Goal: Task Accomplishment & Management: Complete application form

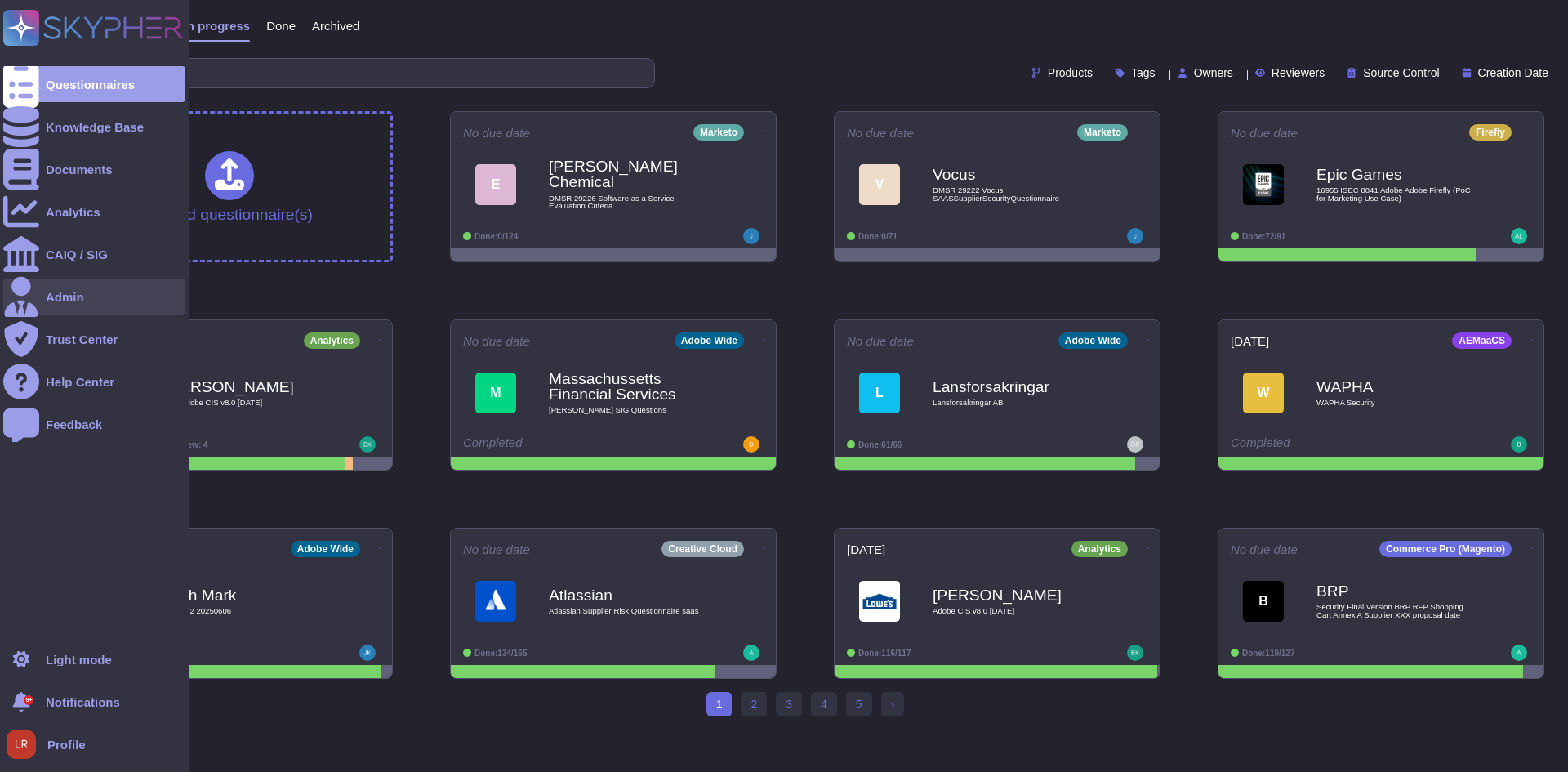
click at [75, 309] on div "Admin" at bounding box center [95, 296] width 183 height 36
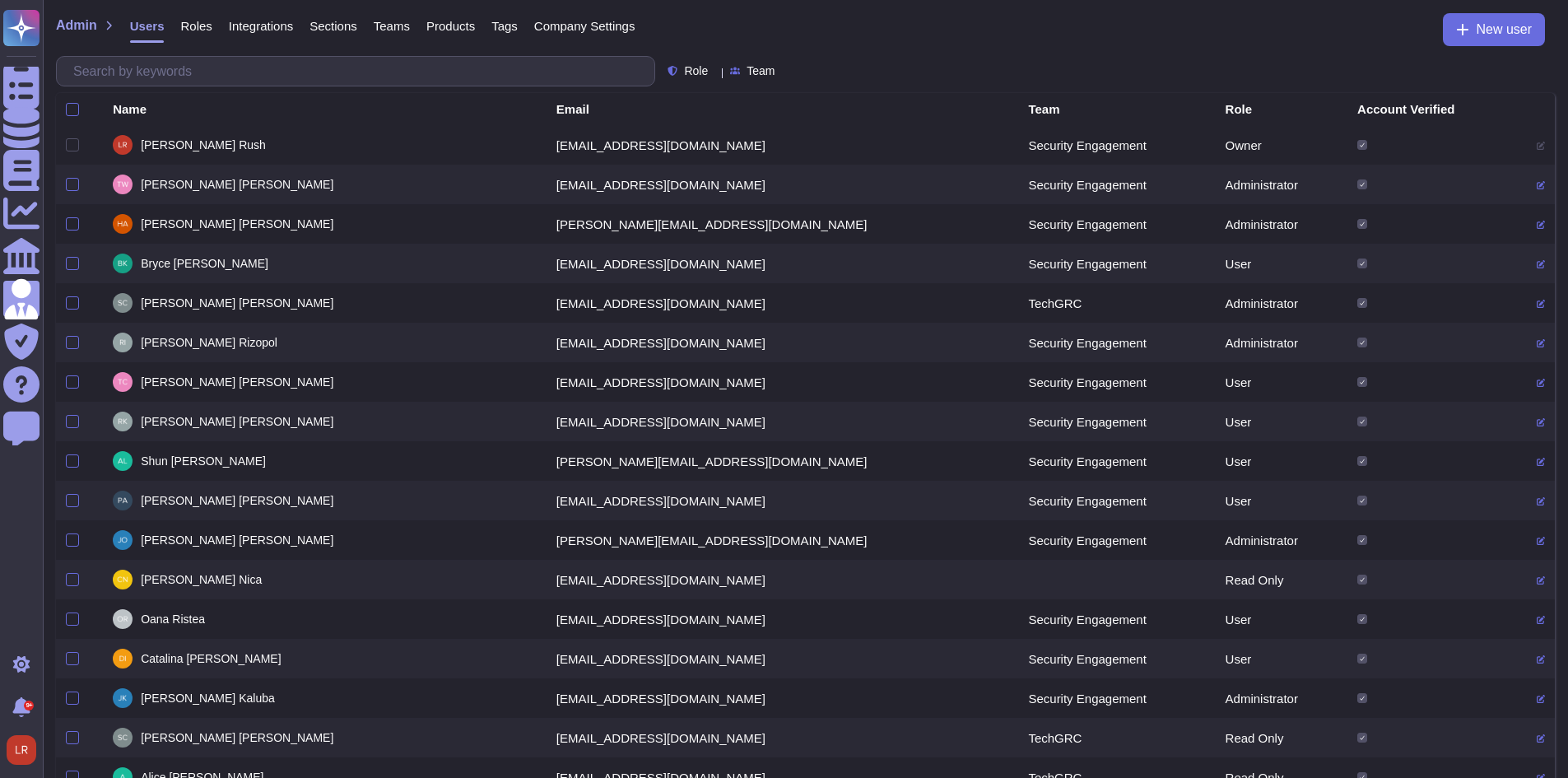
click at [200, 25] on span "Roles" at bounding box center [195, 25] width 31 height 12
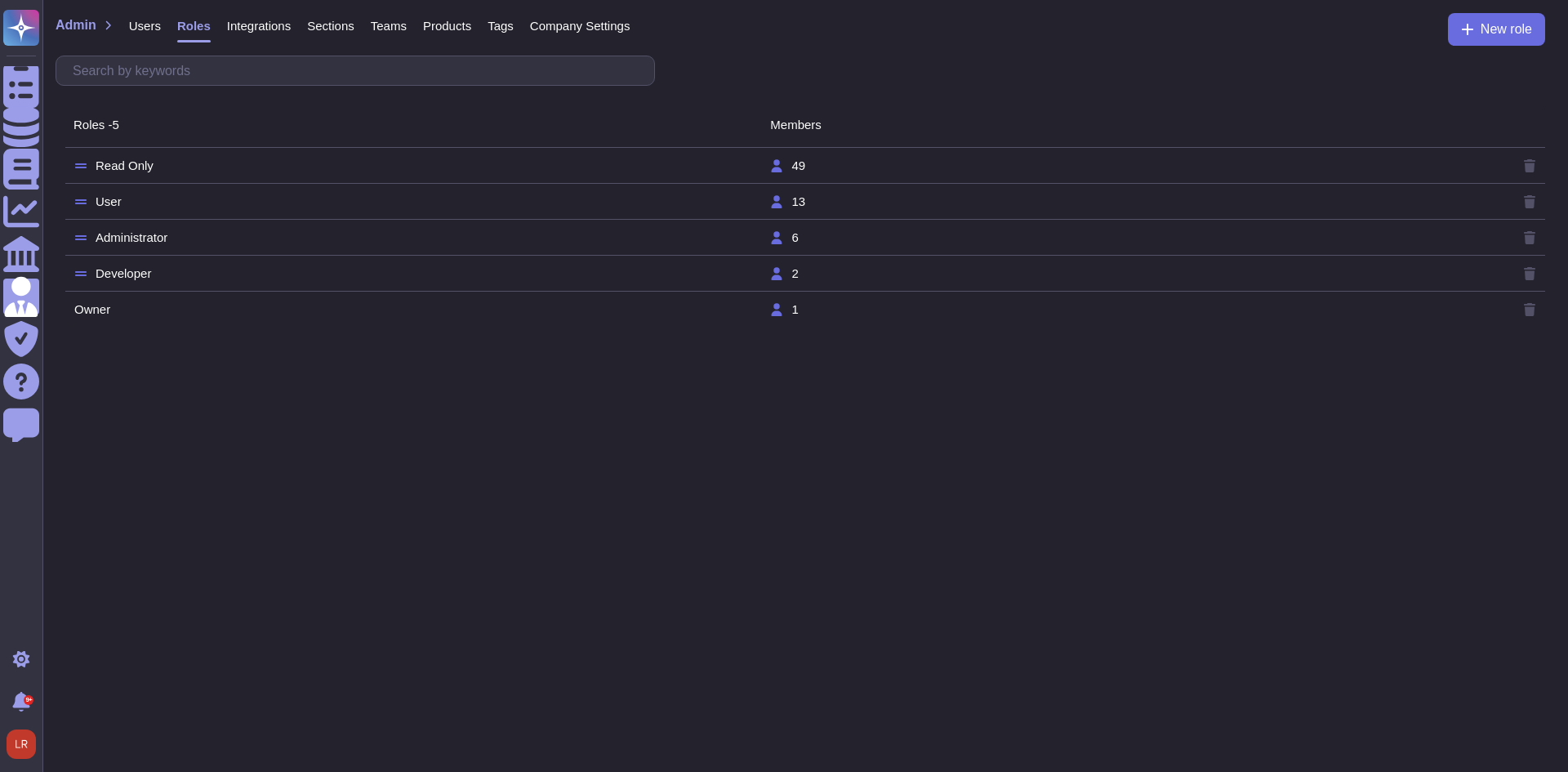
click at [133, 210] on tr "User 13" at bounding box center [804, 201] width 1480 height 36
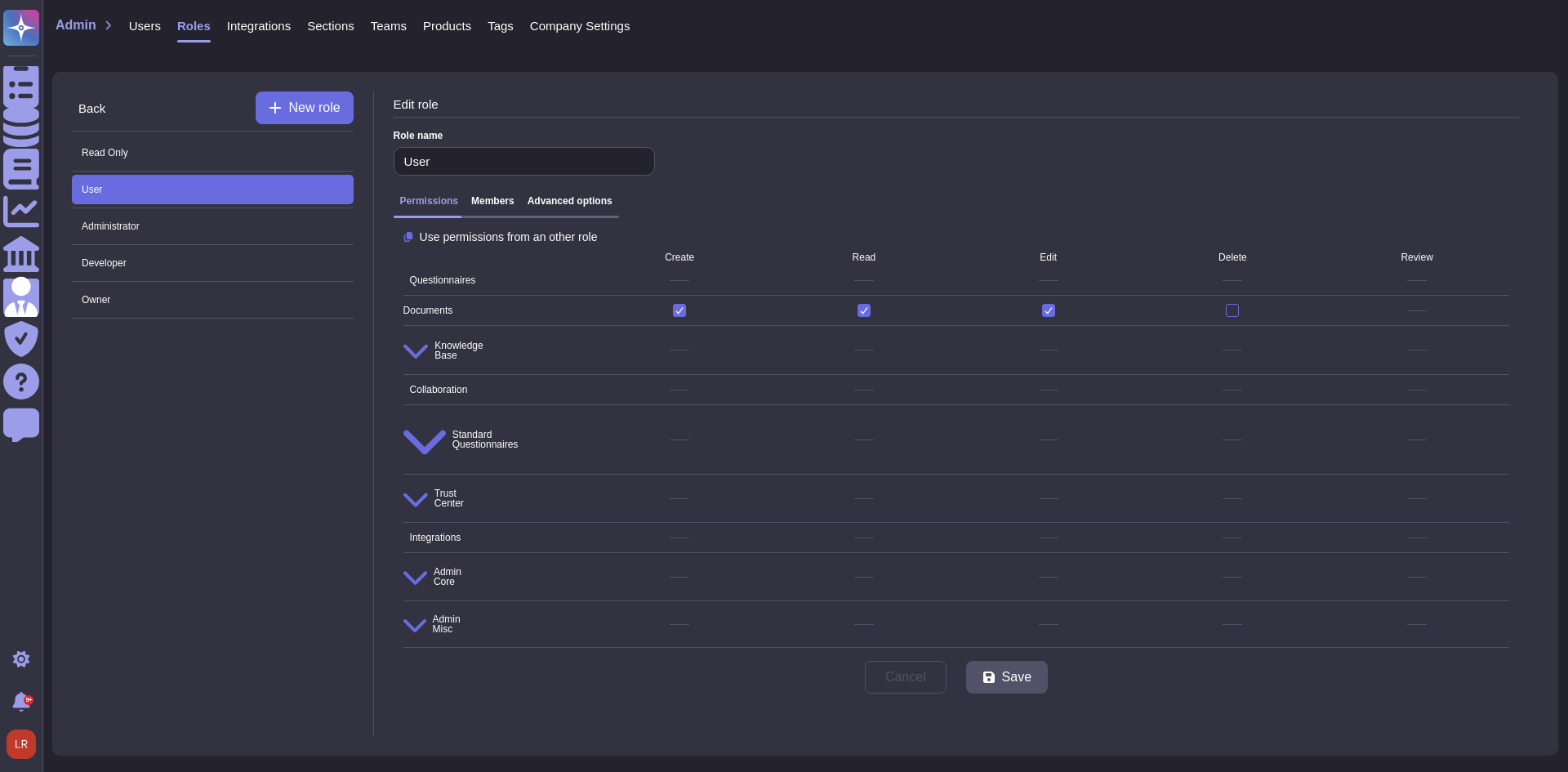
click at [574, 204] on h3 "Advanced options" at bounding box center [570, 201] width 85 height 11
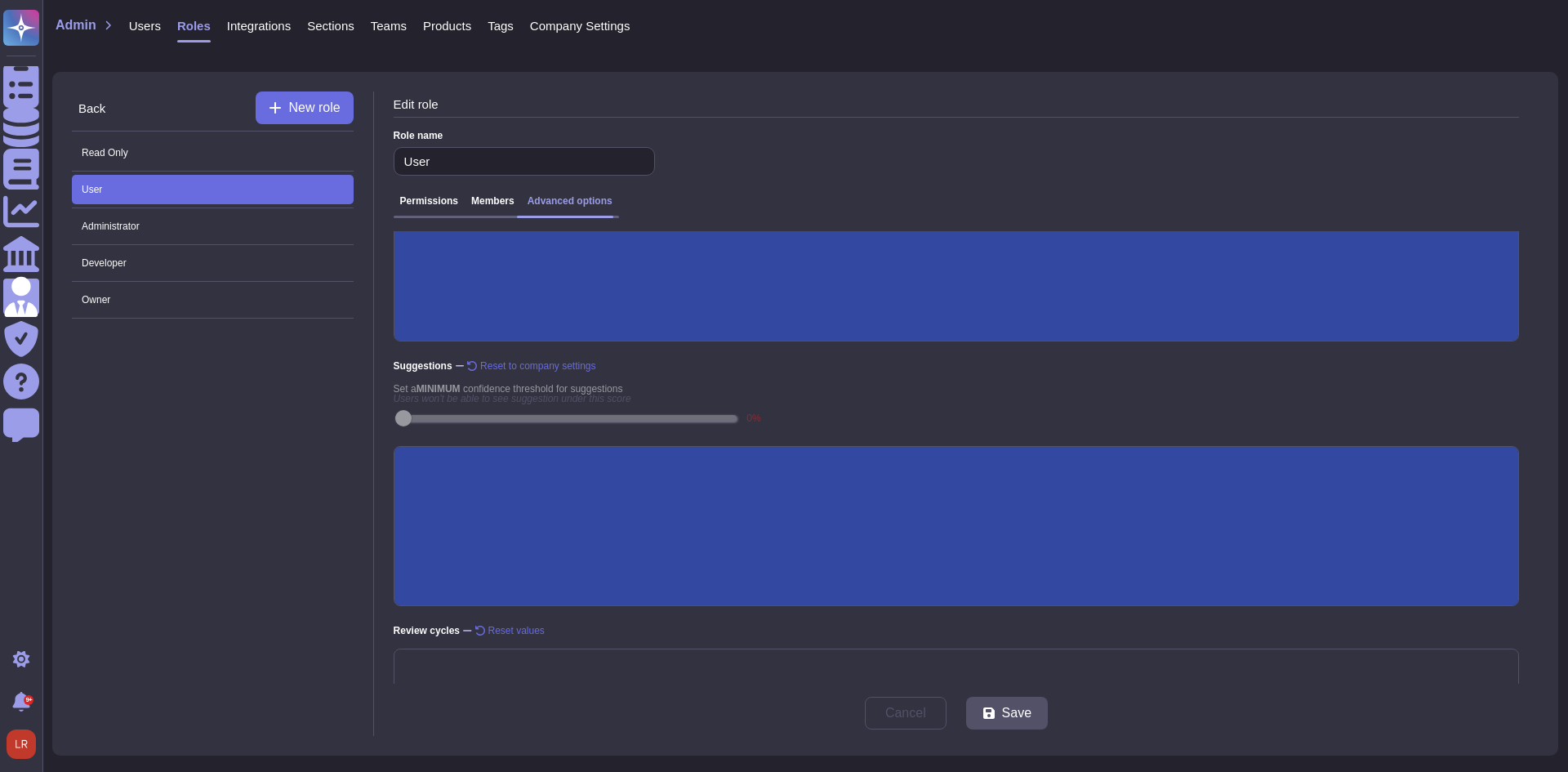
scroll to position [219, 0]
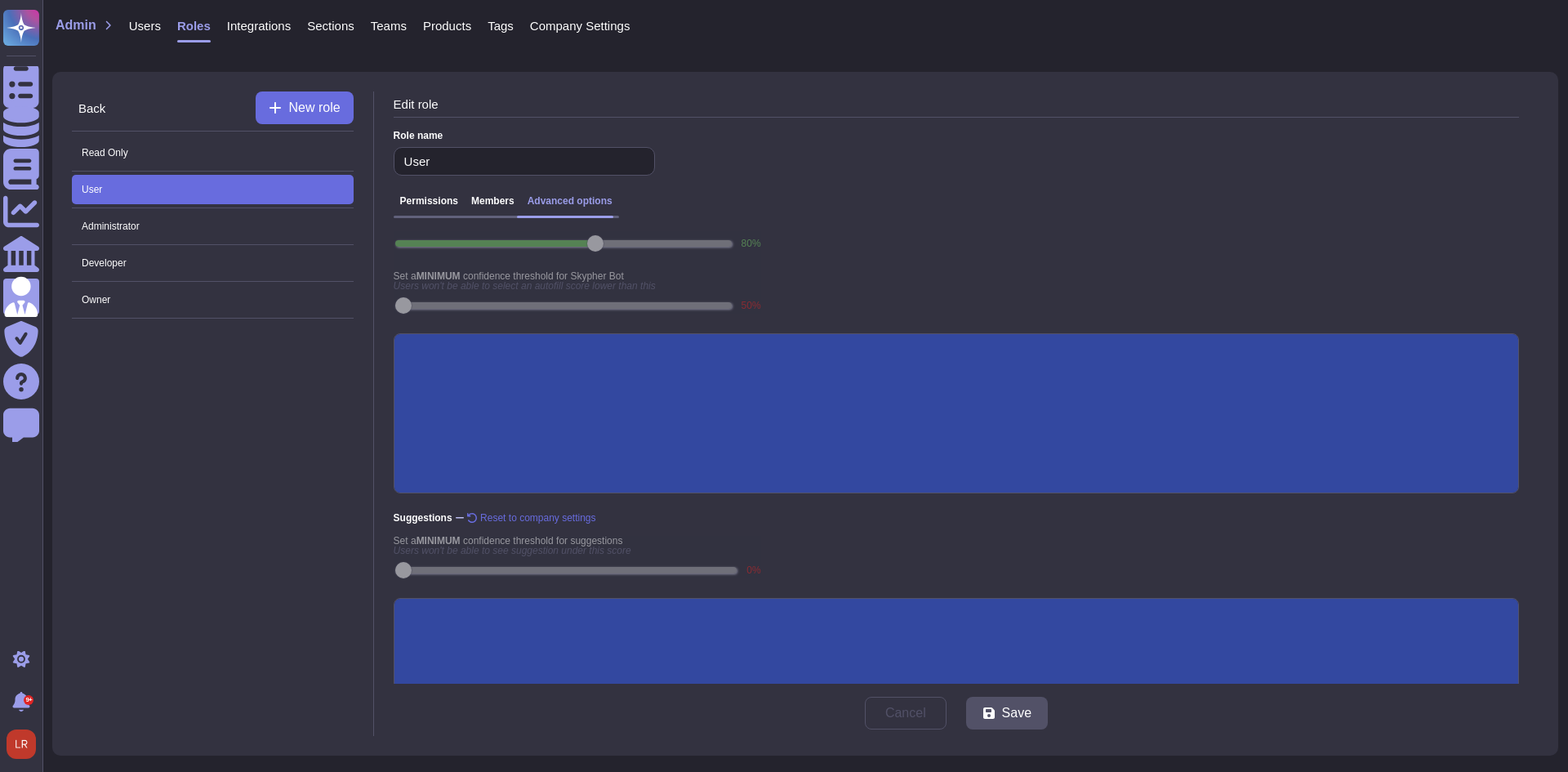
scroll to position [6, 0]
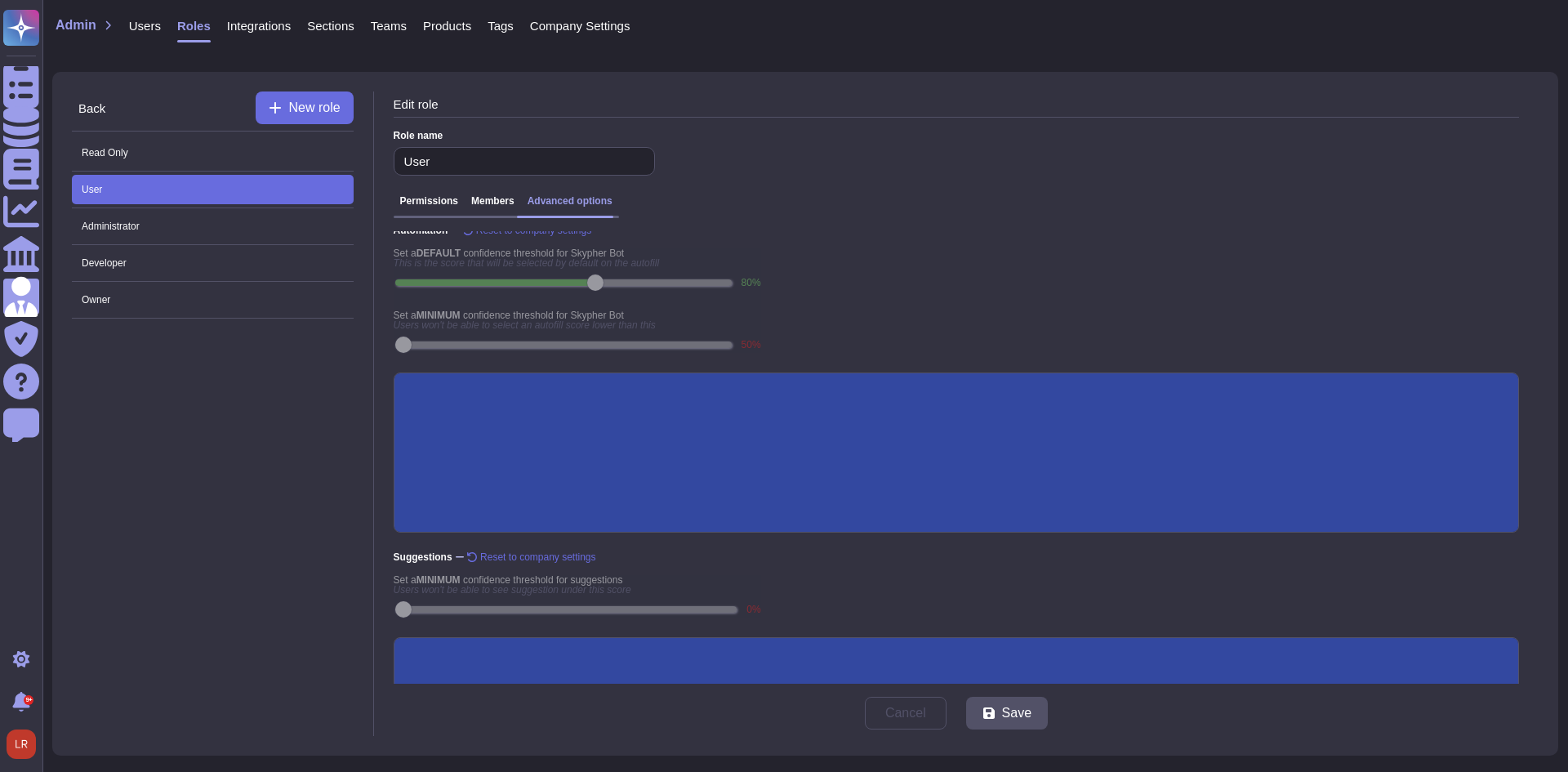
click at [0, 0] on input "Generative AI" at bounding box center [0, 0] width 0 height 0
click at [1020, 722] on button "Save" at bounding box center [1006, 713] width 82 height 32
drag, startPoint x: 107, startPoint y: 475, endPoint x: 120, endPoint y: 368, distance: 107.8
click at [108, 475] on div "Back New role Read Only User Administrator Developer Owner" at bounding box center [223, 413] width 302 height 644
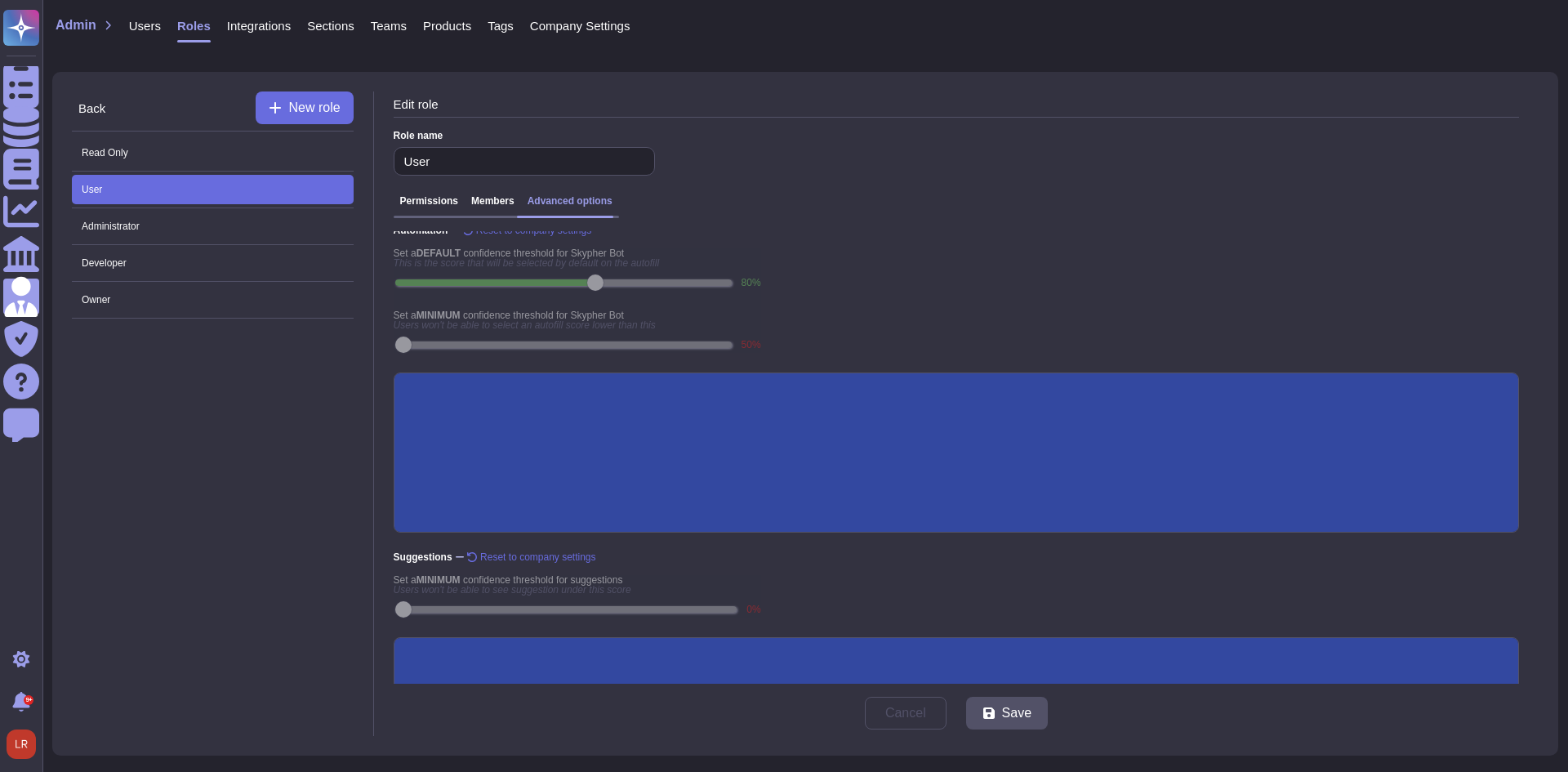
click at [95, 107] on span "Back" at bounding box center [92, 108] width 27 height 12
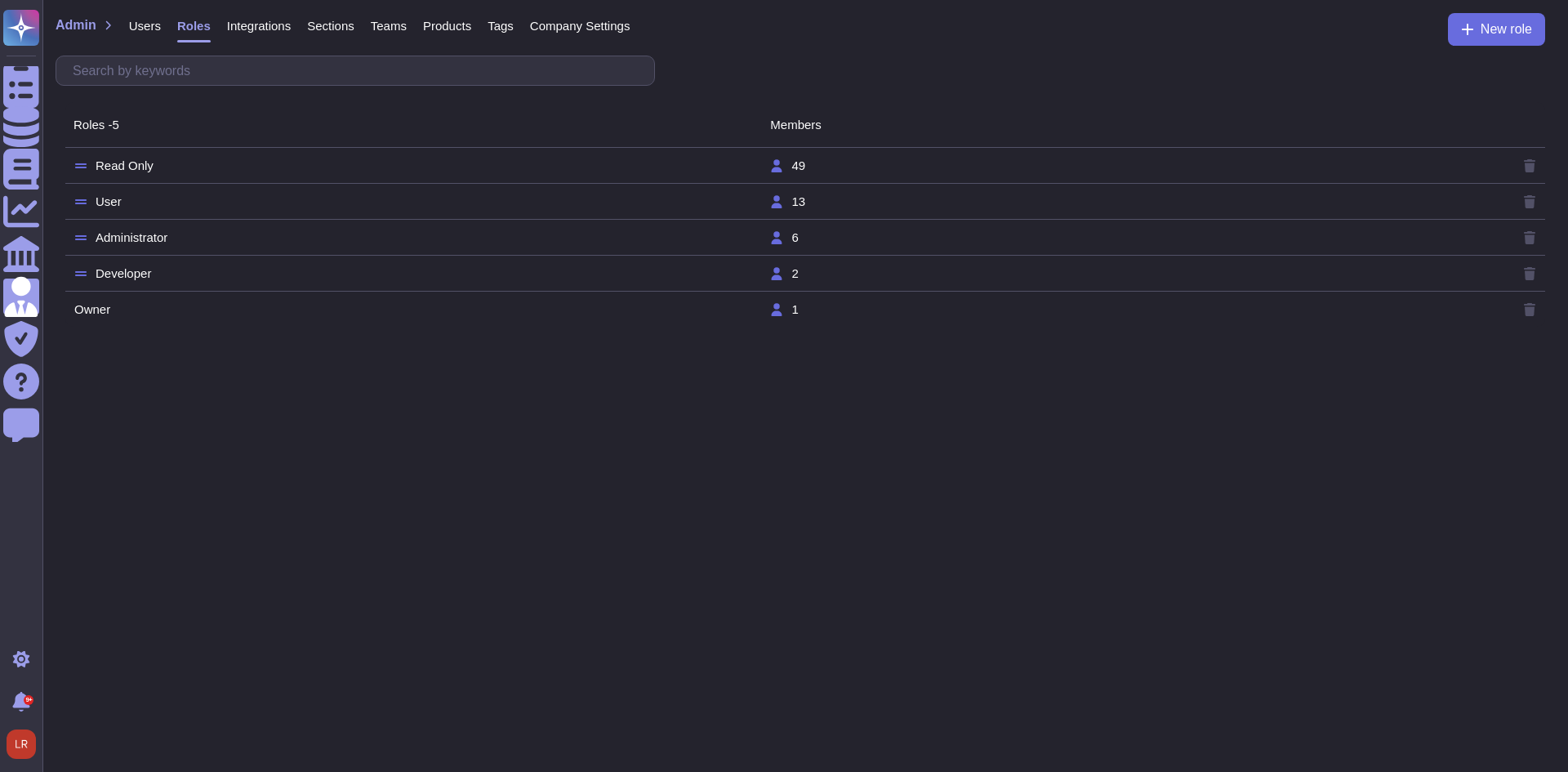
drag, startPoint x: 702, startPoint y: 664, endPoint x: 710, endPoint y: 585, distance: 79.4
click at [704, 336] on html "Questionnaires Knowledge Base Documents Analytics CAIQ / SIG Admin Trust Center…" at bounding box center [784, 168] width 1568 height 336
click at [293, 213] on tr "User 13" at bounding box center [804, 201] width 1480 height 36
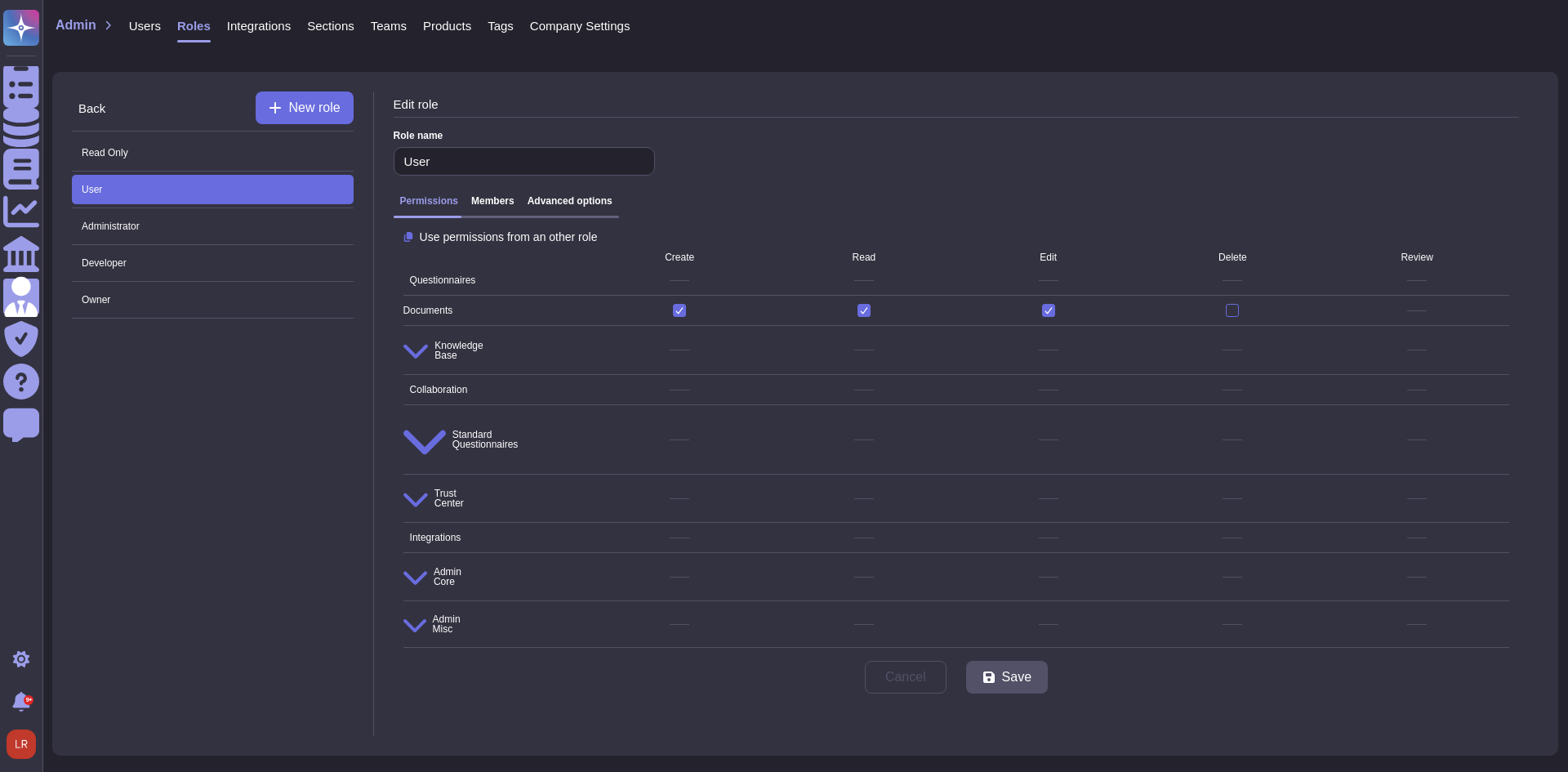
click at [581, 205] on h3 "Advanced options" at bounding box center [570, 201] width 85 height 11
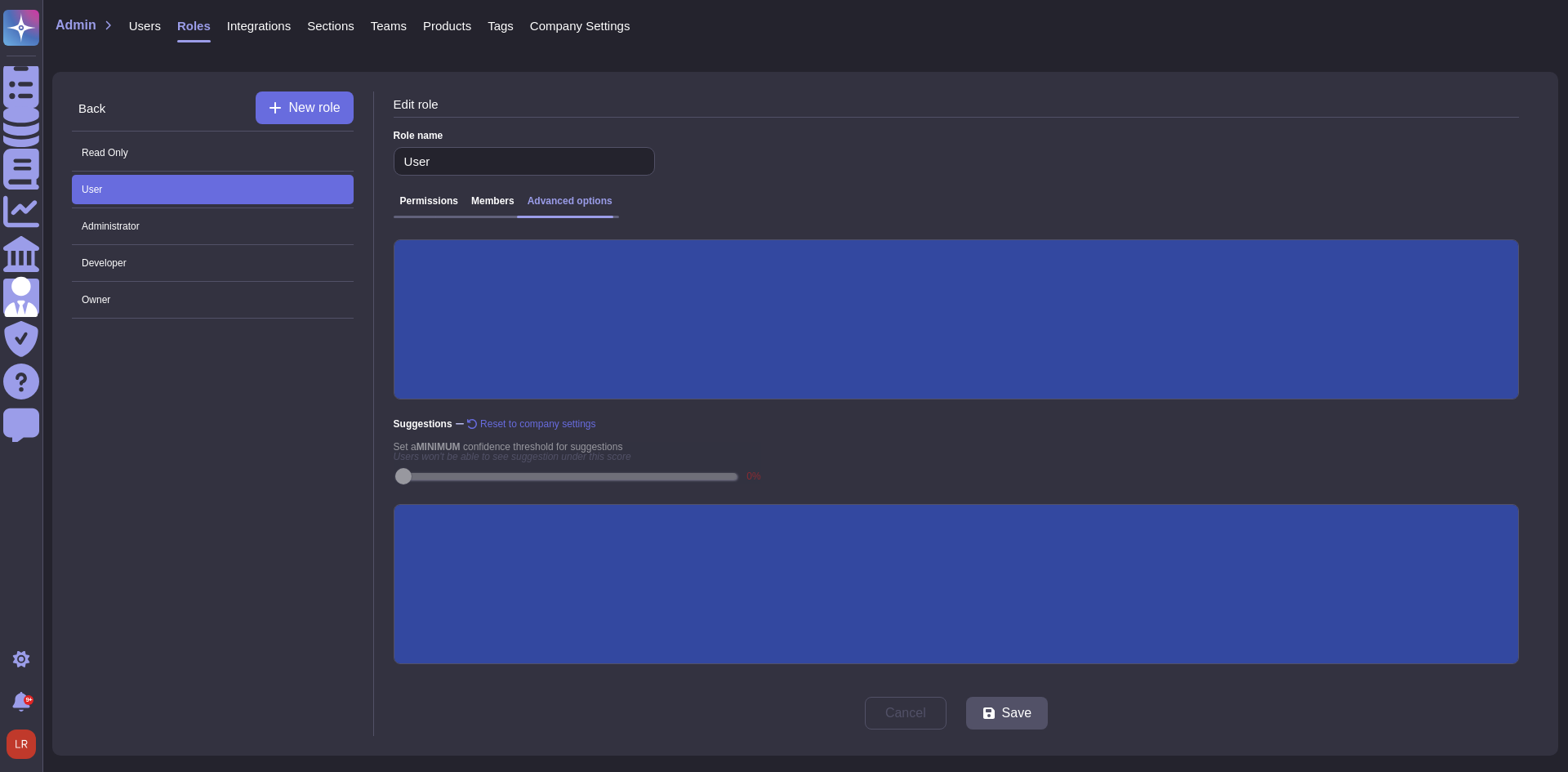
scroll to position [219, 0]
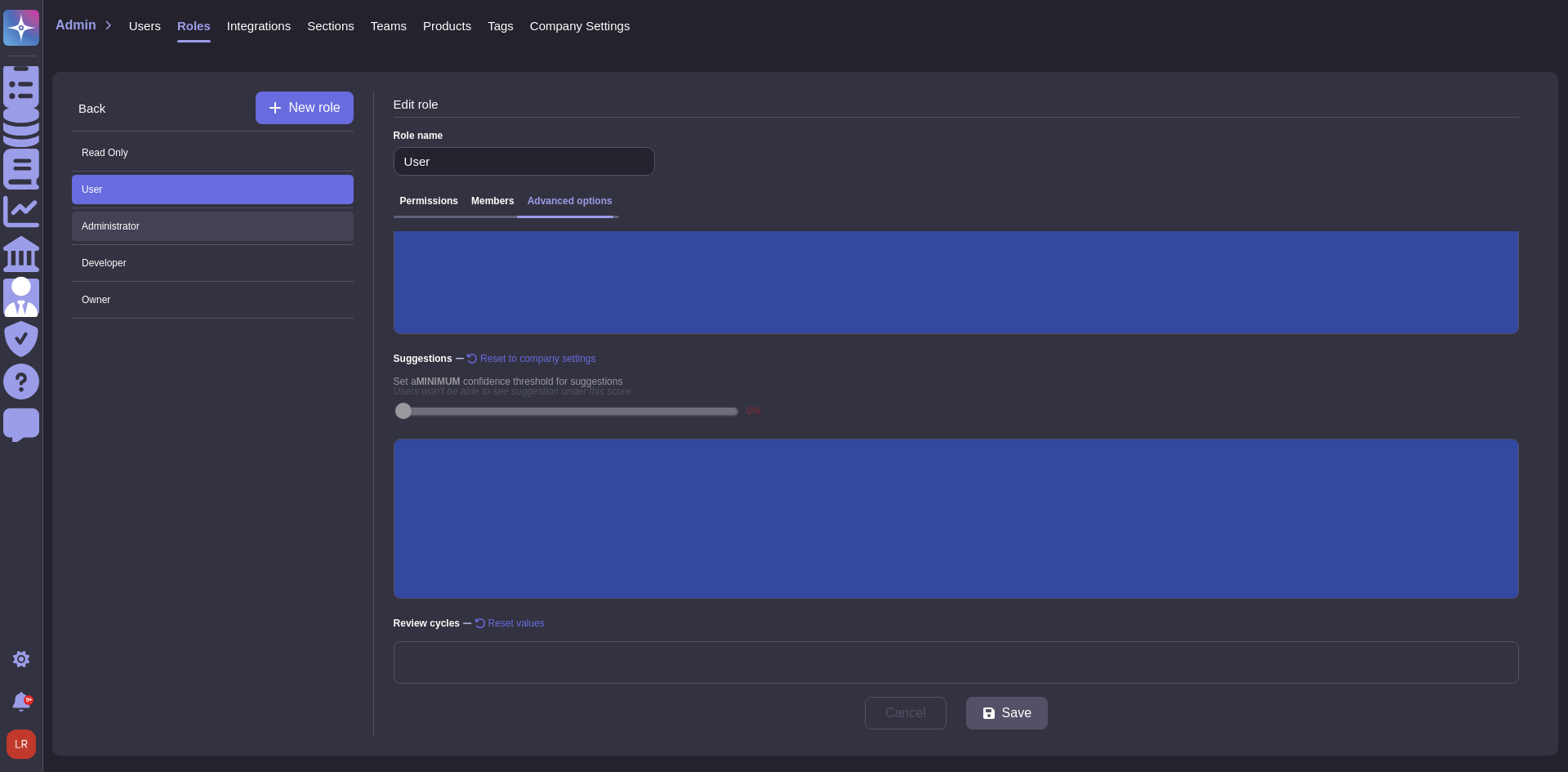
click at [234, 214] on span "Administrator" at bounding box center [213, 226] width 282 height 30
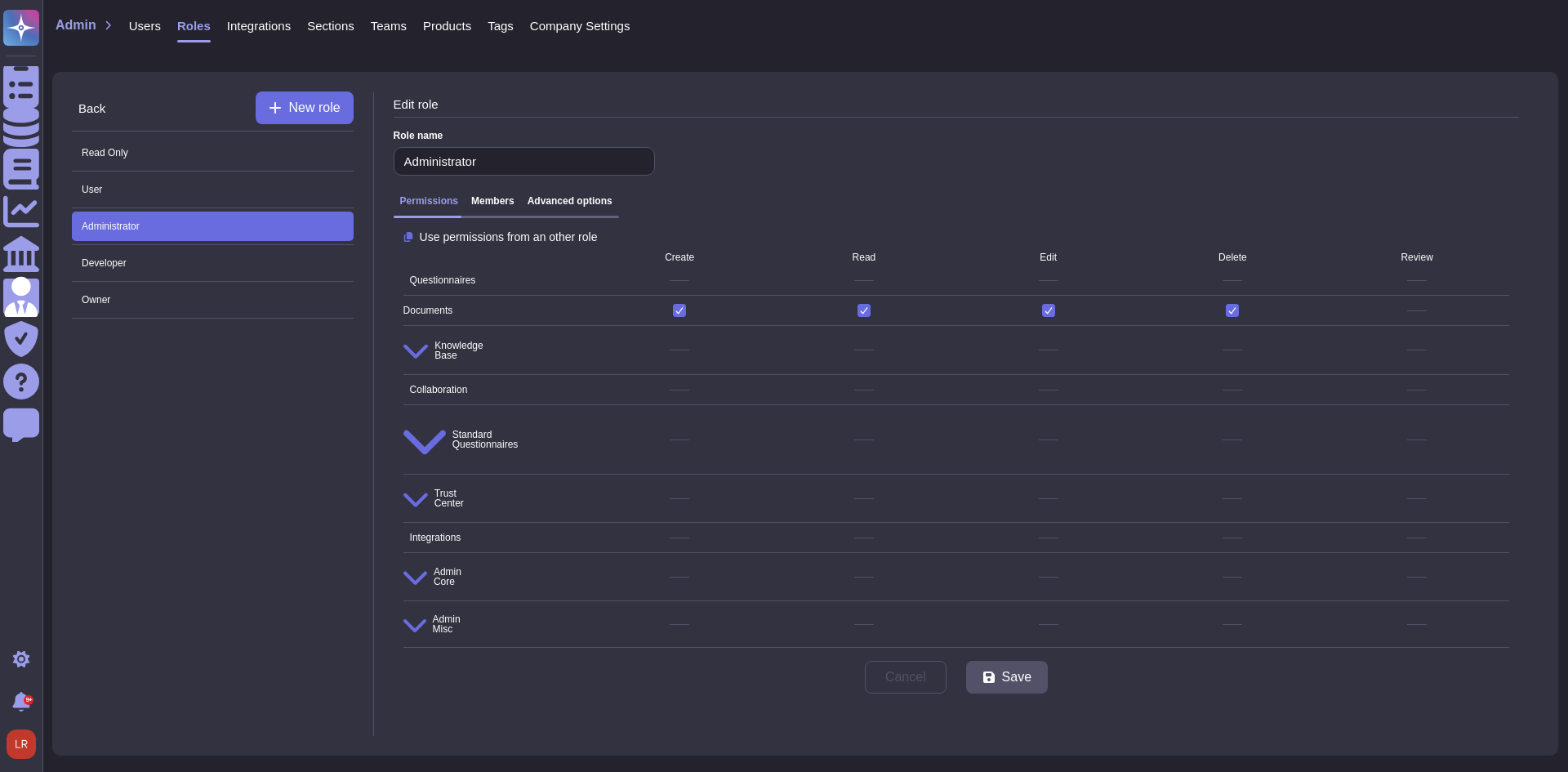
click at [563, 206] on h3 "Advanced options" at bounding box center [570, 201] width 85 height 11
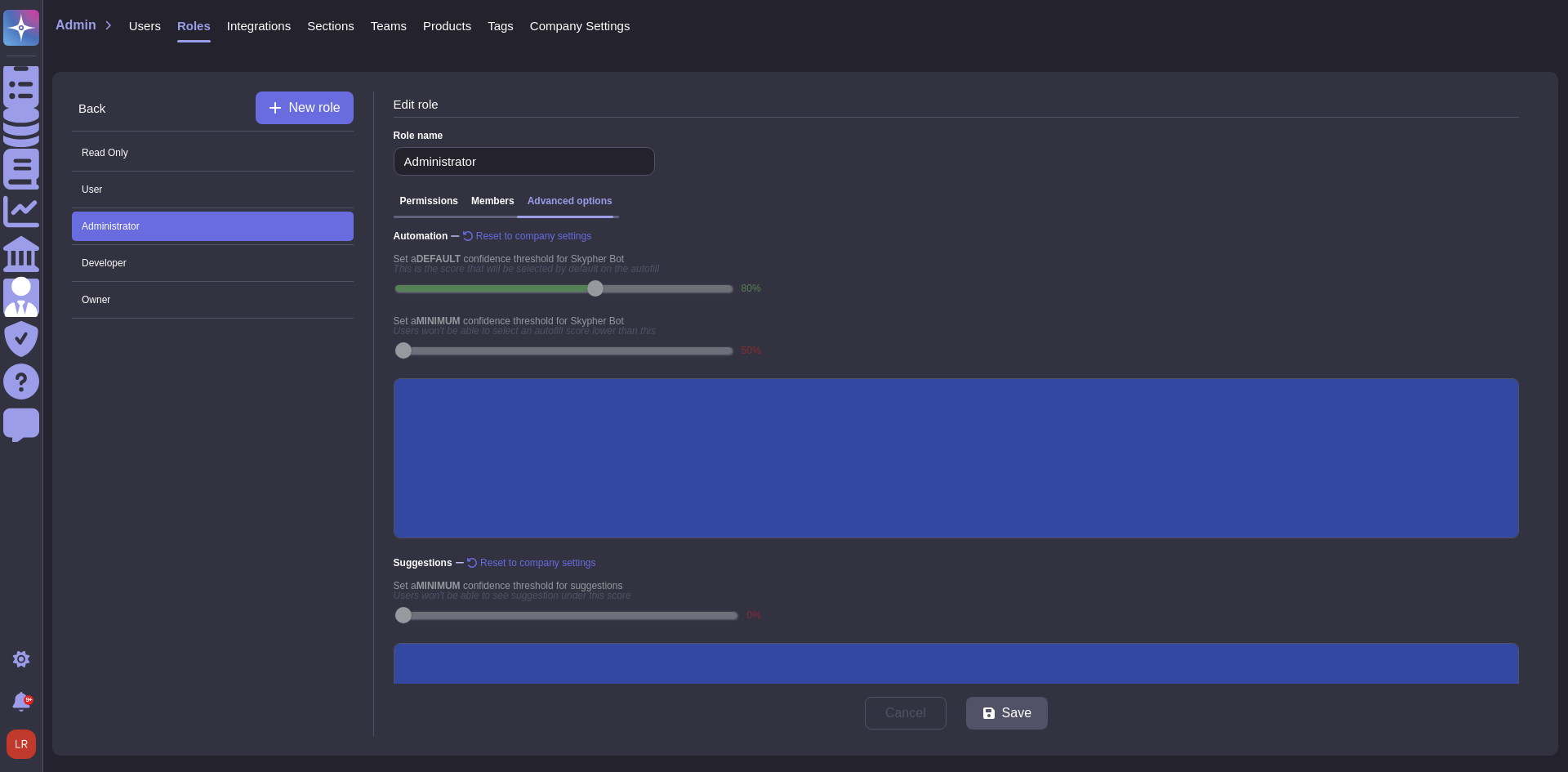
click at [0, 0] on input "Generative AI" at bounding box center [0, 0] width 0 height 0
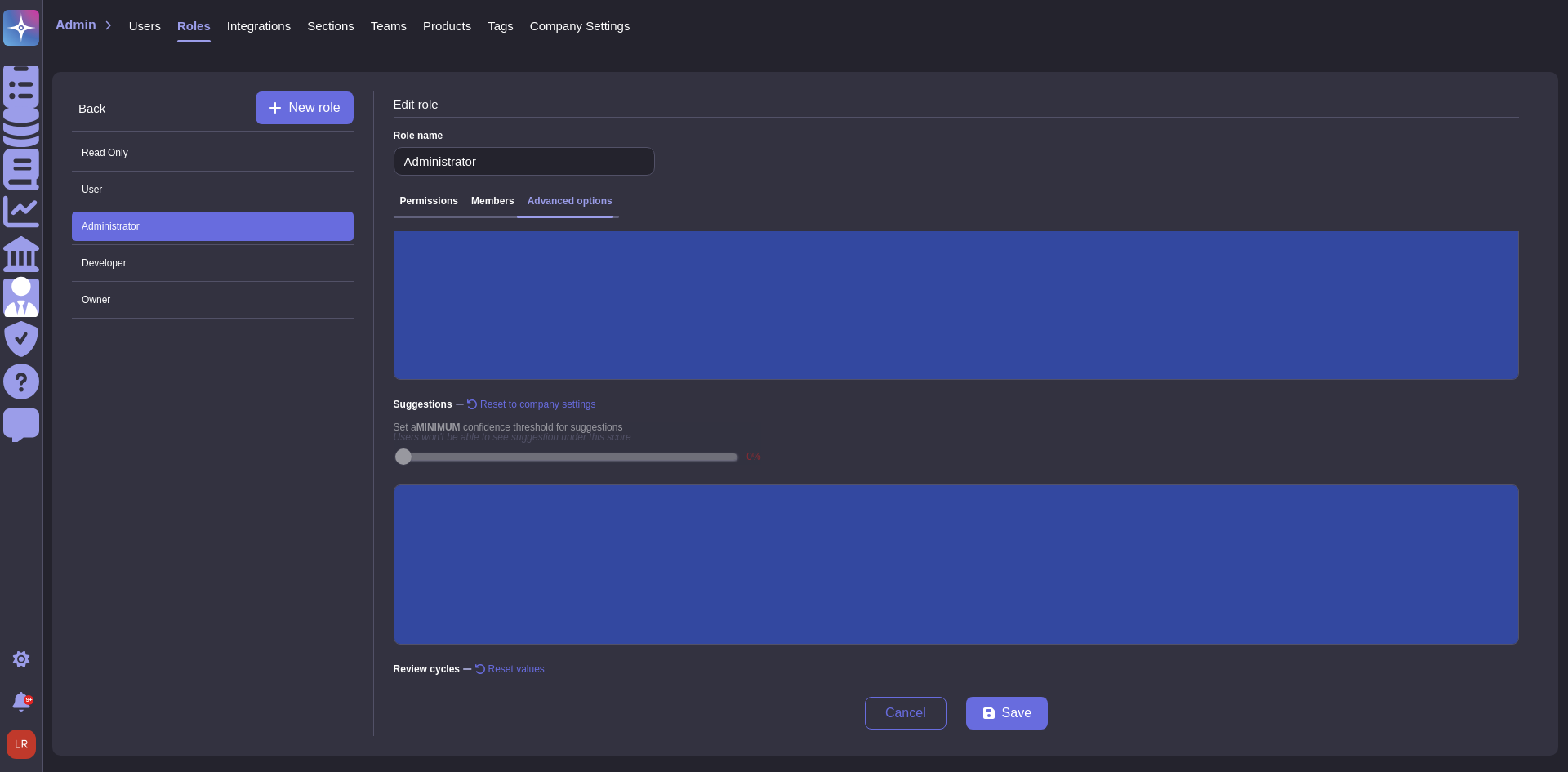
scroll to position [219, 0]
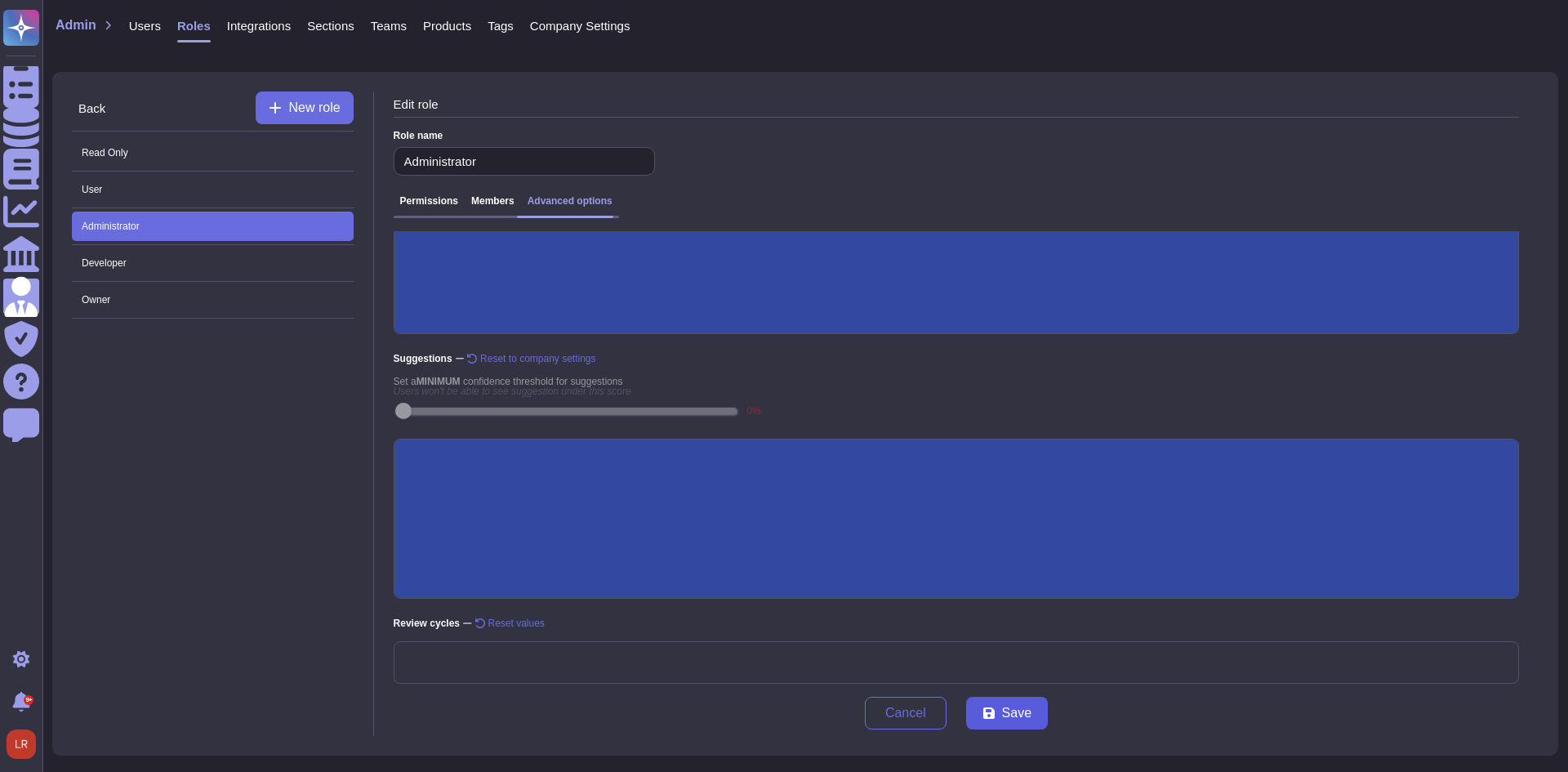
click at [1013, 721] on button "Save" at bounding box center [1006, 713] width 82 height 32
click at [191, 301] on span "Owner" at bounding box center [213, 300] width 282 height 30
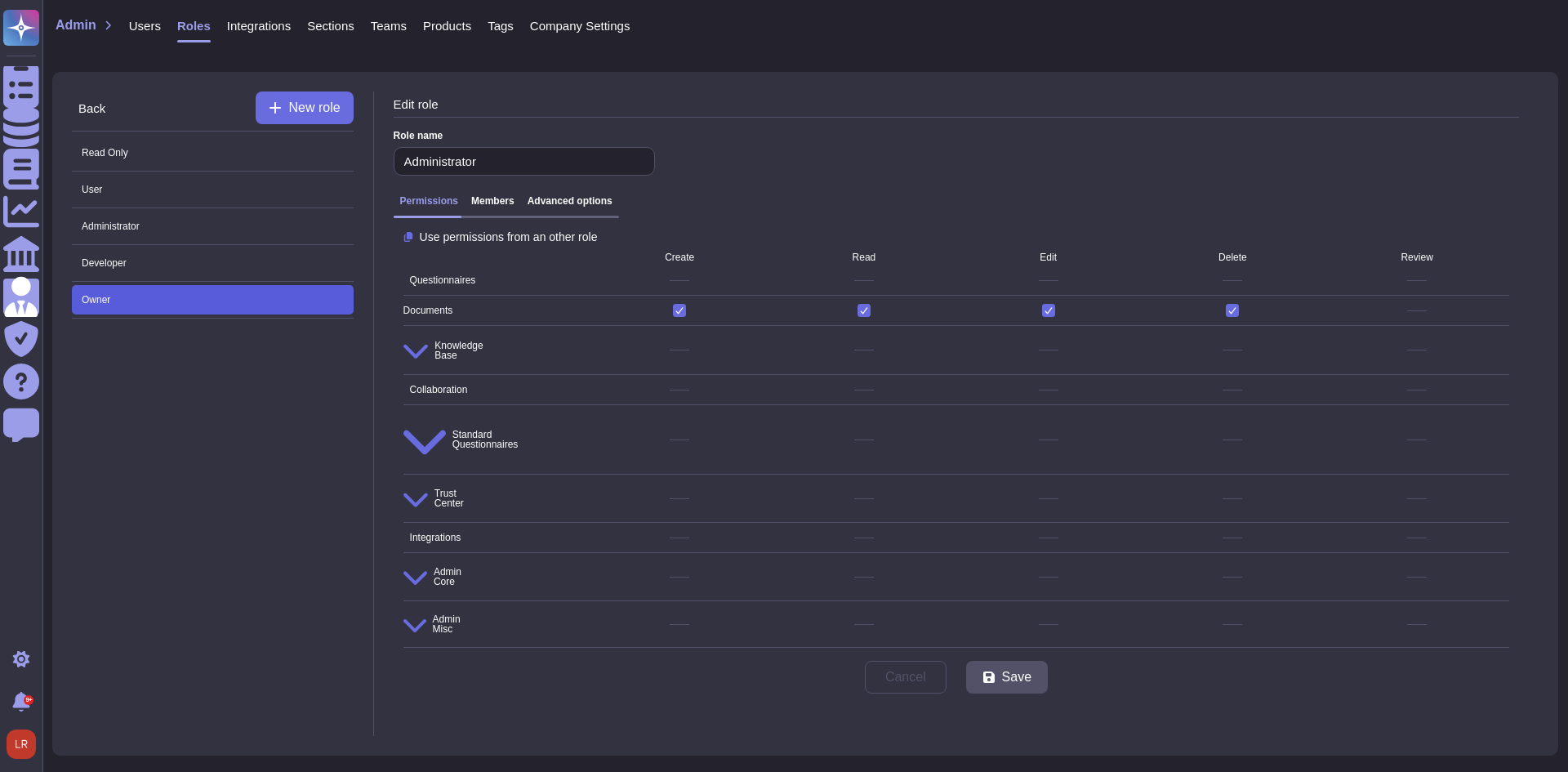
type input "Owner"
click at [1233, 13] on div "Admin Users Roles Integrations Sections Teams Products Tags Company Settings" at bounding box center [805, 34] width 1499 height 43
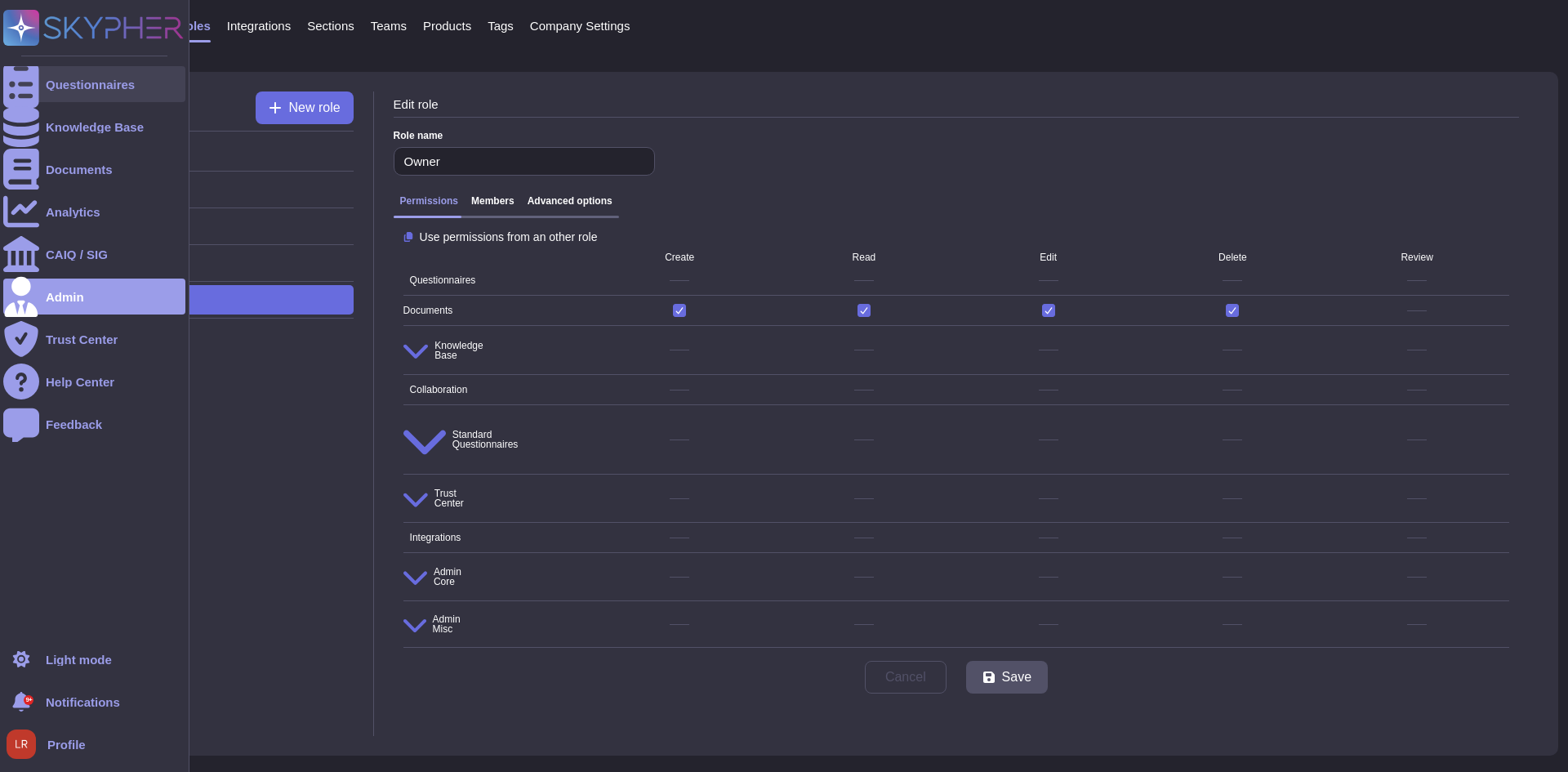
click at [36, 88] on div at bounding box center [21, 83] width 36 height 36
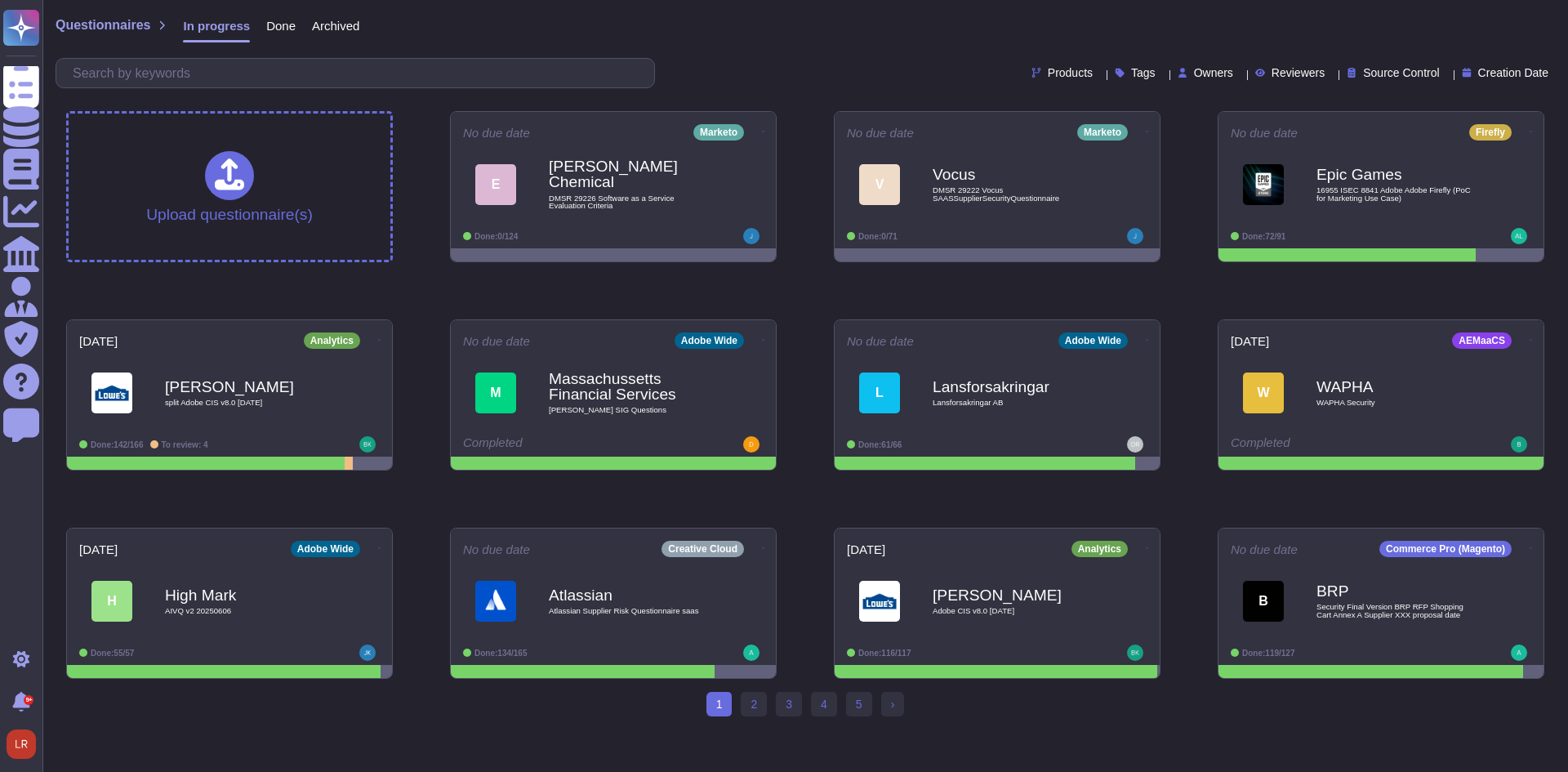
click at [272, 25] on span "Done" at bounding box center [281, 25] width 30 height 12
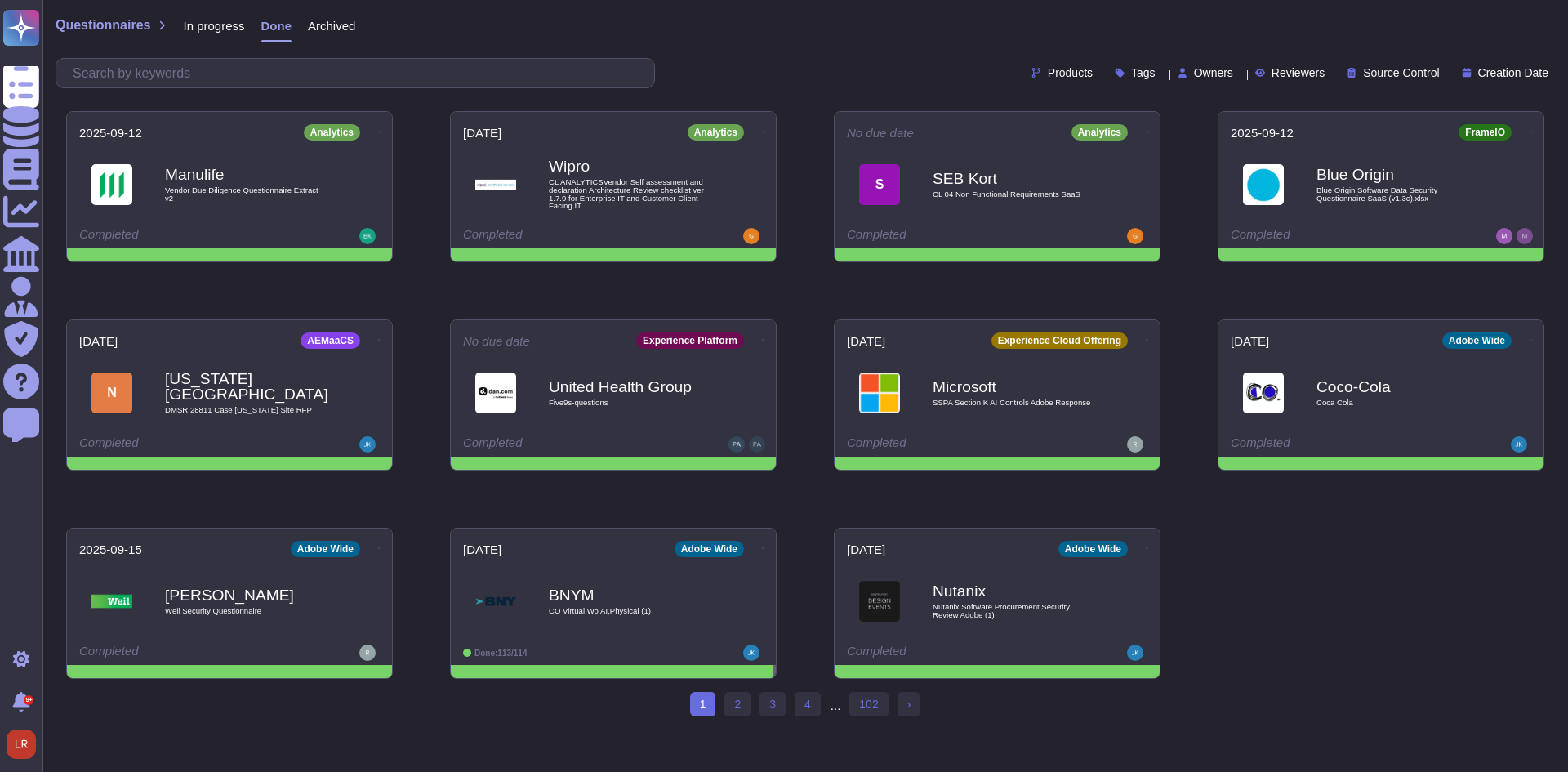
click at [1194, 73] on span "Owners" at bounding box center [1213, 72] width 39 height 11
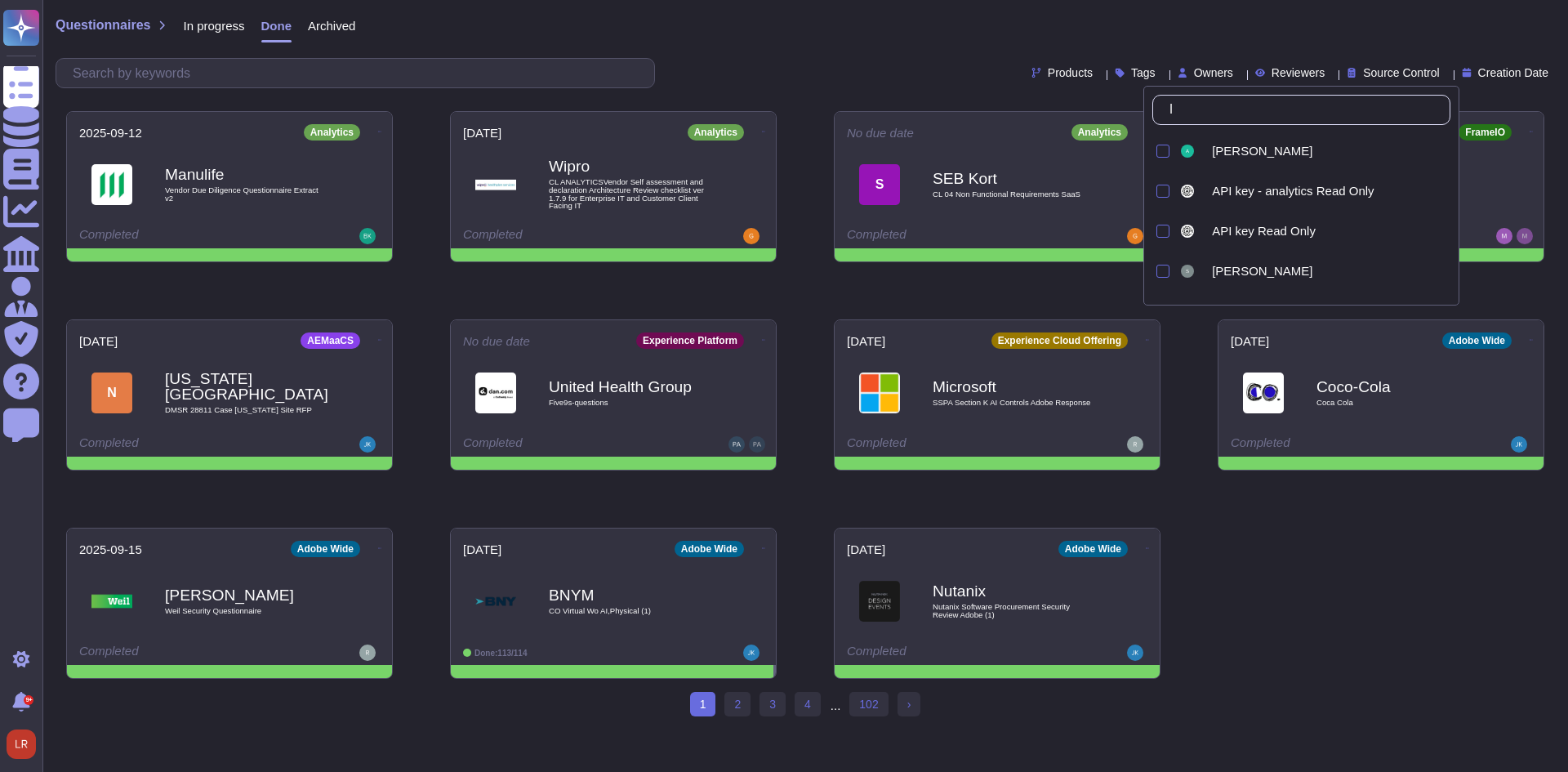
type input "lo"
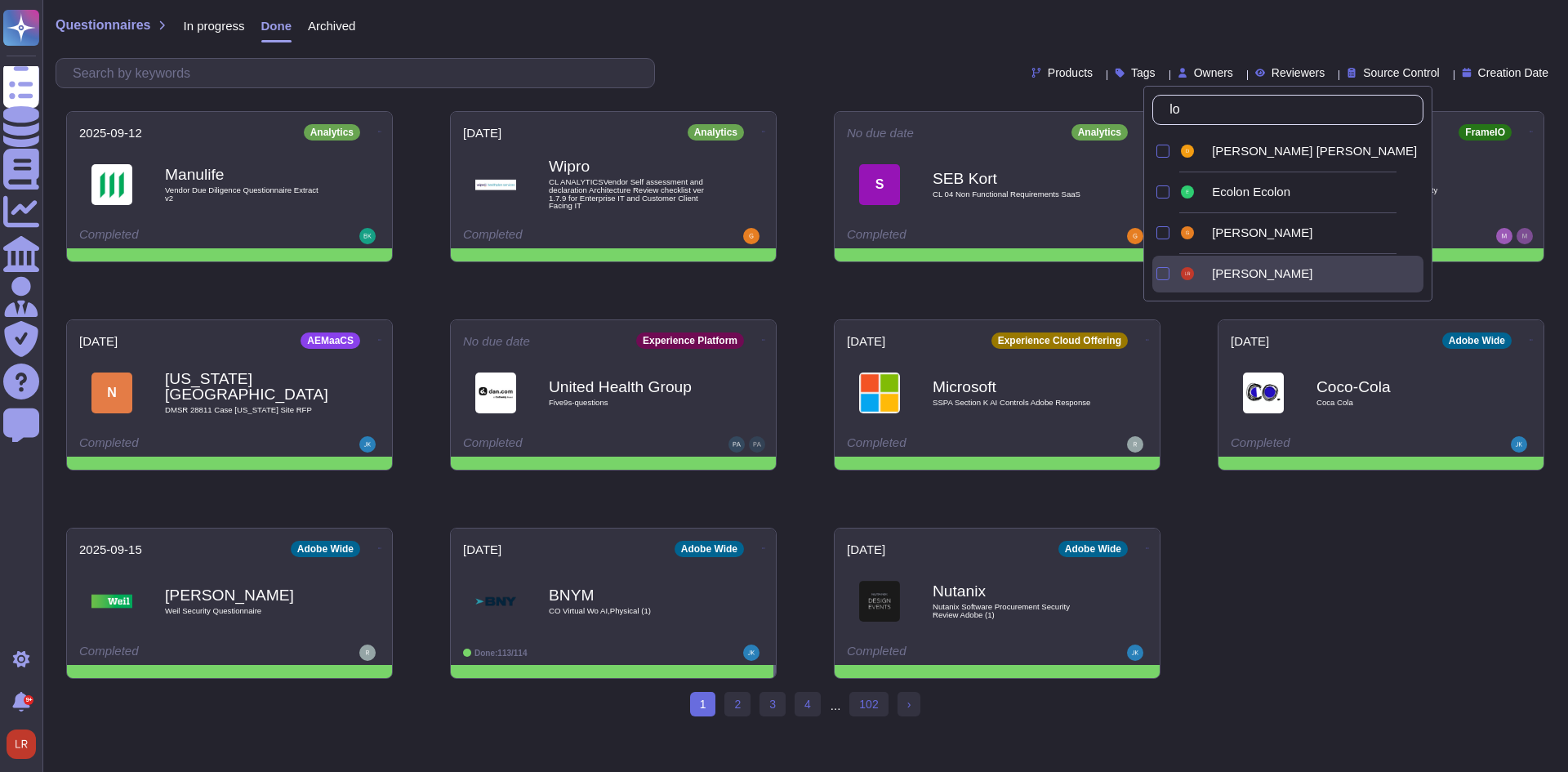
click at [1269, 275] on span "[PERSON_NAME]" at bounding box center [1262, 273] width 100 height 15
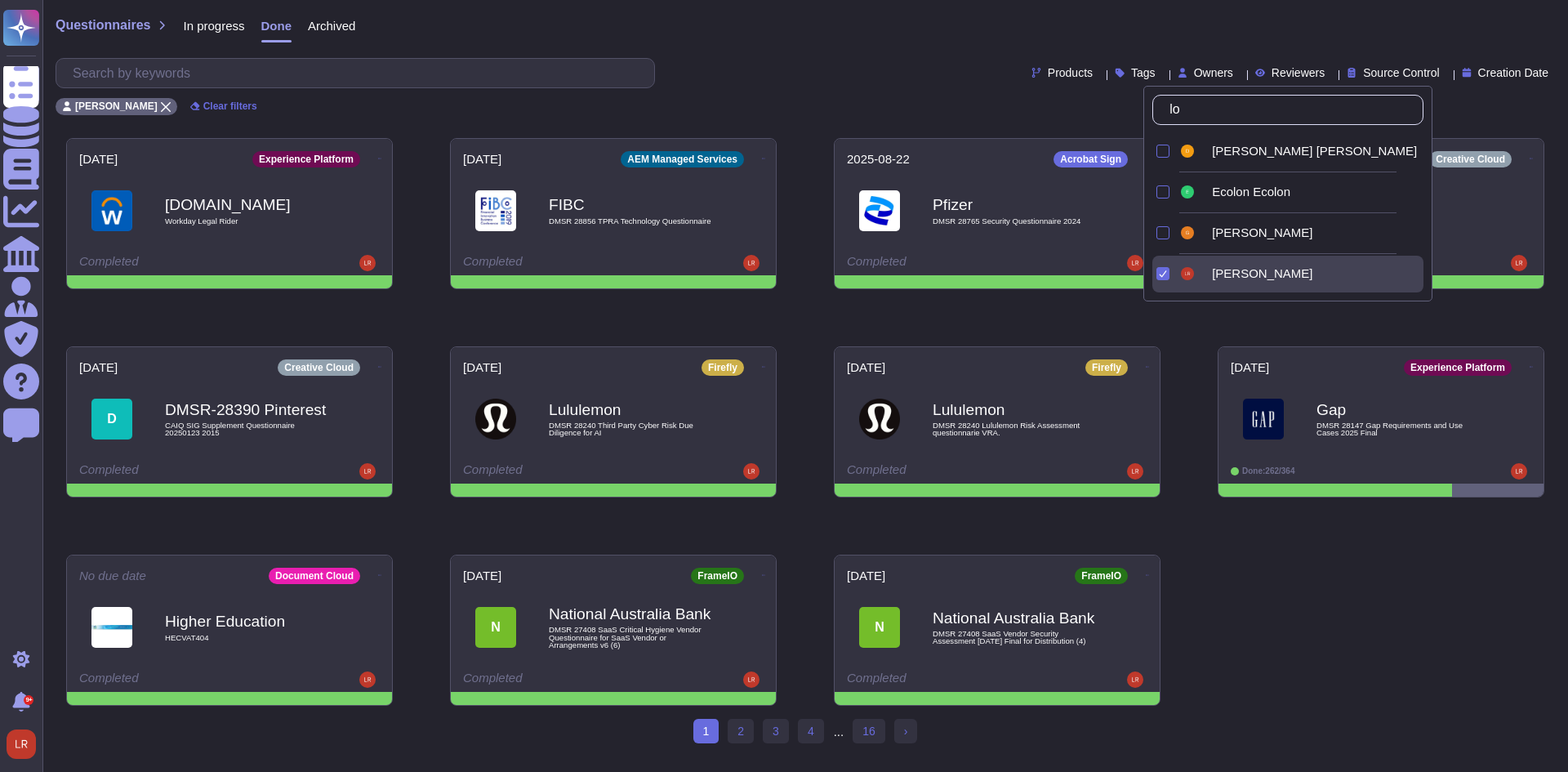
click at [719, 9] on div "Questionnaires In progress Done Archived Products Tags Owners Reviewers Source …" at bounding box center [805, 62] width 1525 height 125
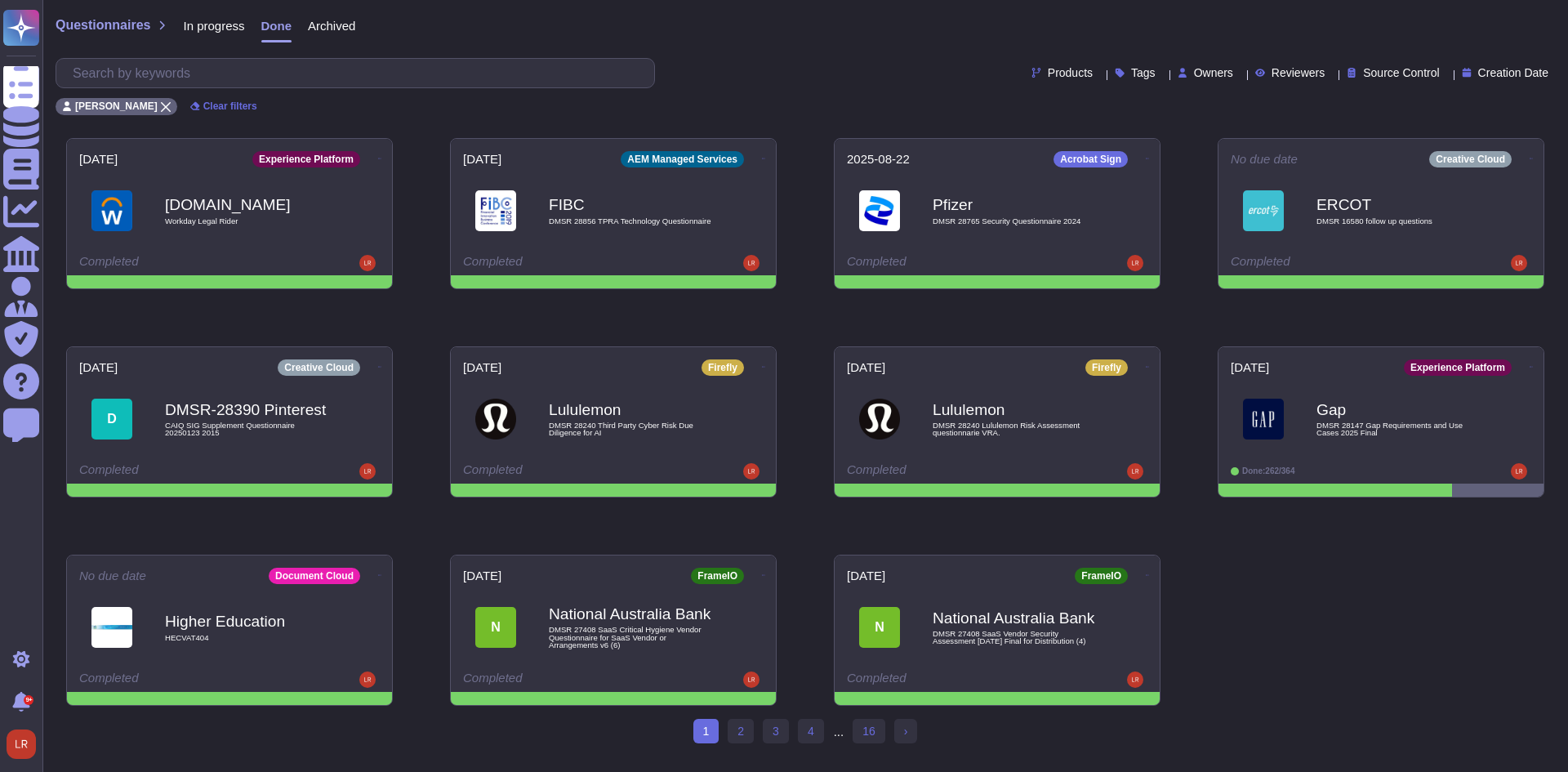
click at [1415, 416] on div "Gap DMSR 28147 Gap Requirements and Use Cases 2025 Final" at bounding box center [1398, 419] width 163 height 65
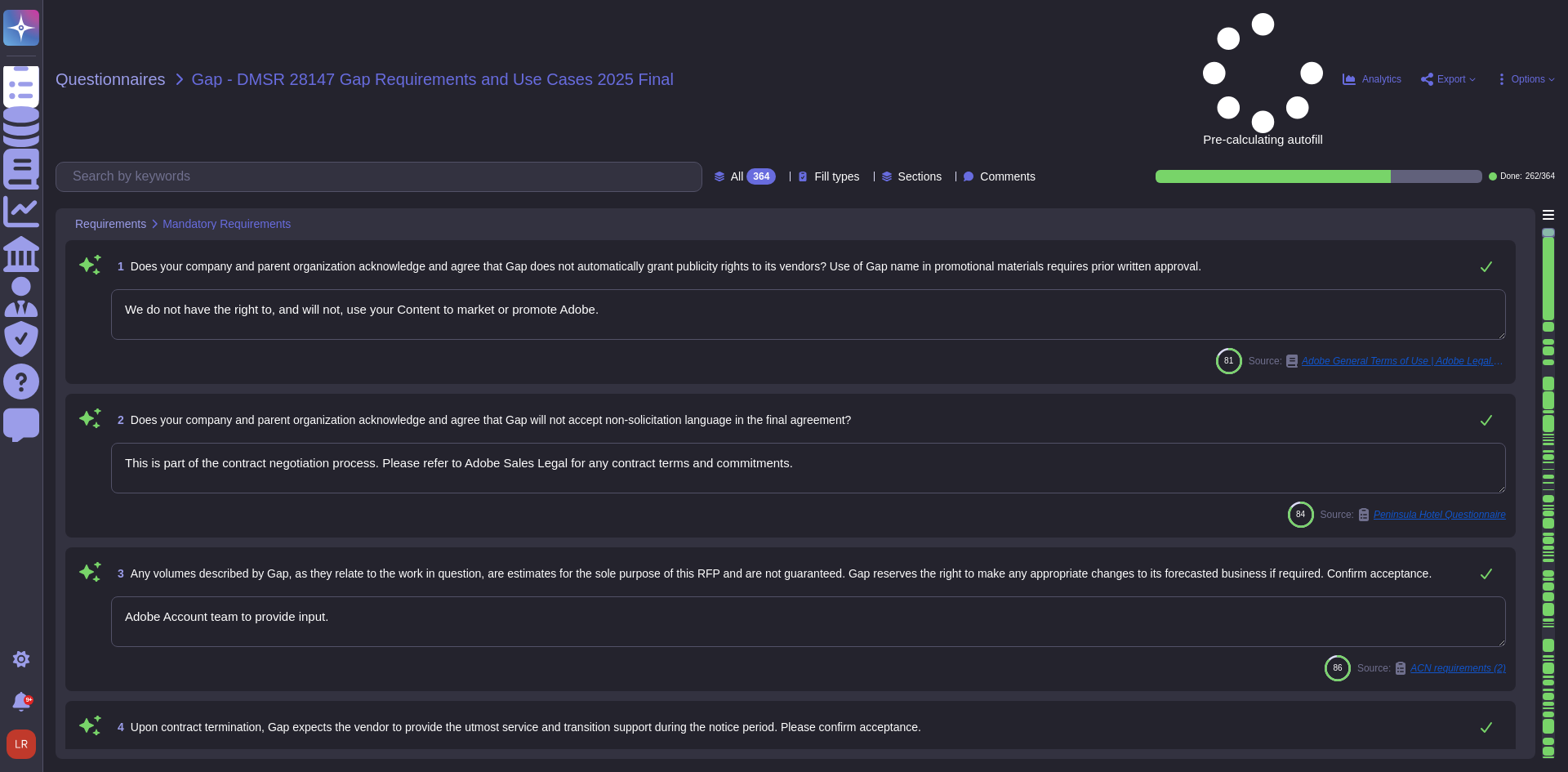
type textarea "We do not have the right to, and will not, use your Content to market or promot…"
type textarea "This is part of the contract negotiation process. Please refer to Adobe Sales L…"
type textarea "Adobe Account team to provide input."
type textarea "This would be called out and determined in the agreement and is dependent upon …"
type textarea "The Adobe Privacy Policy describes the privacy practices in Adobe’s product, se…"
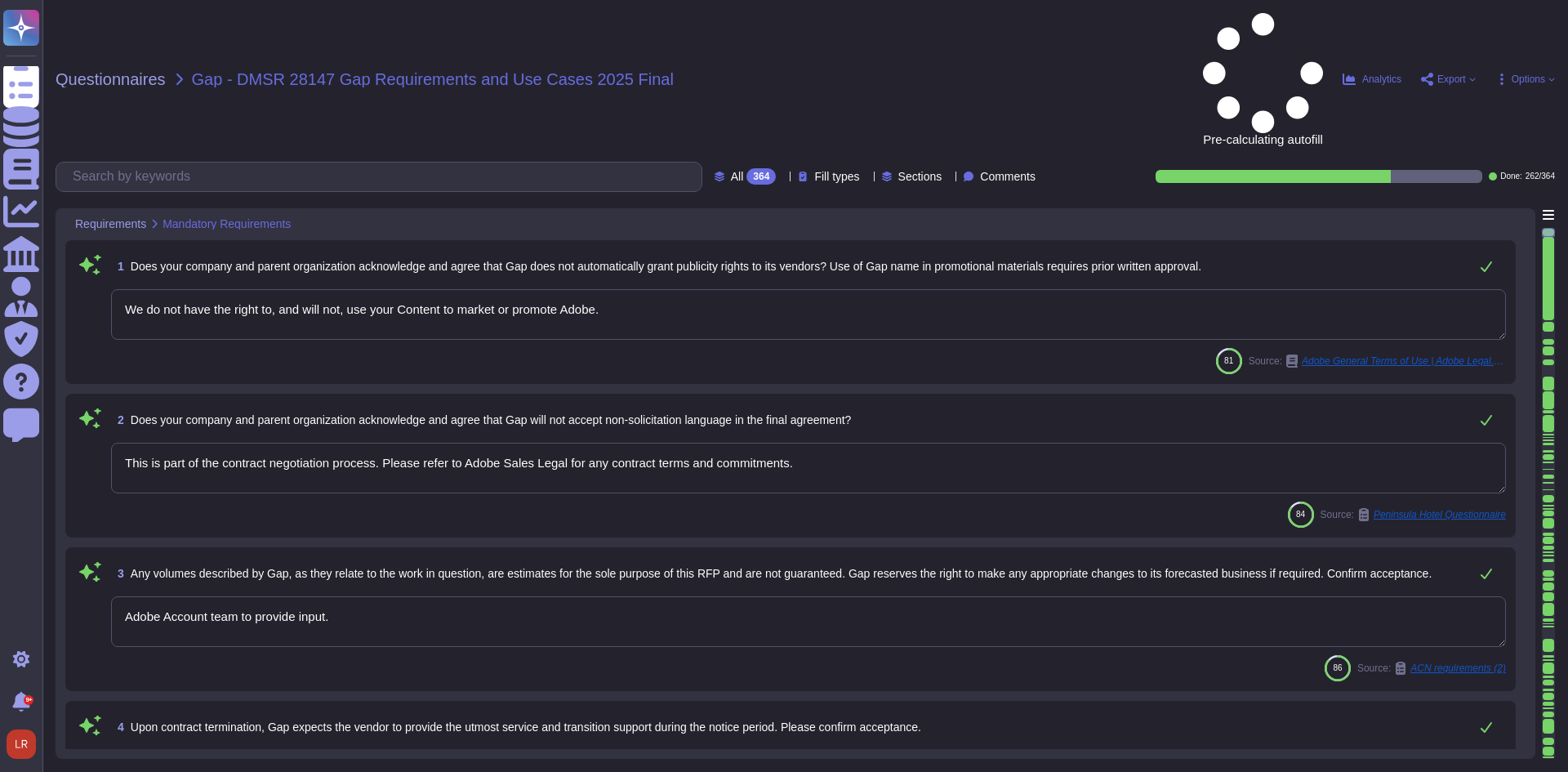
type textarea "Adobe was founded by [PERSON_NAME] and [PERSON_NAME] in [DATE]."
click at [782, 309] on icon at bounding box center [965, 413] width 366 height 209
click at [767, 150] on div "To do 102" at bounding box center [758, 143] width 133 height 18
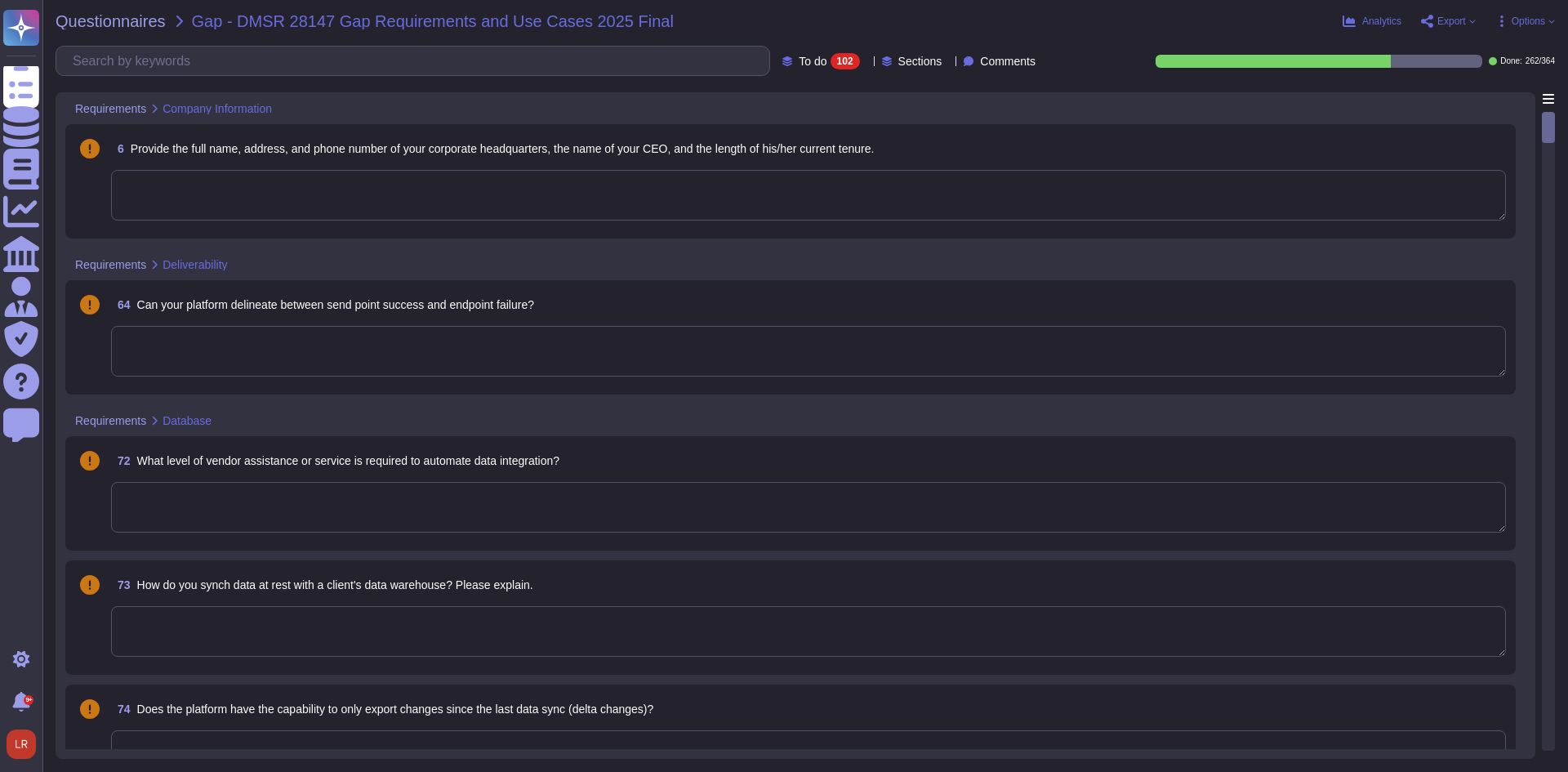
click at [425, 366] on textarea at bounding box center [808, 351] width 1395 height 51
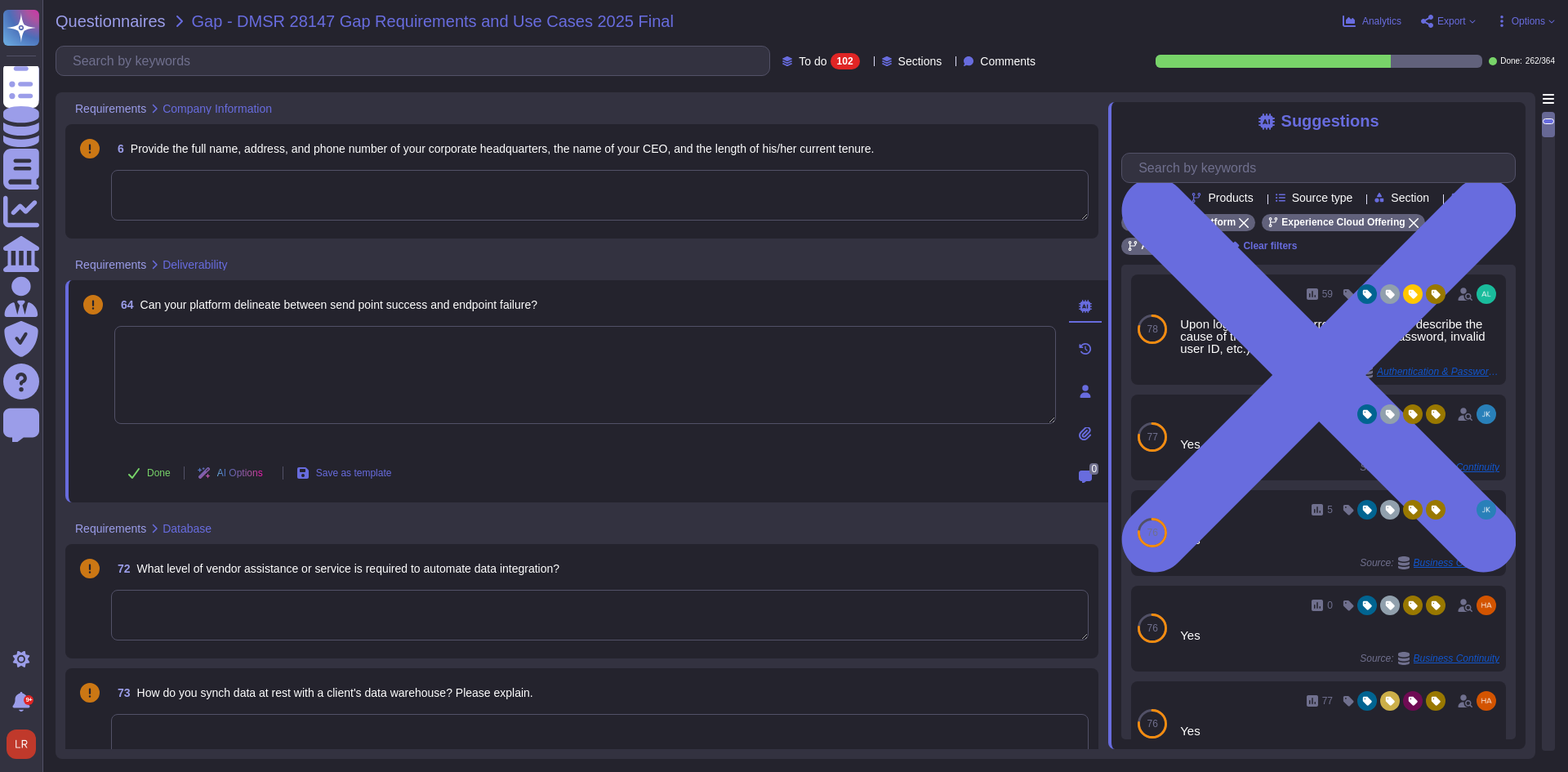
click at [281, 636] on textarea at bounding box center [600, 614] width 978 height 51
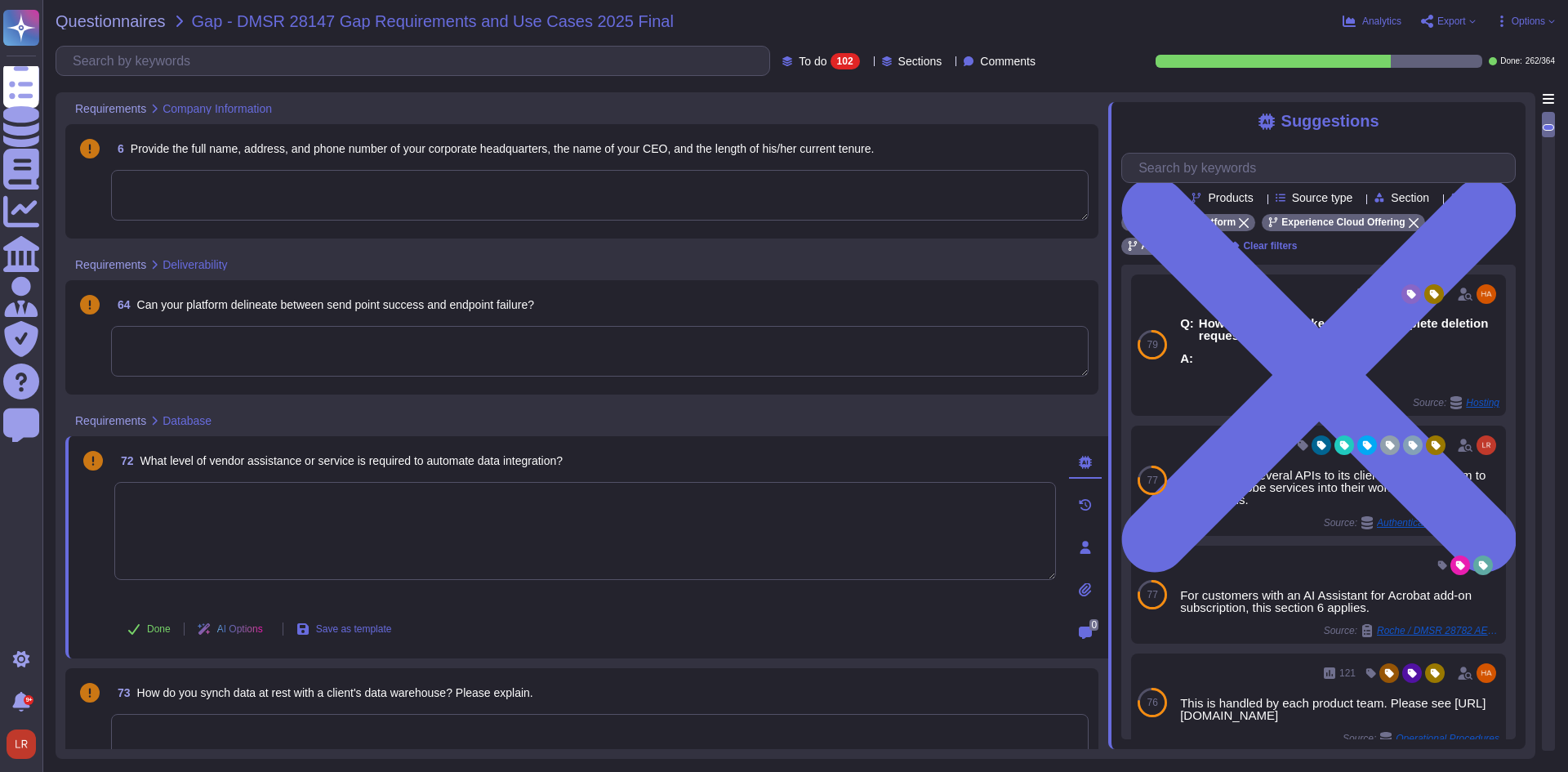
click at [572, 586] on div at bounding box center [585, 542] width 942 height 120
click at [1085, 464] on icon at bounding box center [1085, 462] width 13 height 13
click at [907, 535] on textarea at bounding box center [585, 531] width 942 height 98
click at [262, 634] on span "AI Options" at bounding box center [239, 628] width 45 height 10
click at [553, 543] on textarea at bounding box center [585, 531] width 942 height 98
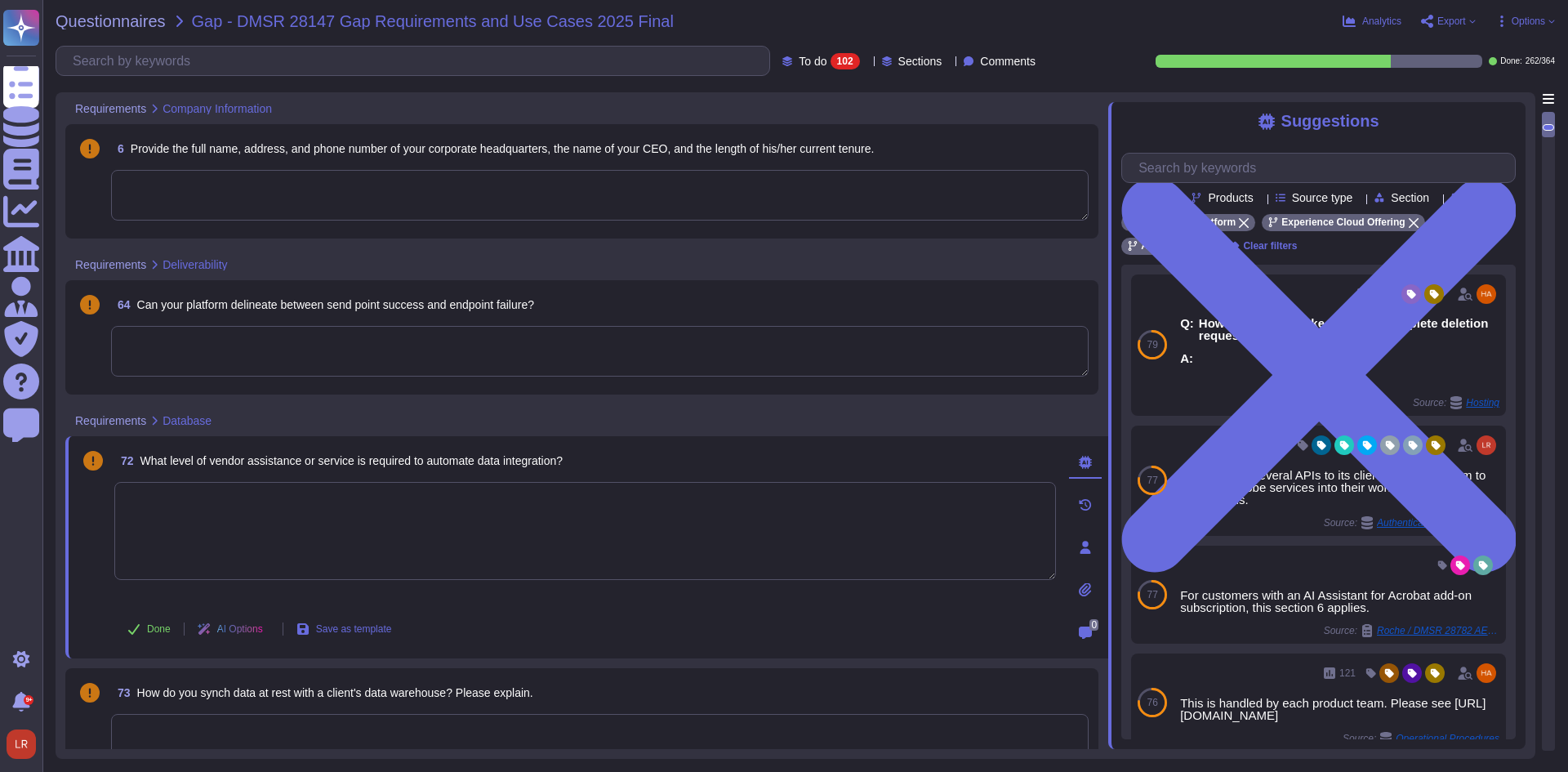
click at [337, 455] on span "What level of vendor assistance or service is required to automate data integra…" at bounding box center [352, 461] width 423 height 13
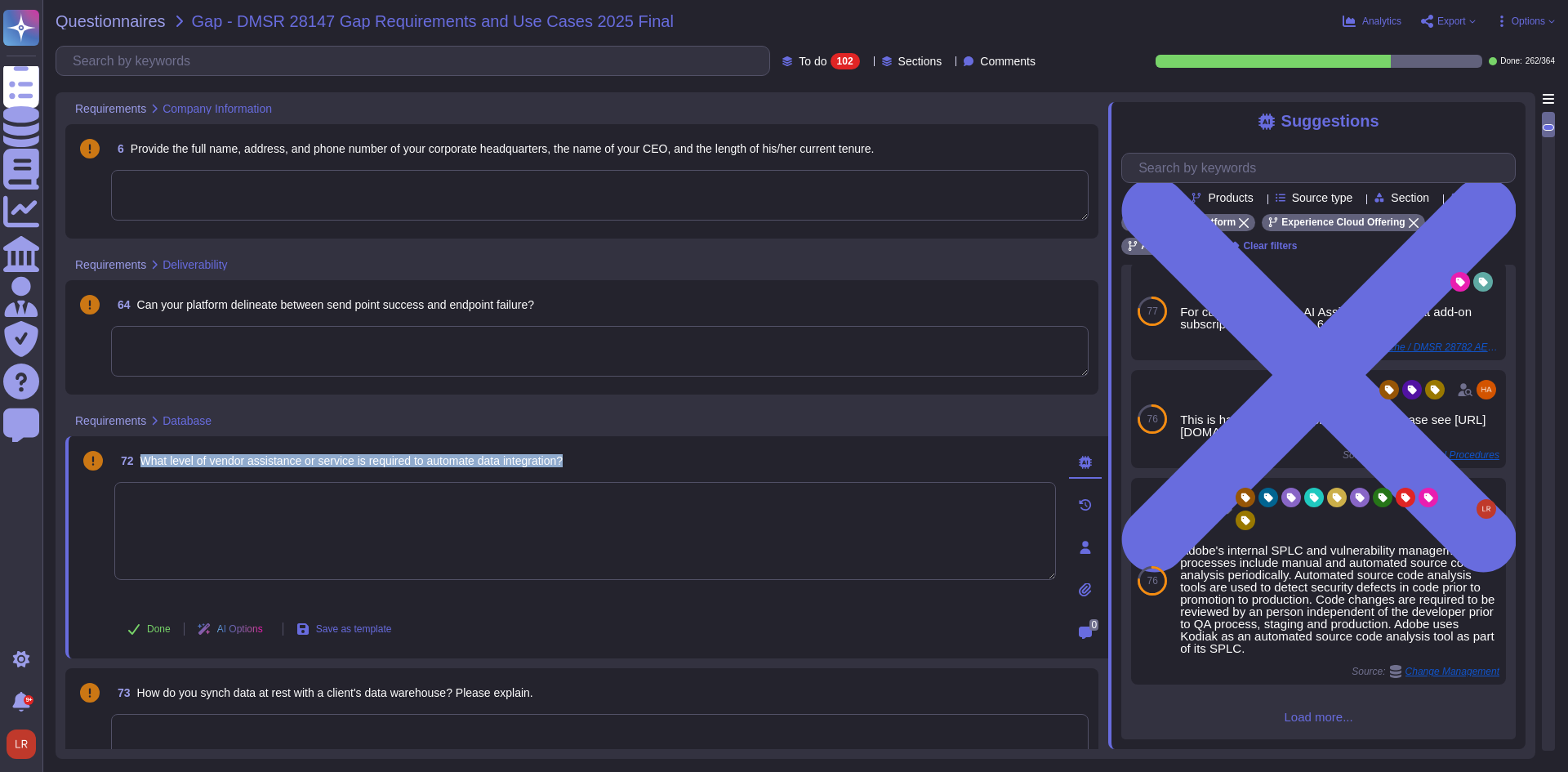
scroll to position [301, 0]
click at [273, 521] on textarea at bounding box center [585, 531] width 942 height 98
click at [132, 24] on span "Questionnaires" at bounding box center [110, 21] width 110 height 17
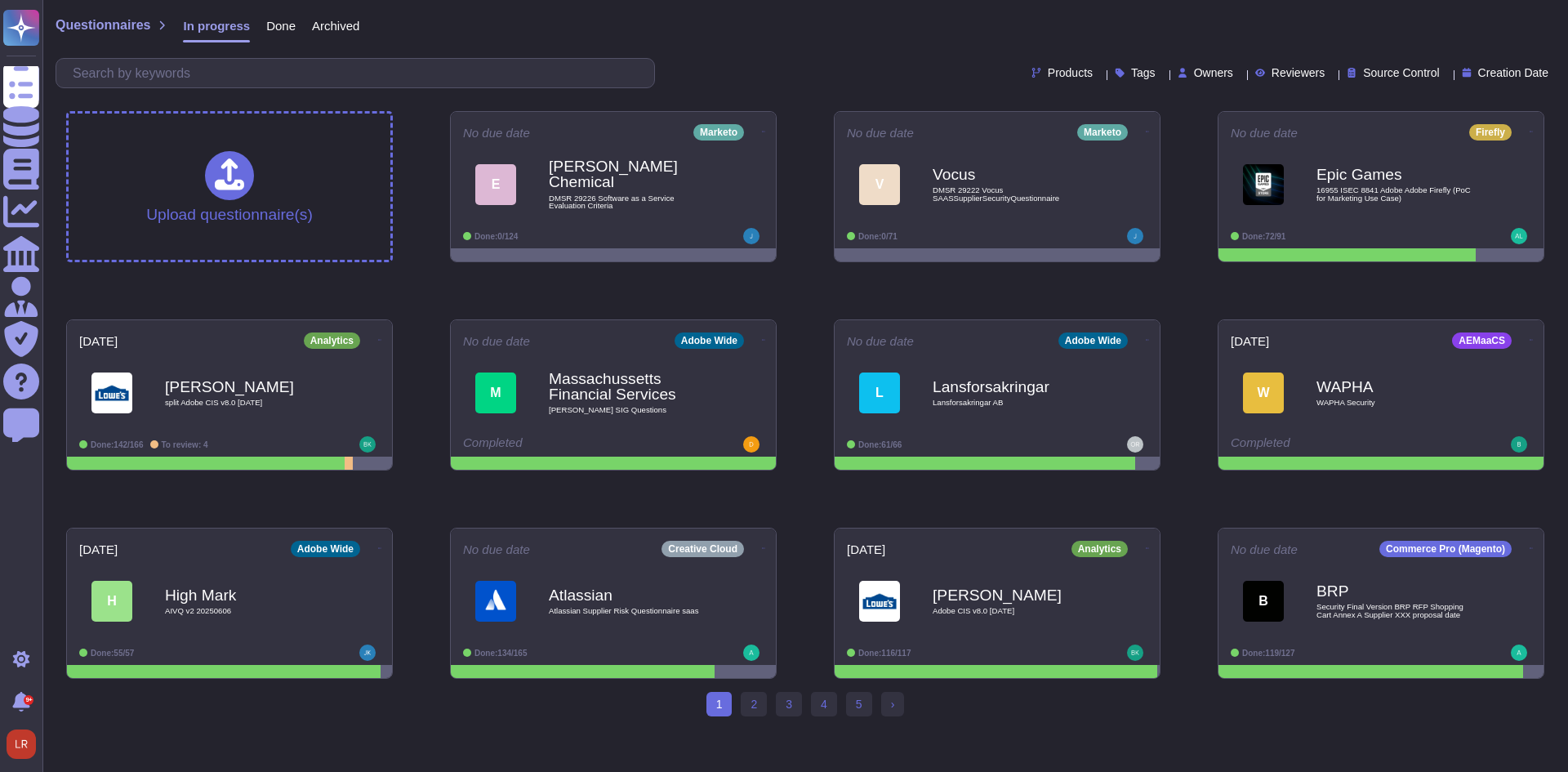
drag, startPoint x: 1178, startPoint y: 82, endPoint x: 1176, endPoint y: 91, distance: 9.2
click at [1176, 82] on div "Products Tags Owners Reviewers Source Control Creation Date" at bounding box center [805, 73] width 1499 height 31
click at [1194, 72] on span "Owners" at bounding box center [1213, 72] width 39 height 11
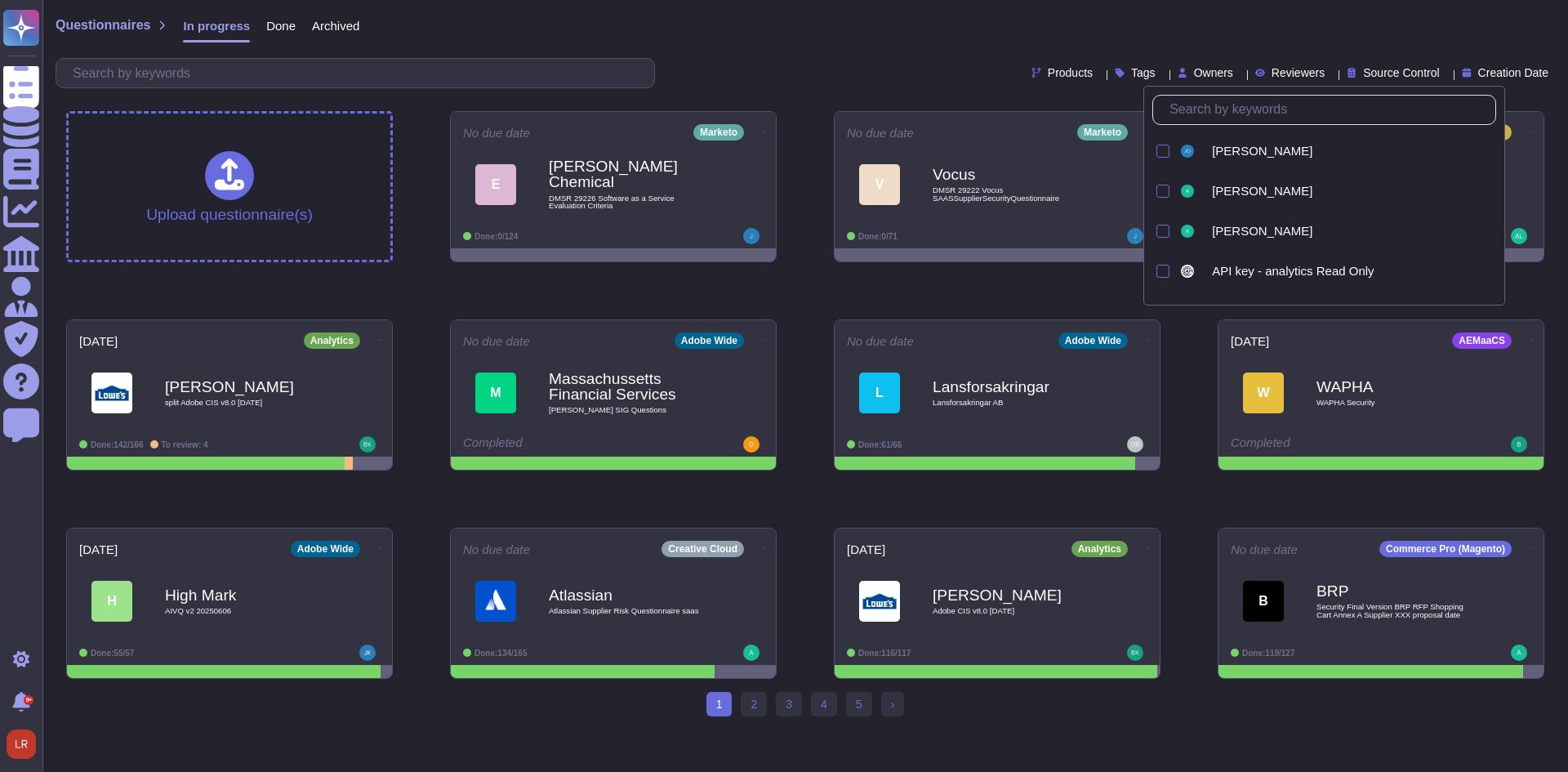
click at [1217, 107] on input "text" at bounding box center [1328, 109] width 334 height 29
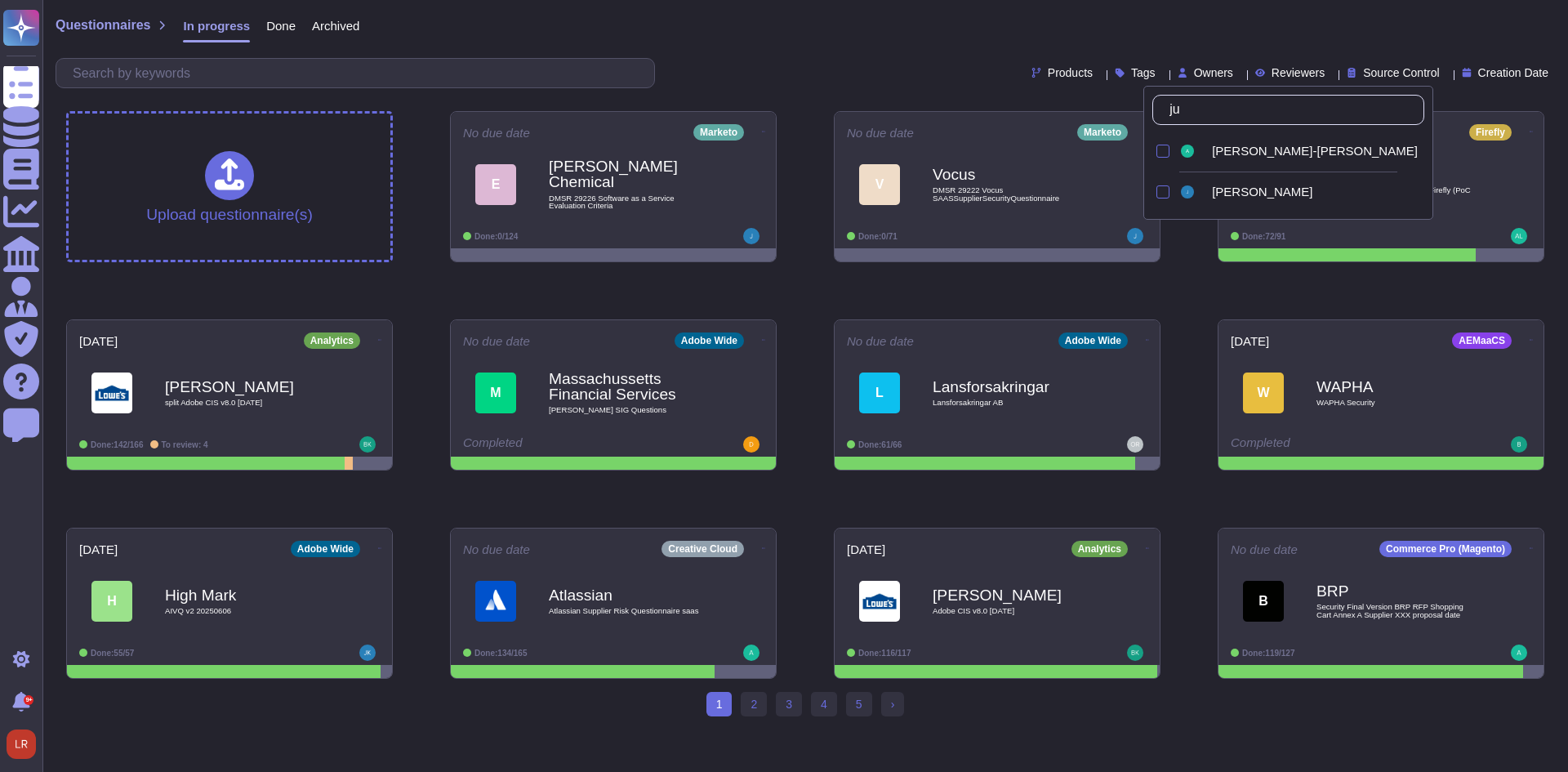
type input "[DATE]"
click at [1264, 196] on span "[PERSON_NAME]" at bounding box center [1262, 192] width 100 height 15
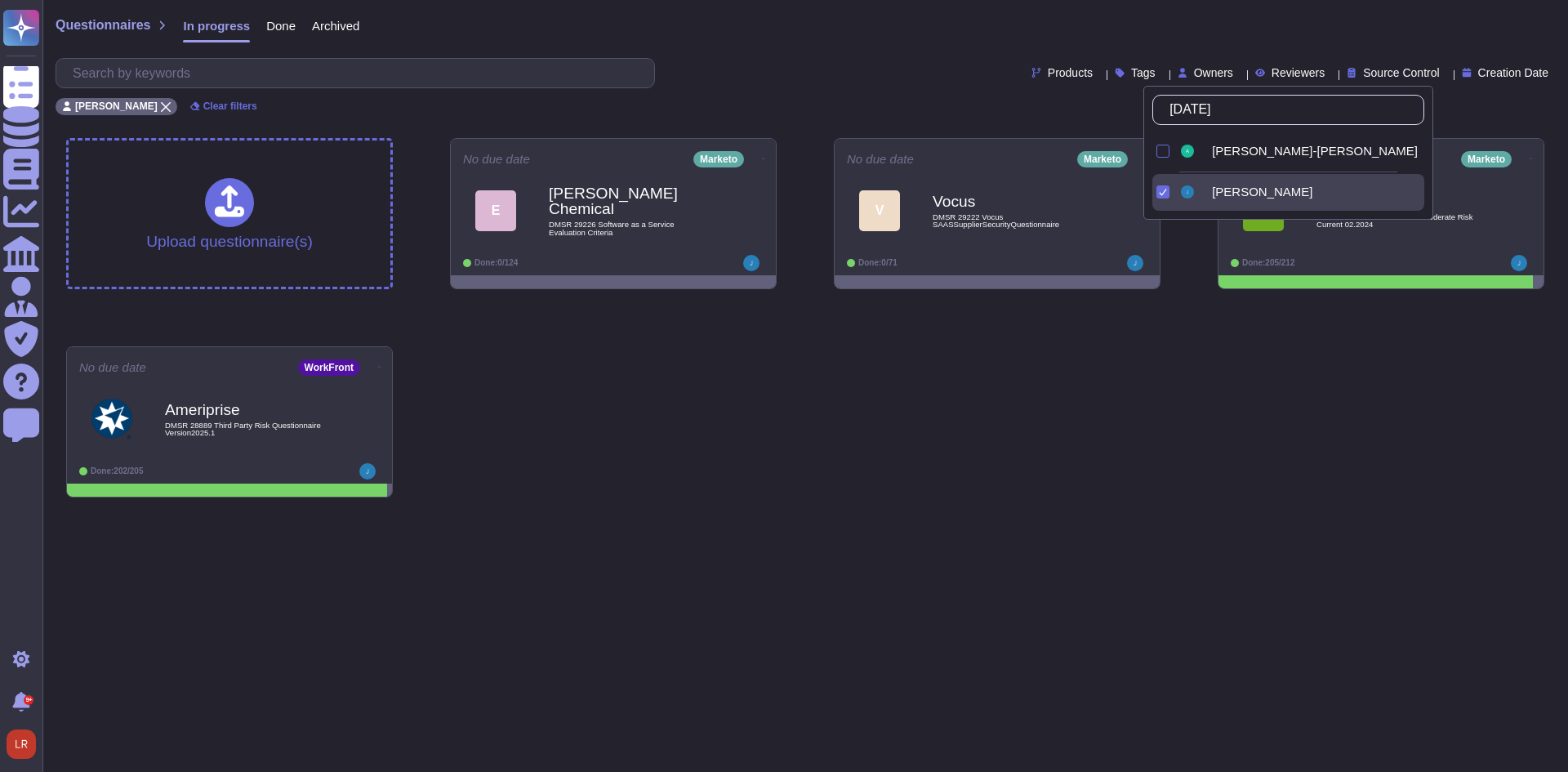
click at [1144, 452] on div "Upload questionnaire(s) No due date Marketo E [PERSON_NAME] Chemical DMSR 29226…" at bounding box center [804, 318] width 1504 height 386
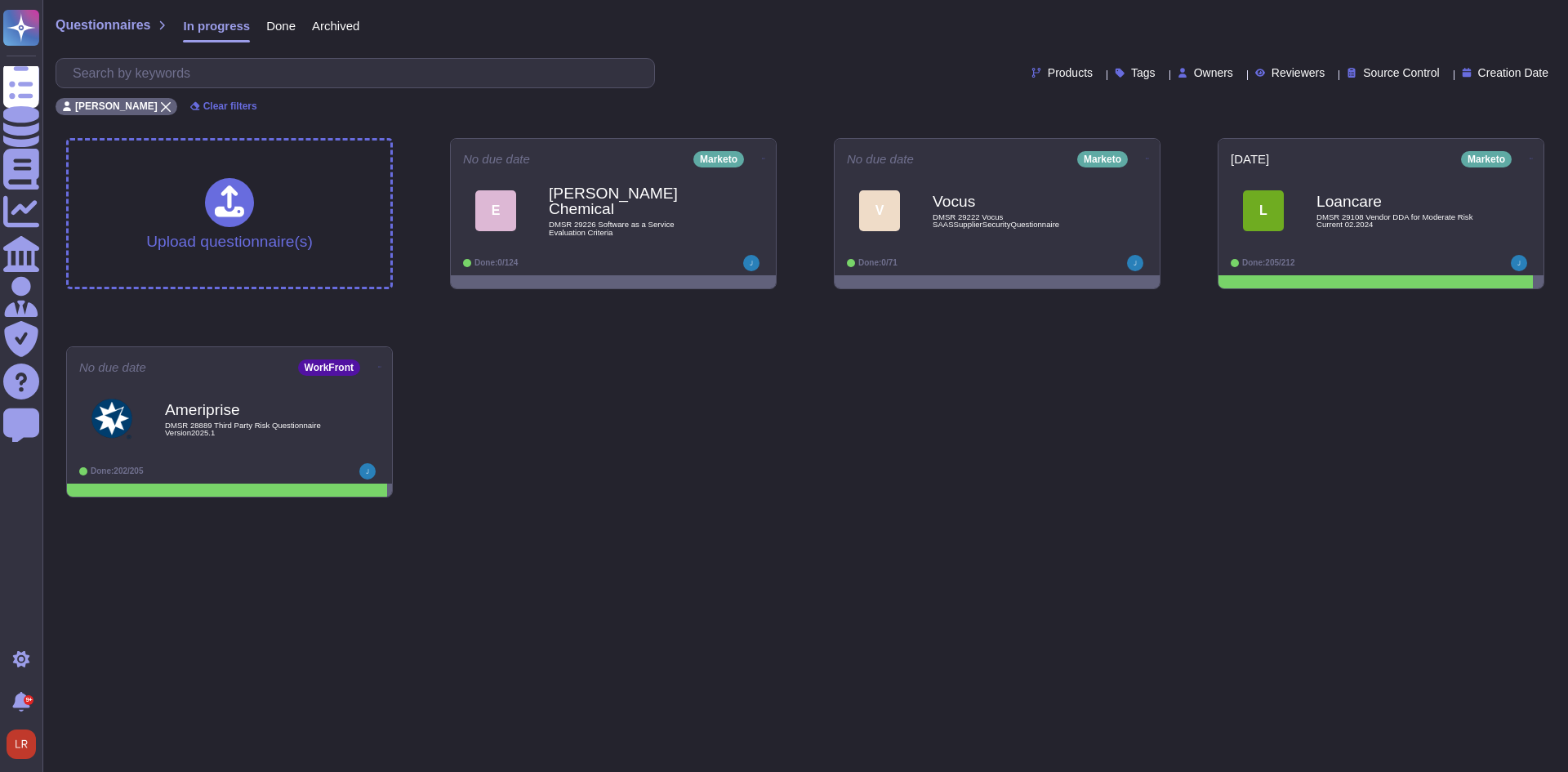
click at [896, 511] on html "Questionnaires Knowledge Base Documents Analytics CAIQ / SIG Admin Trust Center…" at bounding box center [784, 255] width 1568 height 511
click at [831, 511] on html "Questionnaires Knowledge Base Documents Analytics CAIQ / SIG Admin Trust Center…" at bounding box center [784, 255] width 1568 height 511
click at [161, 105] on icon at bounding box center [166, 107] width 10 height 10
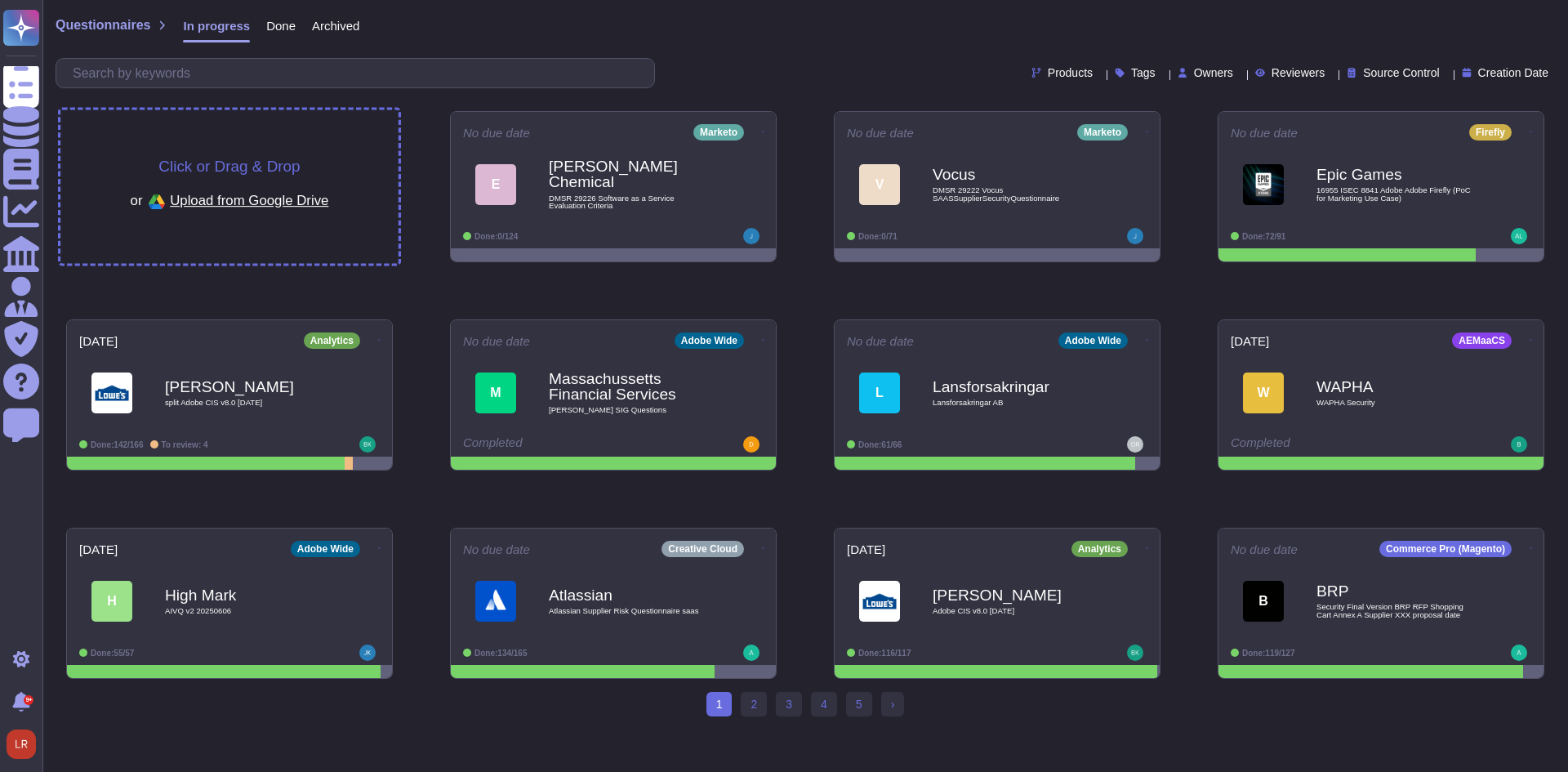
click at [231, 171] on span "Click or Drag & Drop" at bounding box center [229, 166] width 141 height 16
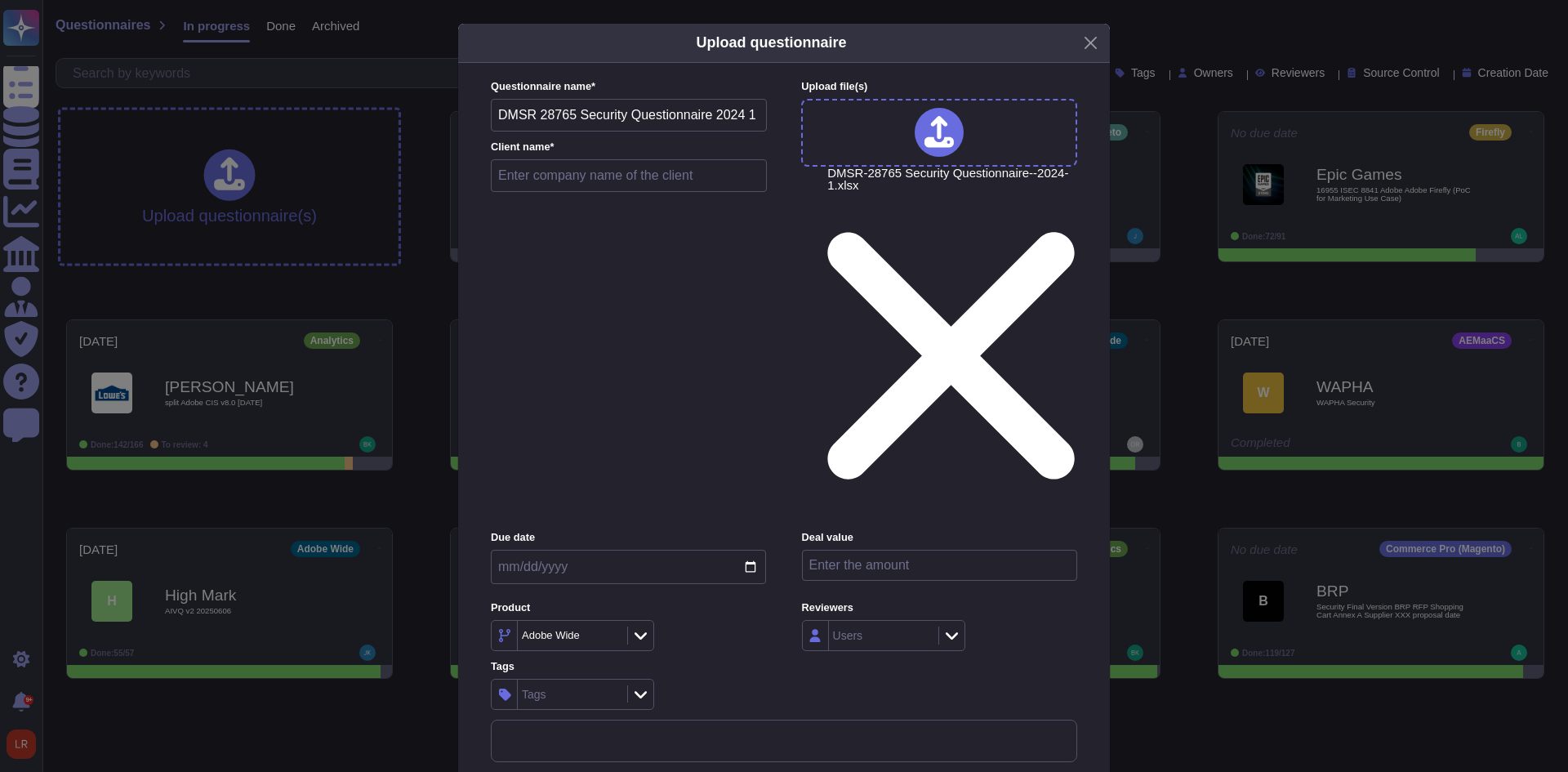
click at [641, 192] on input "text" at bounding box center [629, 175] width 276 height 32
type input "test"
click at [749, 550] on input "date" at bounding box center [628, 566] width 275 height 34
type input "[DATE]"
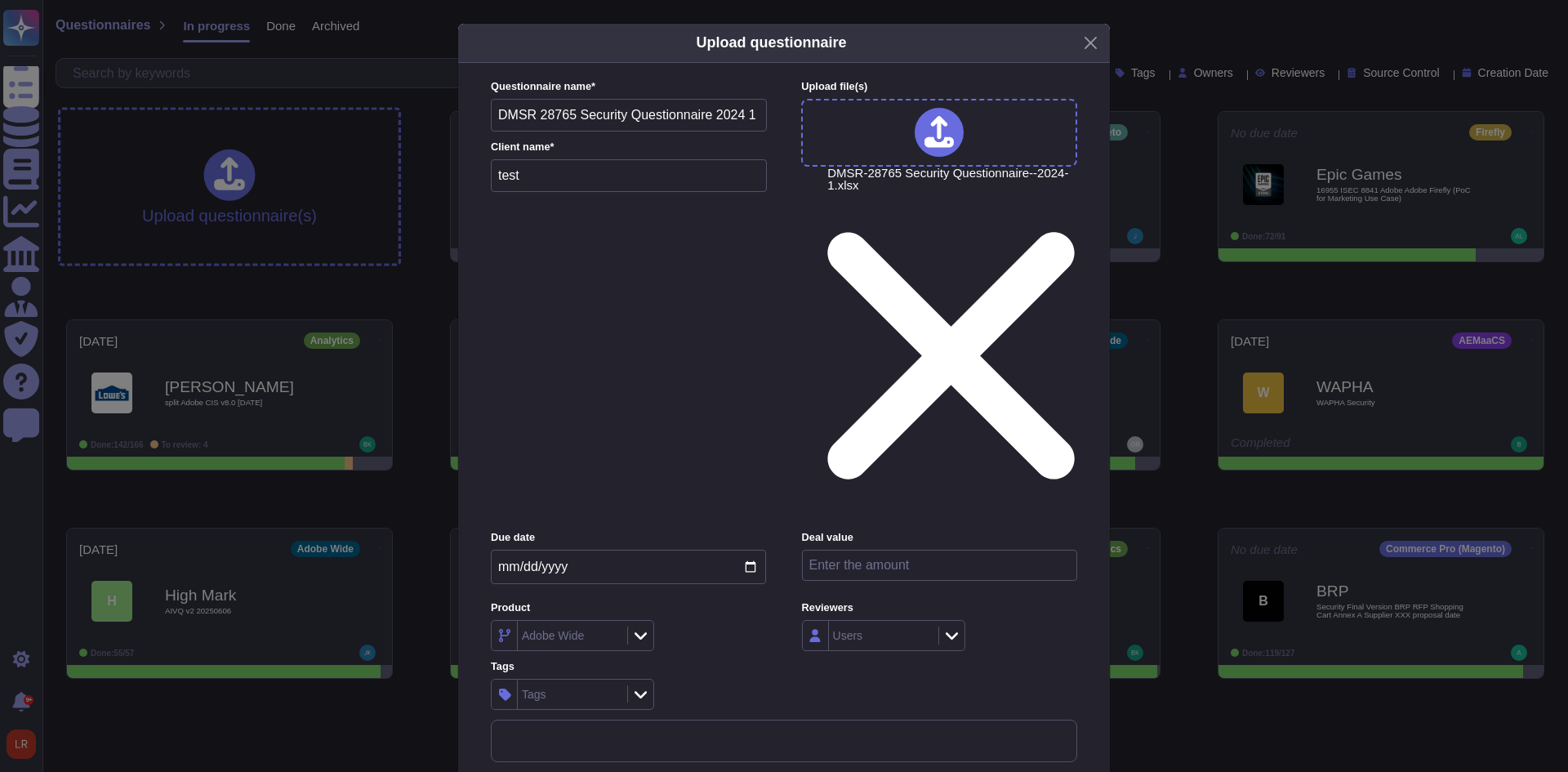
click at [641, 627] on icon at bounding box center [640, 636] width 12 height 17
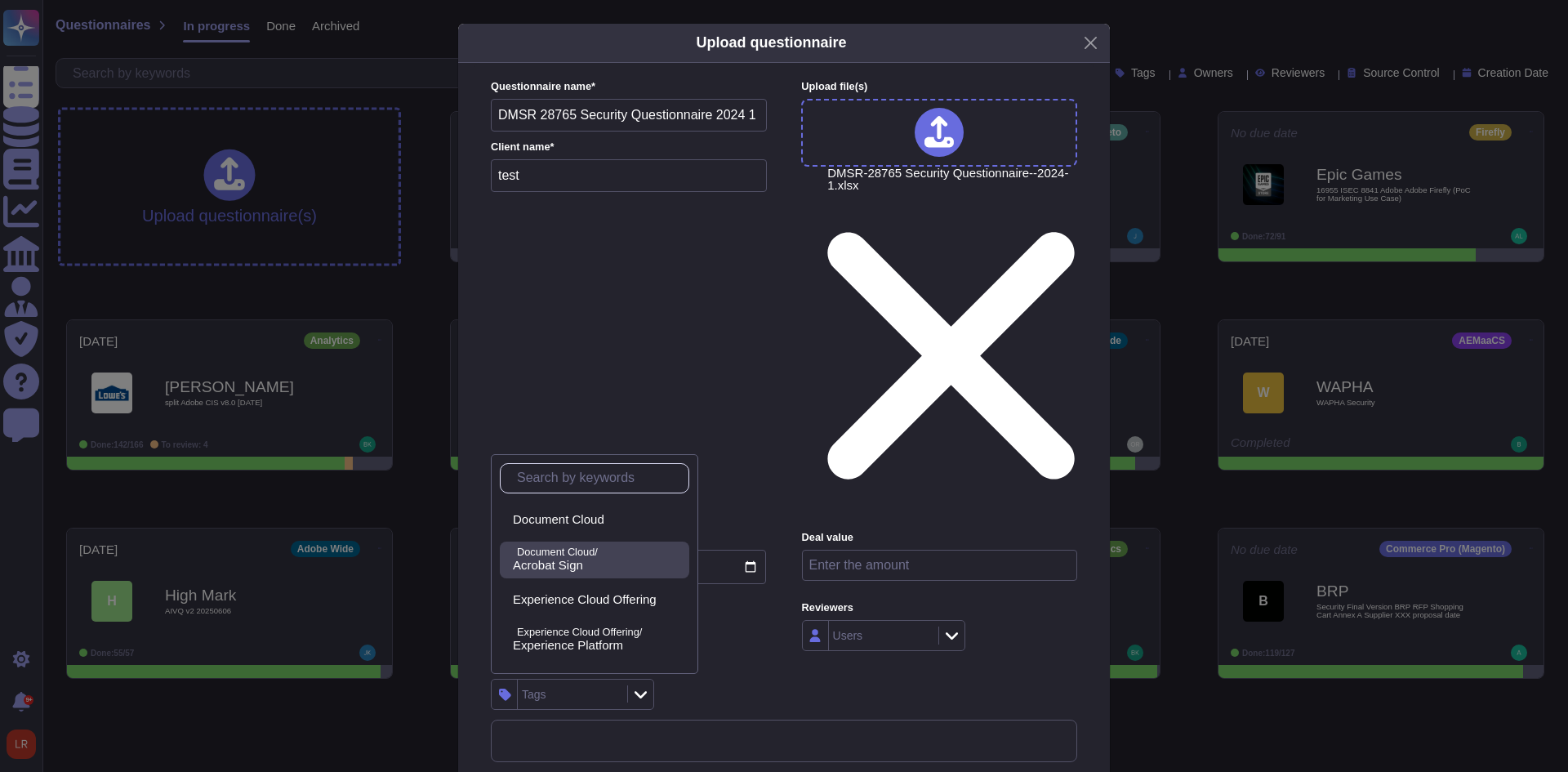
click at [578, 552] on p "Document Cloud/" at bounding box center [600, 551] width 166 height 10
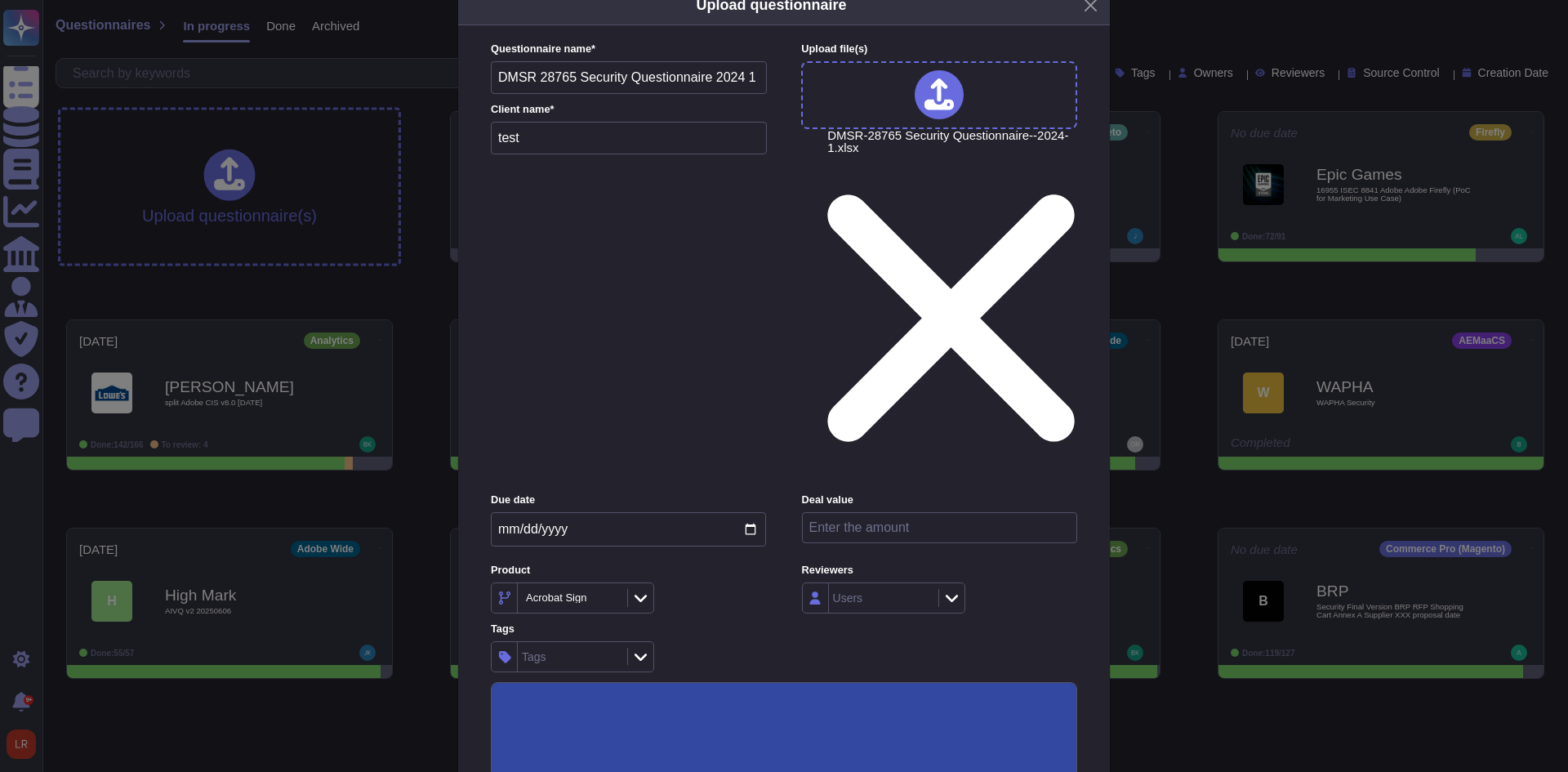
scroll to position [58, 0]
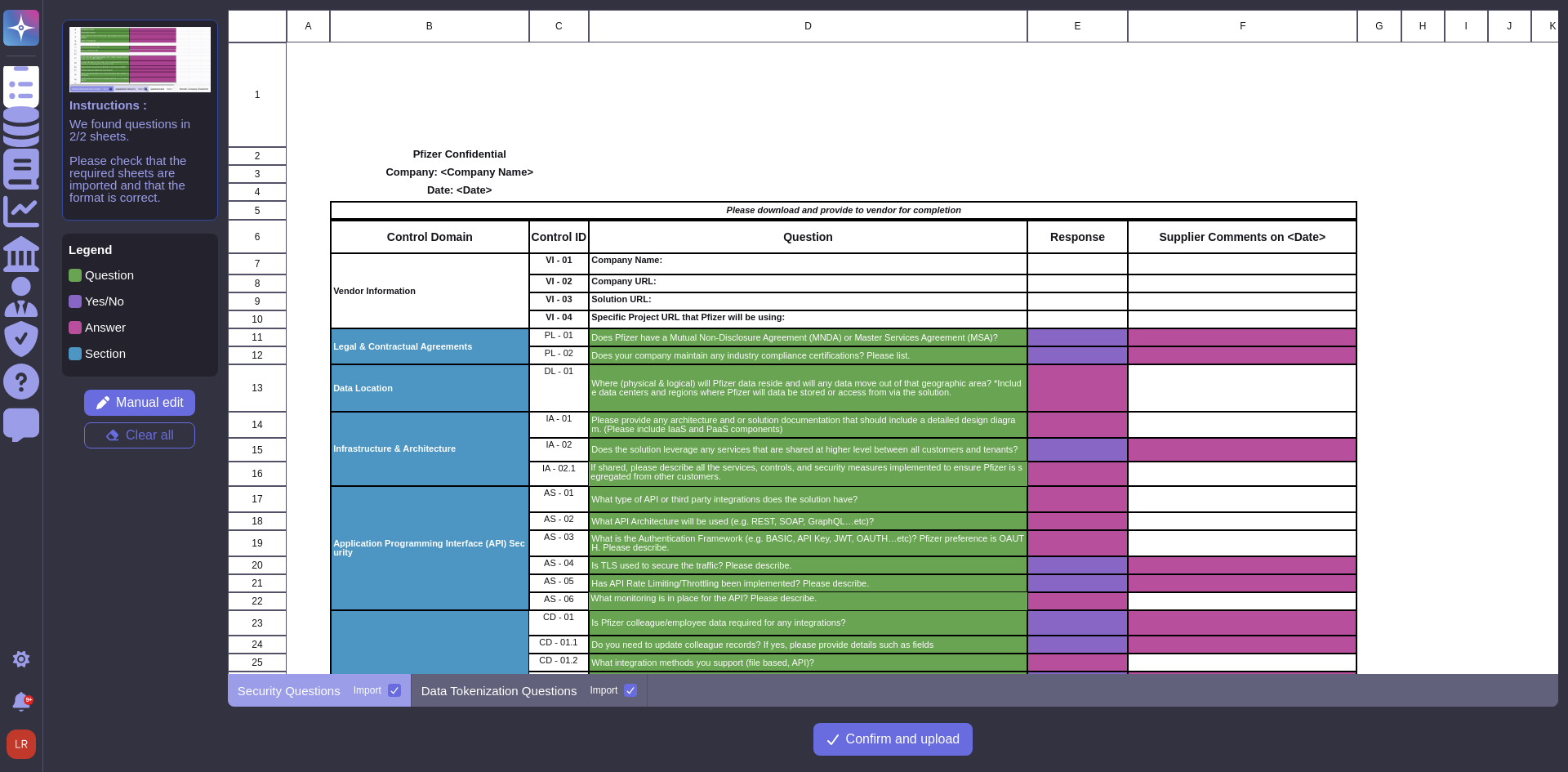
scroll to position [652, 1318]
click at [562, 692] on p "Data Tokenization Questions" at bounding box center [499, 690] width 156 height 12
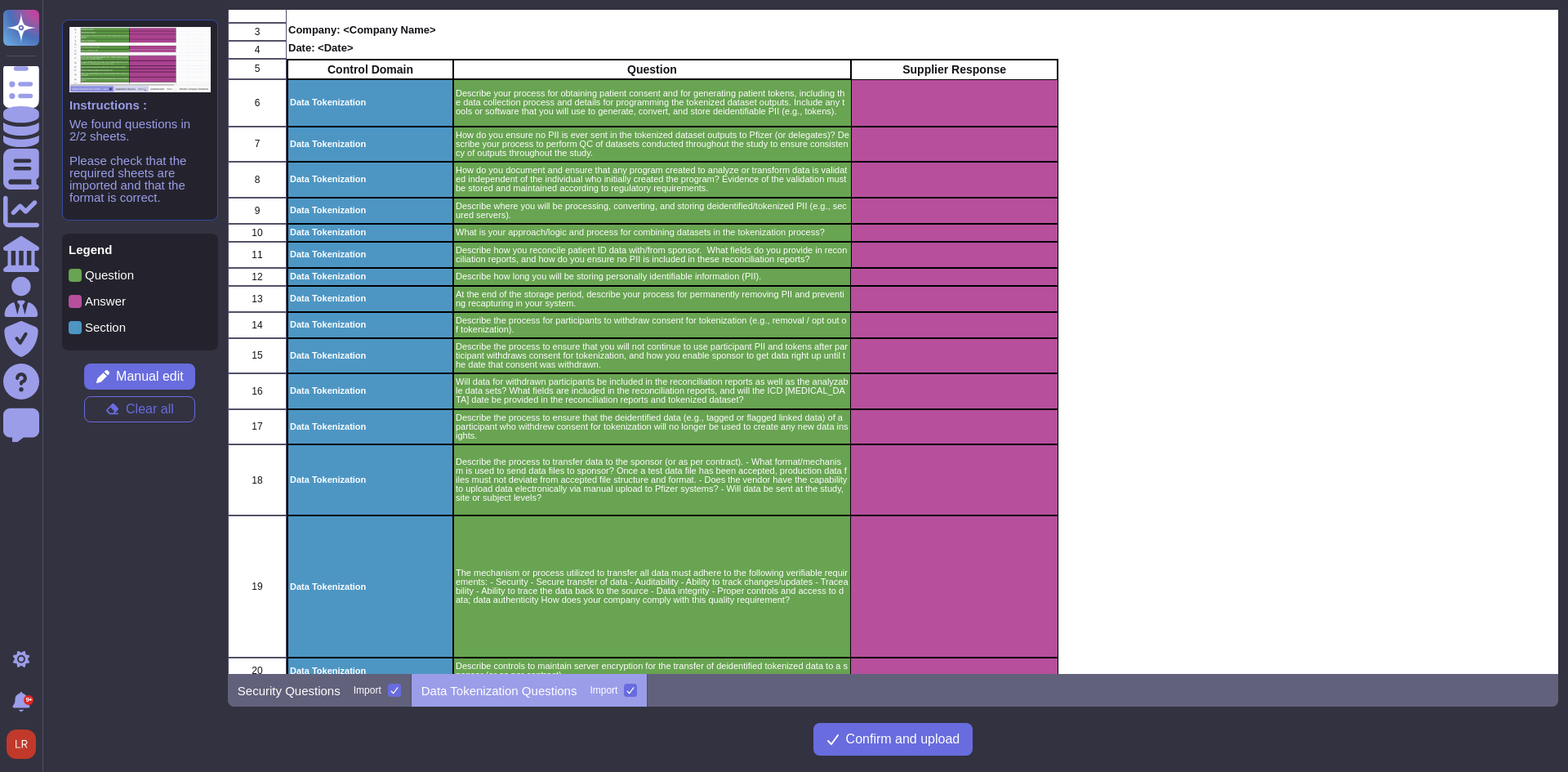
scroll to position [353, 0]
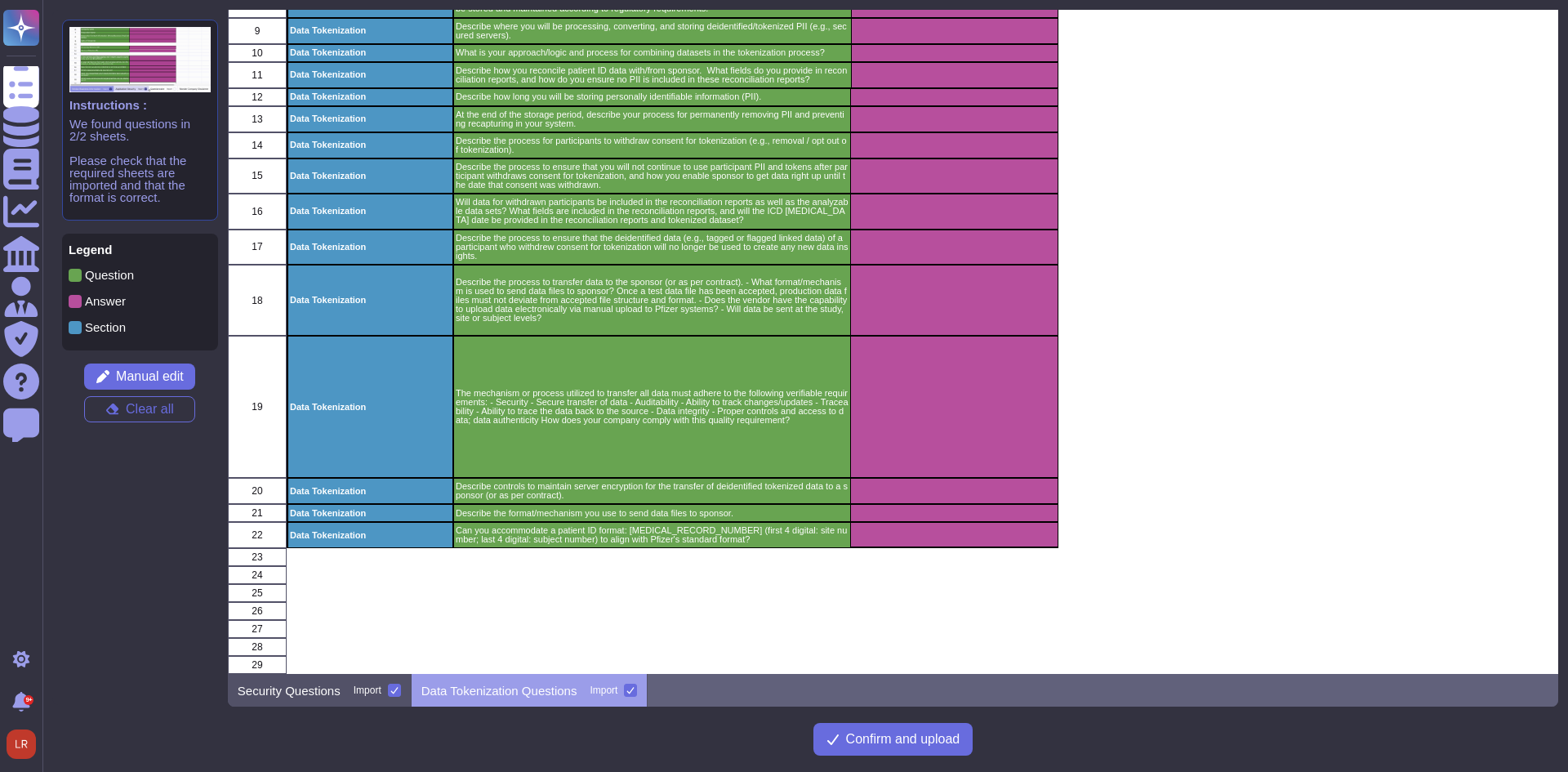
click at [305, 690] on p "Security Questions" at bounding box center [288, 690] width 103 height 12
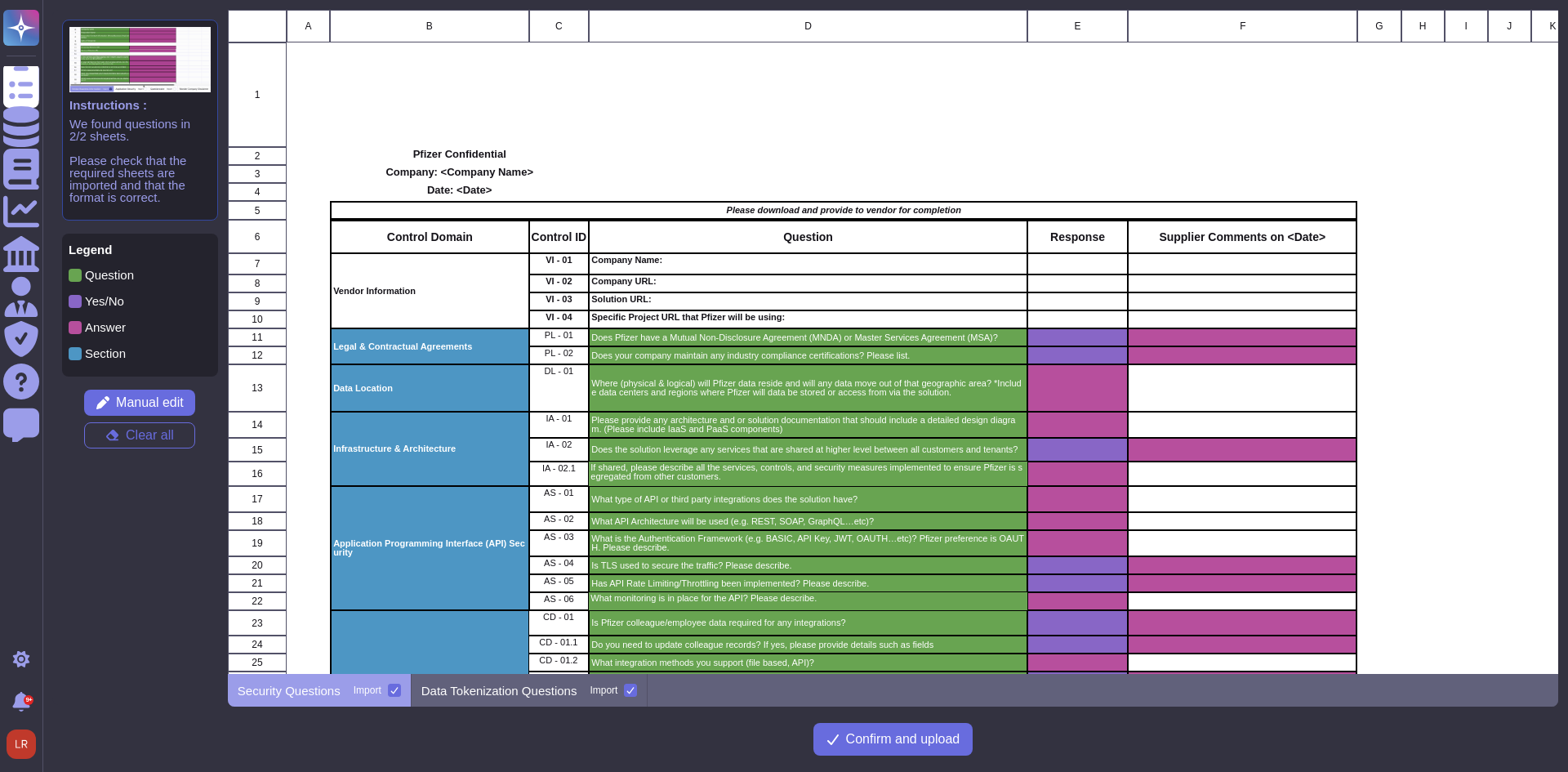
scroll to position [136, 0]
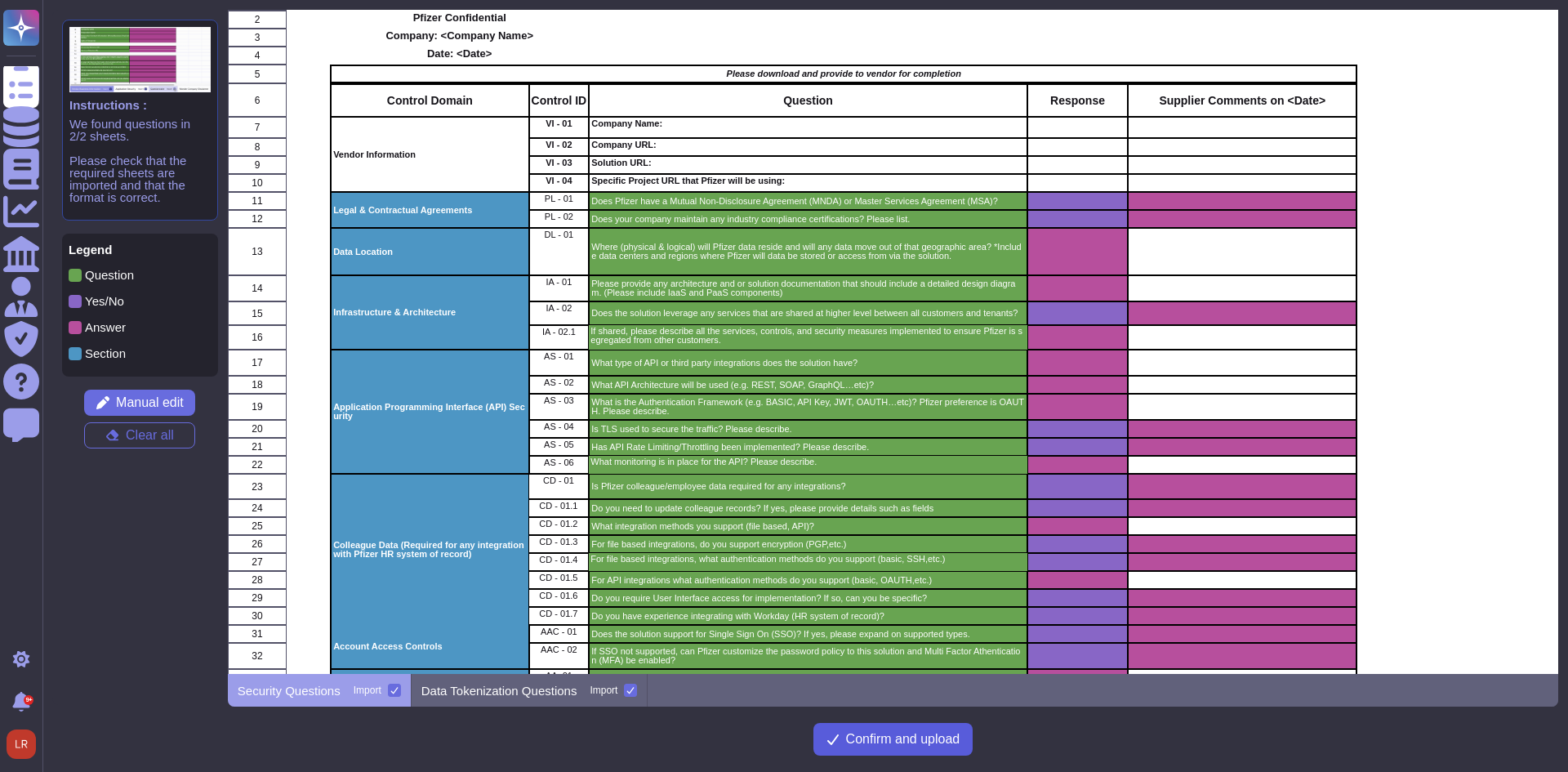
click at [903, 732] on span "Confirm and upload" at bounding box center [903, 739] width 114 height 13
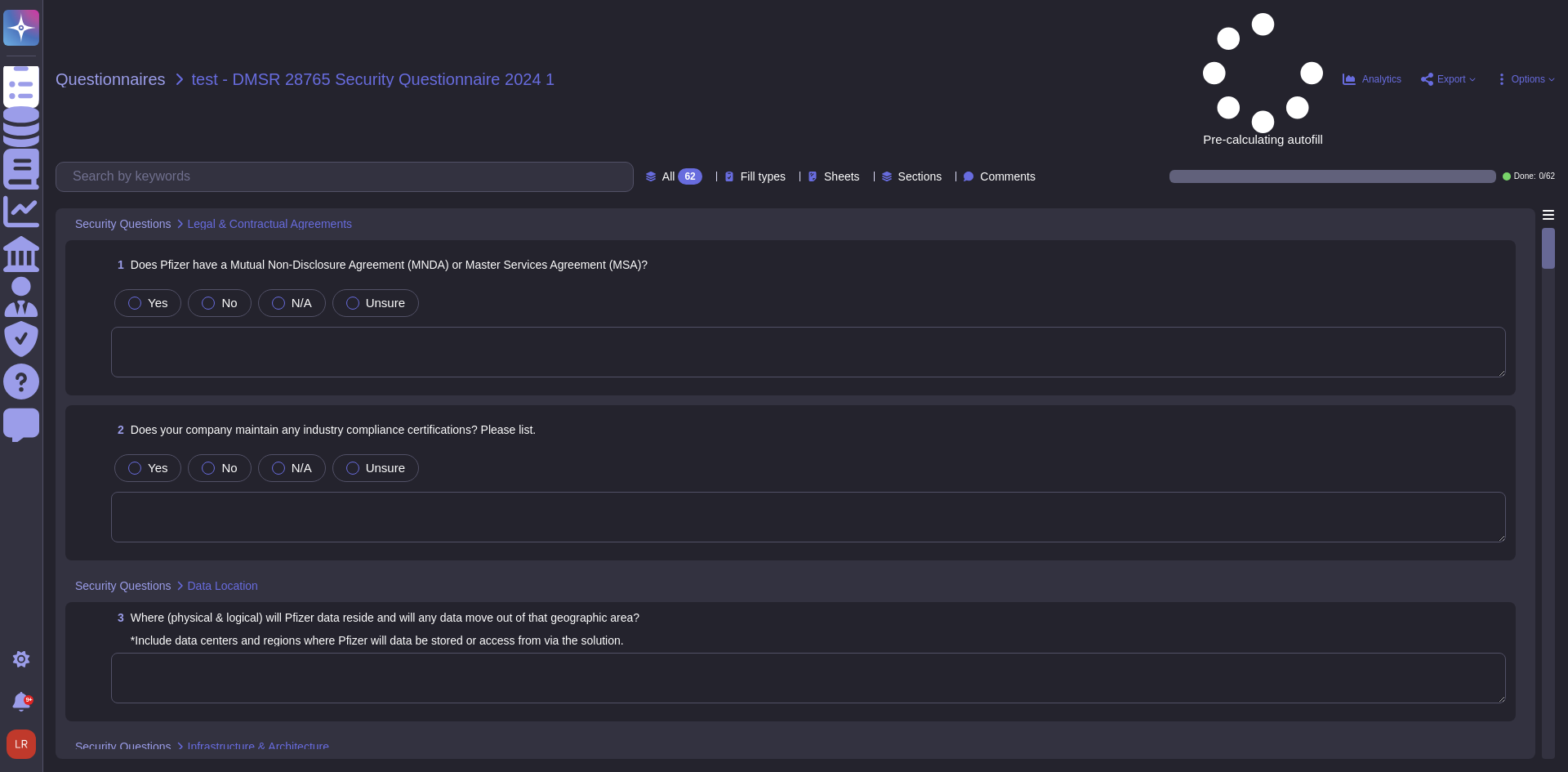
click at [503, 258] on span "Does Pfizer have a Mutual Non-Disclosure Agreement (MNDA) or Master Services Ag…" at bounding box center [389, 264] width 517 height 13
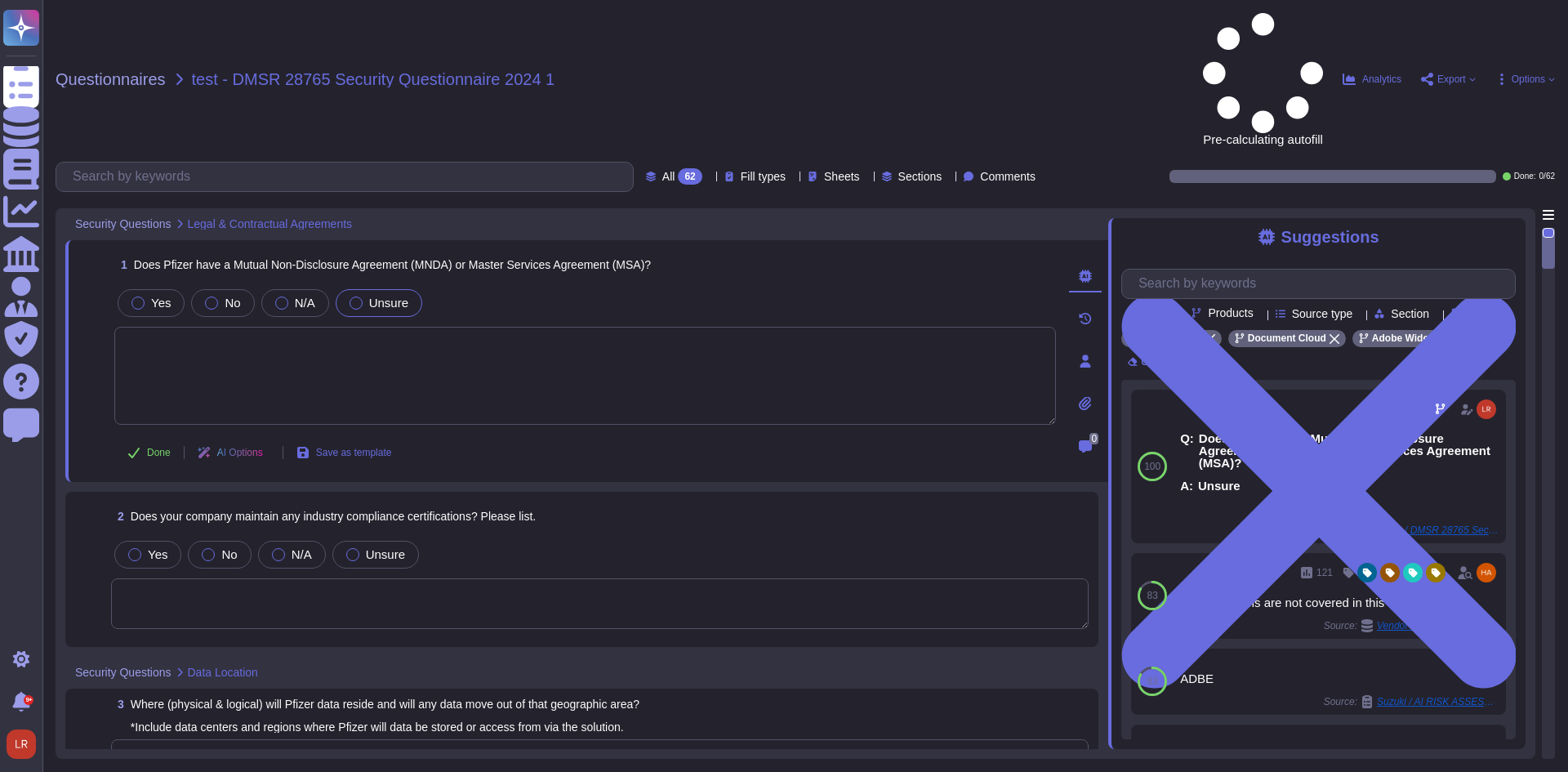
click at [358, 297] on div at bounding box center [356, 303] width 13 height 13
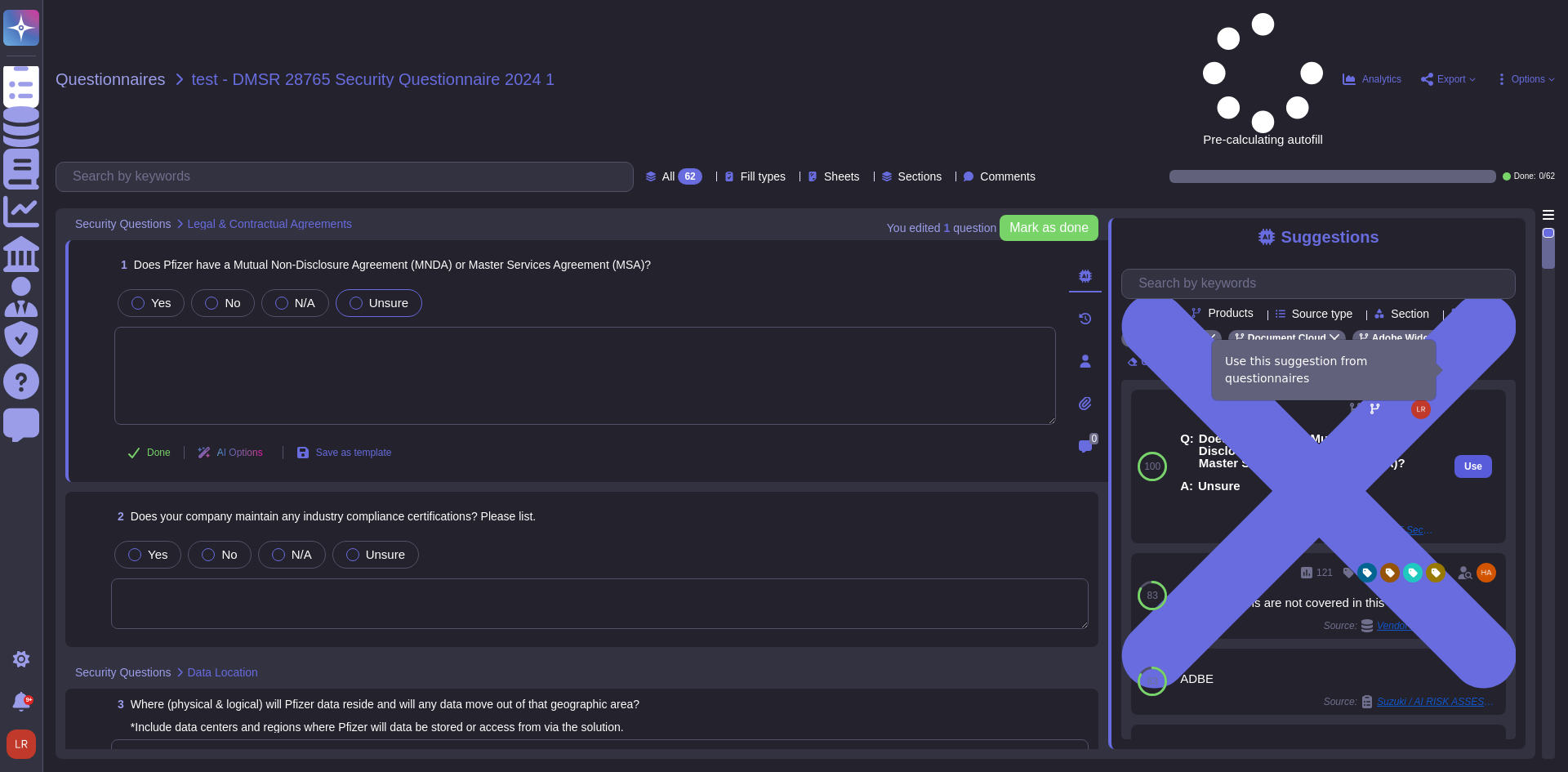
click at [1470, 455] on button "Use" at bounding box center [1473, 466] width 38 height 23
type textarea "Unsure"
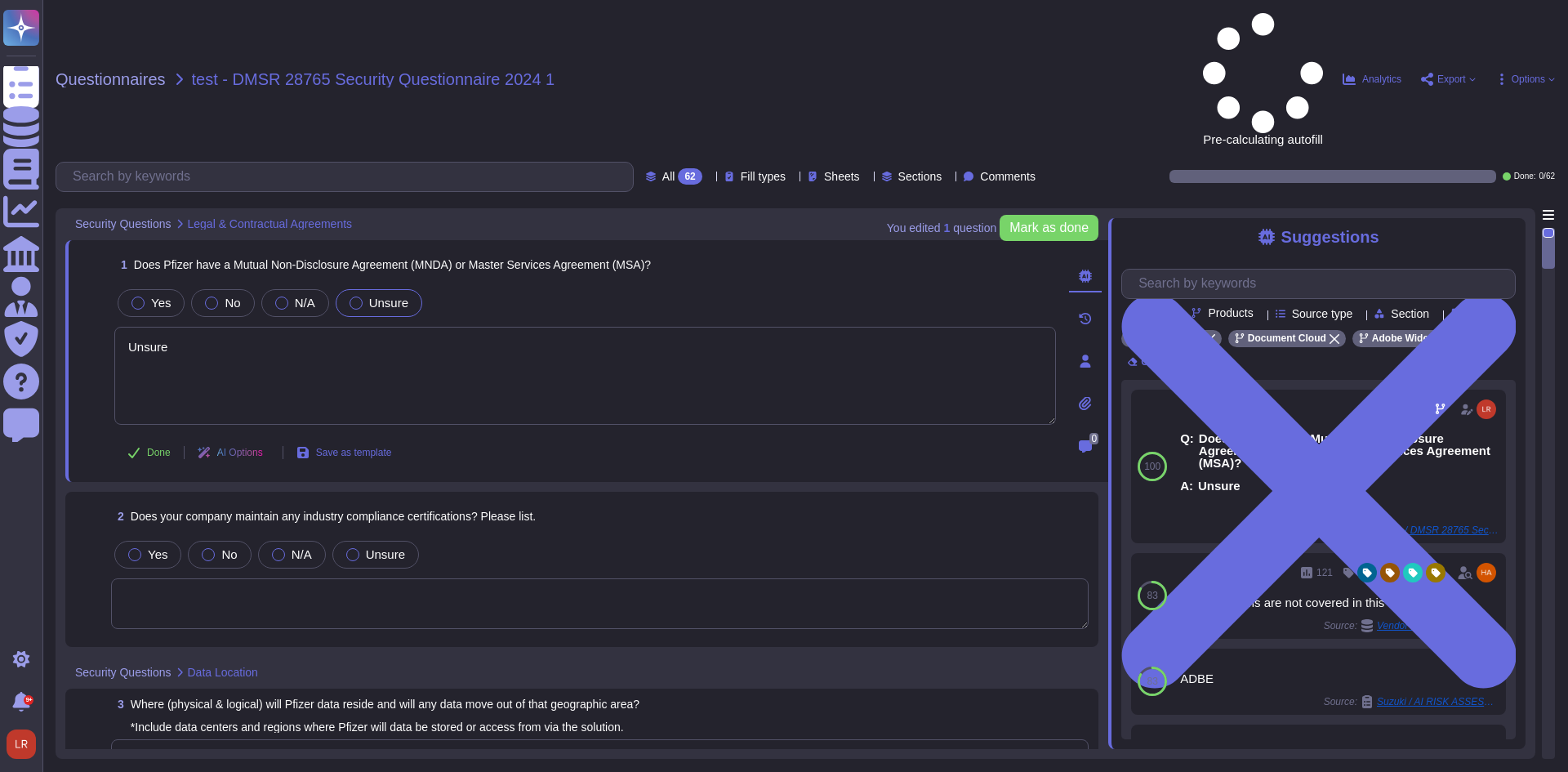
click at [401, 578] on textarea at bounding box center [600, 603] width 978 height 51
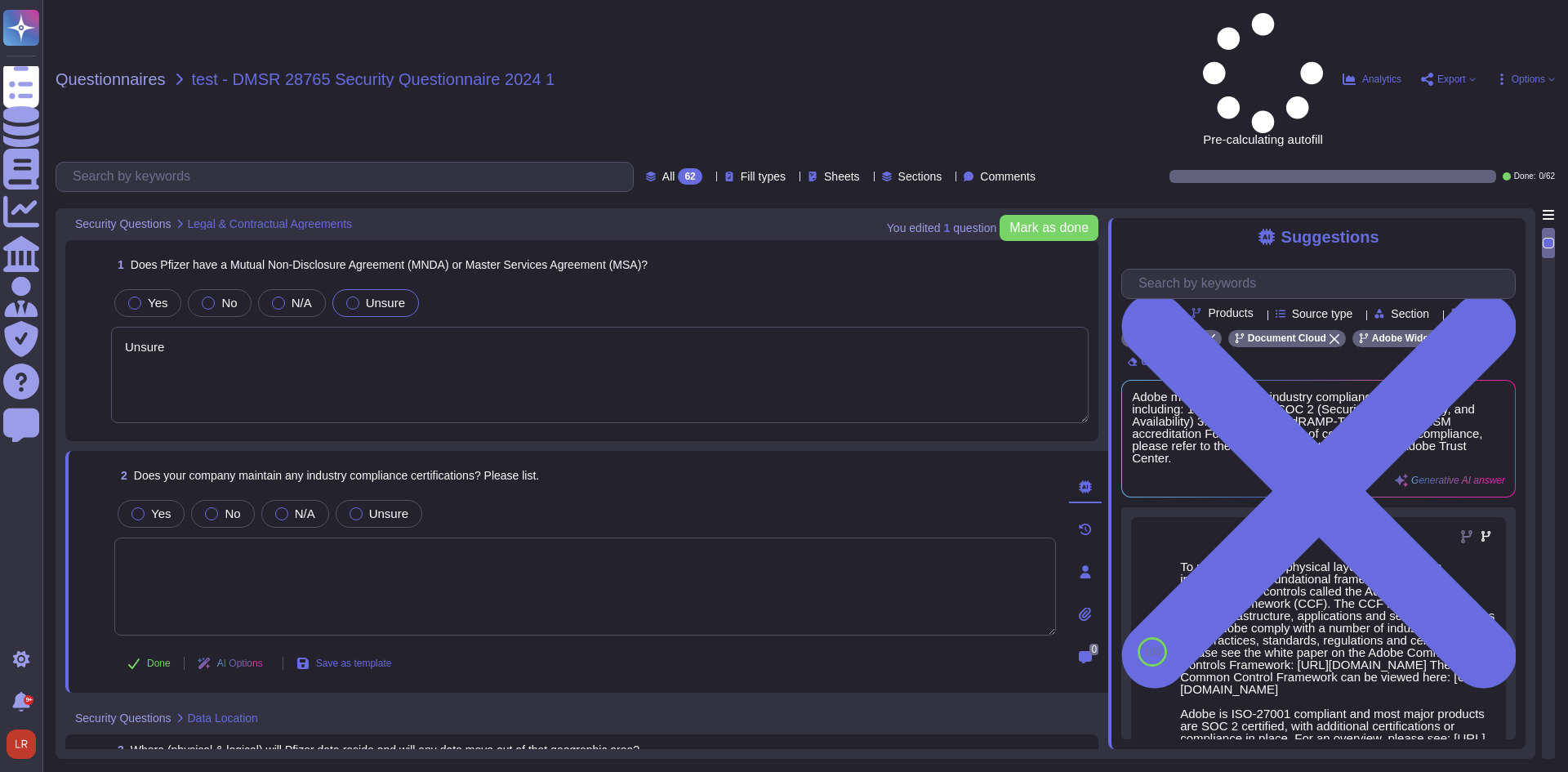
click at [1343, 308] on span "Source type" at bounding box center [1322, 313] width 61 height 11
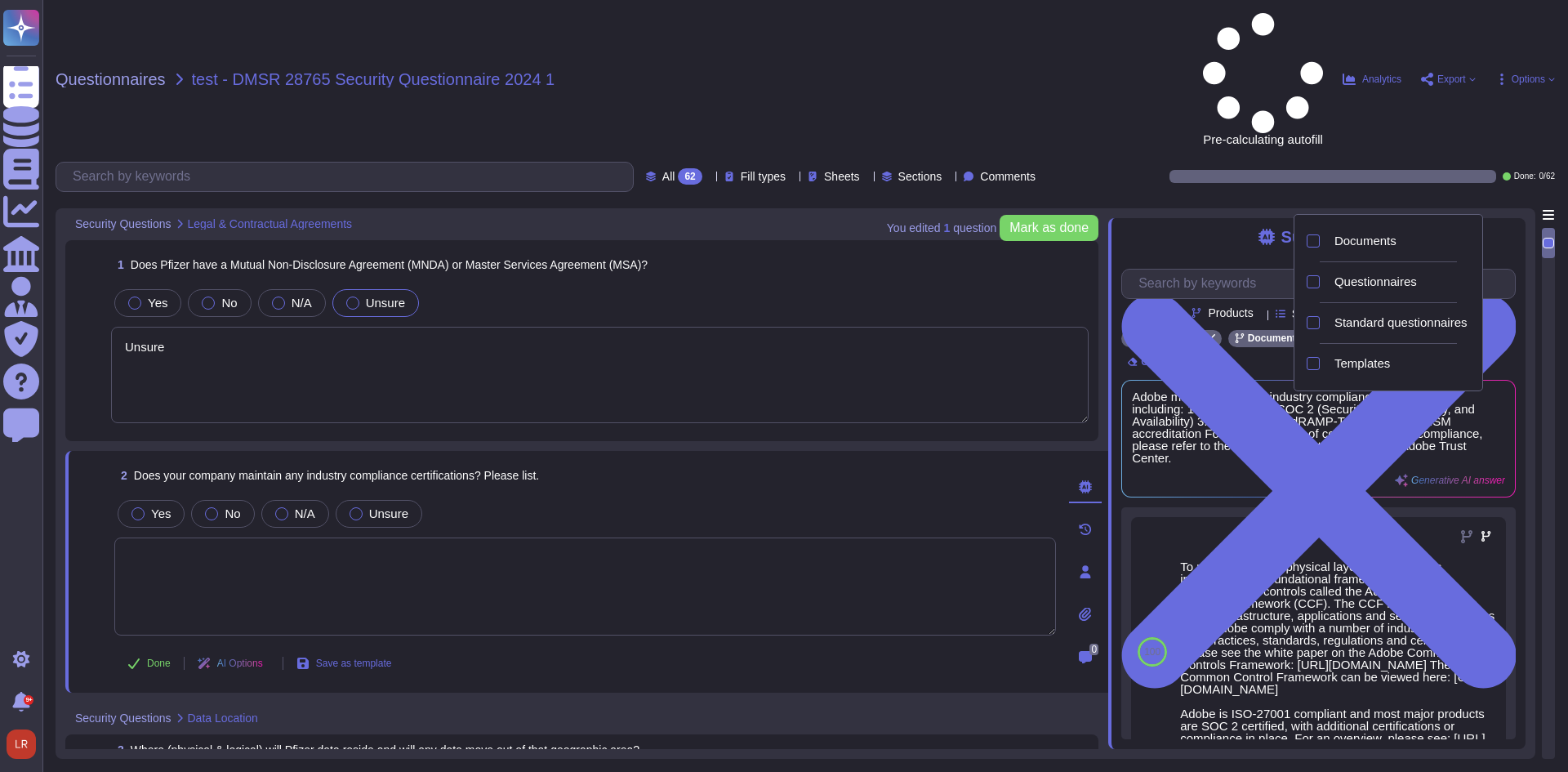
click at [1343, 308] on span "Source type" at bounding box center [1322, 313] width 61 height 11
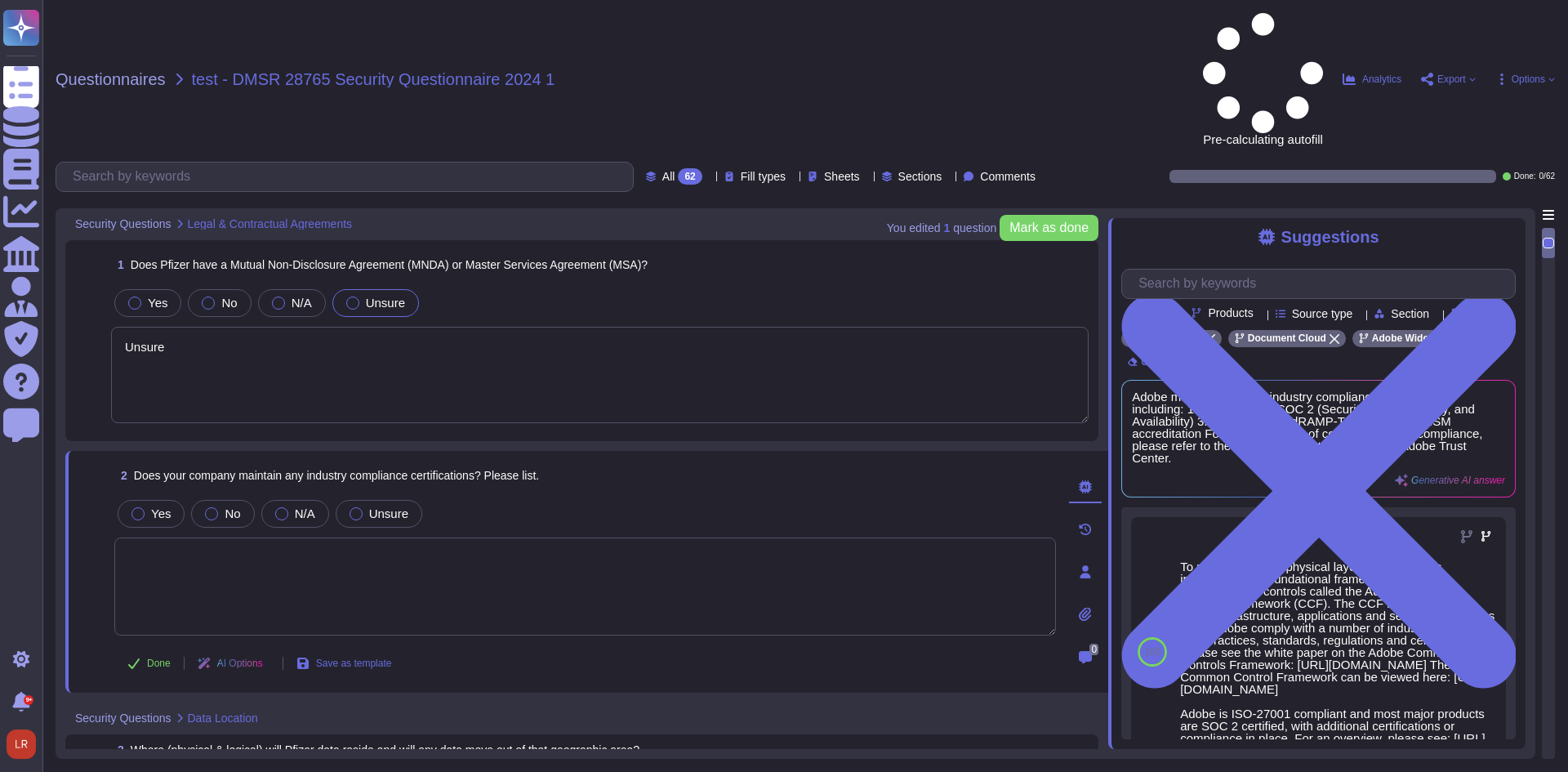
click at [1353, 308] on span "Source type" at bounding box center [1322, 313] width 61 height 11
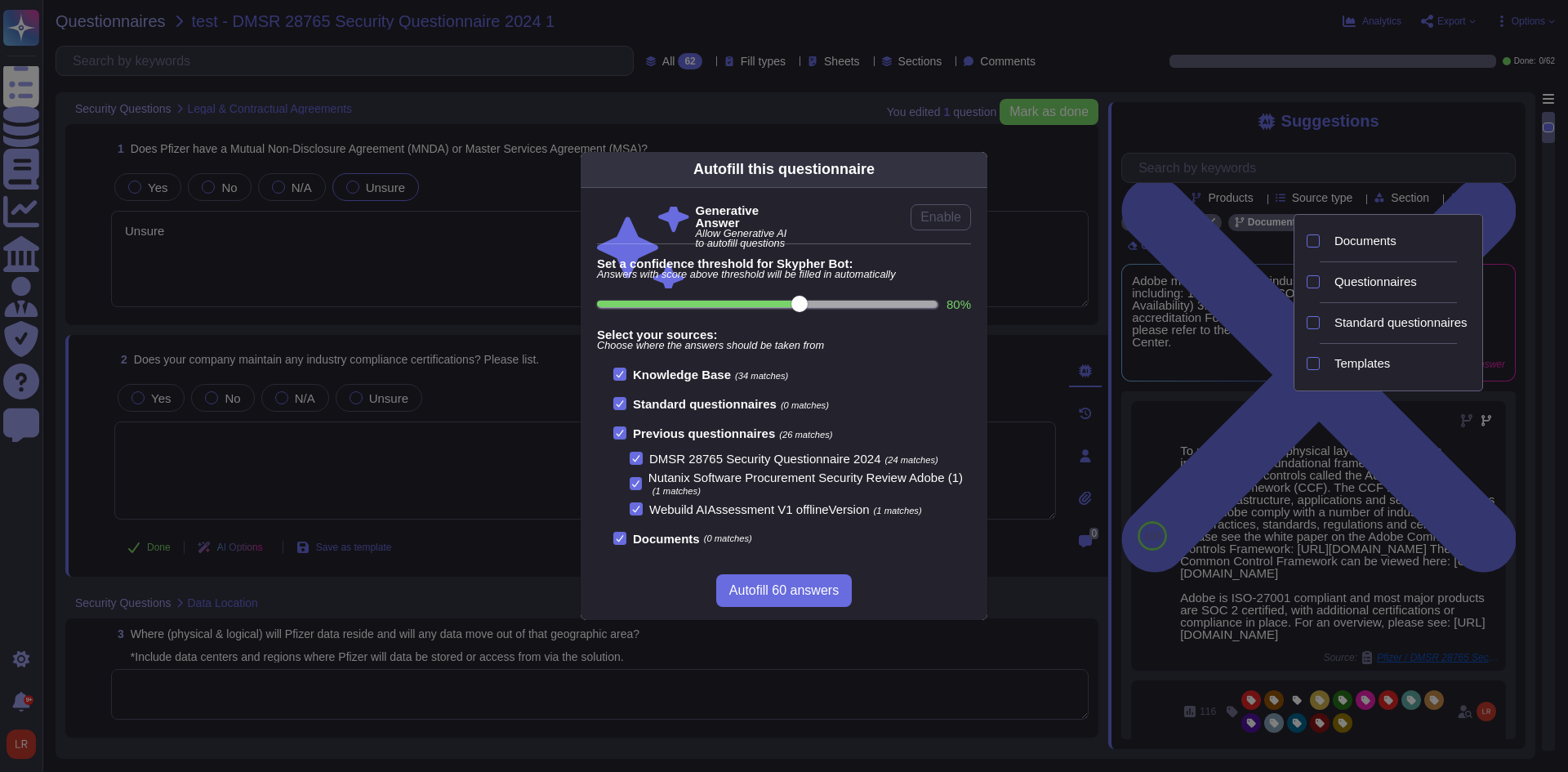
click at [1370, 199] on div "Autofill this questionnaire Generative Answer Allow Generative AI to autofill q…" at bounding box center [784, 386] width 1568 height 772
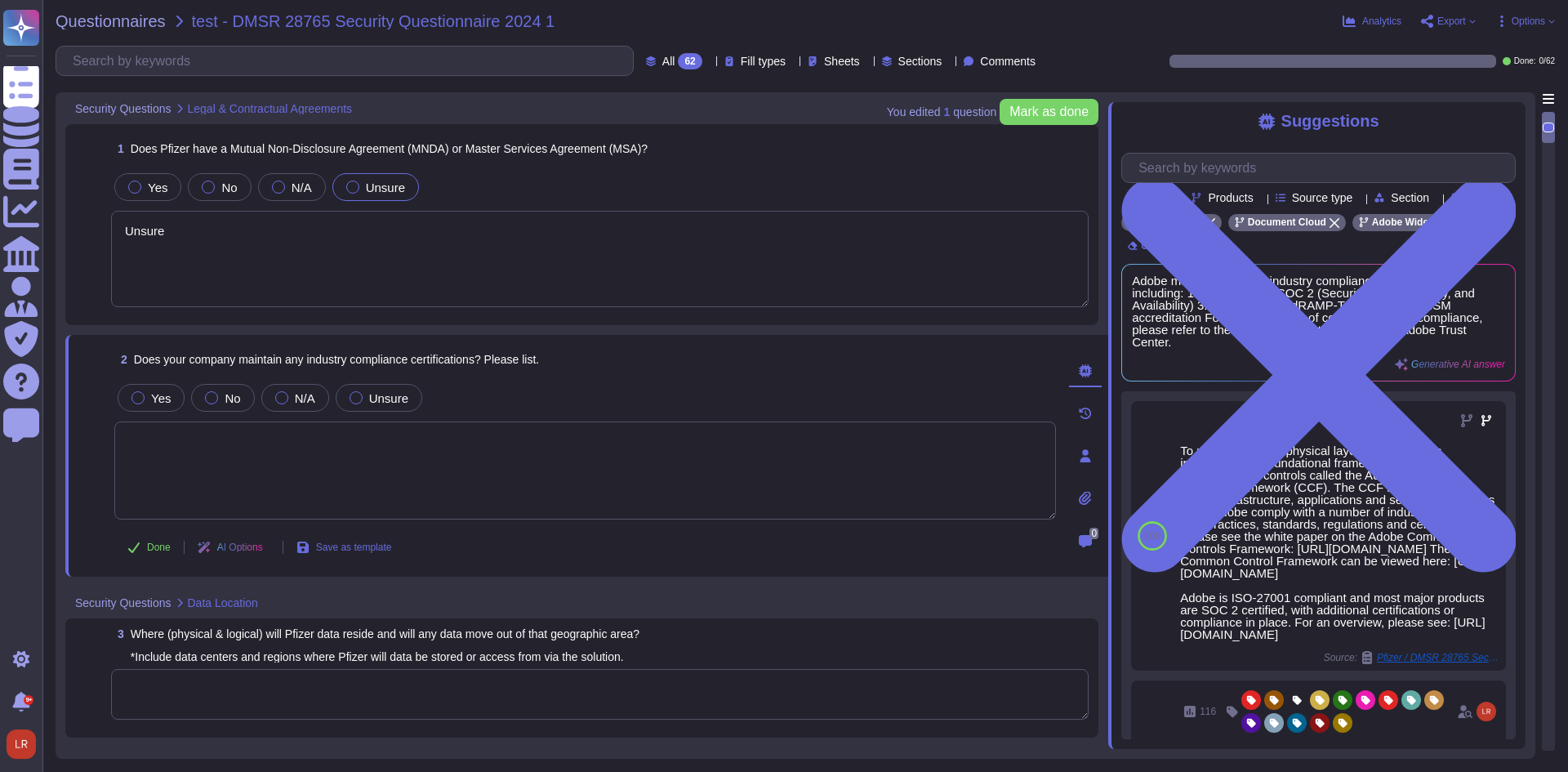
click at [1353, 200] on span "Source type" at bounding box center [1322, 197] width 61 height 11
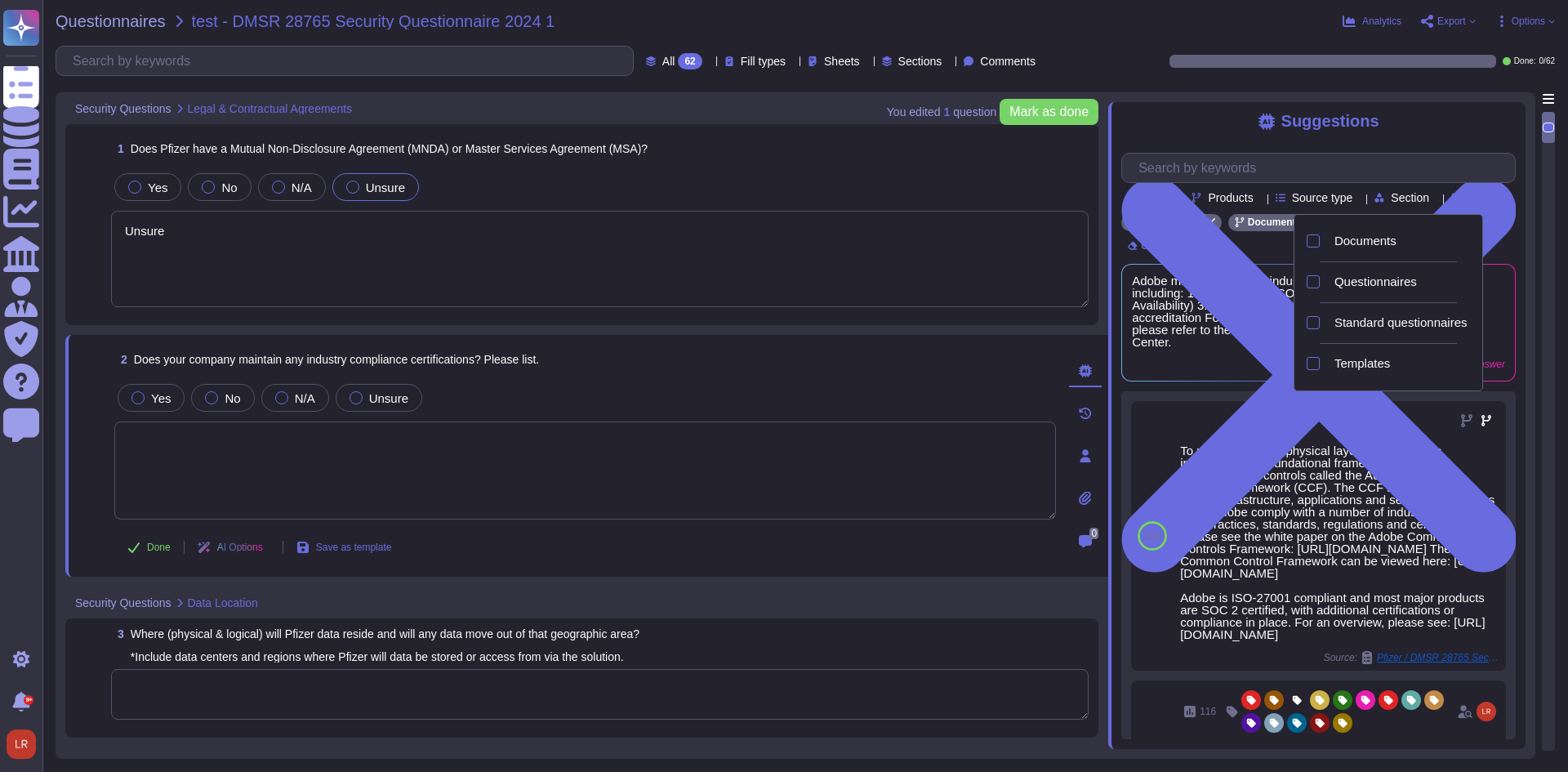
click at [1353, 200] on span "Source type" at bounding box center [1322, 197] width 61 height 11
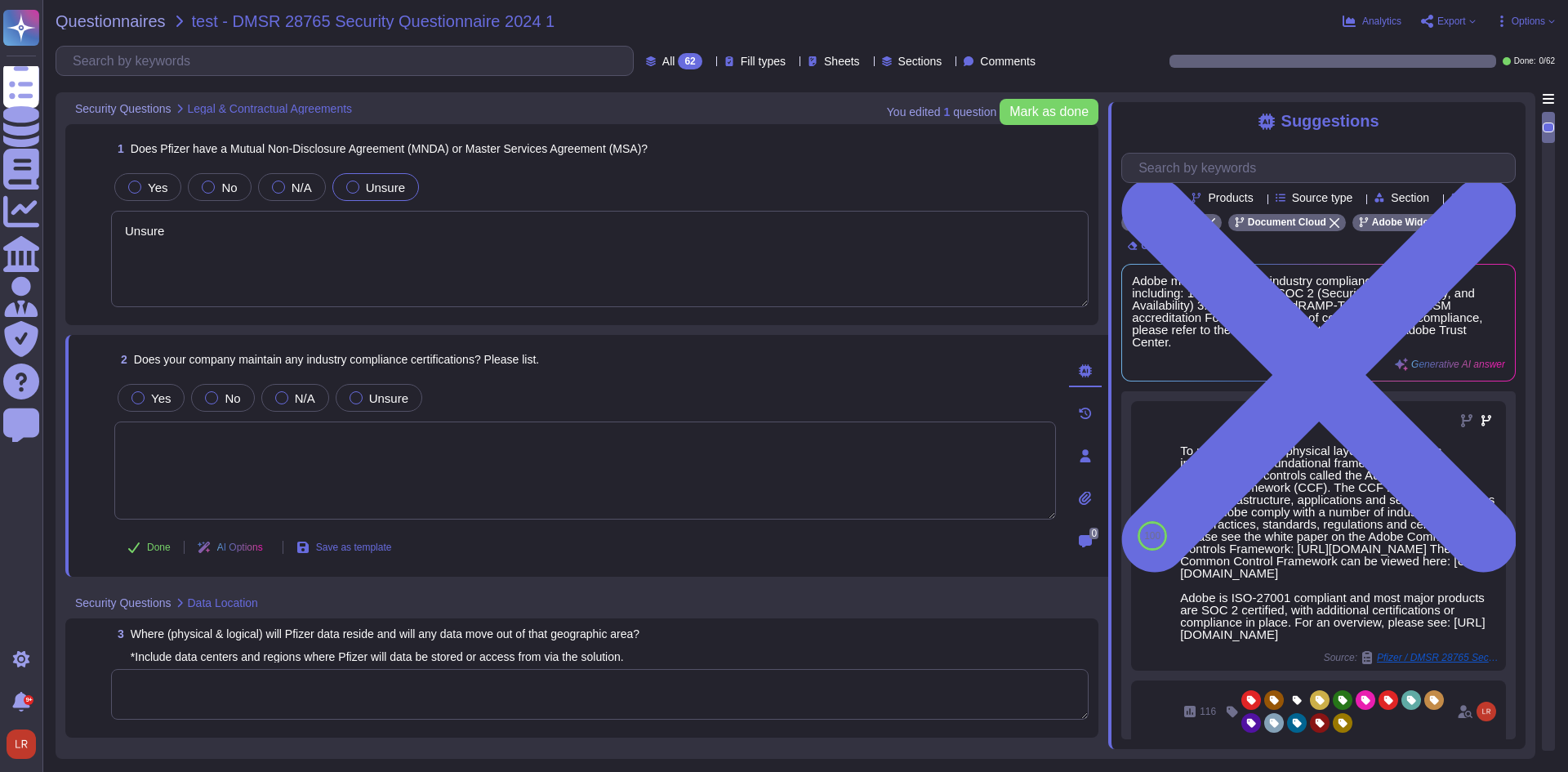
click at [488, 270] on textarea "Unsure" at bounding box center [600, 259] width 978 height 96
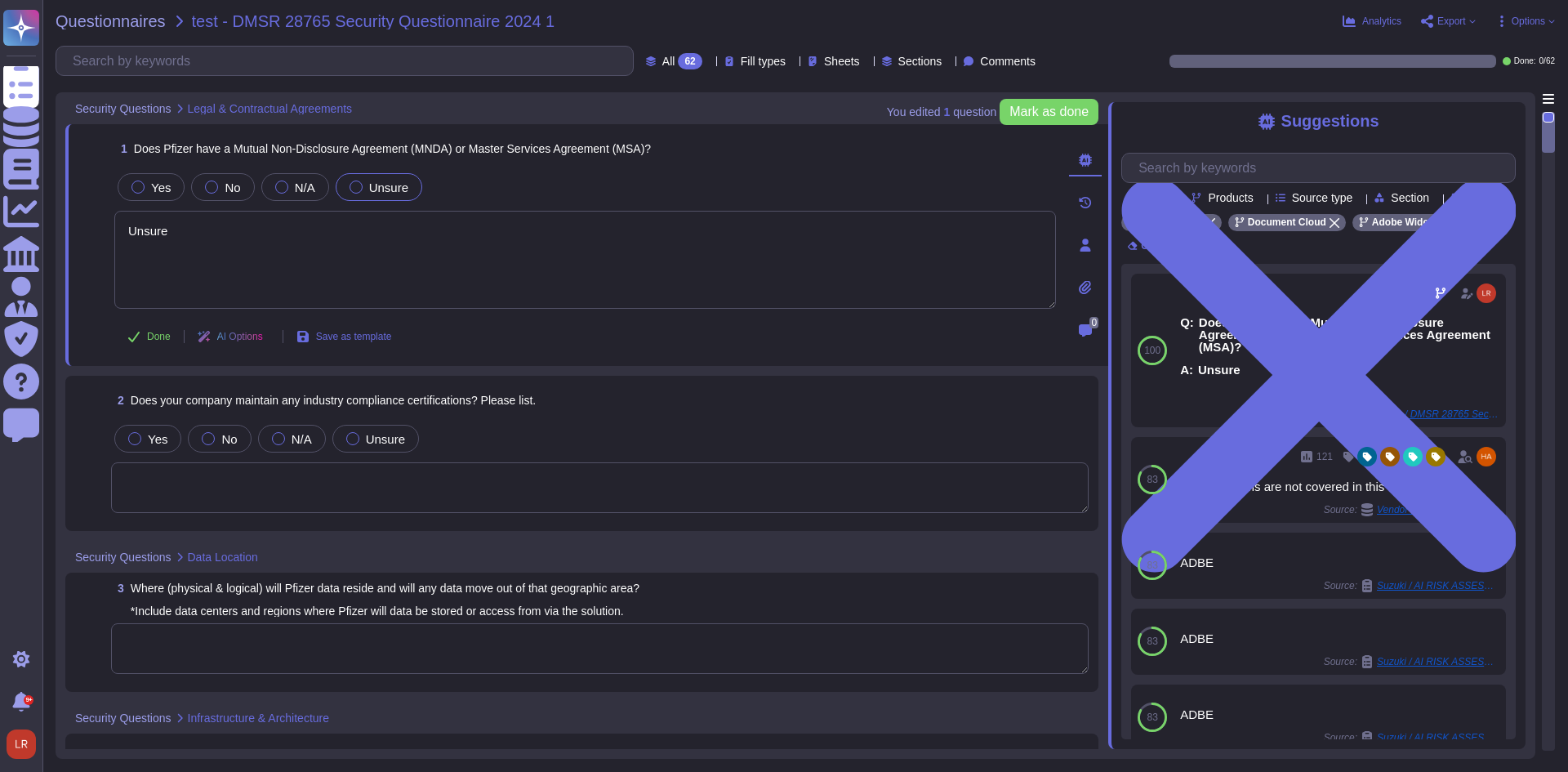
click at [329, 481] on textarea at bounding box center [600, 487] width 978 height 51
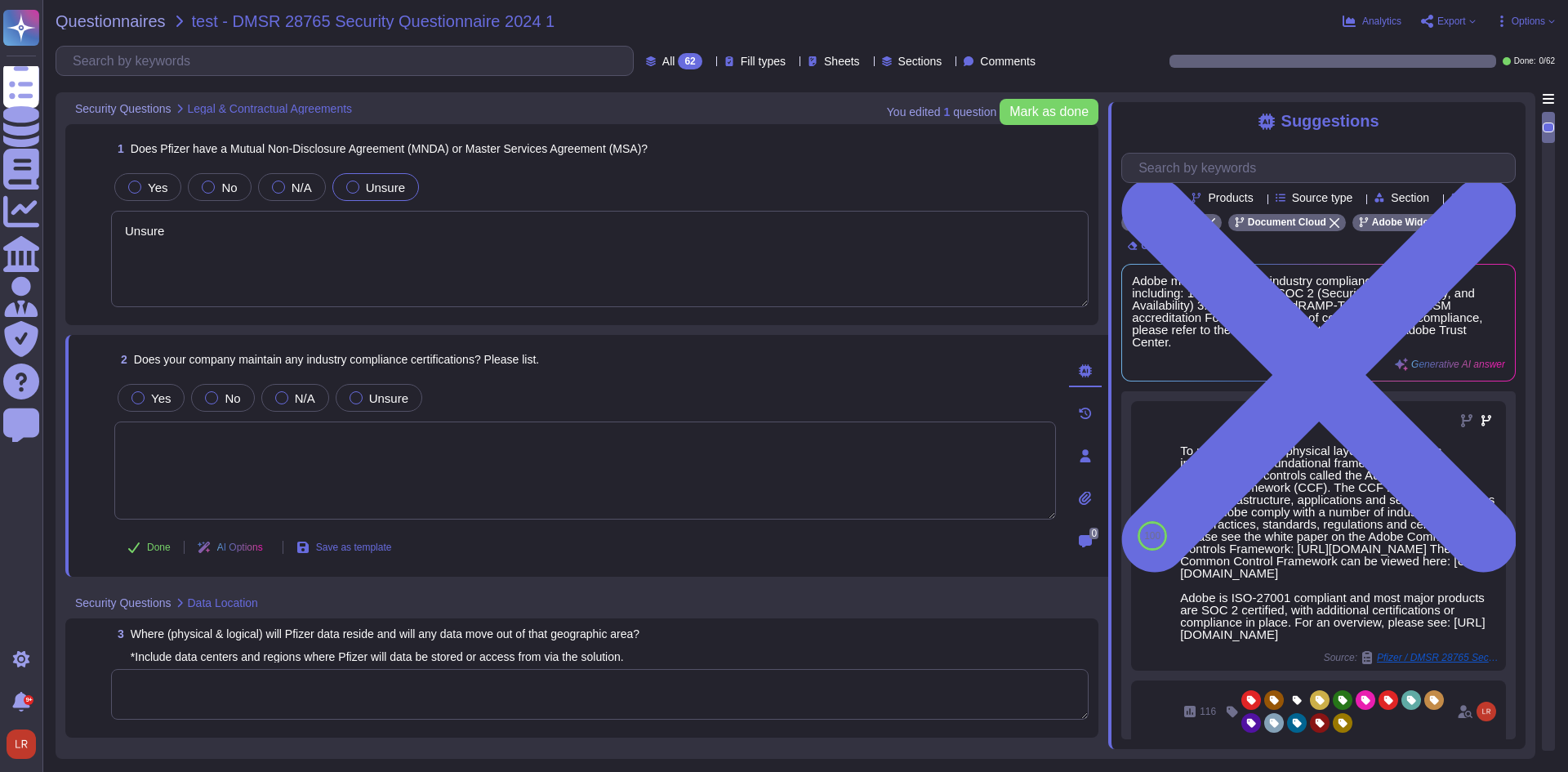
click at [478, 358] on span "Does your company maintain any industry compliance certifications? Please list." at bounding box center [336, 360] width 405 height 13
click at [453, 359] on span "Does your company maintain any industry compliance certifications? Please list." at bounding box center [336, 360] width 405 height 13
click at [1432, 228] on icon at bounding box center [1436, 222] width 10 height 10
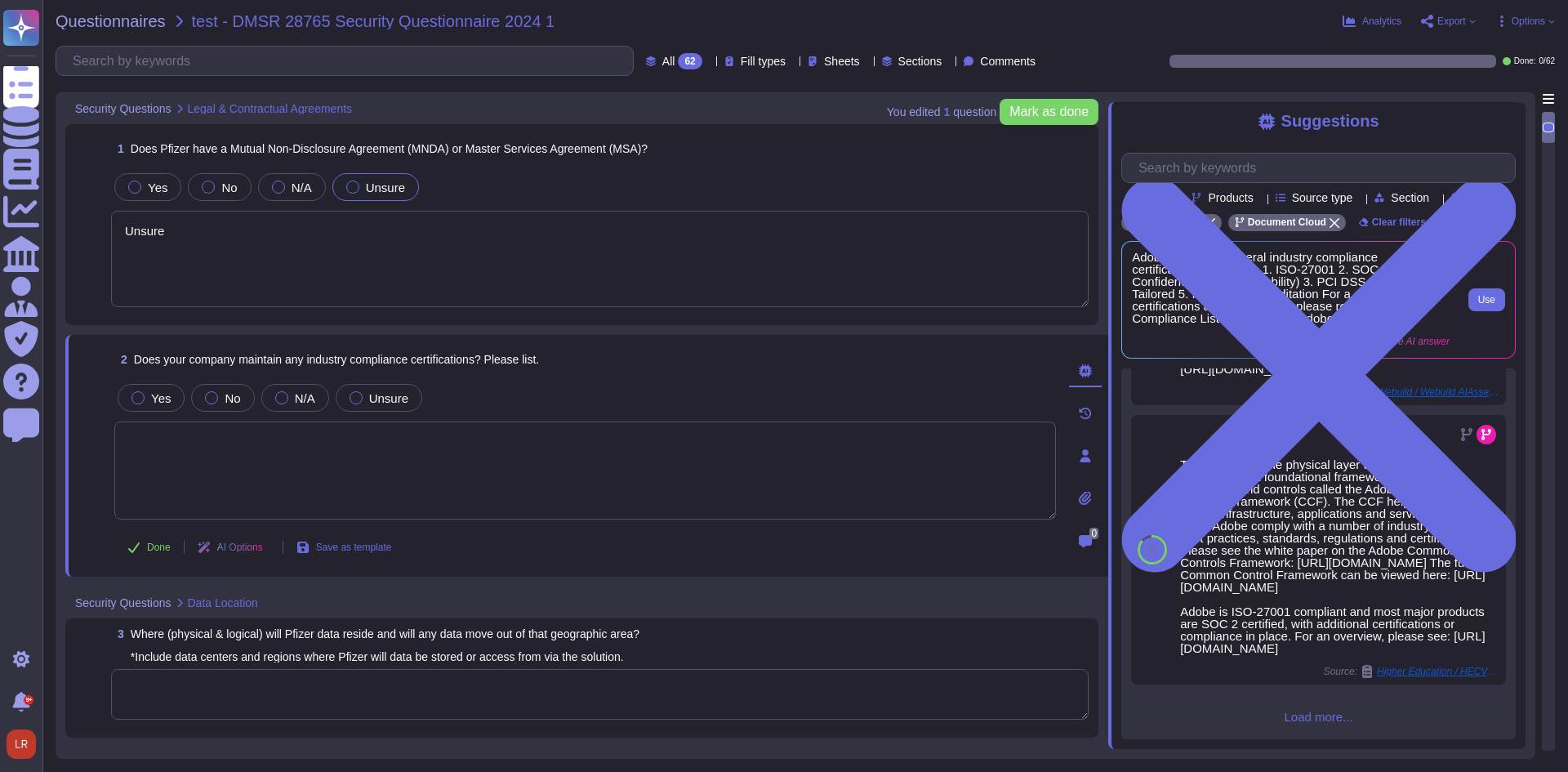
scroll to position [854, 0]
click at [1330, 228] on icon at bounding box center [1334, 222] width 10 height 10
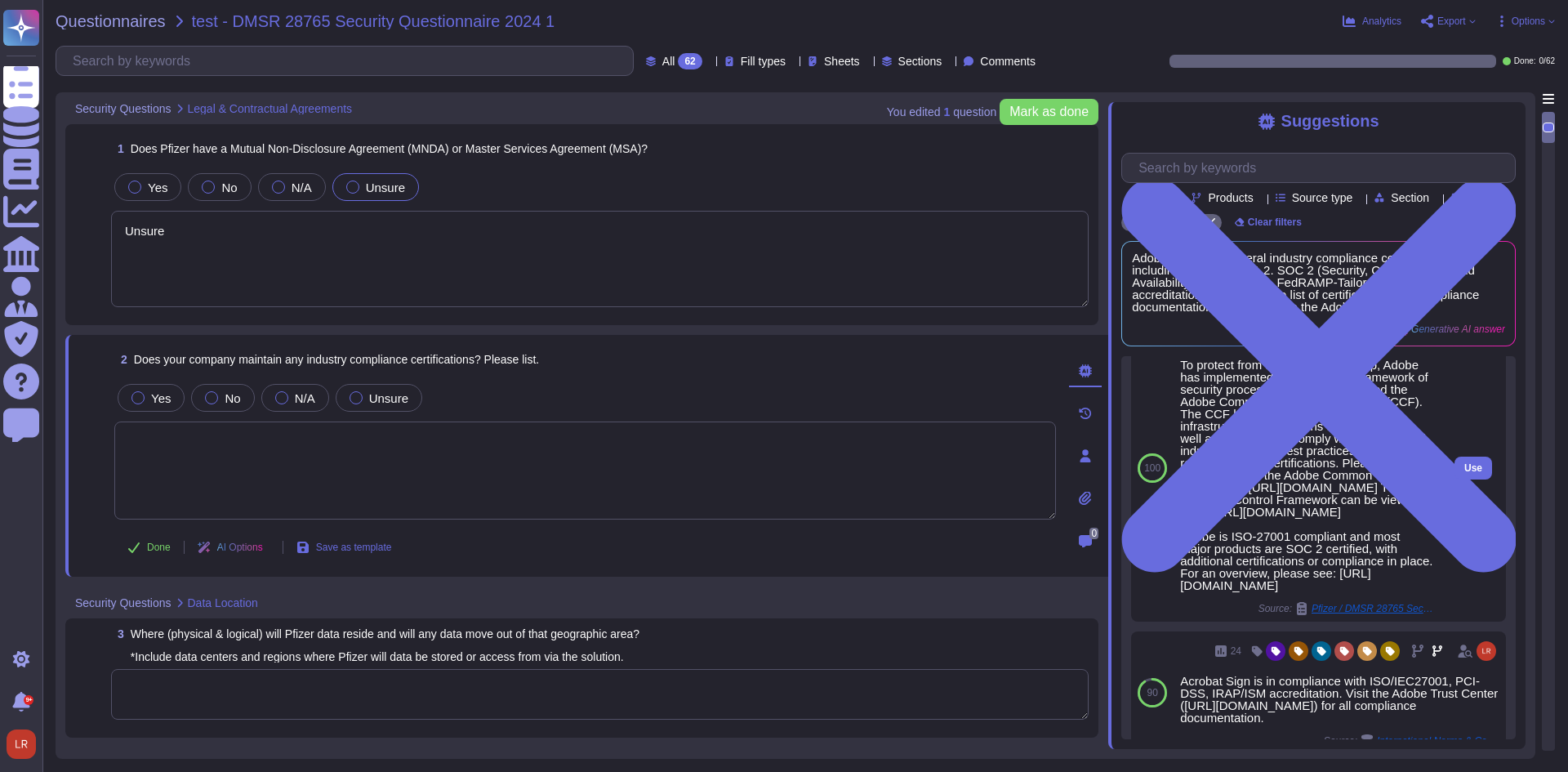
scroll to position [0, 0]
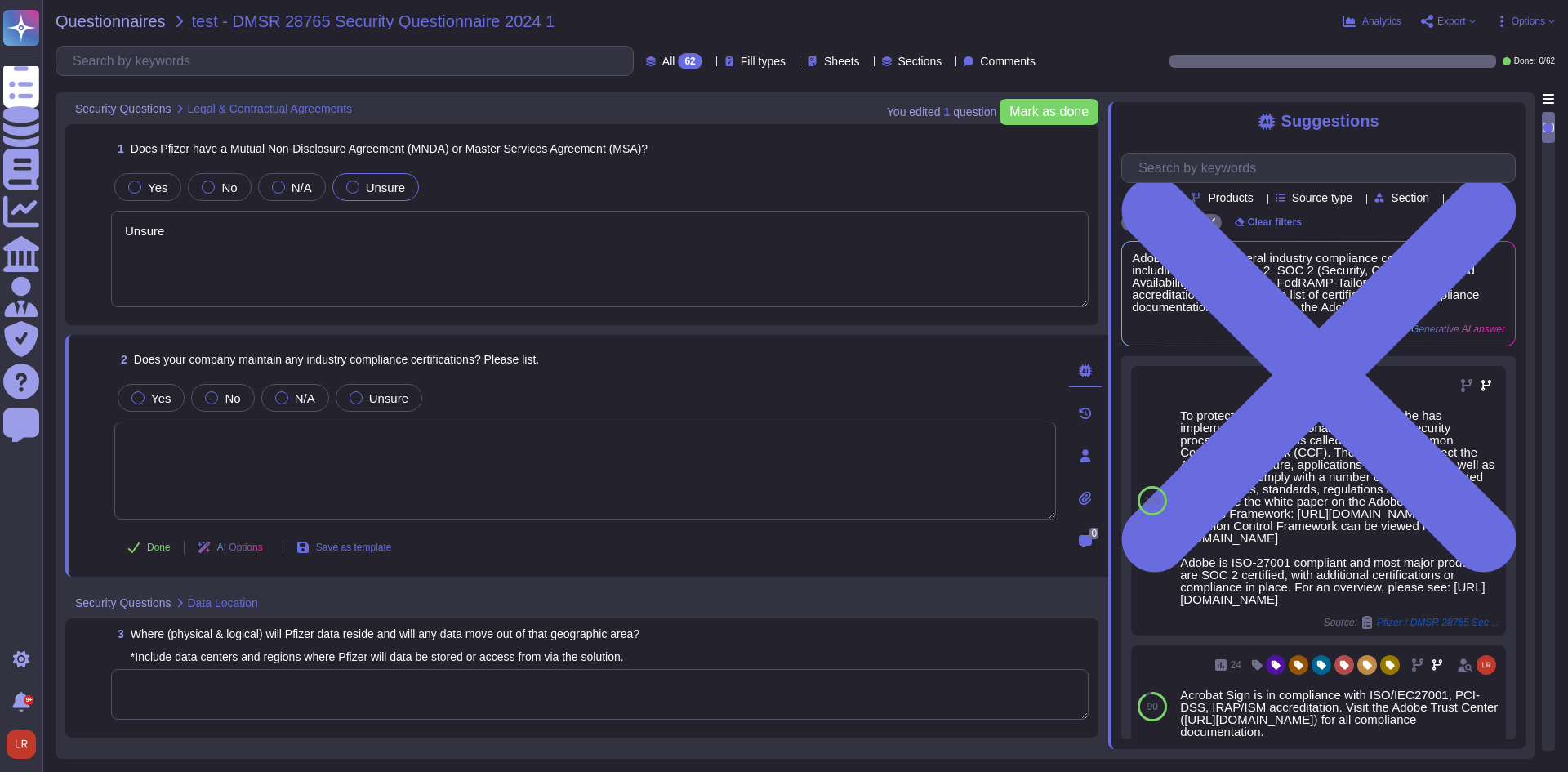
click at [187, 447] on textarea at bounding box center [585, 471] width 942 height 98
click at [141, 397] on div at bounding box center [138, 398] width 13 height 13
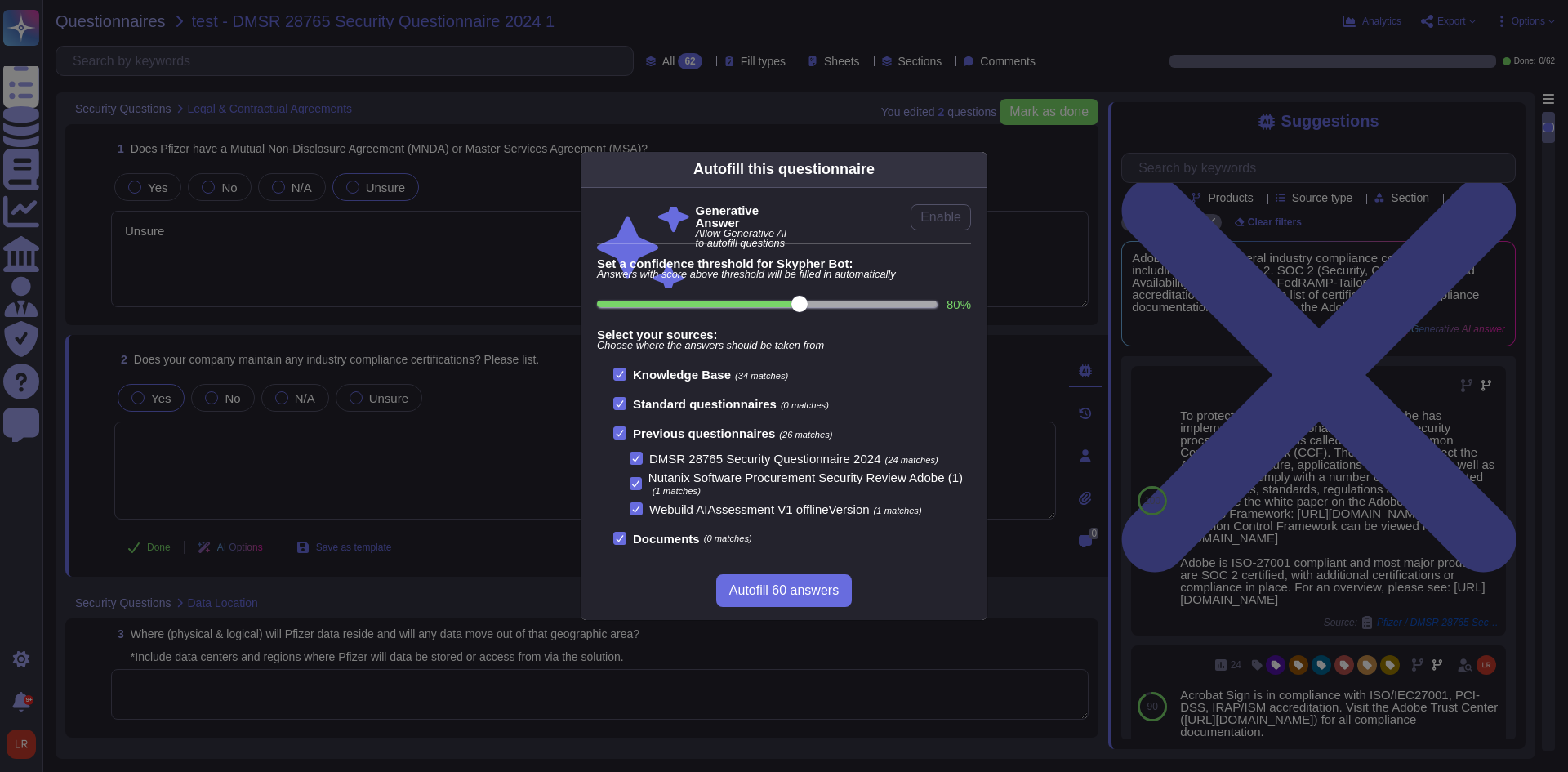
click at [696, 229] on span "Allow Generative AI to autofill questions" at bounding box center [742, 239] width 93 height 21
click at [978, 169] on icon at bounding box center [978, 169] width 0 height 0
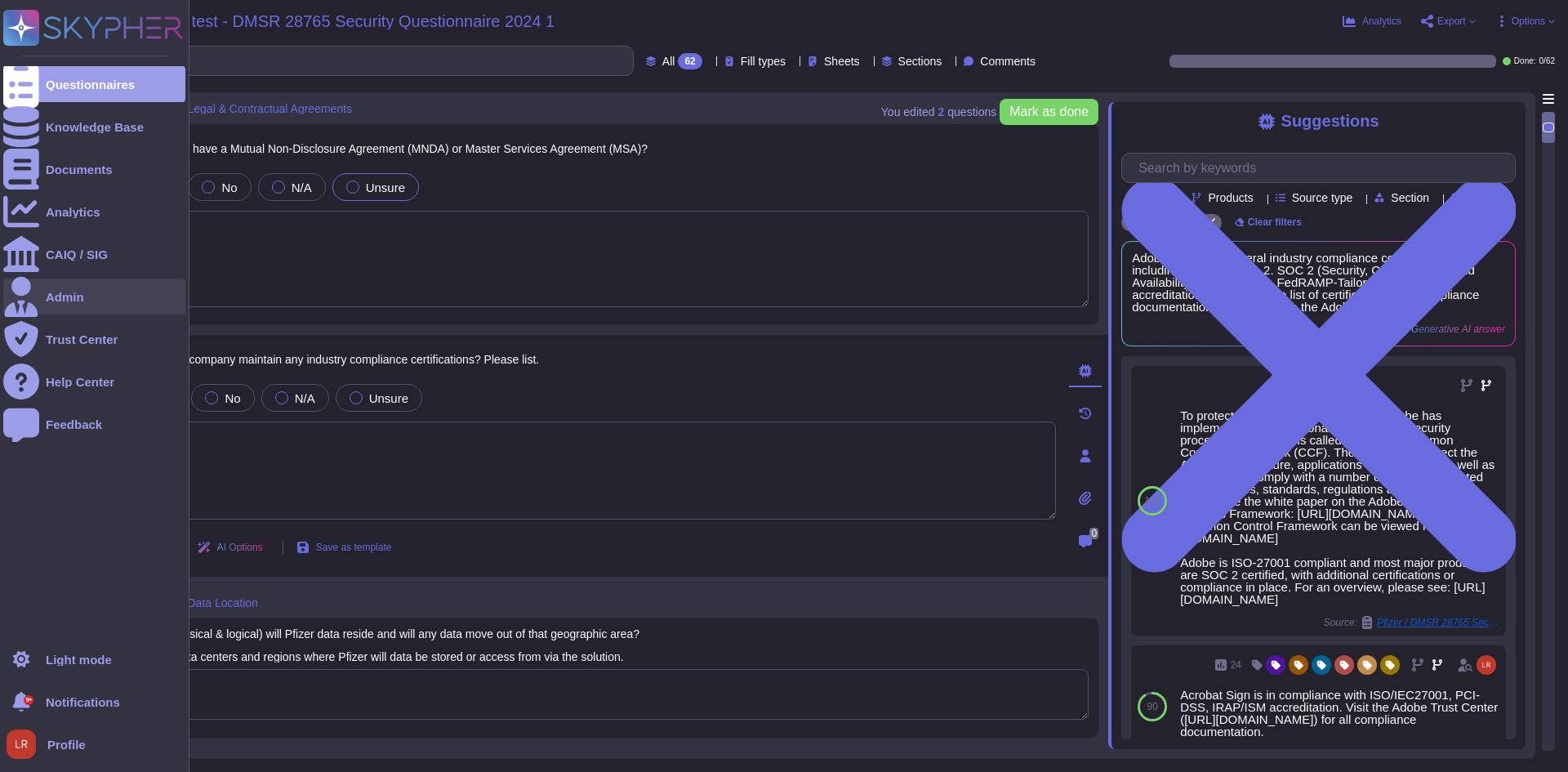
click at [64, 304] on div "Admin" at bounding box center [95, 296] width 183 height 36
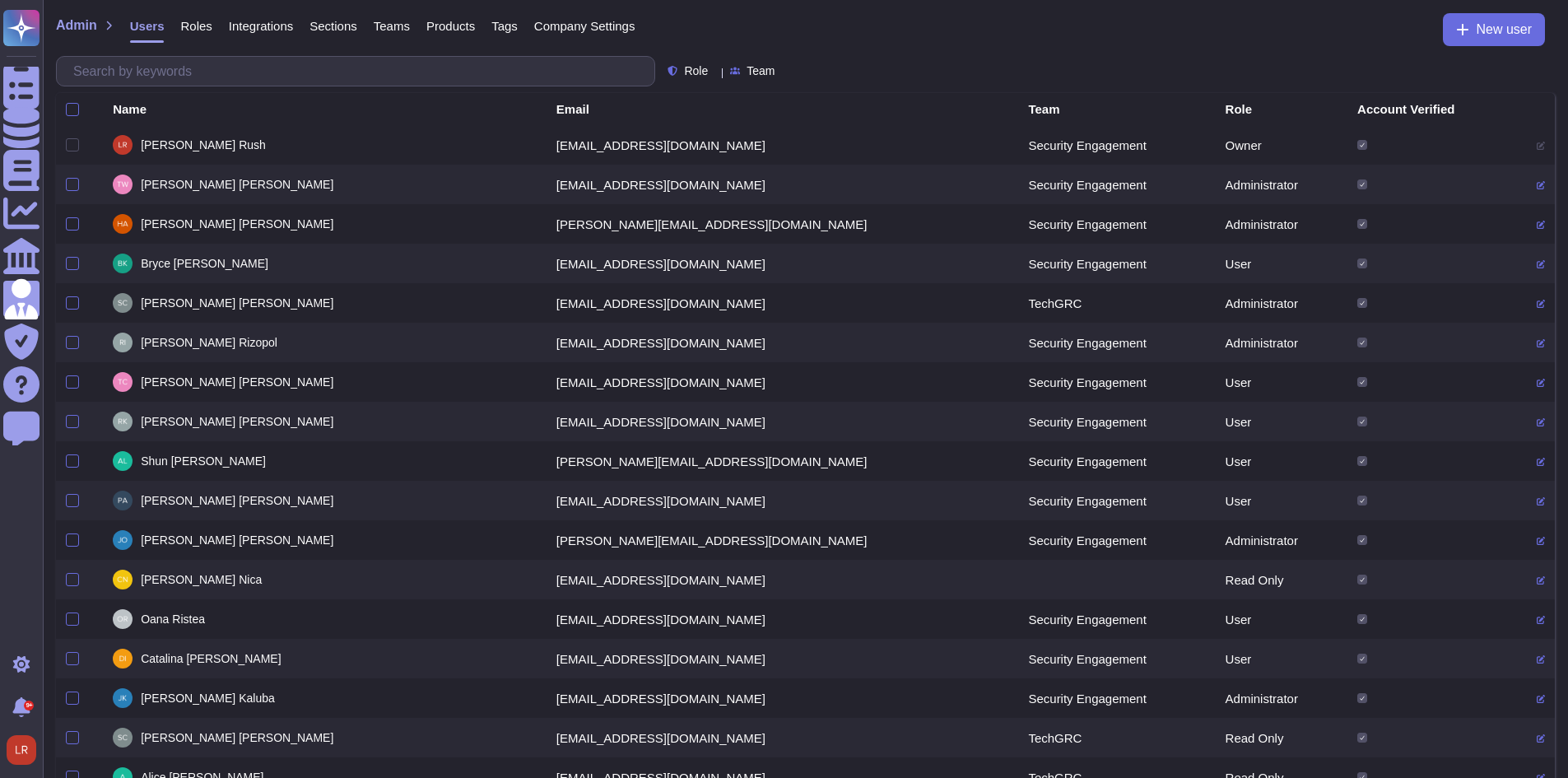
click at [183, 32] on span "Roles" at bounding box center [195, 25] width 31 height 12
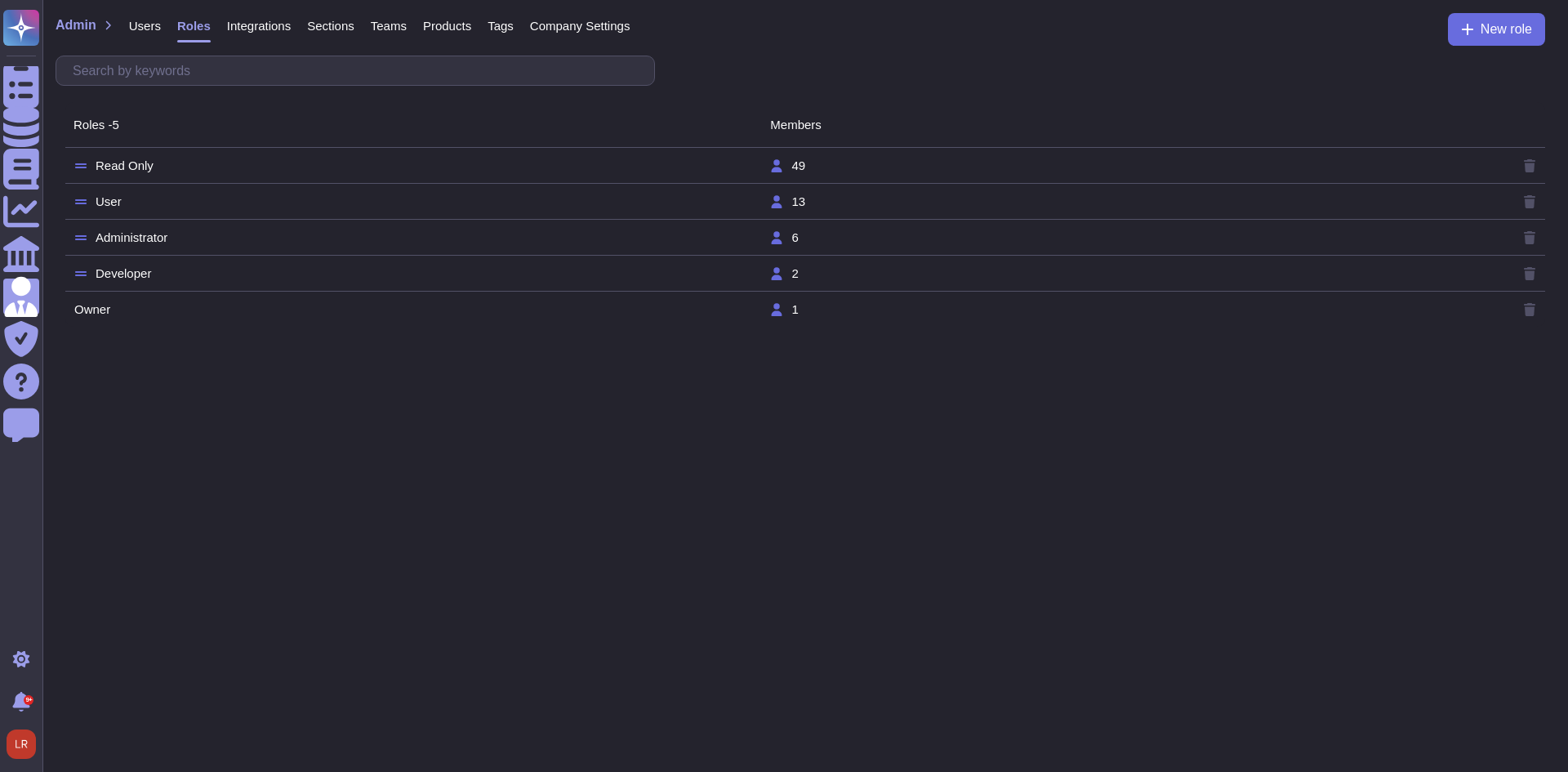
click at [291, 225] on tr "Administrator 6" at bounding box center [804, 237] width 1480 height 36
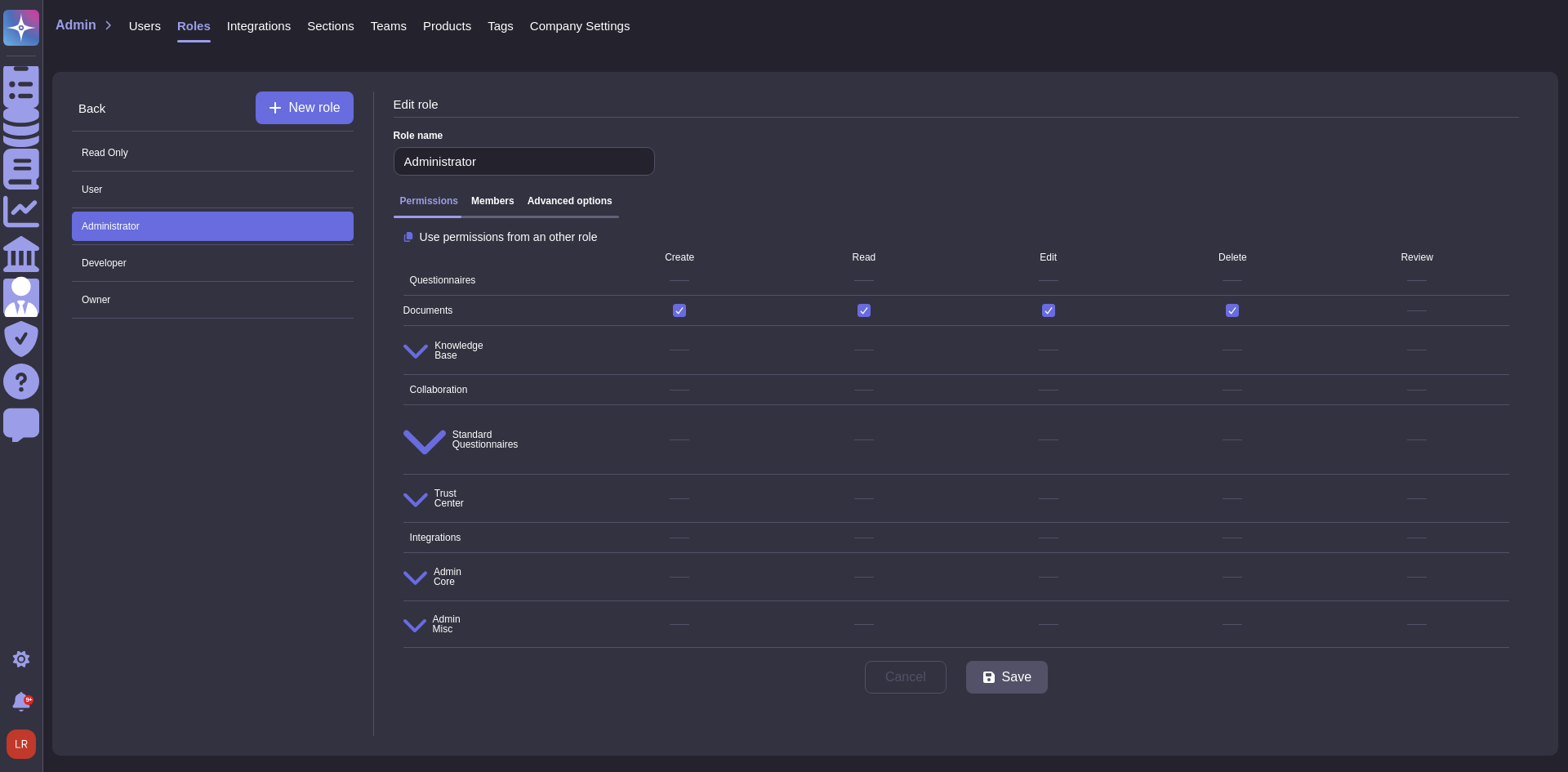
click at [574, 202] on h3 "Advanced options" at bounding box center [570, 201] width 85 height 11
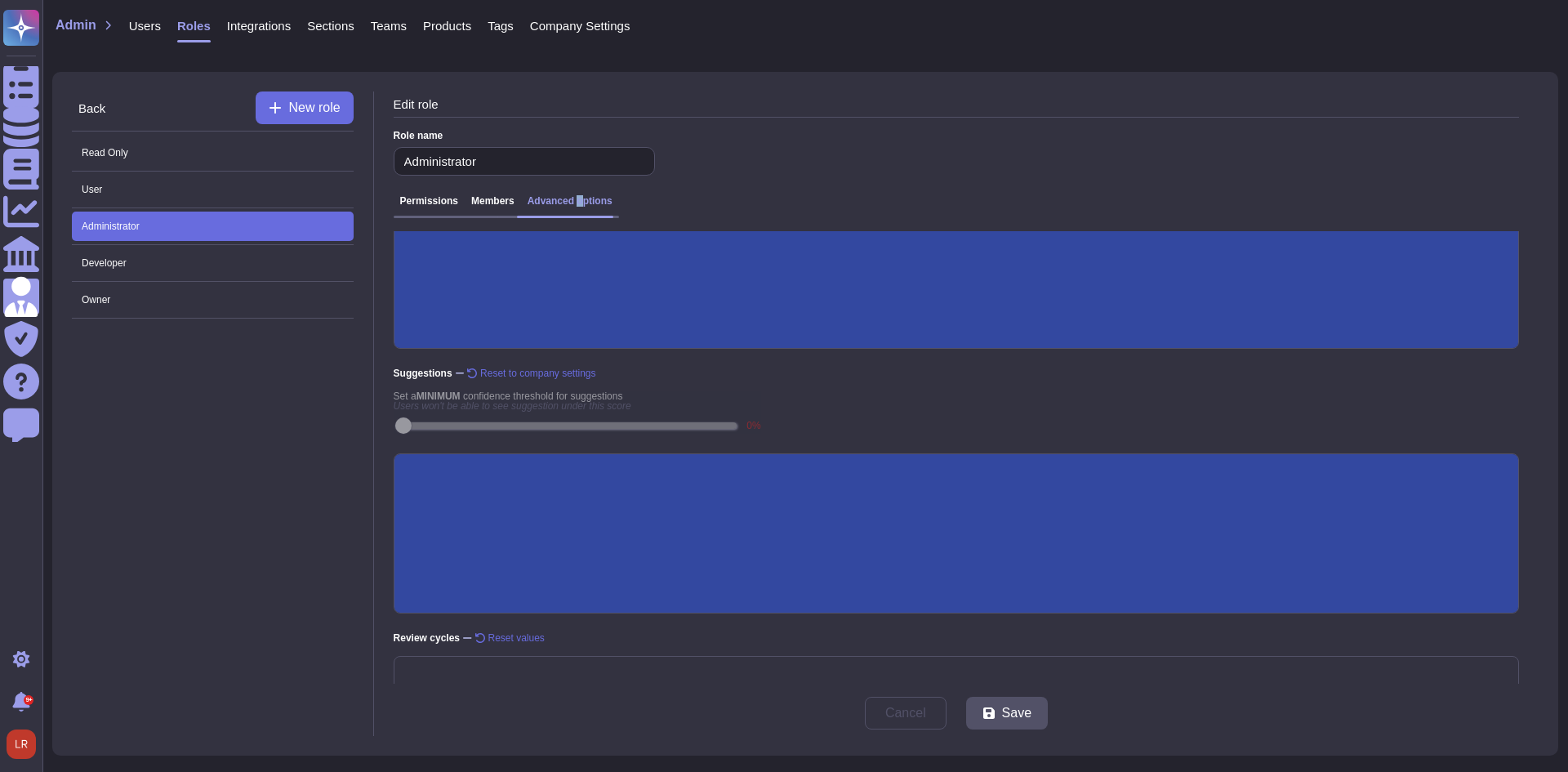
scroll to position [219, 0]
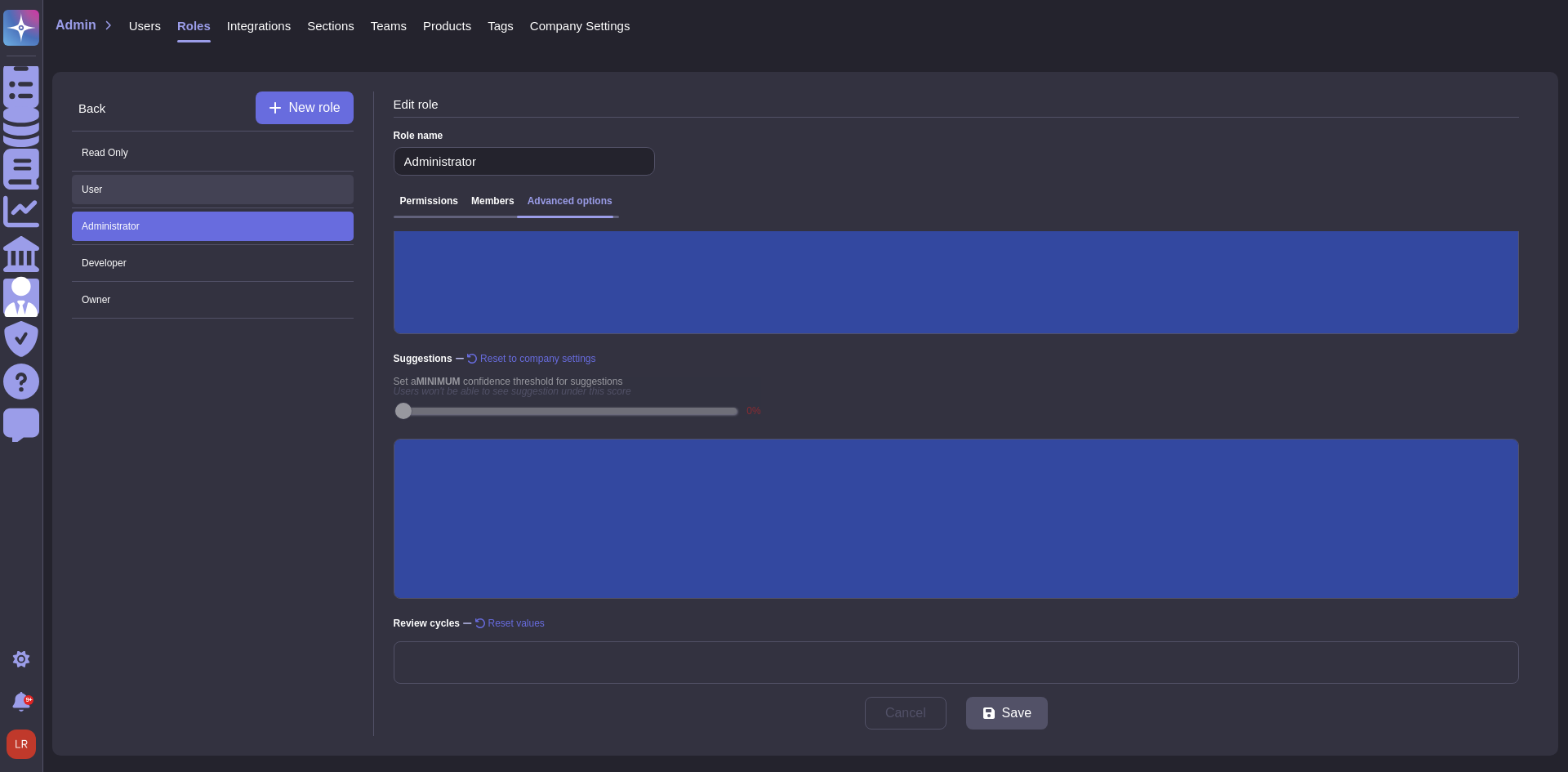
click at [173, 190] on span "User" at bounding box center [213, 190] width 282 height 30
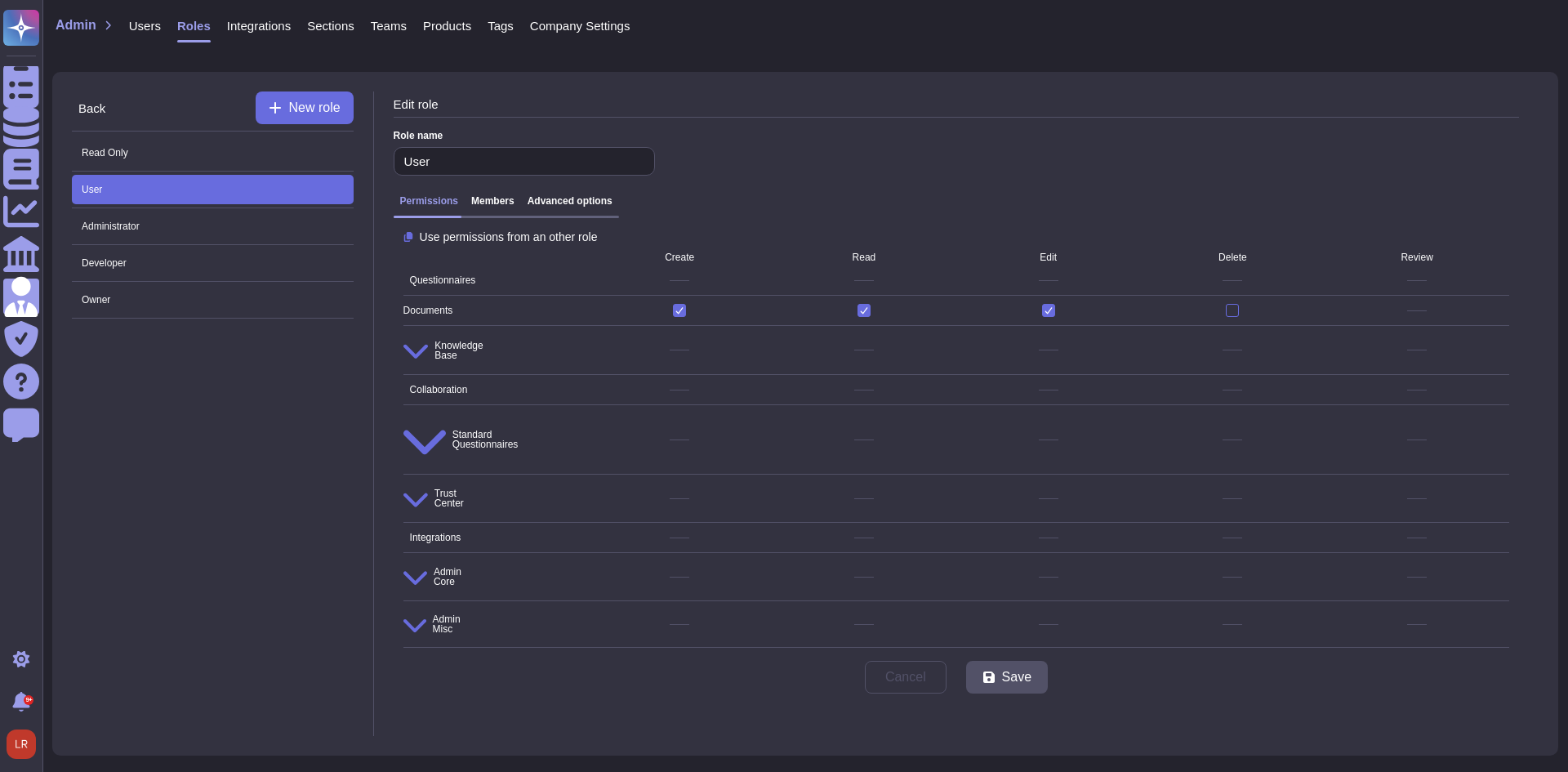
click at [587, 207] on h3 "Advanced options" at bounding box center [570, 201] width 85 height 11
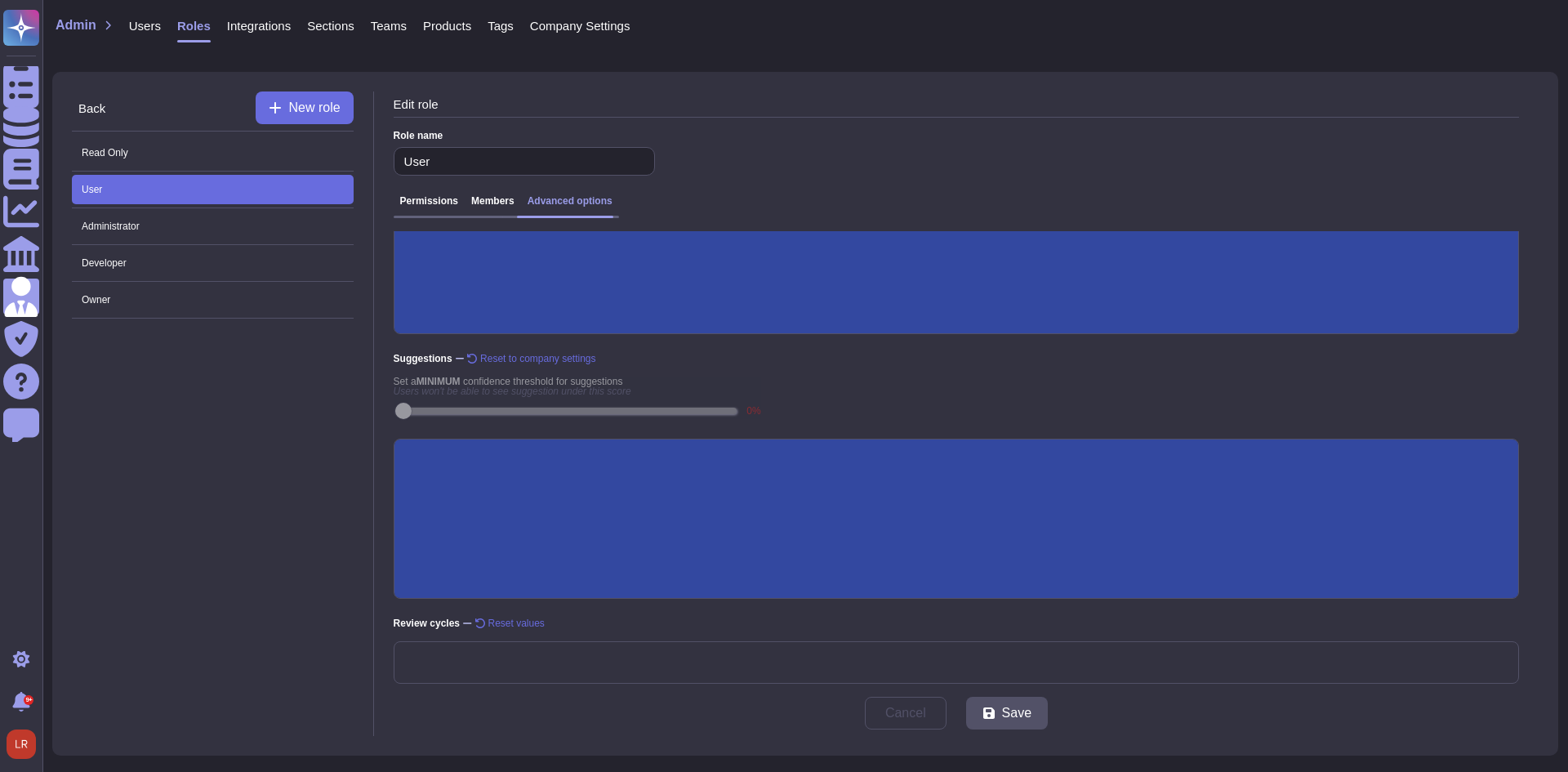
scroll to position [219, 0]
click at [147, 311] on span "Owner" at bounding box center [213, 300] width 282 height 30
type input "Owner"
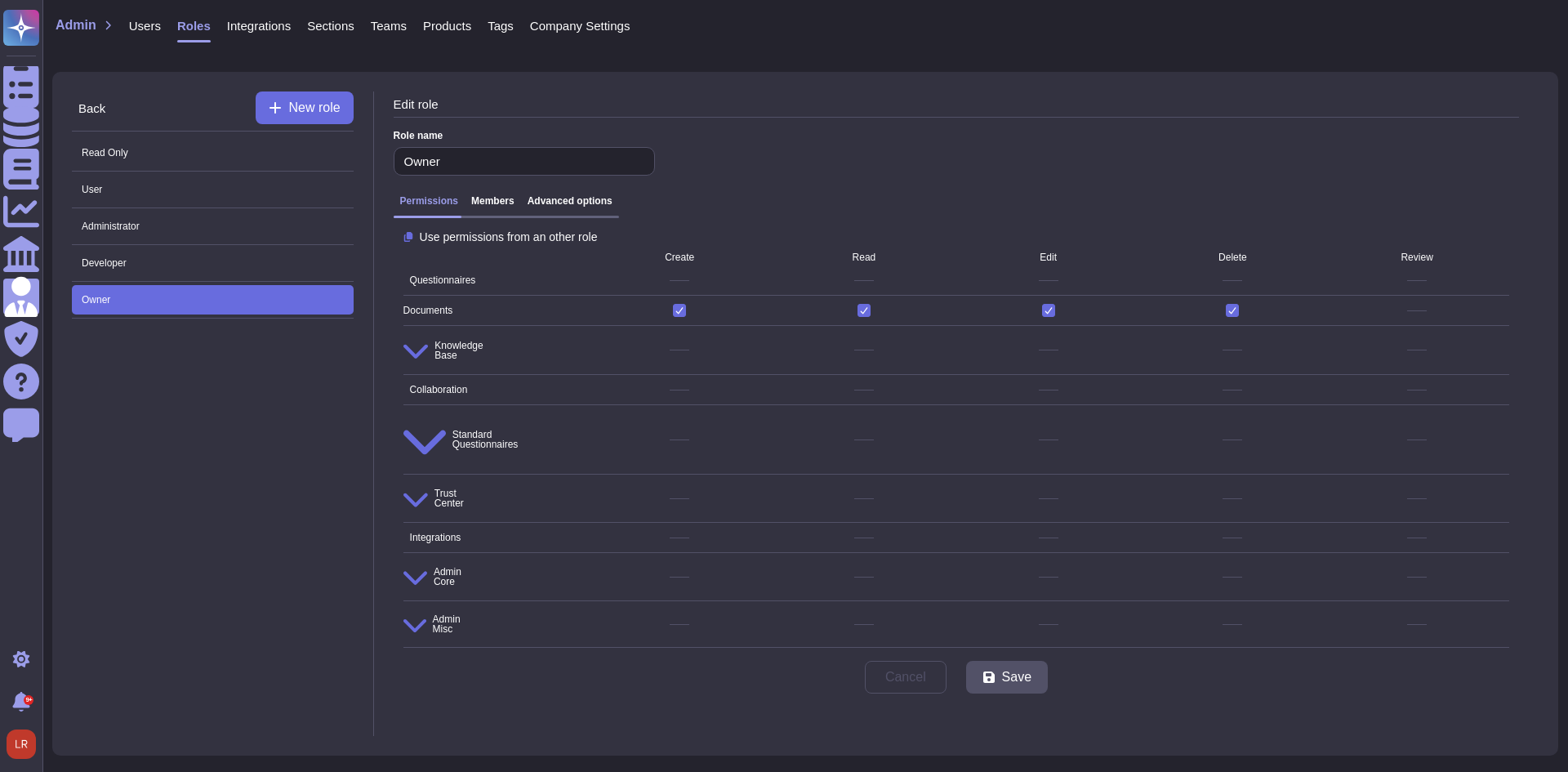
click at [583, 199] on h3 "Advanced options" at bounding box center [570, 201] width 85 height 11
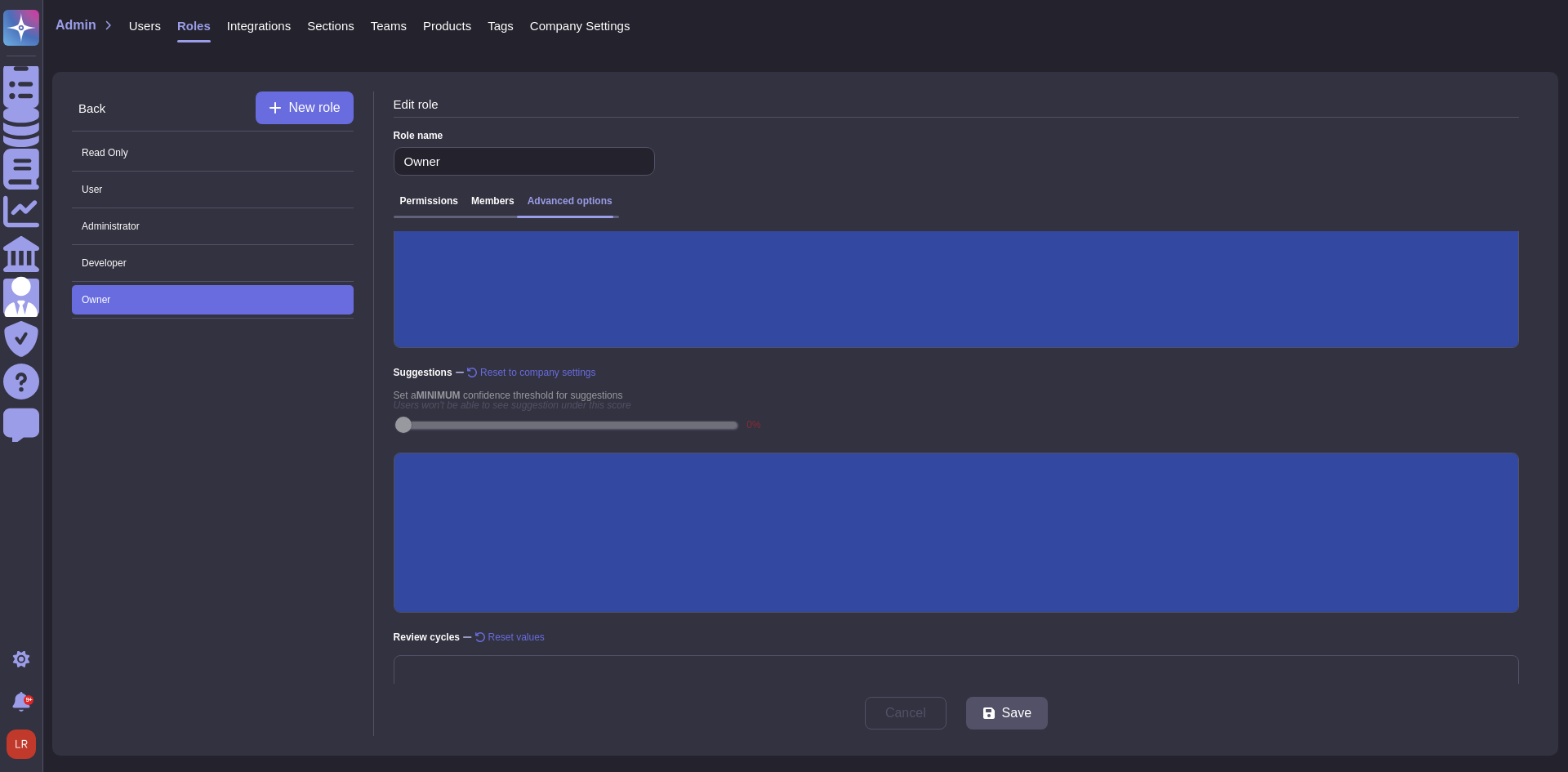
scroll to position [219, 0]
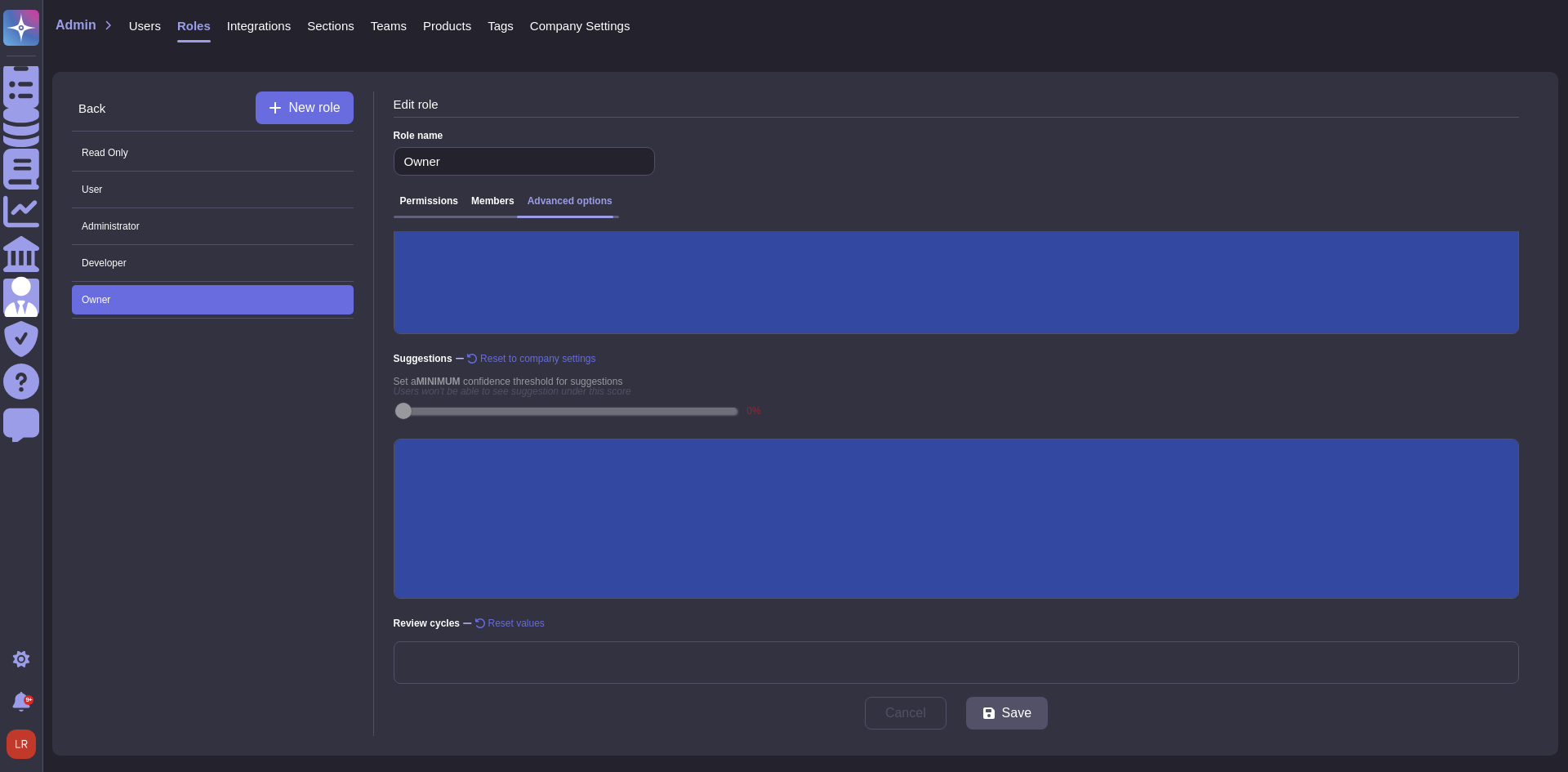
click at [0, 0] on input "Generative AI" at bounding box center [0, 0] width 0 height 0
click at [1017, 715] on span "Save" at bounding box center [1017, 713] width 30 height 13
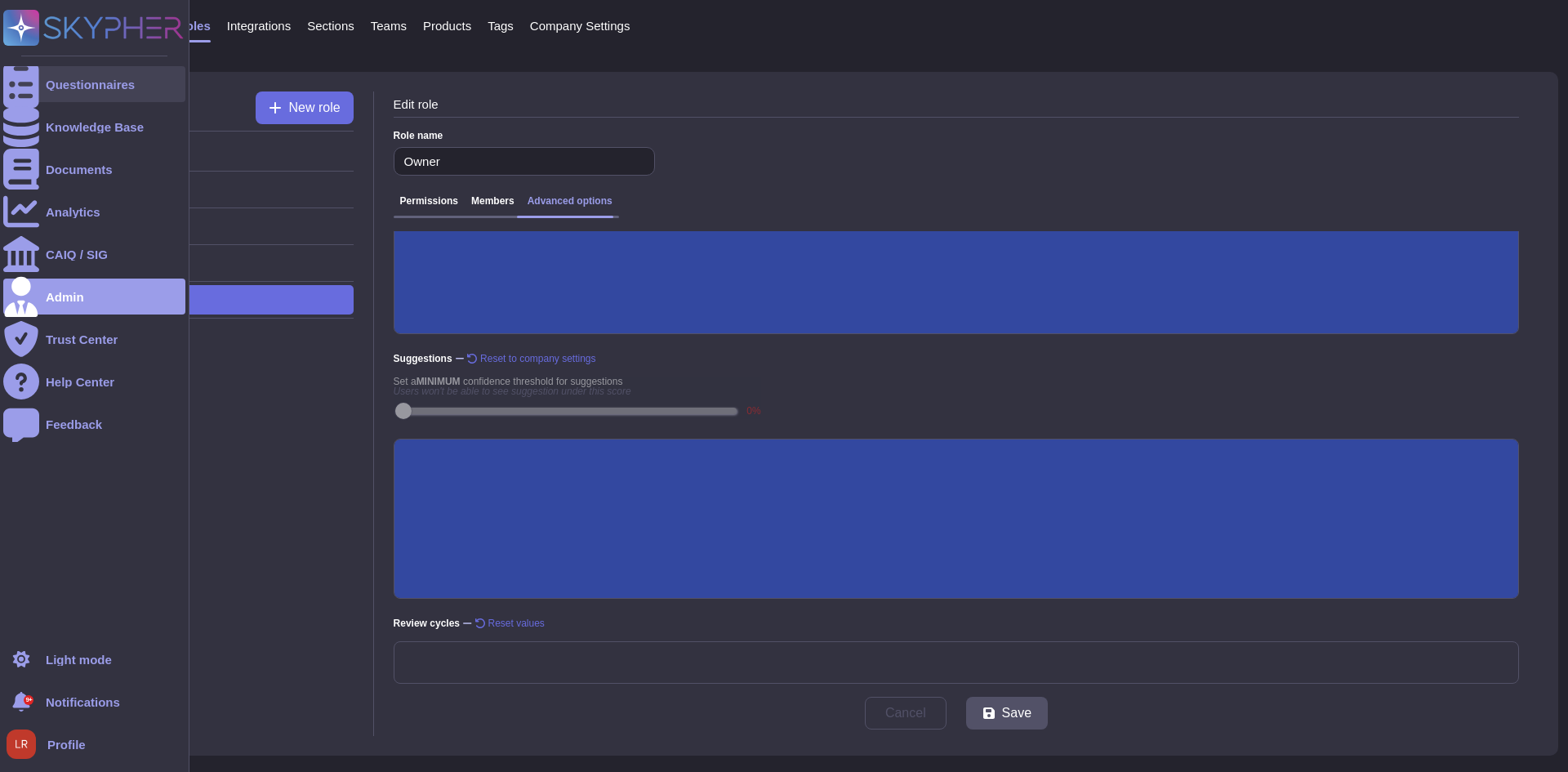
click at [13, 80] on icon at bounding box center [21, 84] width 36 height 48
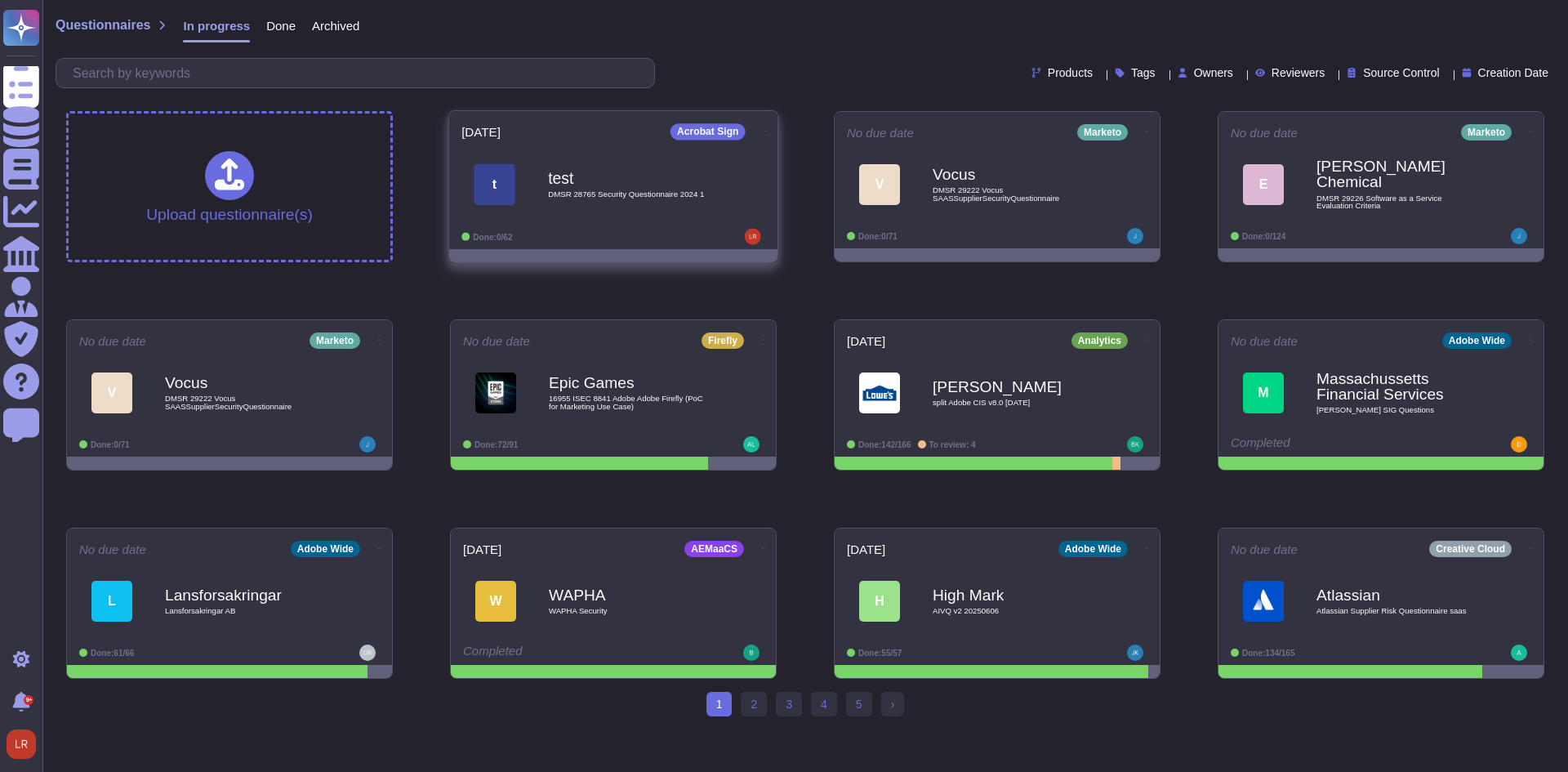
click at [637, 198] on div "test DMSR 28765 Security Questionnaire 2024 1" at bounding box center [630, 184] width 165 height 66
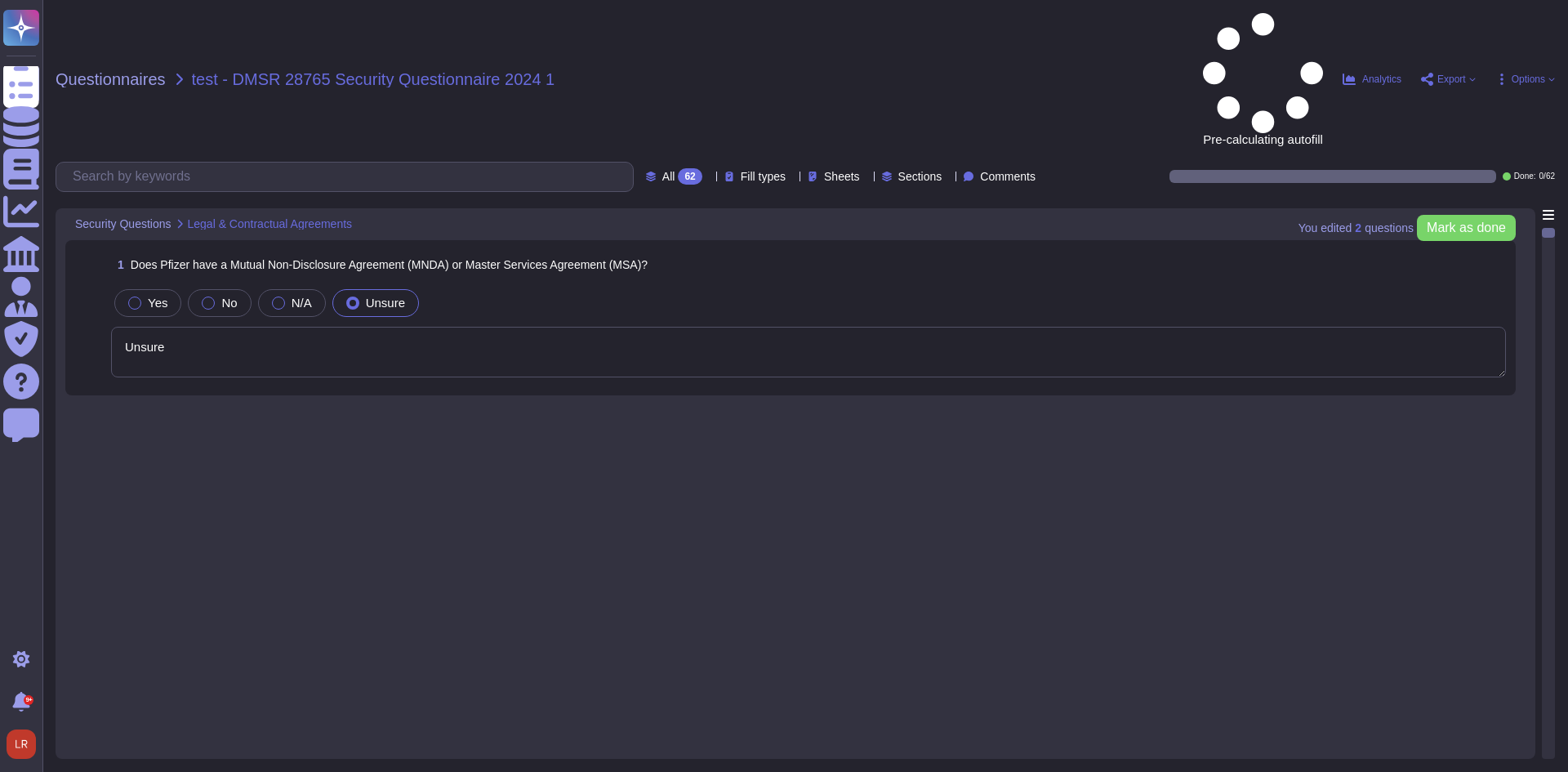
type textarea "Unsure"
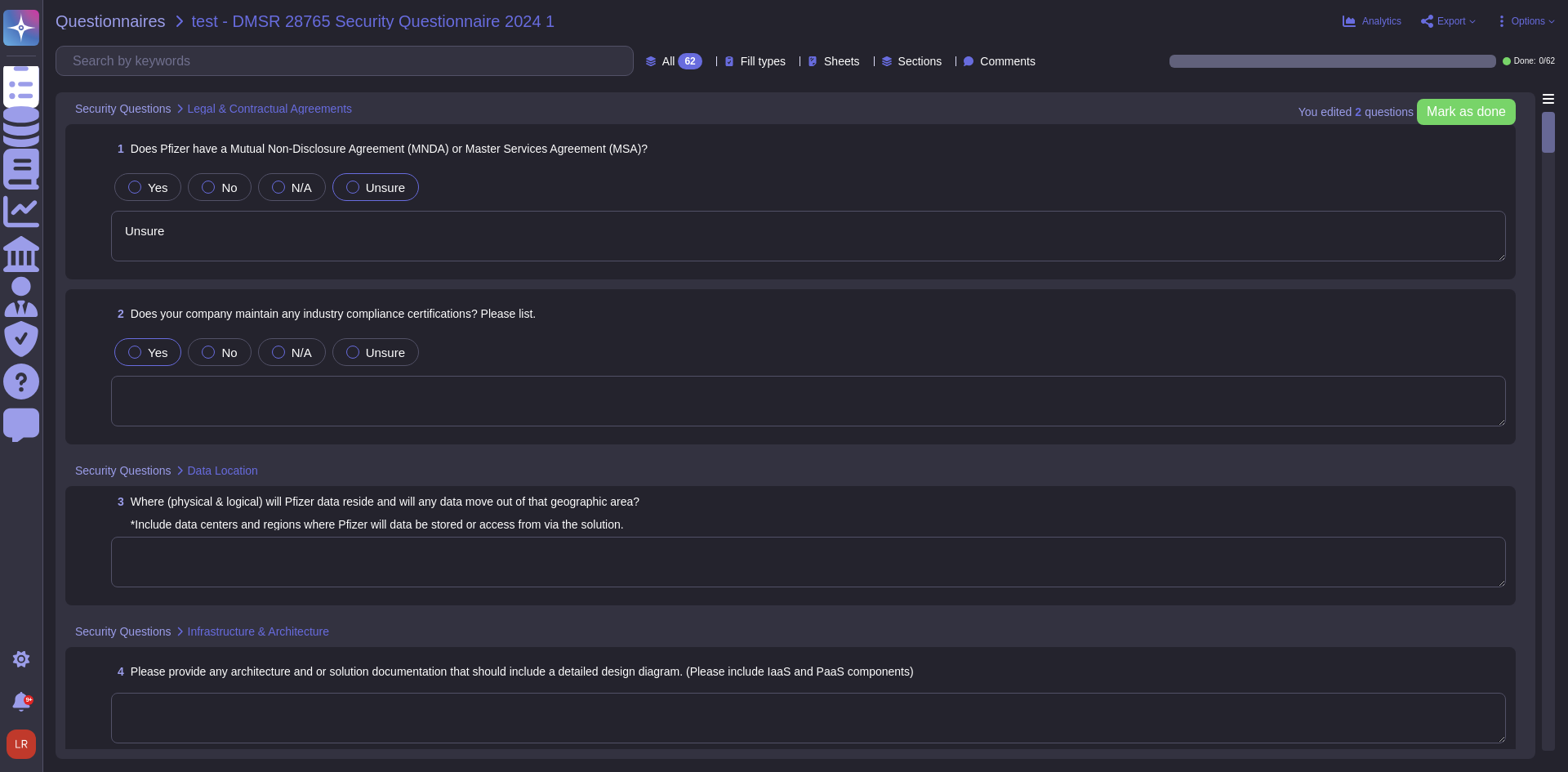
click at [314, 244] on textarea "Unsure" at bounding box center [808, 235] width 1395 height 51
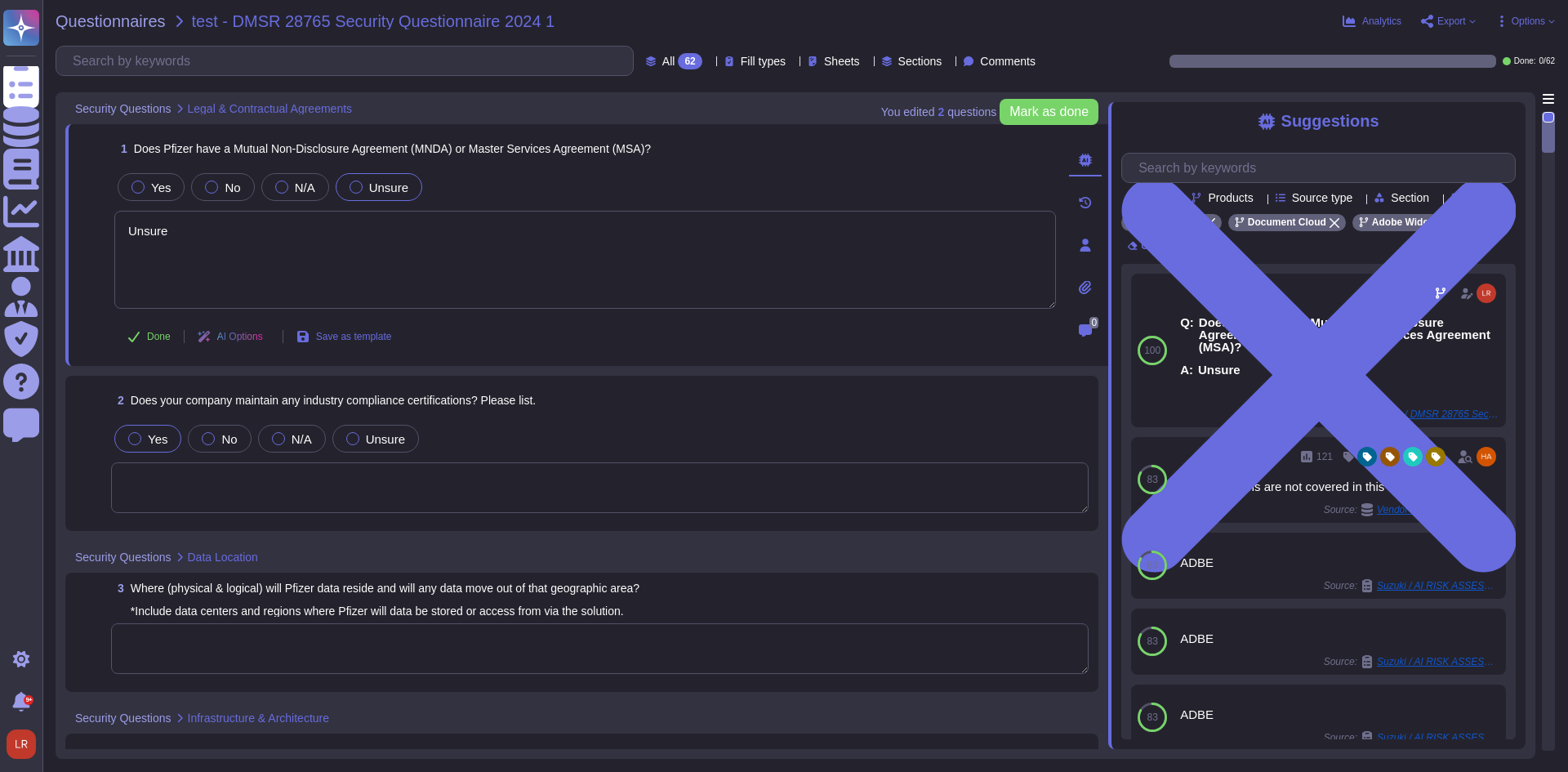
click at [988, 58] on span "Comments" at bounding box center [1007, 61] width 56 height 11
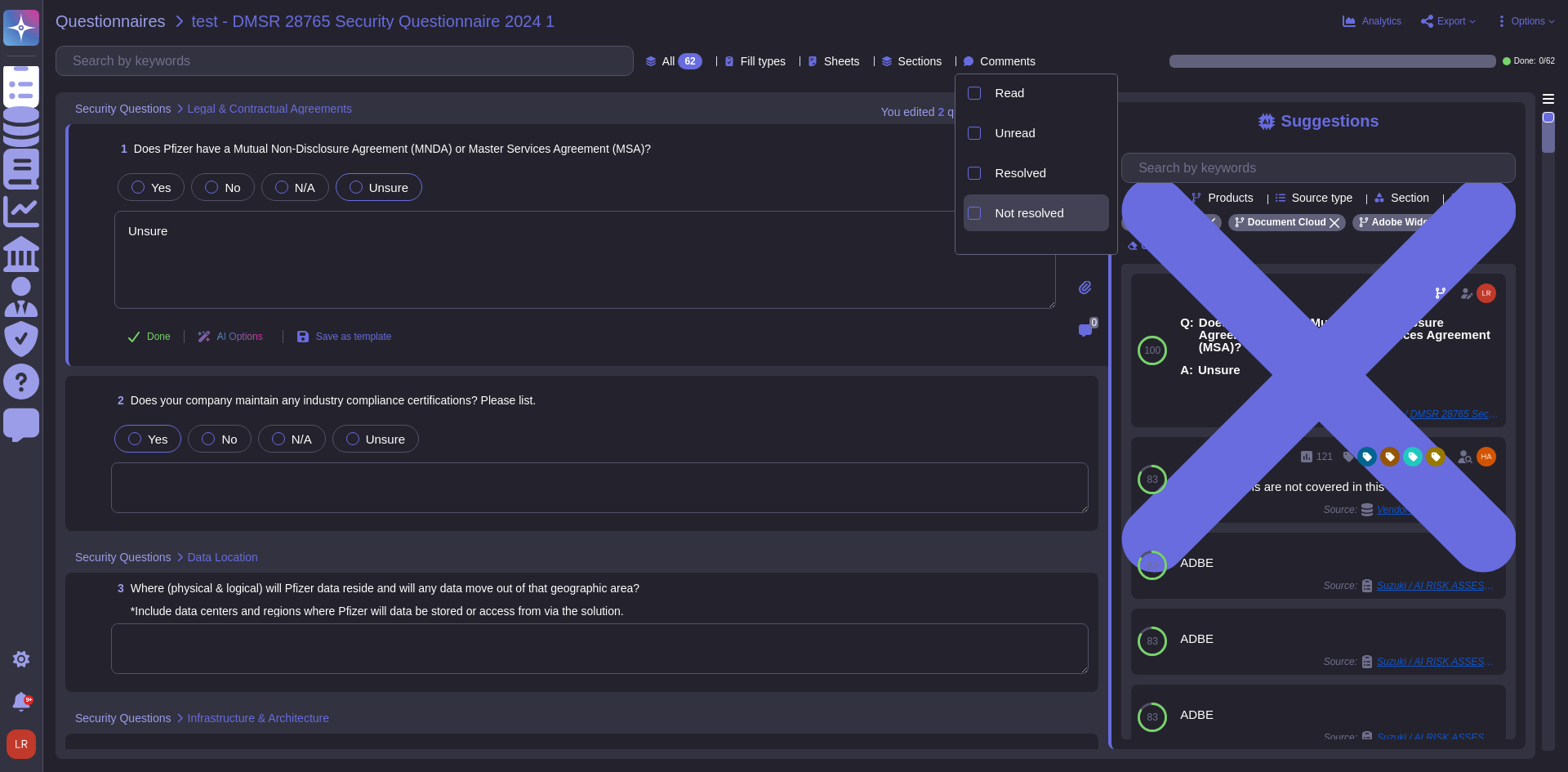
scroll to position [73, 0]
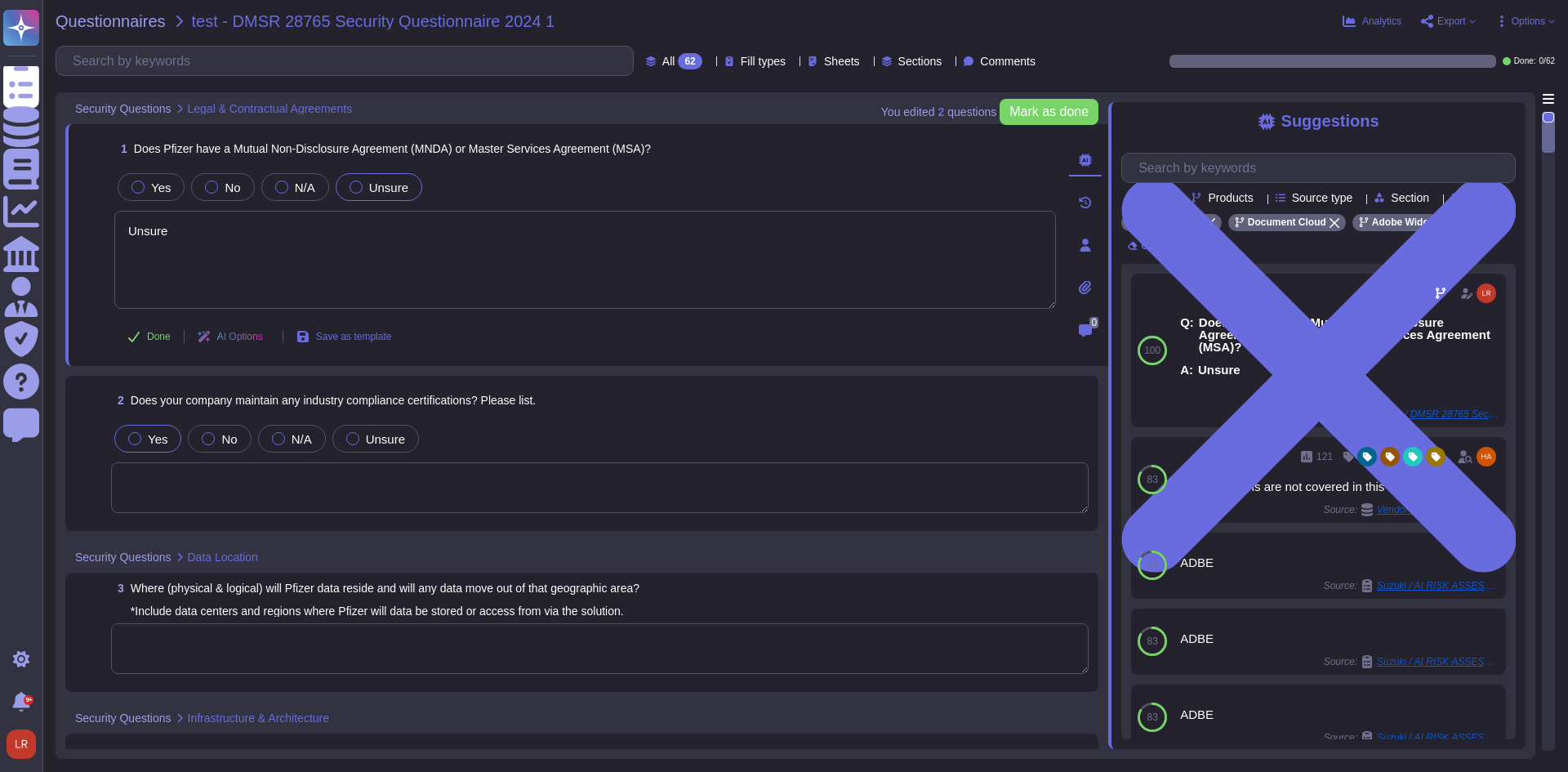
click at [824, 59] on span "Sheets" at bounding box center [841, 61] width 36 height 11
click at [746, 57] on span "Fill types" at bounding box center [763, 61] width 44 height 11
click at [769, 22] on div "Questionnaires test - DMSR 28765 Security Questionnaire 2024 1" at bounding box center [552, 21] width 993 height 17
click at [709, 62] on icon at bounding box center [709, 62] width 0 height 0
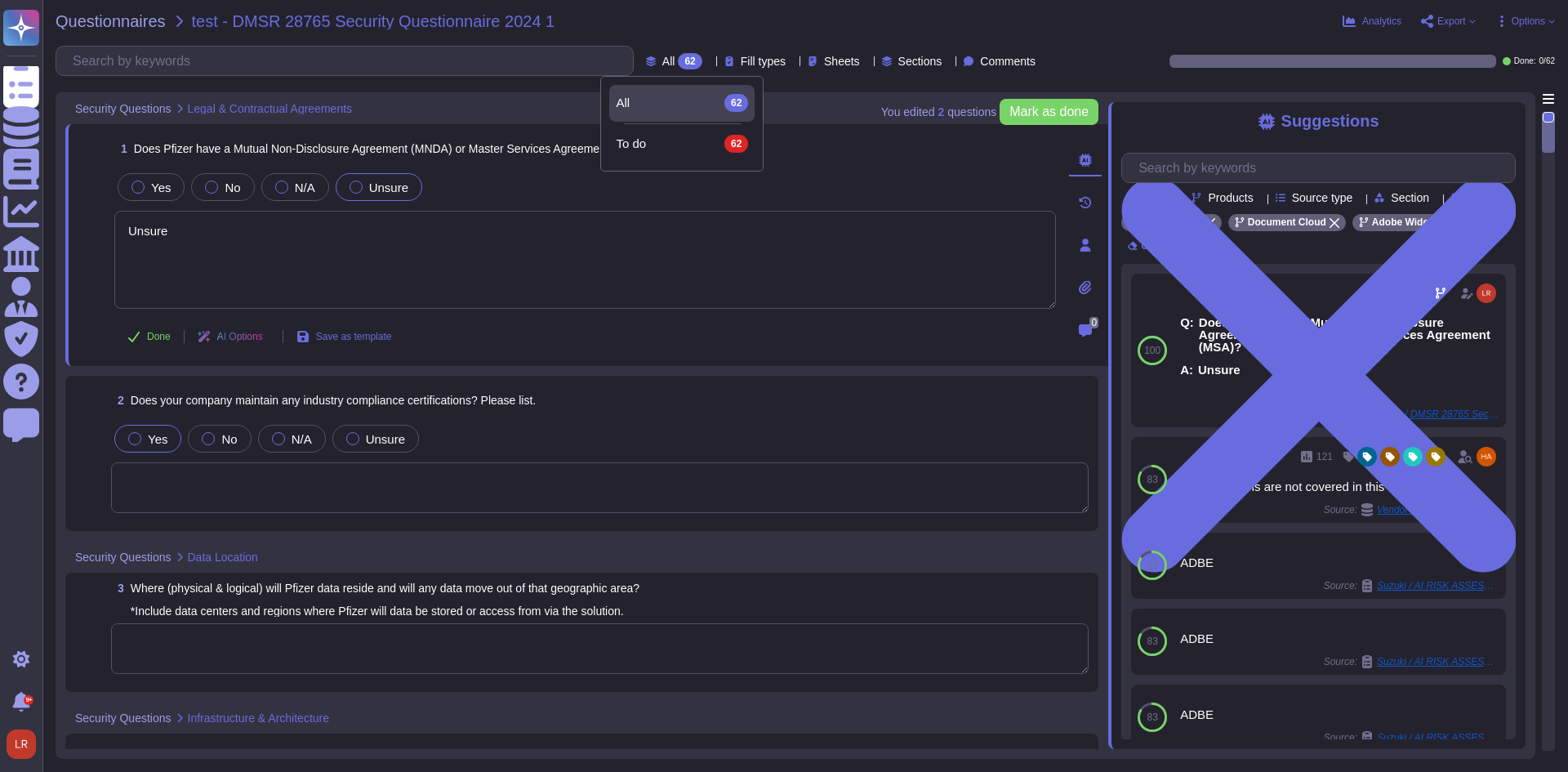
click at [709, 62] on icon at bounding box center [709, 62] width 0 height 0
click at [1548, 24] on span "Options" at bounding box center [1525, 21] width 59 height 13
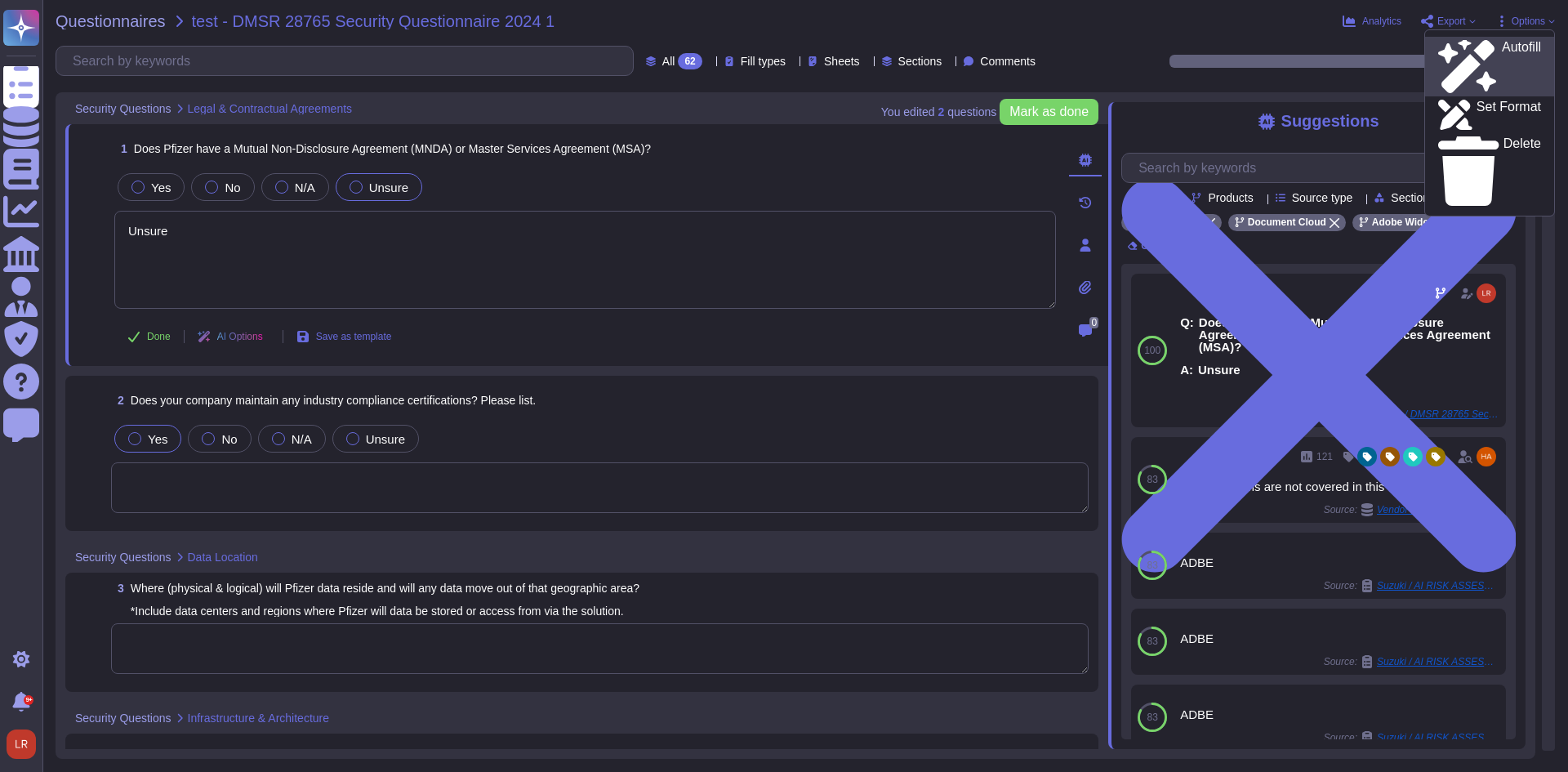
click at [1502, 52] on p "Autofill" at bounding box center [1522, 67] width 39 height 52
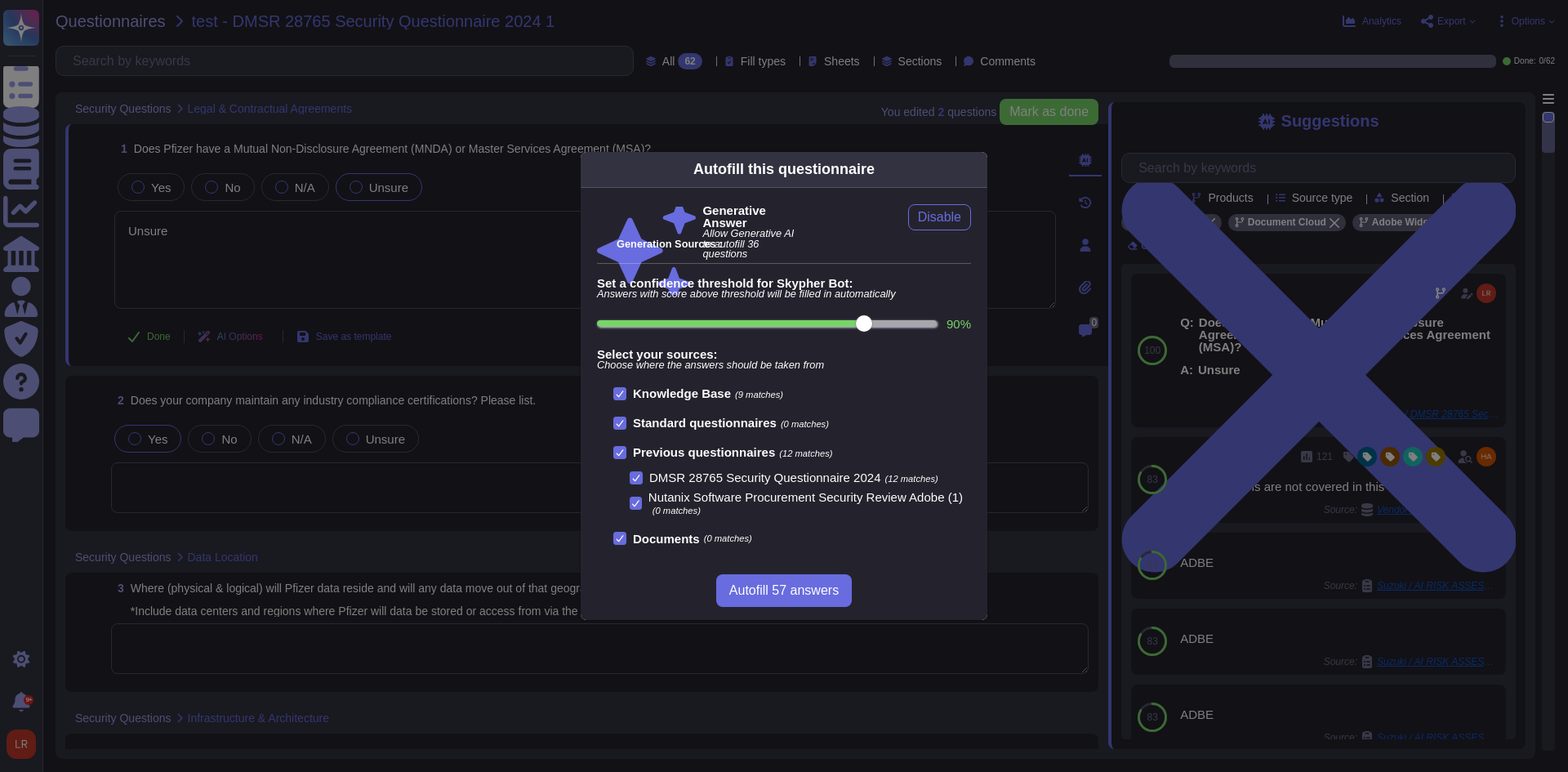
click at [897, 320] on input "90 %" at bounding box center [766, 323] width 340 height 6
click at [913, 324] on input "90 %" at bounding box center [766, 323] width 340 height 6
type input "100"
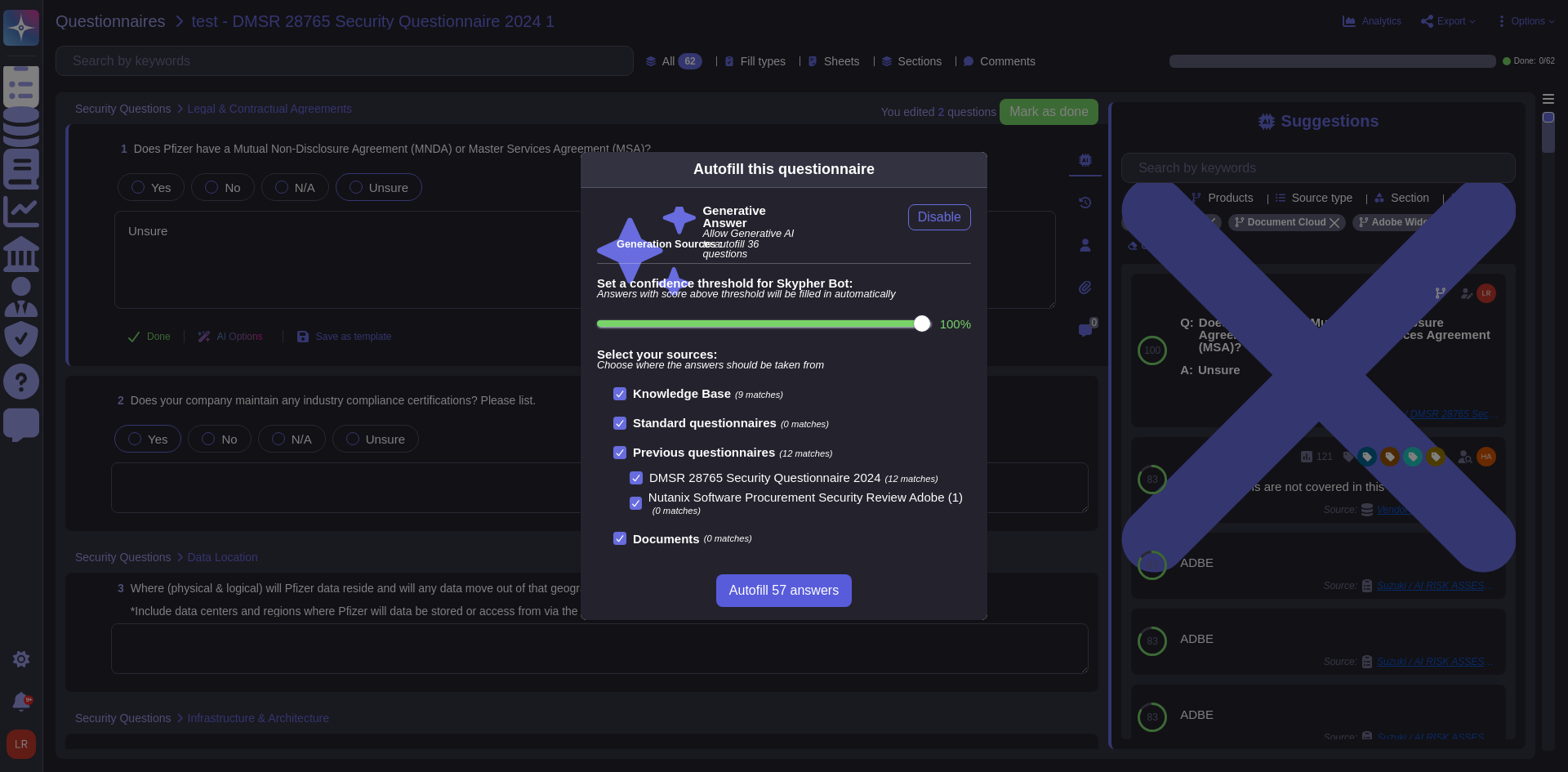
click at [803, 589] on span "Autofill 57 answers" at bounding box center [784, 590] width 109 height 13
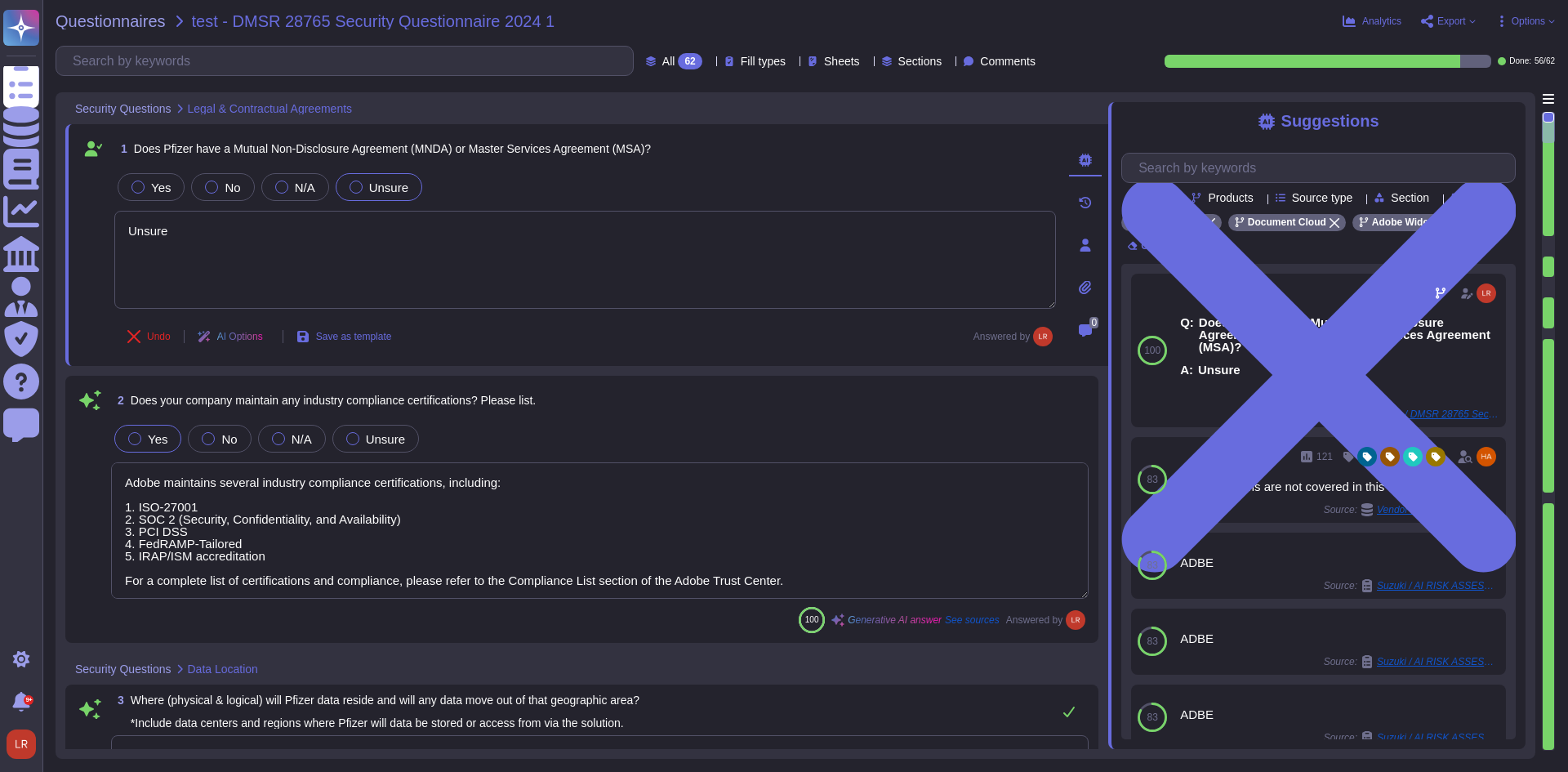
type textarea "Adobe maintains several industry compliance certifications, including: 1. ISO-2…"
type textarea "Tenants data location is determined upon initial provisioning. Information of p…"
type textarea "Adobe's products and services' architecture diagrams, which include detailed de…"
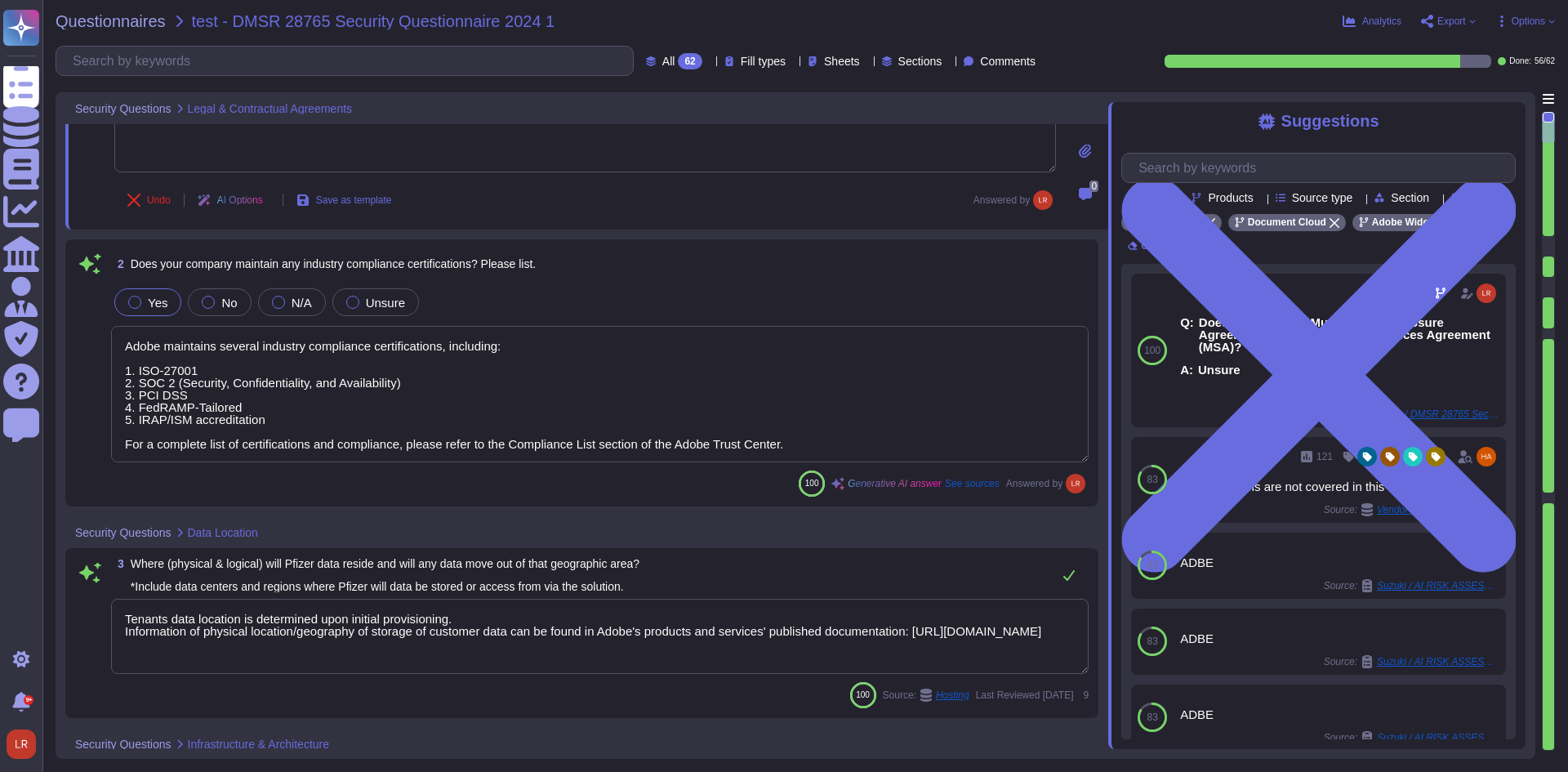
type textarea "To better protect our customers’ data from the physical layer up, we’ve impleme…"
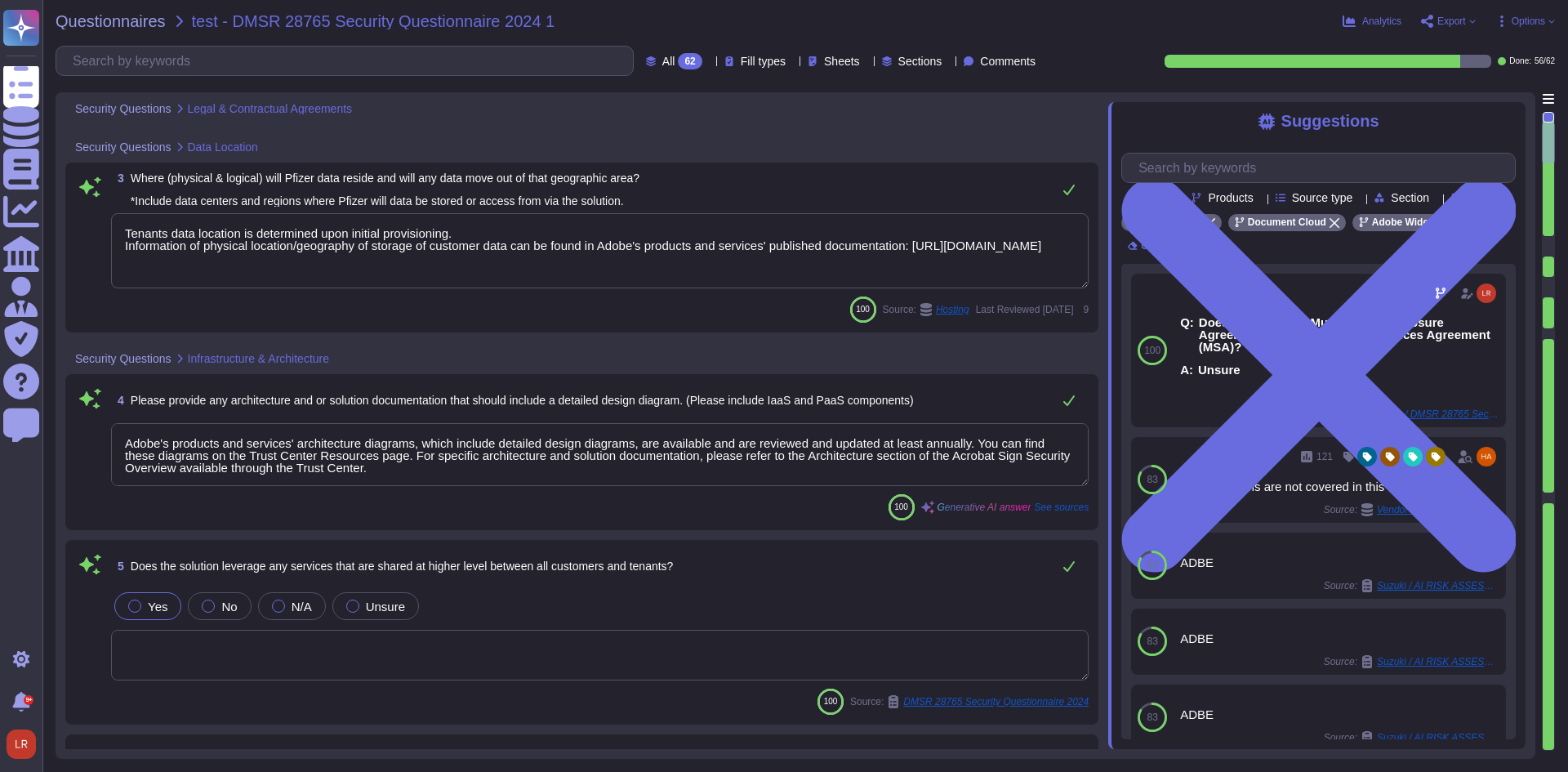
type textarea "Acrobat Sign has out-of-box integration with the following platforms: SalesForc…"
type textarea "The API architecture used is REST."
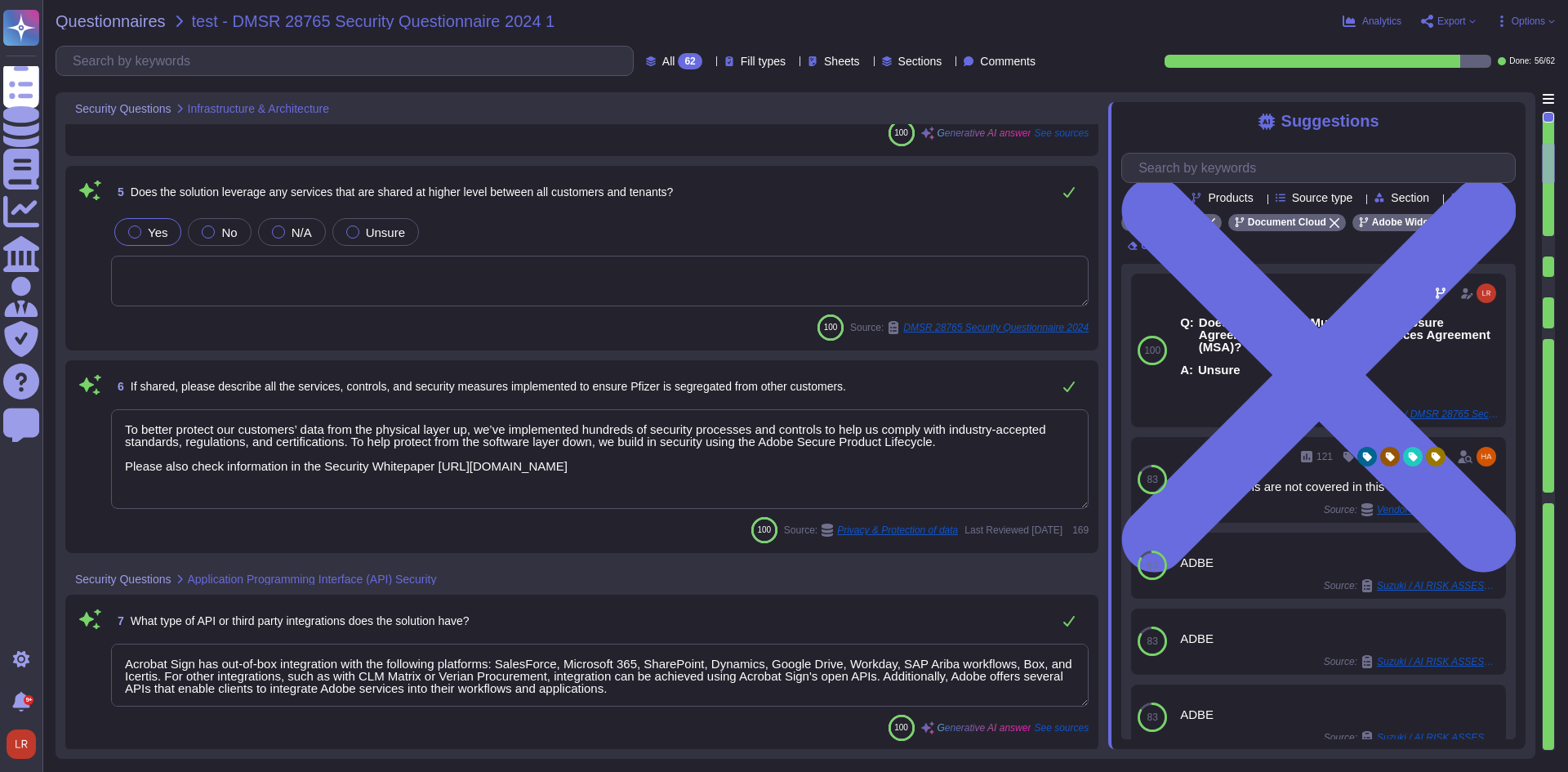
type textarea "The authentication framework used by Adobe is primarily based on OAuth, specifi…"
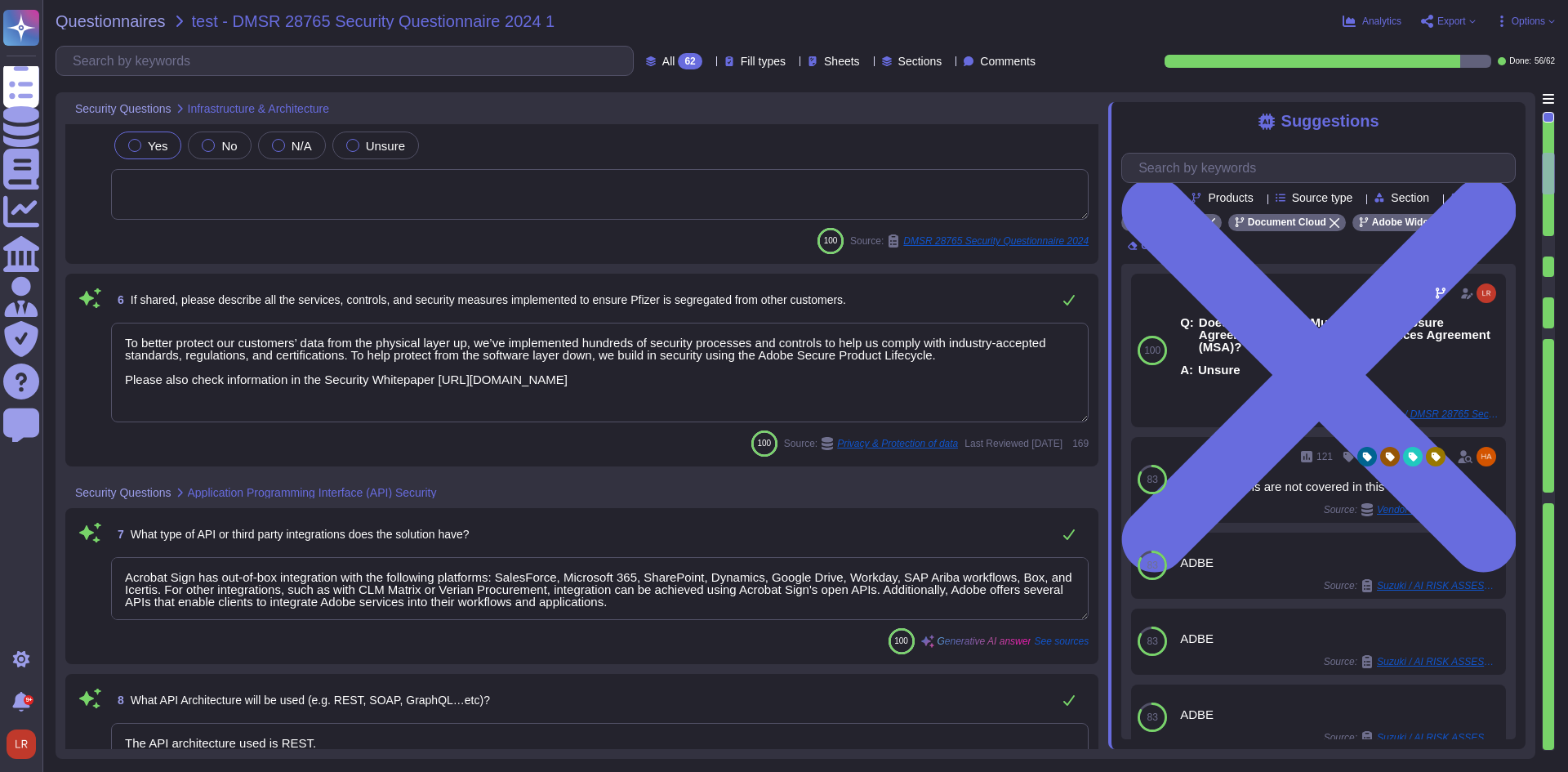
type textarea "Yes, TLS is used to secure the traffic. Adobe products support the Transport La…"
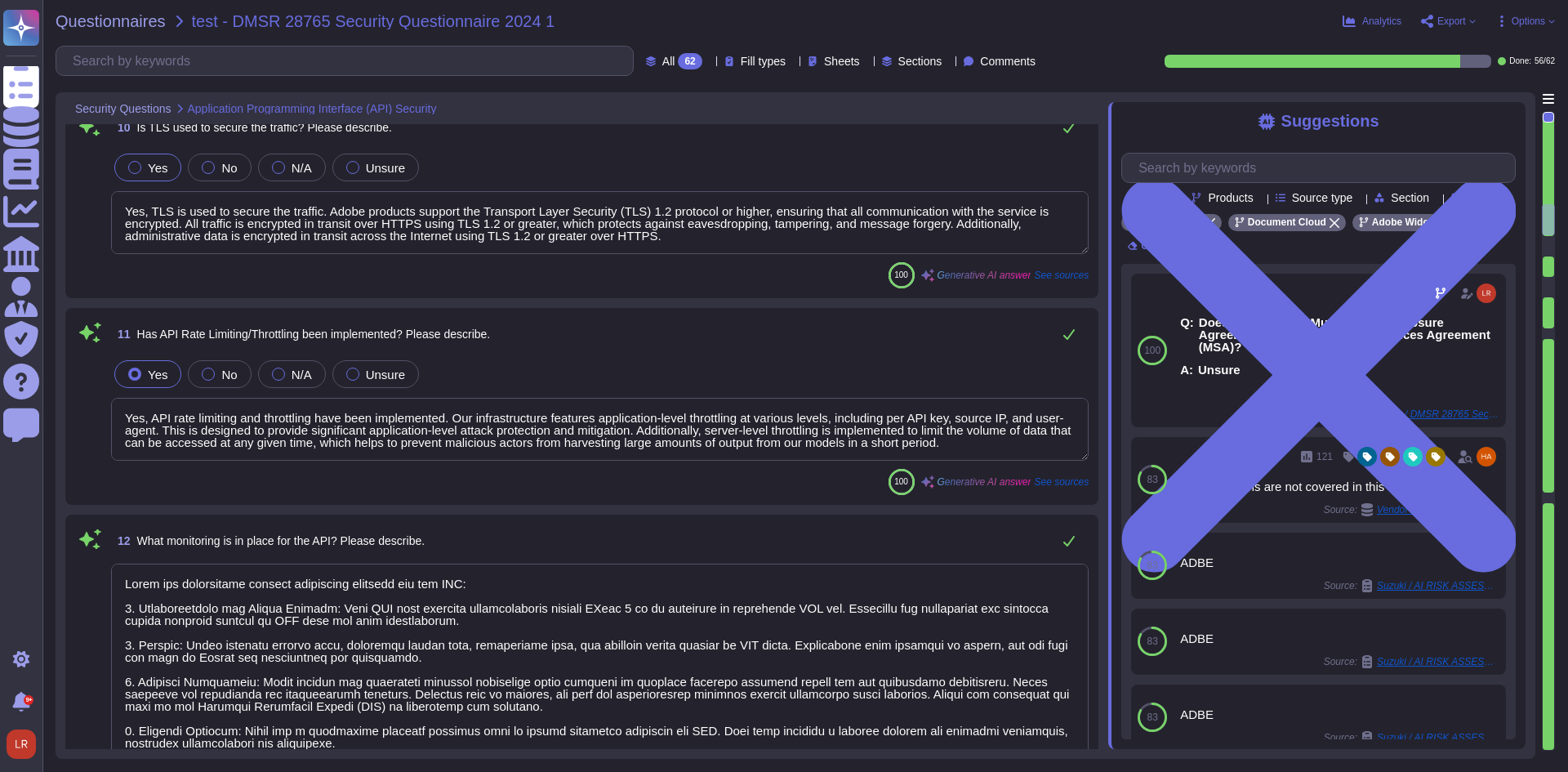
type textarea "Yes, API rate limiting and throttling have been implemented. Our infrastructure…"
type textarea "Adobe has implemented several monitoring measures for its API: 1. Authenticatio…"
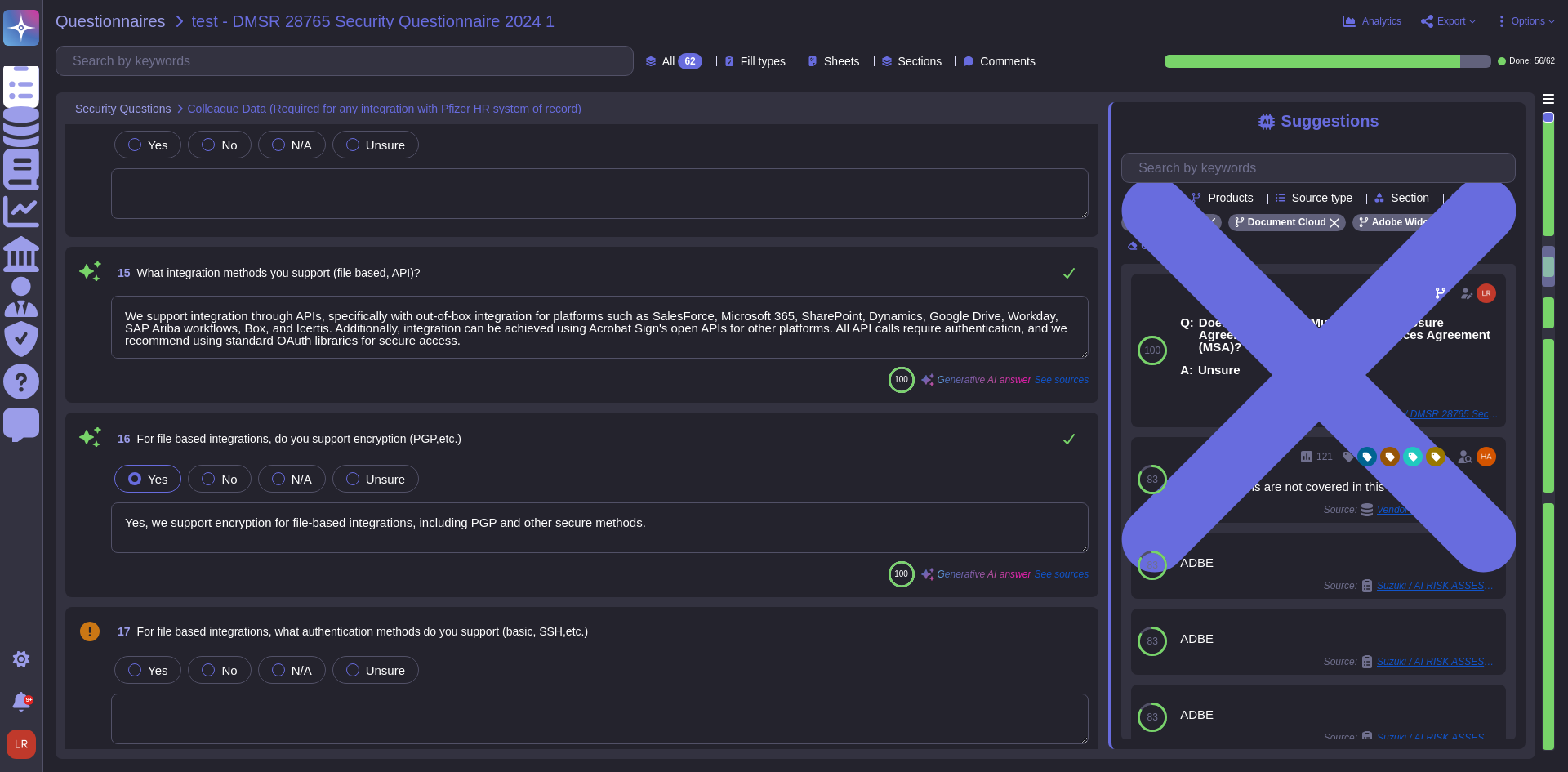
type textarea "We support integration through APIs, specifically with out-of-box integration f…"
type textarea "Yes, we support encryption for file-based integrations, including PGP and other…"
type textarea "Yes, User Interface access is required for implementation. Users typically need…"
type textarea "Yes, Acrobat Sign has out-of-box integration with Workday, which is used to man…"
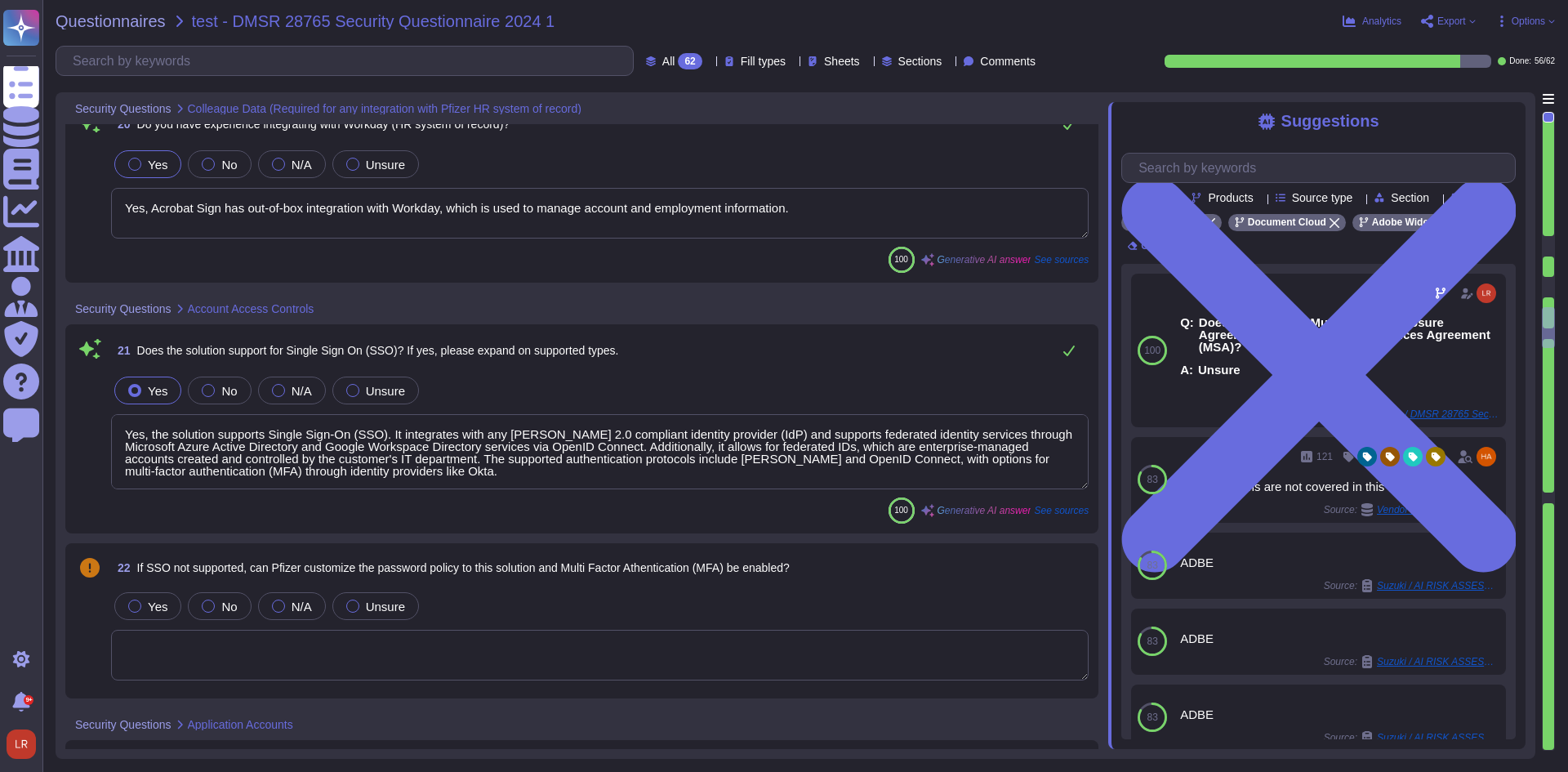
type textarea "Yes, the solution supports Single Sign-On (SSO). It integrates with any [PERSON…"
type textarea "Types of authority in Acrobat Sign The Adobe Acrobat Sign service provides a mu…"
type textarea "Employees do not have unencrypted access to customer data."
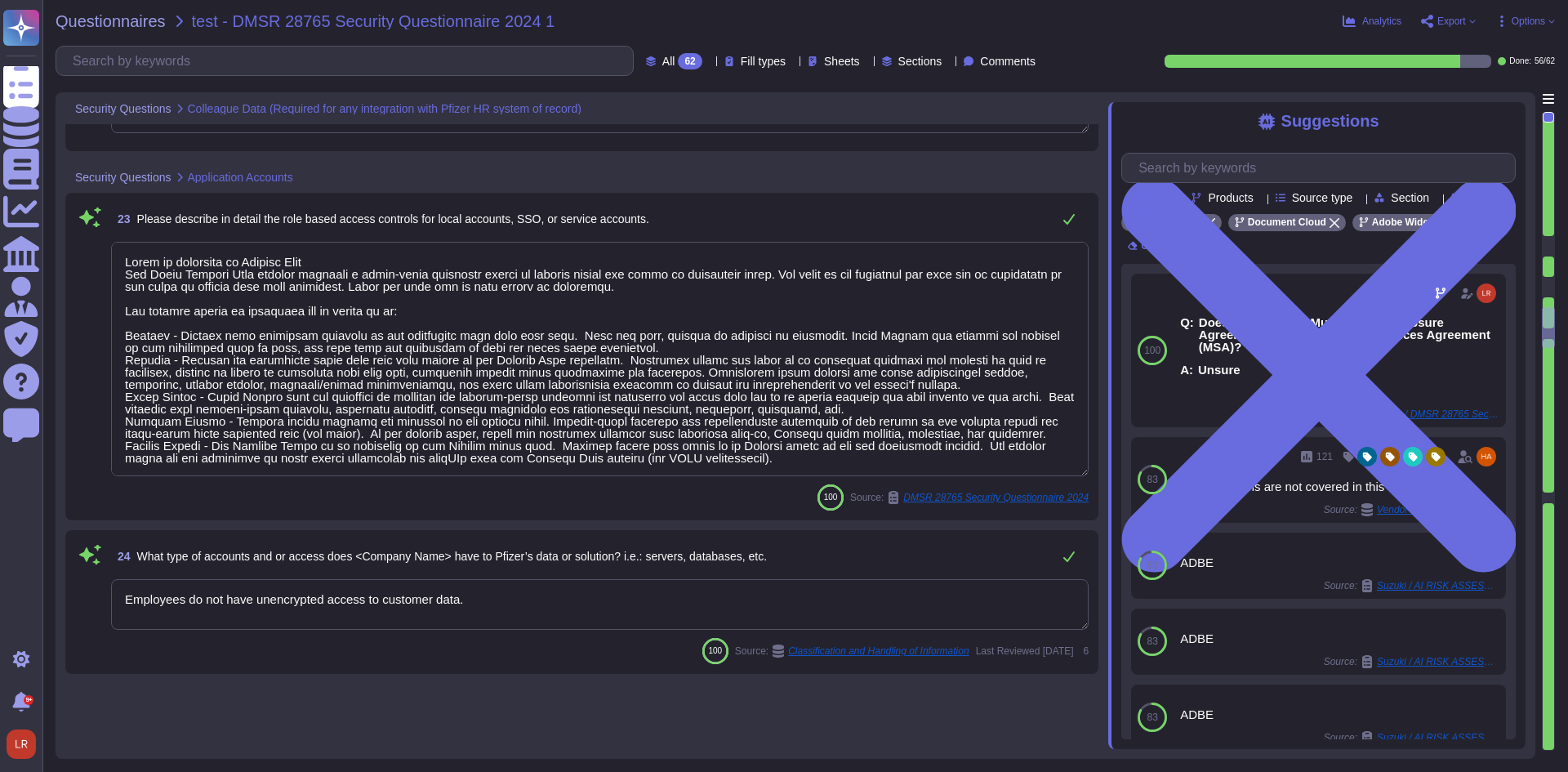
scroll to position [4764, 0]
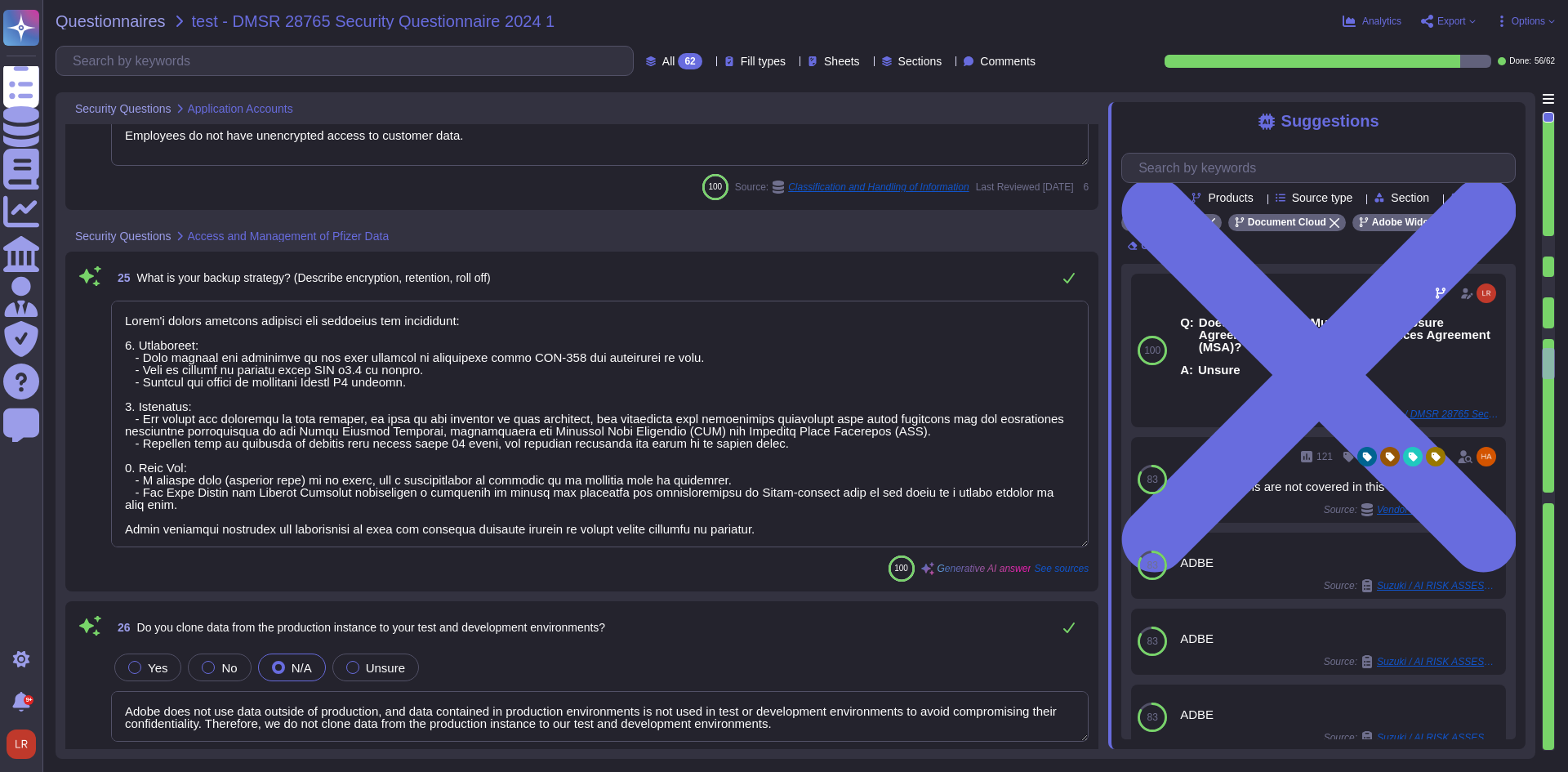
type textarea "Adobe's backup strategy includes the following key components: 1. Encryption: -…"
type textarea "Adobe does not use data outside of production, and data contained in production…"
type textarea "At rest, Adobe utilizes AES-256 bit encryption, and for data in transit, TLS v1…"
type textarea "The encryption keys are owned by Adobe, and the private keys used for encryptio…"
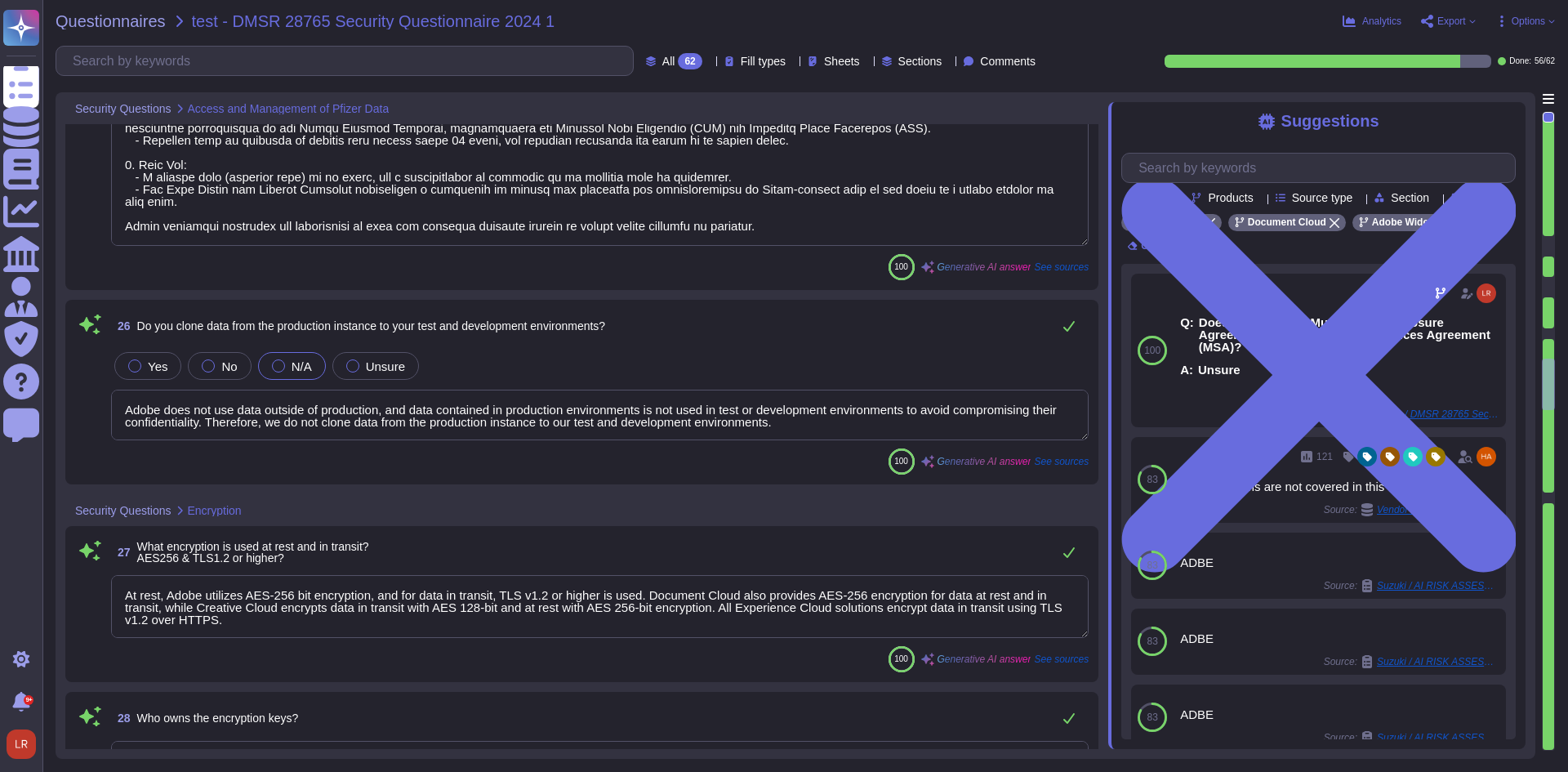
scroll to position [5172, 0]
type textarea "The protections in place to prevent exposing keys to others include: 1. Access …"
type textarea "Keys are provisioned and accessed through a secured secrets vault managed by Ad…"
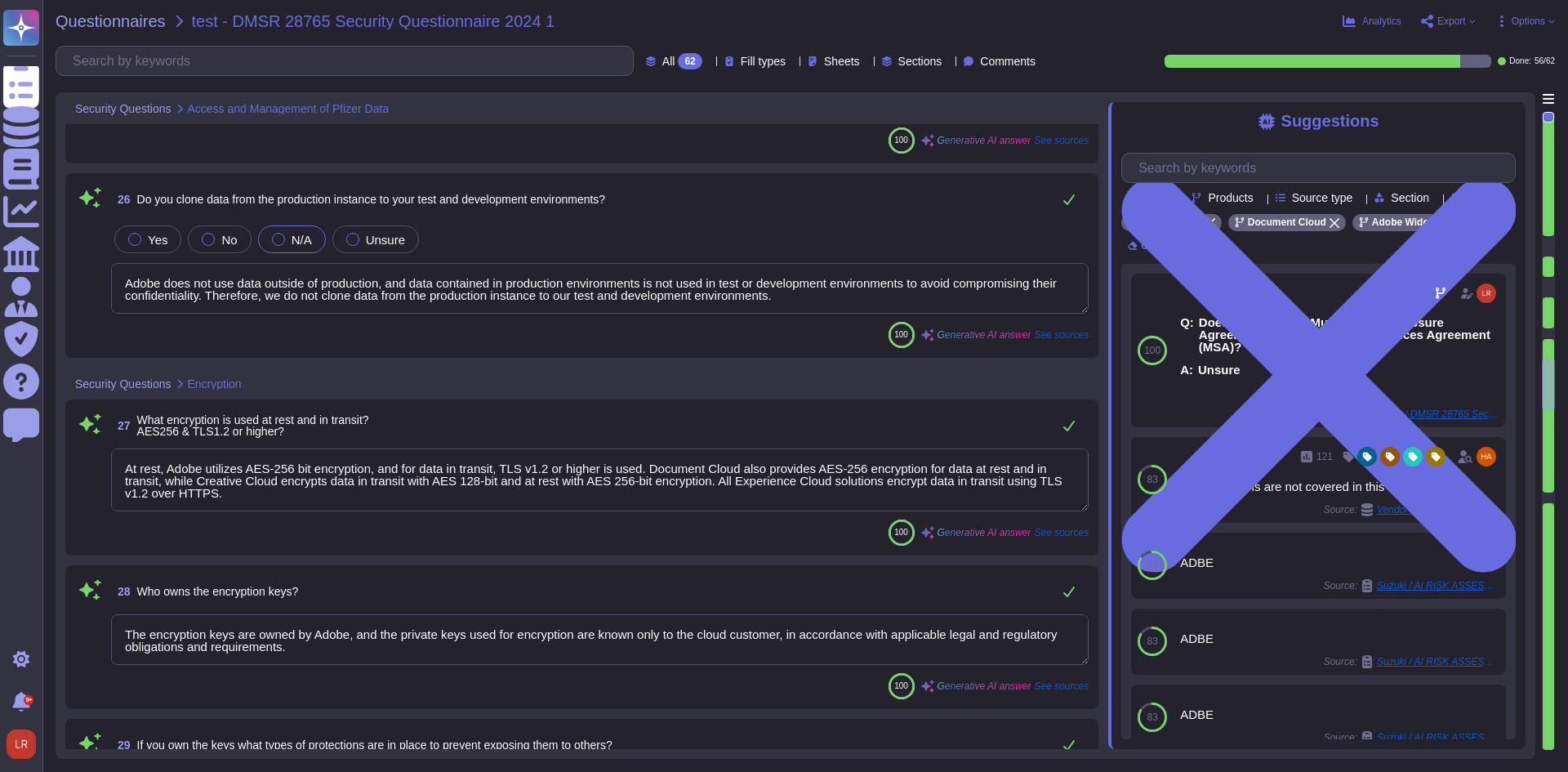
click at [1534, 26] on span "Options" at bounding box center [1528, 21] width 33 height 10
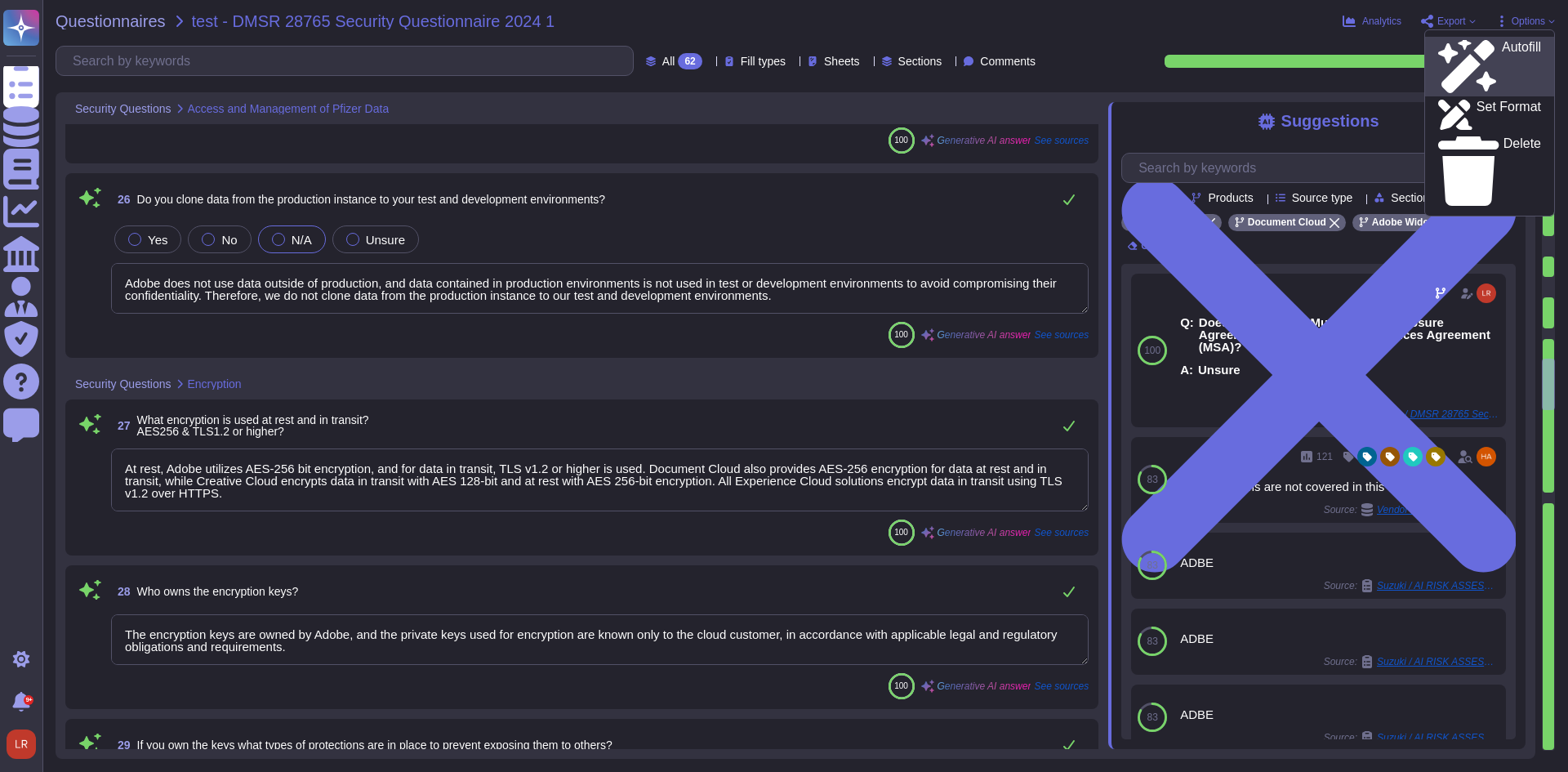
click at [1510, 48] on div "Autofill" at bounding box center [1489, 66] width 103 height 53
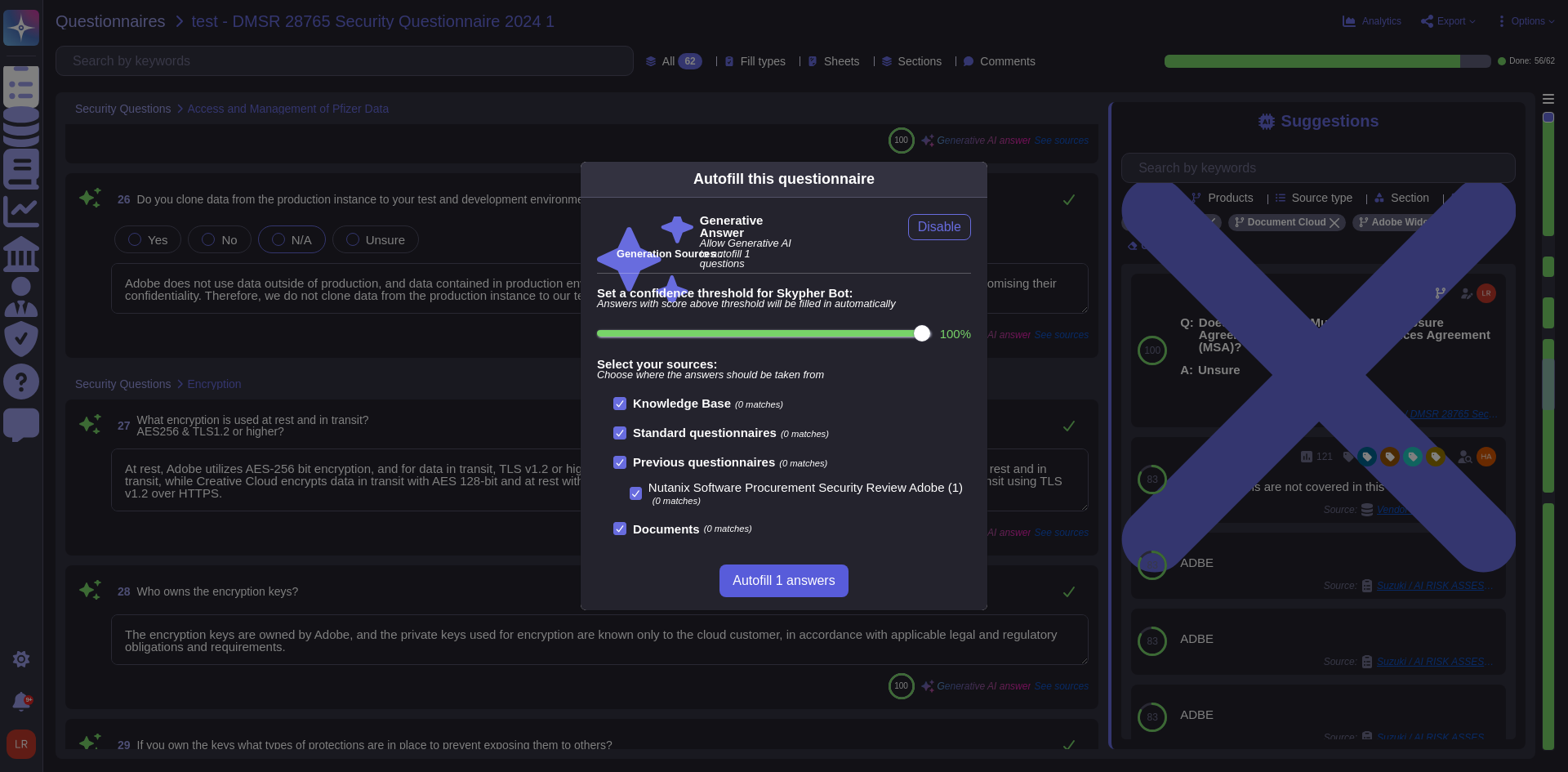
click at [815, 582] on span "Autofill 1 answers" at bounding box center [783, 580] width 102 height 13
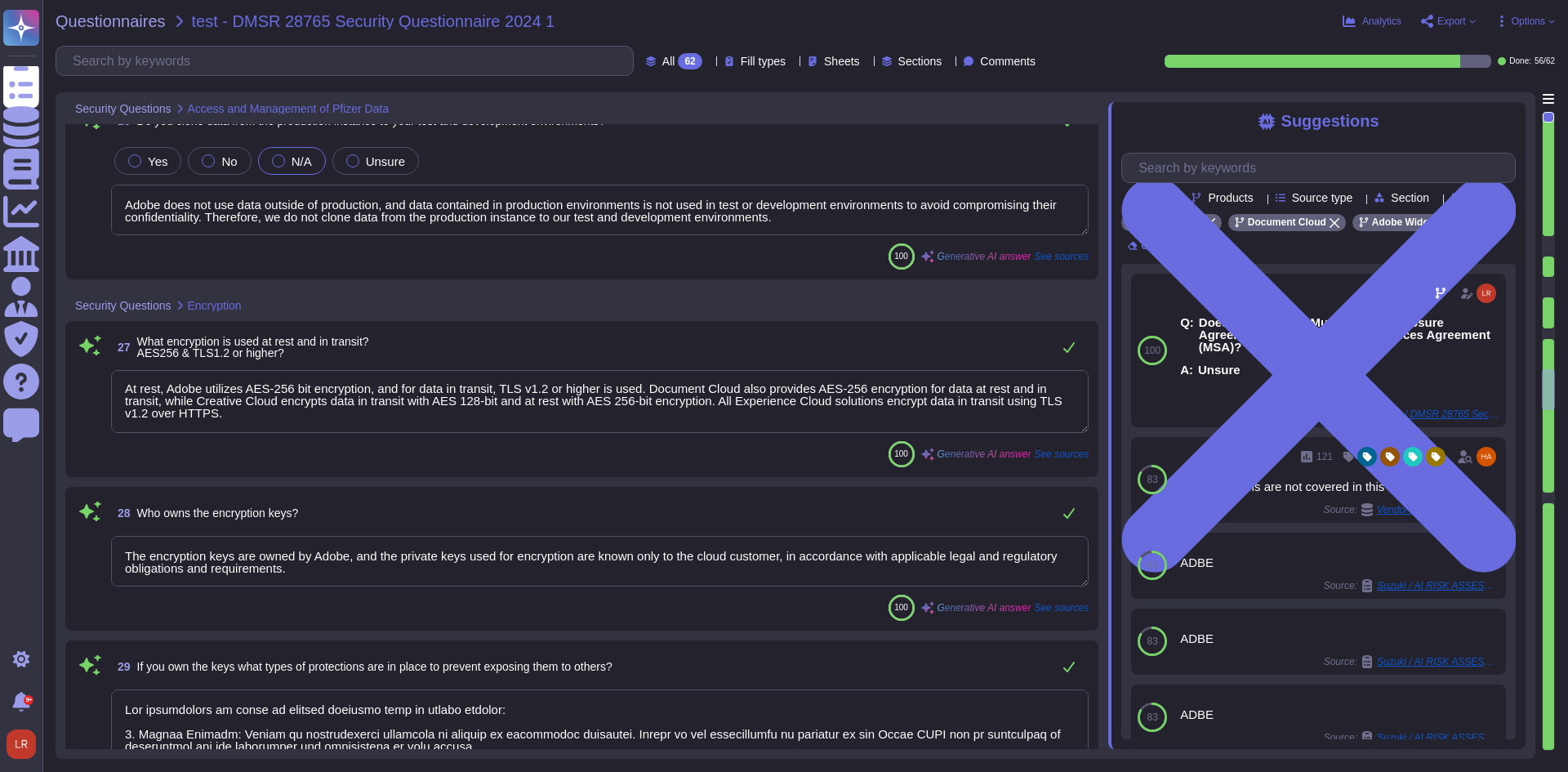
scroll to position [5309, 0]
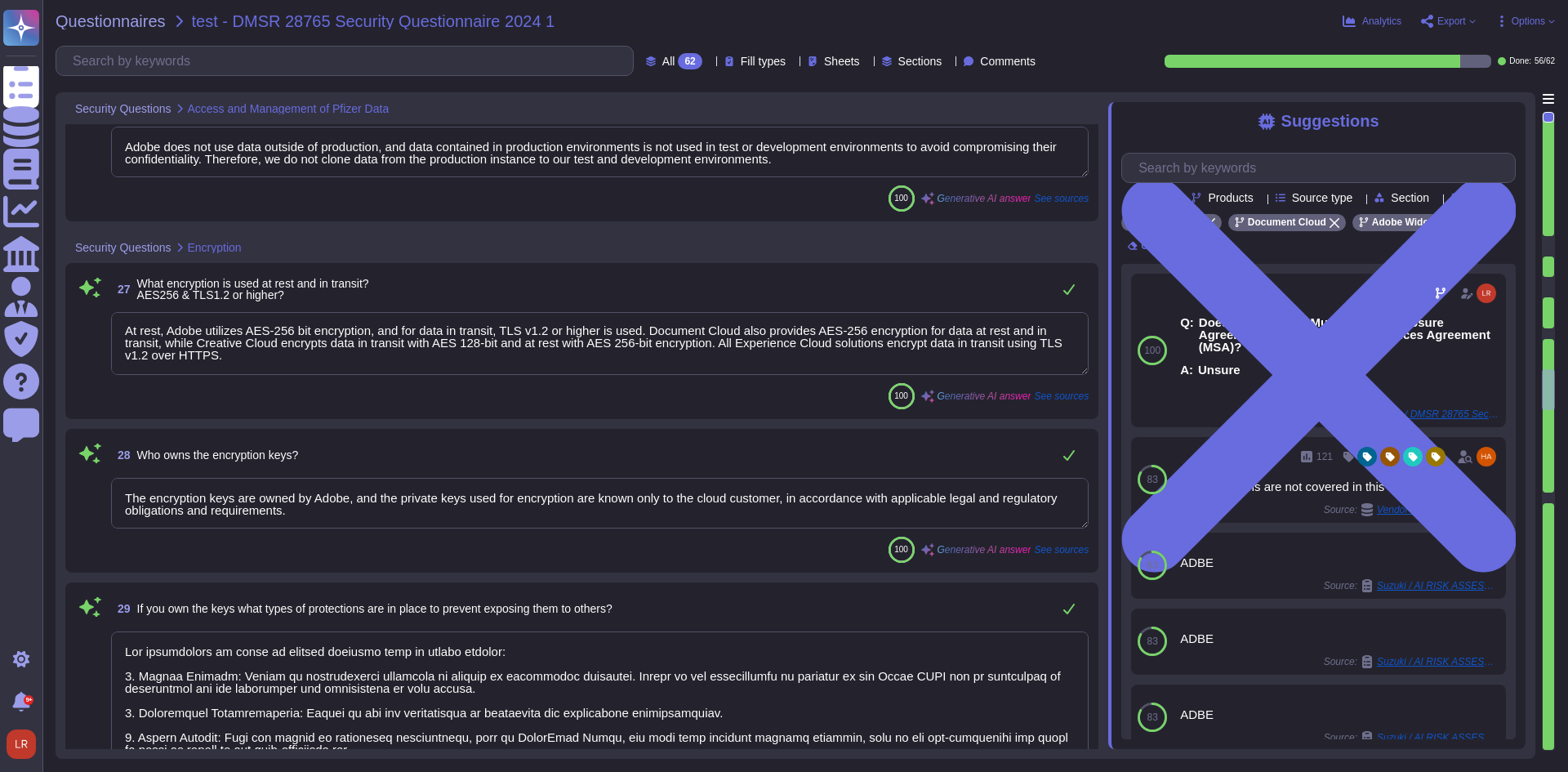
click at [709, 57] on div at bounding box center [709, 60] width 0 height 12
click at [669, 138] on div "To do 6" at bounding box center [681, 143] width 133 height 18
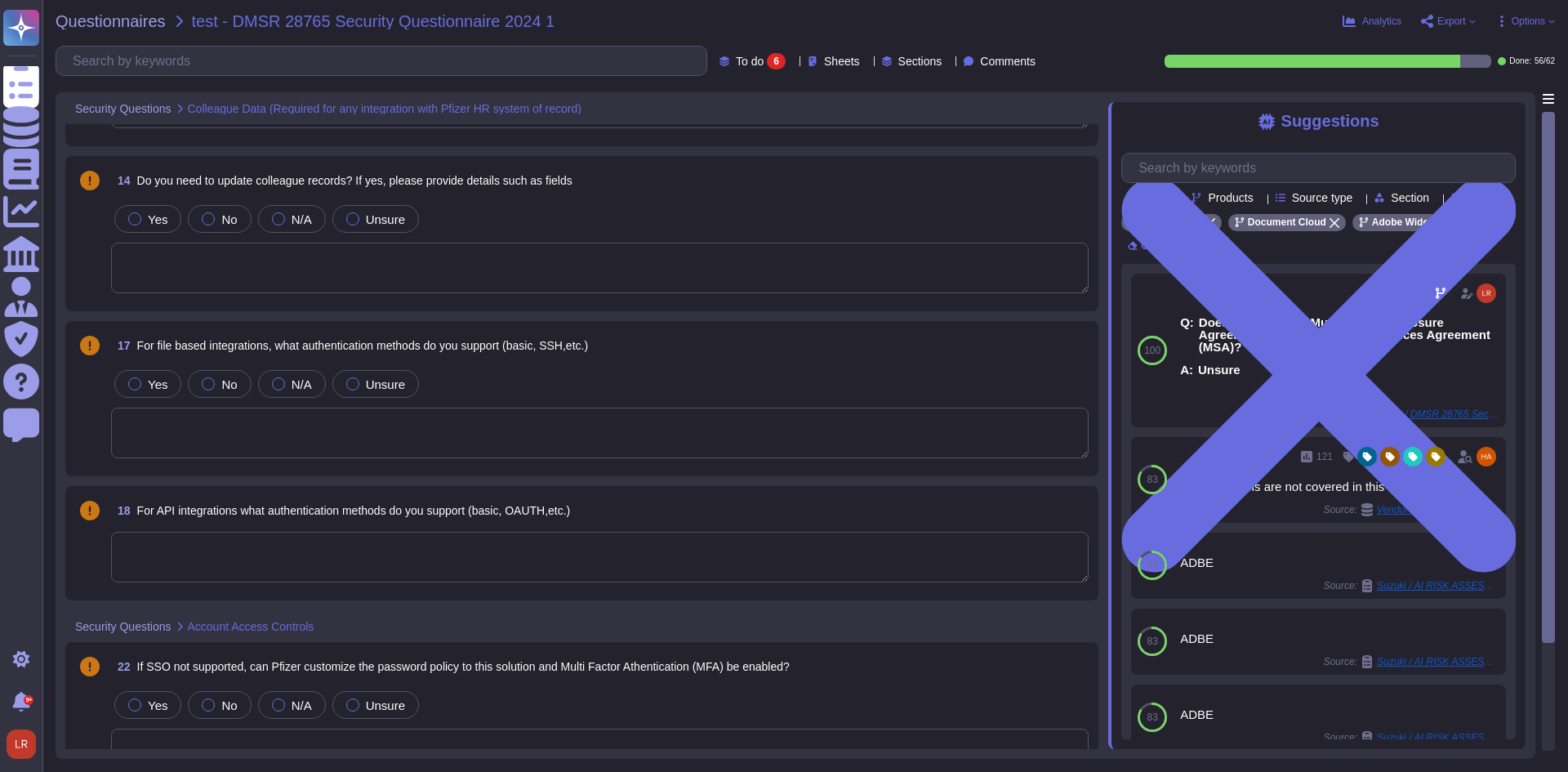
click at [498, 179] on span "Do you need to update colleague records? If yes, please provide details such as…" at bounding box center [355, 181] width 436 height 13
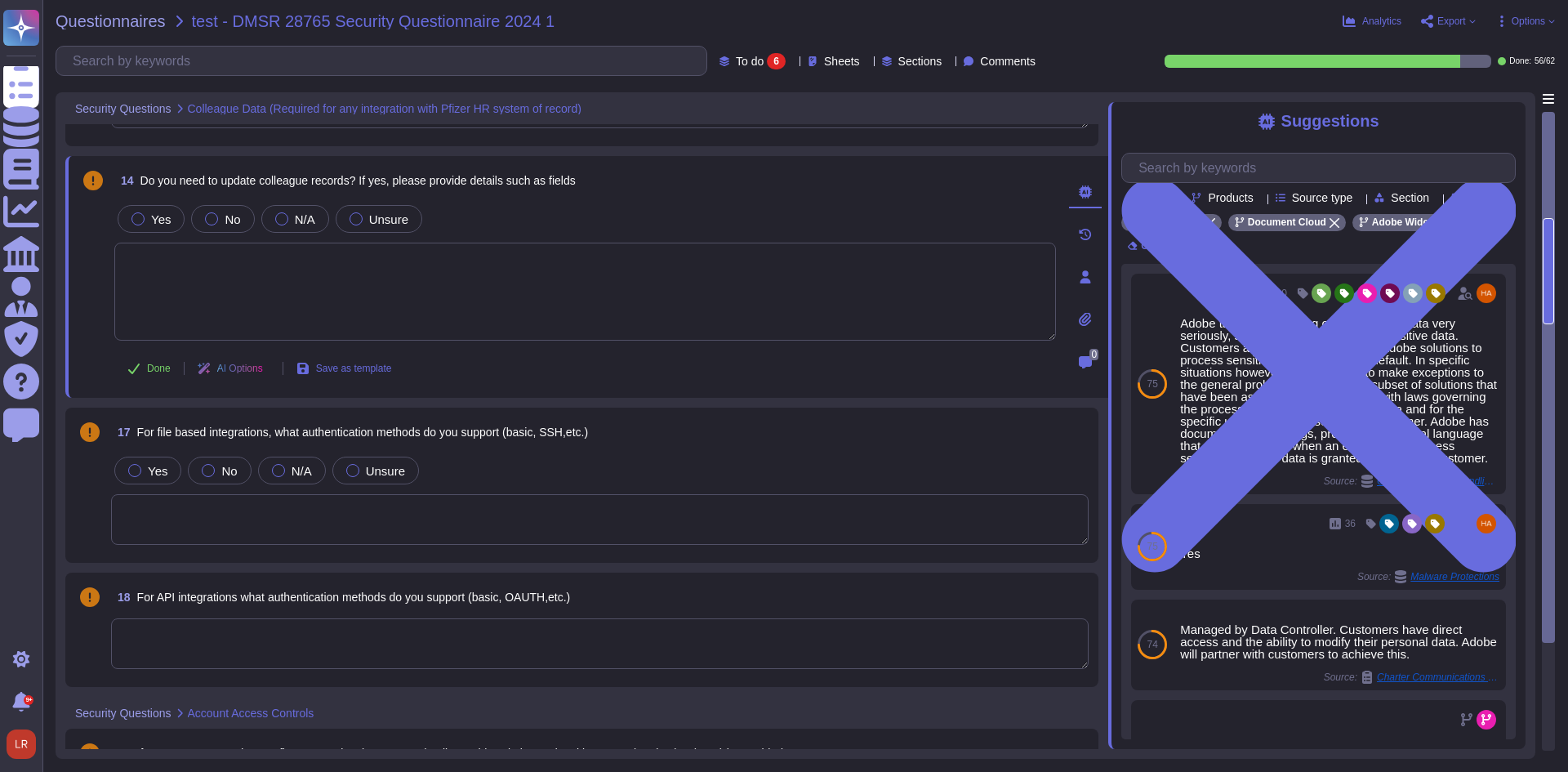
click at [414, 532] on textarea at bounding box center [600, 519] width 978 height 51
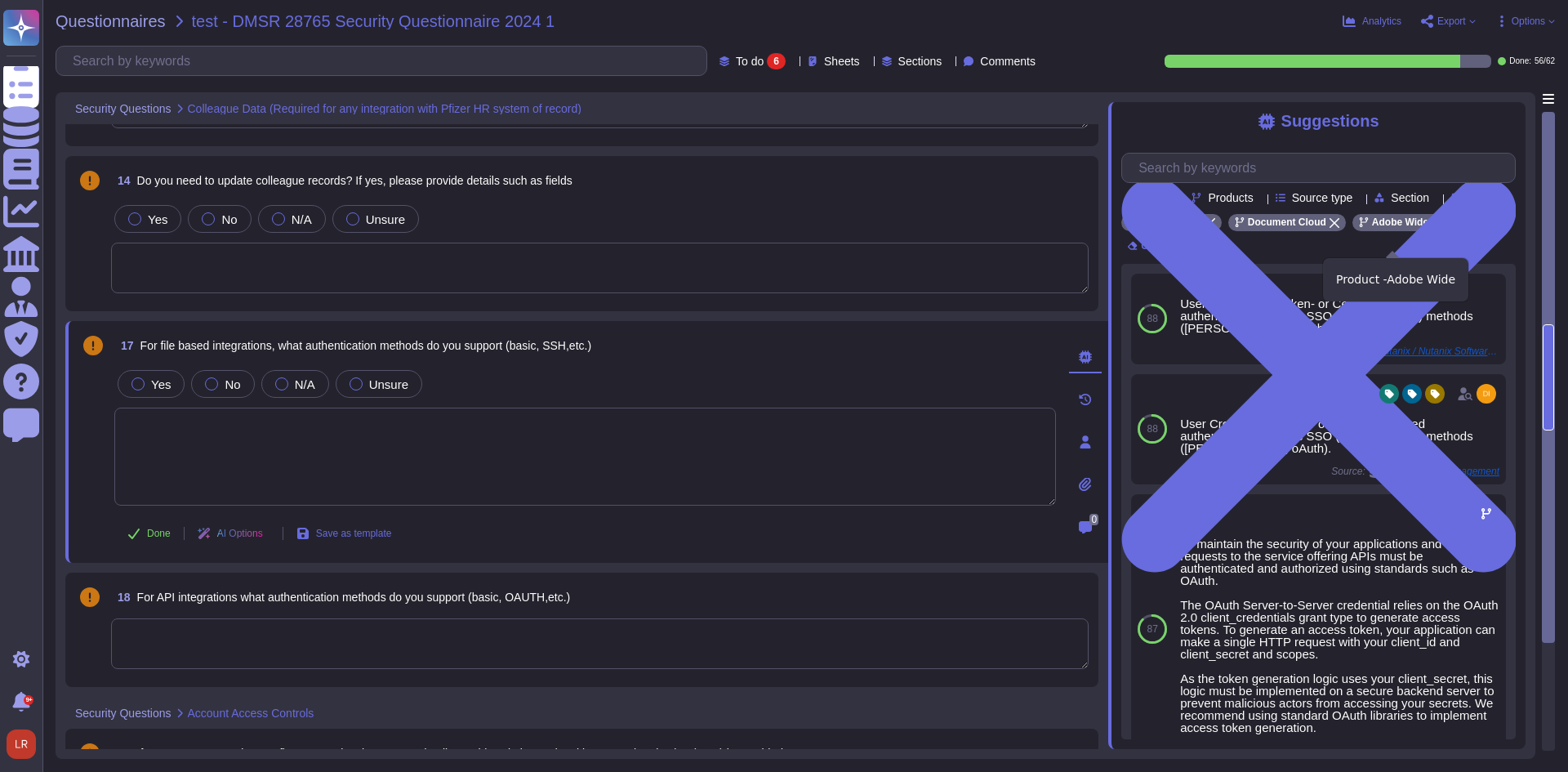
click at [1434, 231] on div "Adobe Wide" at bounding box center [1399, 222] width 95 height 18
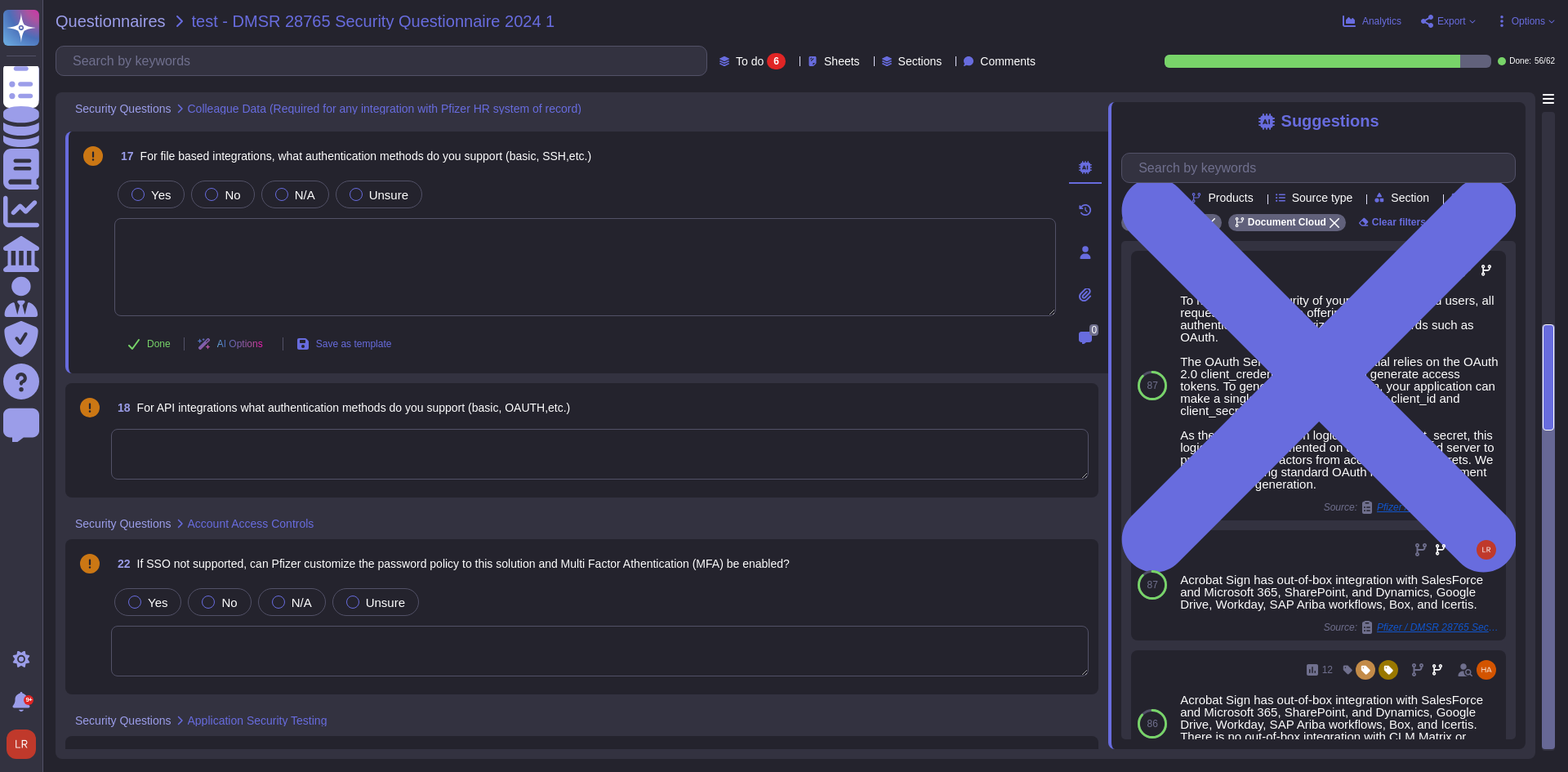
scroll to position [464, 0]
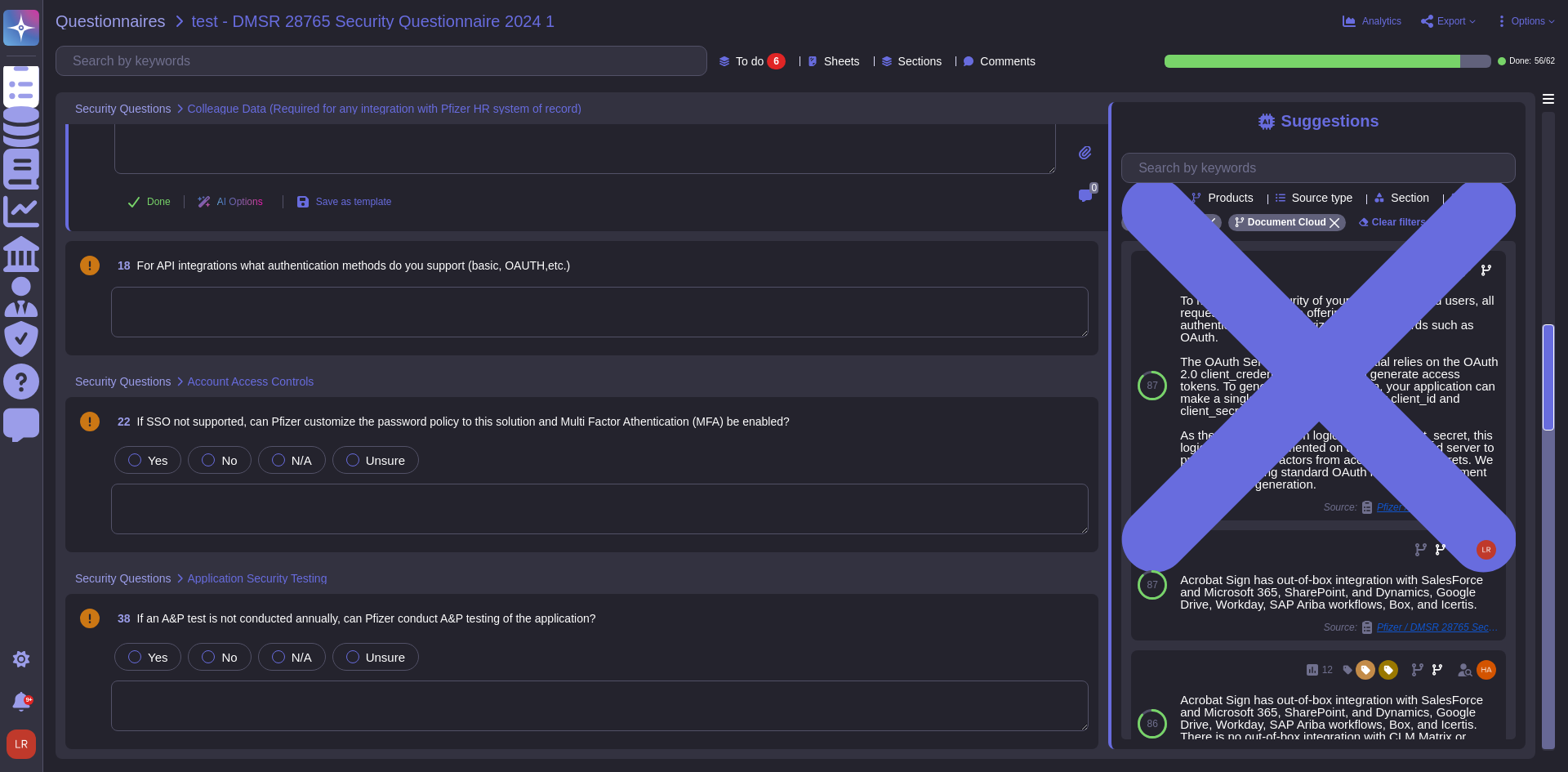
click at [444, 512] on textarea at bounding box center [600, 509] width 978 height 51
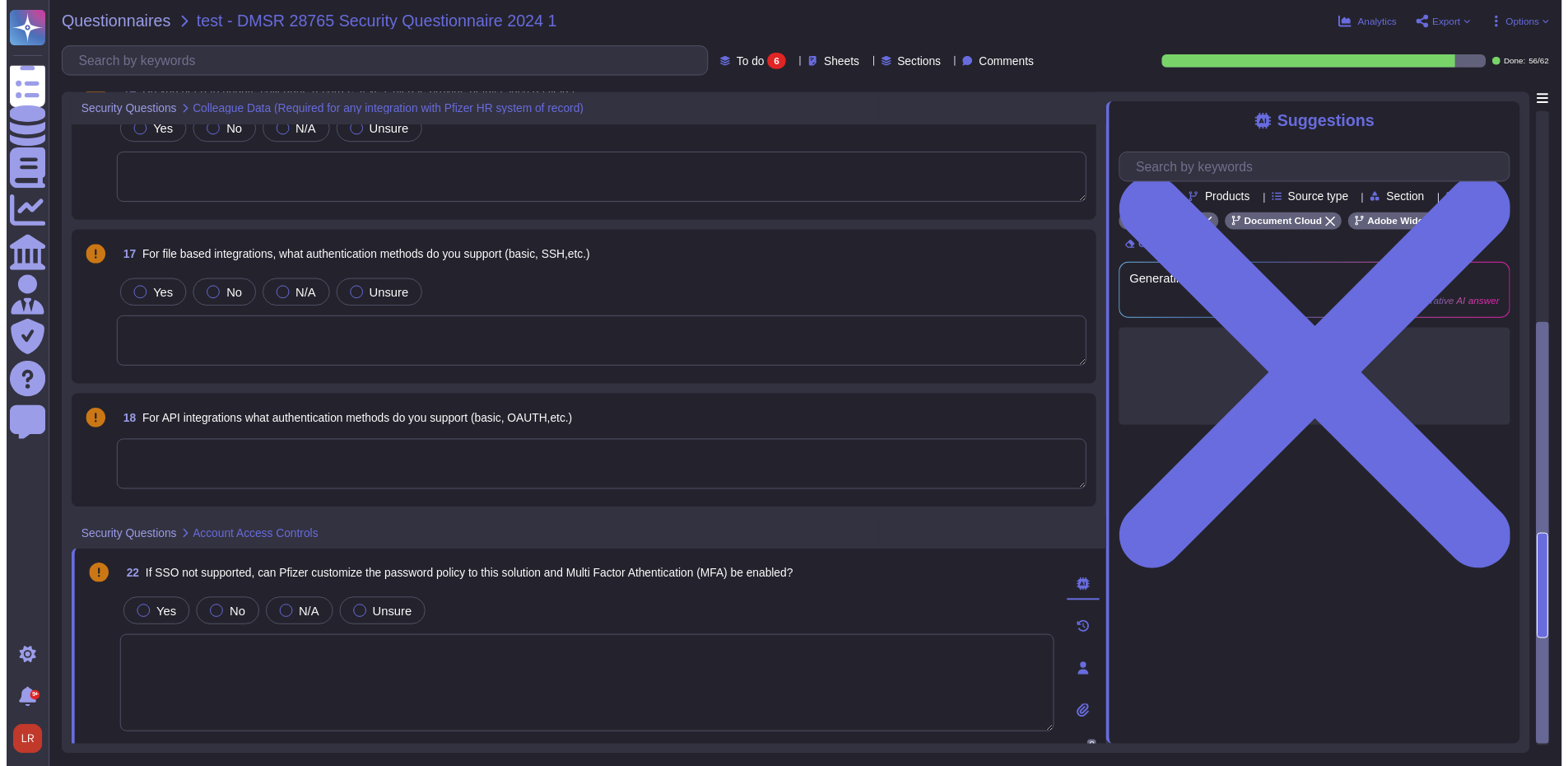
scroll to position [0, 0]
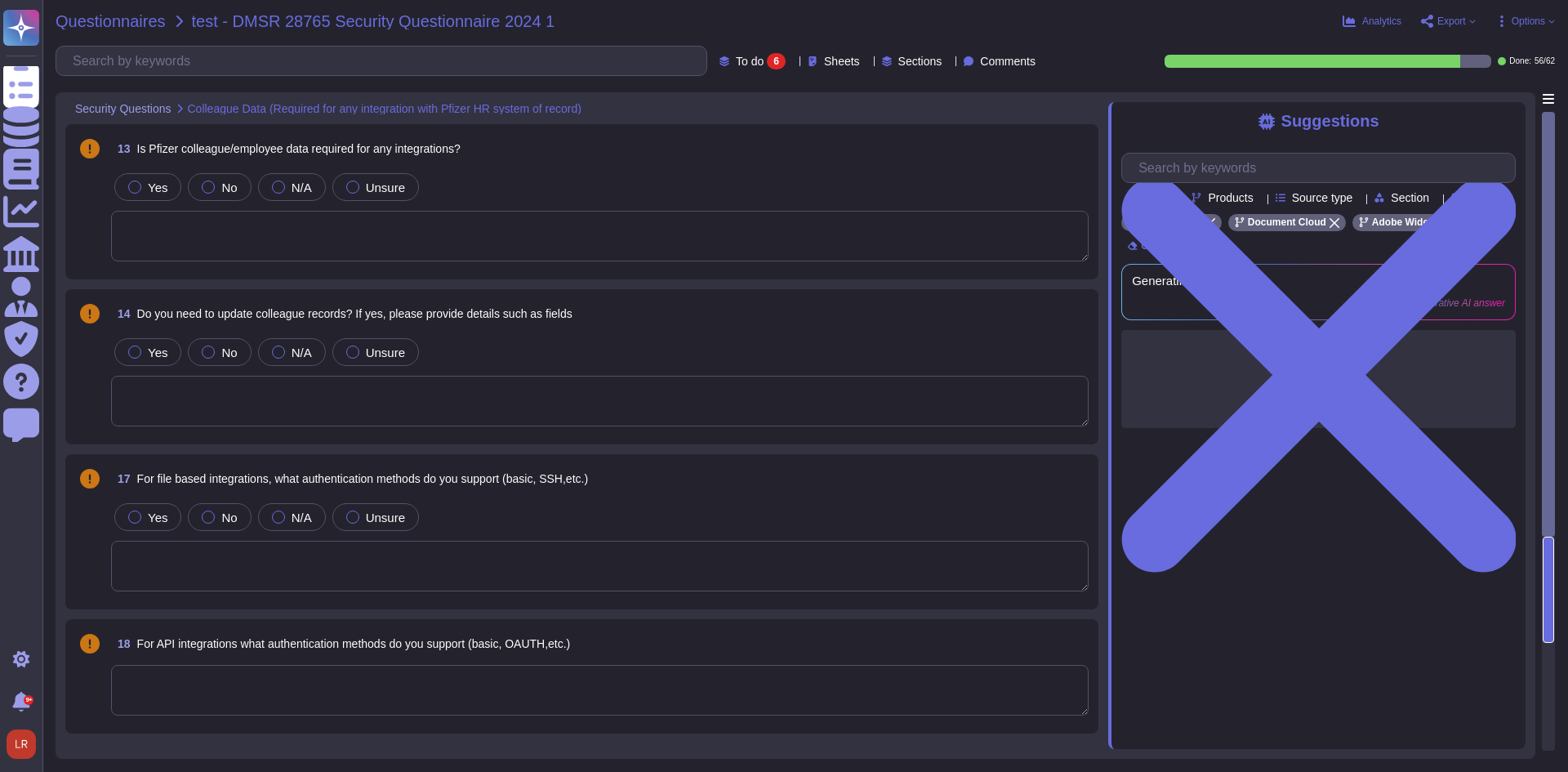
click at [125, 25] on span "Questionnaires" at bounding box center [110, 21] width 110 height 17
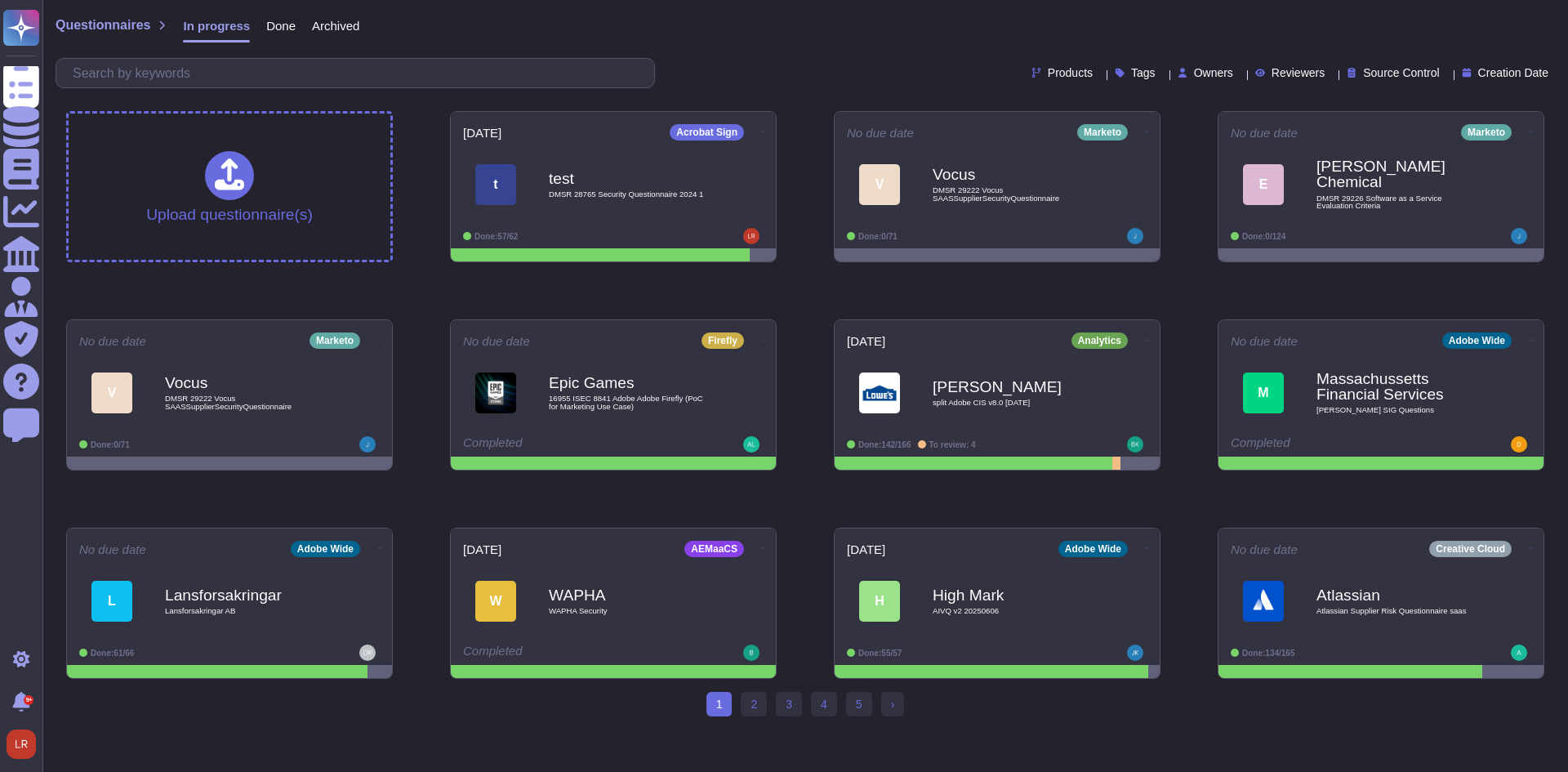
click at [770, 285] on div "Upload questionnaire(s) [DATE] Acrobat Sign t test DMSR 28765 Security Question…" at bounding box center [804, 395] width 1504 height 594
click at [764, 131] on icon at bounding box center [765, 131] width 4 height 4
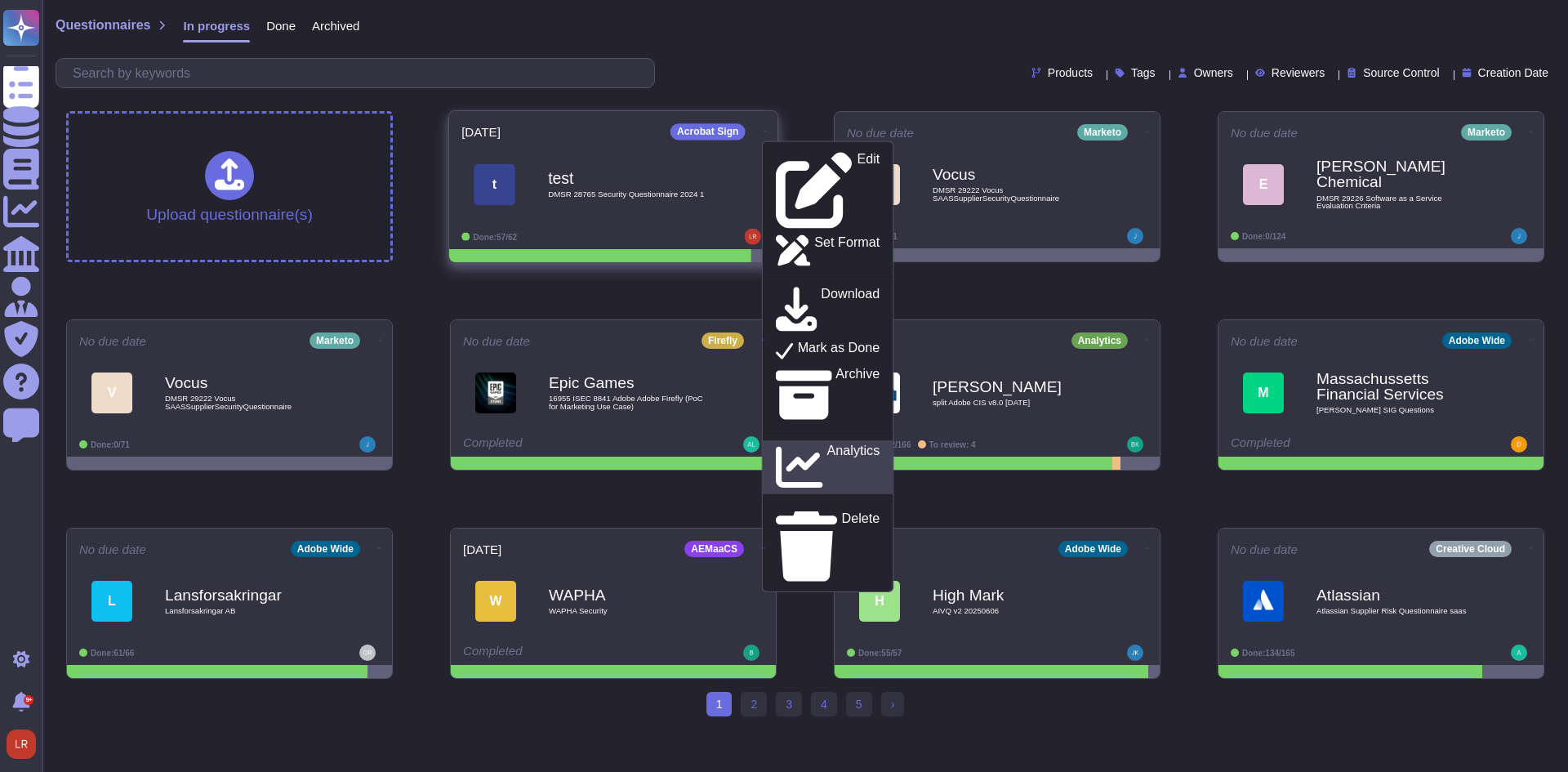
click at [841, 444] on div "Analytics" at bounding box center [828, 467] width 104 height 47
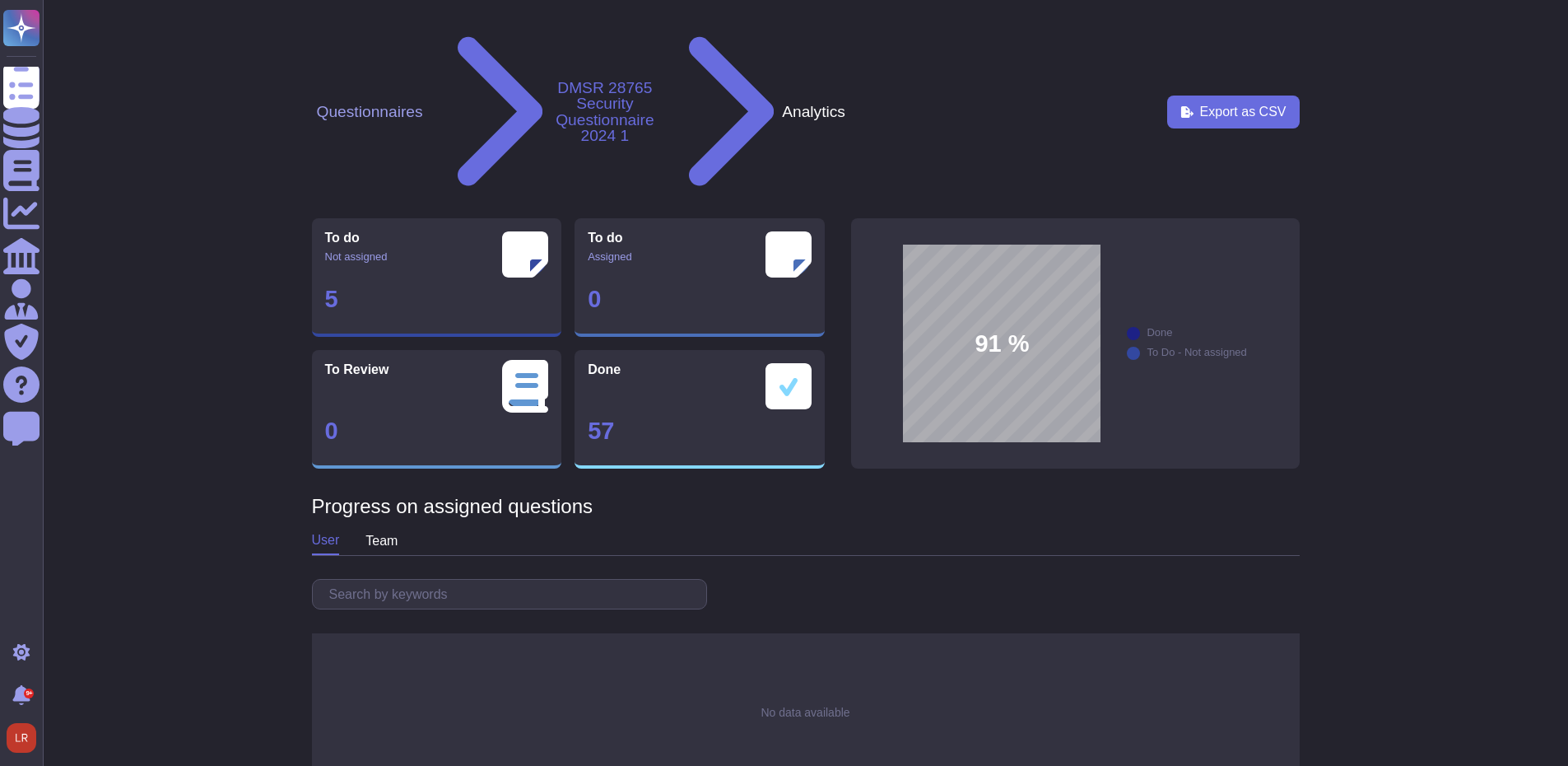
click at [395, 103] on button "Questionnaires" at bounding box center [370, 111] width 116 height 18
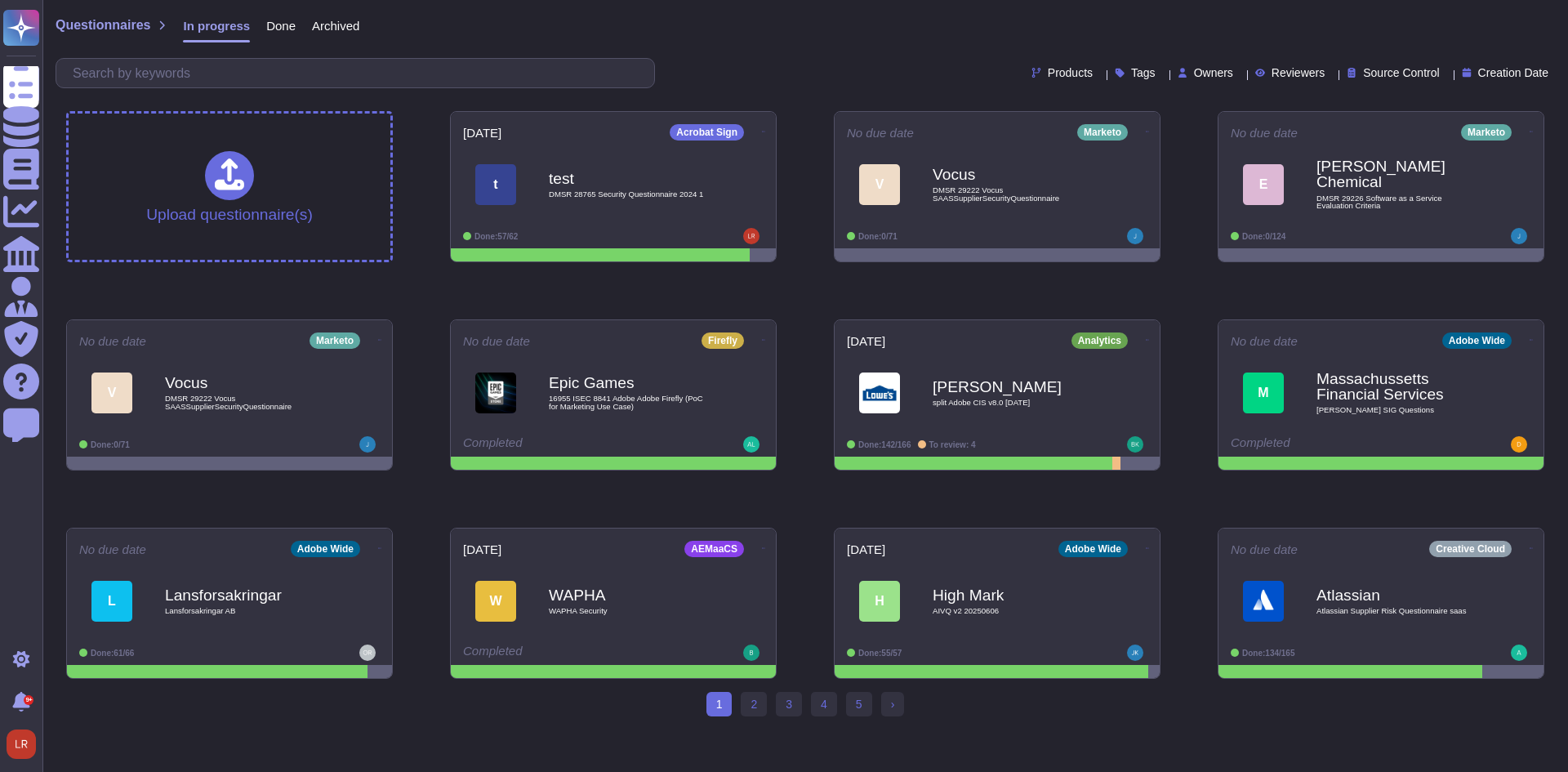
click at [413, 325] on div "Upload questionnaire(s) [DATE] Acrobat Sign t test DMSR 28765 Security Question…" at bounding box center [804, 395] width 1504 height 594
drag, startPoint x: 1188, startPoint y: 76, endPoint x: 1182, endPoint y: 83, distance: 9.2
click at [1194, 78] on span "Owners" at bounding box center [1213, 72] width 39 height 11
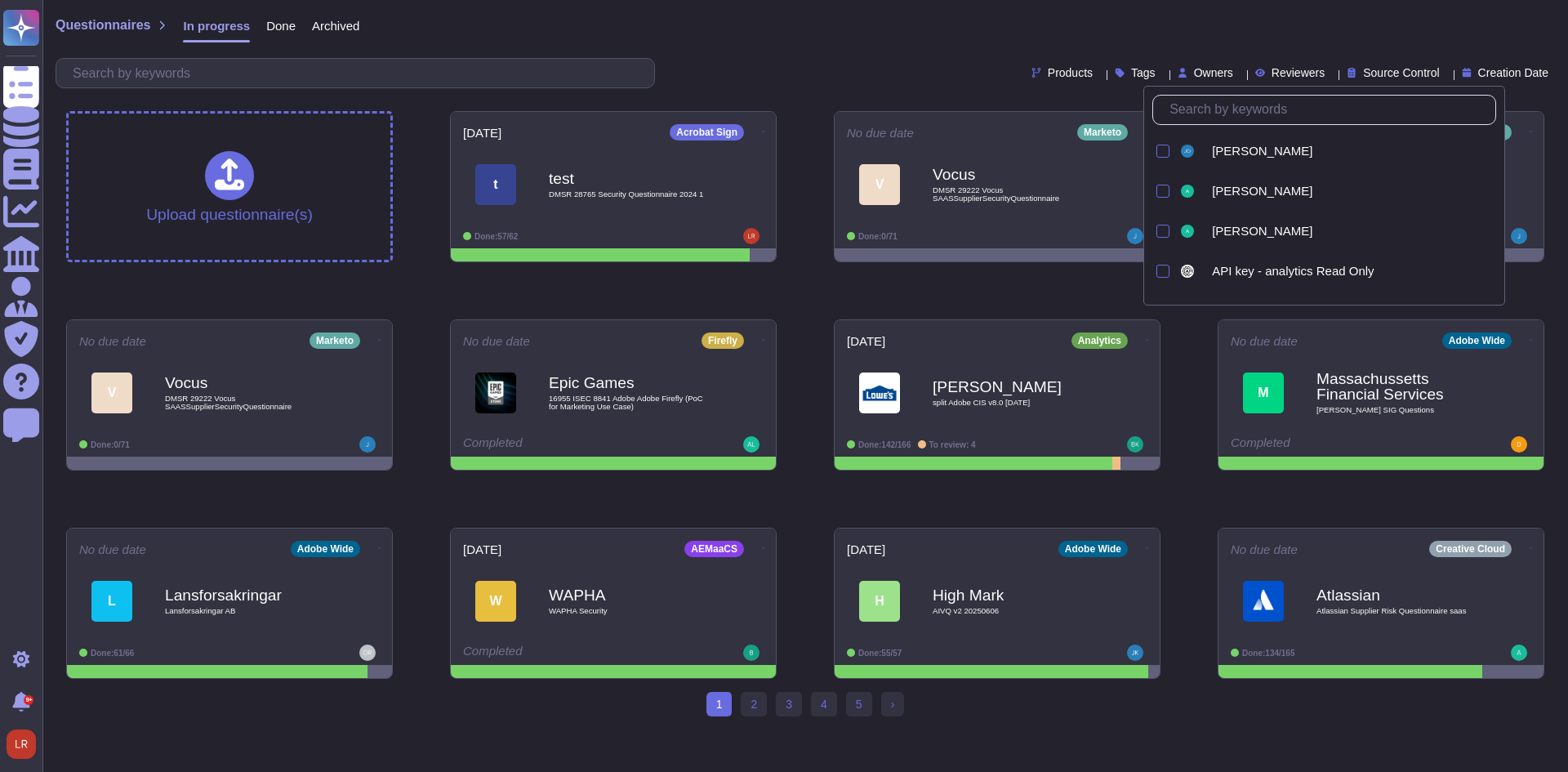
click at [1230, 109] on input "text" at bounding box center [1328, 109] width 334 height 29
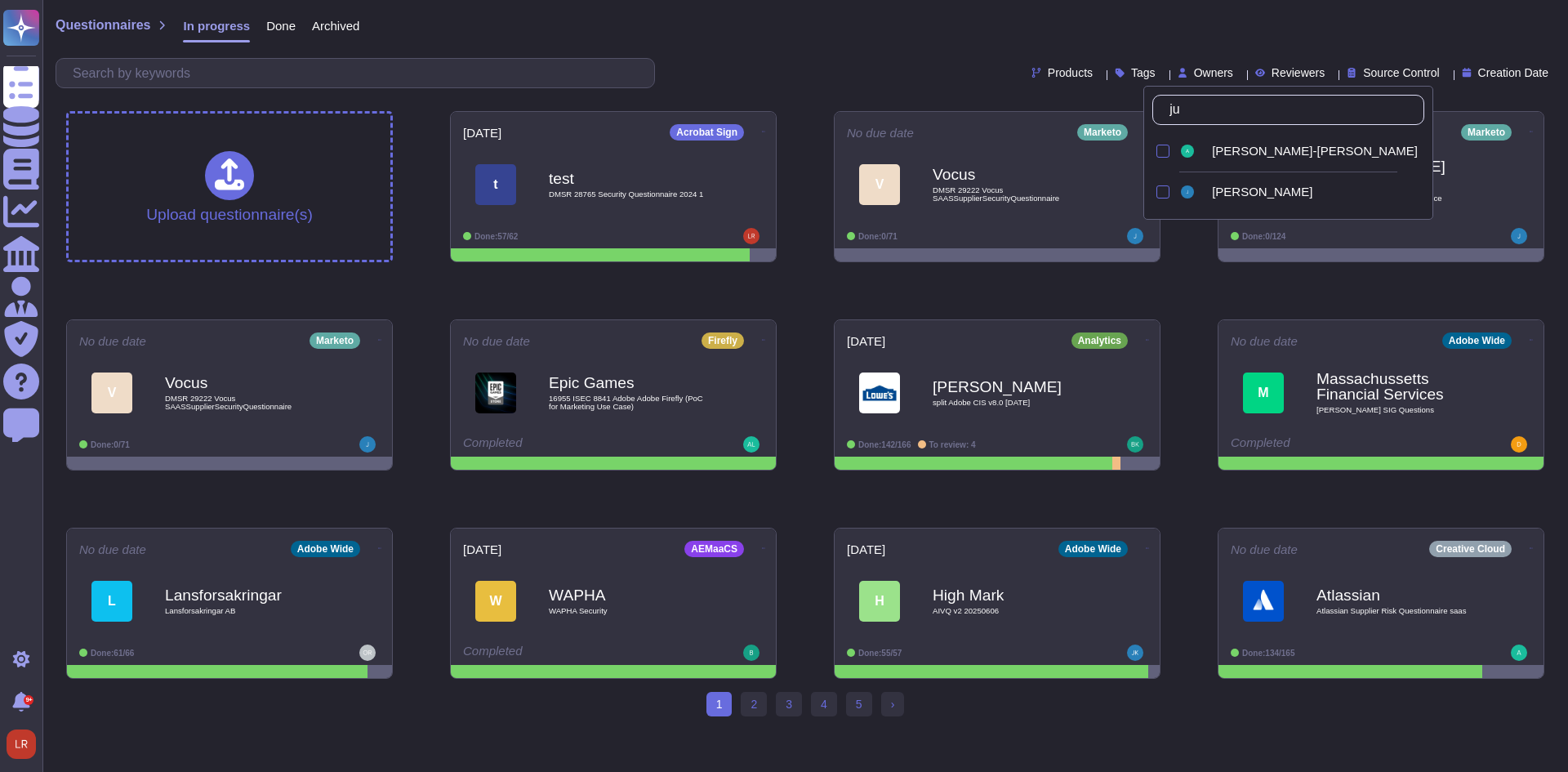
type input "juli"
click at [1230, 189] on span "[PERSON_NAME]" at bounding box center [1262, 192] width 100 height 15
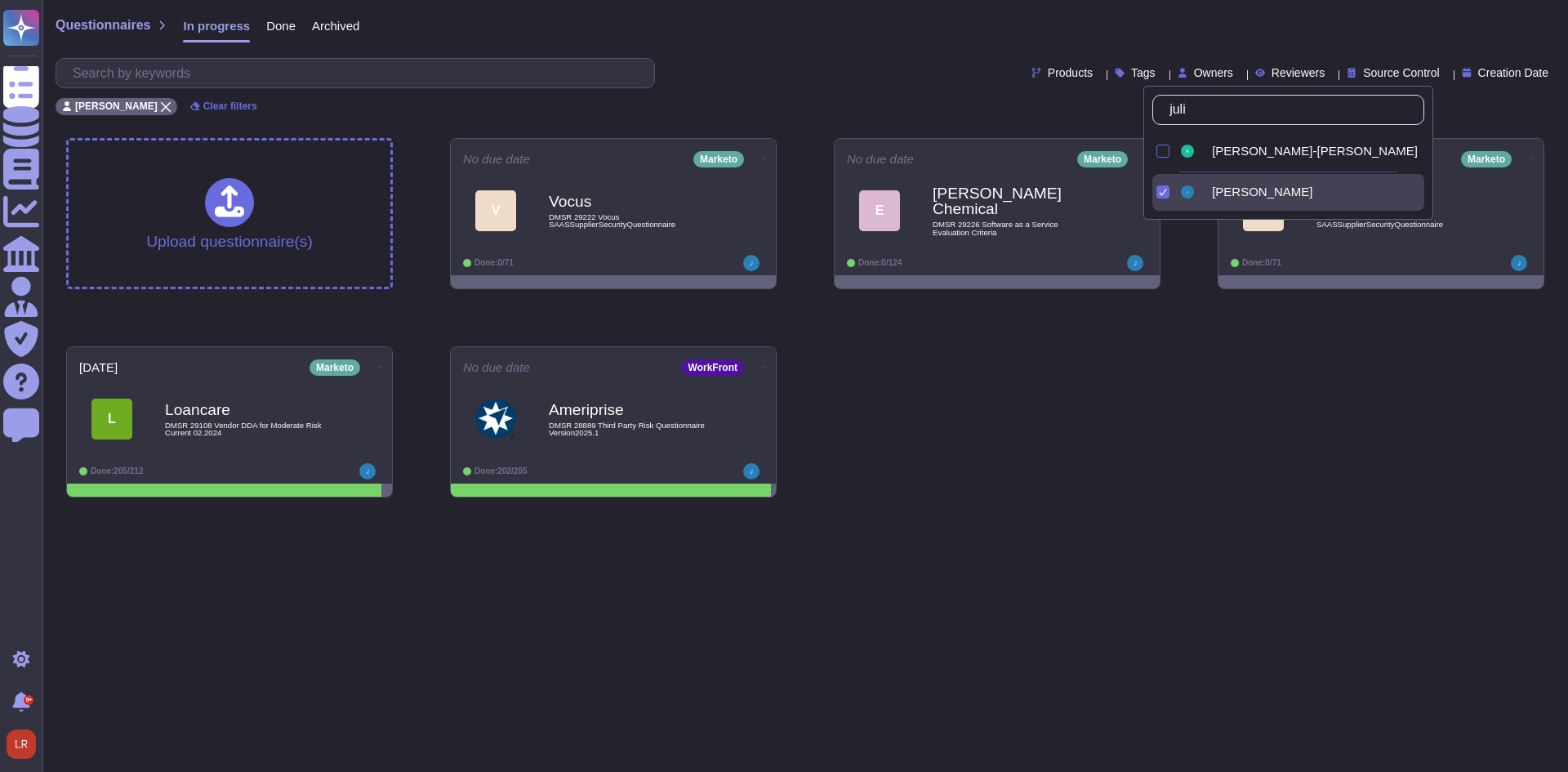
click at [927, 504] on div "Upload questionnaire(s) No due date Marketo V Vocus DMSR 29222 Vocus SAASSuppli…" at bounding box center [804, 318] width 1504 height 386
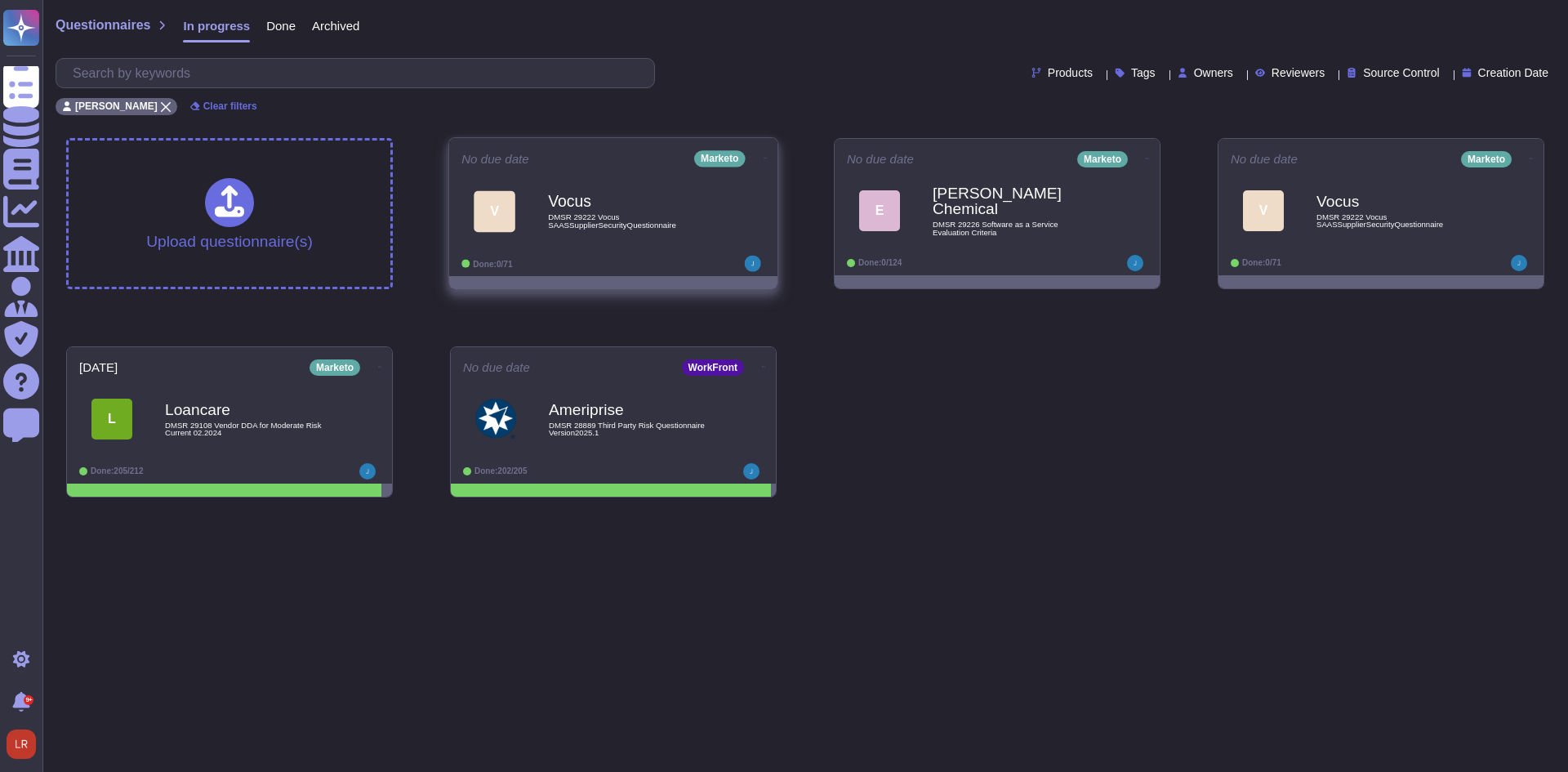
click at [764, 156] on icon at bounding box center [765, 158] width 4 height 4
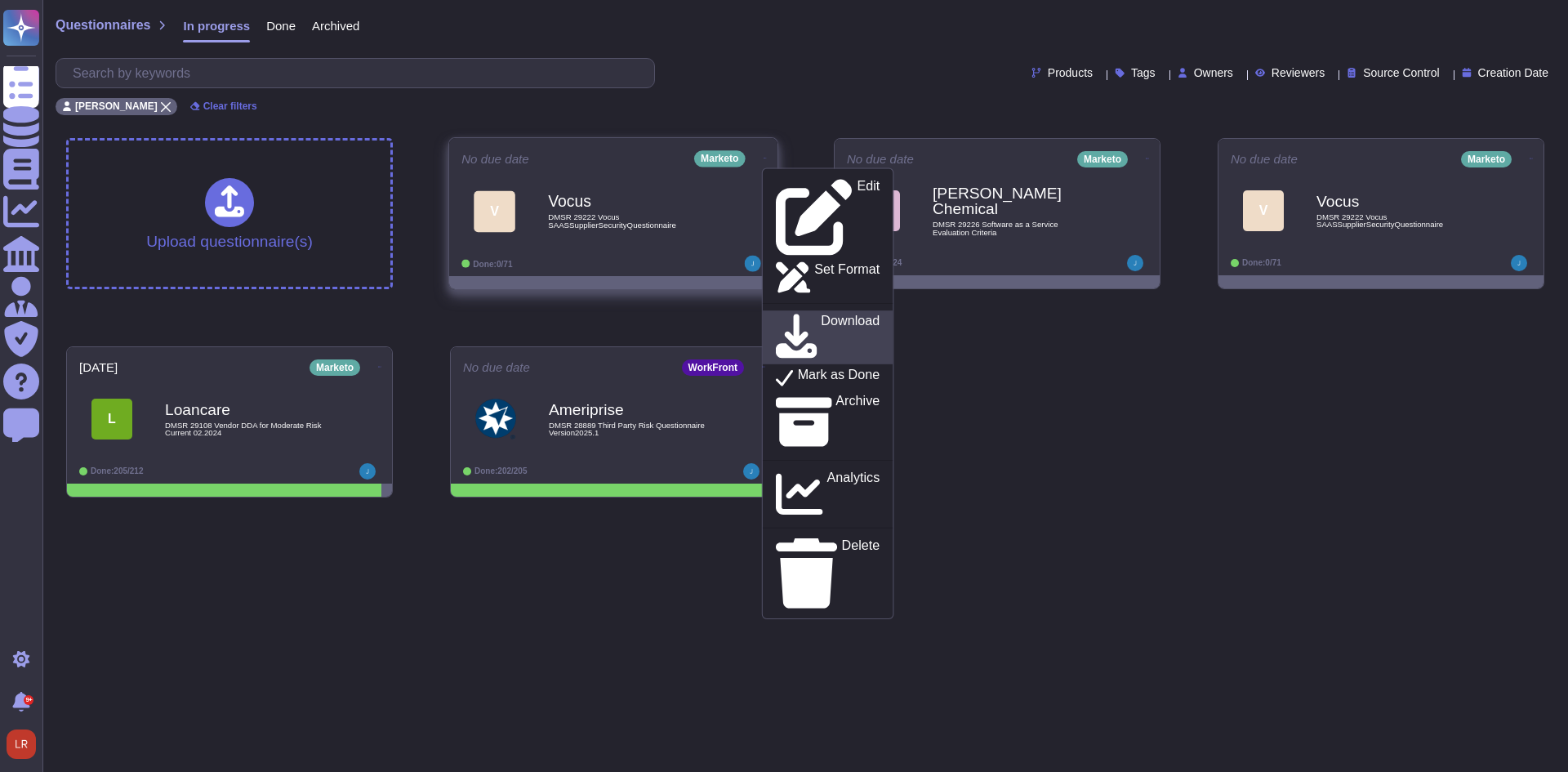
click at [821, 314] on p "Download" at bounding box center [850, 337] width 58 height 46
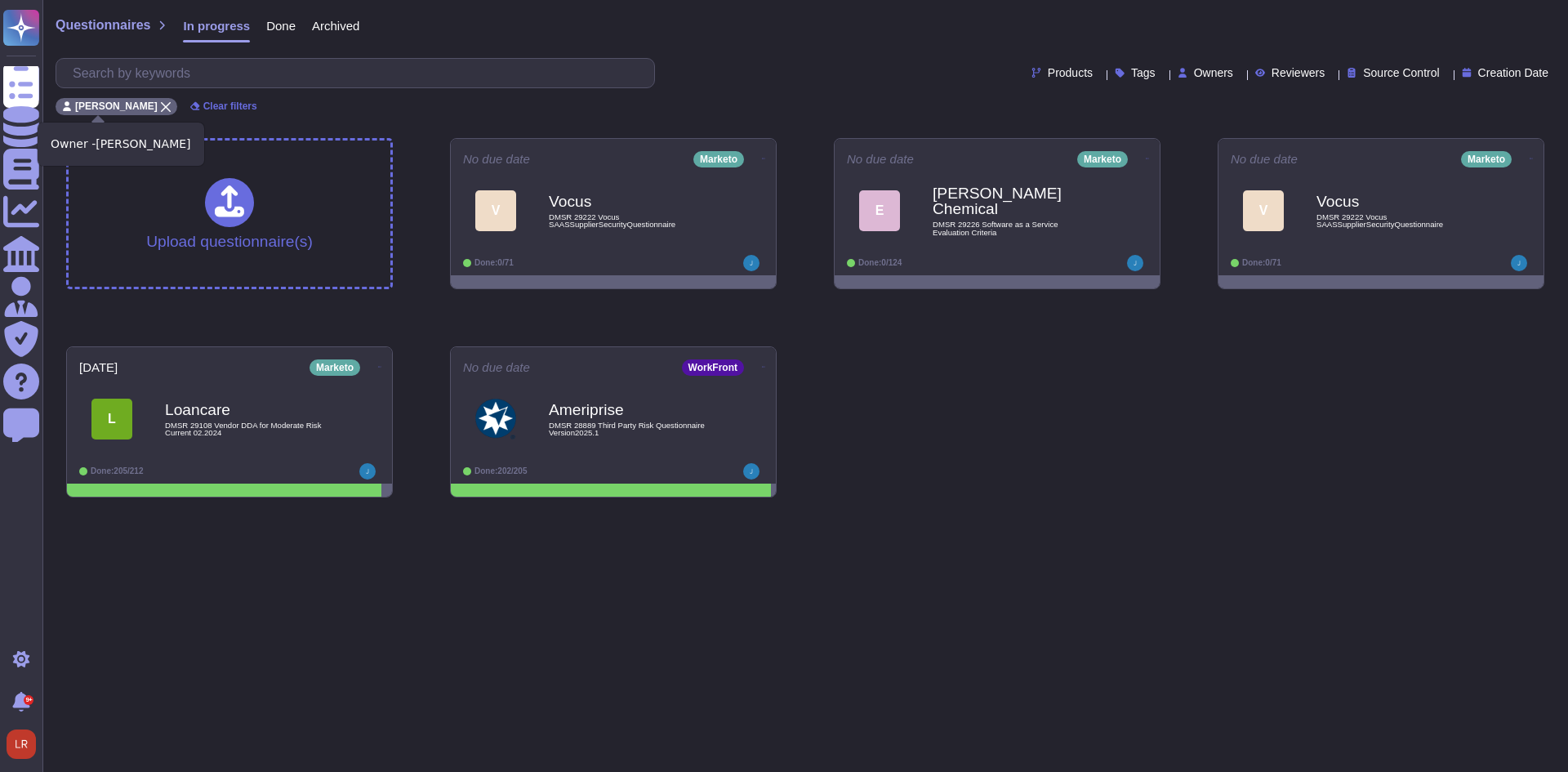
click at [161, 104] on icon at bounding box center [166, 107] width 10 height 10
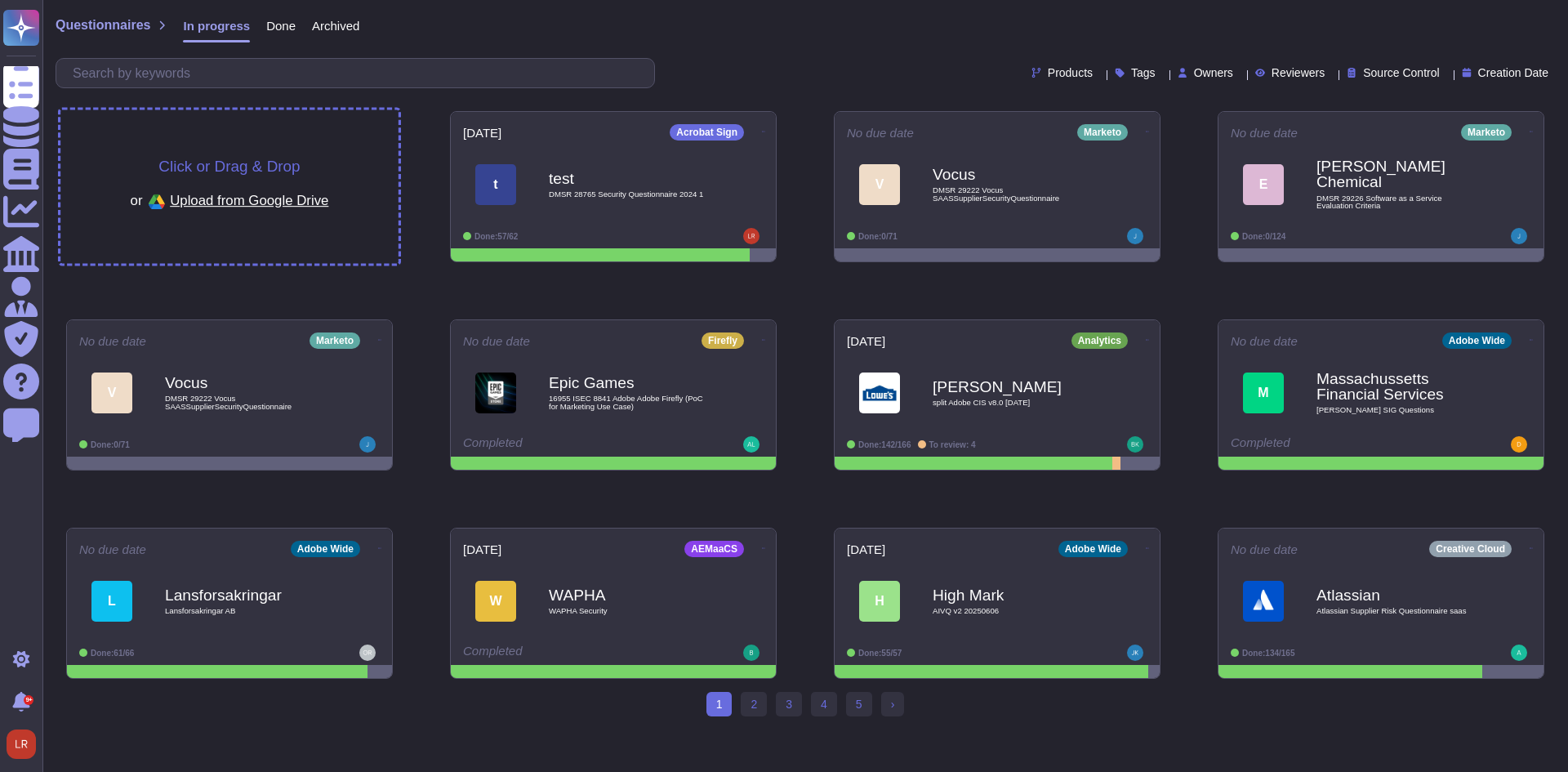
click at [257, 162] on span "Click or Drag & Drop" at bounding box center [229, 166] width 141 height 16
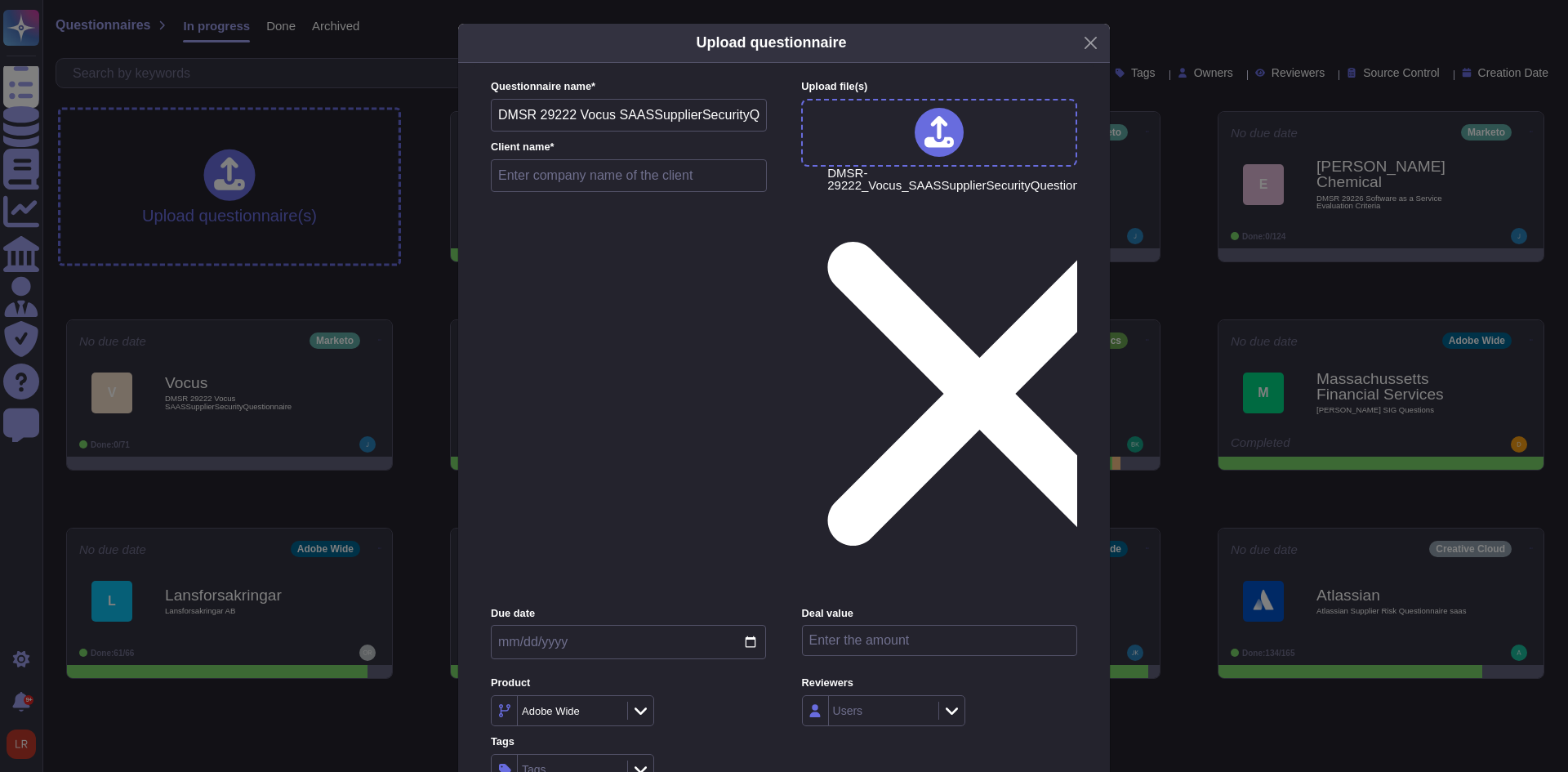
click at [547, 192] on input "text" at bounding box center [629, 175] width 276 height 32
type input "test"
click at [752, 625] on input "date" at bounding box center [628, 641] width 275 height 34
type input "[DATE]"
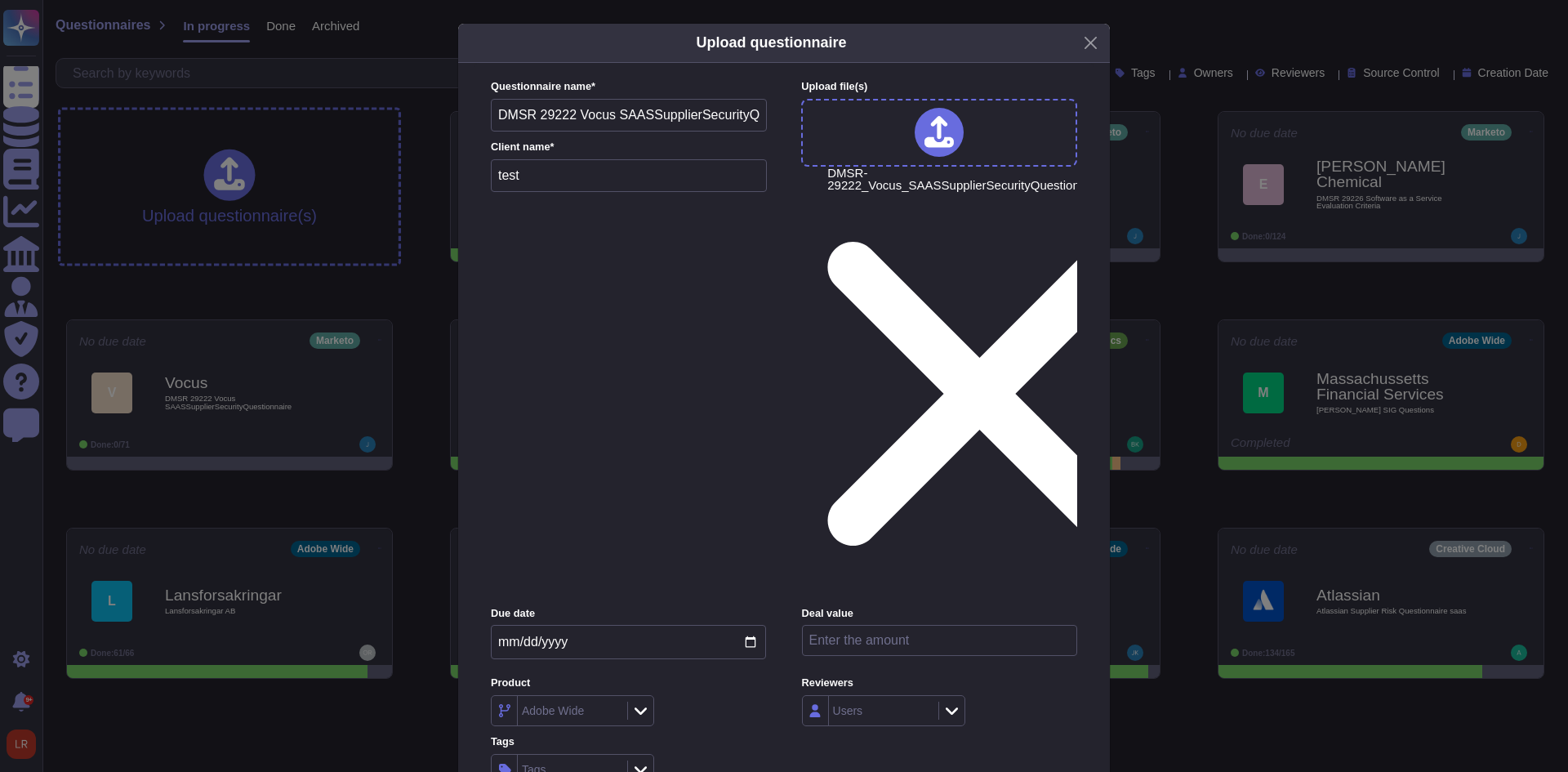
click at [637, 702] on icon at bounding box center [640, 711] width 12 height 17
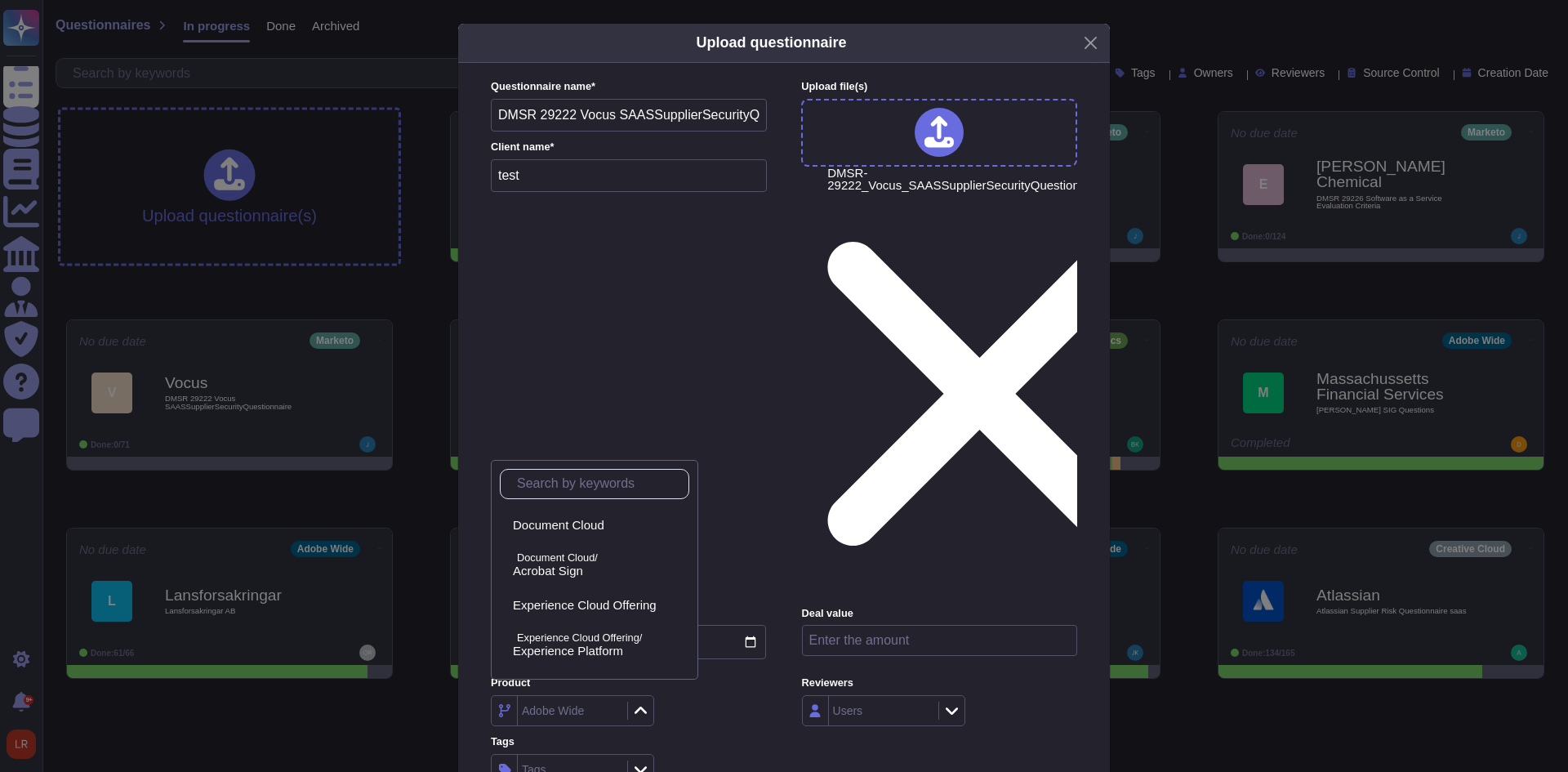
click at [588, 487] on input "text" at bounding box center [599, 484] width 180 height 29
type input "engage"
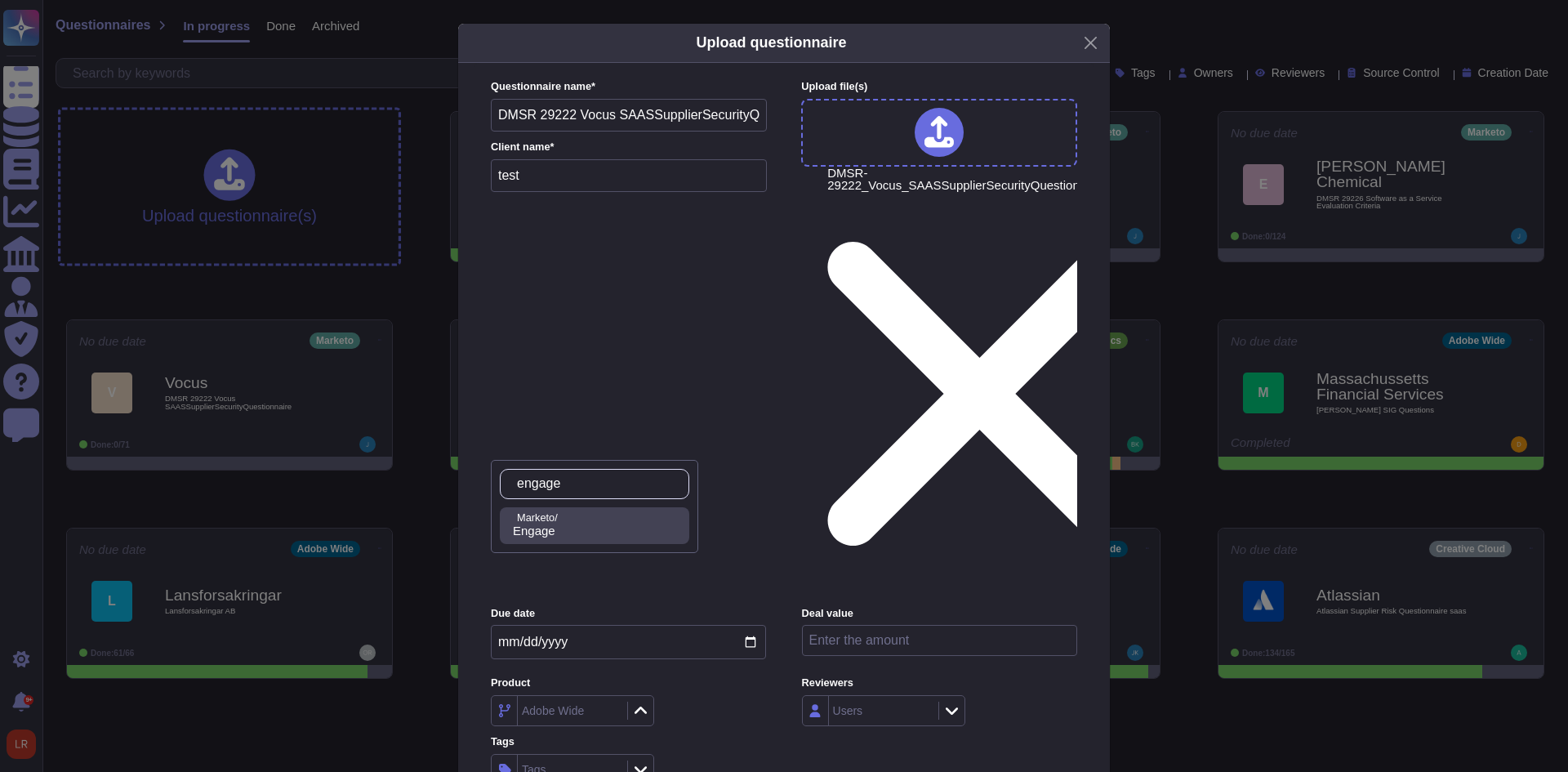
click at [593, 519] on p "Marketo/" at bounding box center [600, 517] width 166 height 10
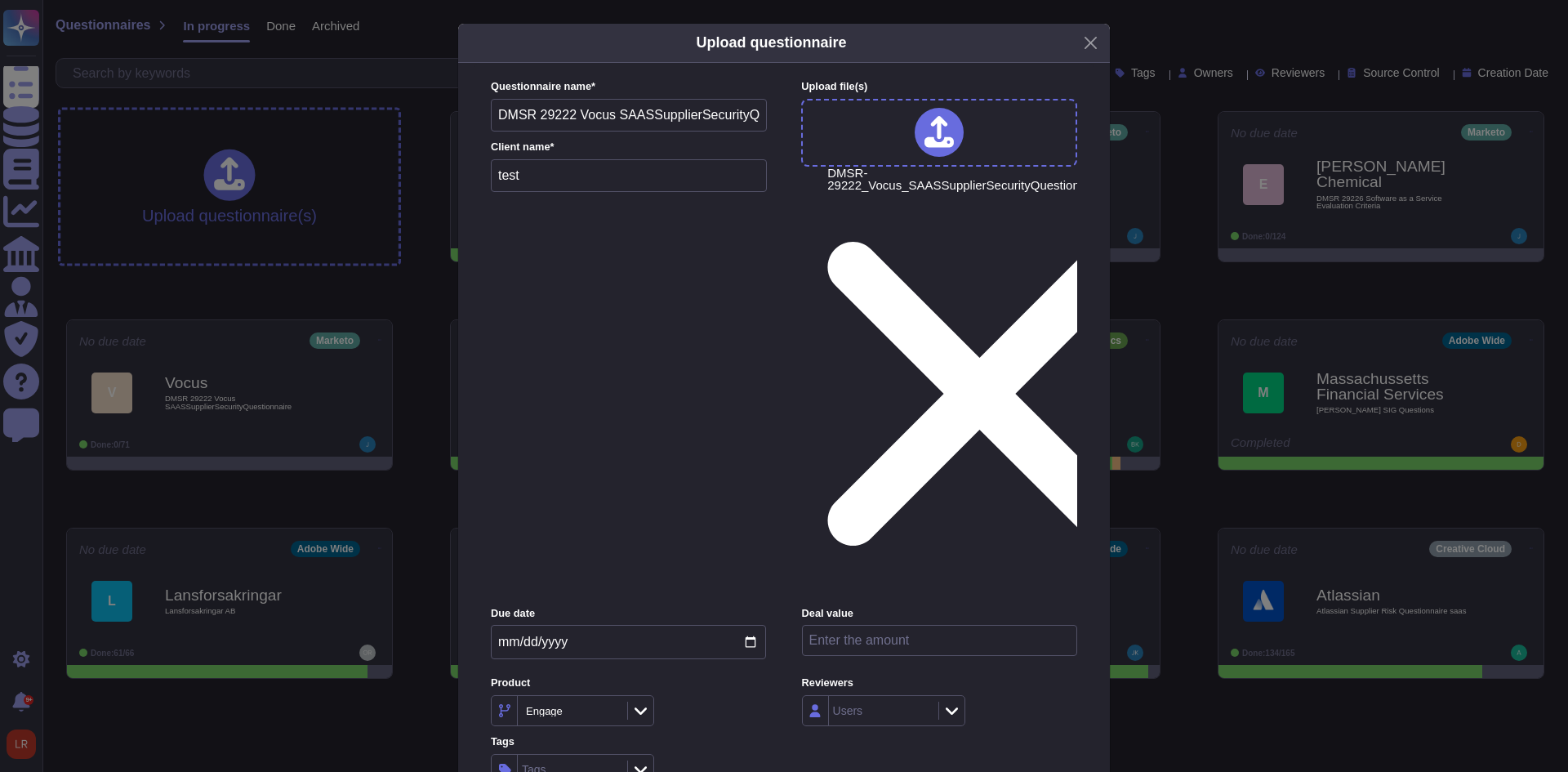
click at [740, 753] on div "Tags" at bounding box center [628, 768] width 275 height 31
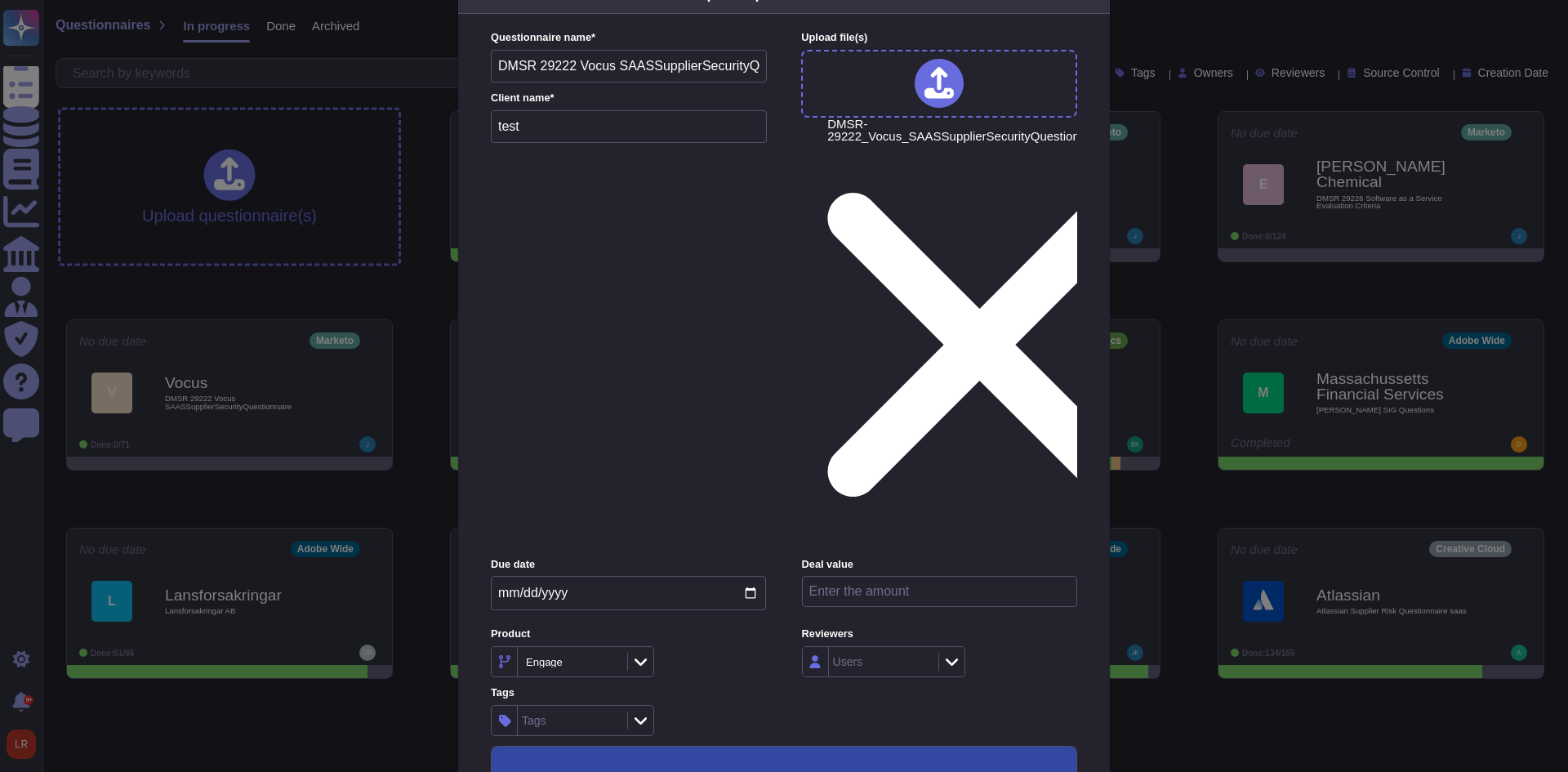
scroll to position [70, 0]
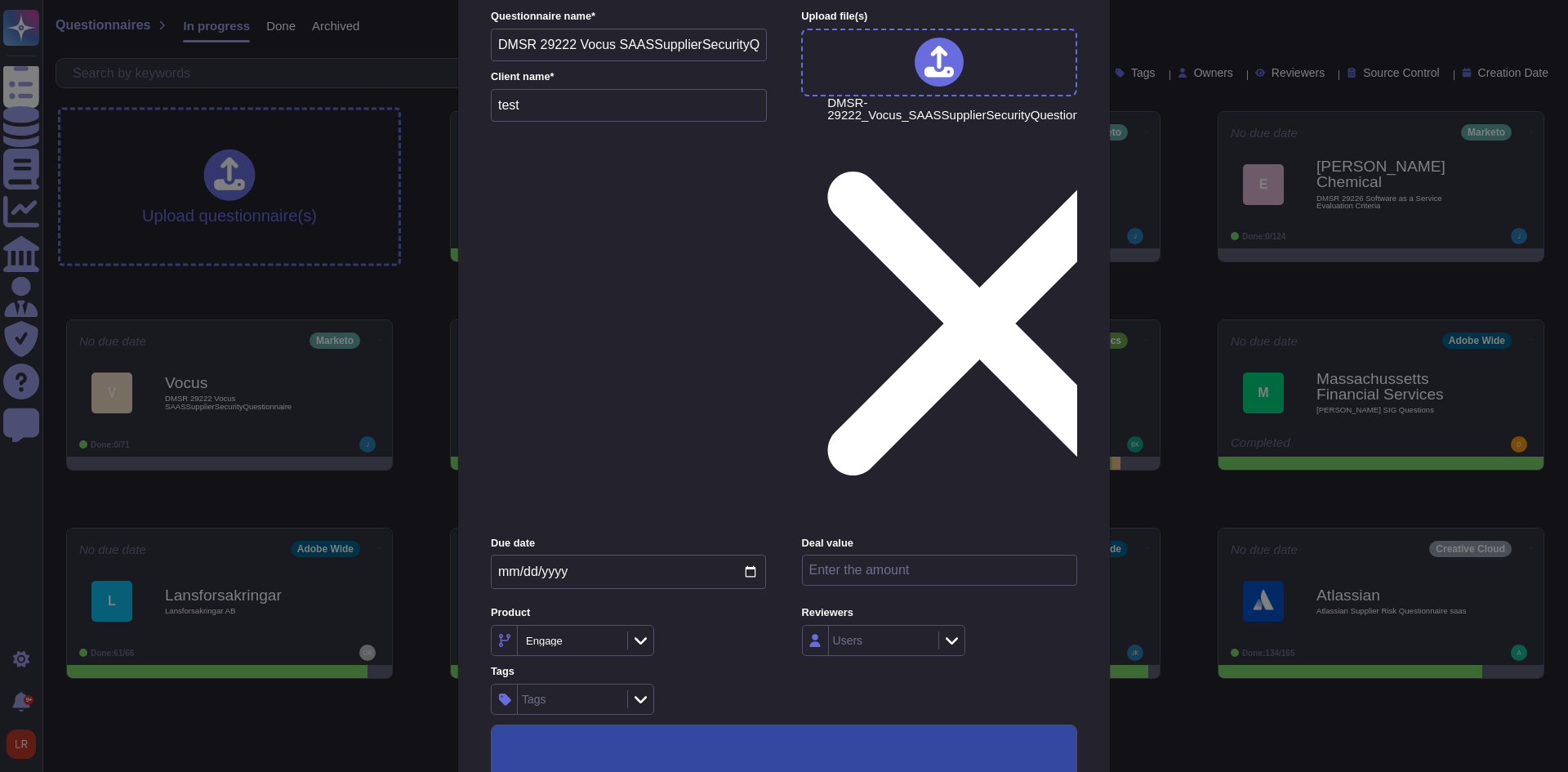
click at [0, 0] on input "Use this questionnaire as a source of suggestions" at bounding box center [0, 0] width 0 height 0
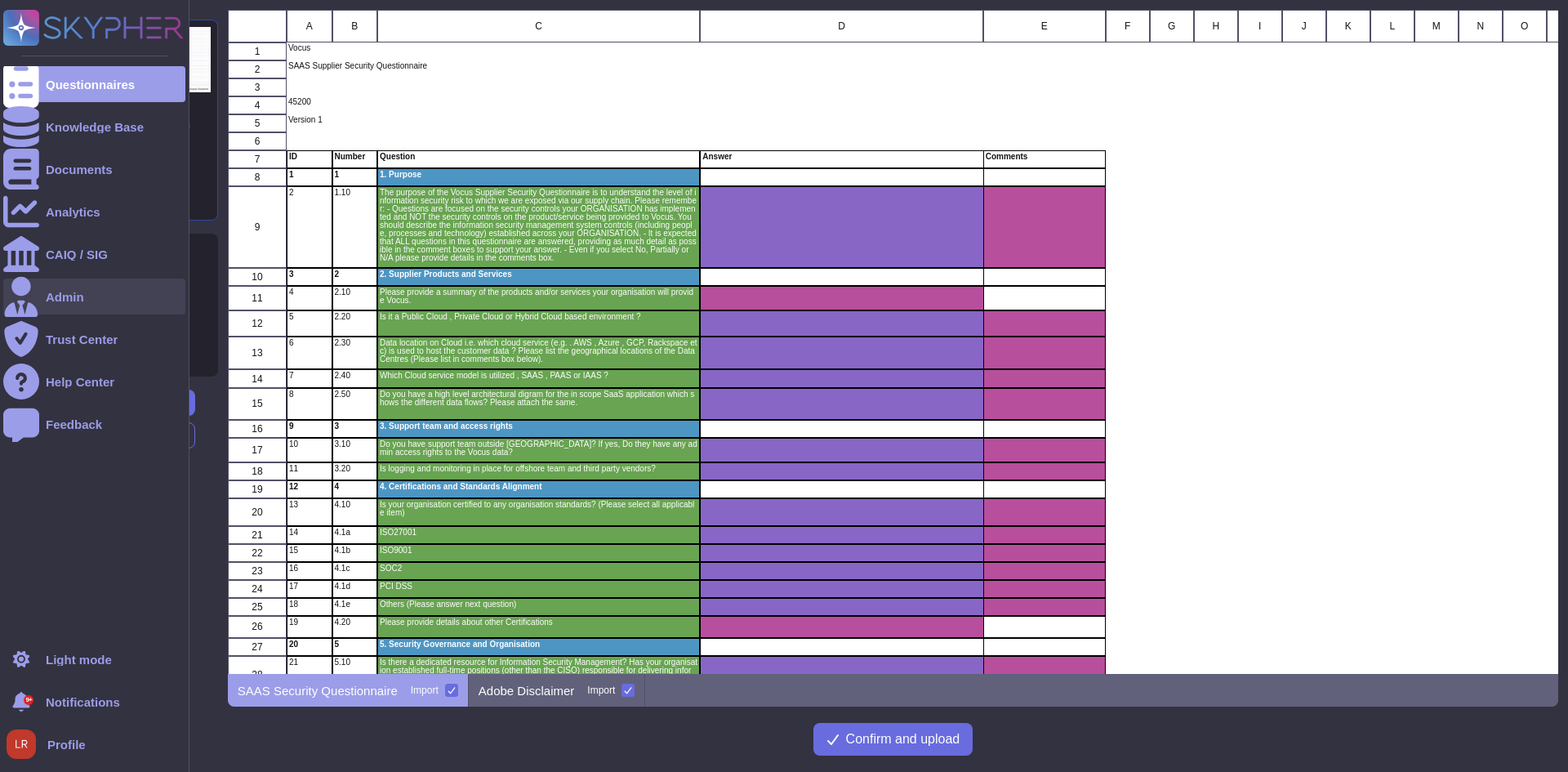
scroll to position [652, 1318]
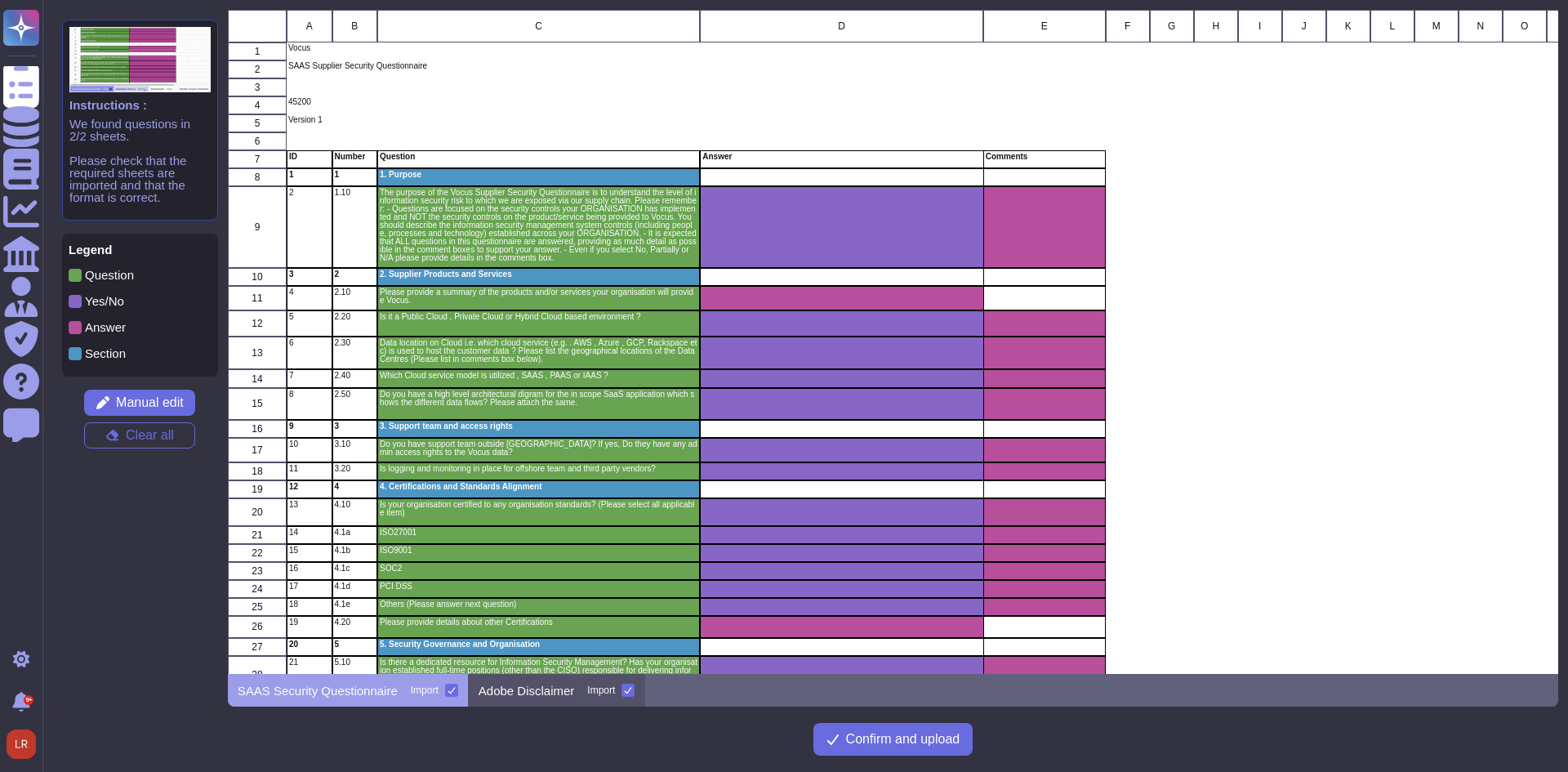
click at [624, 686] on icon at bounding box center [627, 690] width 8 height 8
click at [0, 0] on input "Import" at bounding box center [0, 0] width 0 height 0
click at [896, 738] on span "Confirm and upload" at bounding box center [903, 739] width 114 height 13
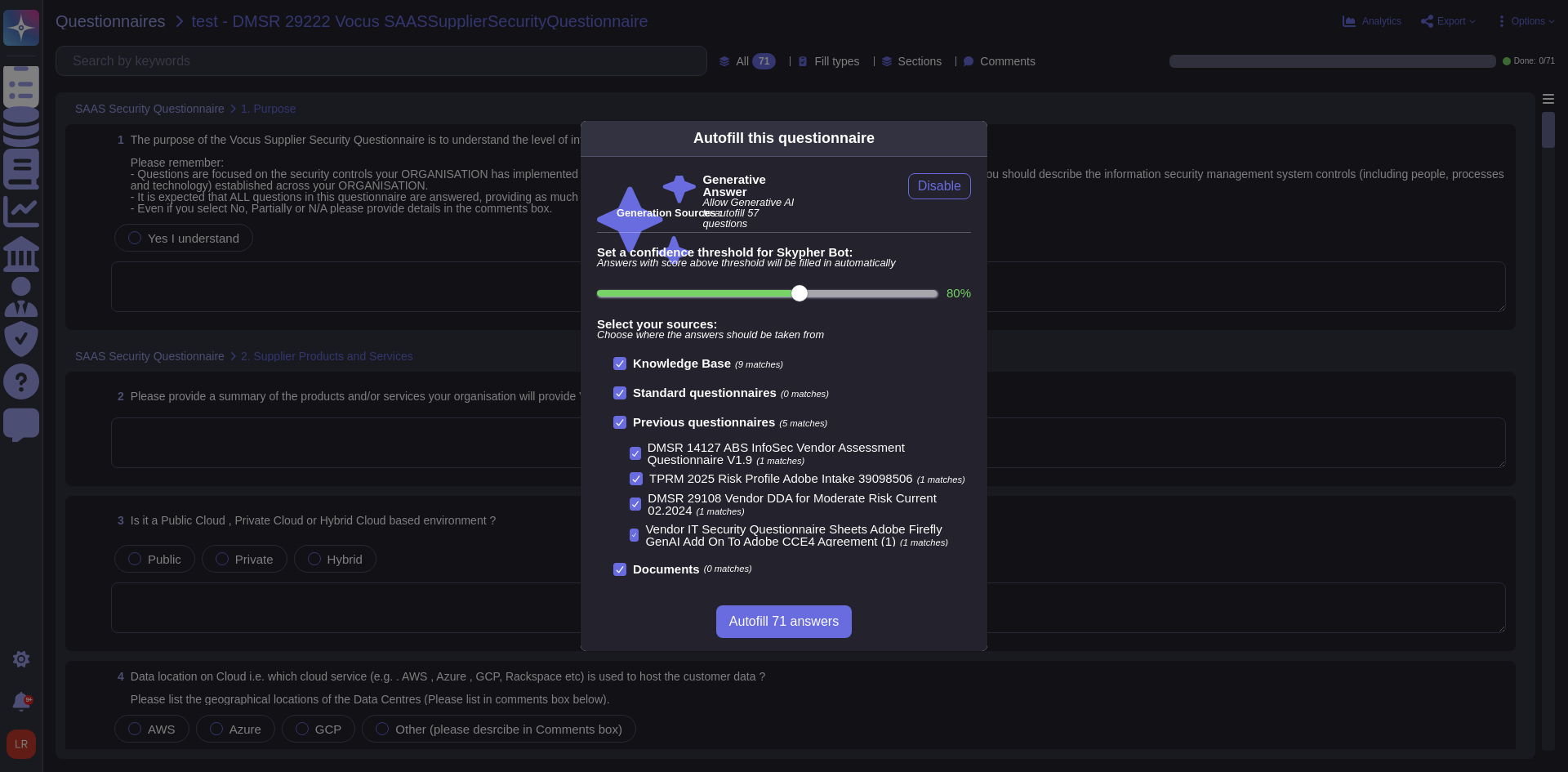
click at [678, 422] on b "Previous questionnaires" at bounding box center [703, 422] width 142 height 14
click at [0, 0] on input "Previous questionnaires (5 matches)" at bounding box center [0, 0] width 0 height 0
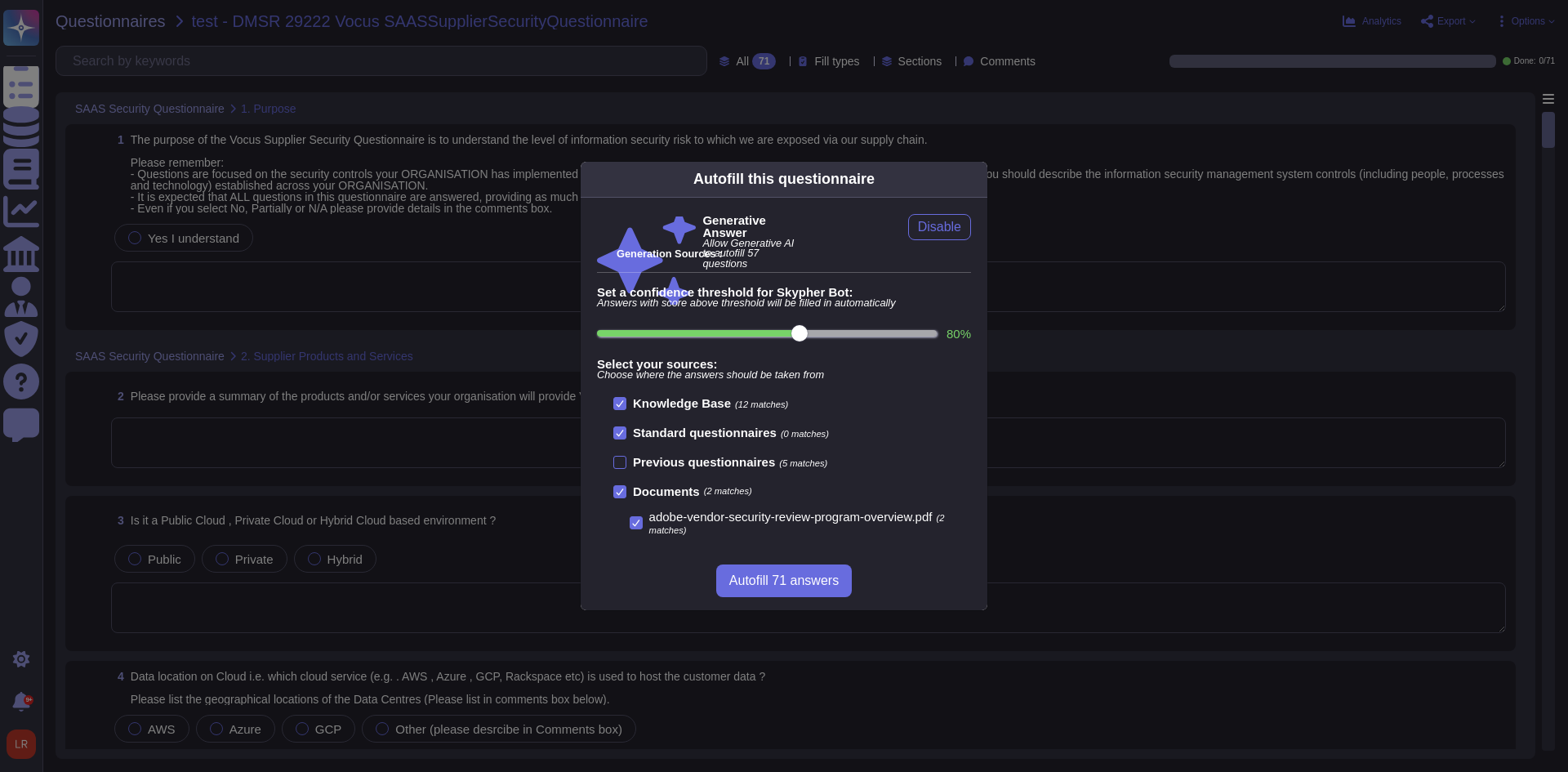
click at [916, 335] on input "80 %" at bounding box center [766, 333] width 340 height 6
type input "100"
click at [832, 583] on span "Autofill 57 answers" at bounding box center [784, 580] width 109 height 13
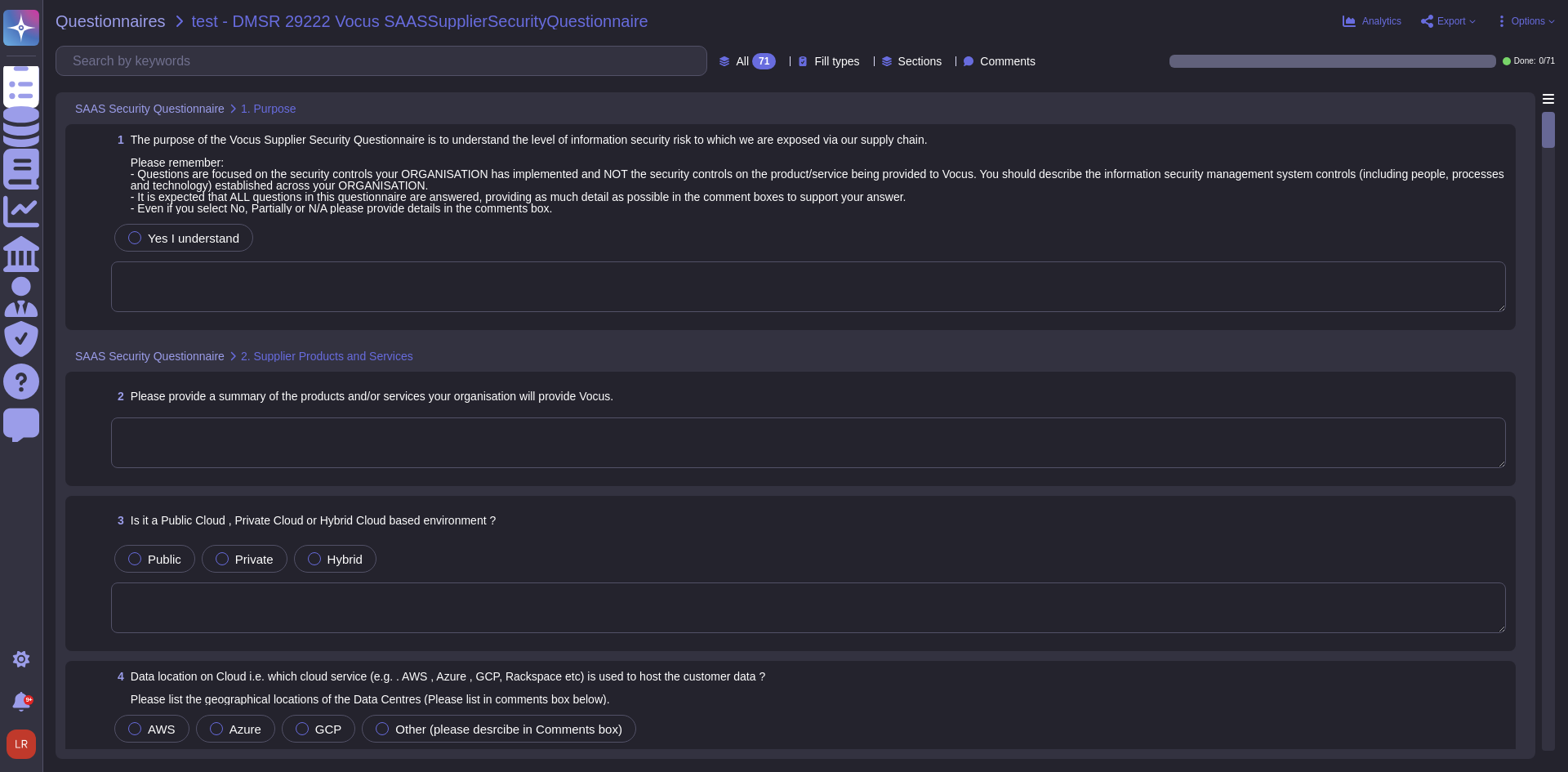
type textarea "Adobe offers a wide range of products and services that can benefit Vocus, incl…"
type textarea "Adobe operates in a Public Cloud environment, utilizing multiple cloud provider…"
type textarea "Adobe utilizes Amazon Web Services (AWS) for hosting customer data, specificall…"
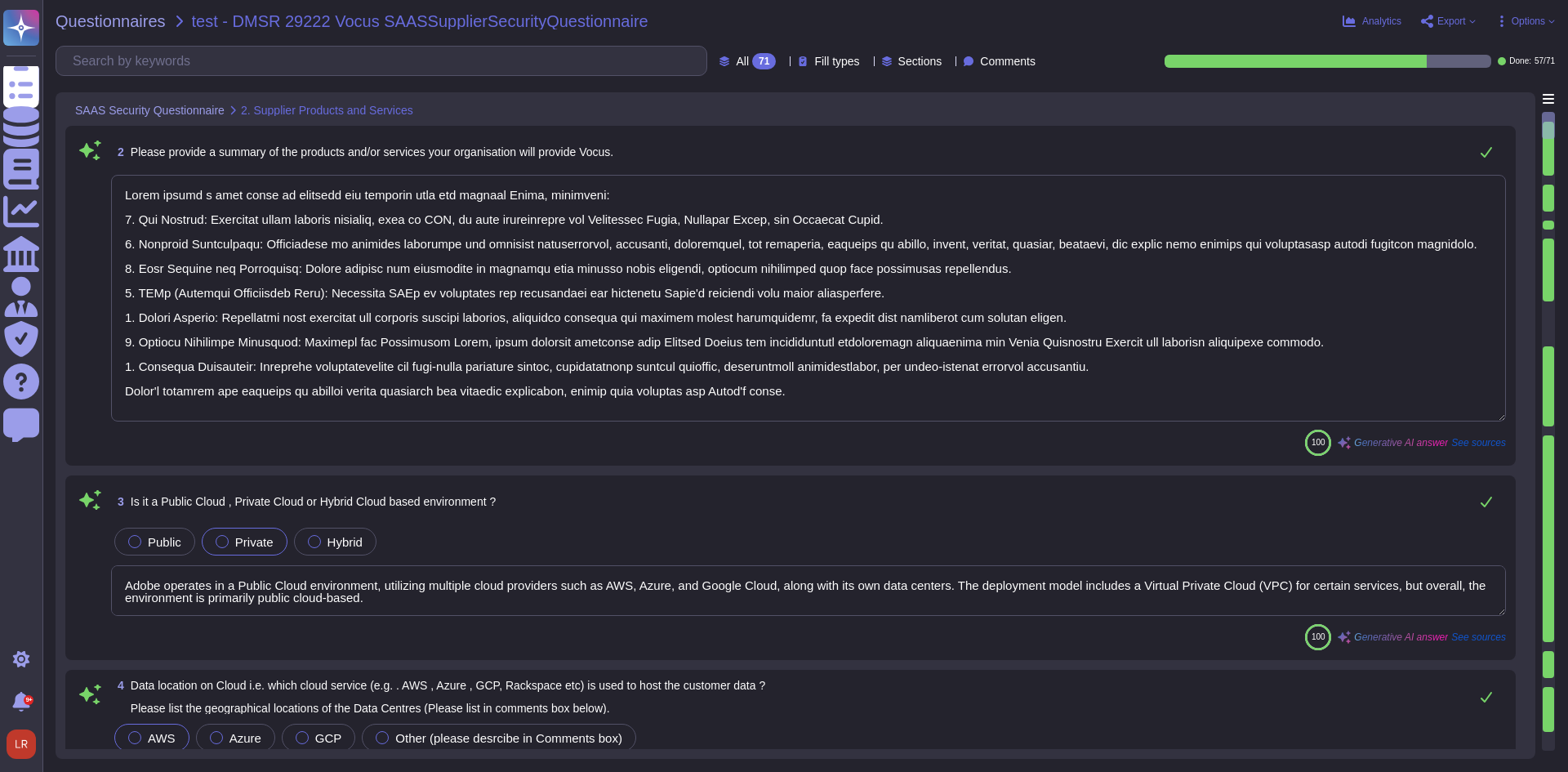
scroll to position [816, 0]
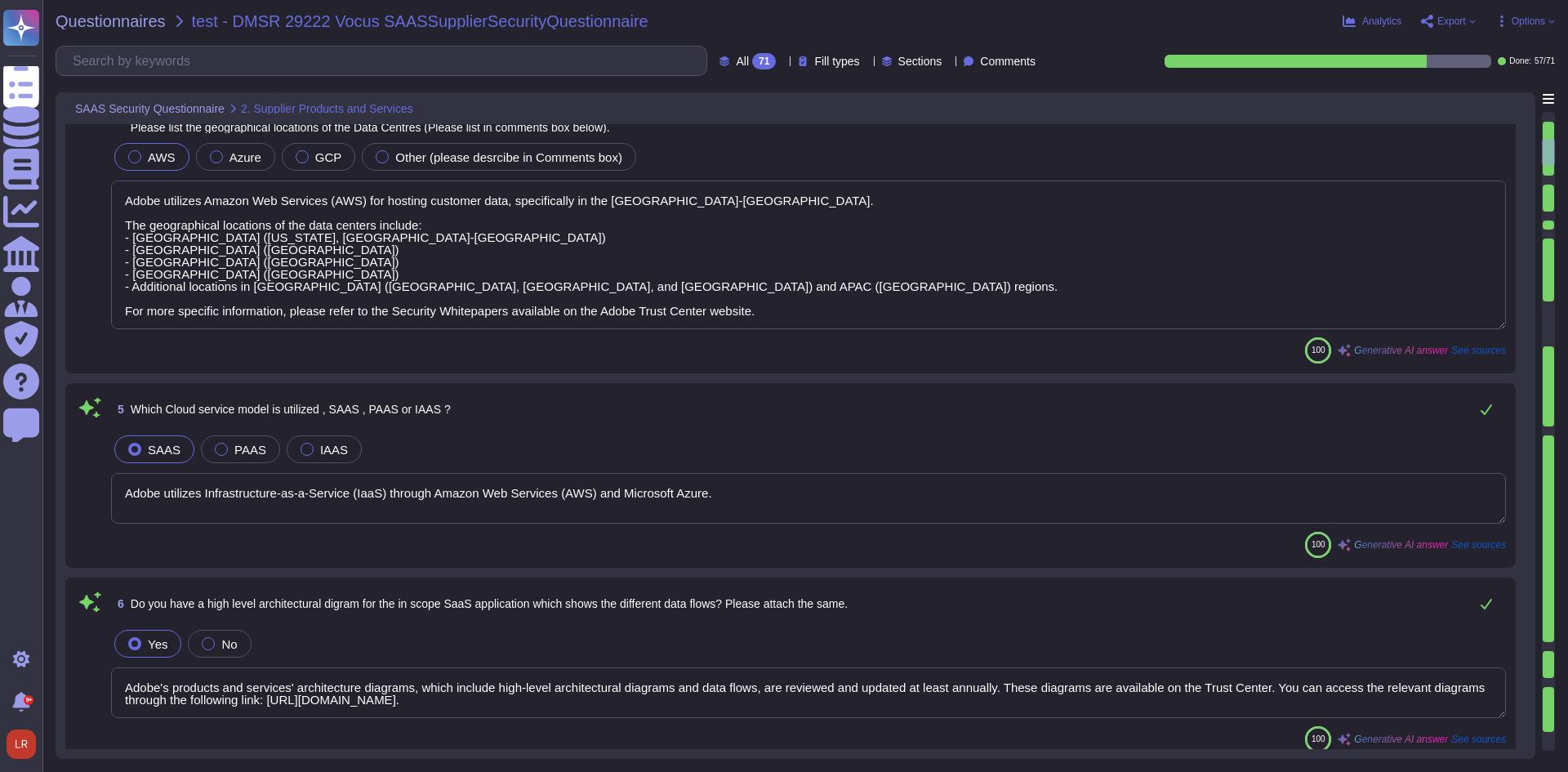
type textarea "Adobe utilizes Infrastructure-as-a-Service (IaaS) through Amazon Web Services (…"
type textarea "Adobe's products and services' architecture diagrams, which include high-level …"
type textarea "Yes, Adobe has a support team located globally, including in regions outside of…"
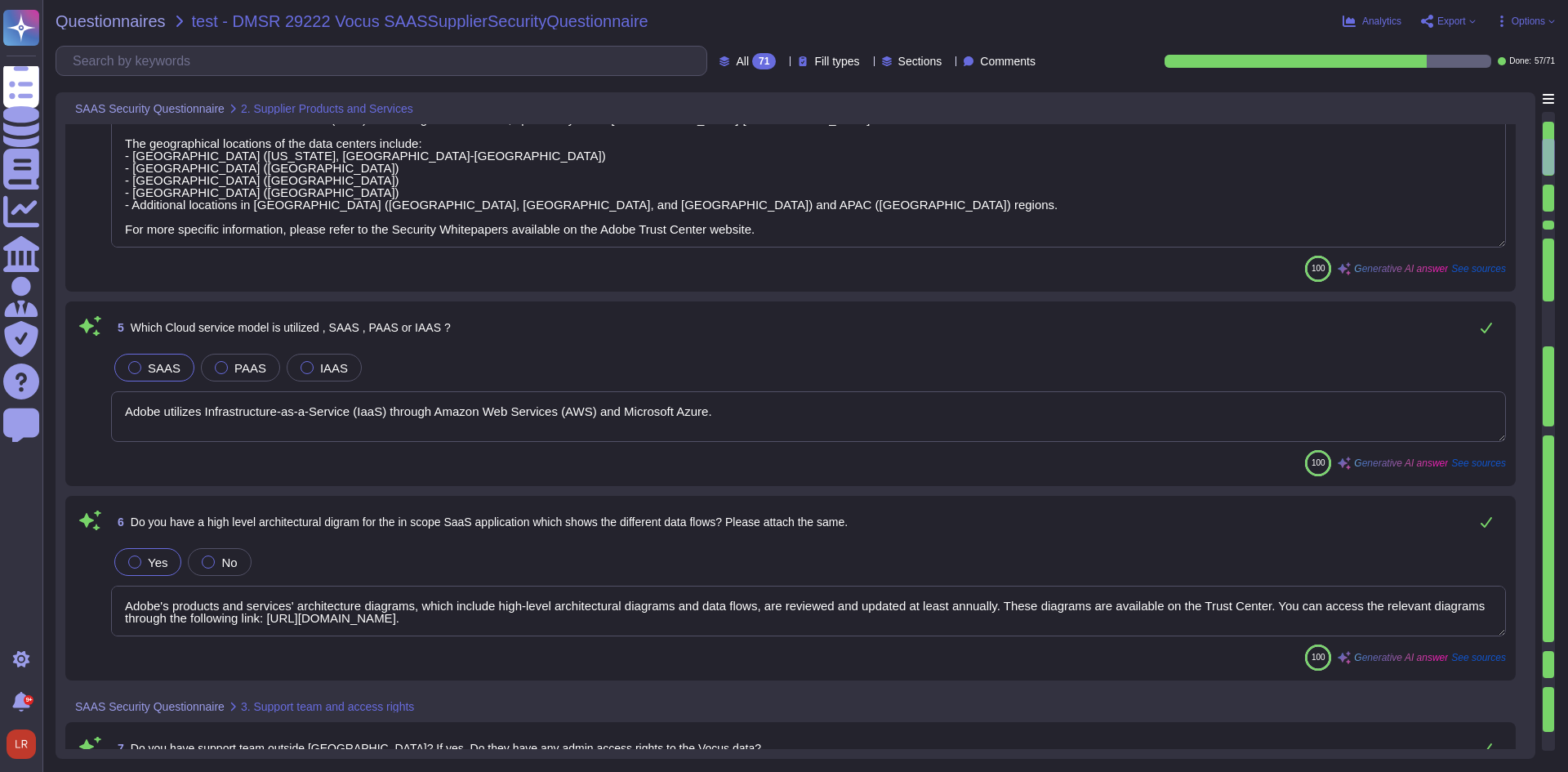
type textarea "Adobe is certified in alignment with ISO 27001 and most major products are SOC …"
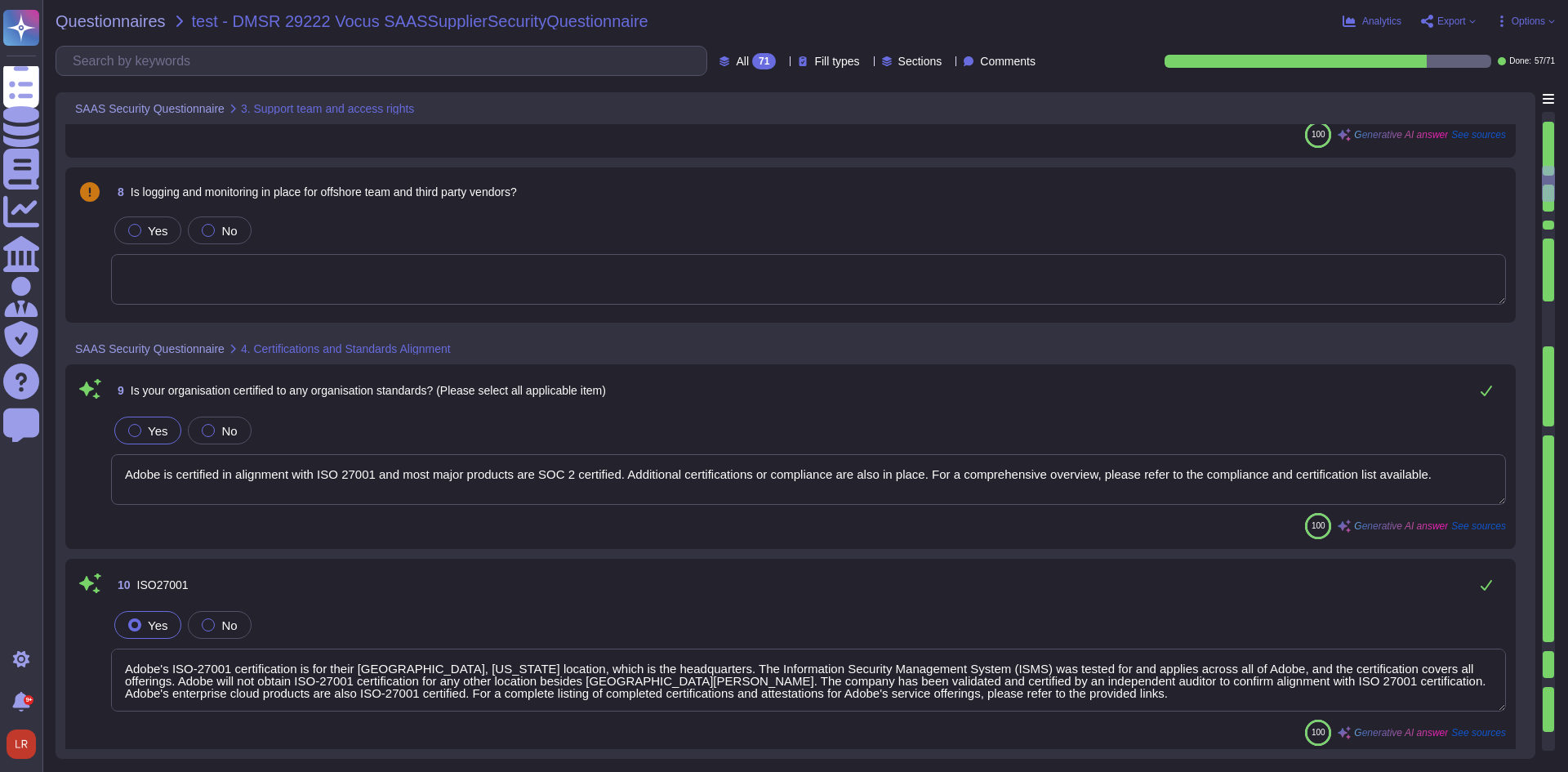
type textarea "Adobe's ISO-27001 certification is for their [GEOGRAPHIC_DATA], [US_STATE] loca…"
type textarea "Adobe holds an ISO 9001:2015 Certification, which is available on the Adobe Tru…"
type textarea "PCI DSS represents a minimum set of technical and operational requirements that…"
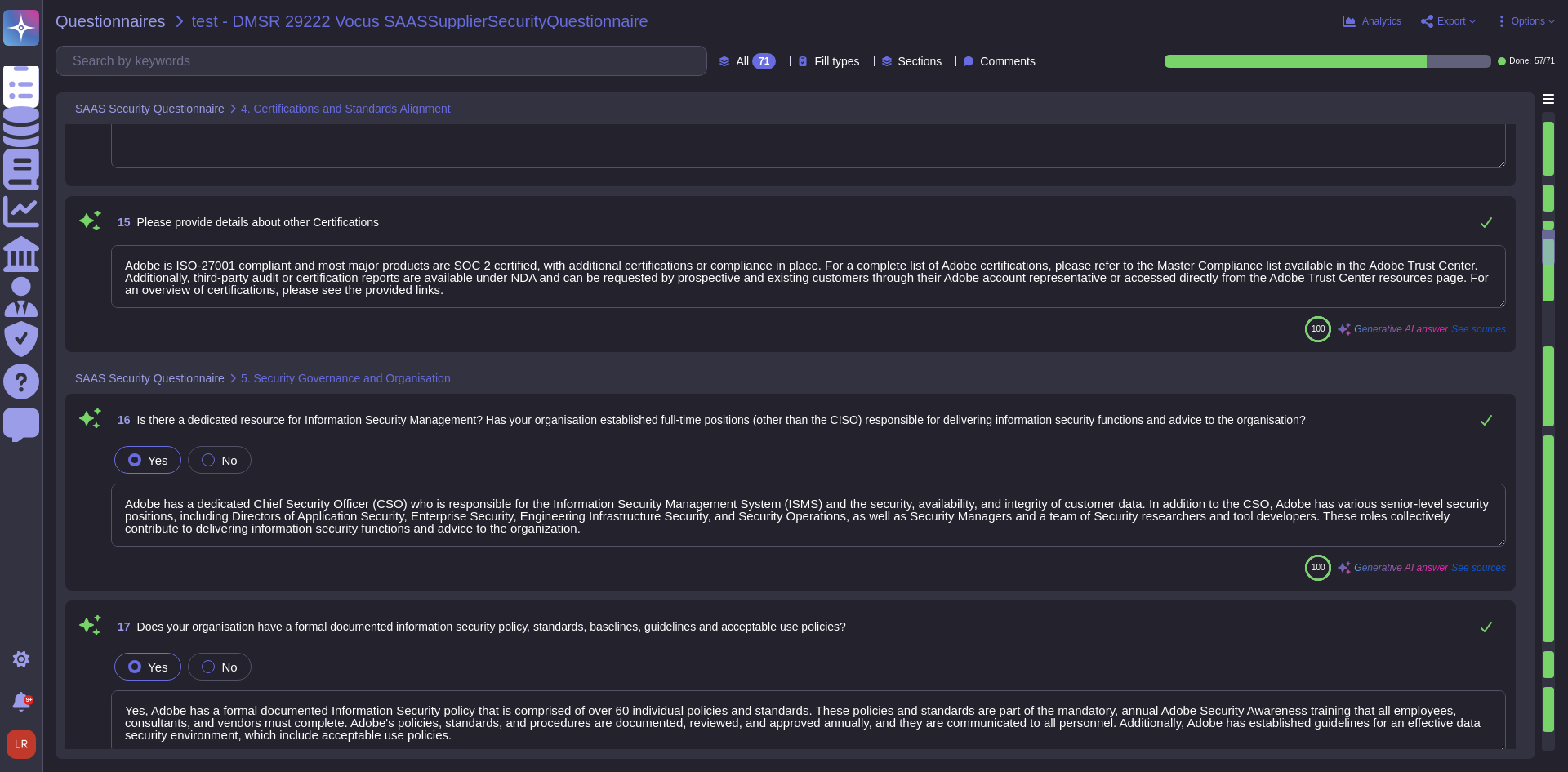
type textarea "Adobe is ISO-27001 compliant and most major products are SOC 2 certified, with …"
type textarea "Adobe has a dedicated Chief Security Officer (CSO) who is responsible for the I…"
type textarea "Yes, Adobe has a formal documented Information Security policy that is comprise…"
type textarea "Adobe maintains insurance coverage for IT Security related claims, which includ…"
type textarea "Adobe implements a range of physical security controls in both public and priva…"
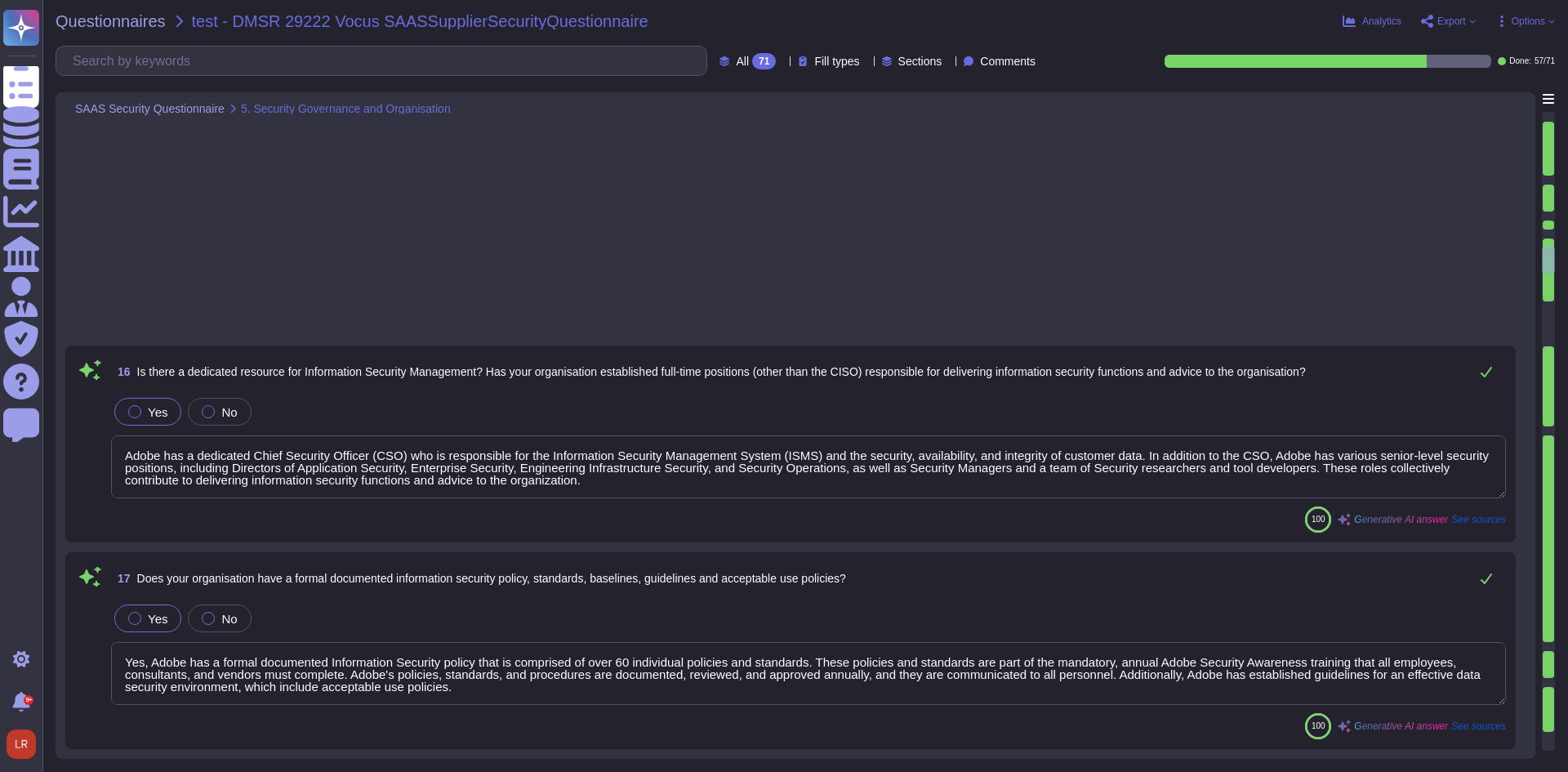
type textarea "Adobe conducts background checks on all candidates classified as regular, inter…"
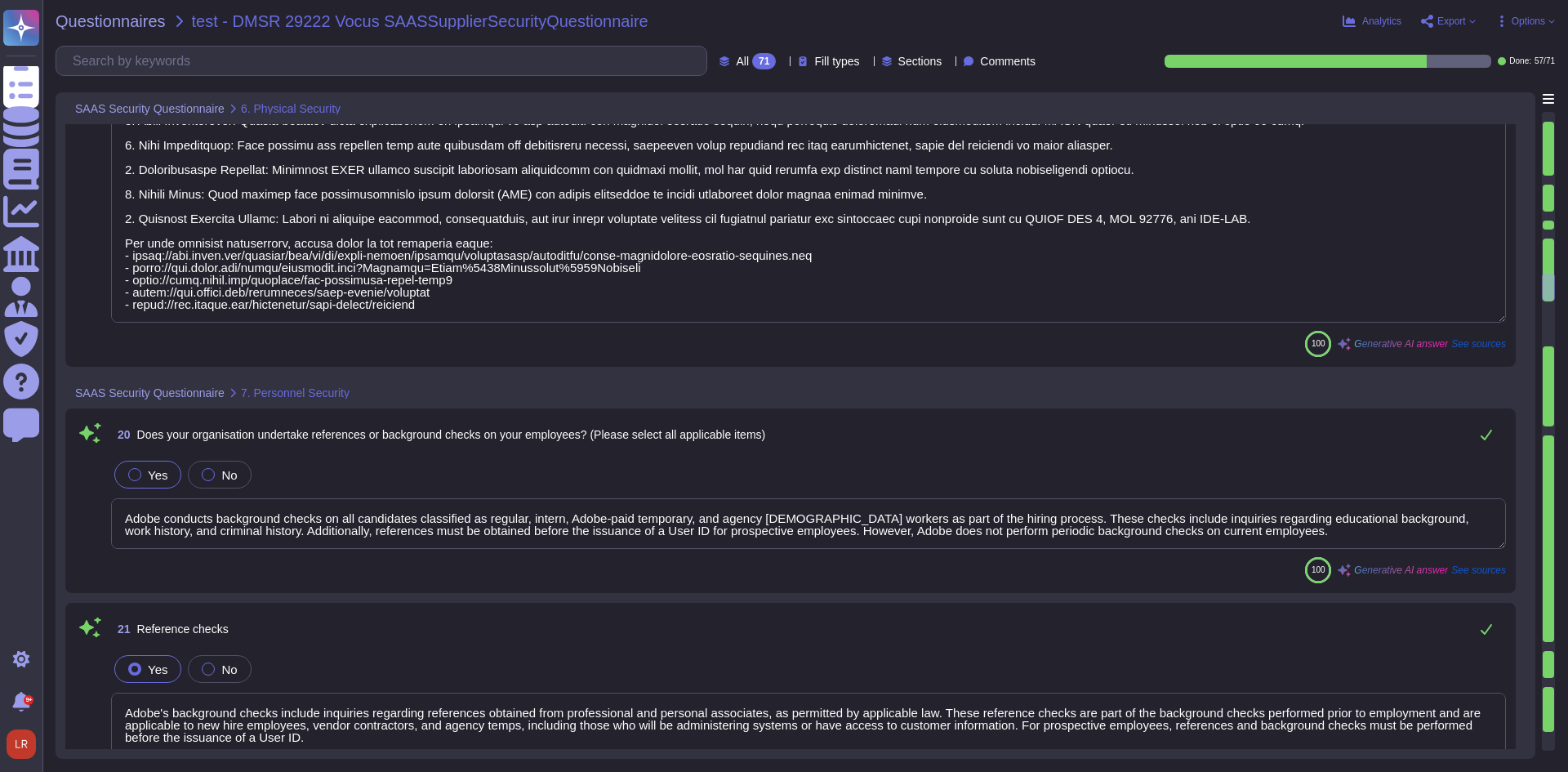
type textarea "Adobe's background checks include inquiries regarding references obtained from …"
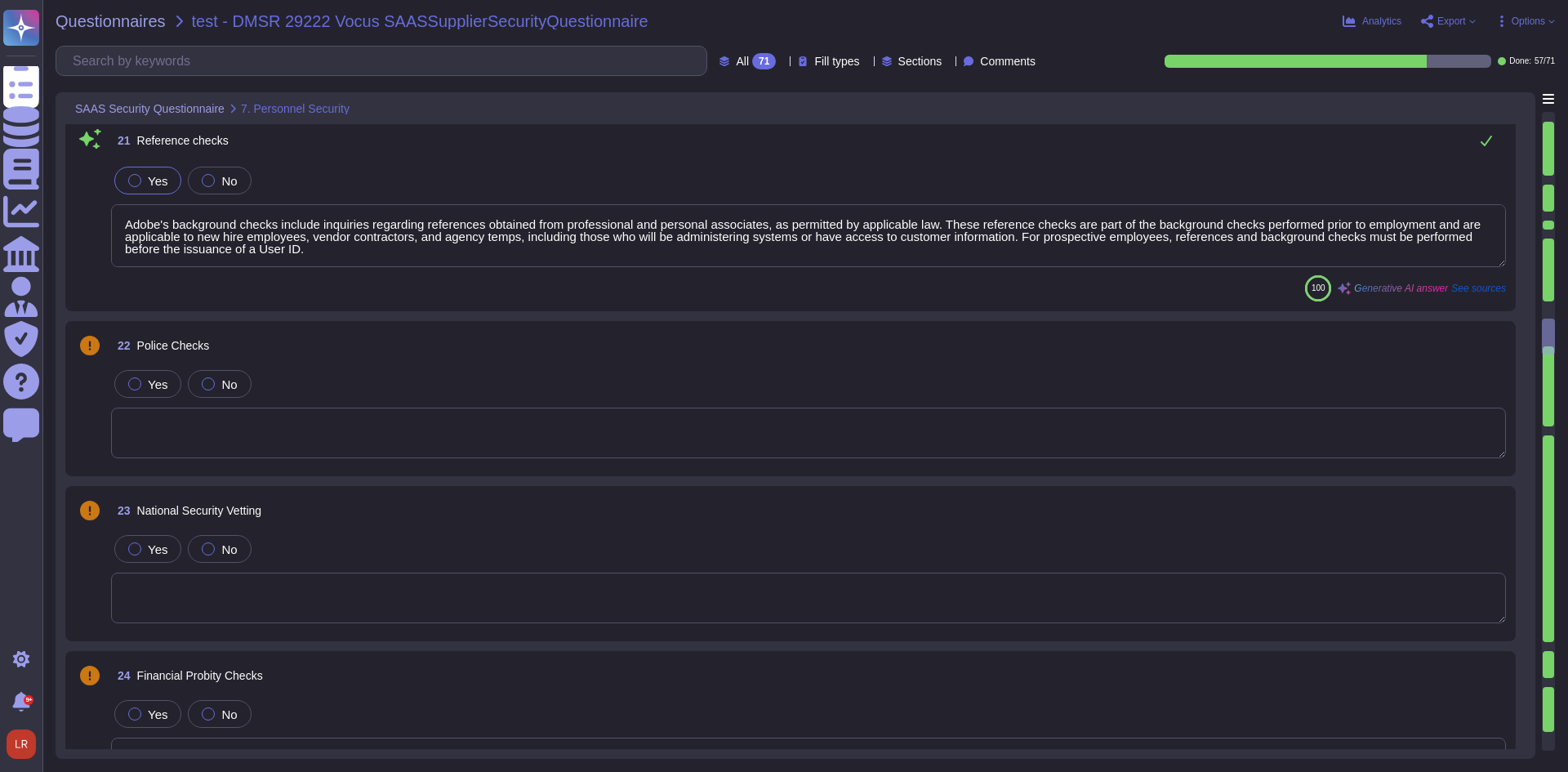
scroll to position [4900, 0]
type textarea "Yes, Adobe performs internal and external vulnerability scanning on critical ap…"
type textarea "Yes, we have comprehensive controls in place to detect, contain, and eradicate …"
type textarea "Yes, Adobe utilizes a host-based anti-virus solution on all workstations and se…"
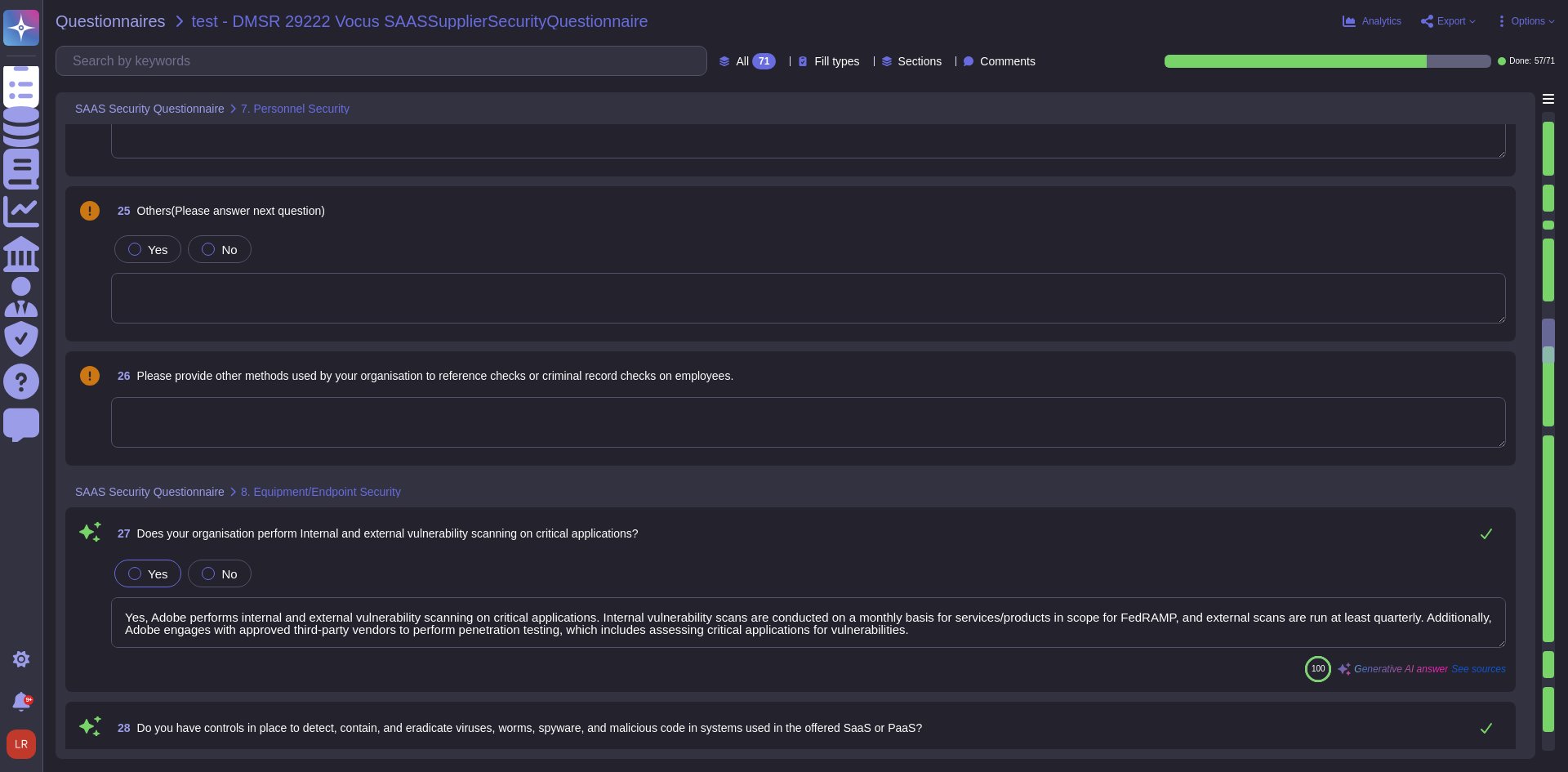
type textarea "Yes, we ensure that anti-virus software is current, actively running, and gener…"
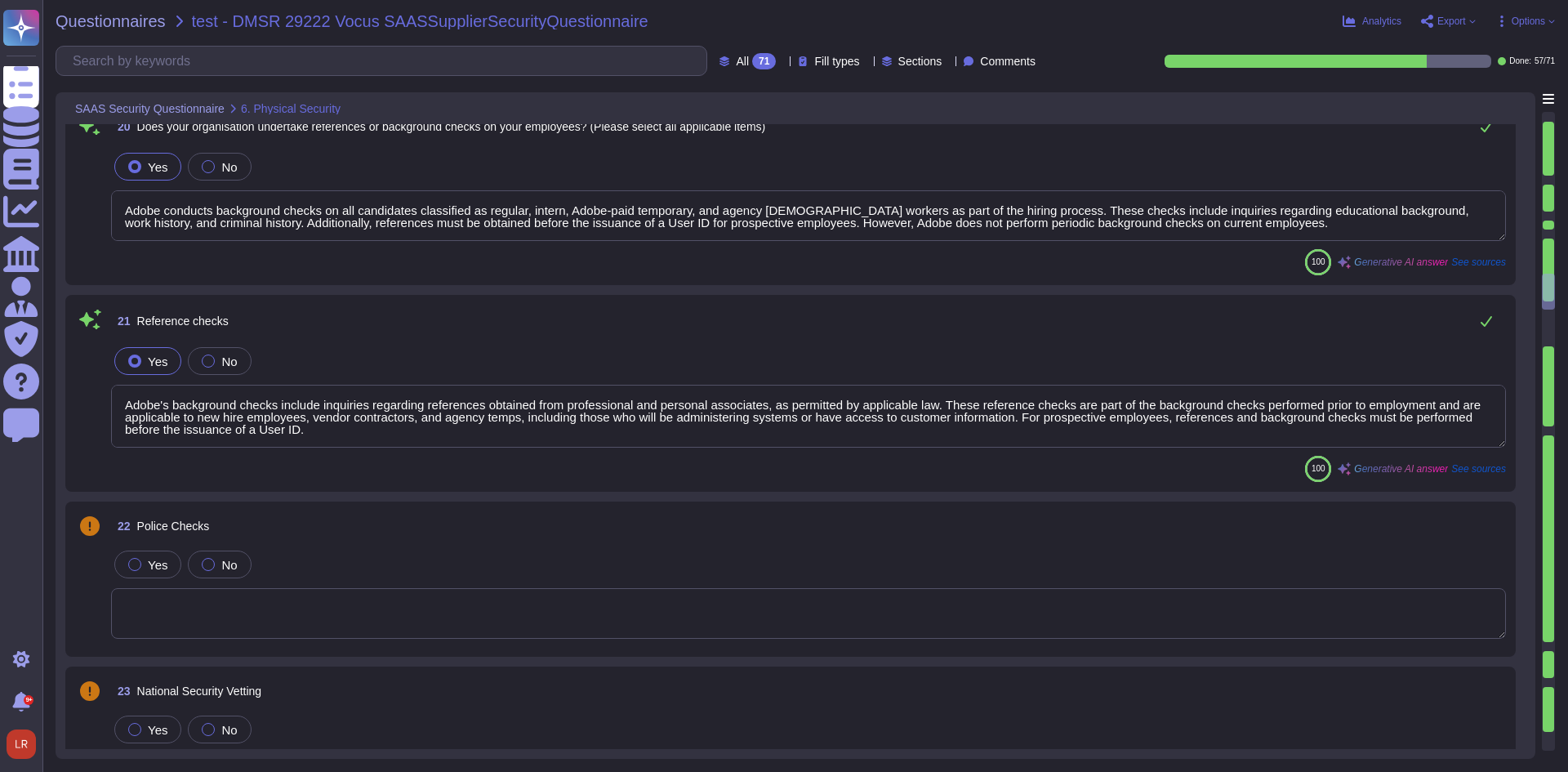
type textarea "Adobe implements a range of physical security controls in both public and priva…"
type textarea "Adobe conducts background checks on all candidates classified as regular, inter…"
type textarea "Adobe's background checks include inquiries regarding references obtained from …"
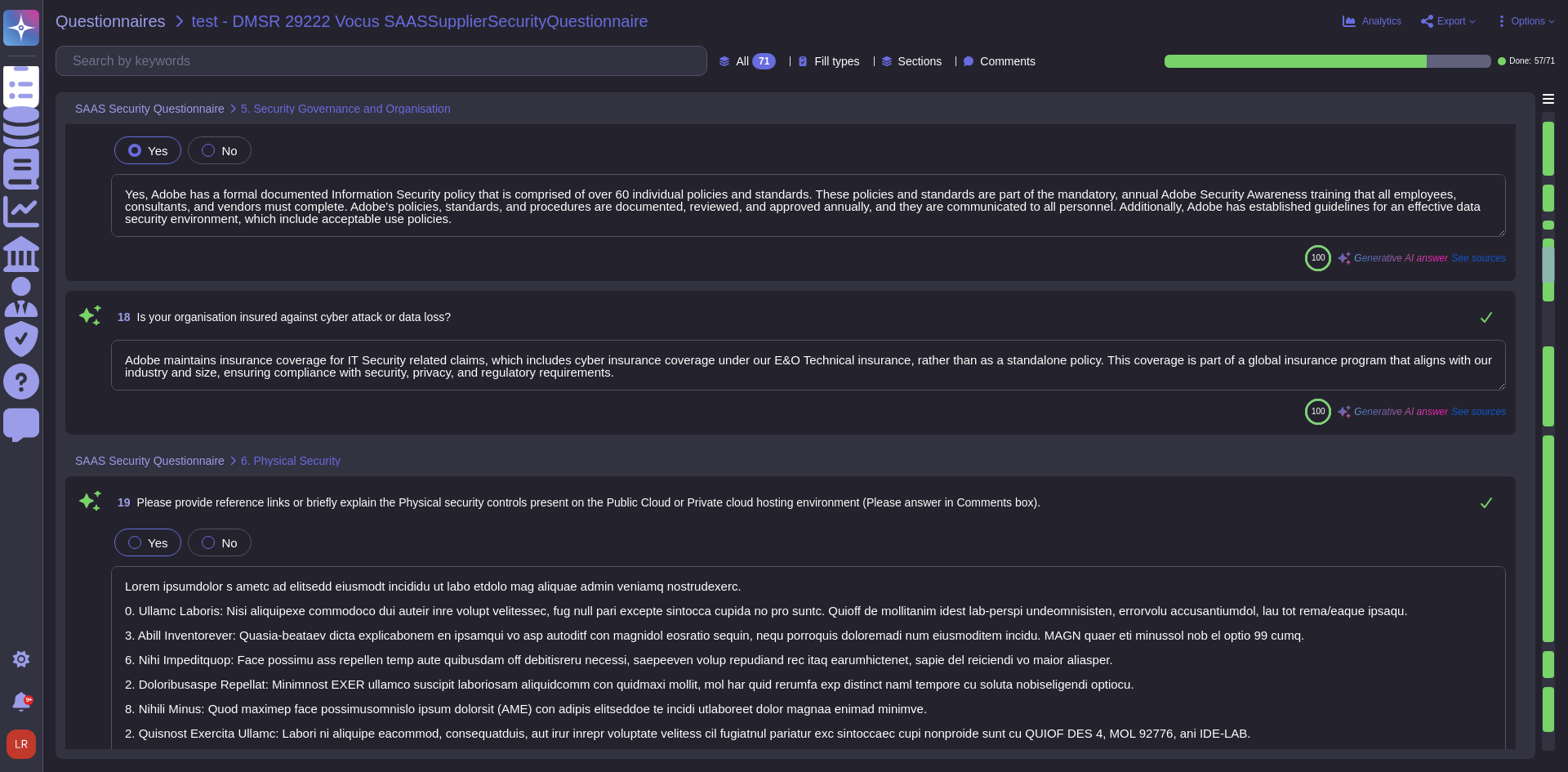
type textarea "Adobe has a dedicated Chief Security Officer (CSO) who is responsible for the I…"
type textarea "Yes, Adobe has a formal documented Information Security policy that is comprise…"
type textarea "Adobe maintains insurance coverage for IT Security related claims, which includ…"
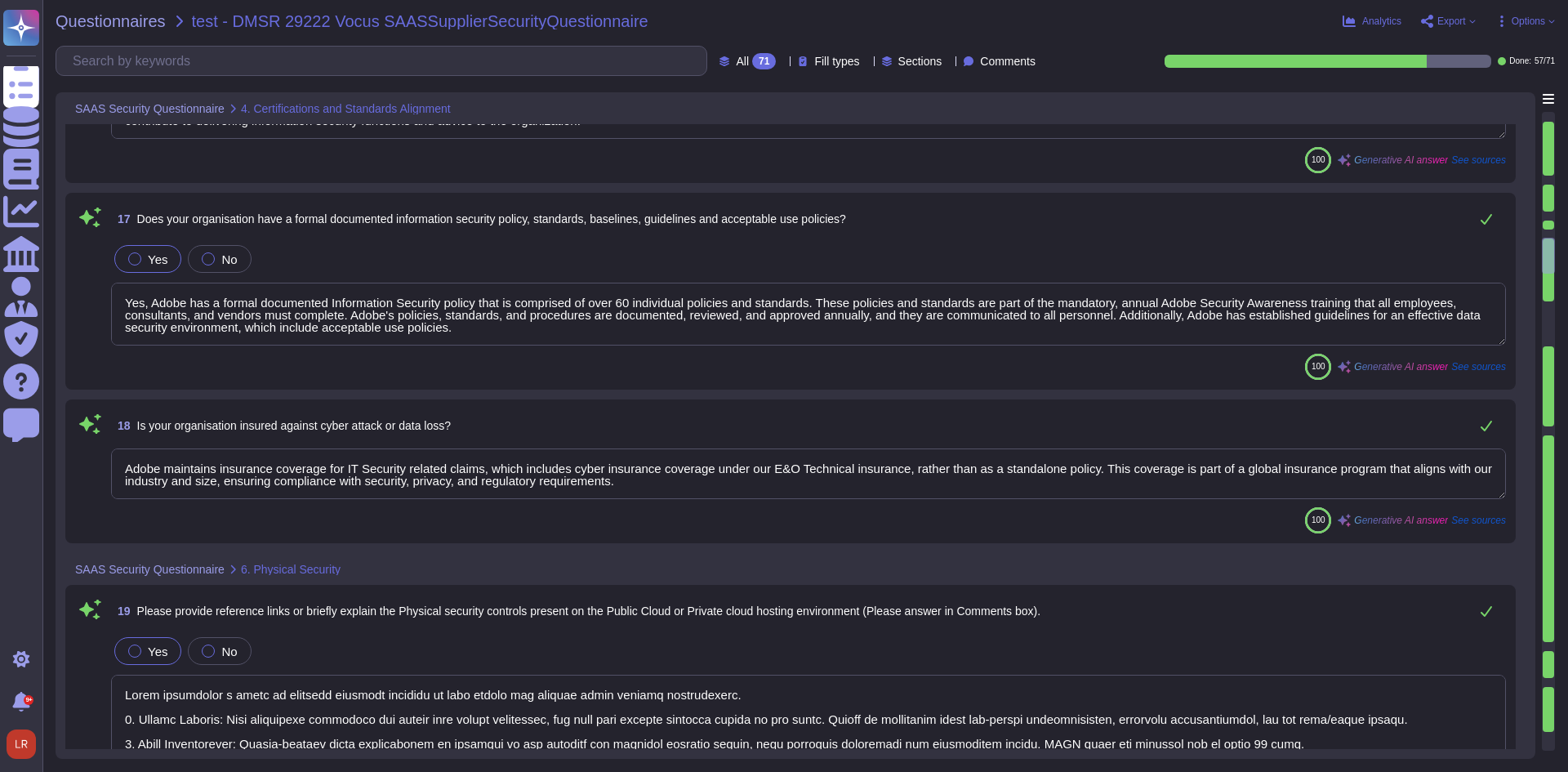
type textarea "Adobe holds an ISO 9001:2015 Certification, which is available on the Adobe Tru…"
type textarea "PCI DSS represents a minimum set of technical and operational requirements that…"
type textarea "Adobe is ISO-27001 compliant and most major products are SOC 2 certified, with …"
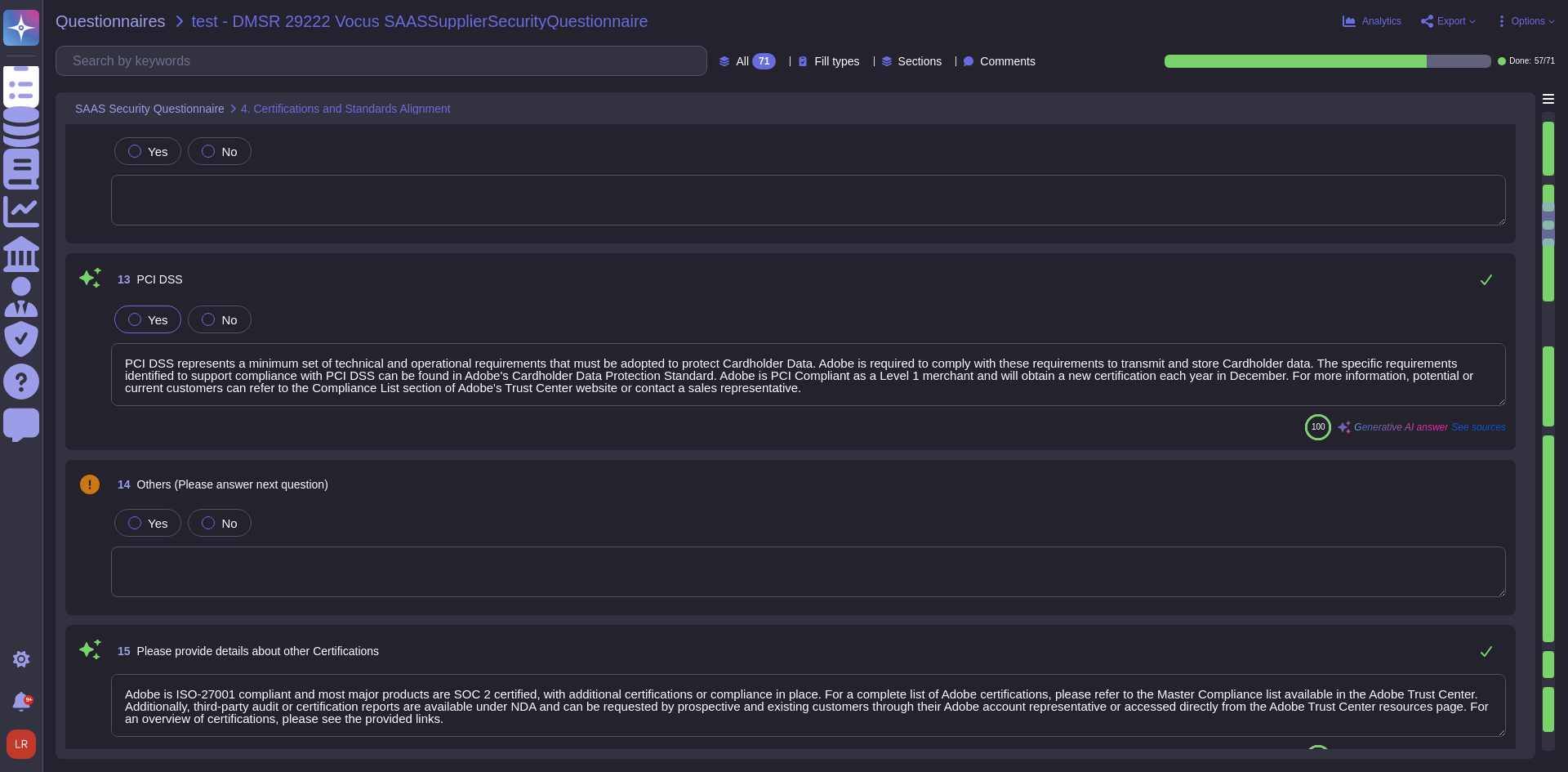
type textarea "Adobe is certified in alignment with ISO 27001 and most major products are SOC …"
type textarea "Adobe's ISO-27001 certification is for their [GEOGRAPHIC_DATA], [US_STATE] loca…"
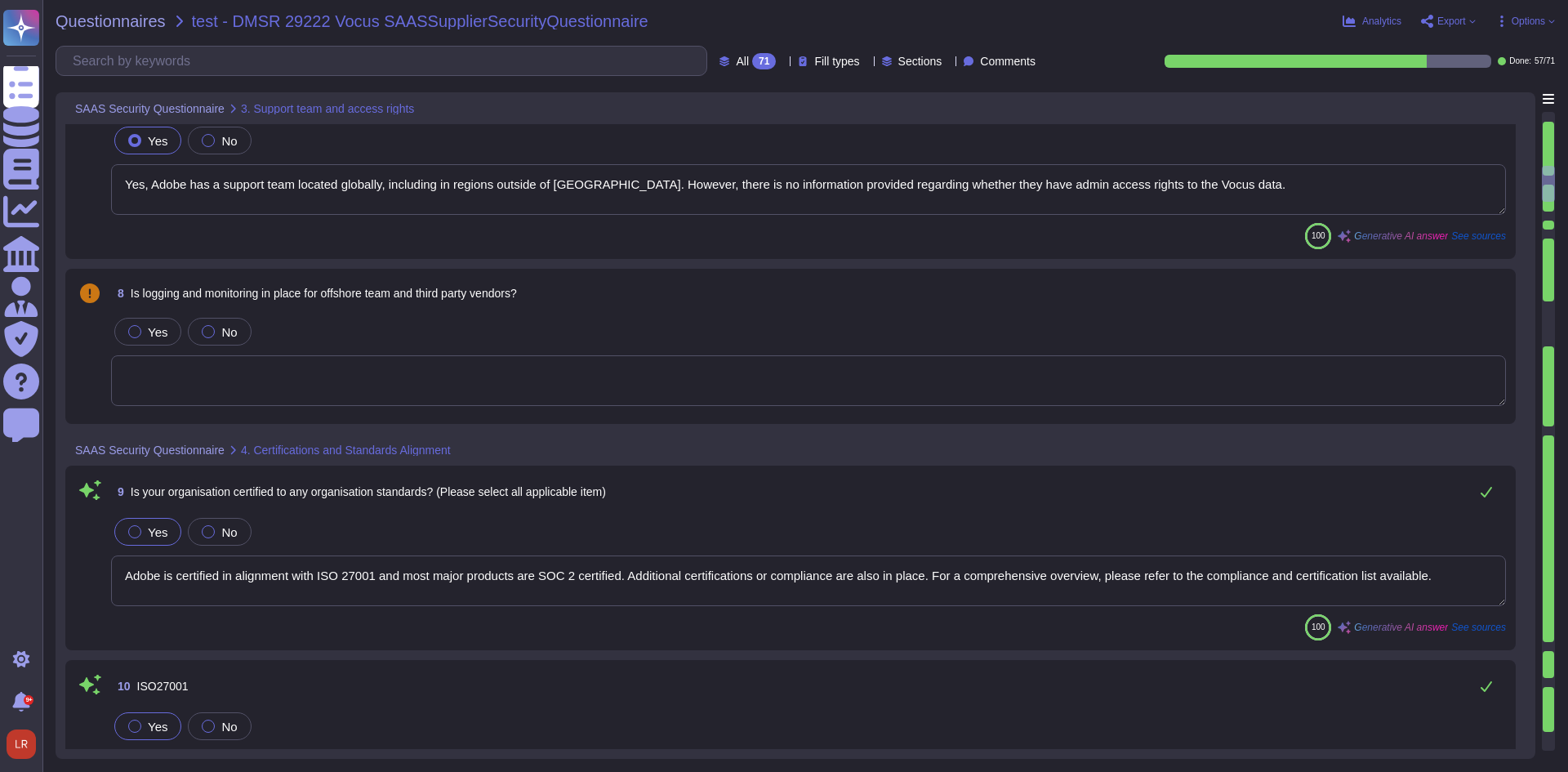
type textarea "Yes, Adobe has a support team located globally, including in regions outside of…"
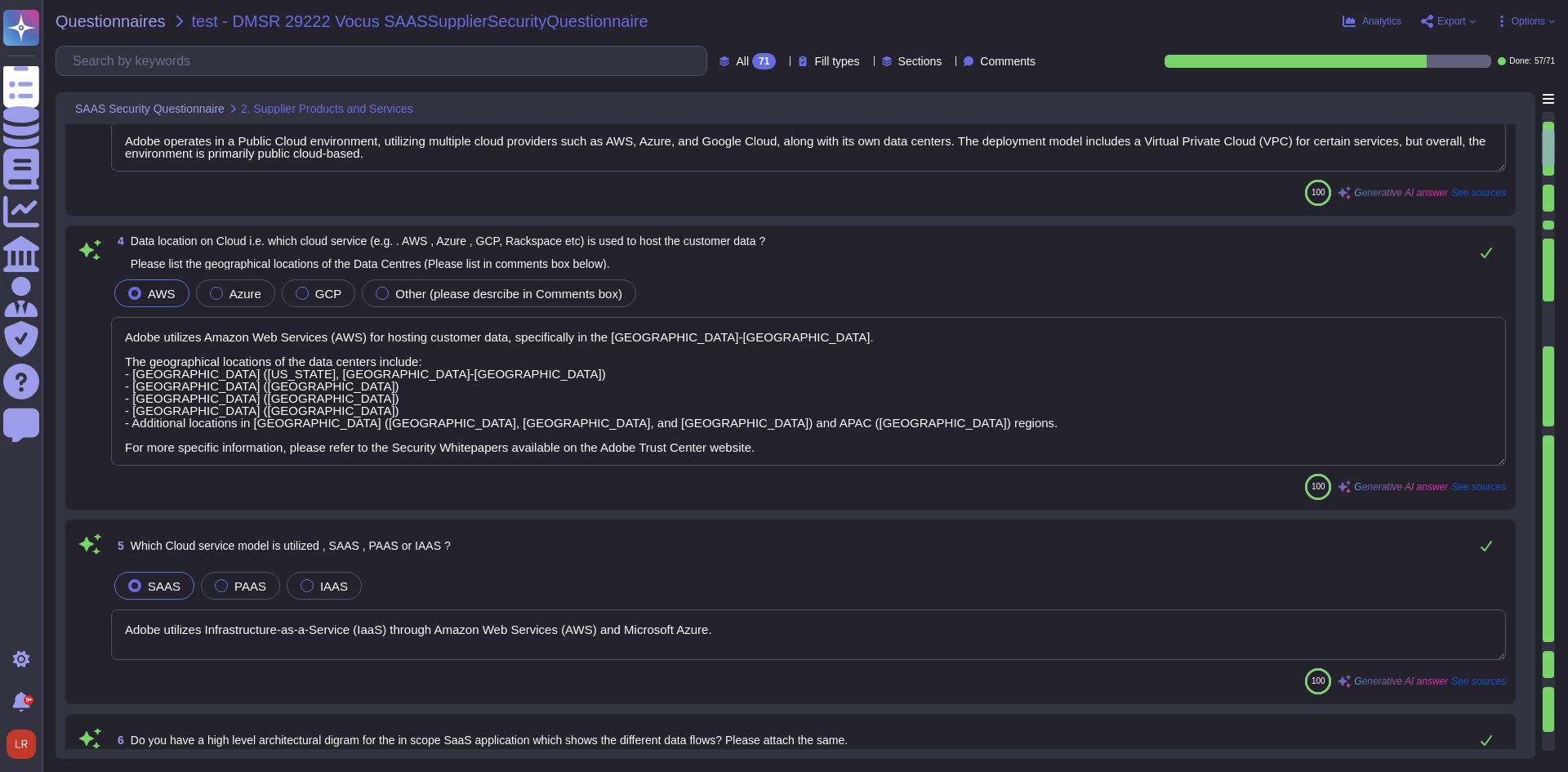
type textarea "Adobe offers a wide range of products and services that can benefit Vocus, incl…"
type textarea "Adobe operates in a Public Cloud environment, utilizing multiple cloud provider…"
type textarea "Adobe utilizes Amazon Web Services (AWS) for hosting customer data, specificall…"
type textarea "Adobe utilizes Infrastructure-as-a-Service (IaaS) through Amazon Web Services (…"
type textarea "Adobe's products and services' architecture diagrams, which include high-level …"
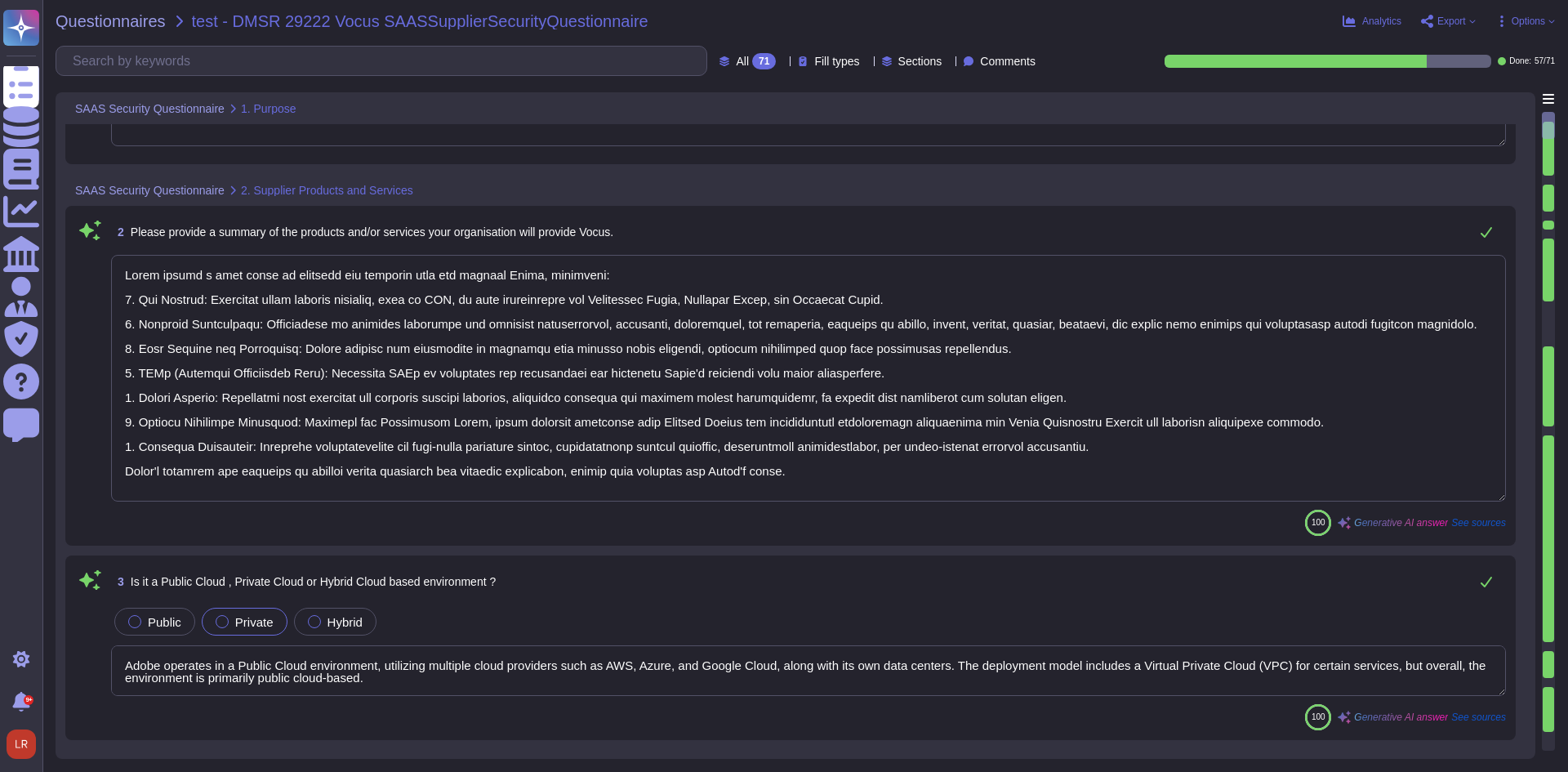
scroll to position [0, 0]
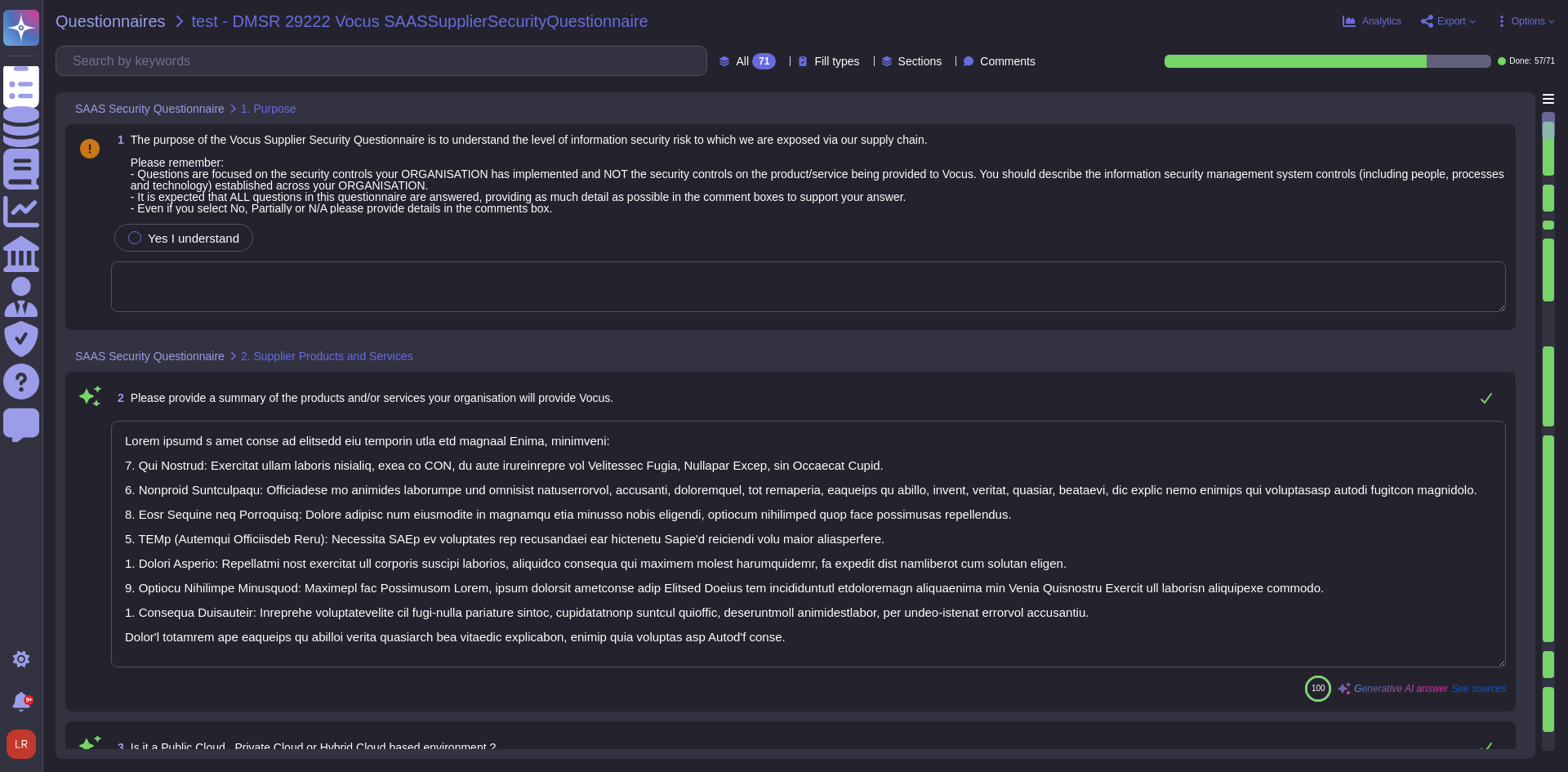
click at [752, 62] on div "71" at bounding box center [765, 61] width 24 height 17
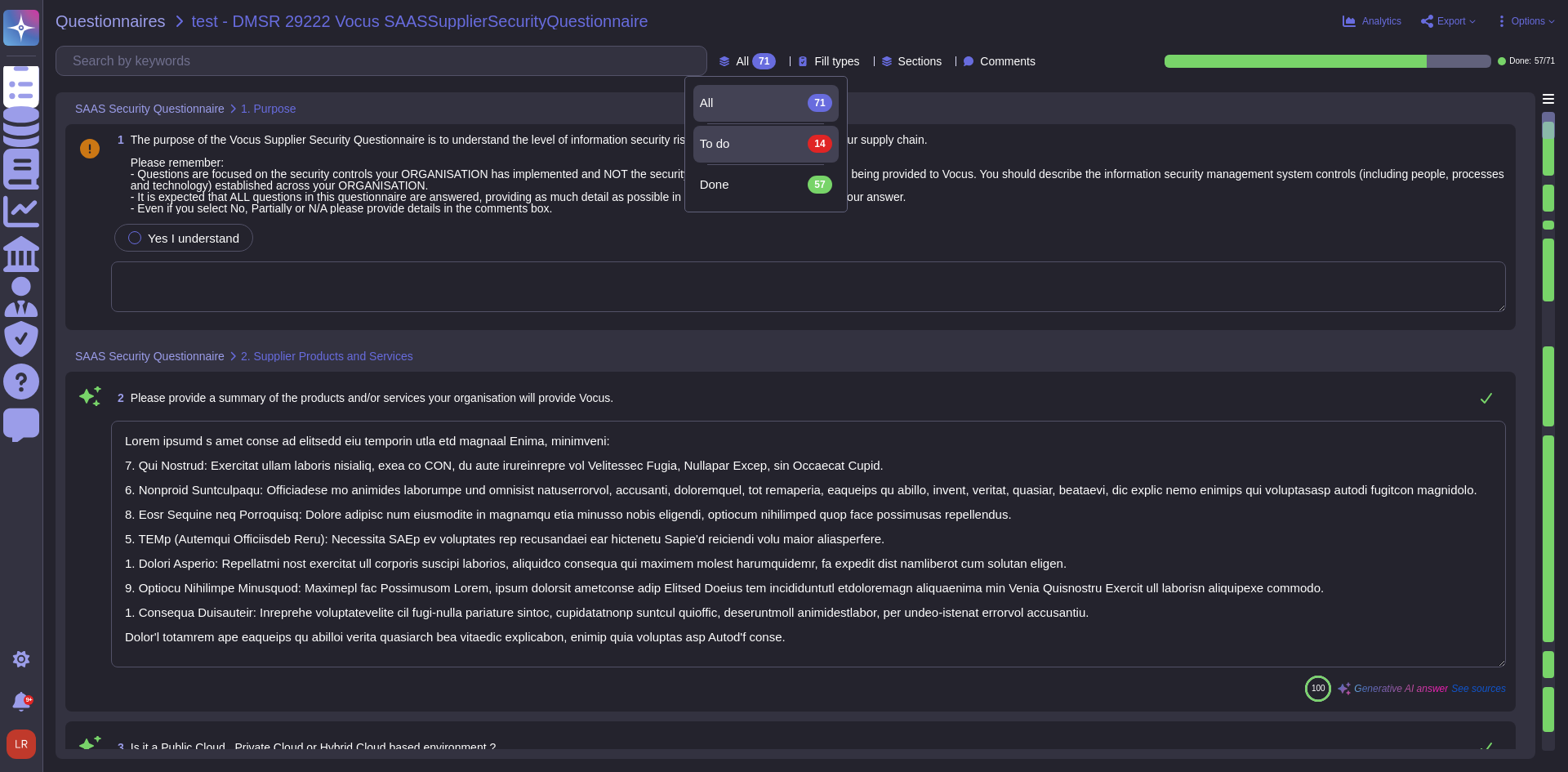
click at [743, 144] on div "To do 14" at bounding box center [765, 143] width 133 height 18
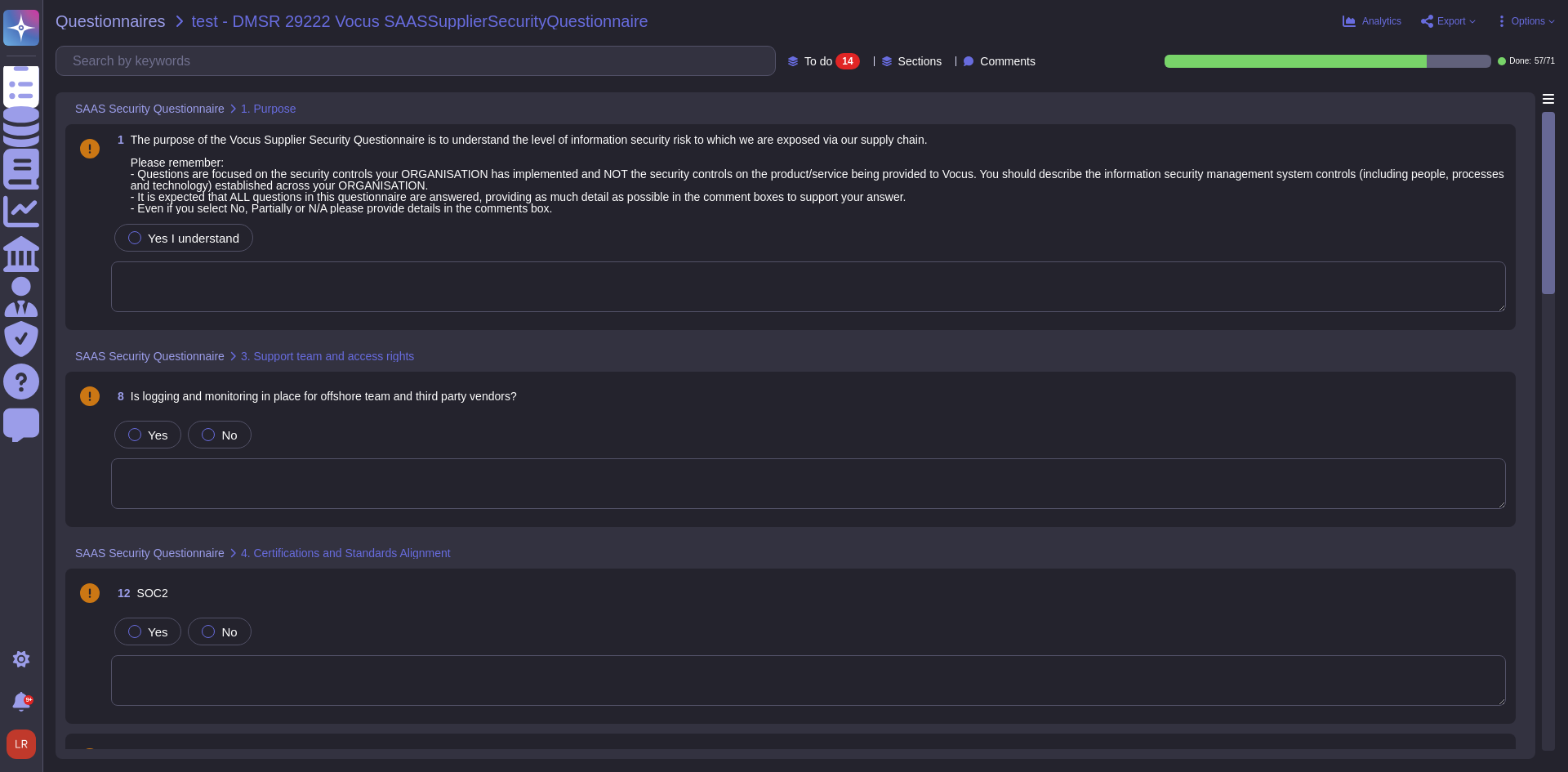
click at [1537, 22] on span "Options" at bounding box center [1528, 21] width 33 height 10
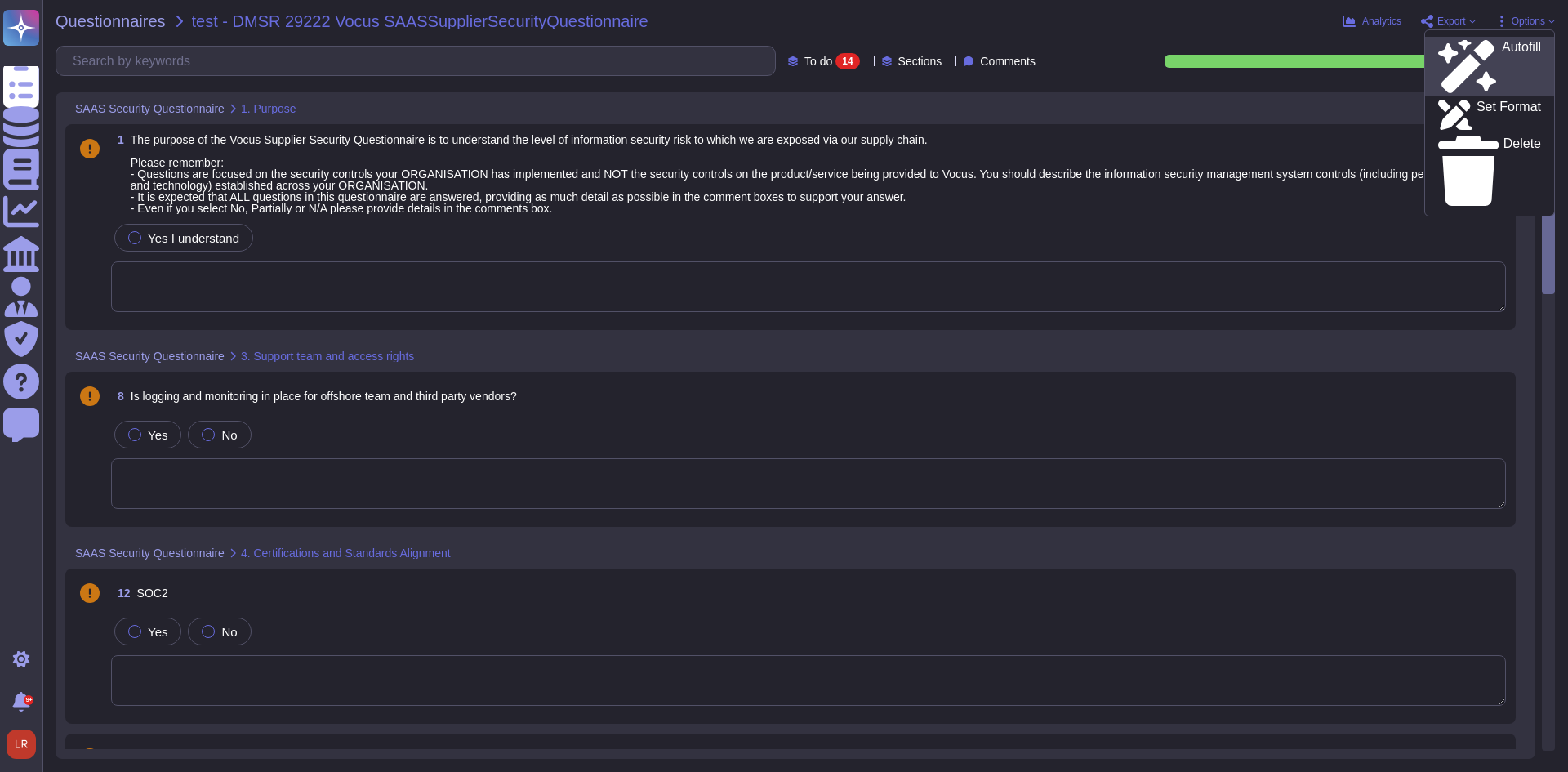
click at [1502, 47] on p "Autofill" at bounding box center [1522, 67] width 39 height 52
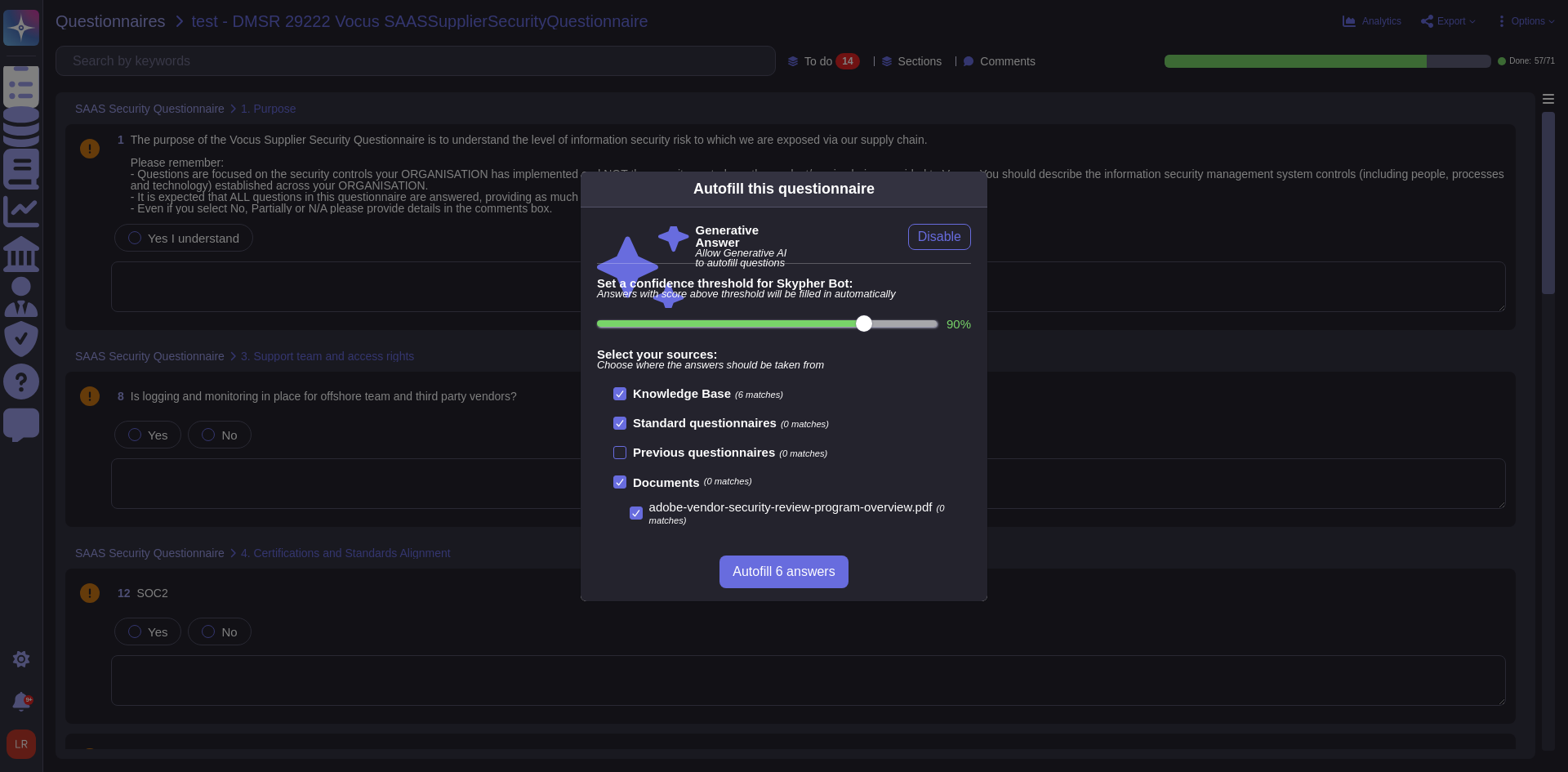
click at [891, 323] on input "90 %" at bounding box center [766, 323] width 340 height 6
type input "90"
click at [808, 574] on span "Autofill 6 answers" at bounding box center [783, 572] width 102 height 13
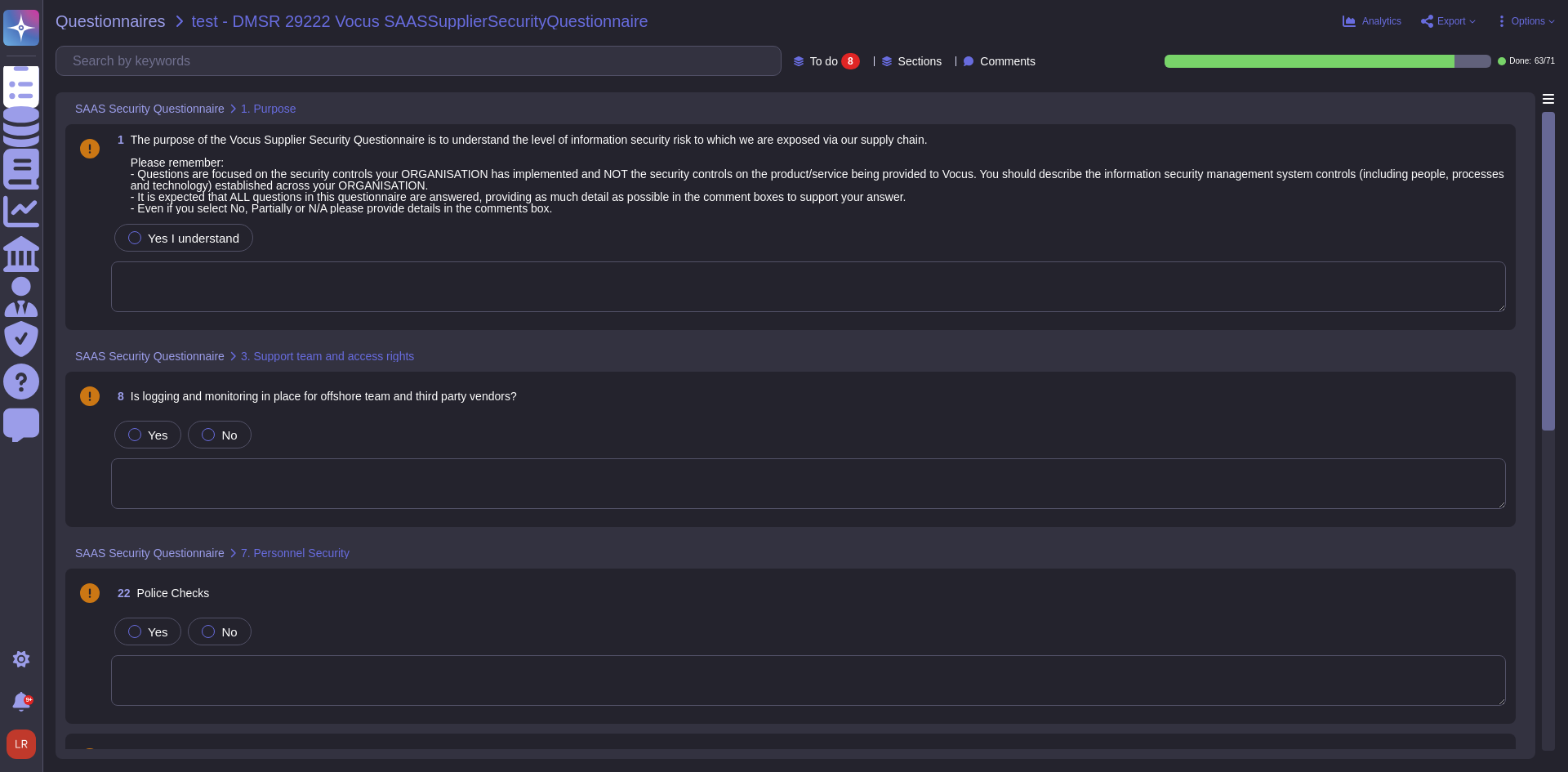
click at [534, 323] on div "1 The purpose of the Vocus Supplier Security Questionnaire is to understand the…" at bounding box center [790, 227] width 1450 height 206
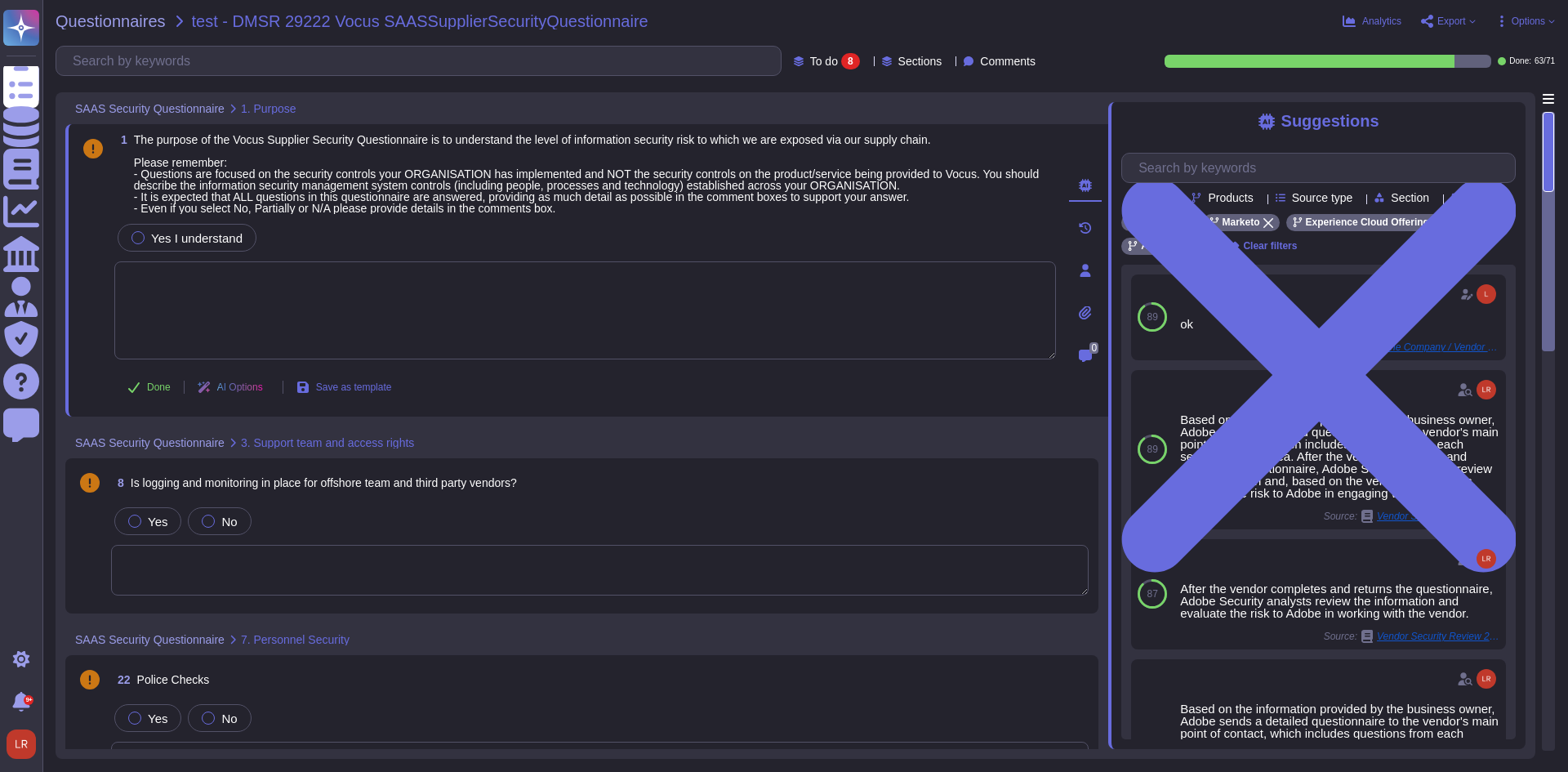
click at [451, 569] on textarea at bounding box center [600, 570] width 978 height 51
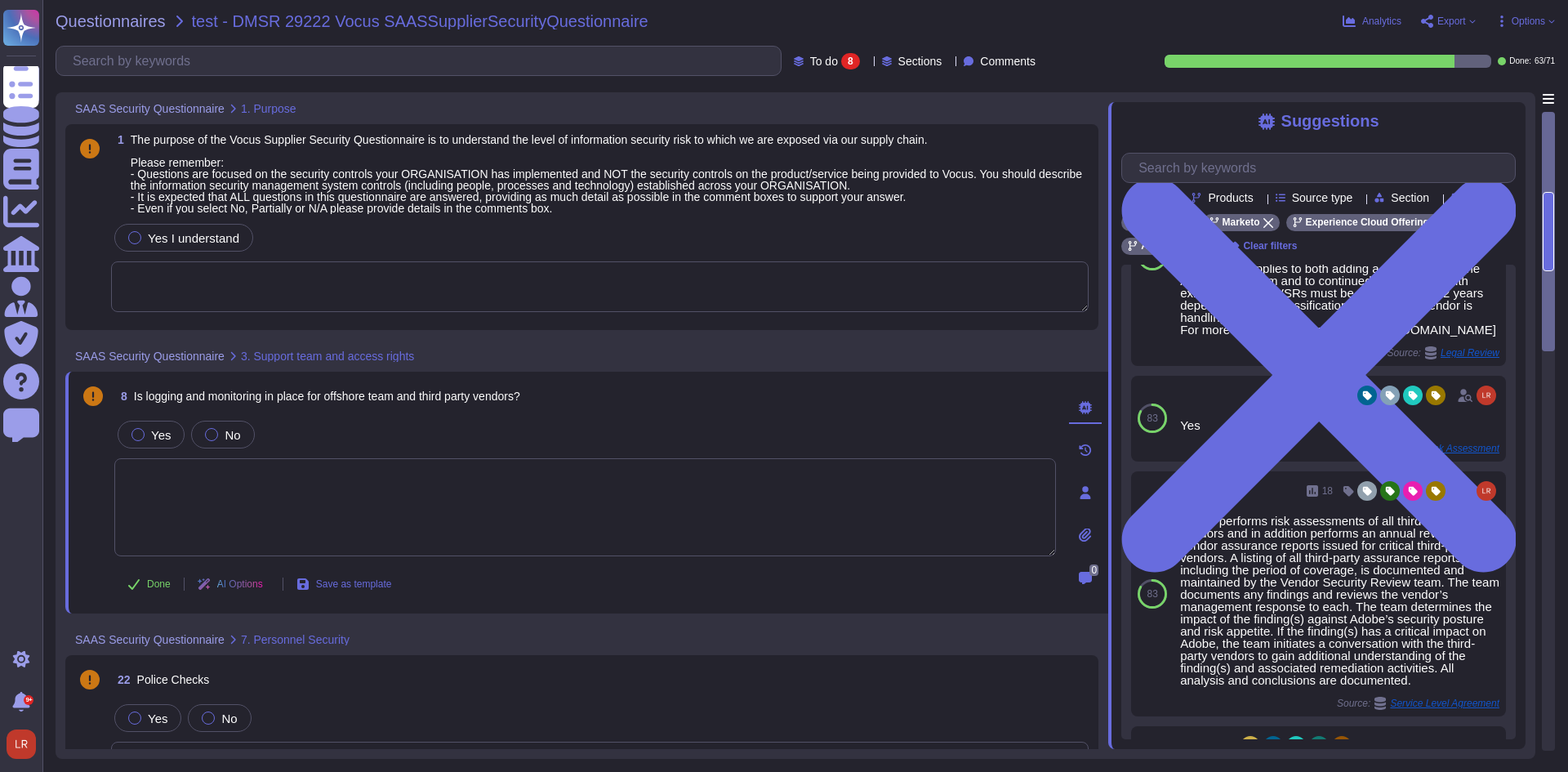
scroll to position [100, 0]
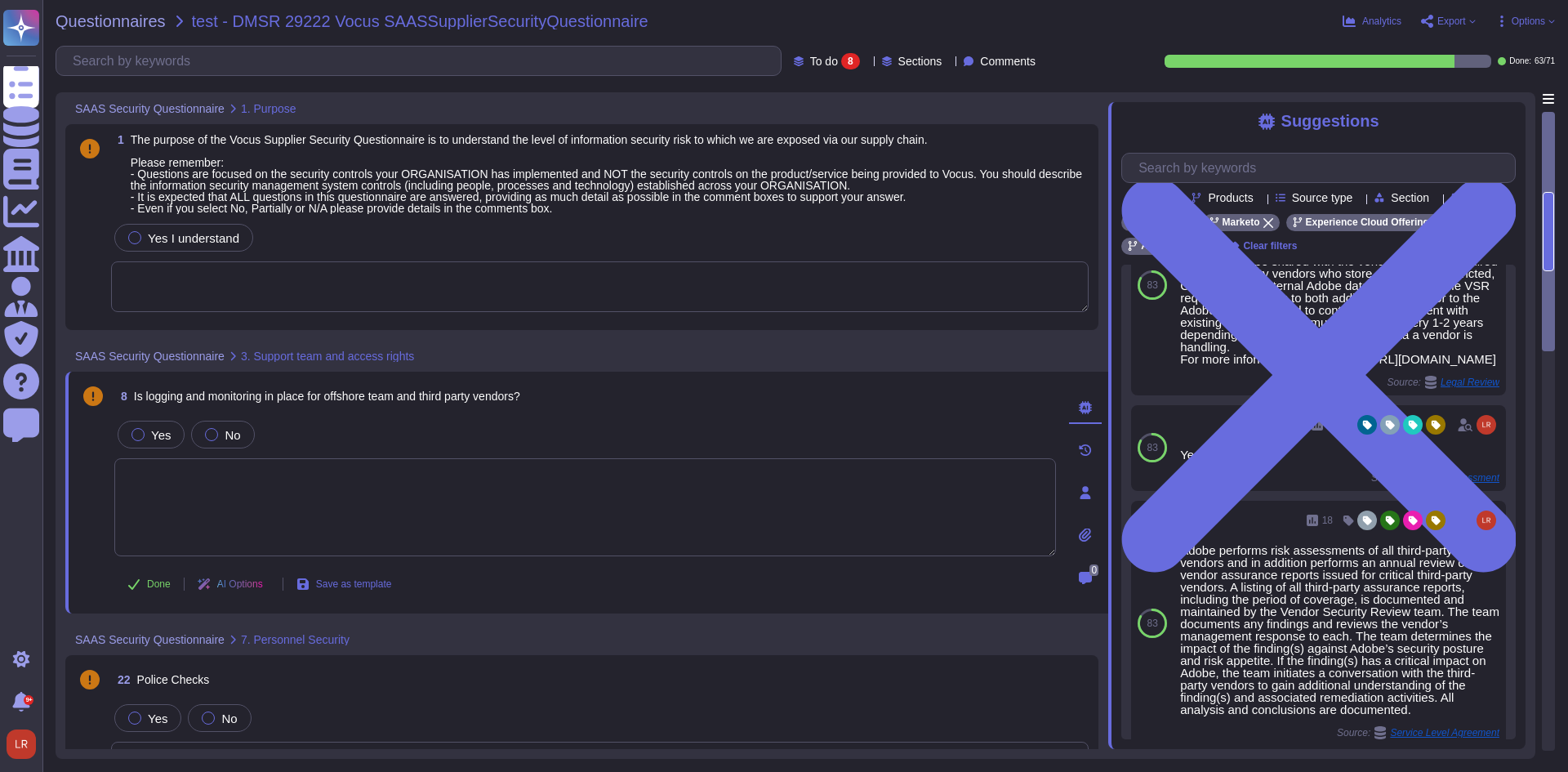
click at [412, 285] on textarea at bounding box center [600, 286] width 978 height 51
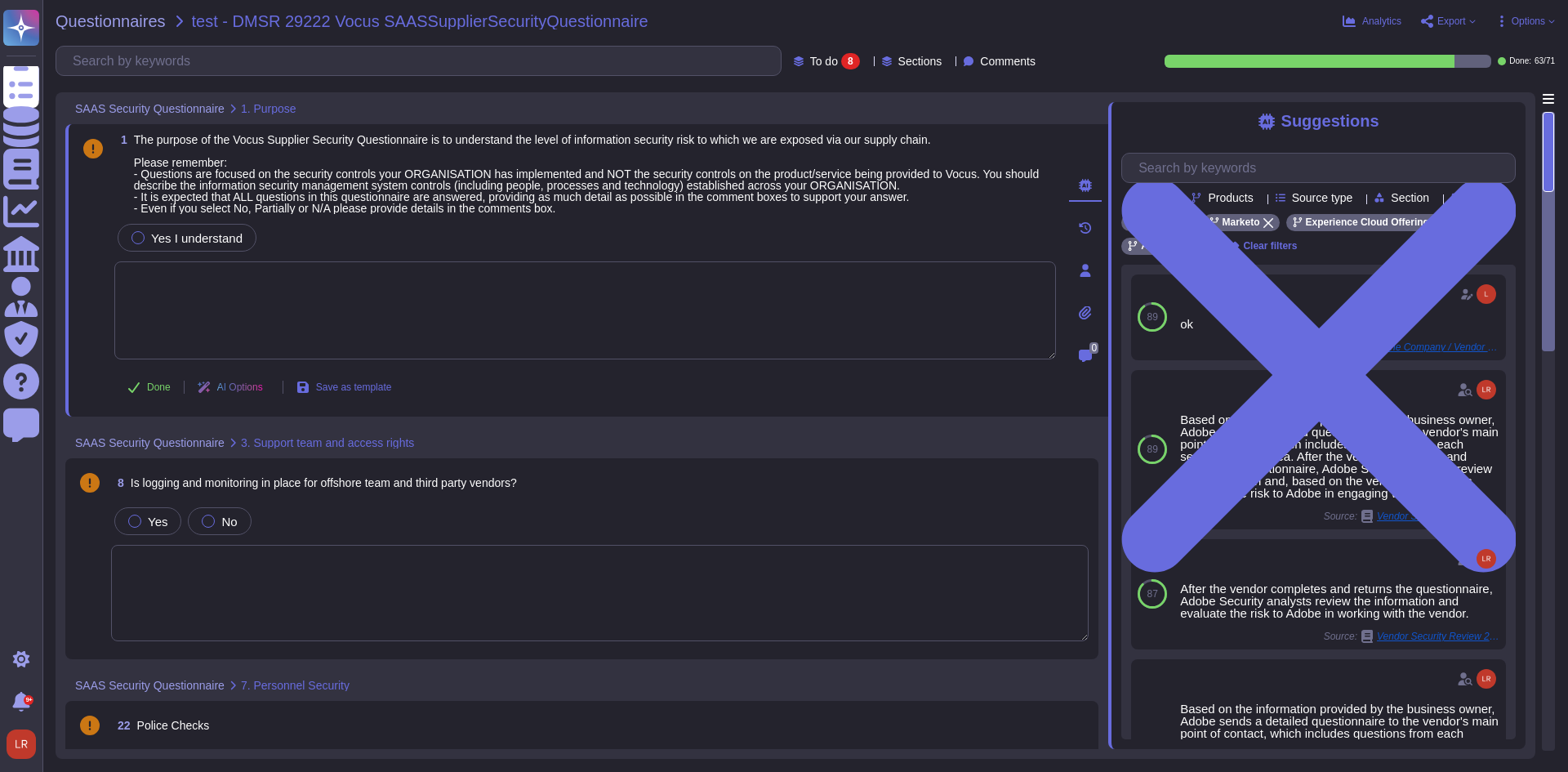
click at [516, 572] on textarea at bounding box center [600, 593] width 978 height 96
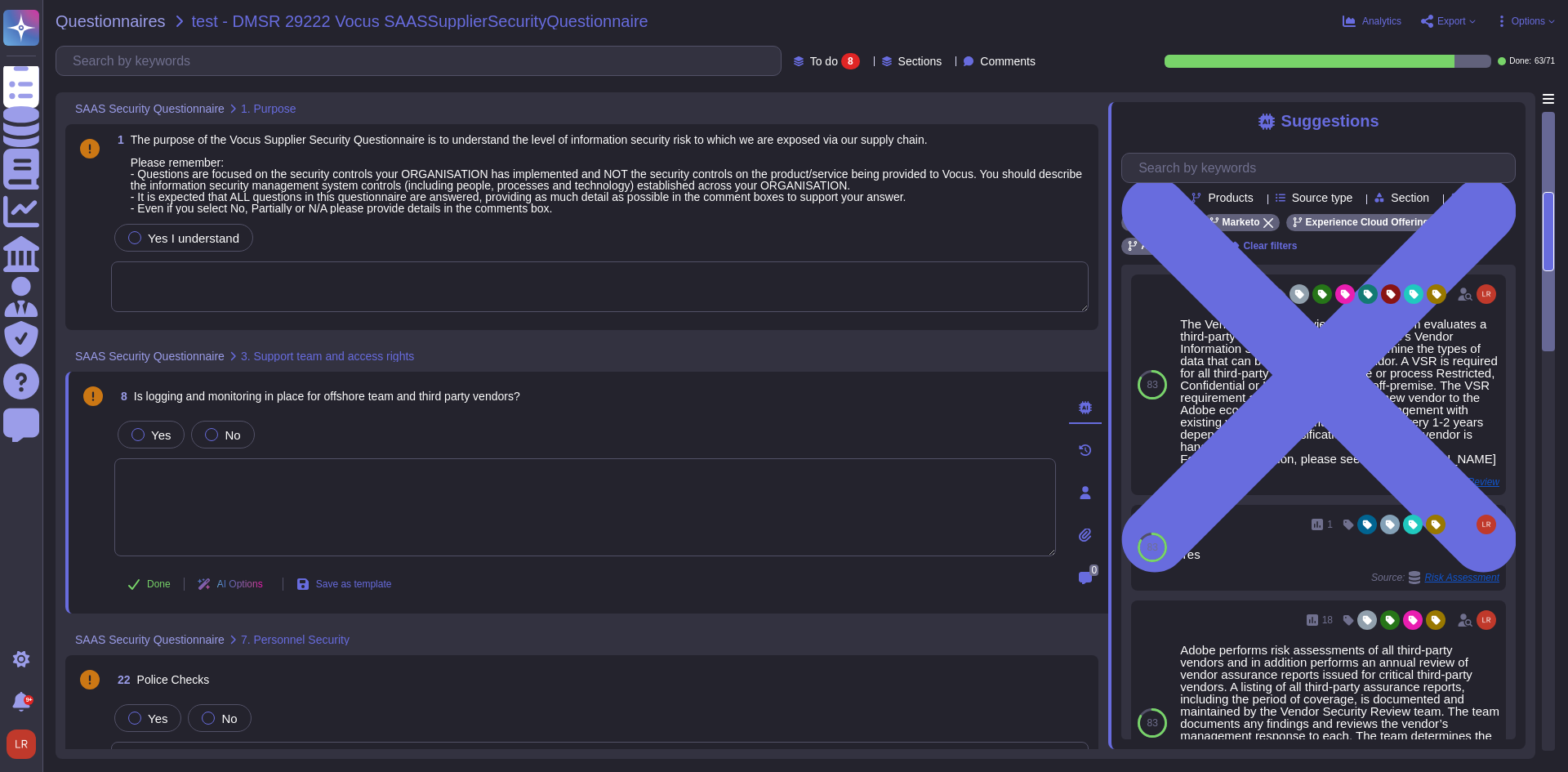
click at [1544, 26] on span "Options" at bounding box center [1528, 21] width 33 height 10
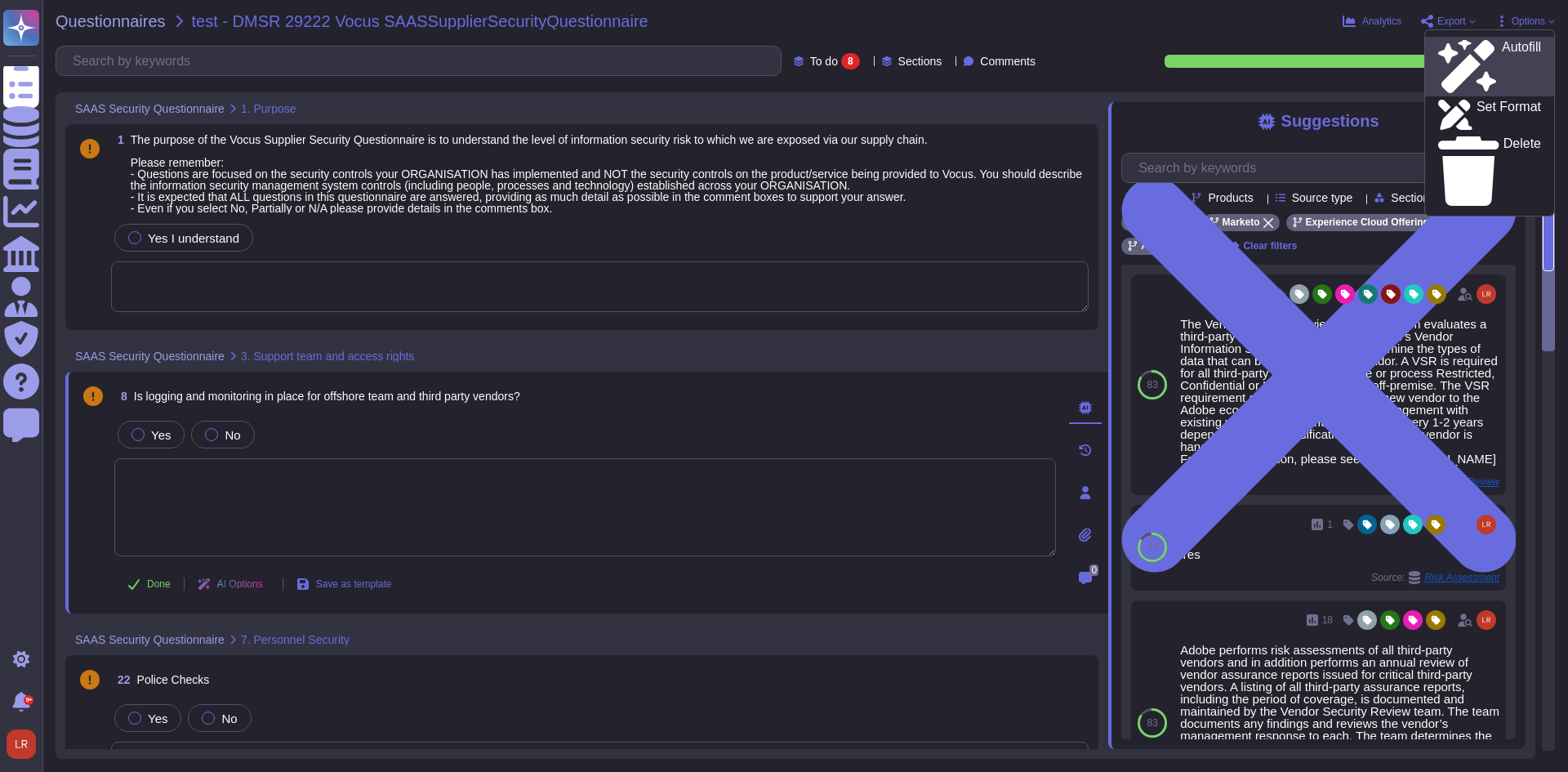
click at [1506, 49] on div "Autofill" at bounding box center [1489, 66] width 103 height 53
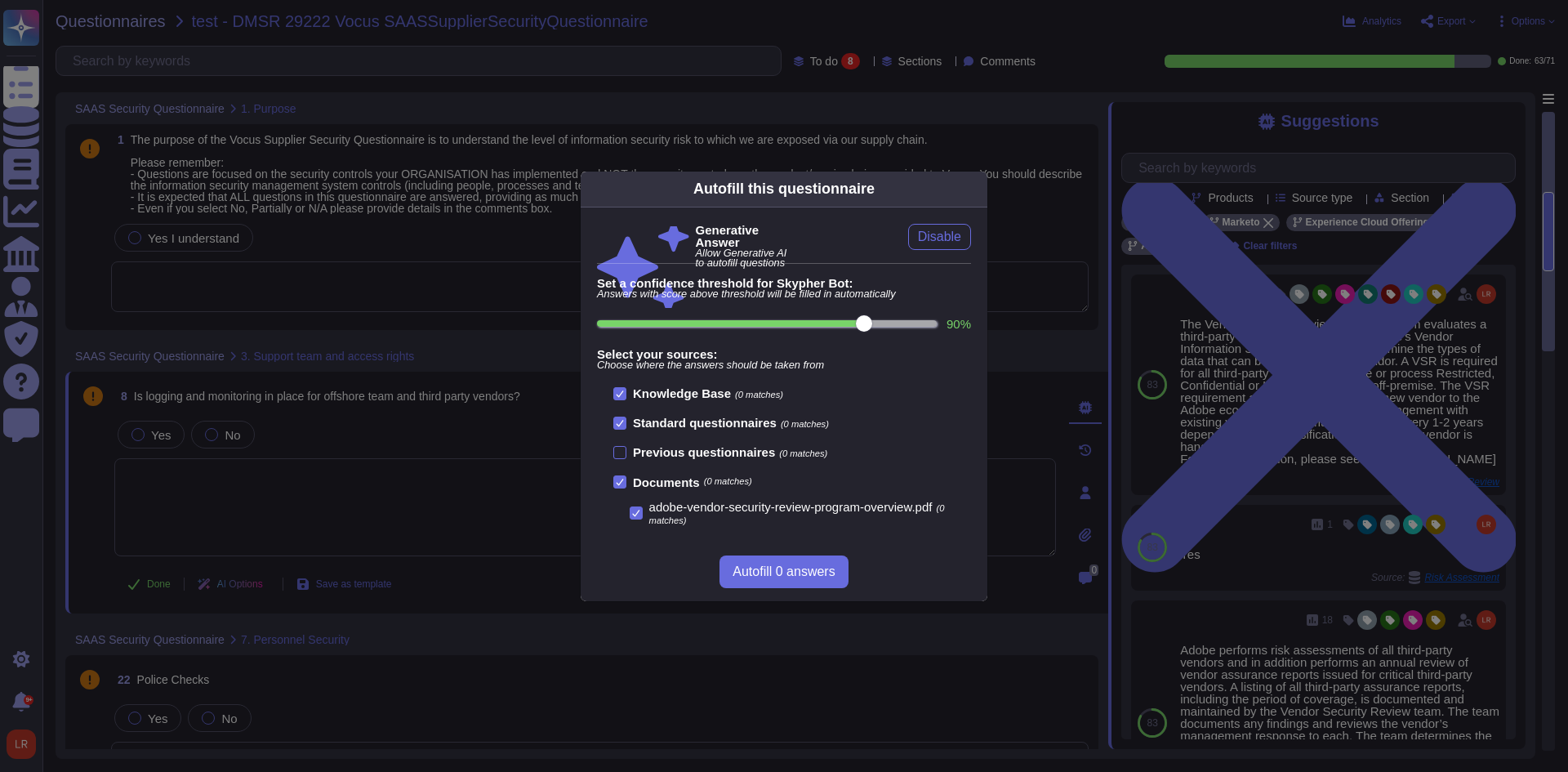
click at [844, 324] on input "90 %" at bounding box center [766, 323] width 340 height 6
click at [835, 325] on input "90 %" at bounding box center [766, 323] width 340 height 6
click at [826, 325] on input "90 %" at bounding box center [766, 323] width 340 height 6
type input "80"
click at [808, 565] on span "Autofill 8 answers" at bounding box center [783, 572] width 102 height 13
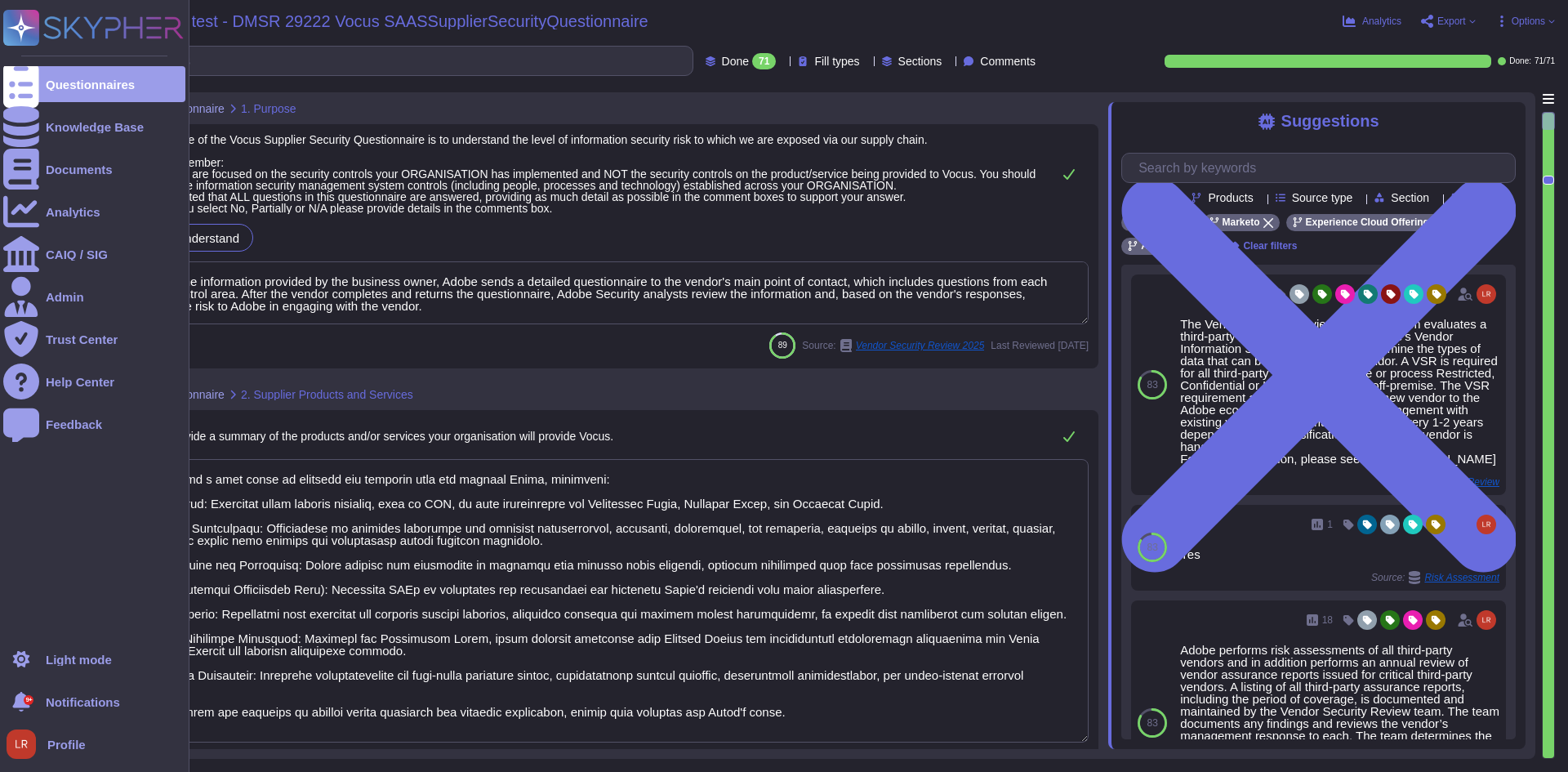
type textarea "Based on the information provided by the business owner, Adobe sends a detailed…"
type textarea "Adobe offers a wide range of products and services that can benefit Vocus, incl…"
type textarea "Adobe operates in a Public Cloud environment, utilizing multiple cloud provider…"
type textarea "Adobe utilizes Amazon Web Services (AWS) for hosting customer data, specificall…"
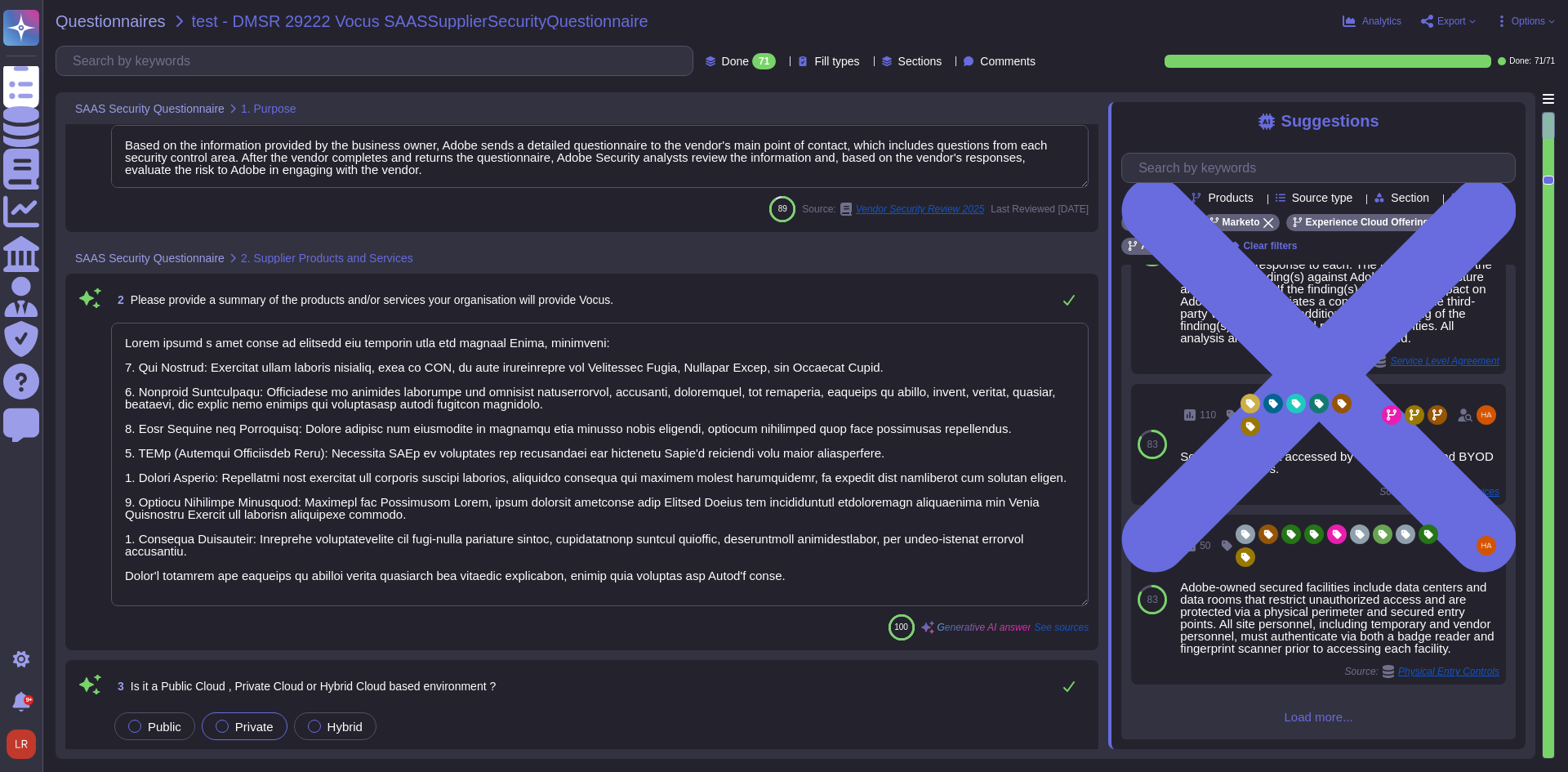
scroll to position [514, 0]
click at [757, 59] on div "Done 71 Fill types Sections Comments" at bounding box center [873, 61] width 336 height 17
click at [782, 62] on icon at bounding box center [782, 62] width 0 height 0
click at [1524, 21] on span "Options" at bounding box center [1528, 21] width 33 height 10
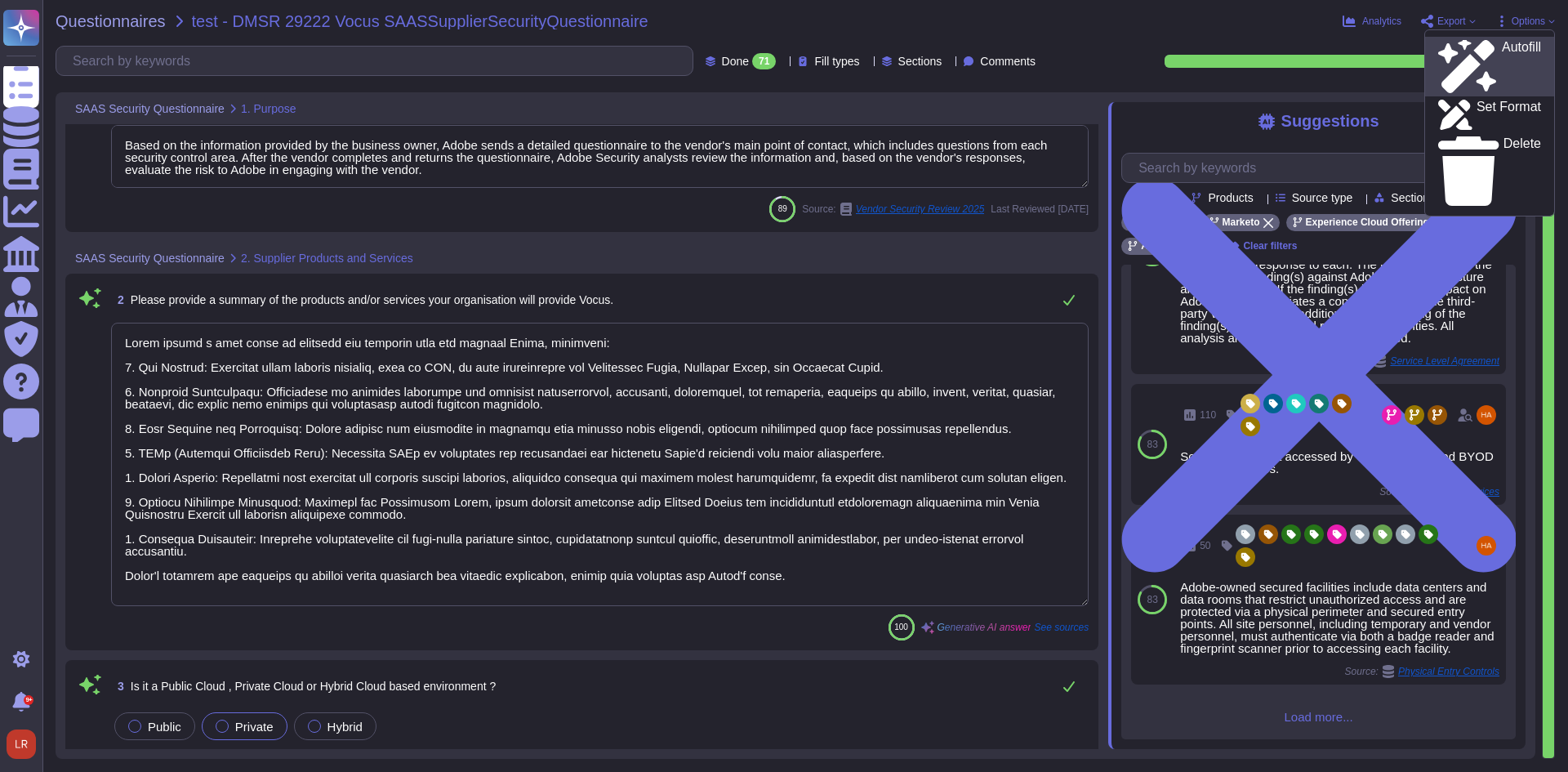
click at [1502, 44] on p "Autofill" at bounding box center [1522, 67] width 39 height 52
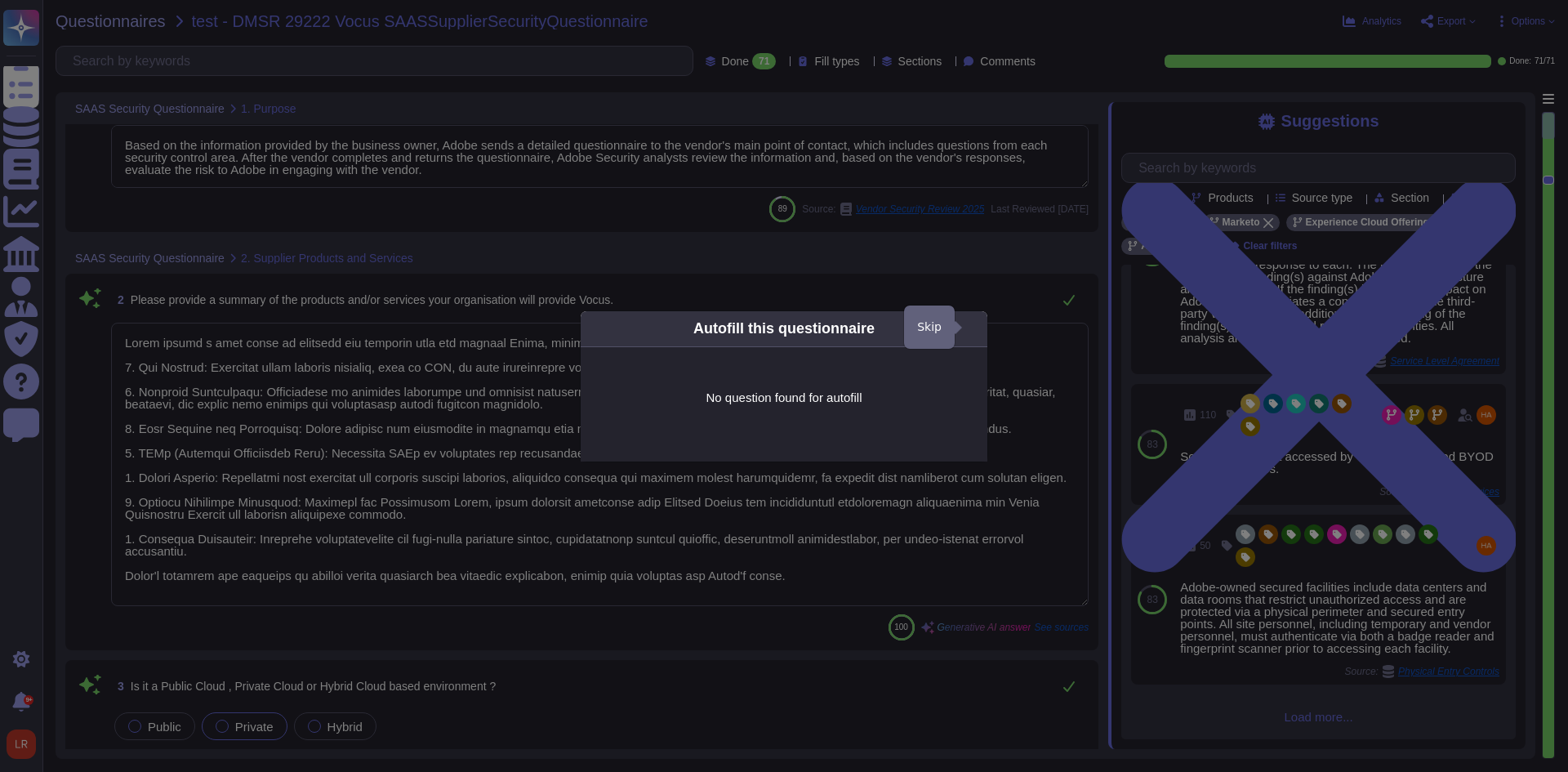
click at [978, 380] on icon at bounding box center [1134, 537] width 313 height 313
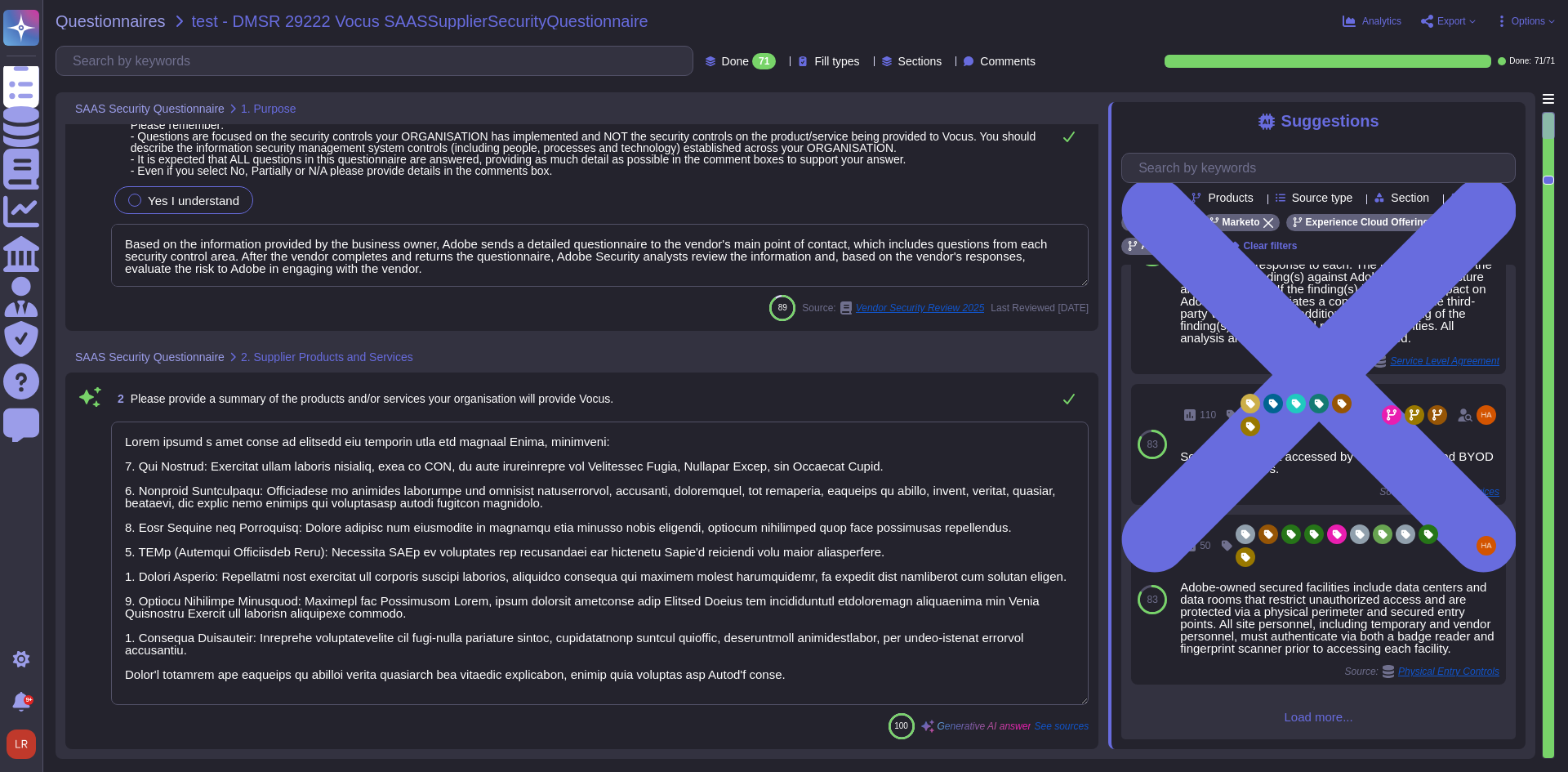
scroll to position [0, 0]
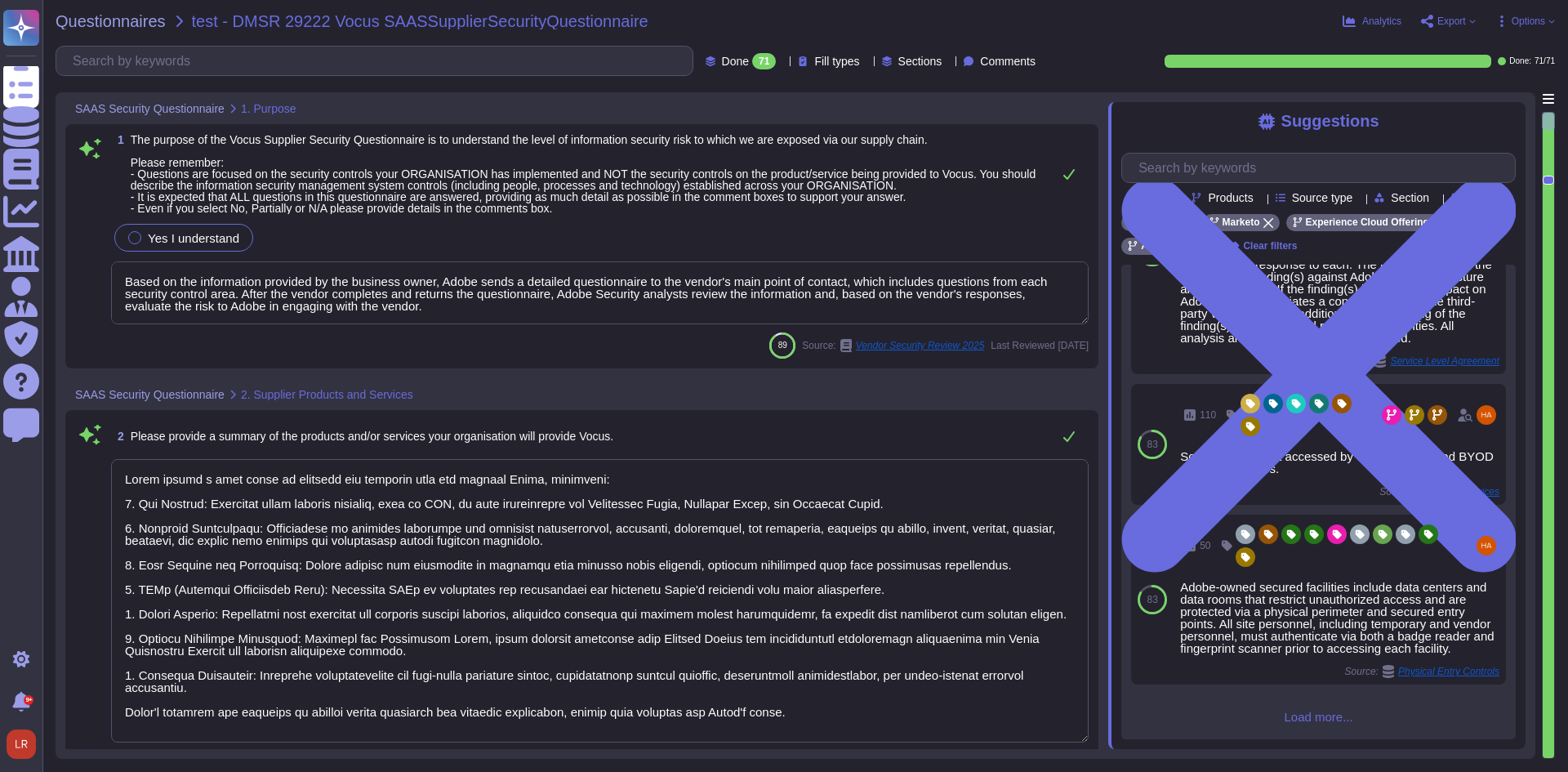
click at [752, 57] on div "71" at bounding box center [765, 61] width 24 height 17
click at [714, 108] on div "All 71" at bounding box center [751, 102] width 133 height 18
click at [181, 241] on span "Yes I understand" at bounding box center [194, 237] width 92 height 14
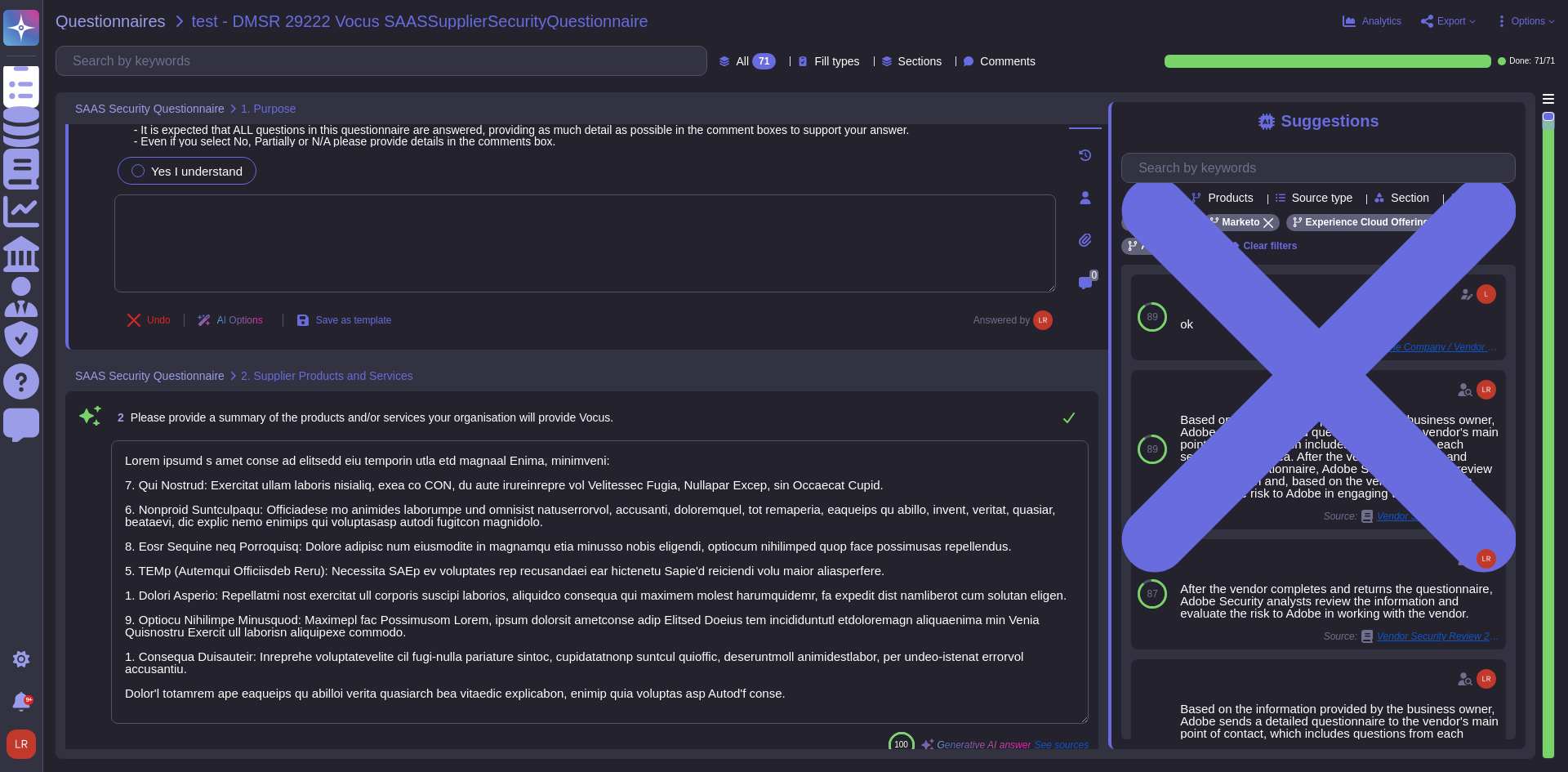
scroll to position [136, 0]
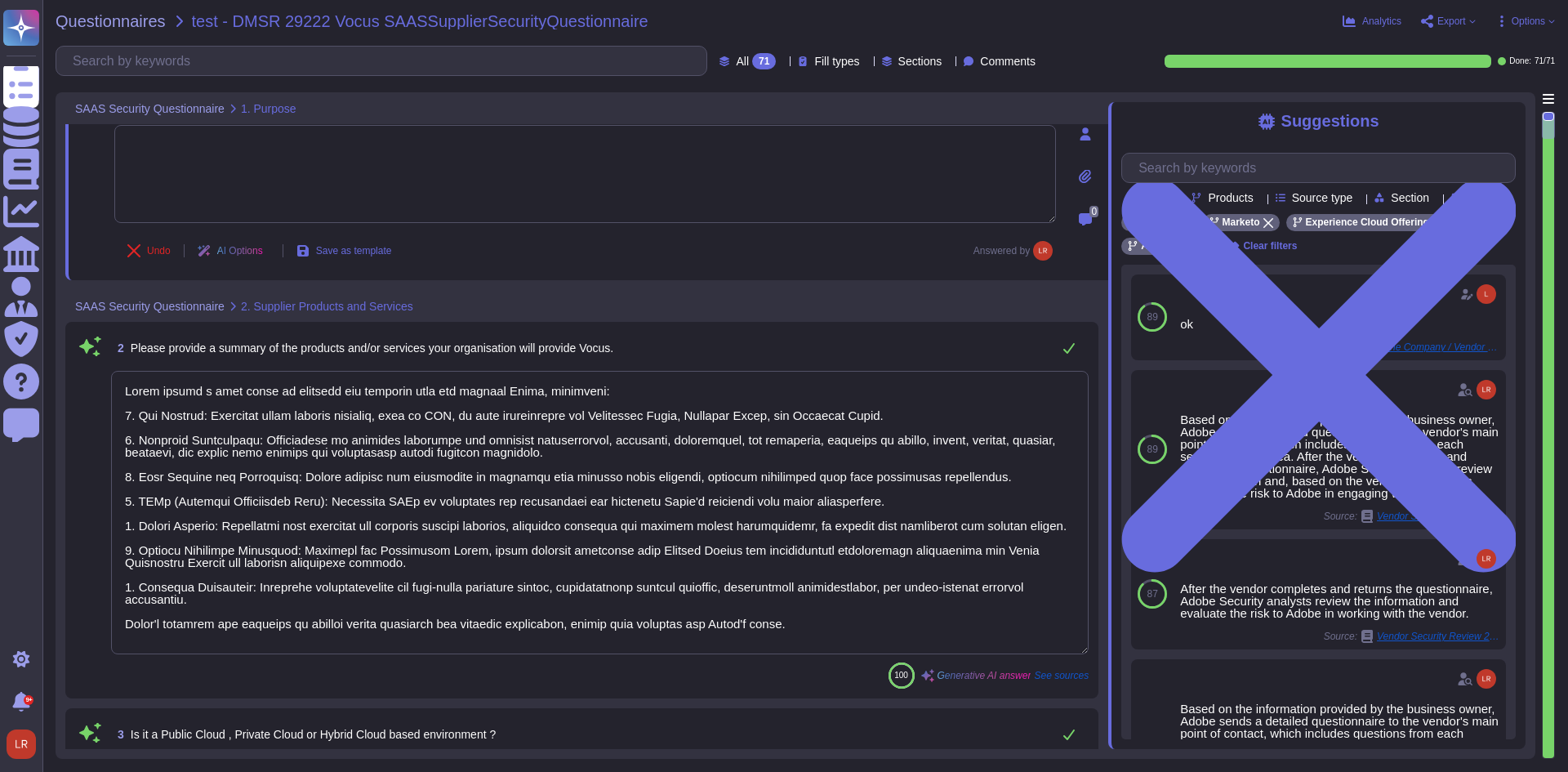
click at [1055, 382] on textarea at bounding box center [600, 513] width 978 height 284
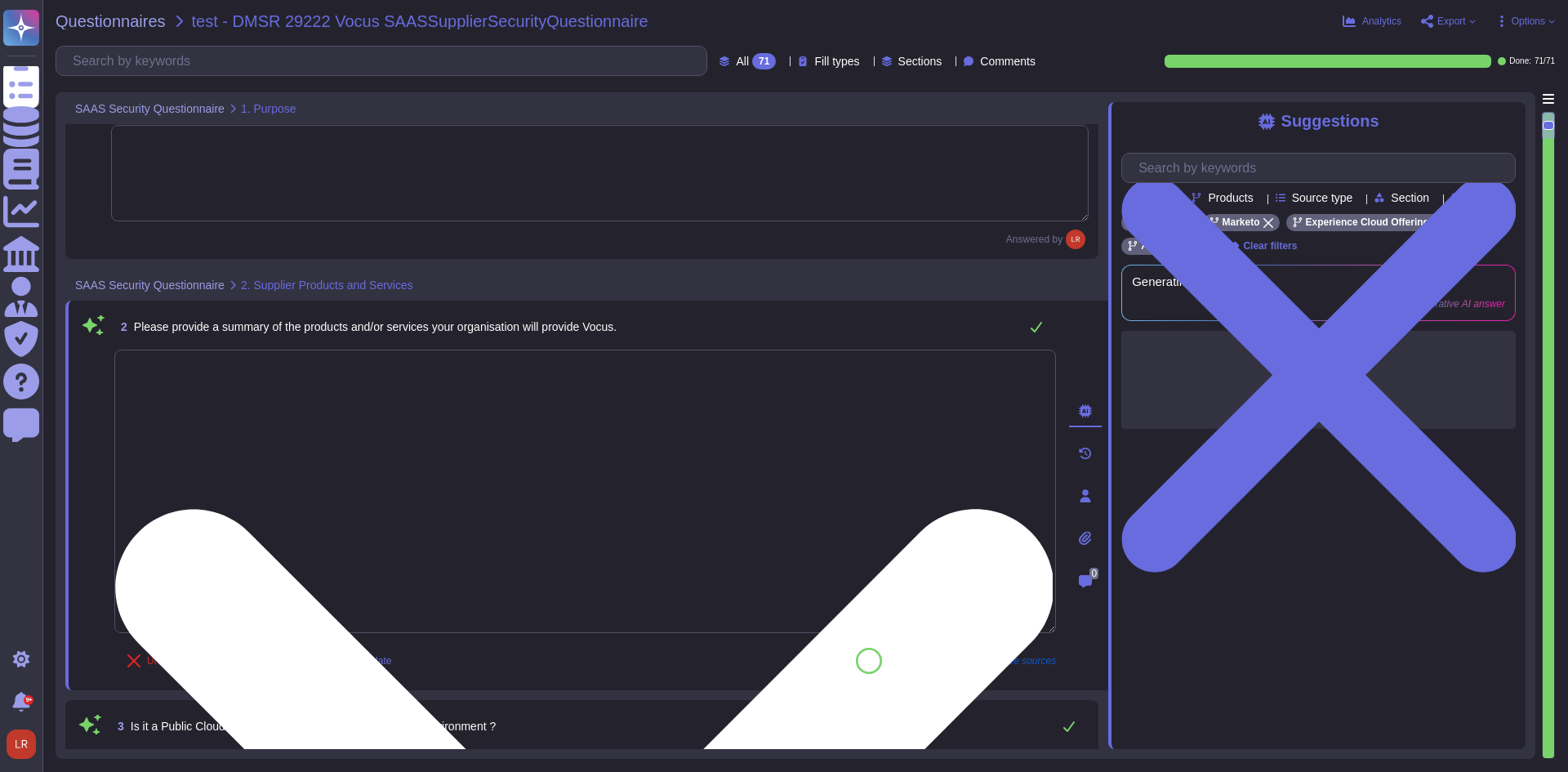
scroll to position [0, 0]
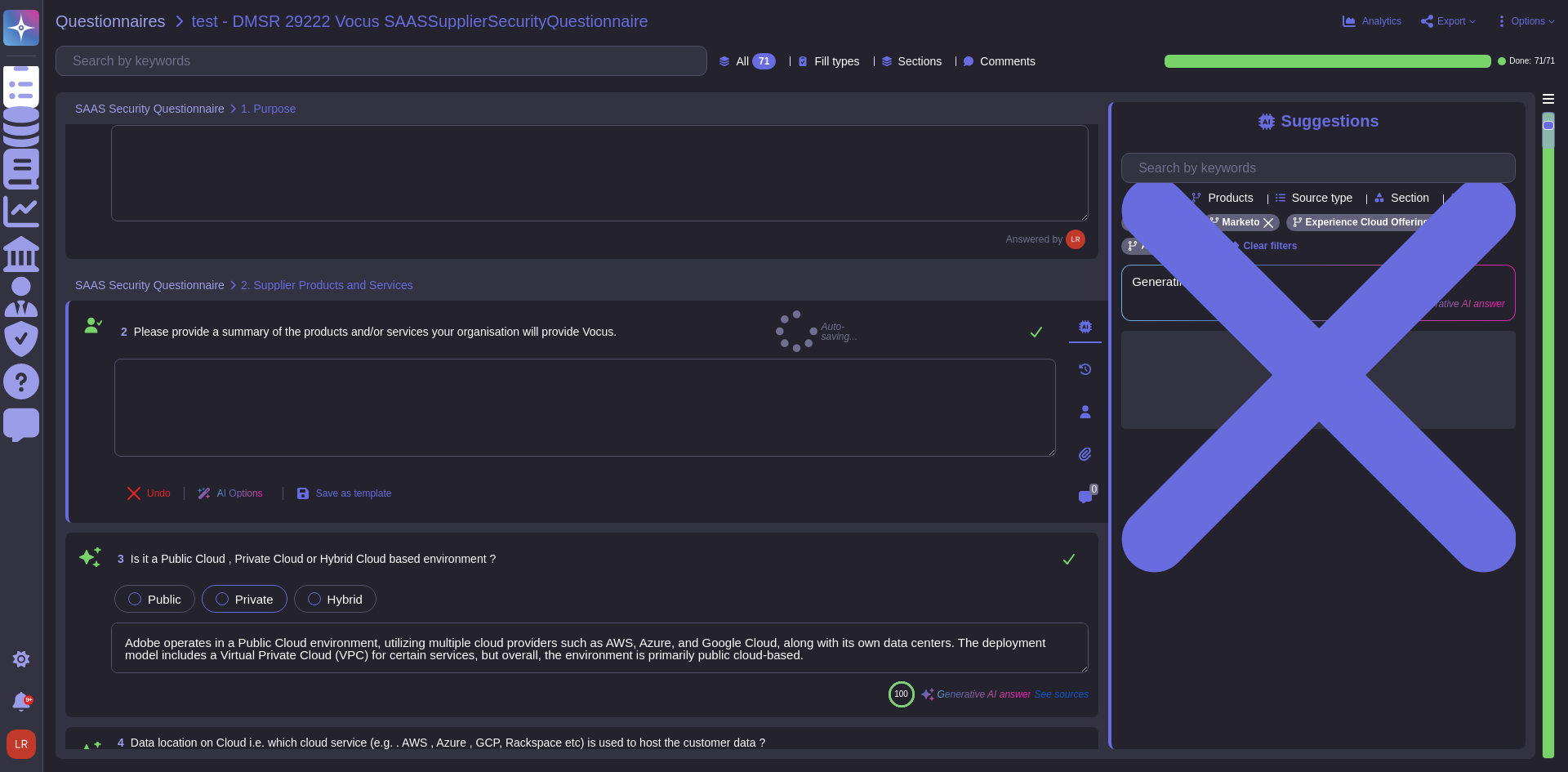
type textarea "Adobe utilizes Infrastructure-as-a-Service (IaaS) through Amazon Web Services (…"
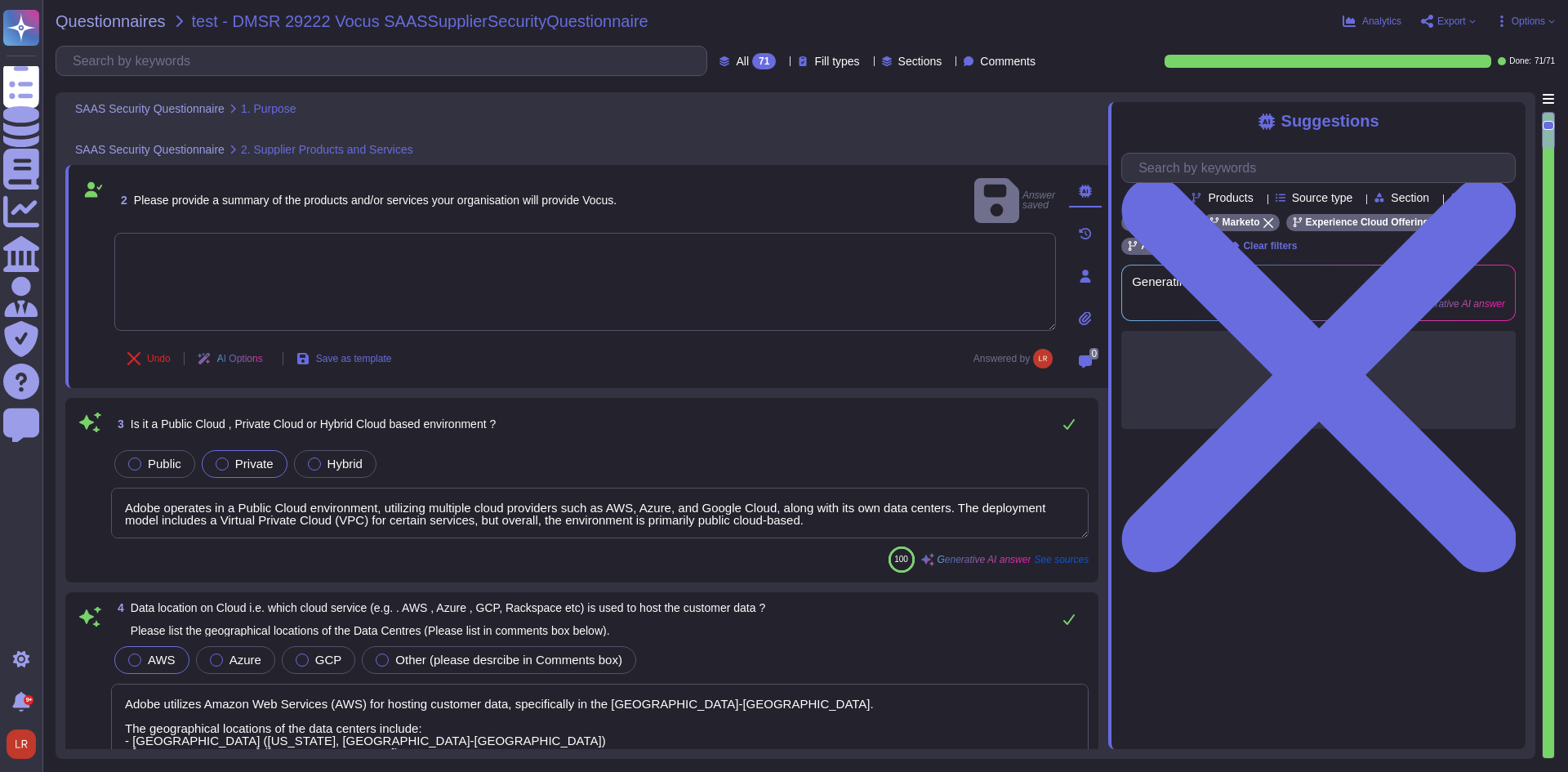
type textarea "Adobe's products and services' architecture diagrams, which include high-level …"
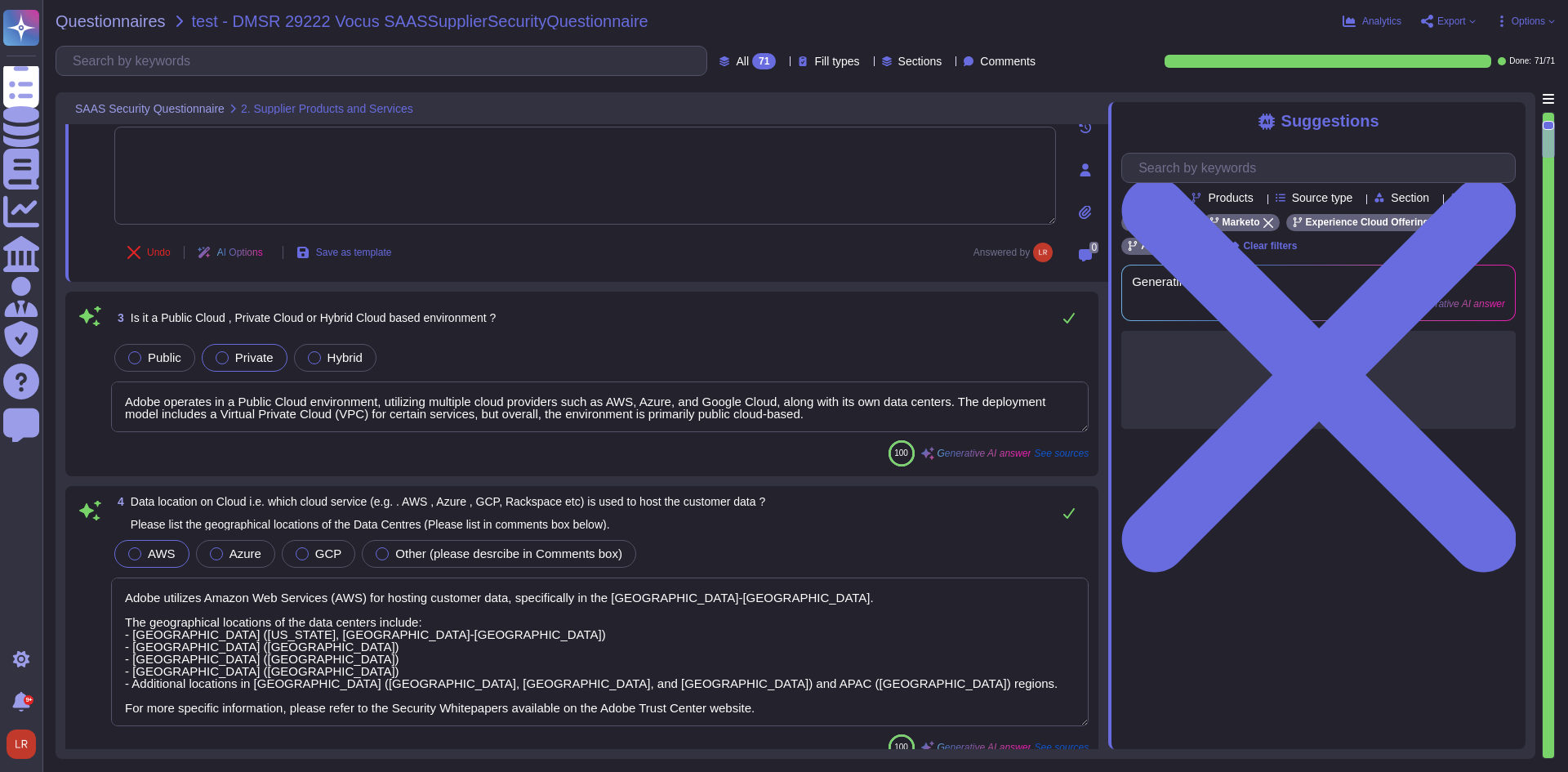
scroll to position [409, 0]
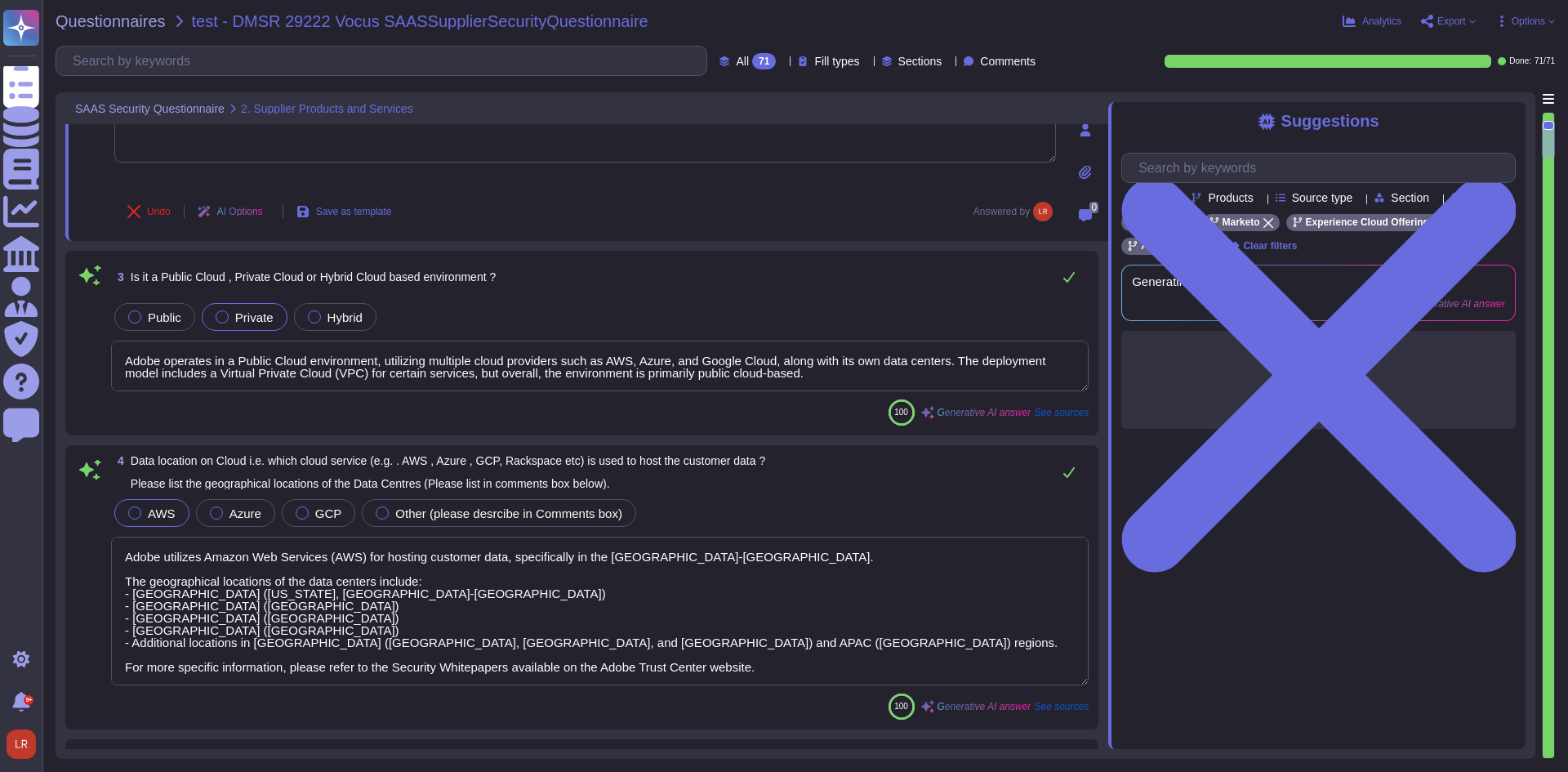
click at [1031, 369] on textarea "Adobe operates in a Public Cloud environment, utilizing multiple cloud provider…" at bounding box center [600, 365] width 978 height 51
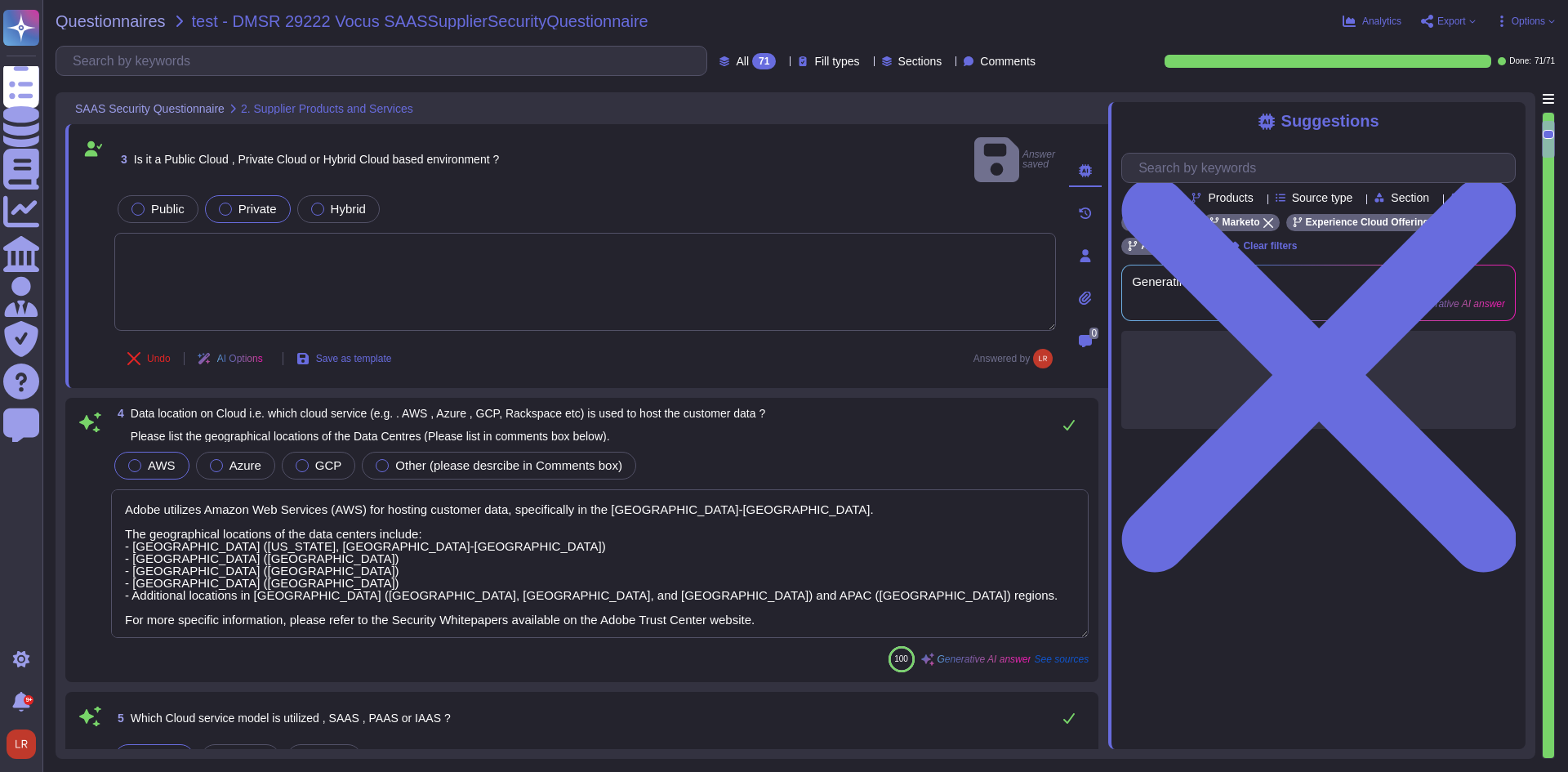
scroll to position [545, 0]
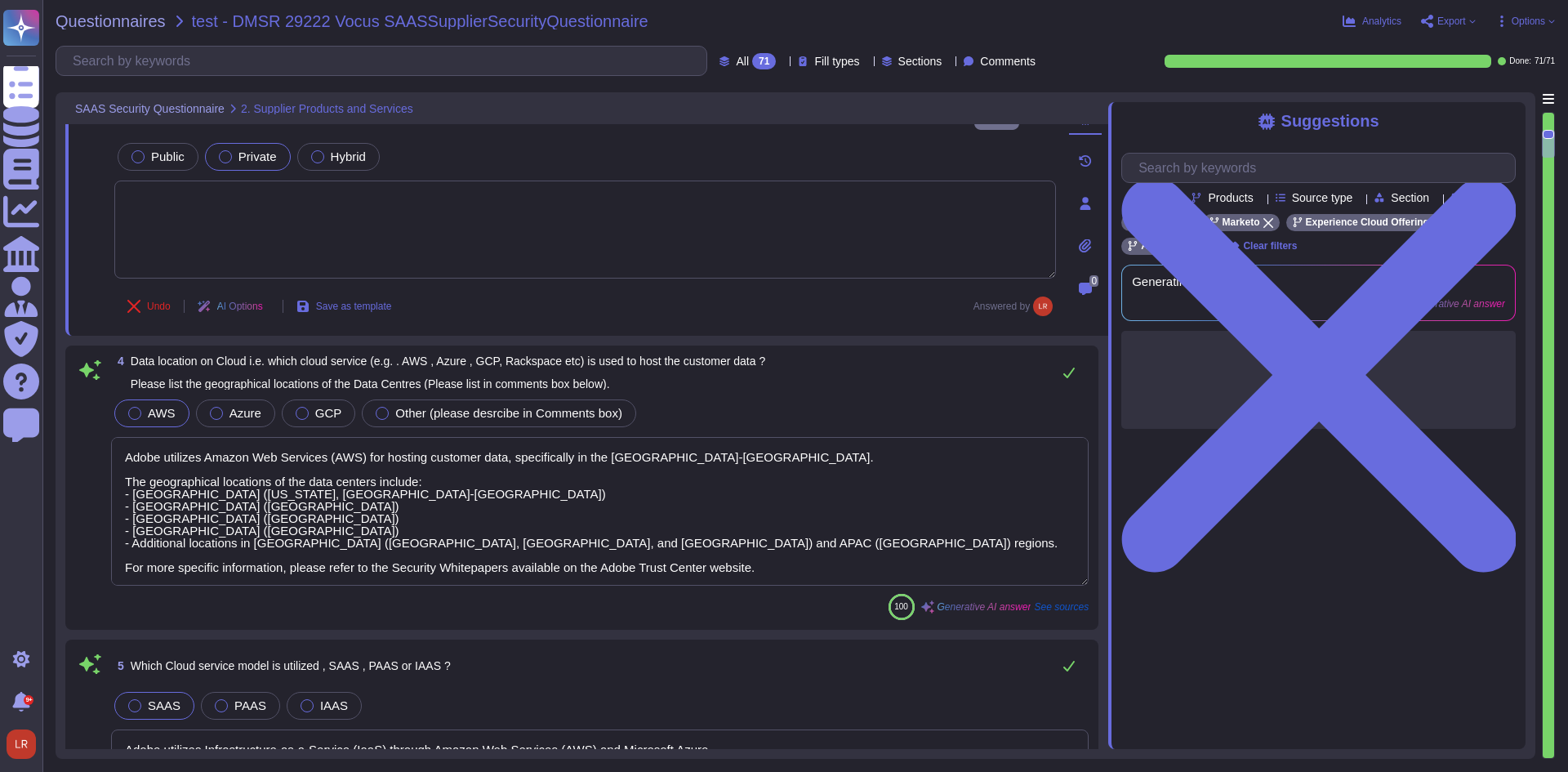
type textarea "Yes, Adobe has a support team located globally, including in regions outside of…"
click at [986, 465] on textarea "Adobe utilizes Amazon Web Services (AWS) for hosting customer data, specificall…" at bounding box center [600, 511] width 978 height 148
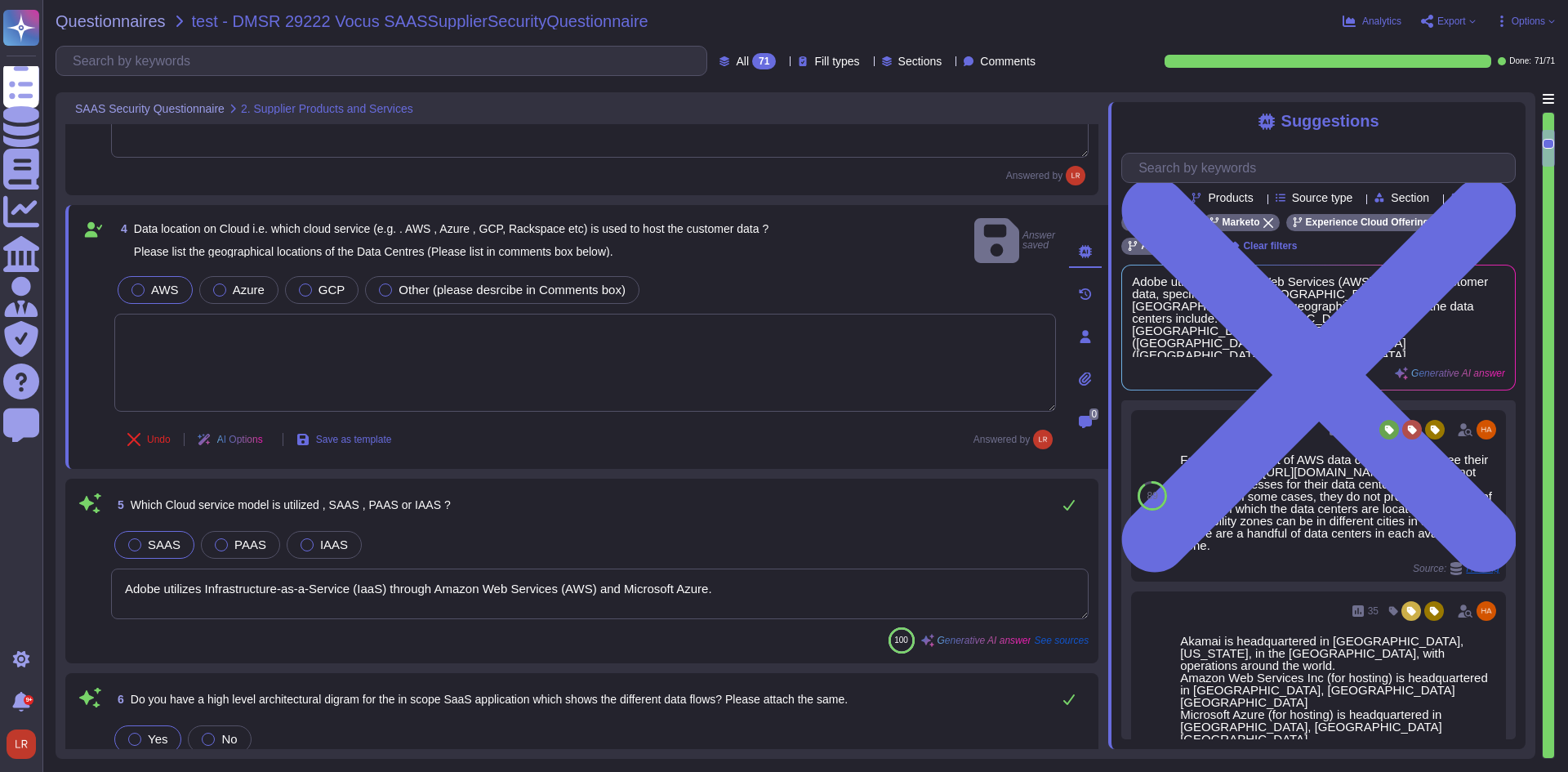
type textarea "The Vendor Security Review (VSR) program evaluates a third-party vendor’s compl…"
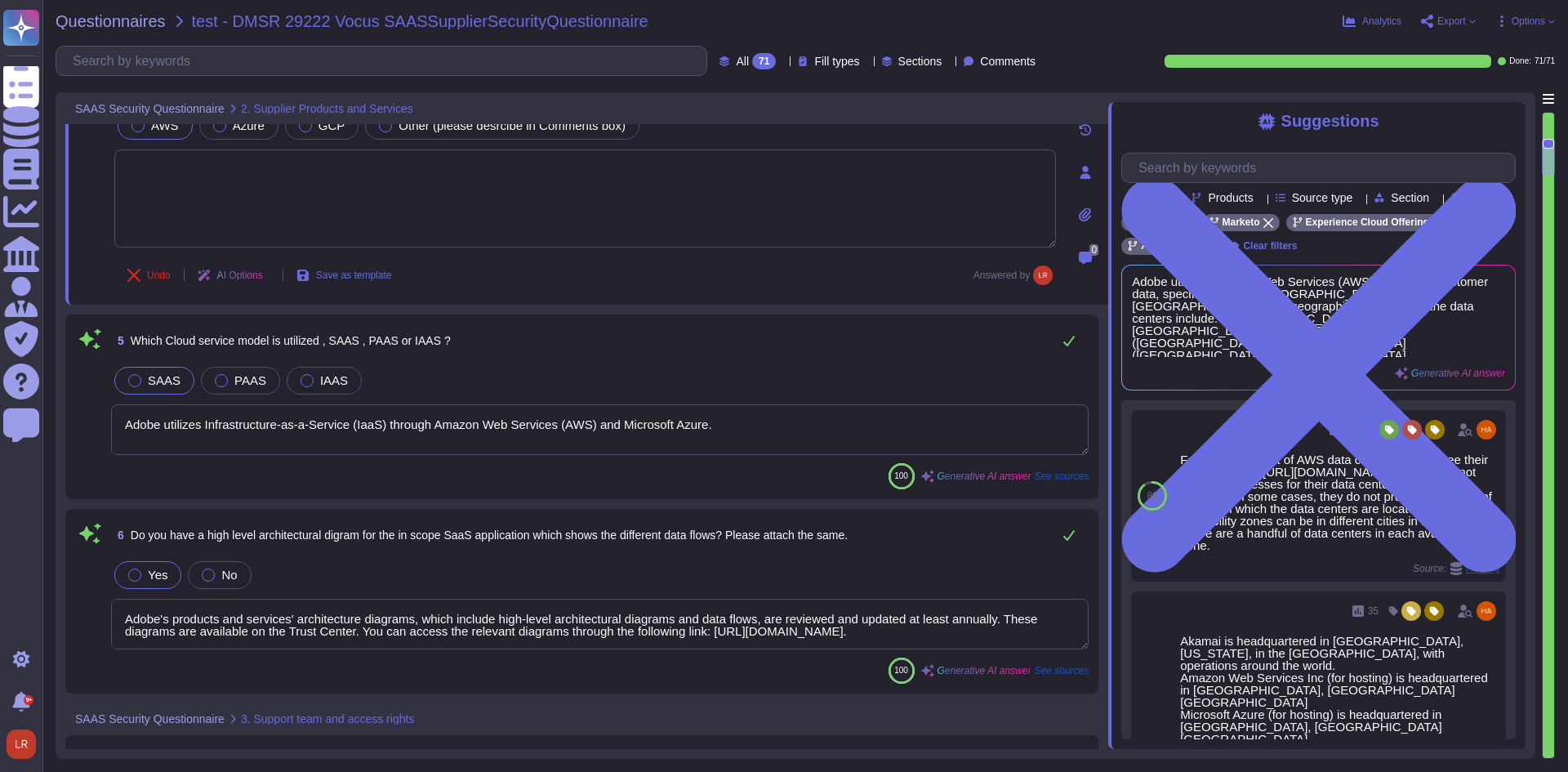
scroll to position [953, 0]
type textarea "Adobe is certified in alignment with ISO 27001 and most major products are SOC …"
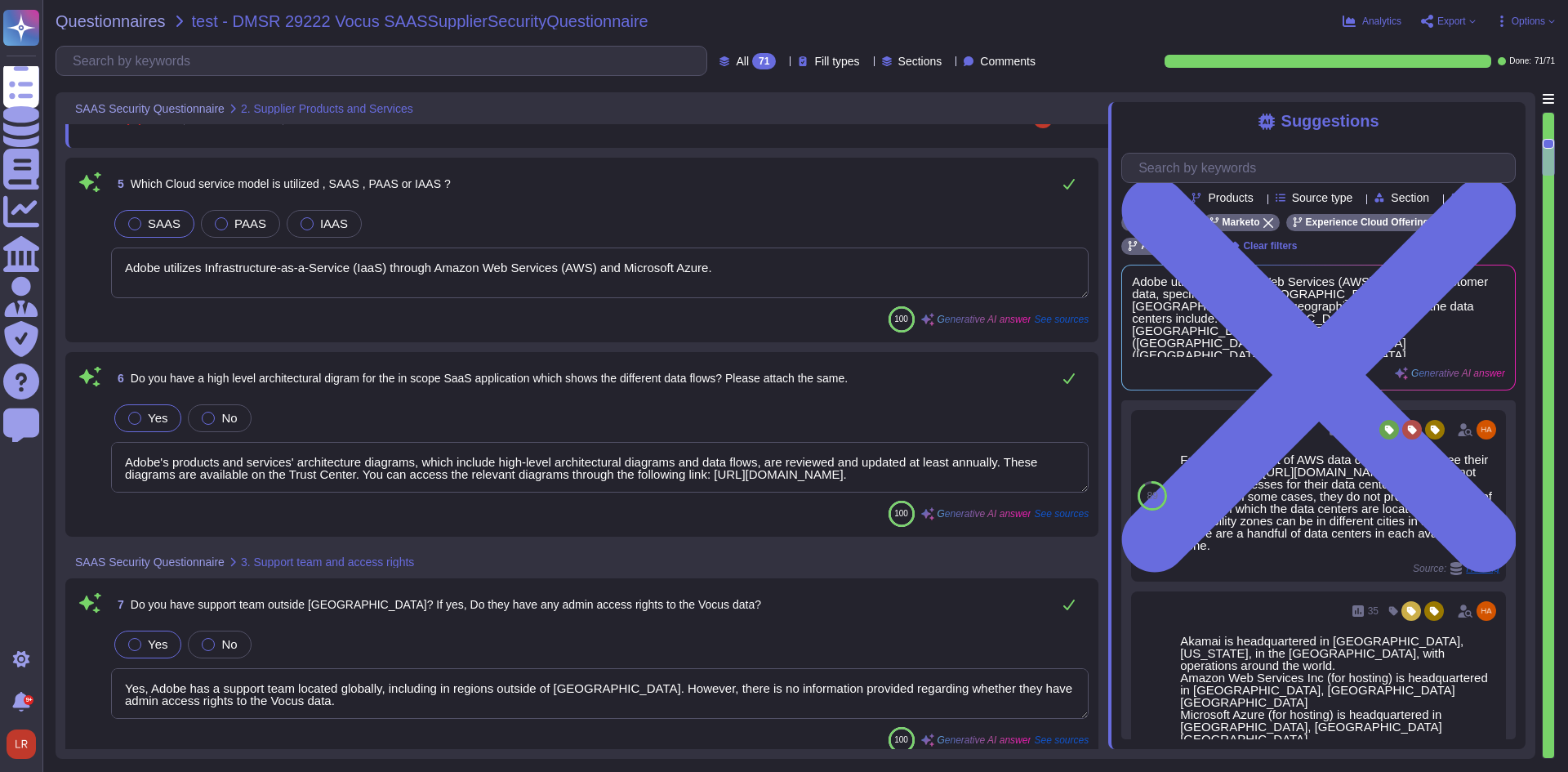
click at [964, 255] on textarea "Adobe utilizes Infrastructure-as-a-Service (IaaS) through Amazon Web Services (…" at bounding box center [600, 272] width 978 height 51
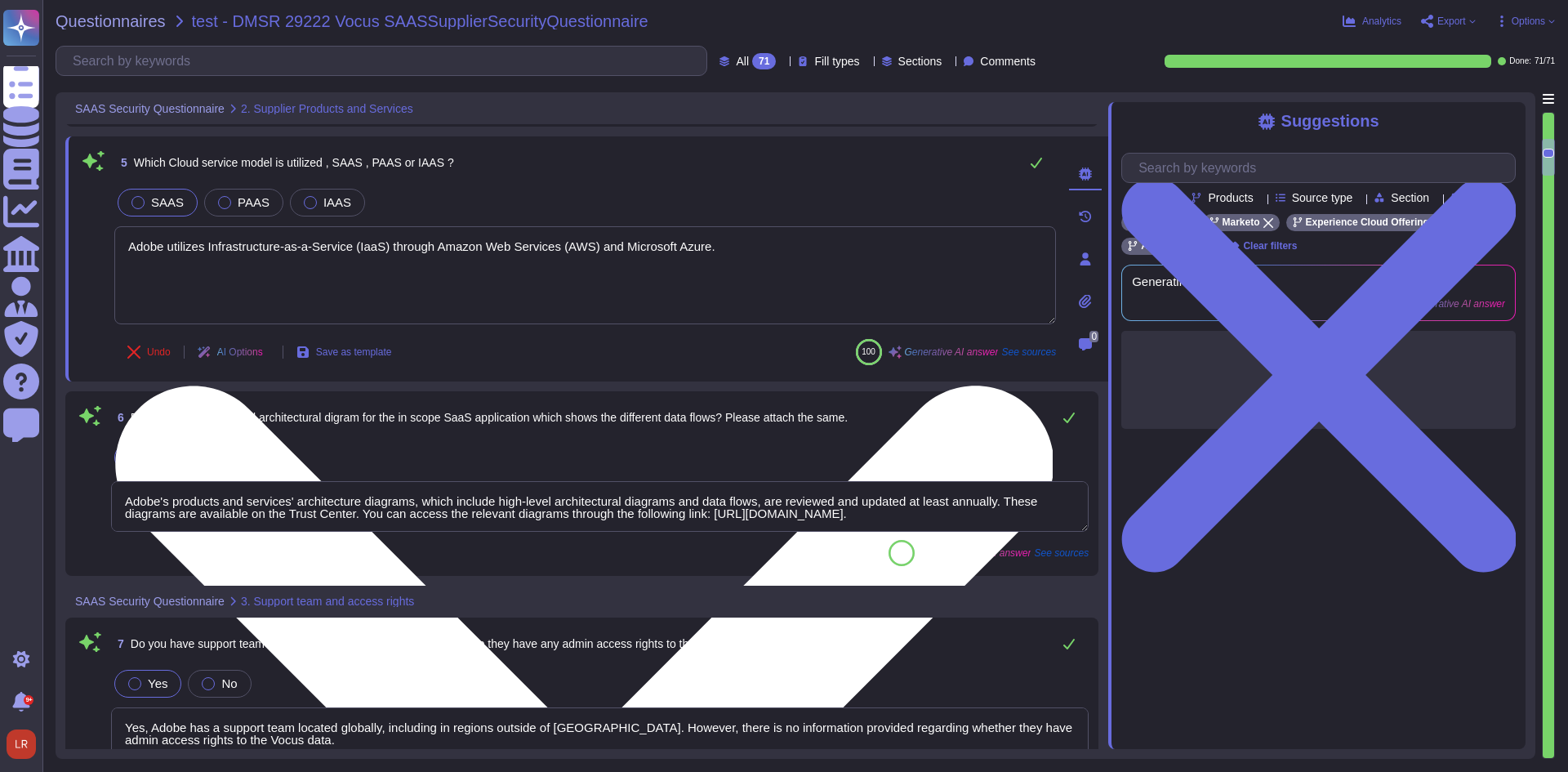
type textarea "Adobe is certified in alignment with ISO 27001 and most major products are SOC …"
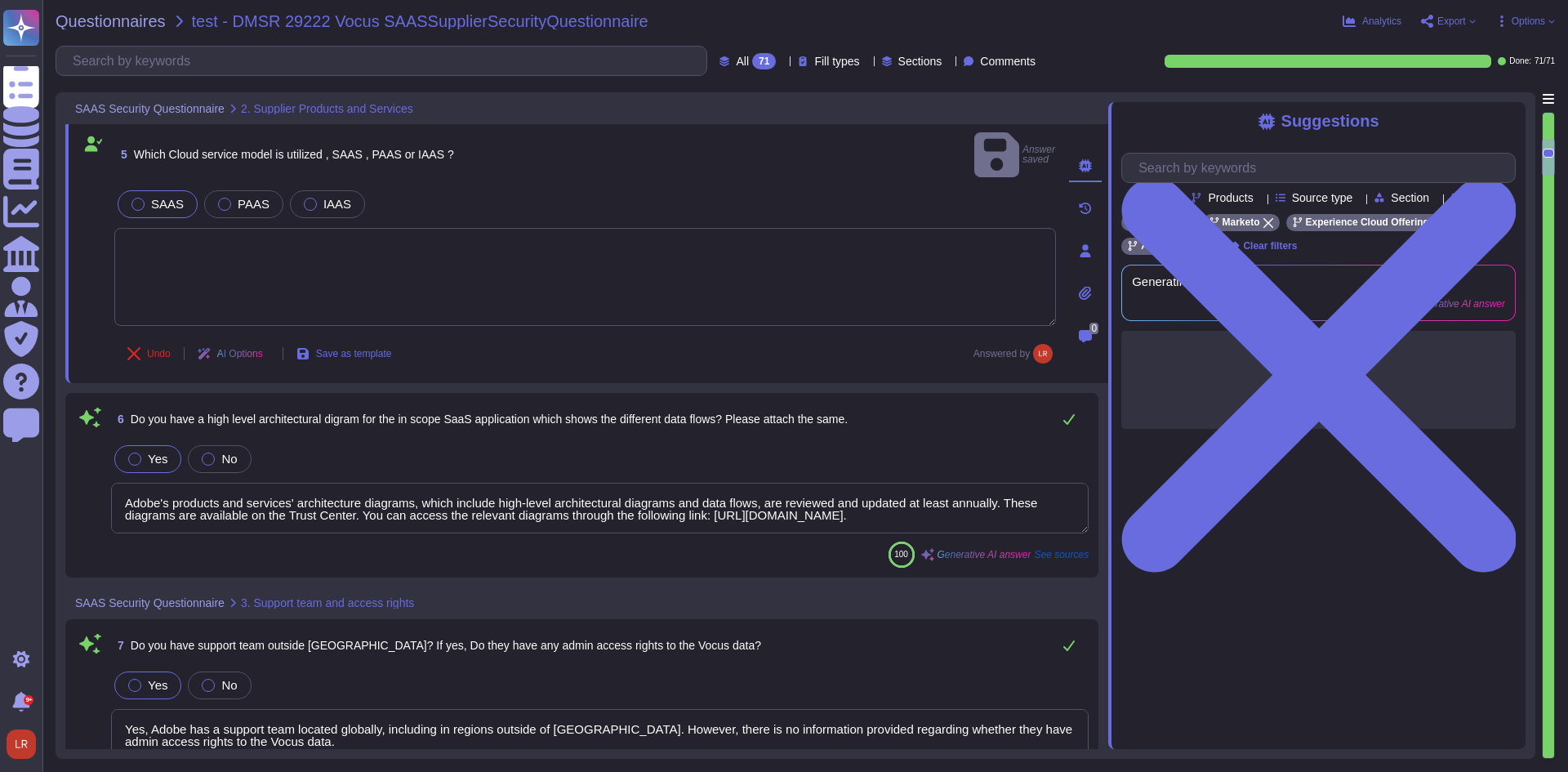
click at [858, 487] on textarea "Adobe's products and services' architecture diagrams, which include high-level …" at bounding box center [600, 508] width 978 height 51
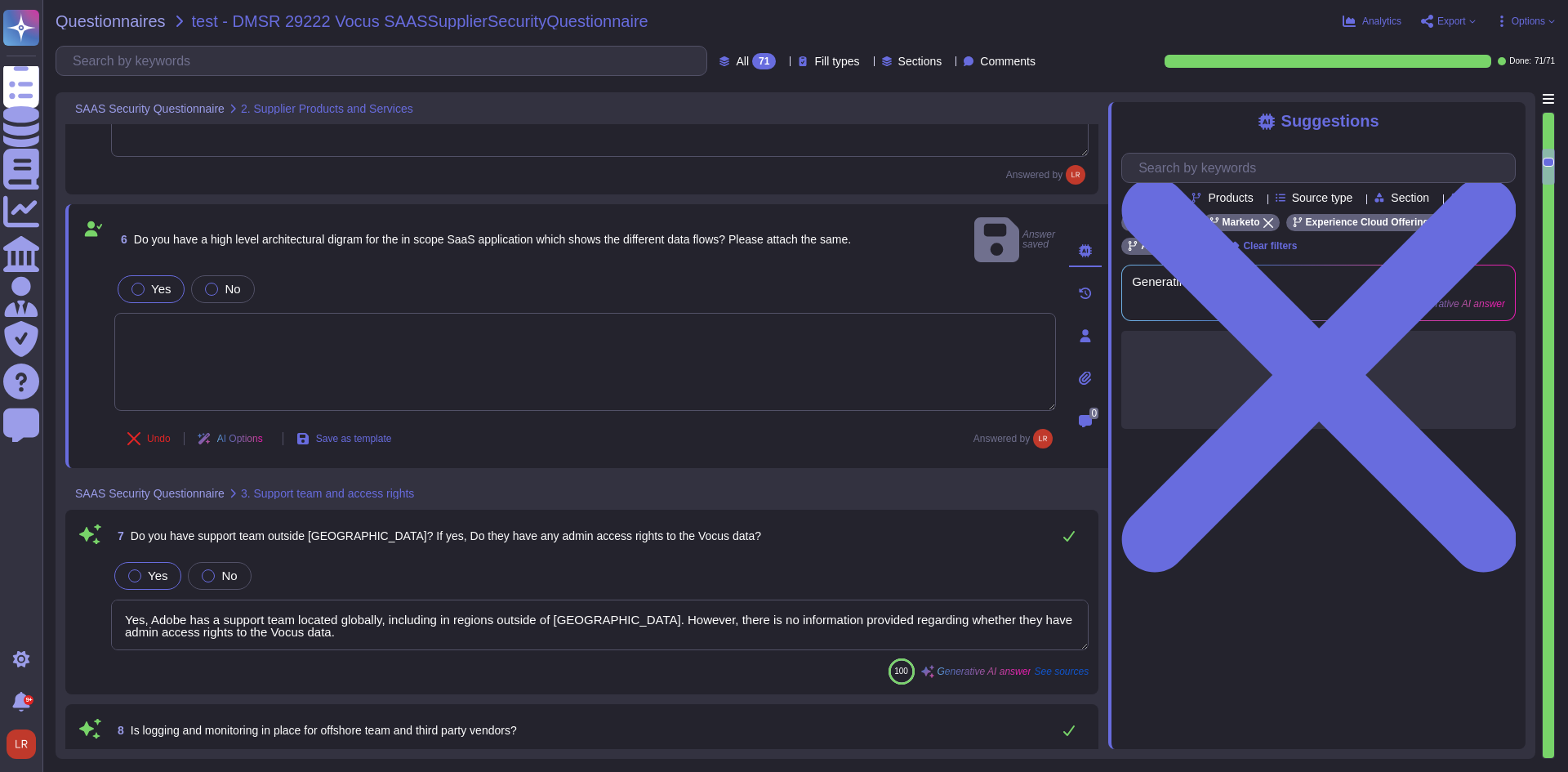
type textarea "Adobe's ISO-27001 certification is for their [GEOGRAPHIC_DATA], [US_STATE] loca…"
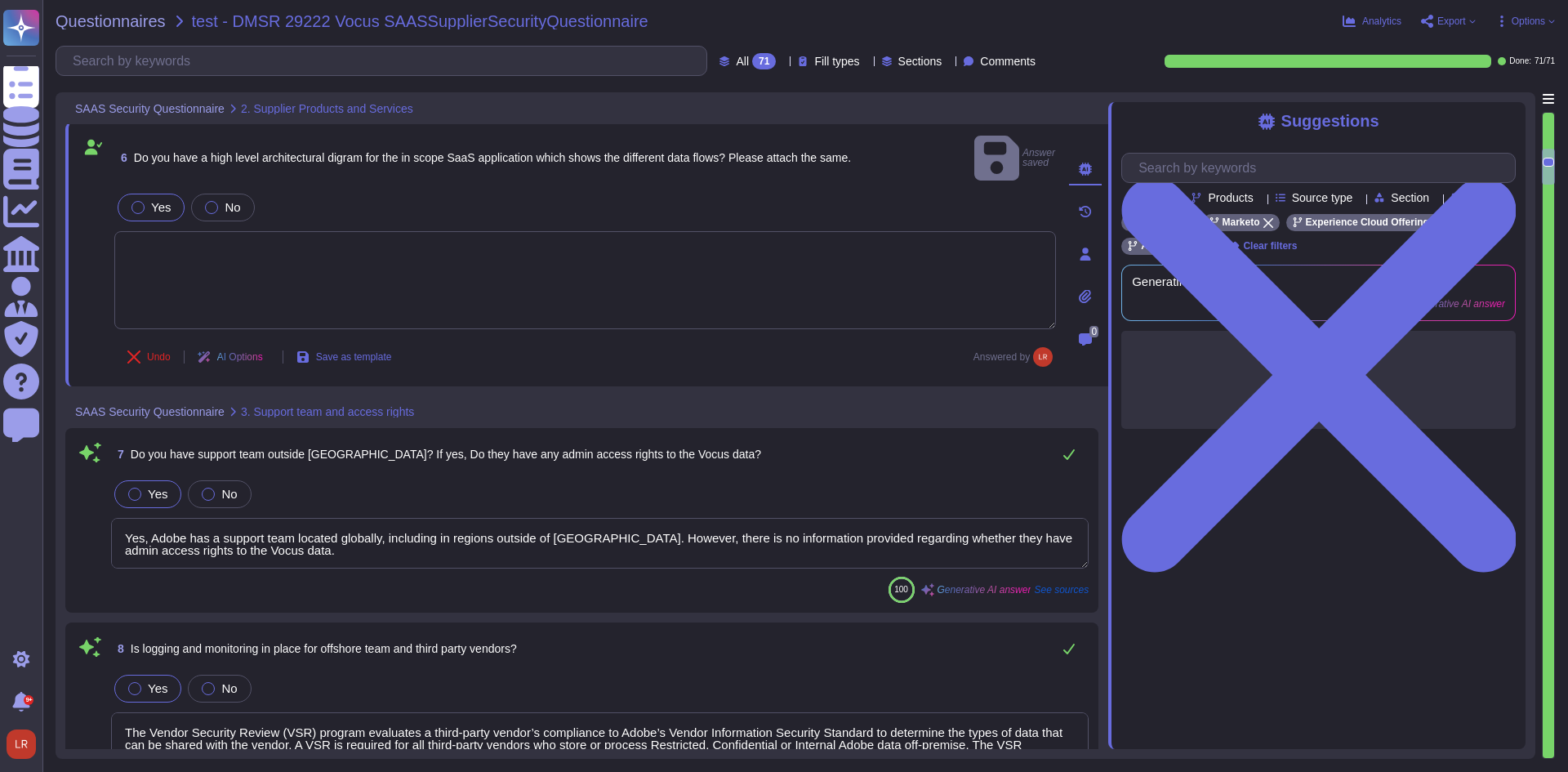
scroll to position [1225, 0]
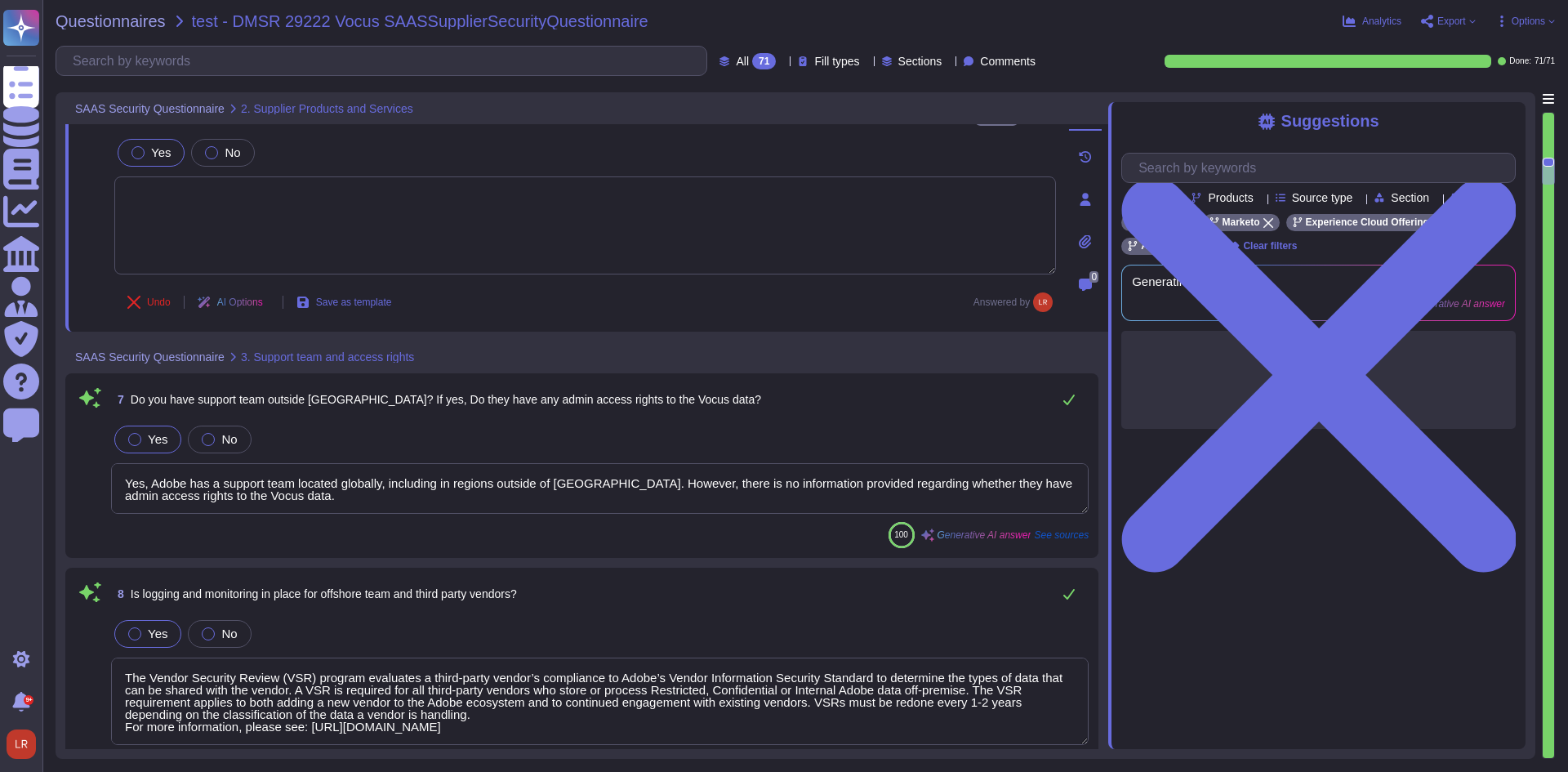
click at [1007, 463] on textarea "Yes, Adobe has a support team located globally, including in regions outside of…" at bounding box center [600, 488] width 978 height 51
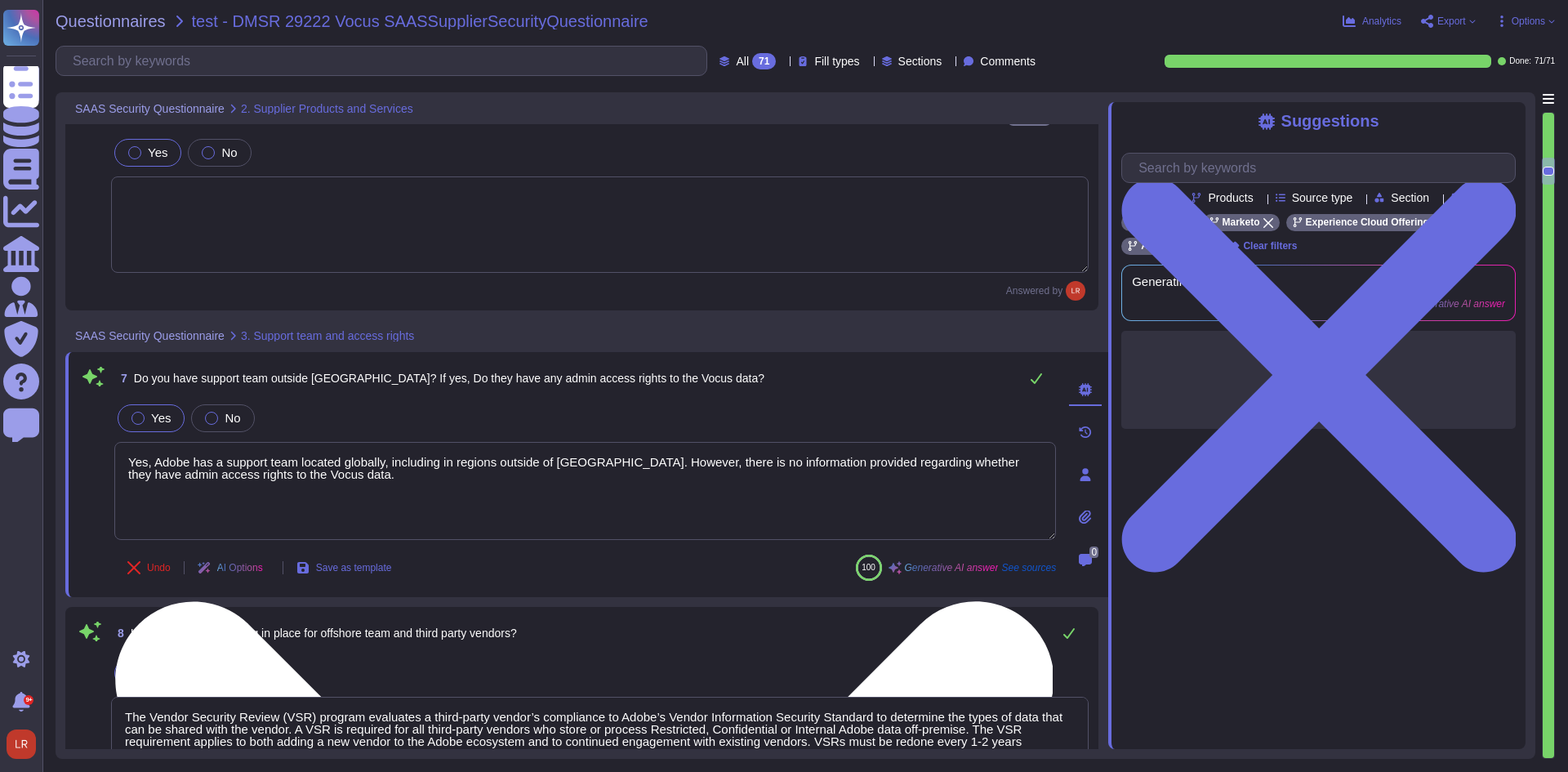
type textarea "Adobe's ISO-27001 certification is for their [GEOGRAPHIC_DATA], [US_STATE] loca…"
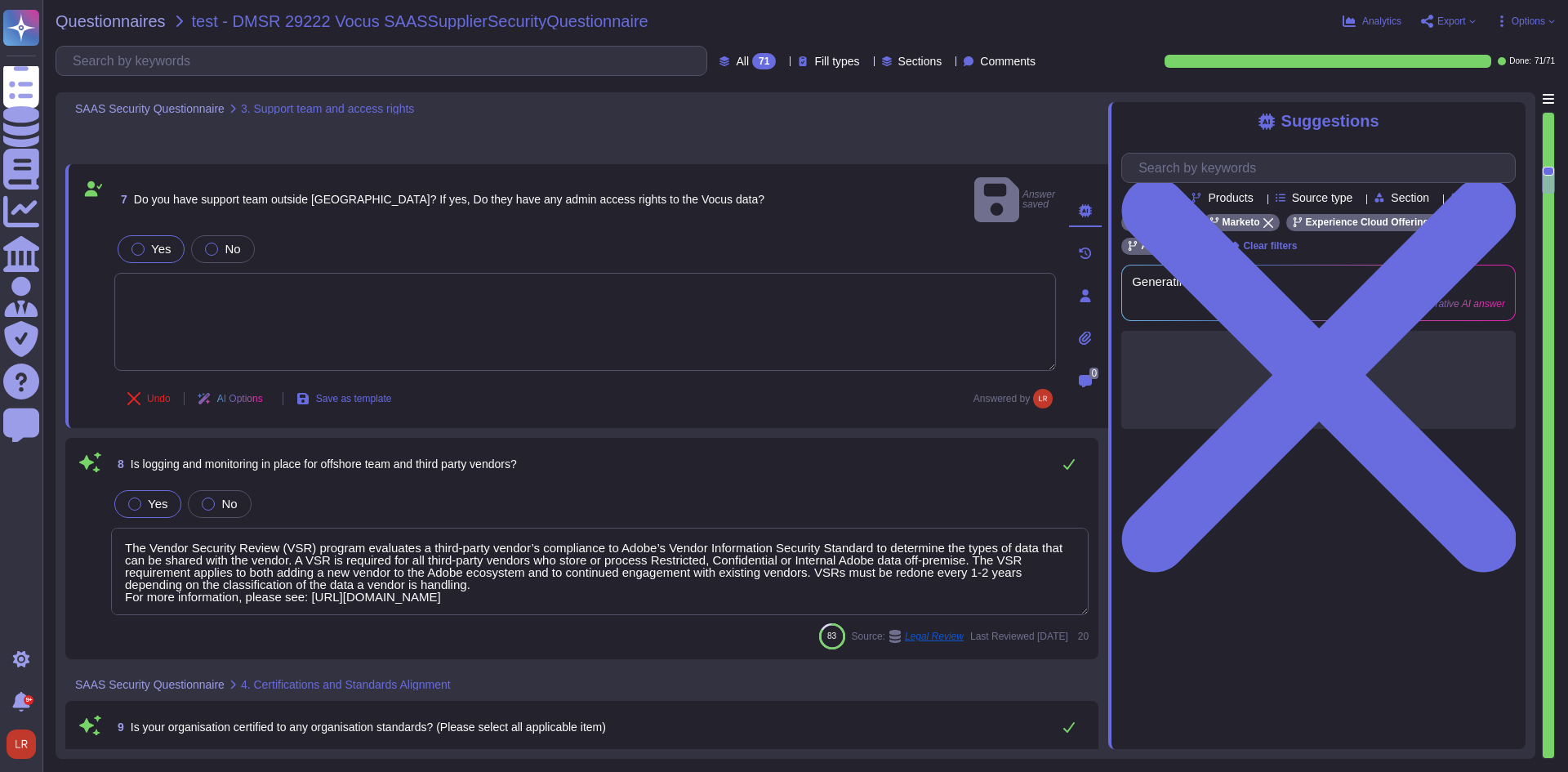
type textarea "Adobe holds an ISO 9001:2015 Certification, which is available on the Adobe Tru…"
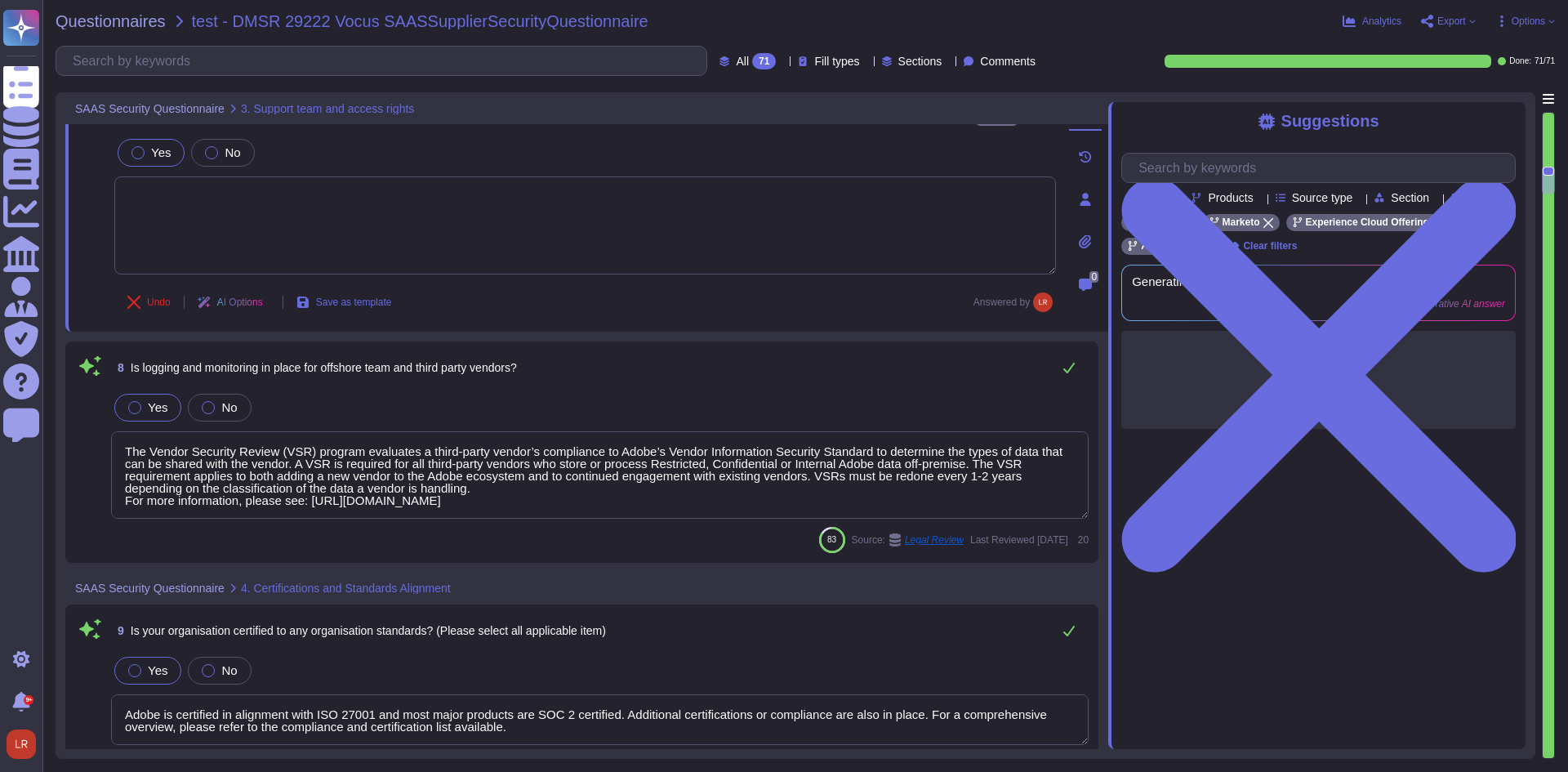
scroll to position [1497, 0]
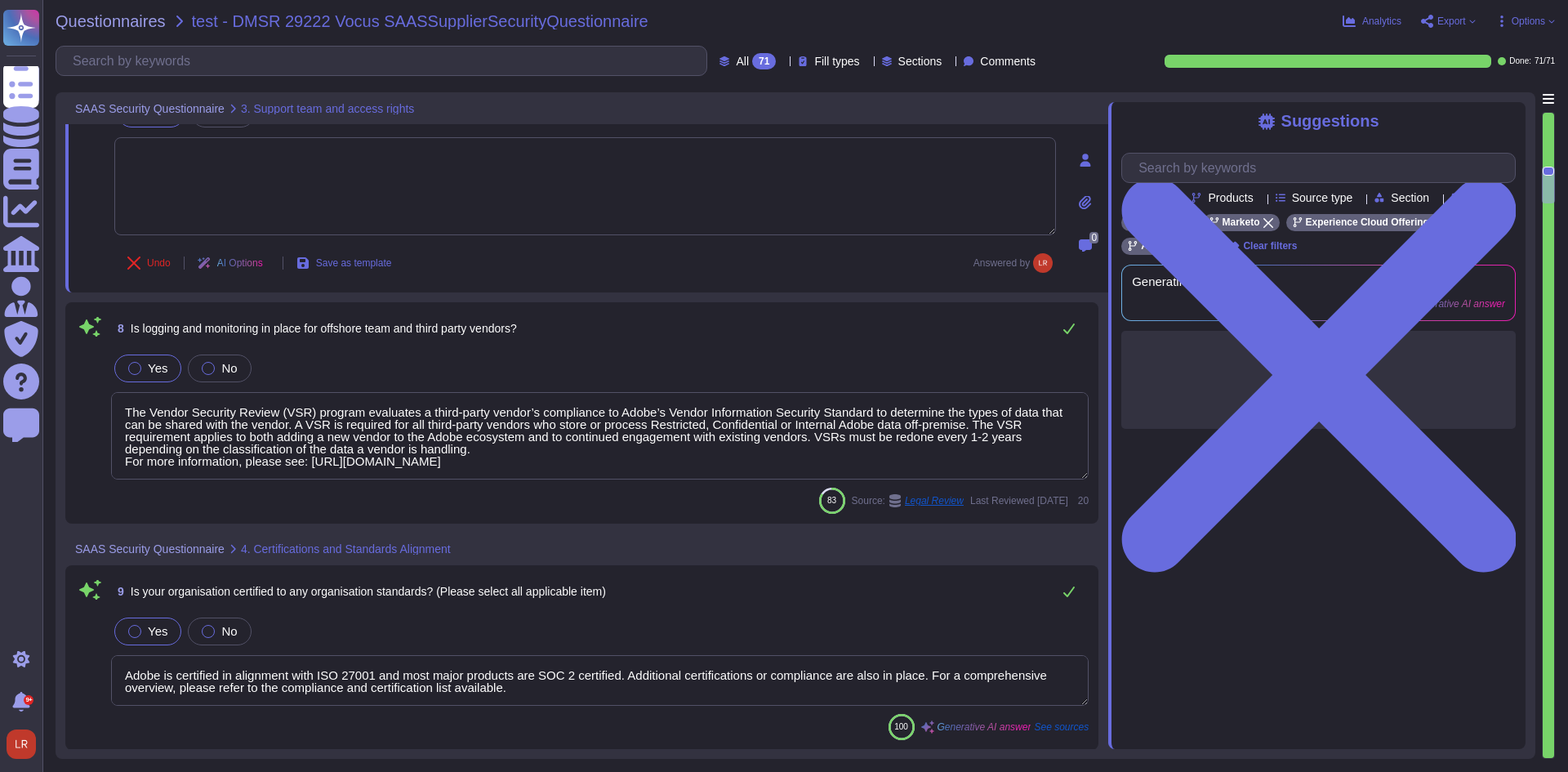
click at [1005, 416] on textarea "The Vendor Security Review (VSR) program evaluates a third-party vendor’s compl…" at bounding box center [600, 436] width 978 height 87
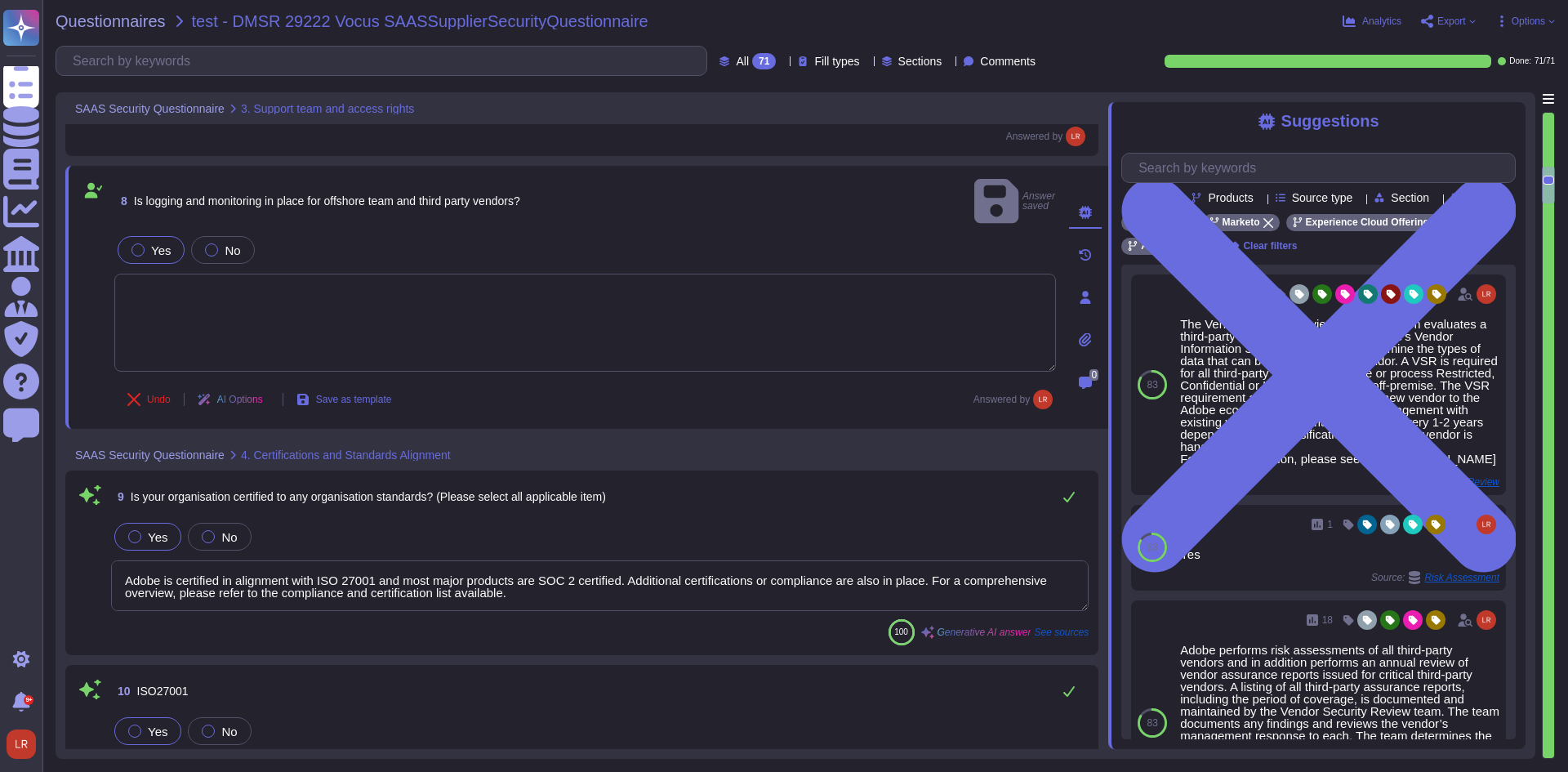
type textarea "SOC 2 certification is a security framework developed by the American Institute…"
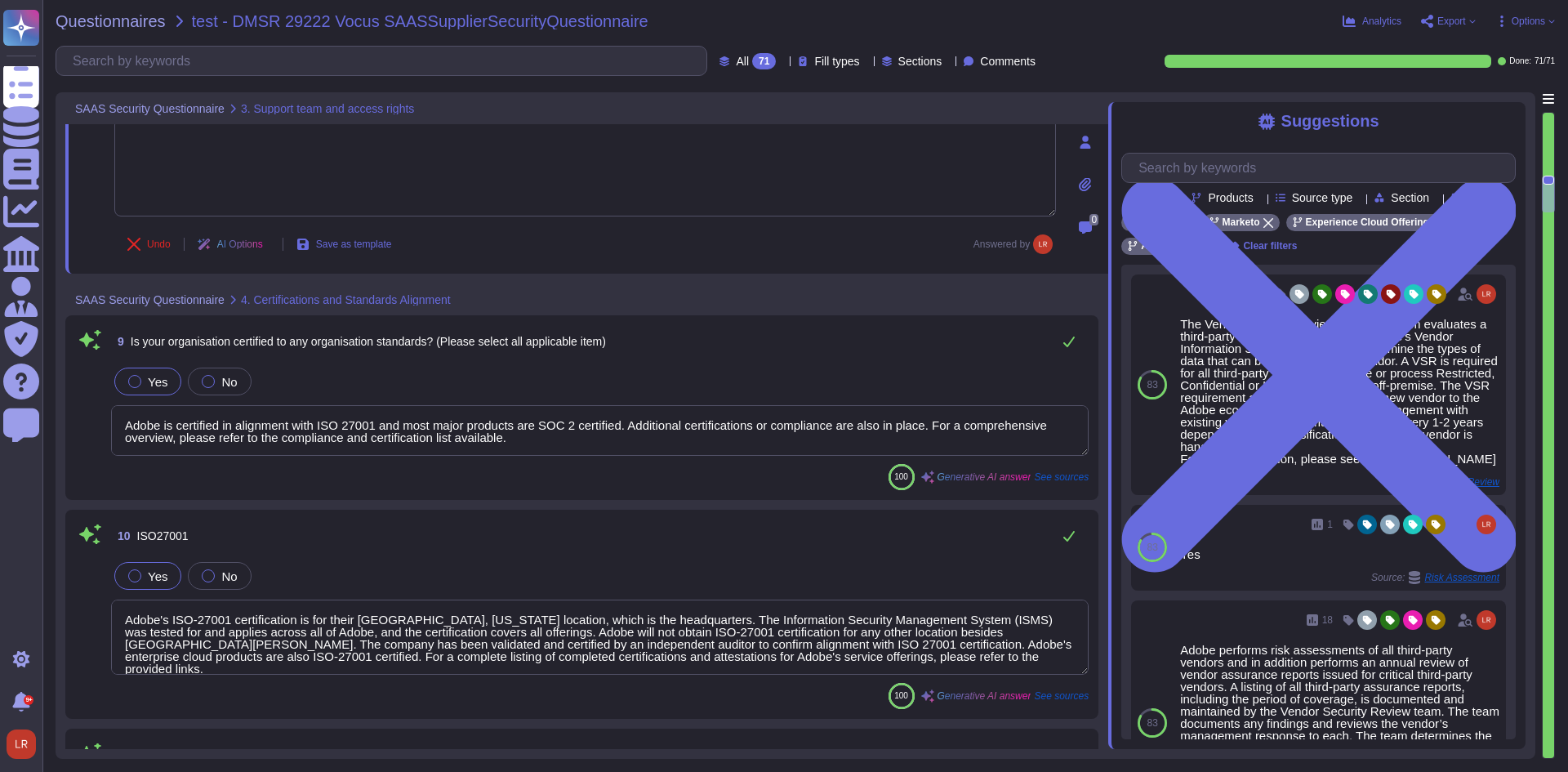
scroll to position [1770, 0]
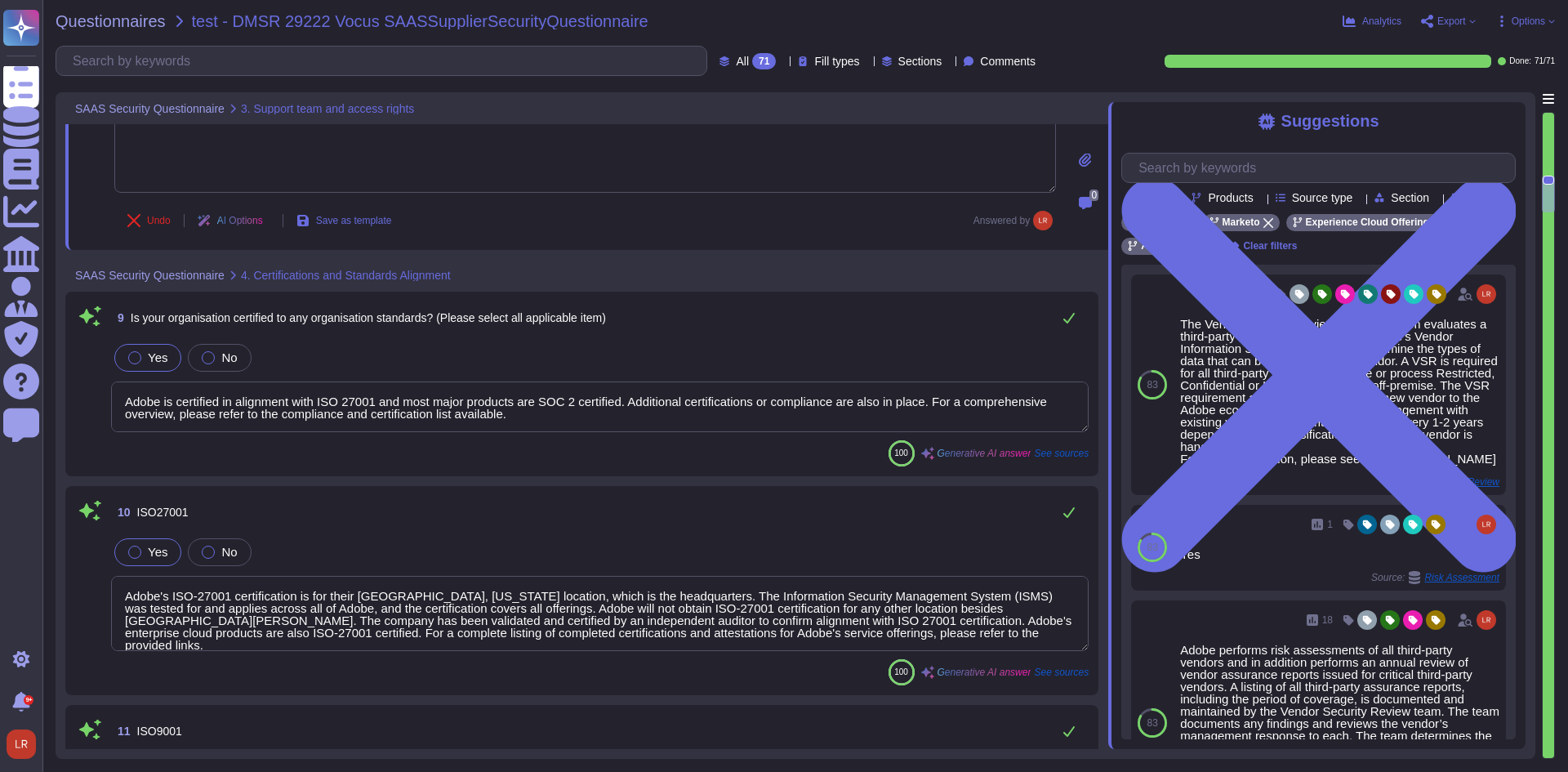
click at [994, 384] on textarea "Adobe is certified in alignment with ISO 27001 and most major products are SOC …" at bounding box center [600, 407] width 978 height 51
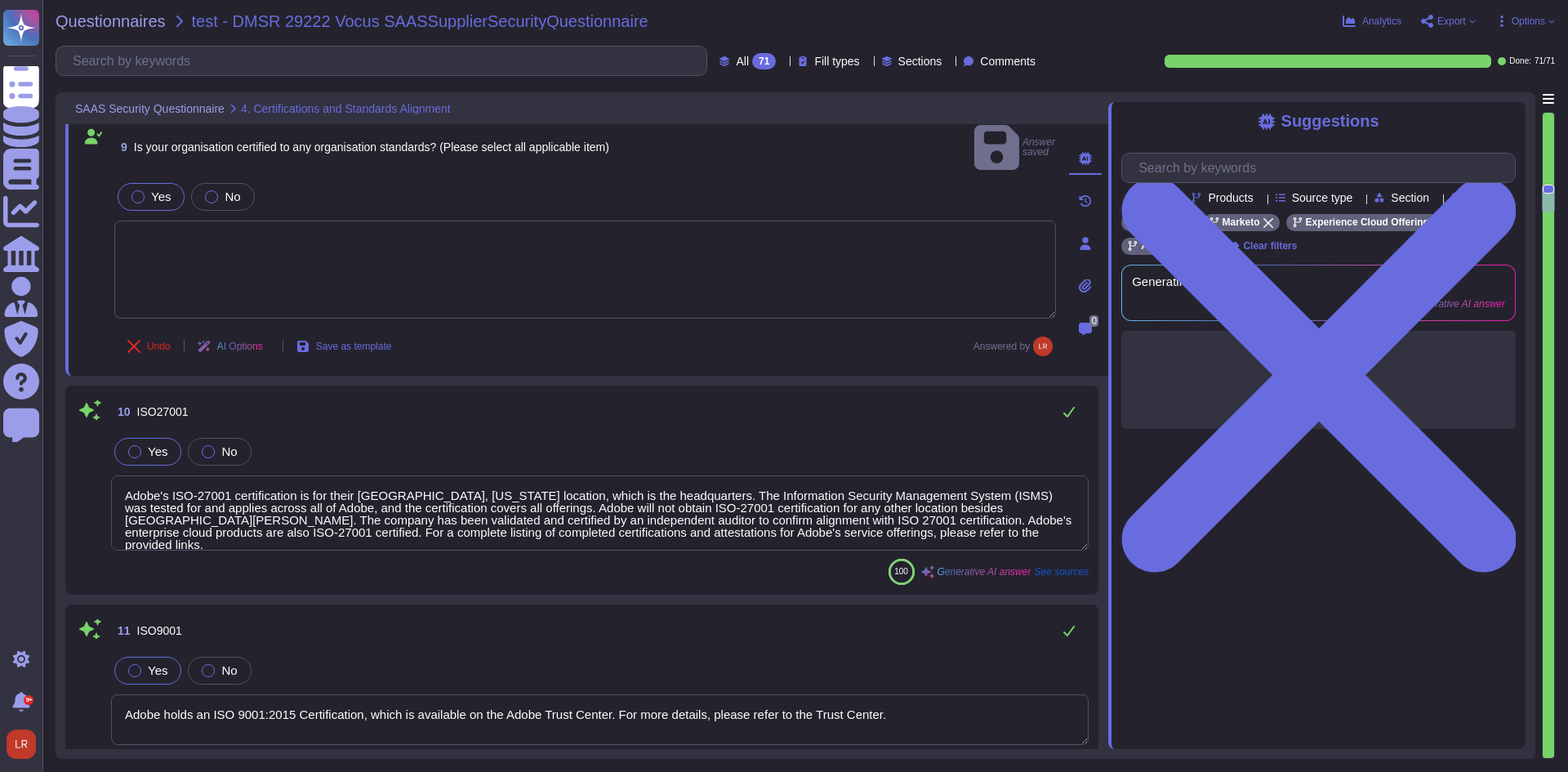
type textarea "PCI DSS represents a minimum set of technical and operational requirements that…"
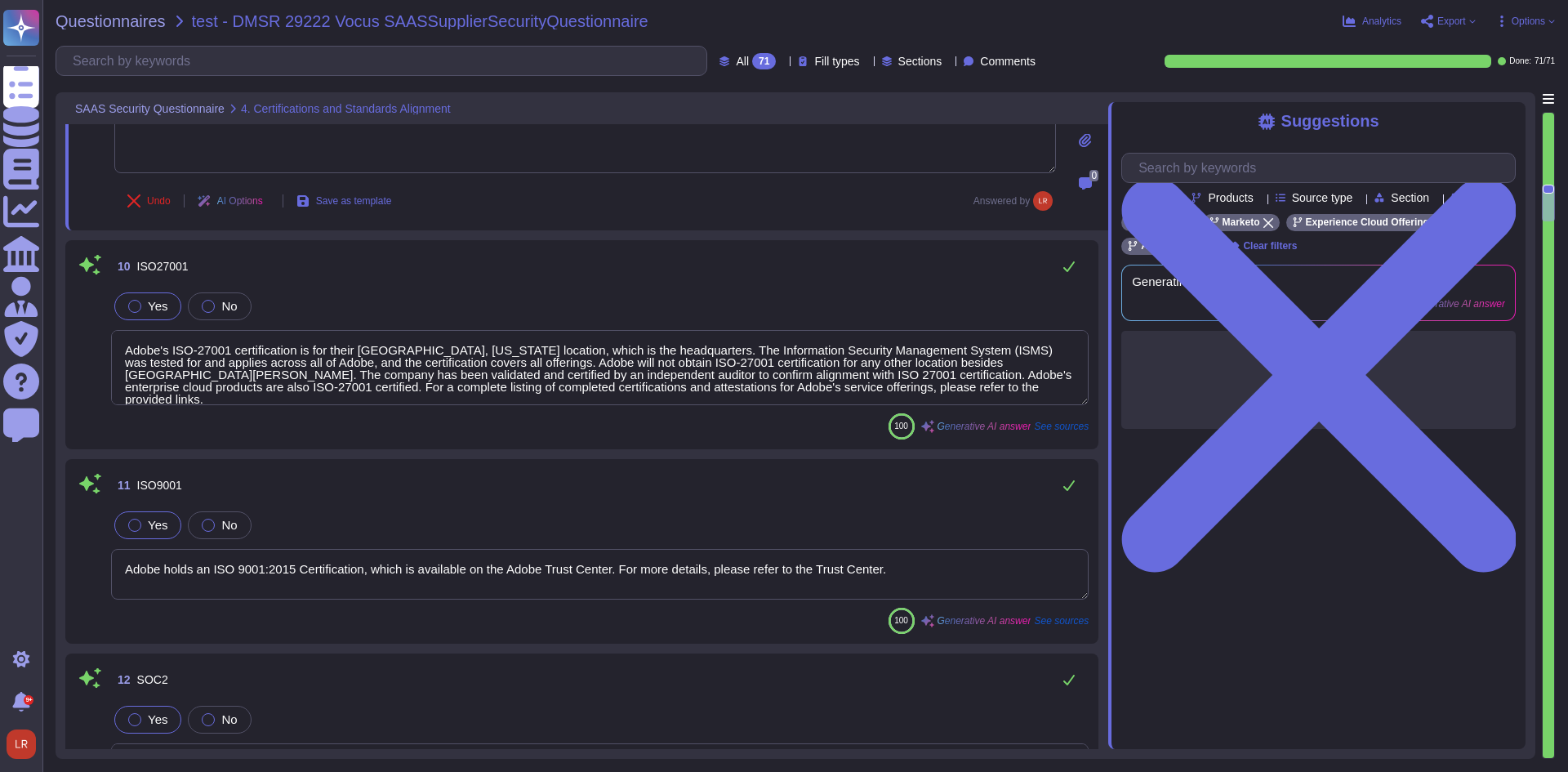
scroll to position [2042, 0]
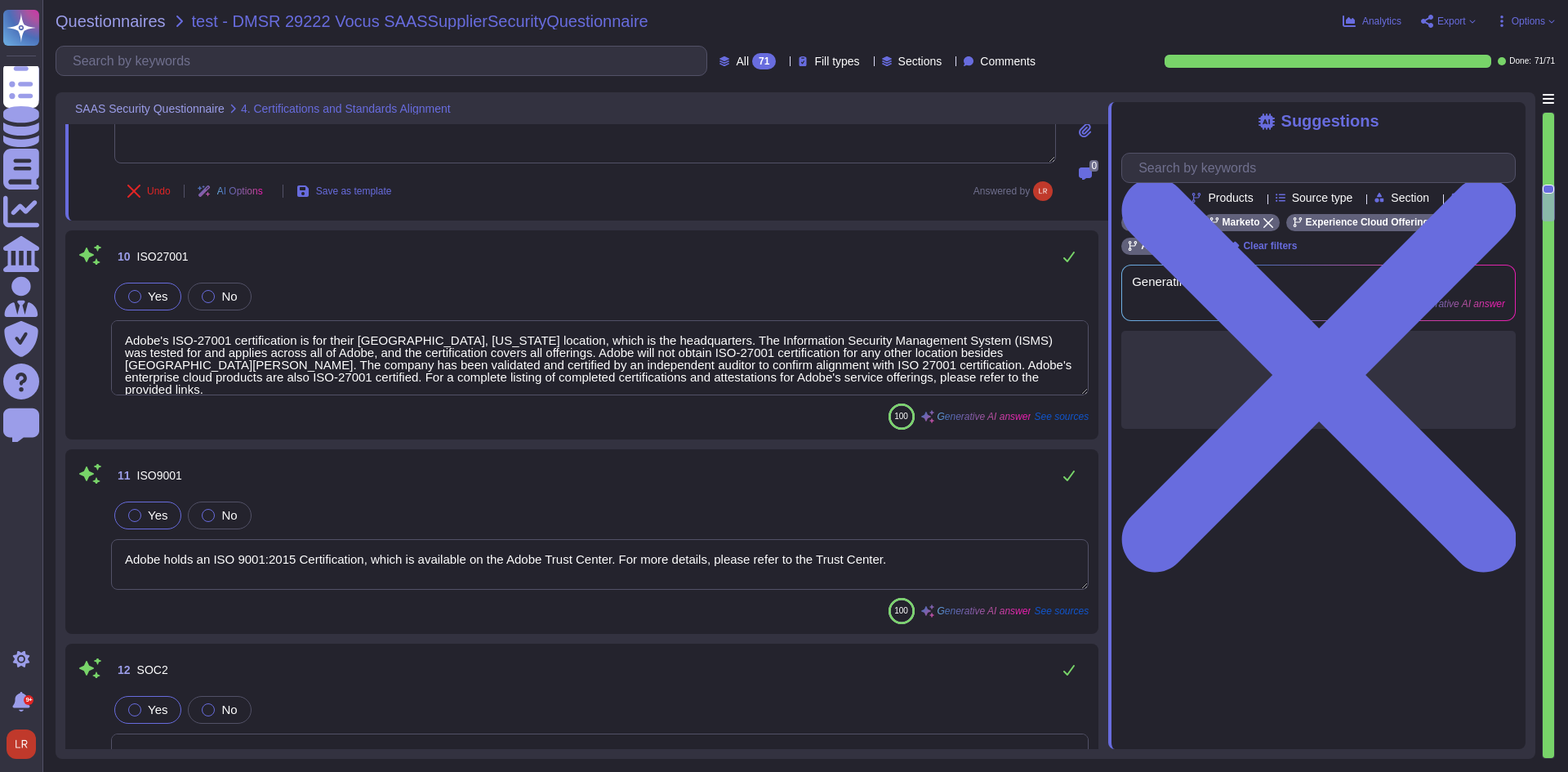
click at [1005, 339] on textarea "Adobe's ISO-27001 certification is for their [GEOGRAPHIC_DATA], [US_STATE] loca…" at bounding box center [600, 357] width 978 height 75
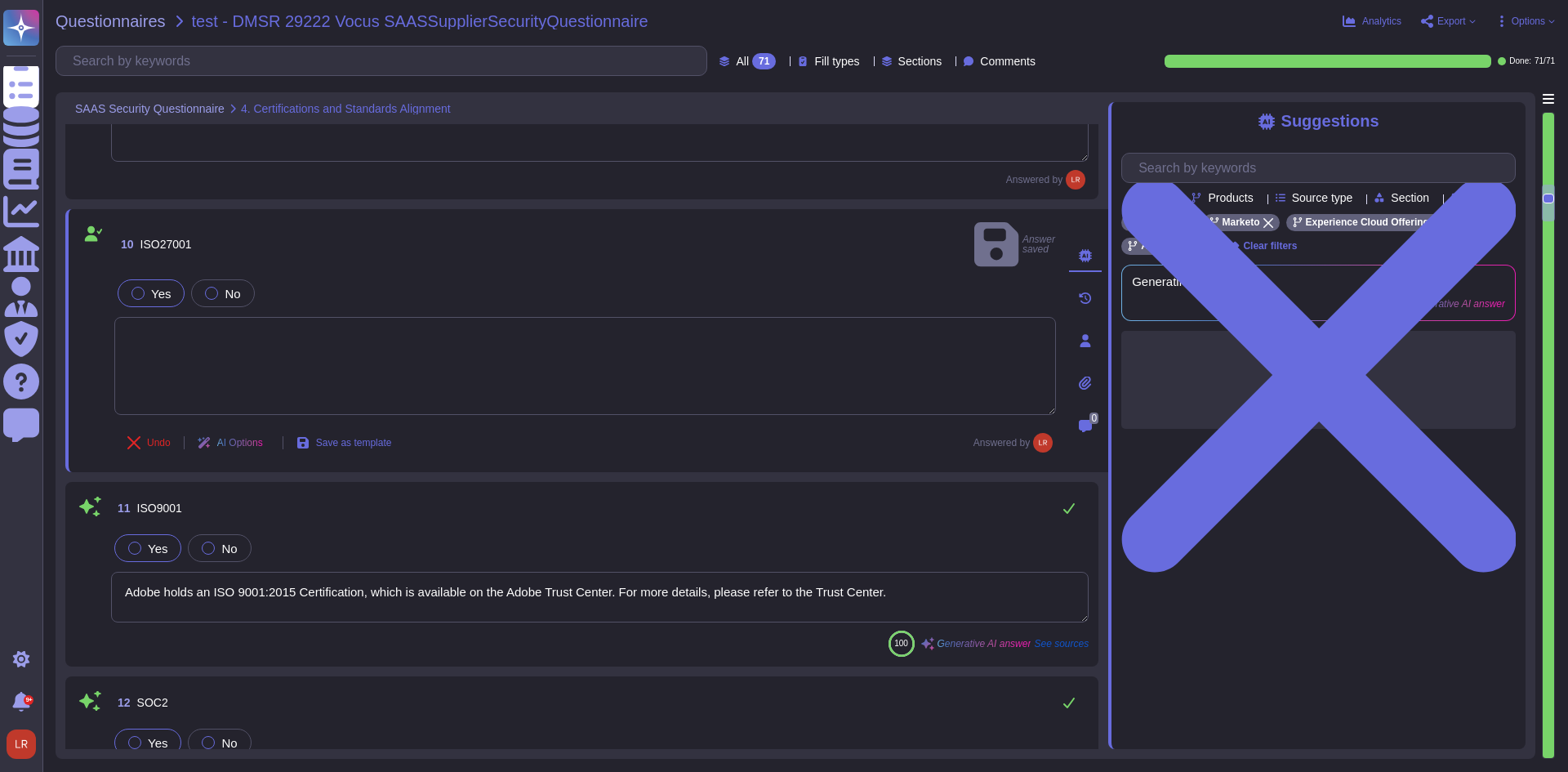
scroll to position [2178, 0]
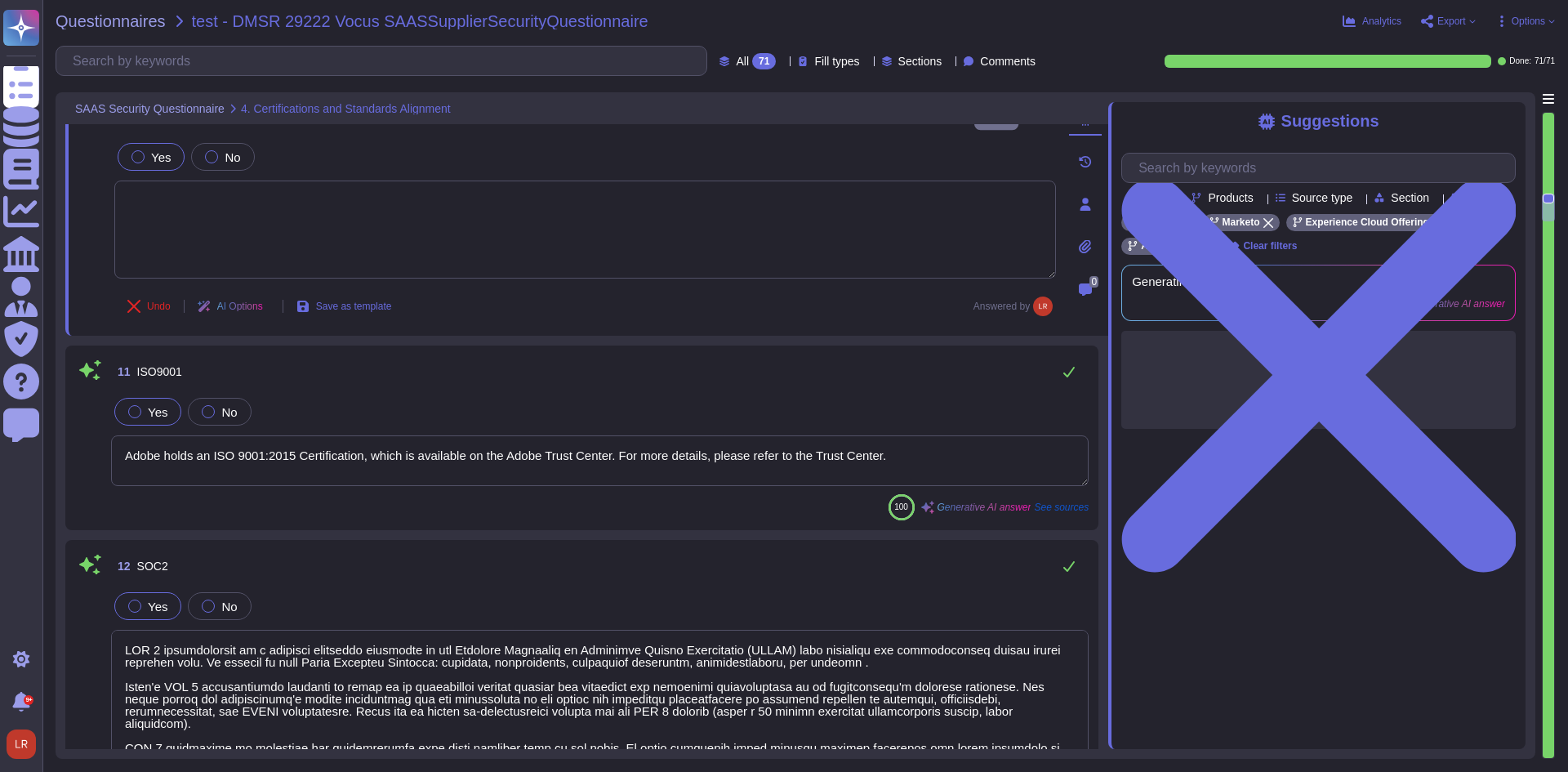
type textarea "ADBE"
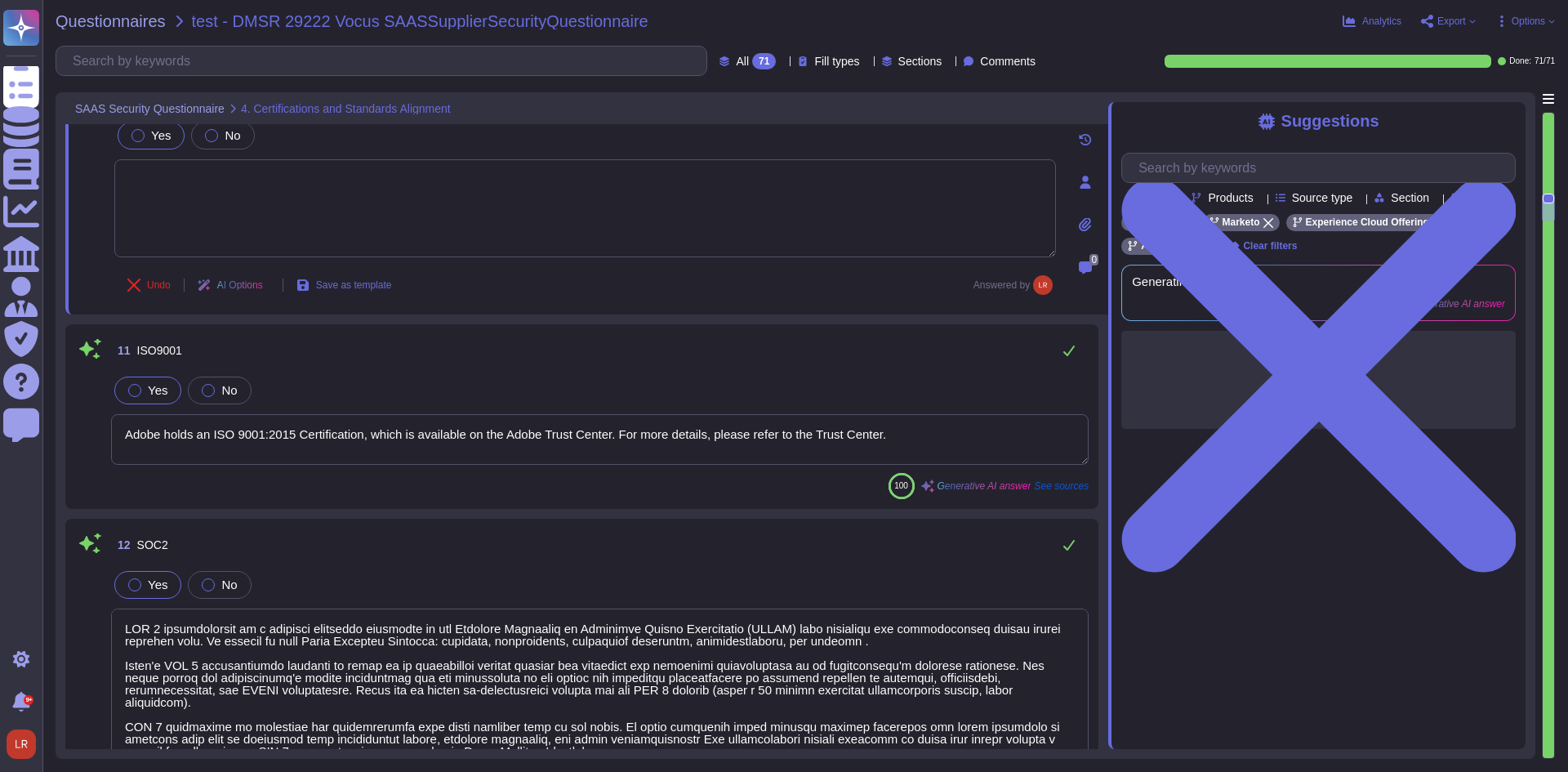
click at [944, 416] on textarea "Adobe holds an ISO 9001:2015 Certification, which is available on the Adobe Tru…" at bounding box center [600, 439] width 978 height 51
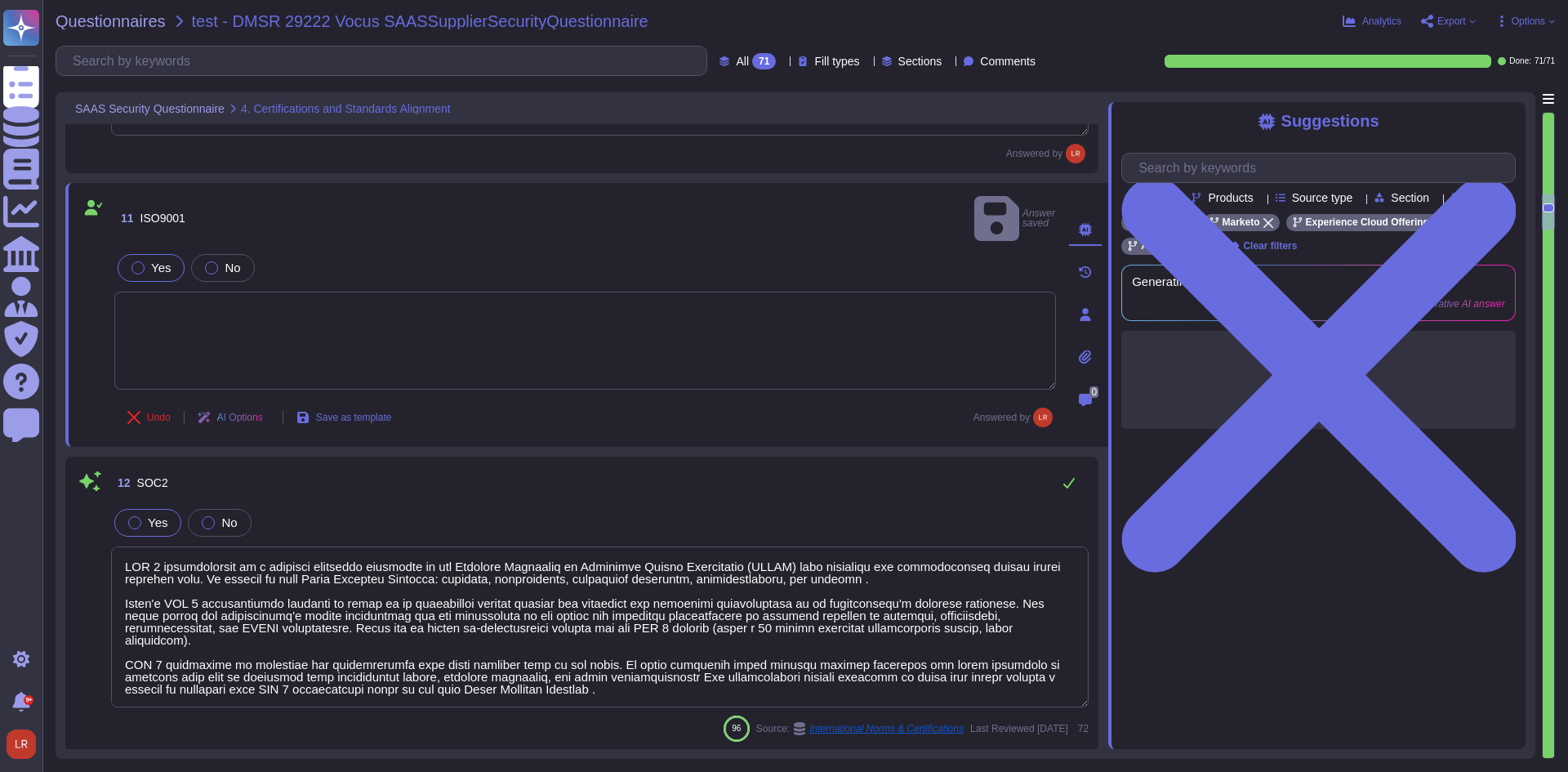
type textarea "Adobe is ISO-27001 compliant and most major products are SOC 2 certified, with …"
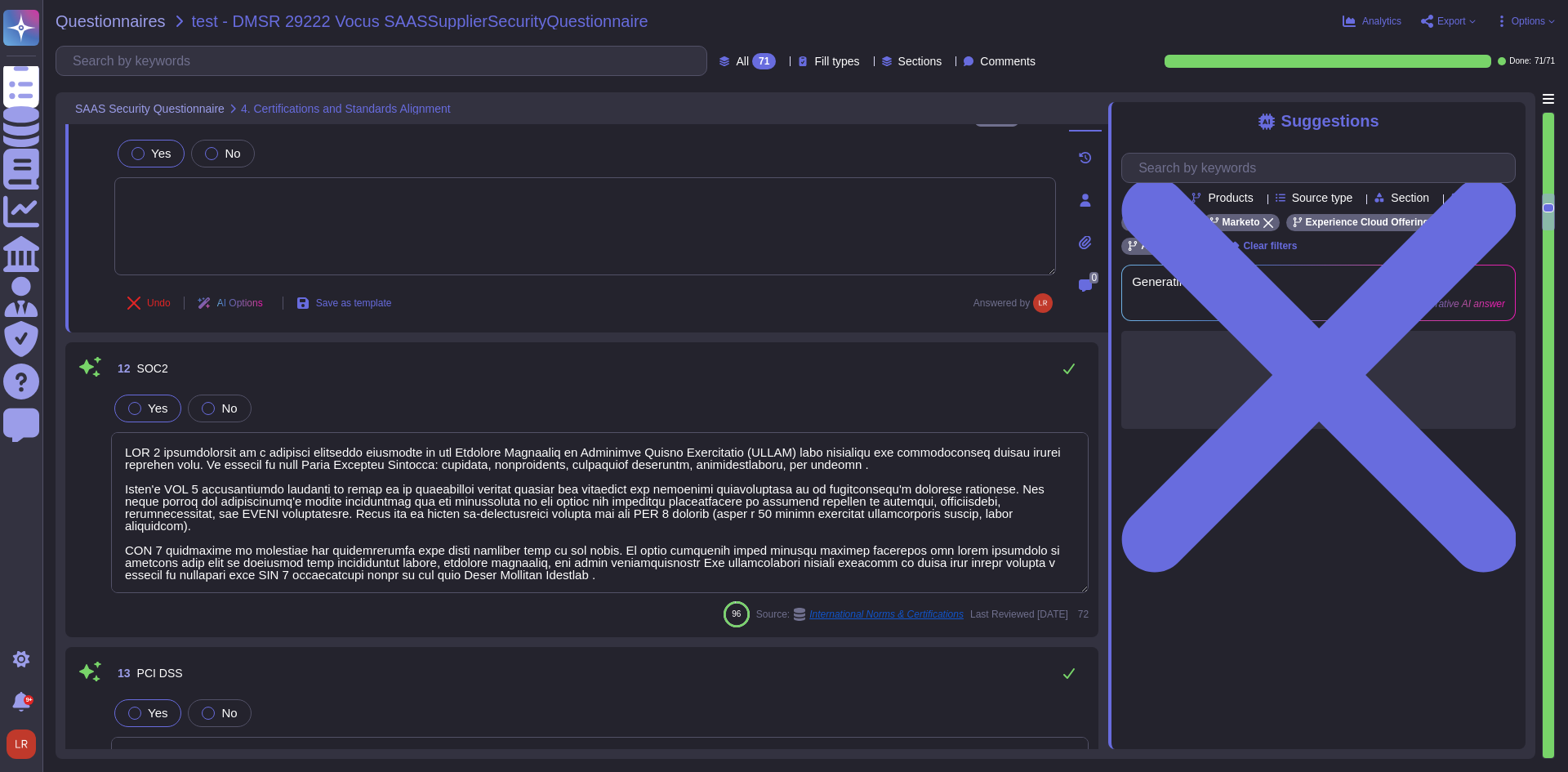
scroll to position [2450, 0]
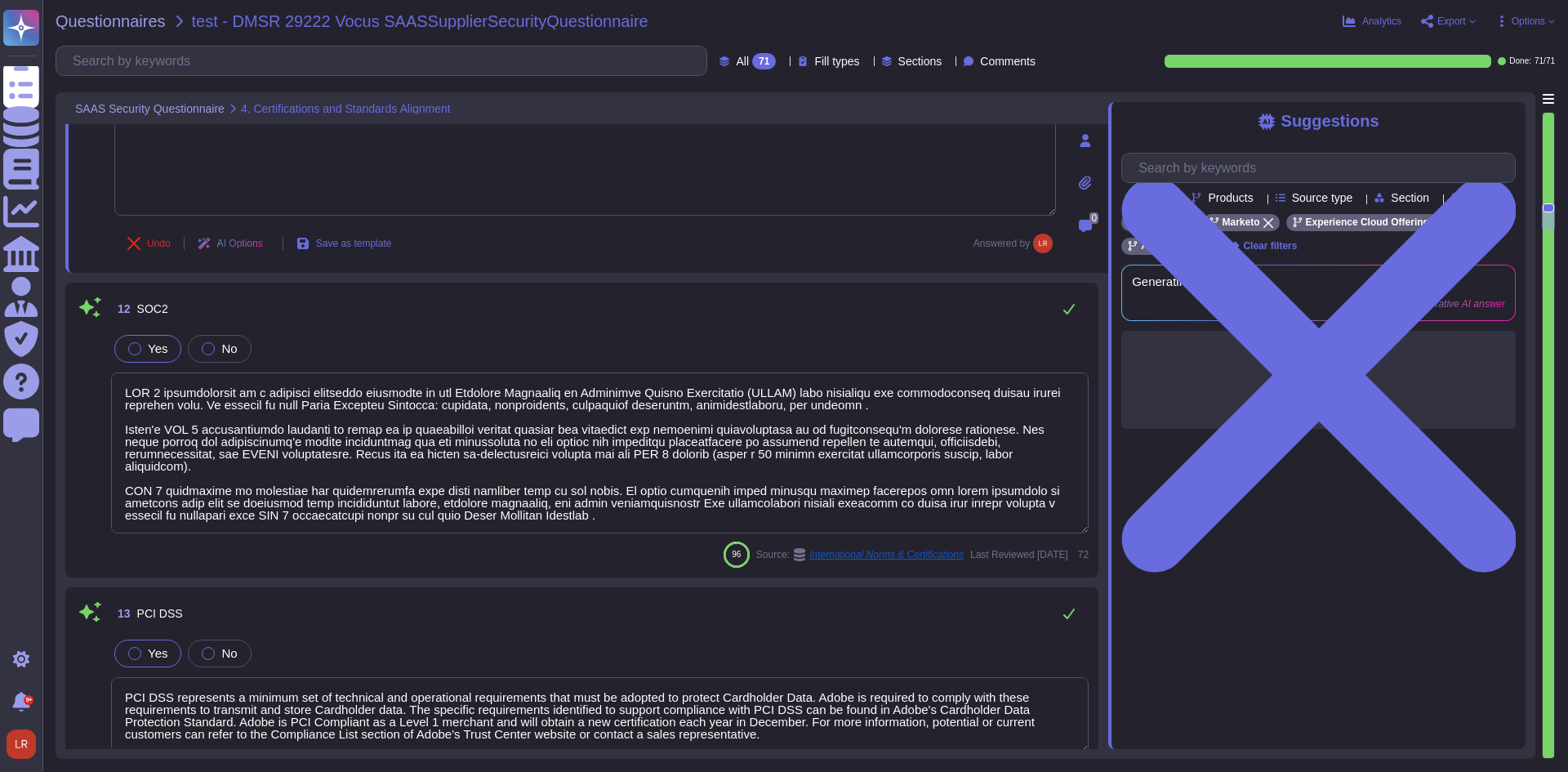
click at [955, 411] on textarea at bounding box center [600, 453] width 978 height 161
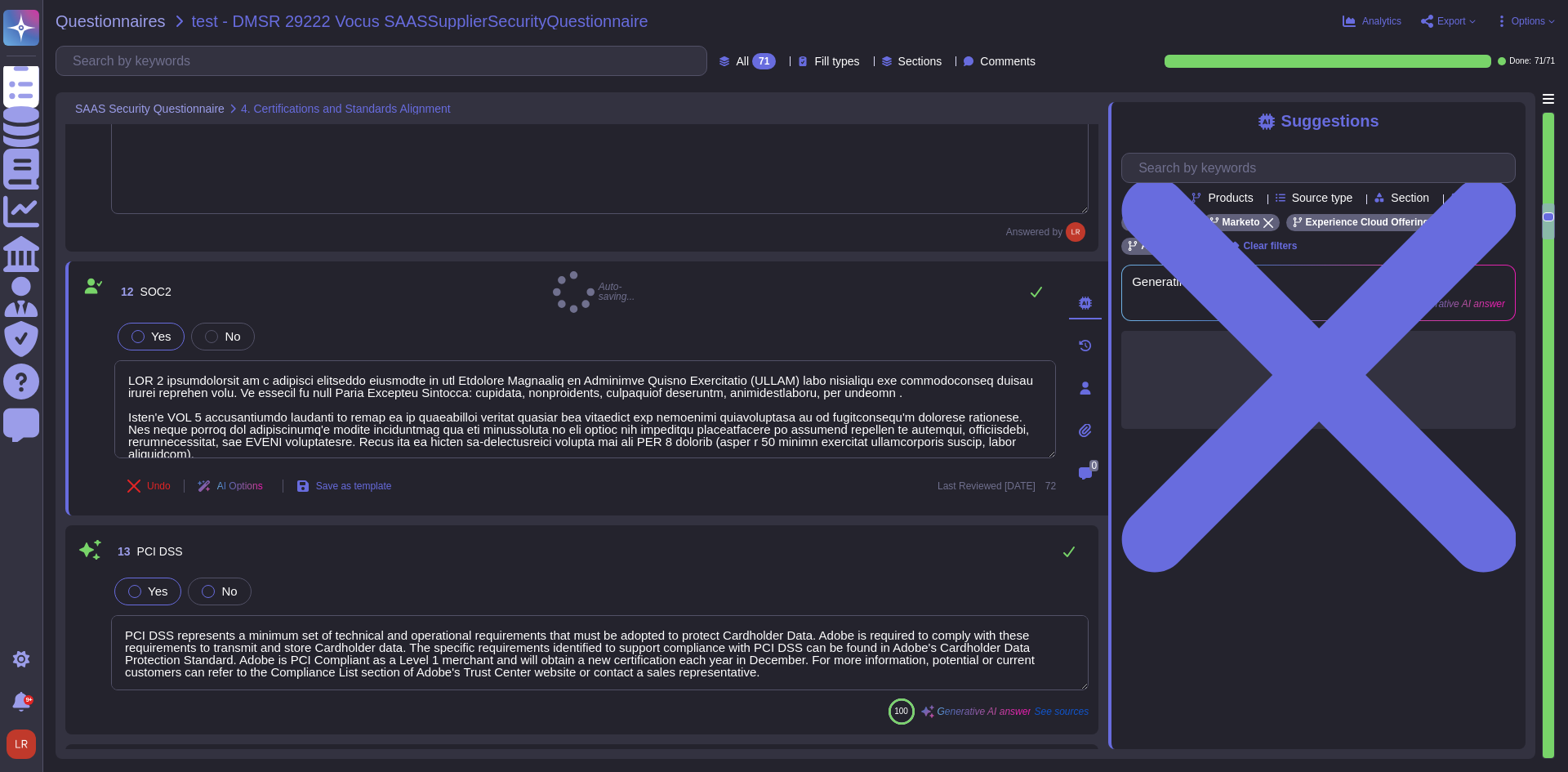
type textarea "Adobe has a dedicated Chief Security Officer (CSO) who is responsible for the I…"
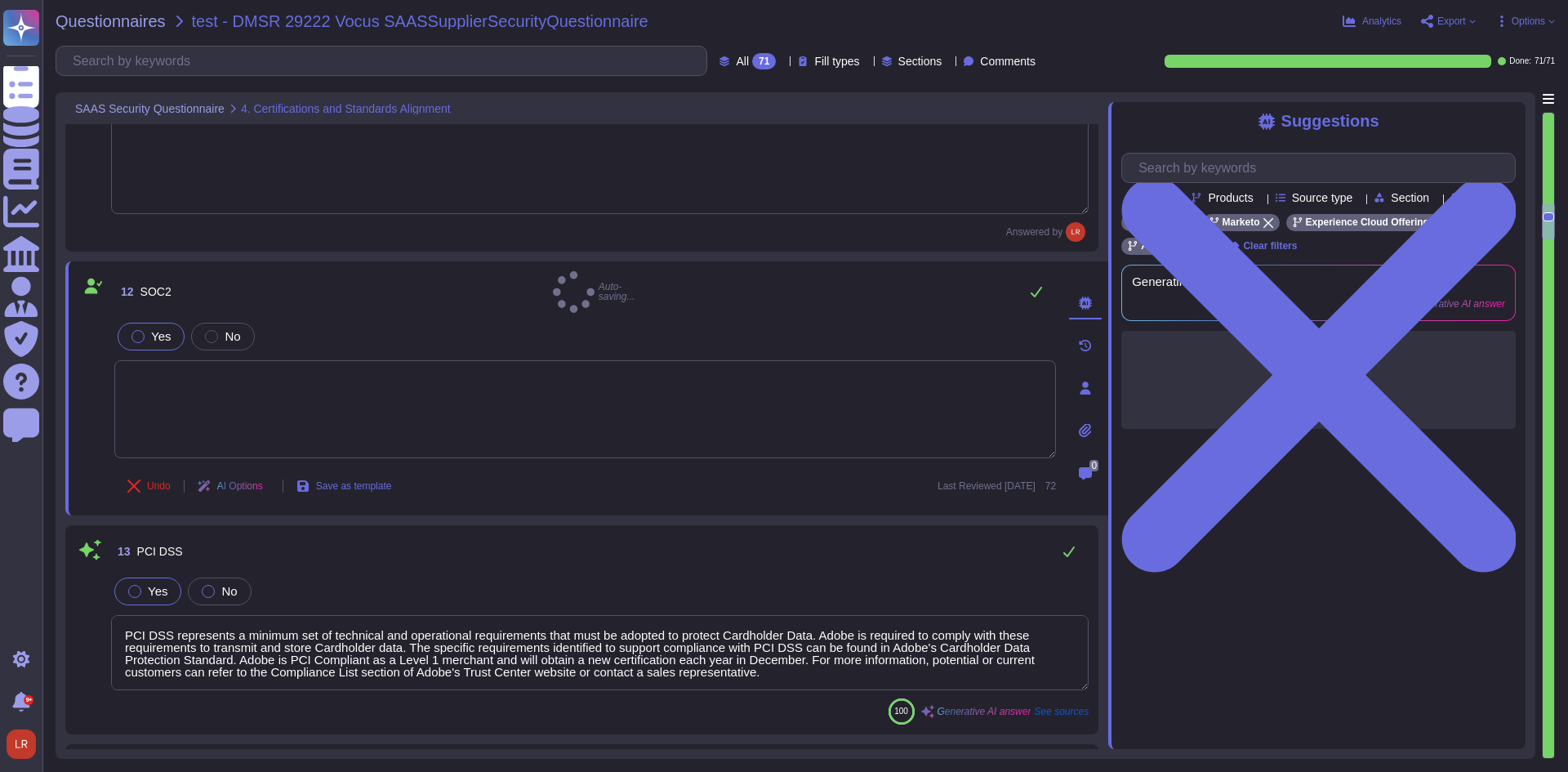
scroll to position [2587, 0]
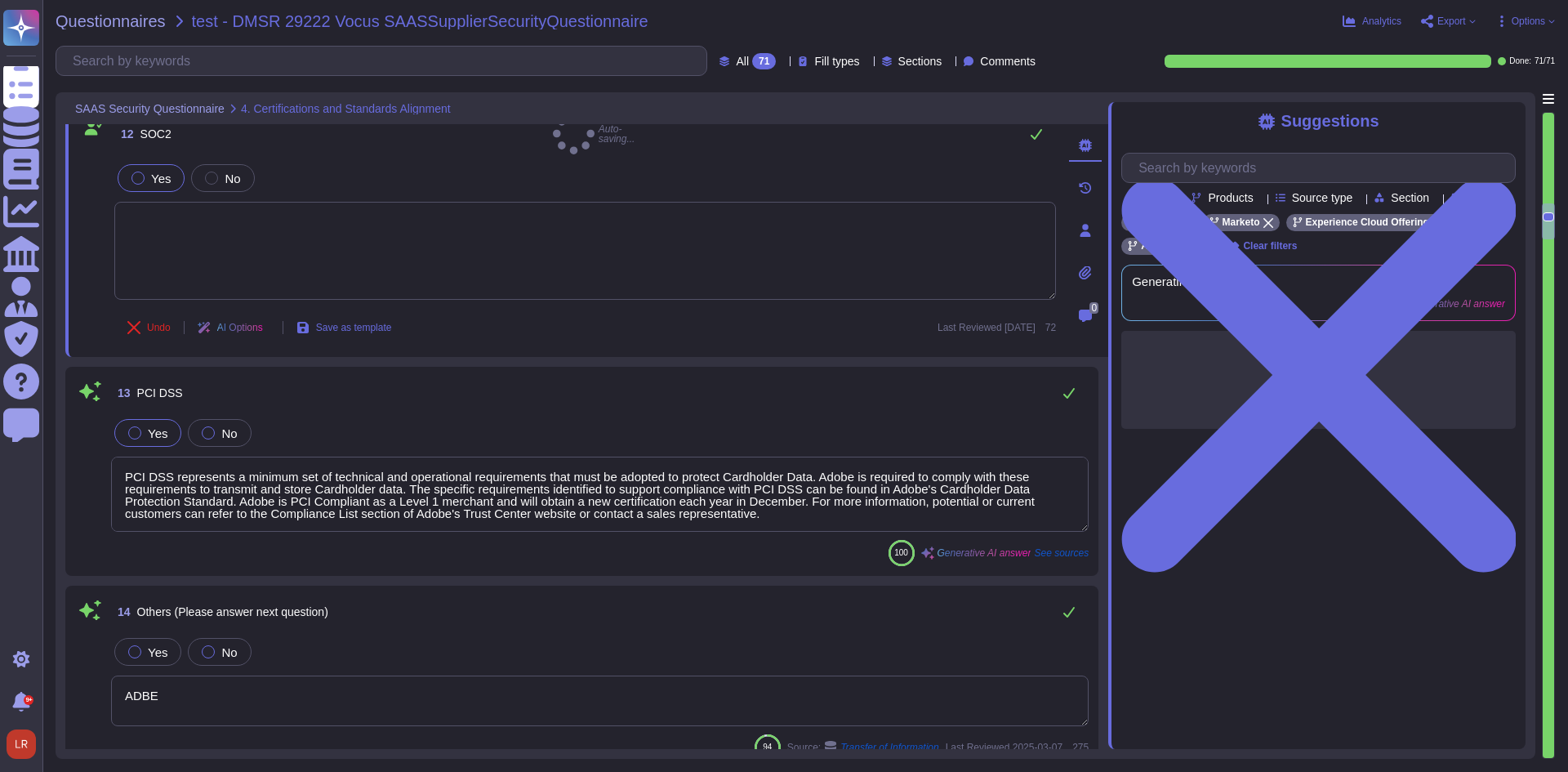
click at [917, 494] on textarea "PCI DSS represents a minimum set of technical and operational requirements that…" at bounding box center [600, 494] width 978 height 75
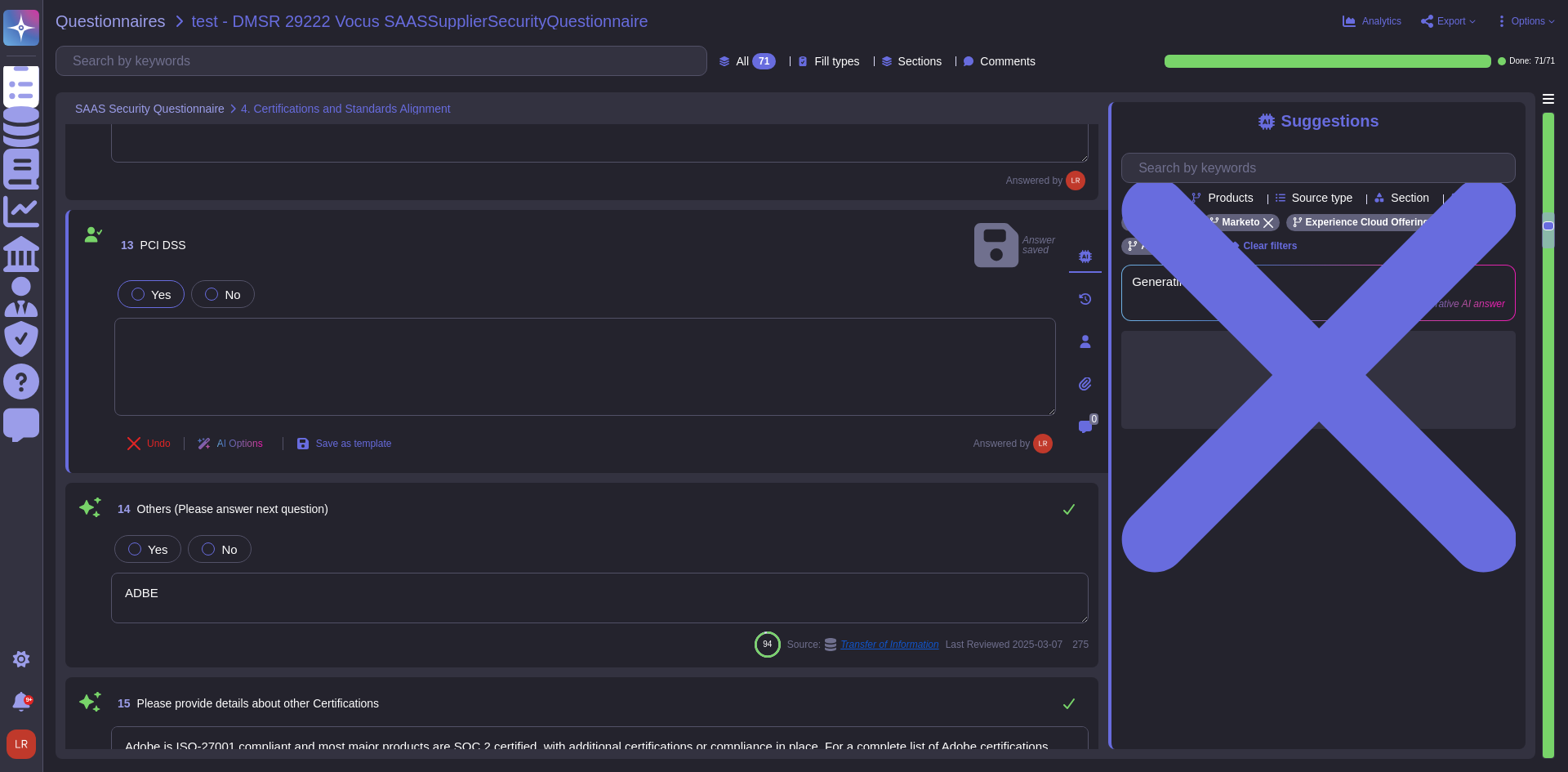
type textarea "Yes, Adobe has a formal documented Information Security policy that is comprise…"
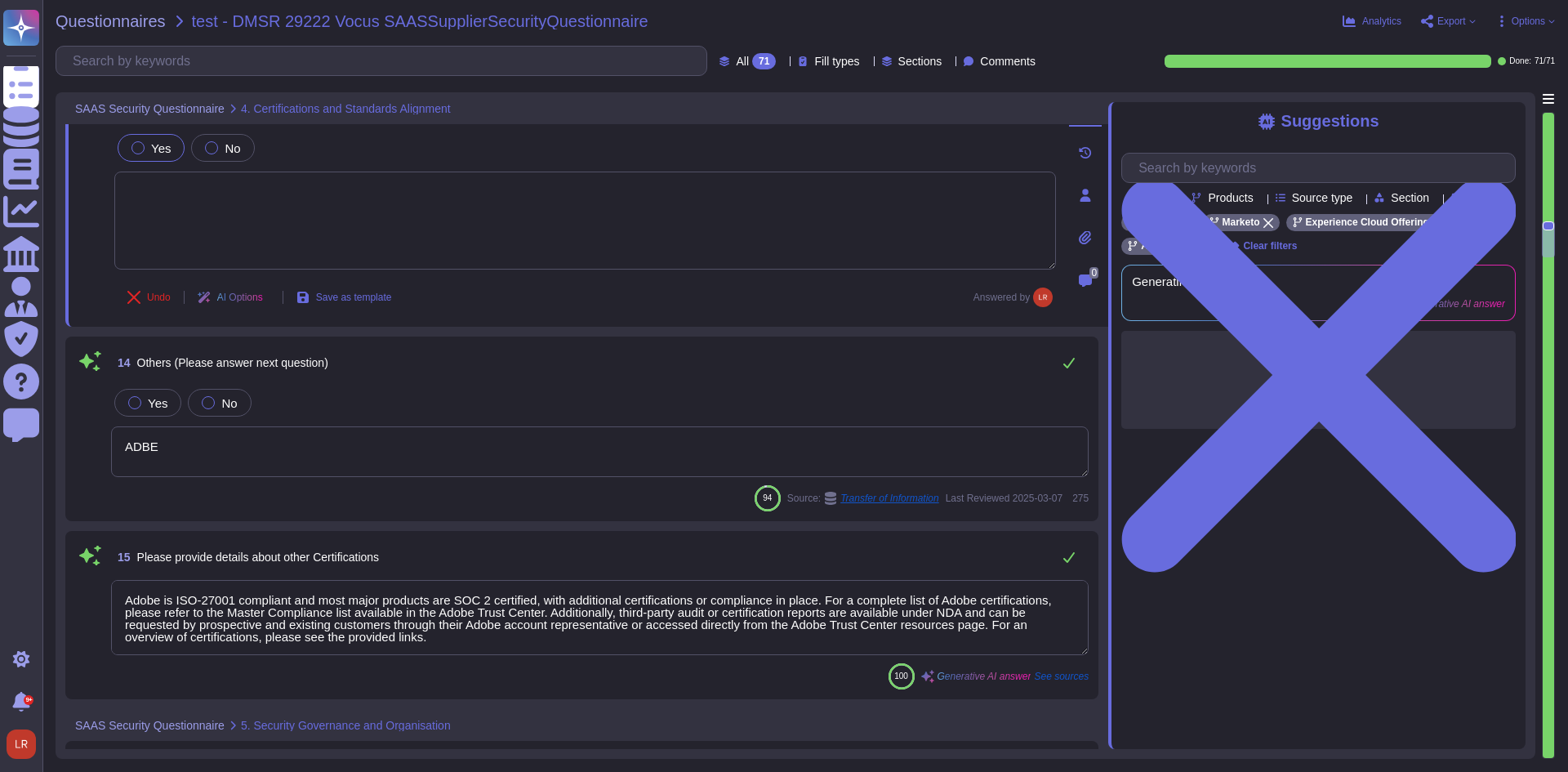
type textarea "Adobe maintains insurance coverage for IT Security related claims, which includ…"
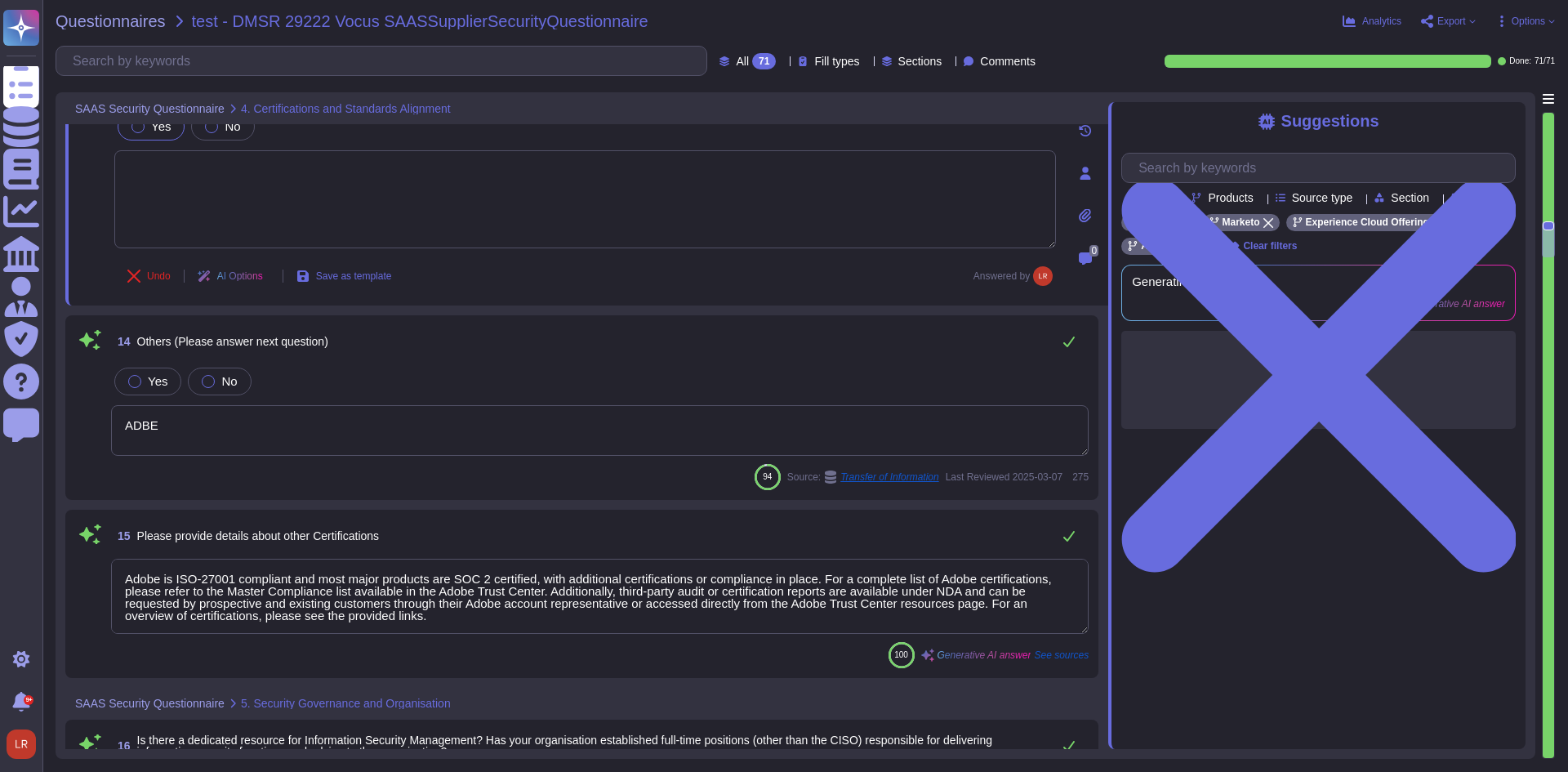
click at [1007, 409] on textarea "ADBE" at bounding box center [600, 430] width 978 height 51
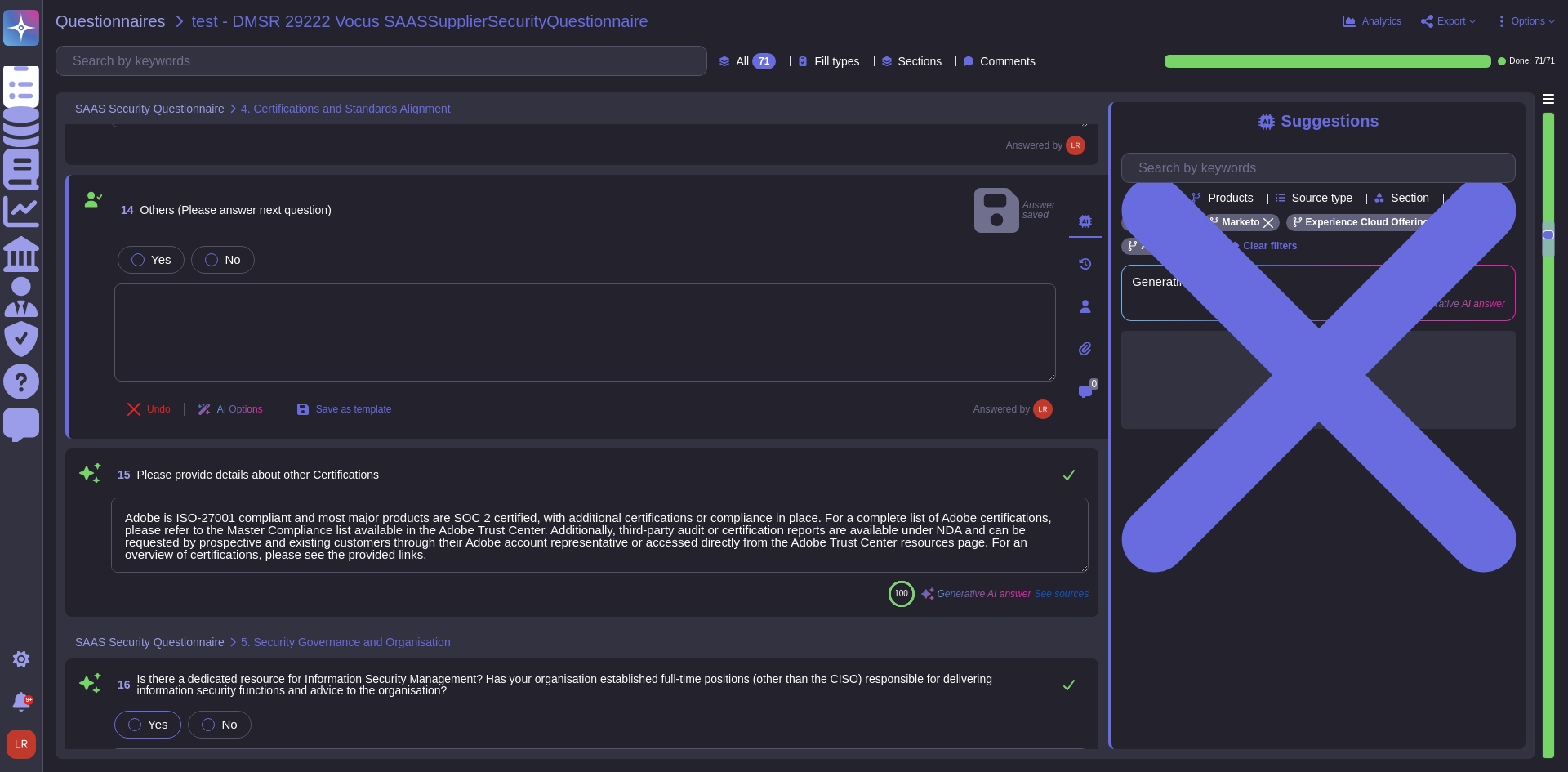
scroll to position [2994, 0]
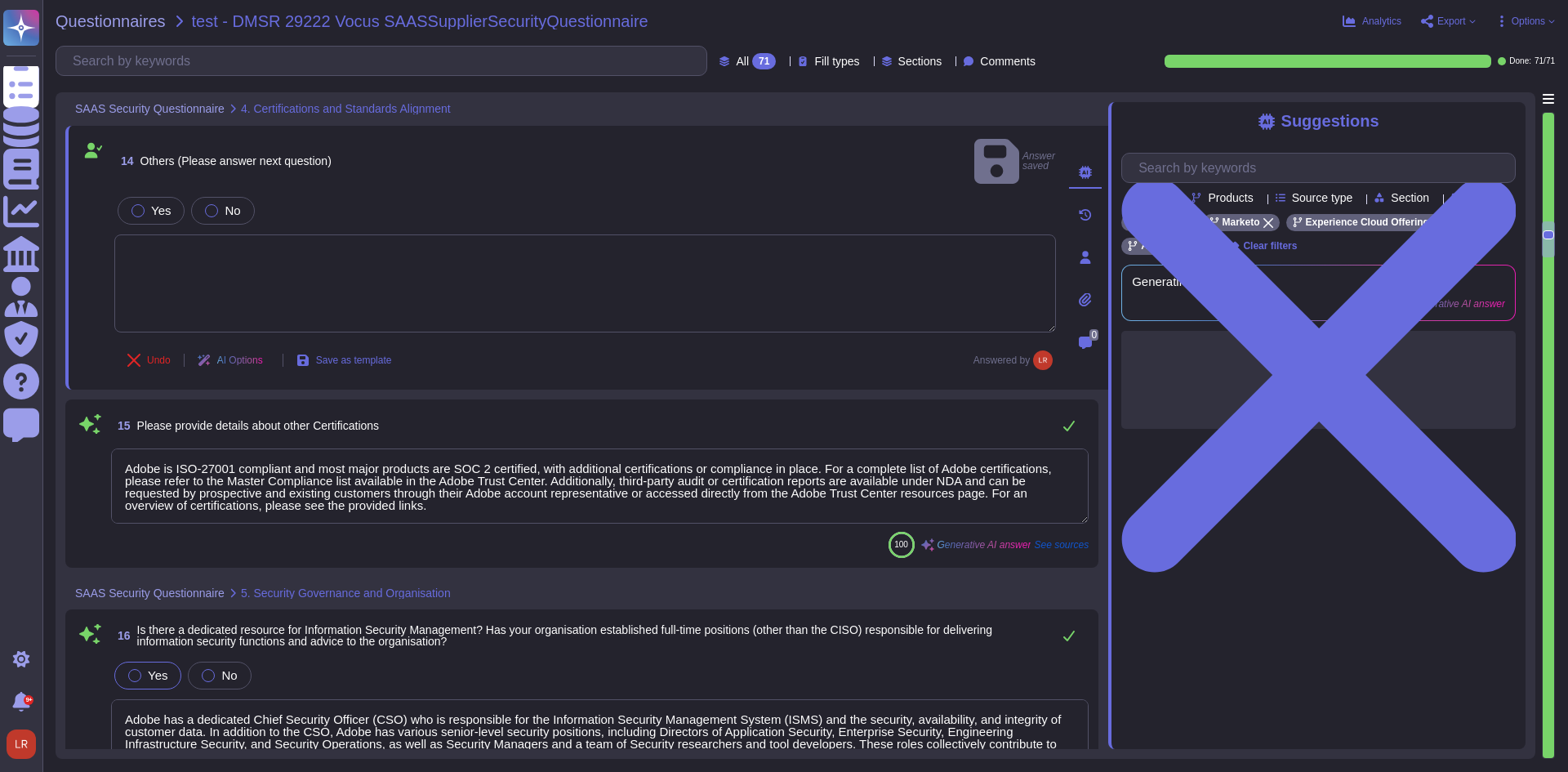
type textarea "Adobe maintains insurance coverage for IT Security related claims, which includ…"
click at [973, 463] on textarea "Adobe is ISO-27001 compliant and most major products are SOC 2 certified, with …" at bounding box center [600, 486] width 978 height 75
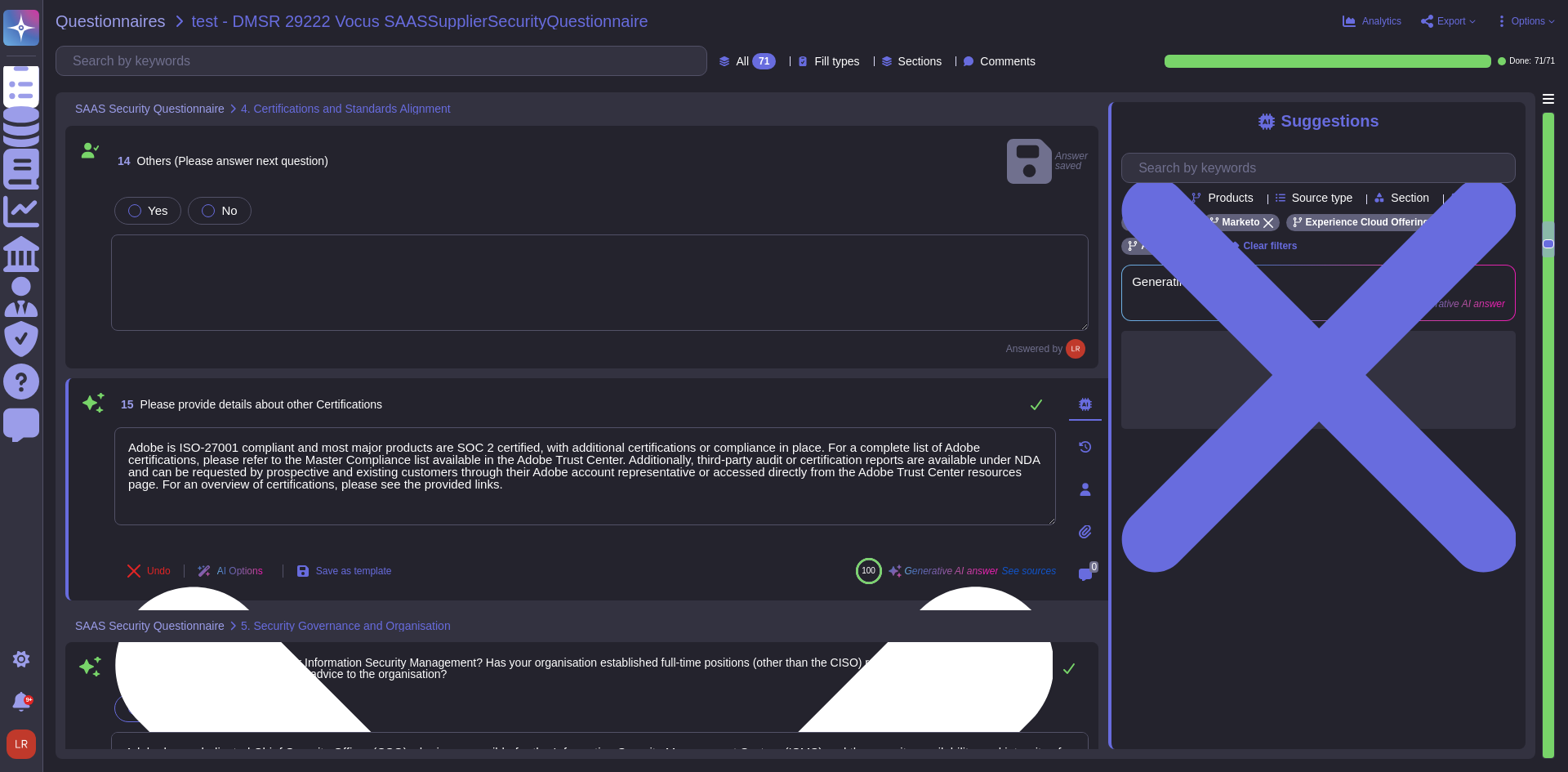
type textarea "Adobe maintains insurance coverage for IT Security related claims, which includ…"
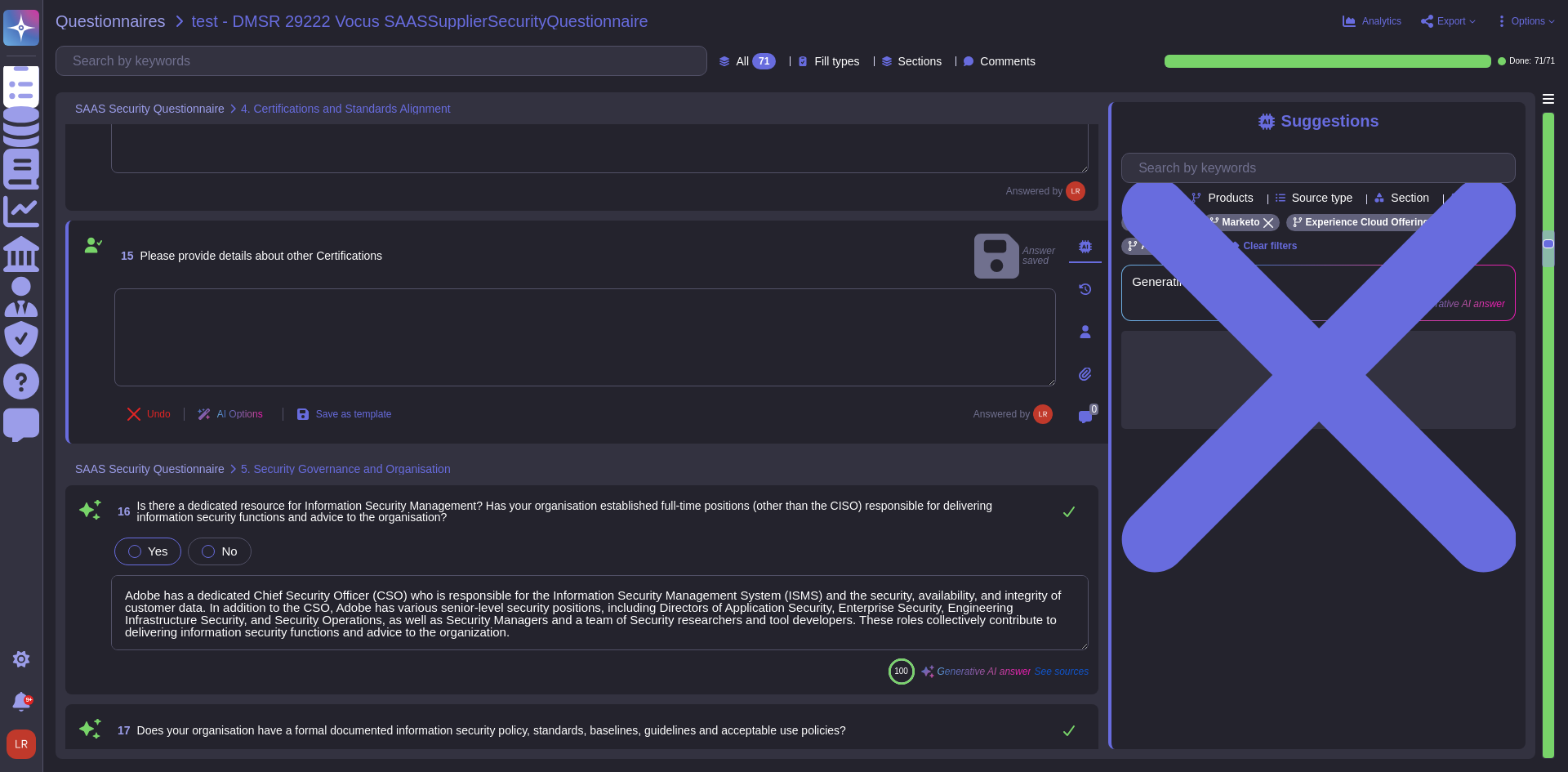
type textarea "Adobe implements a range of physical security controls in both public and priva…"
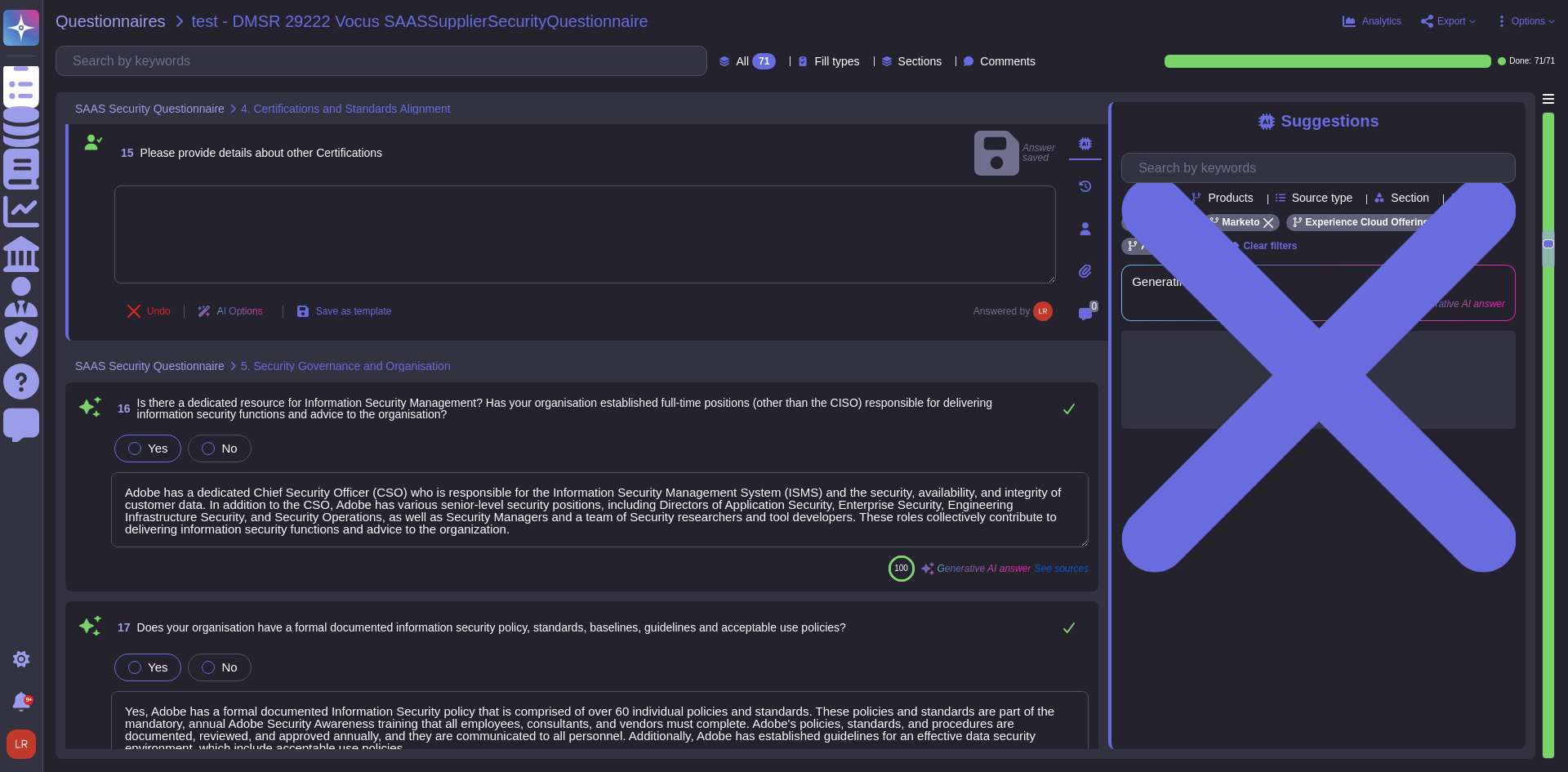
scroll to position [3267, 0]
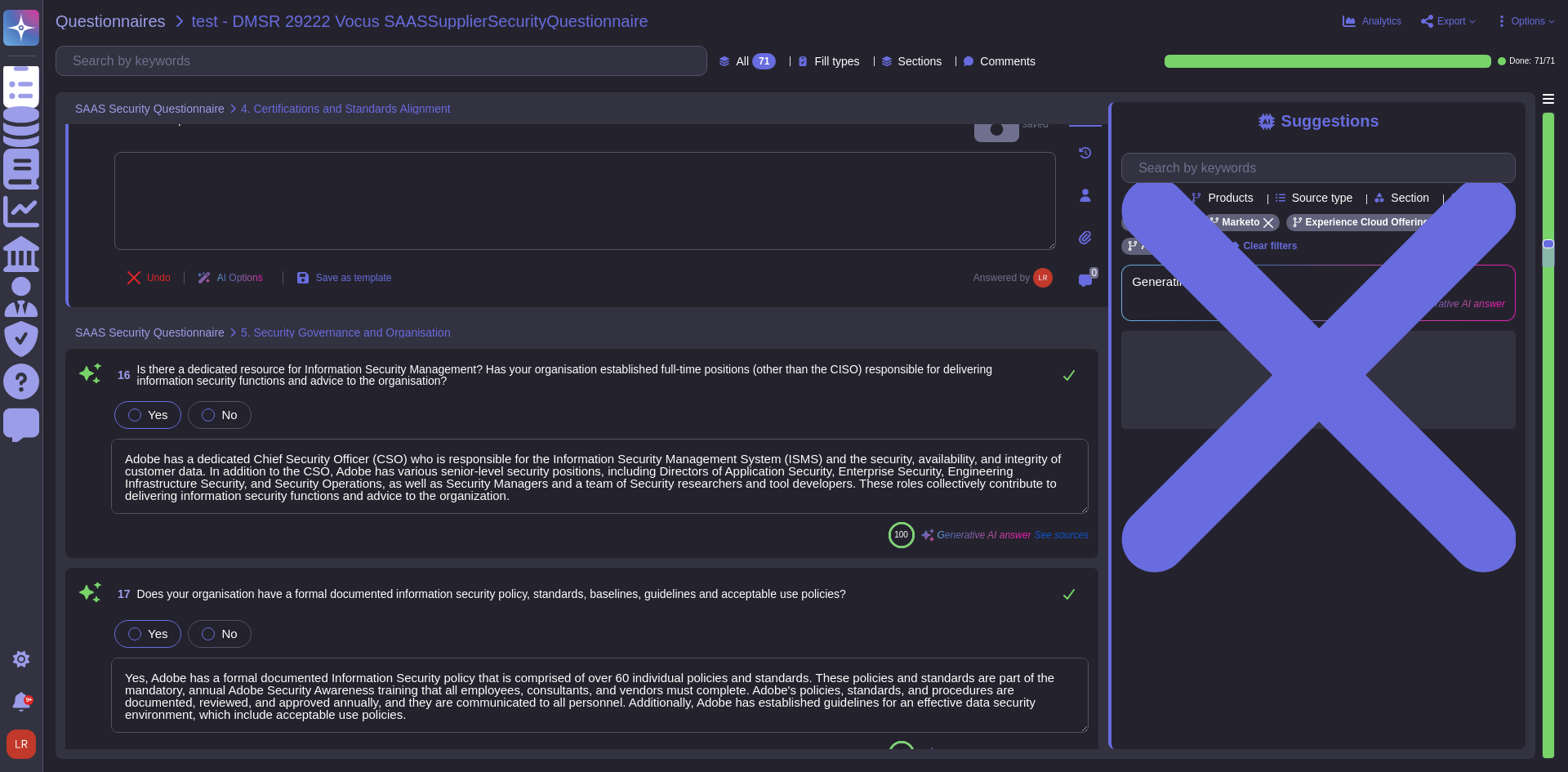
click at [985, 478] on textarea "Adobe has a dedicated Chief Security Officer (CSO) who is responsible for the I…" at bounding box center [600, 475] width 978 height 75
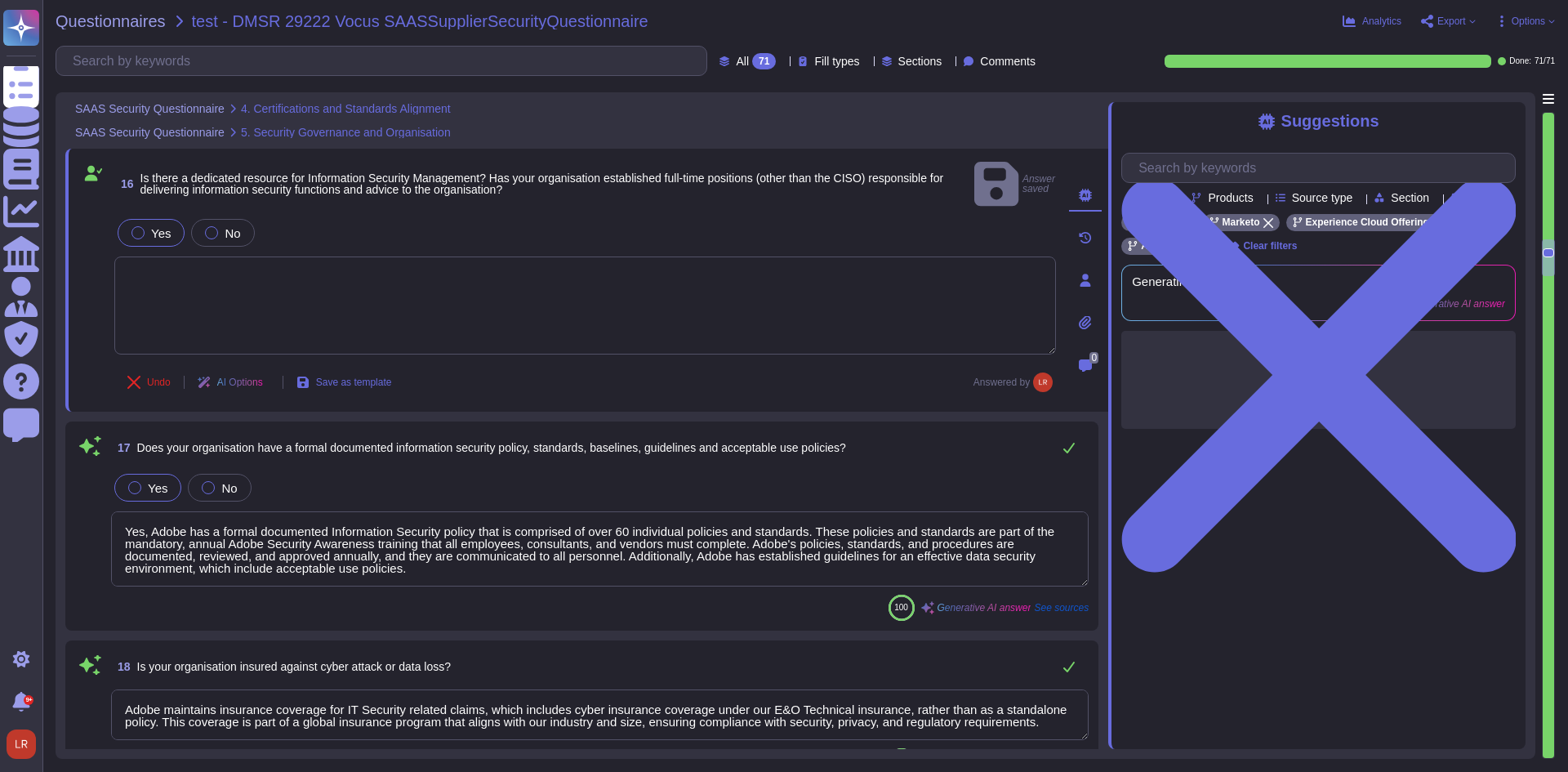
scroll to position [3538, 0]
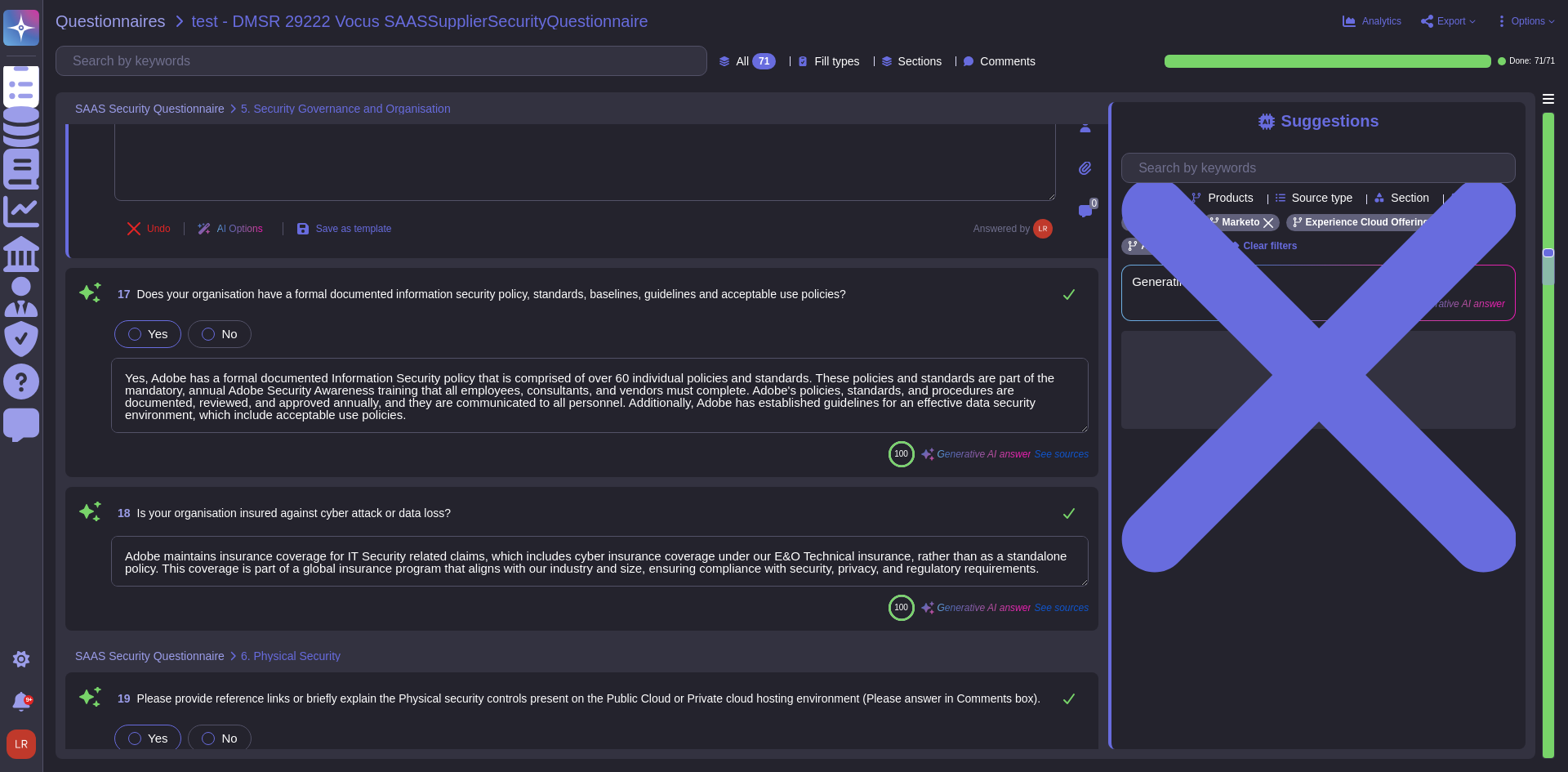
click at [1008, 380] on textarea "Yes, Adobe has a formal documented Information Security policy that is comprise…" at bounding box center [600, 395] width 978 height 75
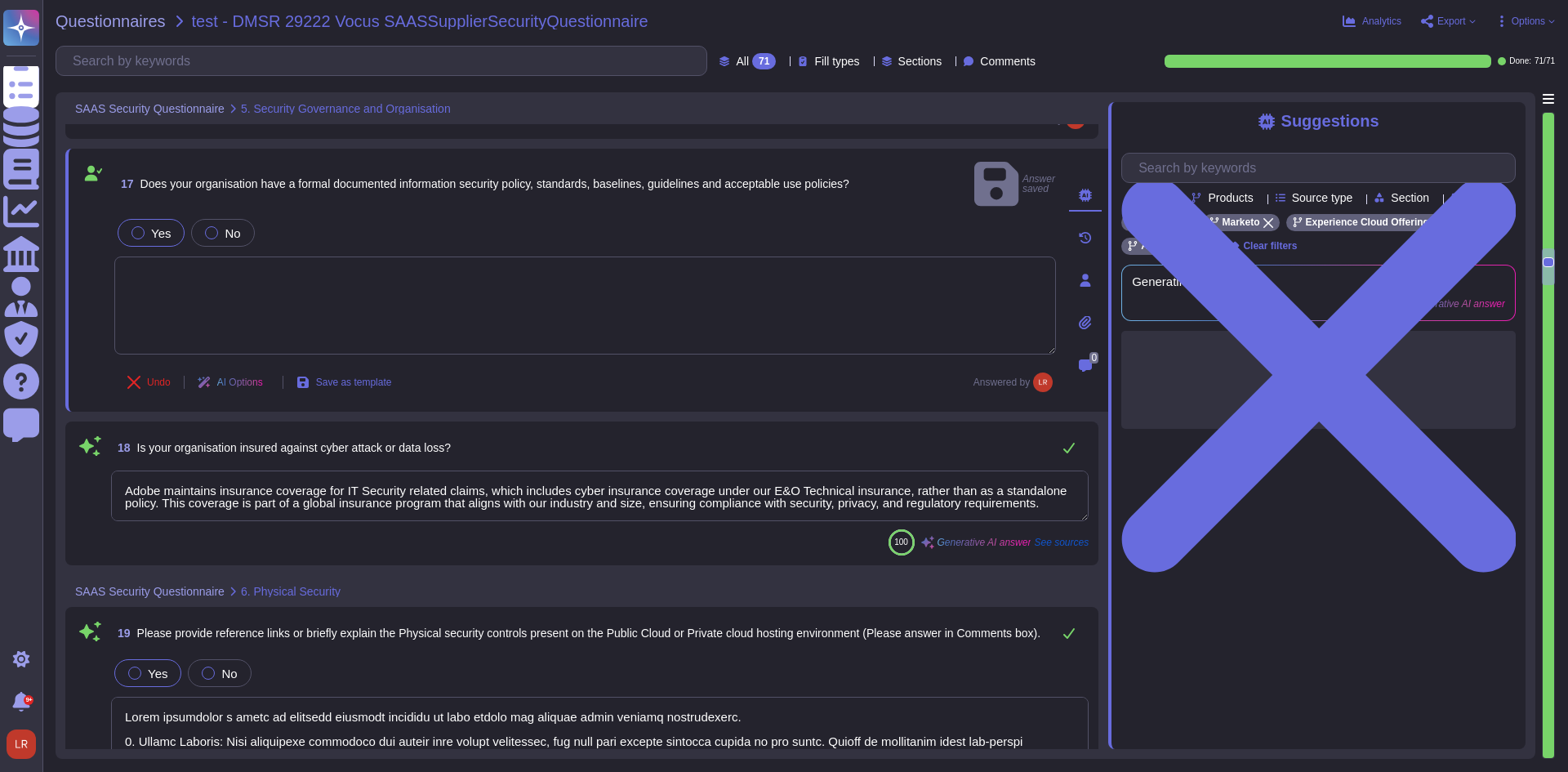
type textarea "Adobe conducts background checks on all candidates classified as regular, inter…"
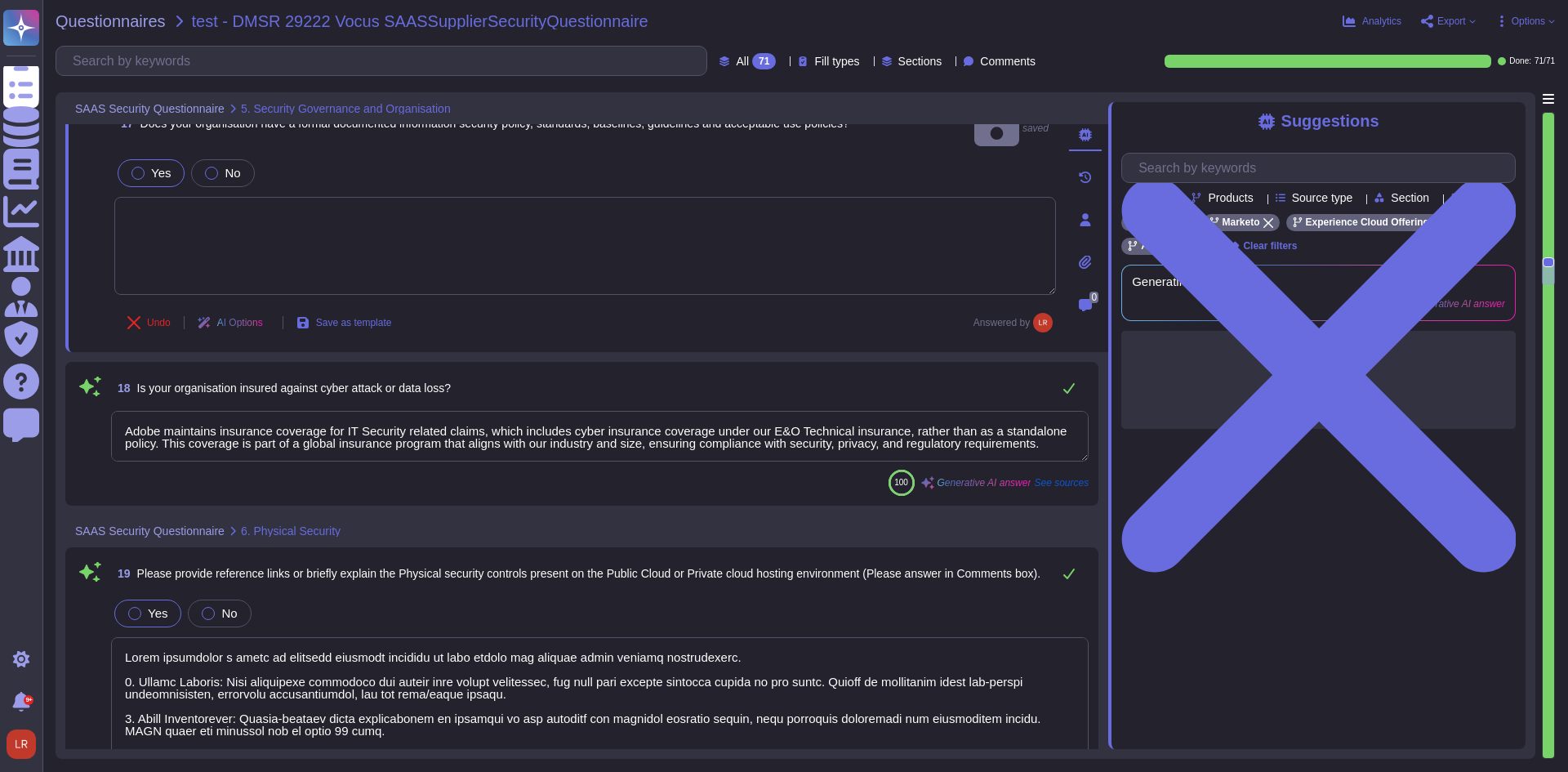
click at [973, 411] on textarea "Adobe maintains insurance coverage for IT Security related claims, which includ…" at bounding box center [600, 436] width 978 height 51
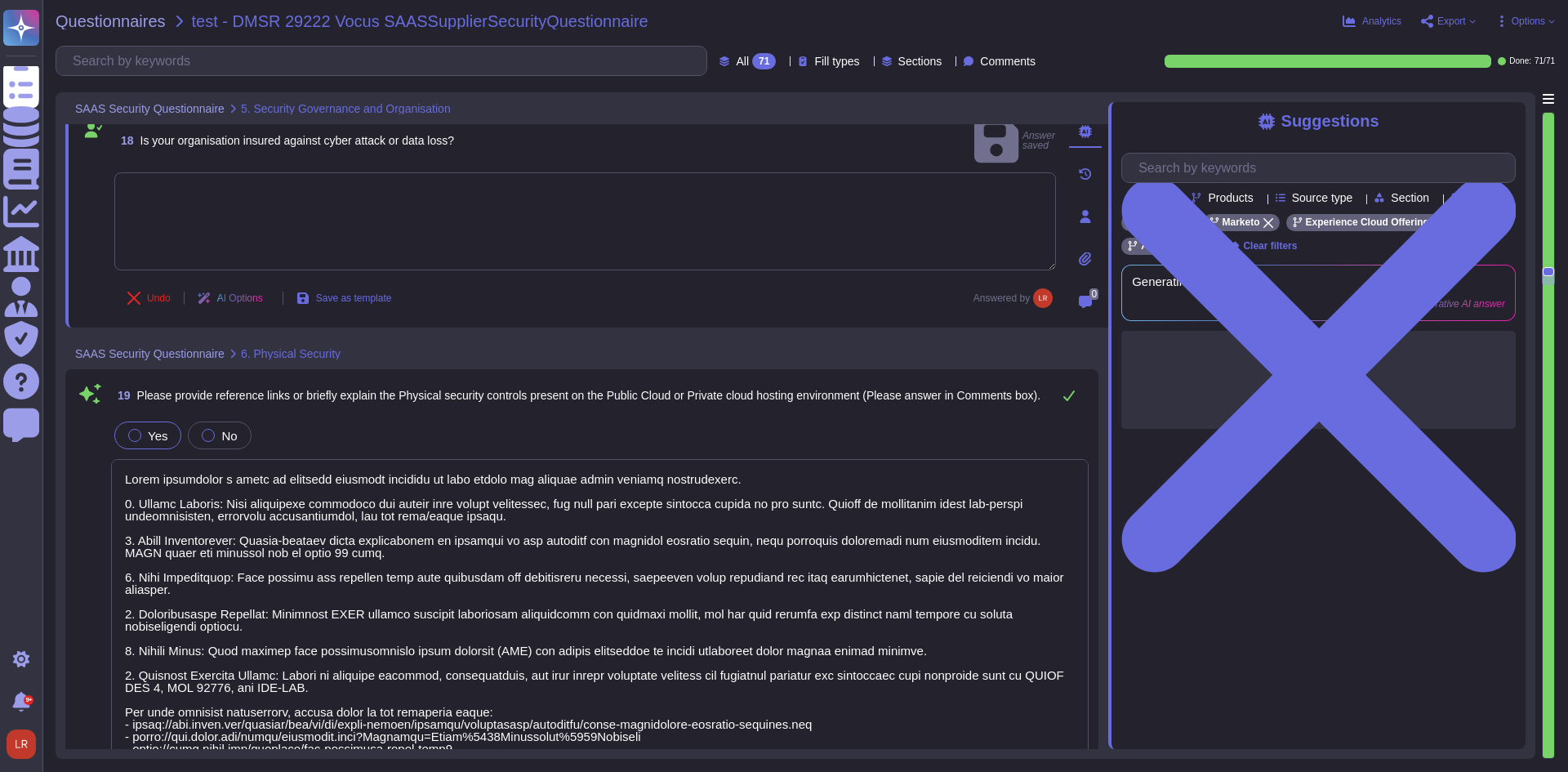
scroll to position [3947, 0]
type textarea "Adobe's background checks include inquiries regarding references obtained from …"
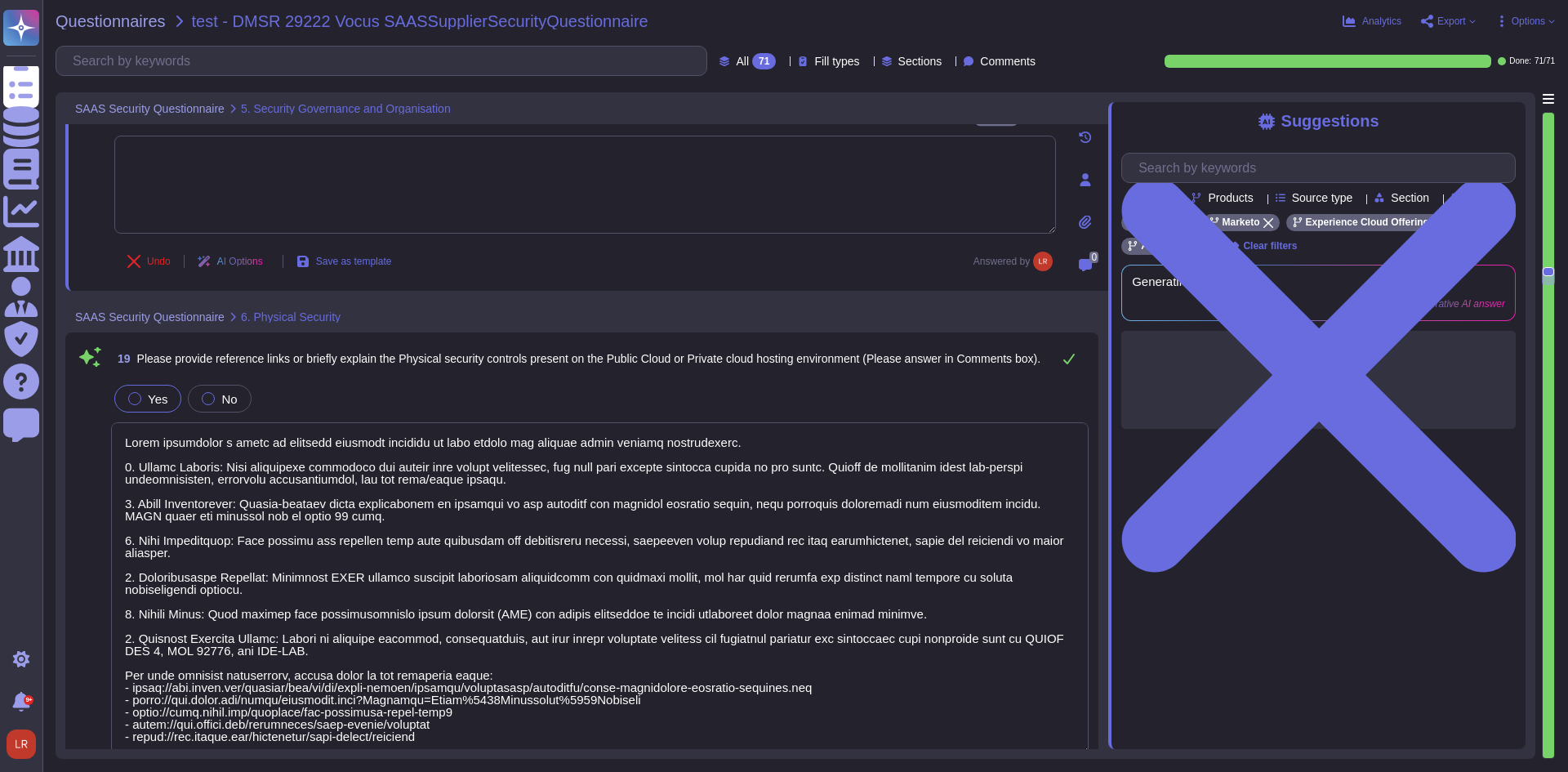
drag, startPoint x: 942, startPoint y: 457, endPoint x: 967, endPoint y: 453, distance: 25.3
click at [943, 457] on textarea at bounding box center [600, 588] width 978 height 333
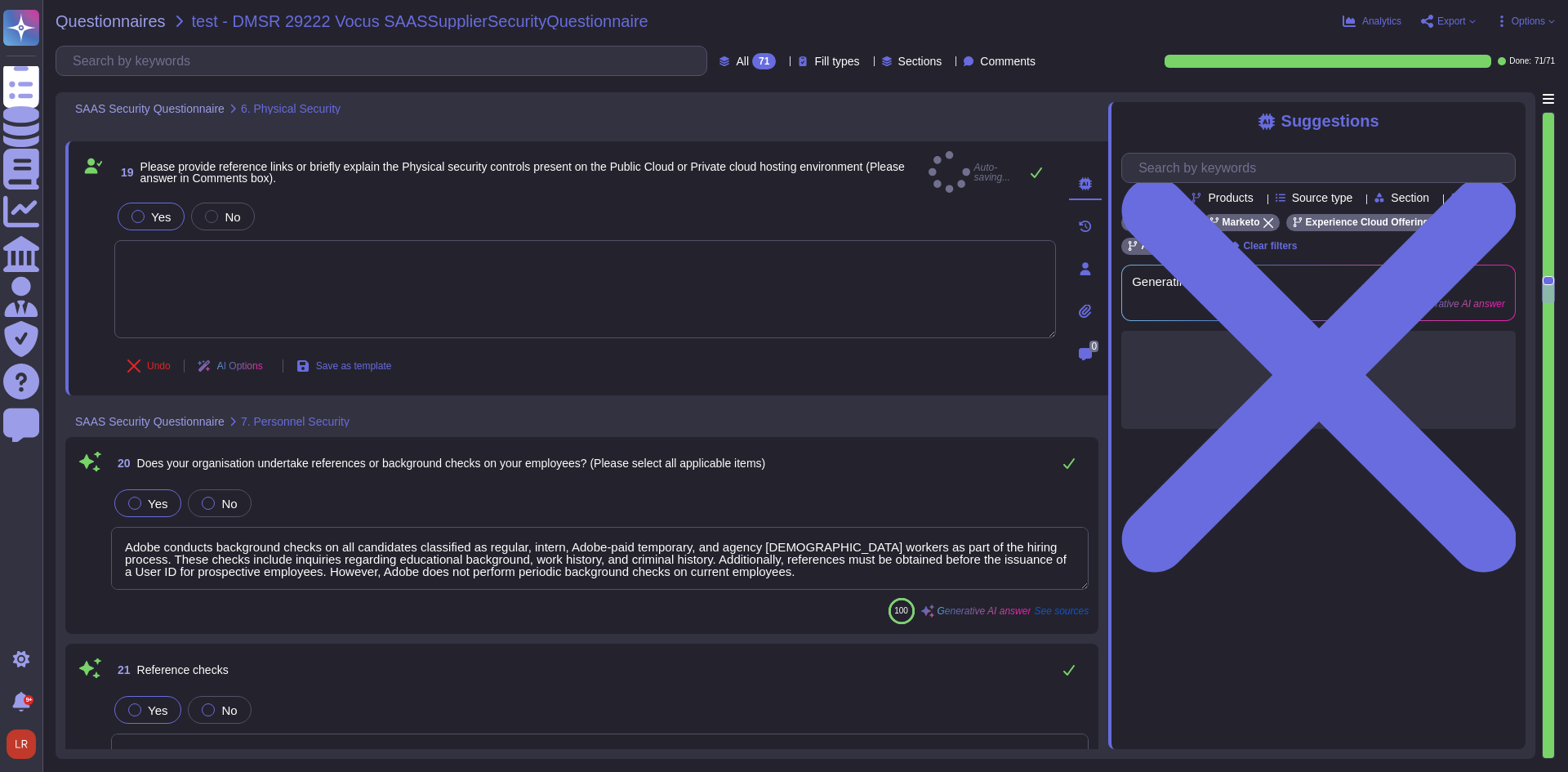
type textarea "Adobe has established, documented, approved, communicated, applied, evaluated, …"
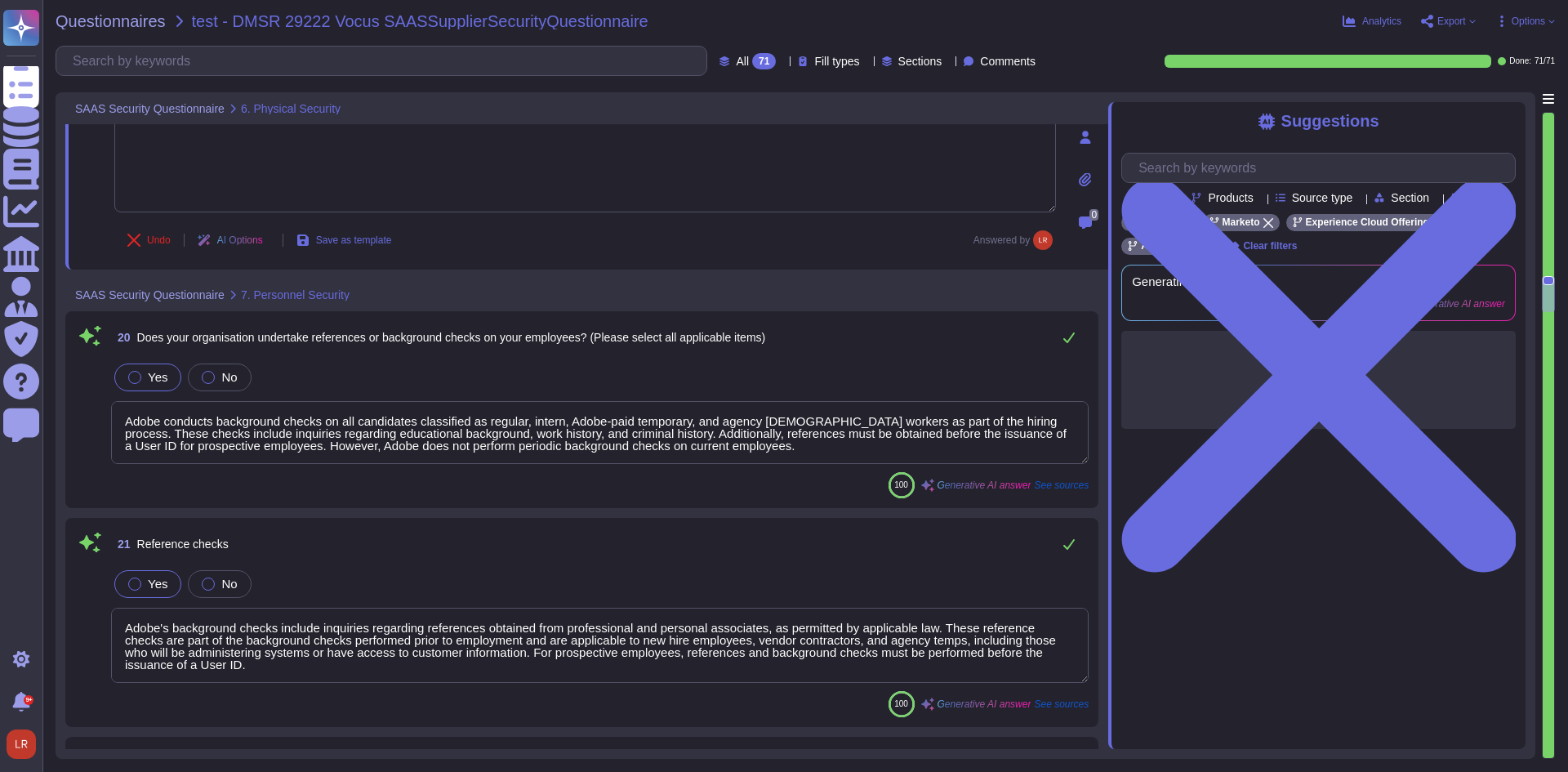
scroll to position [4220, 0]
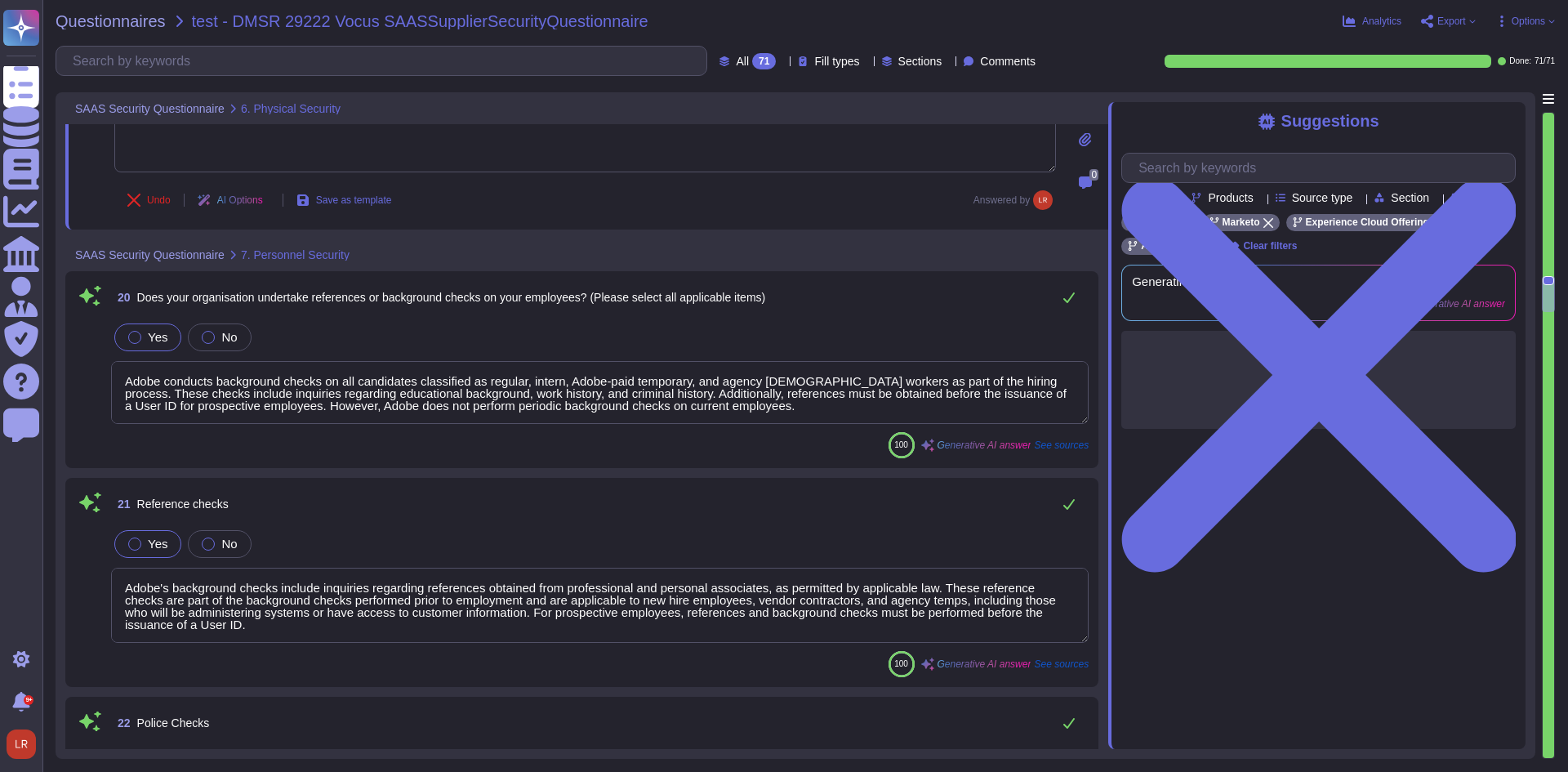
click at [1020, 373] on textarea "Adobe conducts background checks on all candidates classified as regular, inter…" at bounding box center [600, 393] width 978 height 63
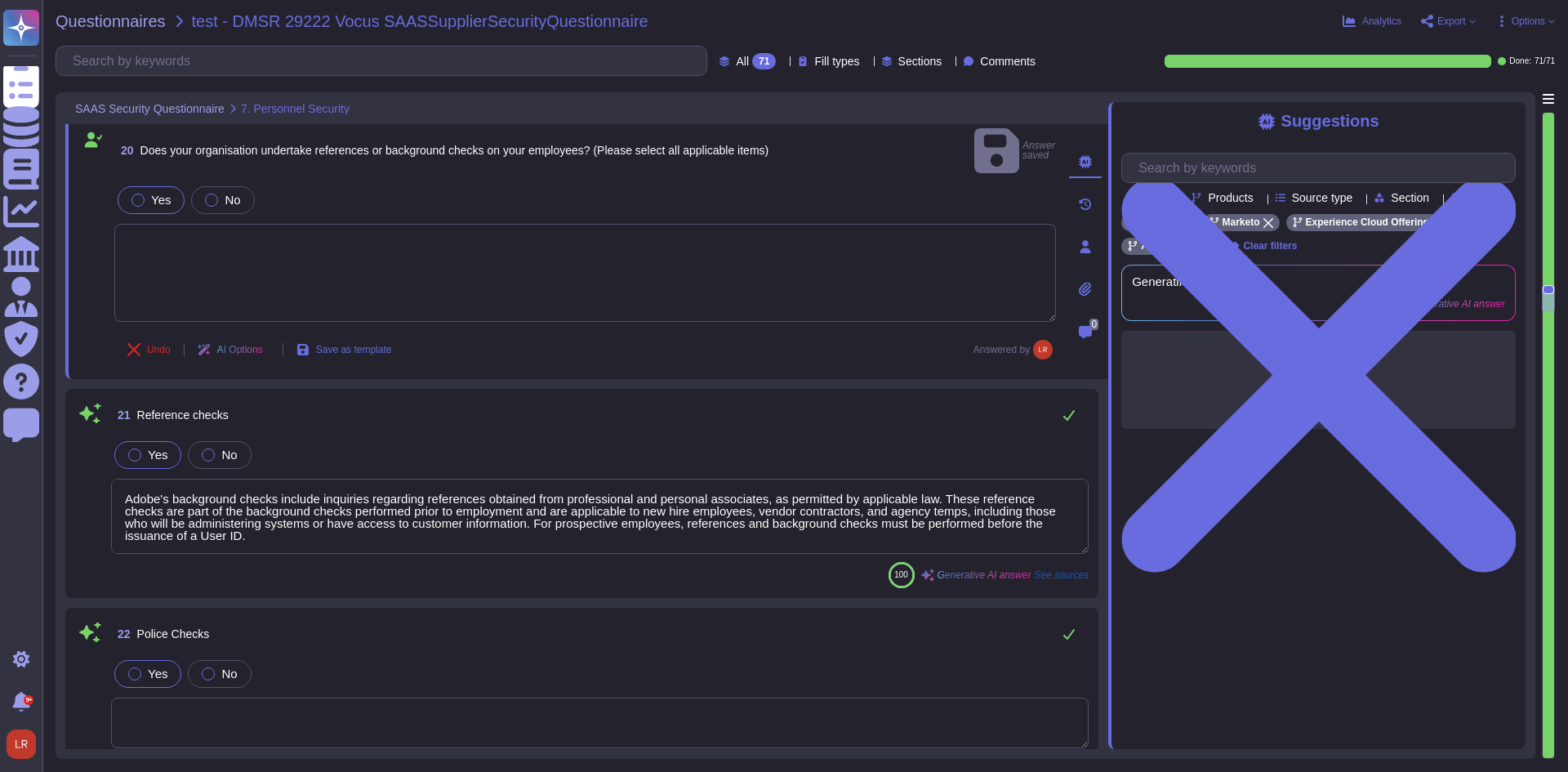
scroll to position [4356, 0]
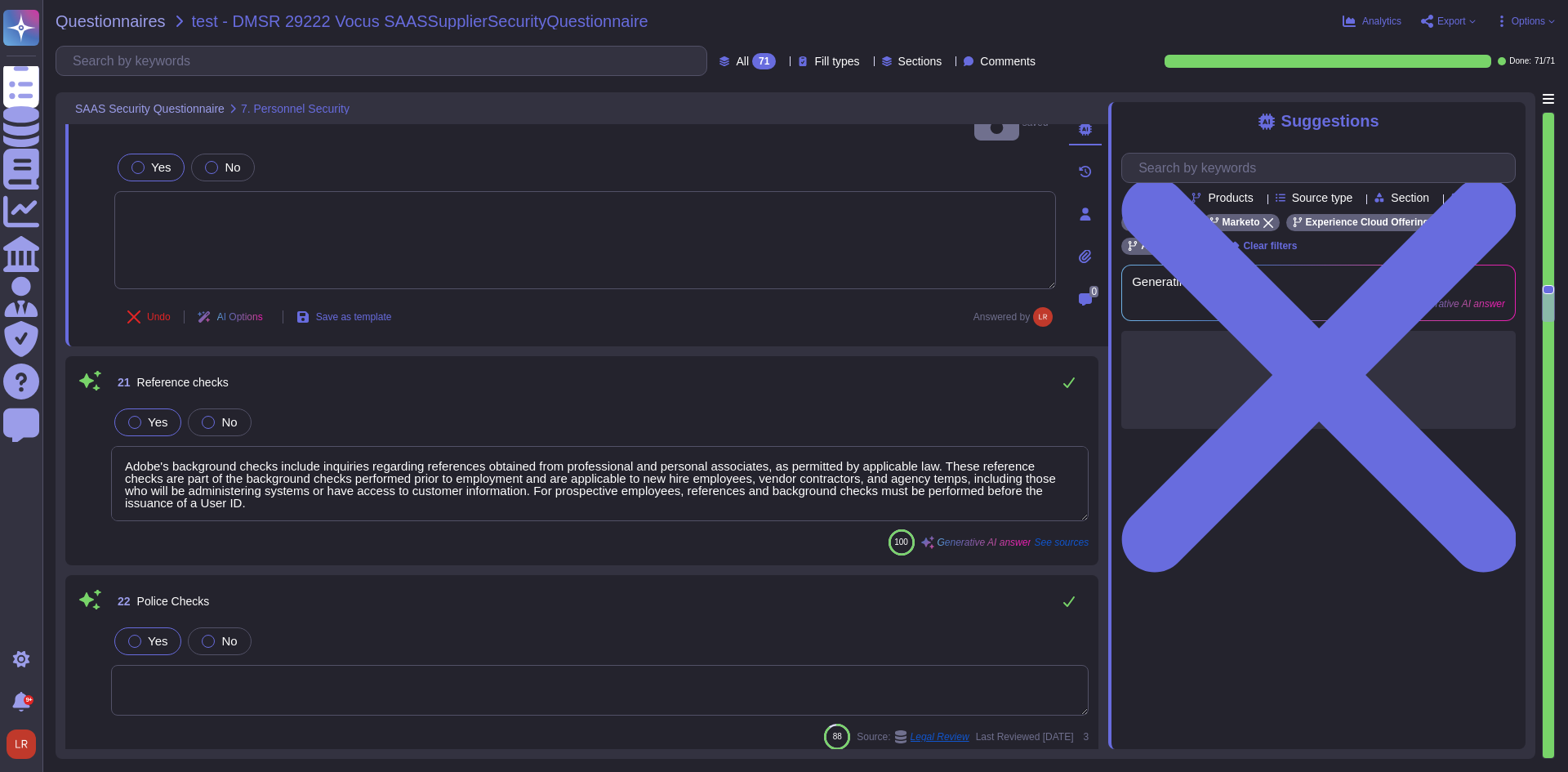
click at [958, 446] on textarea "Adobe's background checks include inquiries regarding references obtained from …" at bounding box center [600, 483] width 978 height 75
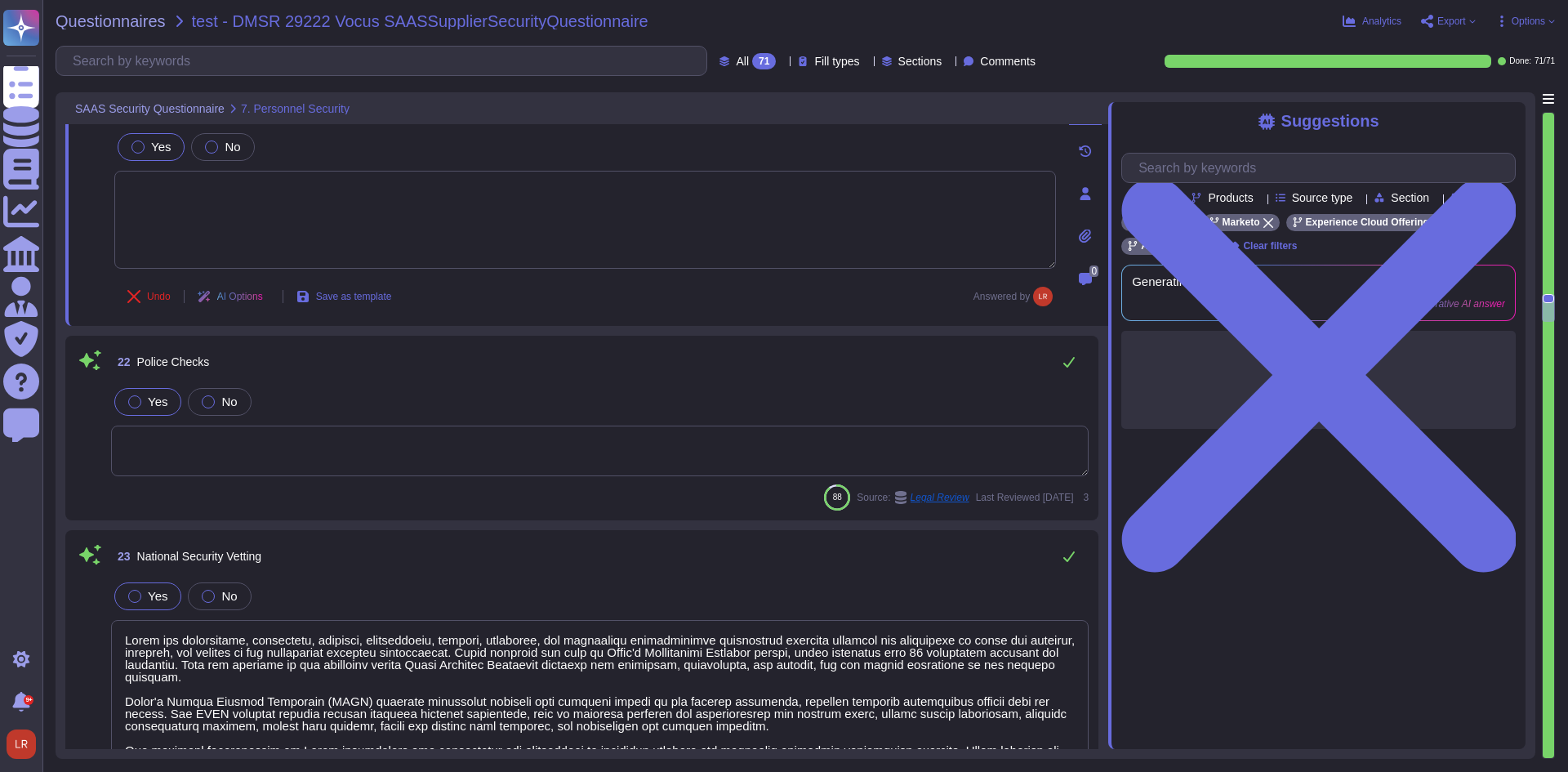
type textarea "ADBE"
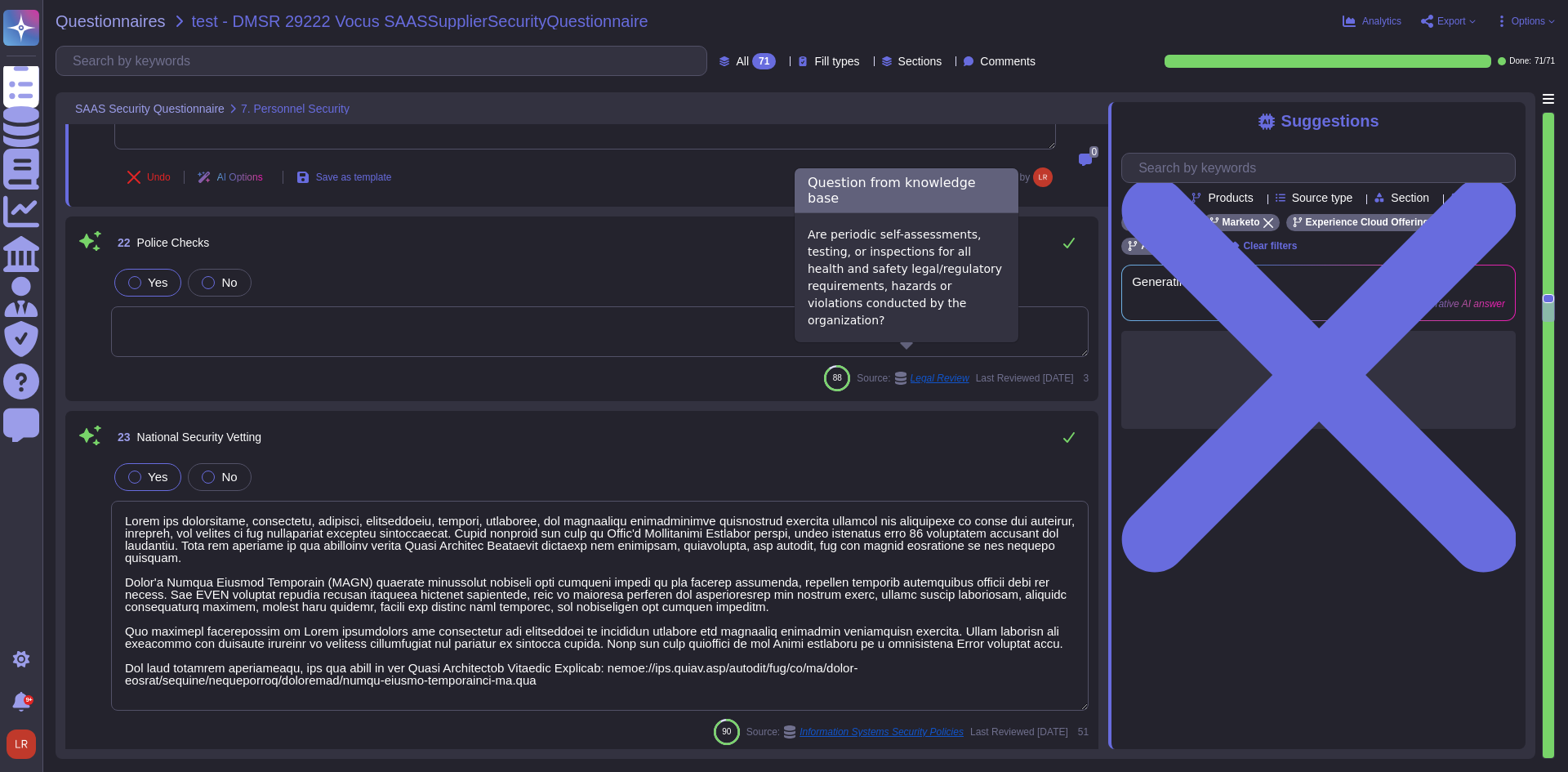
type textarea "The Adobe background check policy outlines specific details for background chec…"
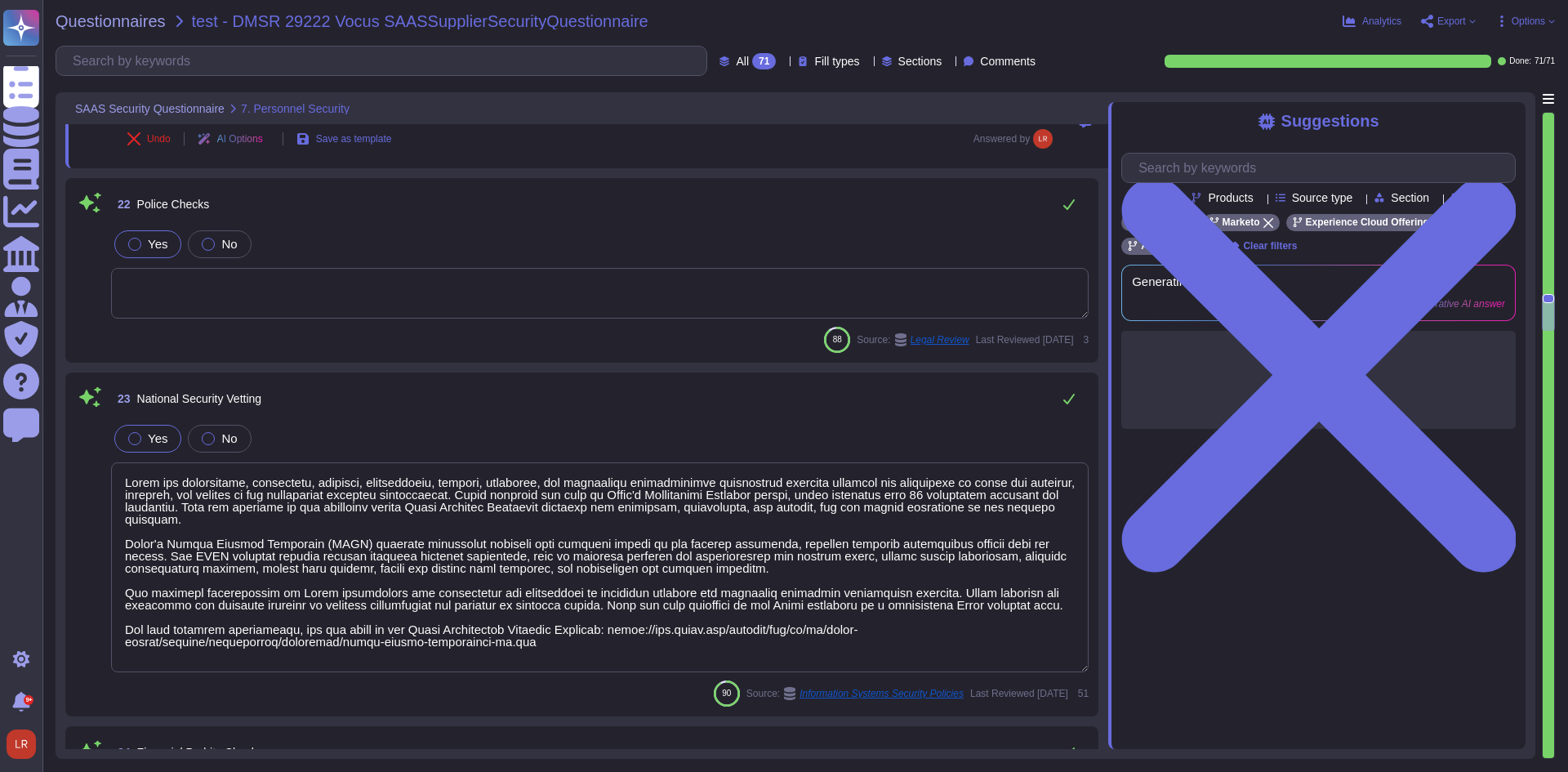
drag, startPoint x: 950, startPoint y: 468, endPoint x: 973, endPoint y: 471, distance: 23.2
click at [952, 468] on textarea at bounding box center [600, 567] width 978 height 209
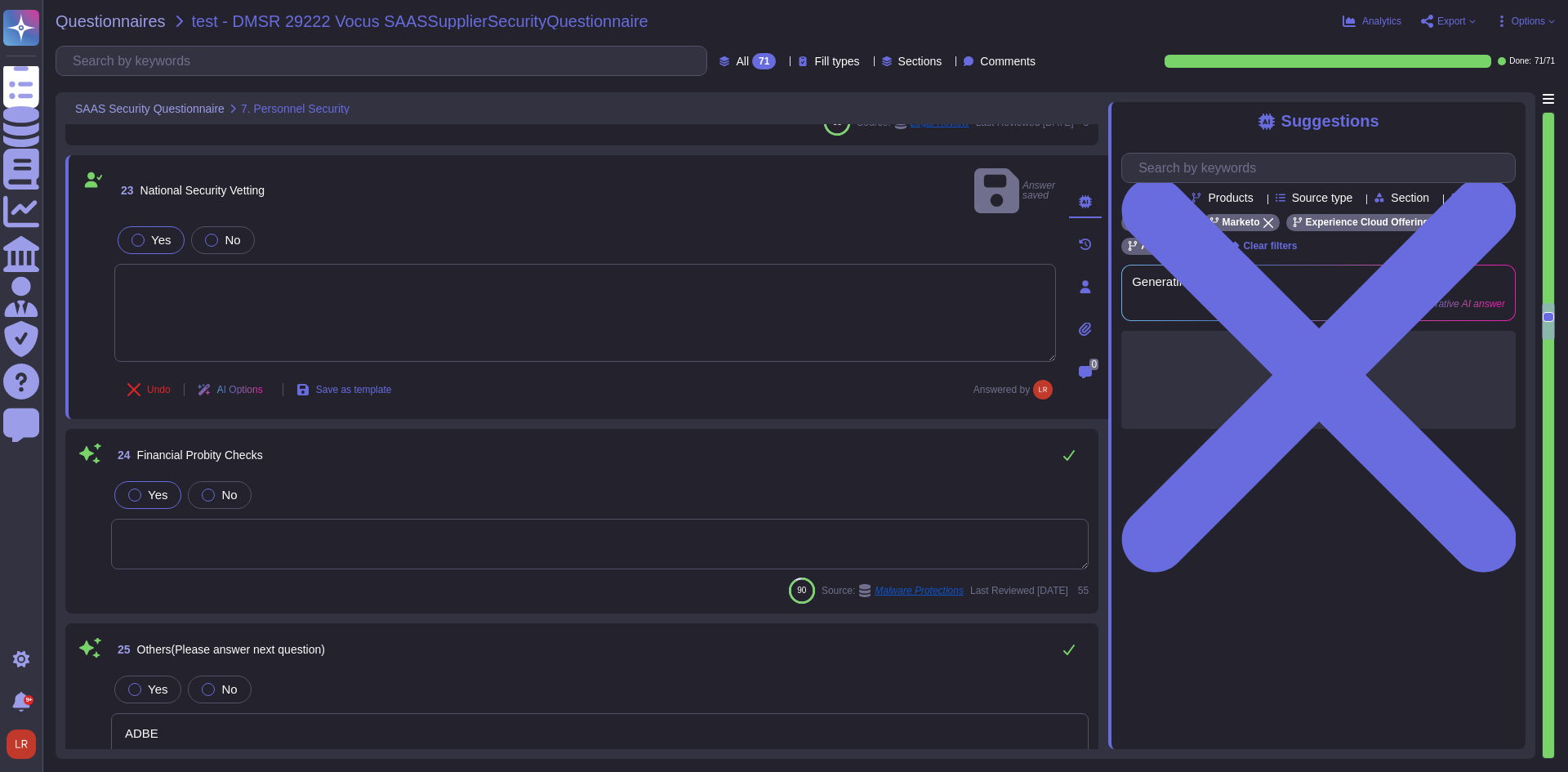
type textarea "Yes, Adobe performs internal and external vulnerability scanning on critical ap…"
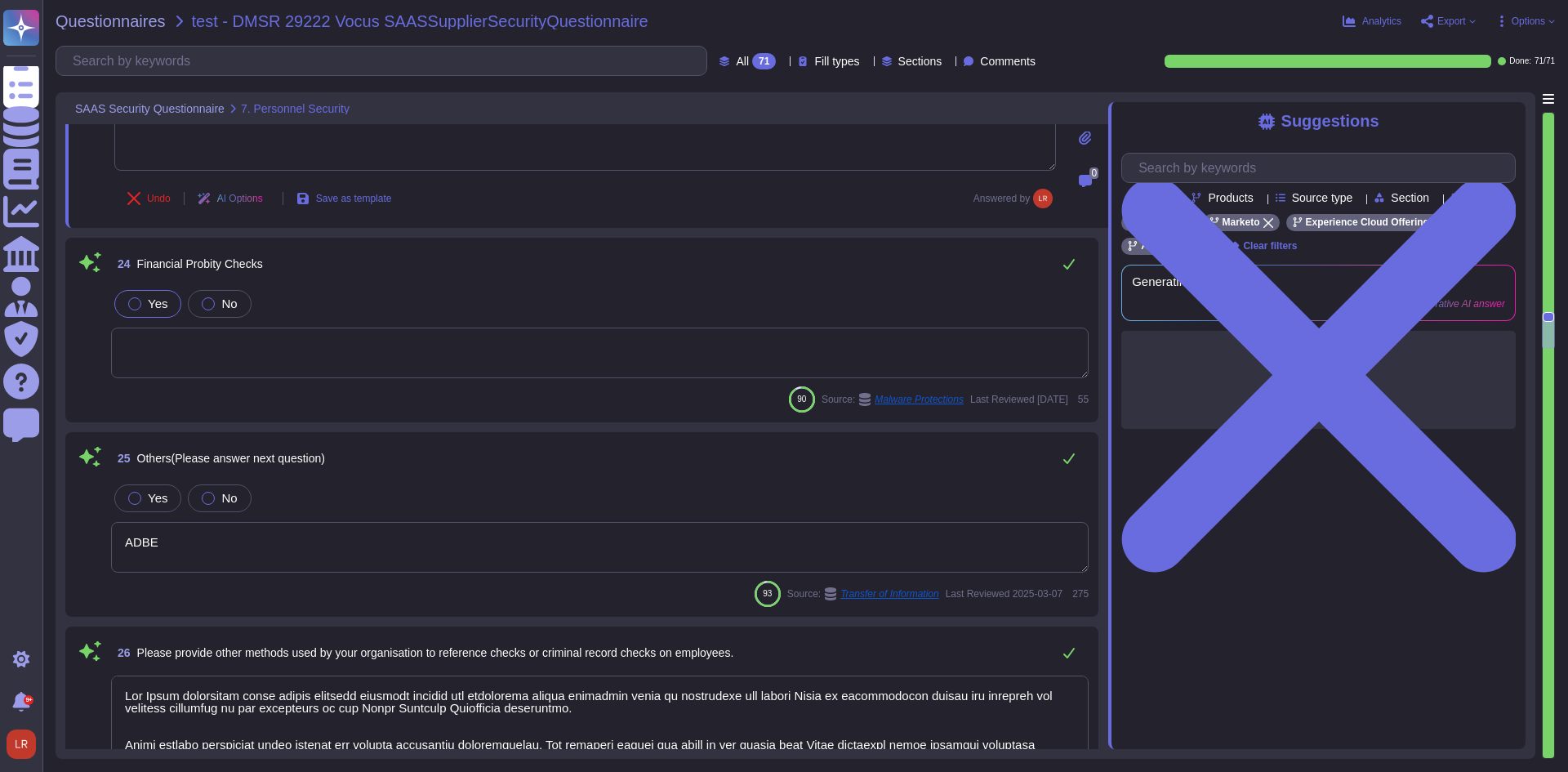
type textarea "Yes, we have comprehensive controls in place to detect, contain, and eradicate …"
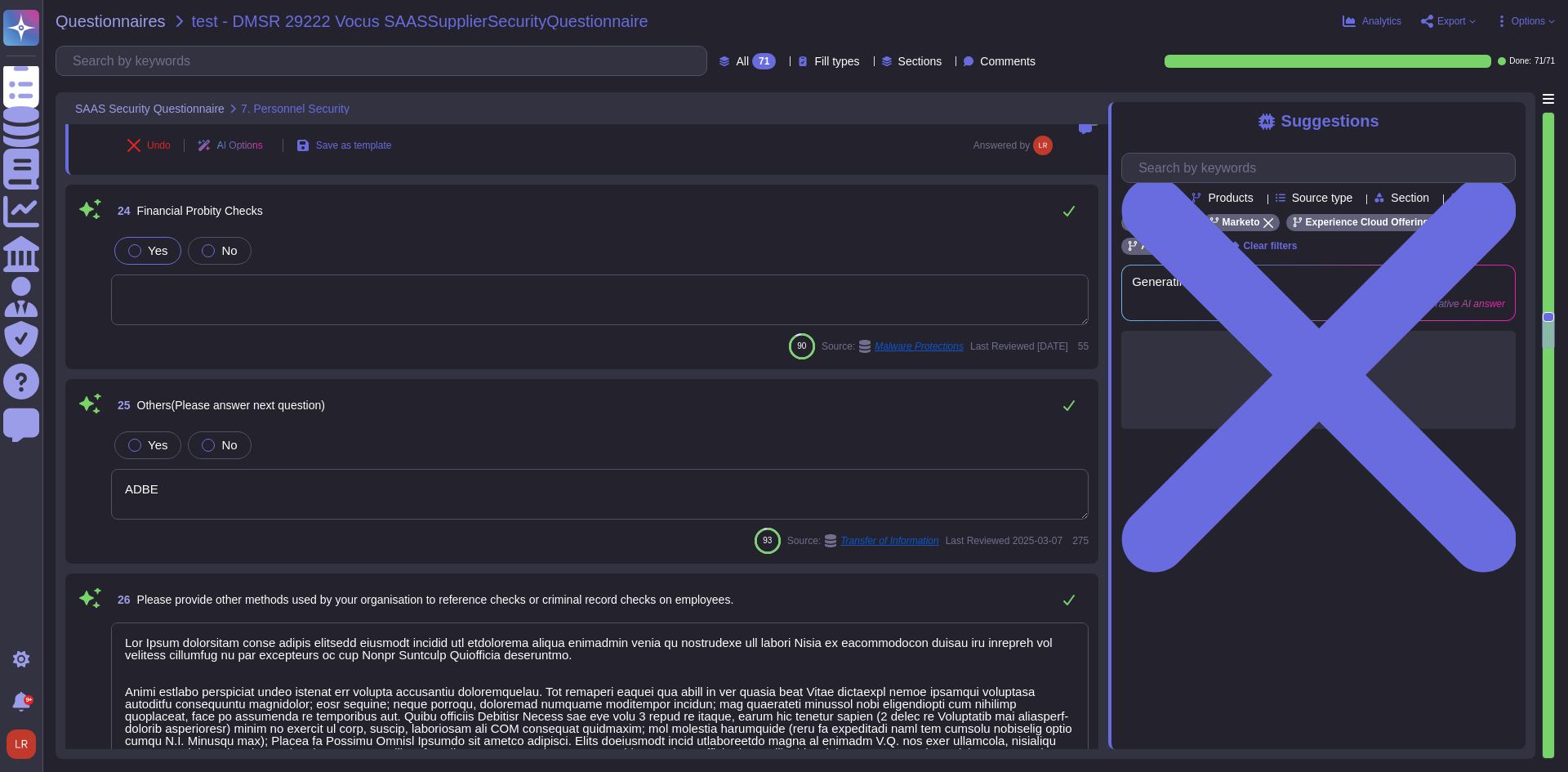
click at [993, 469] on textarea "ADBE" at bounding box center [600, 494] width 978 height 51
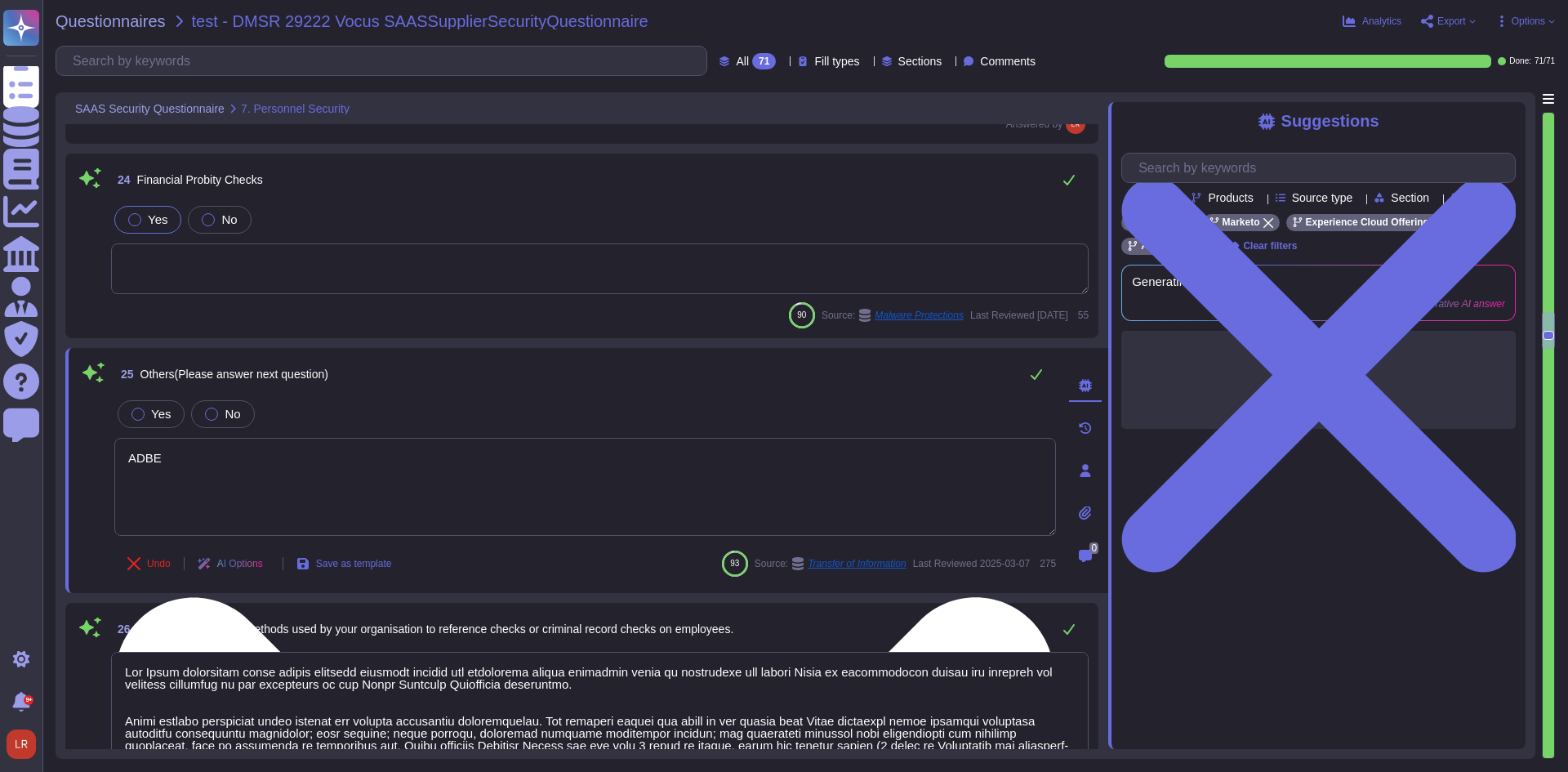
type textarea "Yes, we have comprehensive controls in place to detect, contain, and eradicate …"
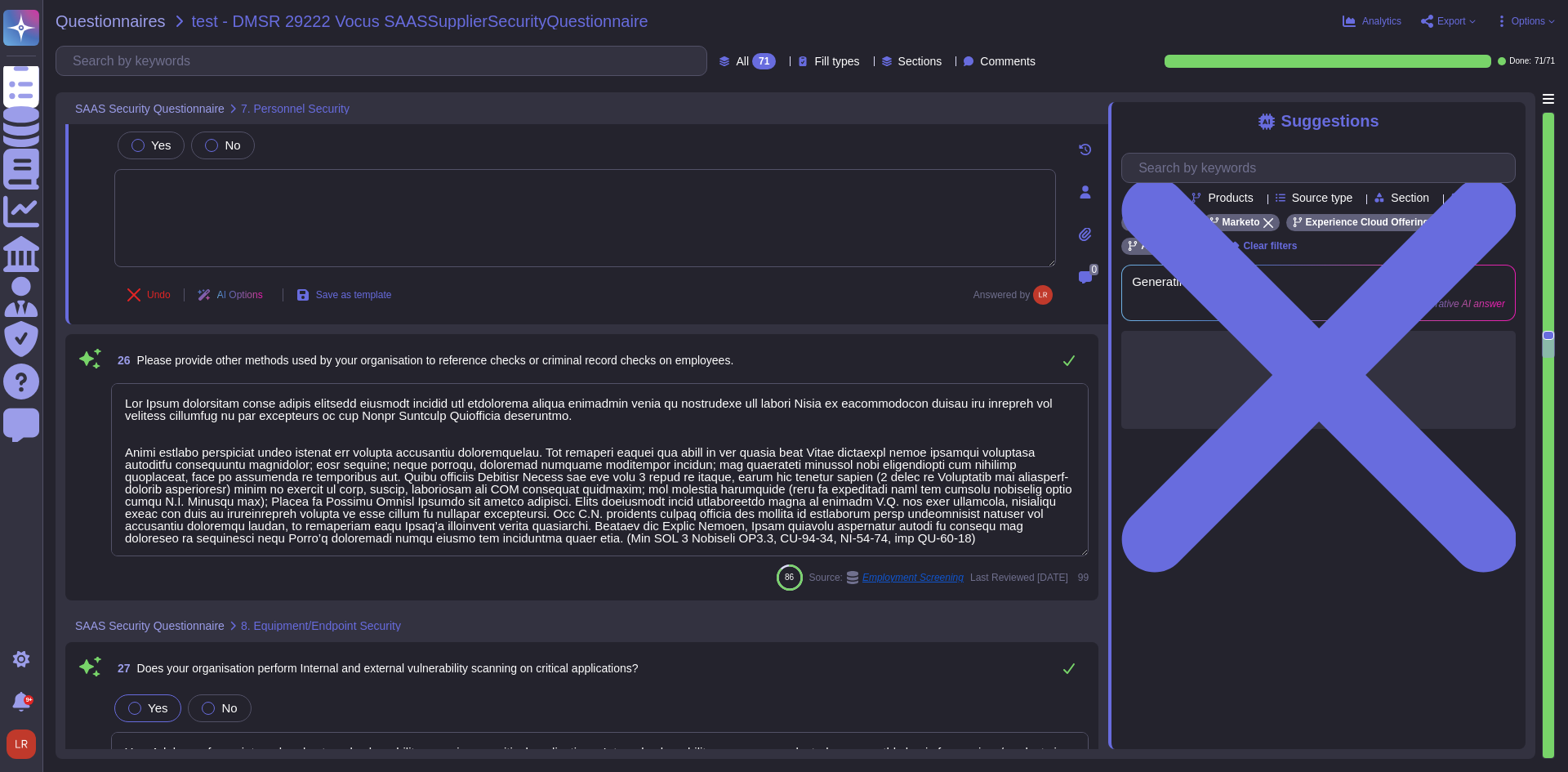
scroll to position [5445, 0]
type textarea "Yes, Adobe utilizes a host-based anti-virus solution on all workstations and se…"
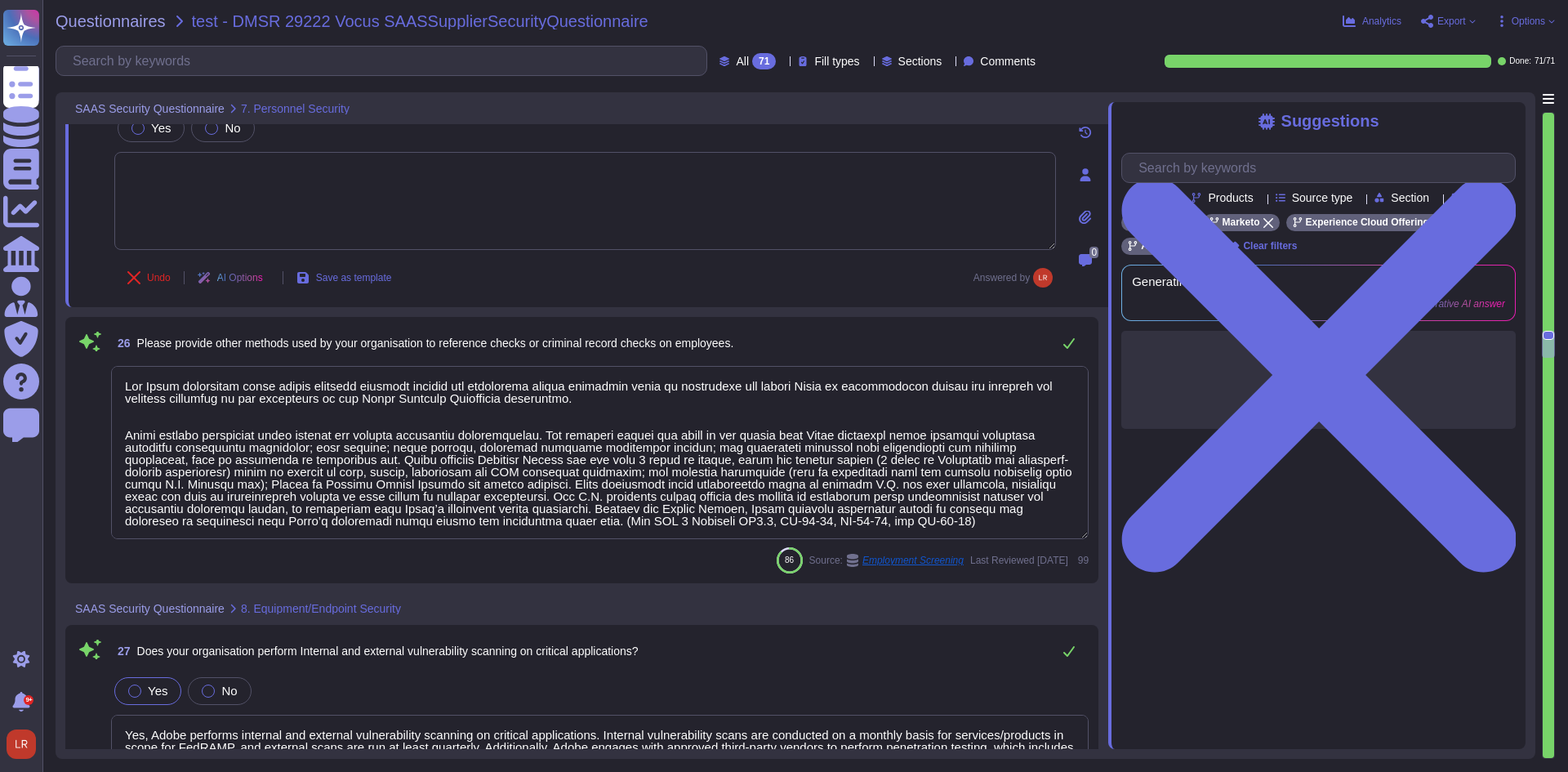
click at [1022, 432] on textarea at bounding box center [600, 452] width 978 height 173
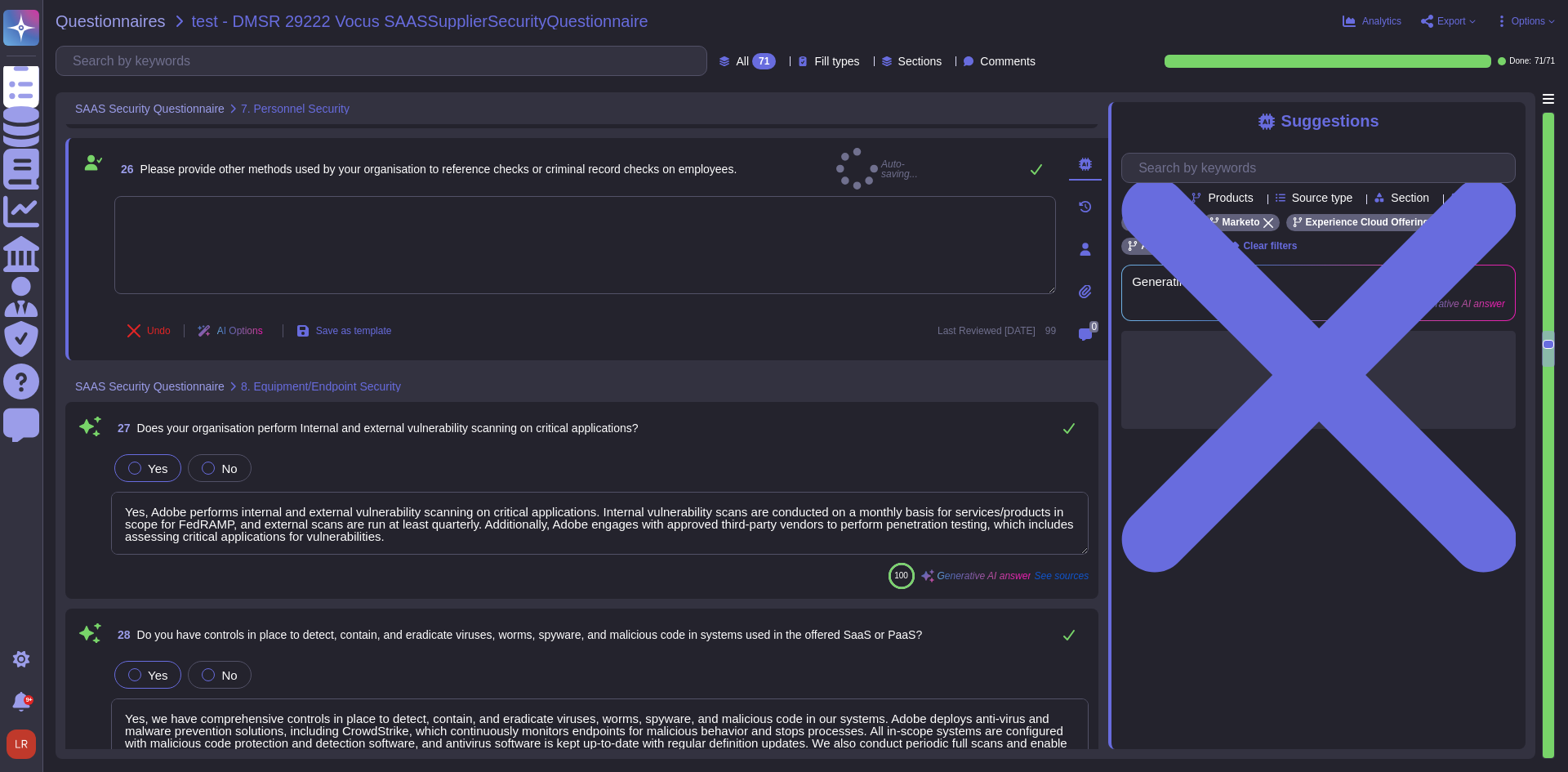
type textarea "Yes, we ensure that anti-virus software is current, actively running, and gener…"
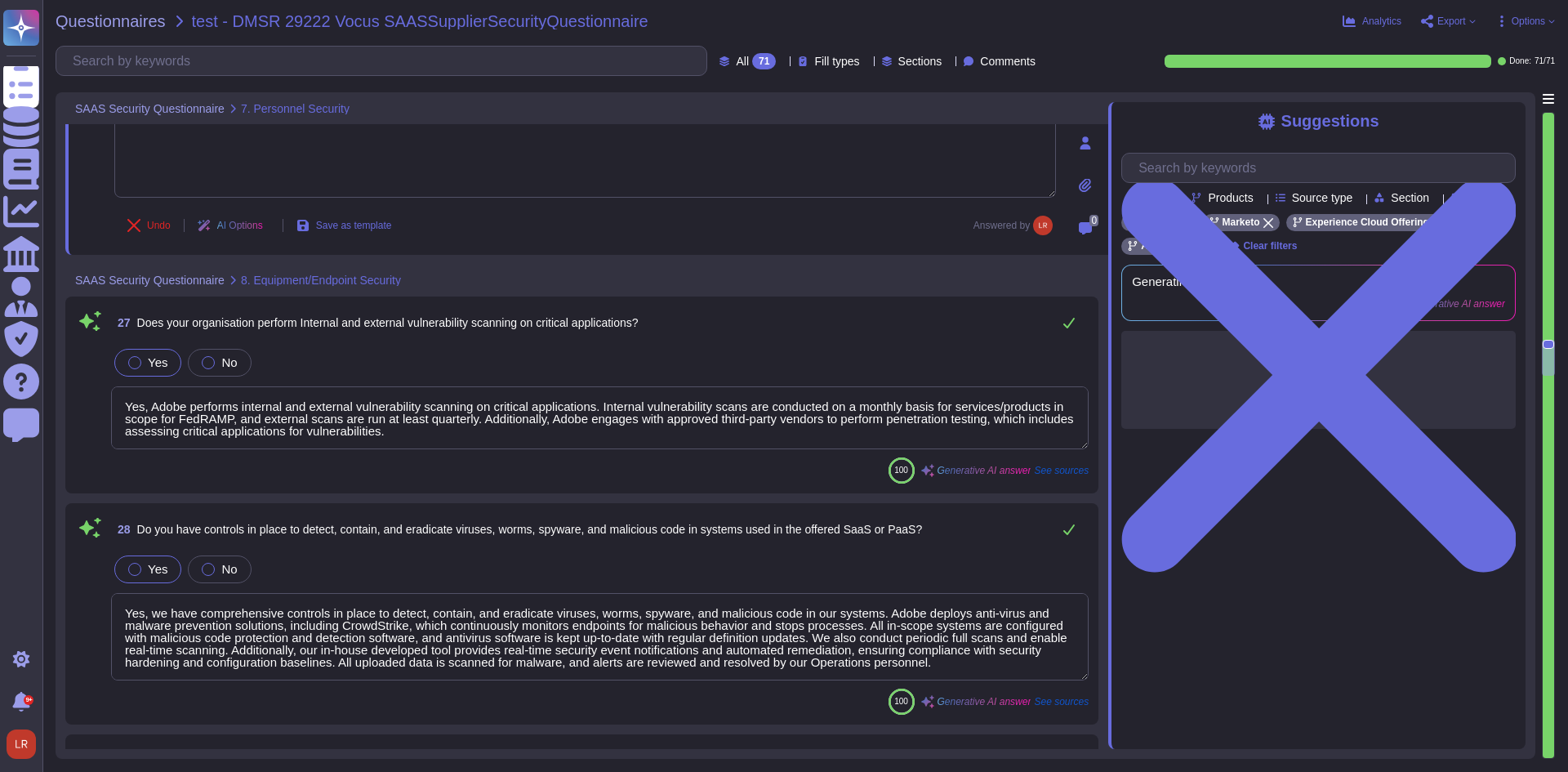
scroll to position [5717, 0]
type textarea "Adobe does not implement Web Application Firewalls on most of its solutions. In…"
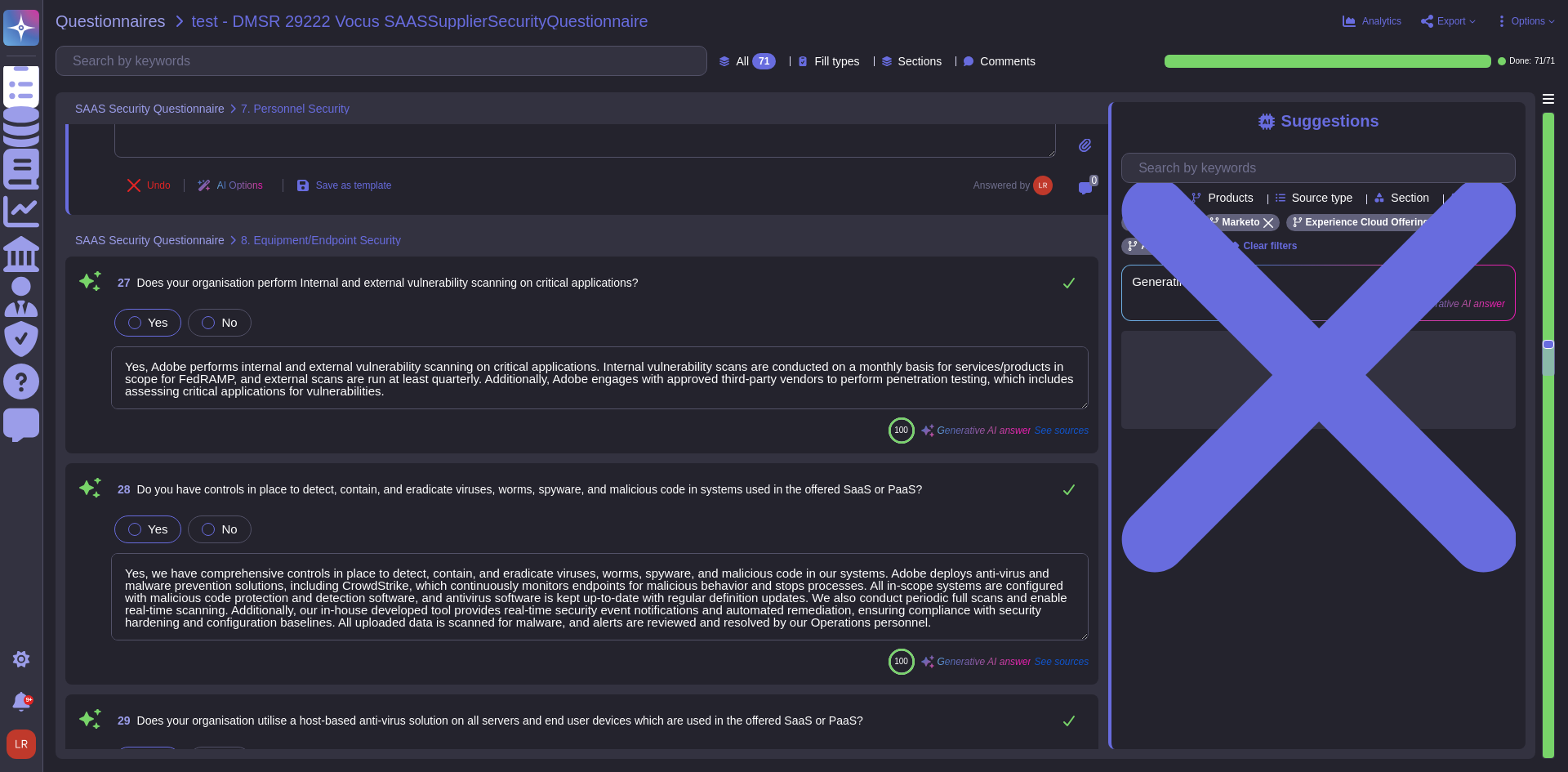
click at [1009, 375] on textarea "Yes, Adobe performs internal and external vulnerability scanning on critical ap…" at bounding box center [600, 378] width 978 height 63
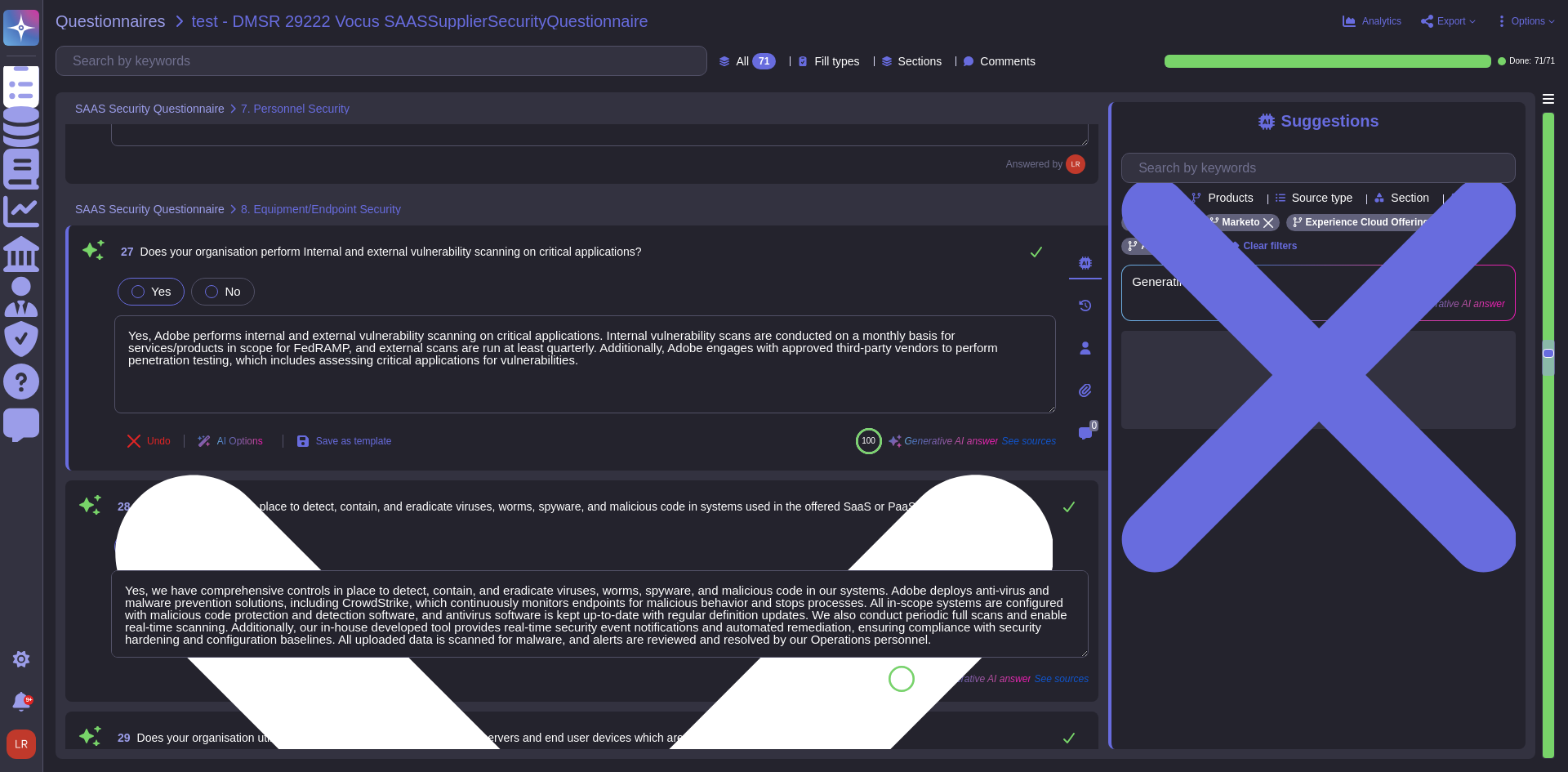
type textarea "Adobe does not implement Web Application Firewalls on most of its solutions. In…"
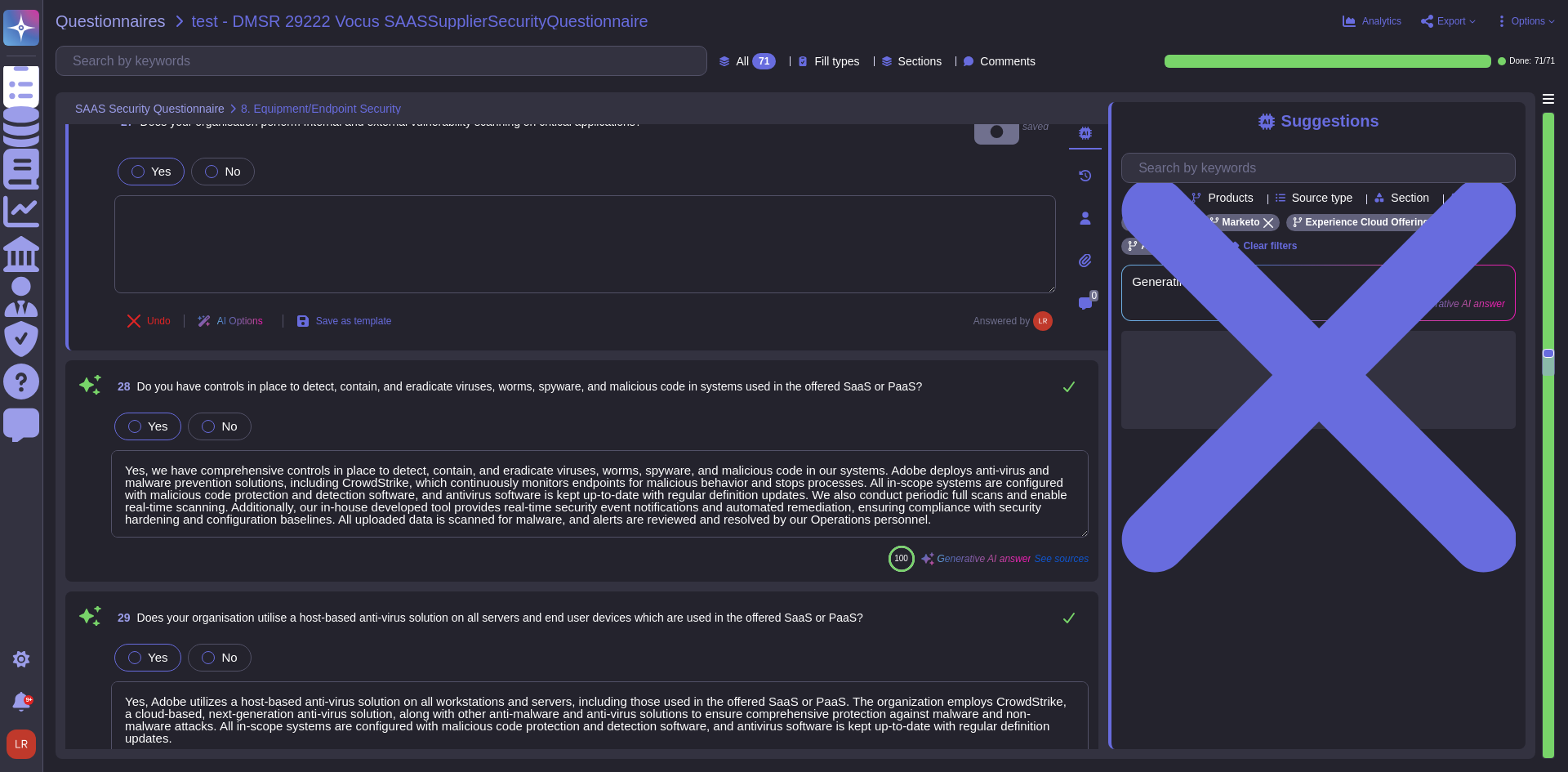
scroll to position [5853, 0]
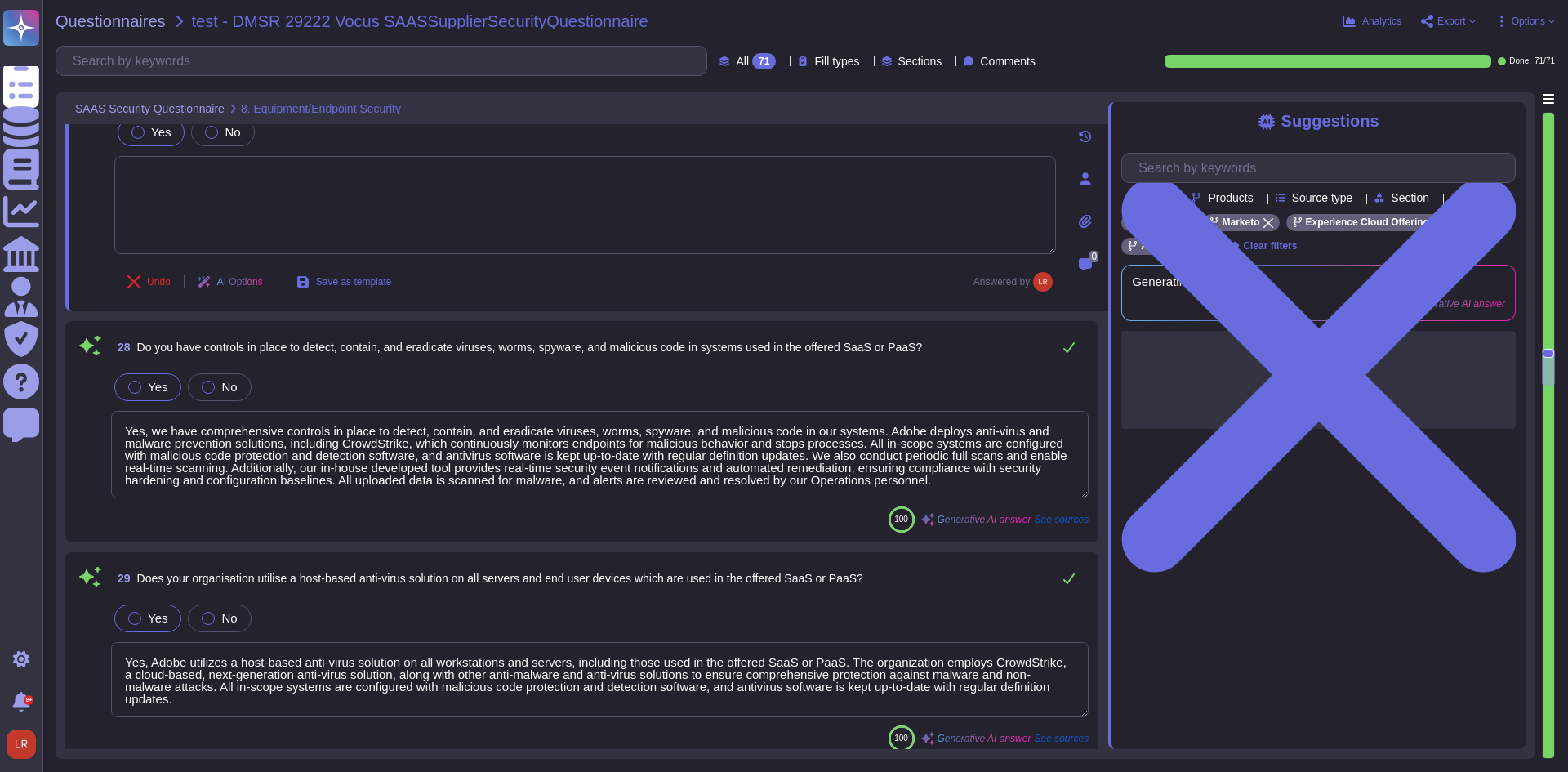
click at [968, 411] on textarea "Yes, we have comprehensive controls in place to detect, contain, and eradicate …" at bounding box center [600, 454] width 978 height 87
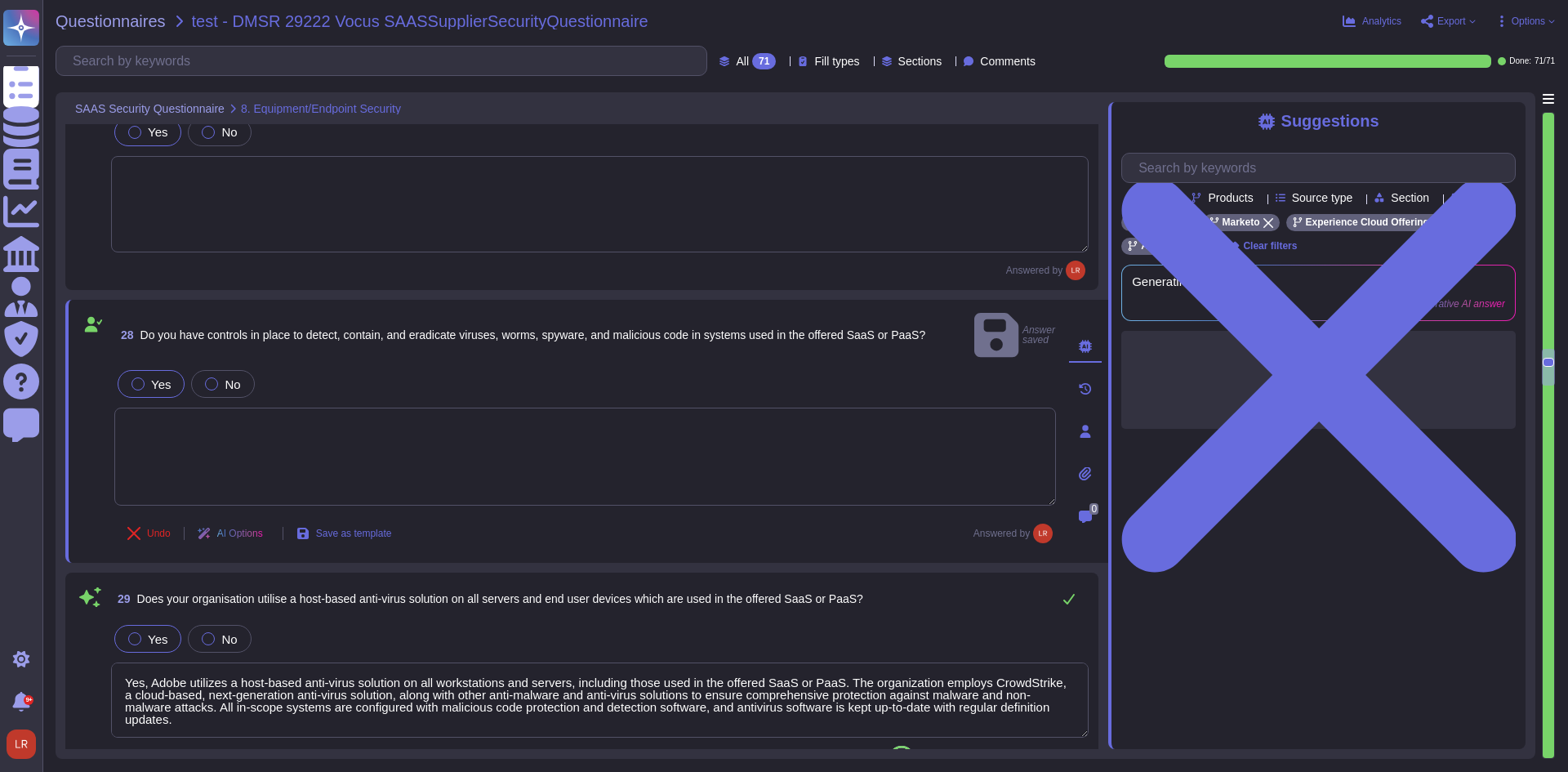
type textarea "Adobe has a formal patch management process implemented, governed by the Vulner…"
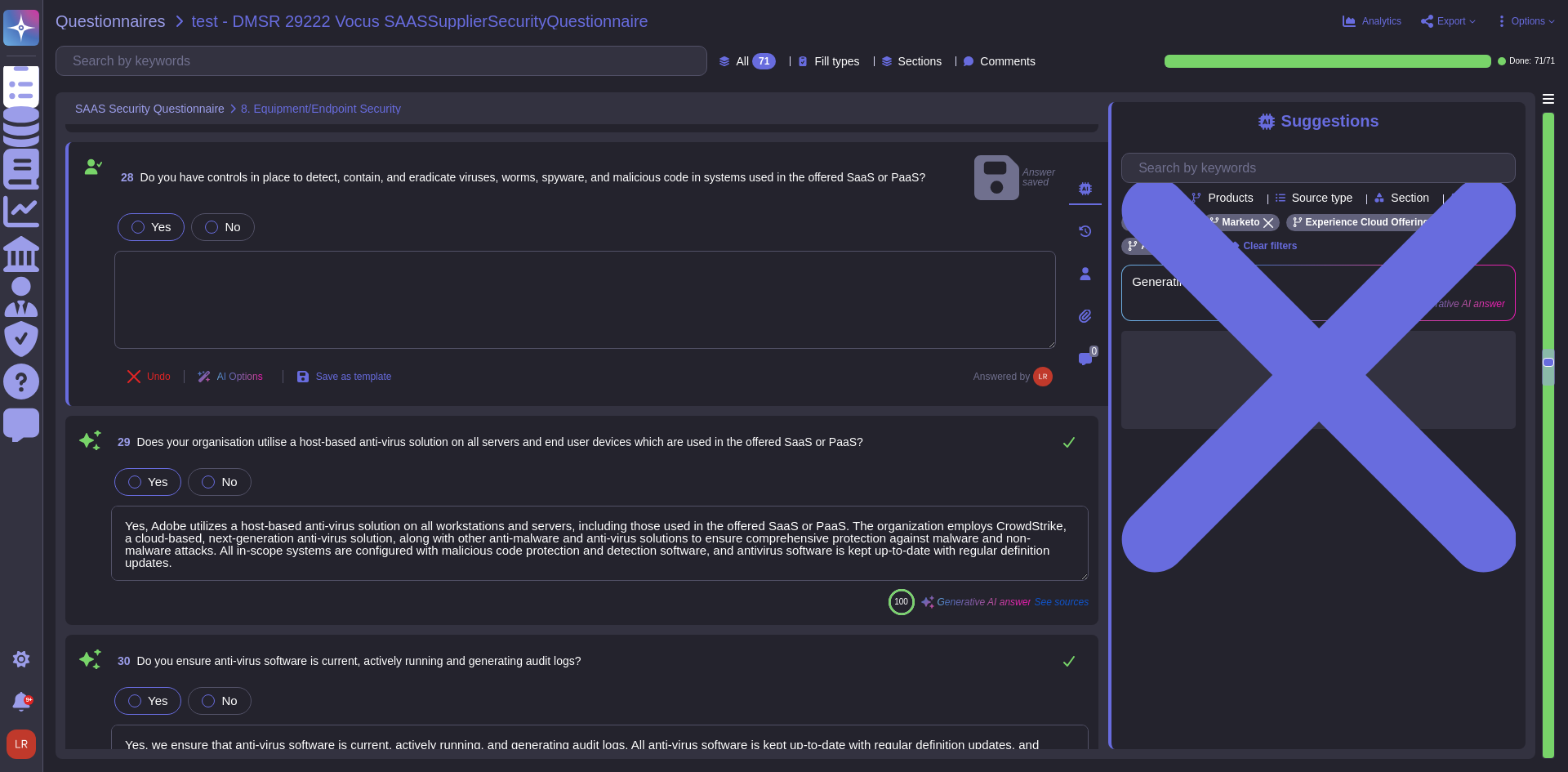
scroll to position [6125, 0]
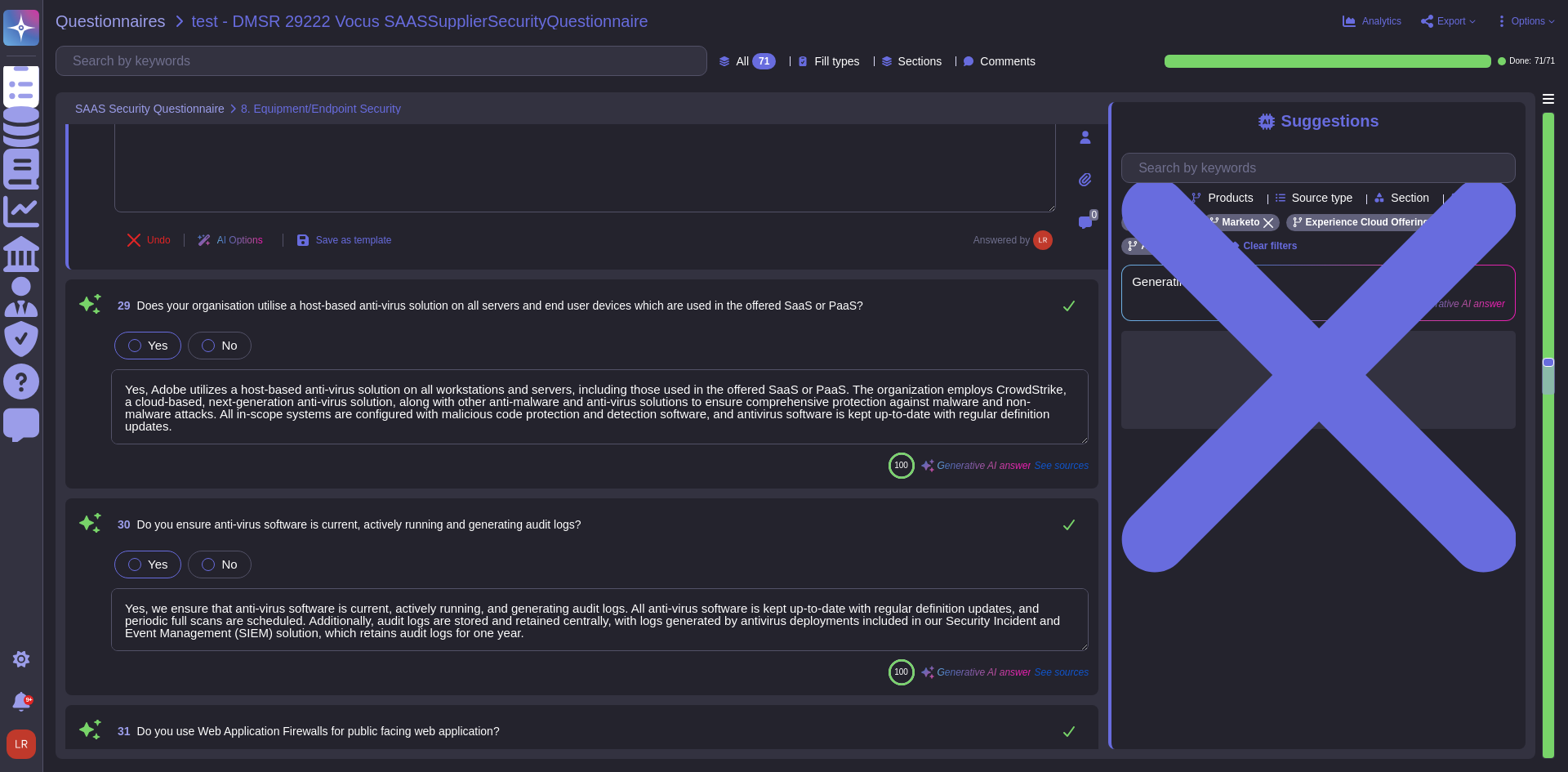
click at [1002, 383] on textarea "Yes, Adobe utilizes a host-based anti-virus solution on all workstations and se…" at bounding box center [600, 406] width 978 height 75
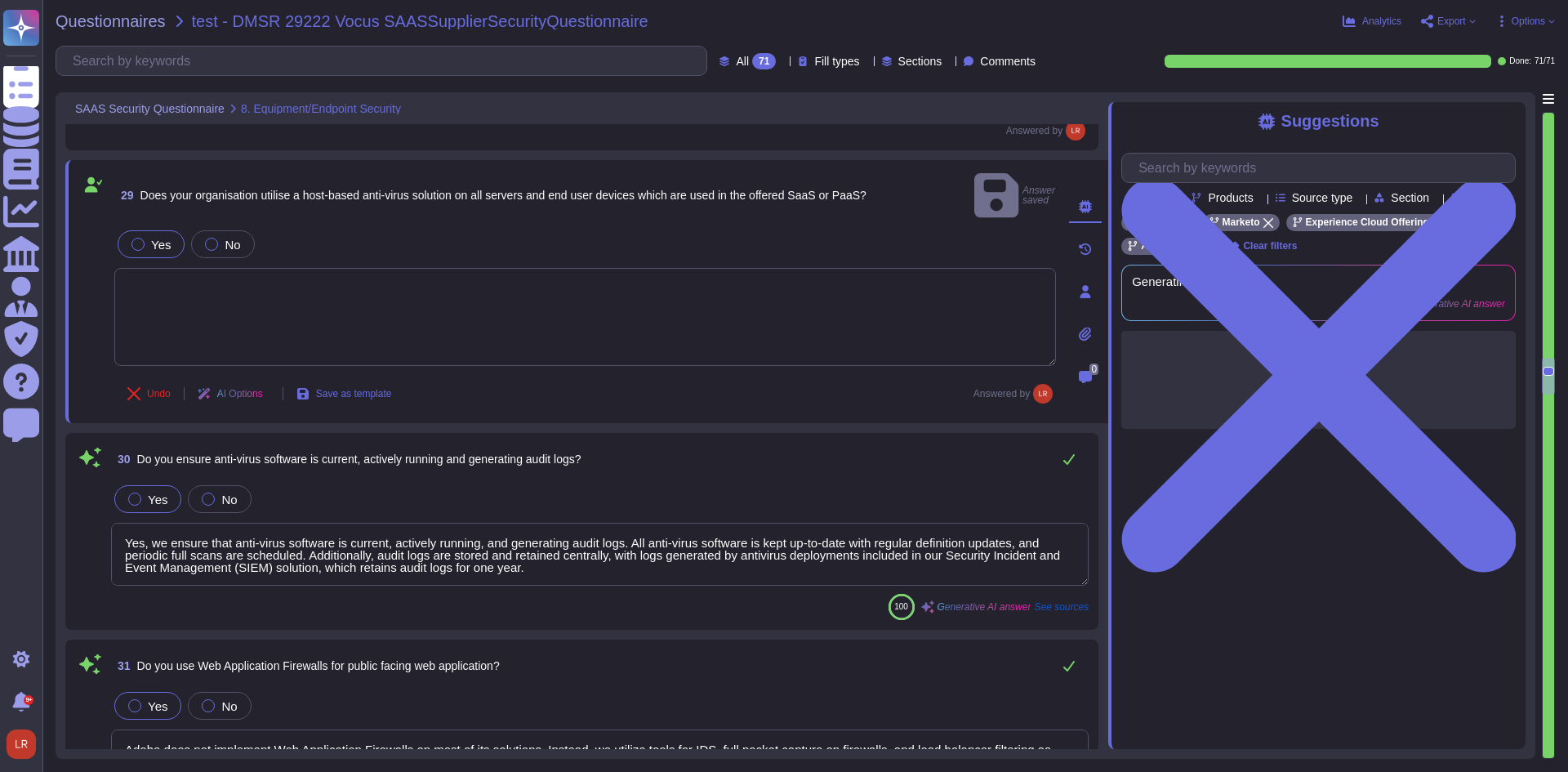
type textarea "Adobe employs firewalls as policy enforcement points to manage network traffic …"
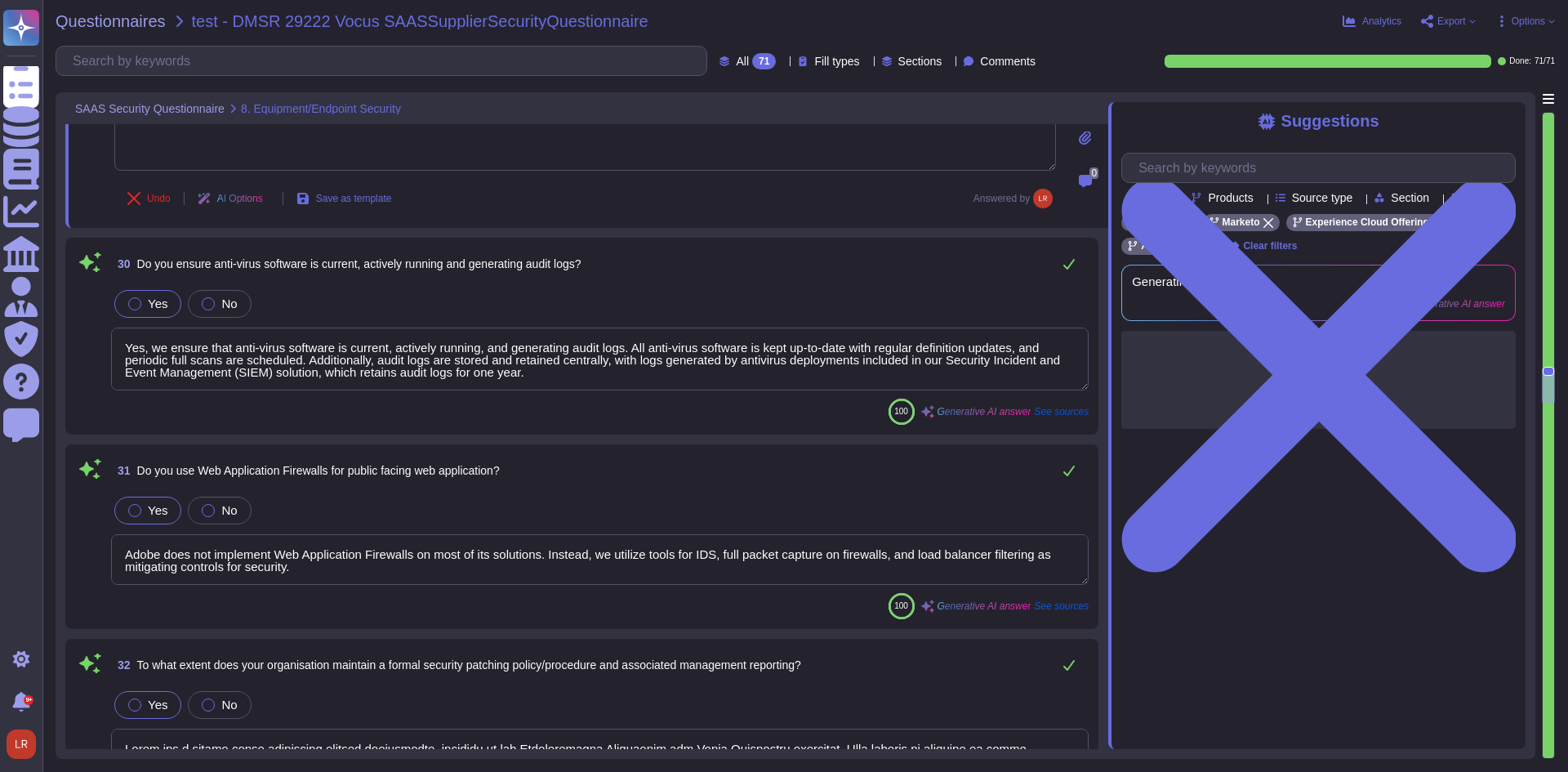
click at [994, 327] on textarea "Yes, we ensure that anti-virus software is current, actively running, and gener…" at bounding box center [600, 359] width 978 height 63
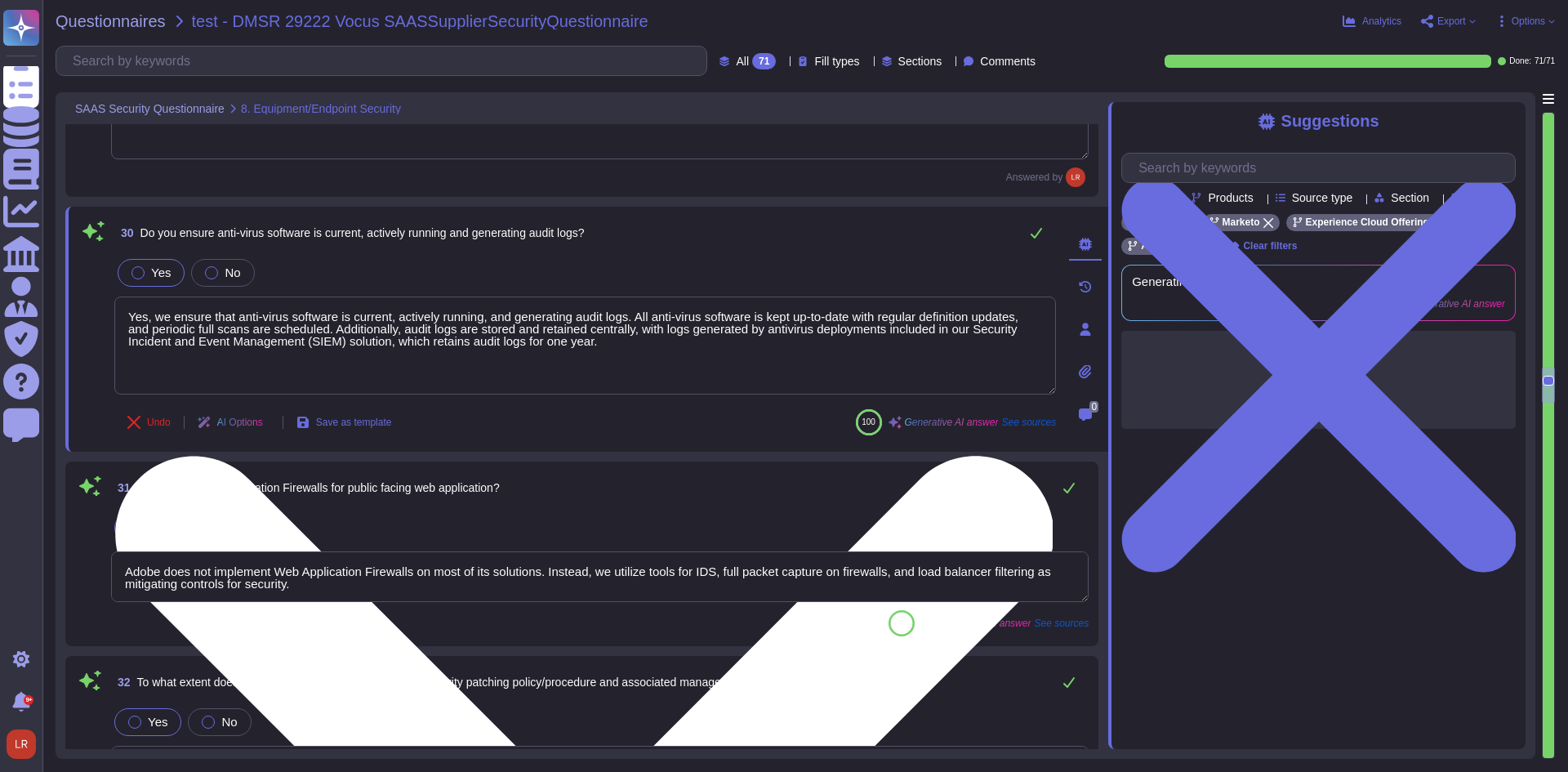
type textarea "Adobe employs firewalls as policy enforcement points to manage network traffic …"
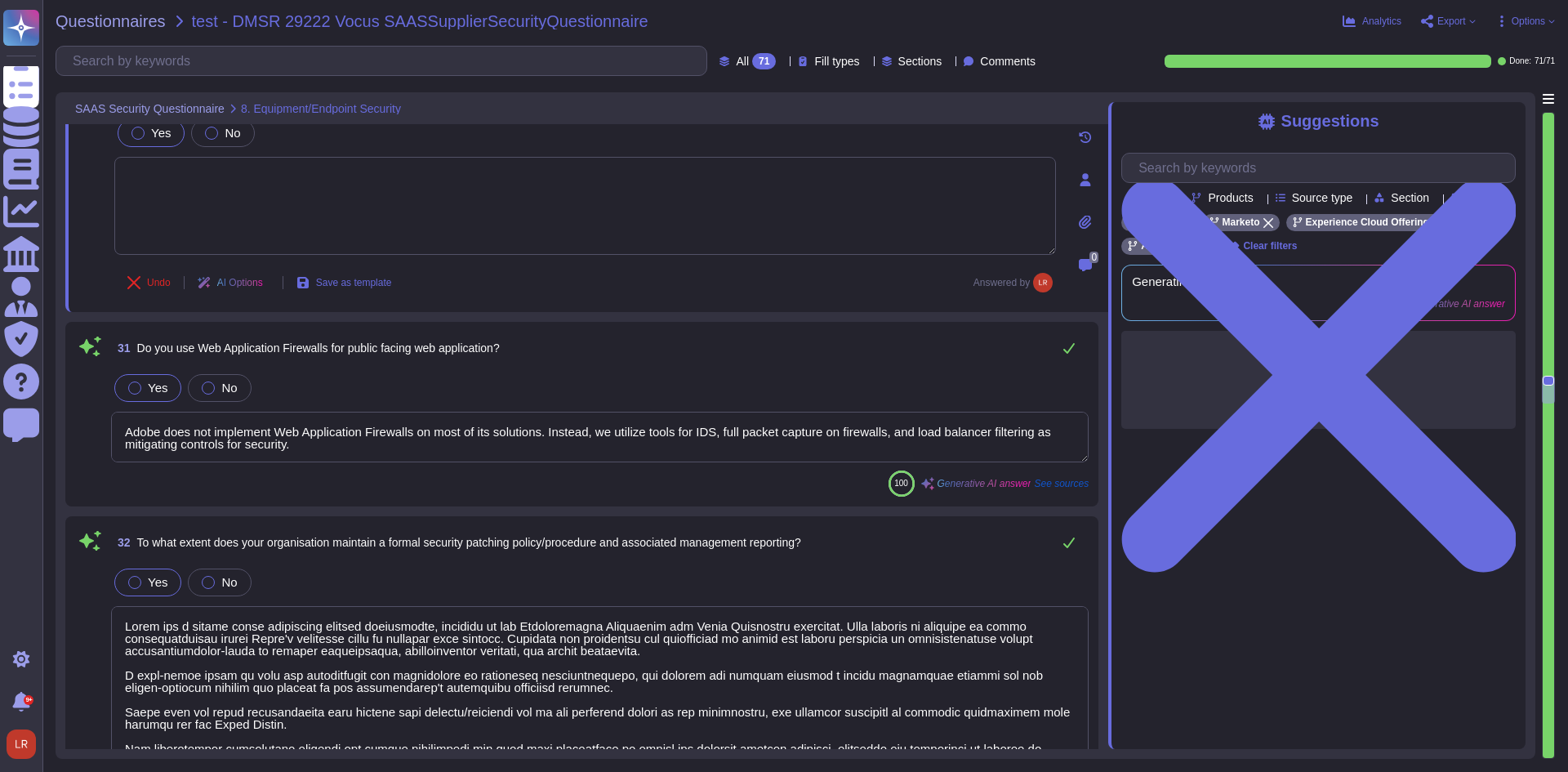
type textarea "Multi-factor authentication (MFA) is required for remote access by Adobe Employ…"
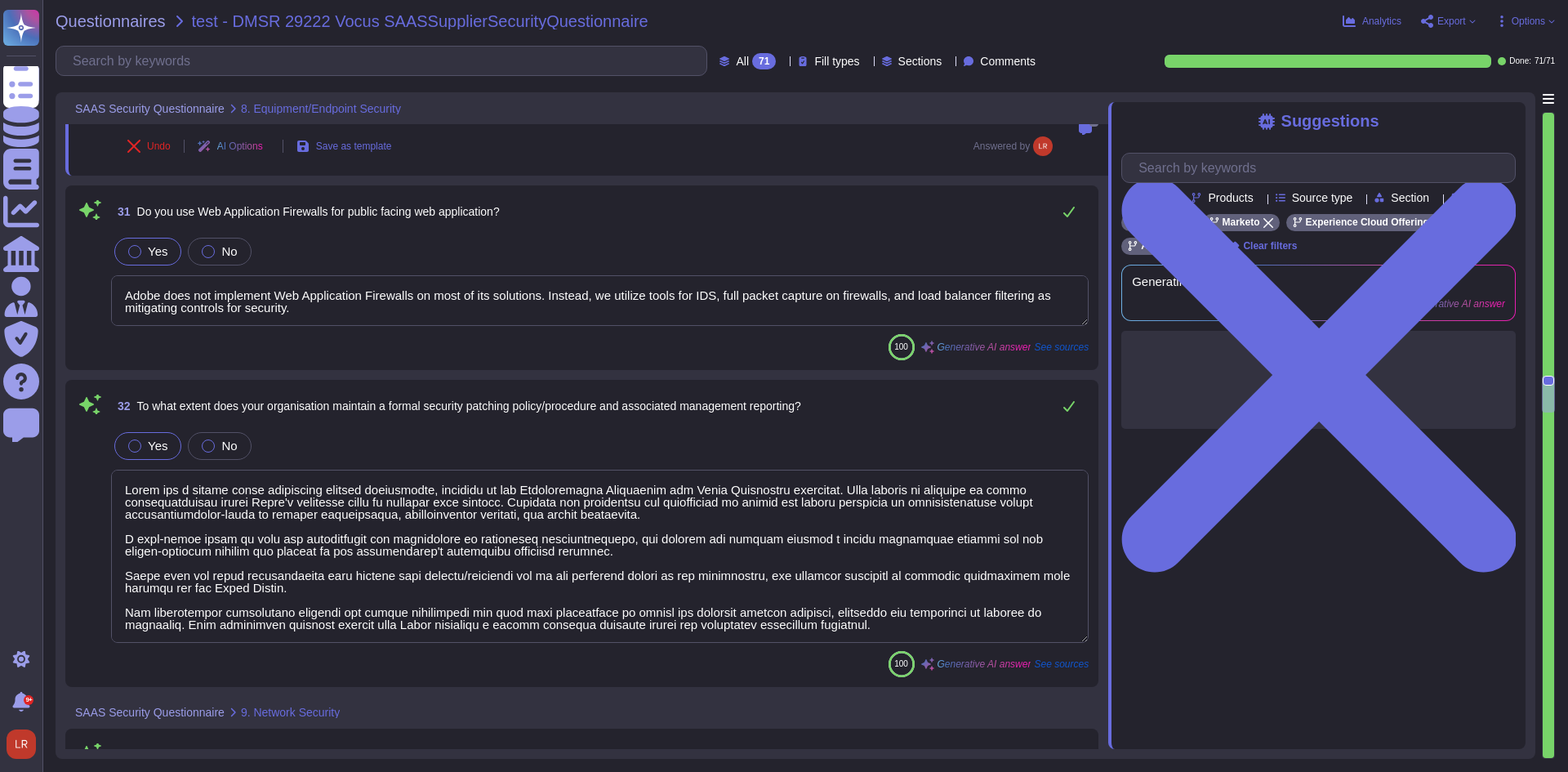
click at [982, 277] on textarea "Adobe does not implement Web Application Firewalls on most of its solutions. In…" at bounding box center [600, 300] width 978 height 51
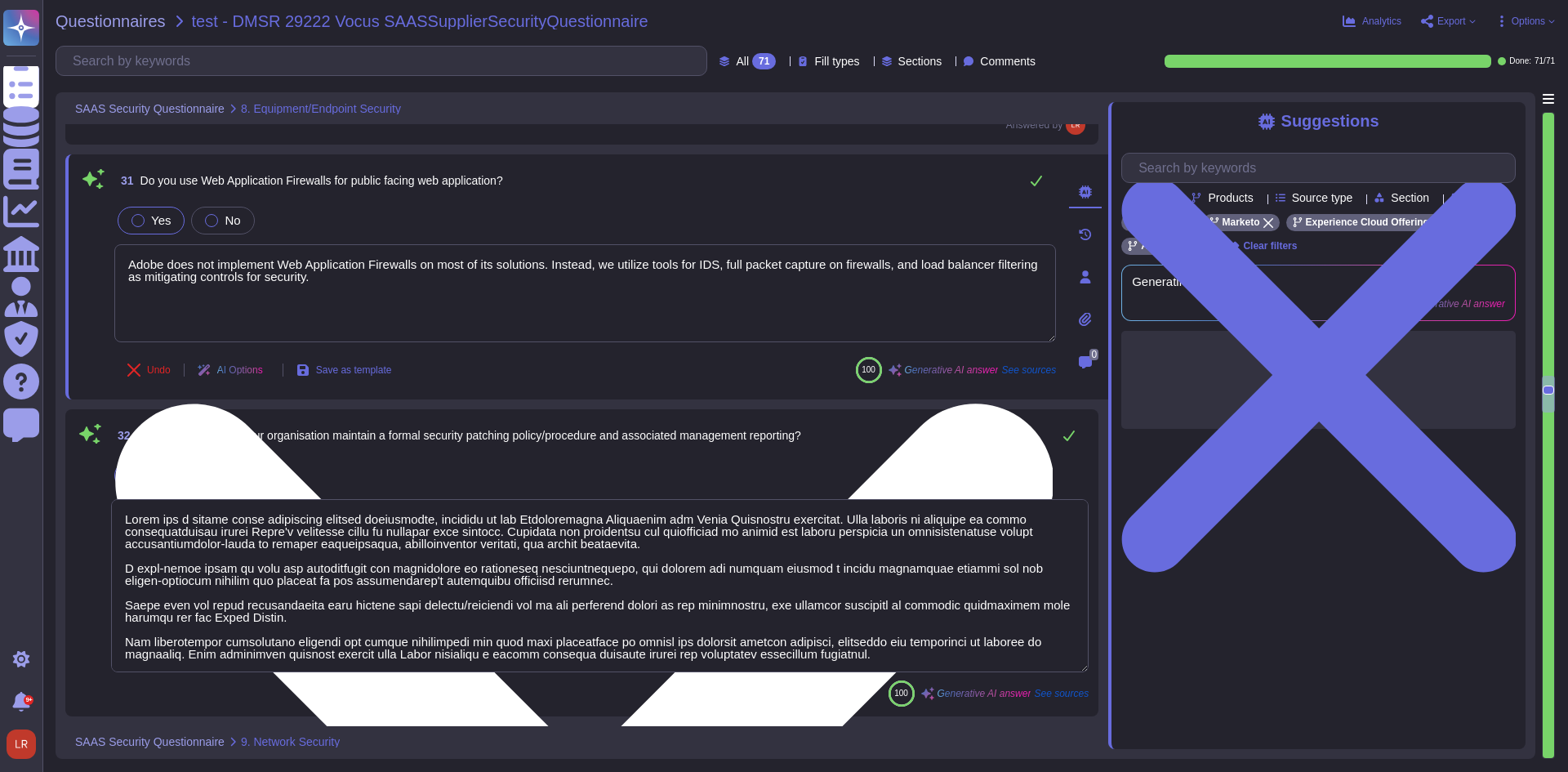
type textarea "Multi-factor authentication (MFA) is required for remote access by Adobe Employ…"
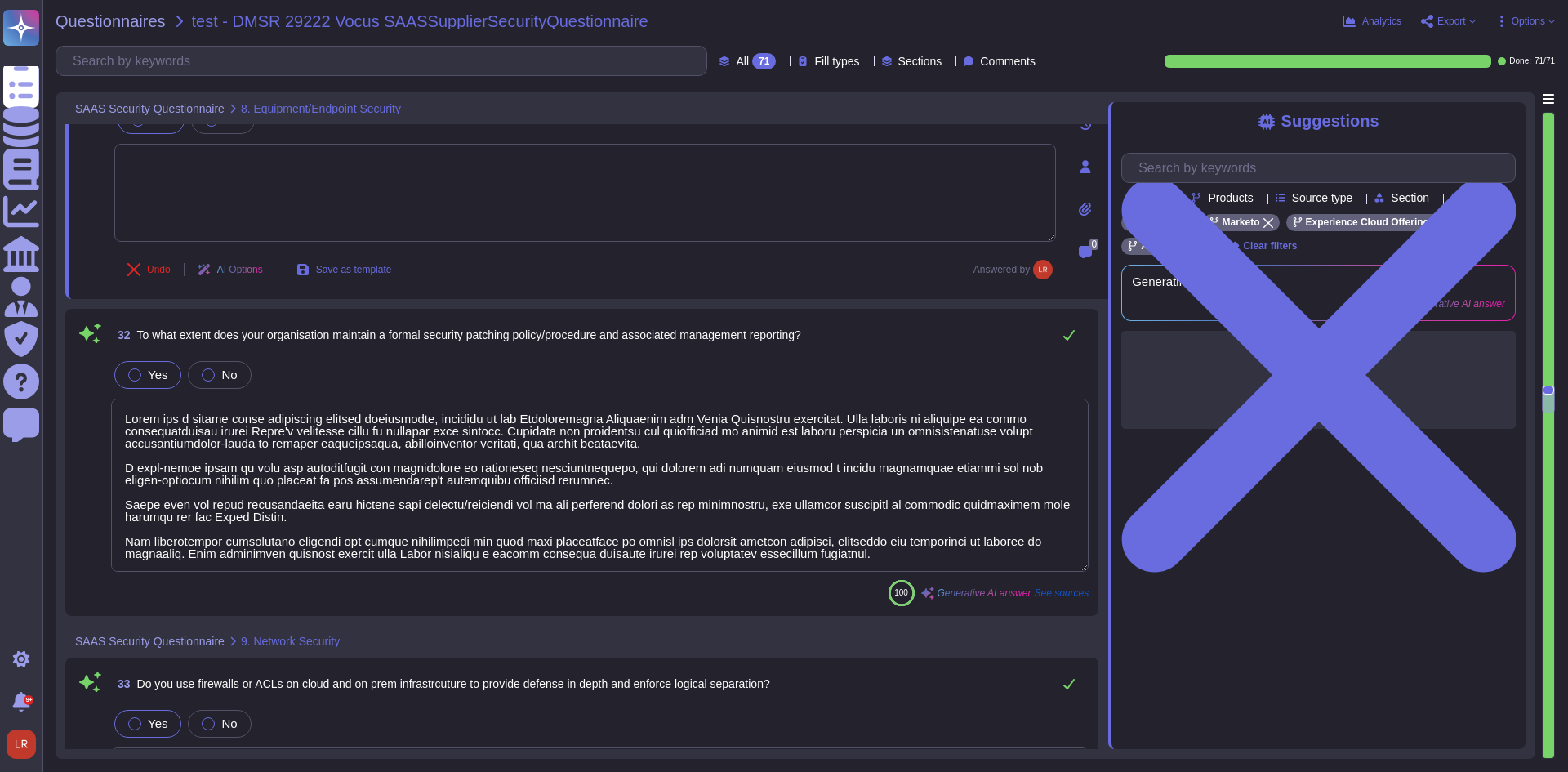
scroll to position [6805, 0]
type textarea "Adobe supports integration with any [PERSON_NAME] 2.0 compliant identity provid…"
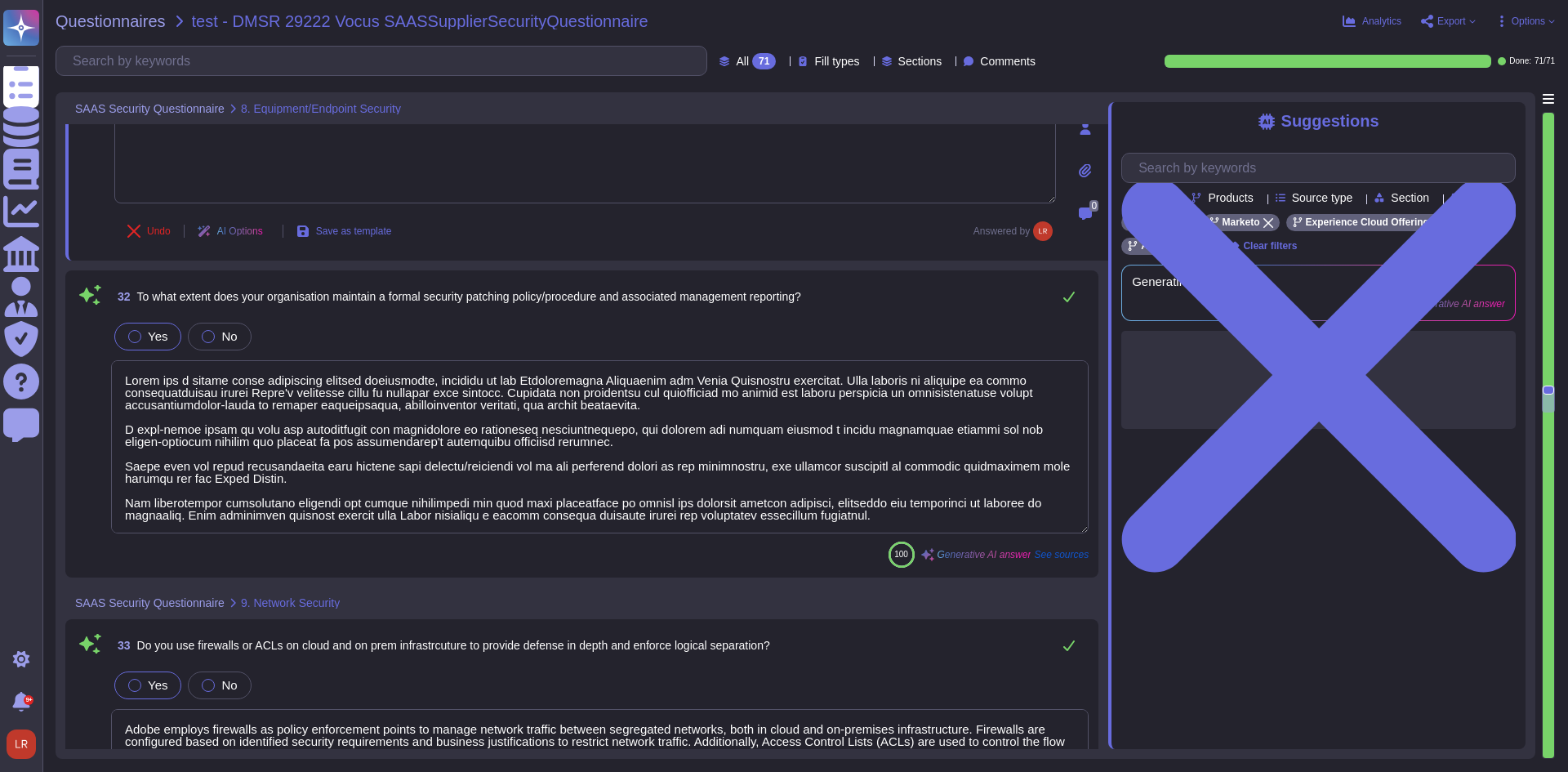
click at [943, 386] on textarea at bounding box center [600, 447] width 978 height 173
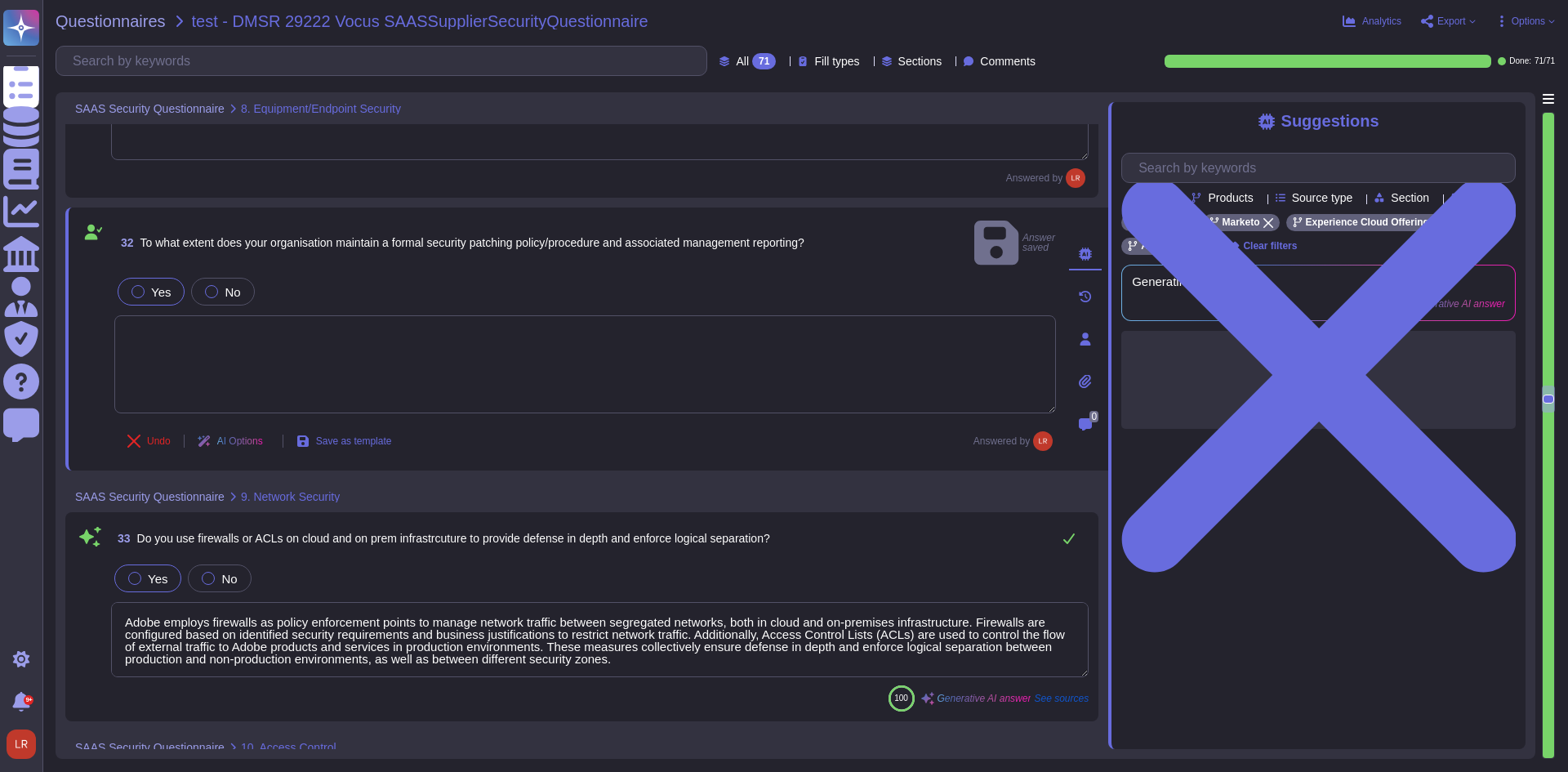
scroll to position [6942, 0]
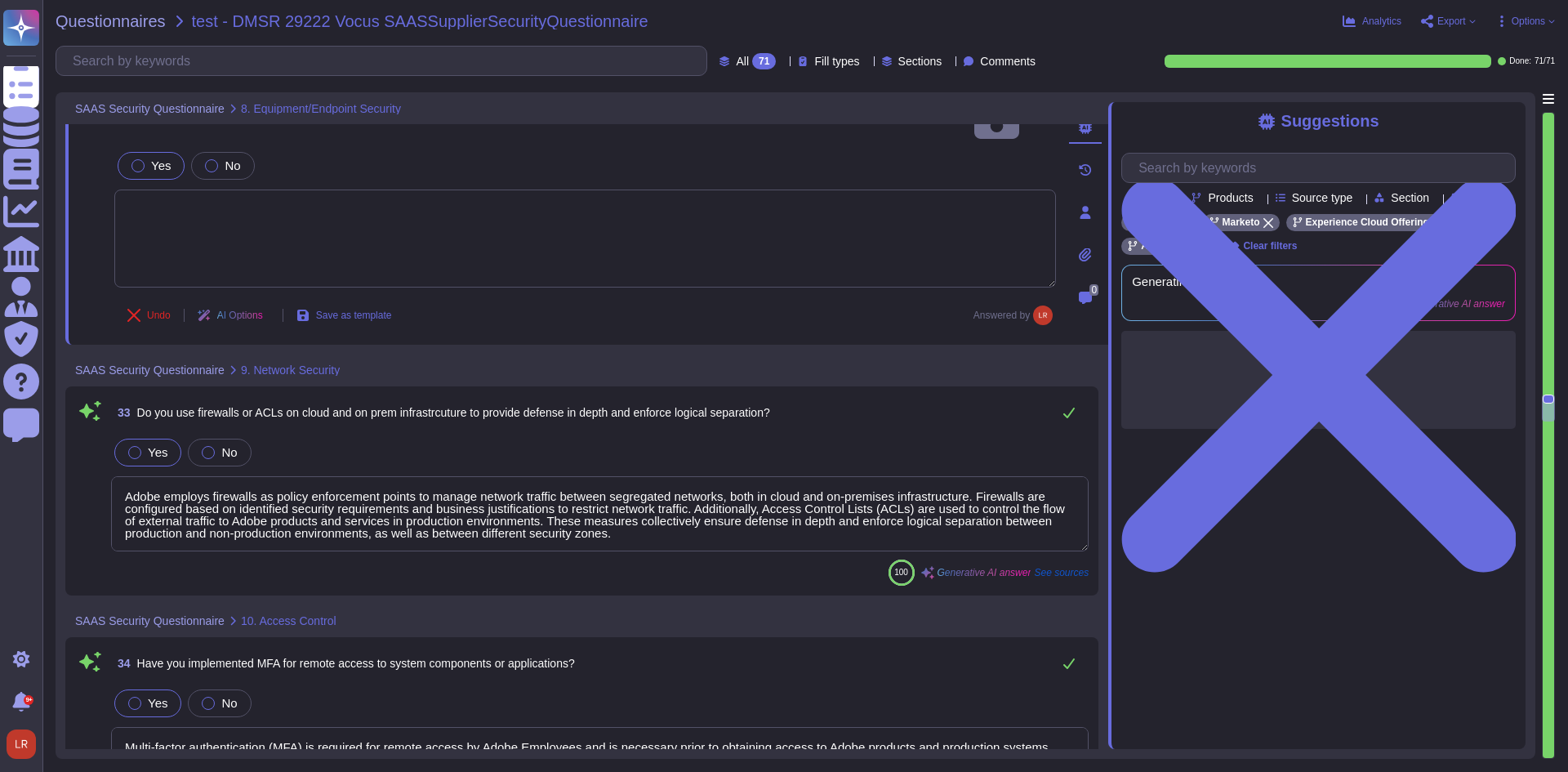
type textarea "Not Enabled by default. Multi-factor authentication is available for client acc…"
click at [977, 485] on textarea "Adobe employs firewalls as policy enforcement points to manage network traffic …" at bounding box center [600, 513] width 978 height 75
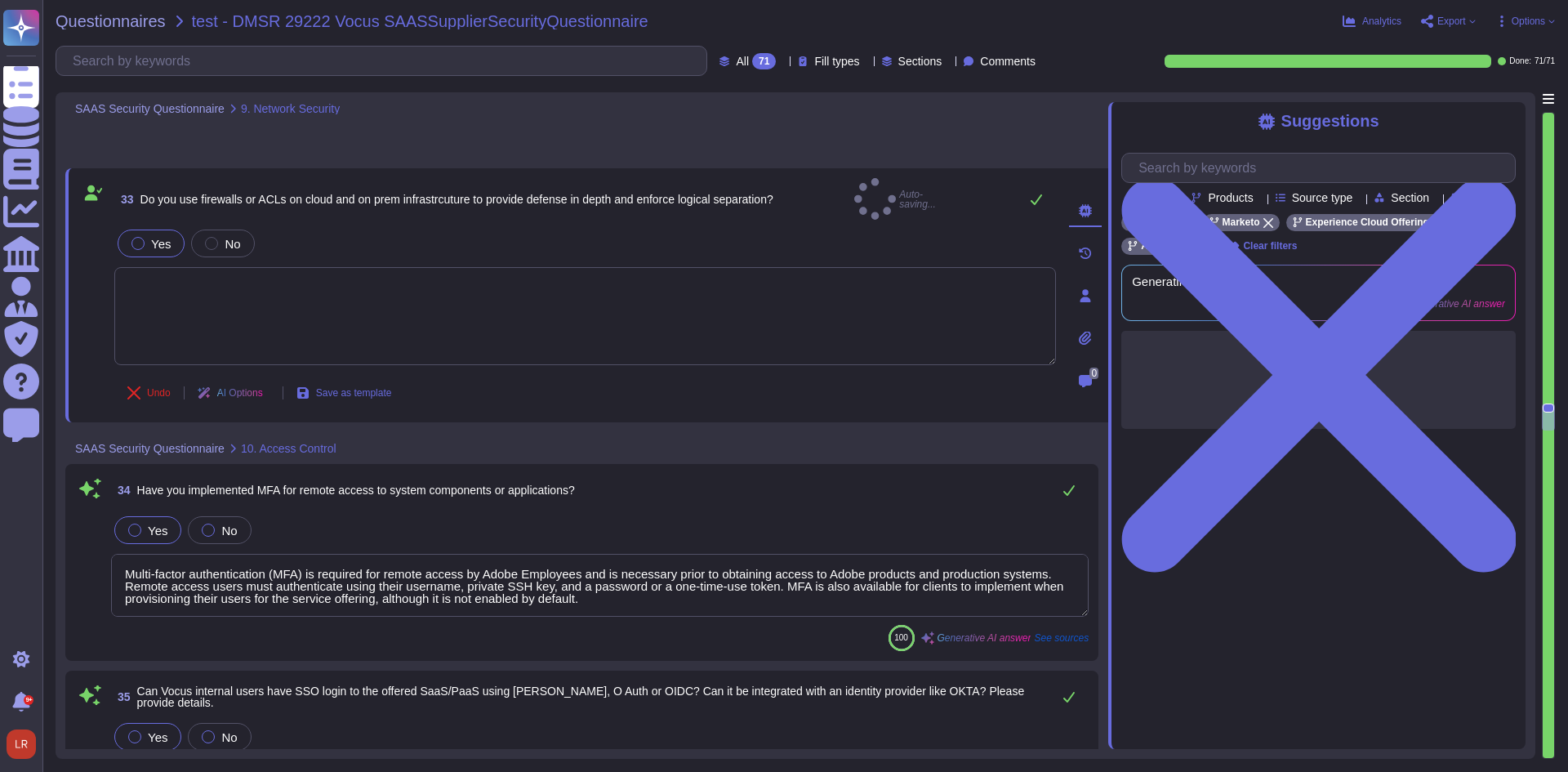
scroll to position [7214, 0]
type textarea "Yes, Adobe incorporates principles of least privilege and separation of duties …"
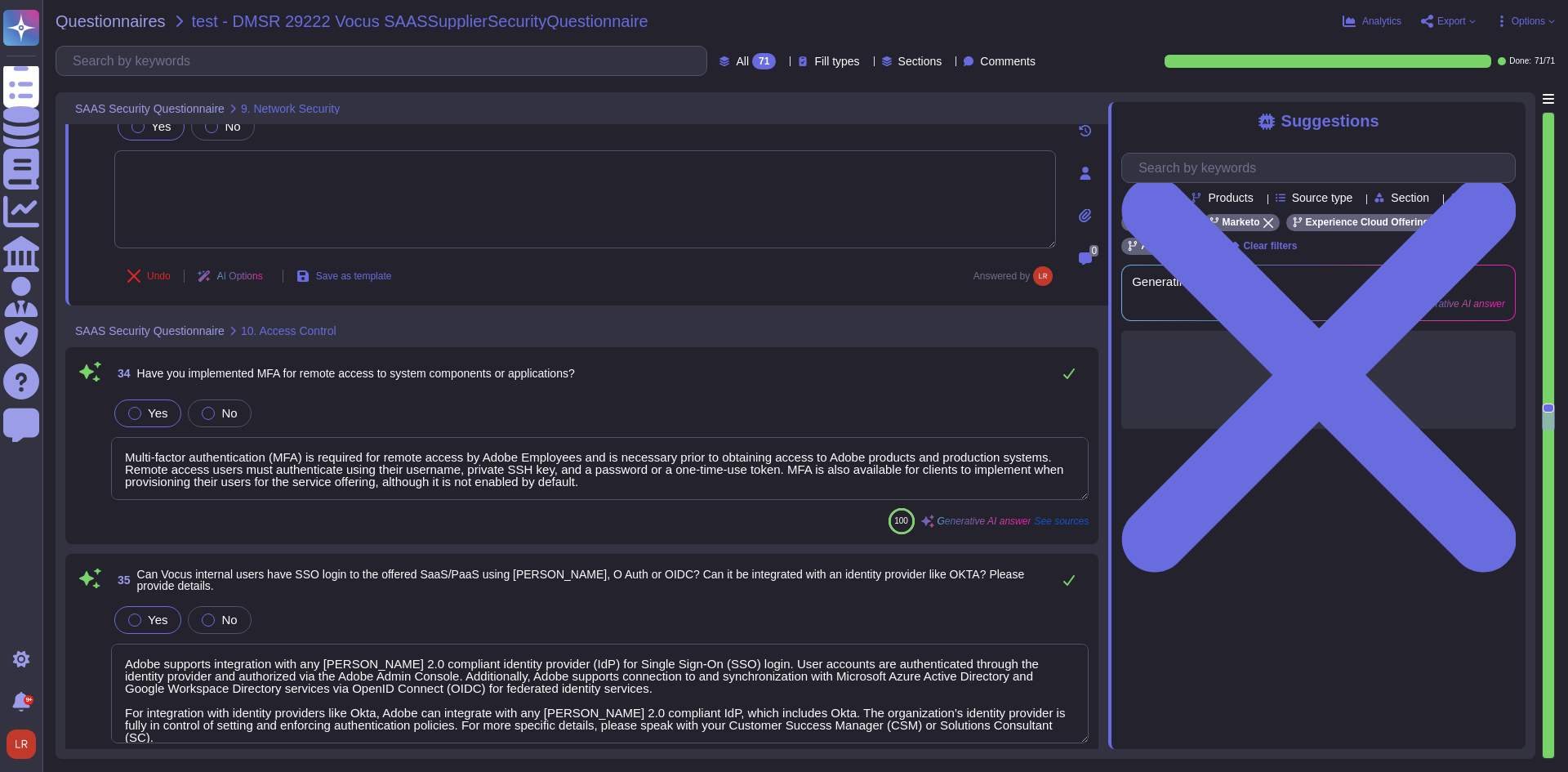
drag, startPoint x: 994, startPoint y: 449, endPoint x: 1004, endPoint y: 446, distance: 10.4
click at [998, 449] on textarea "Multi-factor authentication (MFA) is required for remote access by Adobe Employ…" at bounding box center [600, 468] width 978 height 63
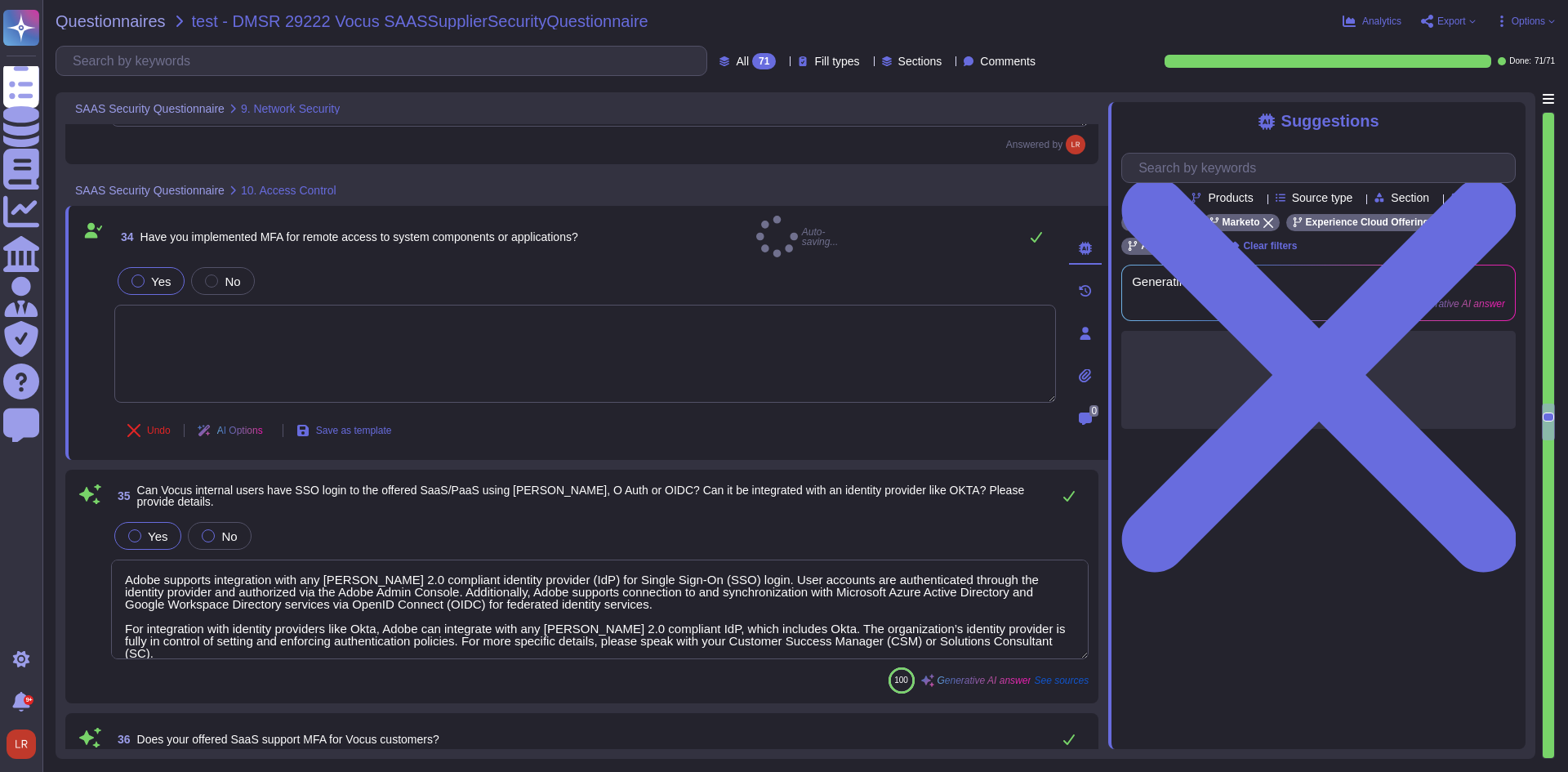
type textarea "Yes, Adobe performs reviews and revalidation of user access, including access r…"
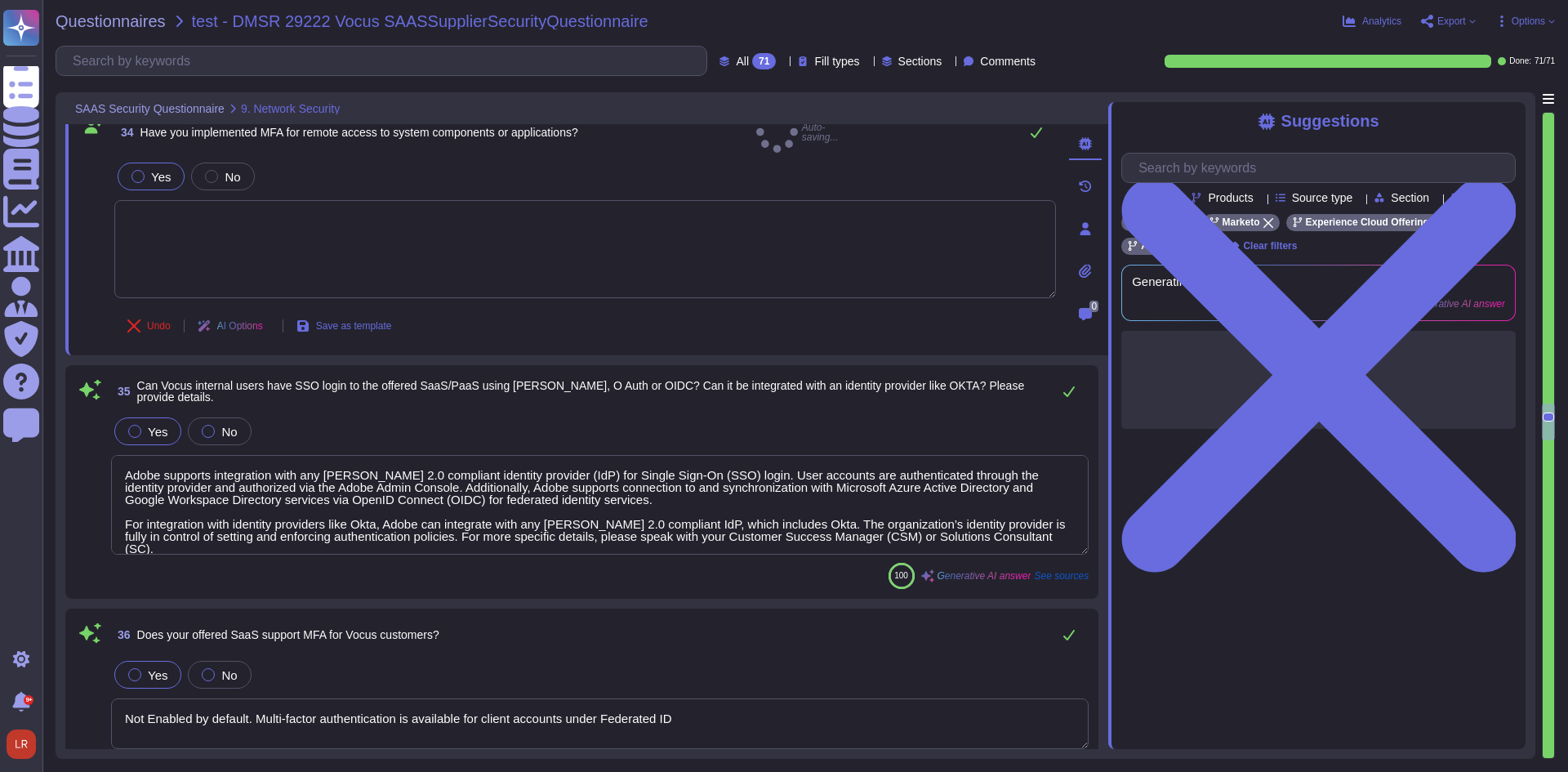
scroll to position [7486, 0]
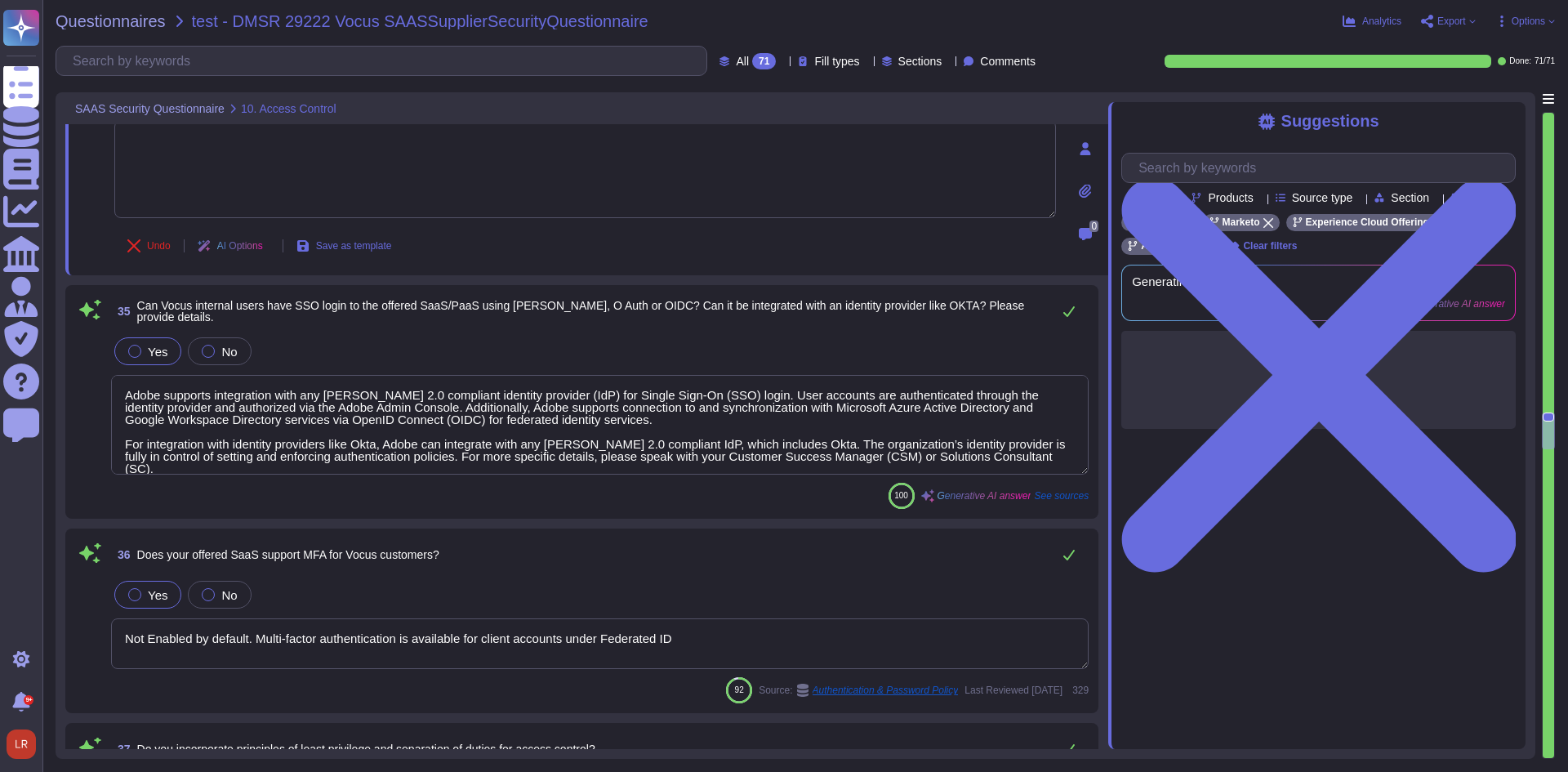
click at [1020, 415] on textarea "Adobe supports integration with any [PERSON_NAME] 2.0 compliant identity provid…" at bounding box center [600, 424] width 978 height 100
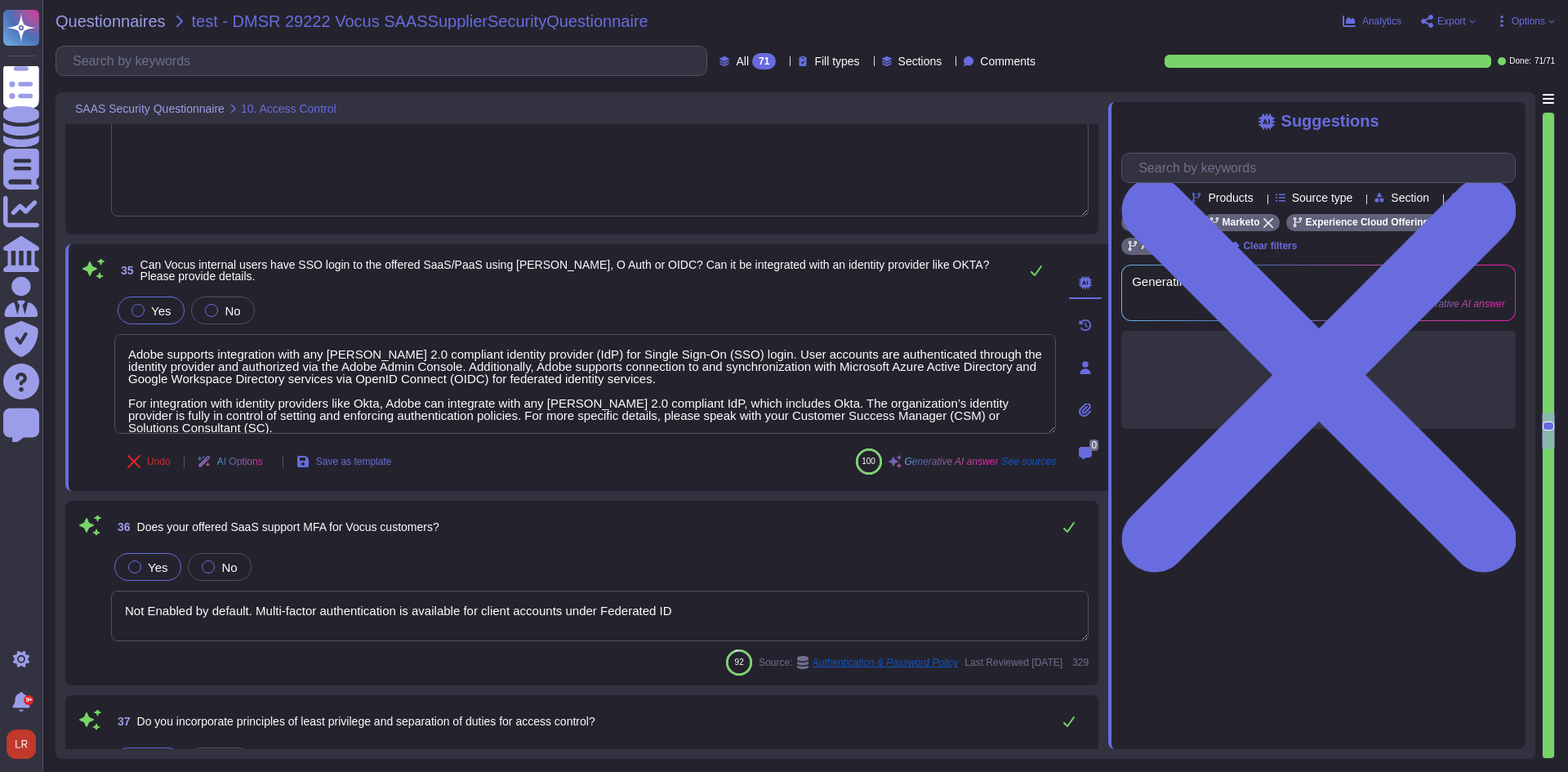
type textarea "Yes, Adobe has a password policy and a Logical Access Policy. However, our poli…"
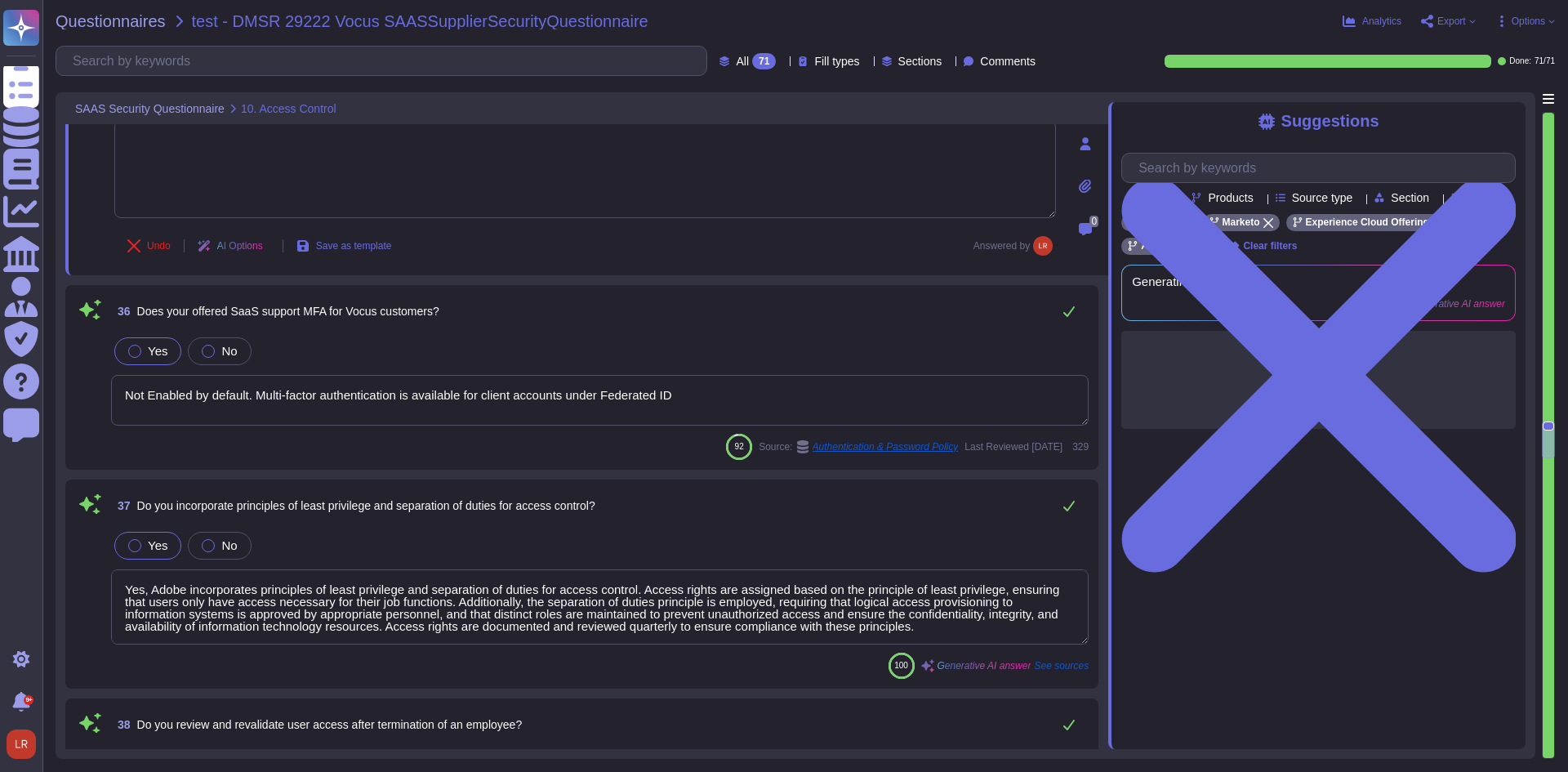
scroll to position [7759, 0]
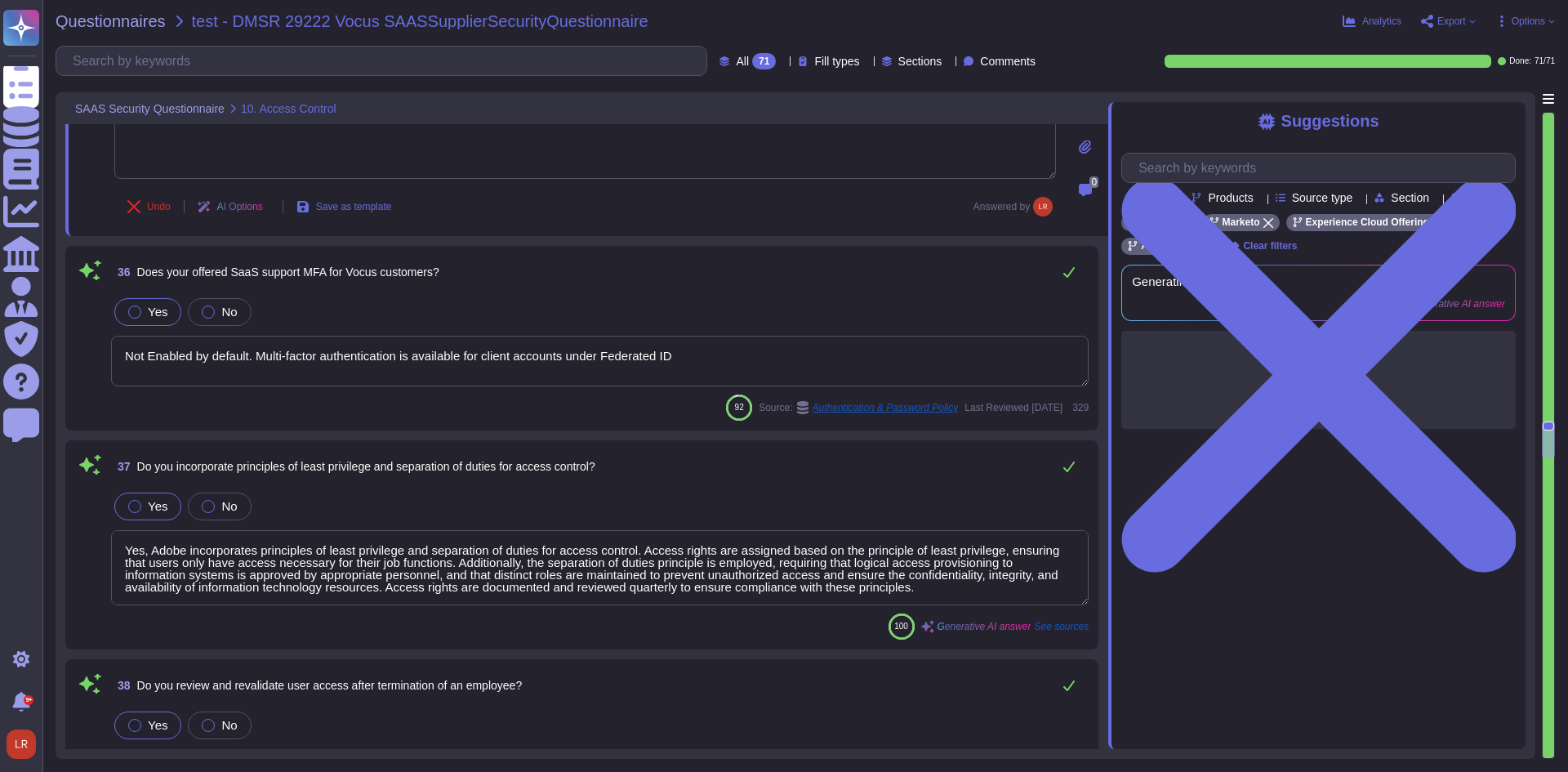
type textarea "Yes, the data stored in the cloud environment is encrypted at rest using AES-25…"
click at [1005, 335] on textarea "Not Enabled by default. Multi-factor authentication is available for client acc…" at bounding box center [600, 361] width 978 height 51
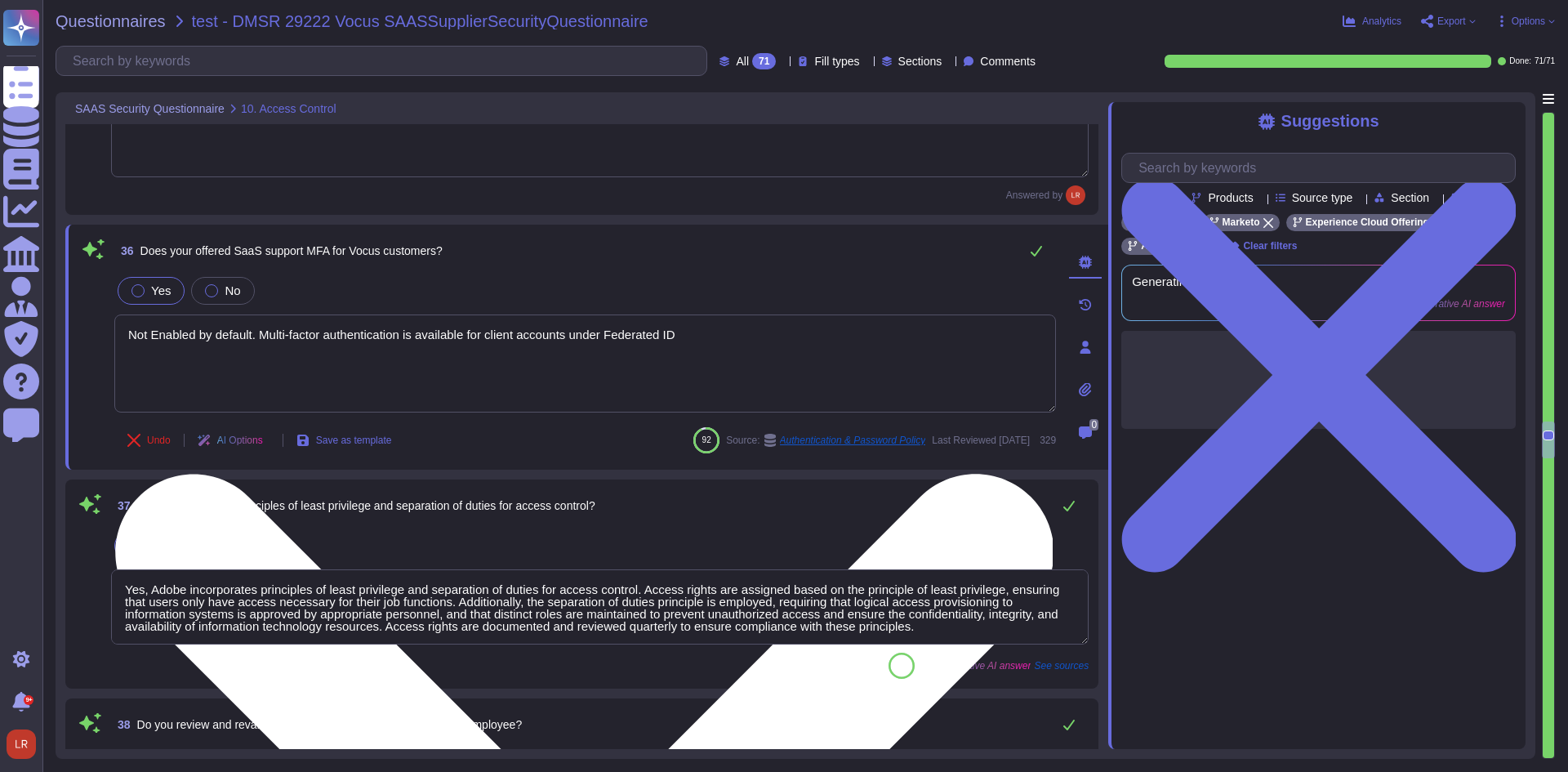
type textarea "Yes, the data stored in the cloud environment is encrypted at rest using AES-25…"
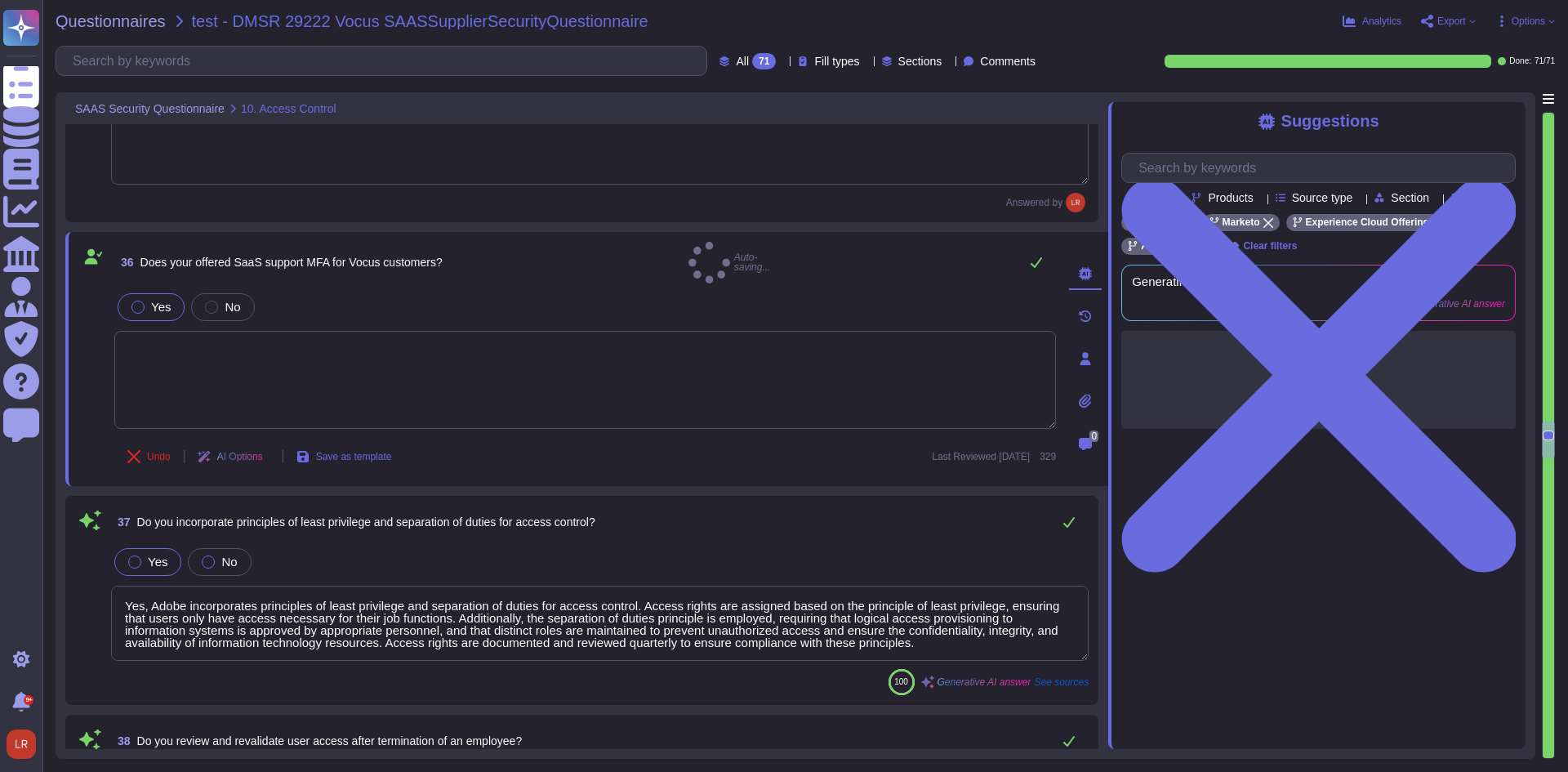
click at [986, 586] on textarea "Yes, Adobe incorporates principles of least privilege and separation of duties …" at bounding box center [600, 623] width 978 height 75
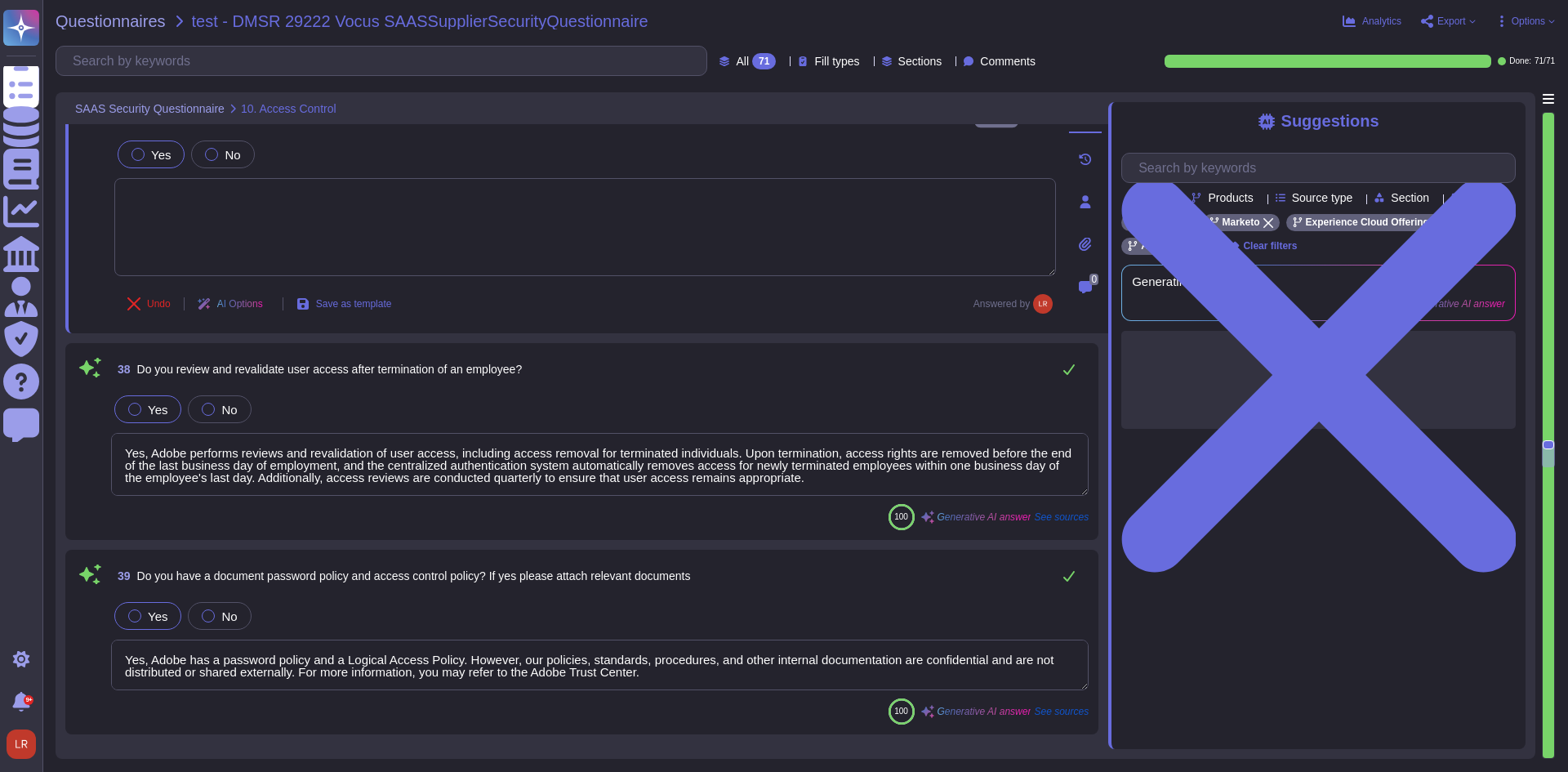
type textarea "Yes, the data stored in the cloud environment is encrypted in transit. The encr…"
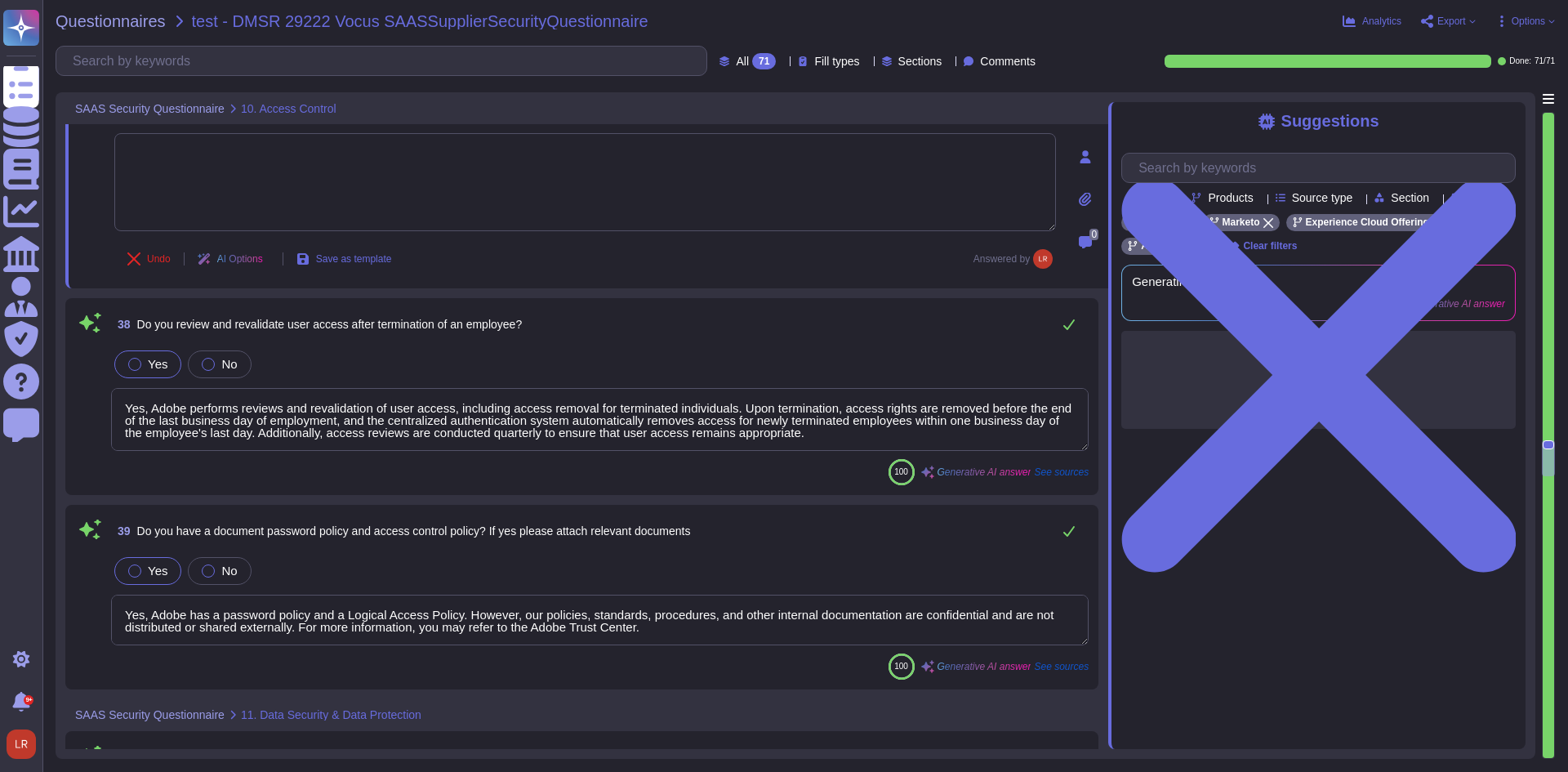
type textarea "Encryption keys are stored securely in approved vaults, such as HashiCorp Vault…"
click at [1006, 392] on textarea "Yes, Adobe performs reviews and revalidation of user access, including access r…" at bounding box center [600, 420] width 978 height 63
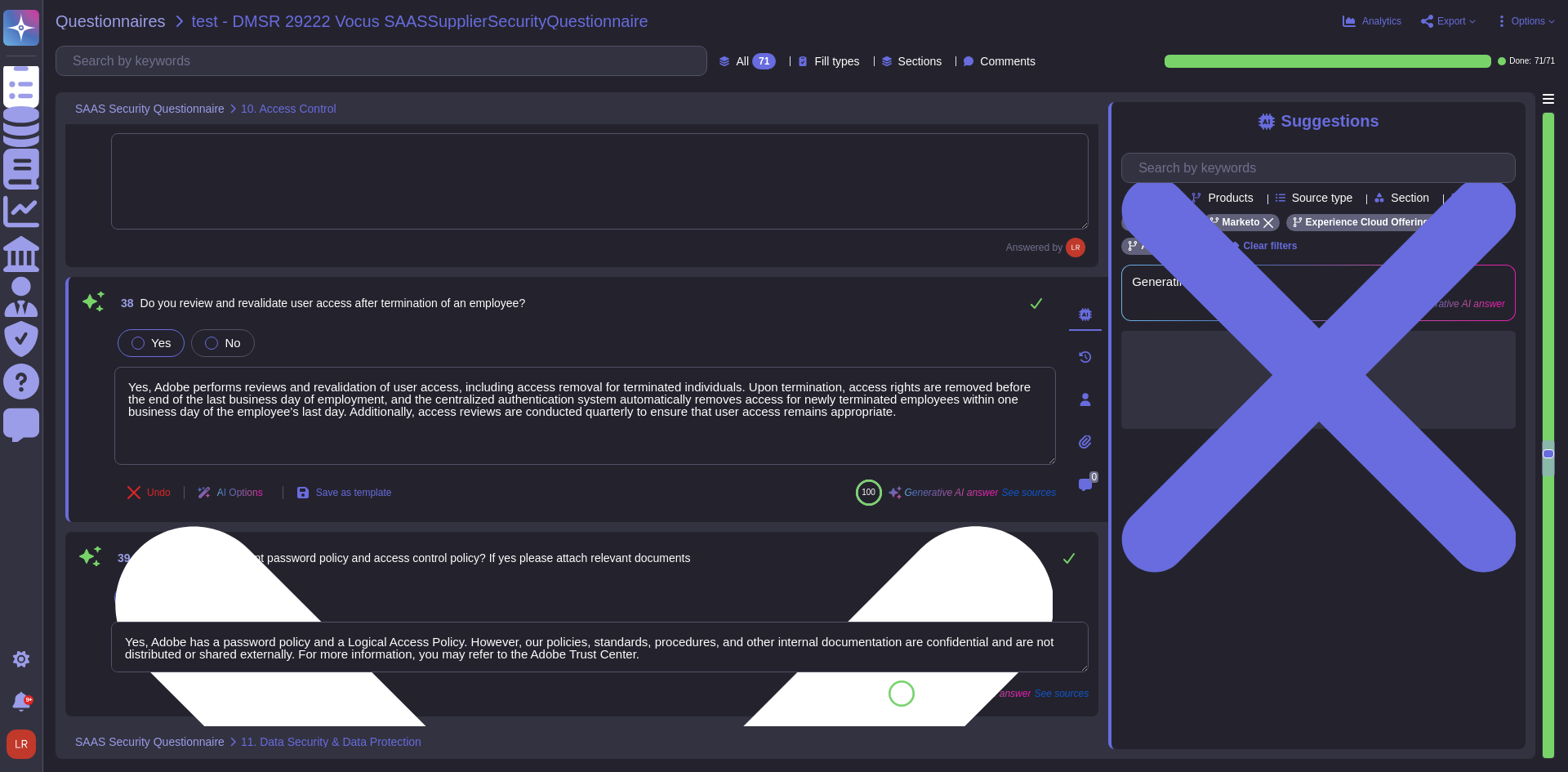
type textarea "Encryption keys are stored securely in approved vaults, such as HashiCorp Vault…"
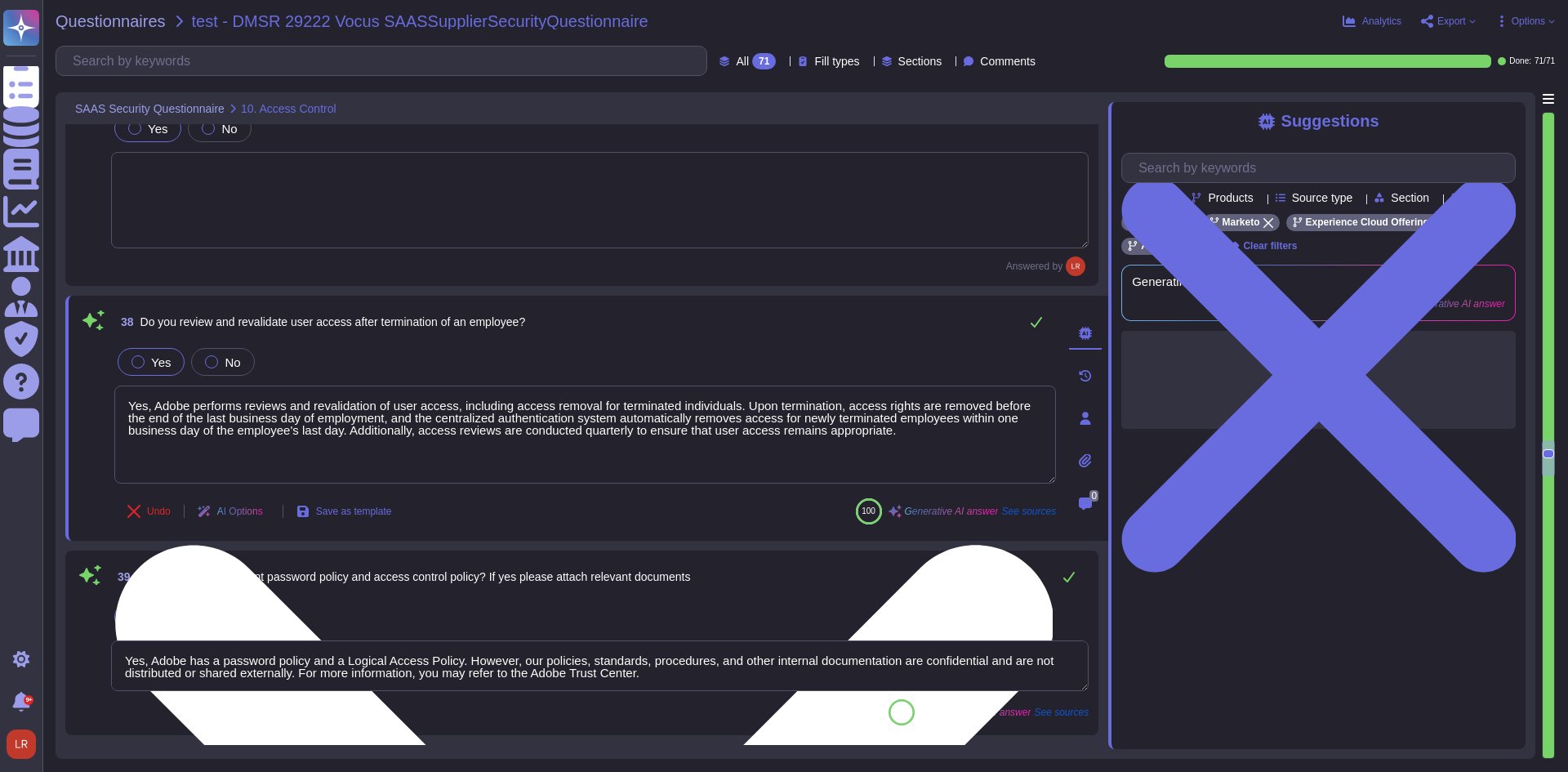
click at [1043, 386] on textarea "Yes, Adobe performs reviews and revalidation of user access, including access r…" at bounding box center [585, 435] width 942 height 98
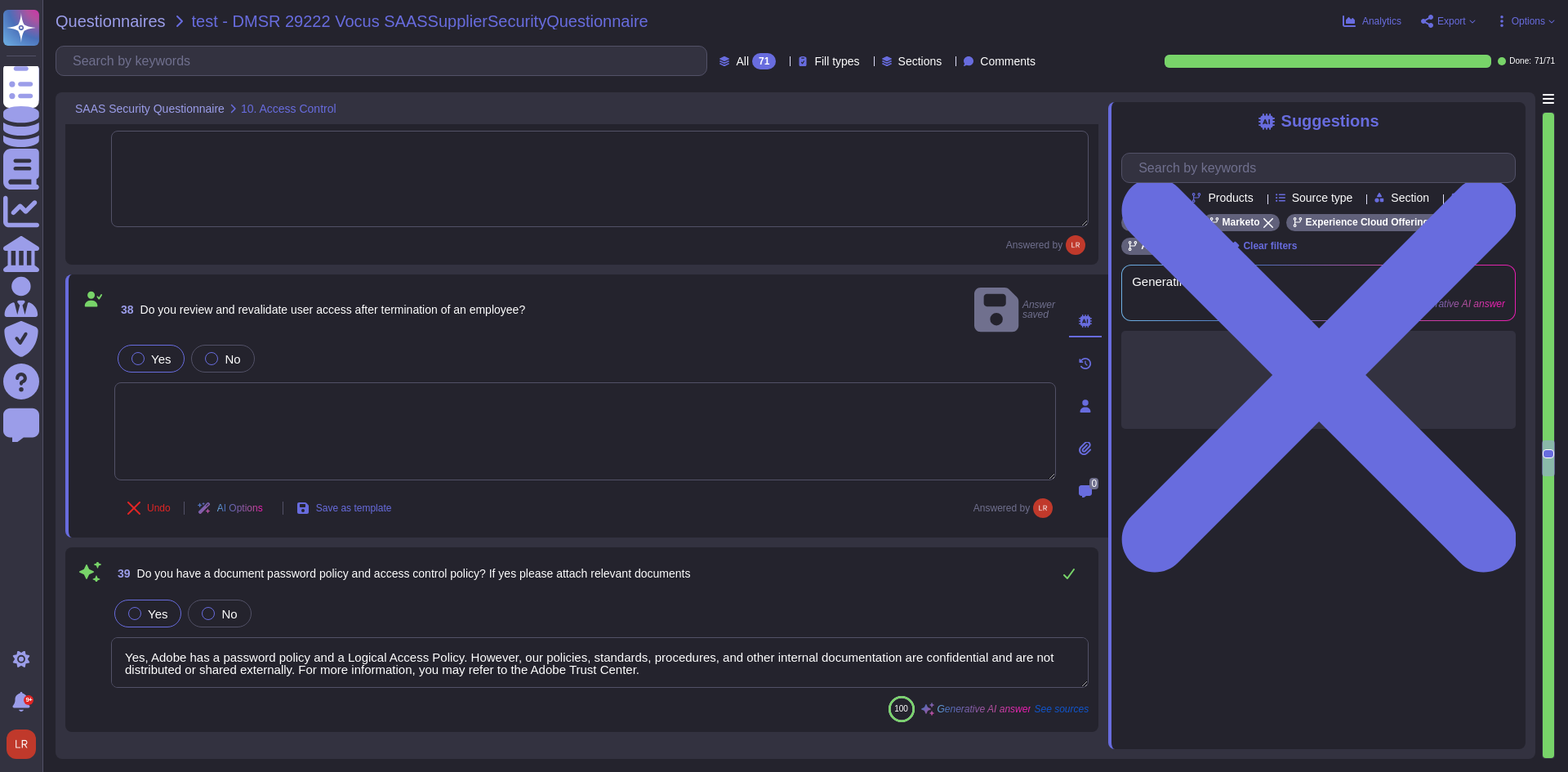
click at [1000, 637] on textarea "Yes, Adobe has a password policy and a Logical Access Policy. However, our poli…" at bounding box center [600, 662] width 978 height 51
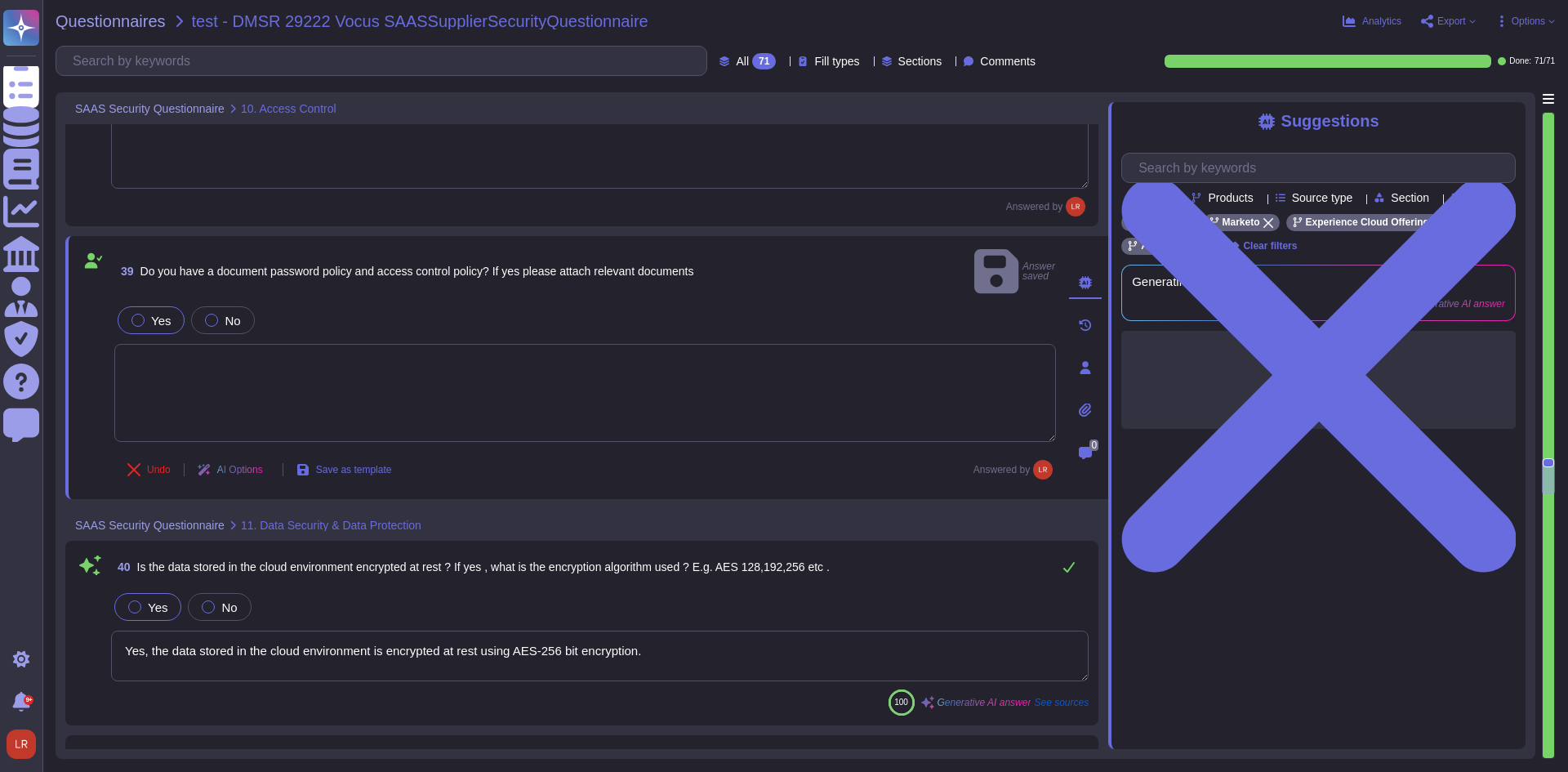
scroll to position [8575, 0]
type textarea "Encryption keys are stored securely in approved vaults, such as HashiCorp Vault…"
type textarea "Data is stored in a multi-tenant environment. The data segmentation and separat…"
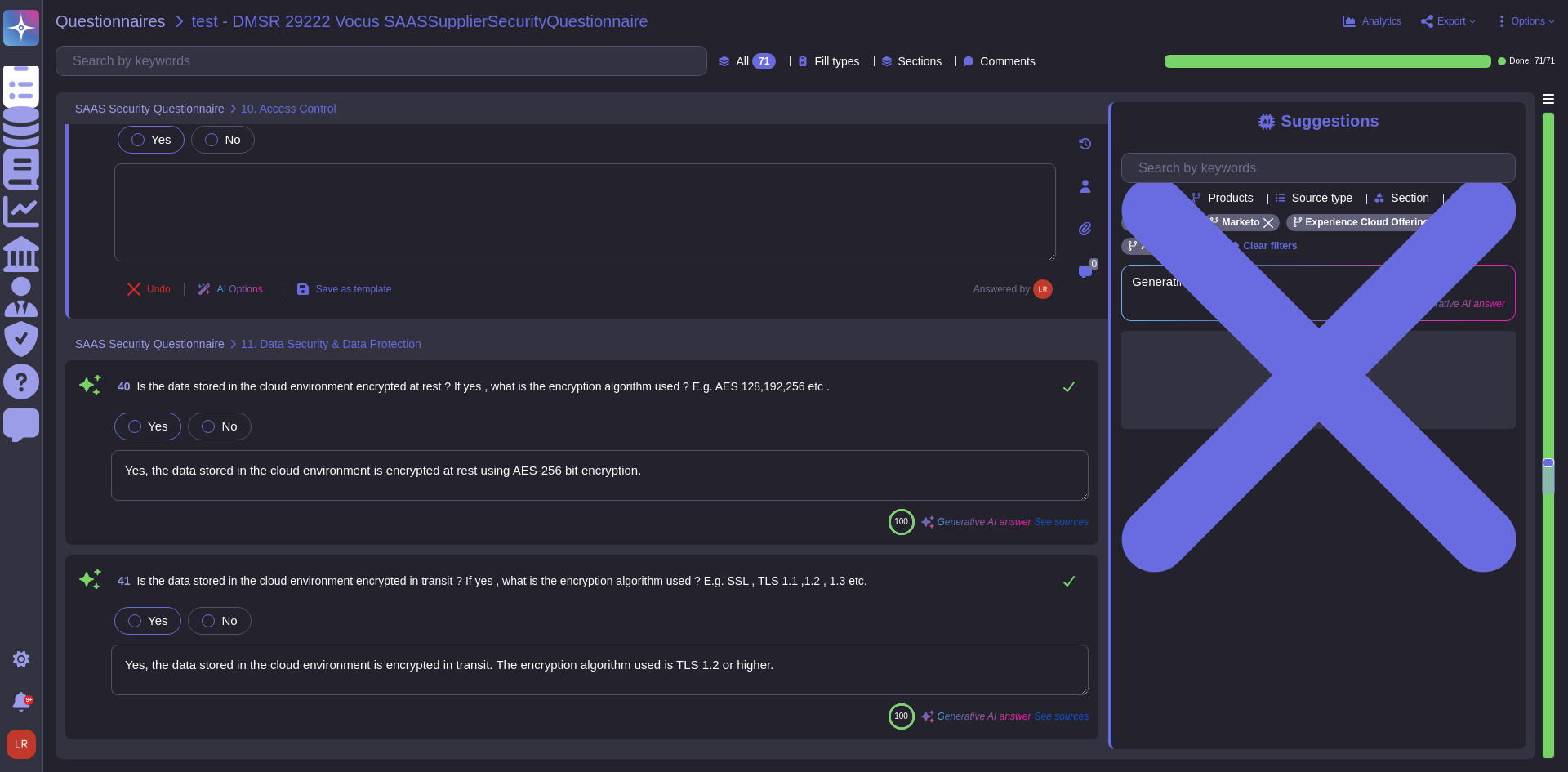
click at [994, 453] on textarea "Yes, the data stored in the cloud environment is encrypted at rest using AES-25…" at bounding box center [600, 475] width 978 height 51
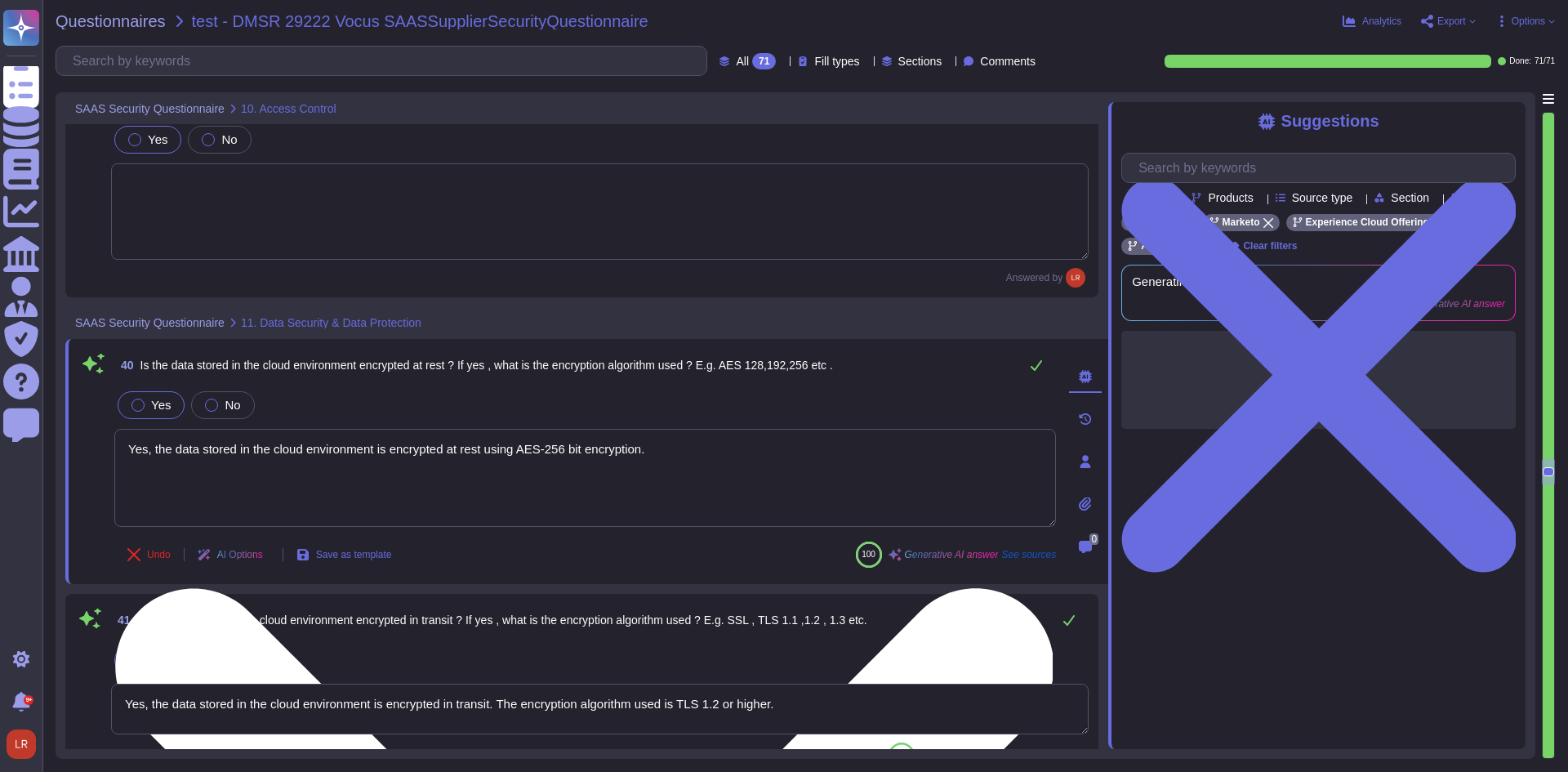
type textarea "Data is stored in a multi-tenant environment. The data segmentation and separat…"
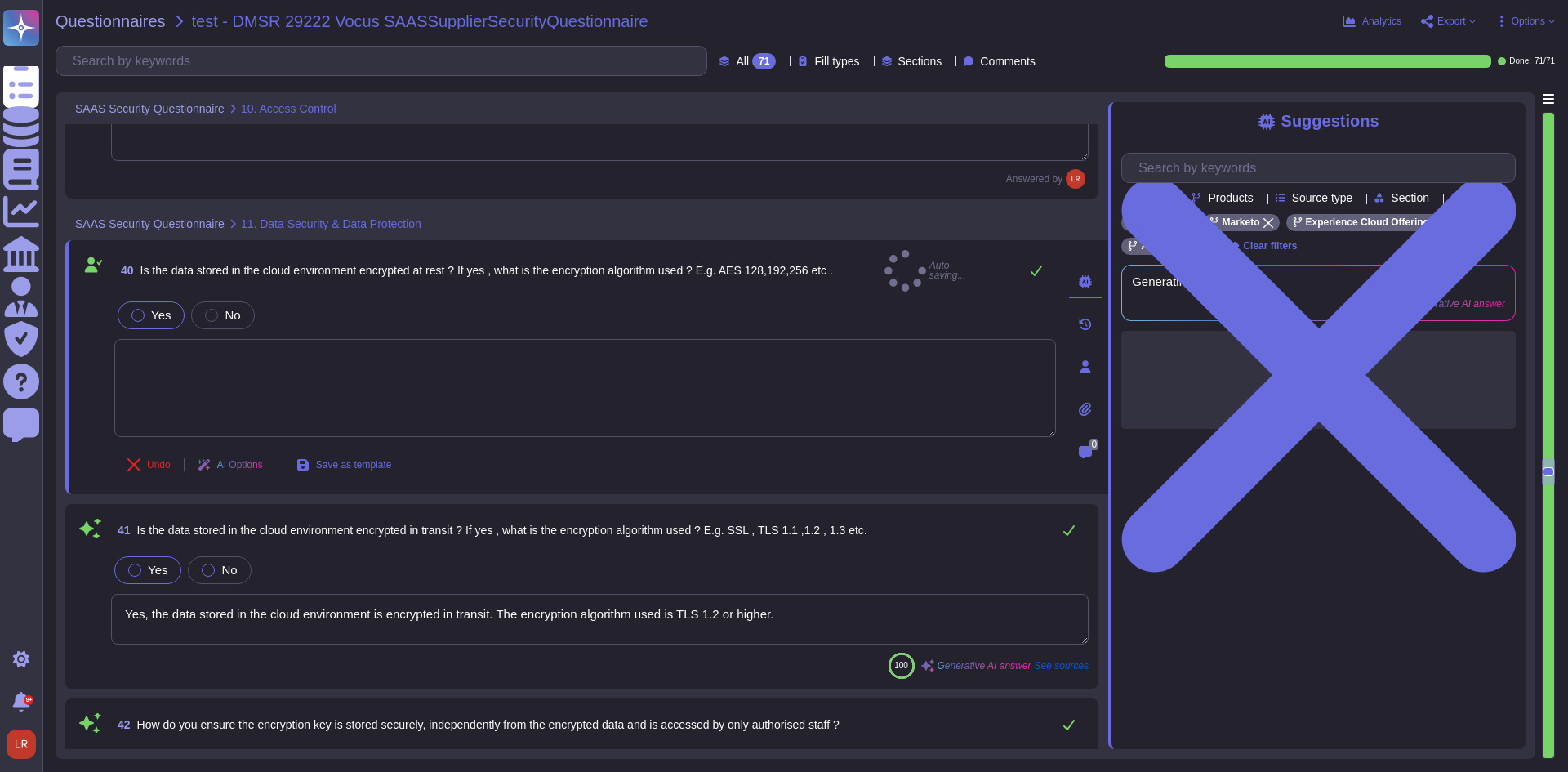
scroll to position [8712, 0]
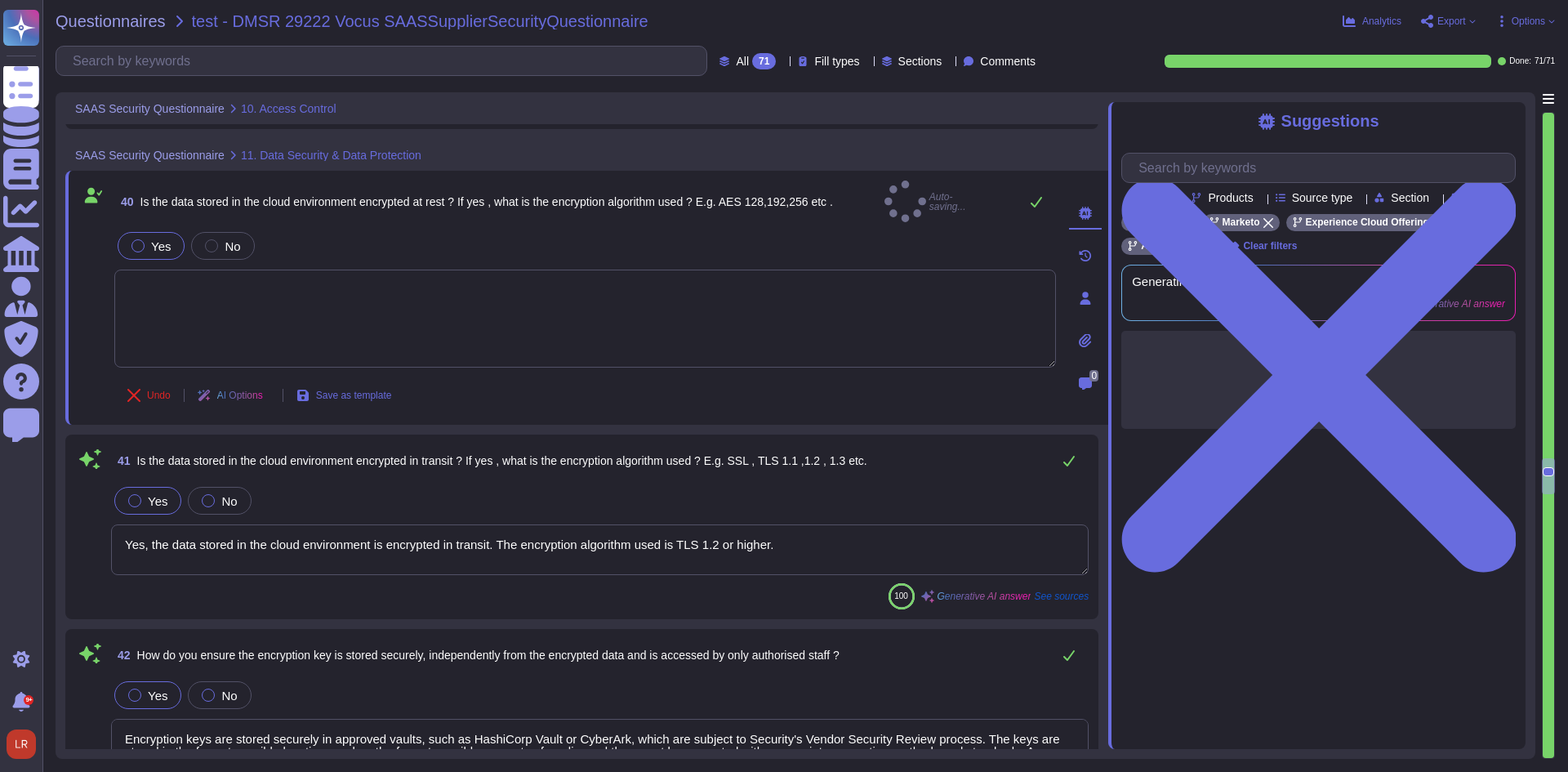
type textarea "Yes, we maintain a data retention and disposal policy. Our data retention is de…"
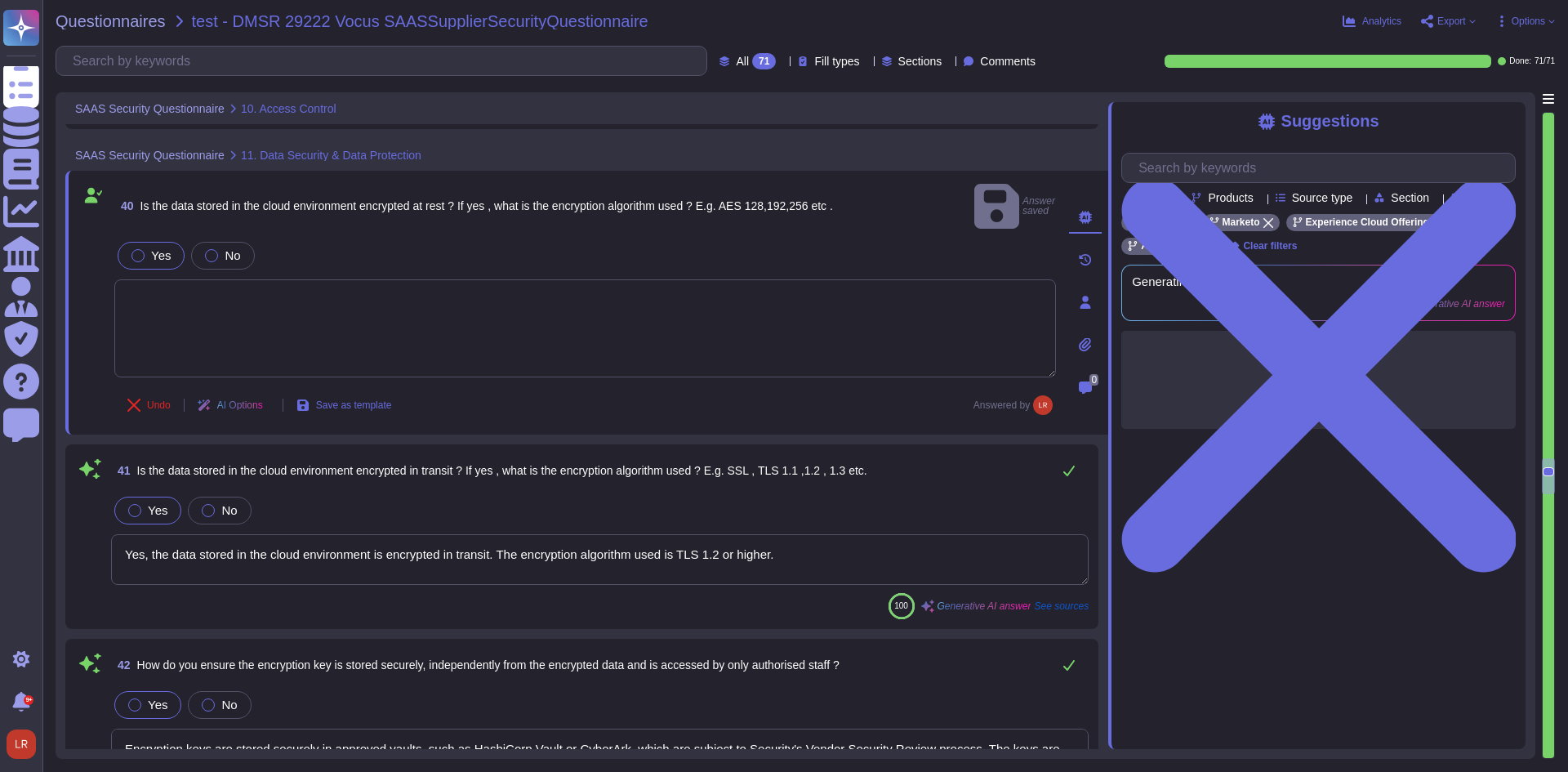
click at [947, 537] on textarea "Yes, the data stored in the cloud environment is encrypted in transit. The encr…" at bounding box center [600, 559] width 978 height 51
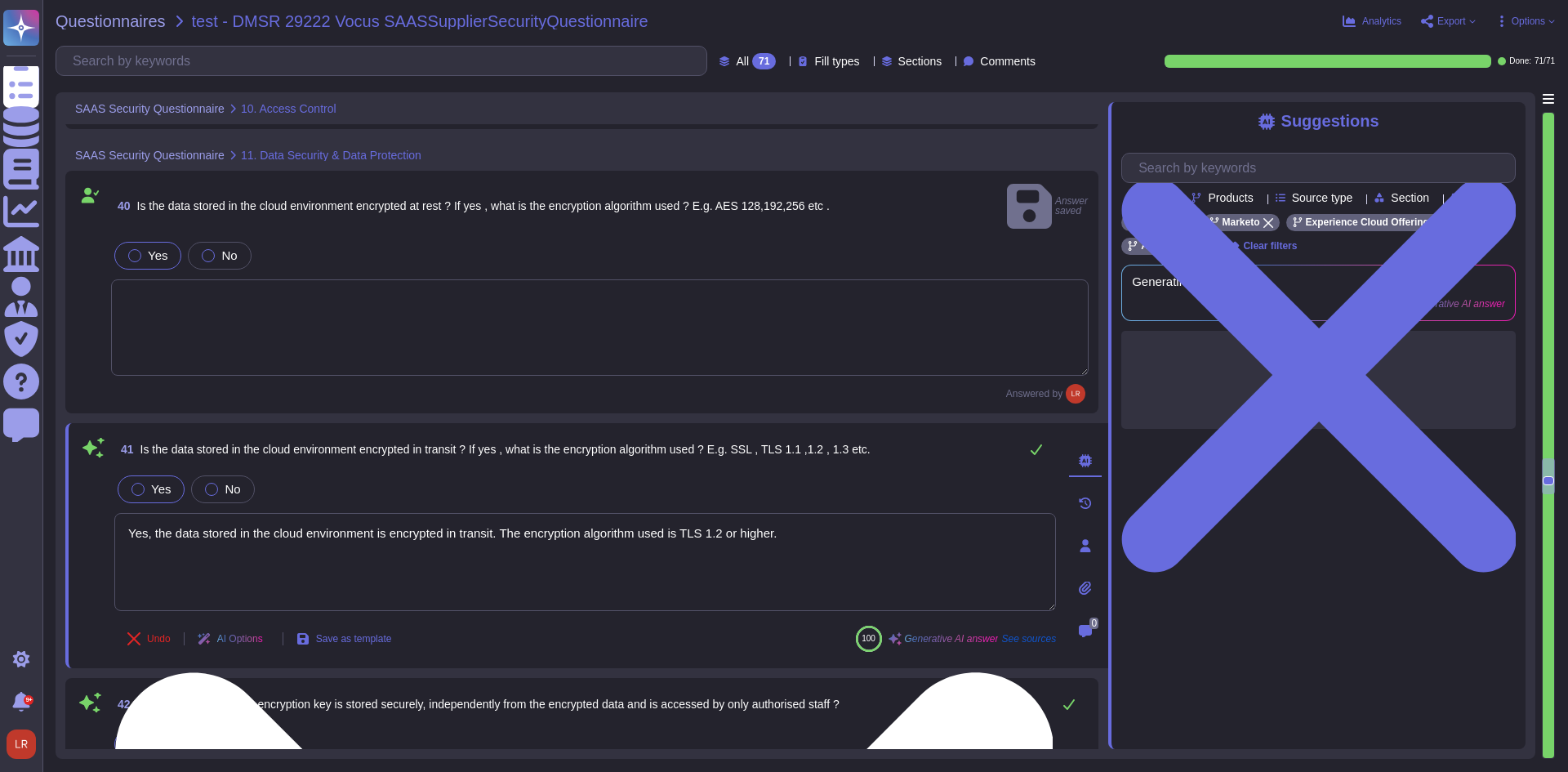
type textarea "Yes, we maintain a data retention and disposal policy. Our data retention is de…"
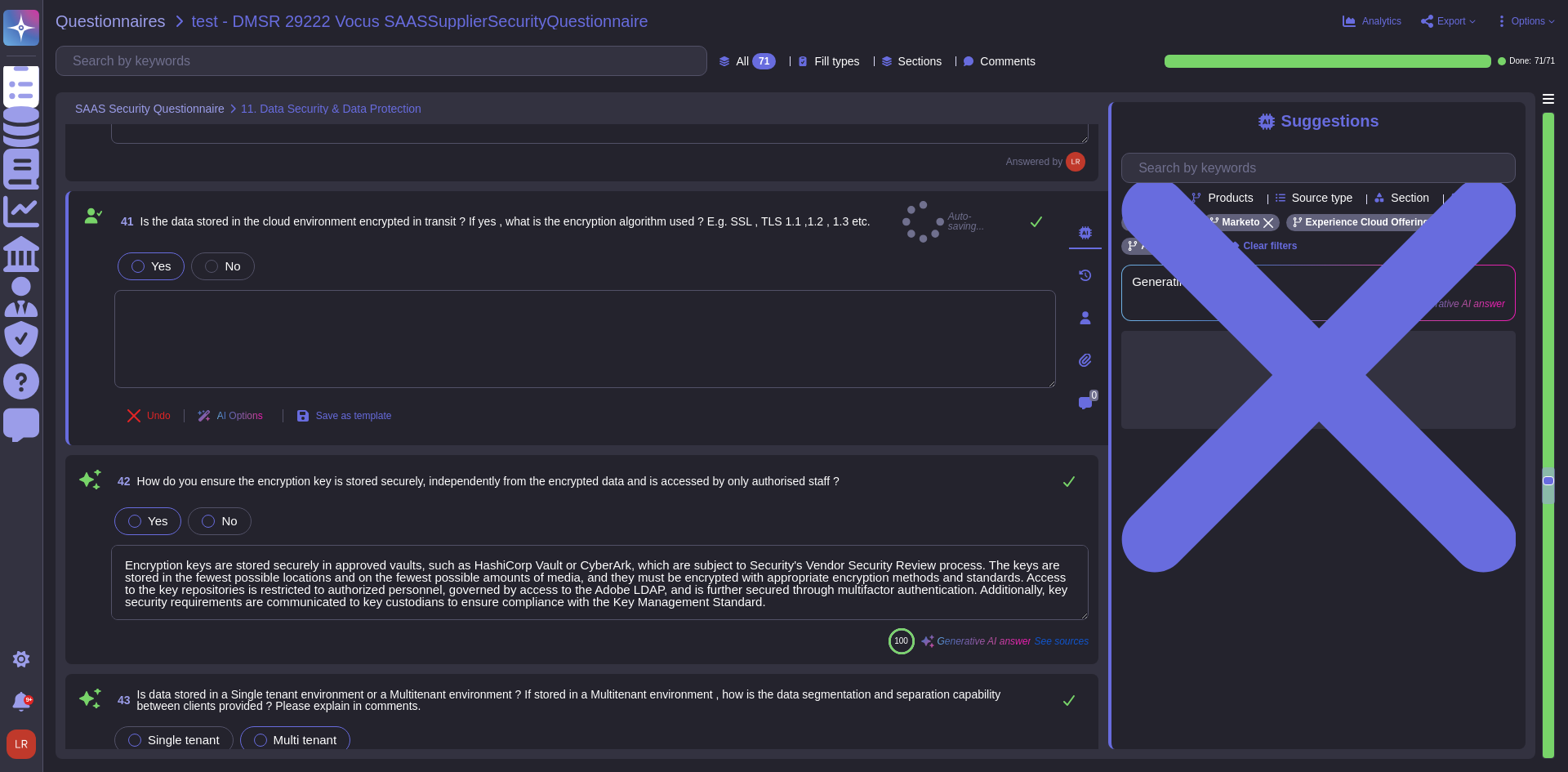
type textarea "Adobe complies with legal, regulatory, and contractual requirements regarding t…"
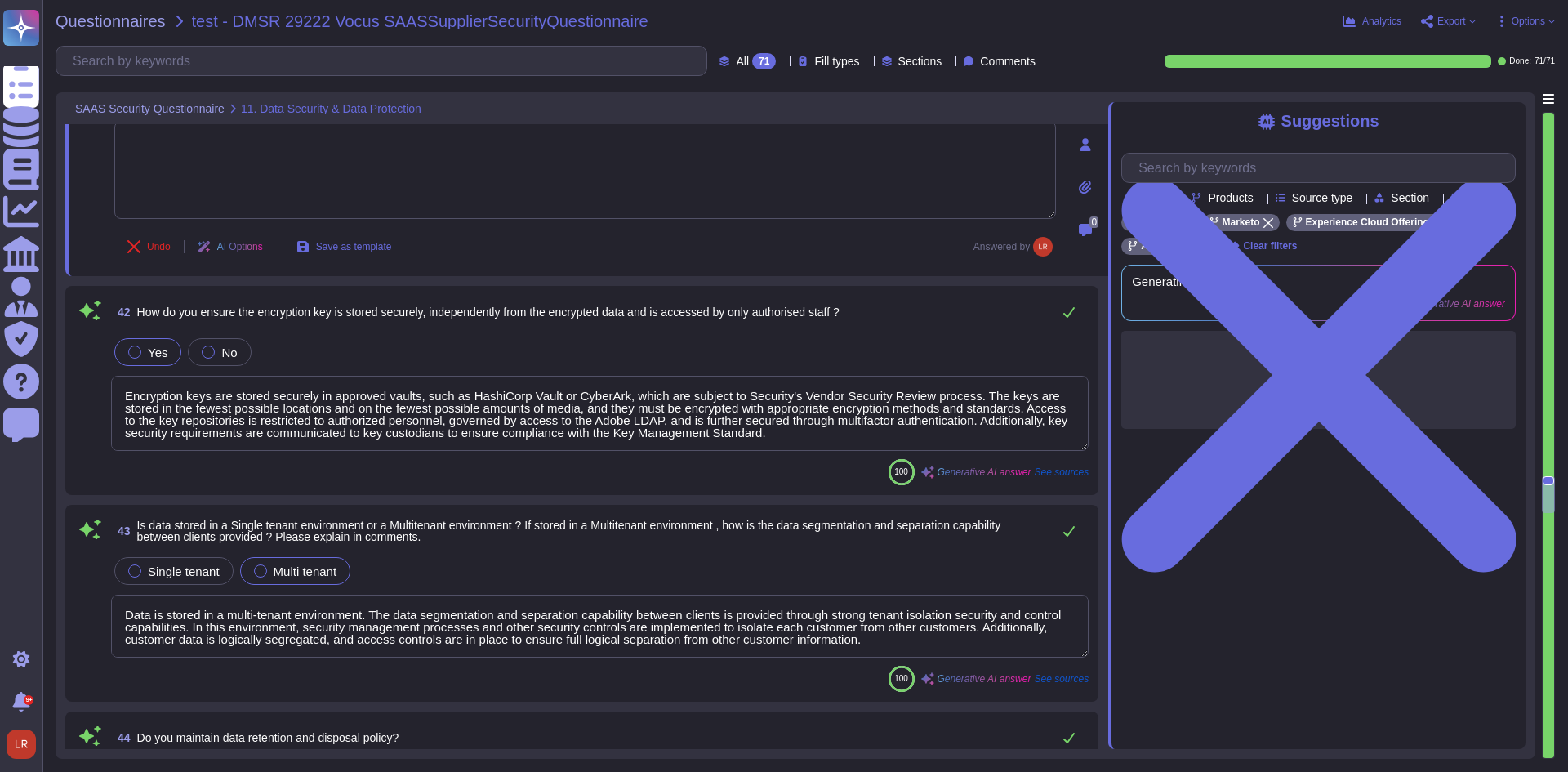
scroll to position [9120, 0]
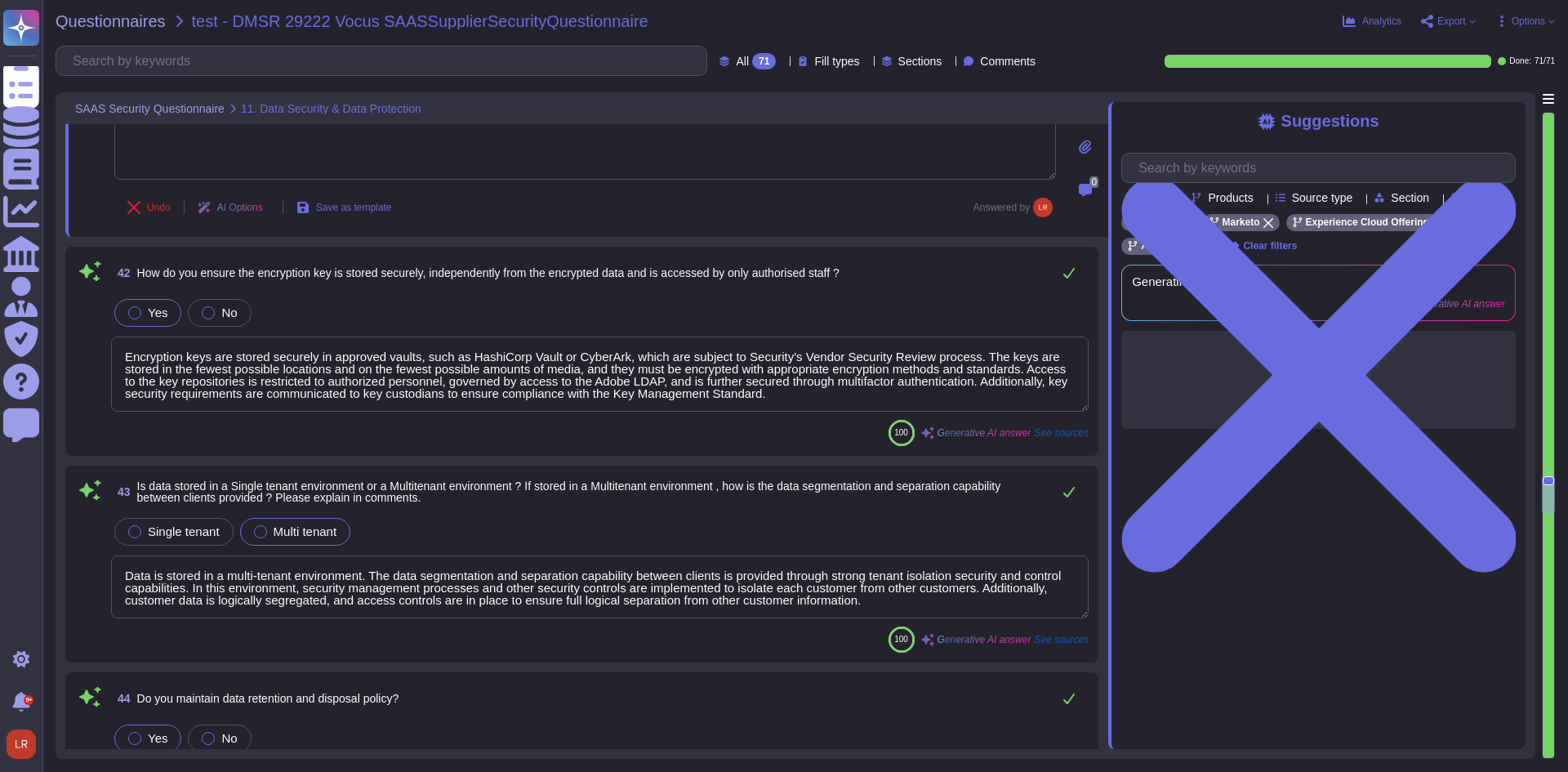
click at [1028, 354] on textarea "Encryption keys are stored securely in approved vaults, such as HashiCorp Vault…" at bounding box center [600, 373] width 978 height 75
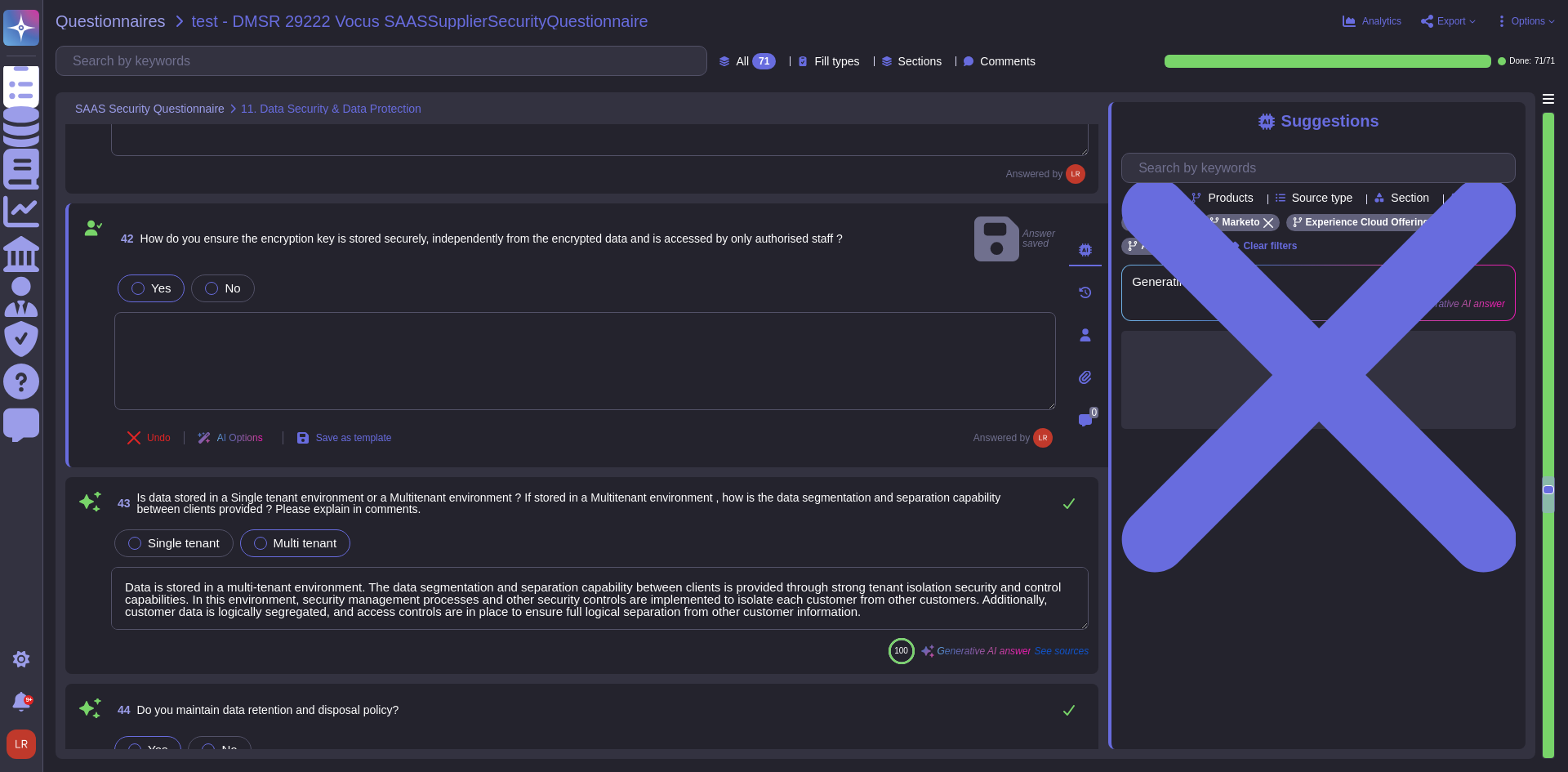
click at [948, 573] on textarea "Data is stored in a multi-tenant environment. The data segmentation and separat…" at bounding box center [600, 599] width 978 height 63
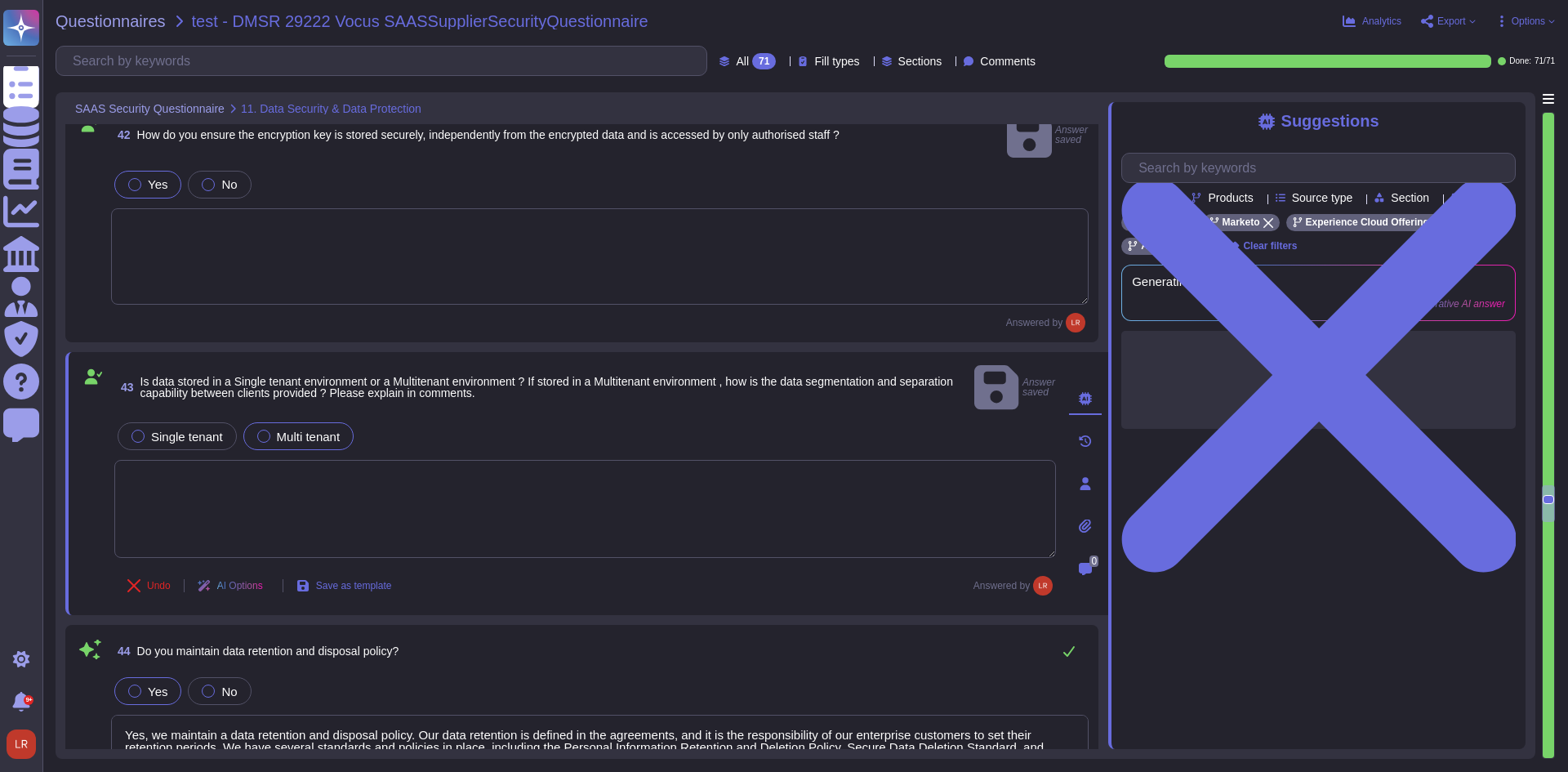
type textarea "Adobe has a policy in place for the secure deletion and destruction of data. We…"
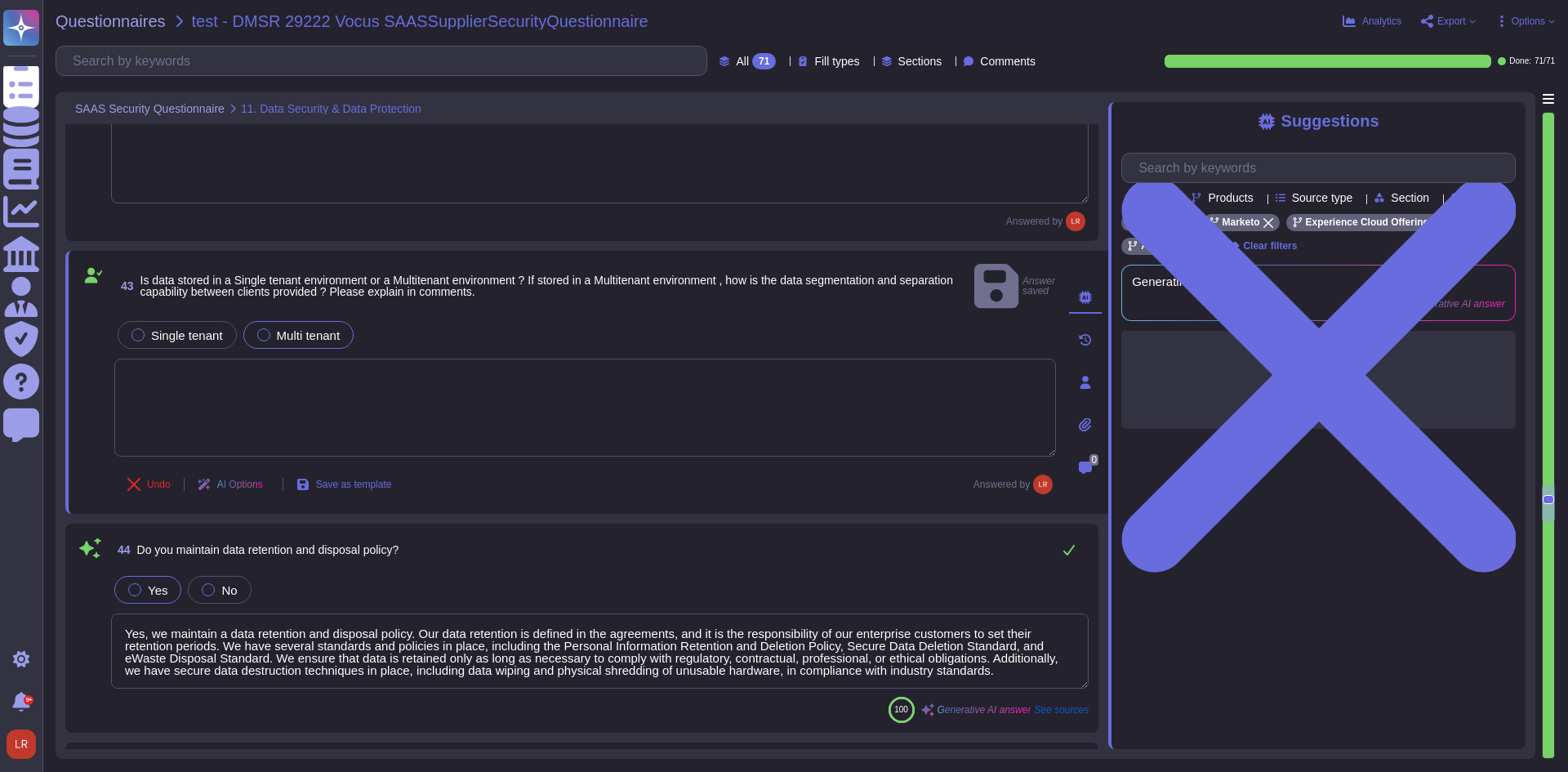
scroll to position [9392, 0]
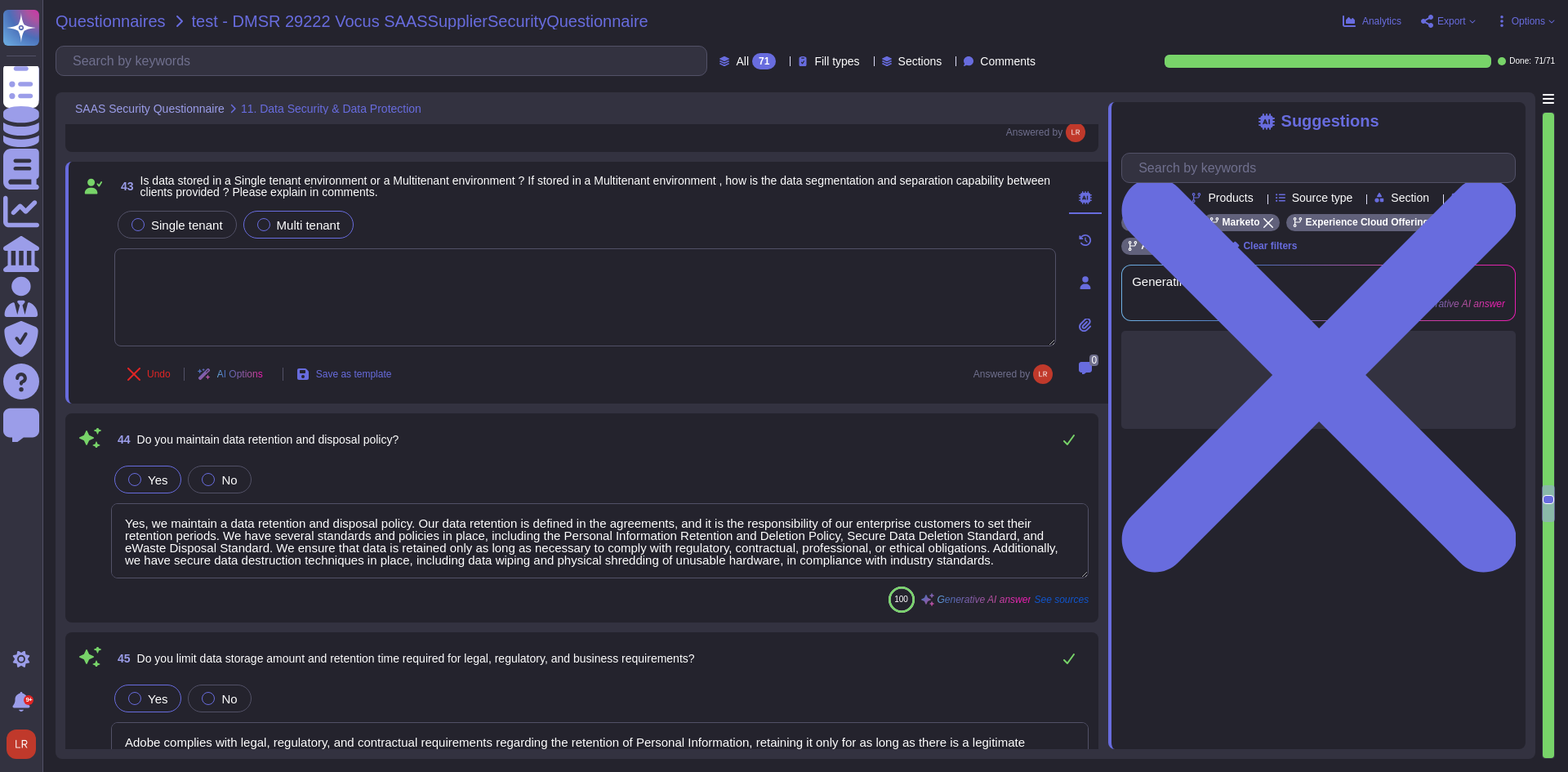
click at [124, 24] on span "Questionnaires" at bounding box center [110, 21] width 110 height 17
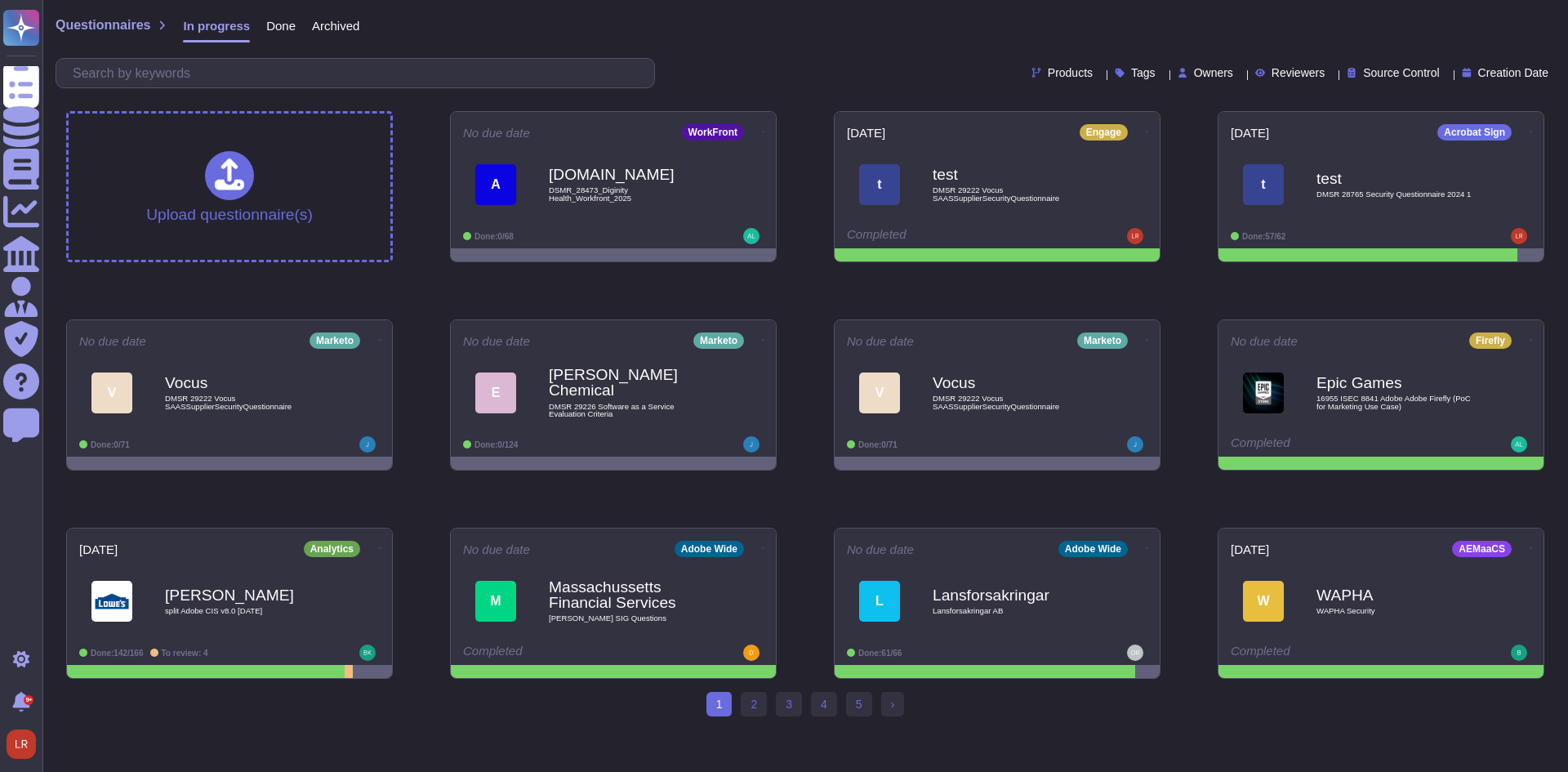
click at [1194, 72] on span "Owners" at bounding box center [1213, 72] width 39 height 11
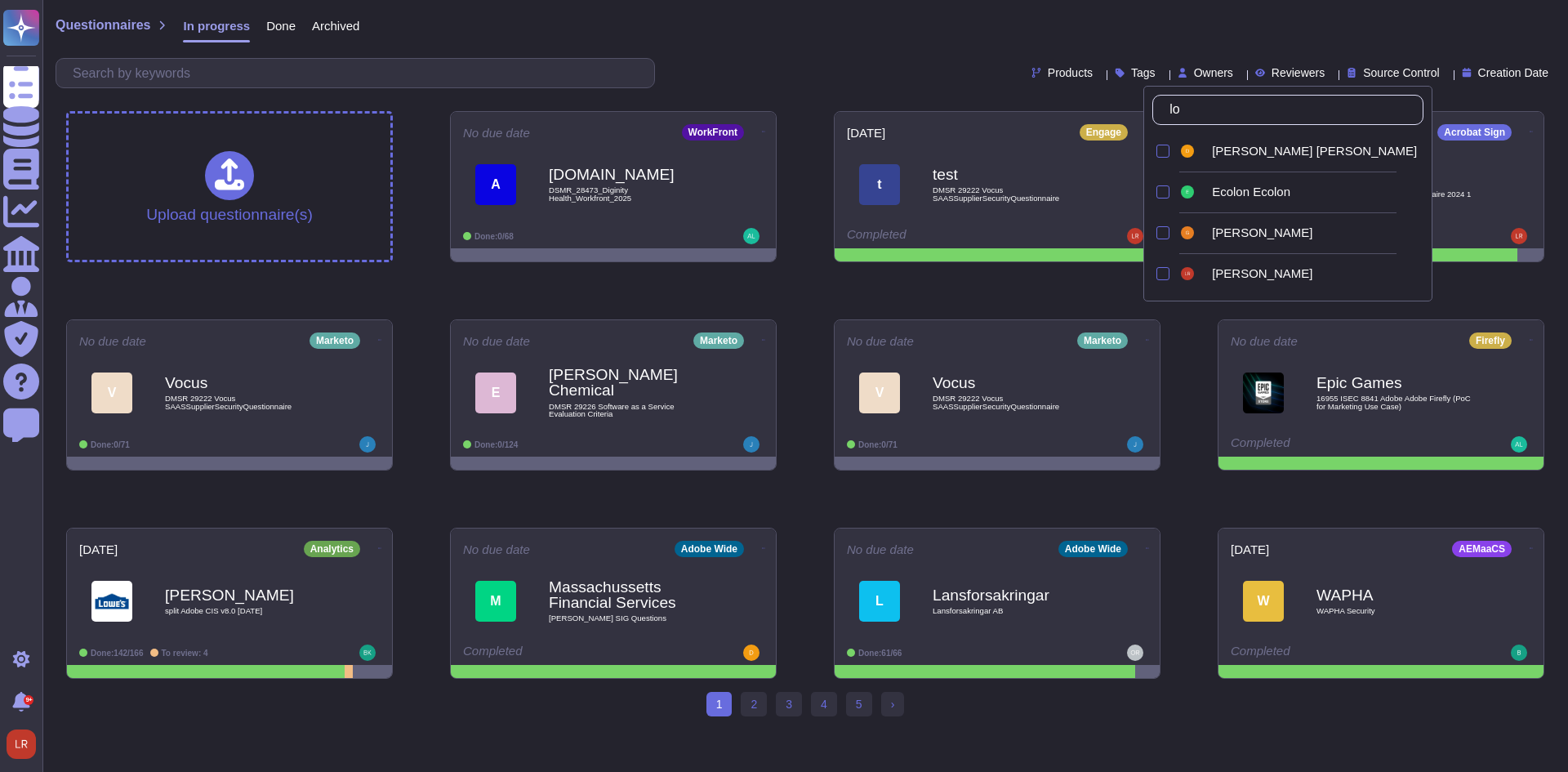
type input "[PERSON_NAME]"
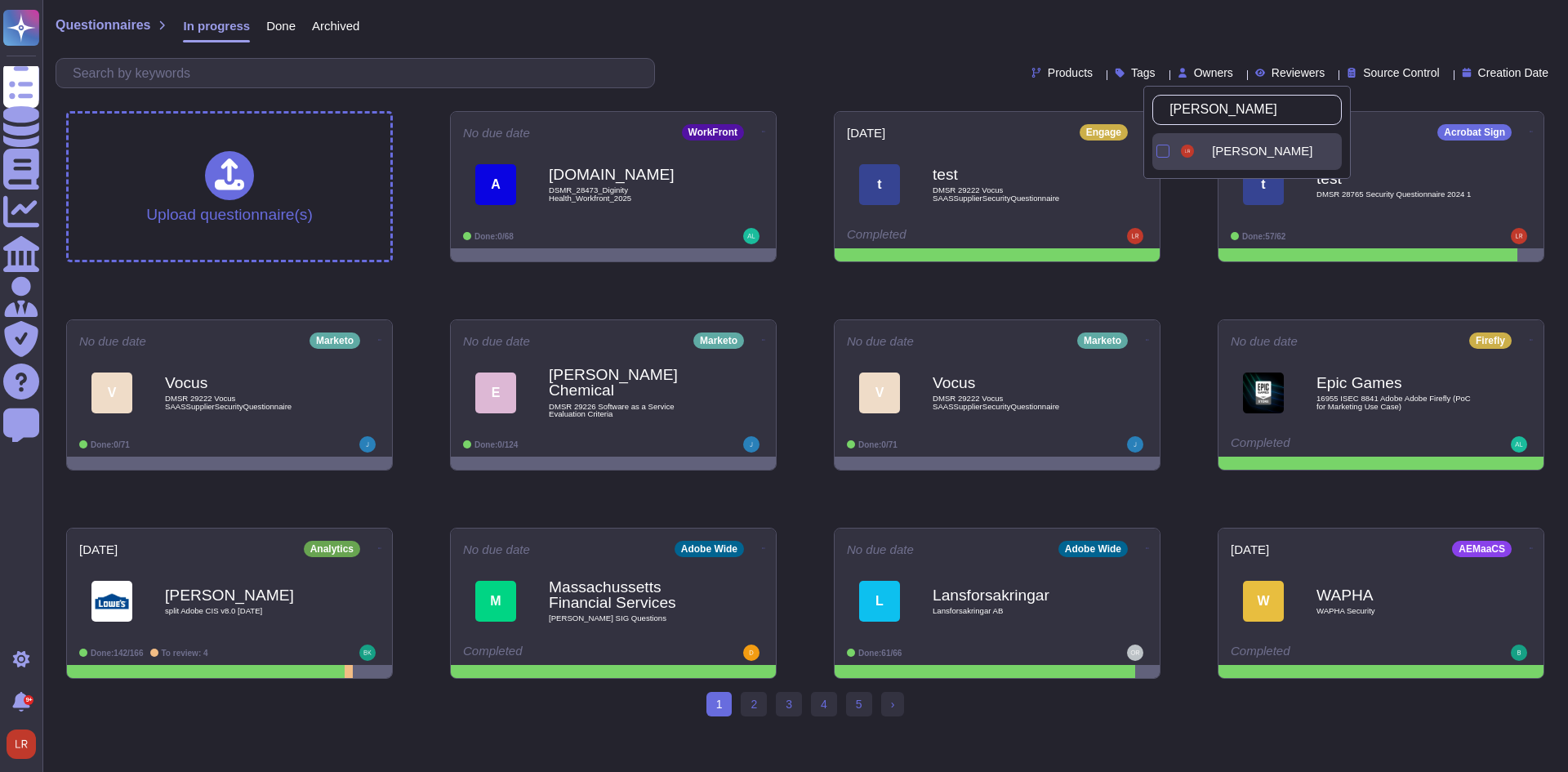
click at [1248, 150] on span "[PERSON_NAME]" at bounding box center [1262, 151] width 100 height 15
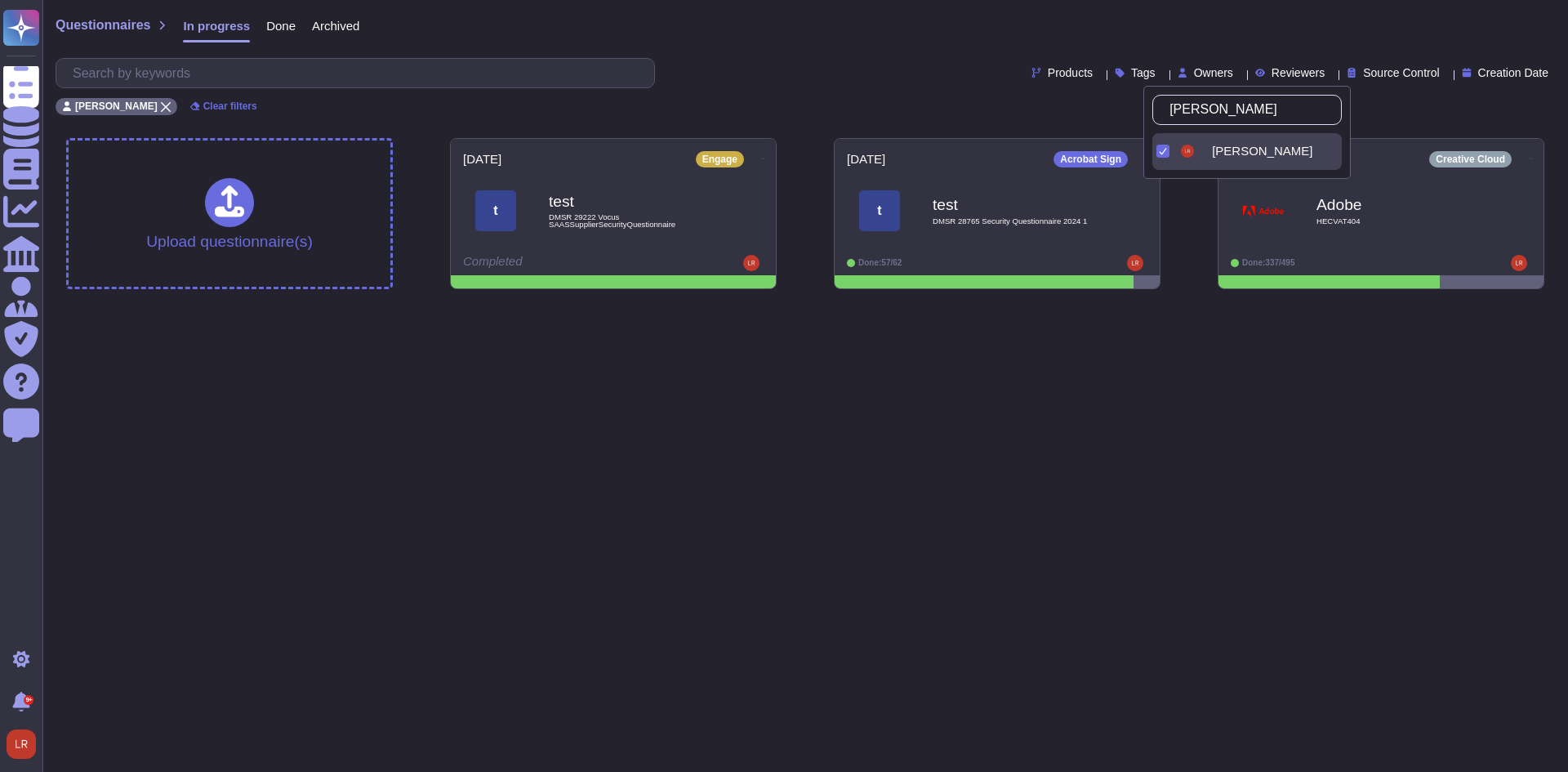
click at [1138, 302] on html "Questionnaires Knowledge Base Documents Analytics CAIQ / SIG Admin Trust Center…" at bounding box center [784, 151] width 1568 height 302
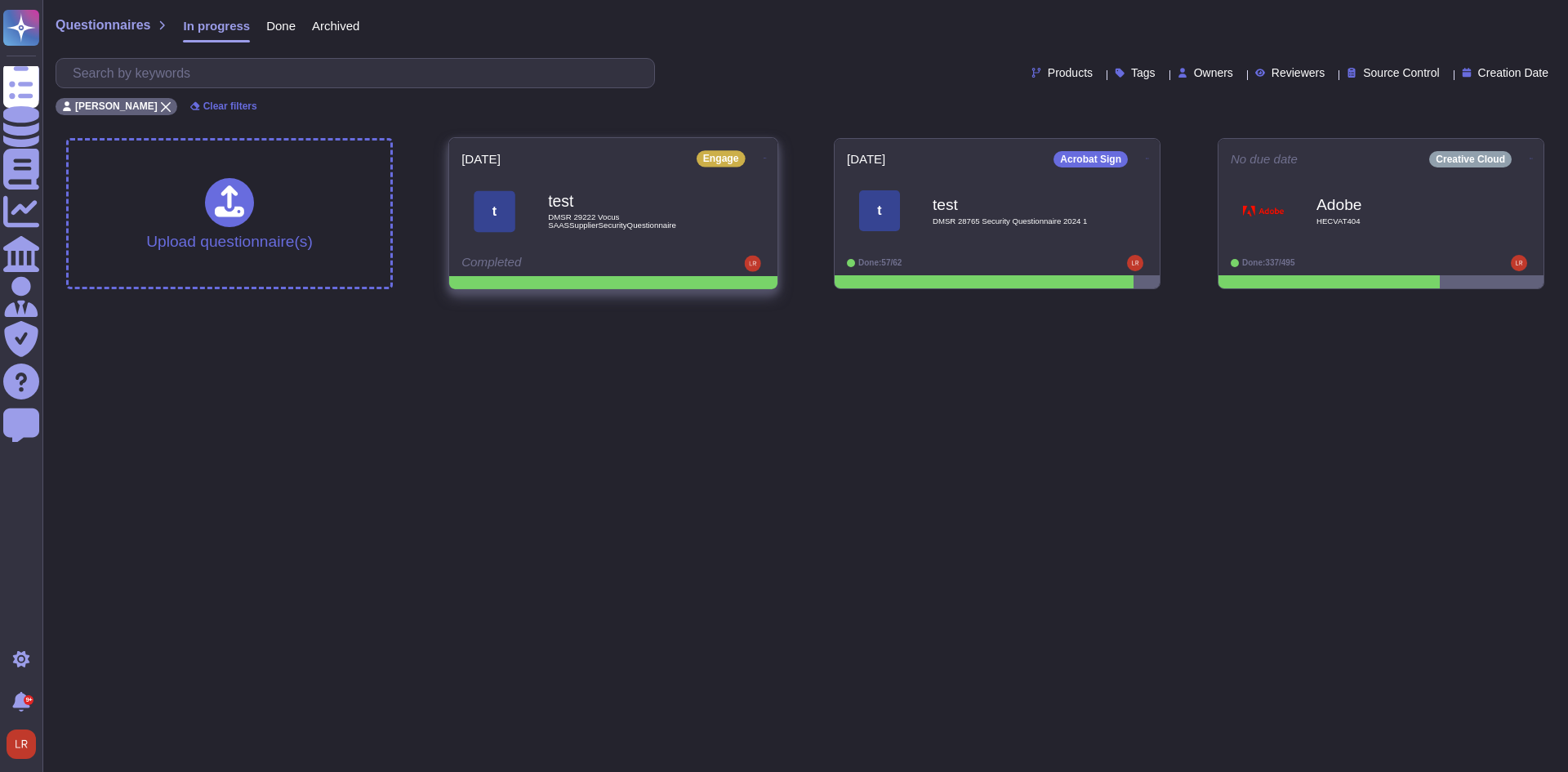
click at [764, 158] on icon at bounding box center [765, 158] width 4 height 1
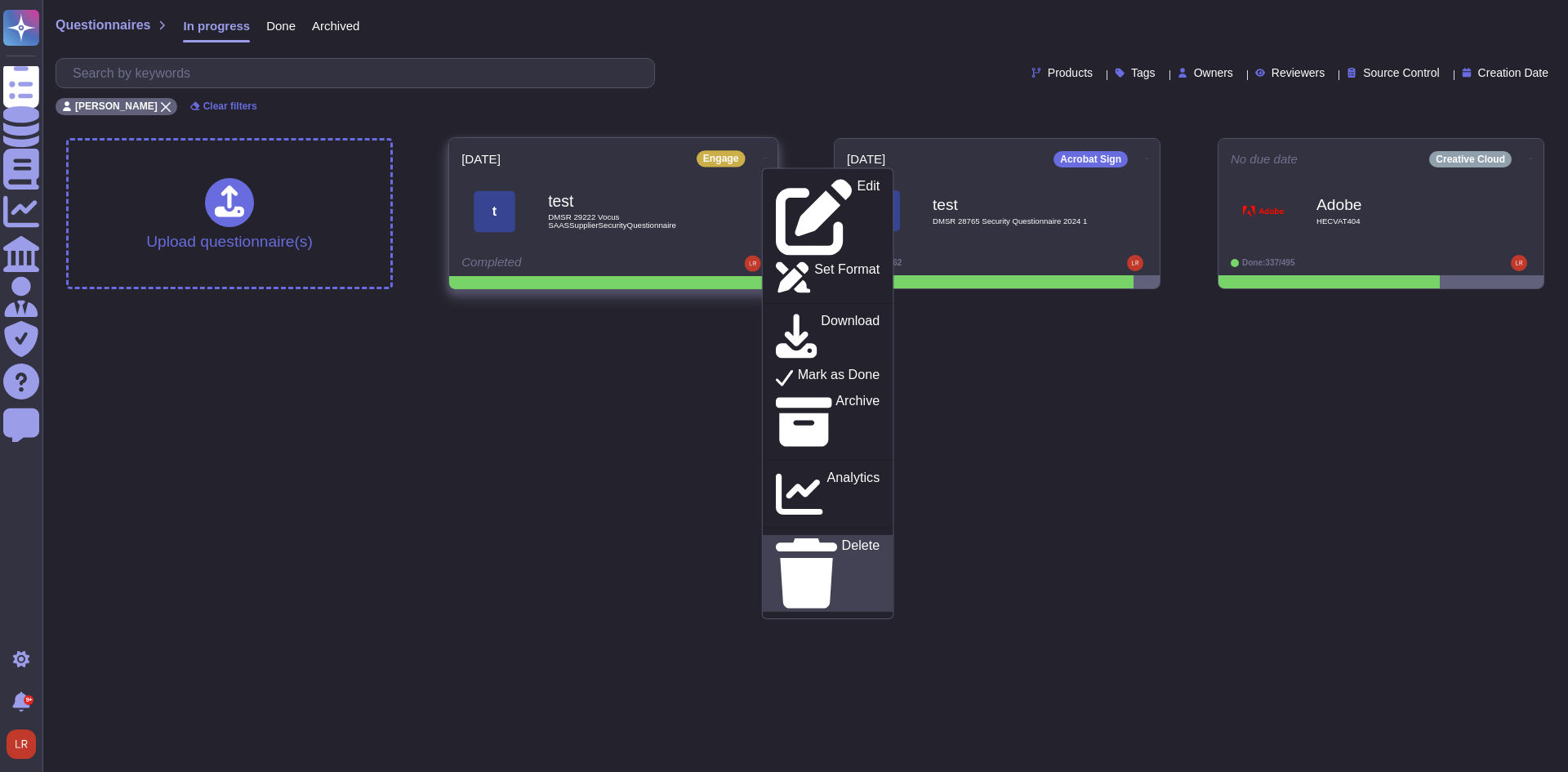
click at [793, 534] on link "Delete" at bounding box center [828, 572] width 131 height 77
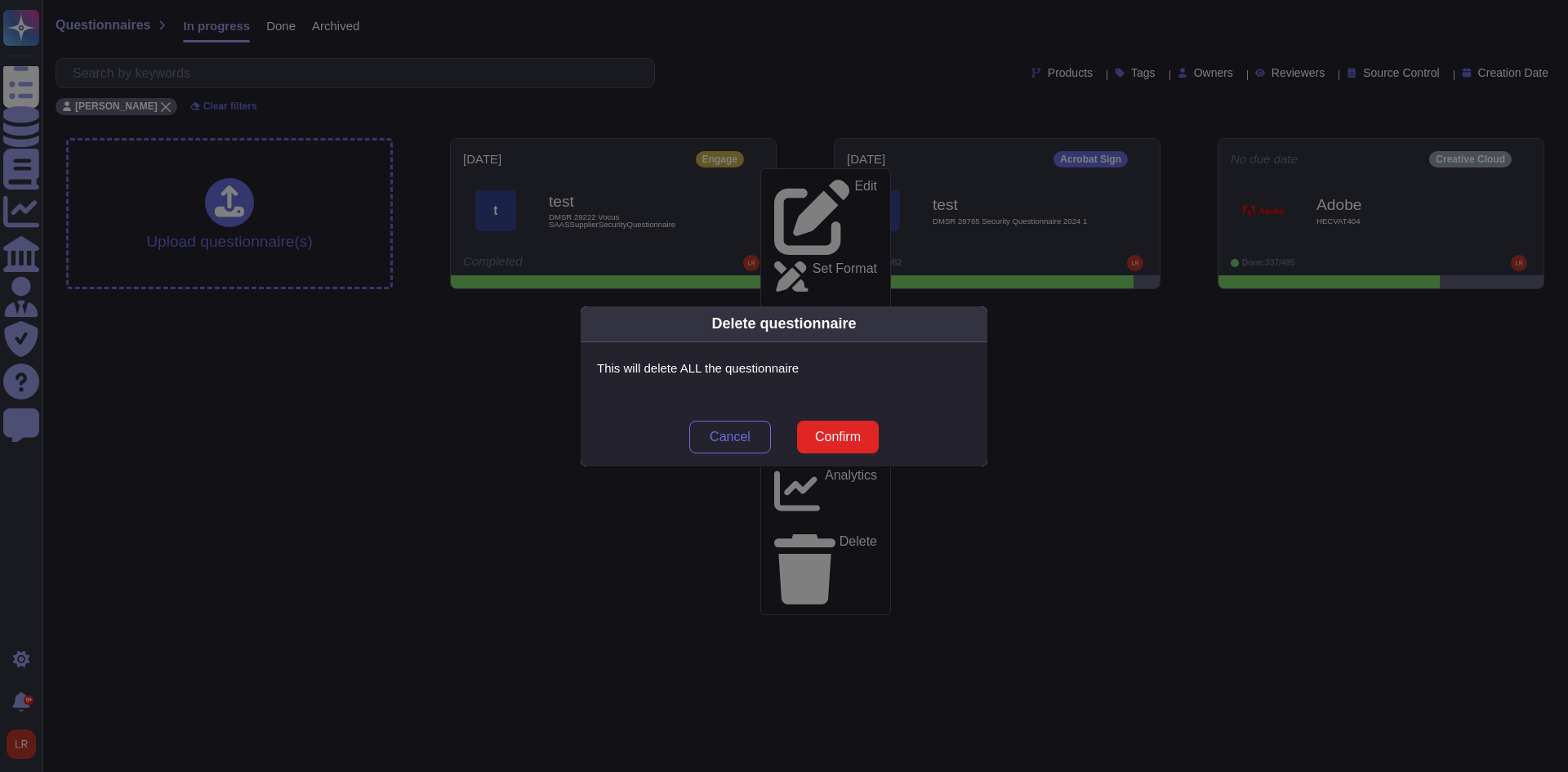
click at [833, 432] on span "Confirm" at bounding box center [837, 437] width 45 height 13
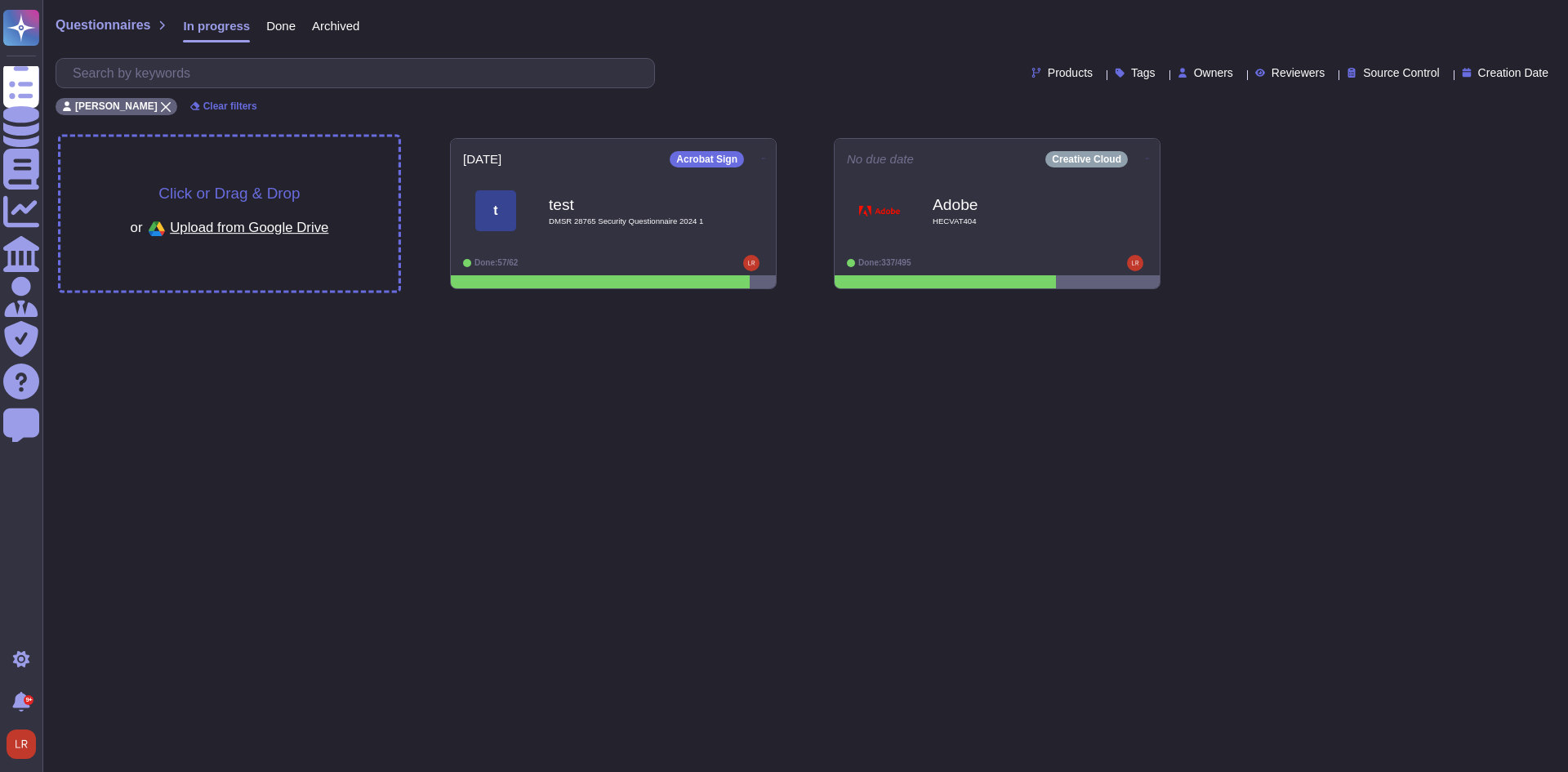
click at [225, 186] on span "Click or Drag & Drop" at bounding box center [229, 193] width 141 height 16
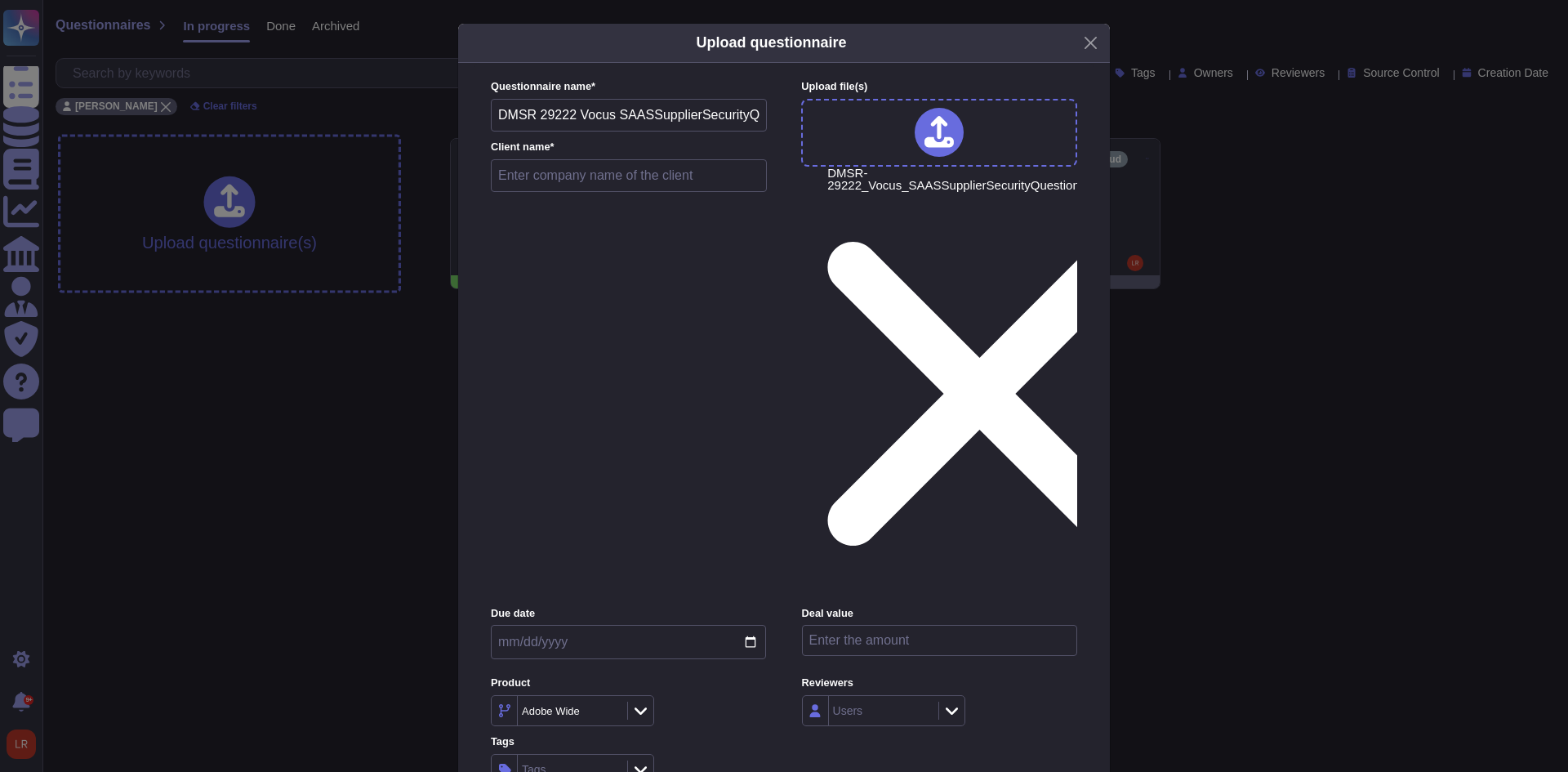
click at [574, 192] on input "text" at bounding box center [629, 175] width 276 height 32
type input "test"
drag, startPoint x: 736, startPoint y: 366, endPoint x: 747, endPoint y: 366, distance: 11.0
click at [738, 625] on input "date" at bounding box center [628, 641] width 275 height 34
click at [754, 625] on input "date" at bounding box center [628, 641] width 275 height 34
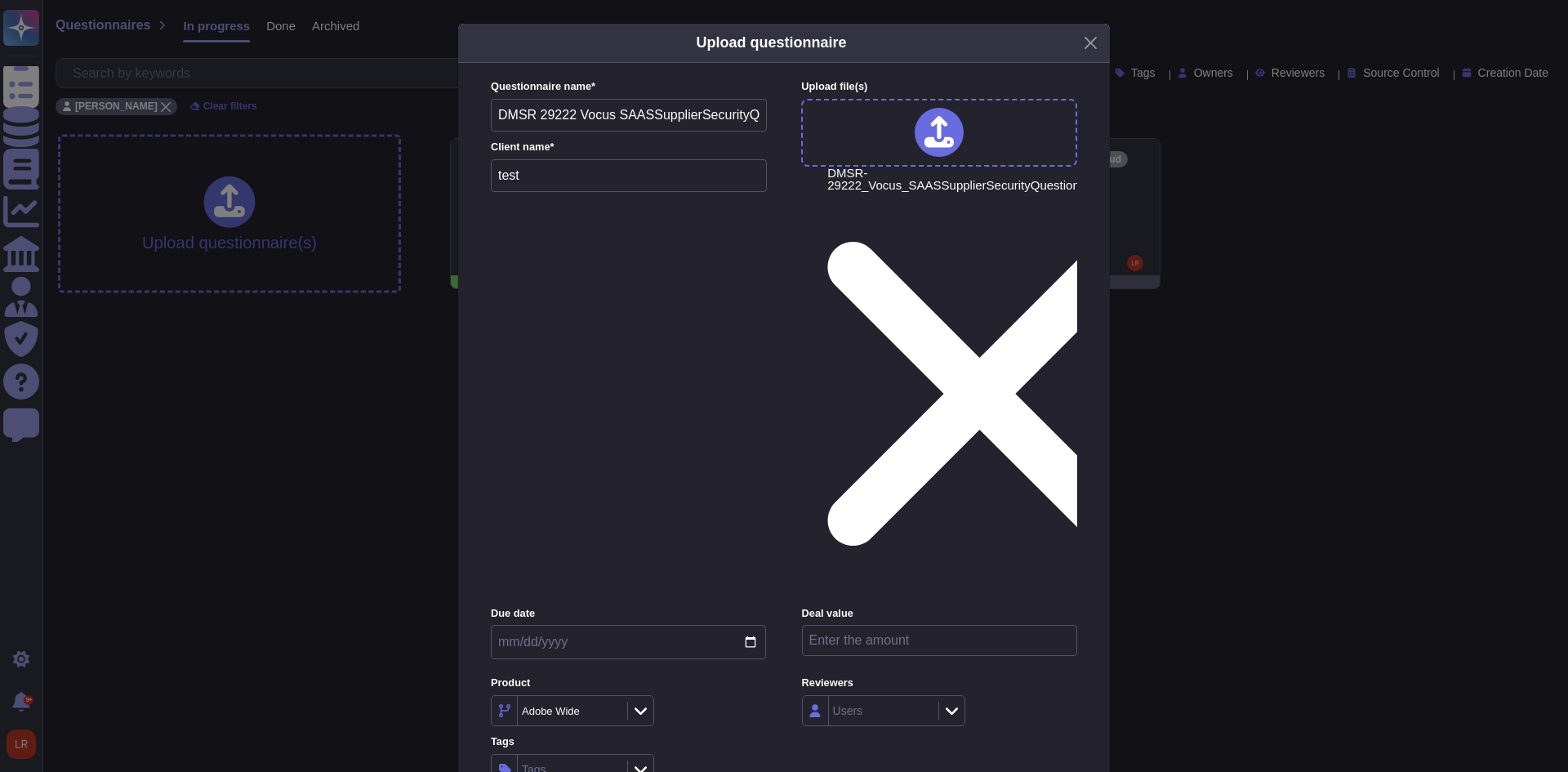
type input "[DATE]"
click at [611, 712] on icon at bounding box center [611, 712] width 0 height 0
click at [645, 702] on icon at bounding box center [640, 711] width 12 height 17
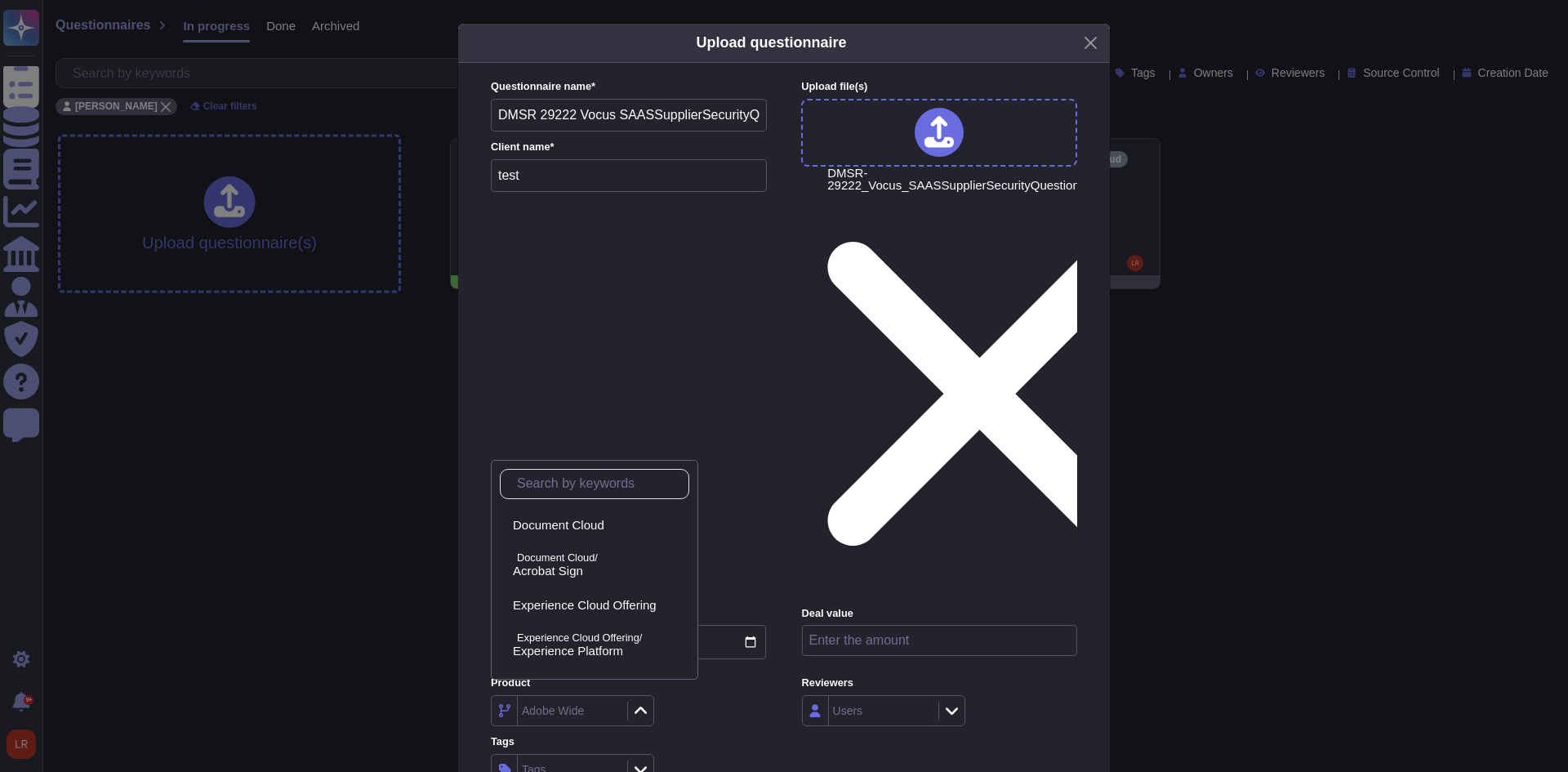
click at [572, 490] on input "text" at bounding box center [599, 484] width 180 height 29
type input "eng"
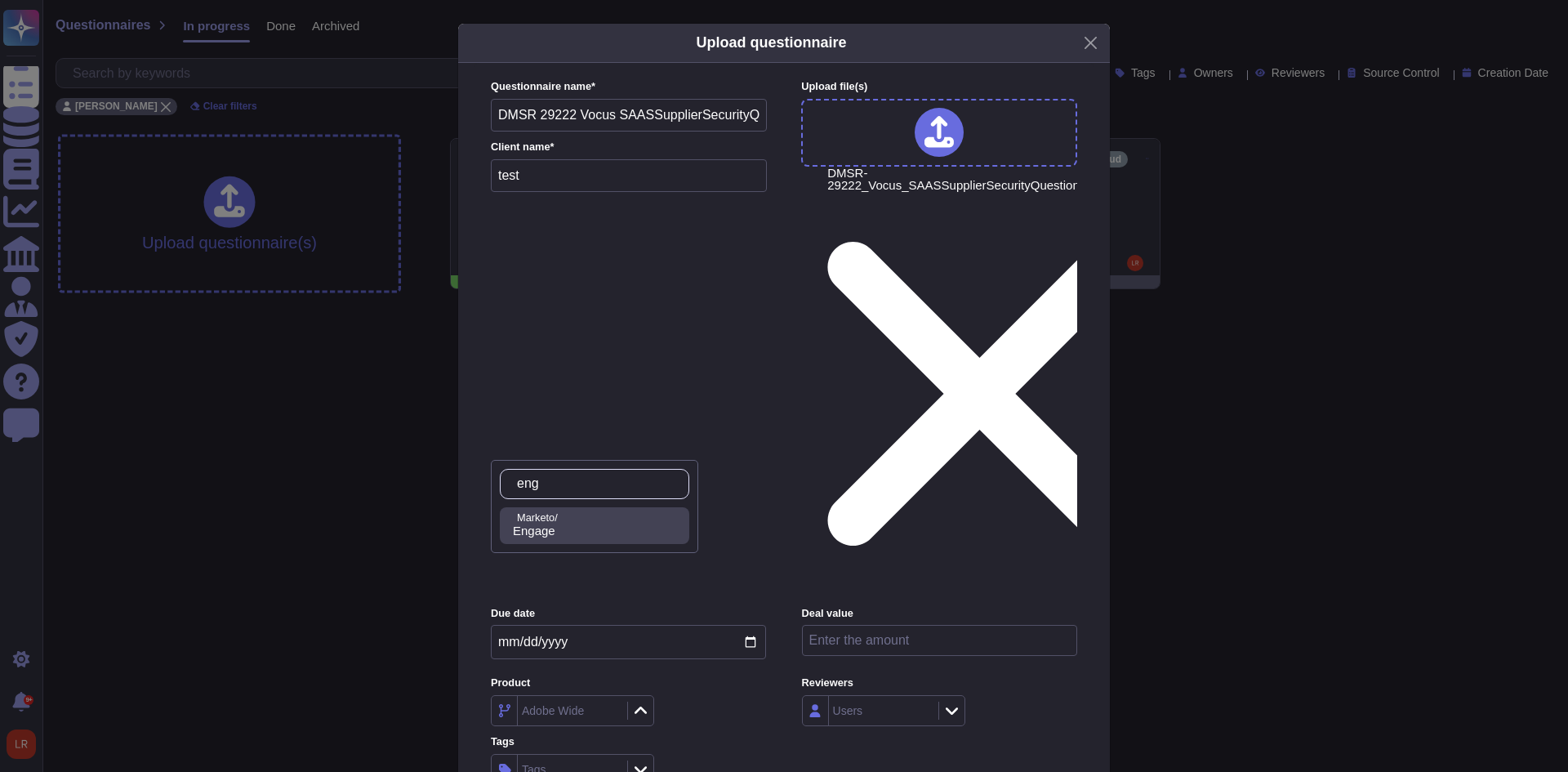
click at [555, 524] on span "Engage" at bounding box center [534, 531] width 43 height 15
click at [758, 753] on div "Tags" at bounding box center [628, 768] width 275 height 31
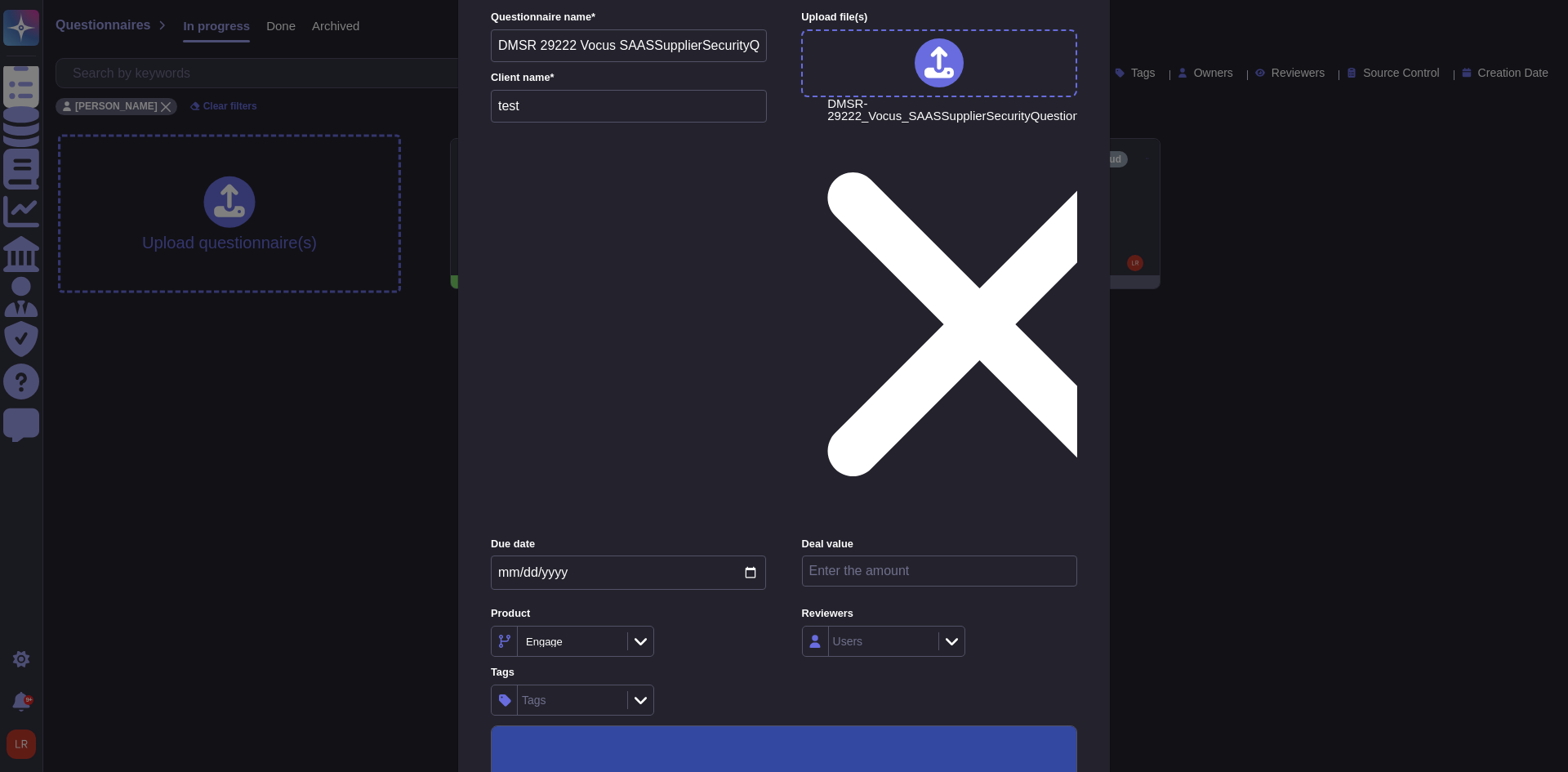
scroll to position [70, 0]
click at [0, 0] on input "Use this questionnaire as a source of suggestions" at bounding box center [0, 0] width 0 height 0
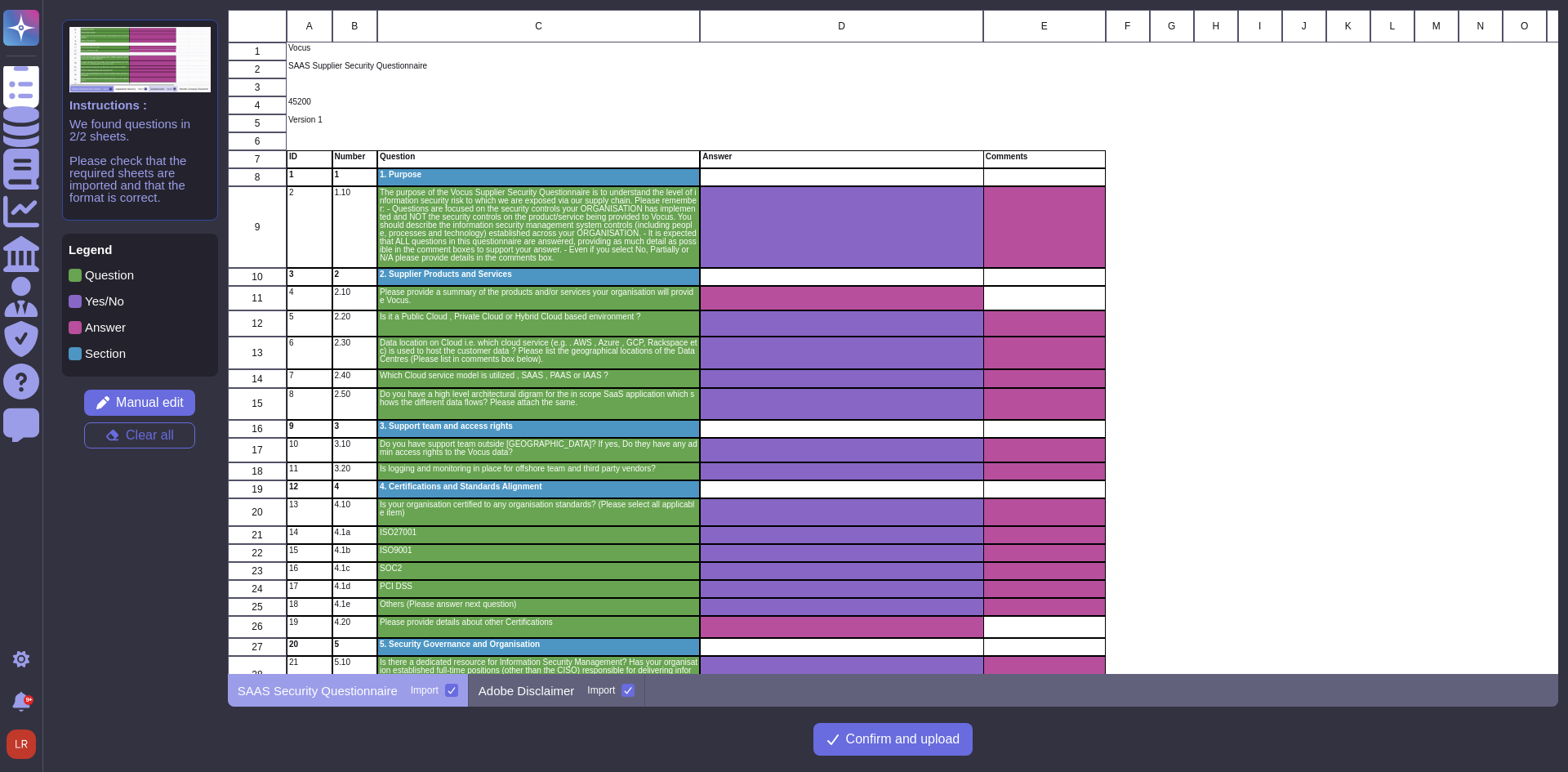
scroll to position [652, 1318]
click at [624, 690] on icon at bounding box center [627, 690] width 8 height 8
click at [0, 0] on input "Import" at bounding box center [0, 0] width 0 height 0
drag, startPoint x: 897, startPoint y: 740, endPoint x: 919, endPoint y: 726, distance: 26.1
click at [899, 740] on span "Confirm and upload" at bounding box center [903, 739] width 114 height 13
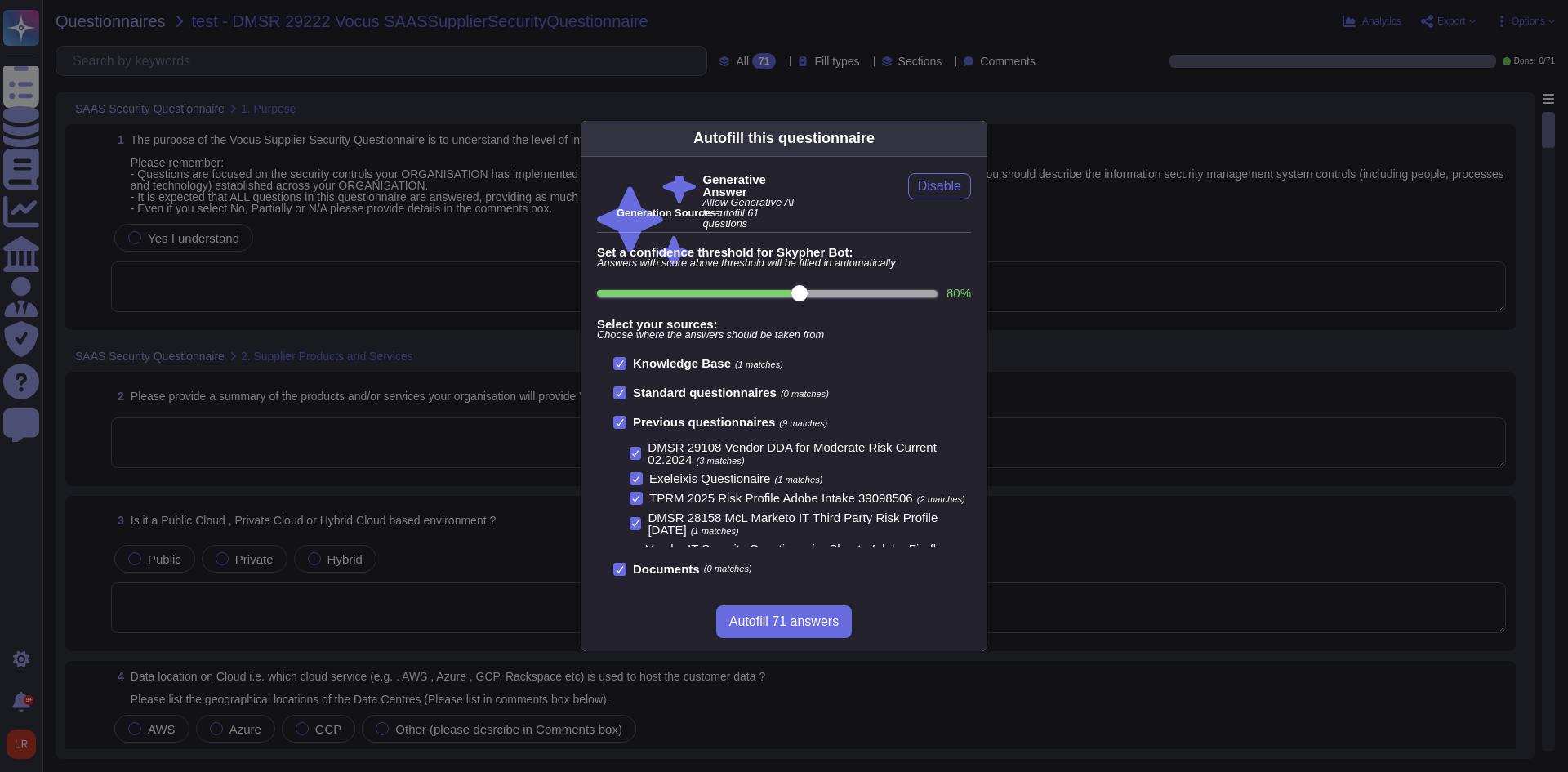
click at [617, 418] on icon at bounding box center [619, 422] width 8 height 8
click at [0, 0] on input "Previous questionnaires (9 matches)" at bounding box center [0, 0] width 0 height 0
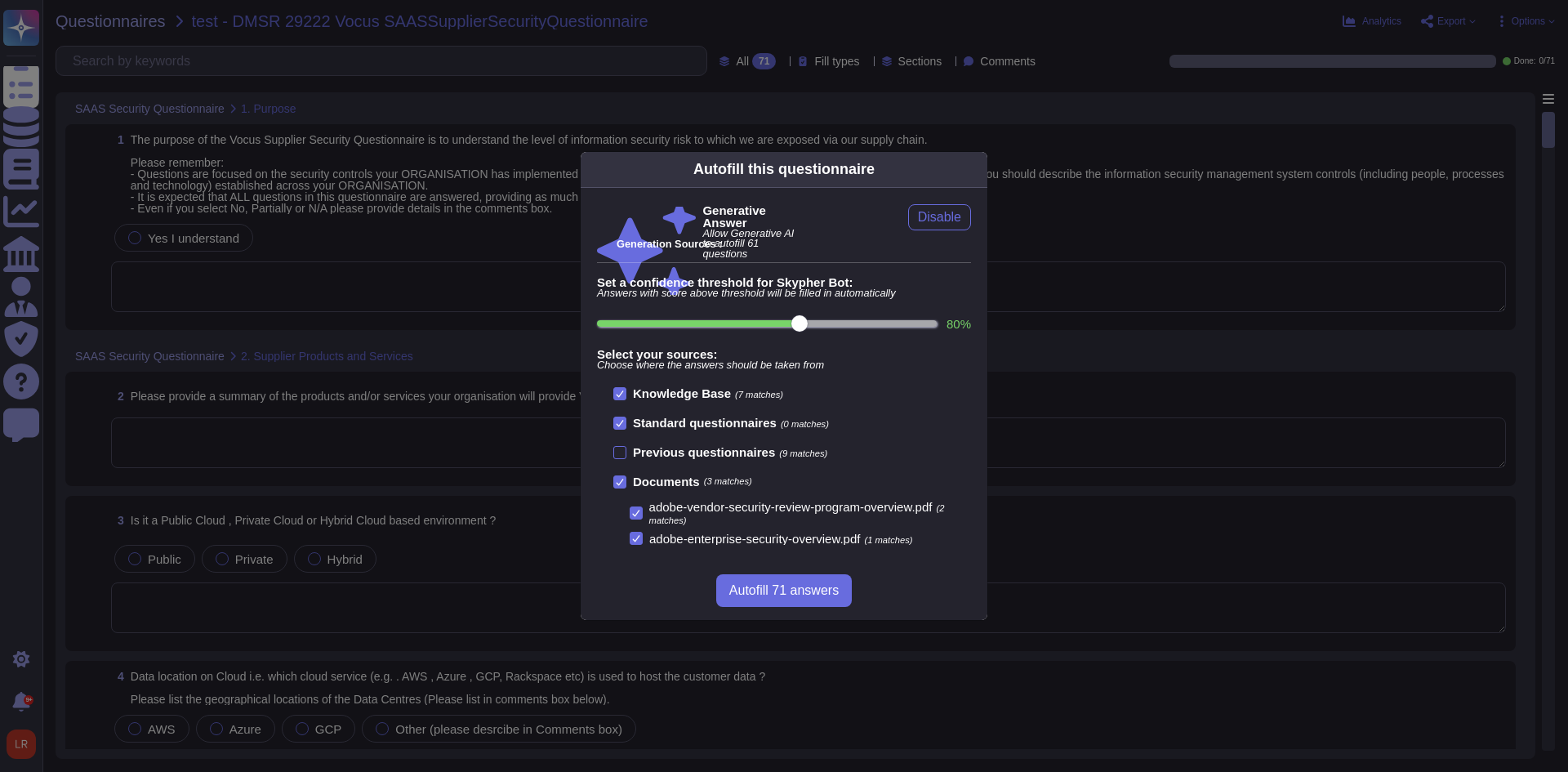
scroll to position [1, 0]
click at [978, 169] on icon at bounding box center [978, 169] width 0 height 0
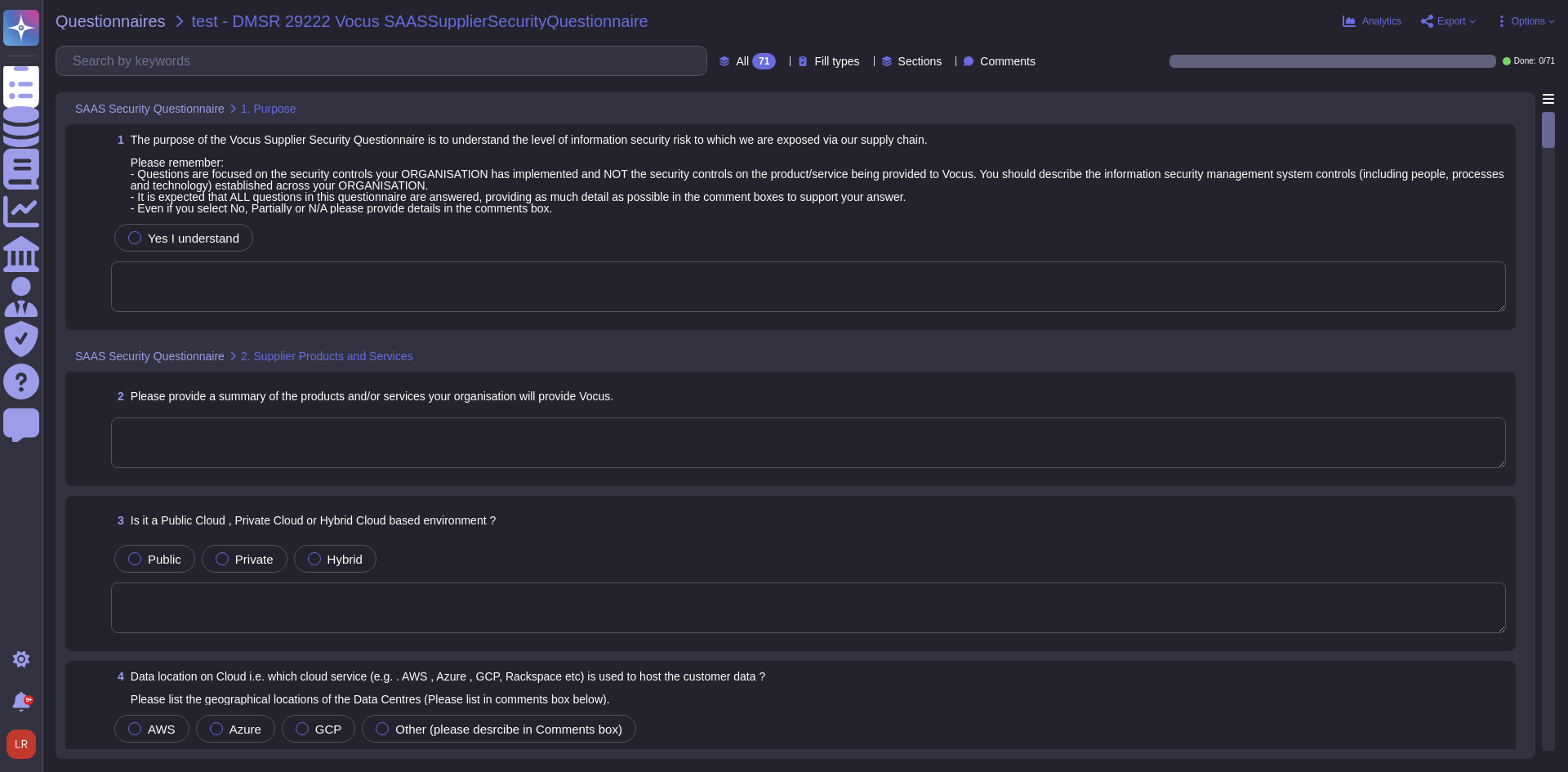
click at [1536, 20] on span "Options" at bounding box center [1528, 21] width 33 height 10
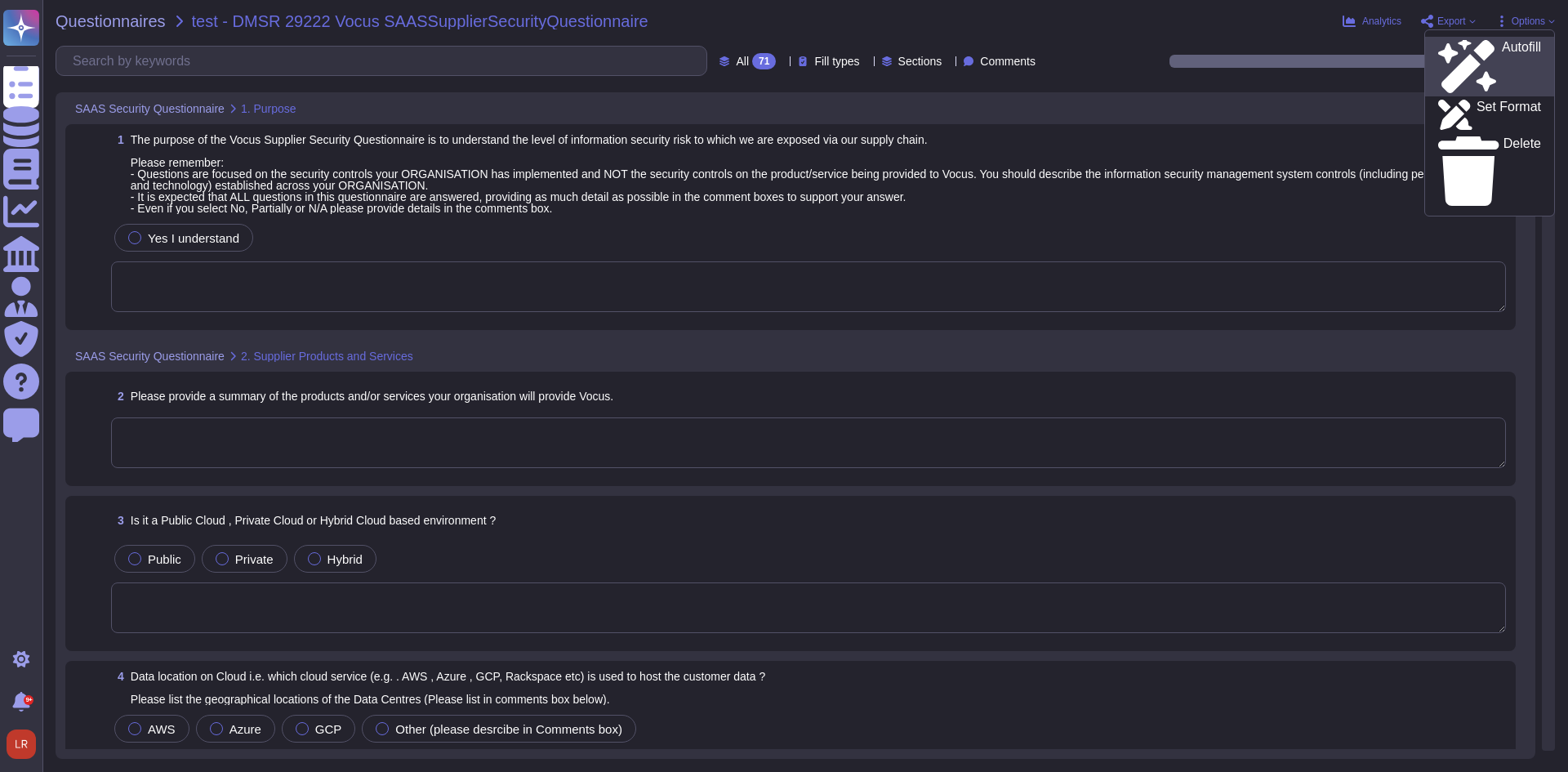
click at [1510, 51] on div "Autofill" at bounding box center [1489, 66] width 103 height 53
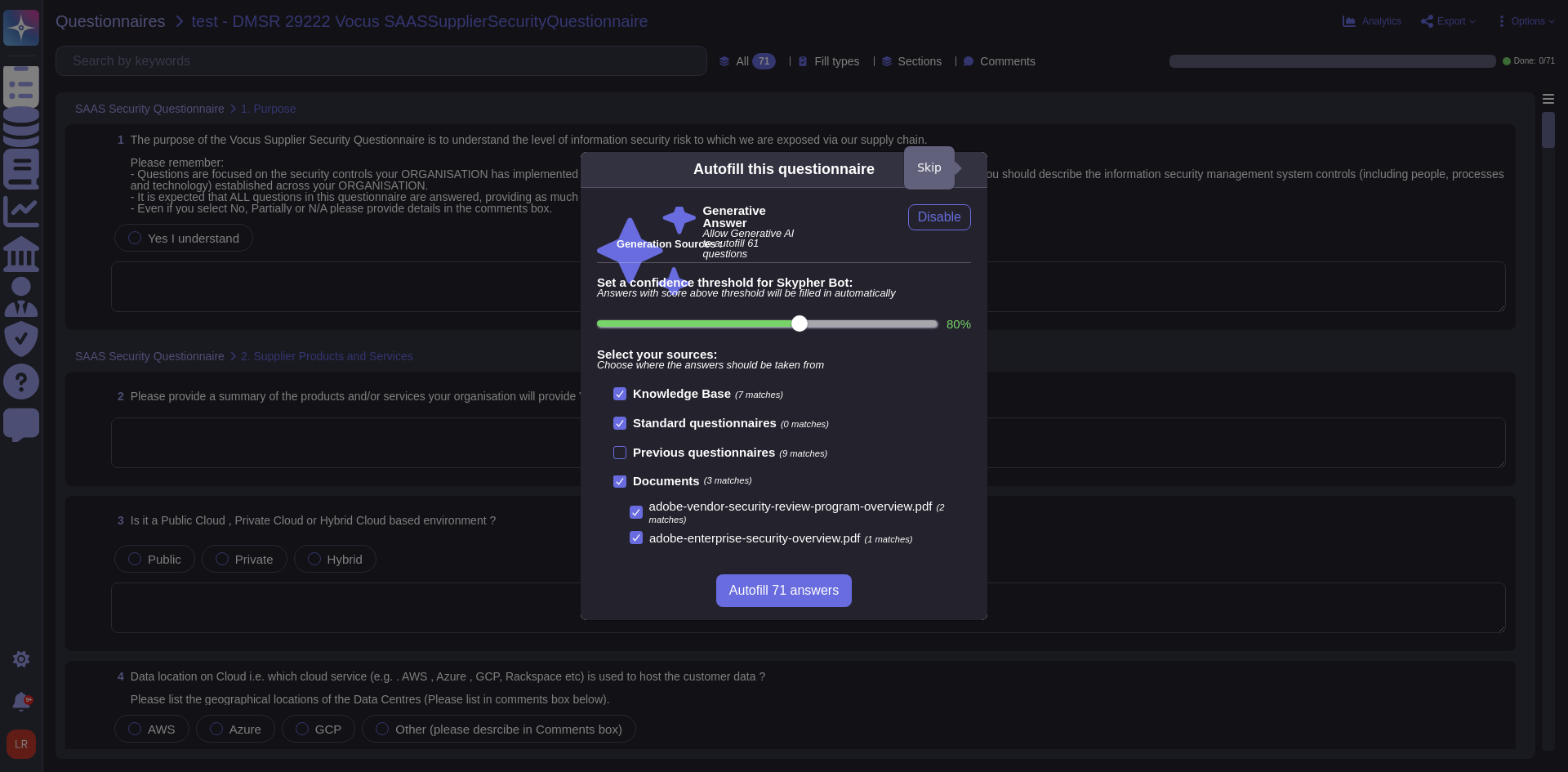
click at [978, 169] on icon at bounding box center [978, 169] width 0 height 0
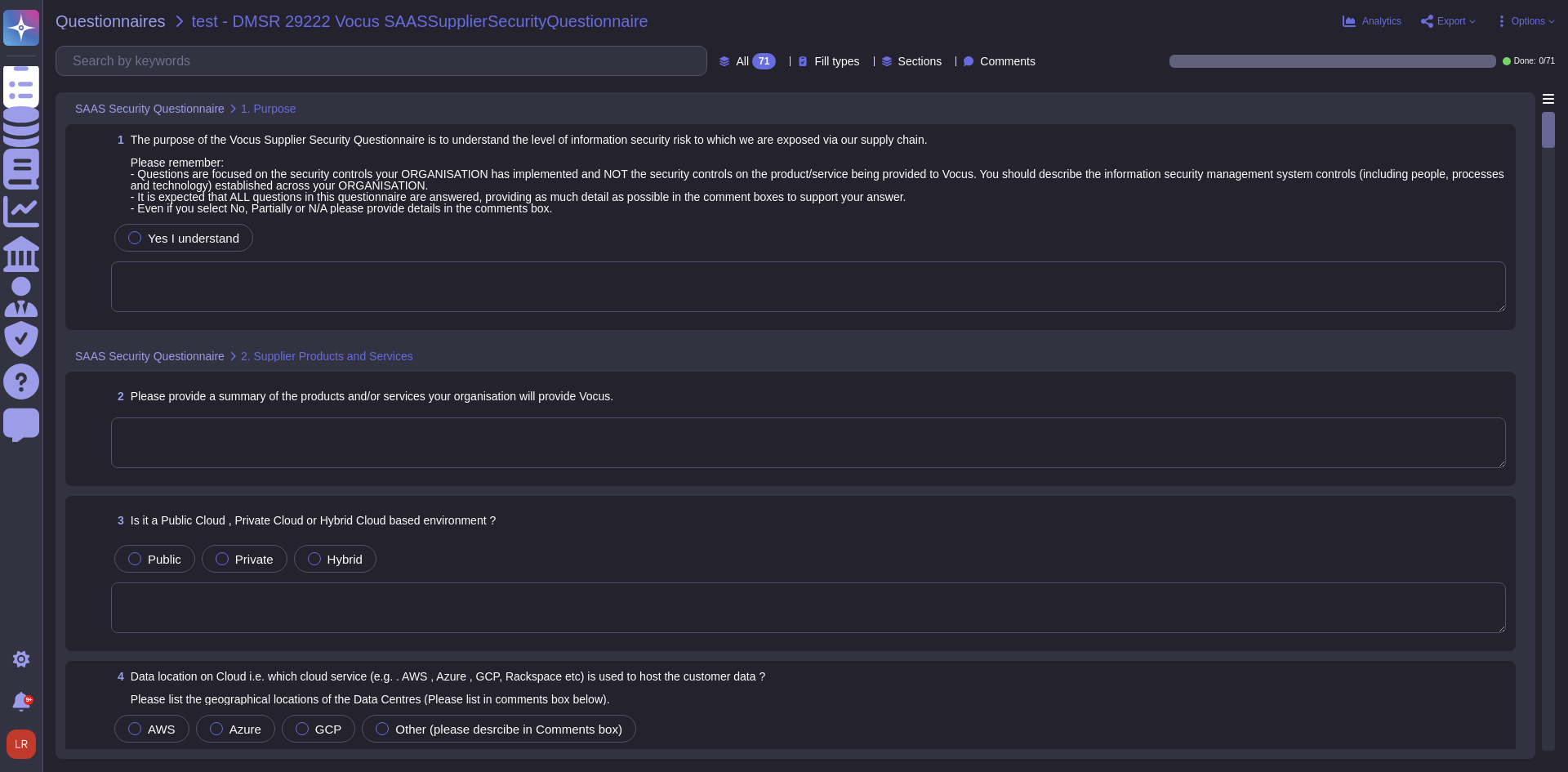
click at [613, 209] on span "The purpose of the Vocus Supplier Security Questionnaire is to understand the l…" at bounding box center [818, 174] width 1375 height 80
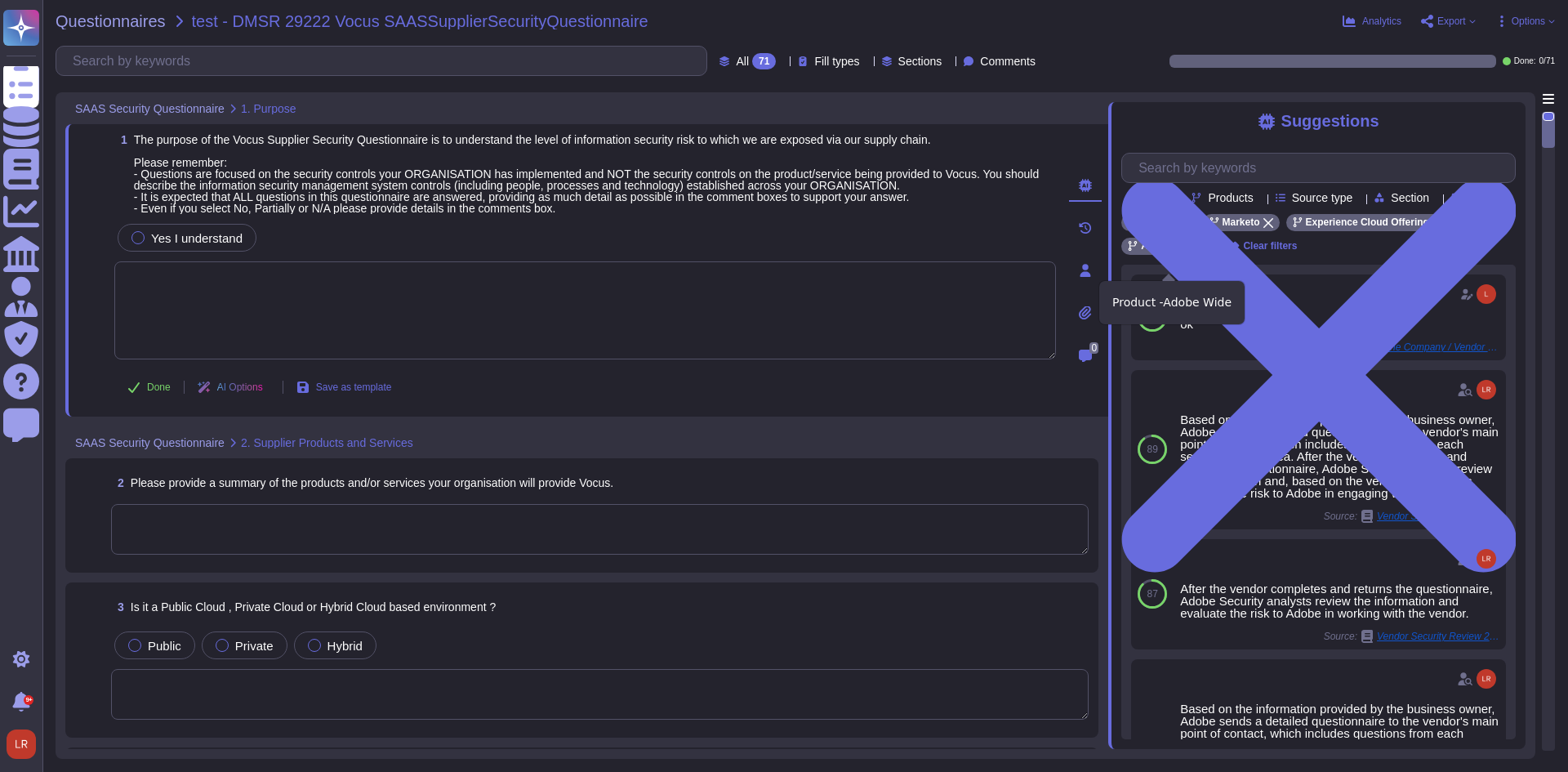
click at [1202, 251] on icon at bounding box center [1205, 247] width 10 height 10
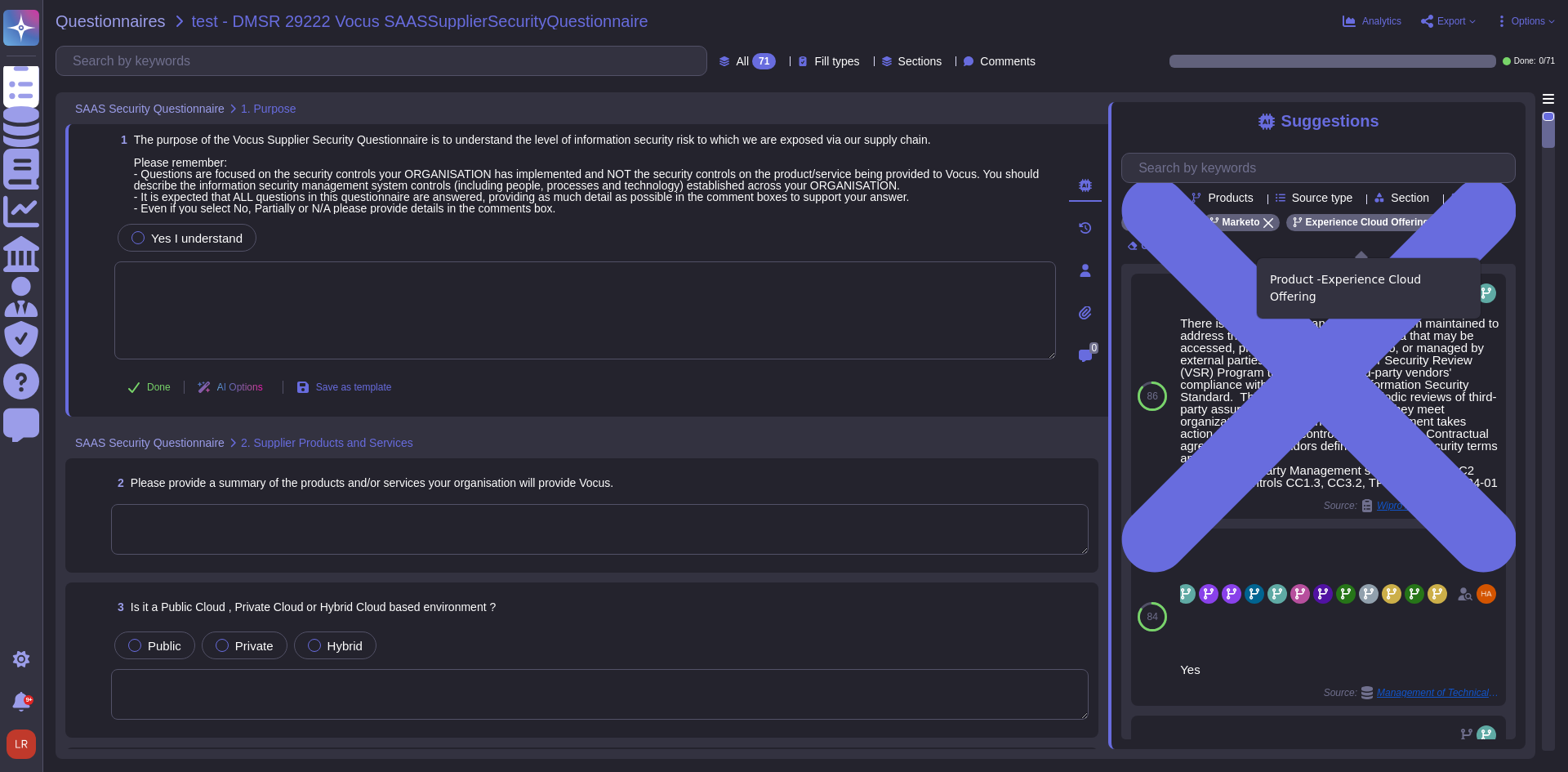
click at [1433, 228] on icon at bounding box center [1437, 222] width 10 height 10
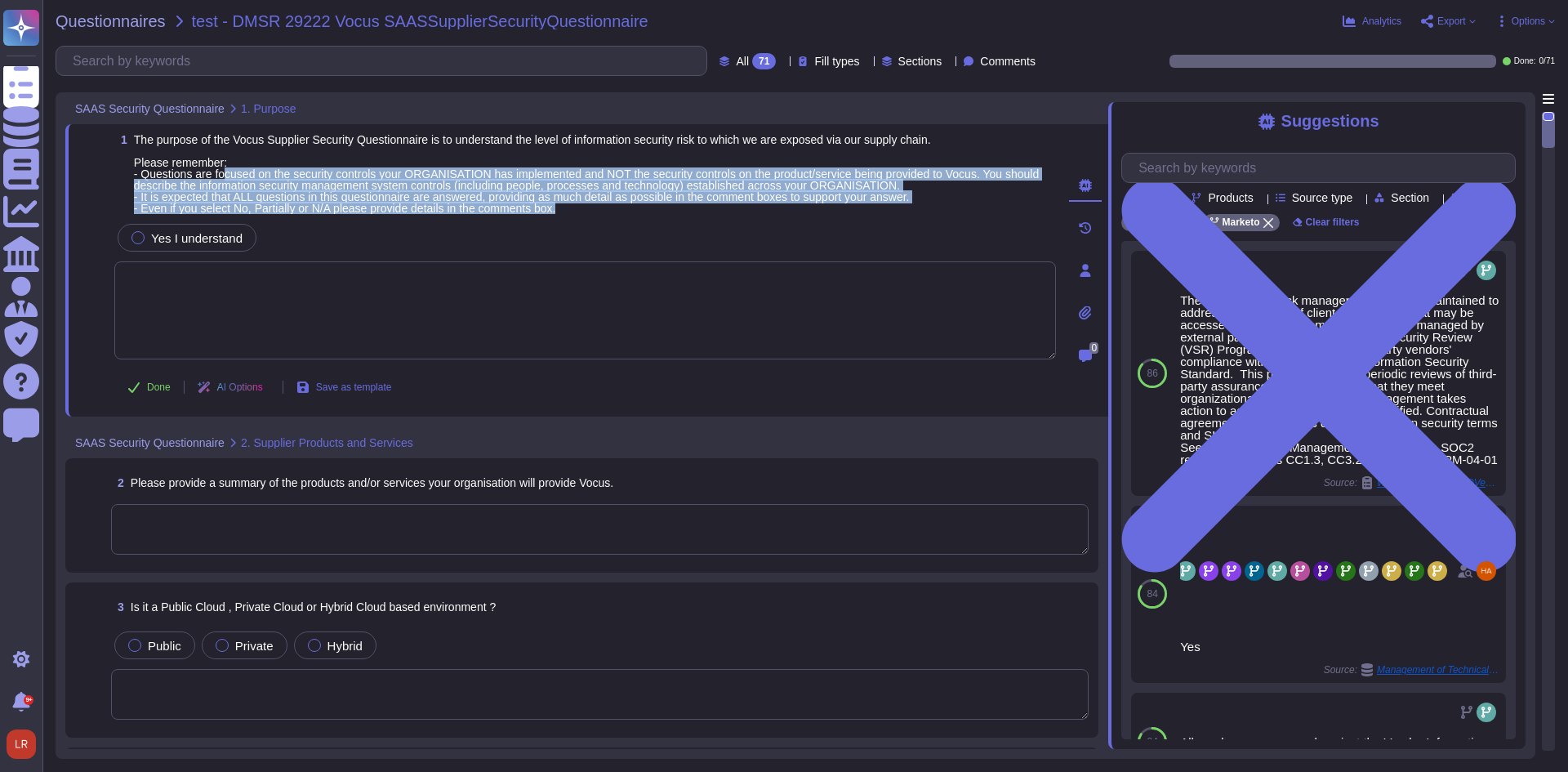
drag, startPoint x: 223, startPoint y: 175, endPoint x: 487, endPoint y: 217, distance: 267.3
click at [591, 214] on div "1 The purpose of the Vocus Supplier Security Questionnaire is to understand the…" at bounding box center [567, 271] width 978 height 272
click at [202, 233] on span "Yes I understand" at bounding box center [196, 237] width 92 height 14
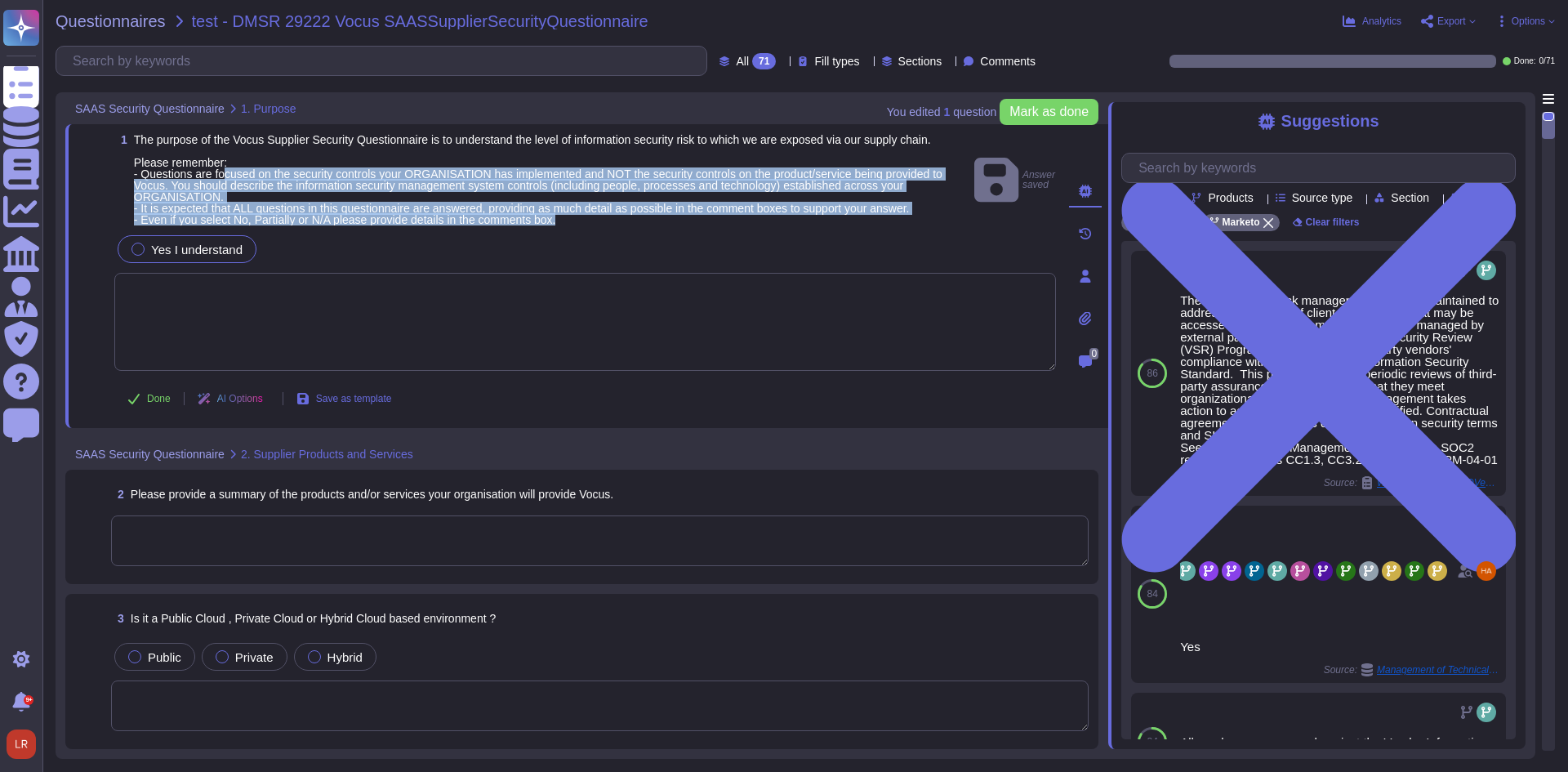
click at [475, 549] on textarea at bounding box center [600, 540] width 978 height 51
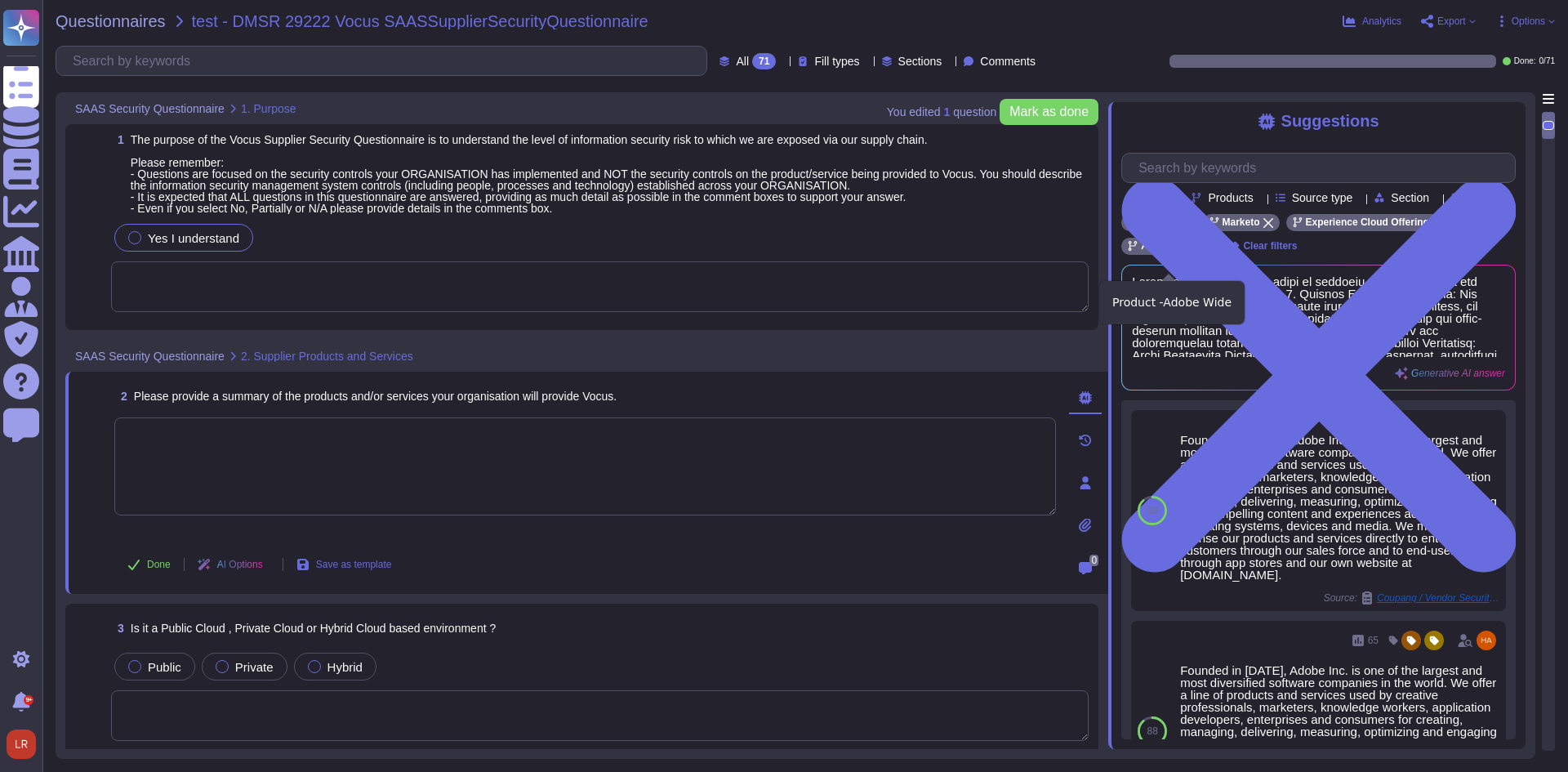
click at [1204, 251] on icon at bounding box center [1205, 247] width 10 height 10
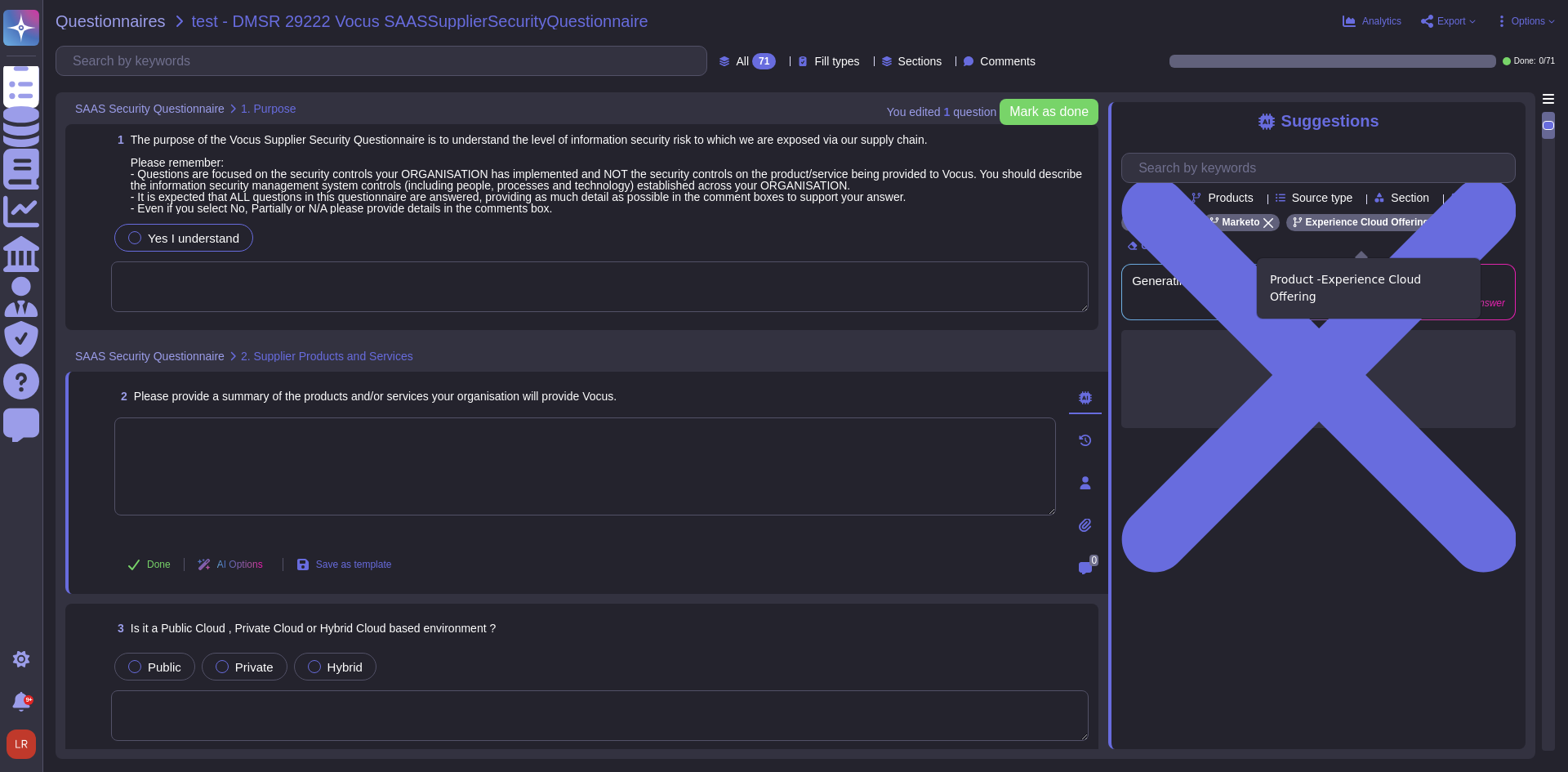
click at [1433, 228] on icon at bounding box center [1437, 222] width 10 height 10
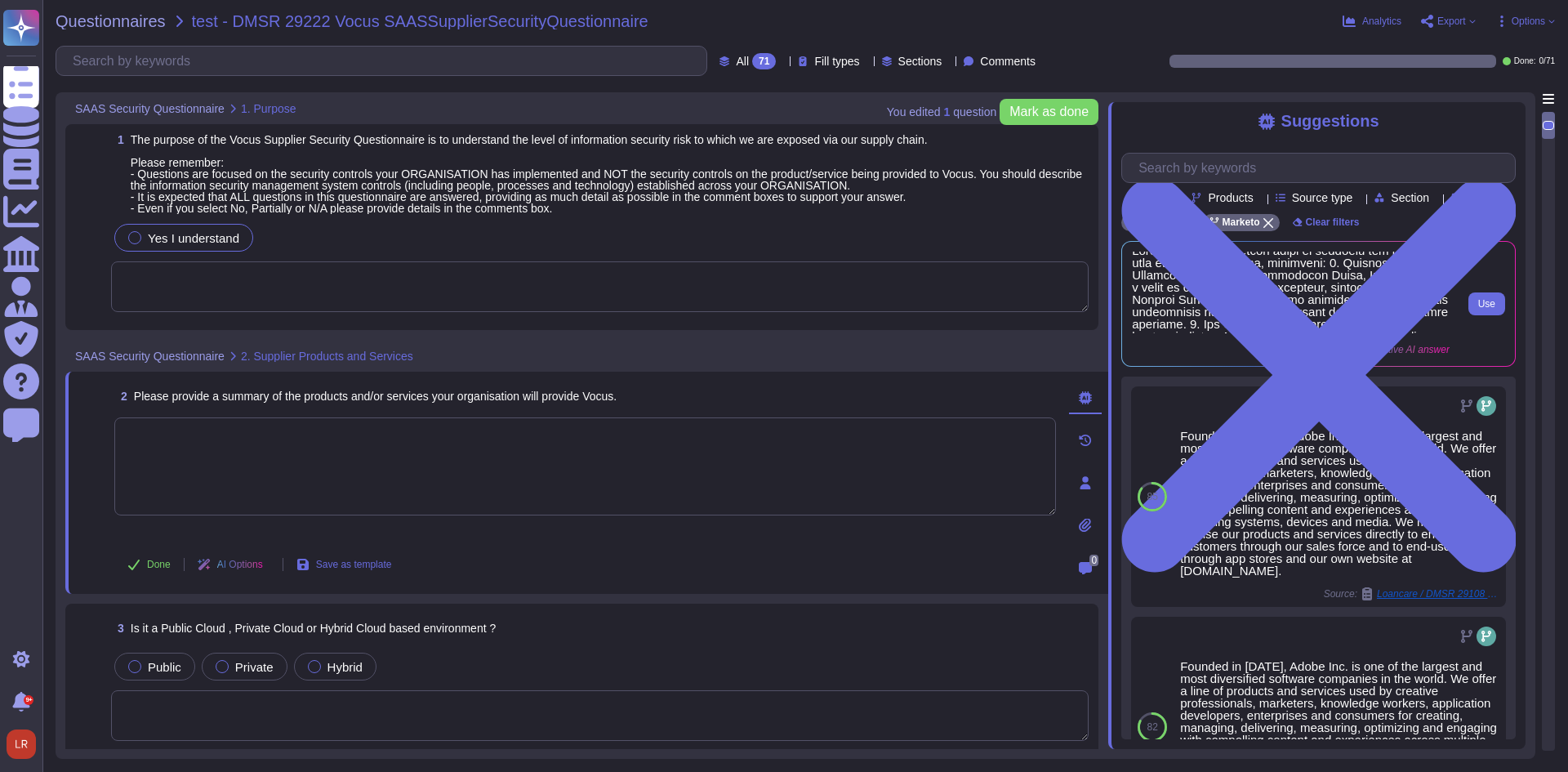
scroll to position [0, 0]
click at [1334, 320] on span at bounding box center [1290, 292] width 318 height 82
click at [1498, 315] on button "Use" at bounding box center [1486, 303] width 37 height 23
type textarea "Adobe offers a diverse range of products and services that can benefit Vocus, i…"
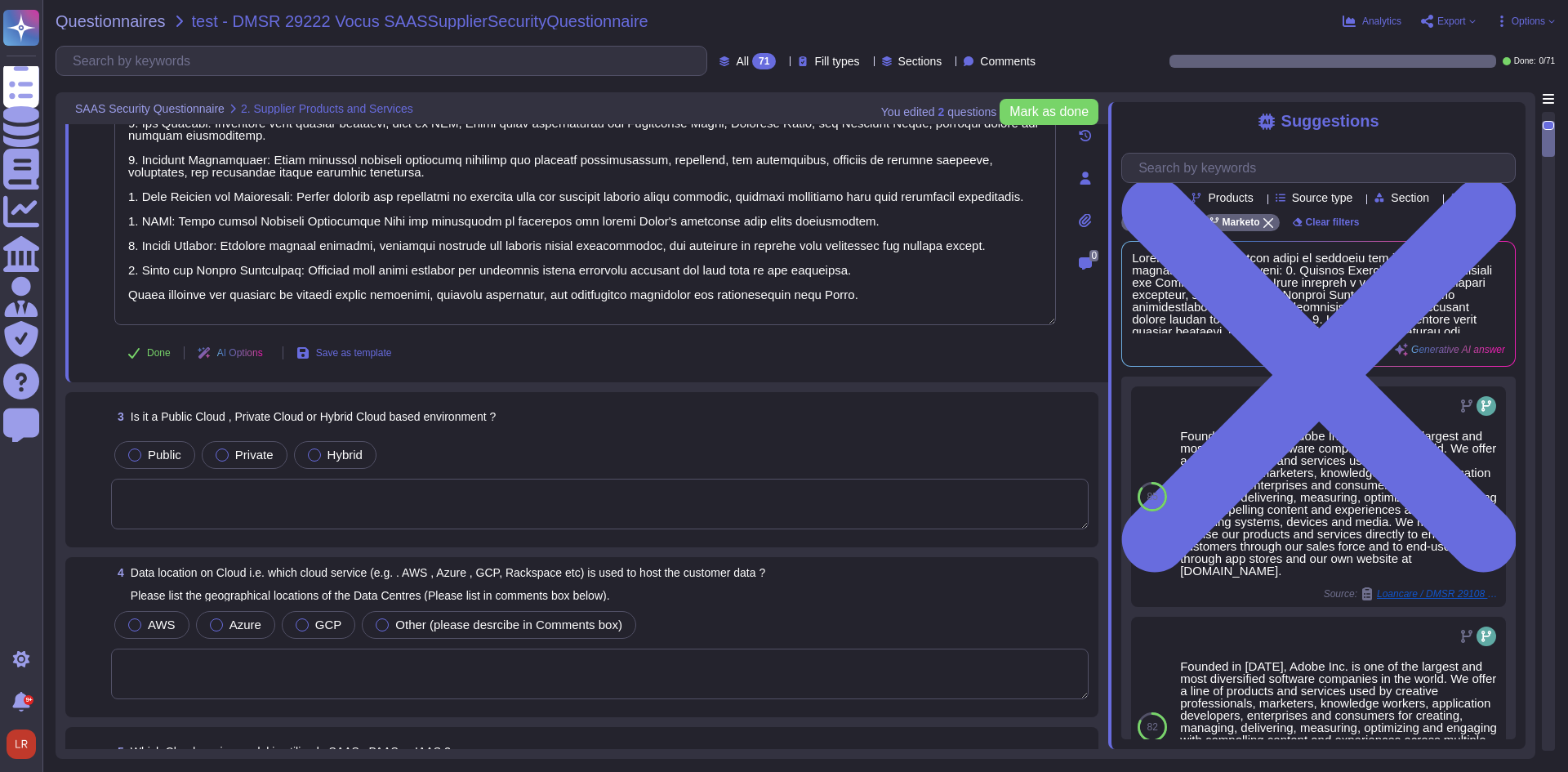
scroll to position [409, 0]
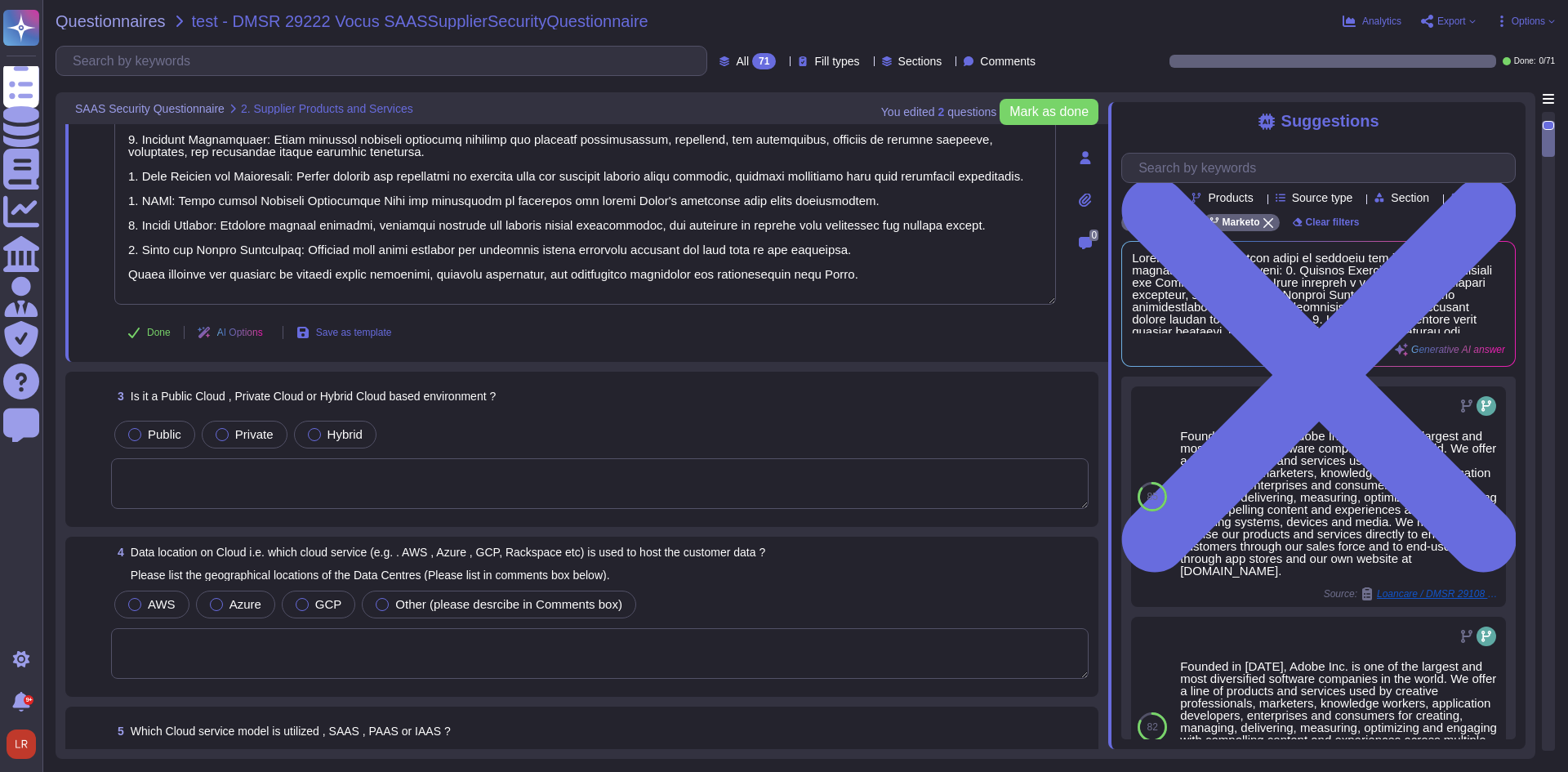
click at [402, 458] on textarea at bounding box center [600, 483] width 978 height 51
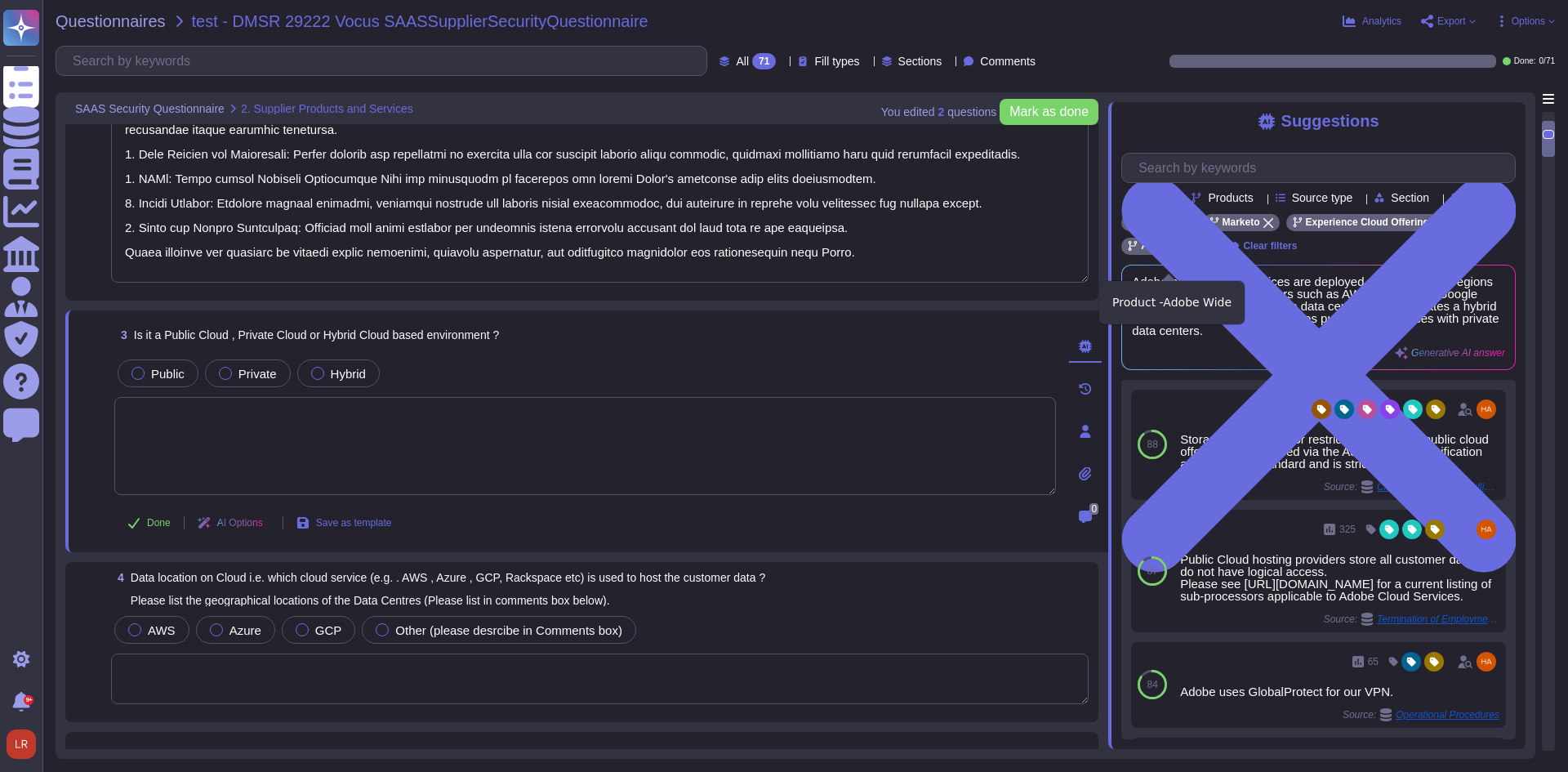
click at [1207, 251] on icon at bounding box center [1205, 247] width 10 height 10
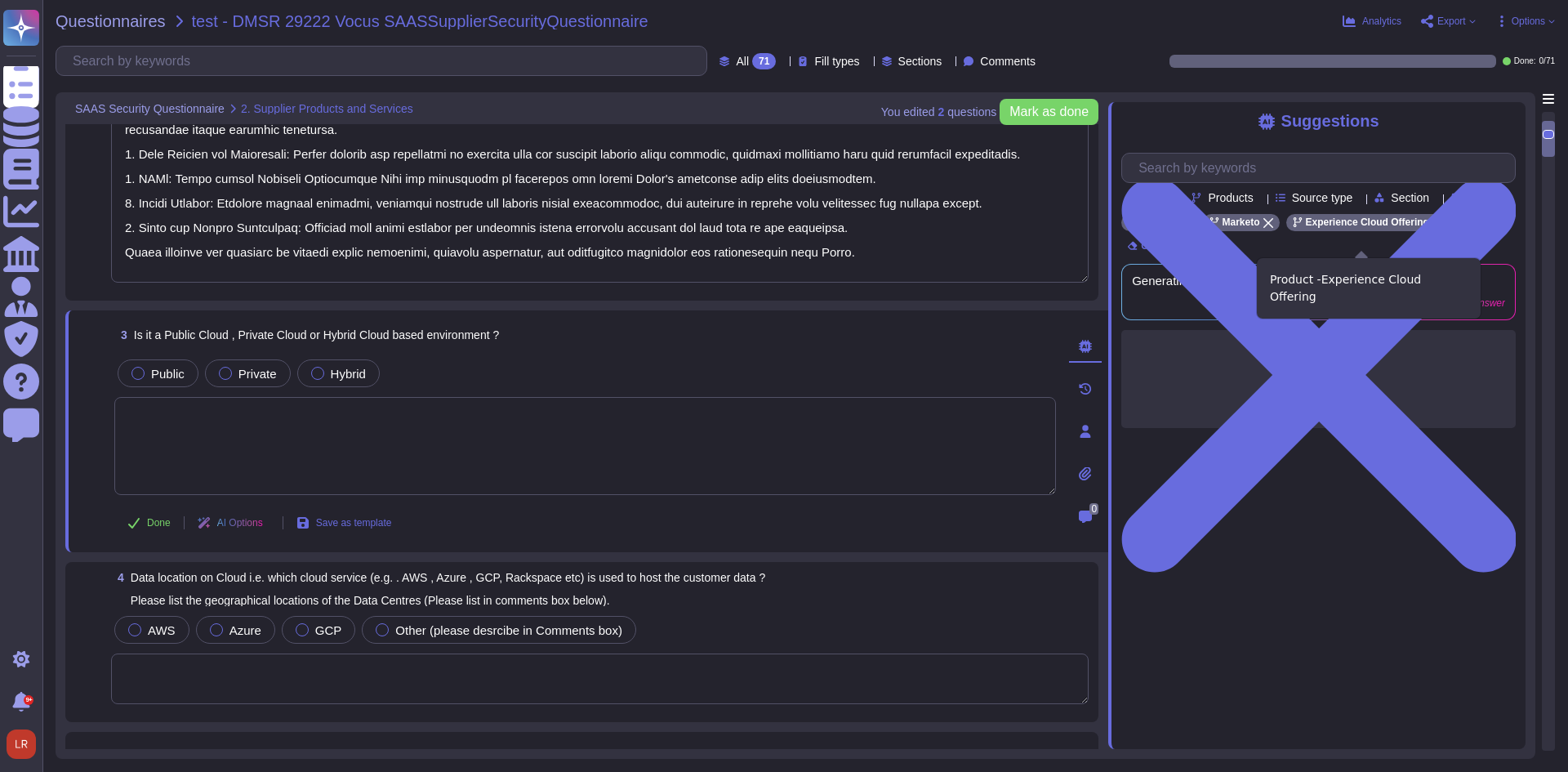
click at [1433, 228] on icon at bounding box center [1437, 222] width 10 height 10
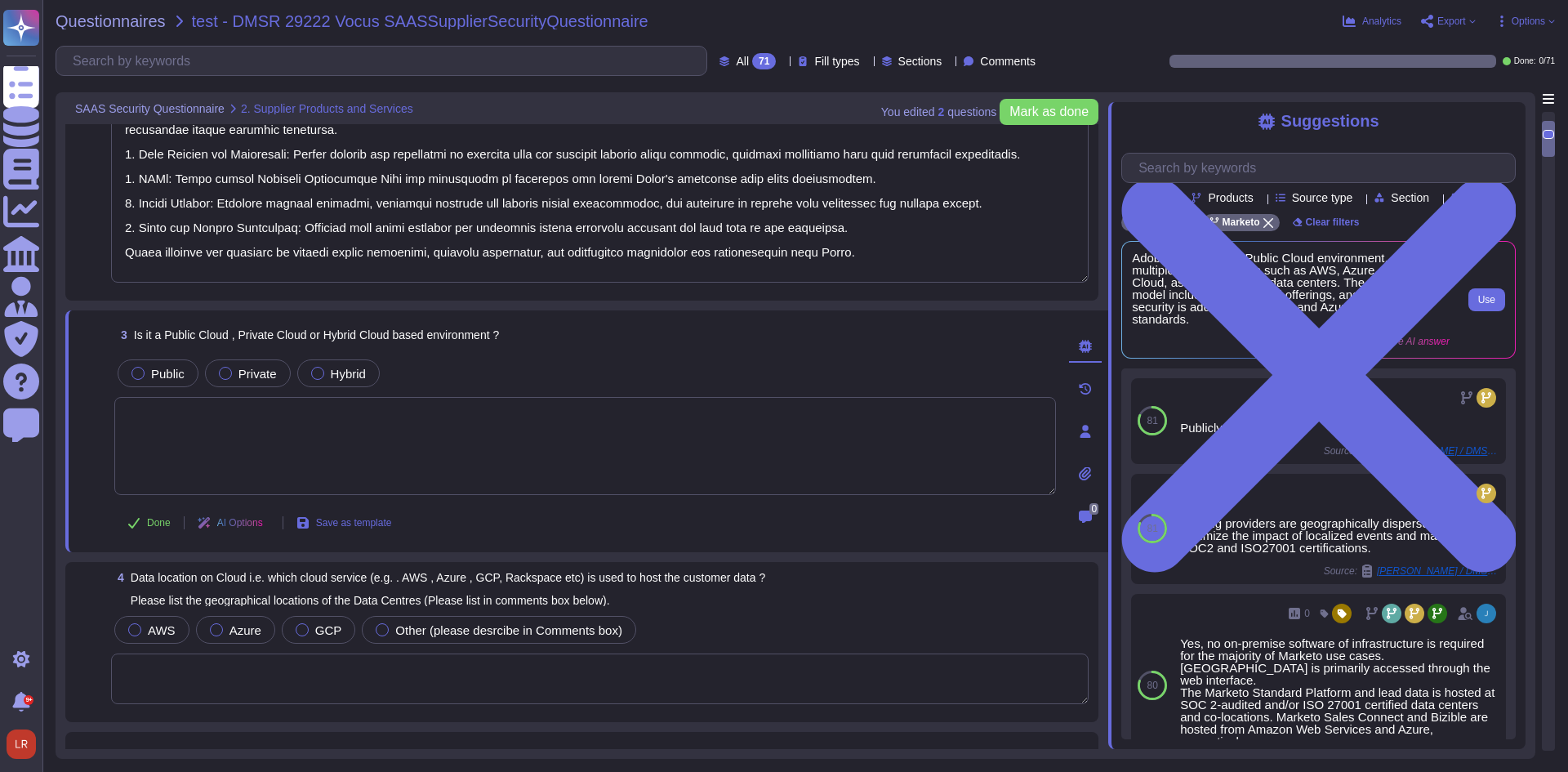
scroll to position [2, 0]
click at [1497, 311] on button "Use" at bounding box center [1486, 299] width 37 height 23
type textarea "Adobe operates in a Public Cloud environment, utilizing multiple cloud provider…"
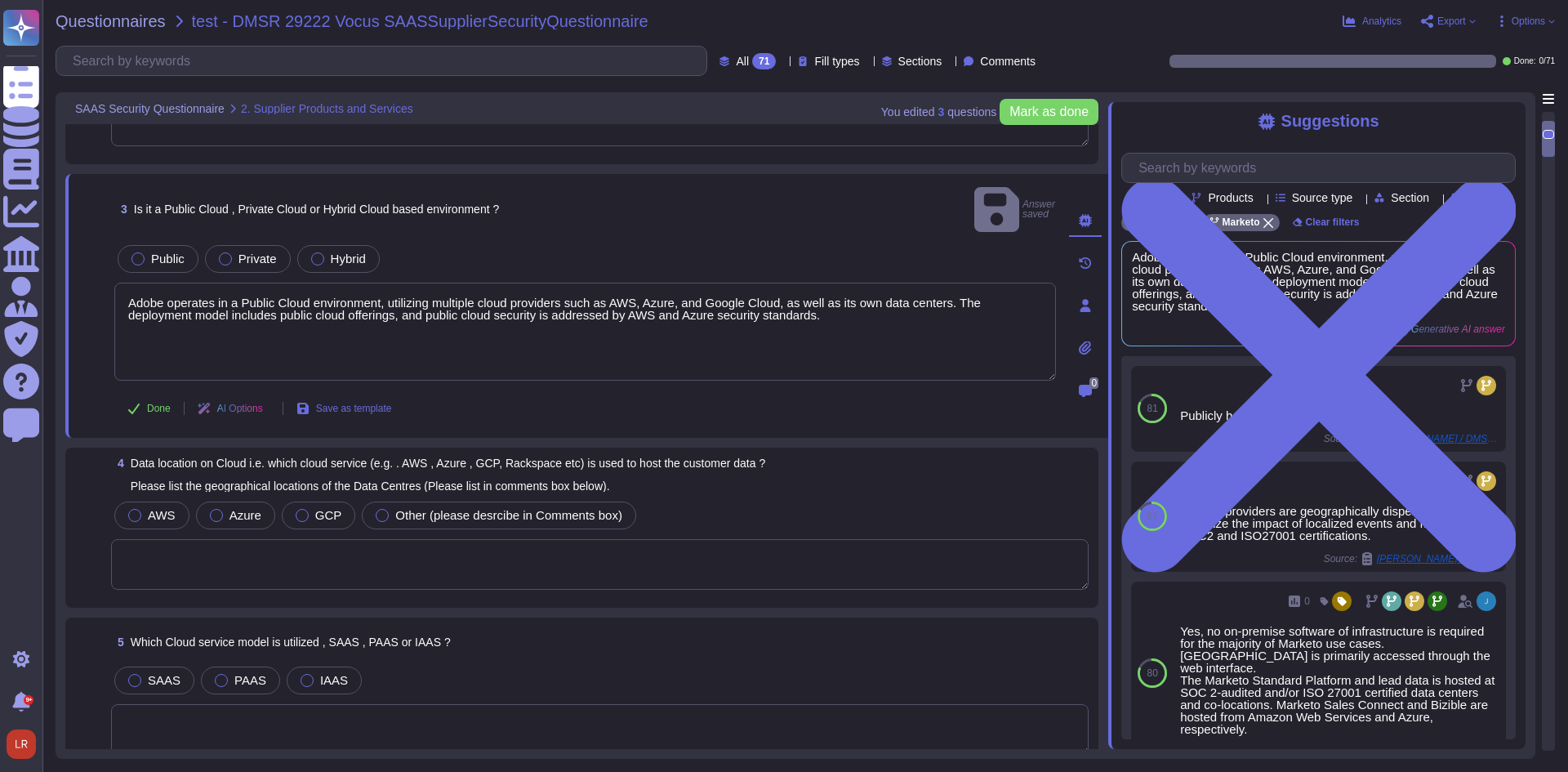
scroll to position [680, 0]
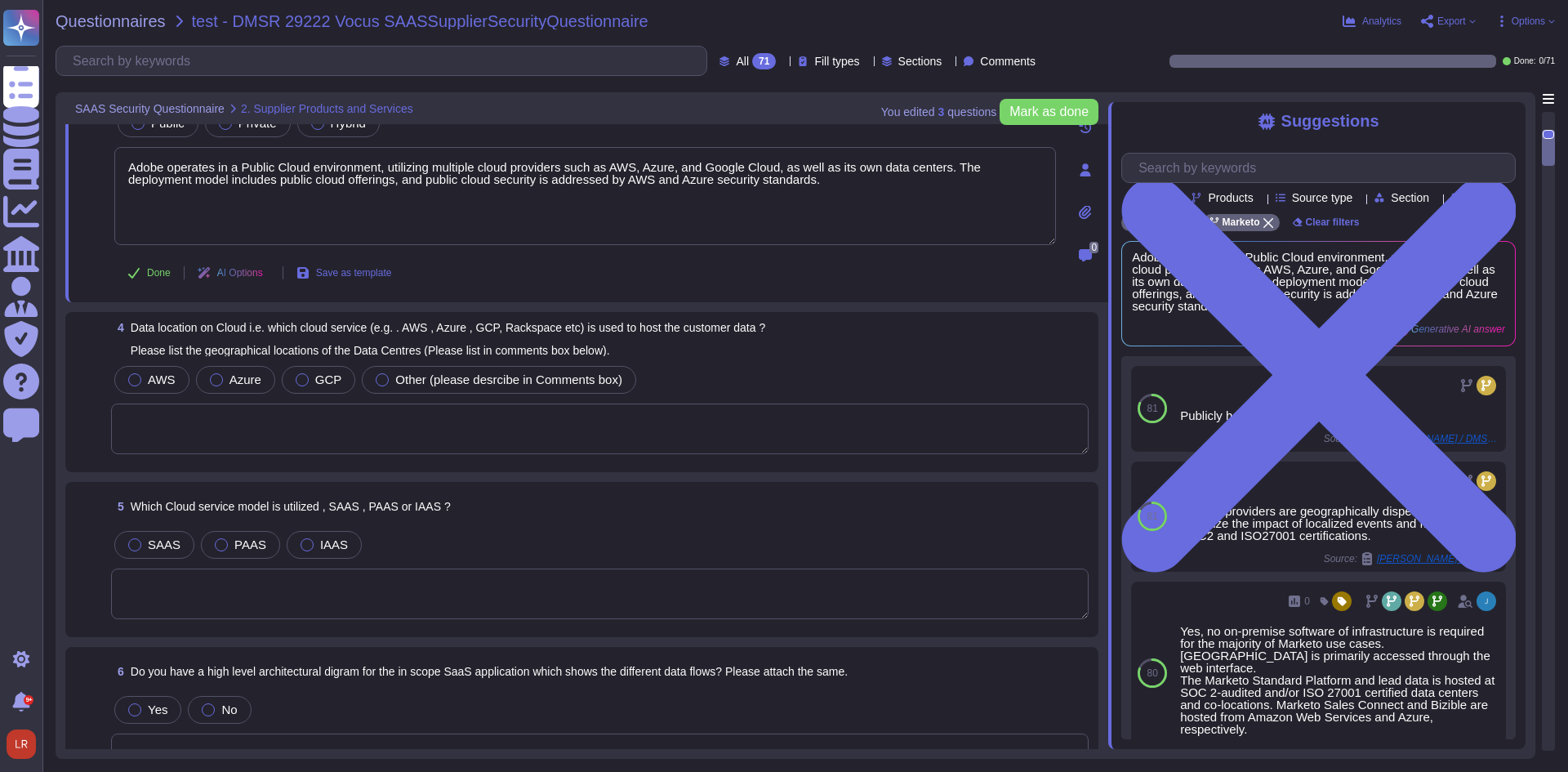
click at [652, 403] on textarea at bounding box center [600, 428] width 978 height 51
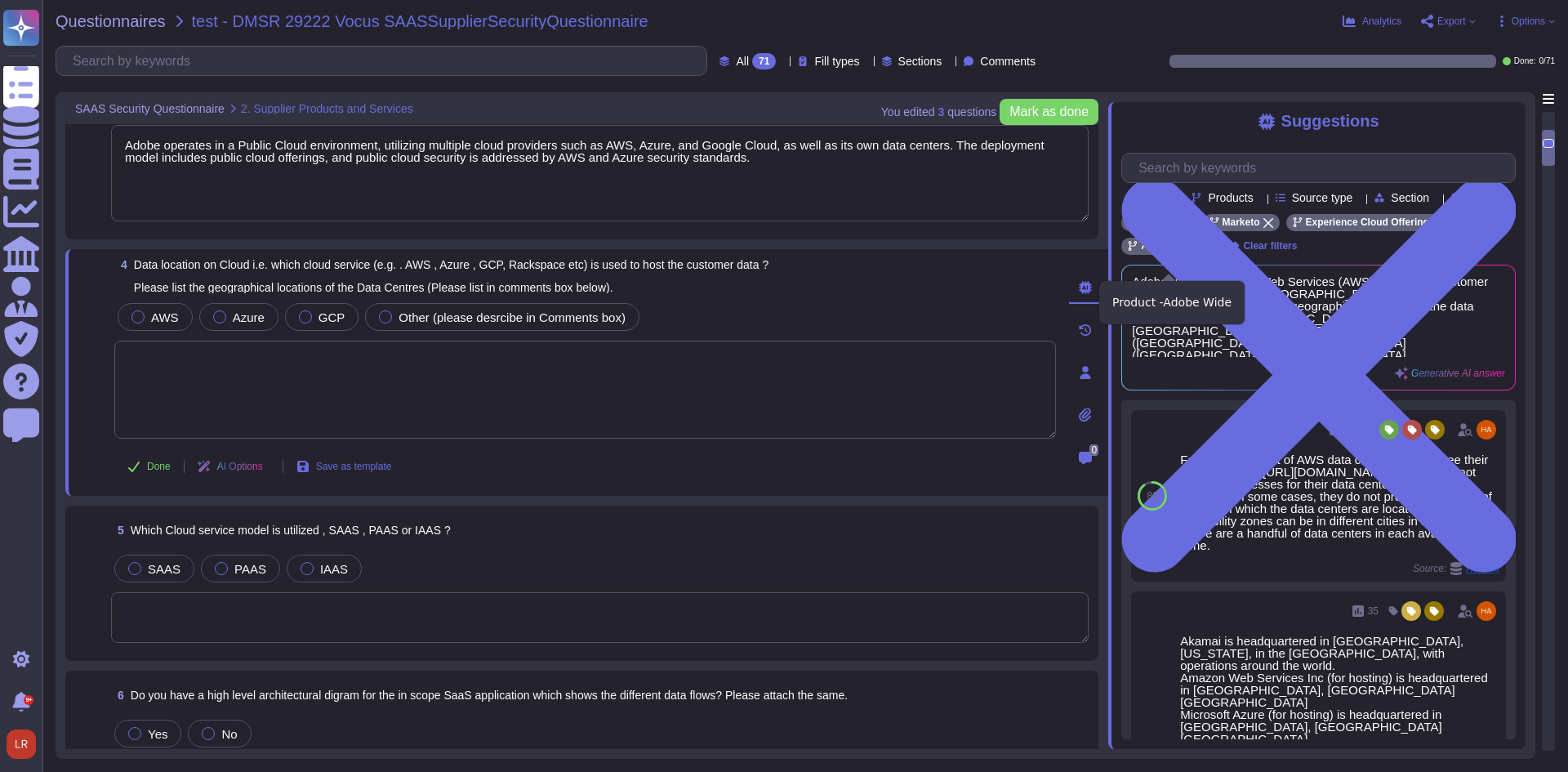
click at [1205, 251] on icon at bounding box center [1205, 247] width 10 height 10
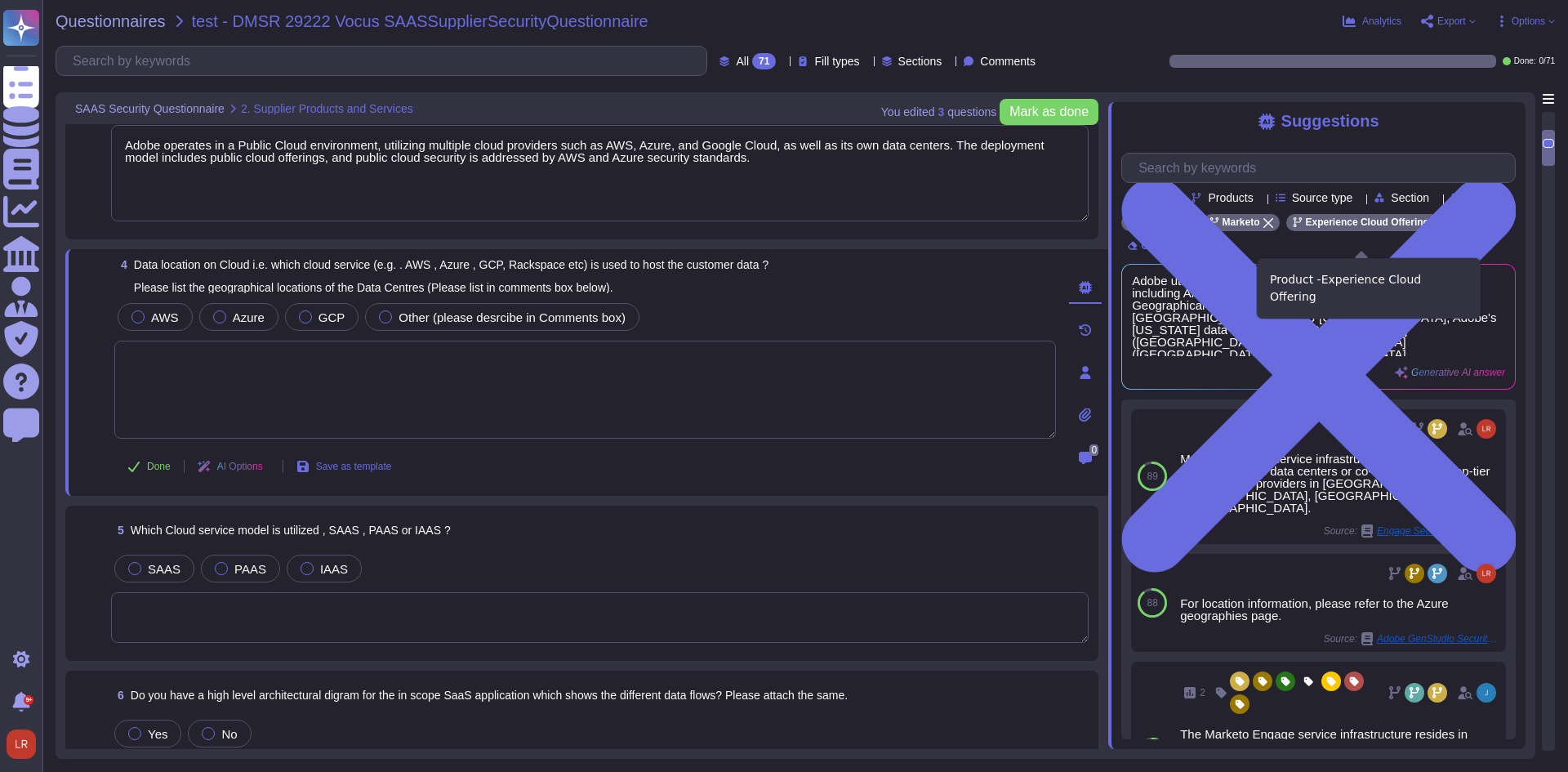
click at [1433, 228] on icon at bounding box center [1437, 222] width 10 height 10
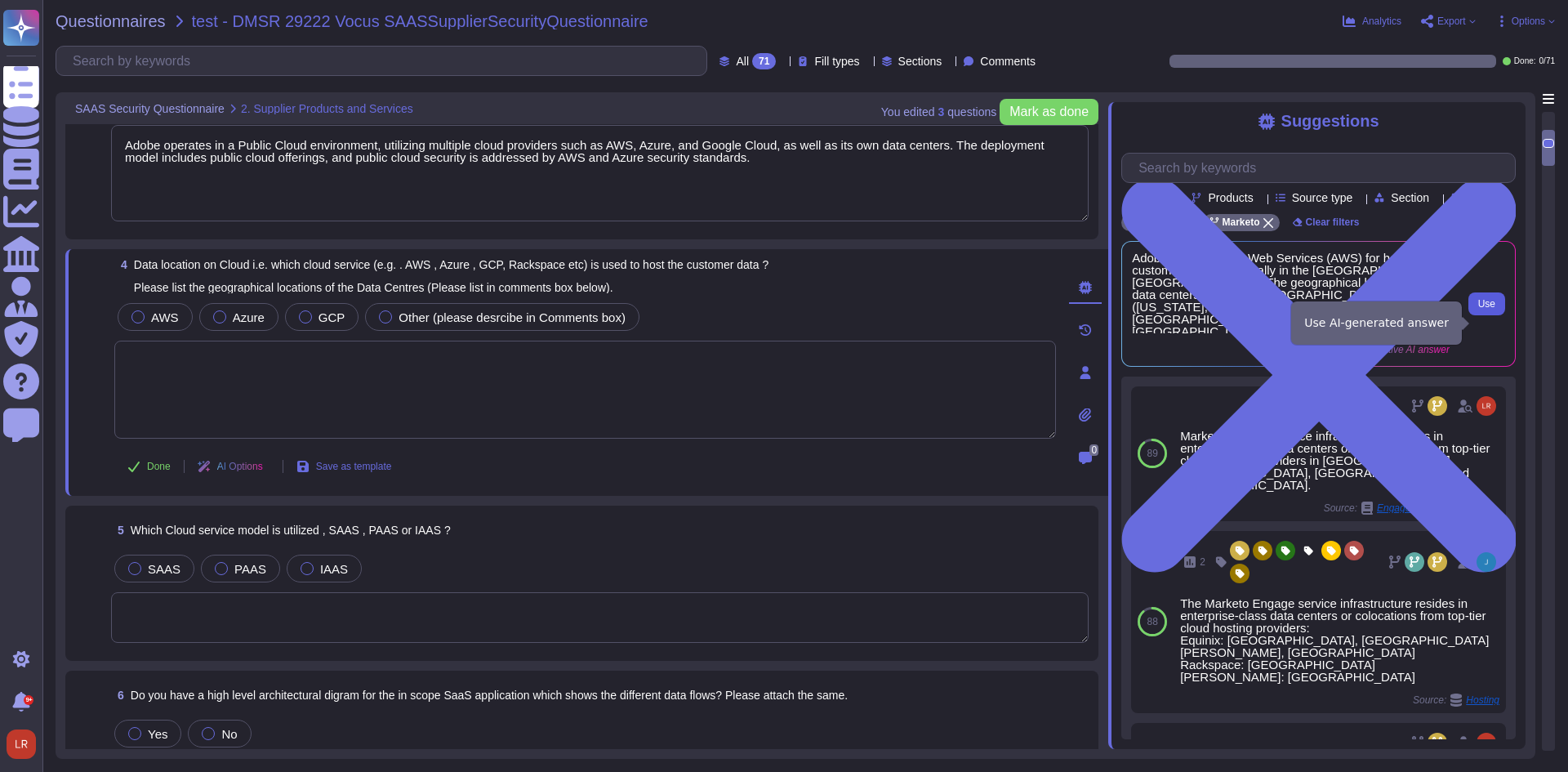
click at [1486, 309] on span "Use" at bounding box center [1486, 304] width 18 height 10
type textarea "Adobe uses Amazon Web Services (AWS) for hosting customer data, specifically in…"
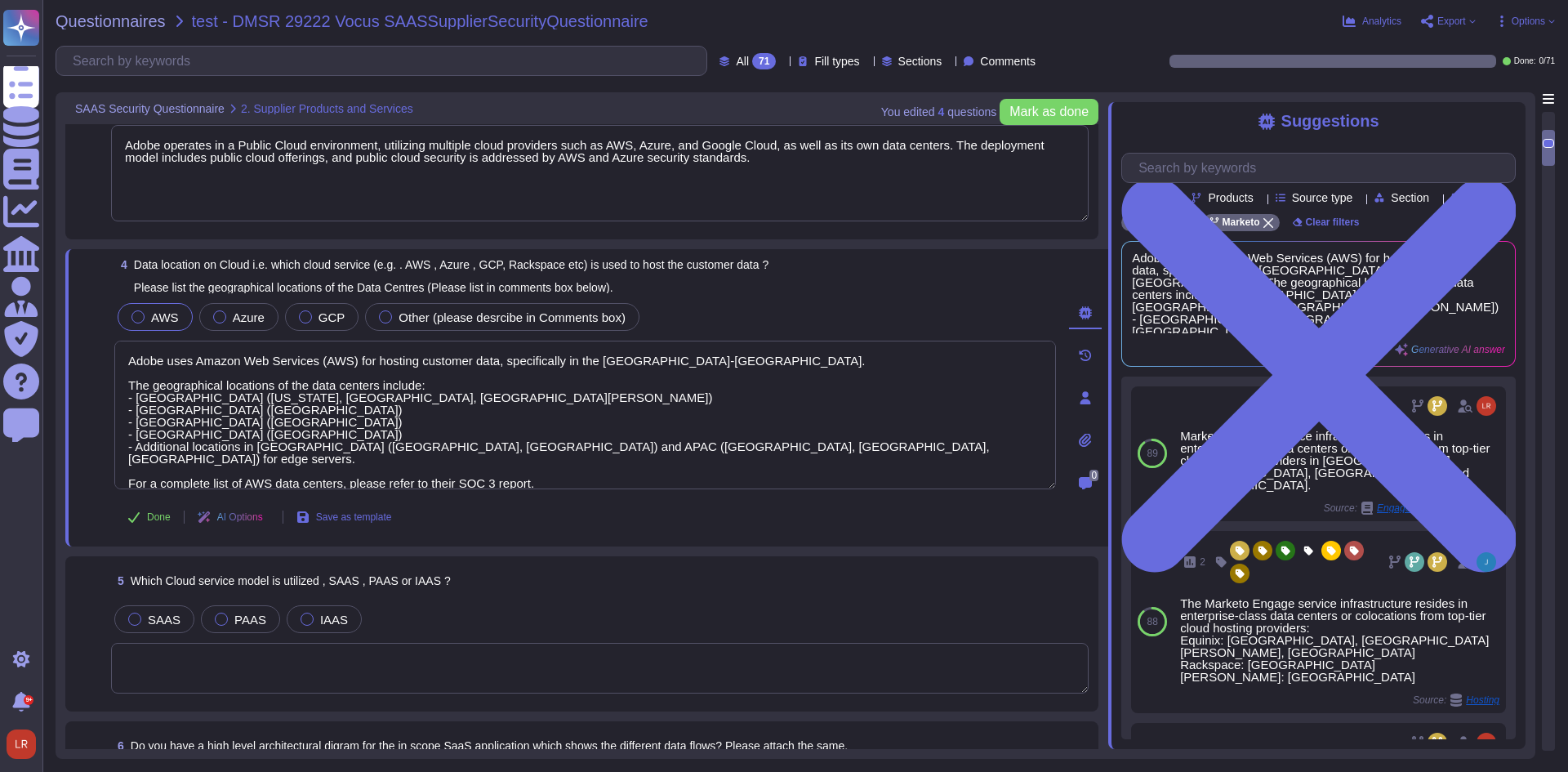
click at [139, 318] on div at bounding box center [138, 317] width 13 height 13
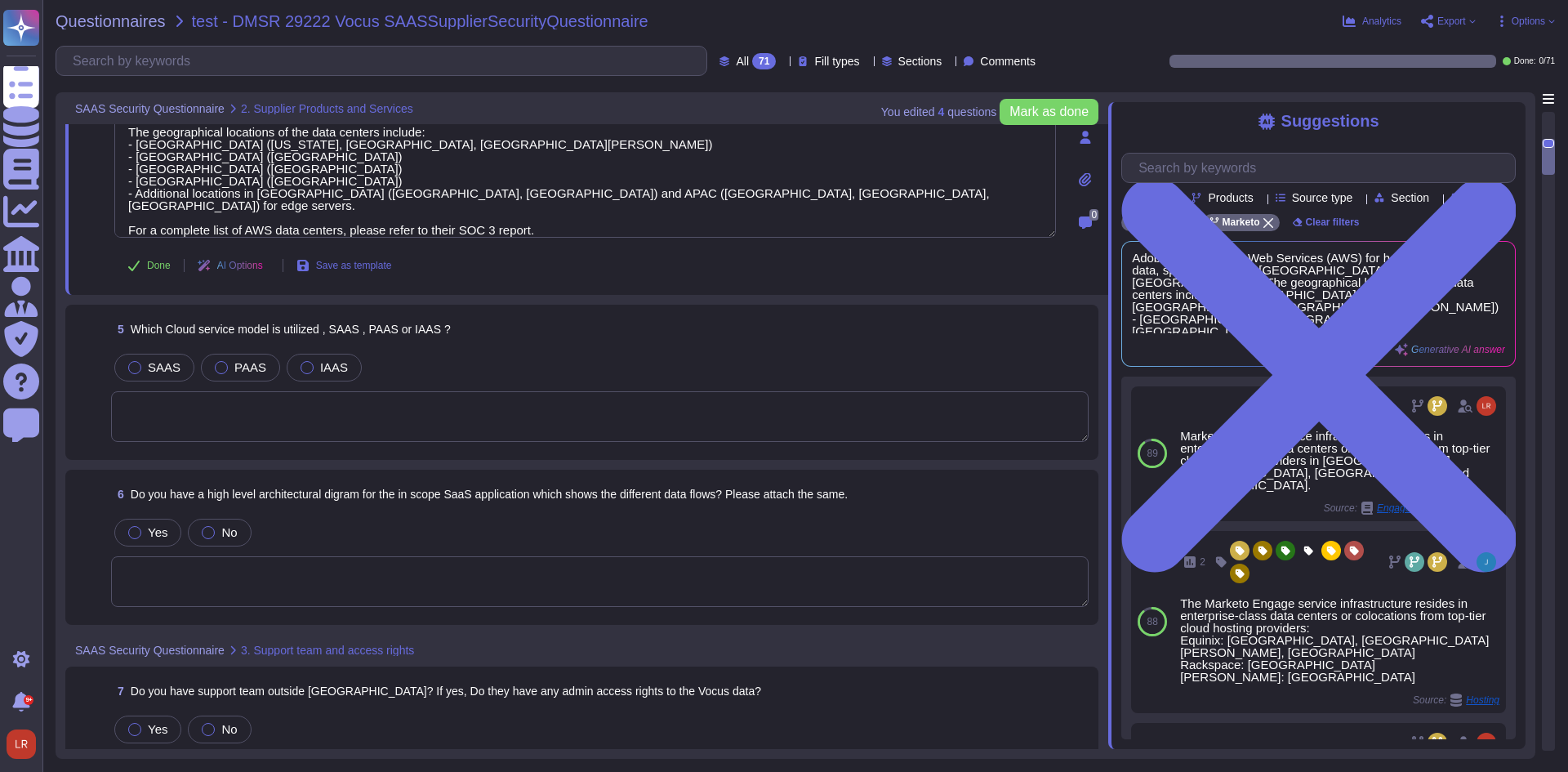
scroll to position [953, 0]
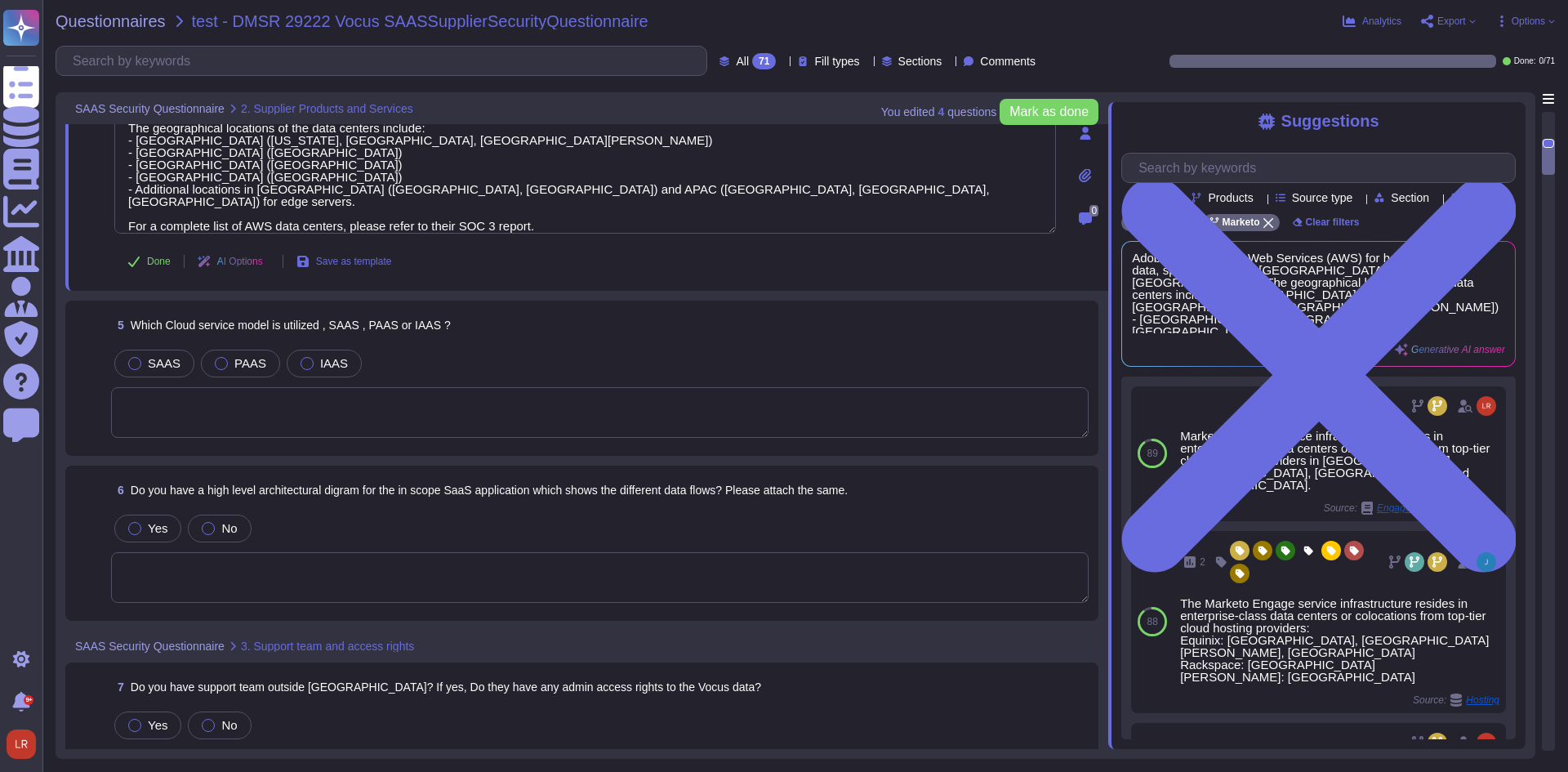
click at [351, 387] on textarea at bounding box center [600, 412] width 978 height 51
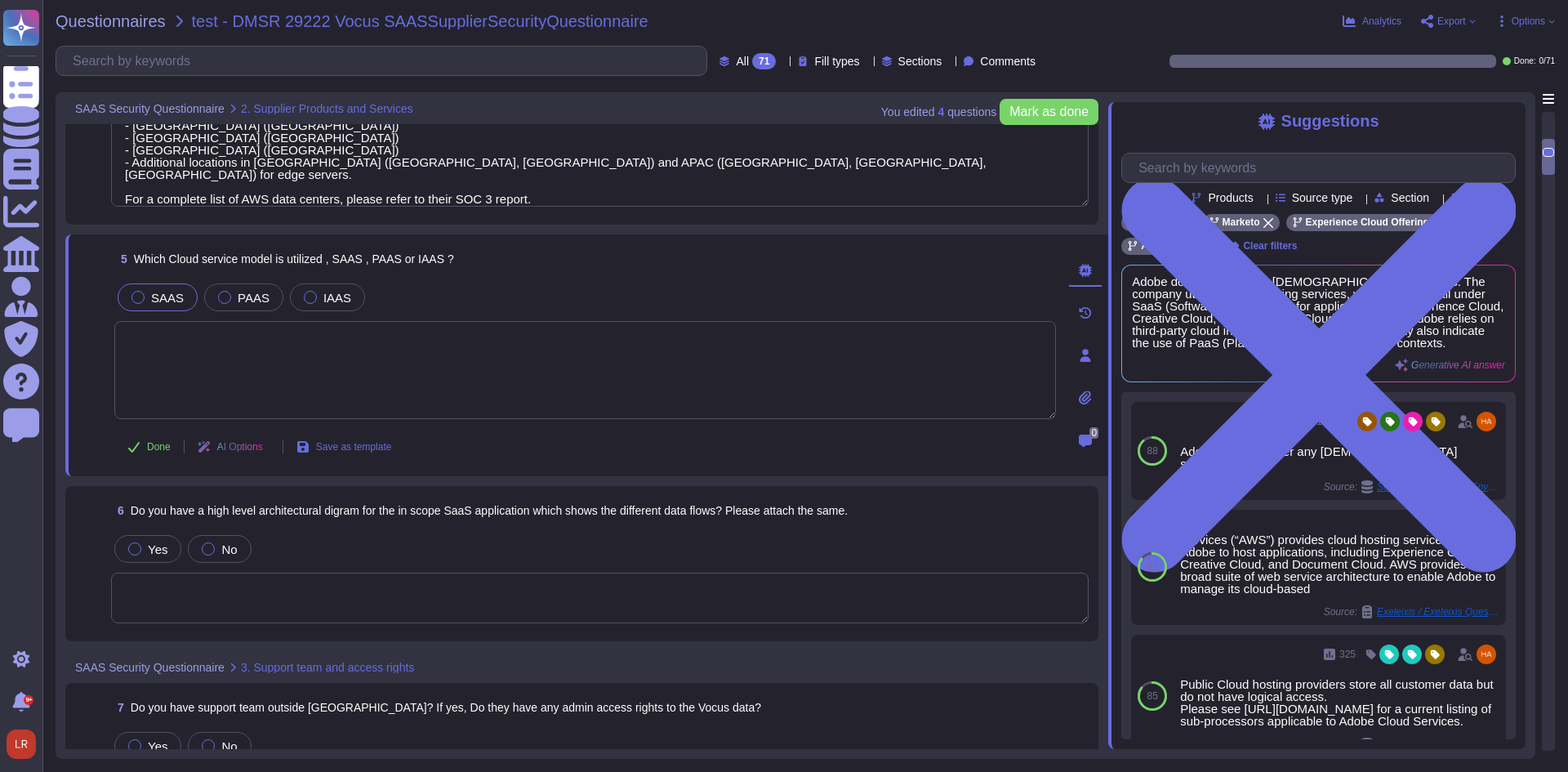
drag, startPoint x: 145, startPoint y: 292, endPoint x: 177, endPoint y: 298, distance: 32.6
click at [144, 292] on label "SAAS" at bounding box center [158, 297] width 52 height 13
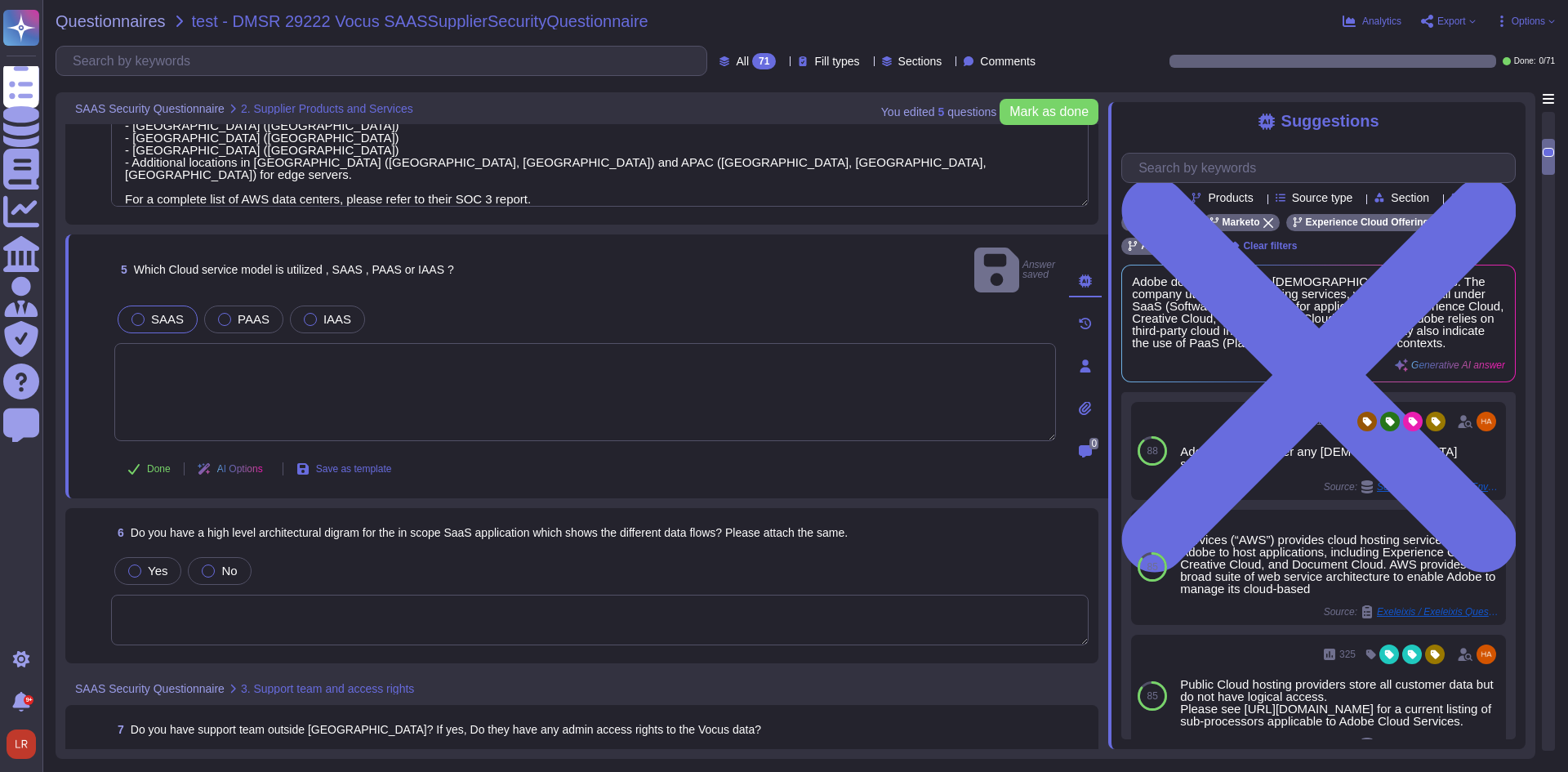
click at [604, 343] on textarea at bounding box center [585, 392] width 942 height 98
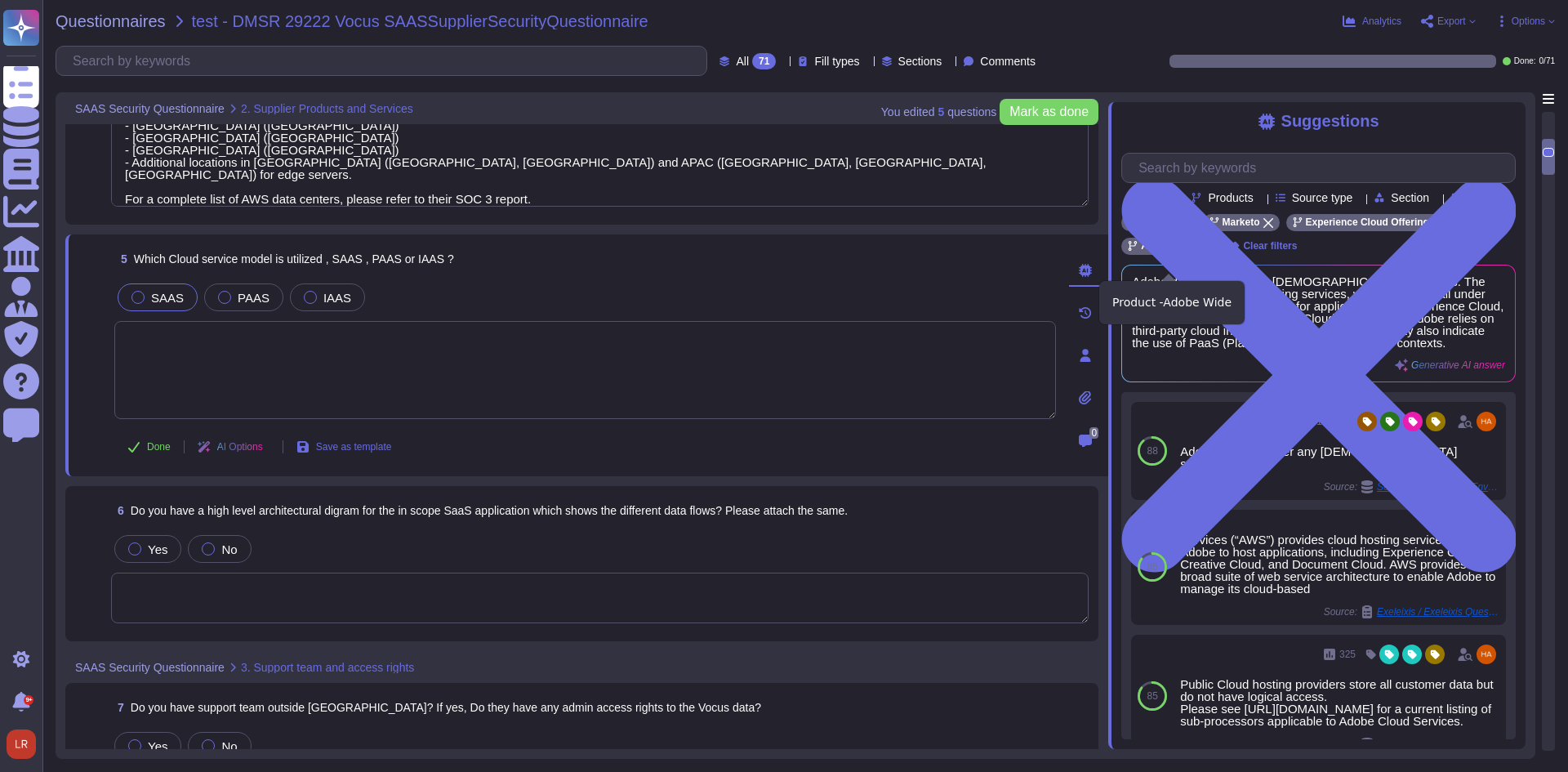
click at [1207, 251] on div at bounding box center [1205, 246] width 10 height 10
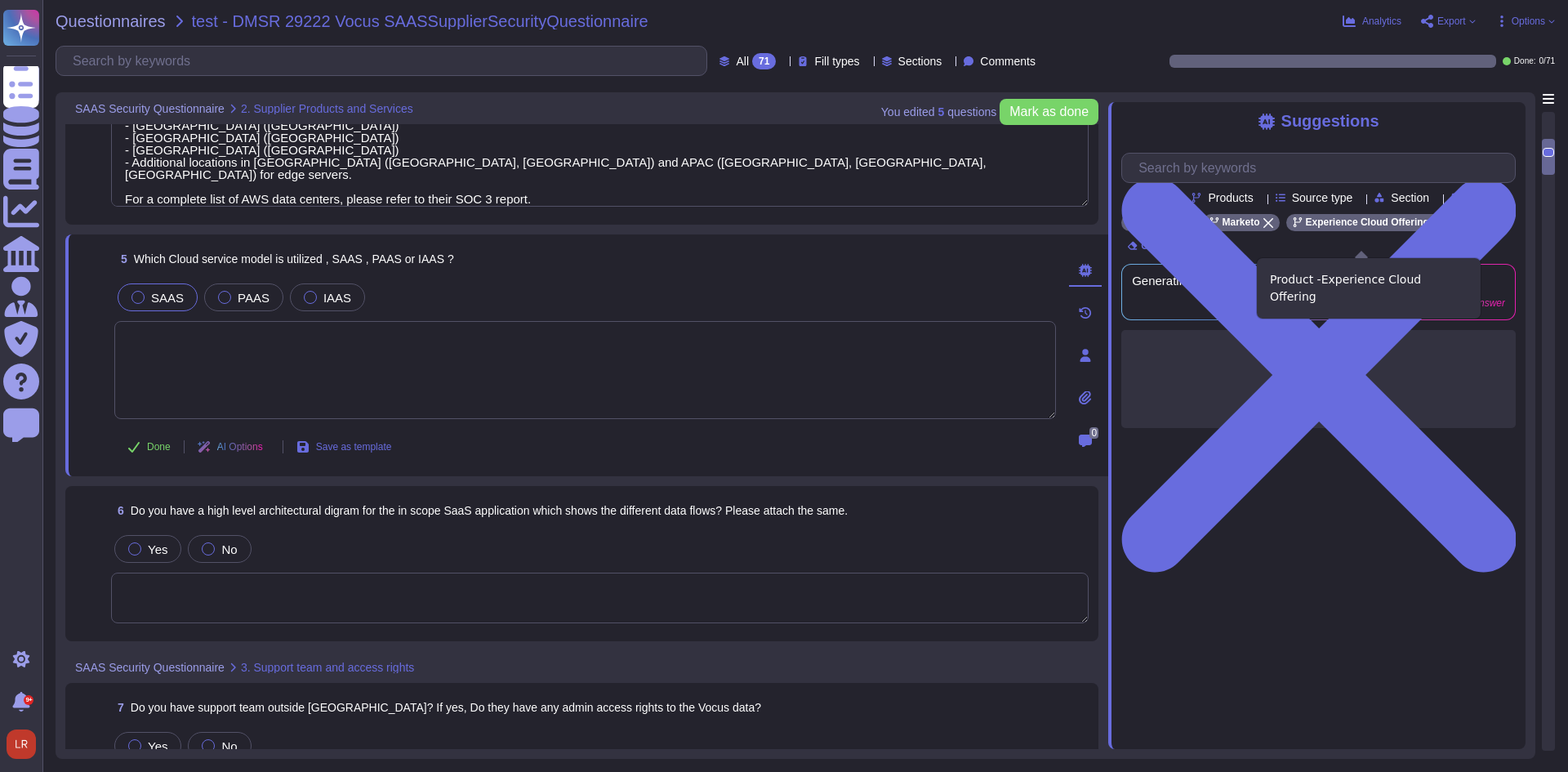
click at [1433, 228] on icon at bounding box center [1437, 222] width 10 height 10
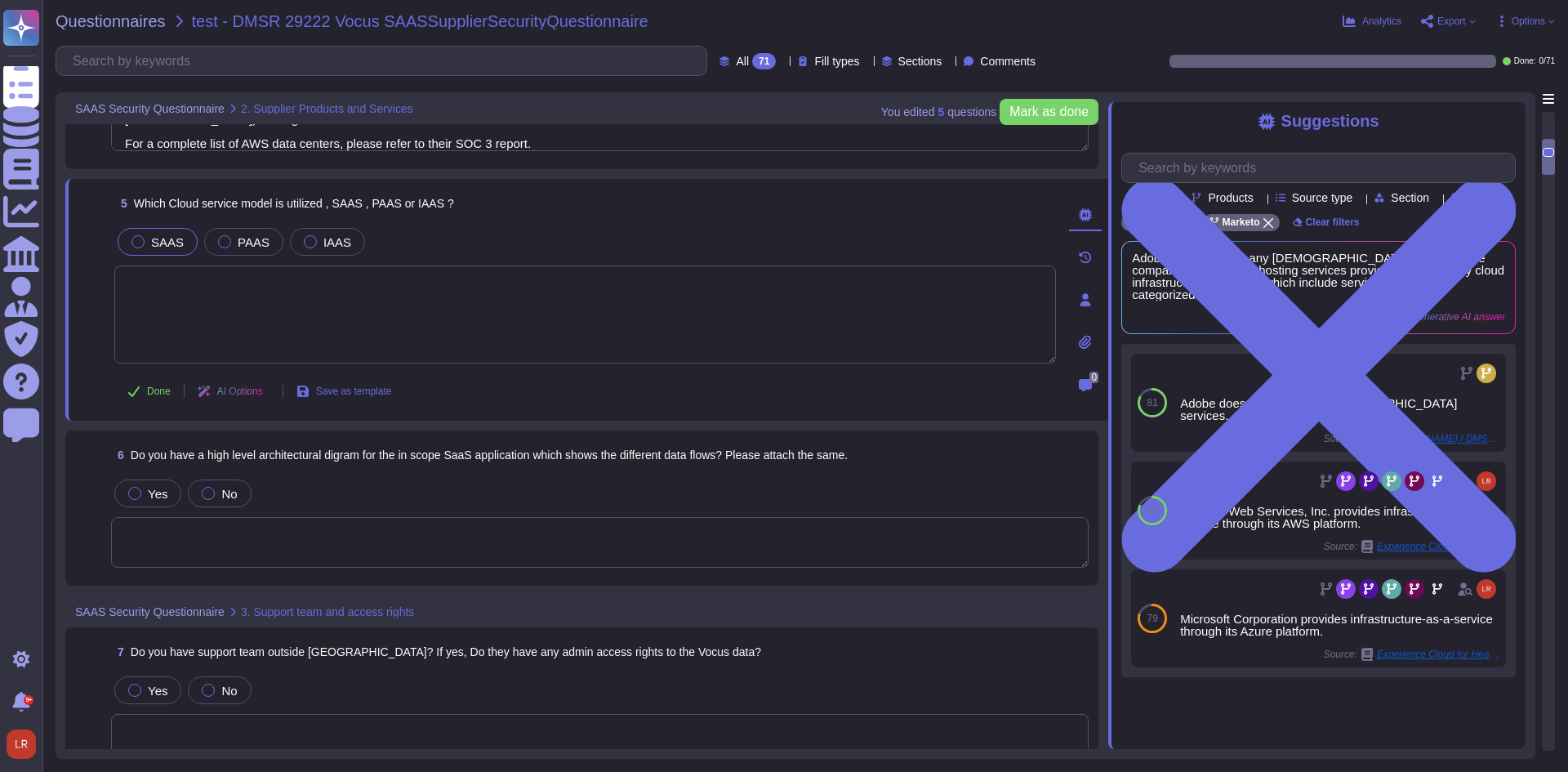
scroll to position [1089, 0]
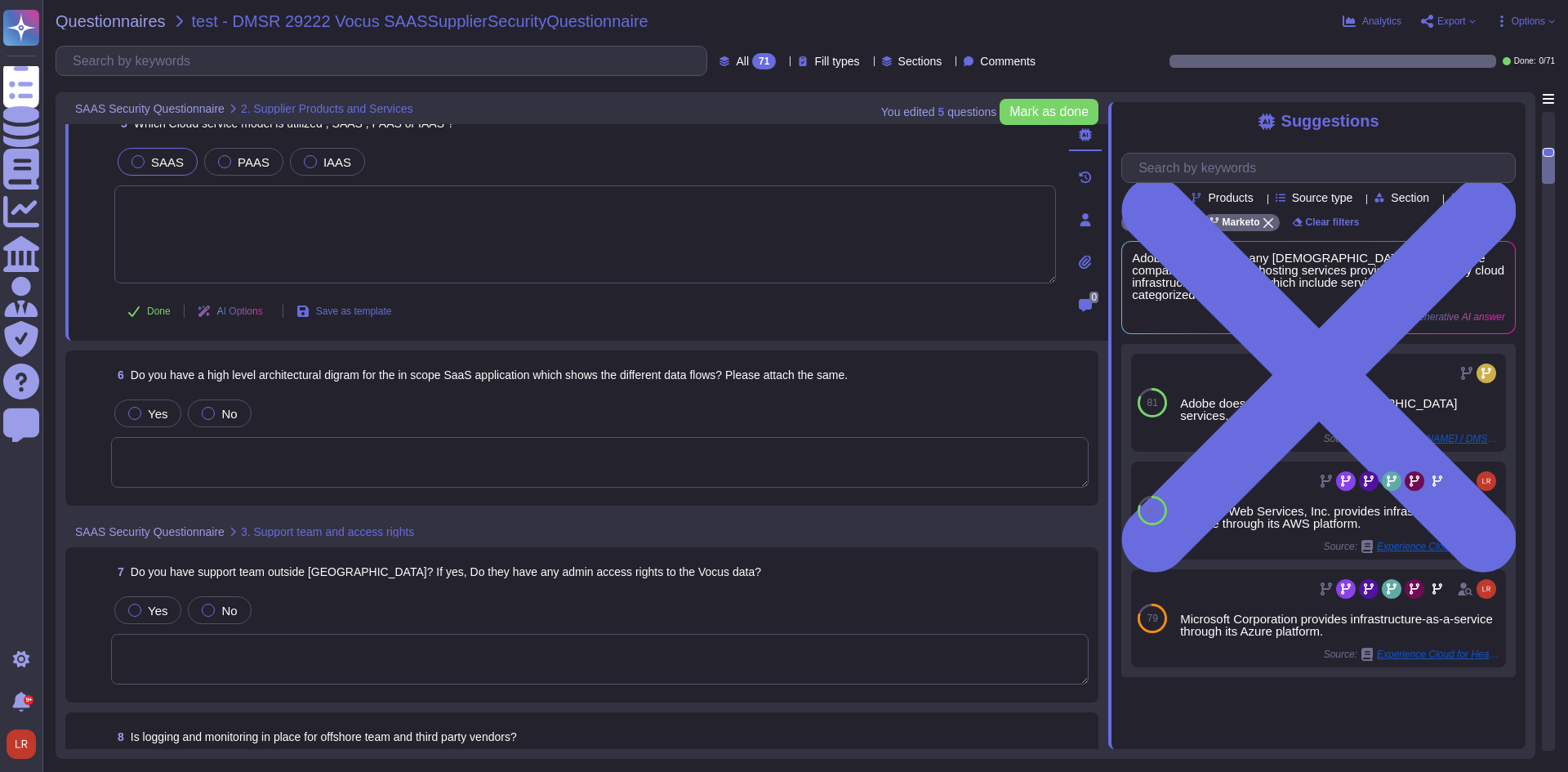
click at [489, 451] on textarea at bounding box center [600, 462] width 978 height 51
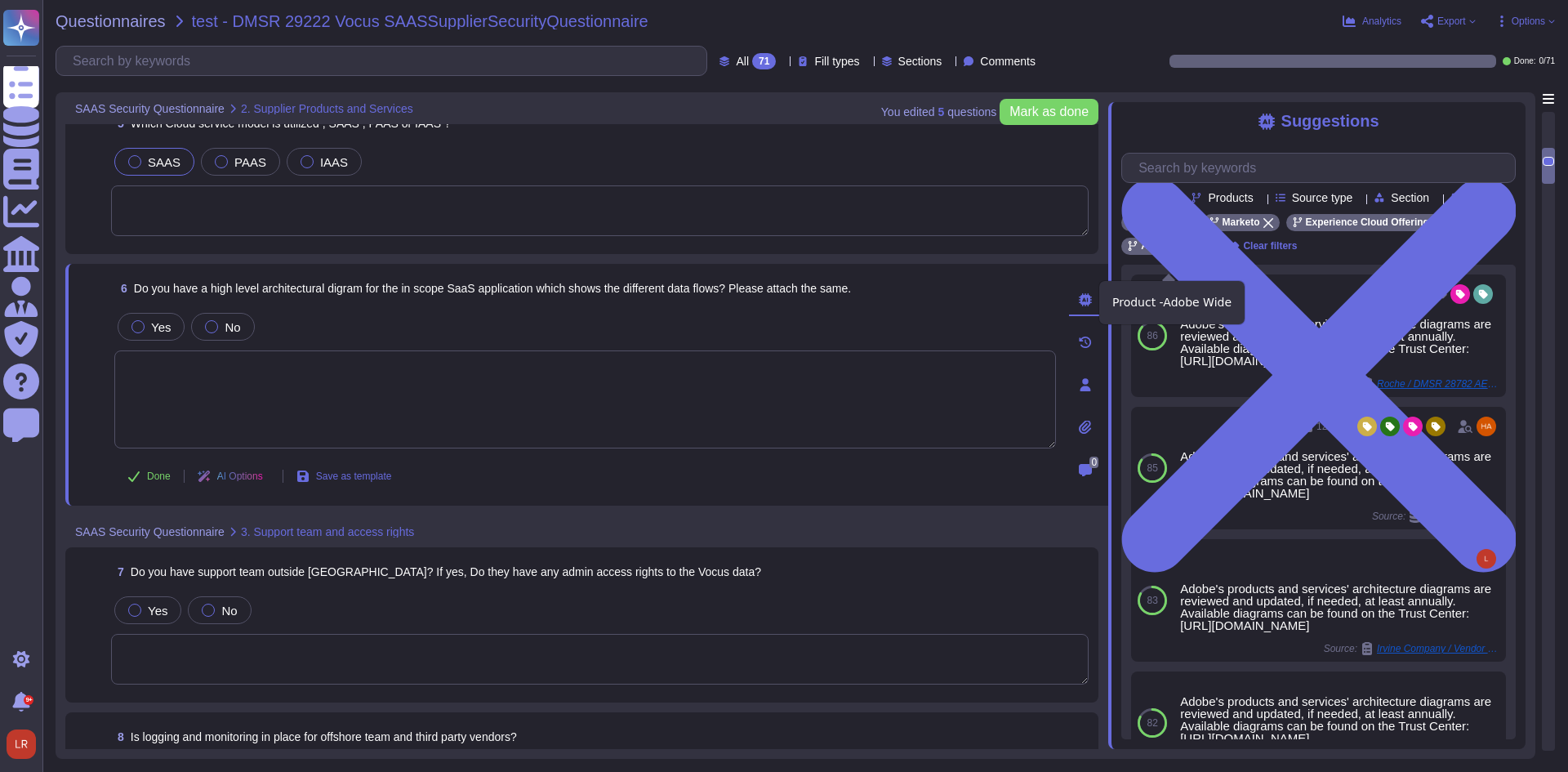
click at [1201, 251] on icon at bounding box center [1205, 247] width 10 height 10
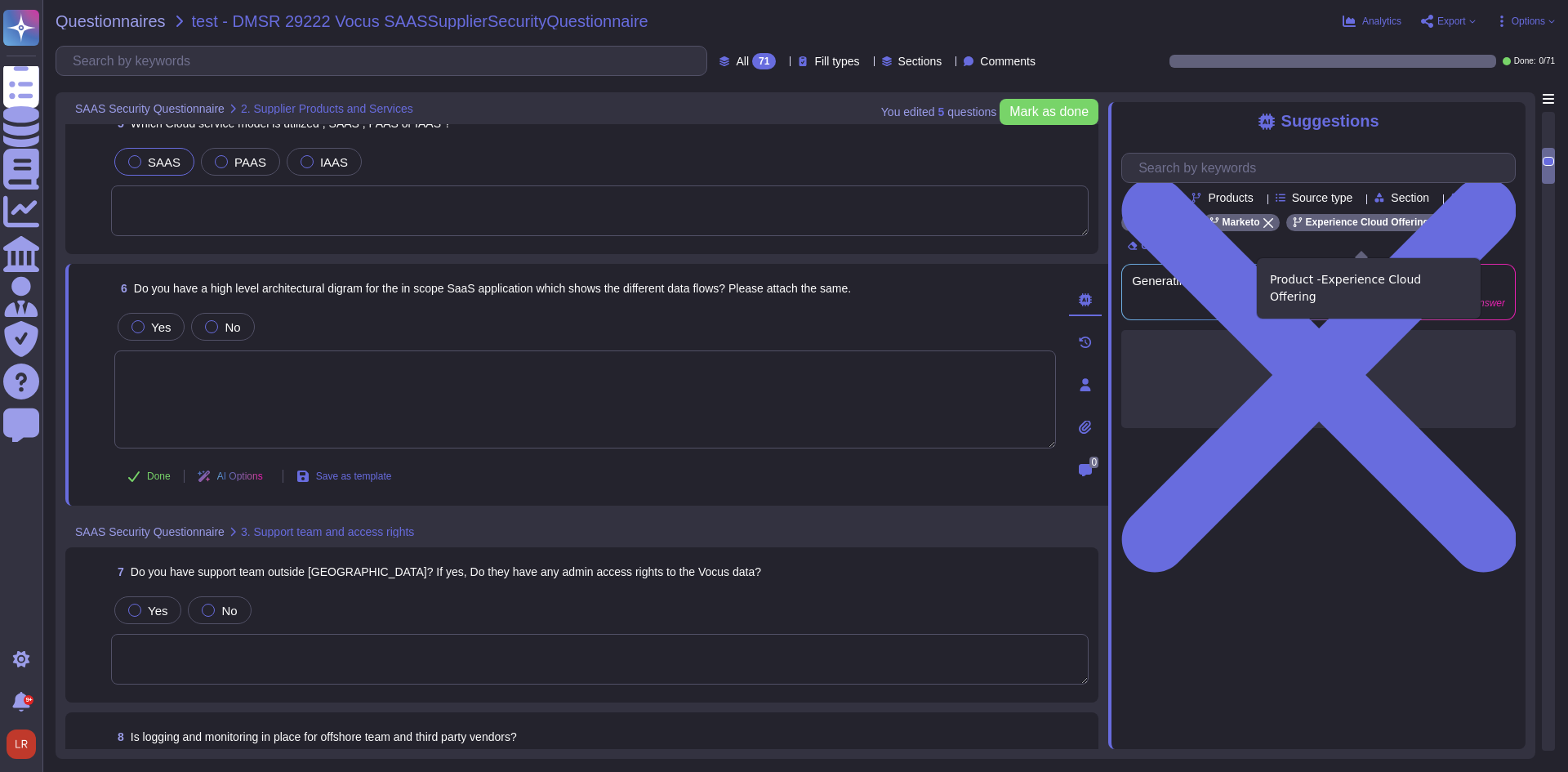
click at [1433, 228] on icon at bounding box center [1437, 222] width 10 height 10
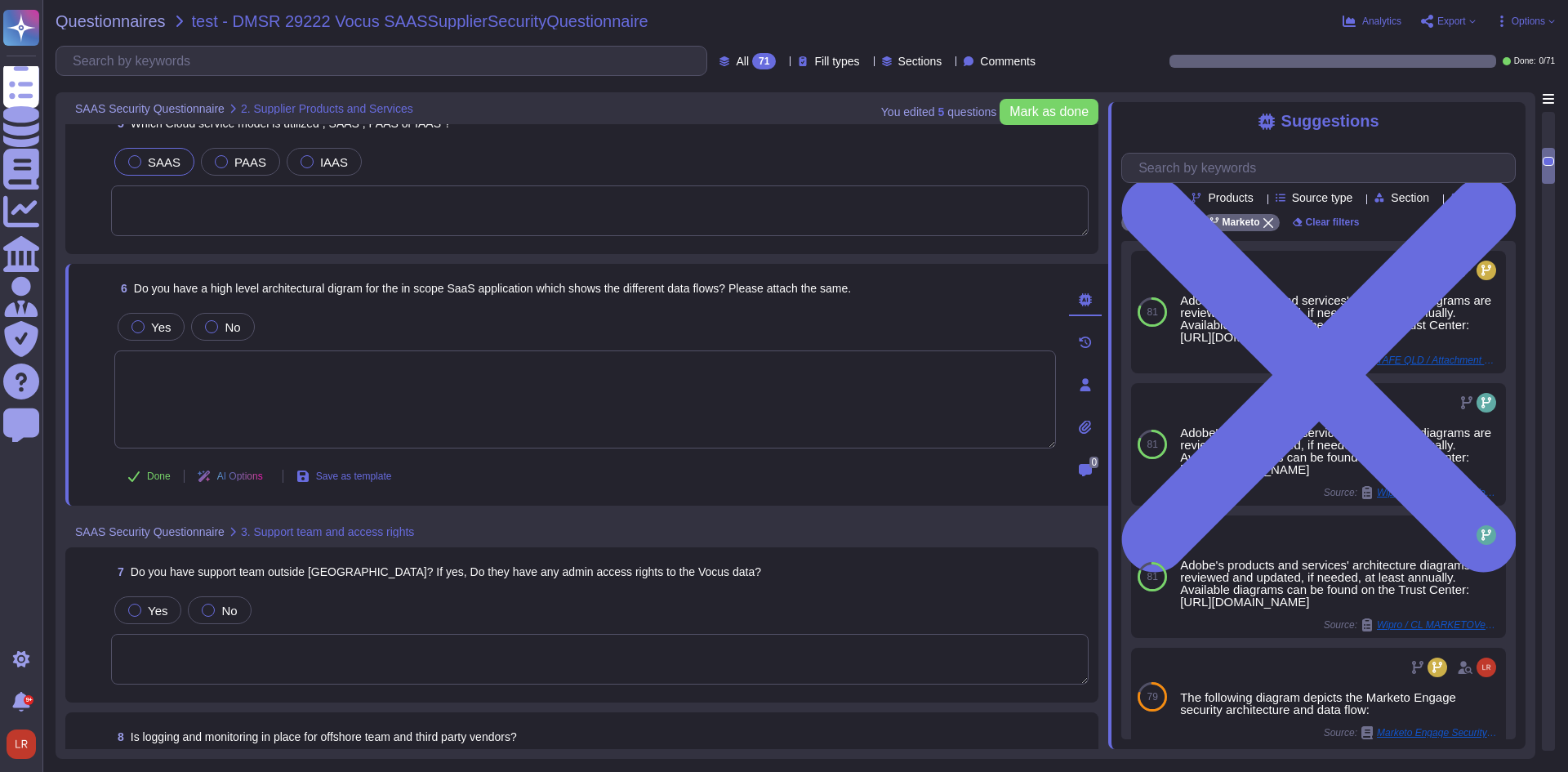
click at [1359, 198] on div "Source type" at bounding box center [1317, 197] width 84 height 12
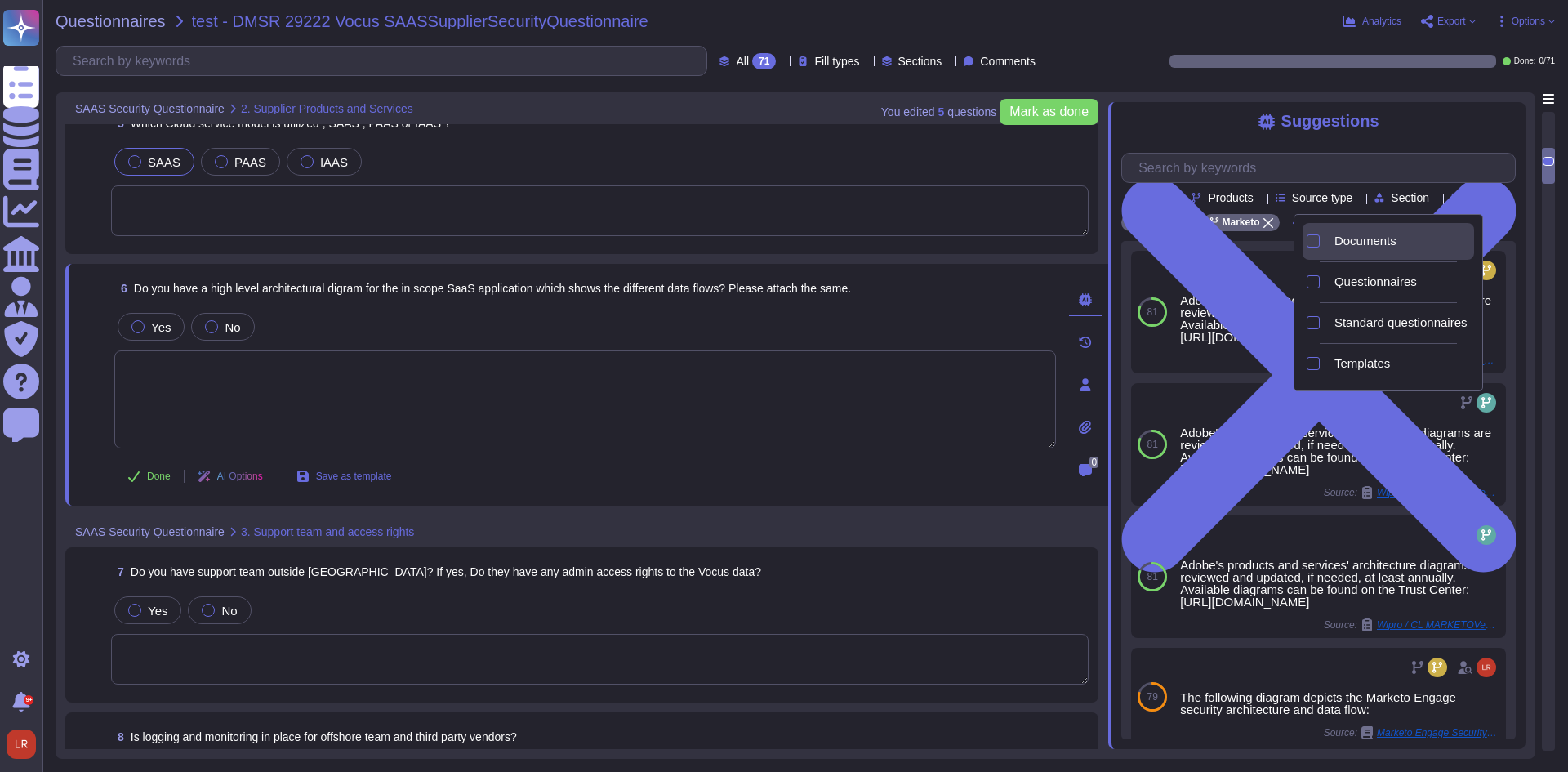
click at [1359, 247] on span "Documents" at bounding box center [1365, 241] width 62 height 15
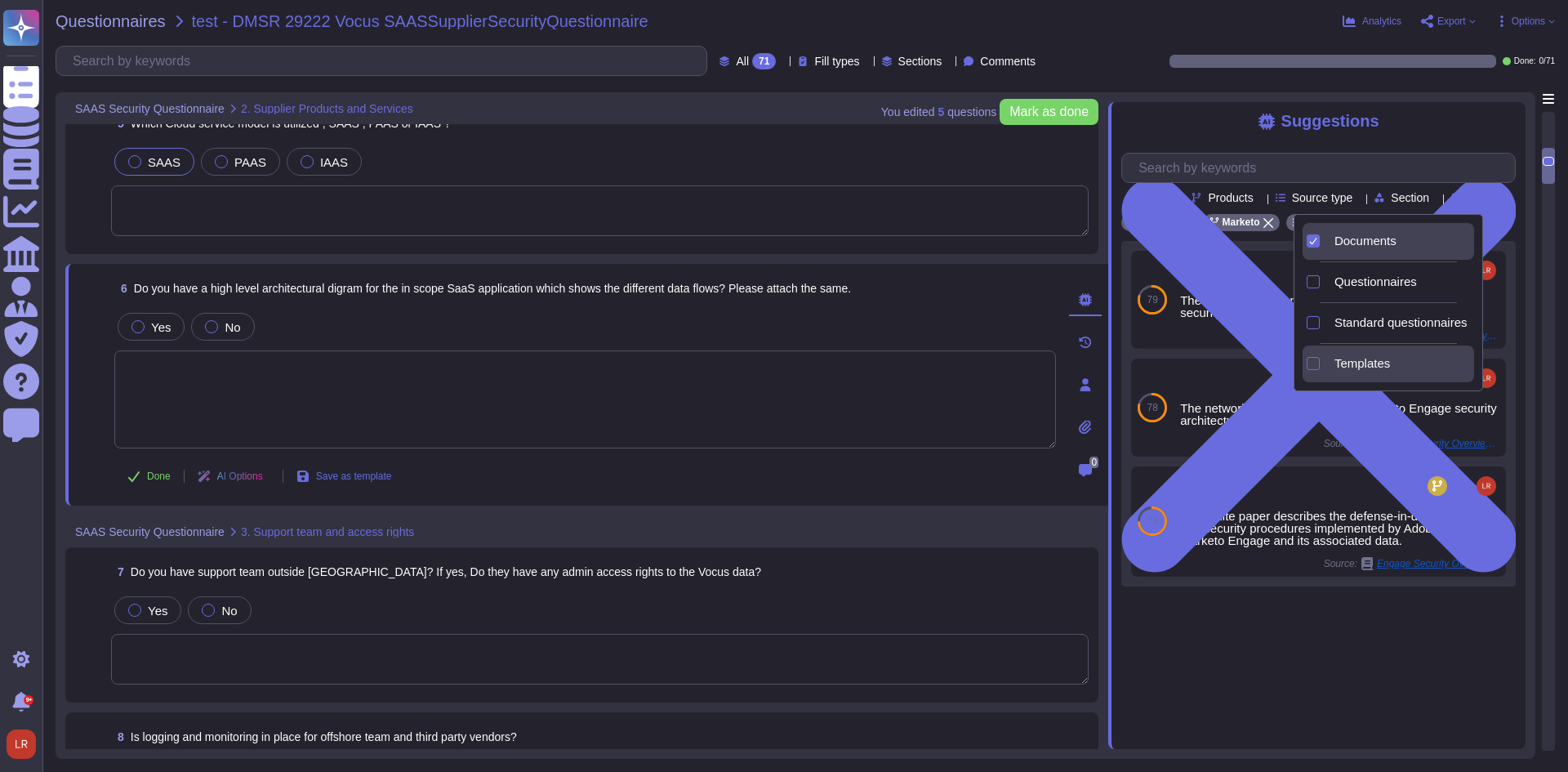
click at [1368, 371] on div "Templates" at bounding box center [1401, 364] width 146 height 37
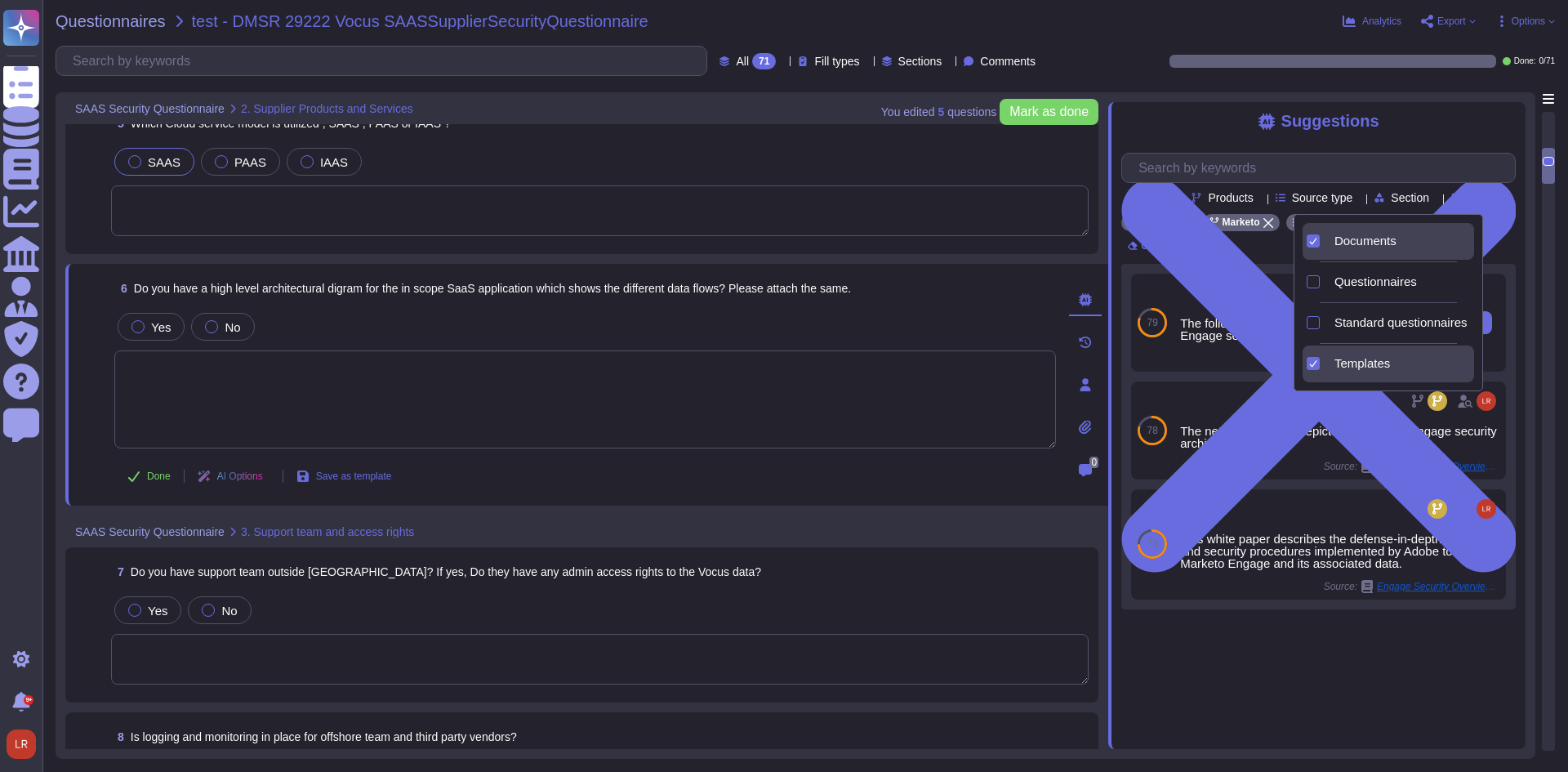
click at [1244, 326] on div "The following diagram depicts the Marketo Engage security architecture and data…" at bounding box center [1307, 323] width 254 height 85
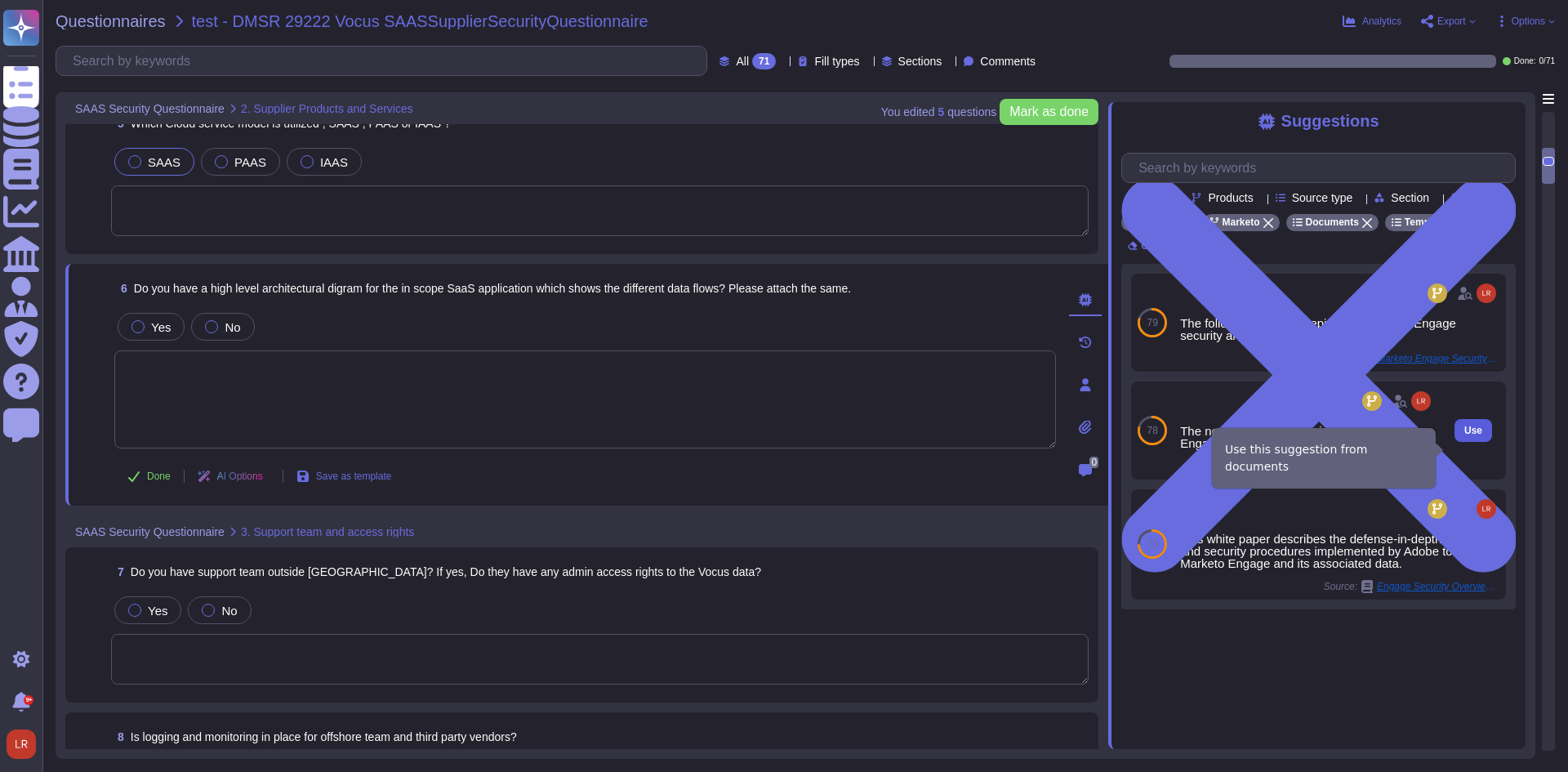
click at [1465, 436] on span "Use" at bounding box center [1473, 430] width 18 height 10
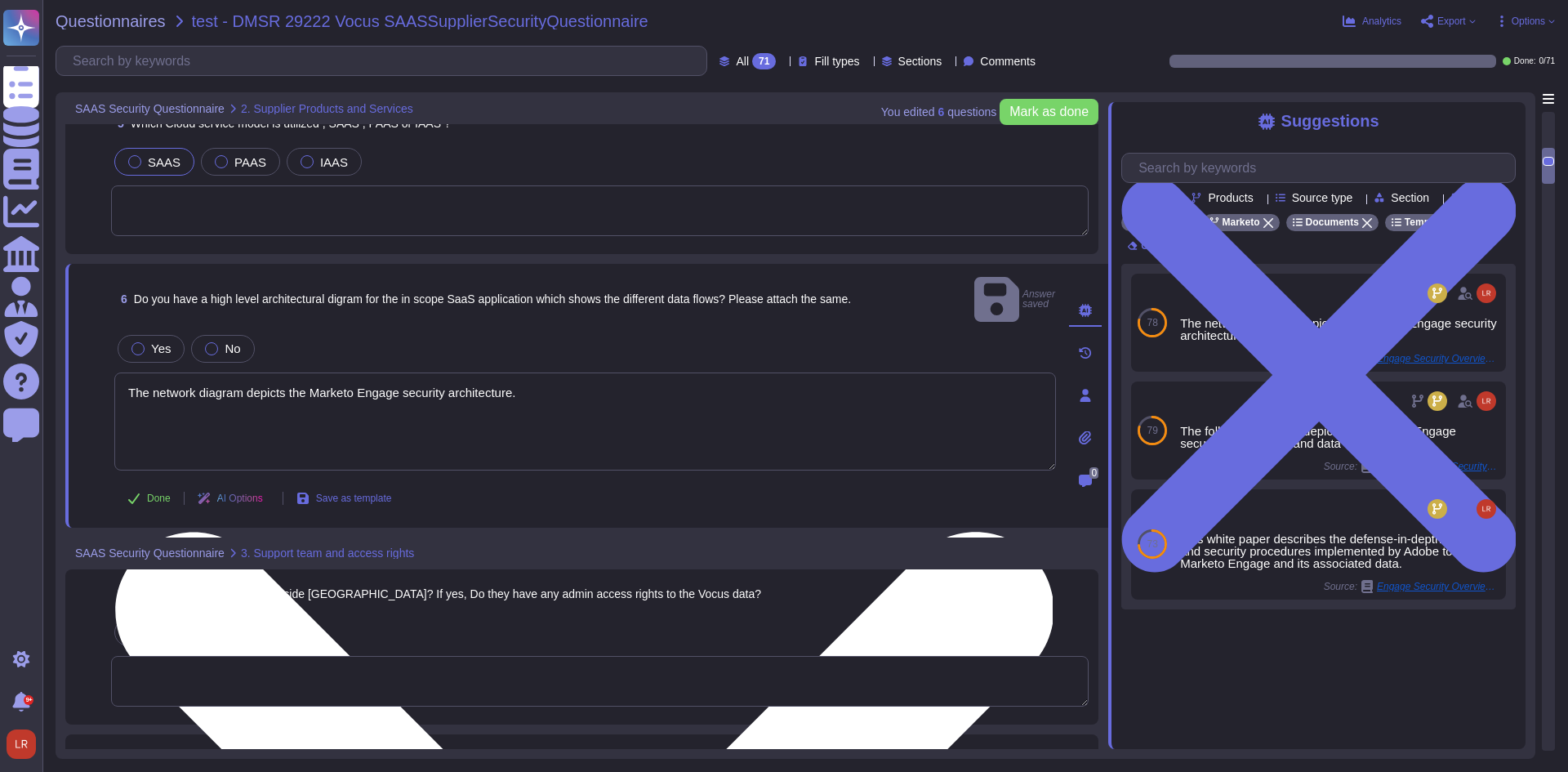
click at [539, 373] on textarea "The network diagram depicts the Marketo Engage security architecture." at bounding box center [585, 422] width 942 height 98
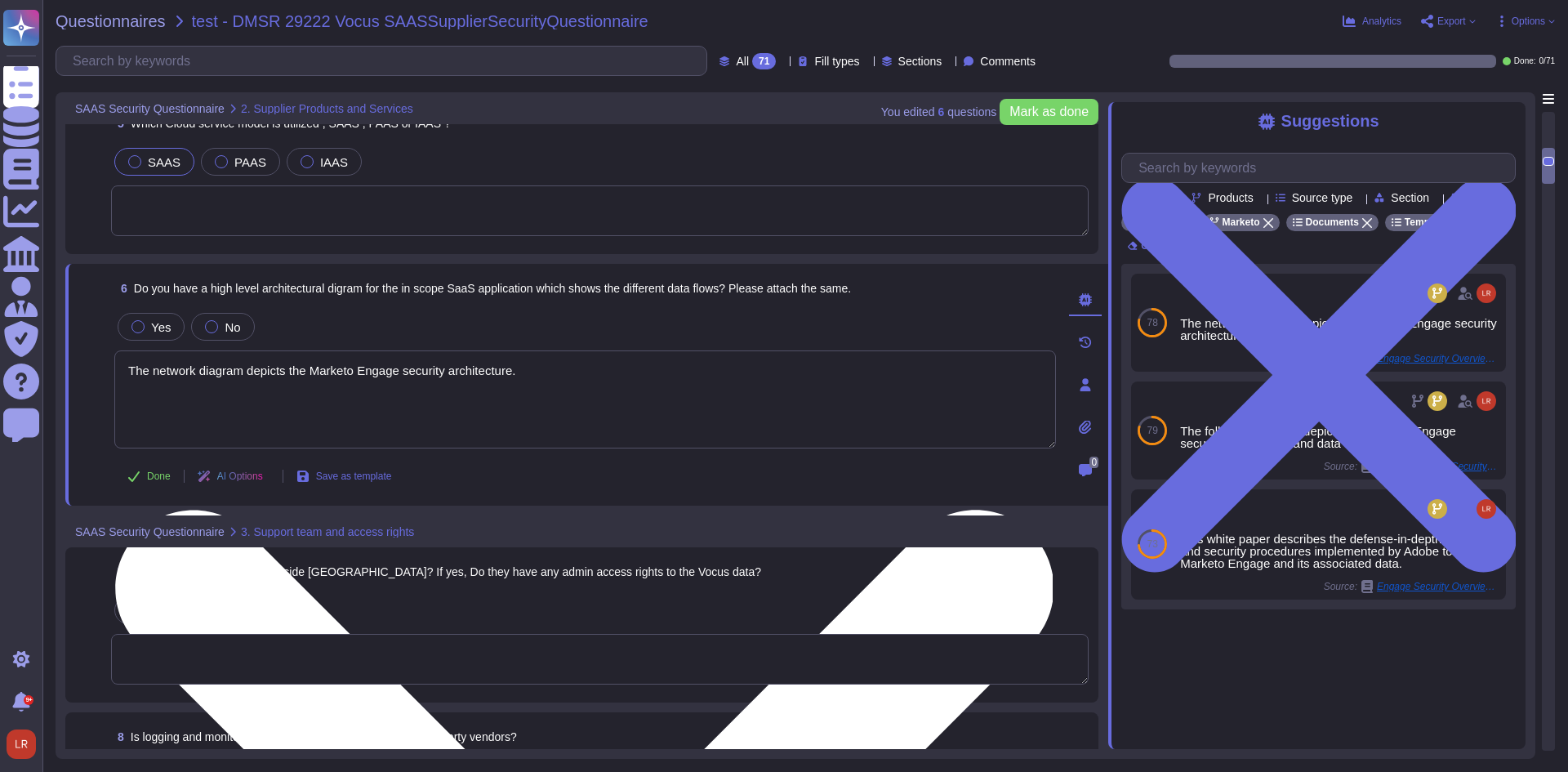
click at [244, 372] on textarea "The network diagram depicts the Marketo Engage security architecture." at bounding box center [585, 399] width 942 height 98
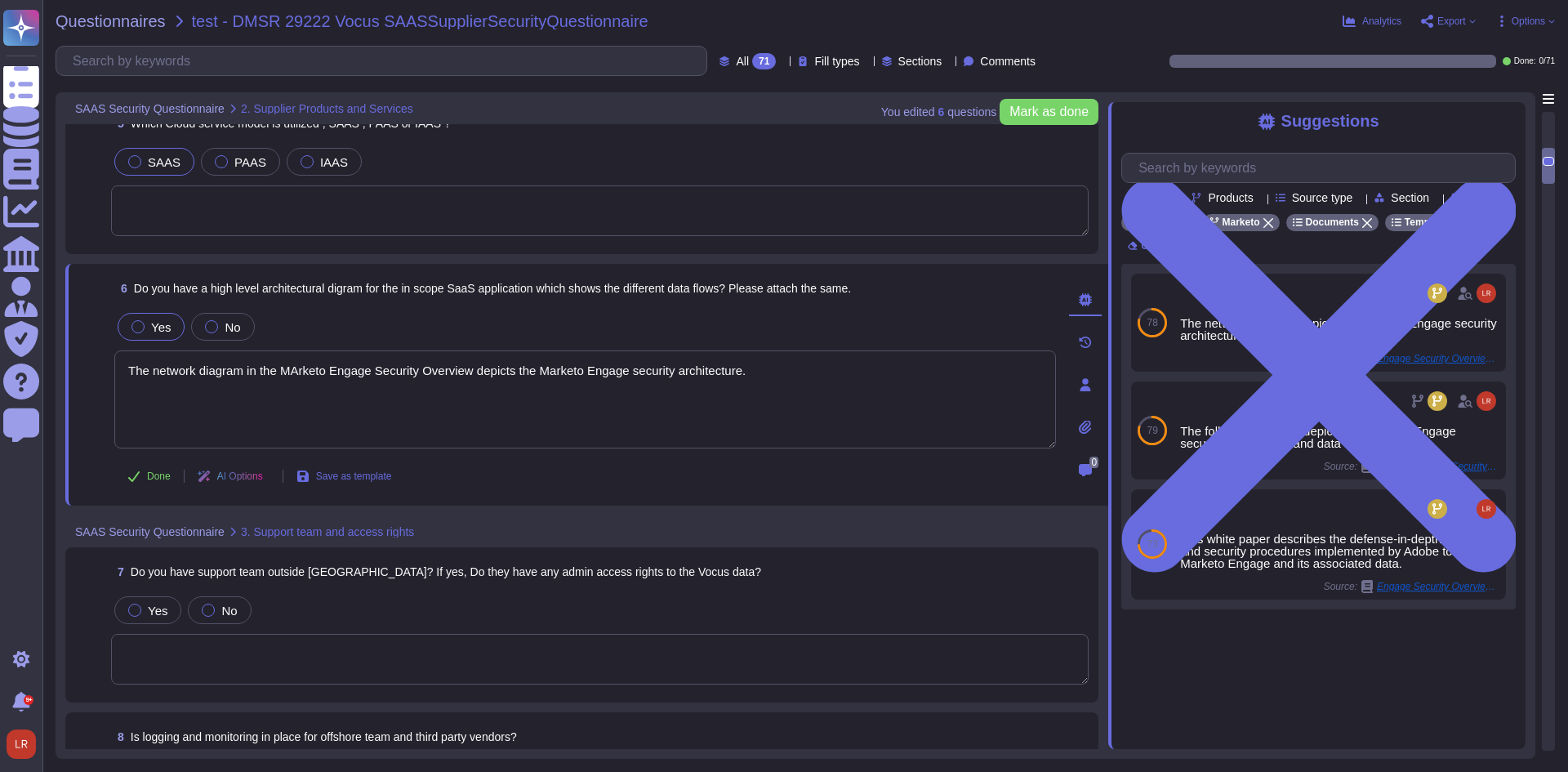
click at [142, 326] on div at bounding box center [138, 326] width 13 height 13
type textarea "The network diagram in the MArketo Engage Security Overview depicts the Marketo…"
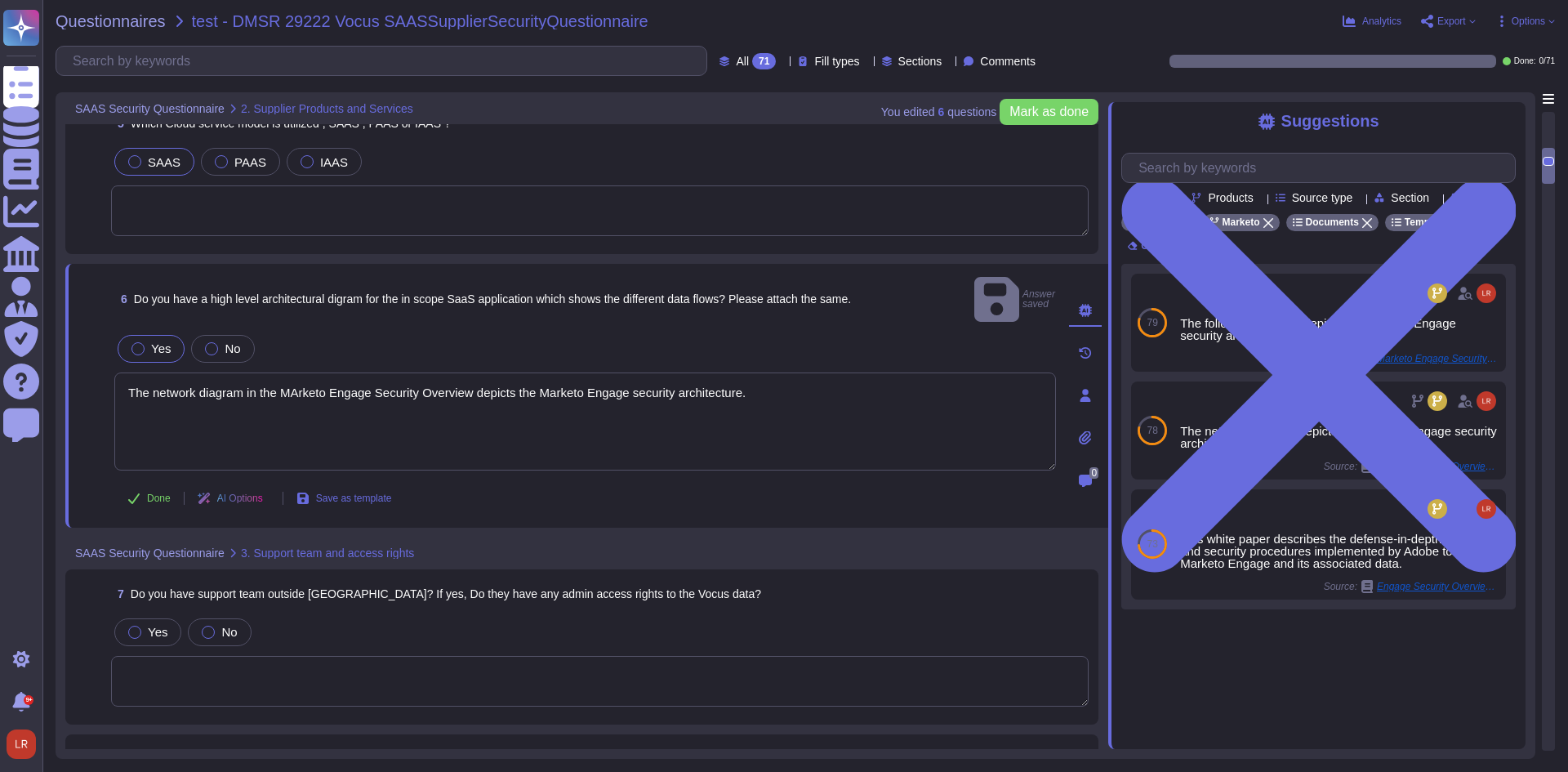
click at [151, 341] on span "Yes" at bounding box center [160, 348] width 19 height 14
click at [559, 656] on textarea at bounding box center [600, 681] width 978 height 51
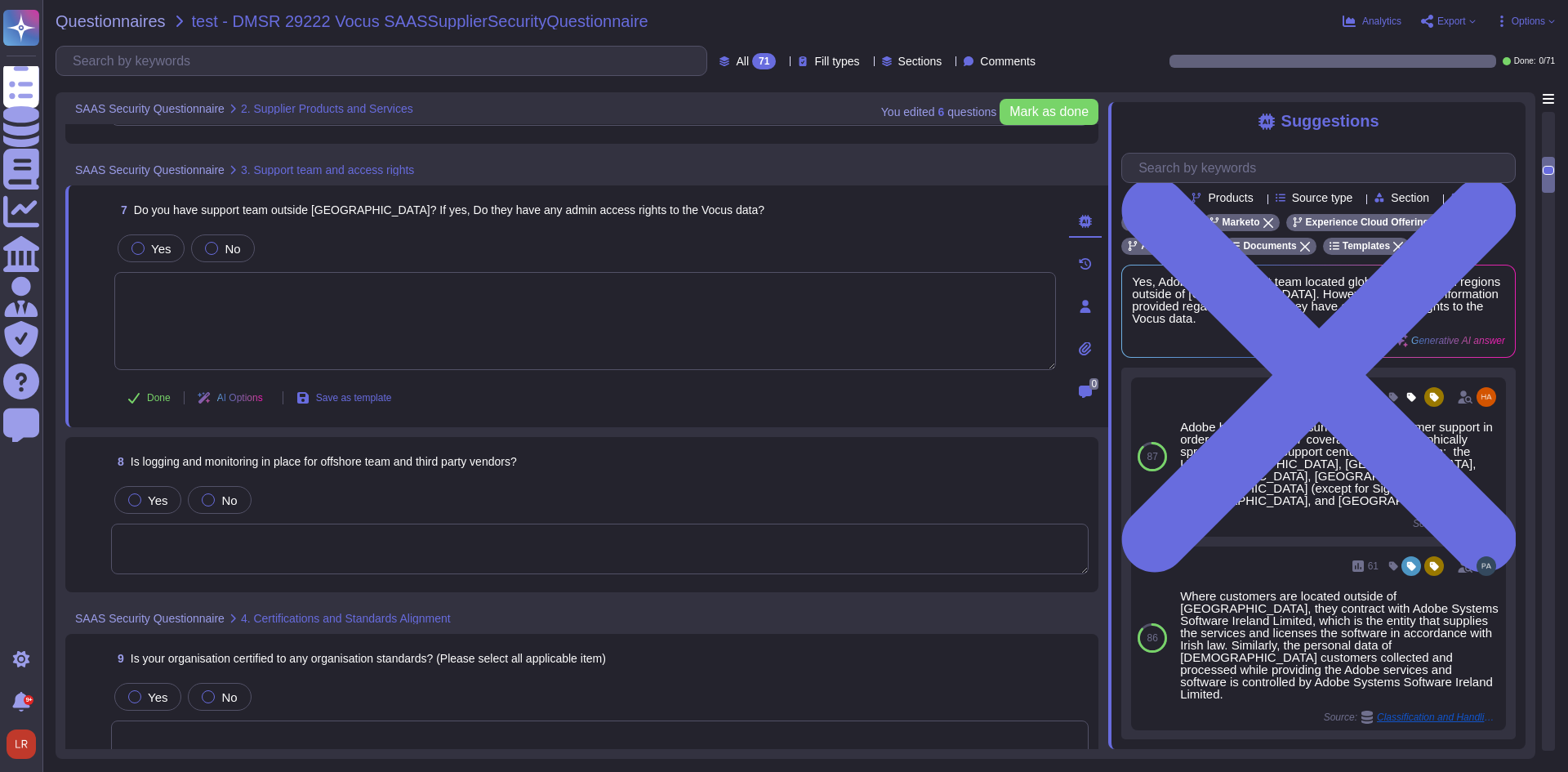
scroll to position [1316, 0]
type textarea "Adobe uses Amazon Web Services (AWS) for hosting customer data, specifically in…"
type textarea "The network diagram in the MArketo Engage Security Overview depicts the Marketo…"
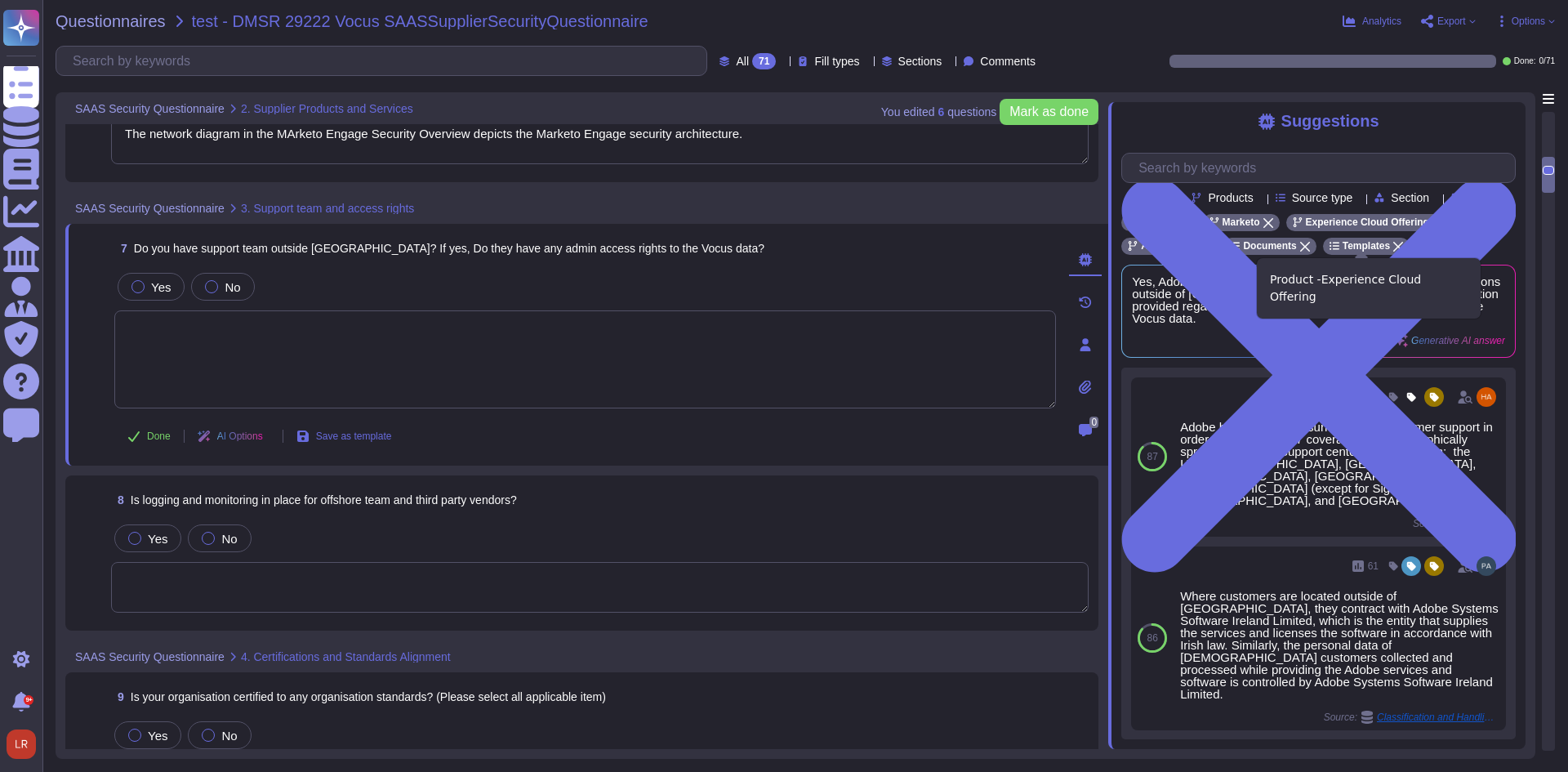
click at [1433, 228] on icon at bounding box center [1437, 222] width 10 height 10
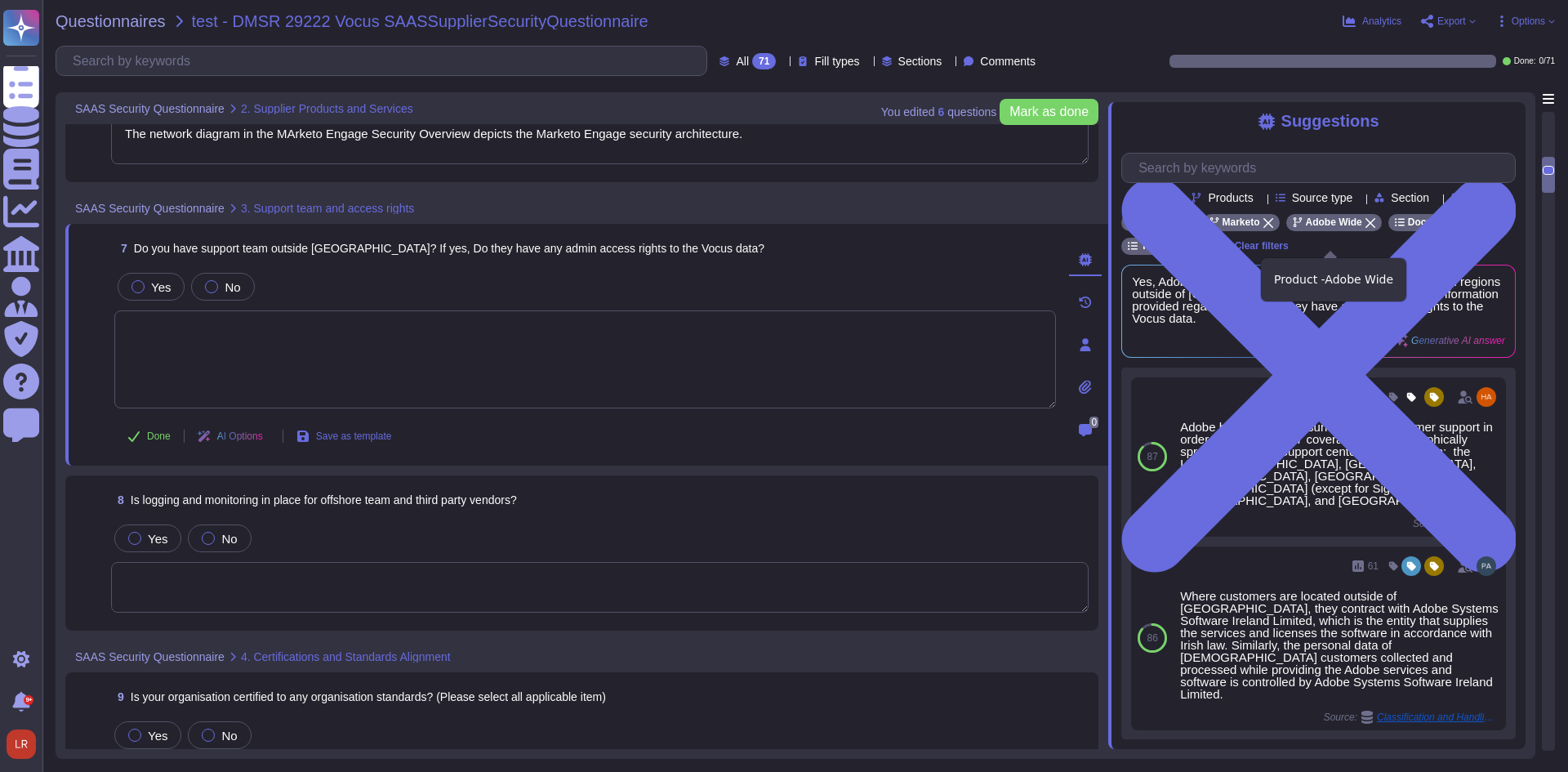
click at [1365, 228] on icon at bounding box center [1370, 222] width 10 height 10
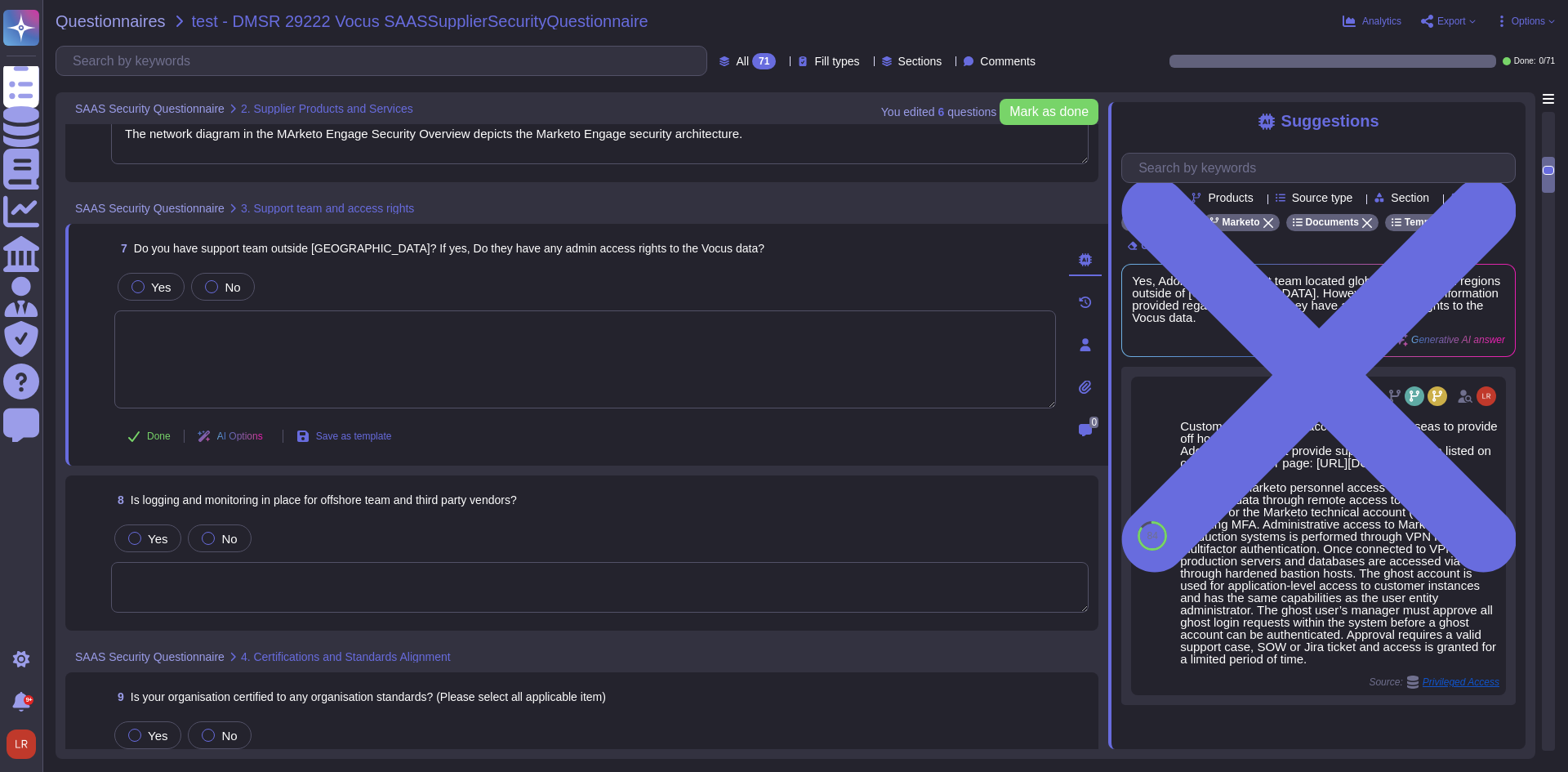
click at [503, 335] on textarea at bounding box center [585, 360] width 942 height 98
click at [513, 578] on textarea at bounding box center [600, 587] width 978 height 51
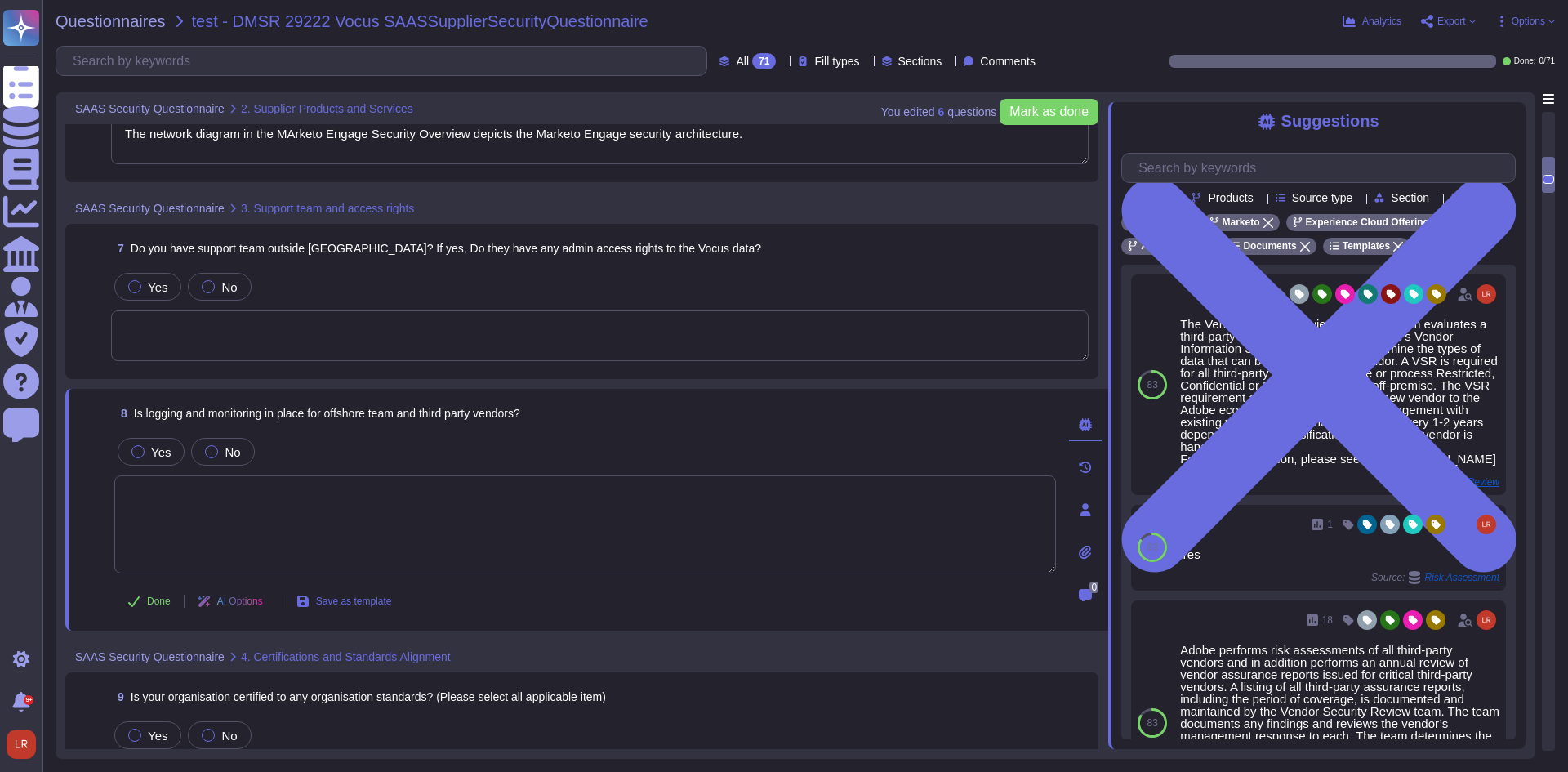
click at [313, 343] on textarea at bounding box center [600, 335] width 978 height 51
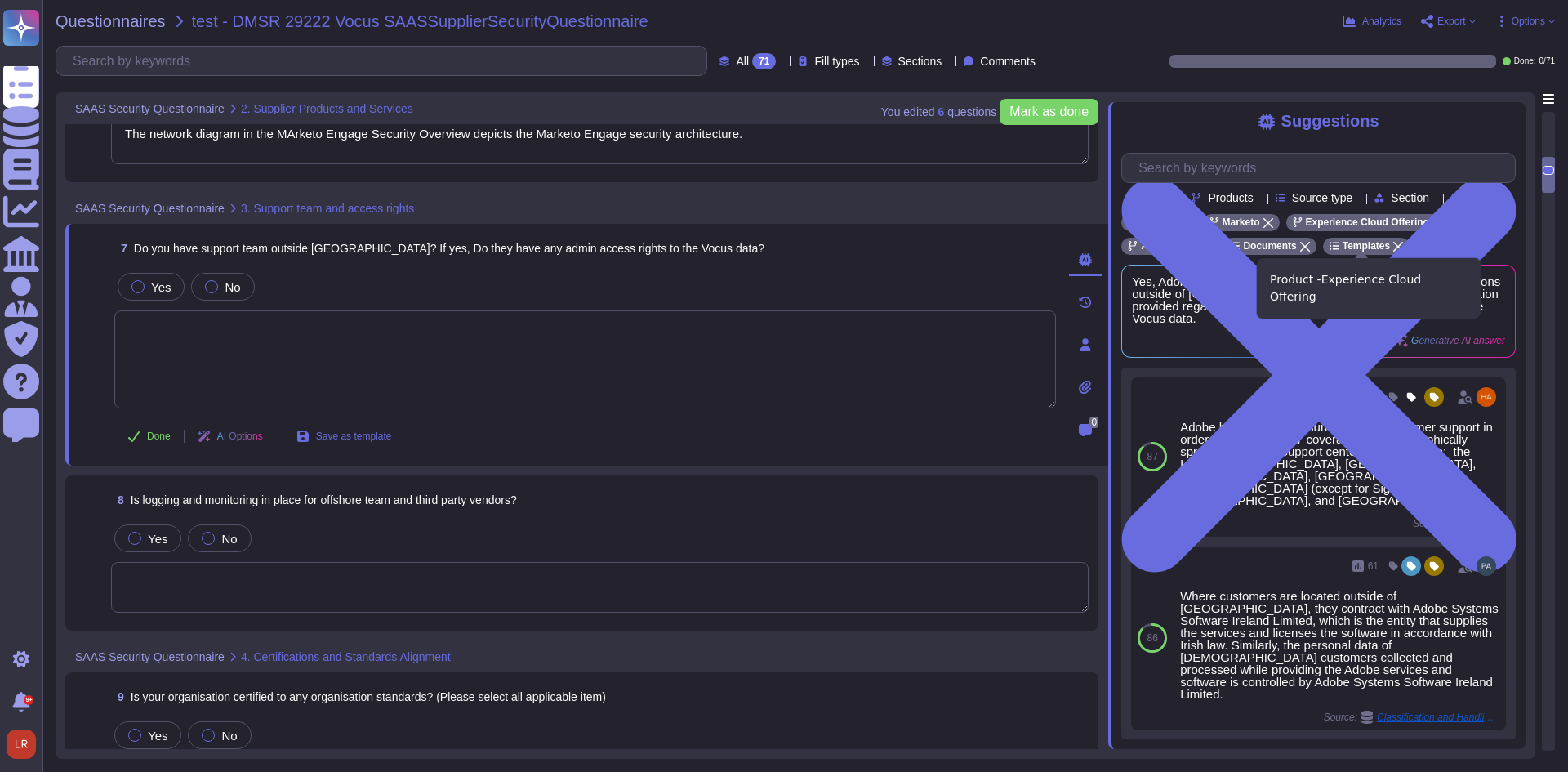
click at [1433, 228] on icon at bounding box center [1437, 222] width 10 height 10
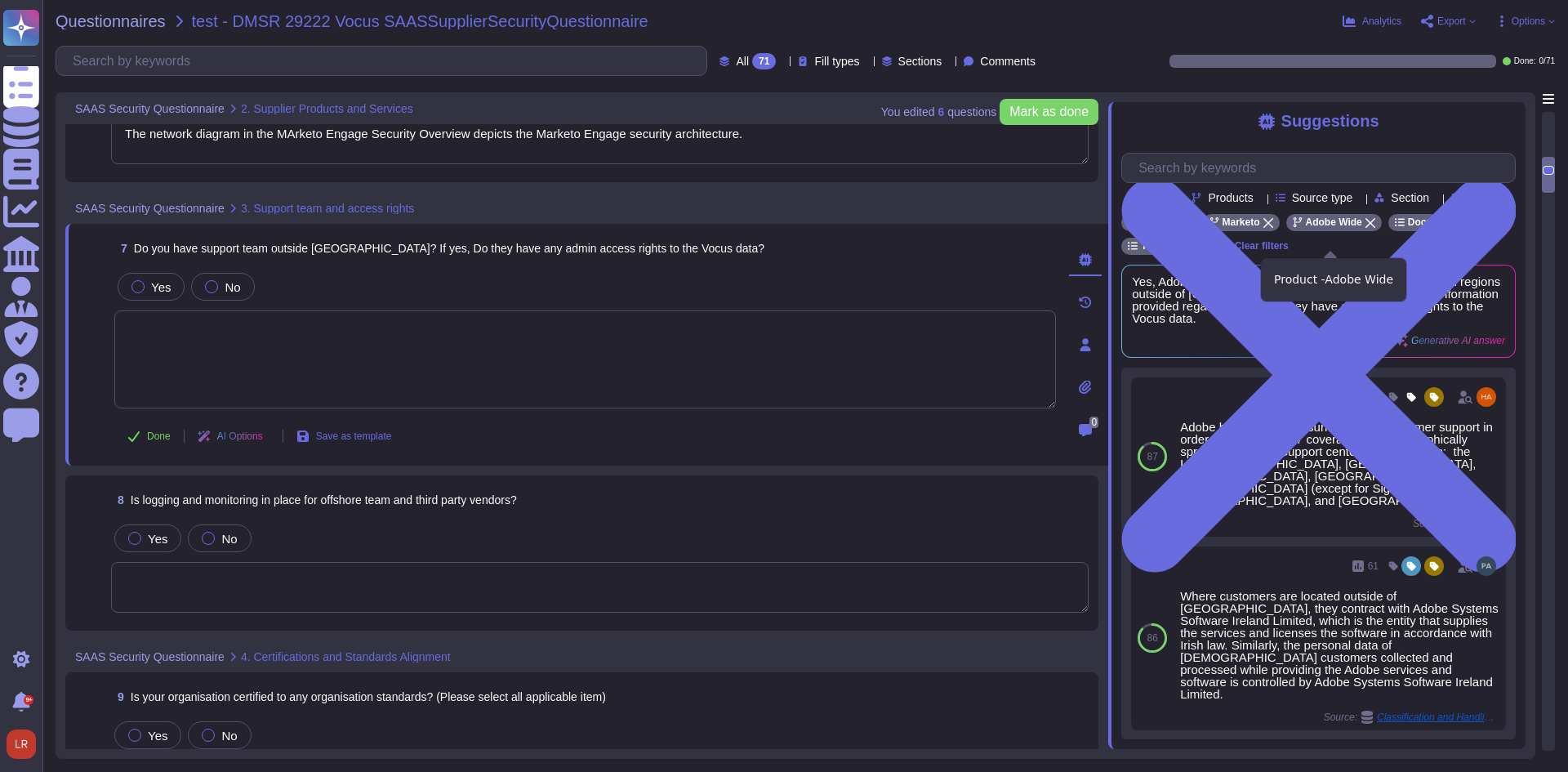
click at [1368, 228] on icon at bounding box center [1370, 222] width 10 height 10
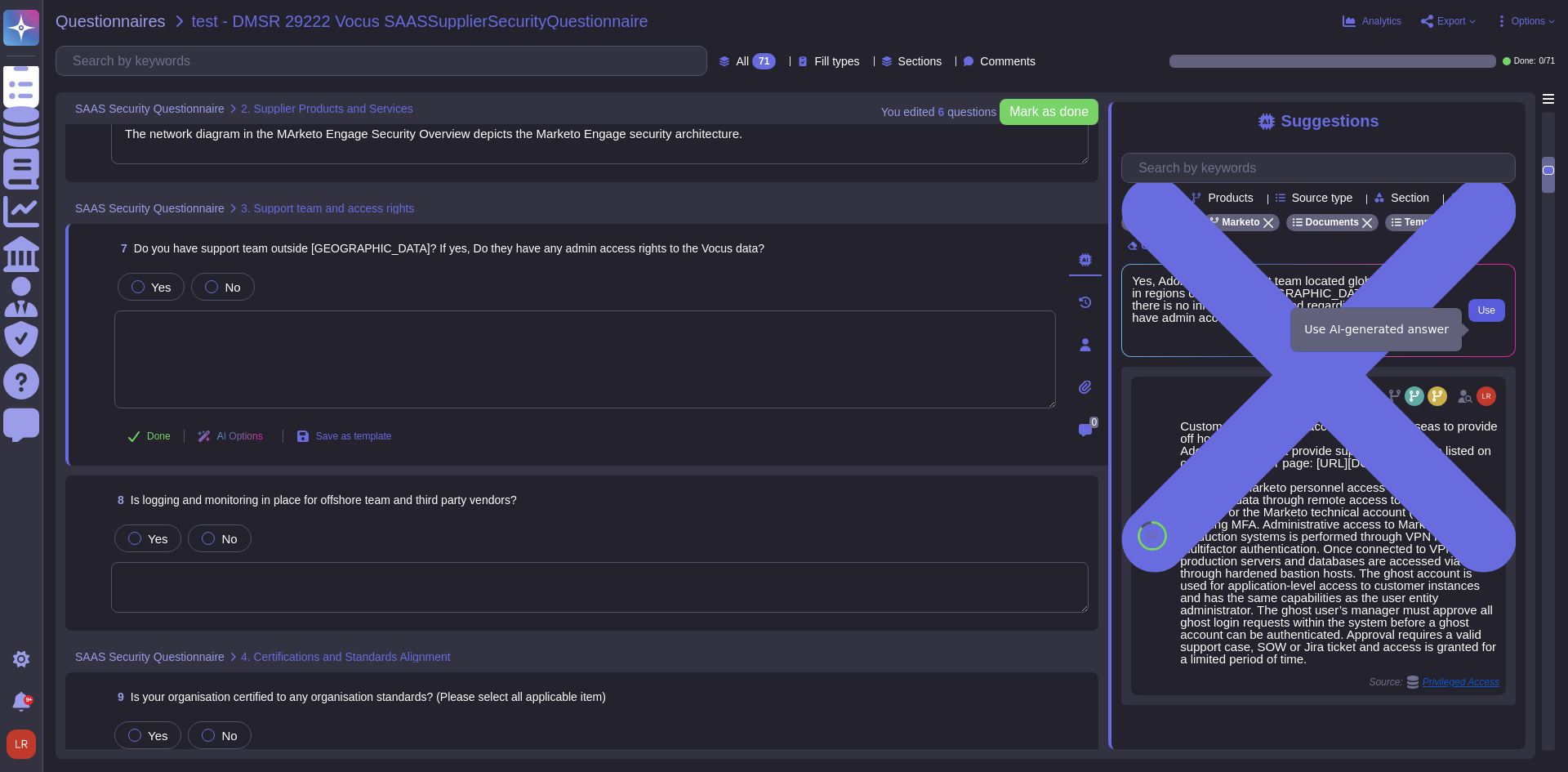
click at [1489, 315] on span "Use" at bounding box center [1486, 310] width 18 height 10
type textarea "Yes, Adobe has a support team located globally, including in regions outside of…"
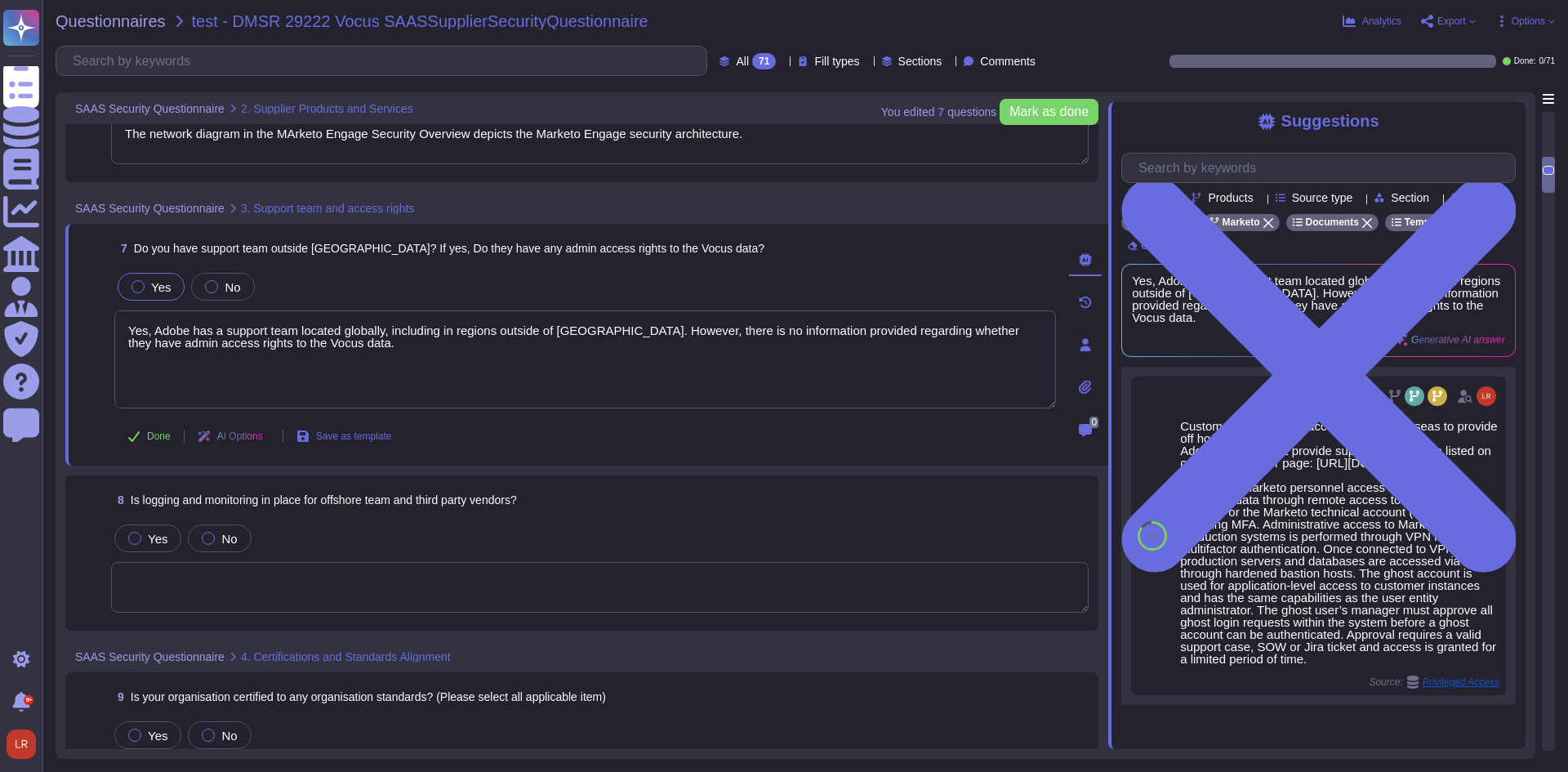
click at [314, 576] on textarea at bounding box center [600, 587] width 978 height 51
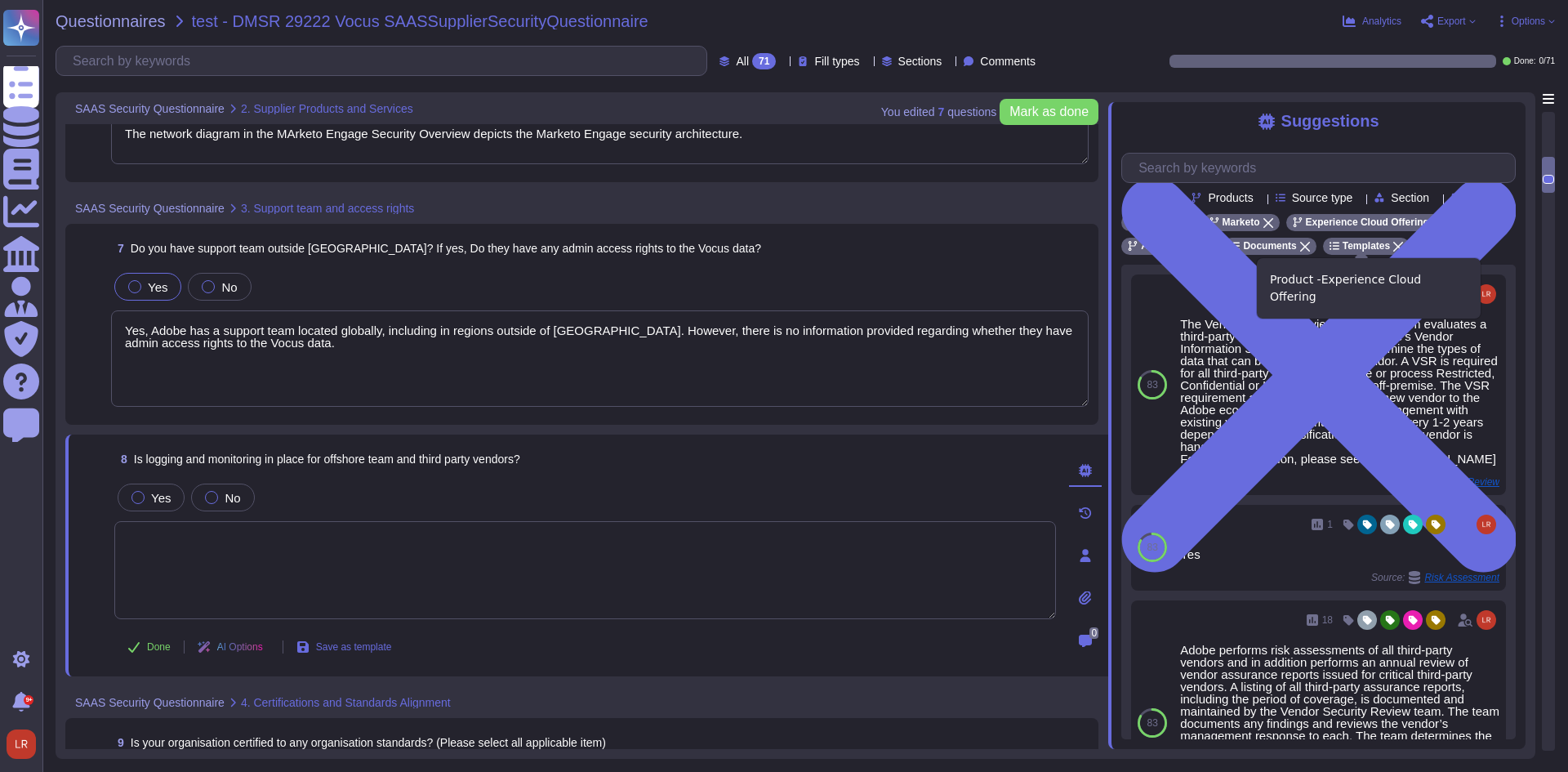
click at [1433, 228] on icon at bounding box center [1437, 222] width 10 height 10
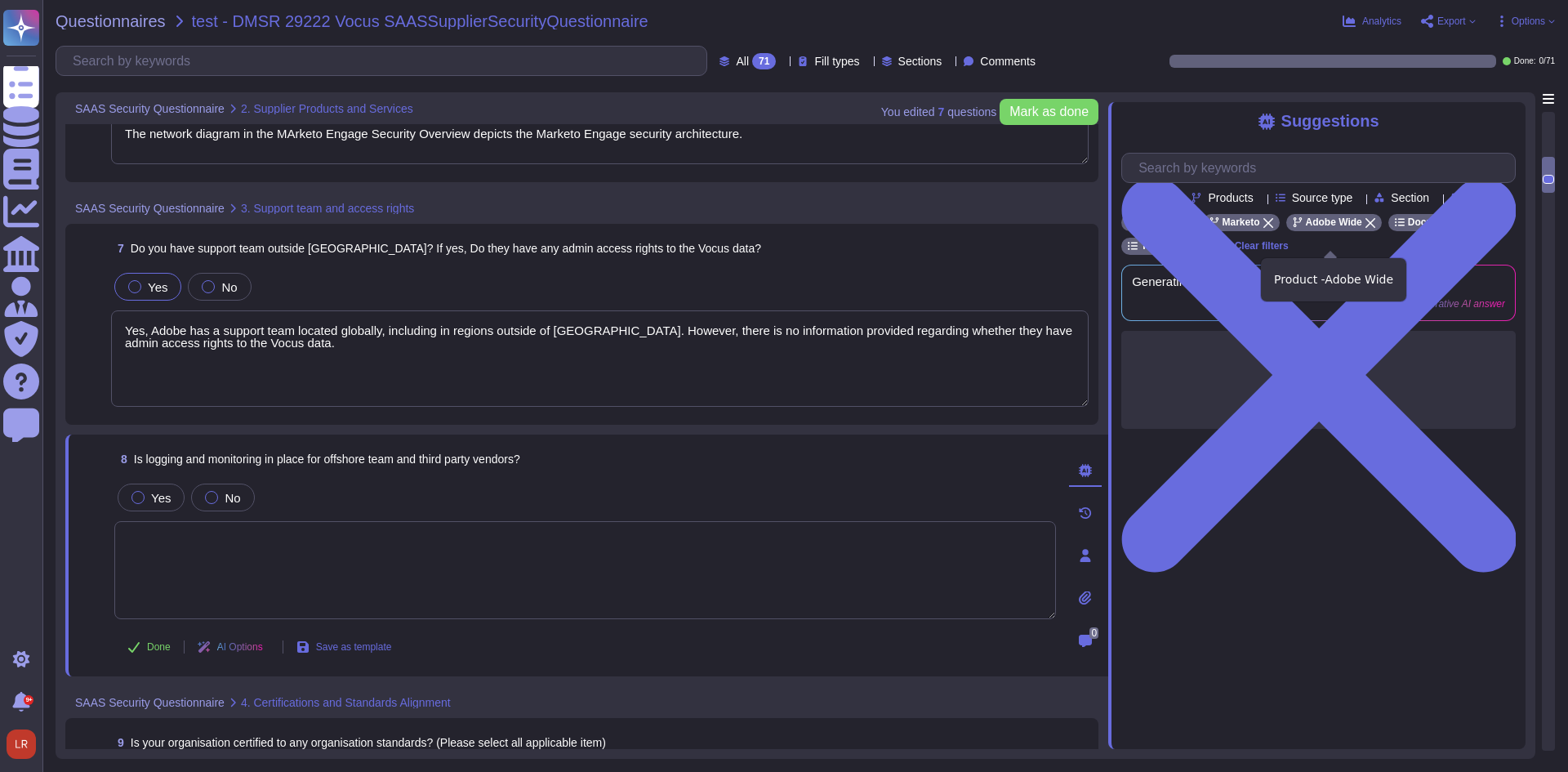
click at [1365, 228] on icon at bounding box center [1370, 222] width 10 height 10
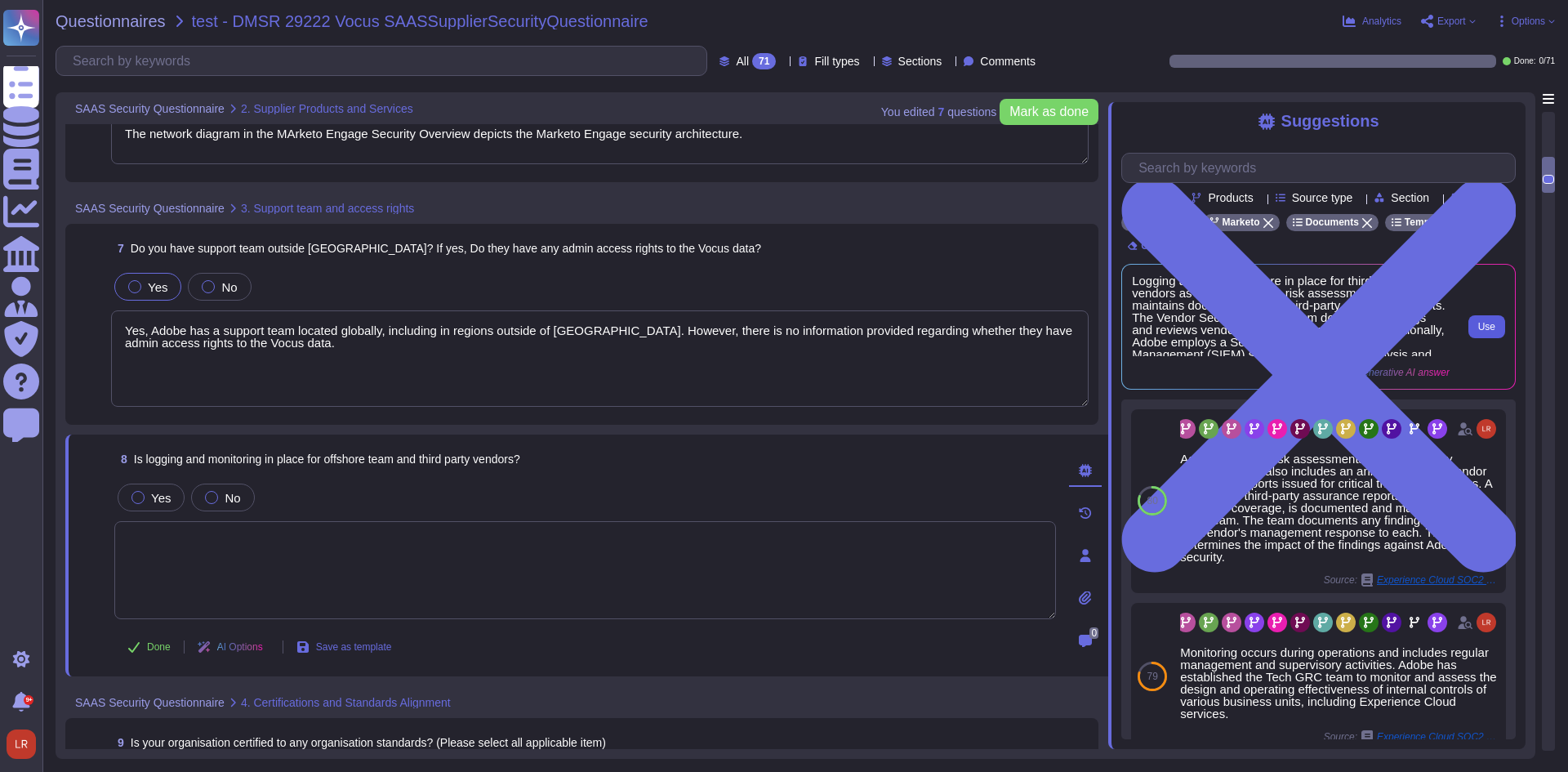
click at [1482, 332] on span "Use" at bounding box center [1486, 326] width 18 height 10
type textarea "Logging and monitoring are in place for third-party vendors as Adobe performs r…"
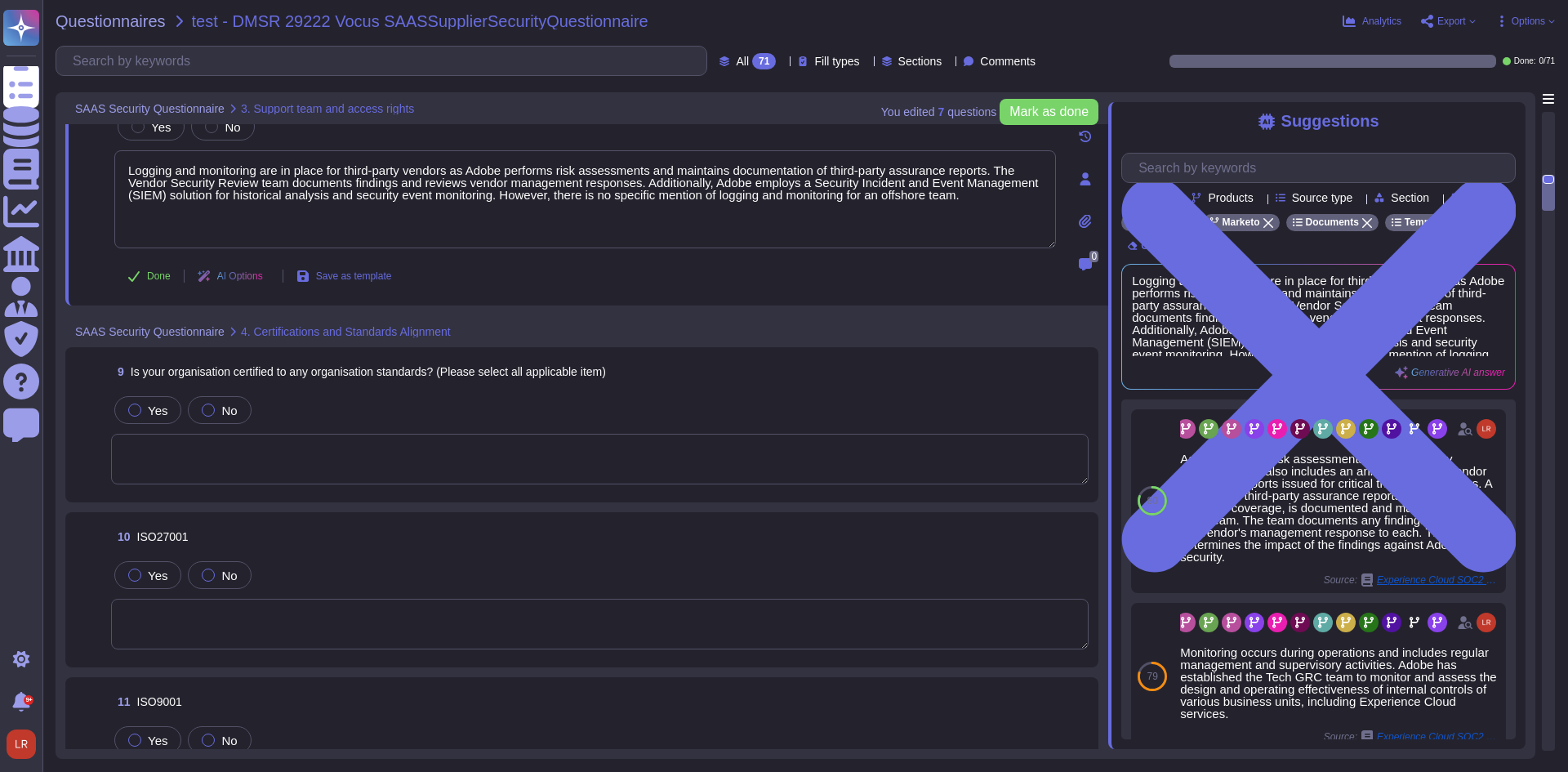
scroll to position [1724, 0]
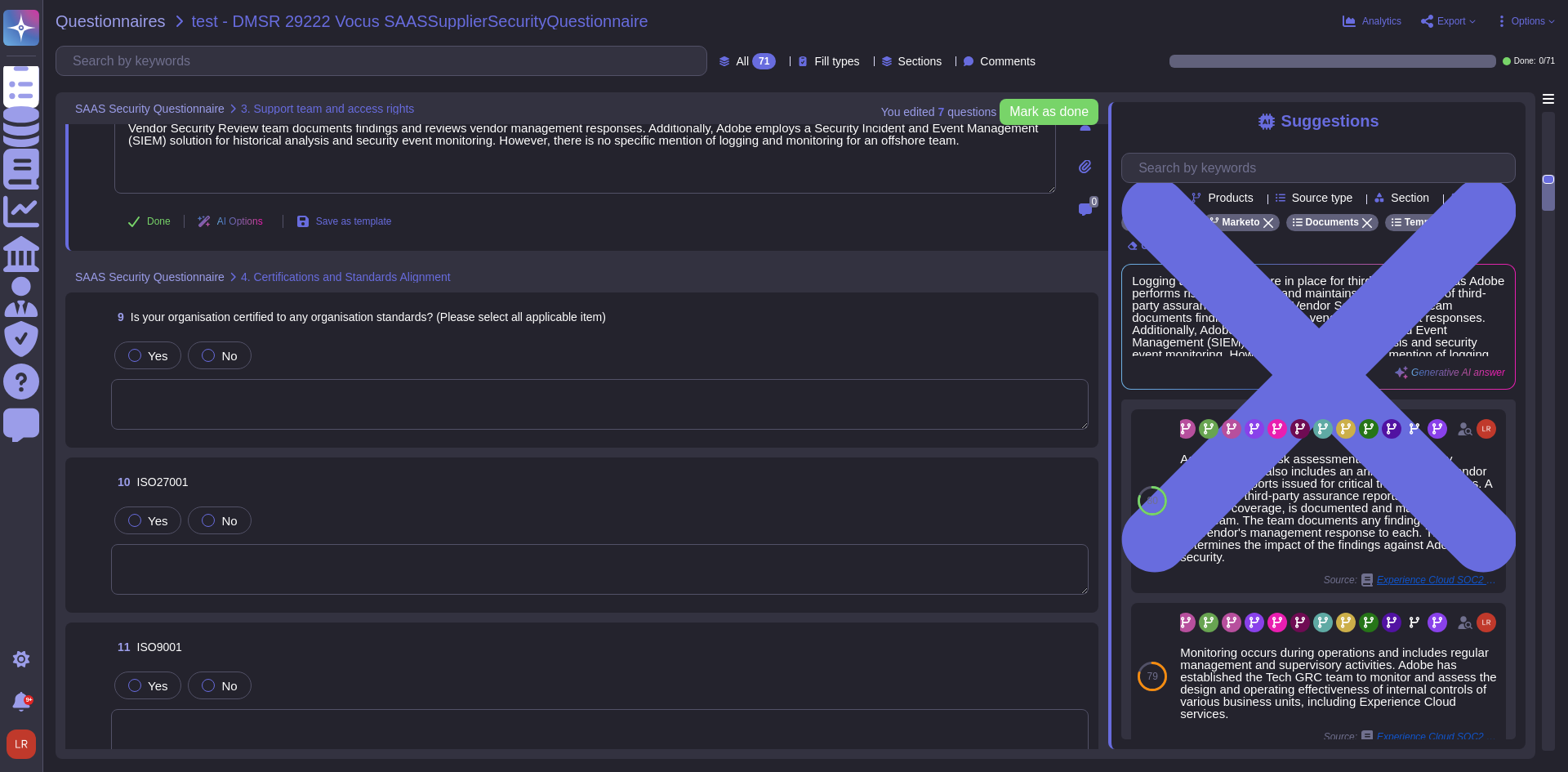
click at [405, 383] on textarea at bounding box center [600, 404] width 978 height 51
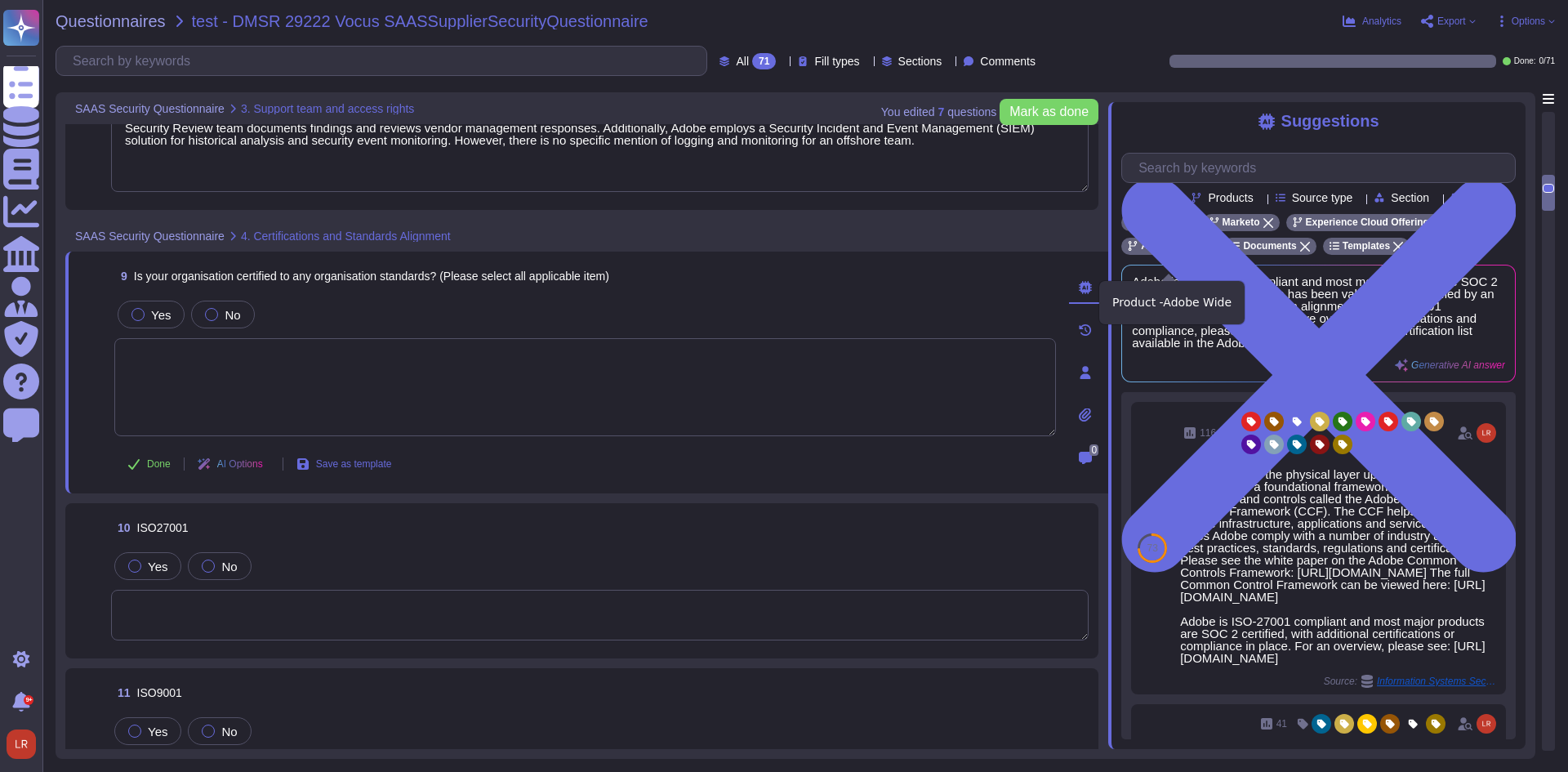
click at [1207, 255] on div "Adobe Wide" at bounding box center [1169, 246] width 95 height 18
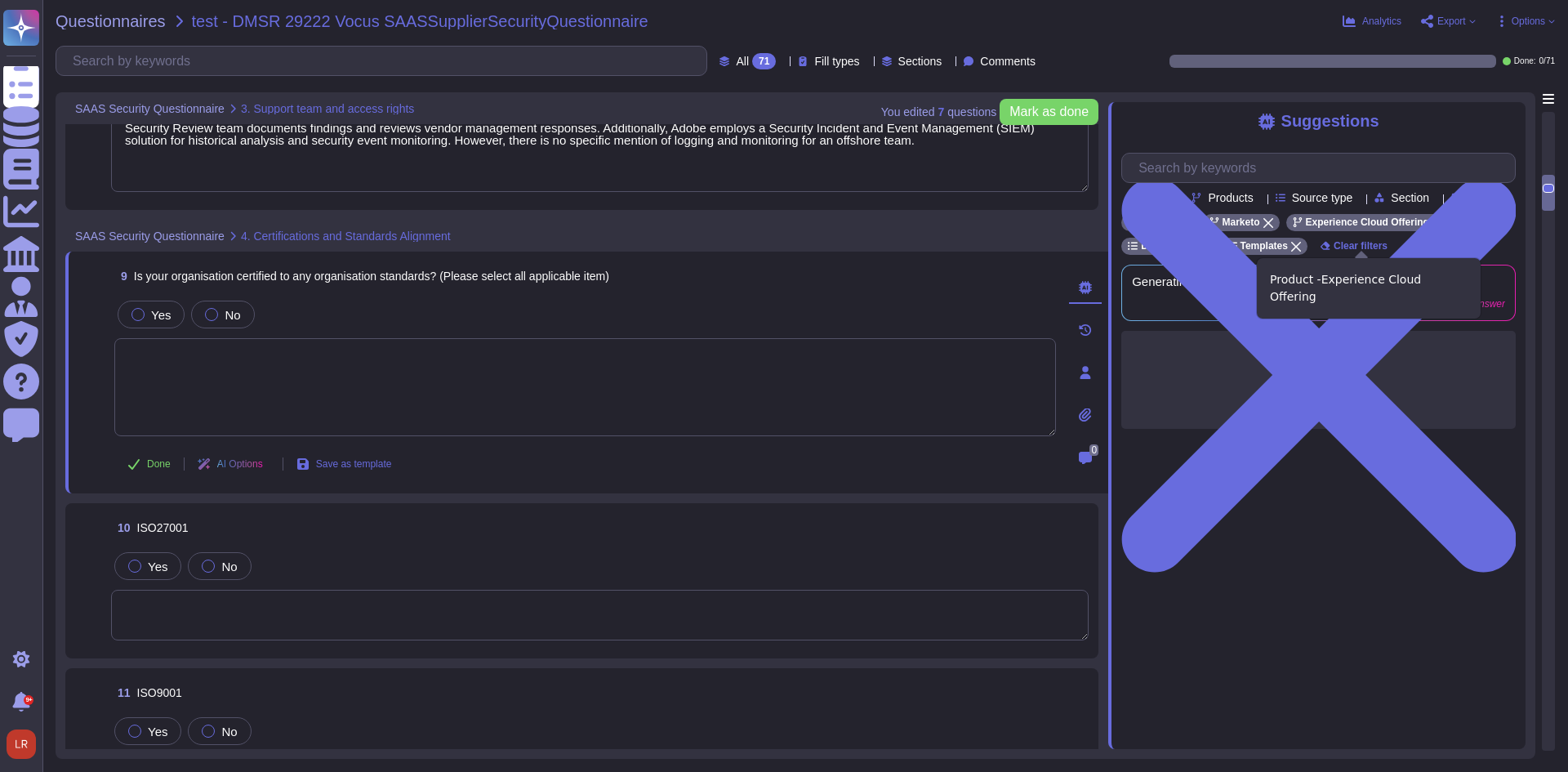
click at [1433, 228] on icon at bounding box center [1437, 222] width 10 height 10
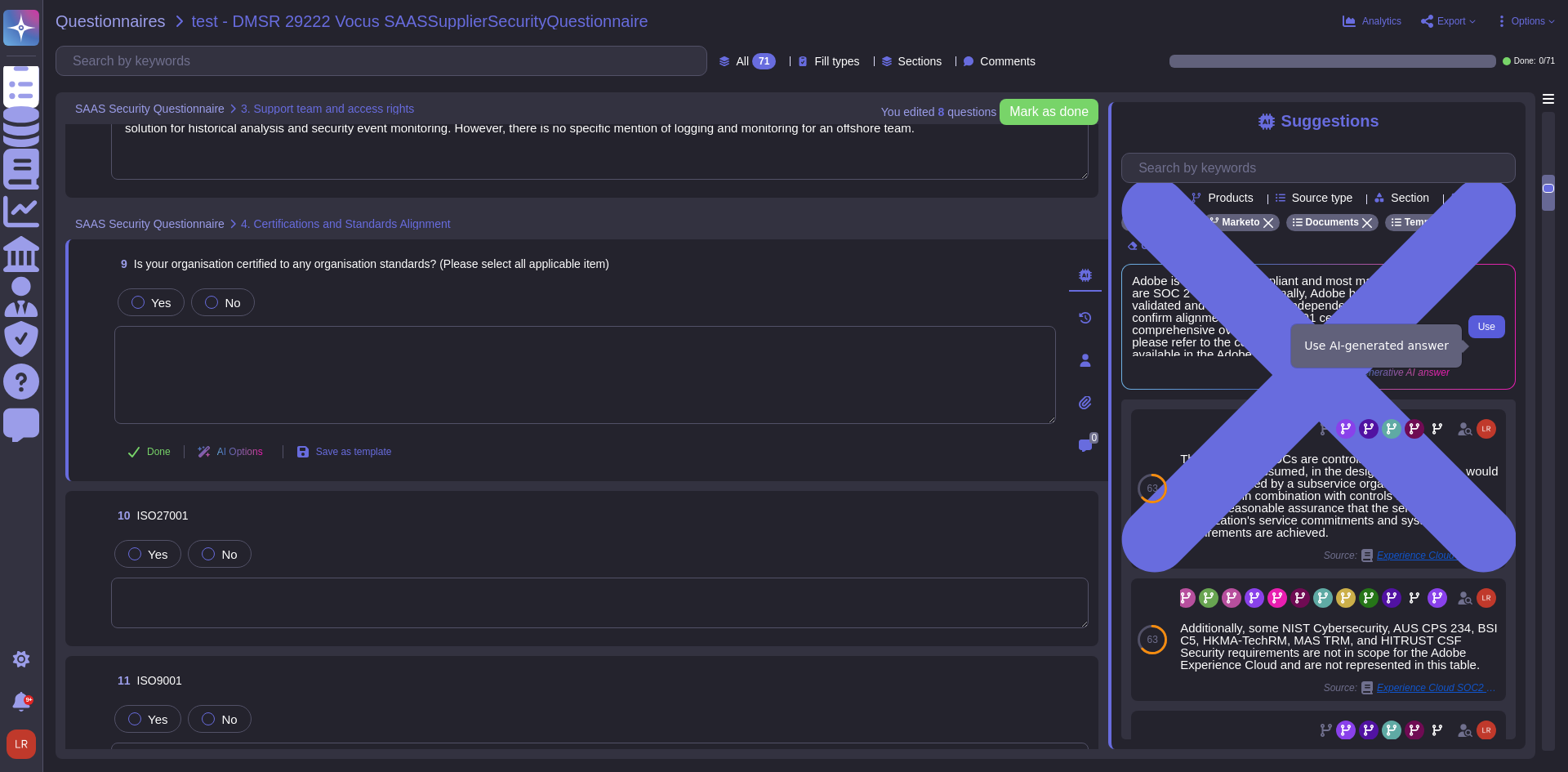
drag, startPoint x: 1487, startPoint y: 348, endPoint x: 1497, endPoint y: 343, distance: 11.2
click at [1490, 332] on span "Use" at bounding box center [1486, 326] width 18 height 10
type textarea "Adobe is ISO-27001 compliant and most major products are SOC 2 certified. Addit…"
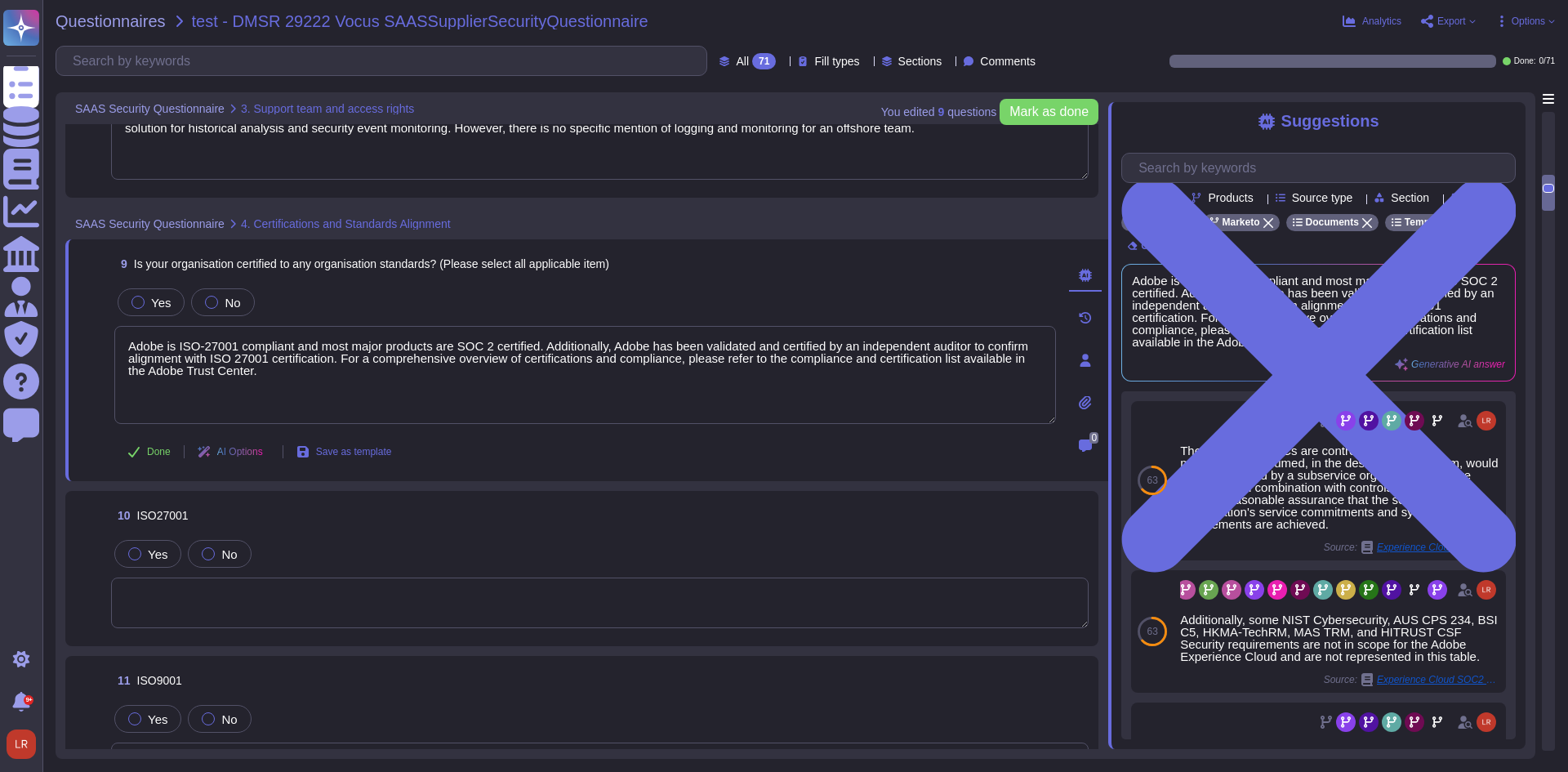
click at [320, 600] on textarea at bounding box center [600, 602] width 978 height 51
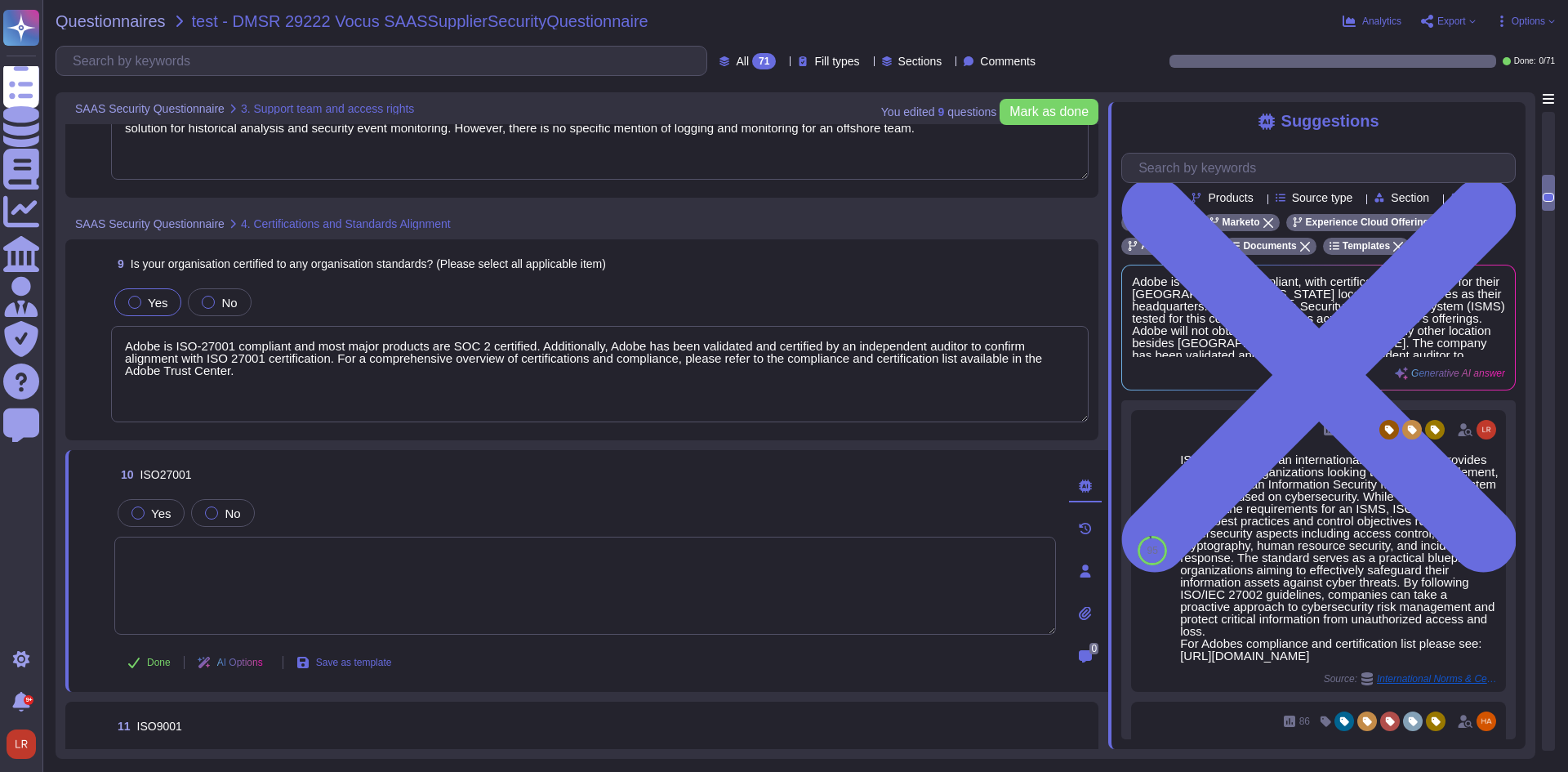
click at [134, 290] on div "Yes" at bounding box center [147, 302] width 67 height 28
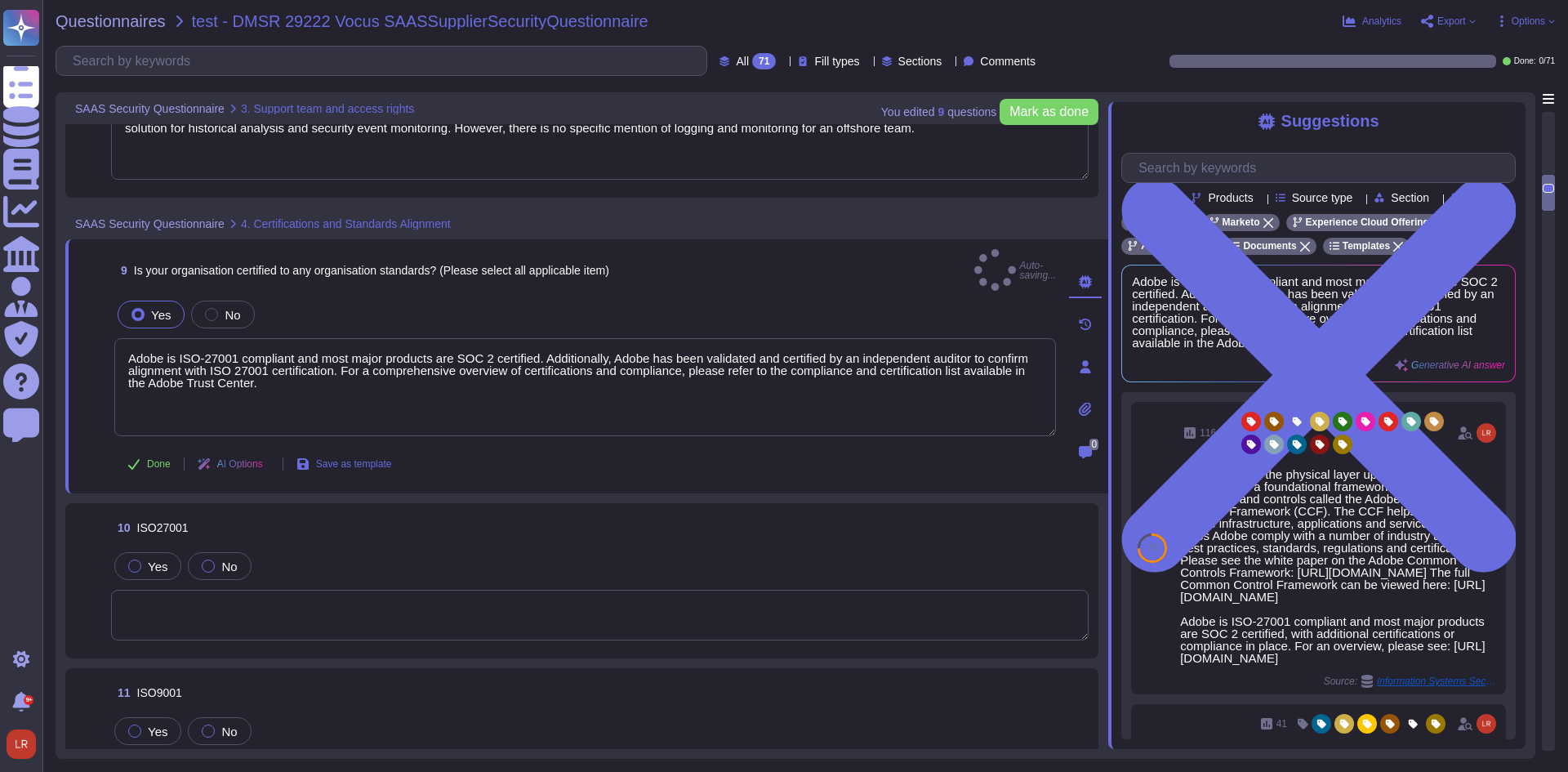
click at [424, 589] on textarea at bounding box center [600, 614] width 978 height 51
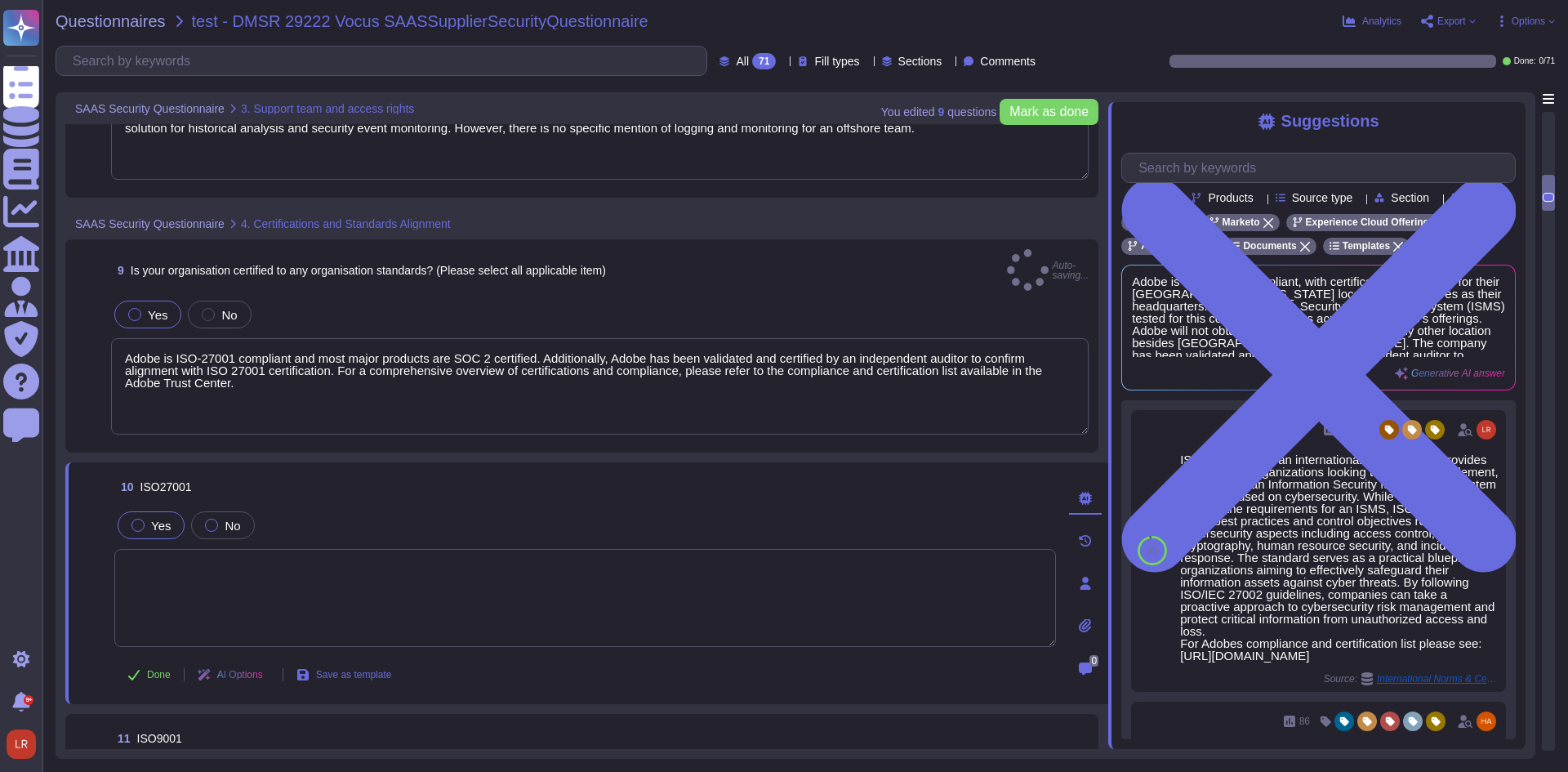
click at [157, 519] on span "Yes" at bounding box center [160, 525] width 19 height 14
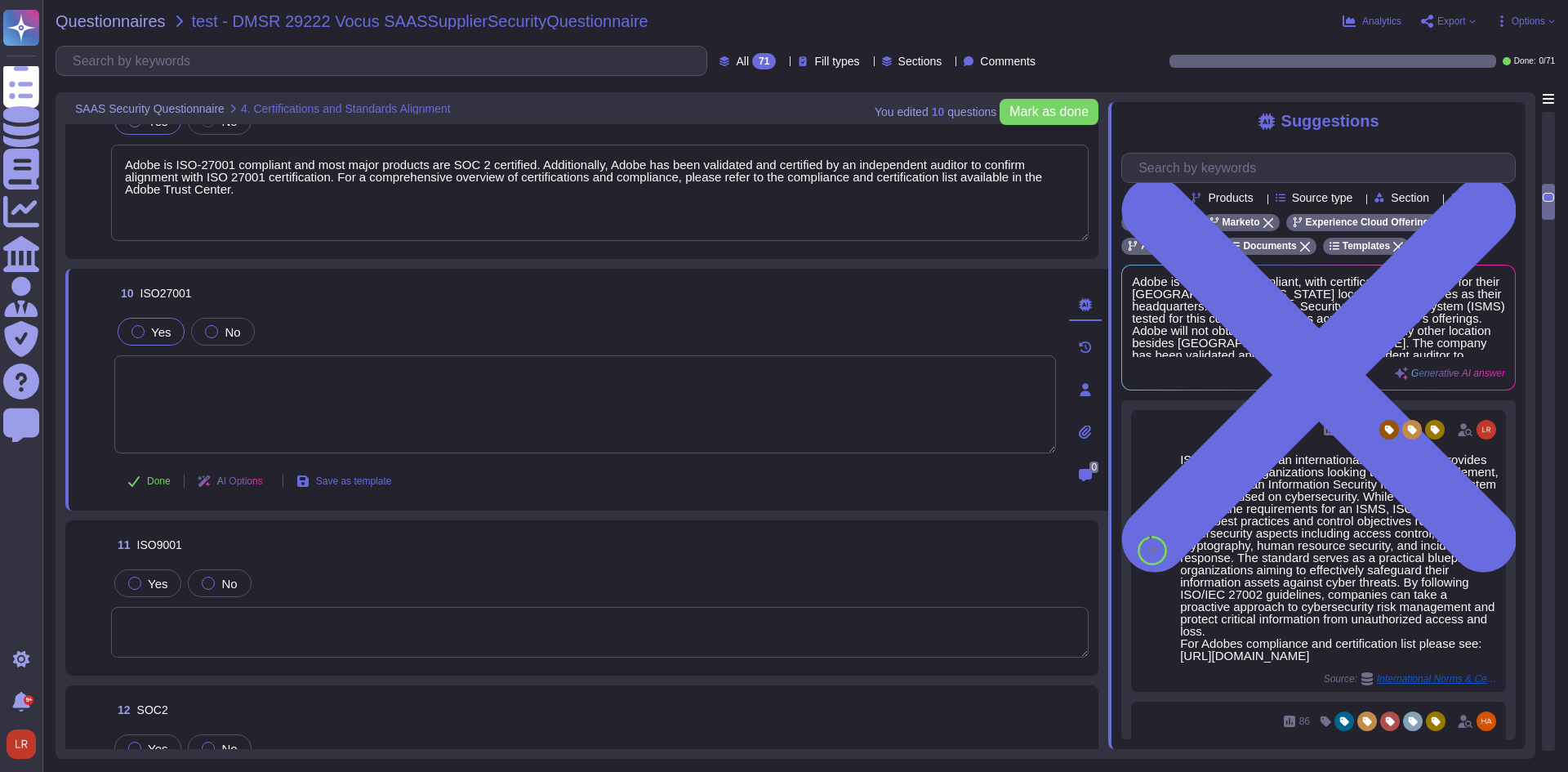
scroll to position [1996, 0]
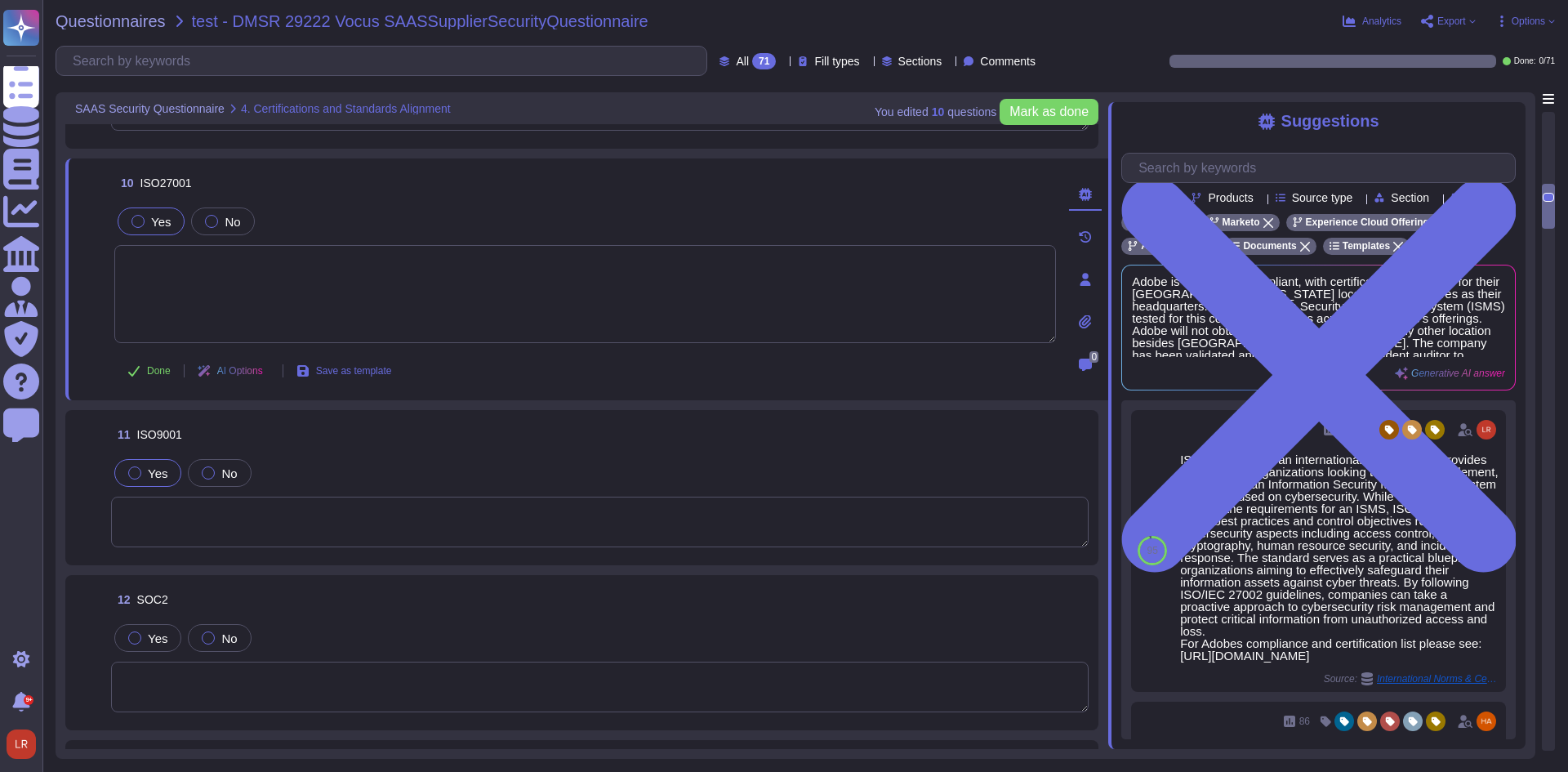
click at [146, 469] on label "Yes" at bounding box center [147, 473] width 39 height 13
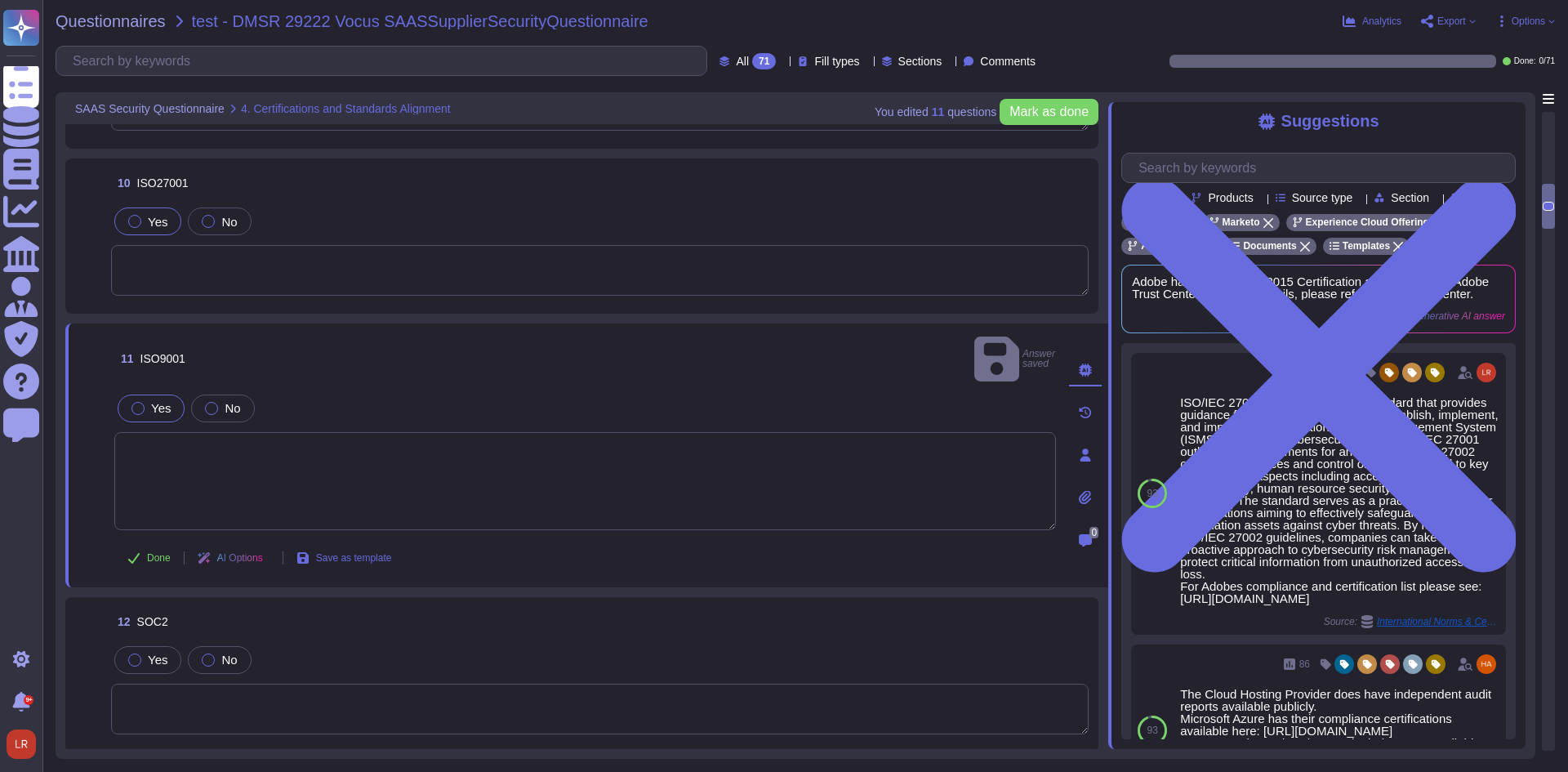
click at [137, 653] on label "Yes" at bounding box center [147, 660] width 39 height 13
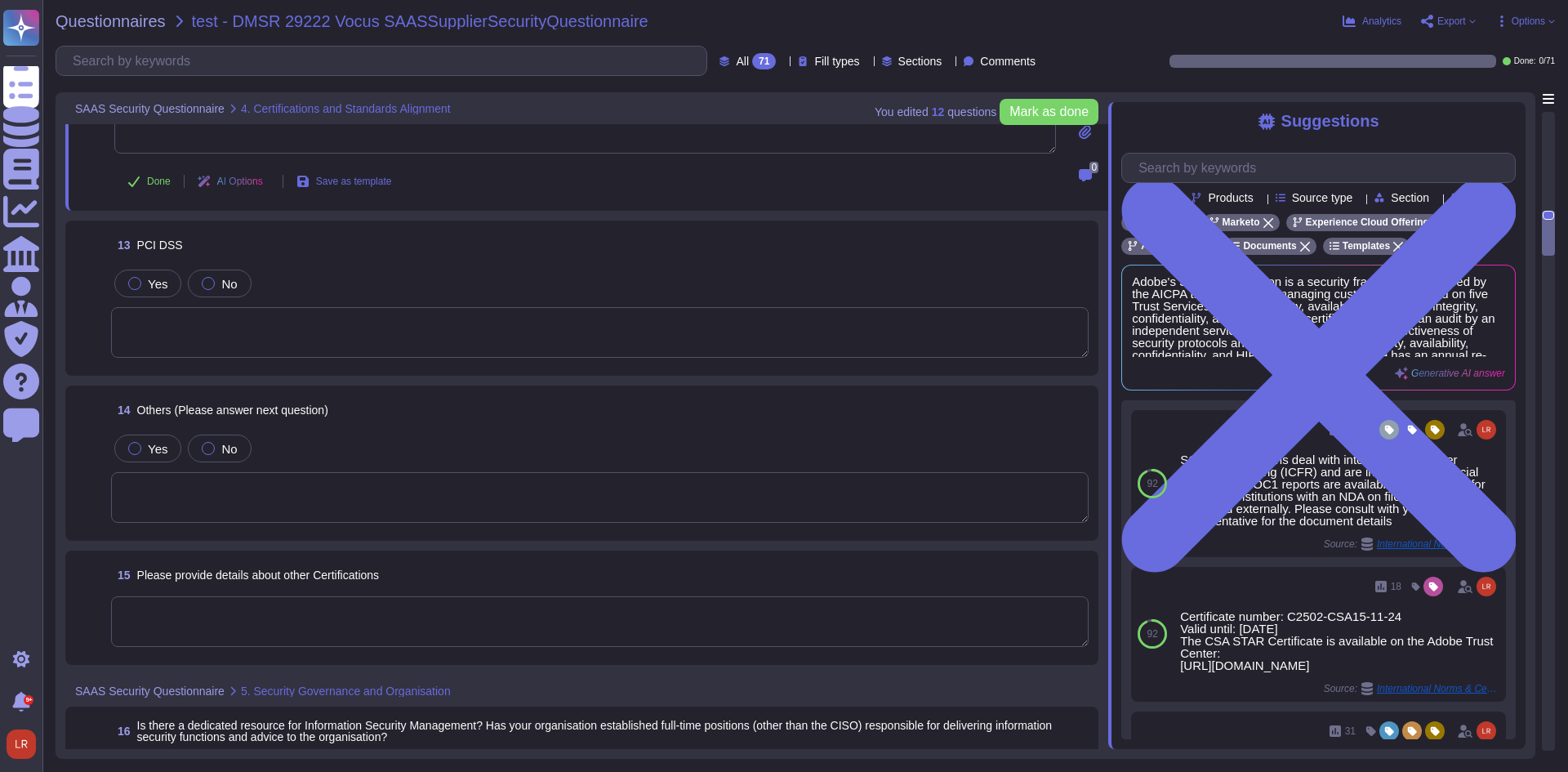
scroll to position [2540, 0]
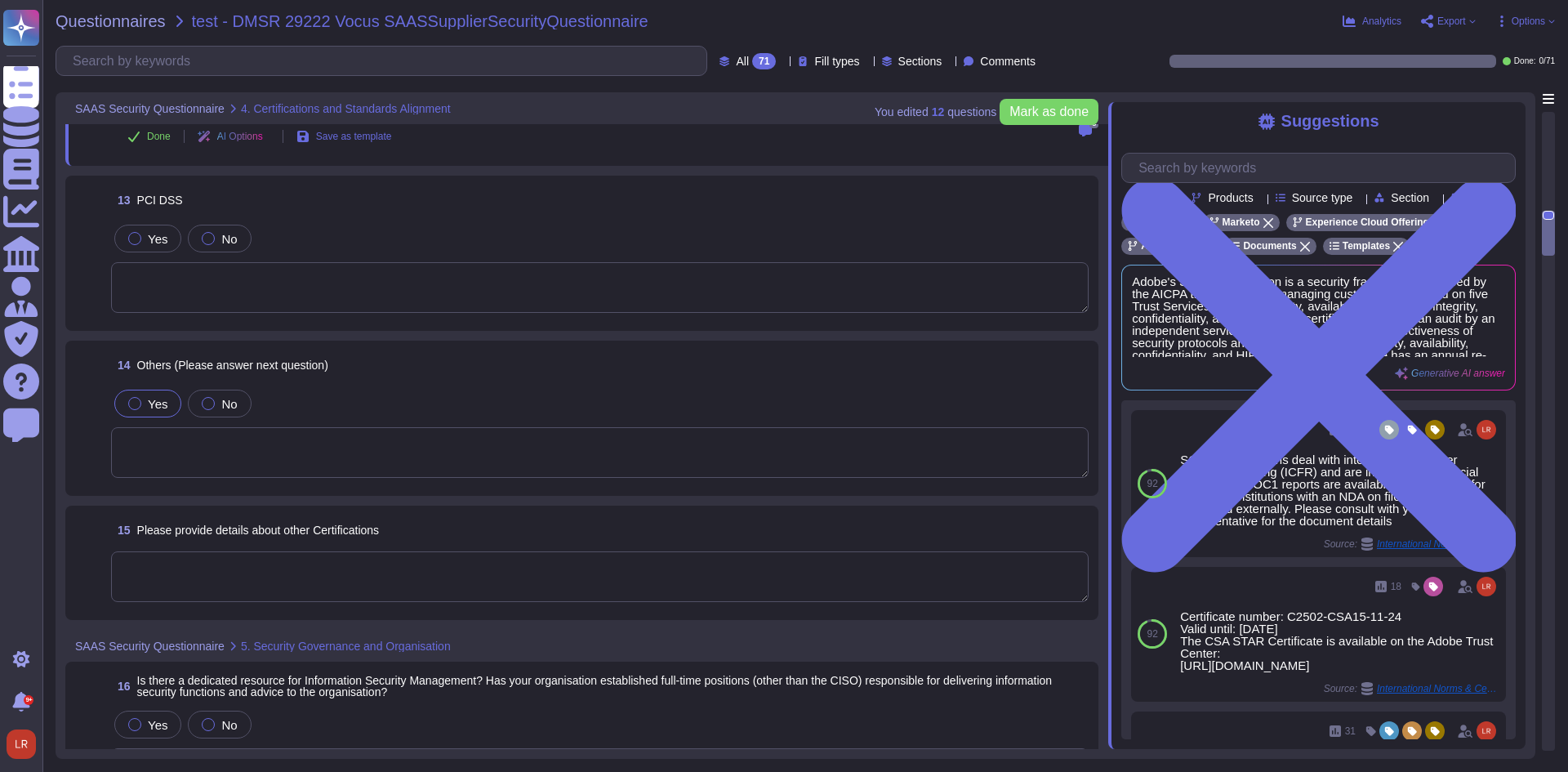
click at [149, 405] on span "Yes" at bounding box center [158, 403] width 19 height 14
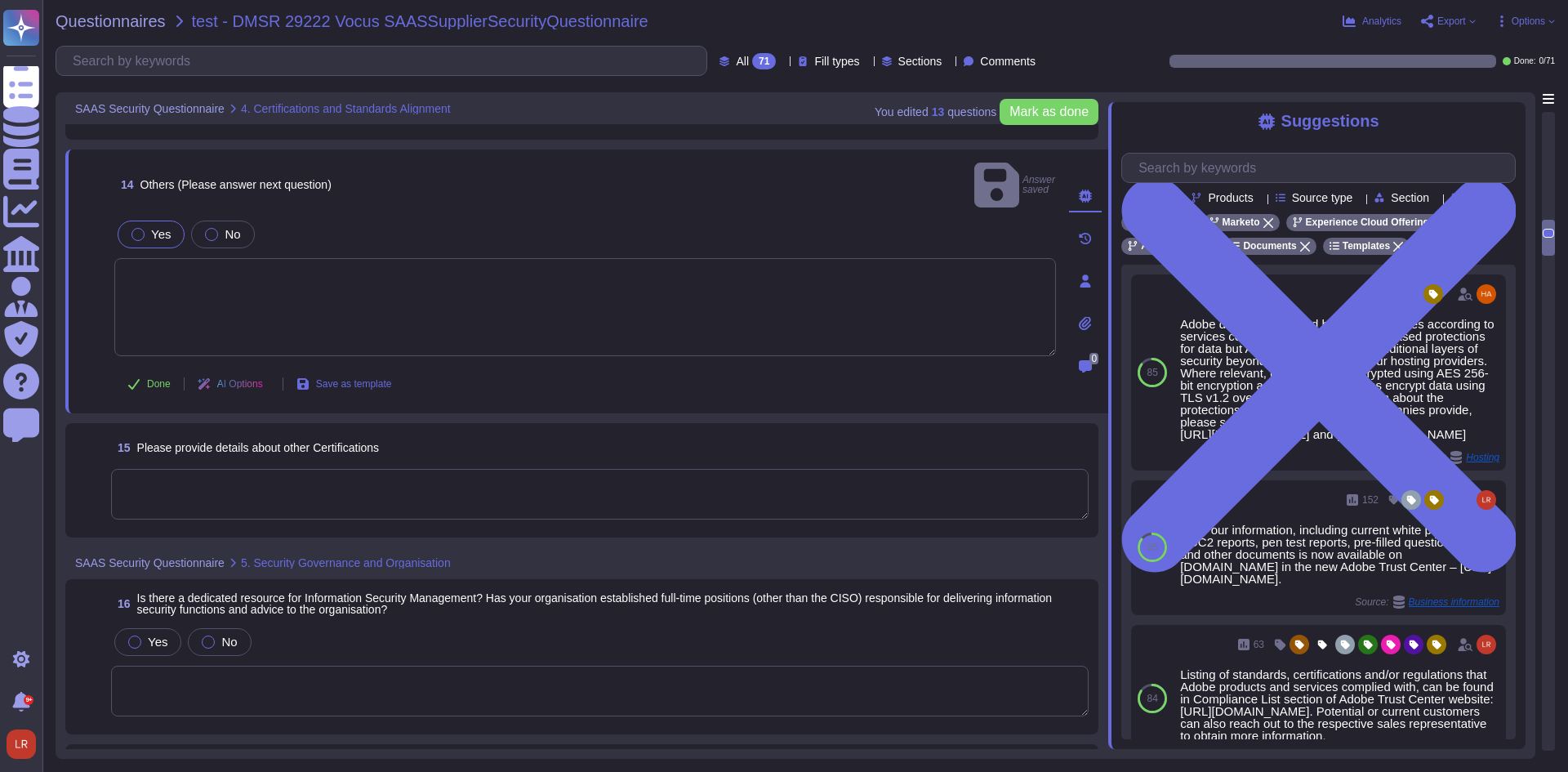
scroll to position [2677, 0]
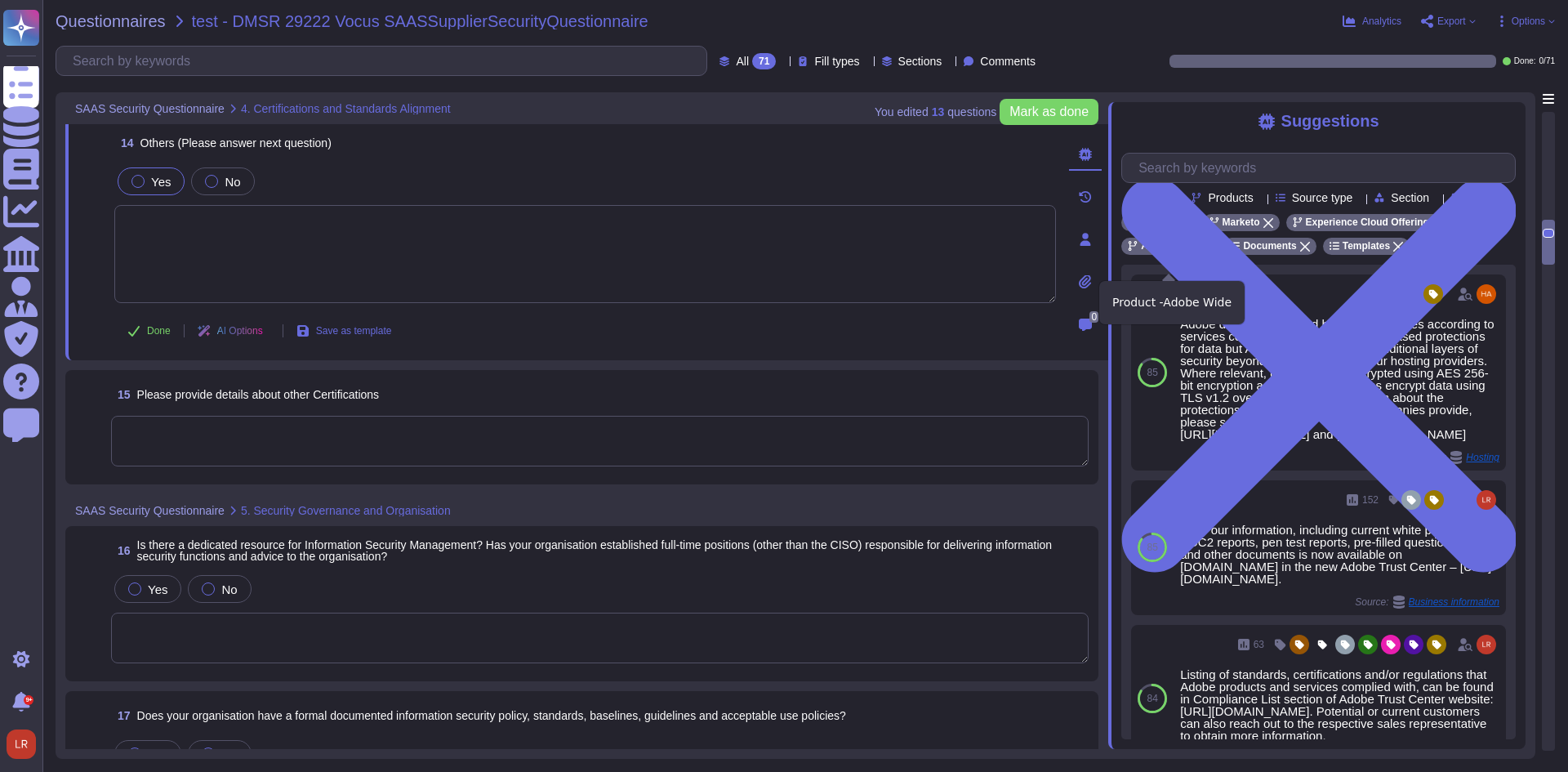
click at [1207, 251] on icon at bounding box center [1205, 247] width 10 height 10
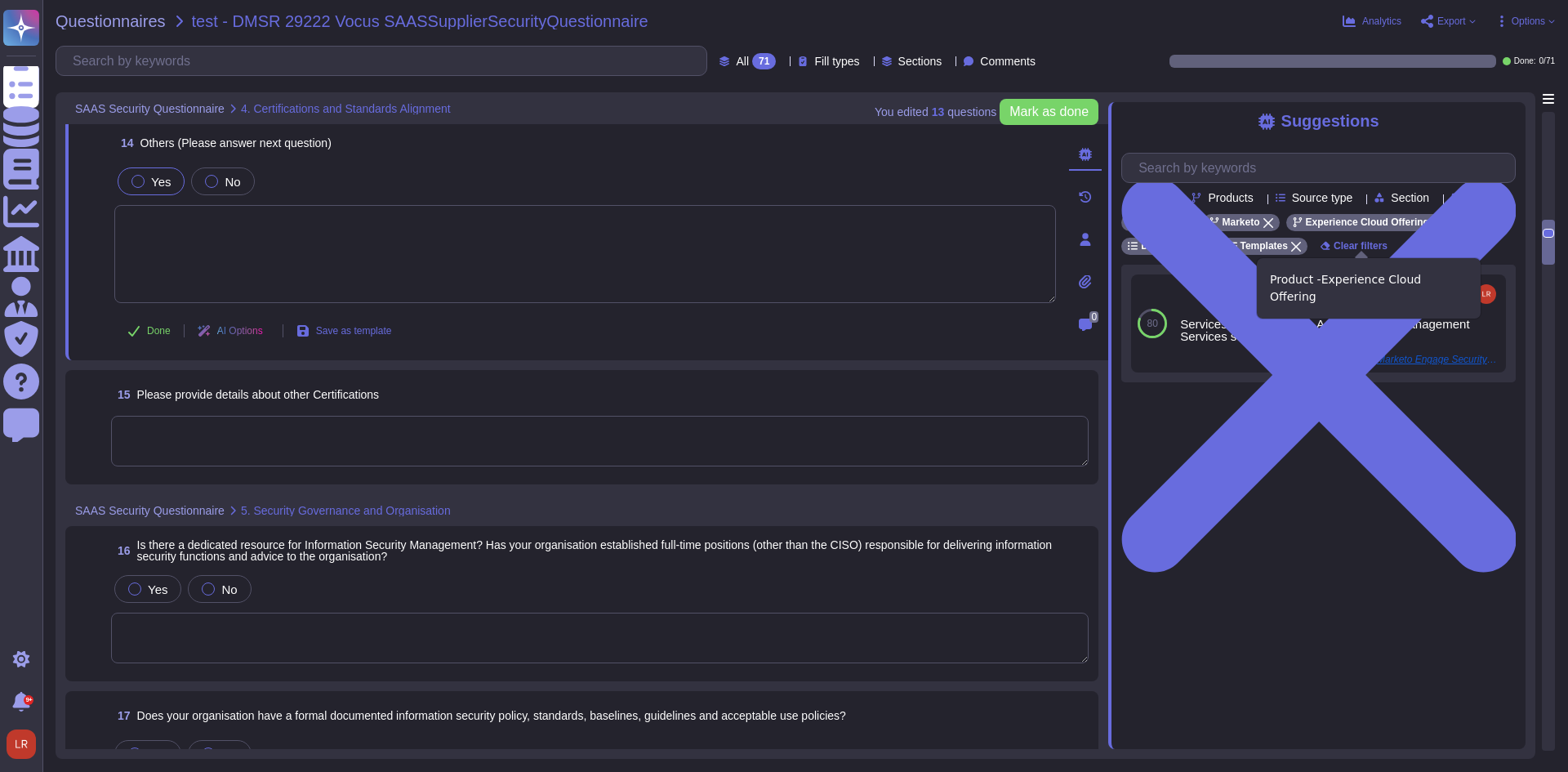
click at [1433, 228] on icon at bounding box center [1437, 222] width 10 height 10
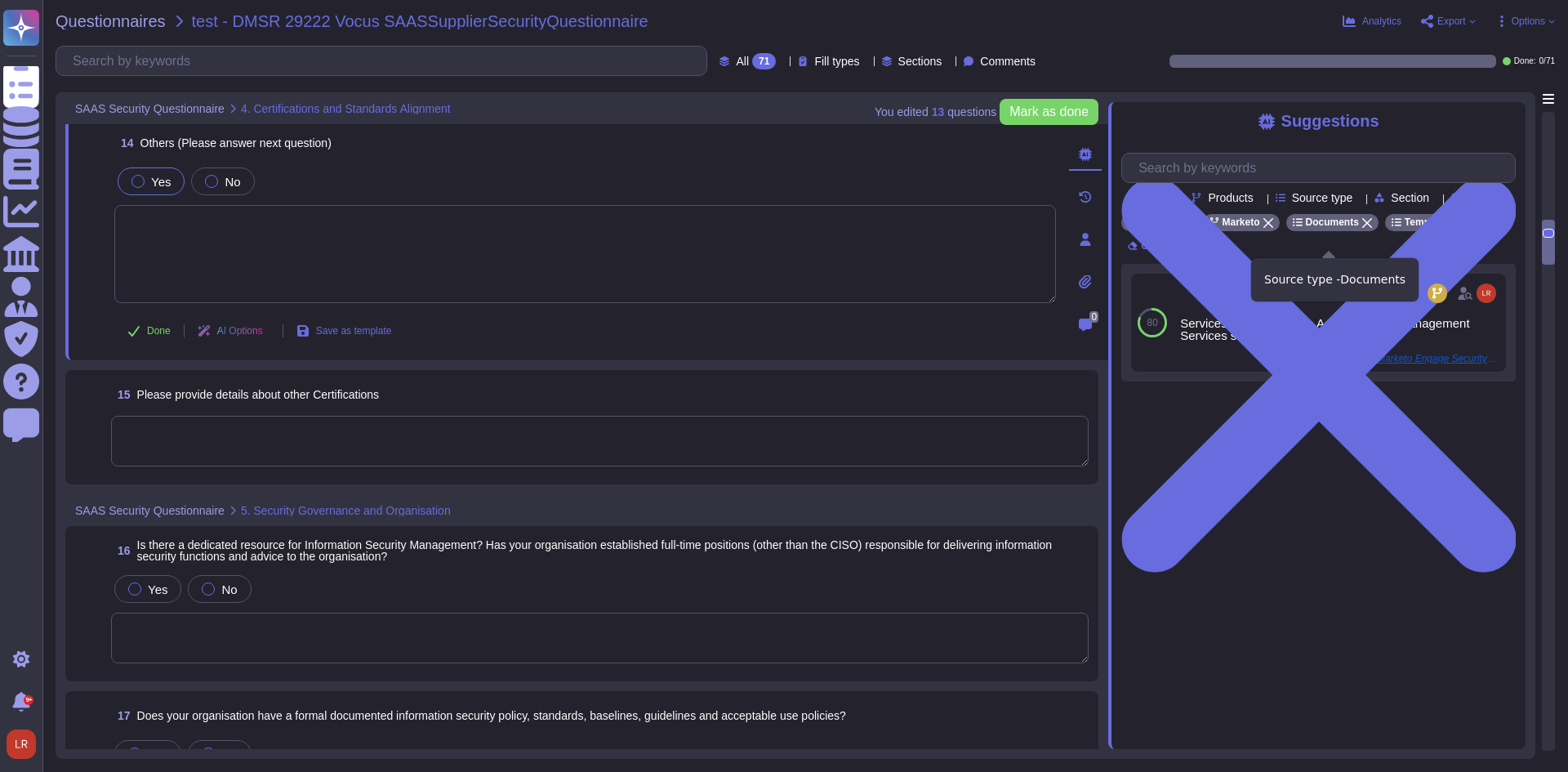
click at [1364, 228] on icon at bounding box center [1367, 222] width 10 height 10
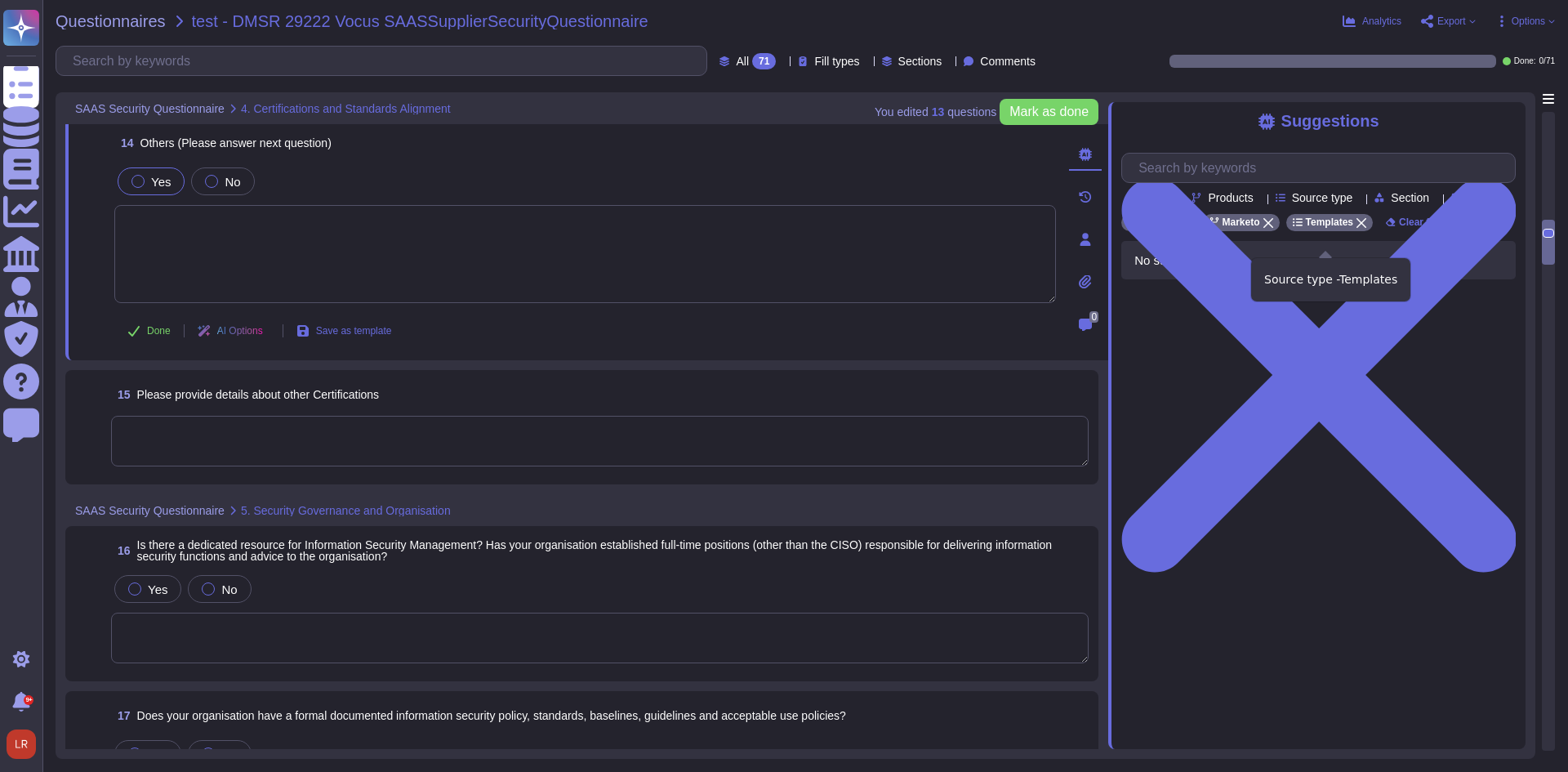
click at [1360, 228] on icon at bounding box center [1361, 222] width 10 height 10
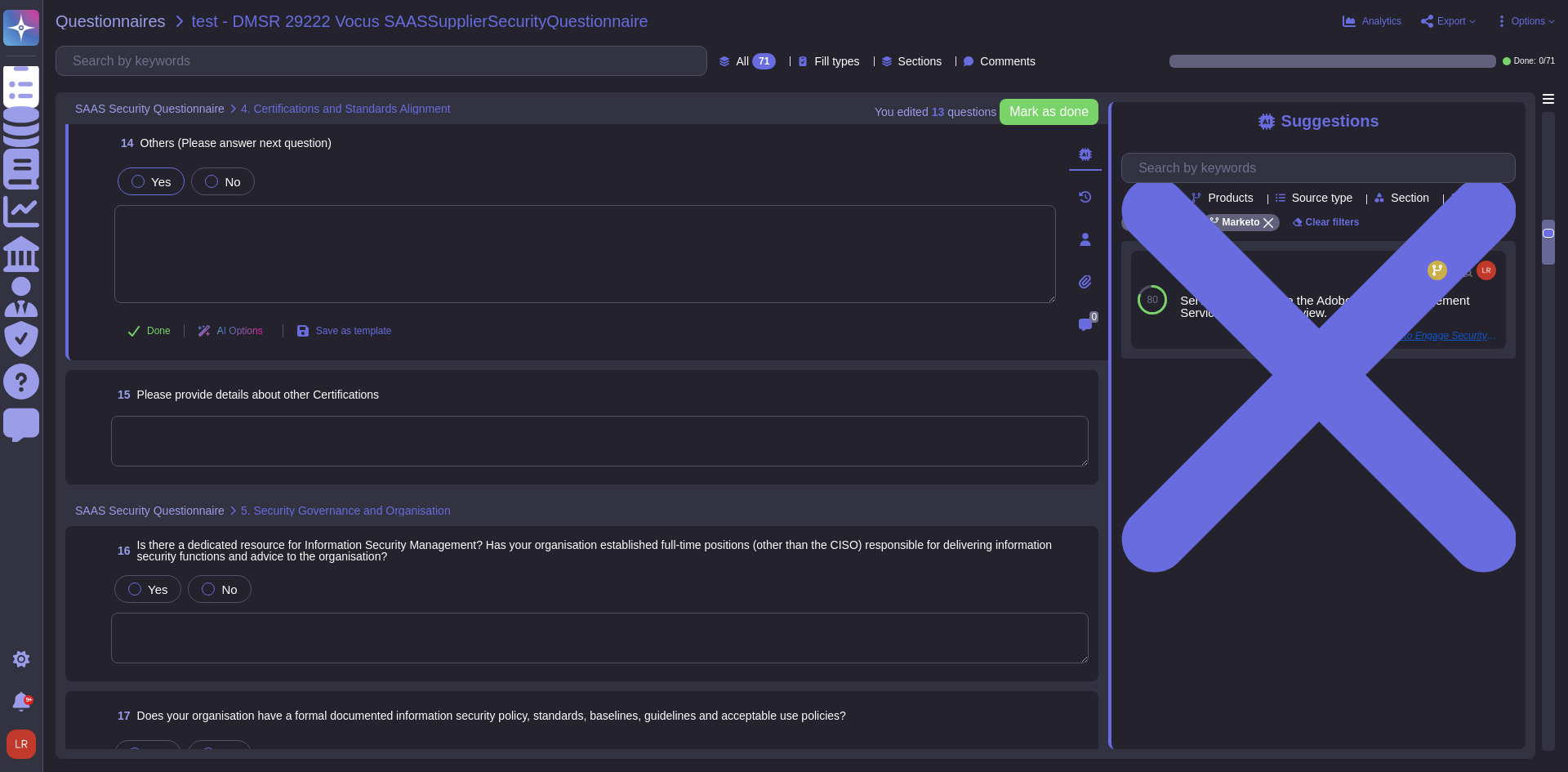
click at [283, 451] on textarea at bounding box center [600, 441] width 978 height 51
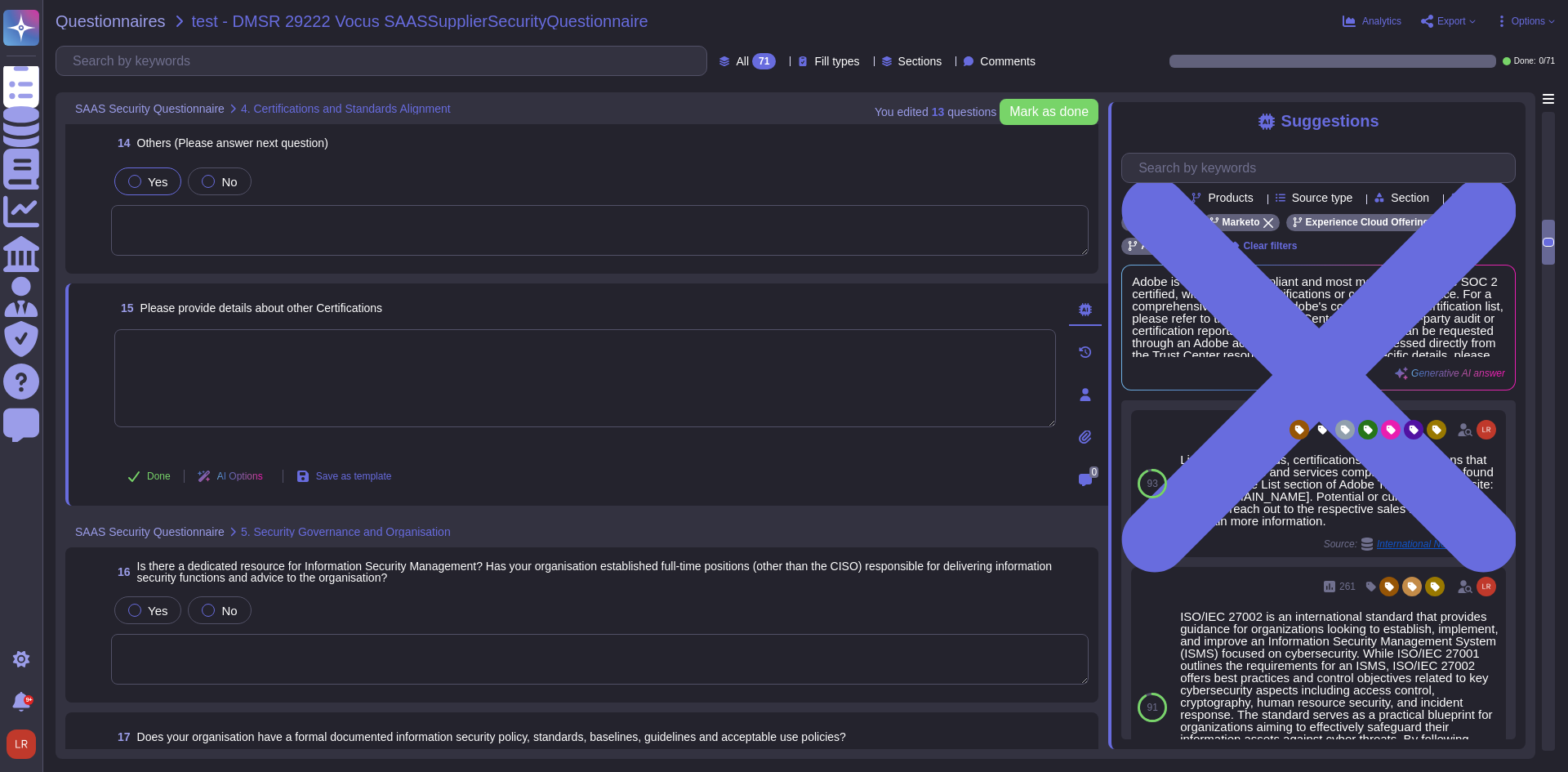
click at [285, 223] on textarea at bounding box center [600, 230] width 978 height 51
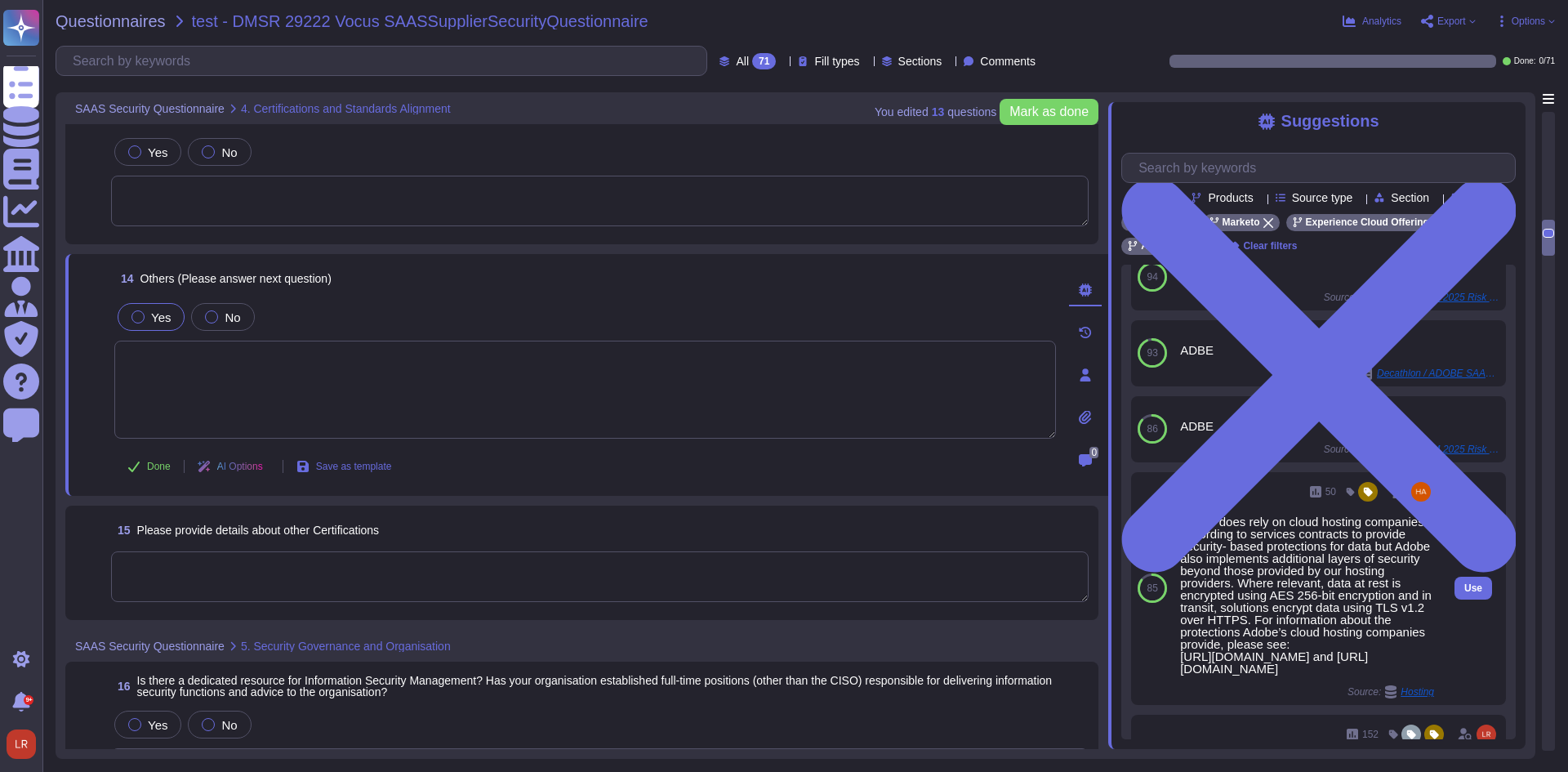
scroll to position [0, 0]
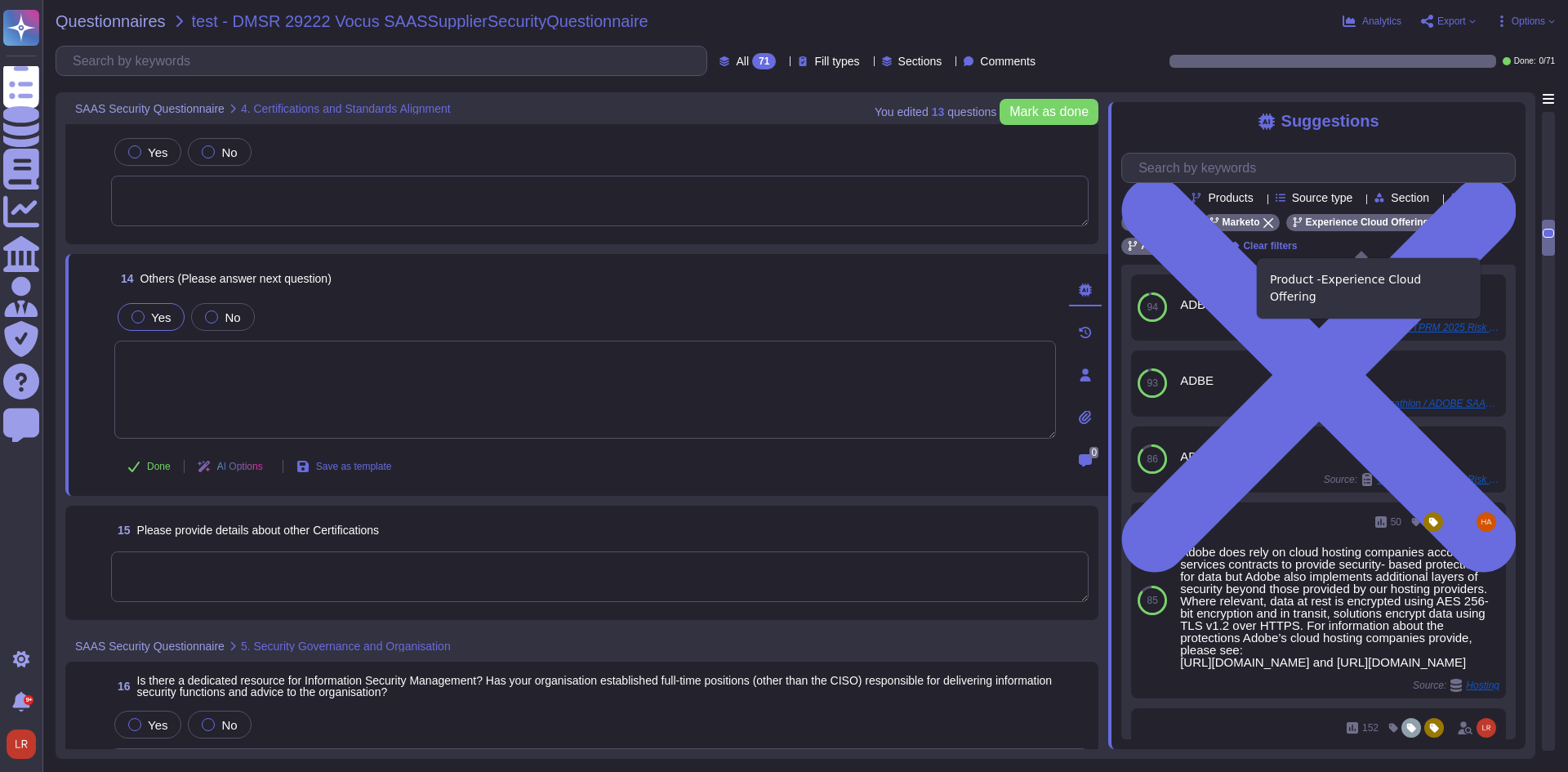
click at [1433, 228] on icon at bounding box center [1437, 222] width 10 height 10
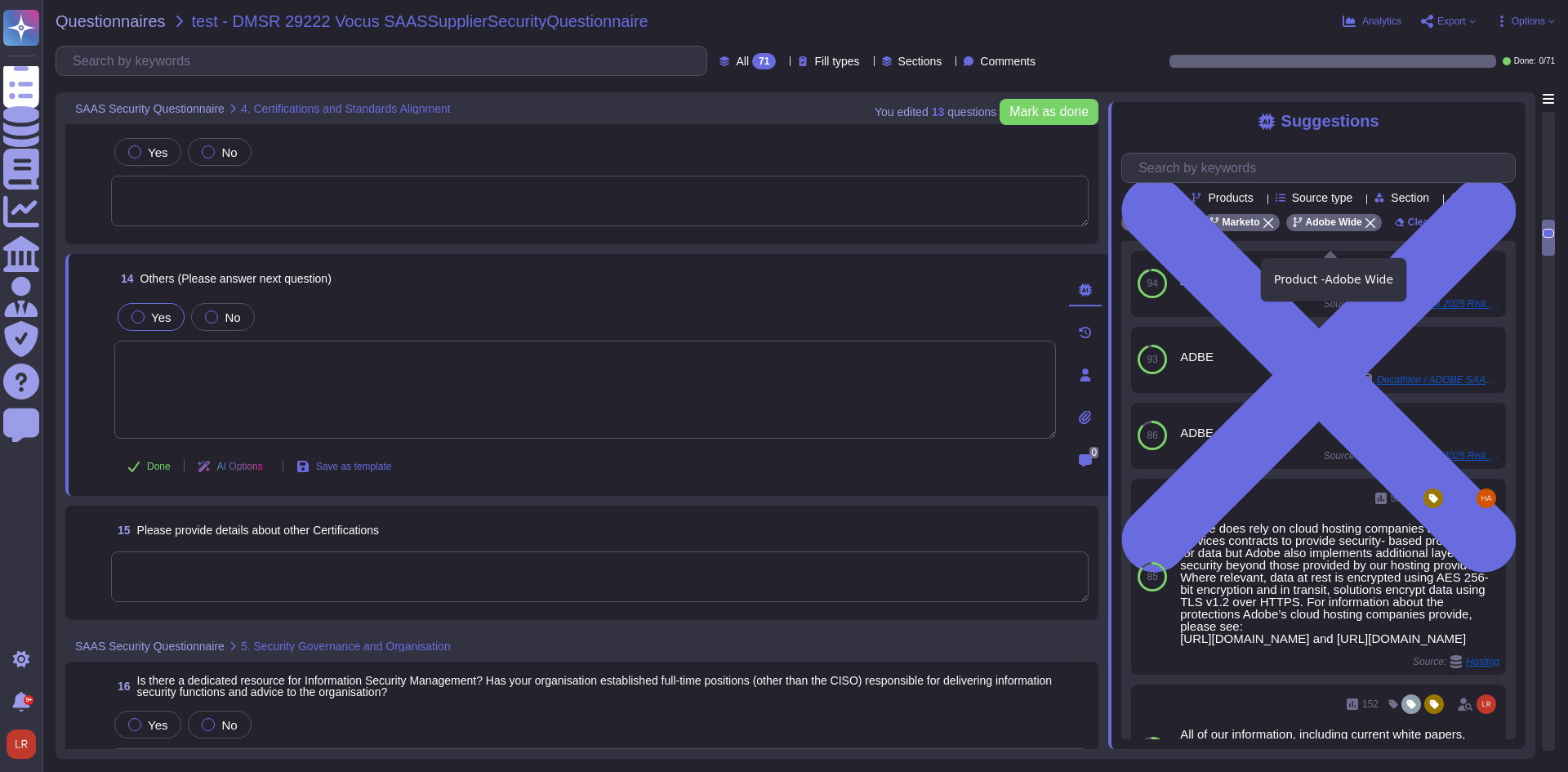
click at [1366, 228] on icon at bounding box center [1370, 222] width 10 height 10
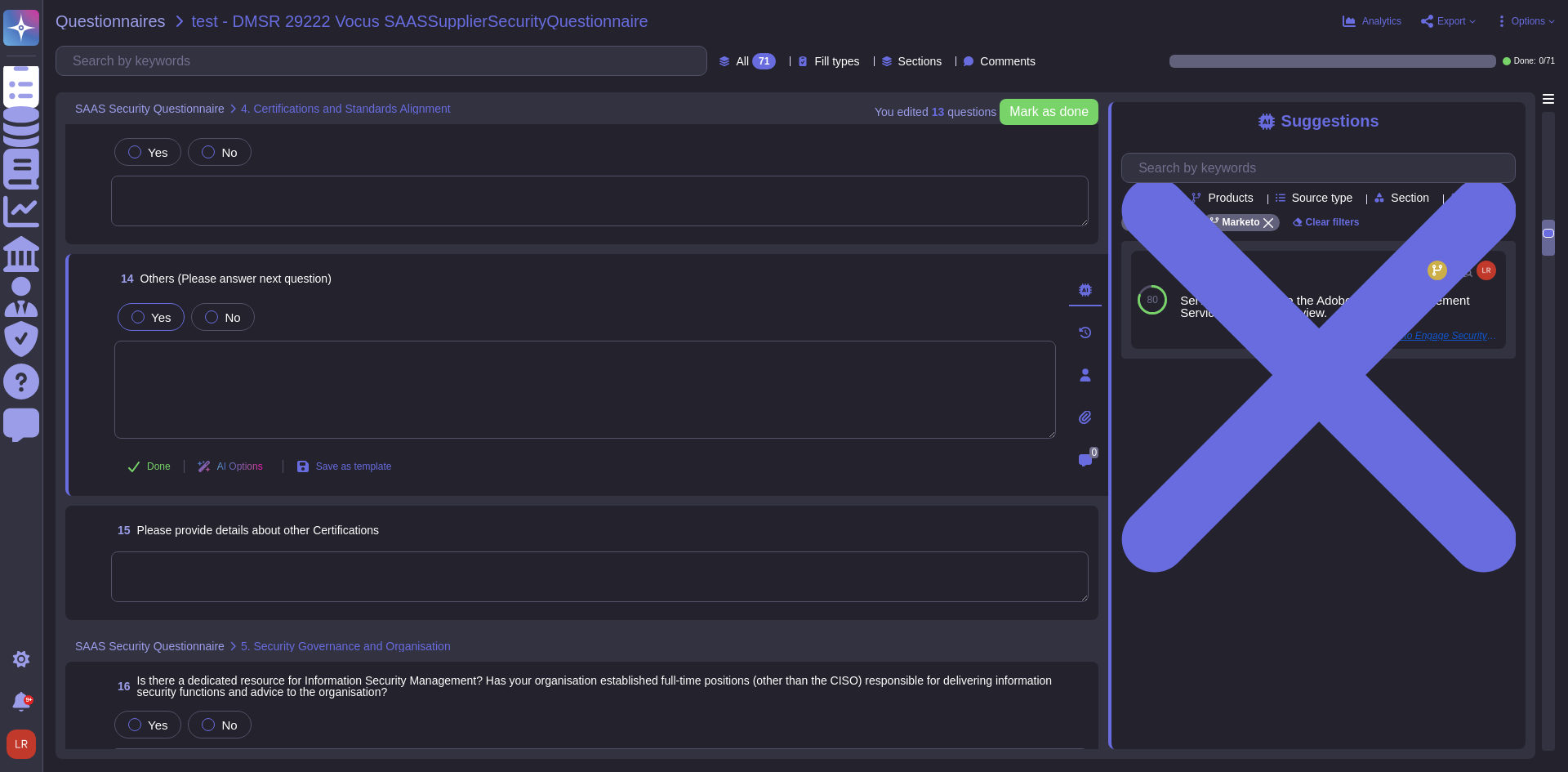
click at [335, 559] on textarea at bounding box center [600, 576] width 978 height 51
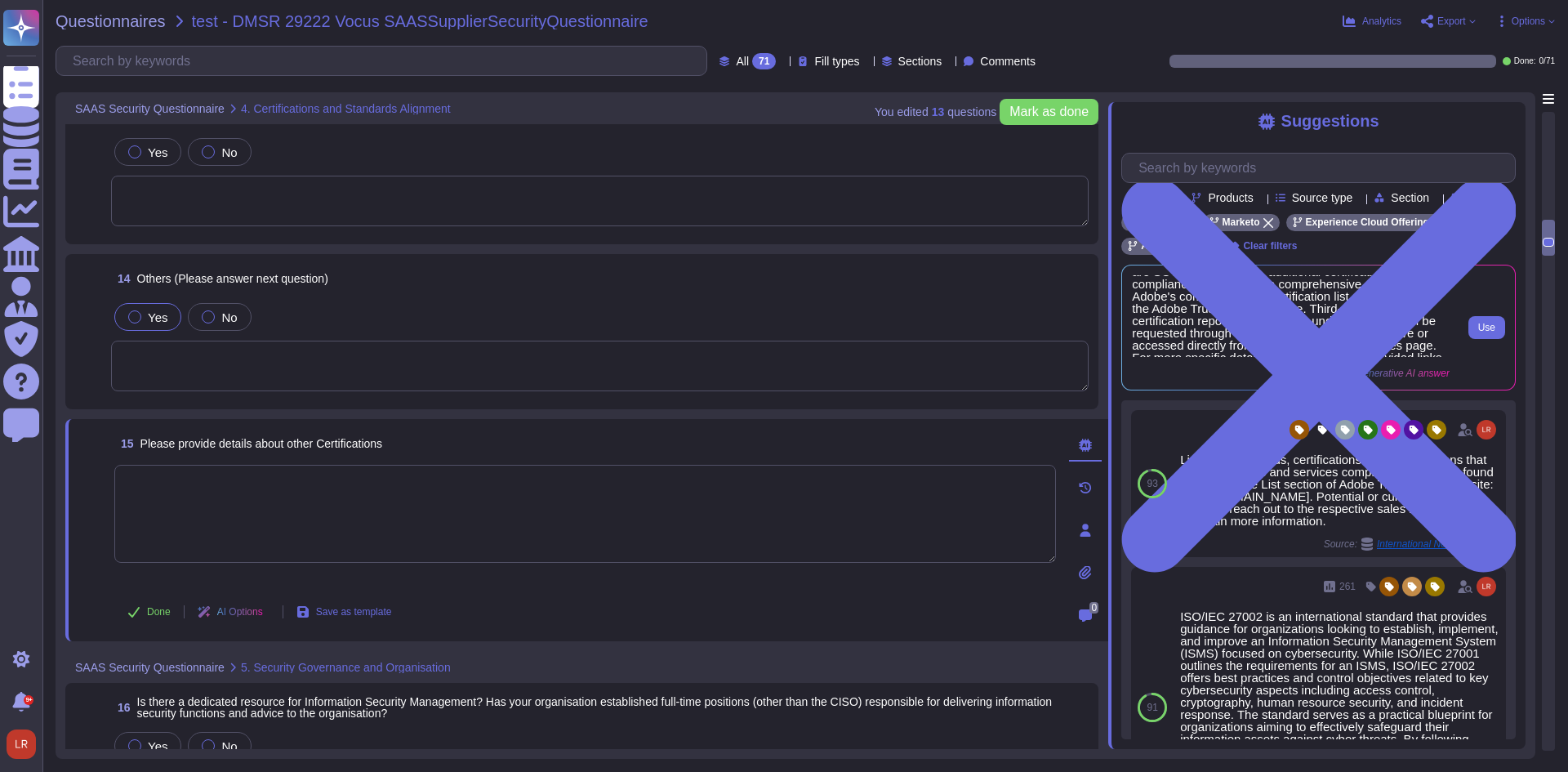
scroll to position [43, 0]
click at [1489, 333] on span "Use" at bounding box center [1486, 327] width 18 height 10
type textarea "Adobe is ISO-27001 compliant and most major products are SOC 2 certified, with …"
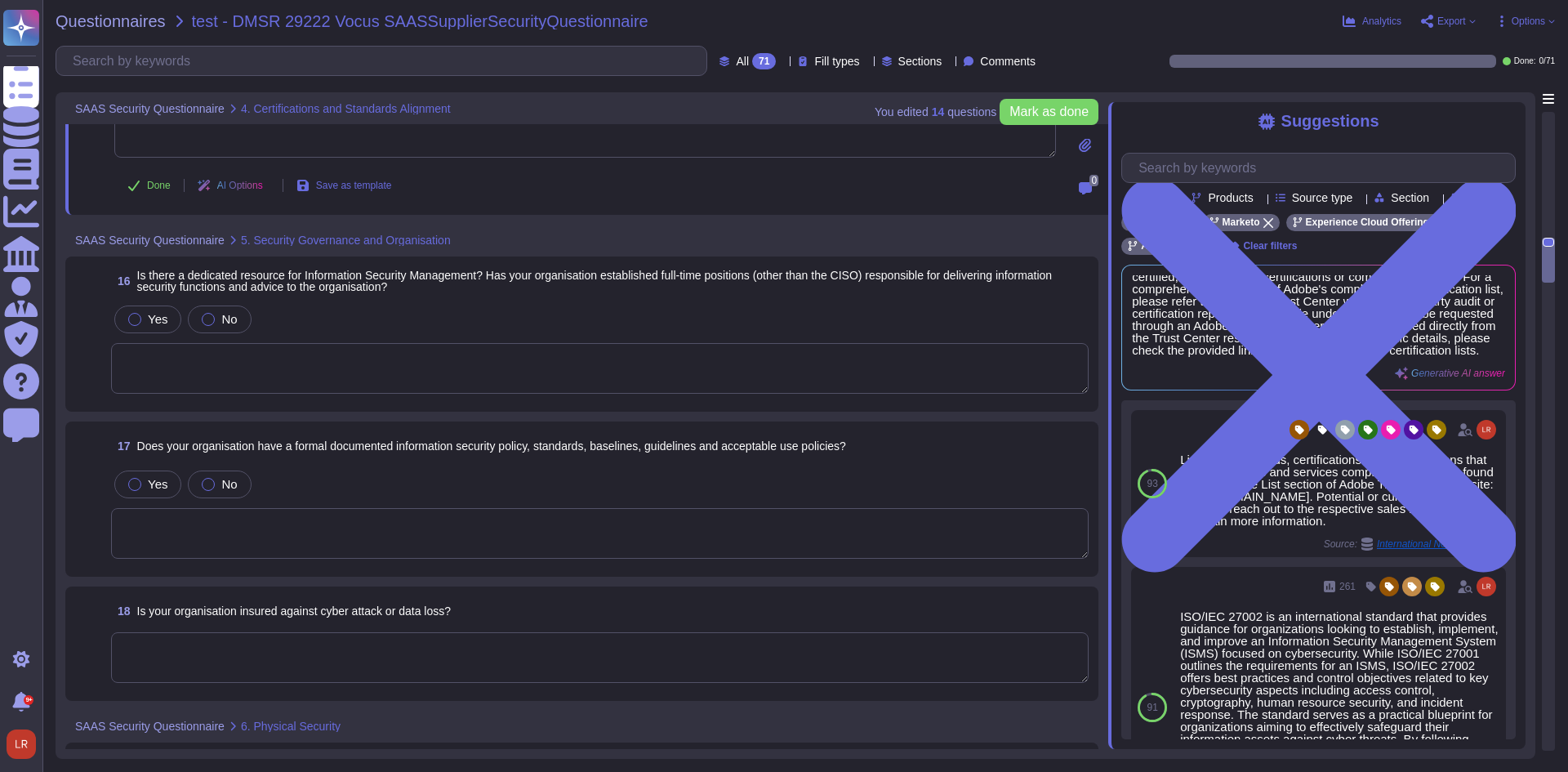
scroll to position [2949, 0]
click at [244, 357] on textarea at bounding box center [600, 367] width 978 height 51
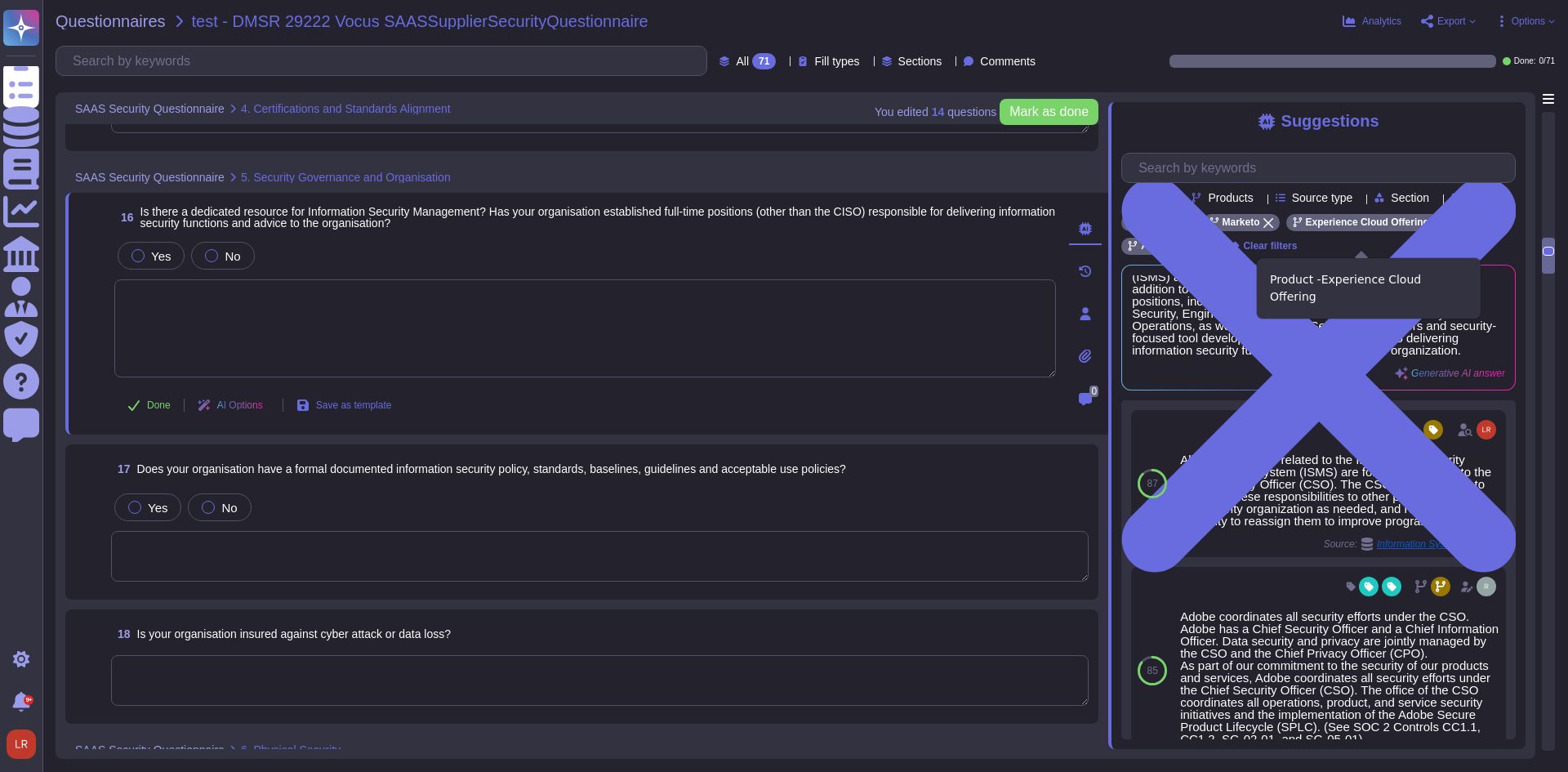
click at [1433, 228] on icon at bounding box center [1437, 222] width 10 height 10
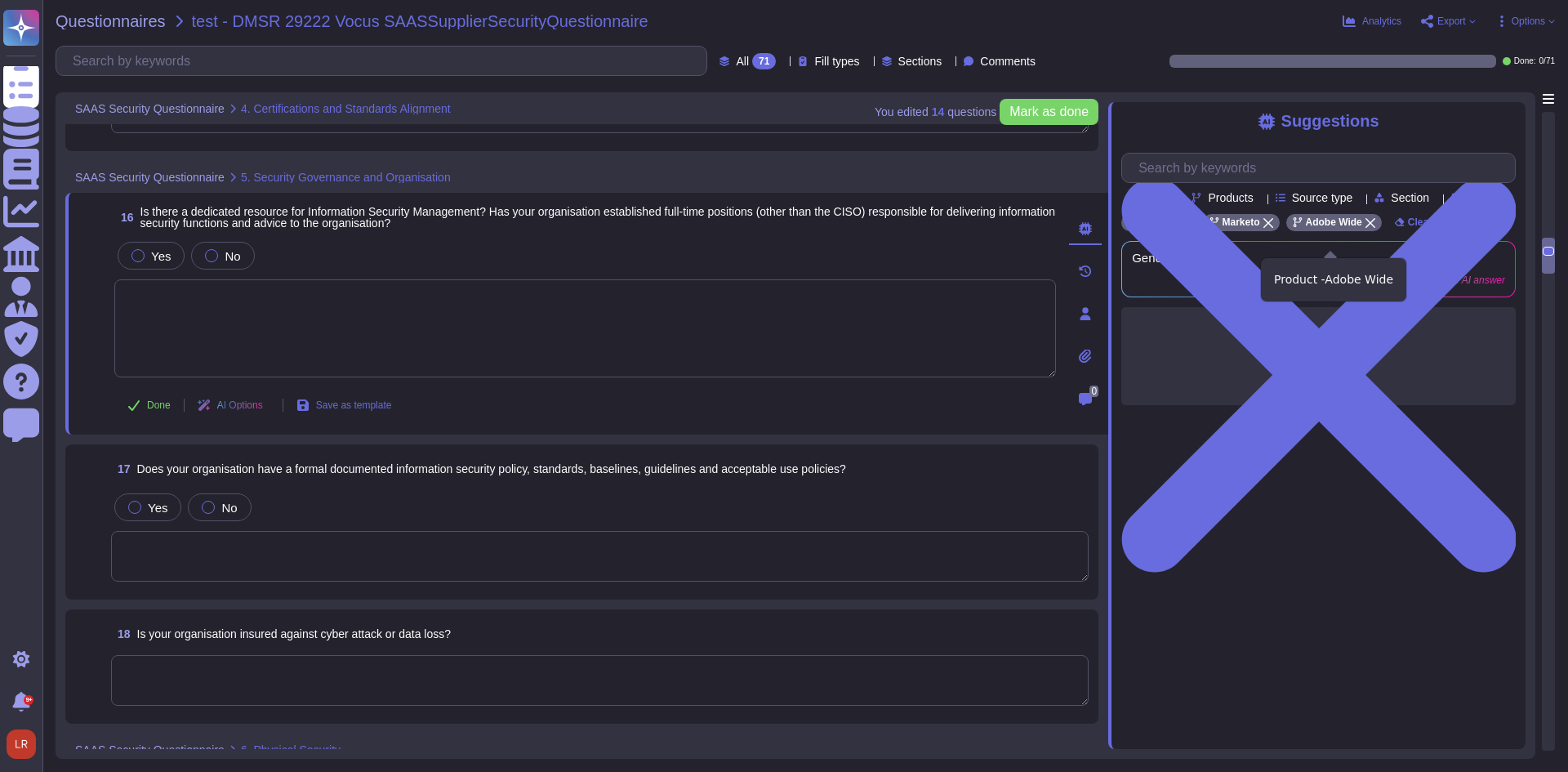
click at [1370, 228] on icon at bounding box center [1370, 222] width 10 height 10
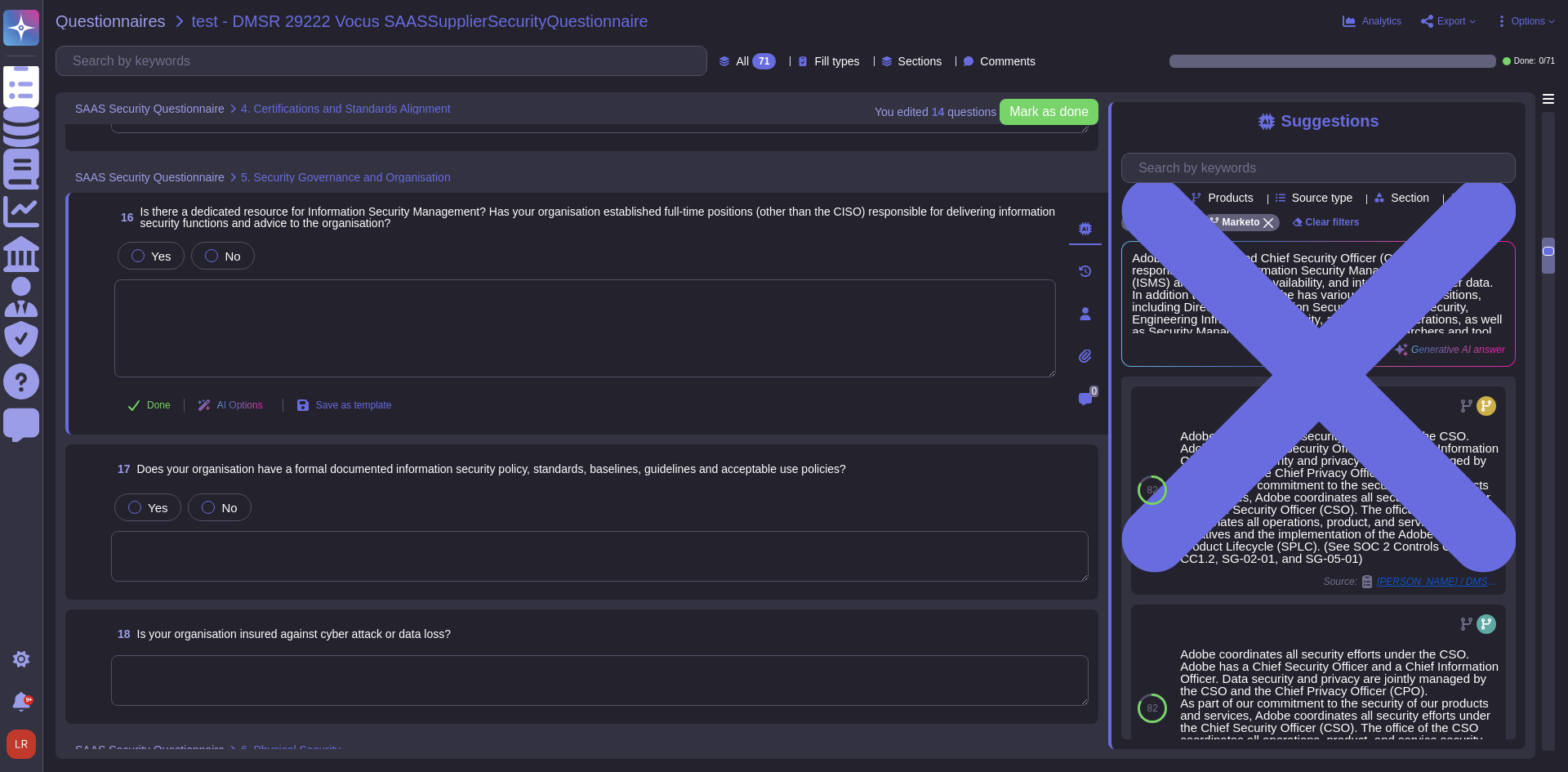
click at [270, 407] on icon at bounding box center [270, 407] width 0 height 0
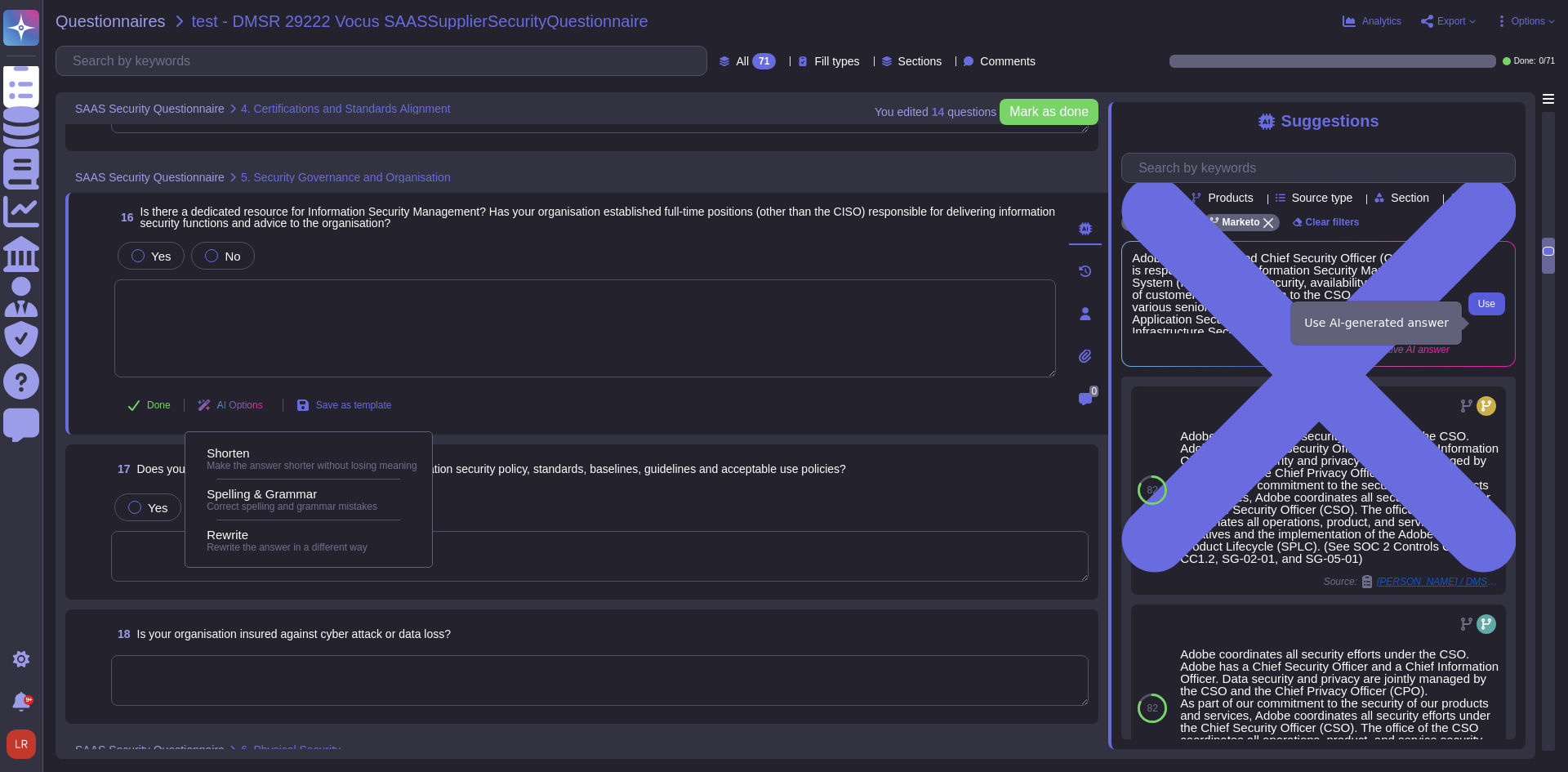
click at [1482, 309] on span "Use" at bounding box center [1486, 304] width 18 height 10
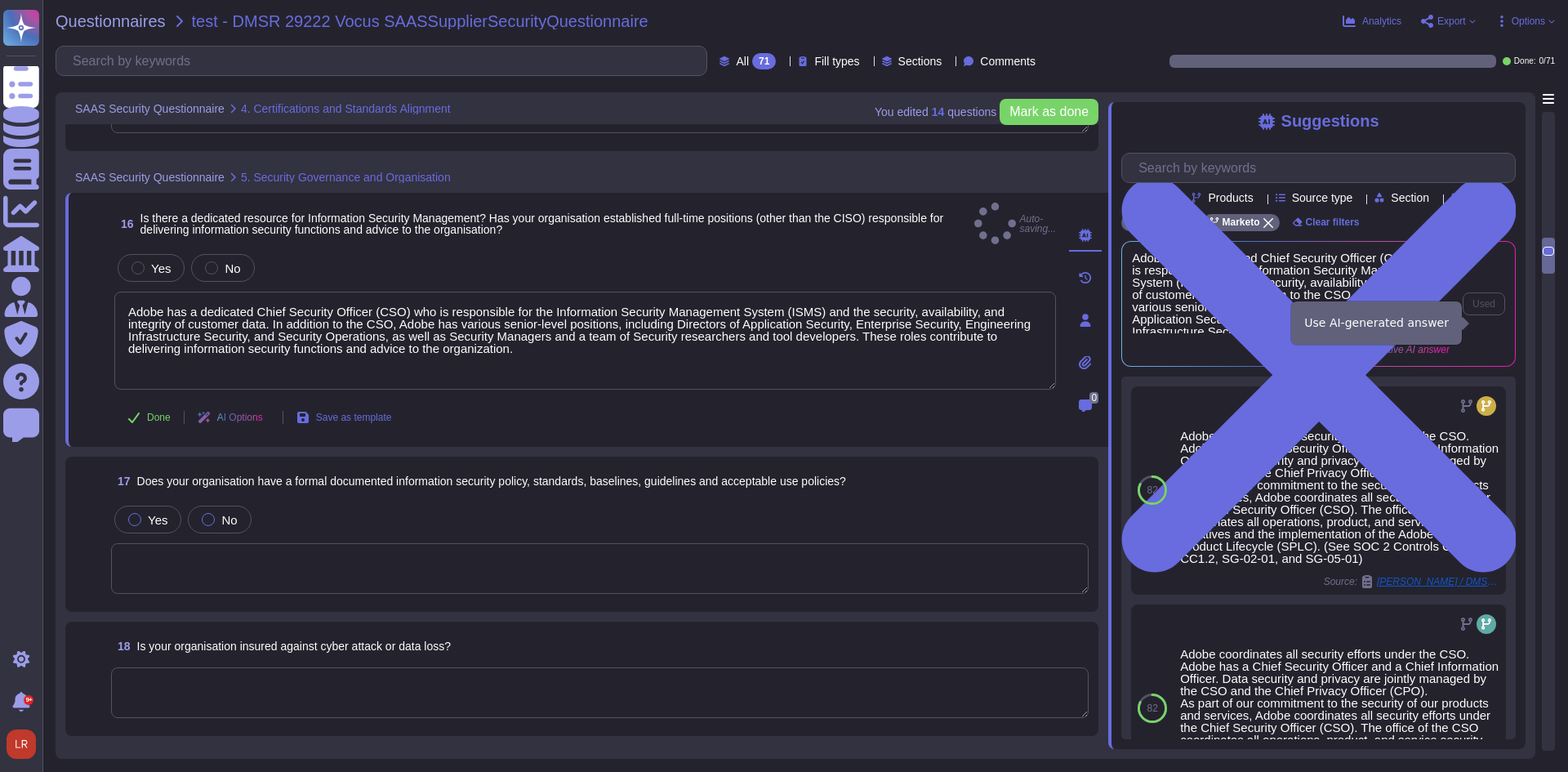
type textarea "Adobe has a dedicated Chief Security Officer (CSO) who is responsible for the I…"
click at [142, 261] on div at bounding box center [138, 268] width 13 height 13
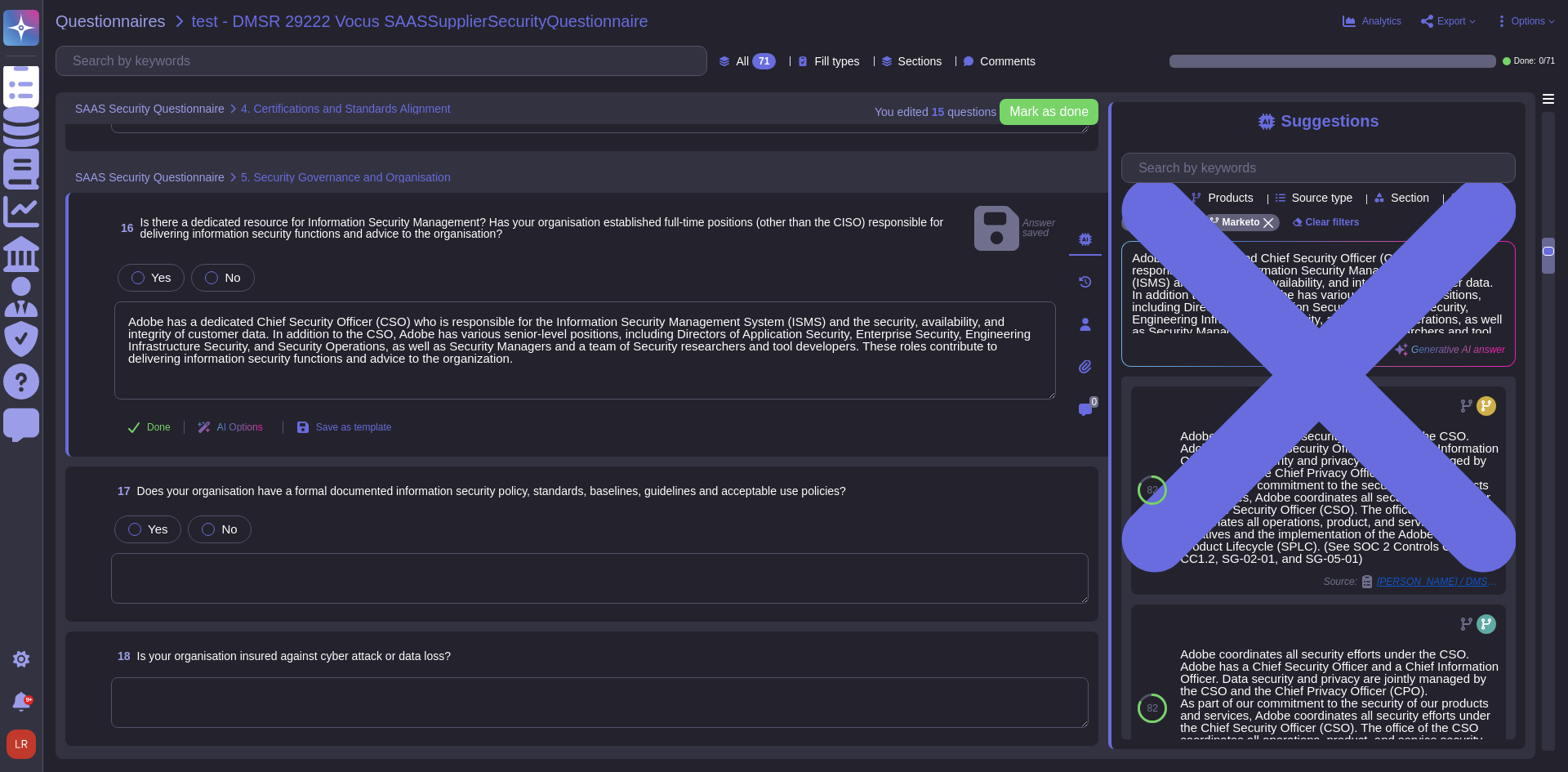
click at [372, 563] on textarea at bounding box center [600, 578] width 978 height 51
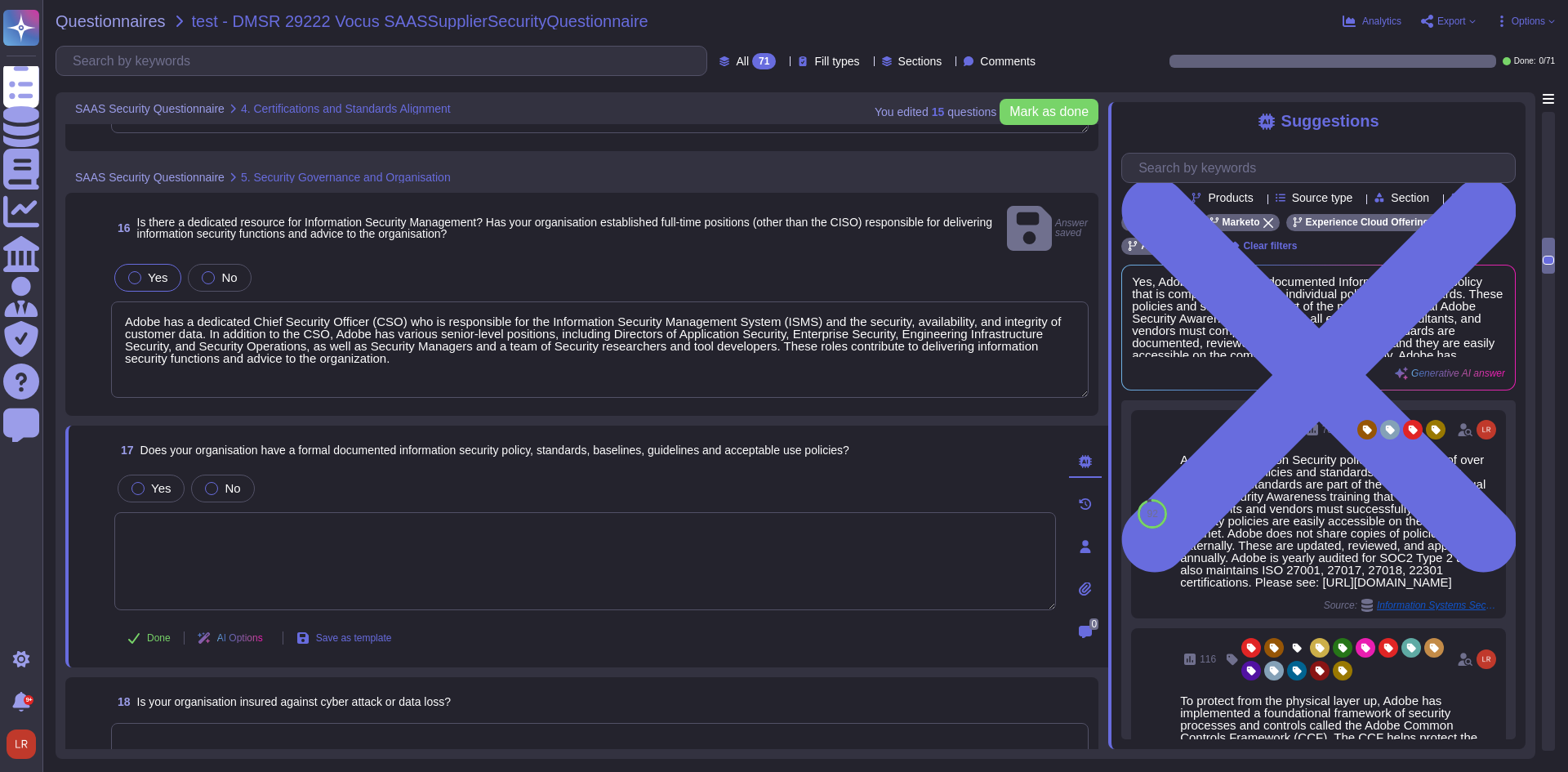
click at [133, 272] on div at bounding box center [134, 278] width 13 height 13
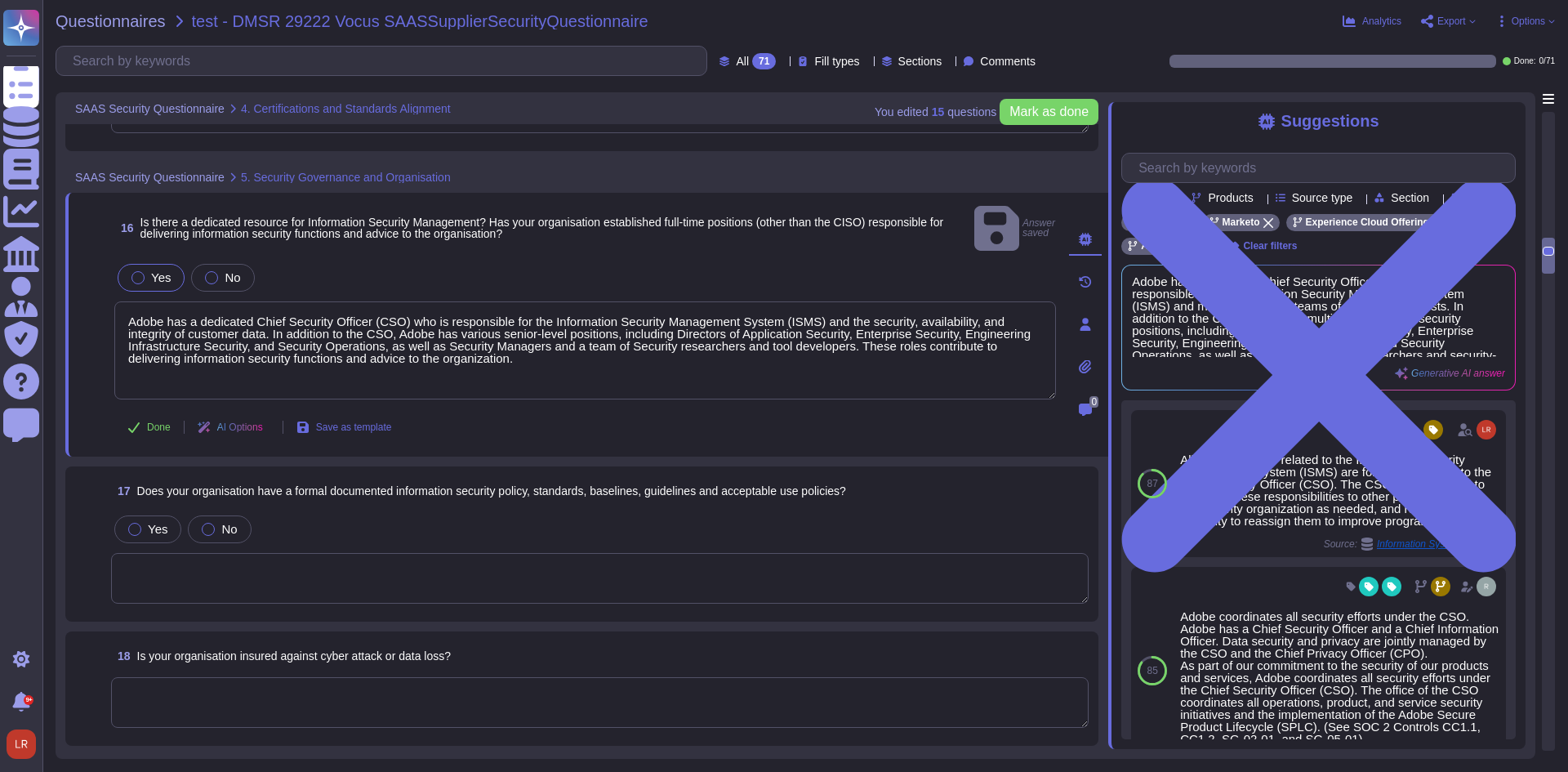
click at [228, 553] on textarea at bounding box center [600, 578] width 978 height 51
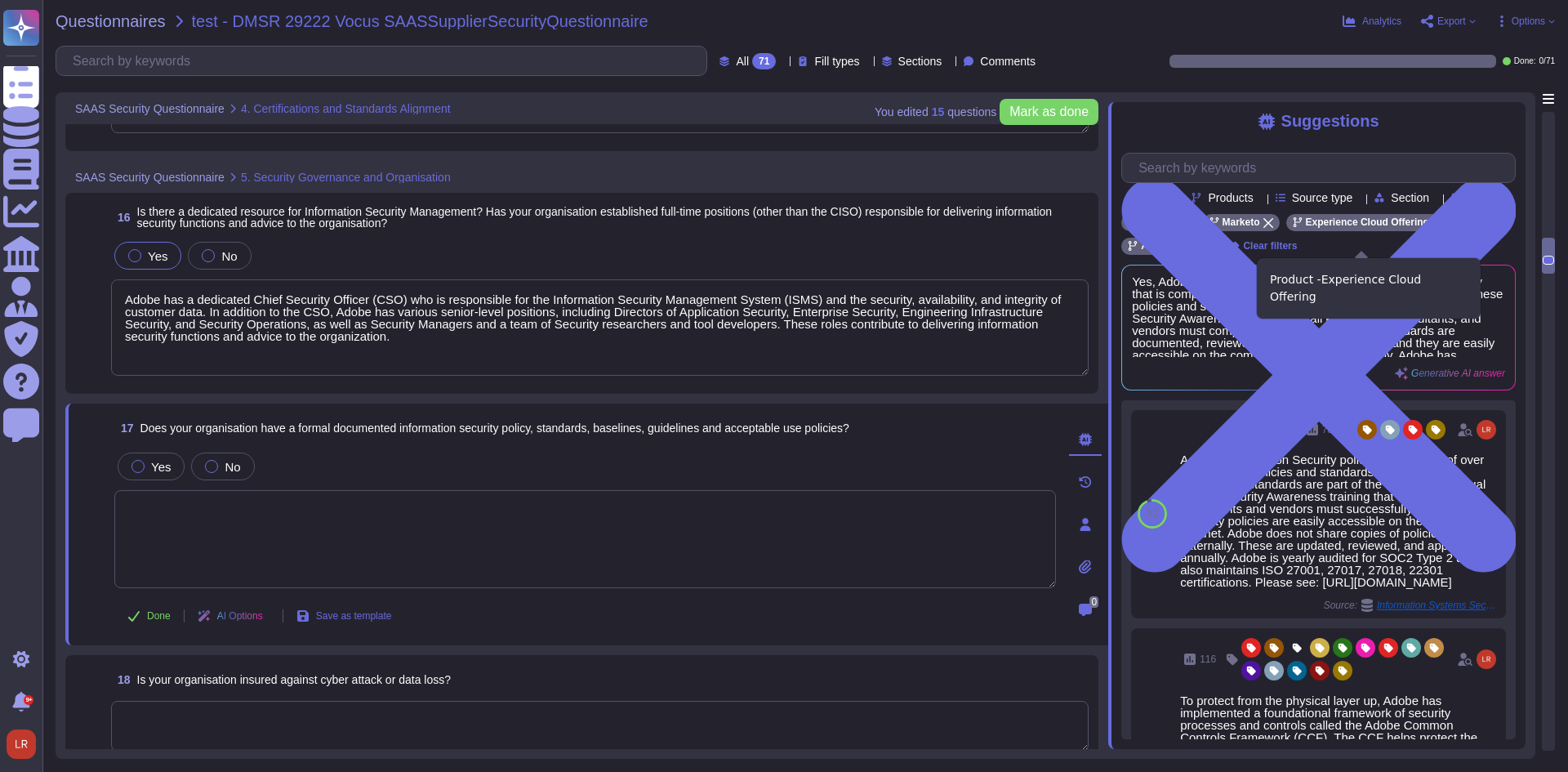
click at [1433, 228] on icon at bounding box center [1437, 222] width 10 height 10
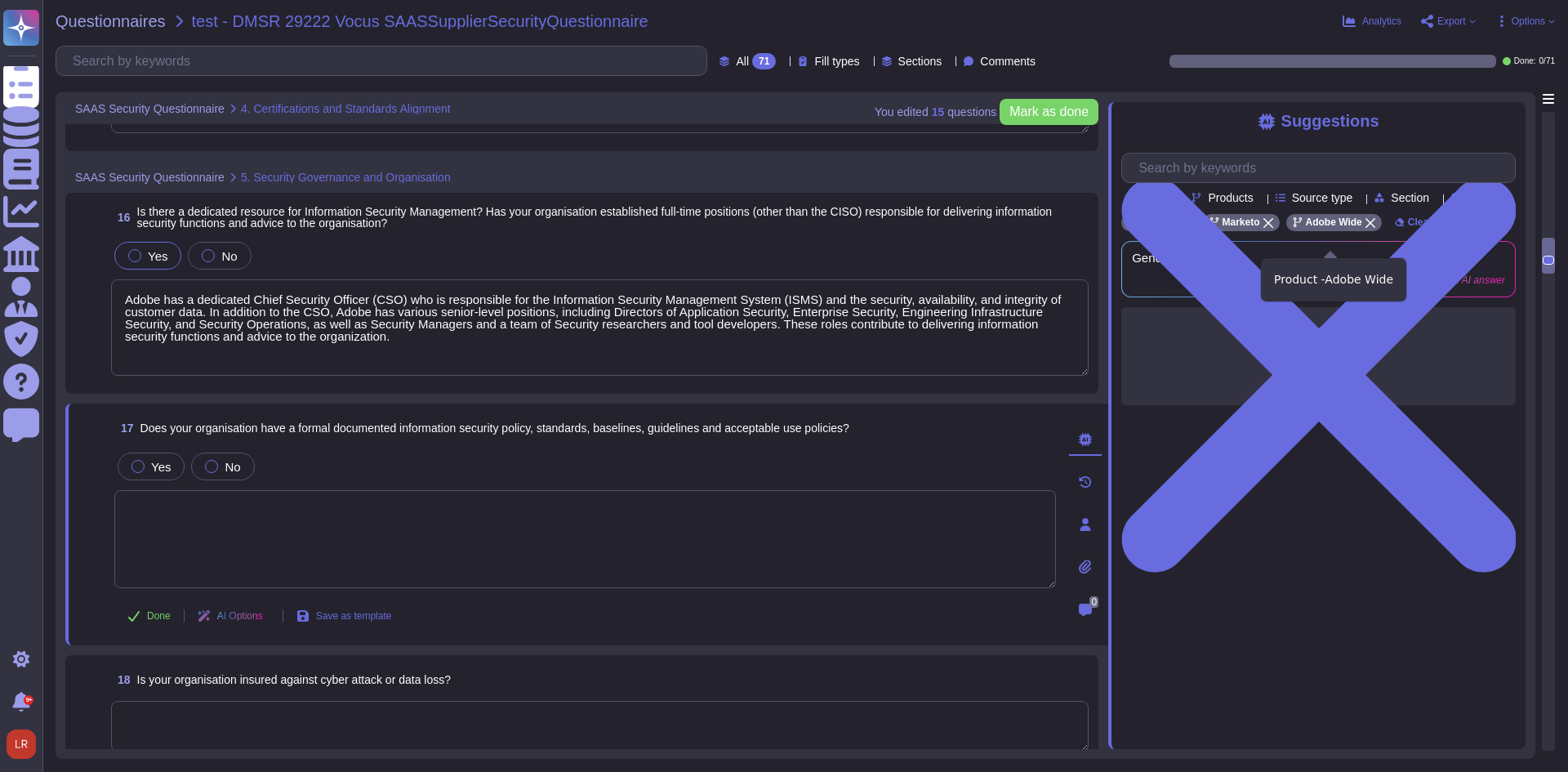
click at [1365, 228] on icon at bounding box center [1370, 222] width 10 height 10
click at [261, 520] on textarea at bounding box center [585, 539] width 942 height 98
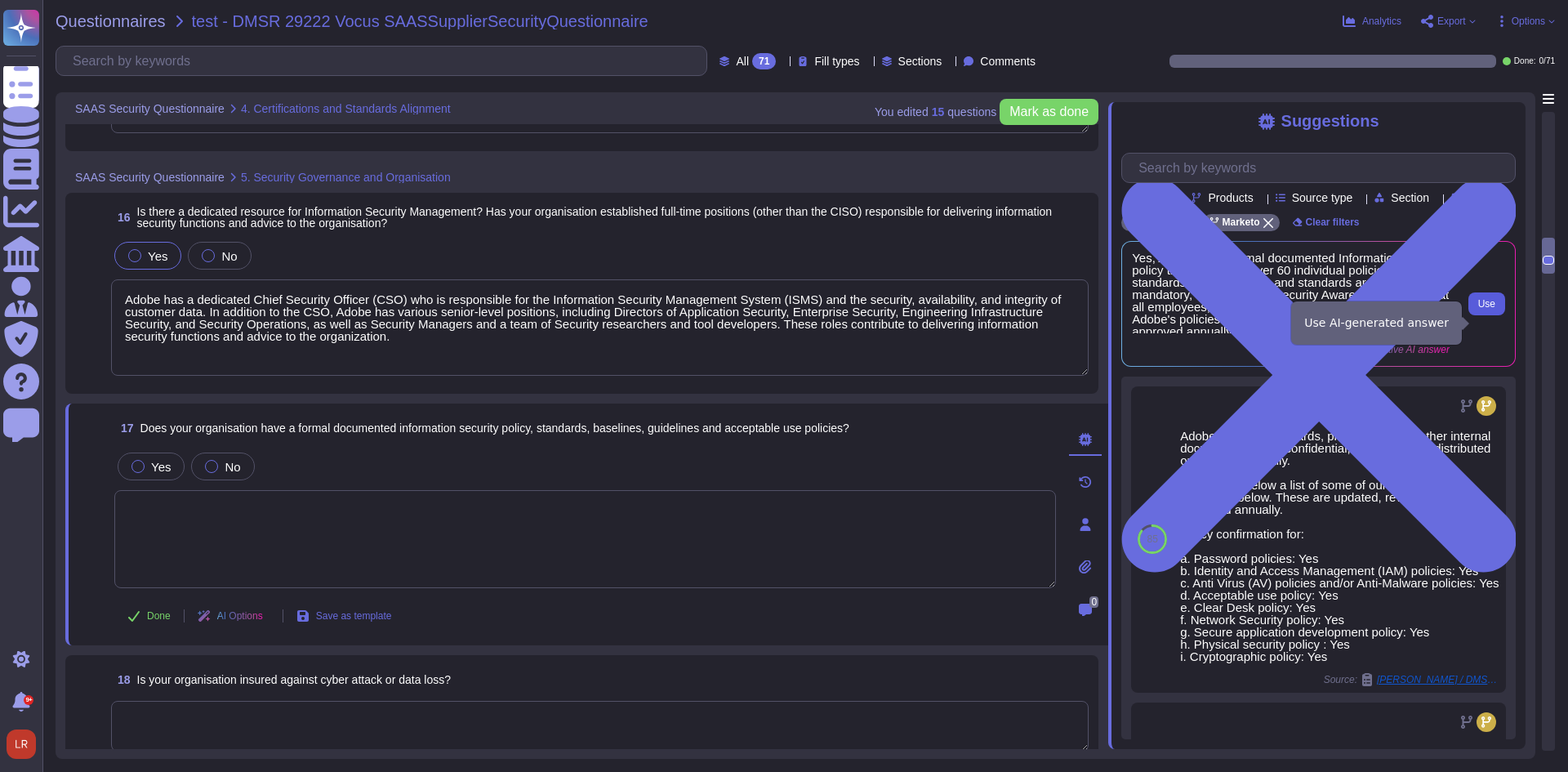
click at [1496, 315] on button "Use" at bounding box center [1486, 303] width 37 height 23
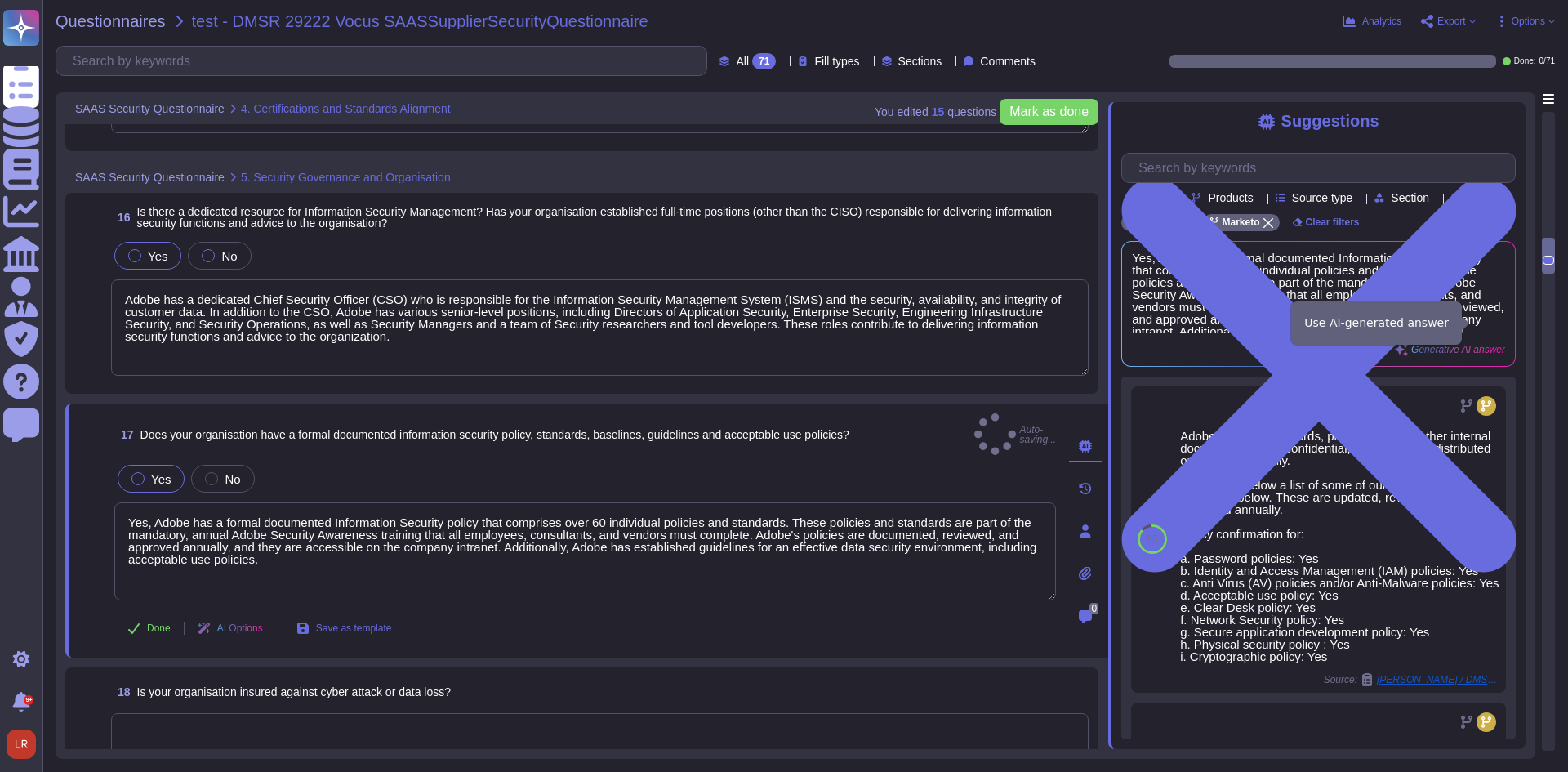
type textarea "Yes, Adobe has a formal documented Information Security policy that comprises o…"
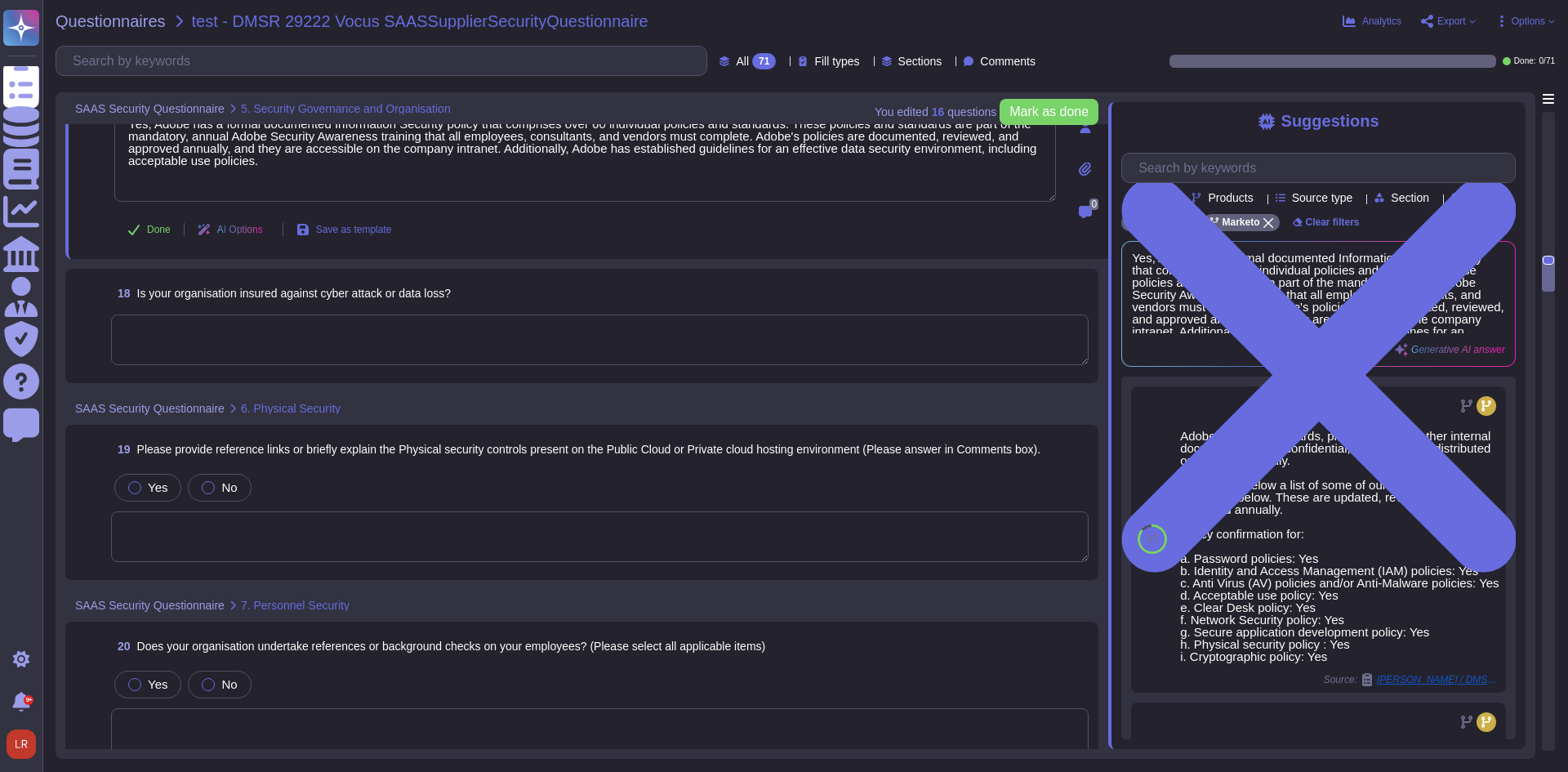
scroll to position [3358, 0]
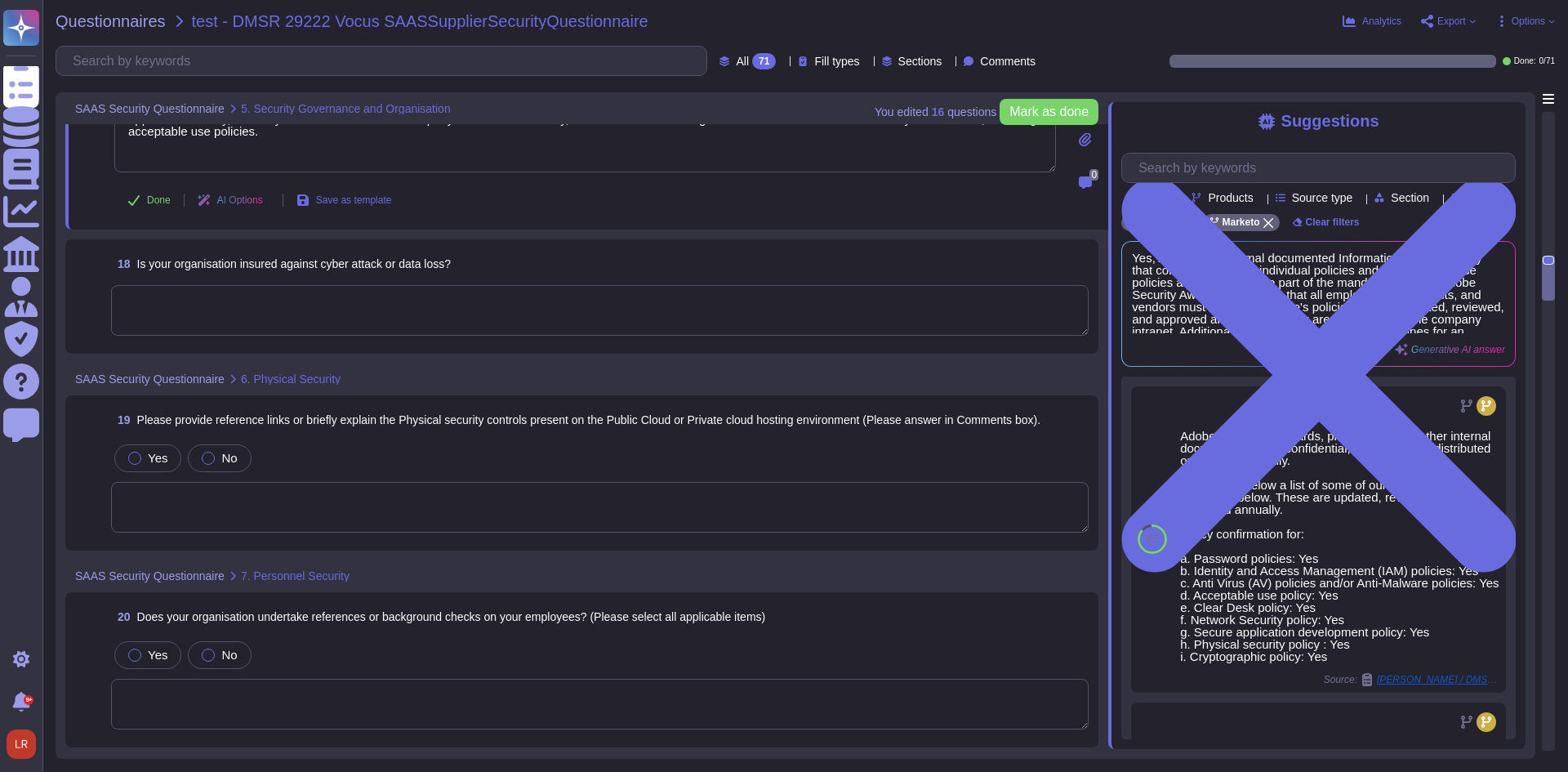
click at [301, 285] on textarea at bounding box center [600, 310] width 978 height 51
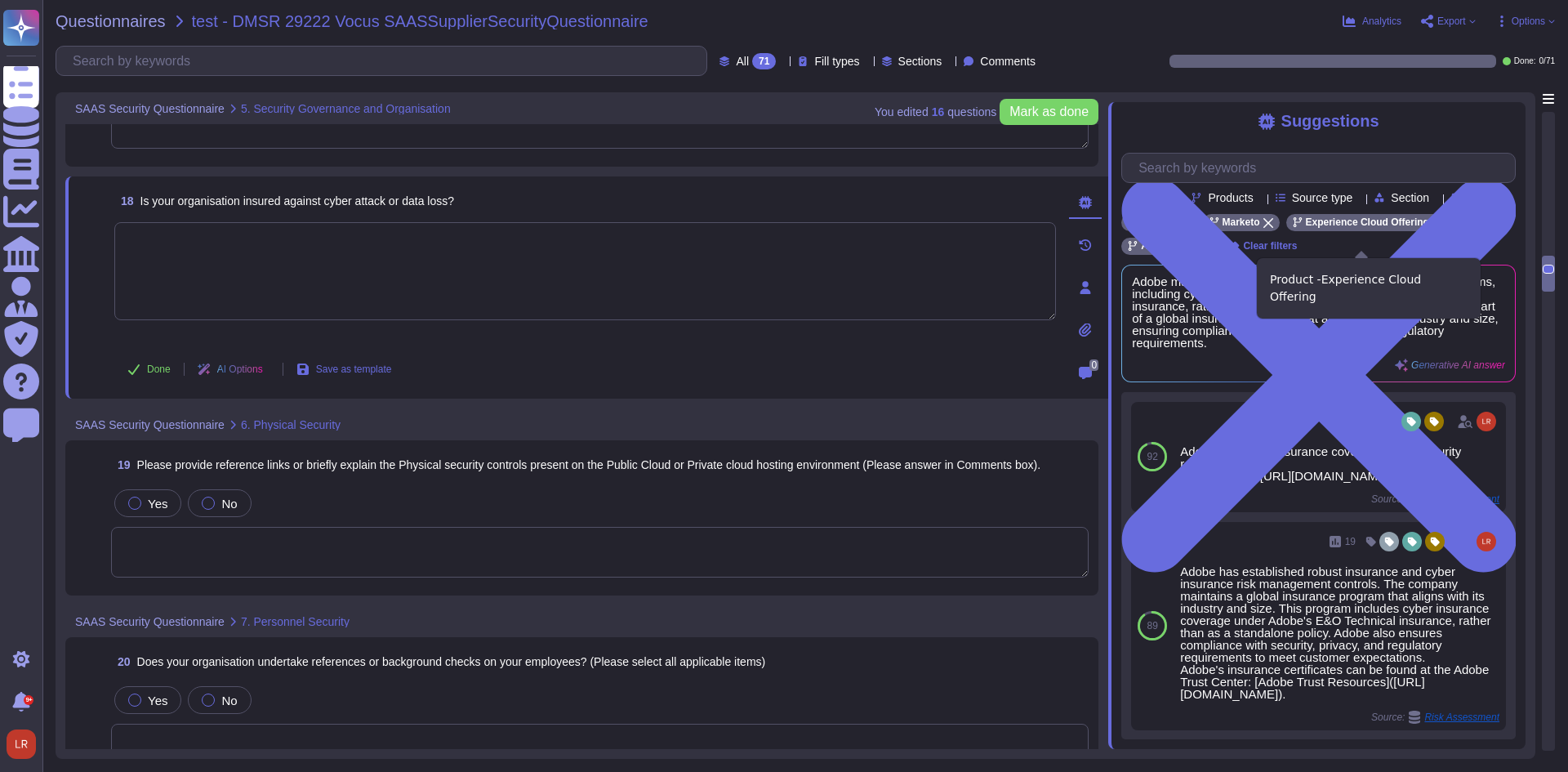
click at [1433, 228] on icon at bounding box center [1437, 222] width 10 height 10
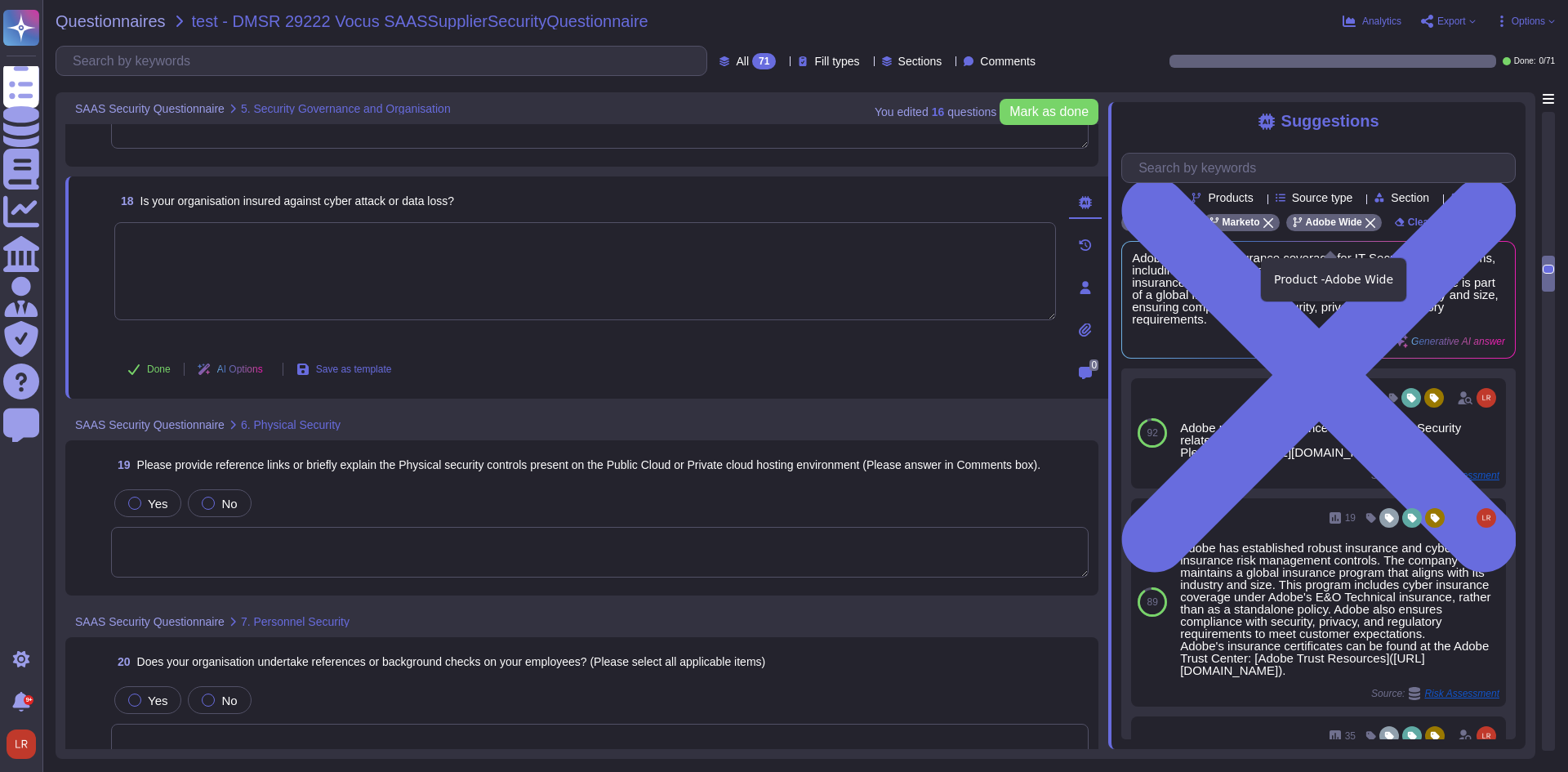
click at [1365, 228] on icon at bounding box center [1370, 222] width 10 height 10
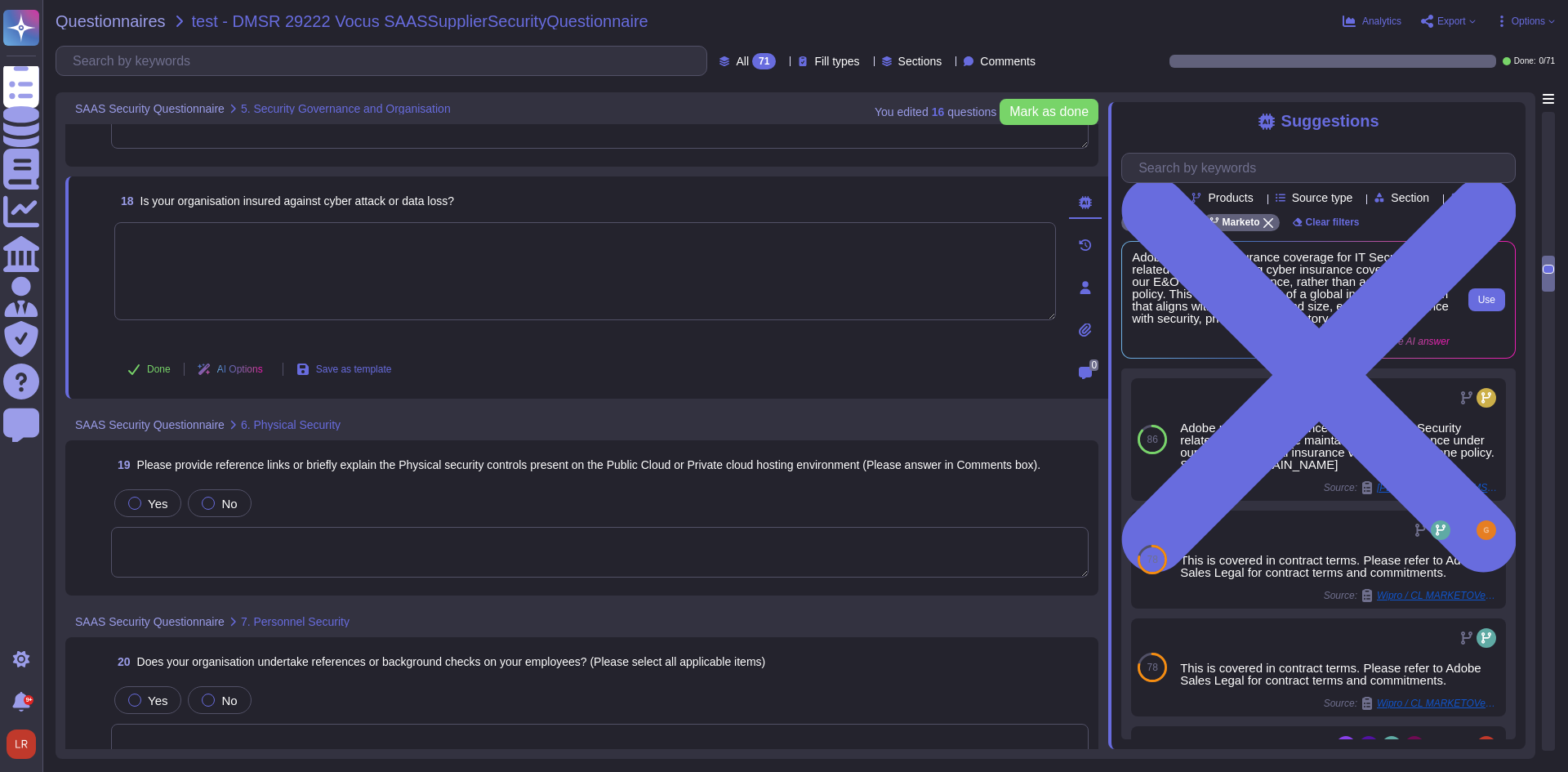
scroll to position [6, 0]
click at [1494, 305] on span "Use" at bounding box center [1486, 299] width 18 height 10
type textarea "Adobe maintains insurance coverage for IT Security related claims, including cy…"
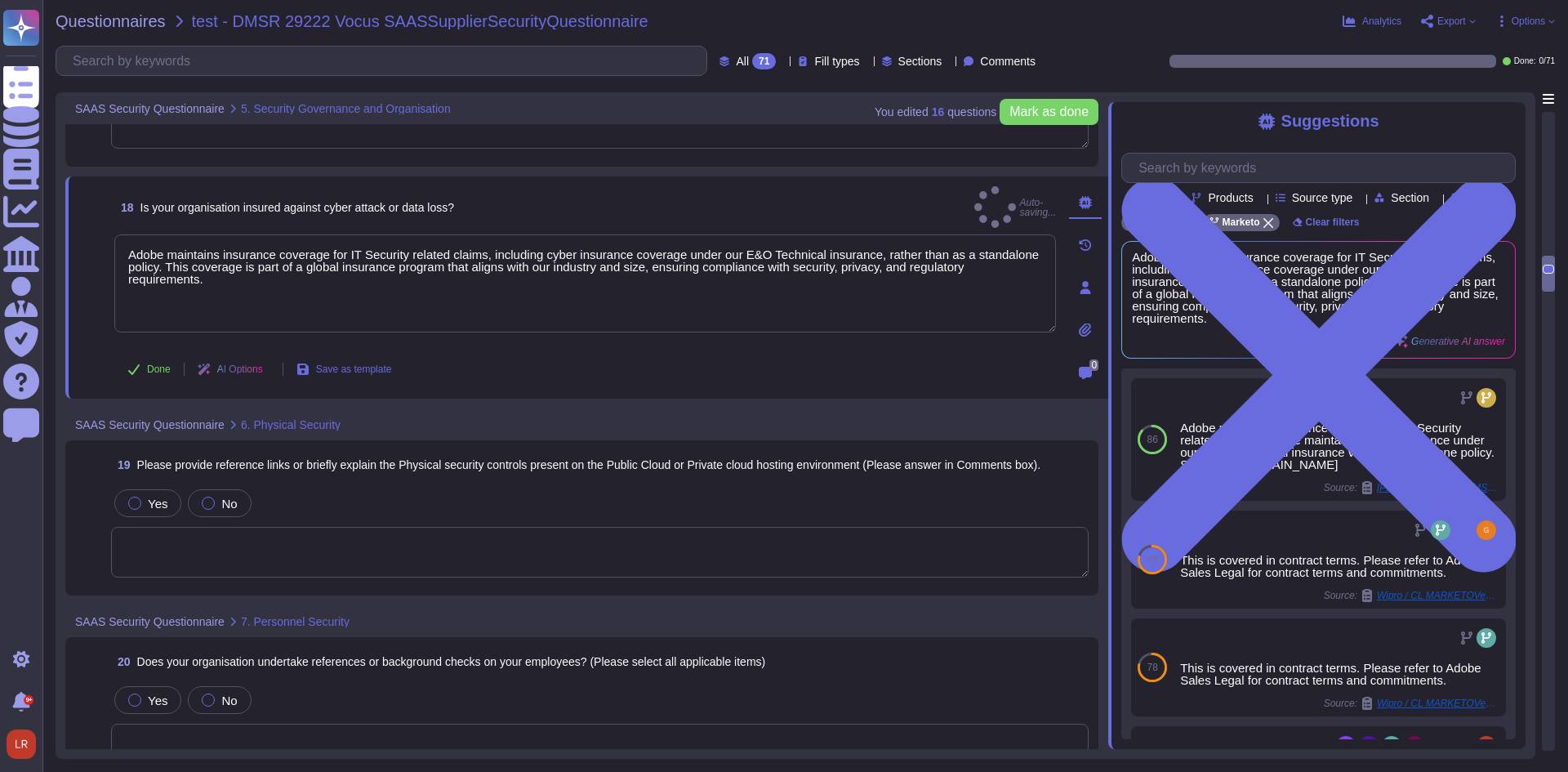
scroll to position [2, 0]
click at [234, 553] on textarea at bounding box center [600, 551] width 978 height 51
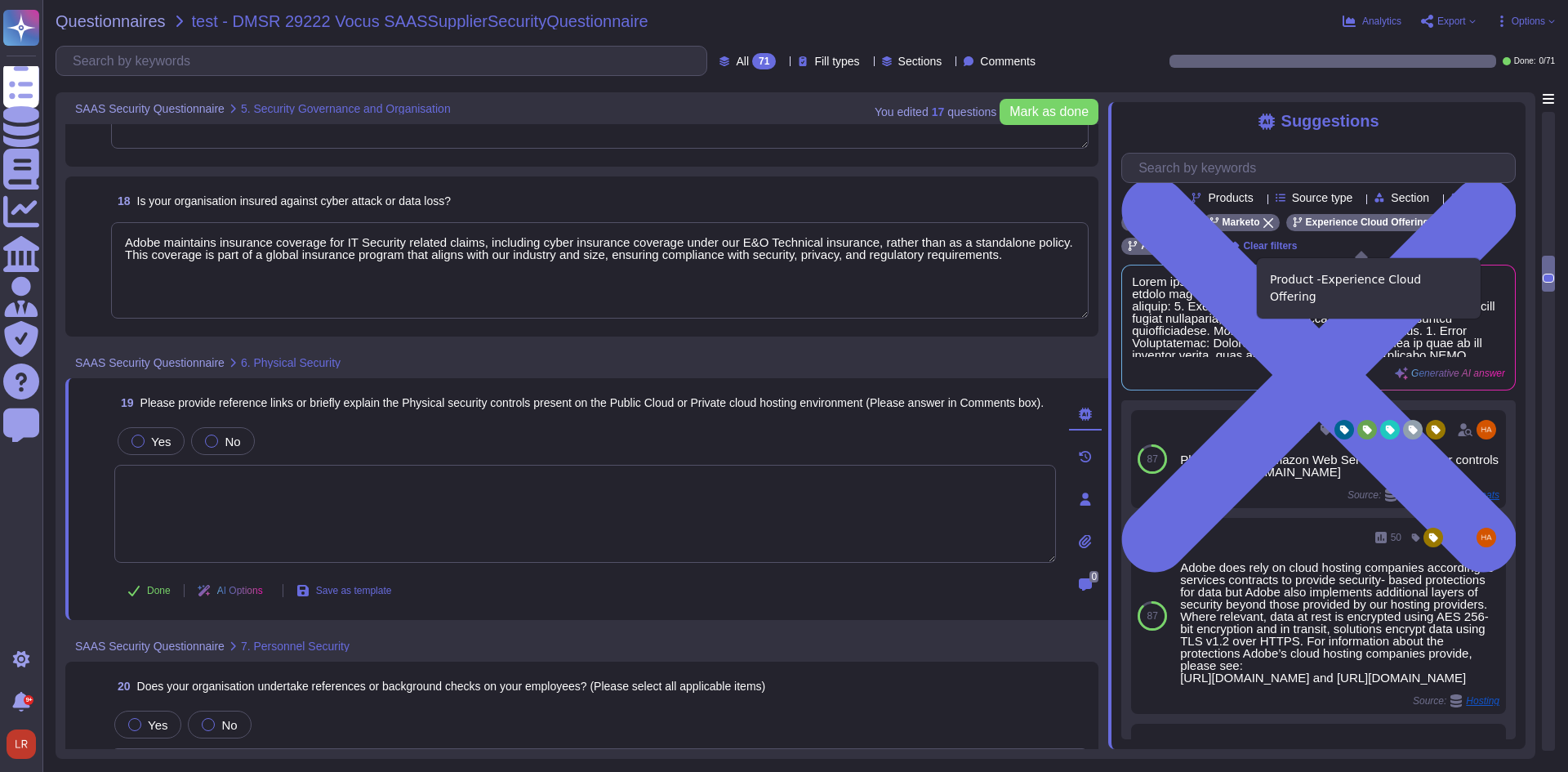
click at [1433, 228] on icon at bounding box center [1437, 222] width 10 height 10
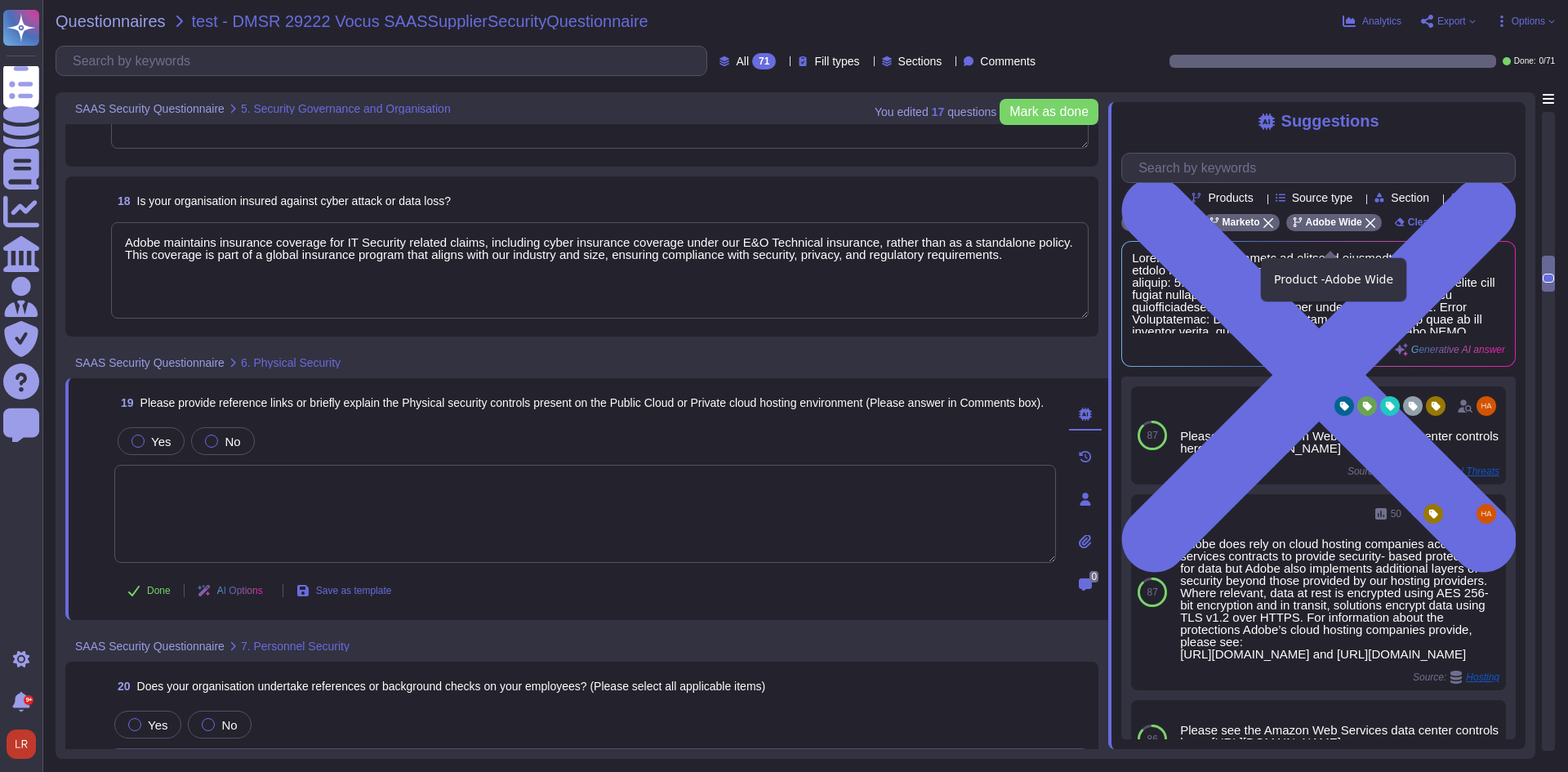
click at [1365, 228] on icon at bounding box center [1370, 222] width 10 height 10
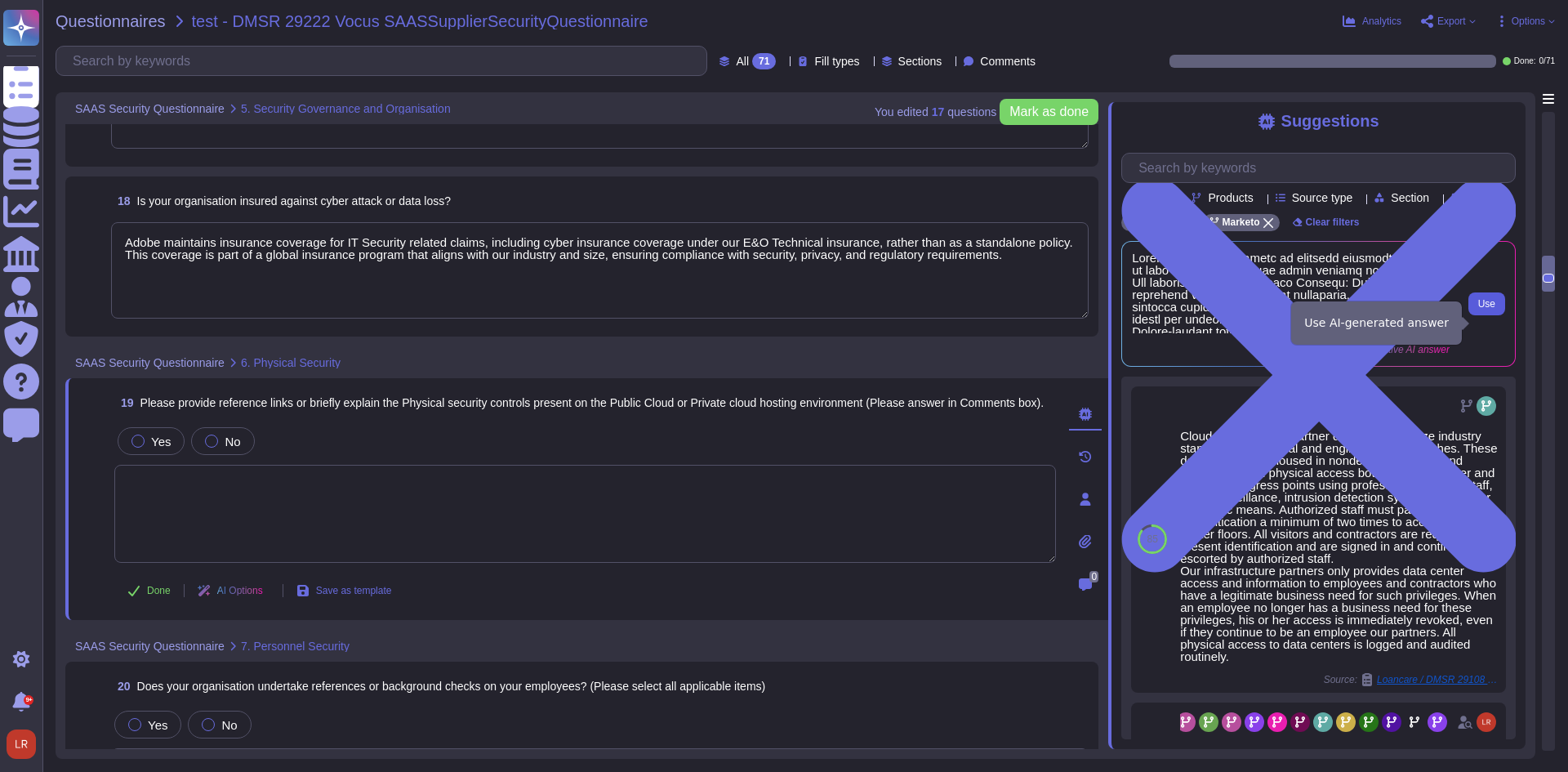
click at [1491, 309] on span "Use" at bounding box center [1486, 304] width 18 height 10
type textarea "Adobe implements a range of physical security controls in both public and priva…"
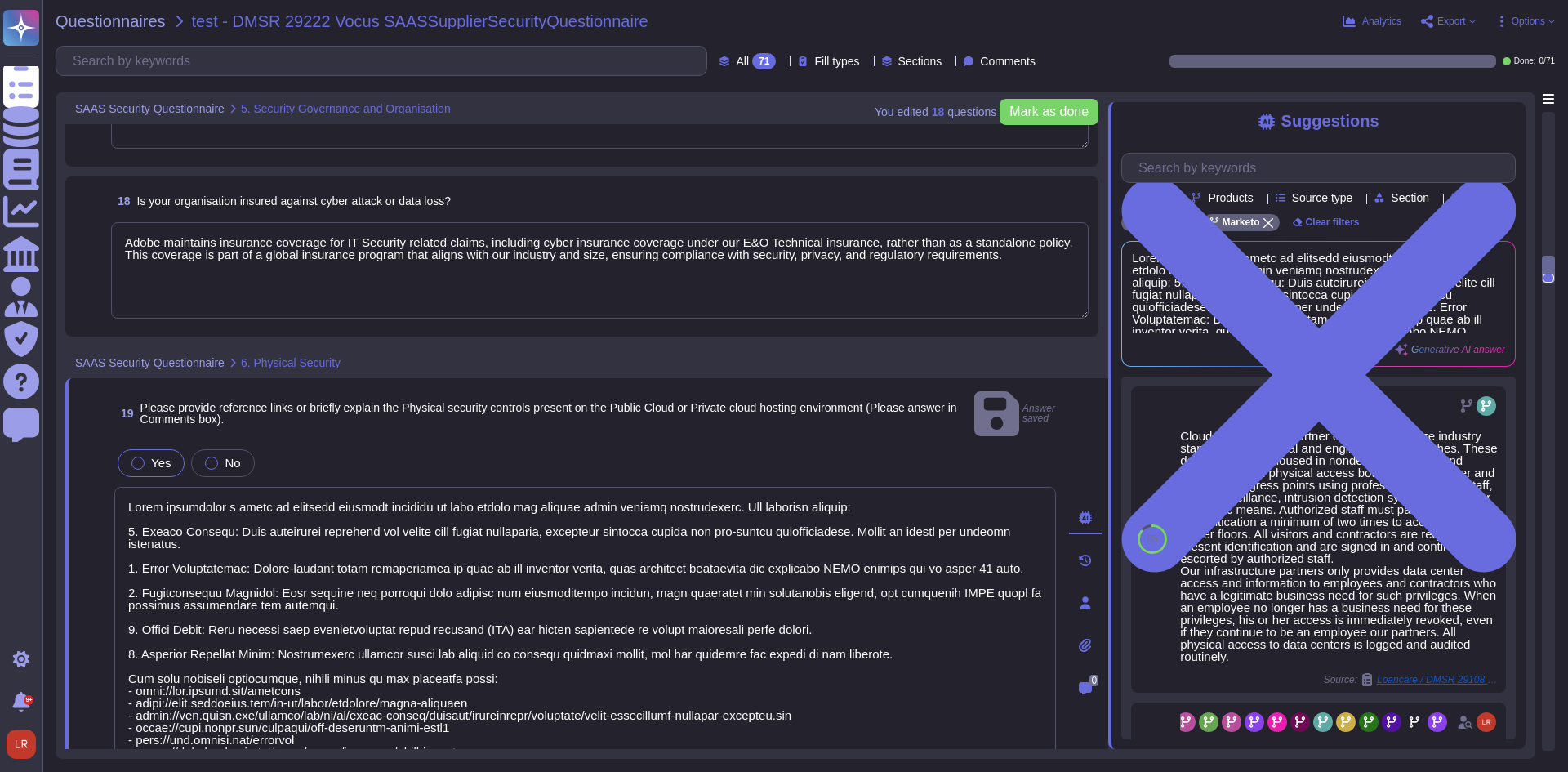
drag, startPoint x: 142, startPoint y: 439, endPoint x: 161, endPoint y: 437, distance: 19.1
click at [142, 457] on div at bounding box center [138, 463] width 13 height 13
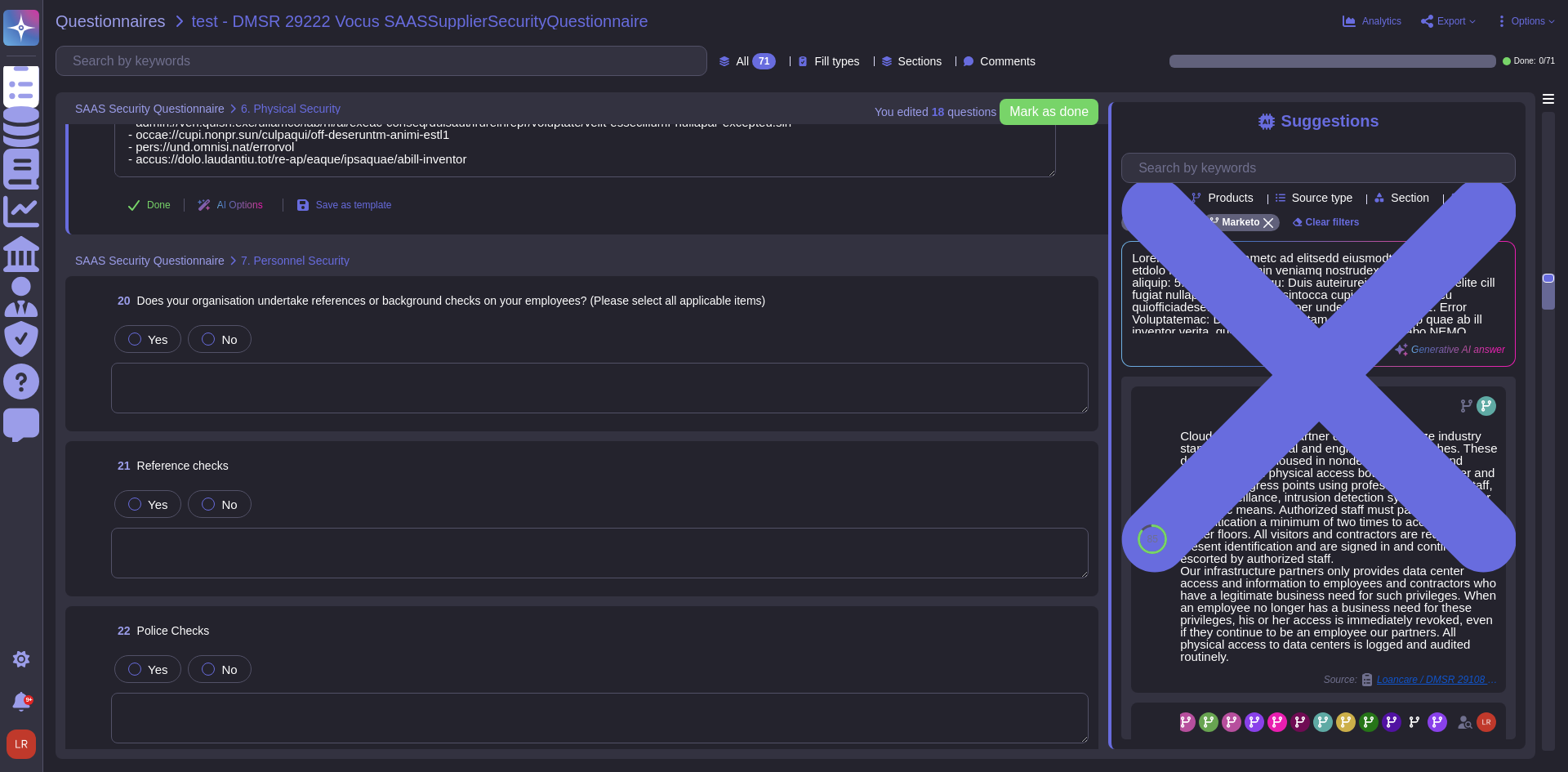
scroll to position [3902, 0]
click at [278, 371] on textarea at bounding box center [600, 386] width 978 height 51
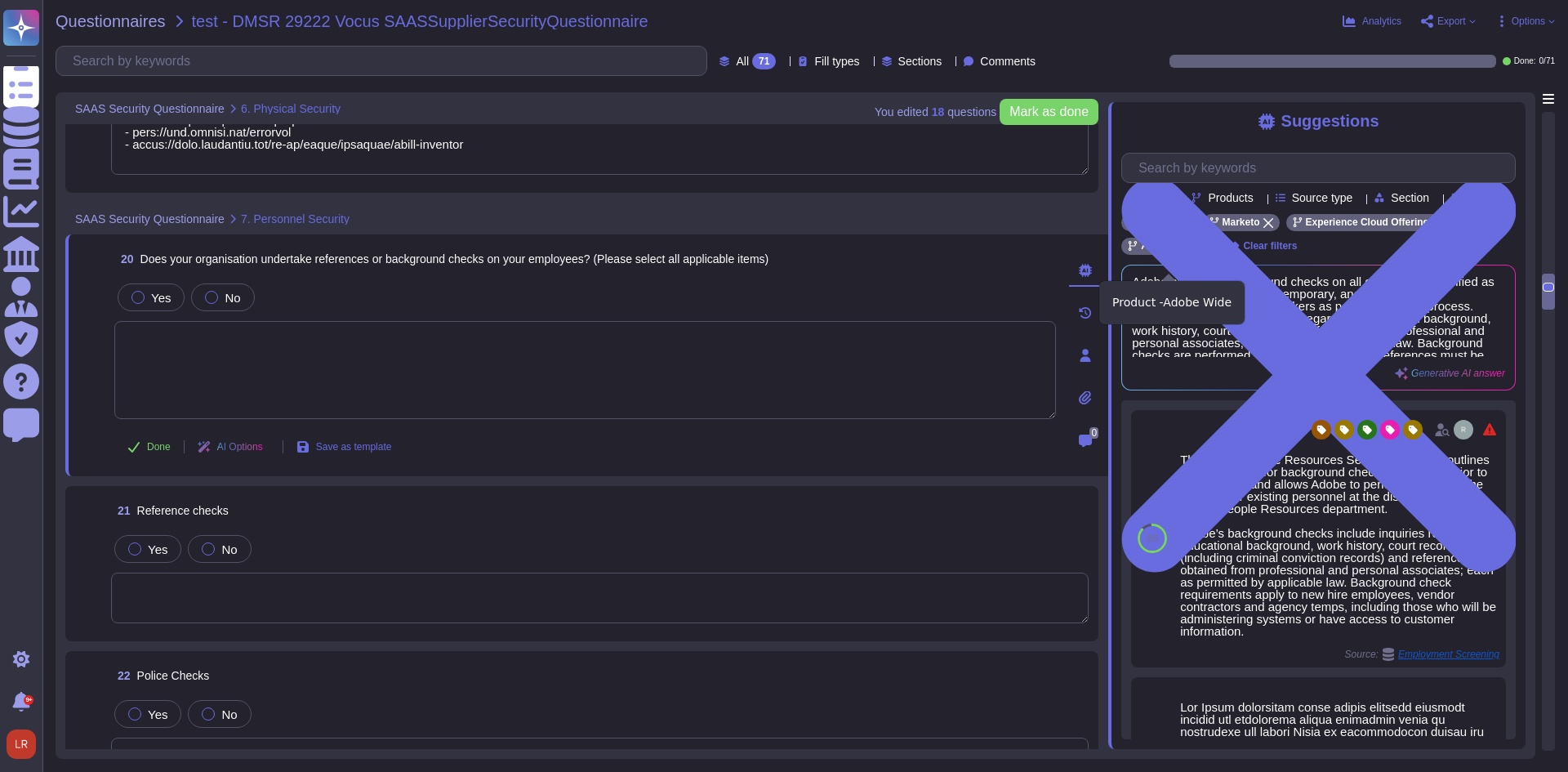
click at [1204, 251] on icon at bounding box center [1205, 247] width 10 height 10
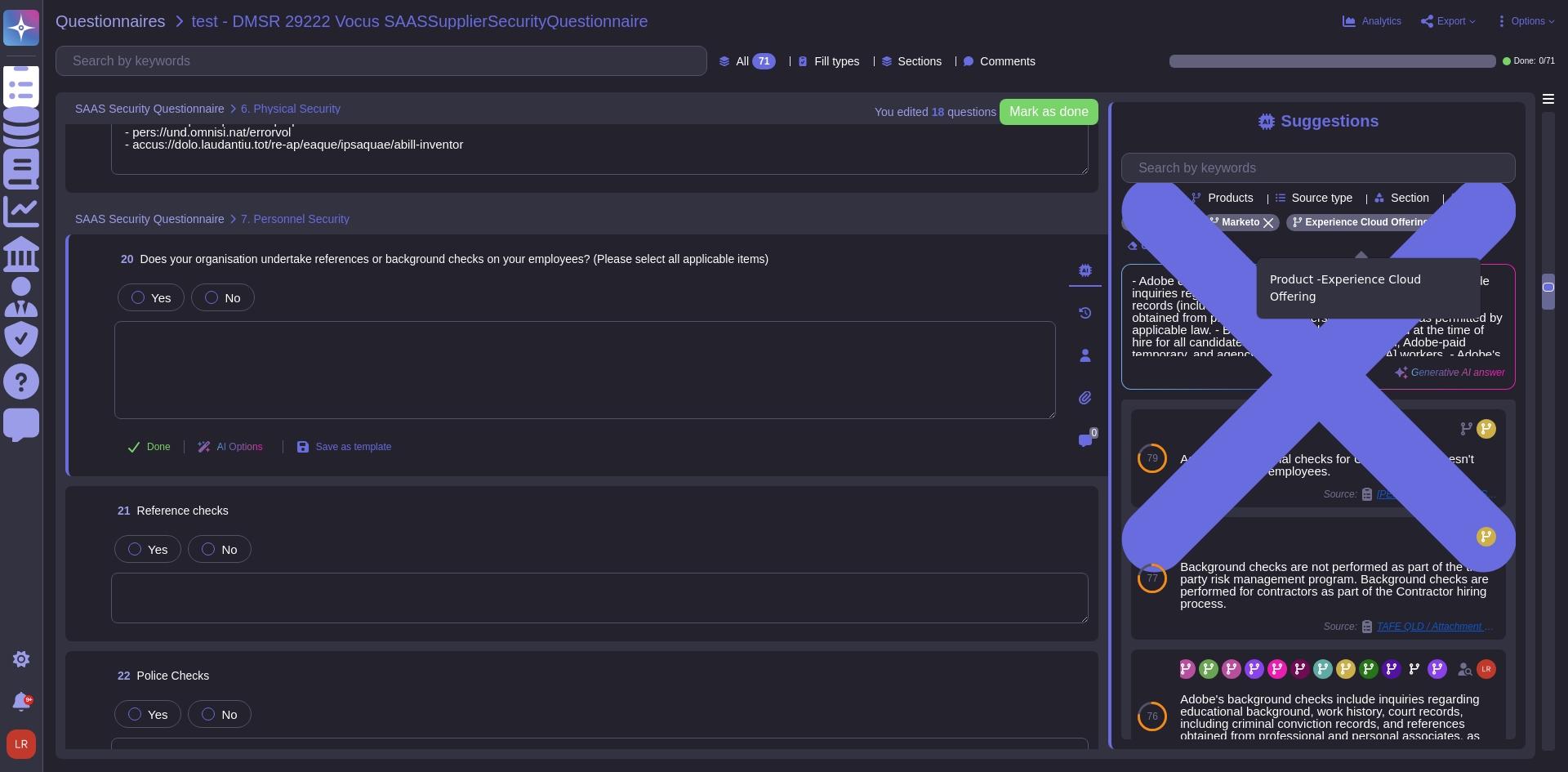
click at [1433, 228] on icon at bounding box center [1437, 222] width 10 height 10
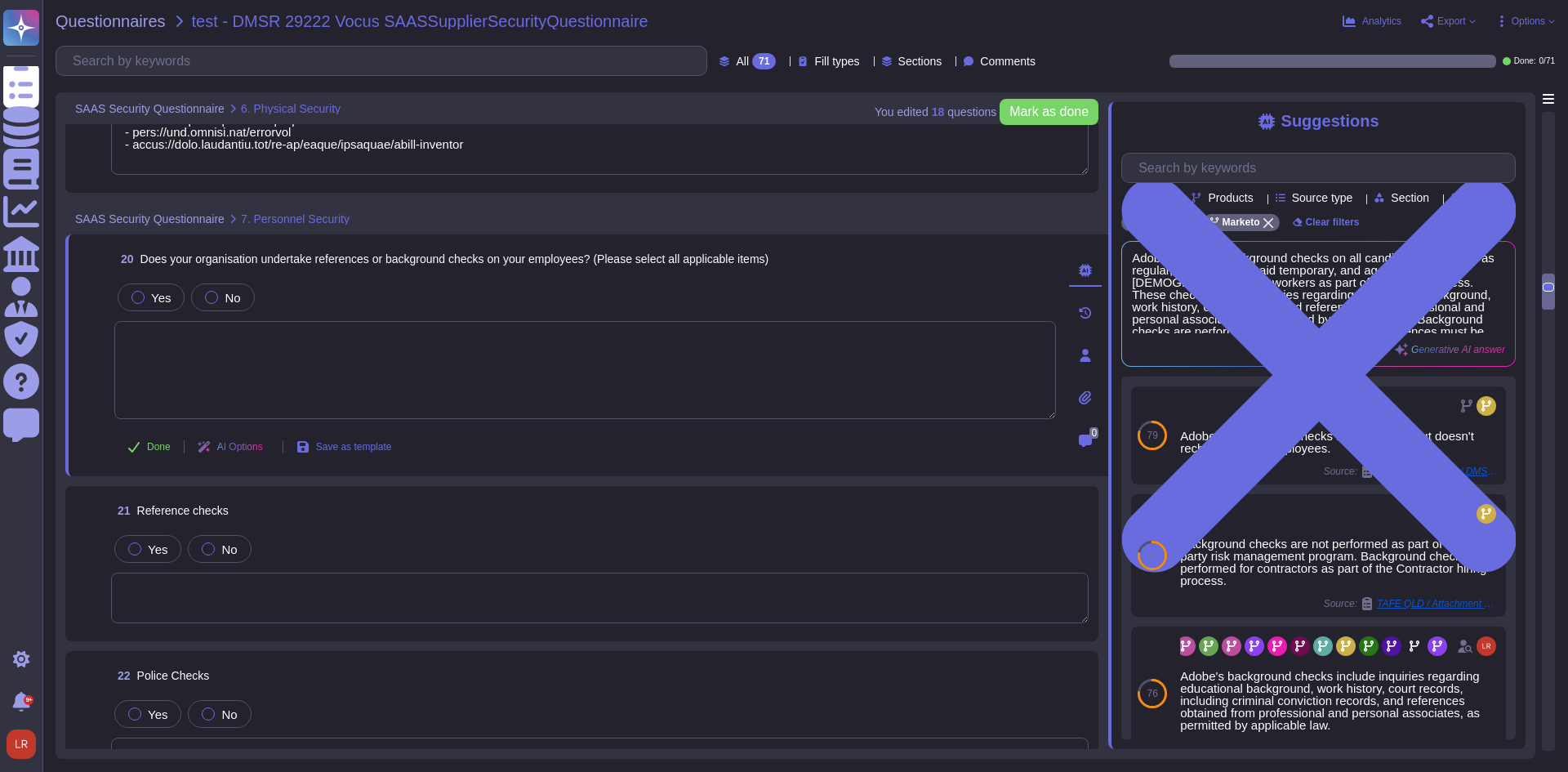
click at [563, 358] on textarea at bounding box center [585, 370] width 942 height 98
click at [1495, 309] on span "Use" at bounding box center [1486, 304] width 18 height 10
type textarea "Adobe conducts background checks on all candidates classified as regular, inter…"
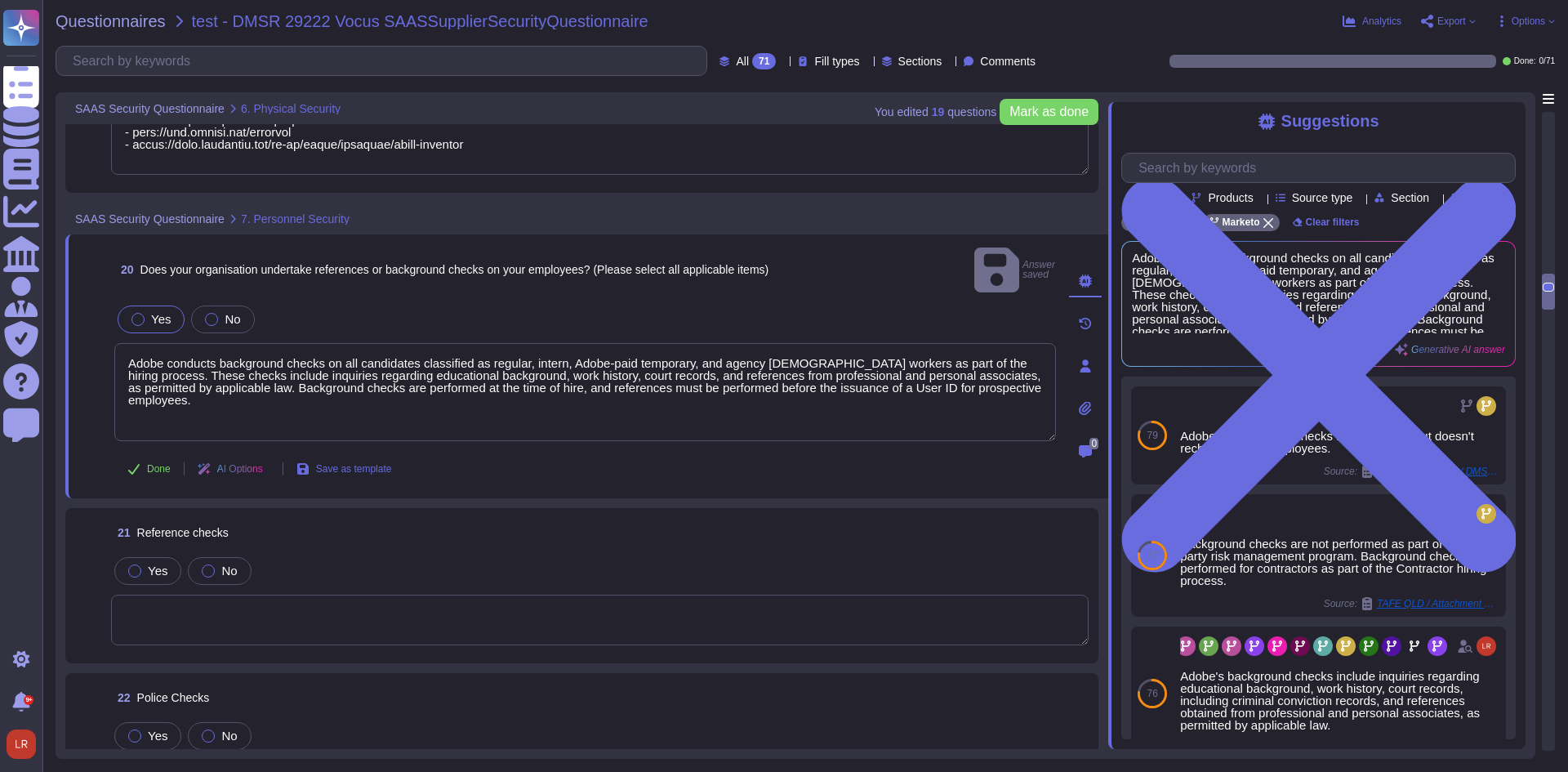
click at [155, 312] on span "Yes" at bounding box center [160, 319] width 19 height 14
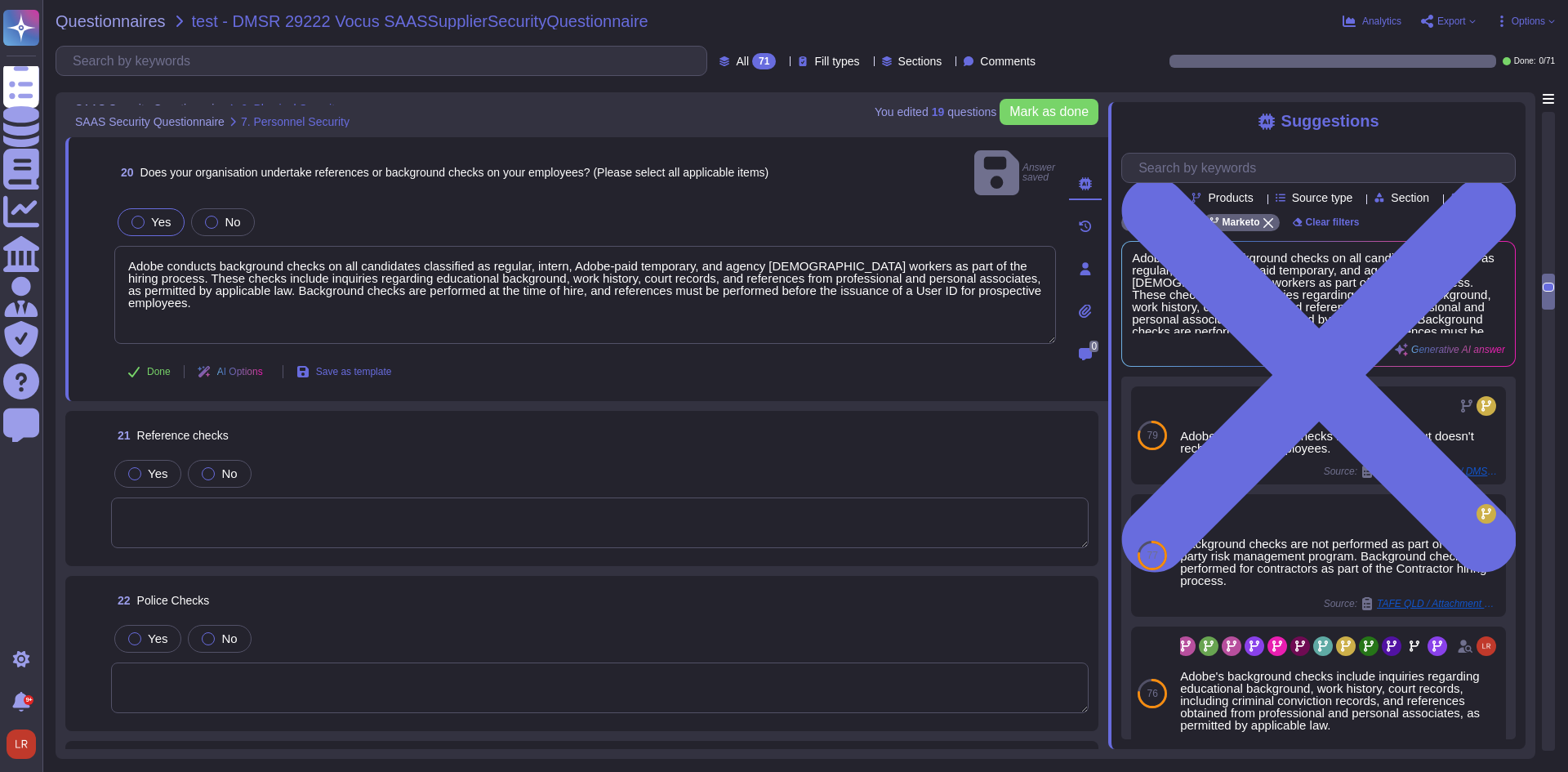
scroll to position [4038, 0]
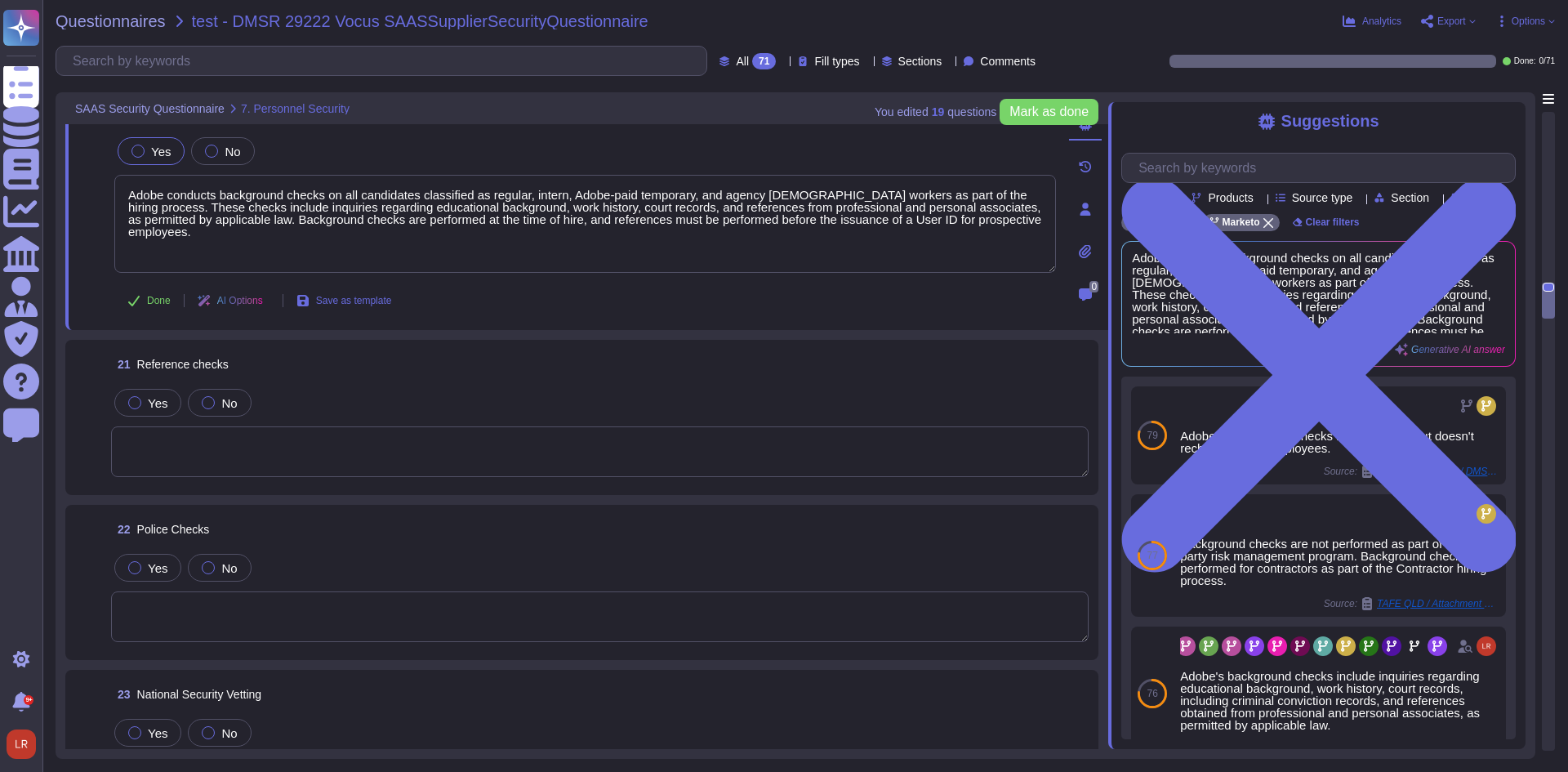
click at [420, 457] on textarea at bounding box center [600, 451] width 978 height 51
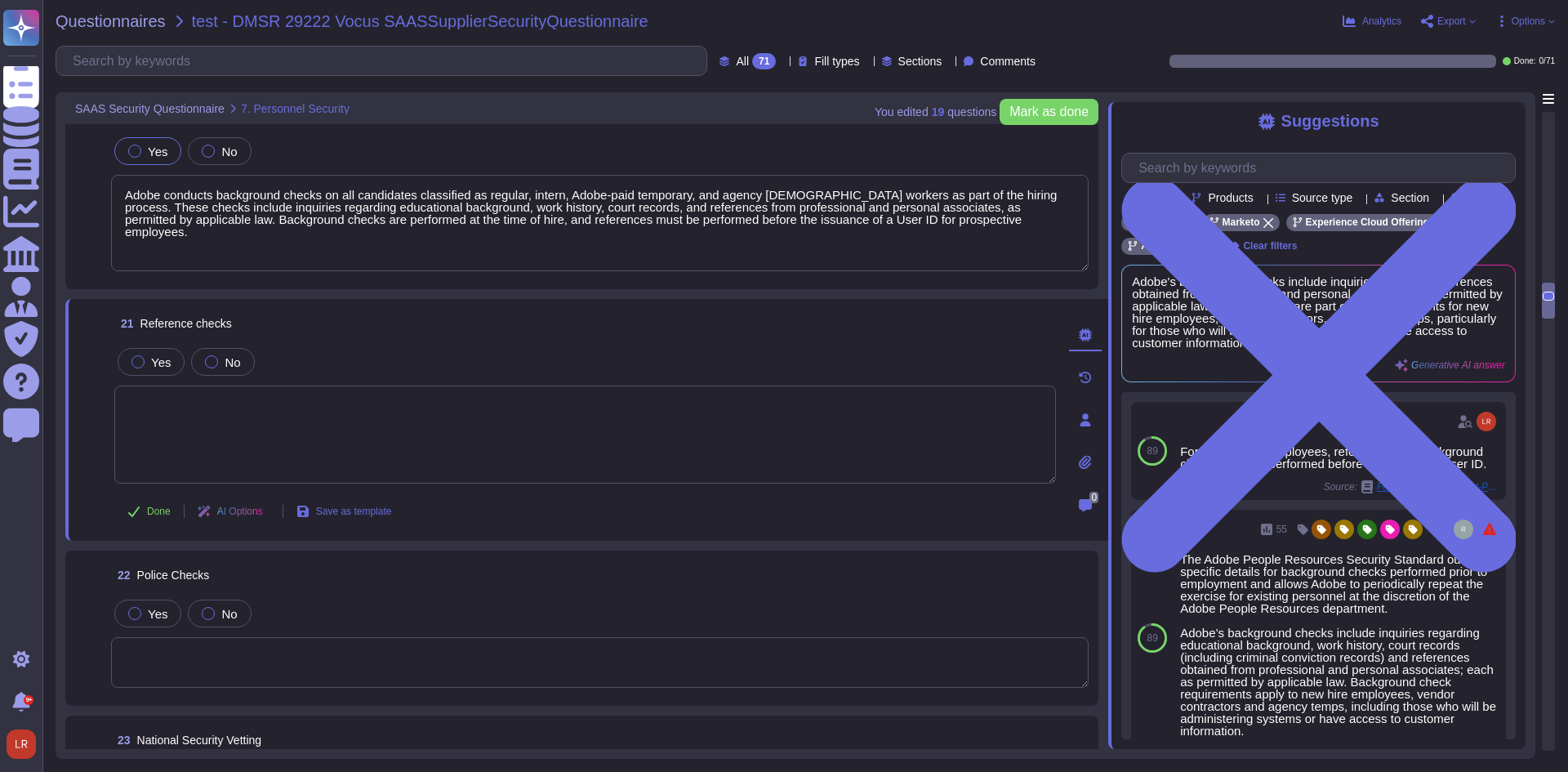
click at [249, 413] on textarea at bounding box center [585, 435] width 942 height 98
click at [151, 357] on span "Yes" at bounding box center [160, 361] width 19 height 14
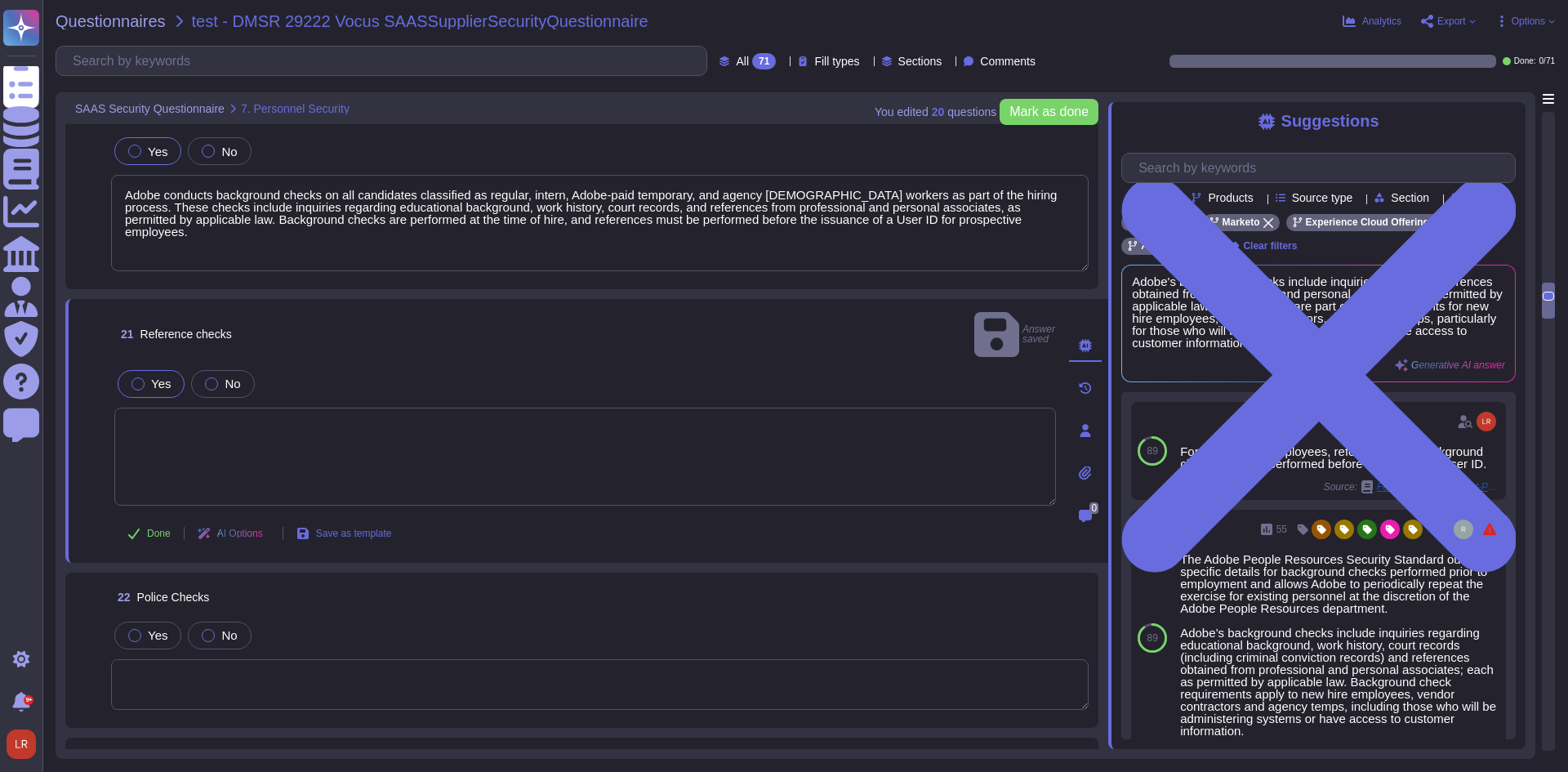
scroll to position [4174, 0]
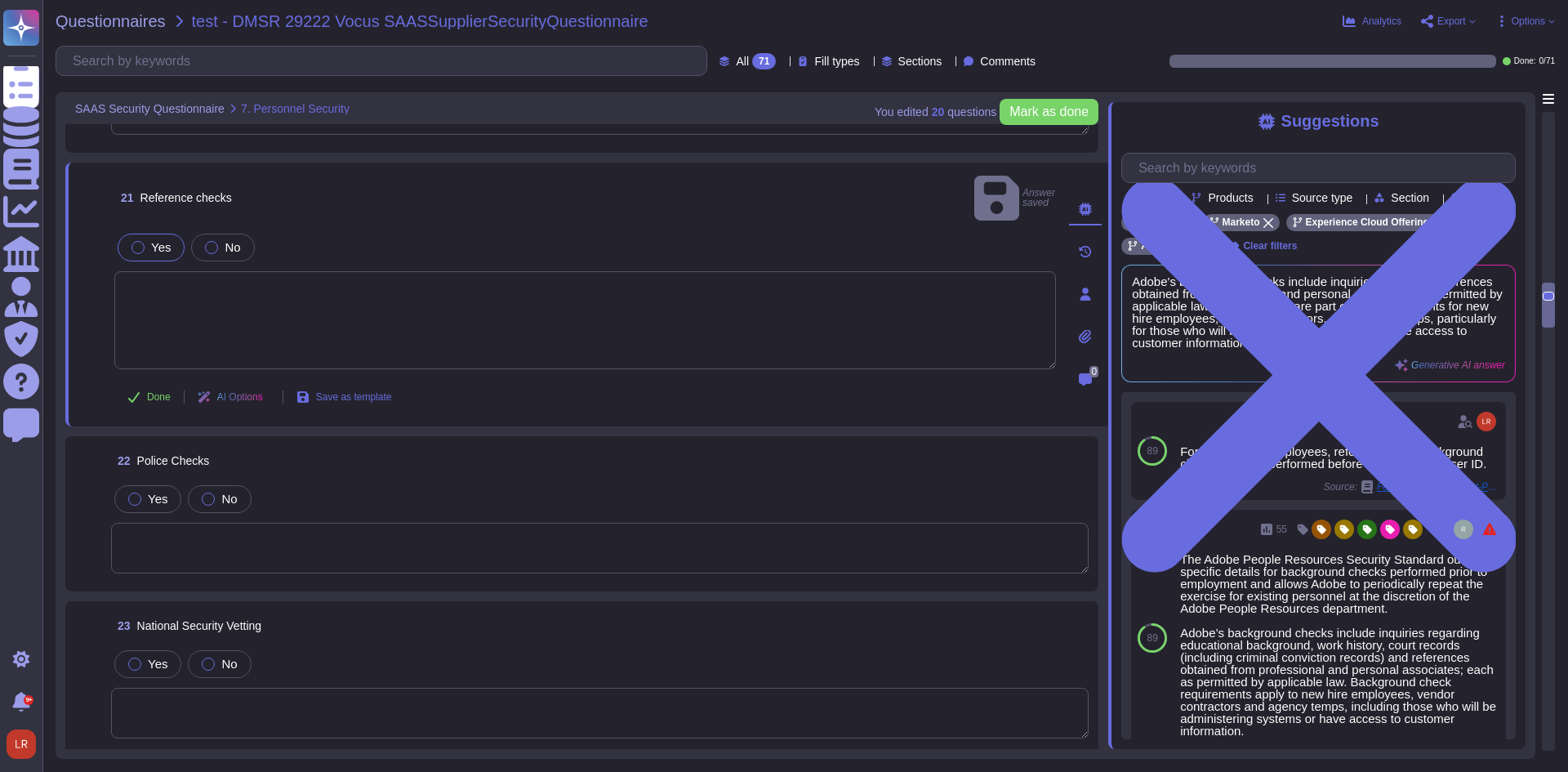
click at [190, 527] on textarea at bounding box center [600, 548] width 978 height 51
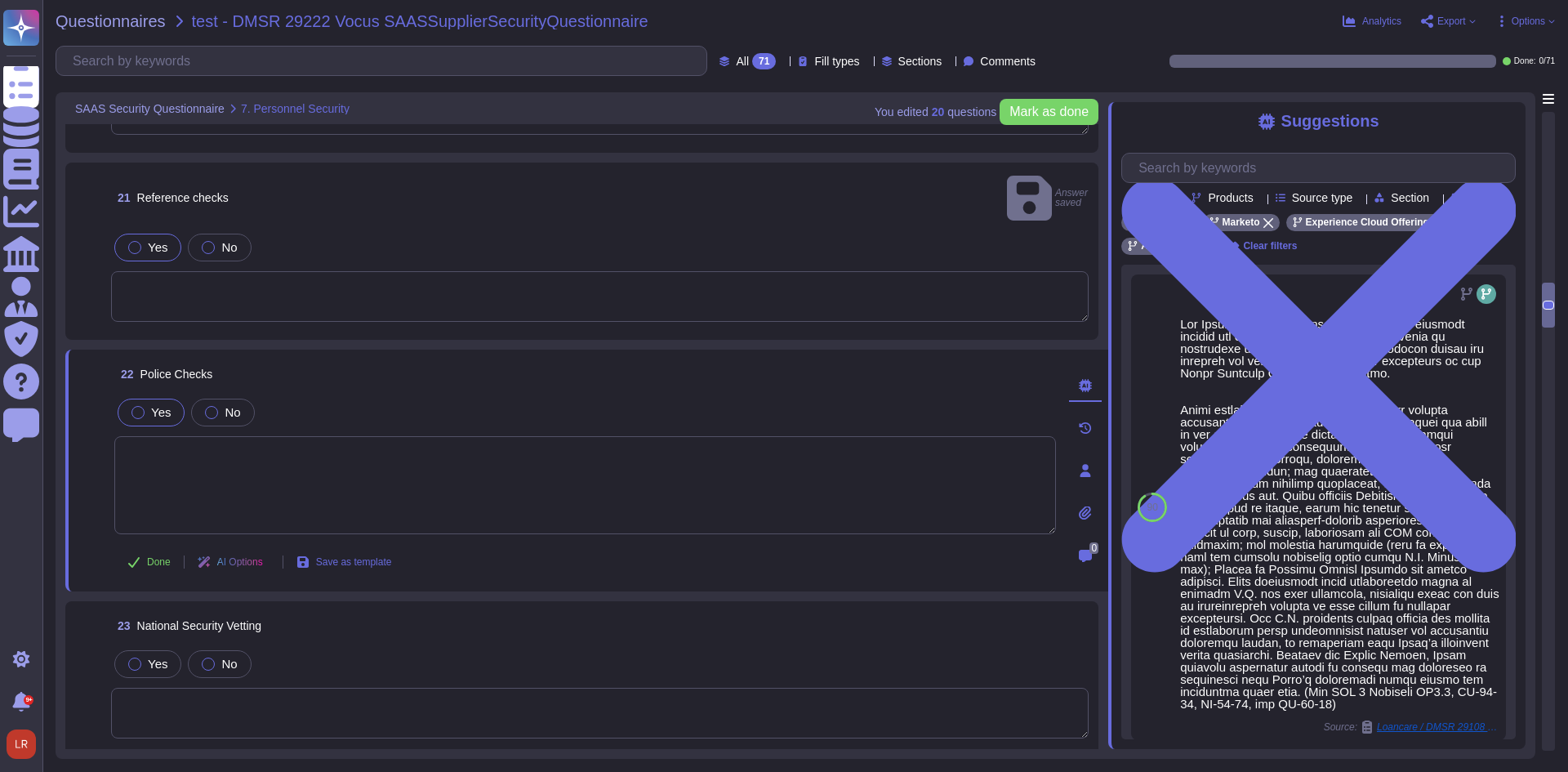
click at [146, 406] on label "Yes" at bounding box center [151, 412] width 39 height 13
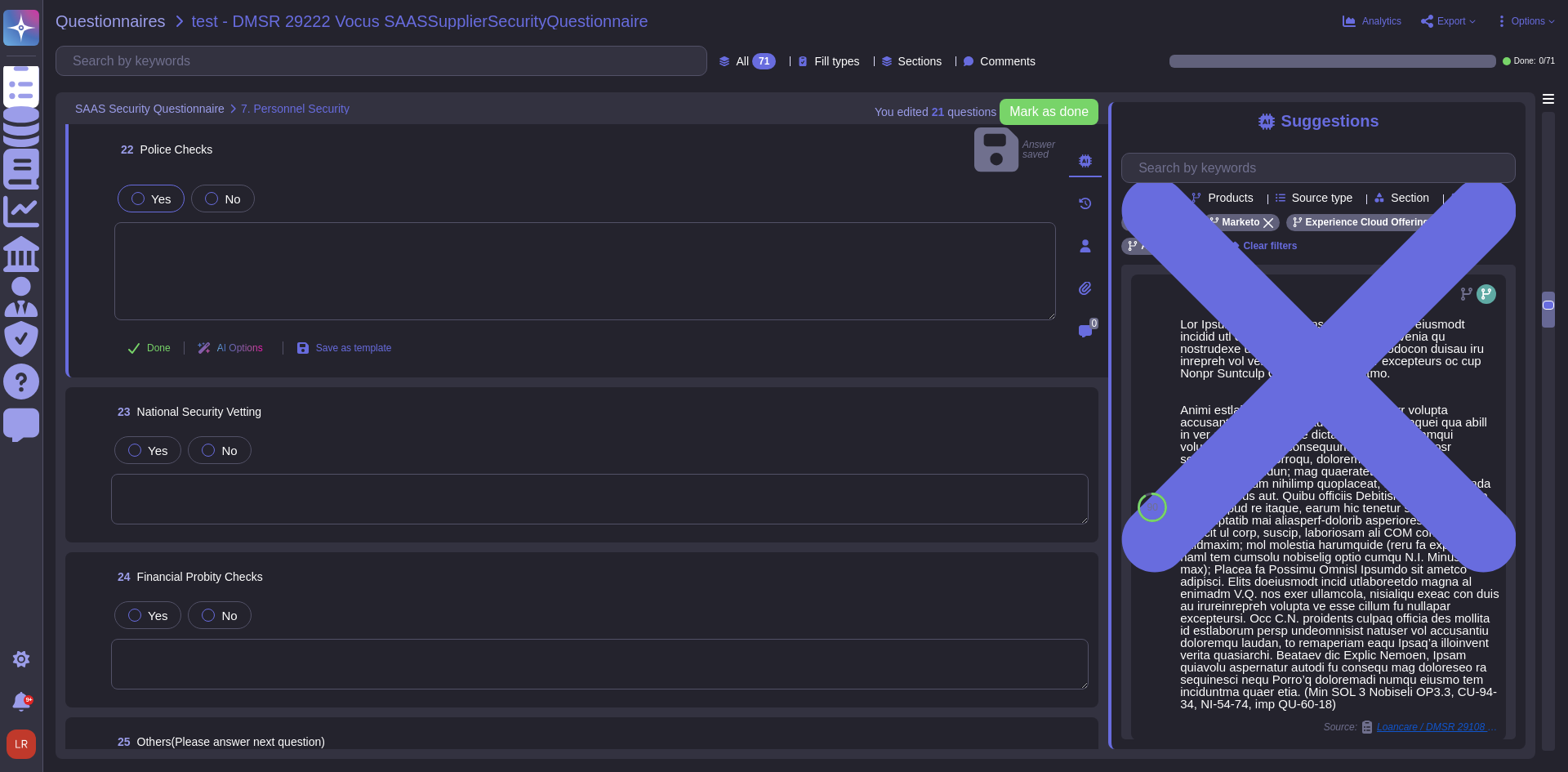
scroll to position [4446, 0]
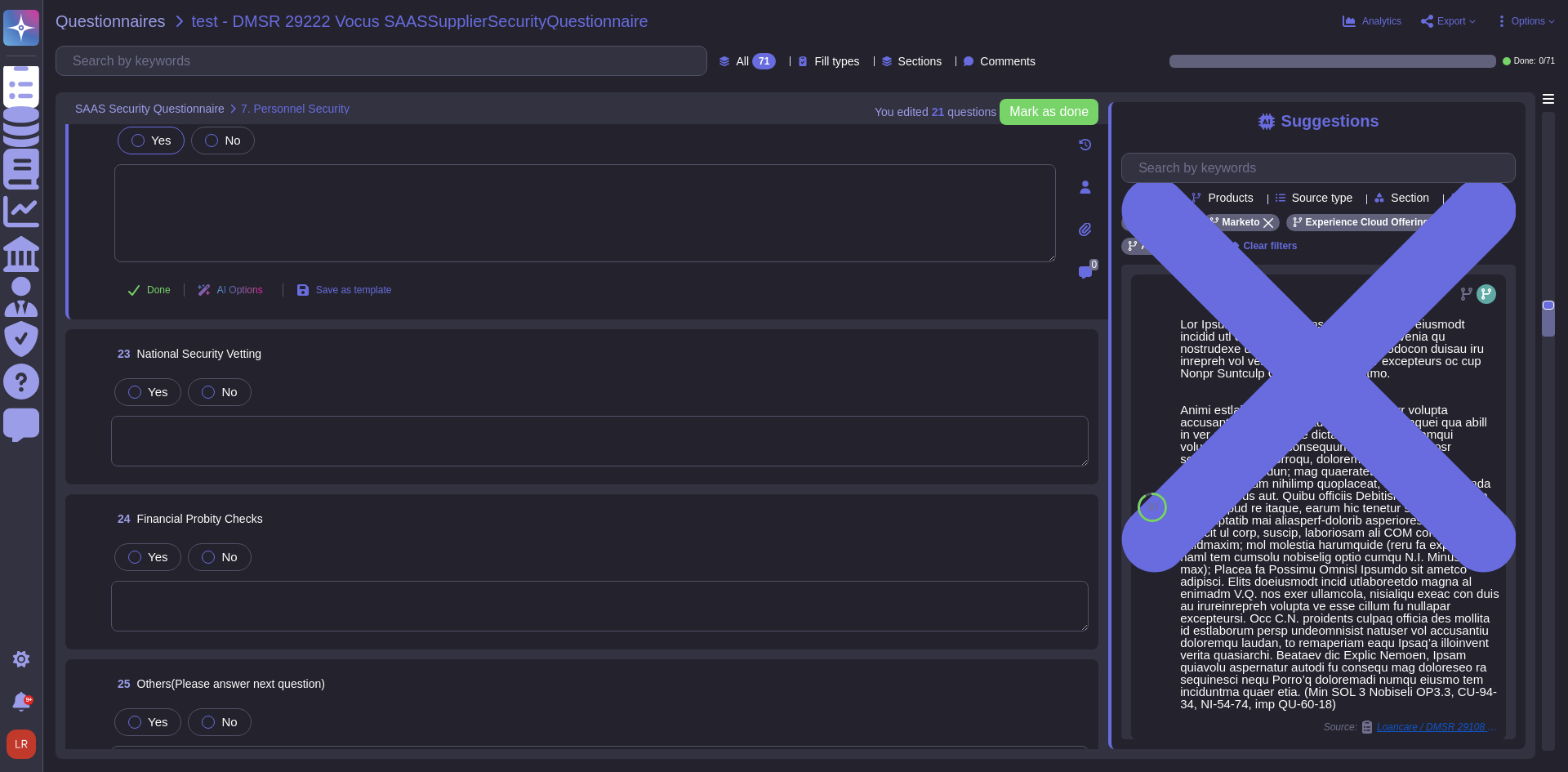
click at [258, 423] on textarea at bounding box center [600, 441] width 978 height 51
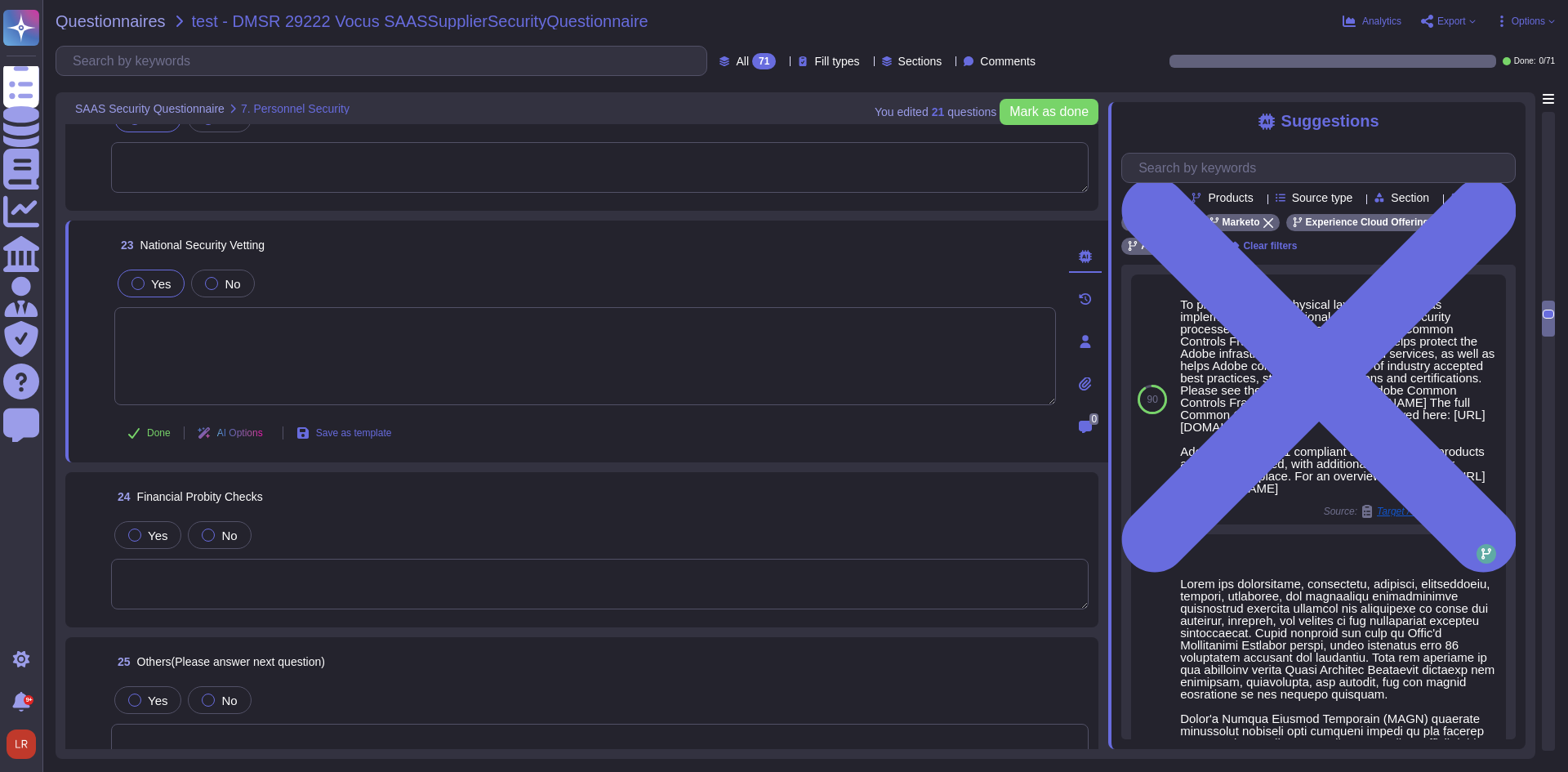
click at [149, 279] on label "Yes" at bounding box center [151, 284] width 39 height 13
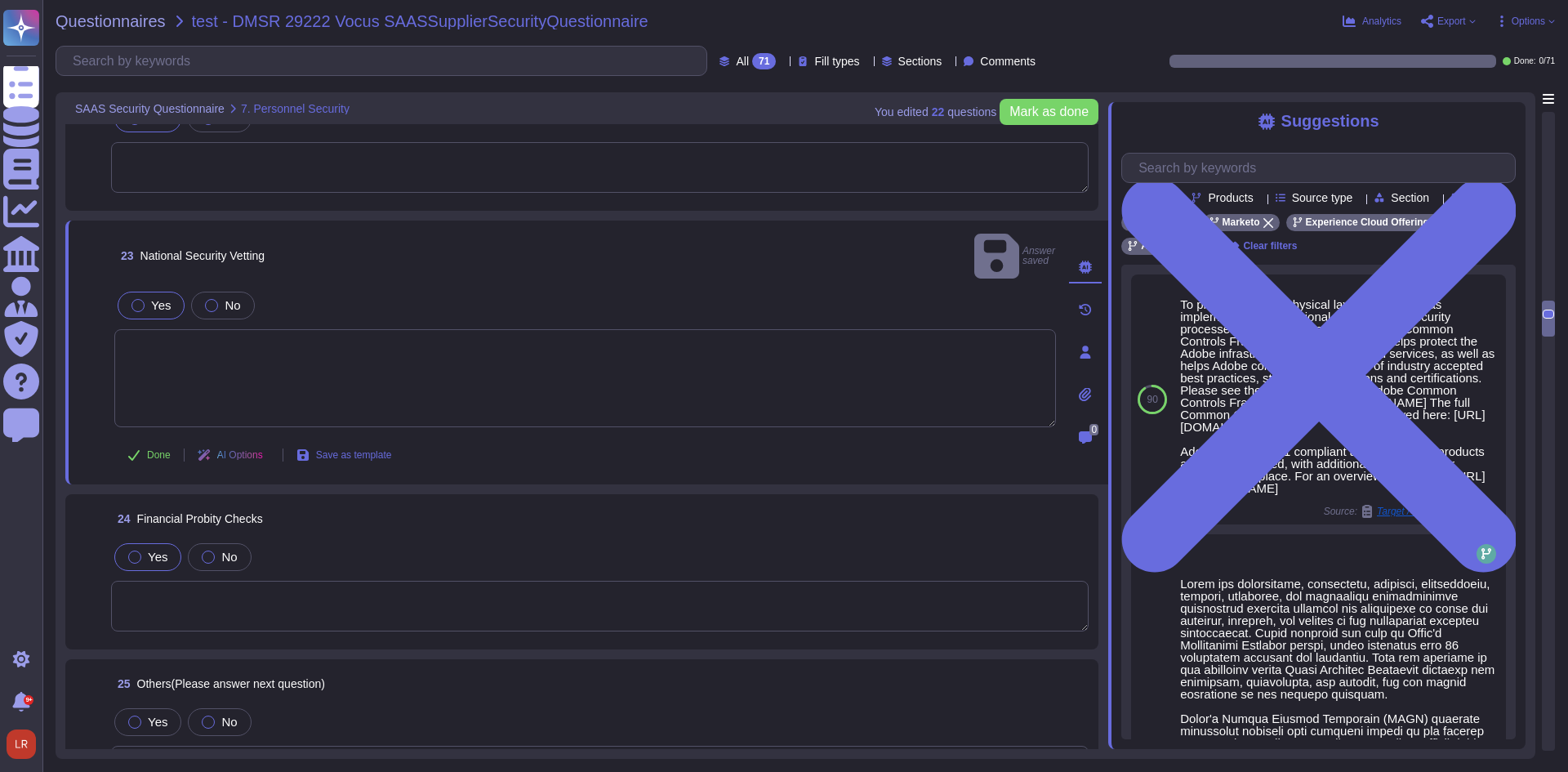
click at [151, 550] on span "Yes" at bounding box center [158, 556] width 19 height 14
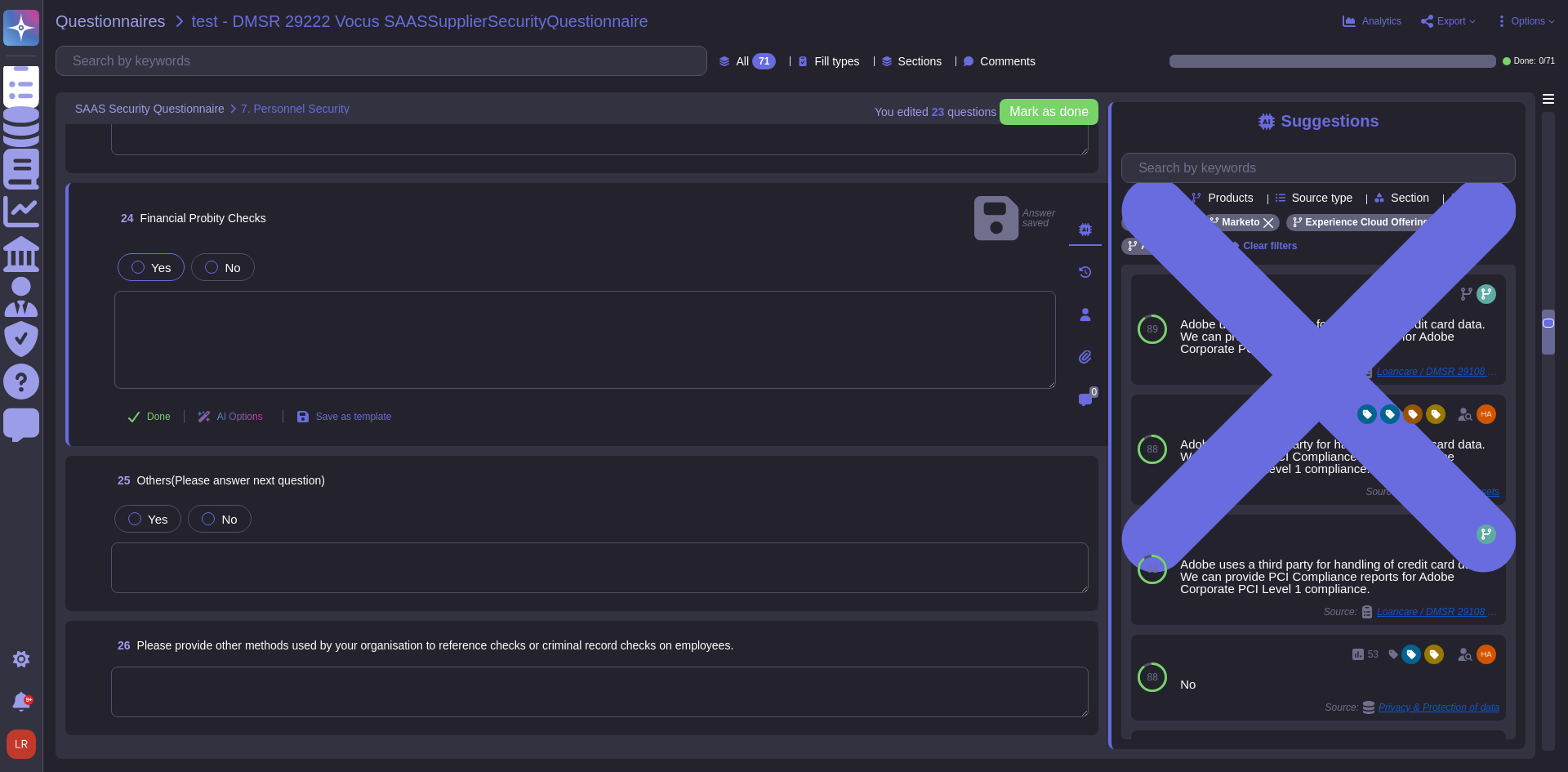
scroll to position [4718, 0]
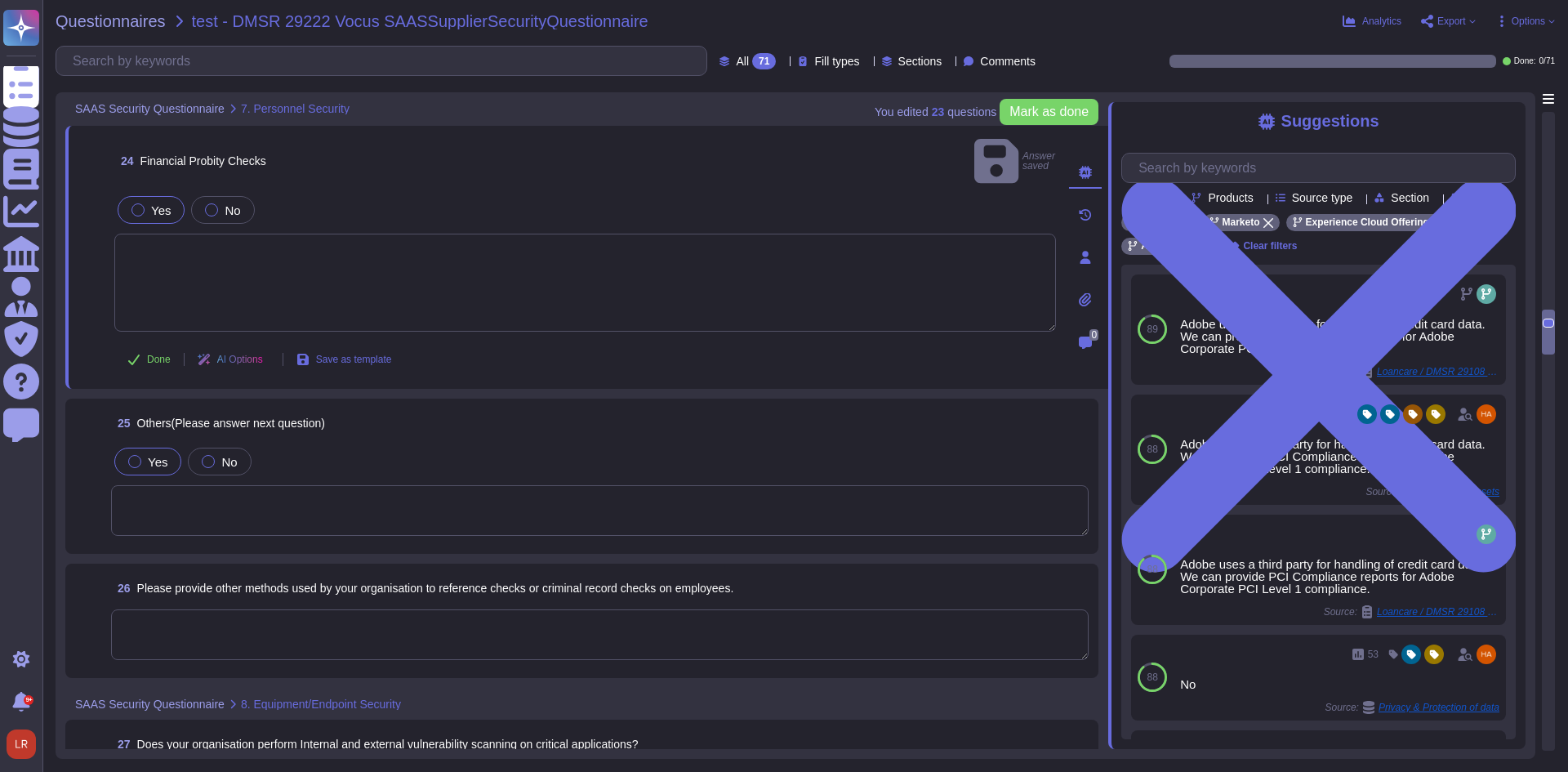
click at [144, 455] on label "Yes" at bounding box center [147, 462] width 39 height 13
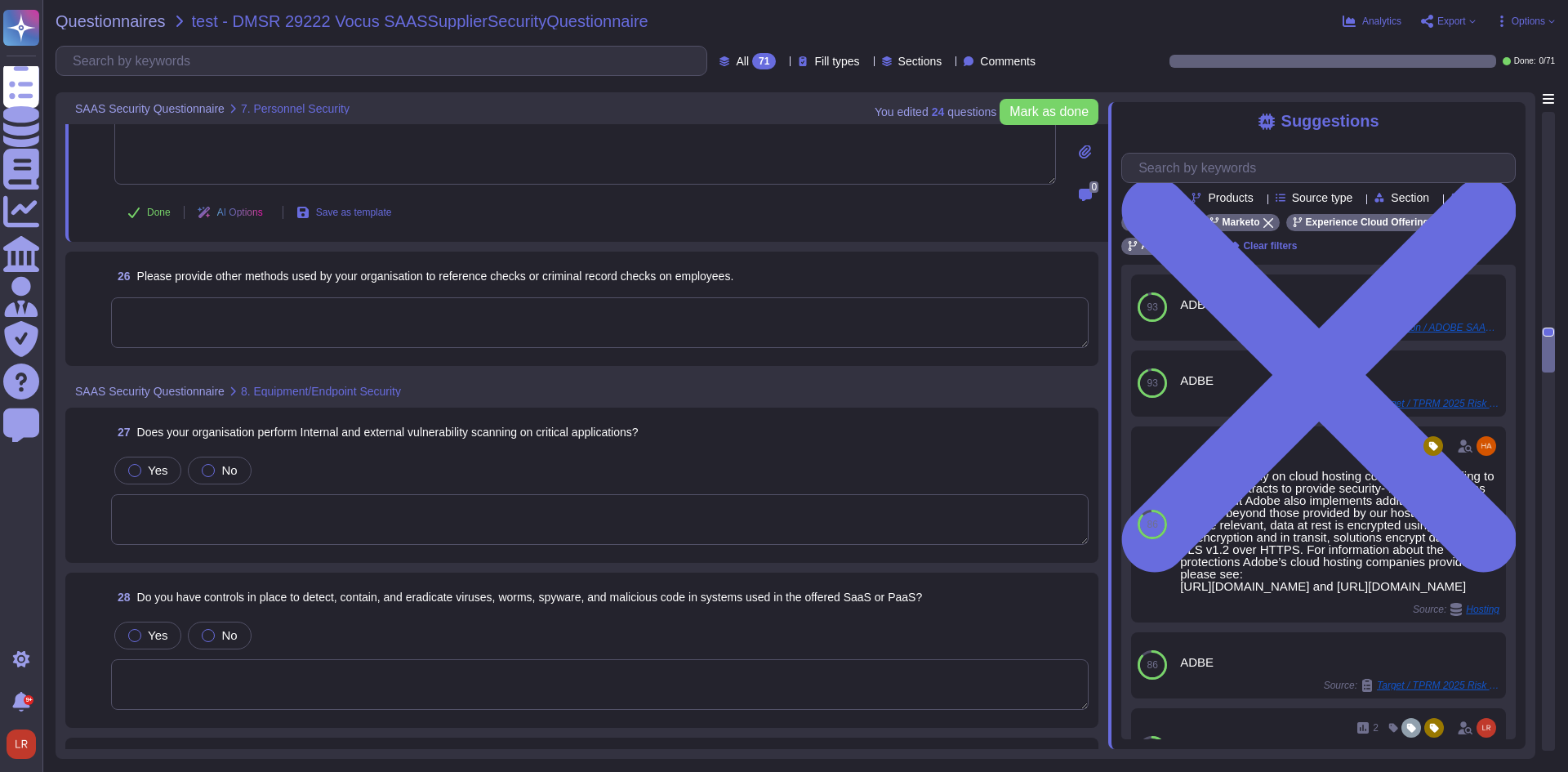
scroll to position [4991, 0]
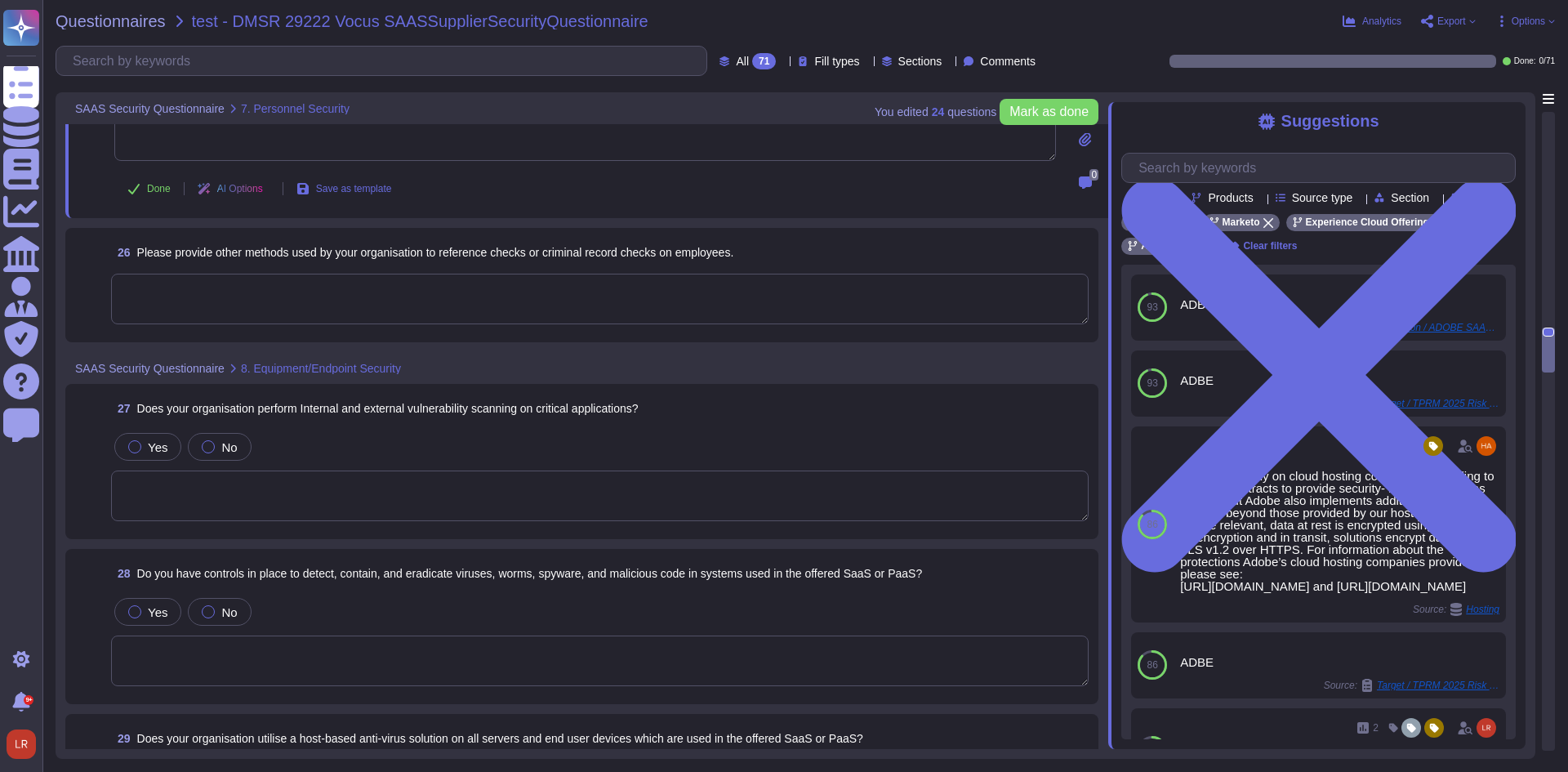
click at [260, 495] on textarea at bounding box center [600, 496] width 978 height 51
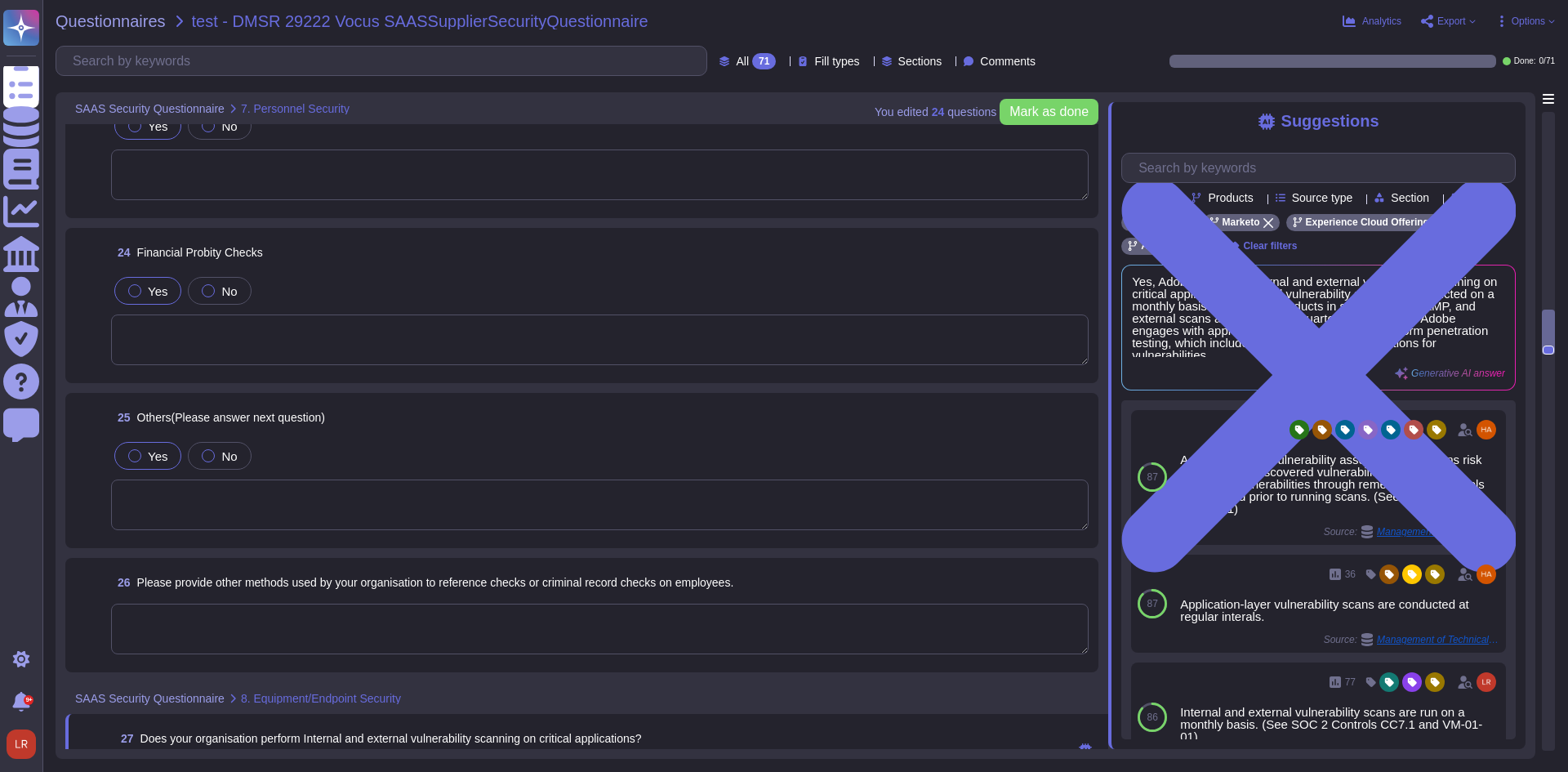
scroll to position [4583, 0]
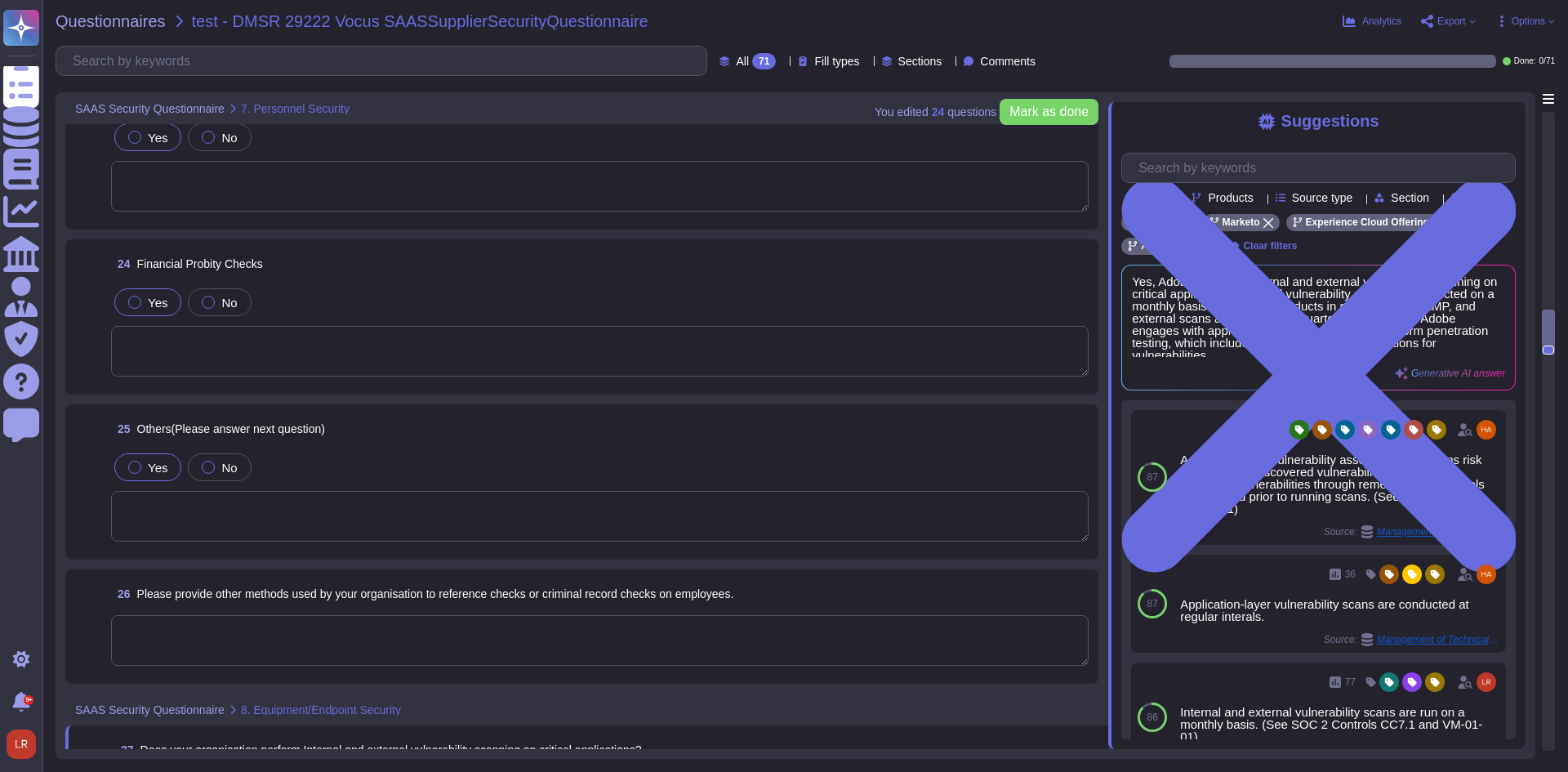
click at [143, 475] on div "Yes" at bounding box center [147, 467] width 67 height 28
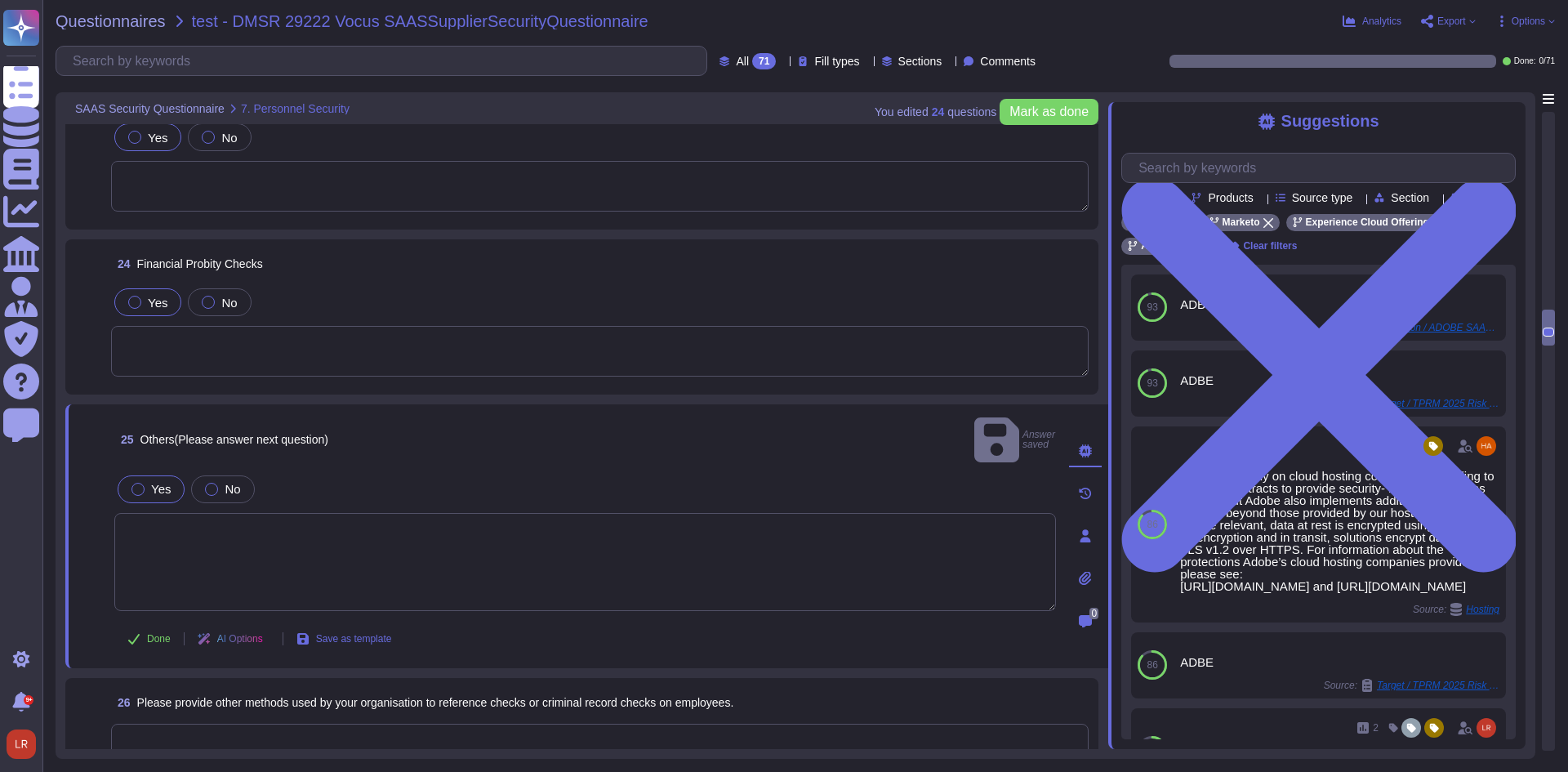
click at [140, 483] on div at bounding box center [138, 489] width 13 height 13
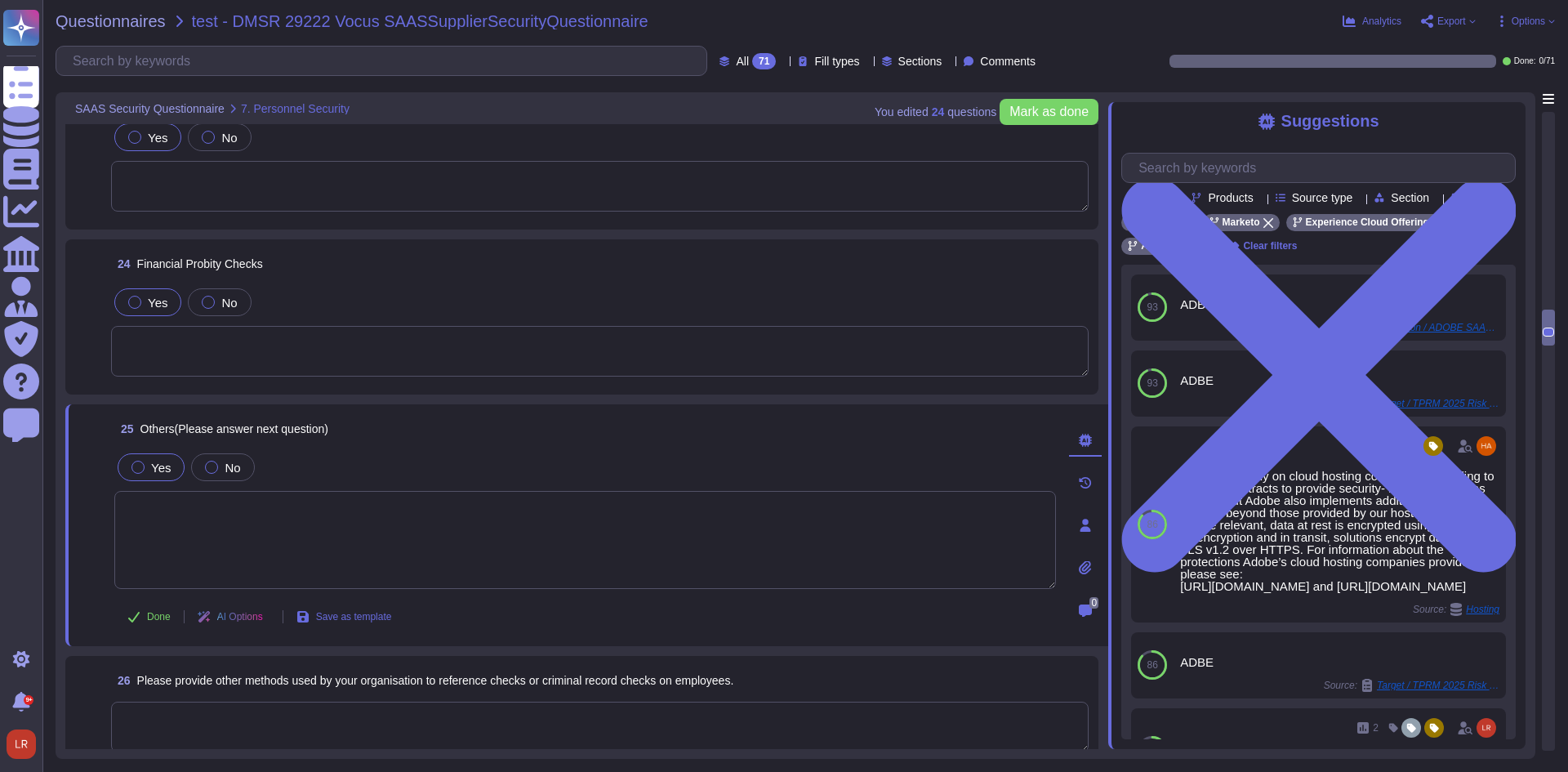
click at [142, 304] on label "Yes" at bounding box center [147, 302] width 39 height 13
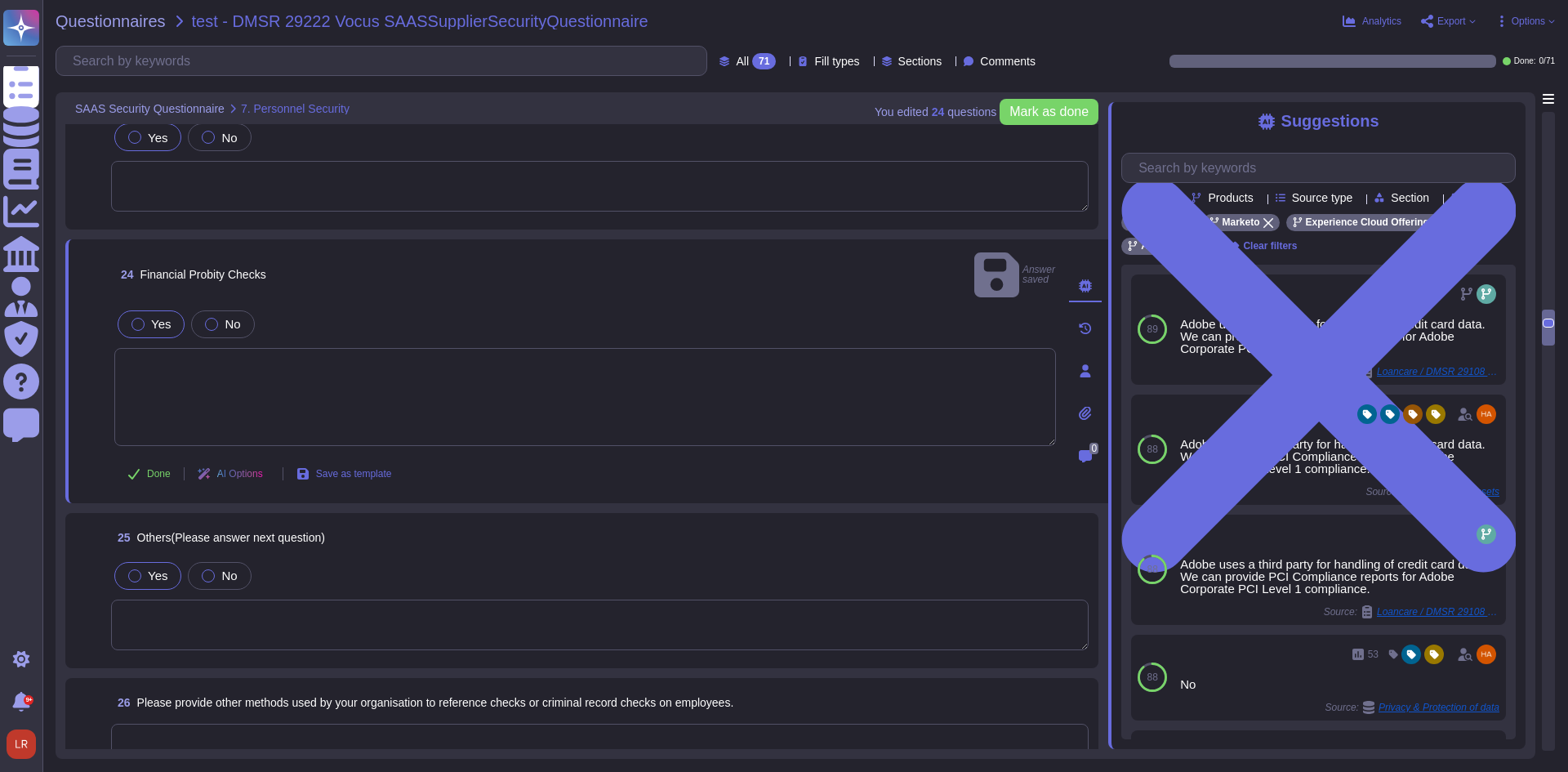
click at [137, 318] on div at bounding box center [138, 324] width 13 height 13
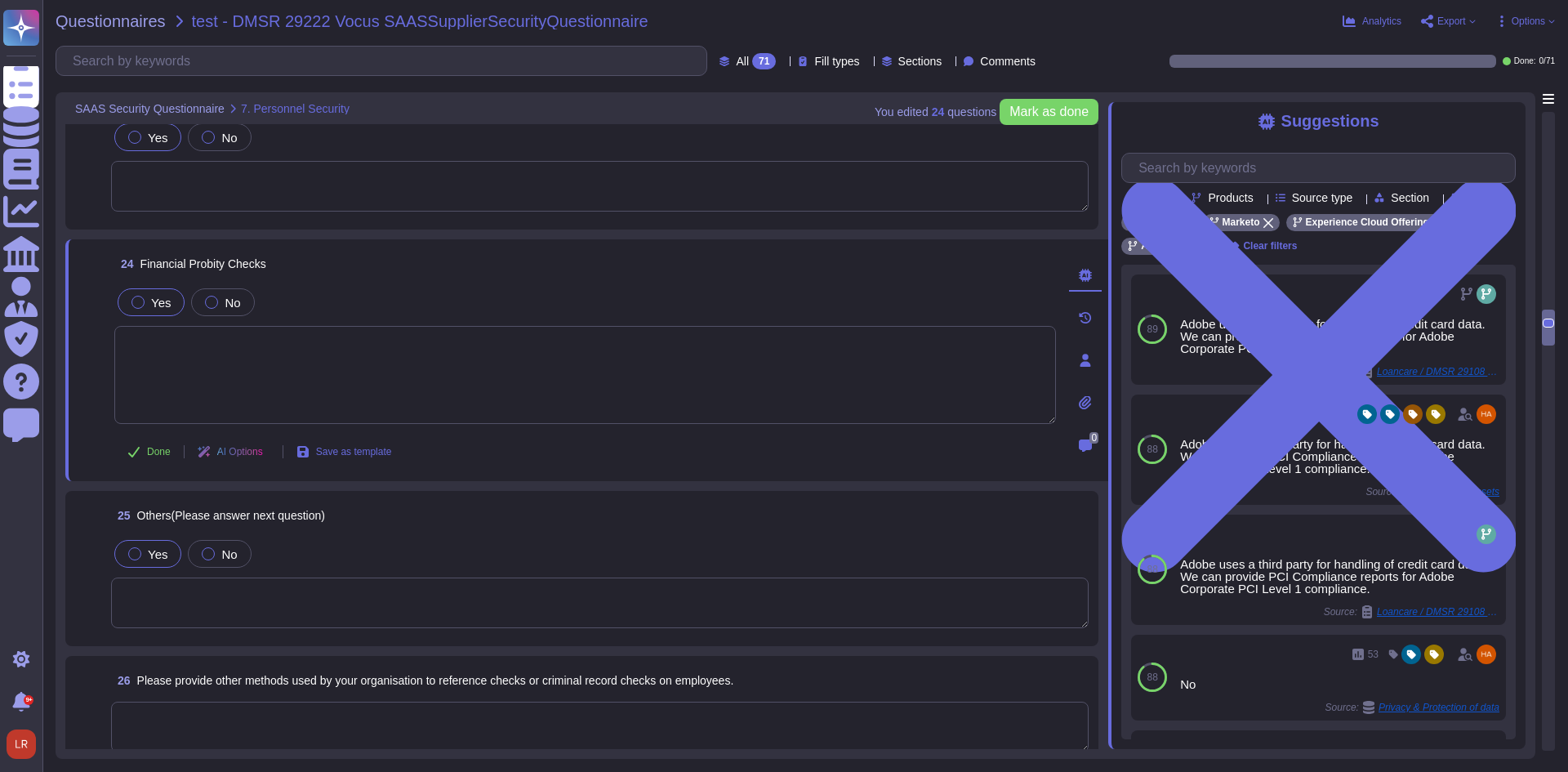
click at [294, 361] on textarea at bounding box center [585, 375] width 942 height 98
click at [134, 302] on div at bounding box center [138, 302] width 13 height 13
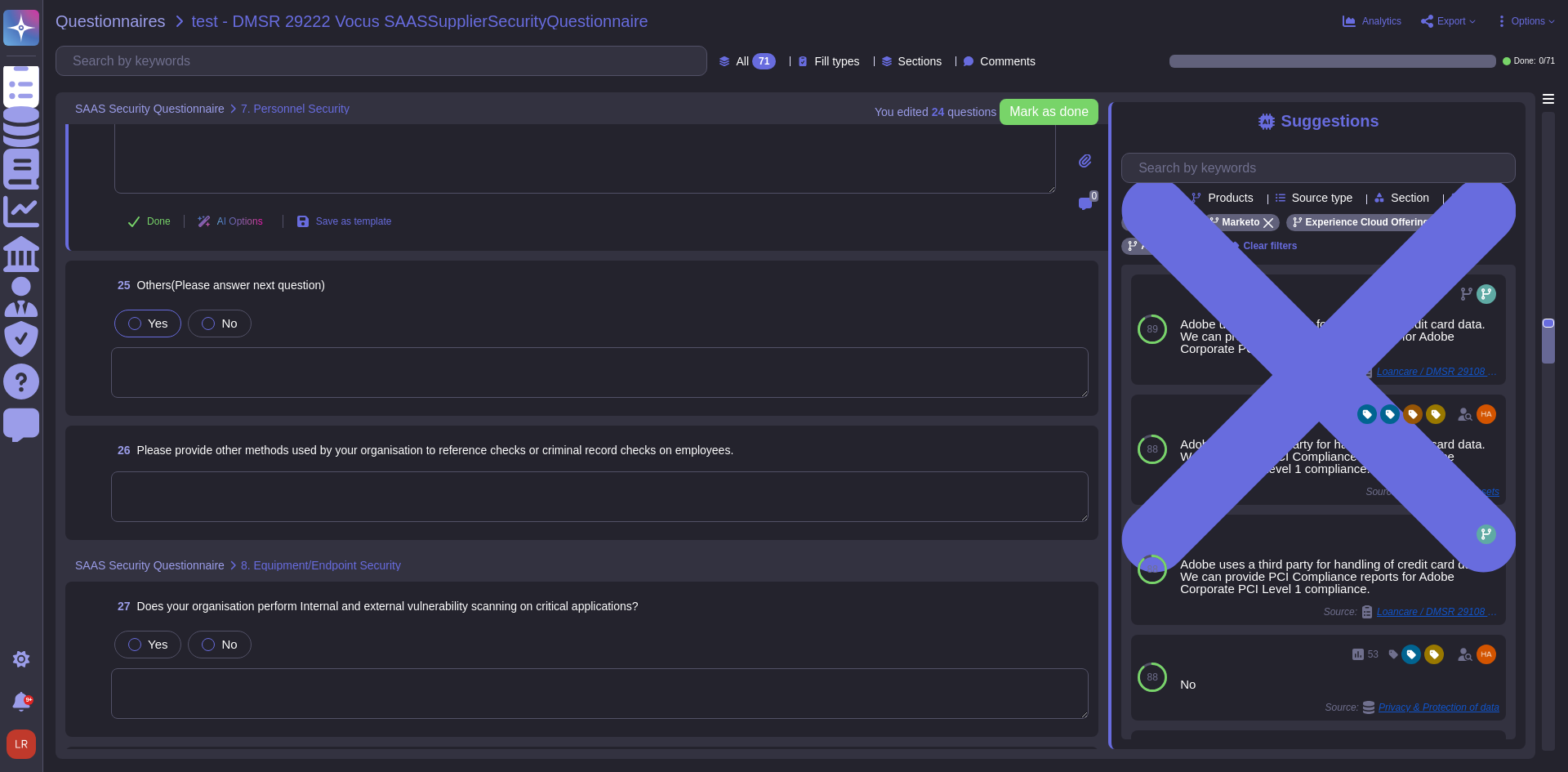
scroll to position [4854, 0]
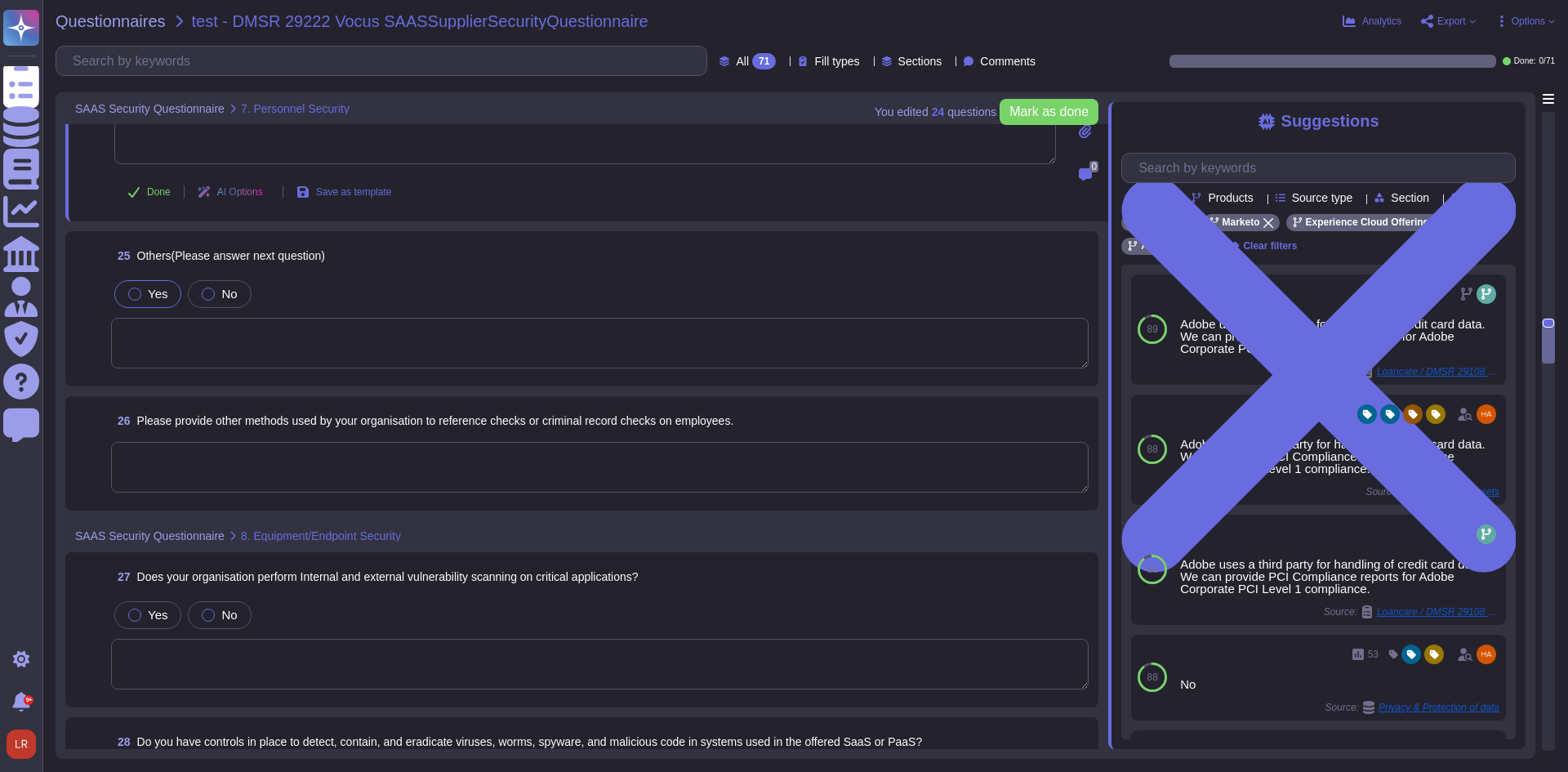
click at [231, 442] on textarea at bounding box center [600, 467] width 978 height 51
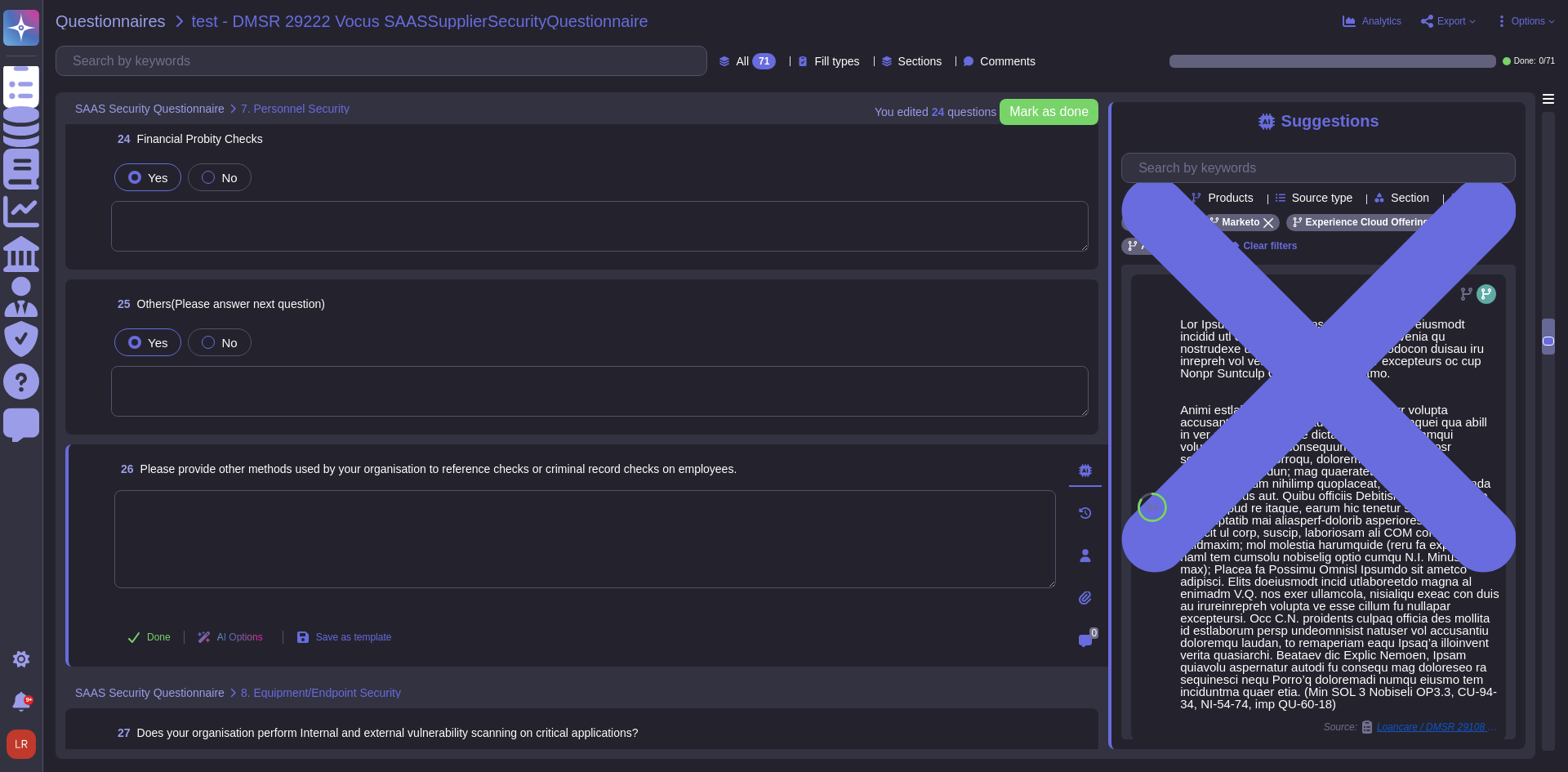
scroll to position [4658, 0]
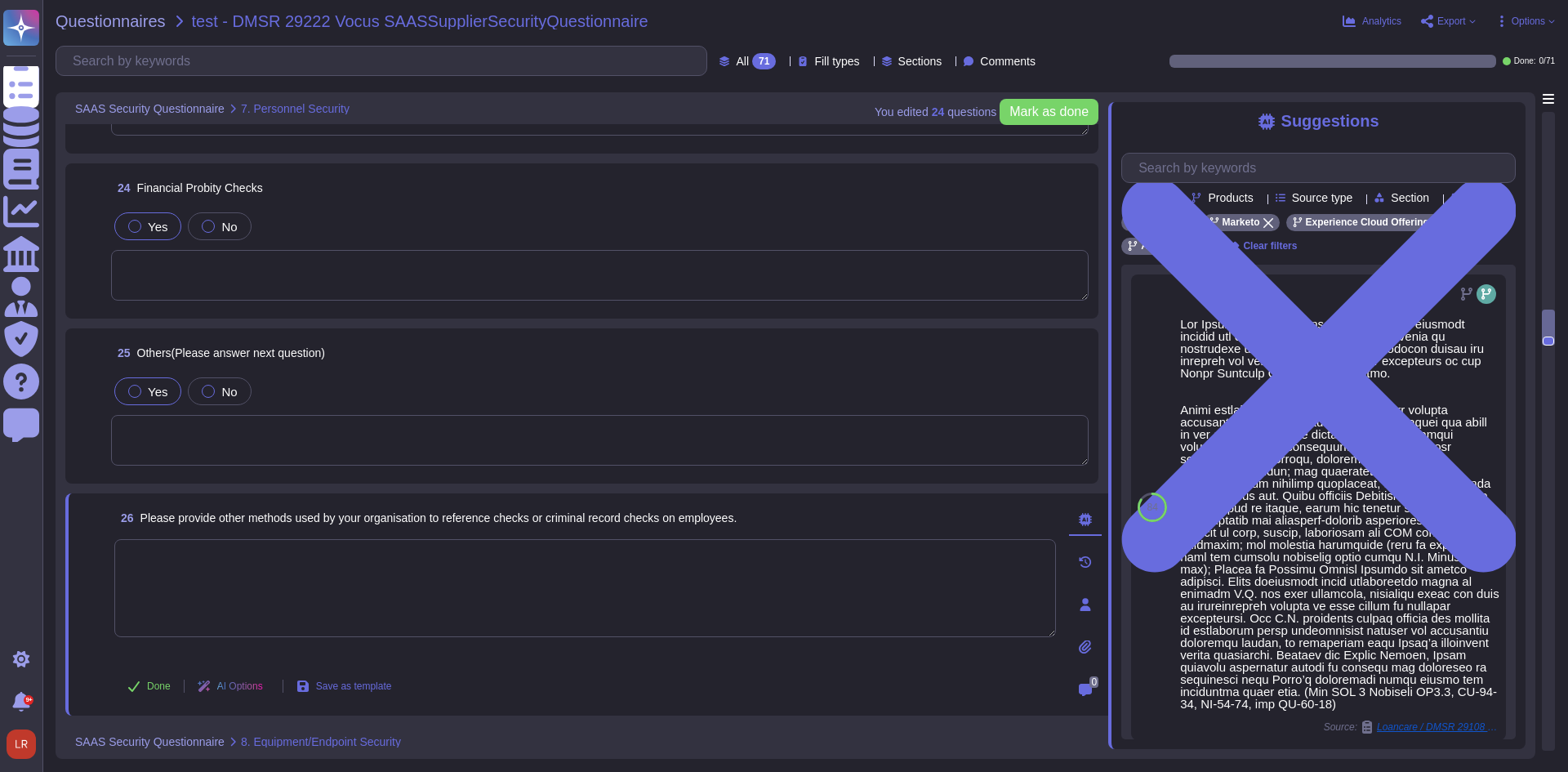
click at [311, 590] on textarea at bounding box center [585, 588] width 942 height 98
click at [1433, 228] on icon at bounding box center [1437, 222] width 10 height 10
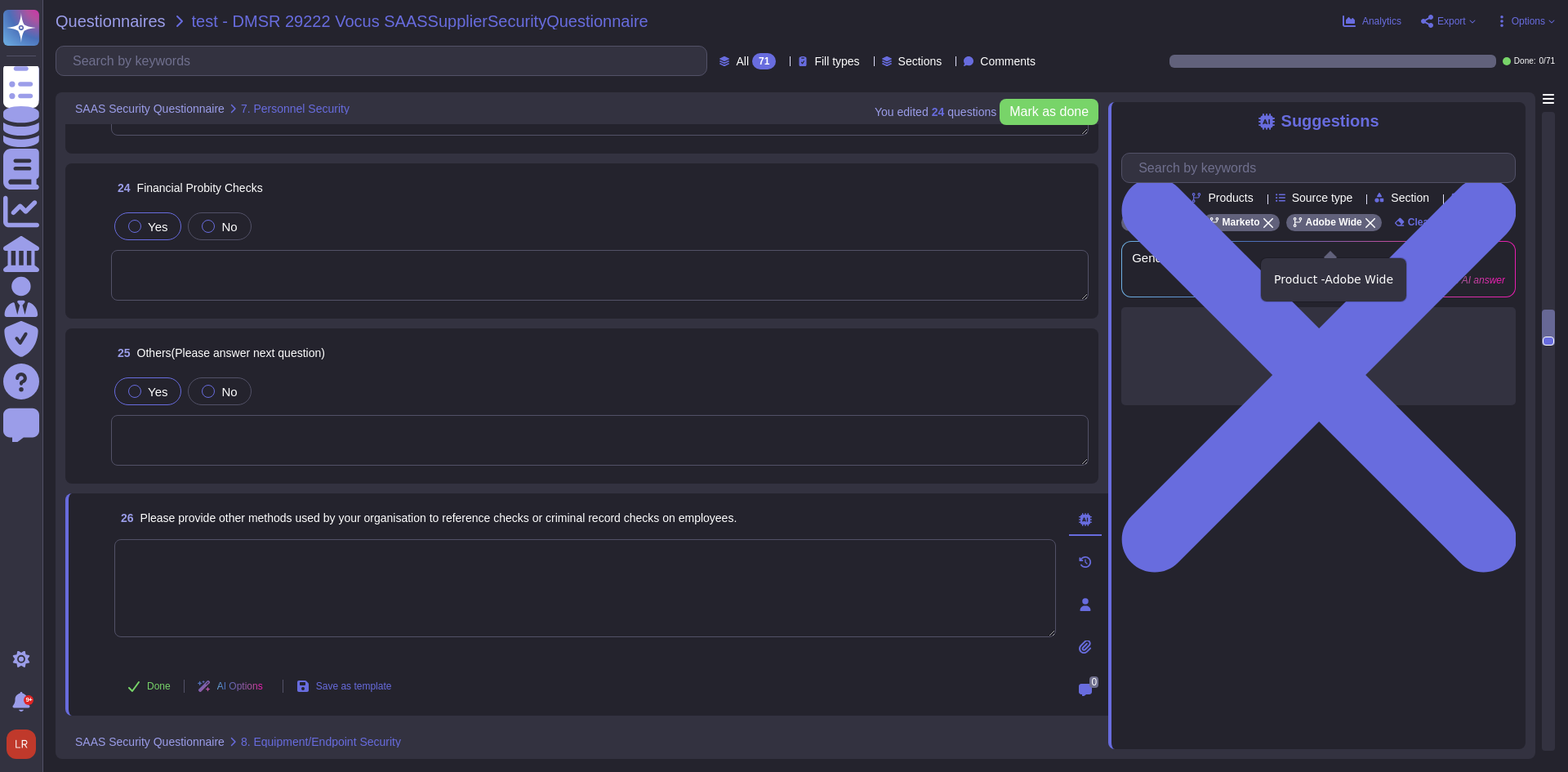
click at [1367, 231] on div "Adobe Wide" at bounding box center [1334, 222] width 95 height 18
click at [416, 563] on textarea at bounding box center [585, 588] width 942 height 98
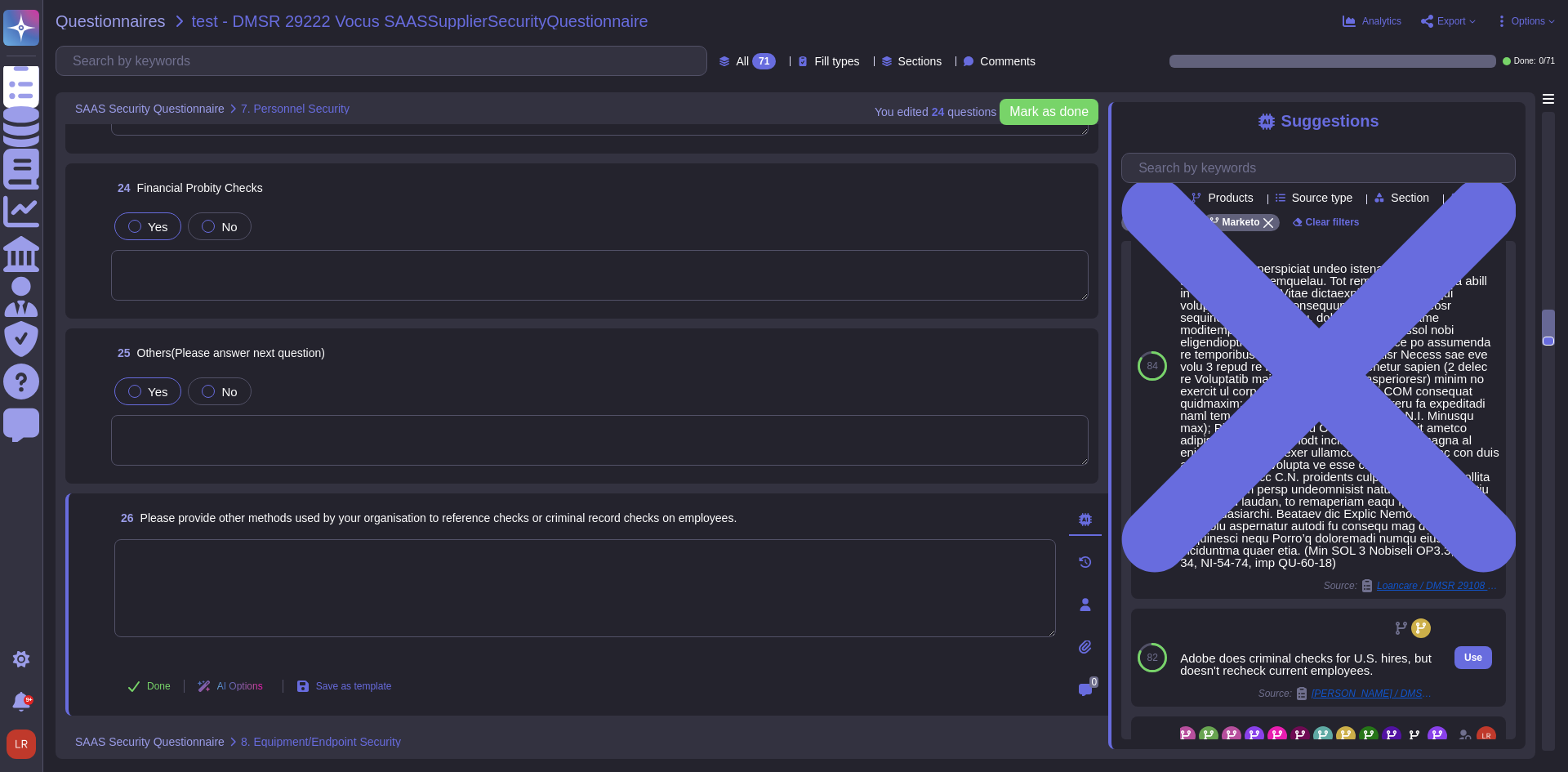
scroll to position [55, 0]
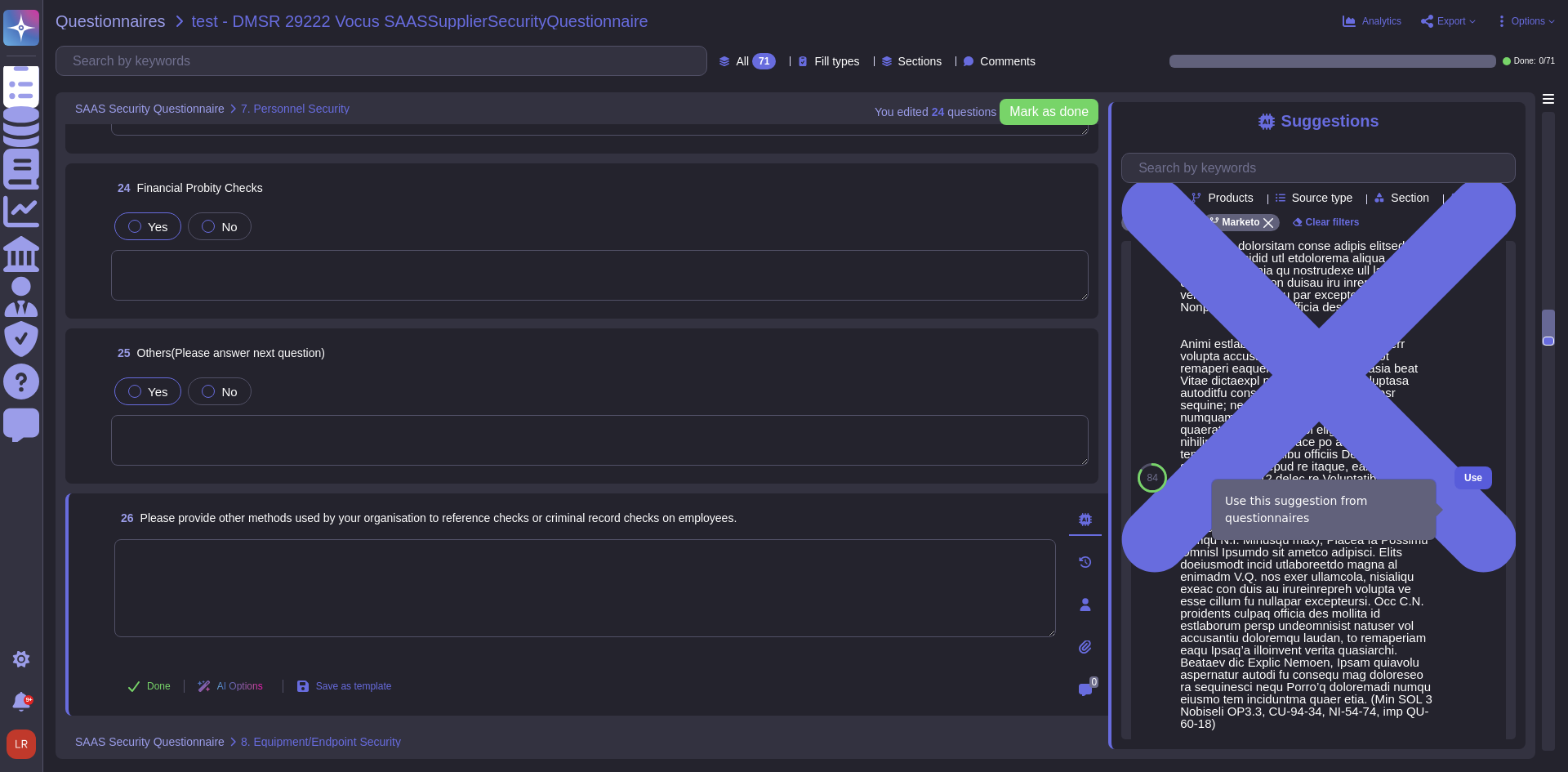
click at [1469, 483] on span "Use" at bounding box center [1473, 477] width 18 height 10
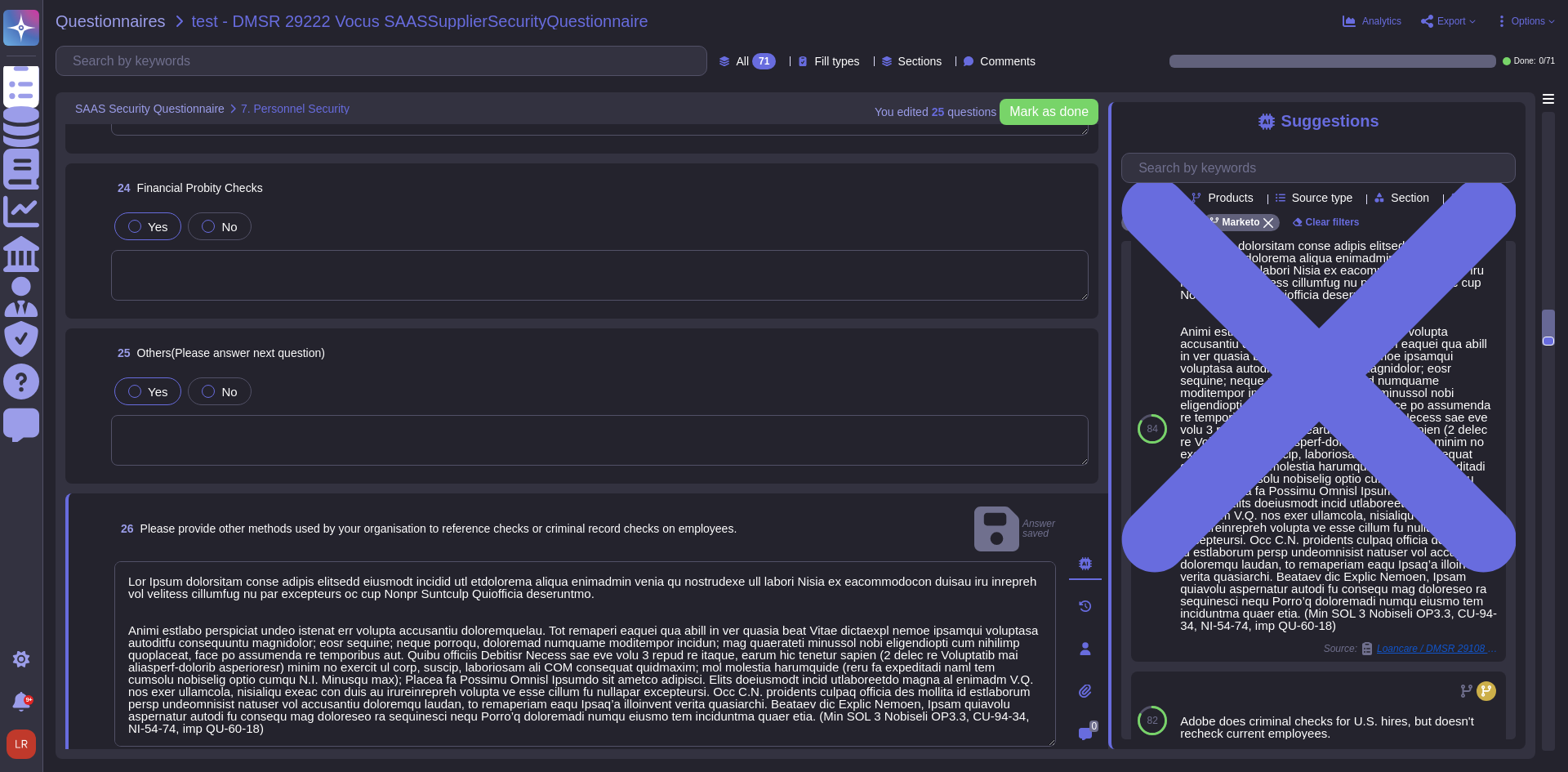
click at [1088, 557] on icon at bounding box center [1085, 563] width 13 height 13
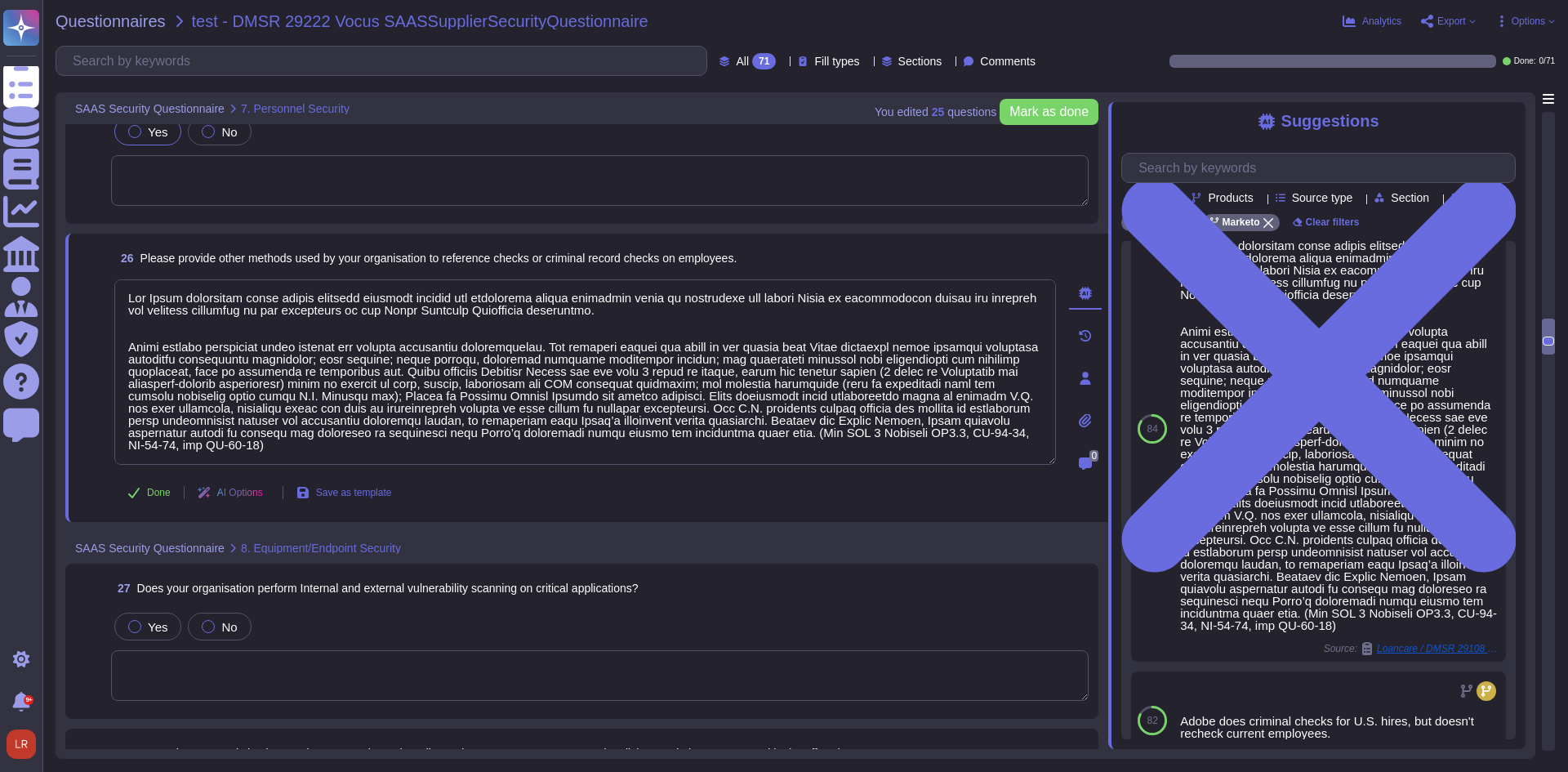
scroll to position [4931, 0]
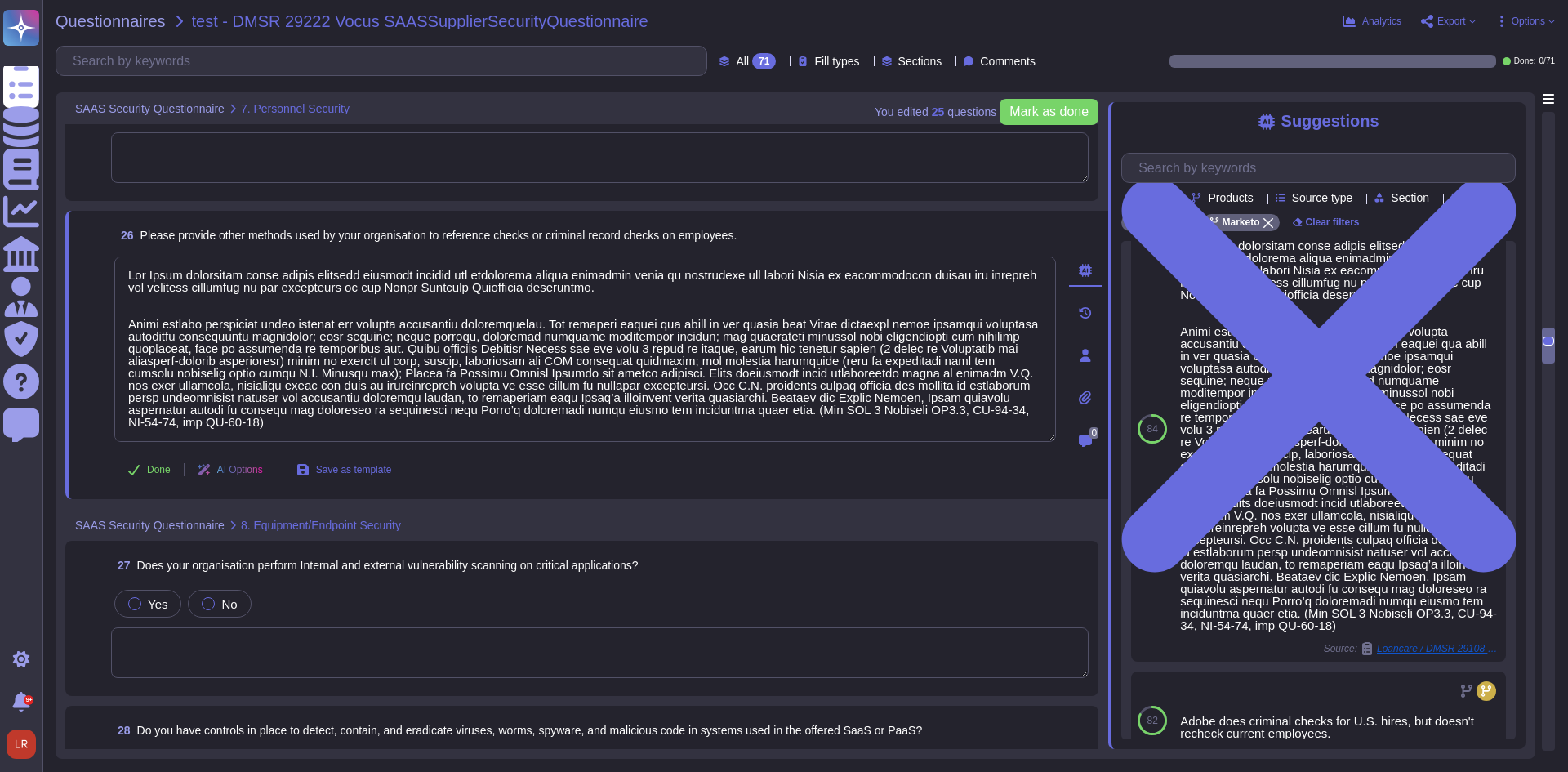
click at [254, 640] on textarea at bounding box center [600, 652] width 978 height 51
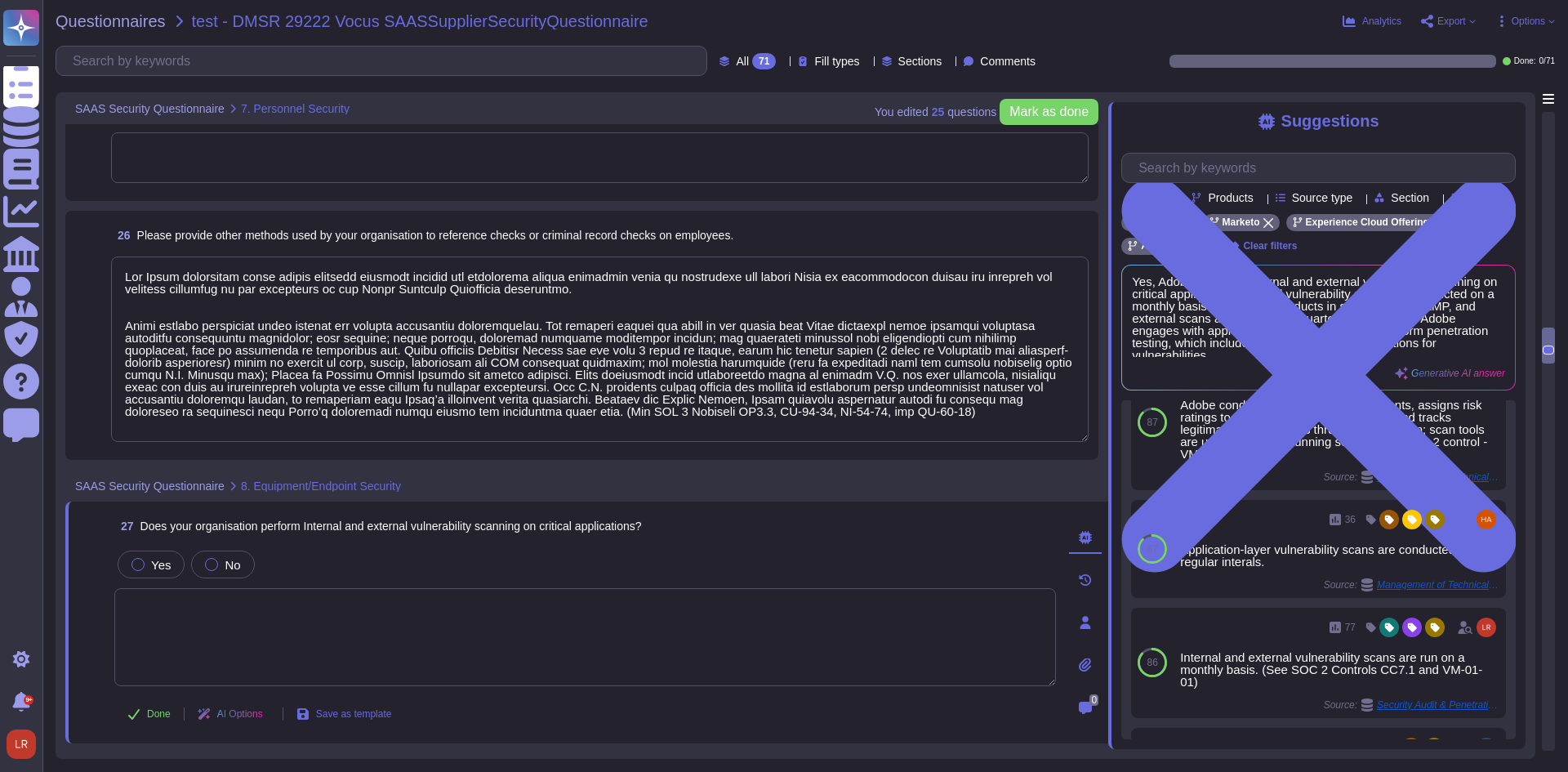
scroll to position [0, 0]
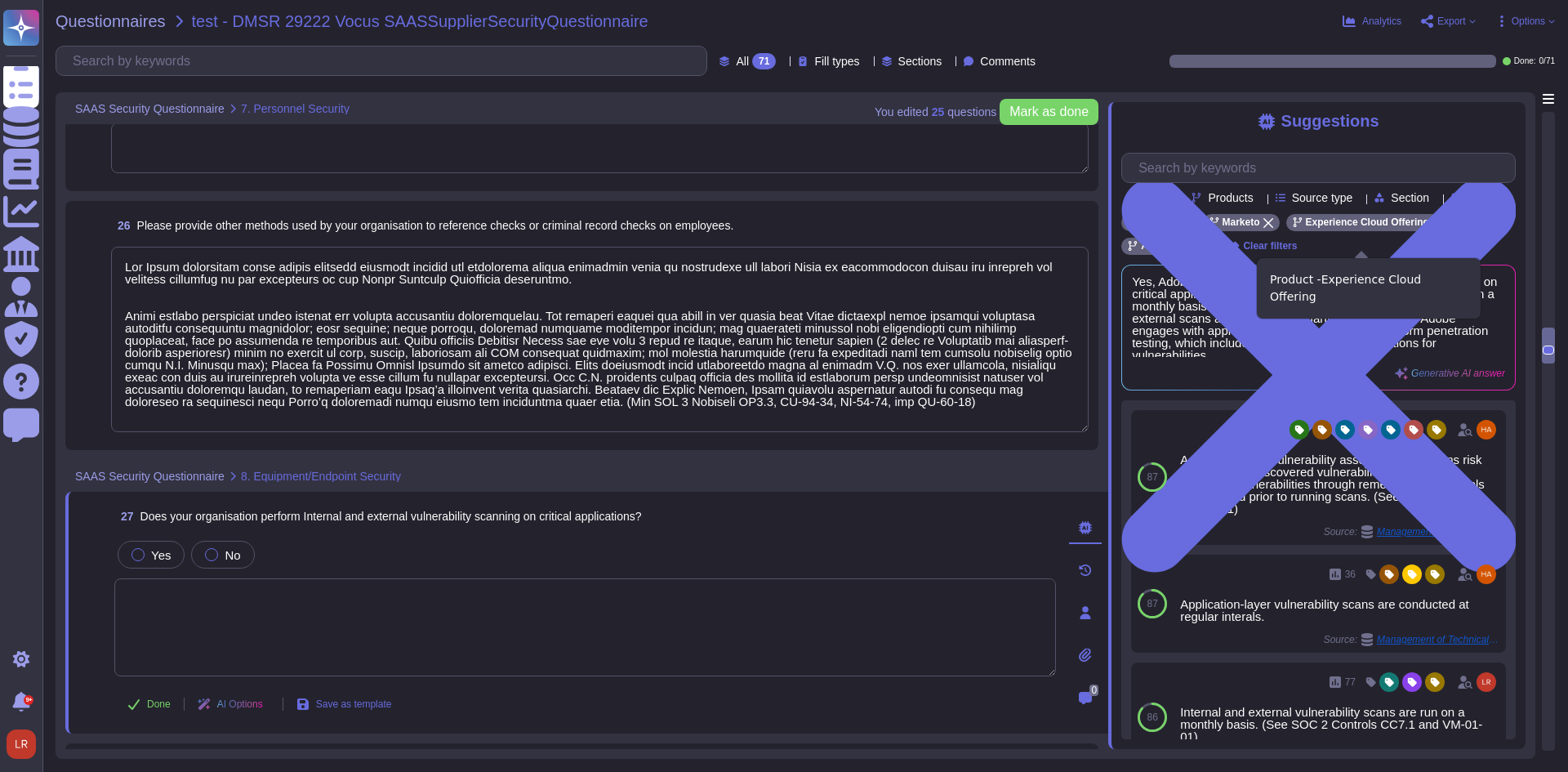
click at [1433, 228] on icon at bounding box center [1437, 222] width 10 height 10
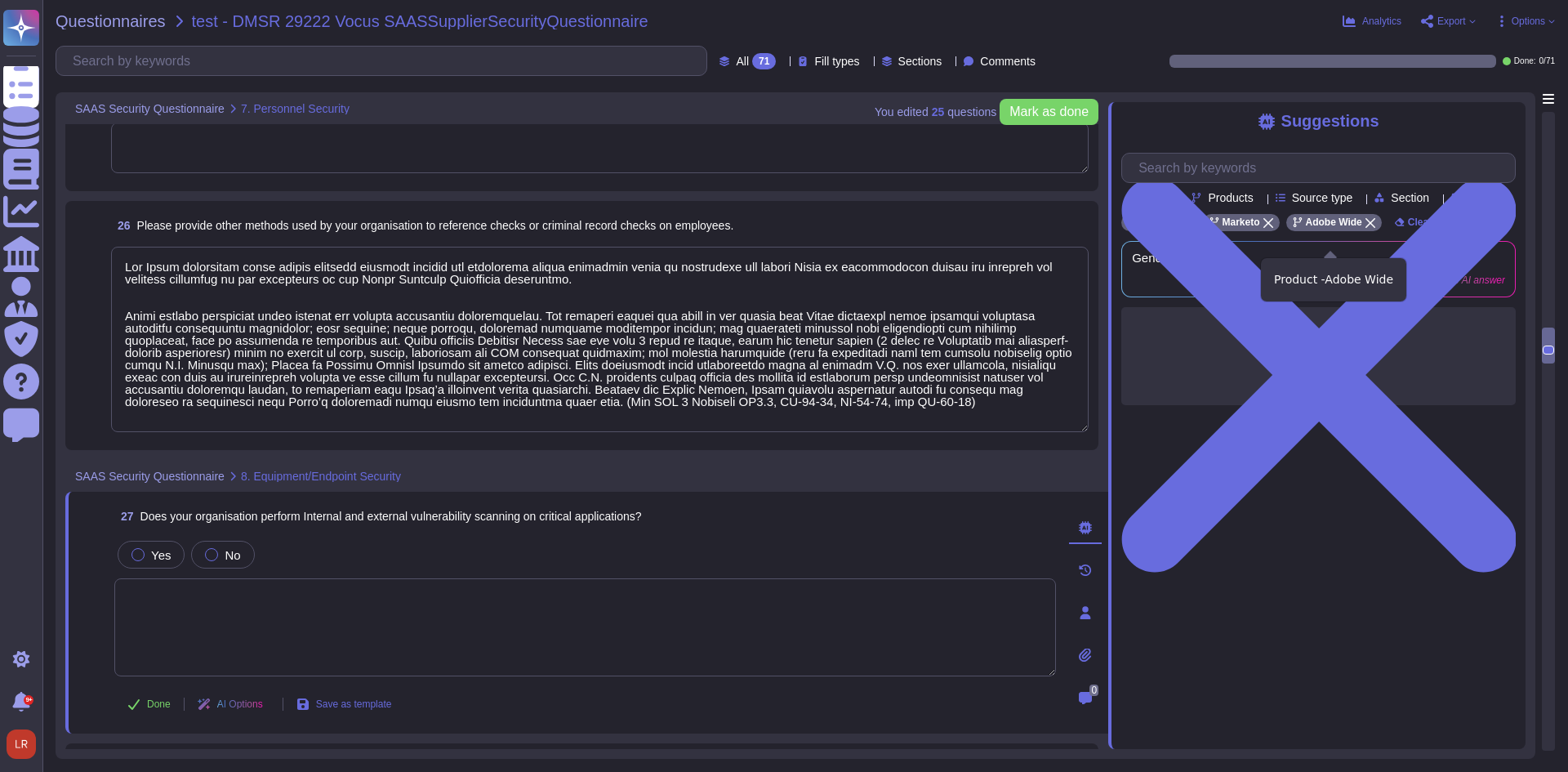
click at [1365, 228] on icon at bounding box center [1370, 222] width 10 height 10
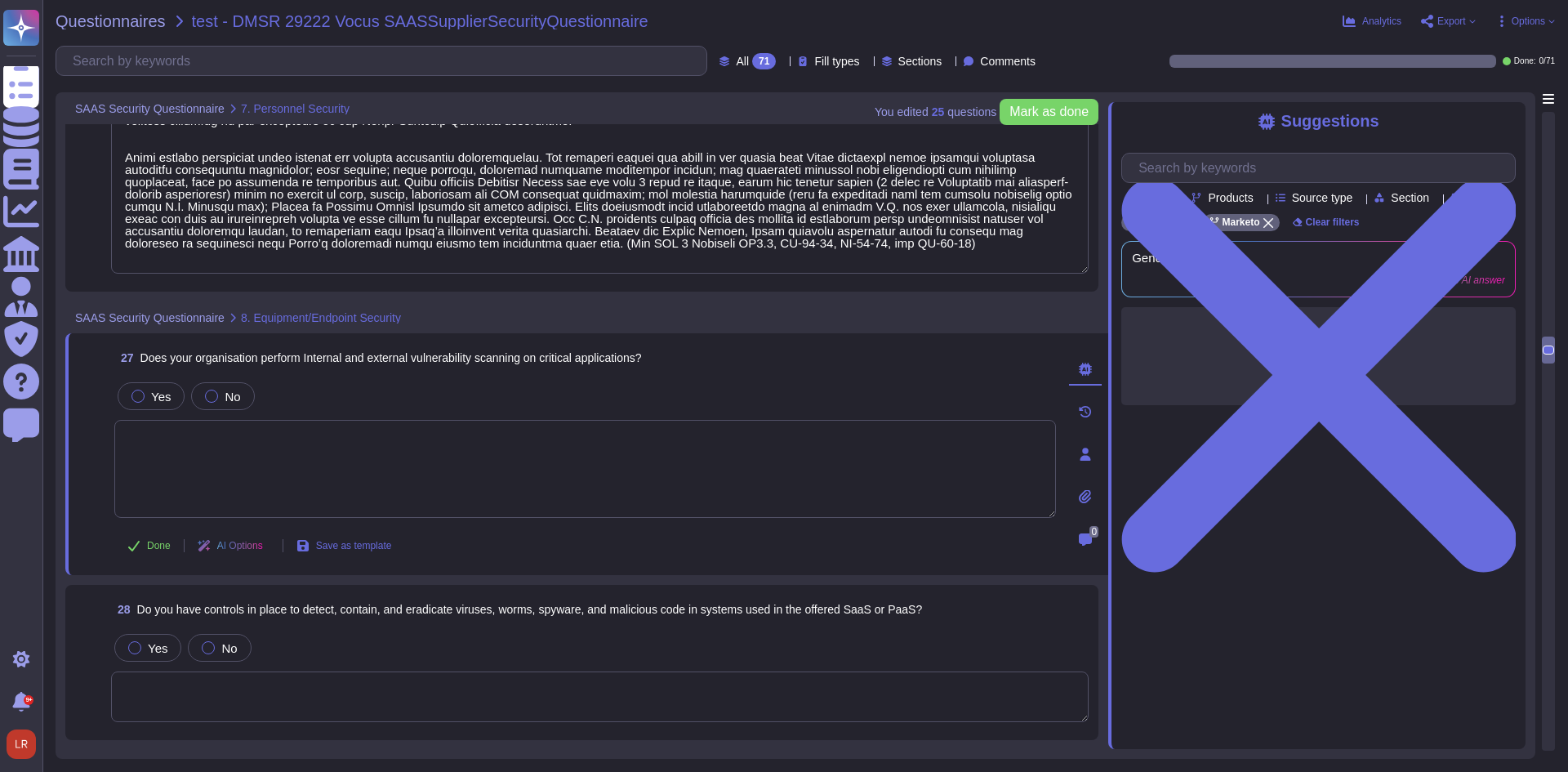
scroll to position [5203, 0]
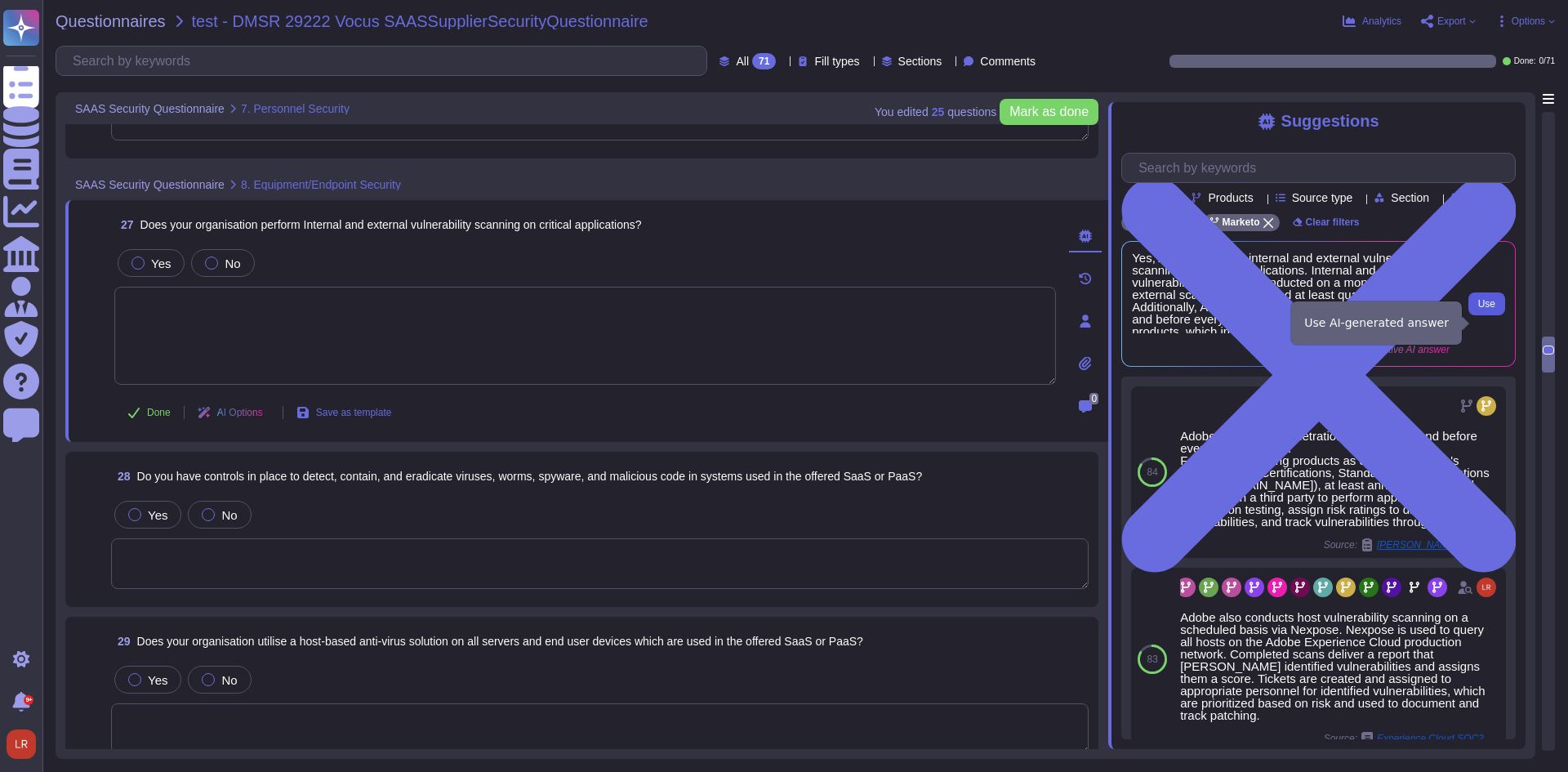
click at [1492, 309] on span "Use" at bounding box center [1486, 304] width 18 height 10
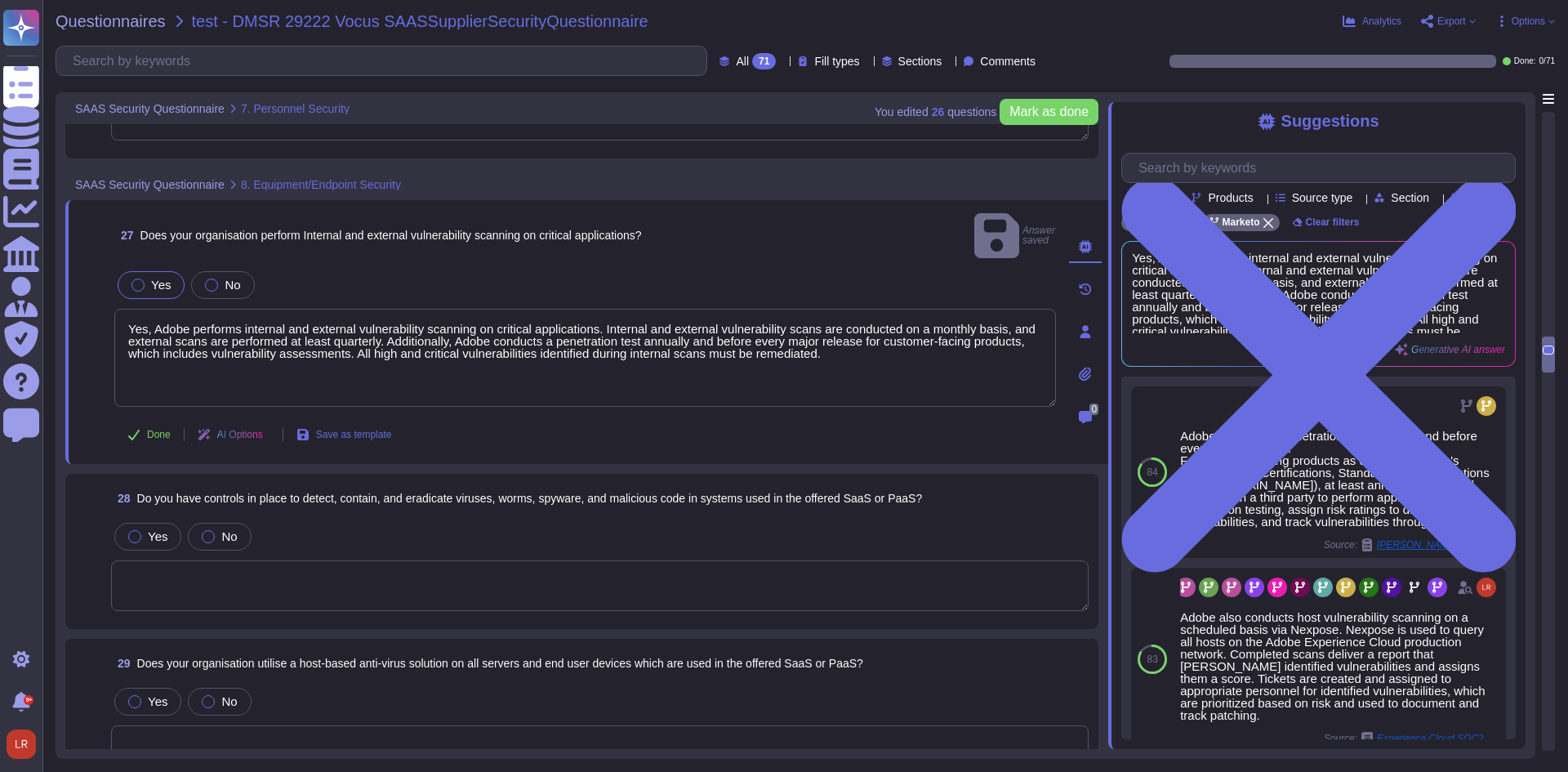
click at [285, 570] on textarea at bounding box center [600, 586] width 978 height 51
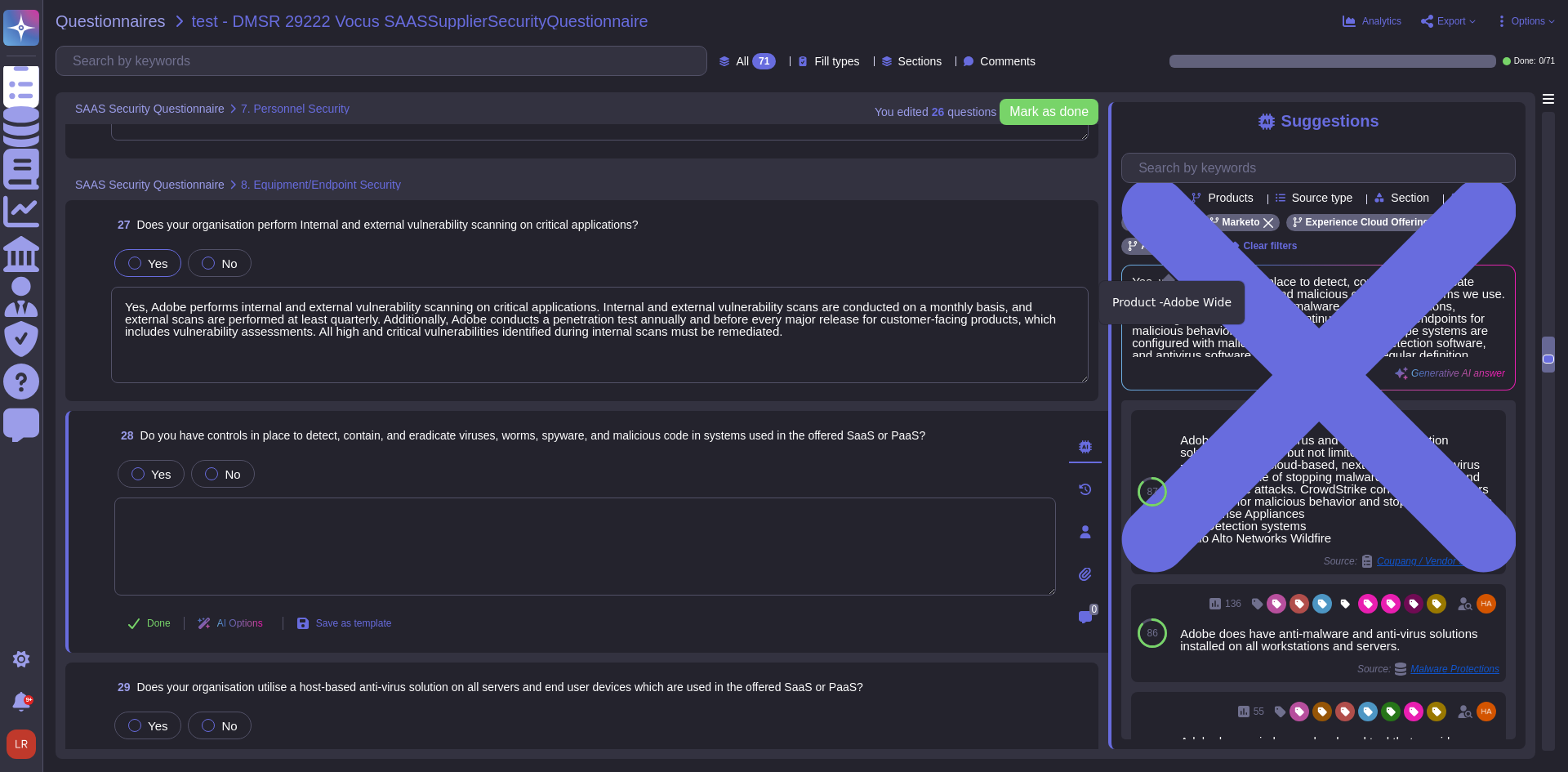
click at [1203, 251] on icon at bounding box center [1205, 247] width 10 height 10
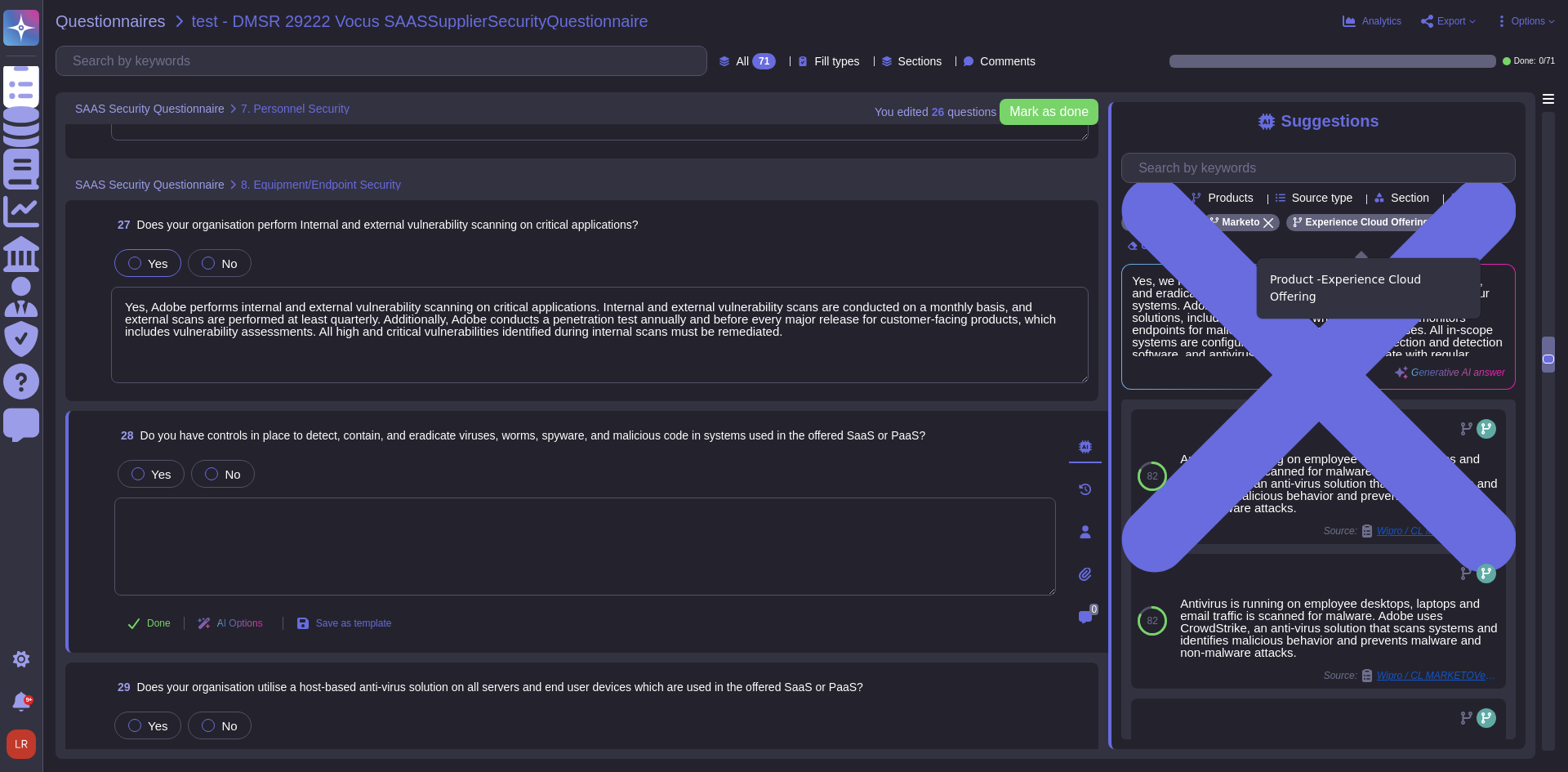
click at [1433, 228] on icon at bounding box center [1437, 222] width 10 height 10
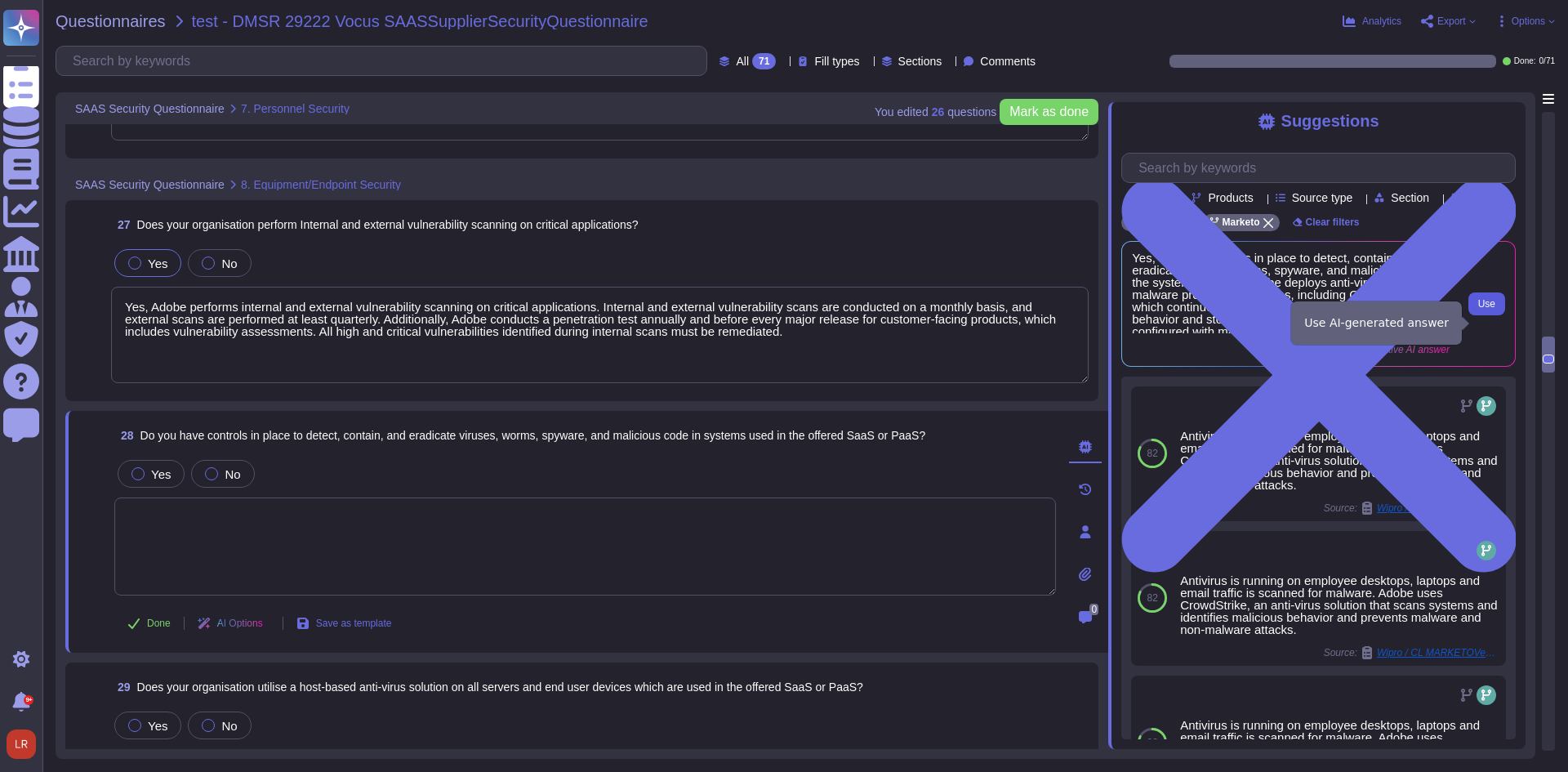
click at [1492, 309] on span "Use" at bounding box center [1486, 304] width 18 height 10
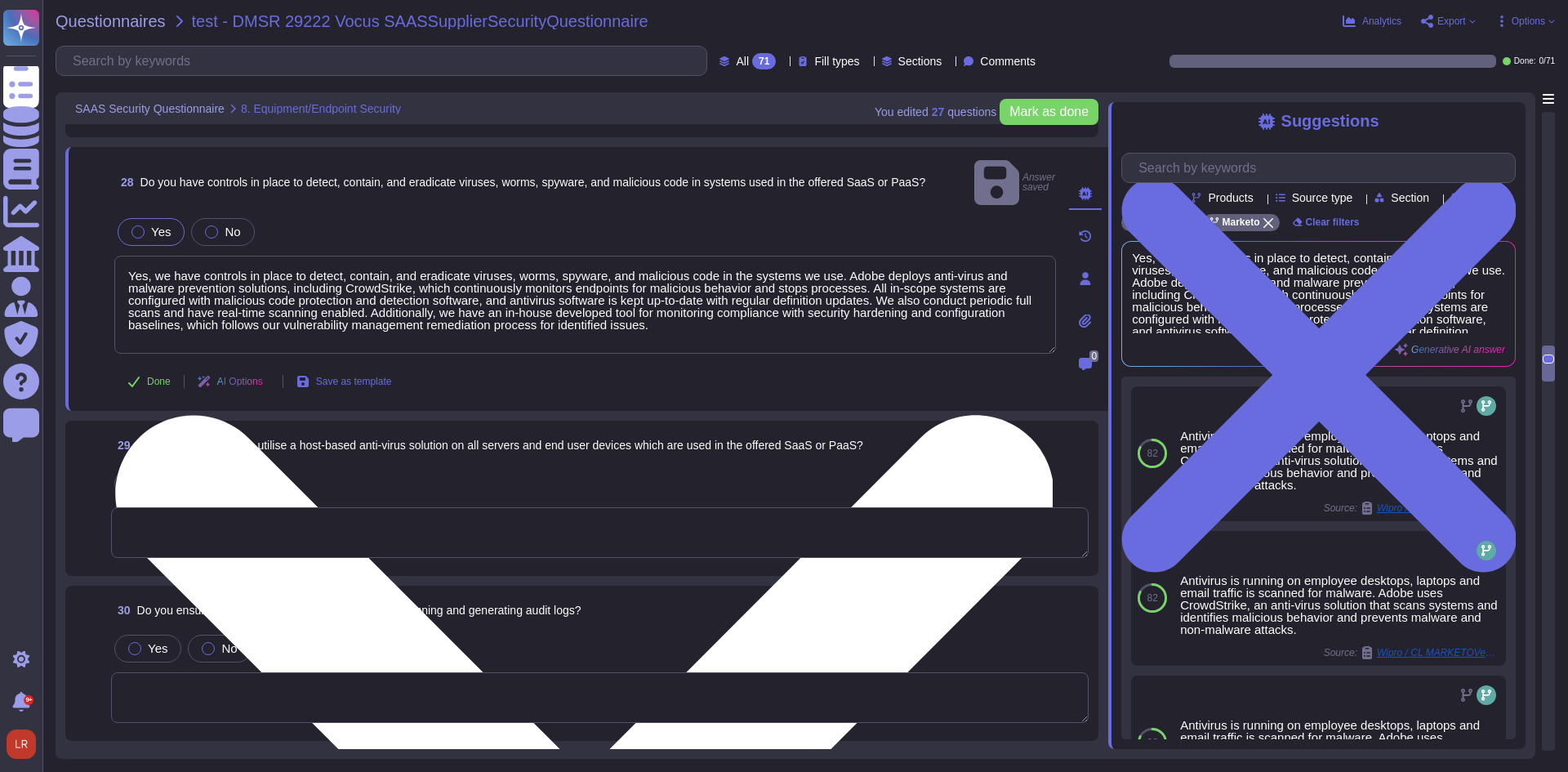
scroll to position [5475, 0]
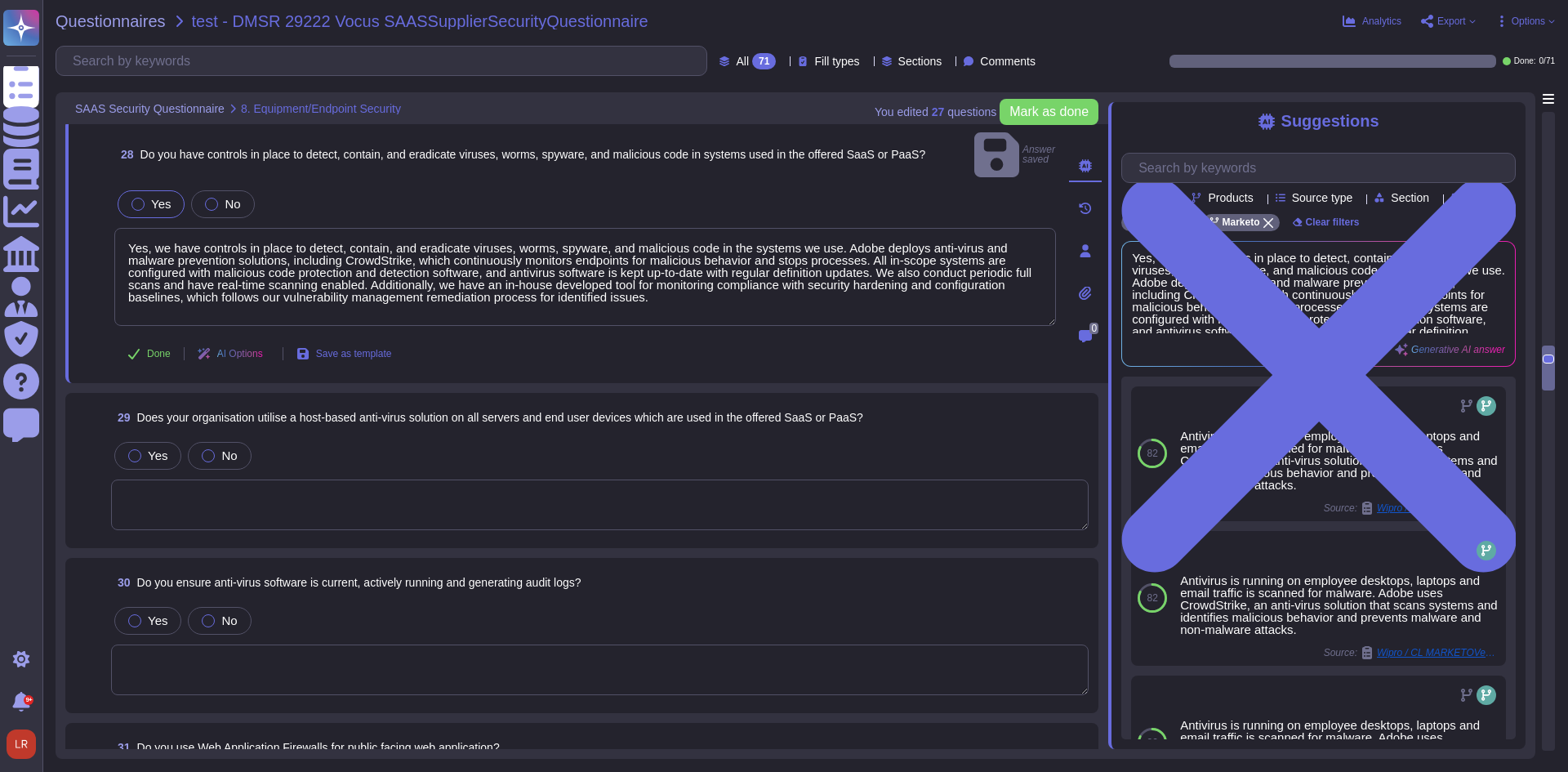
click at [335, 479] on textarea at bounding box center [600, 504] width 978 height 51
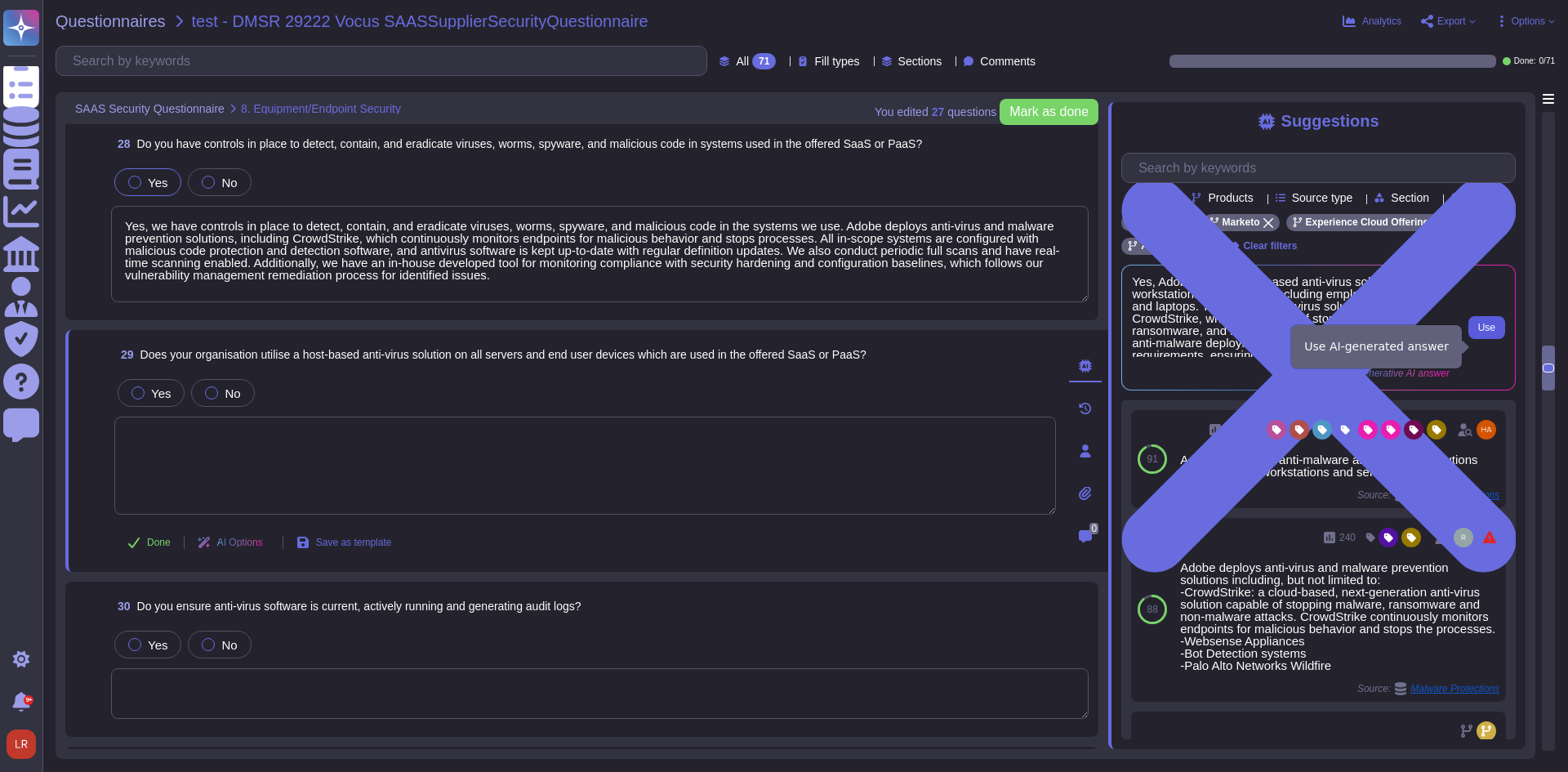
click at [1482, 333] on span "Use" at bounding box center [1486, 327] width 18 height 10
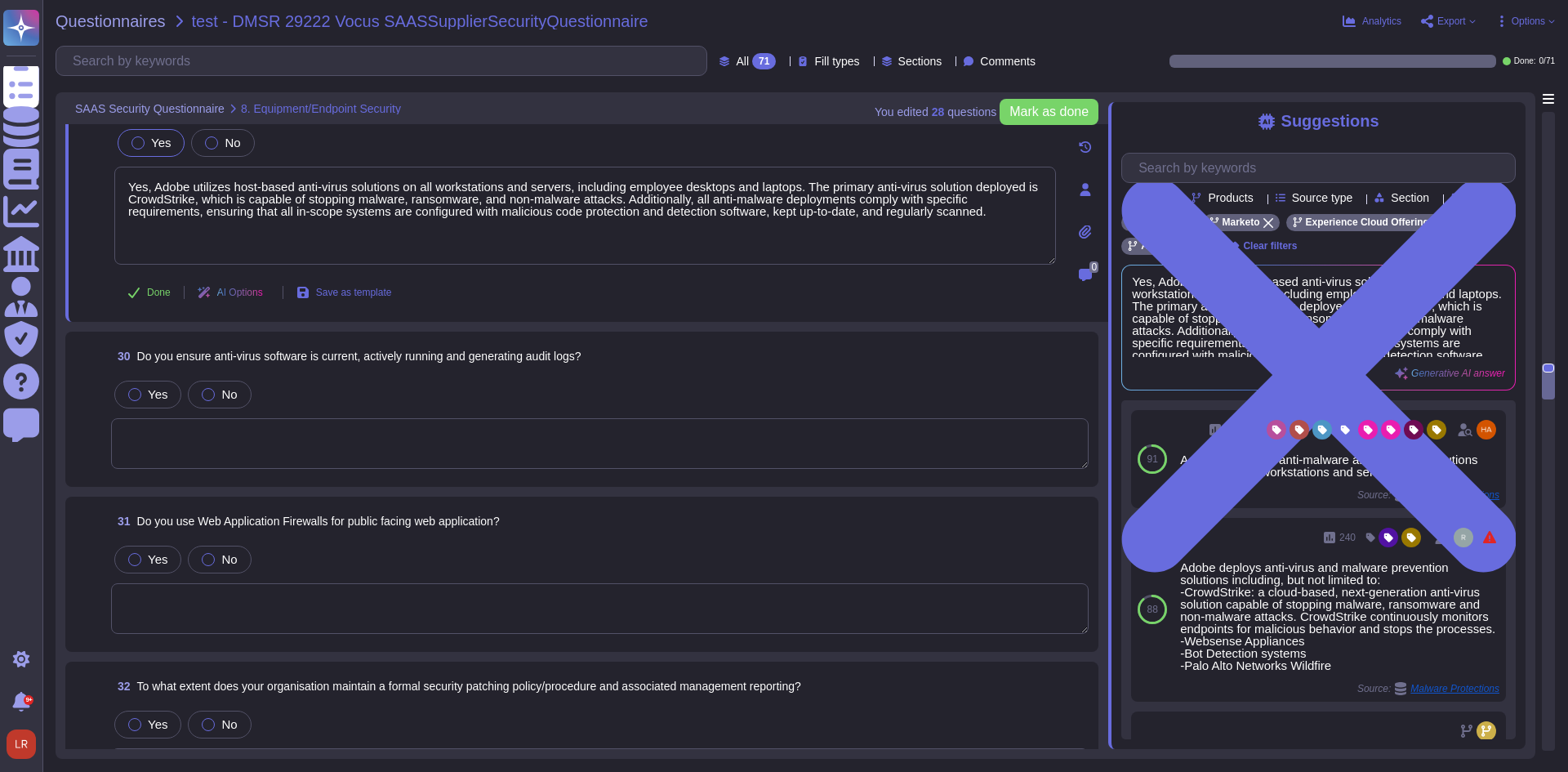
scroll to position [5748, 0]
click at [326, 423] on textarea at bounding box center [600, 442] width 978 height 51
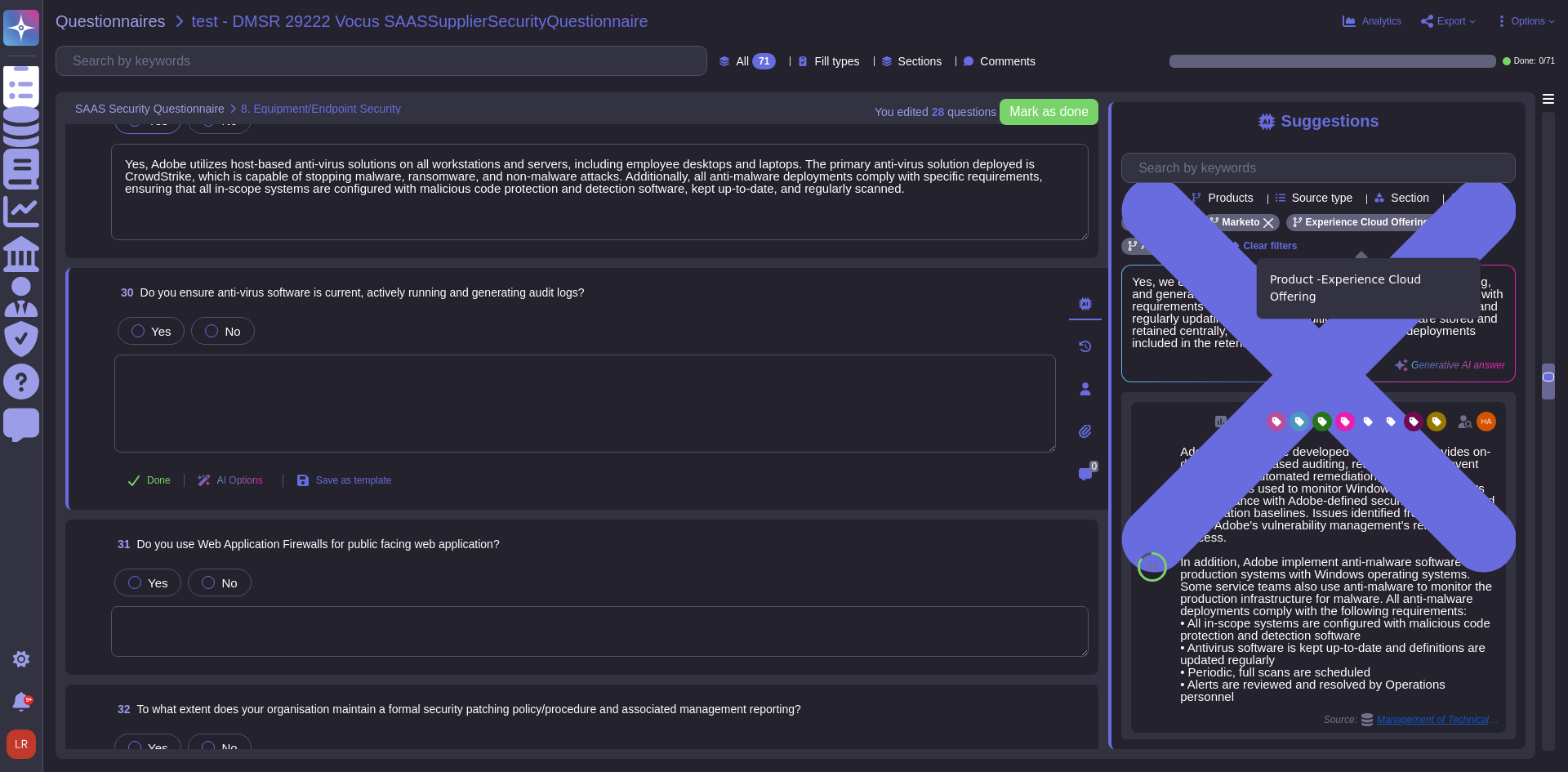
click at [1433, 228] on icon at bounding box center [1437, 222] width 10 height 10
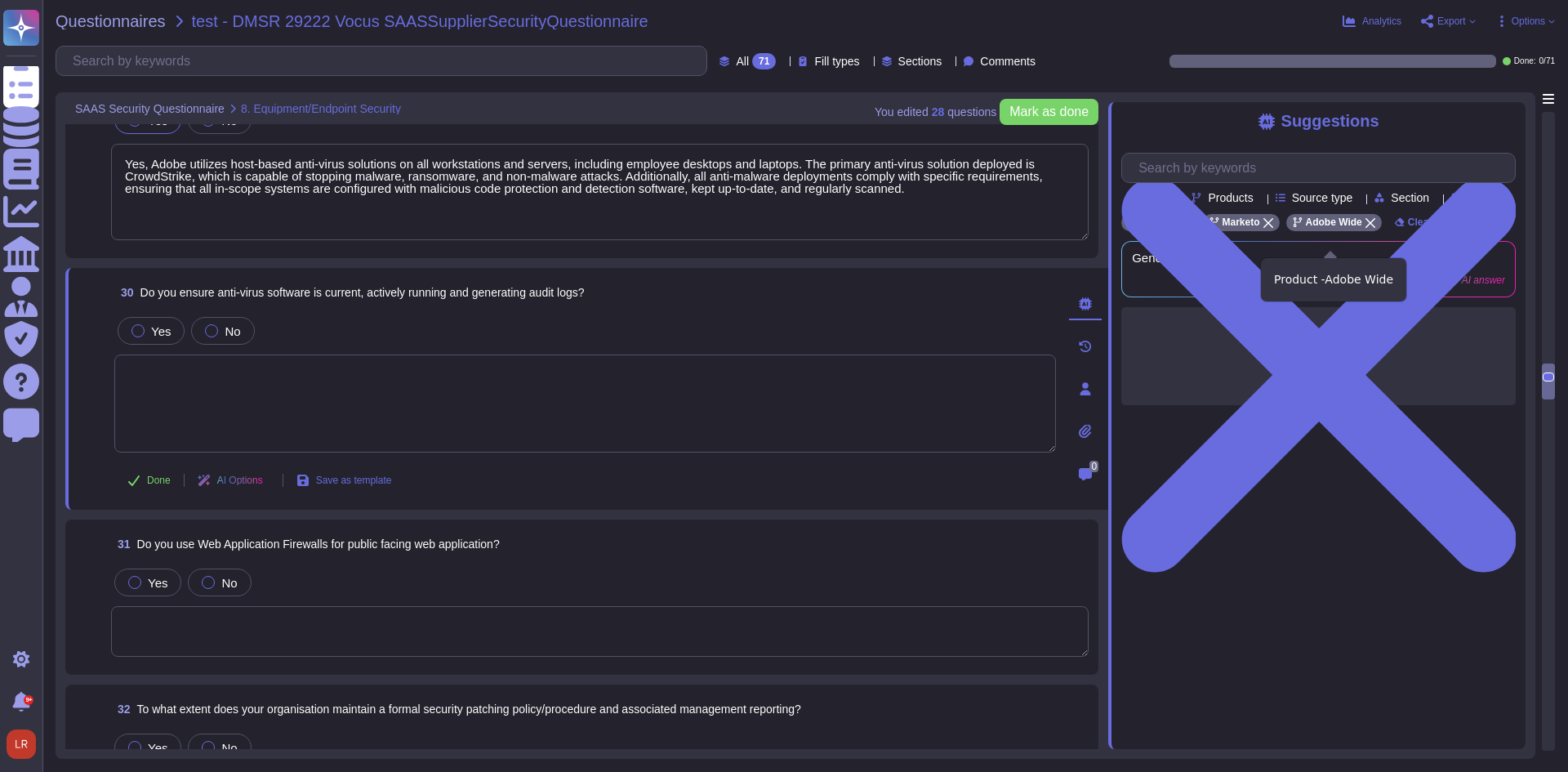
click at [1365, 228] on icon at bounding box center [1370, 222] width 10 height 10
click at [246, 377] on textarea at bounding box center [585, 403] width 942 height 98
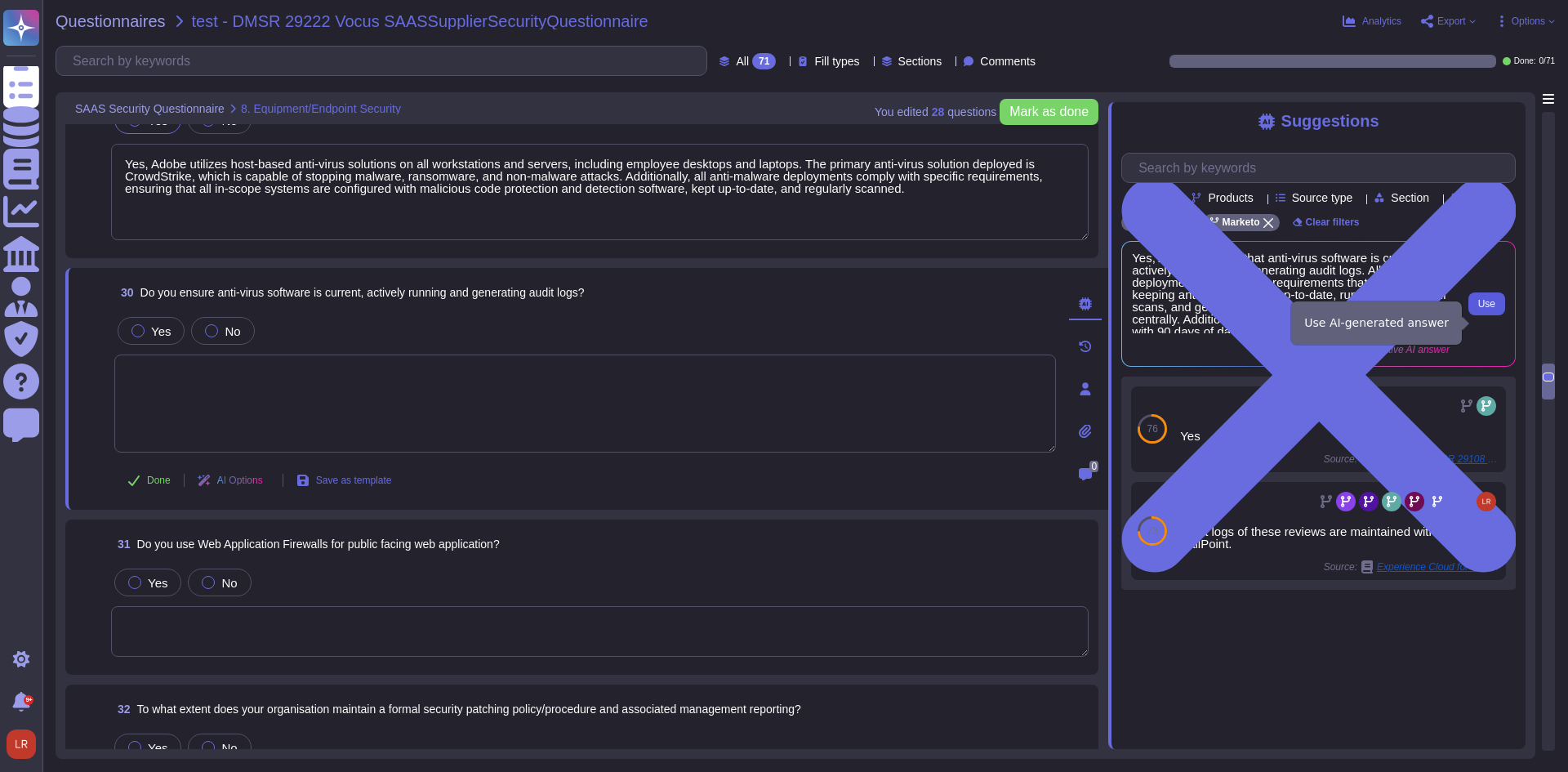
click at [1491, 309] on span "Use" at bounding box center [1486, 304] width 18 height 10
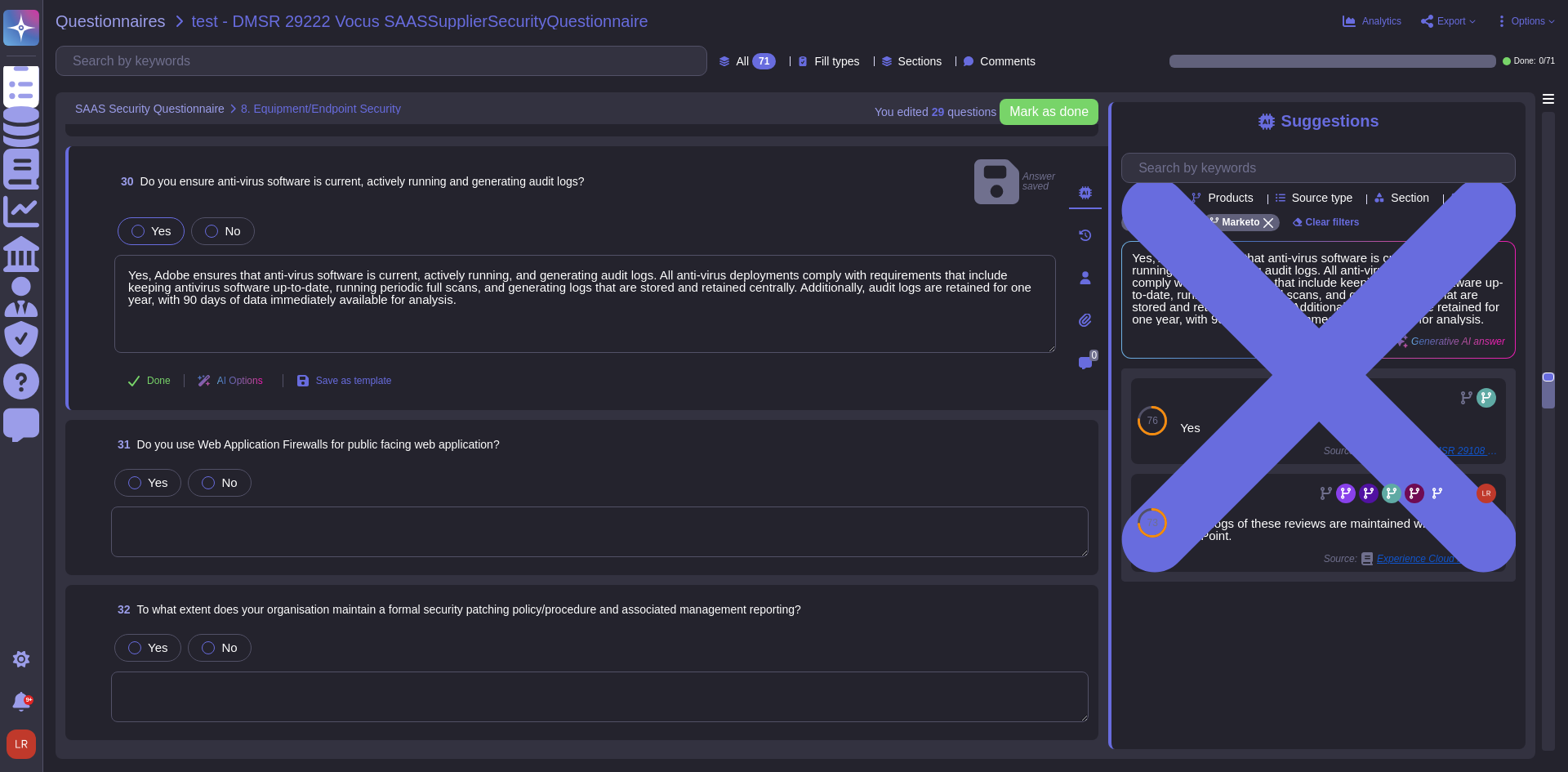
scroll to position [6019, 0]
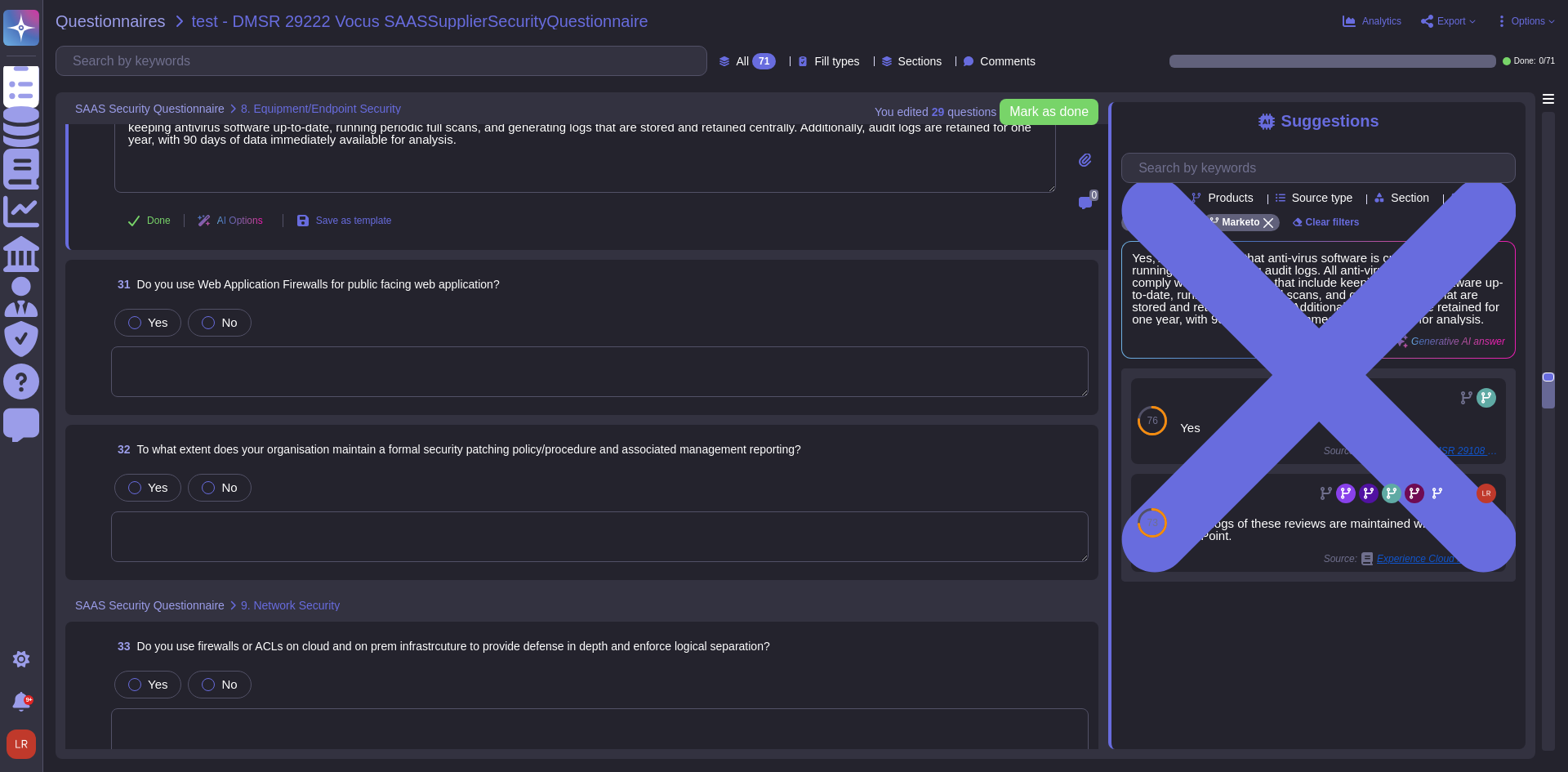
click at [437, 361] on textarea at bounding box center [600, 372] width 978 height 51
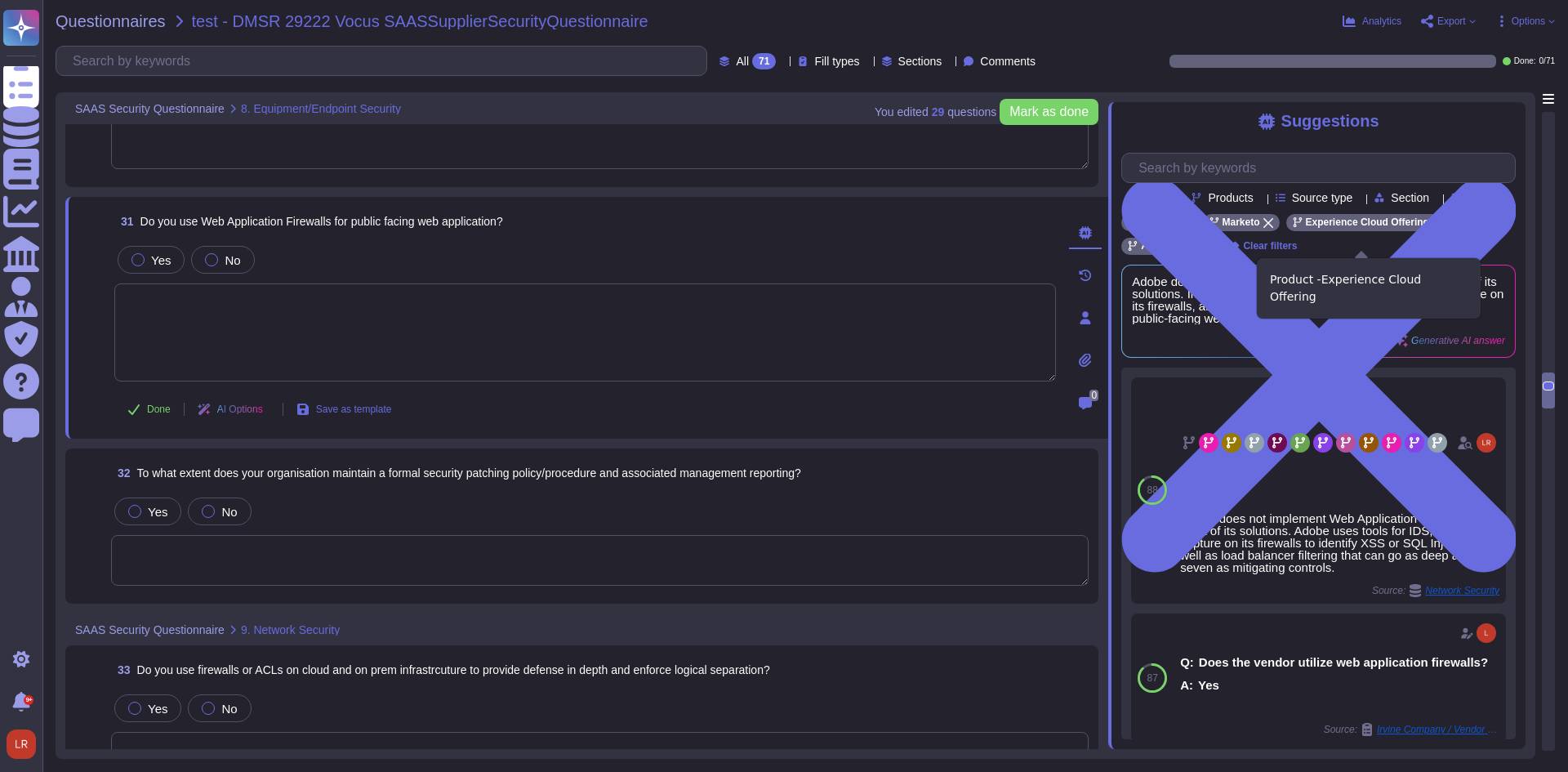
click at [1433, 228] on icon at bounding box center [1437, 222] width 10 height 10
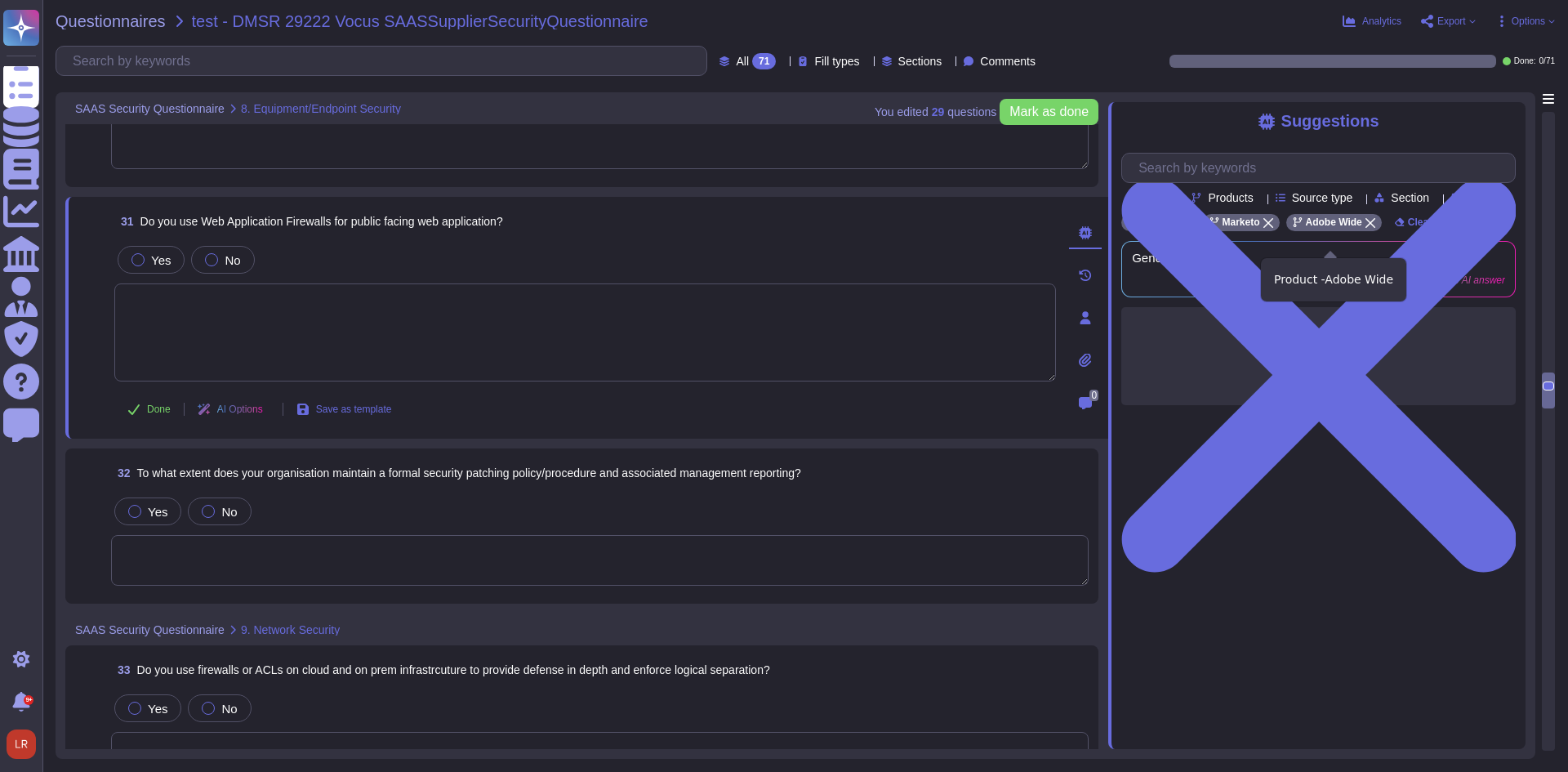
click at [1365, 228] on icon at bounding box center [1370, 222] width 10 height 10
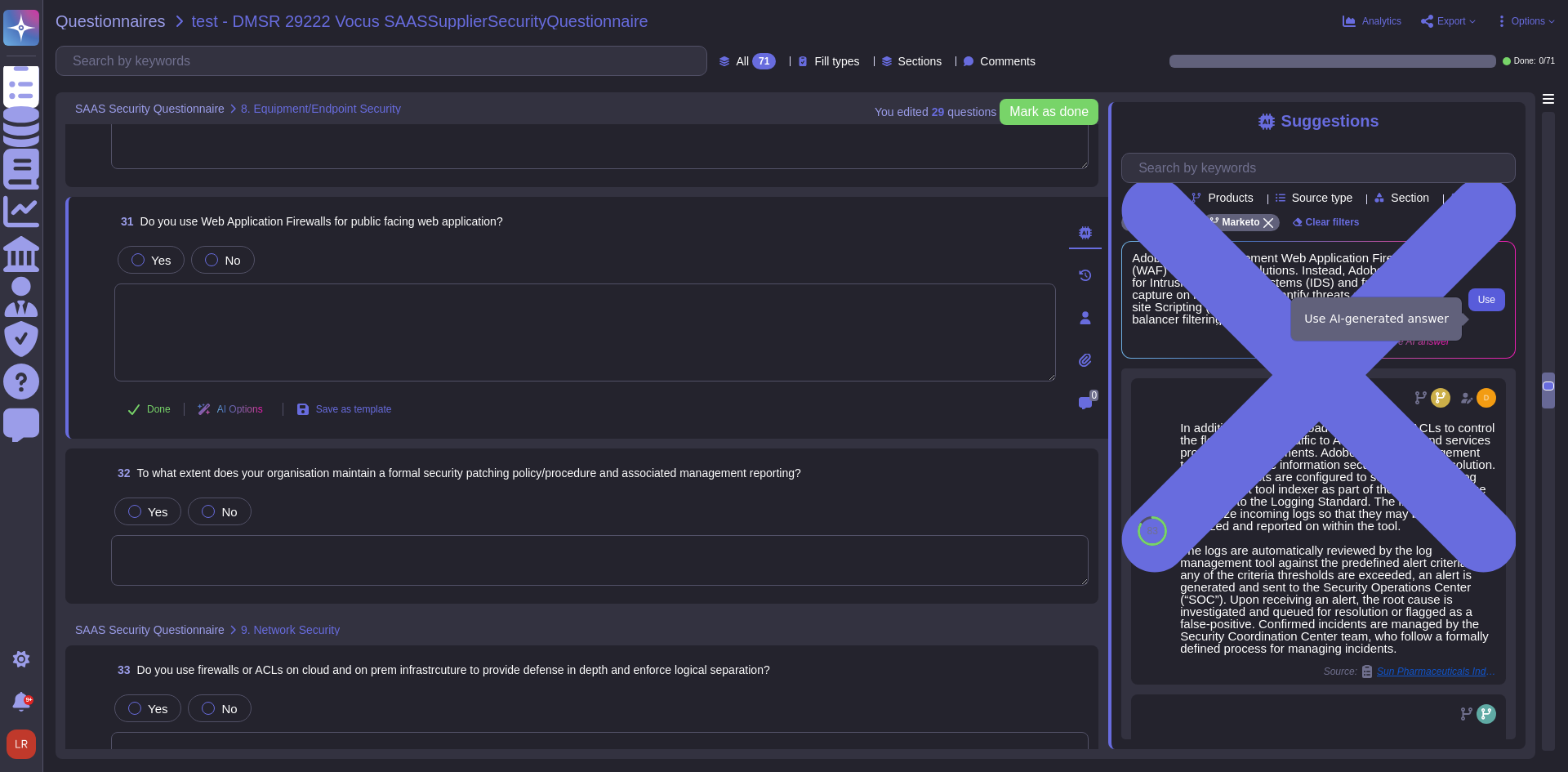
click at [1497, 311] on button "Use" at bounding box center [1486, 299] width 37 height 23
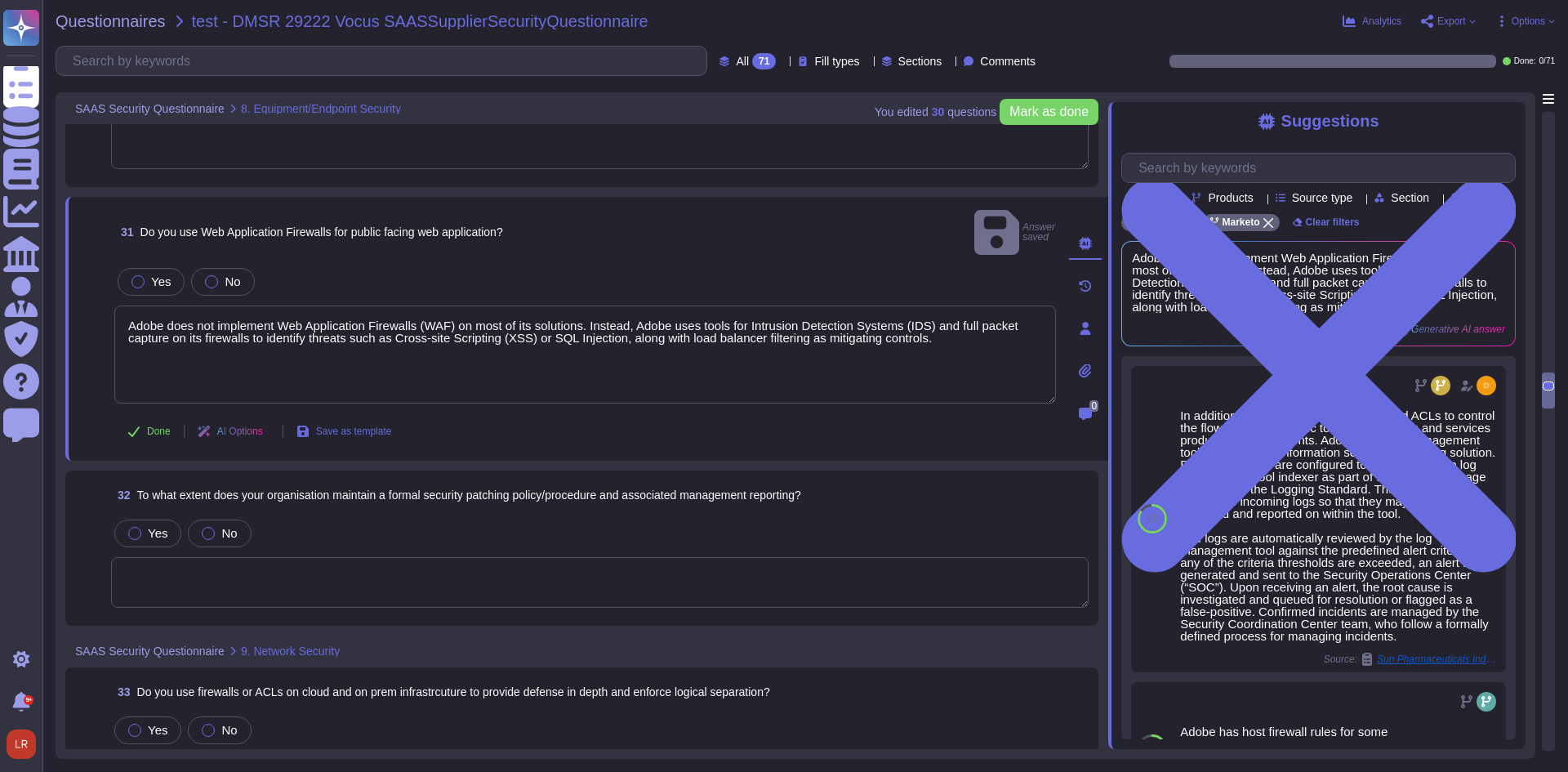
click at [301, 557] on textarea at bounding box center [600, 582] width 978 height 51
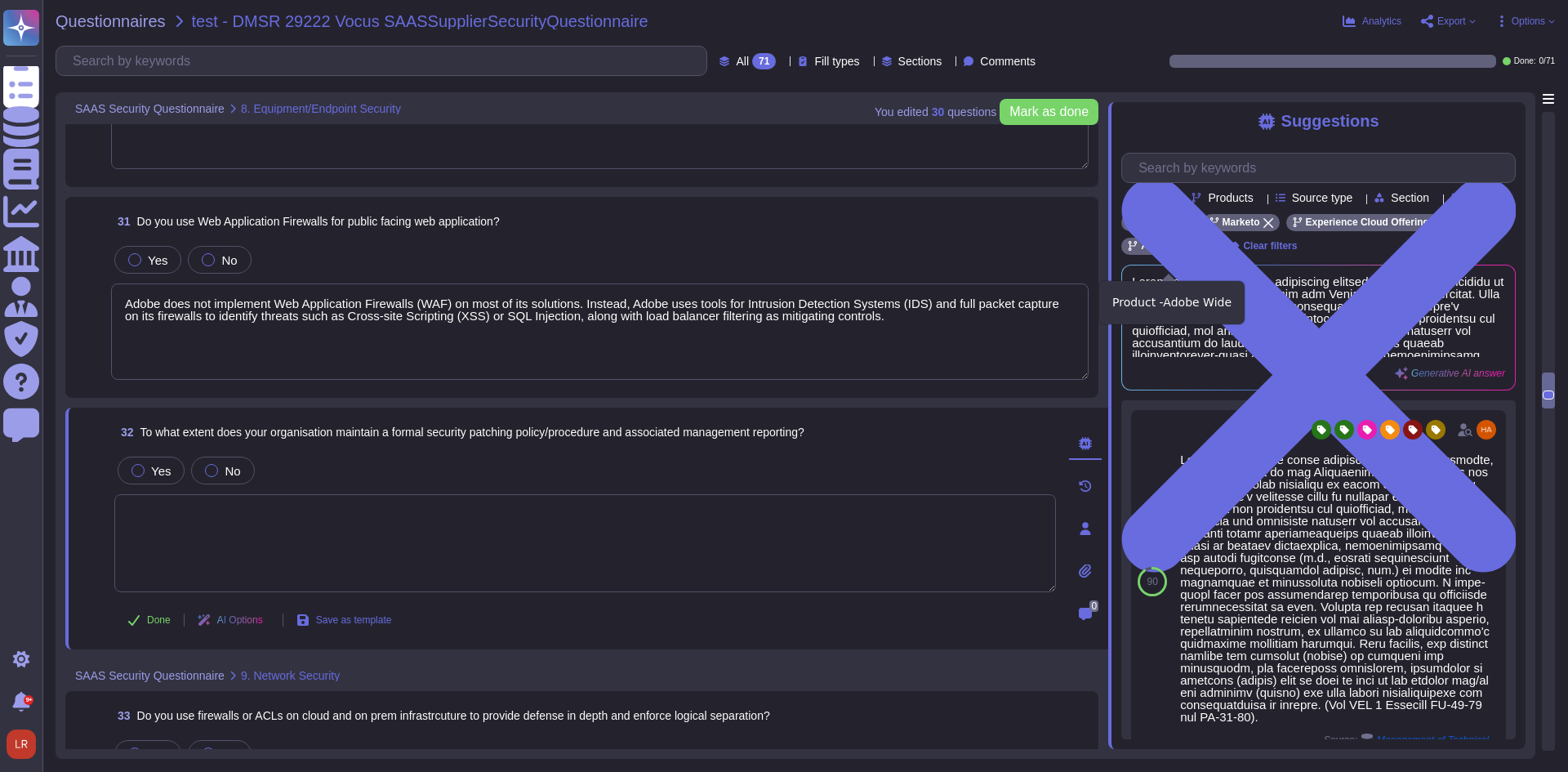
click at [1204, 251] on icon at bounding box center [1205, 247] width 10 height 10
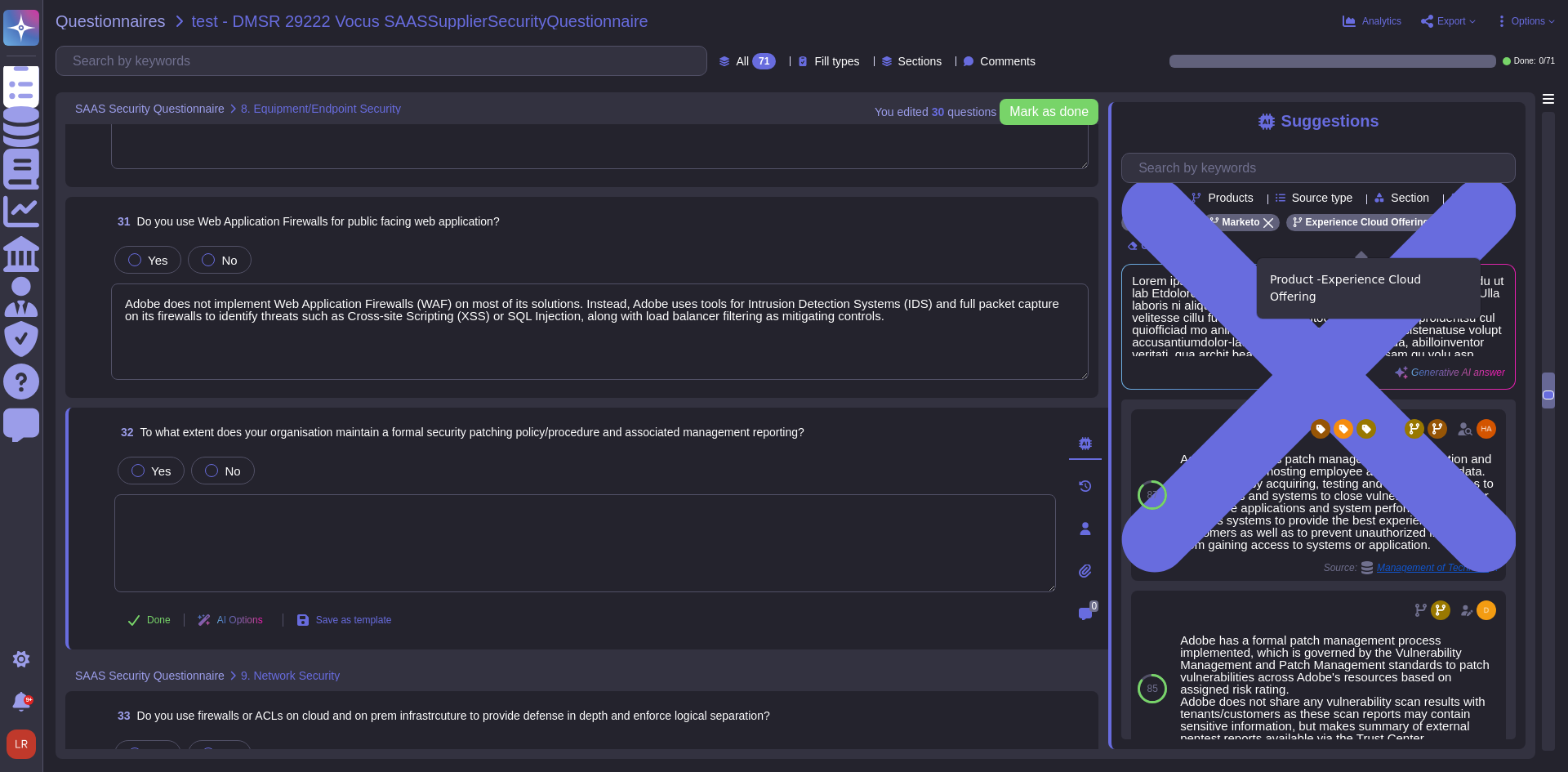
click at [1421, 231] on div "Experience Cloud Offering" at bounding box center [1367, 222] width 162 height 18
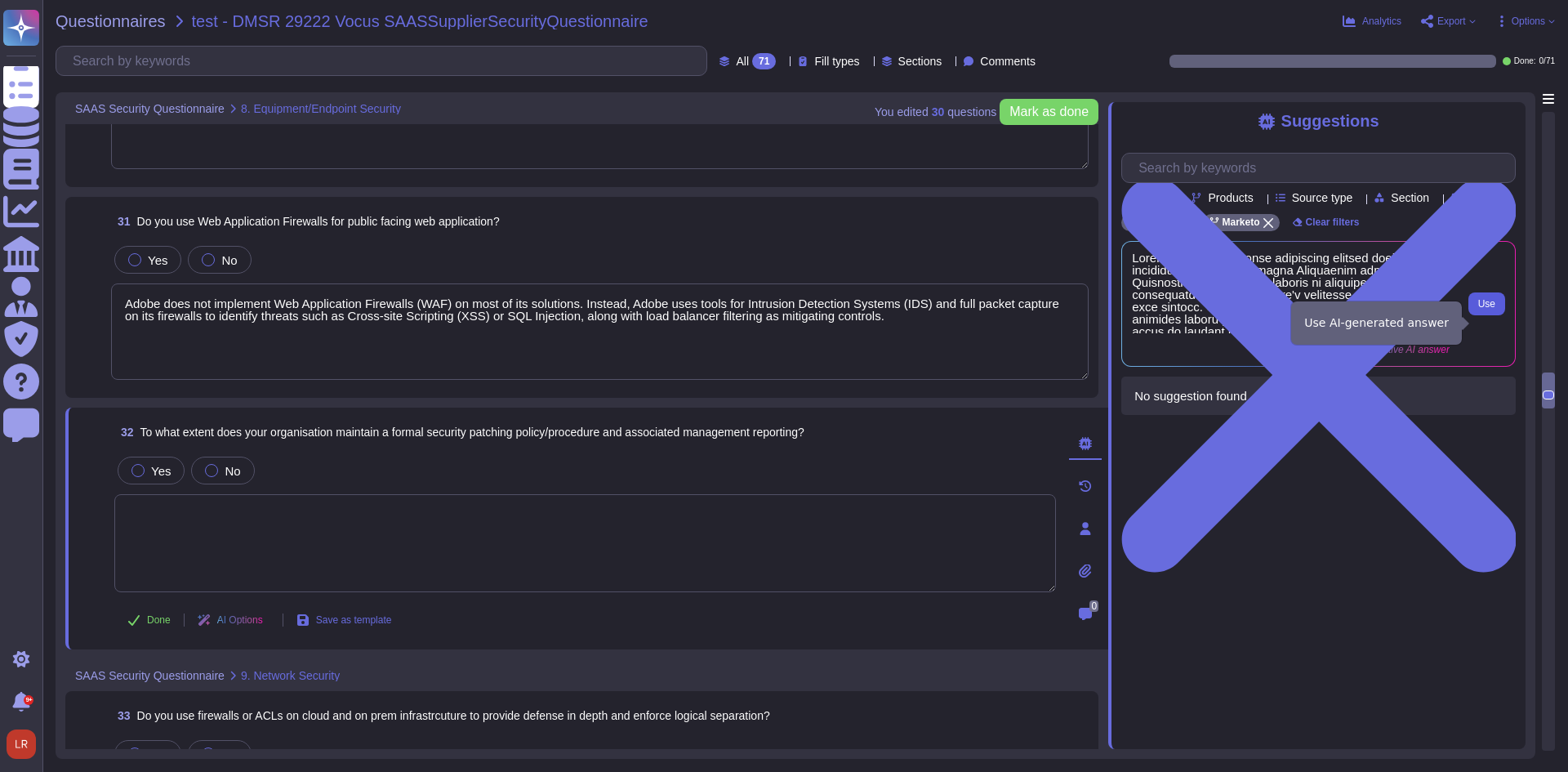
click at [1492, 309] on span "Use" at bounding box center [1486, 304] width 18 height 10
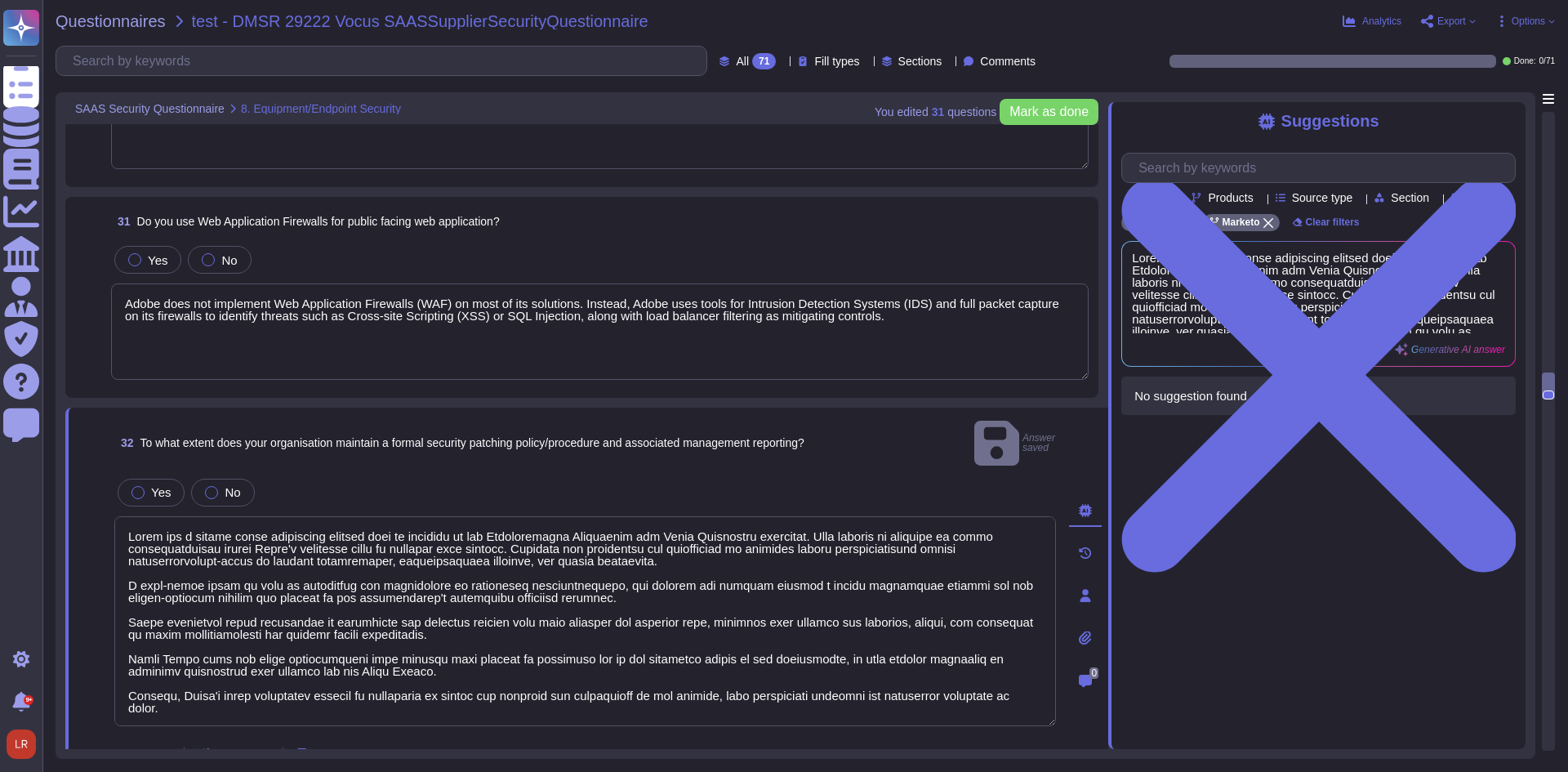
click at [489, 350] on textarea "Adobe does not implement Web Application Firewalls (WAF) on most of its solutio…" at bounding box center [600, 332] width 978 height 96
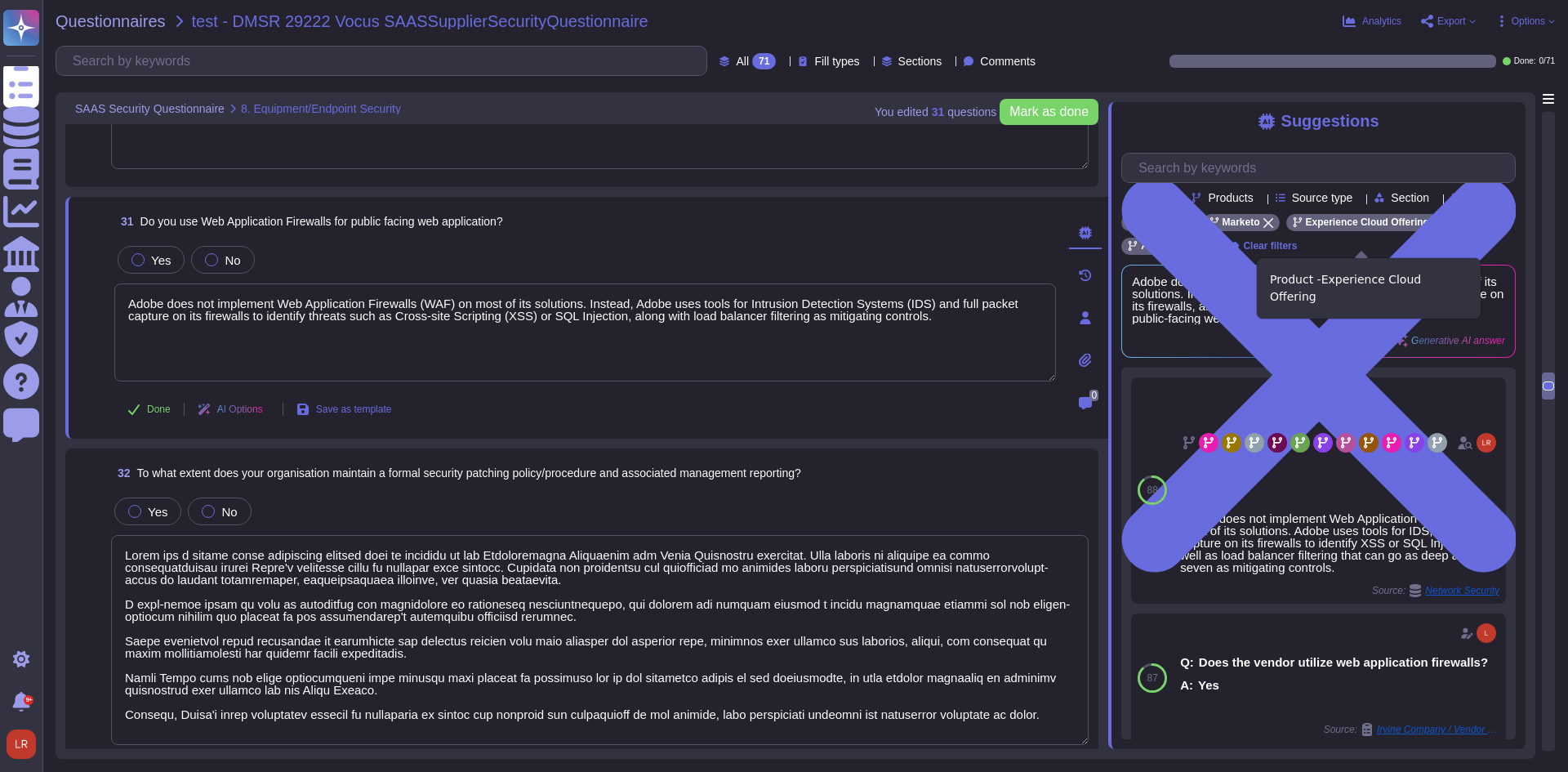
click at [1433, 228] on icon at bounding box center [1437, 222] width 10 height 10
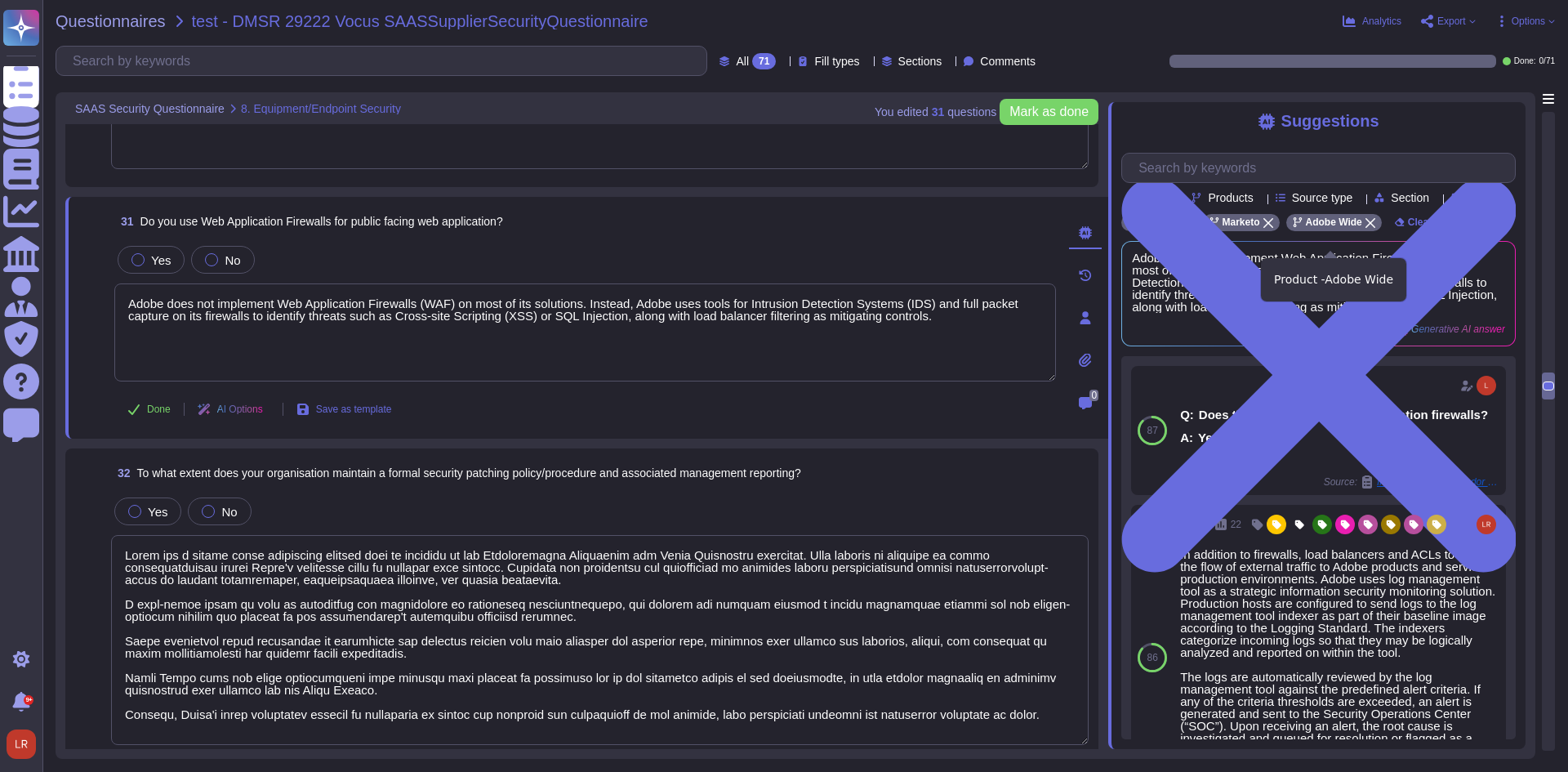
click at [1365, 228] on icon at bounding box center [1370, 222] width 10 height 10
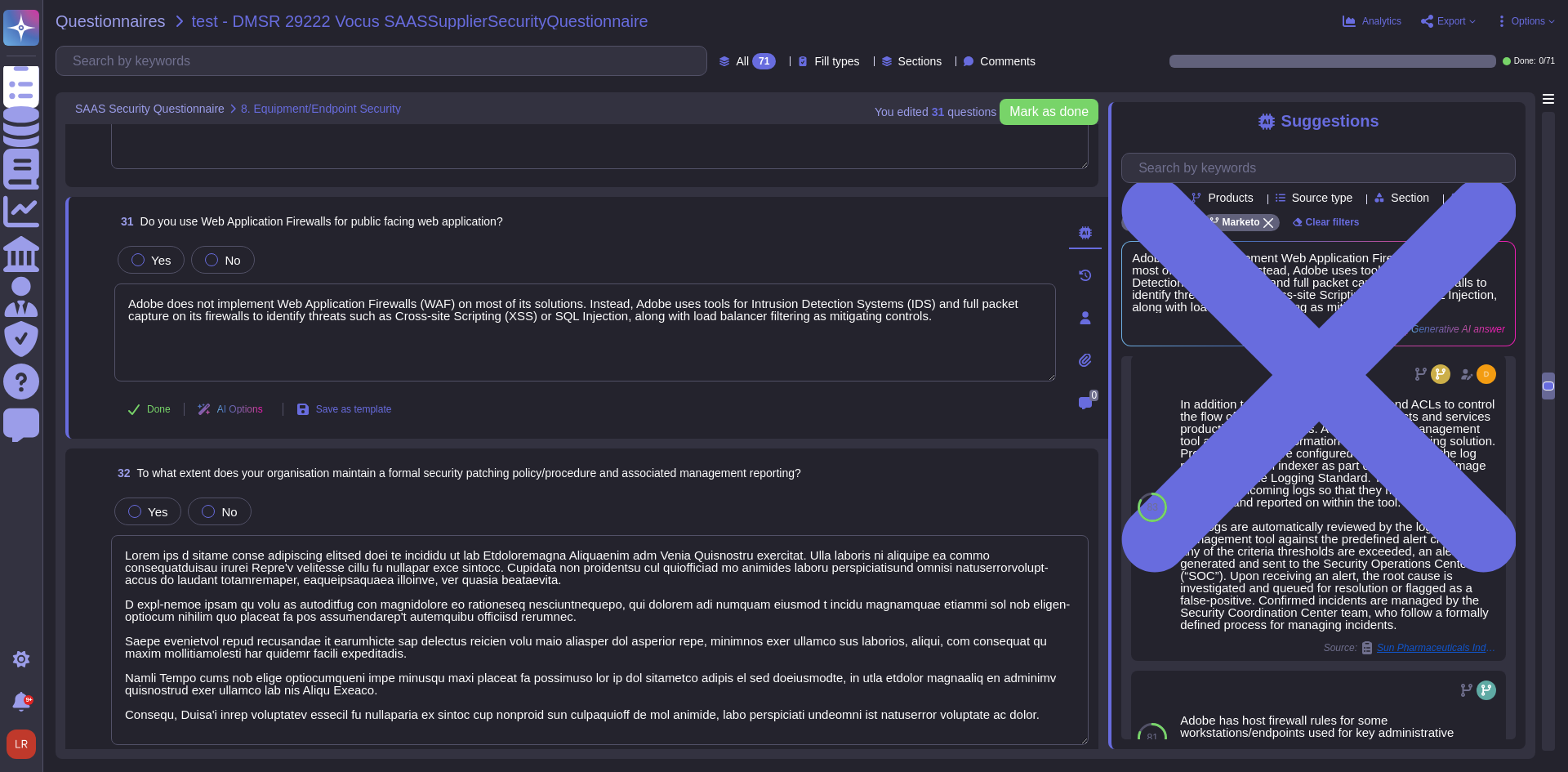
scroll to position [0, 0]
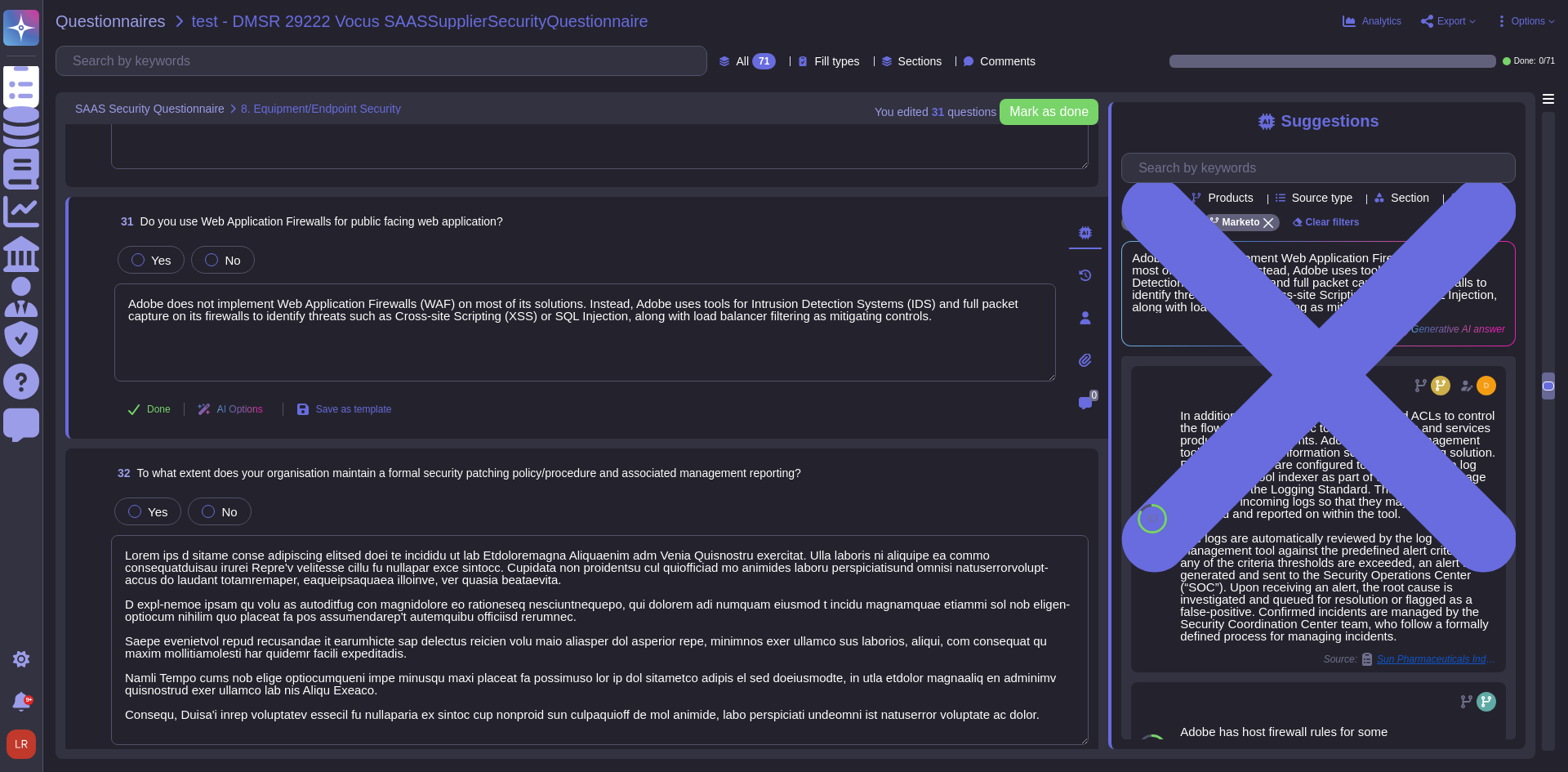
click at [1353, 199] on span "Source type" at bounding box center [1322, 197] width 61 height 11
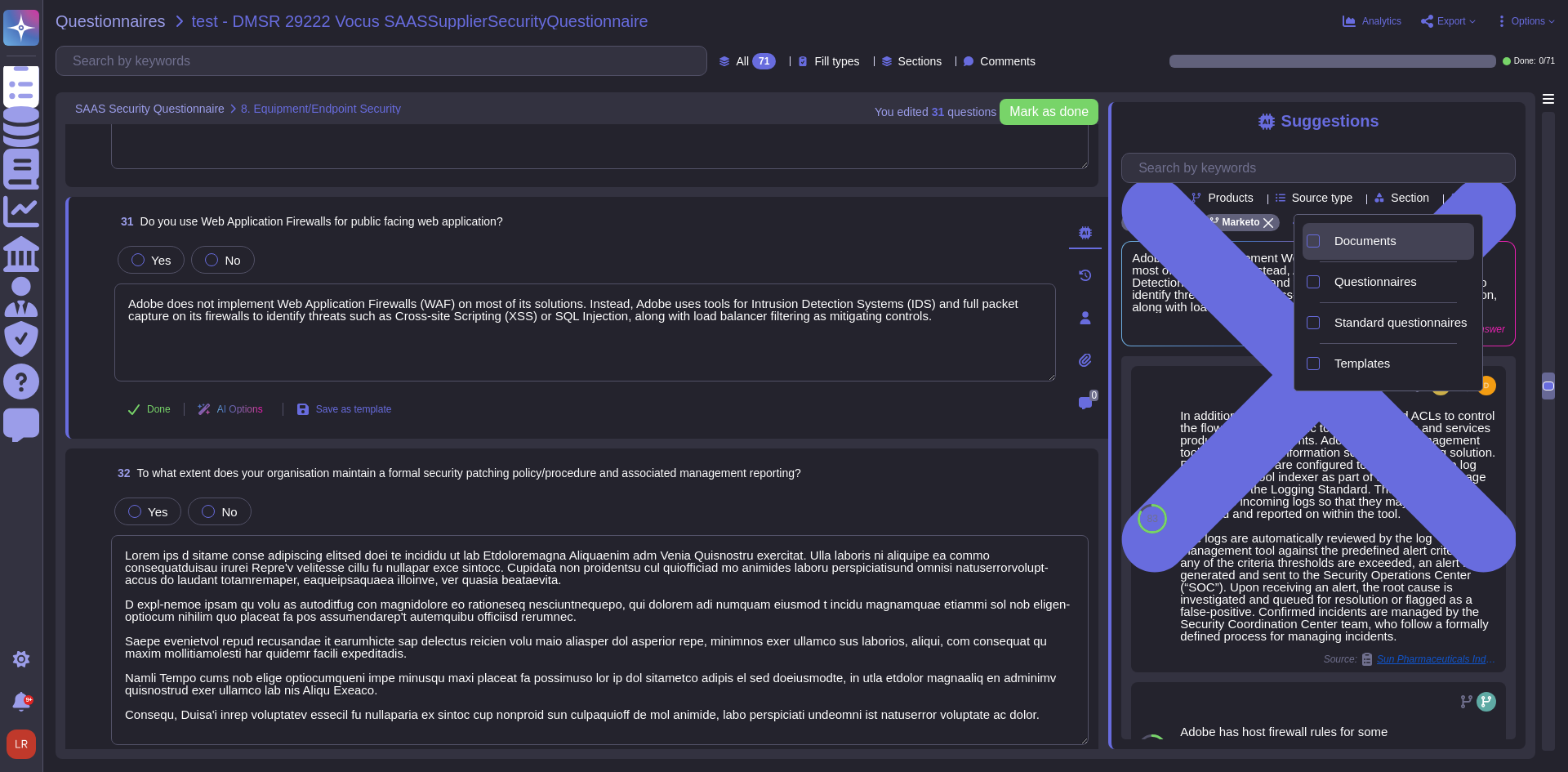
click at [1361, 247] on span "Documents" at bounding box center [1365, 241] width 62 height 15
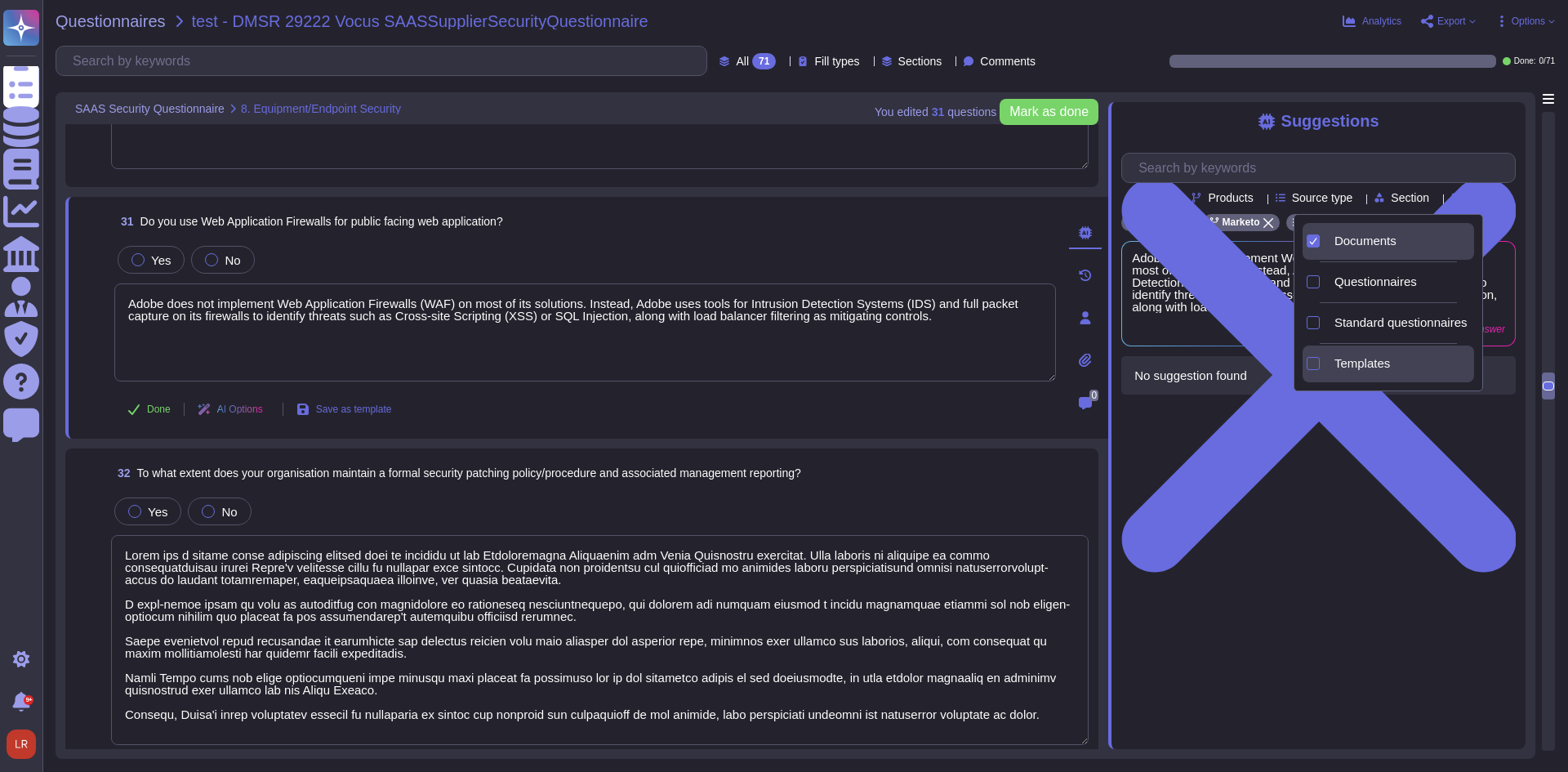
click at [1390, 361] on div "Templates" at bounding box center [1401, 363] width 133 height 15
drag, startPoint x: 1282, startPoint y: 531, endPoint x: 1285, endPoint y: 516, distance: 15.3
click at [1283, 527] on div "Suggestions Team Products Source type Section Tags Engage Marketo Documents Tem…" at bounding box center [1317, 425] width 417 height 647
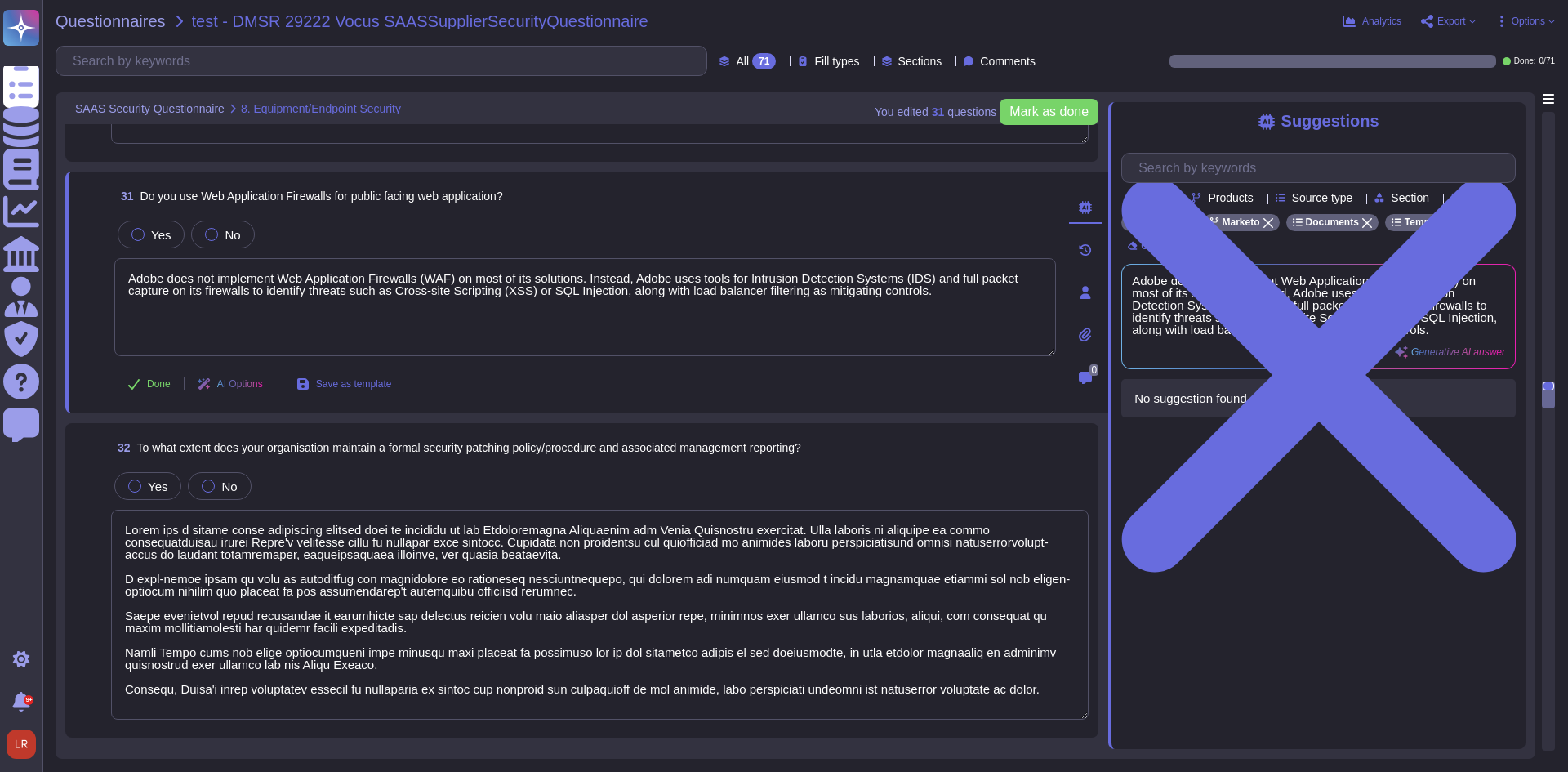
scroll to position [6019, 0]
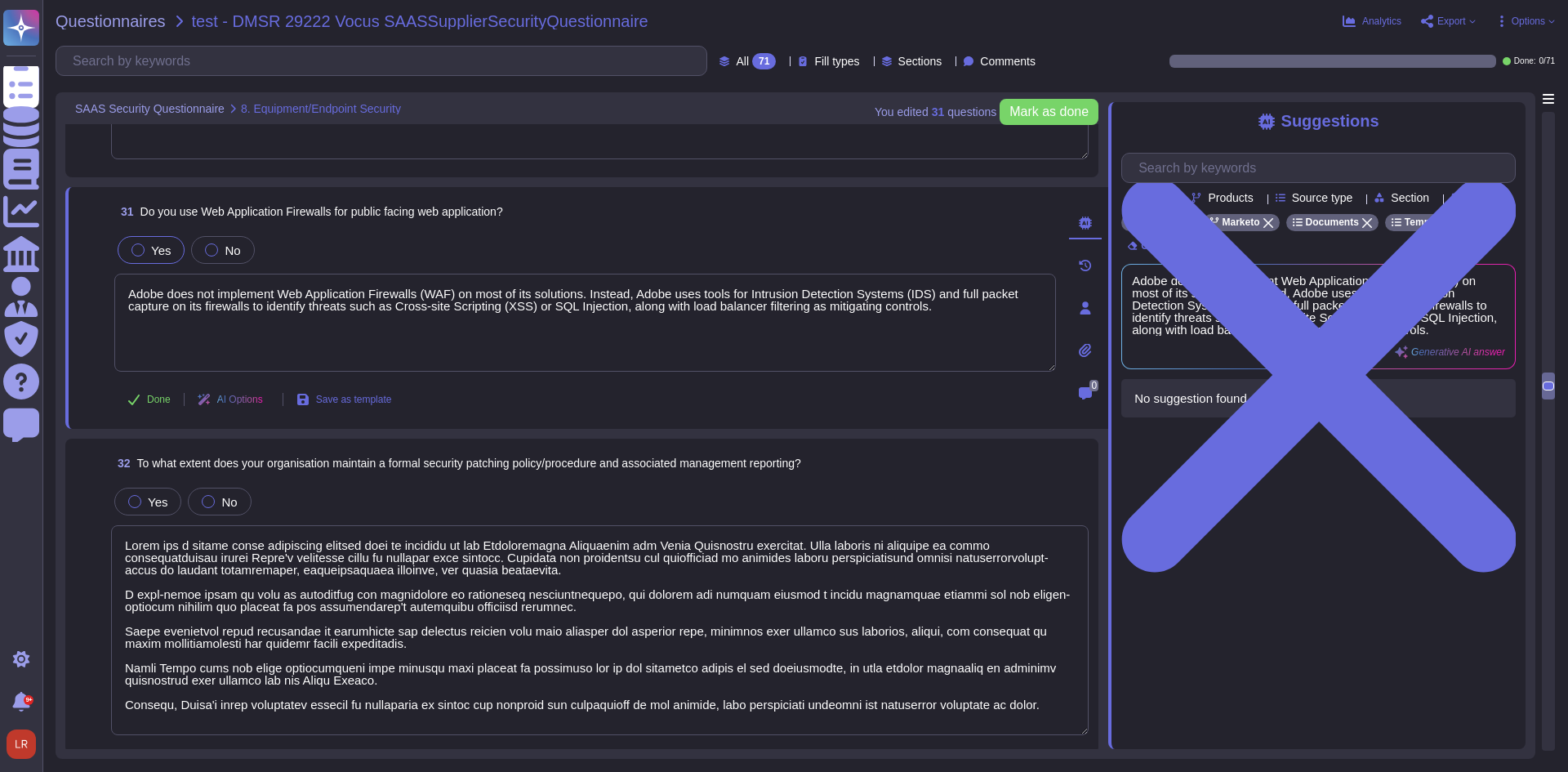
click at [147, 247] on label "Yes" at bounding box center [151, 250] width 39 height 13
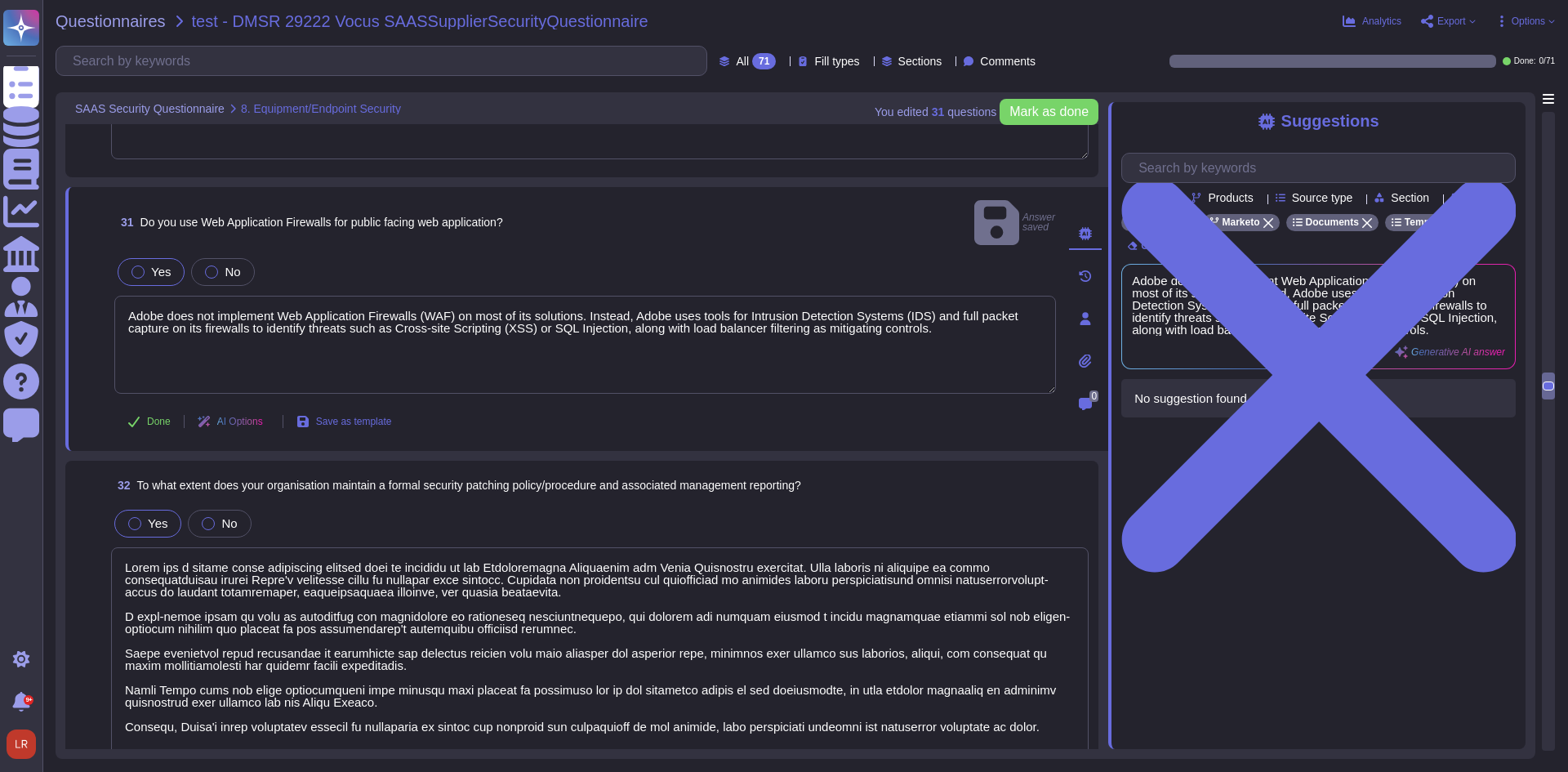
click at [144, 517] on label "Yes" at bounding box center [147, 524] width 39 height 13
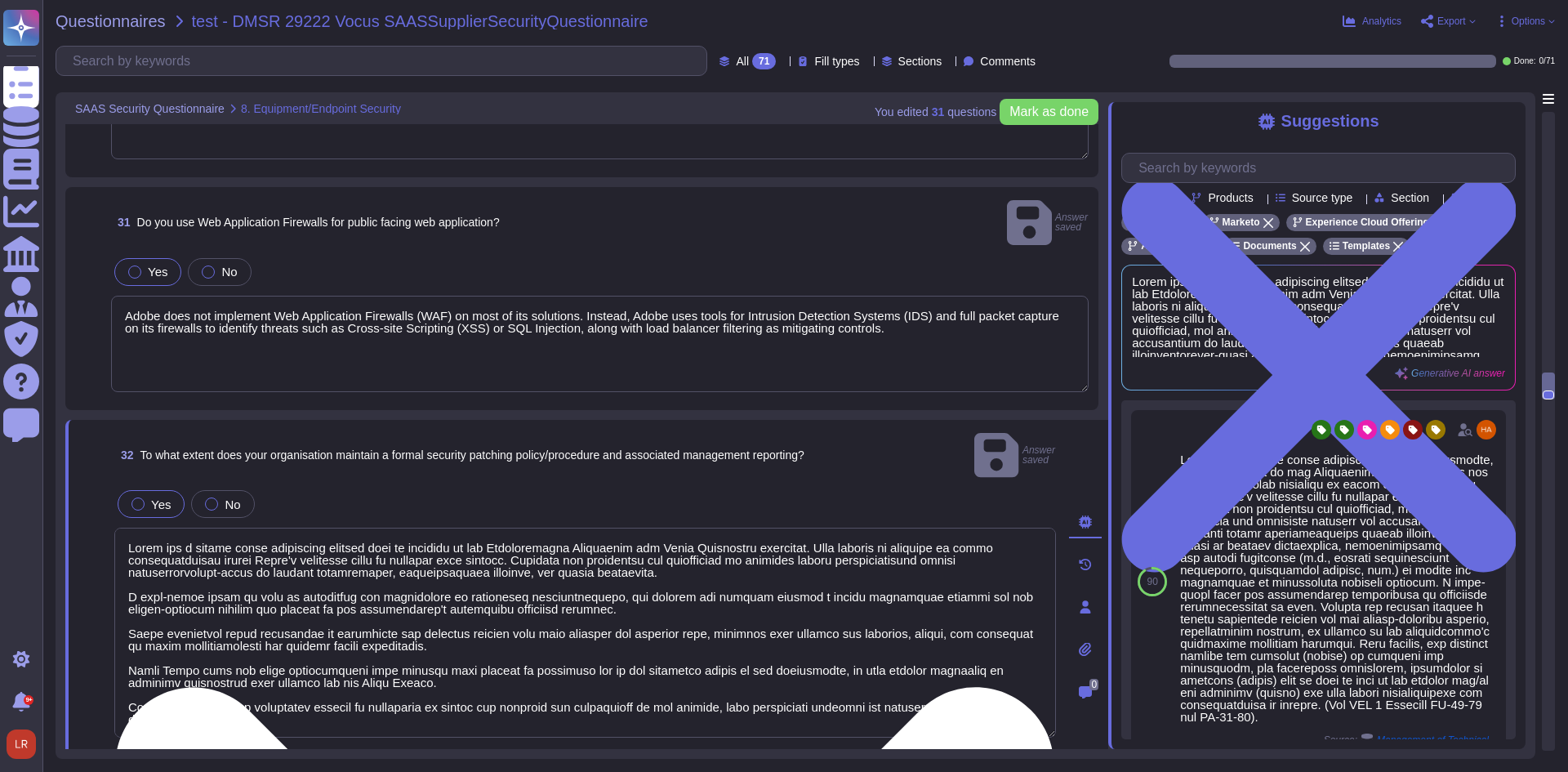
scroll to position [2, 0]
click at [503, 595] on textarea at bounding box center [585, 632] width 942 height 209
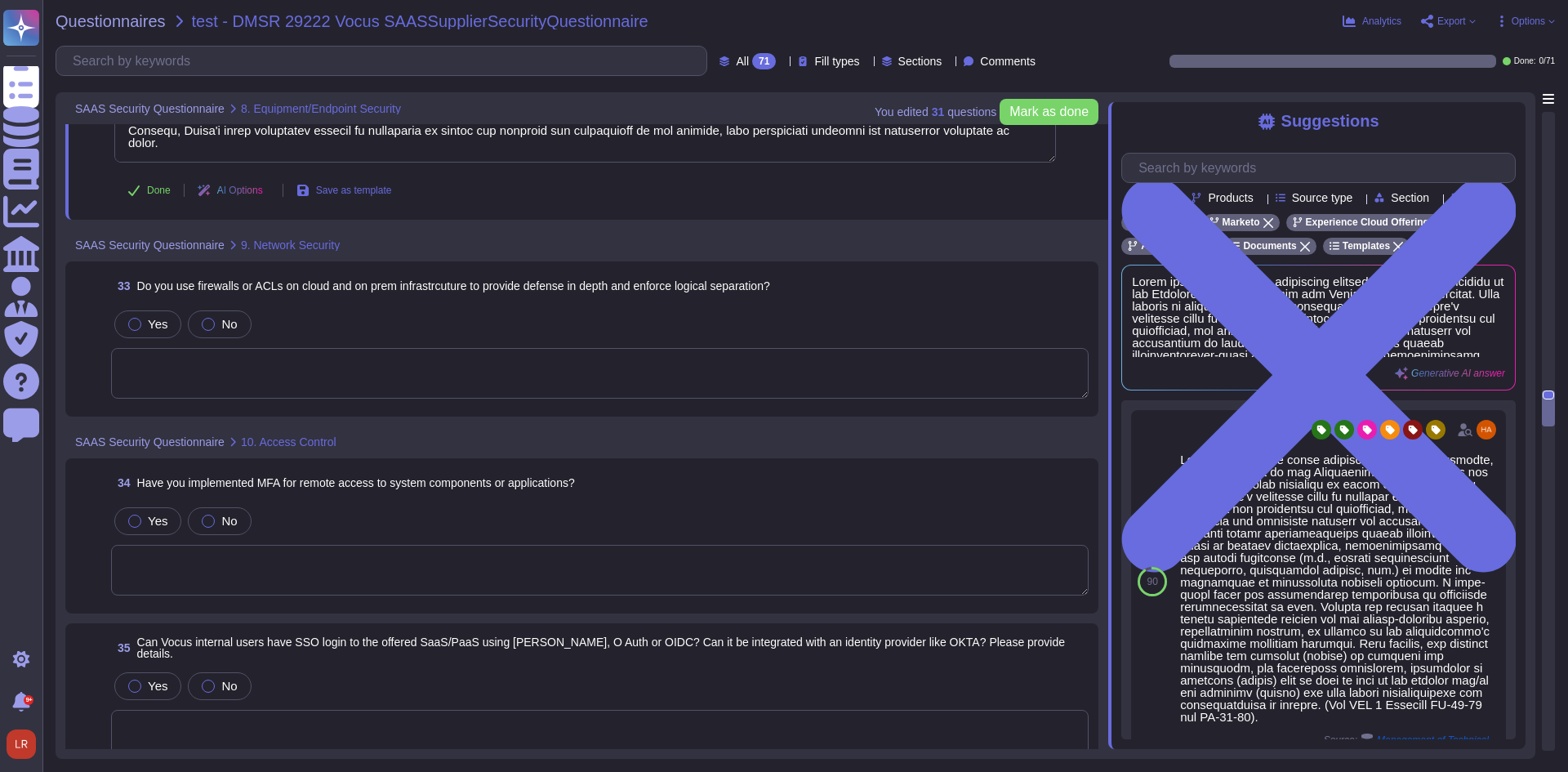
scroll to position [6564, 0]
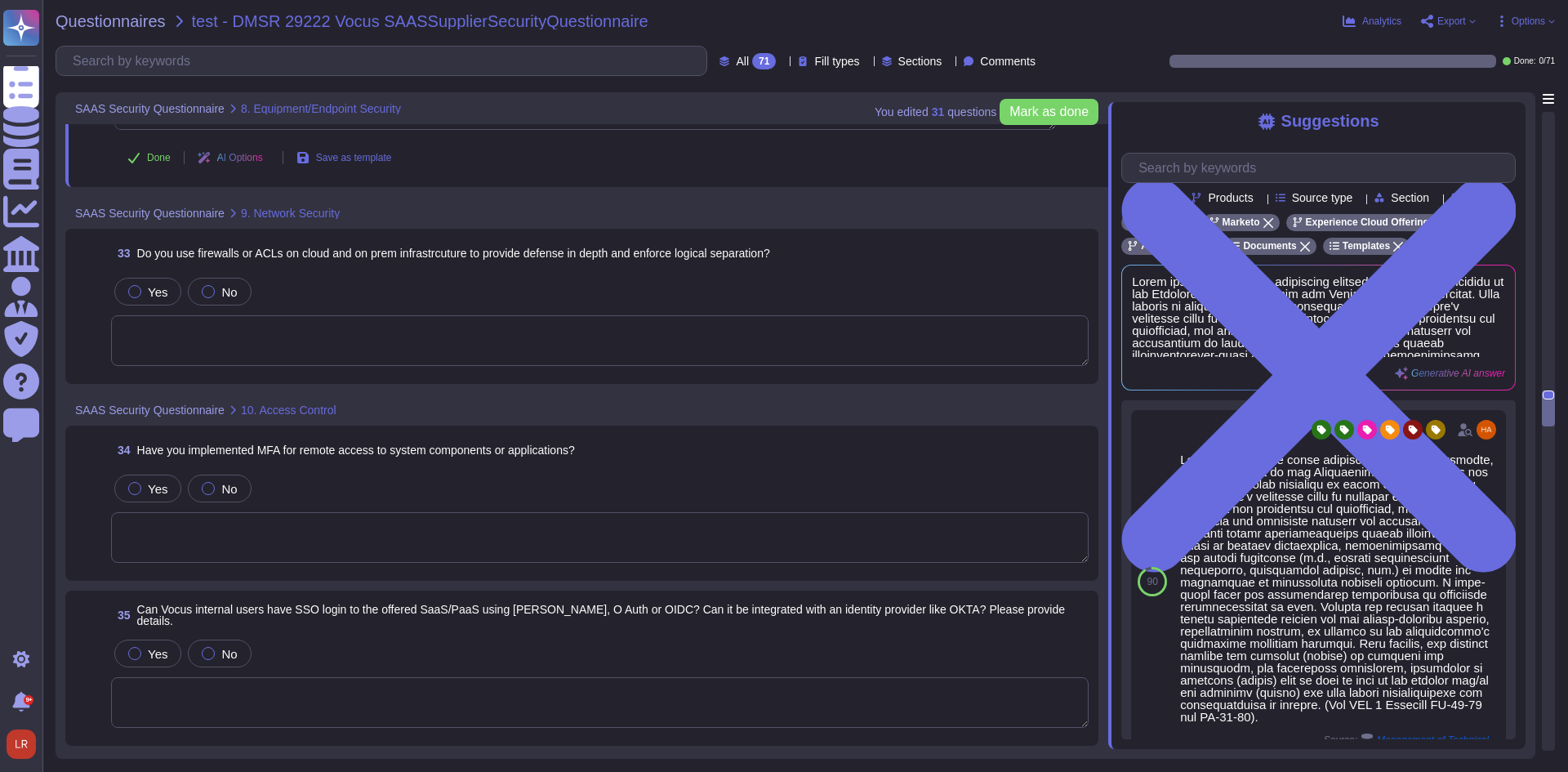
click at [272, 331] on textarea at bounding box center [600, 340] width 978 height 51
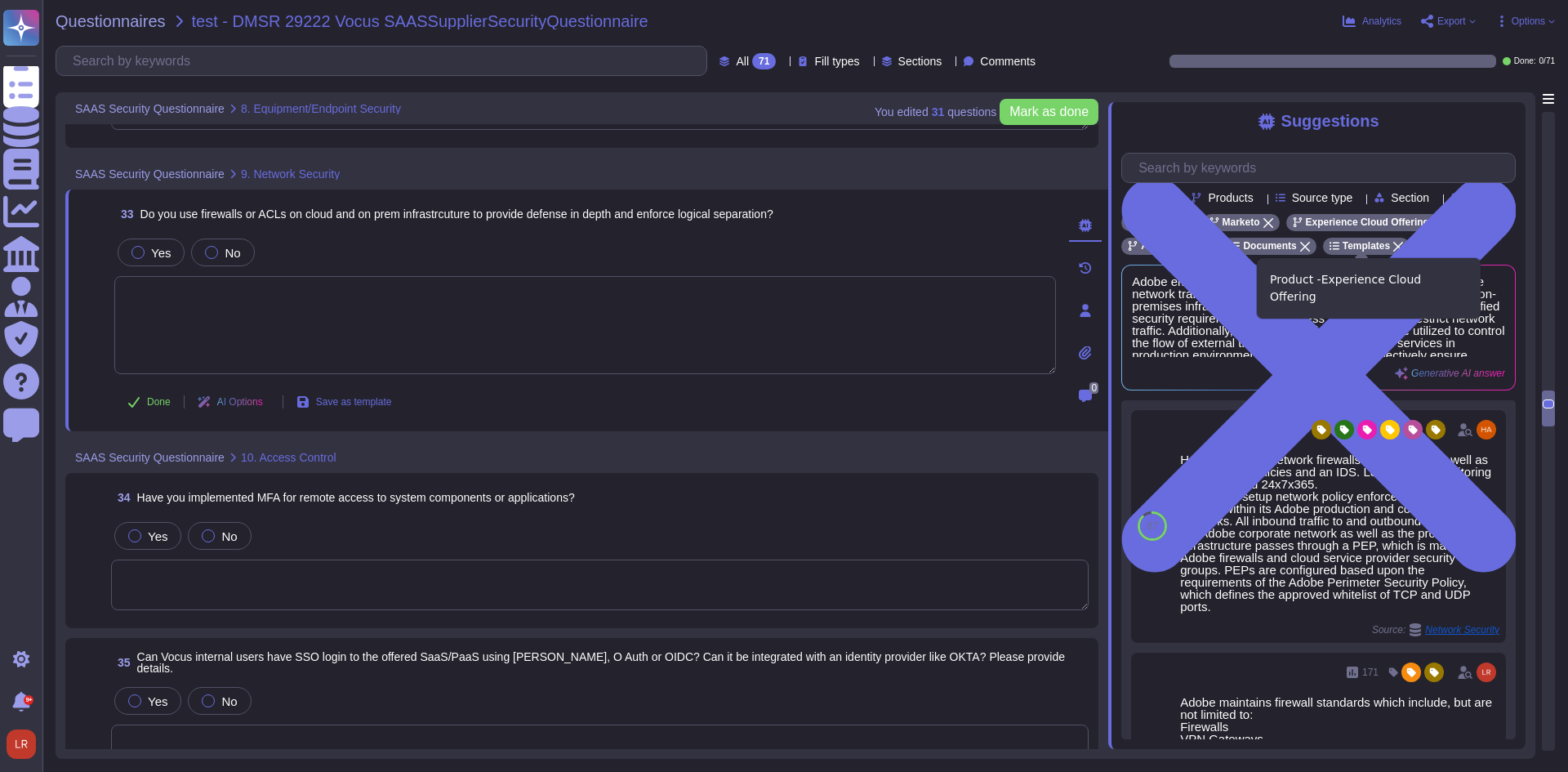
click at [1433, 228] on icon at bounding box center [1437, 222] width 10 height 10
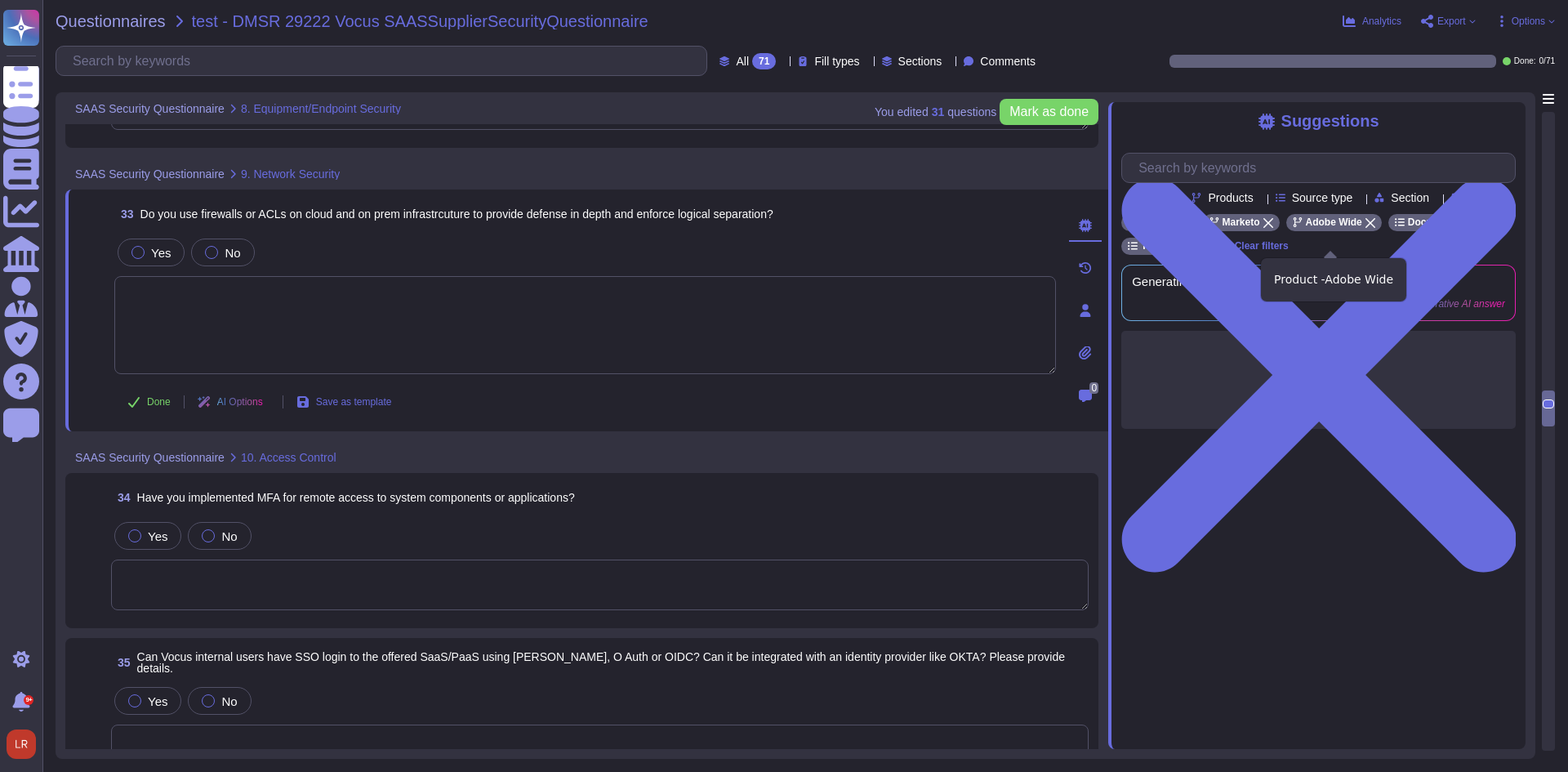
click at [1365, 228] on icon at bounding box center [1370, 222] width 10 height 10
click at [1362, 228] on icon at bounding box center [1367, 222] width 10 height 10
click at [1357, 228] on icon at bounding box center [1361, 222] width 10 height 10
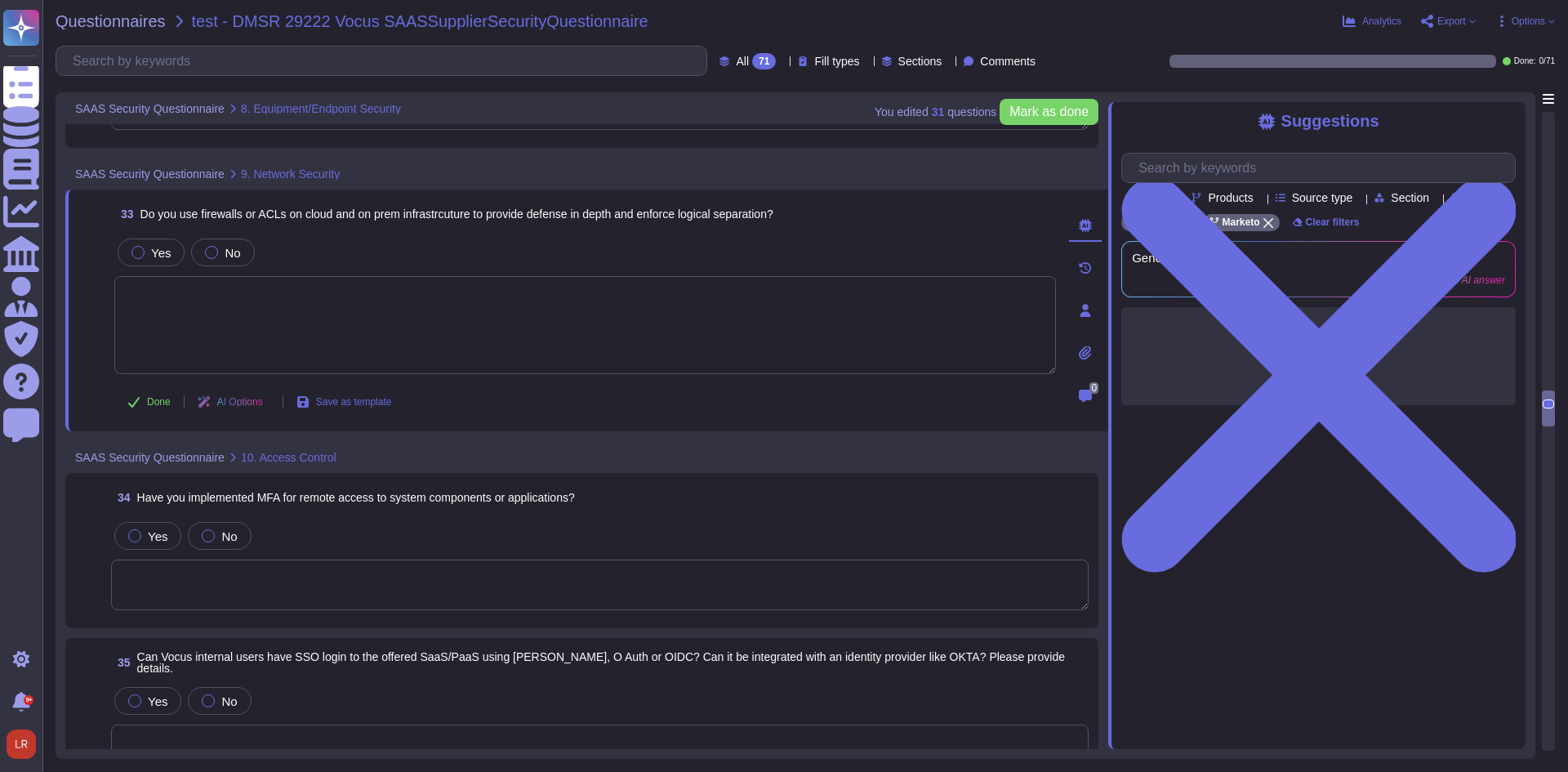
click at [338, 306] on textarea at bounding box center [585, 325] width 942 height 98
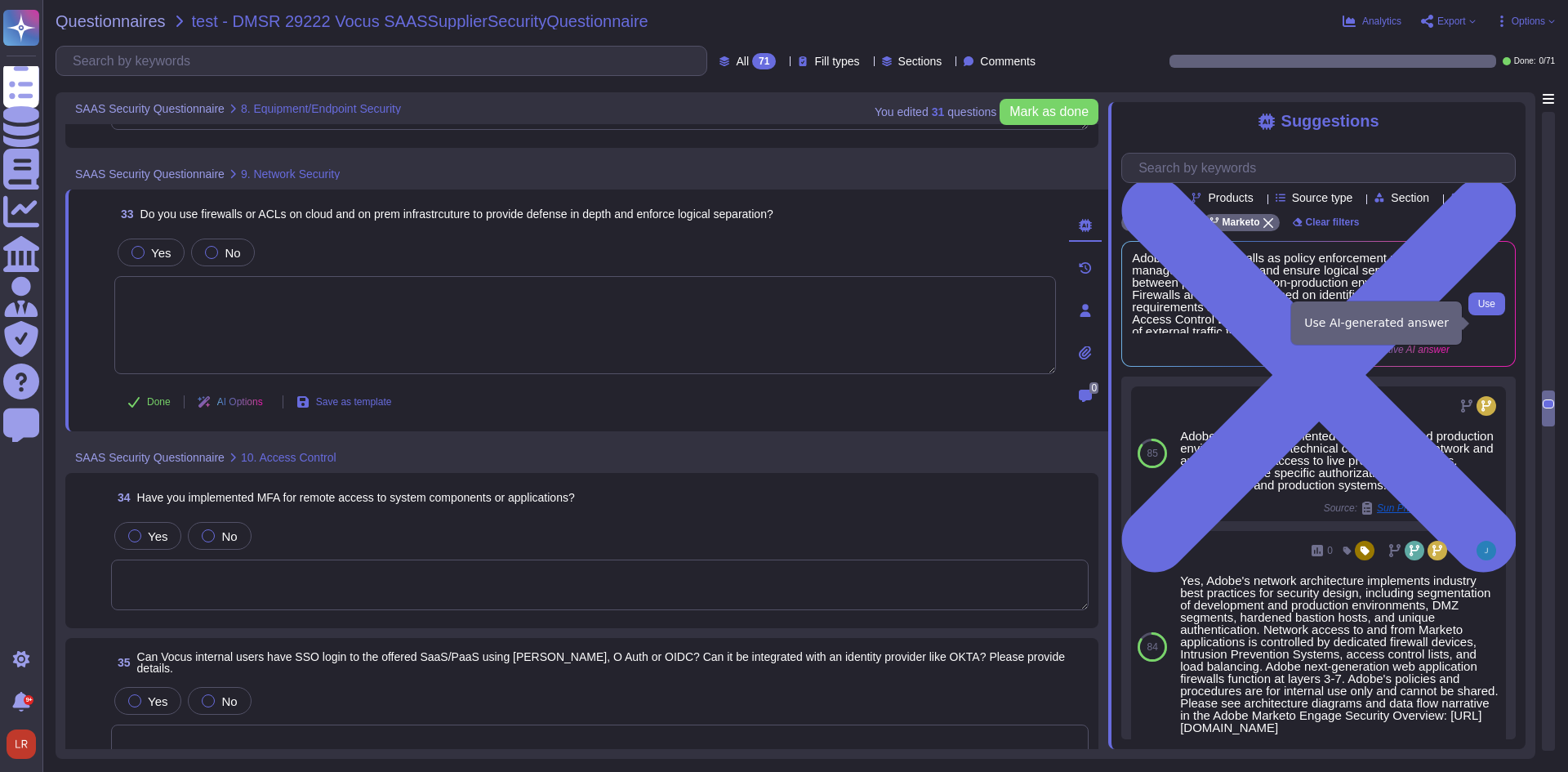
drag, startPoint x: 1487, startPoint y: 321, endPoint x: 1485, endPoint y: 306, distance: 15.1
click at [1487, 309] on span "Use" at bounding box center [1486, 304] width 18 height 10
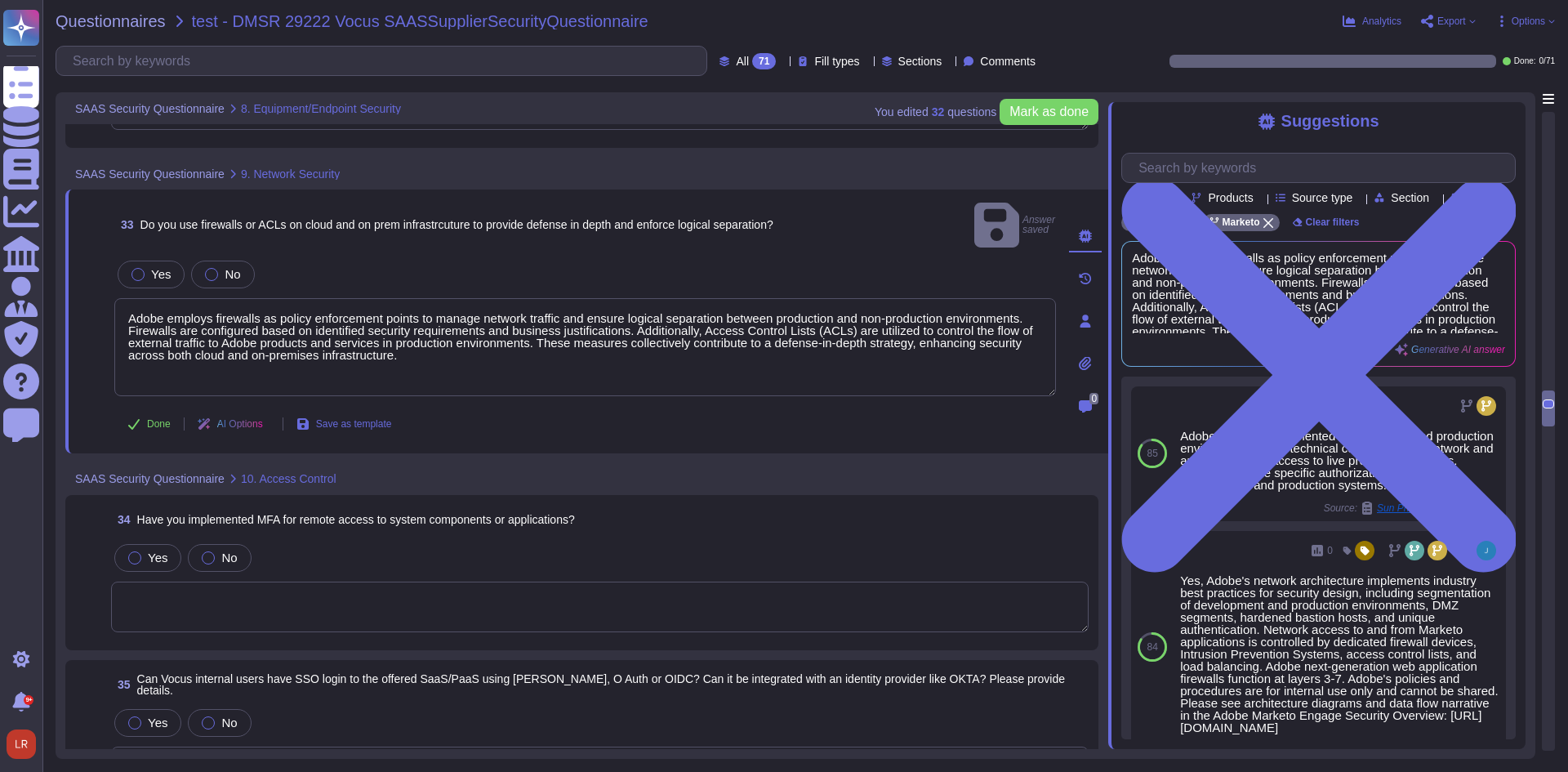
click at [306, 581] on textarea at bounding box center [600, 606] width 978 height 51
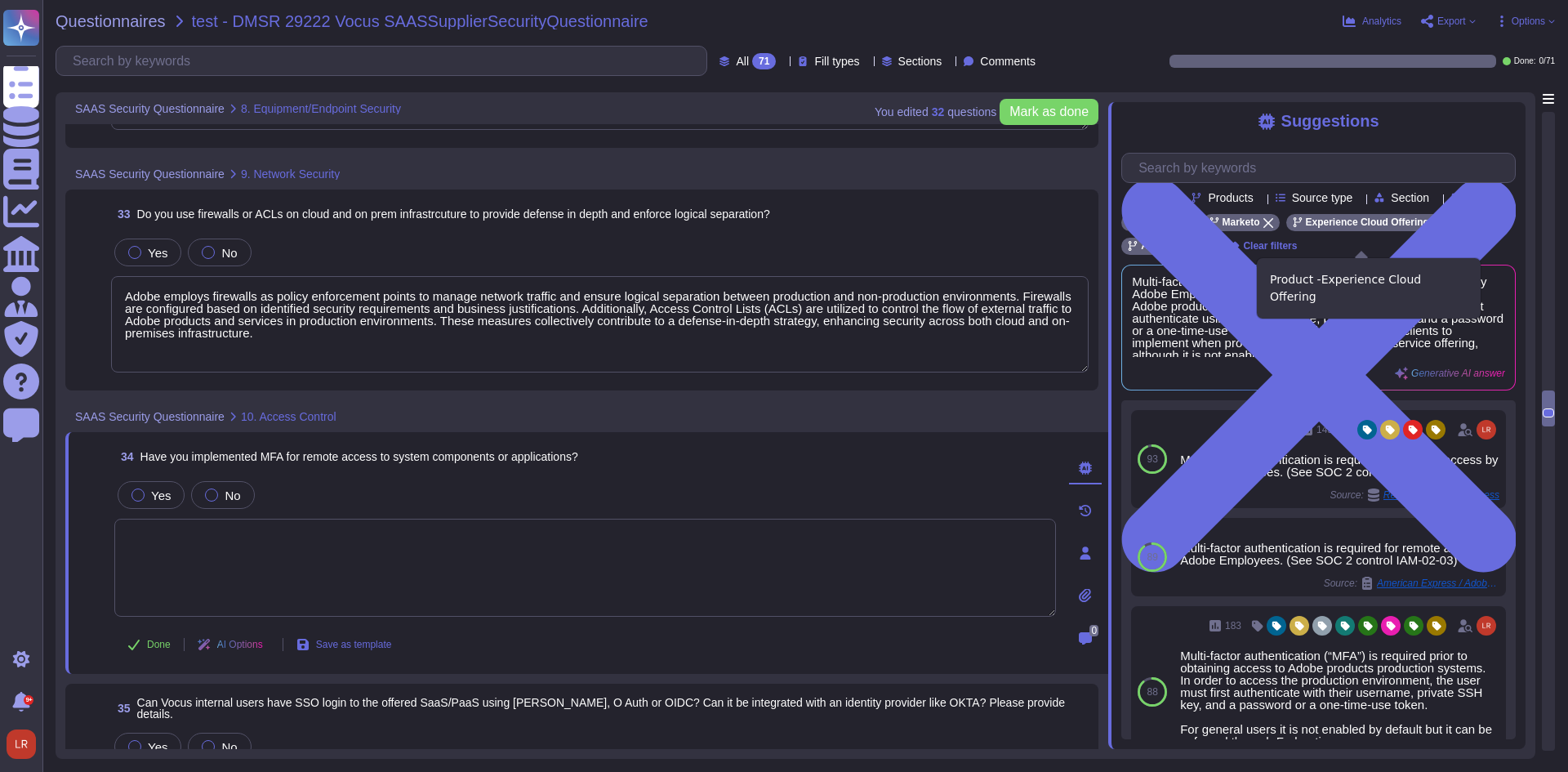
click at [1433, 228] on icon at bounding box center [1437, 222] width 10 height 10
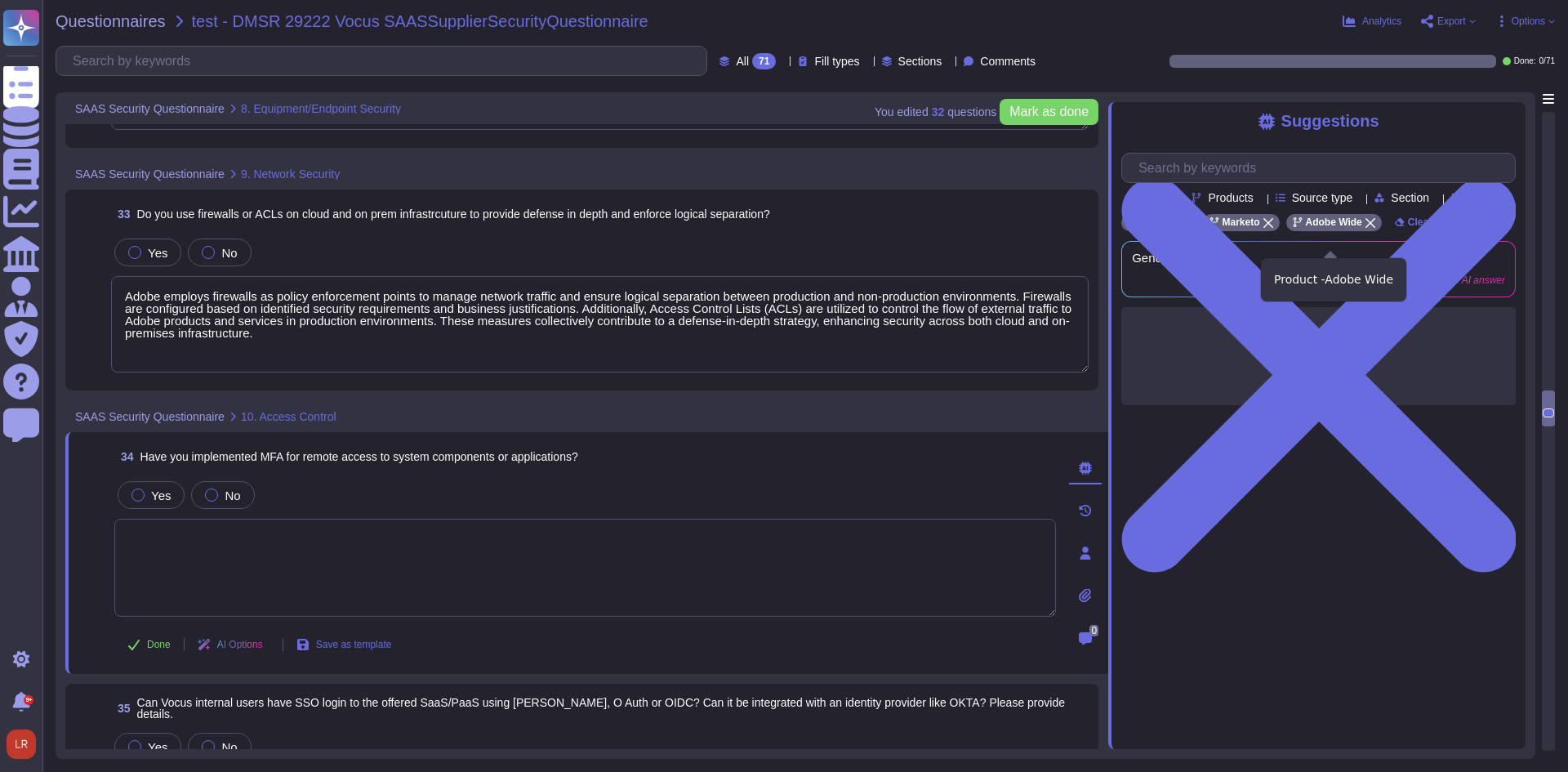
click at [1365, 228] on icon at bounding box center [1370, 222] width 10 height 10
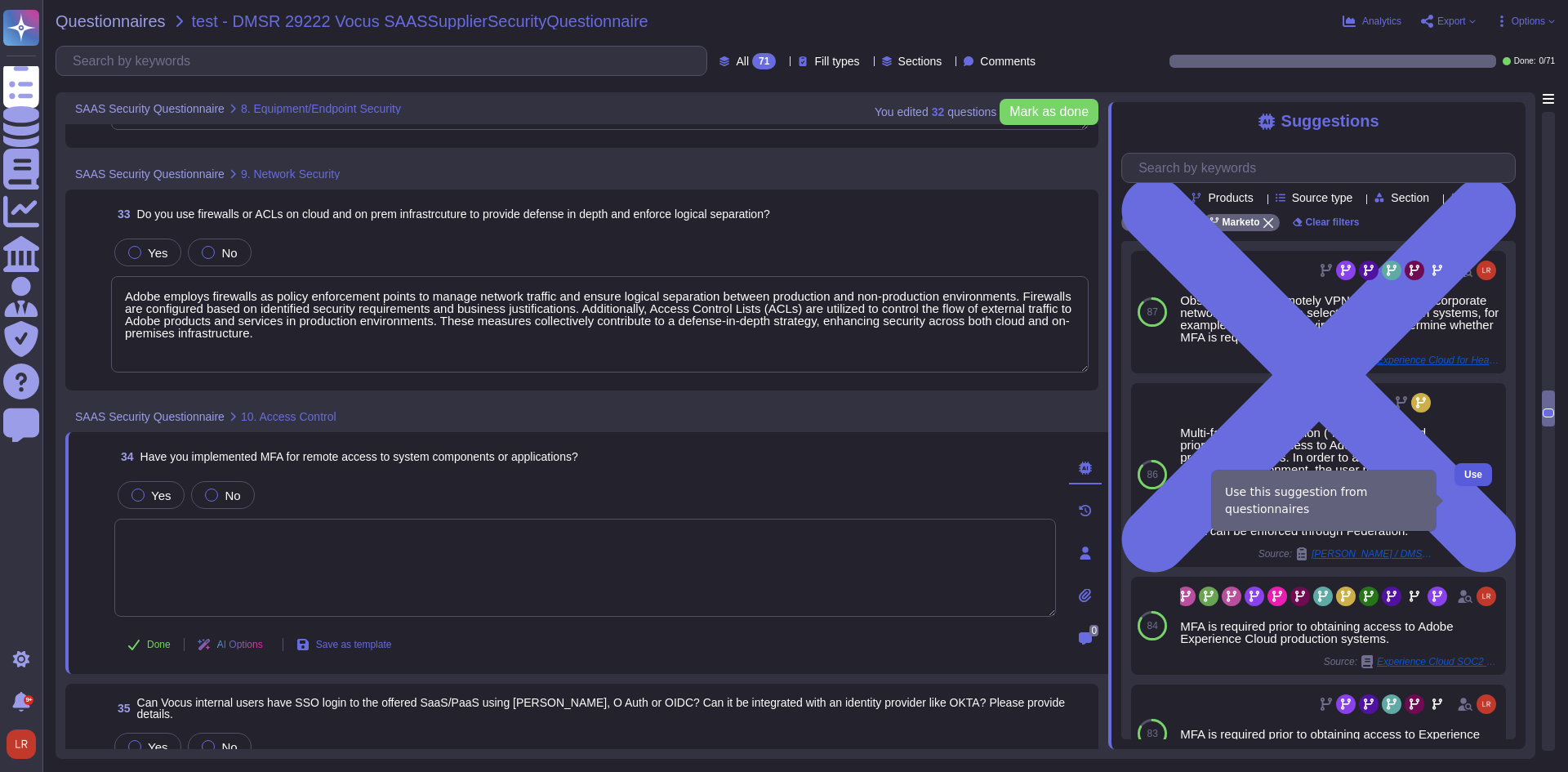
click at [1469, 479] on span "Use" at bounding box center [1473, 475] width 18 height 10
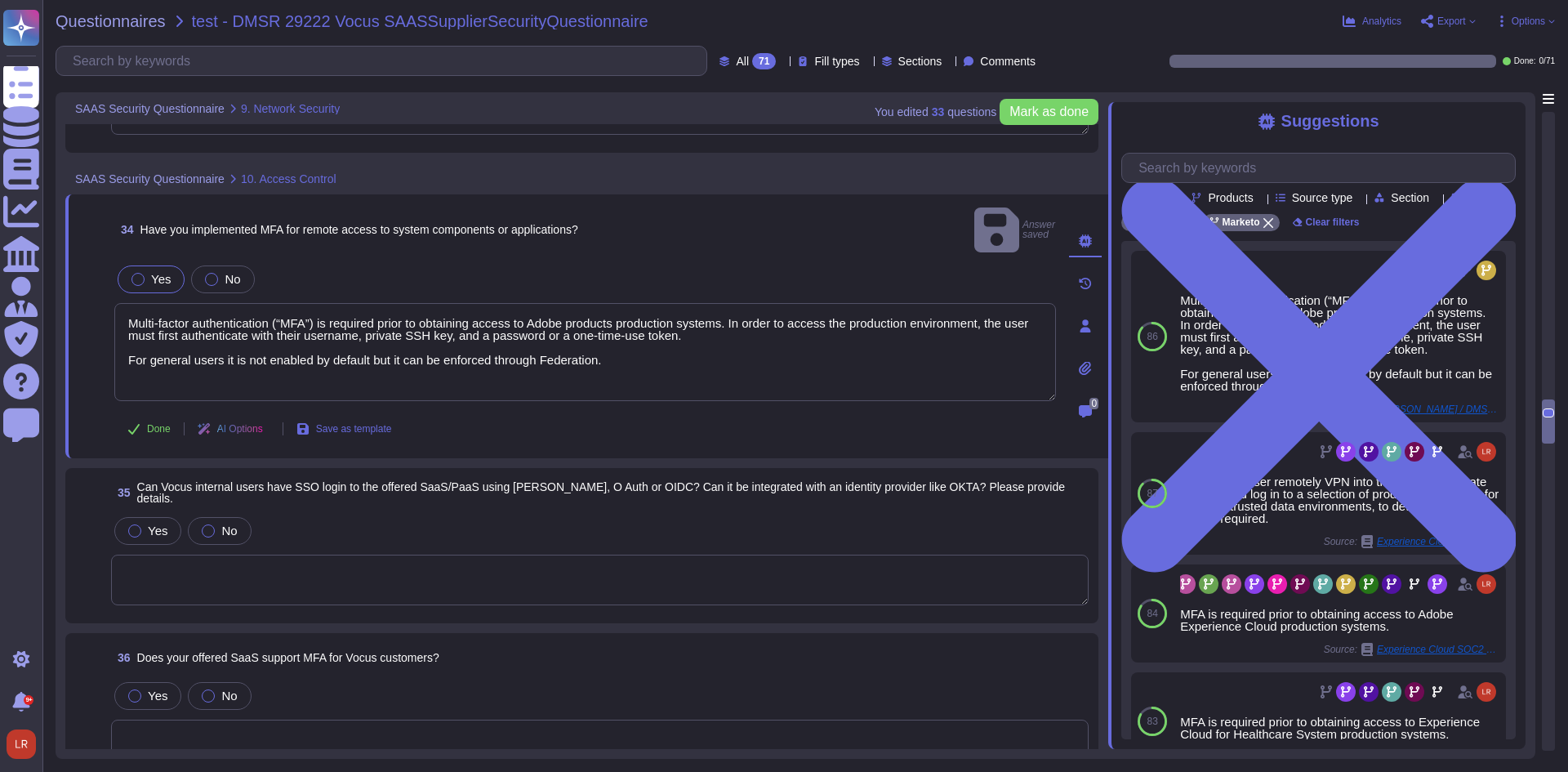
scroll to position [6837, 0]
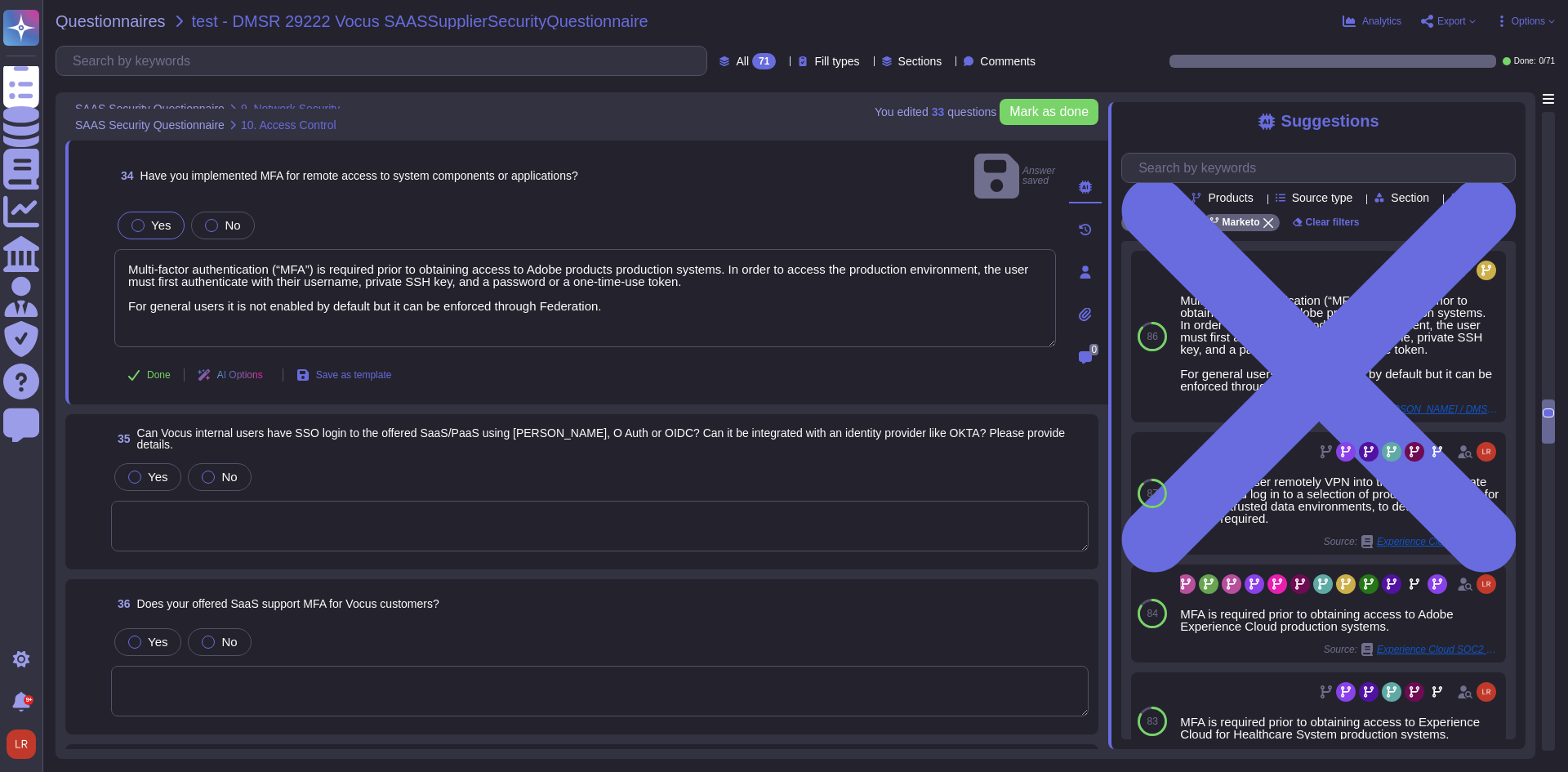
click at [572, 500] on textarea at bounding box center [600, 525] width 978 height 51
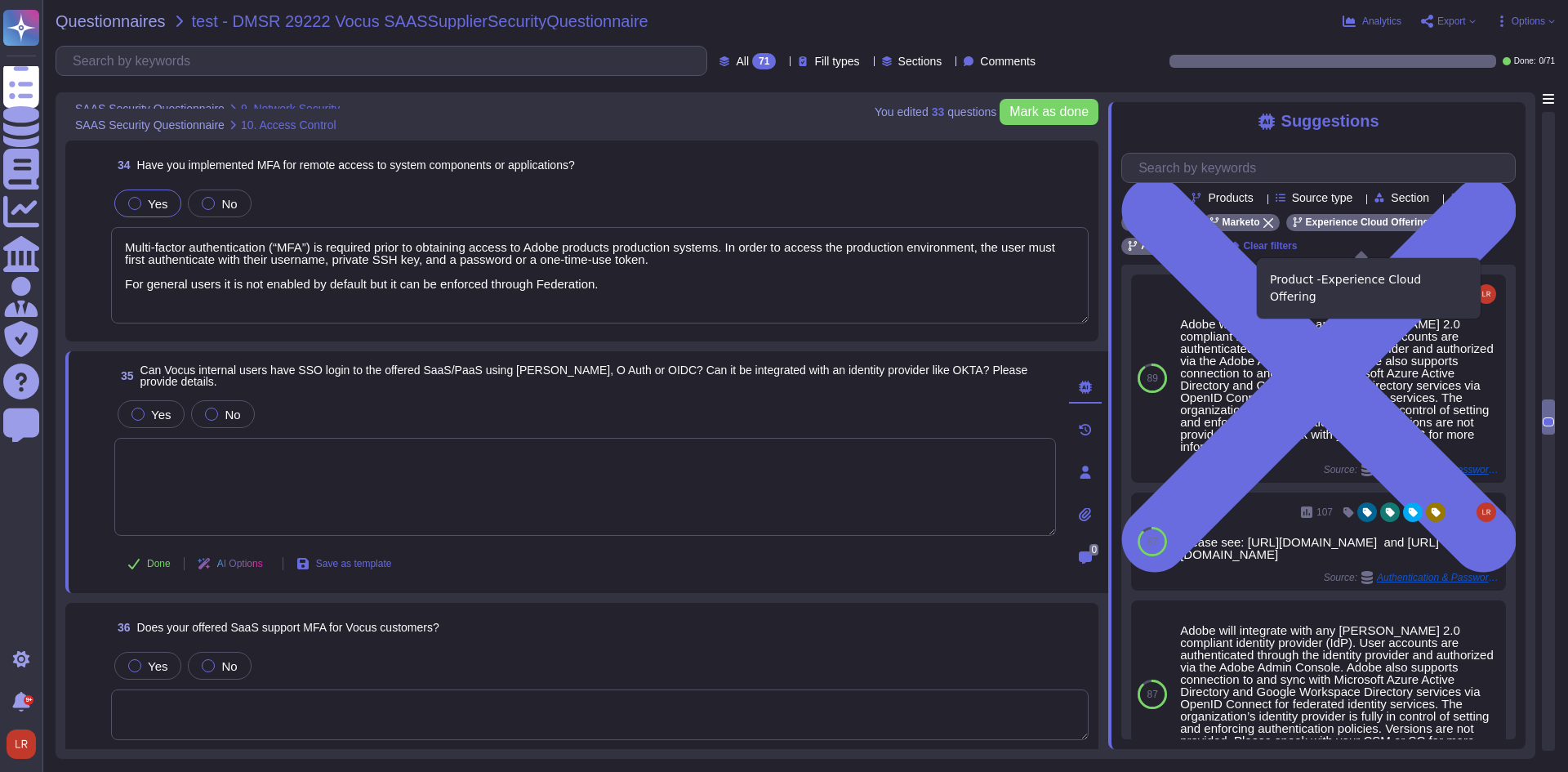
click at [1433, 228] on icon at bounding box center [1437, 222] width 10 height 10
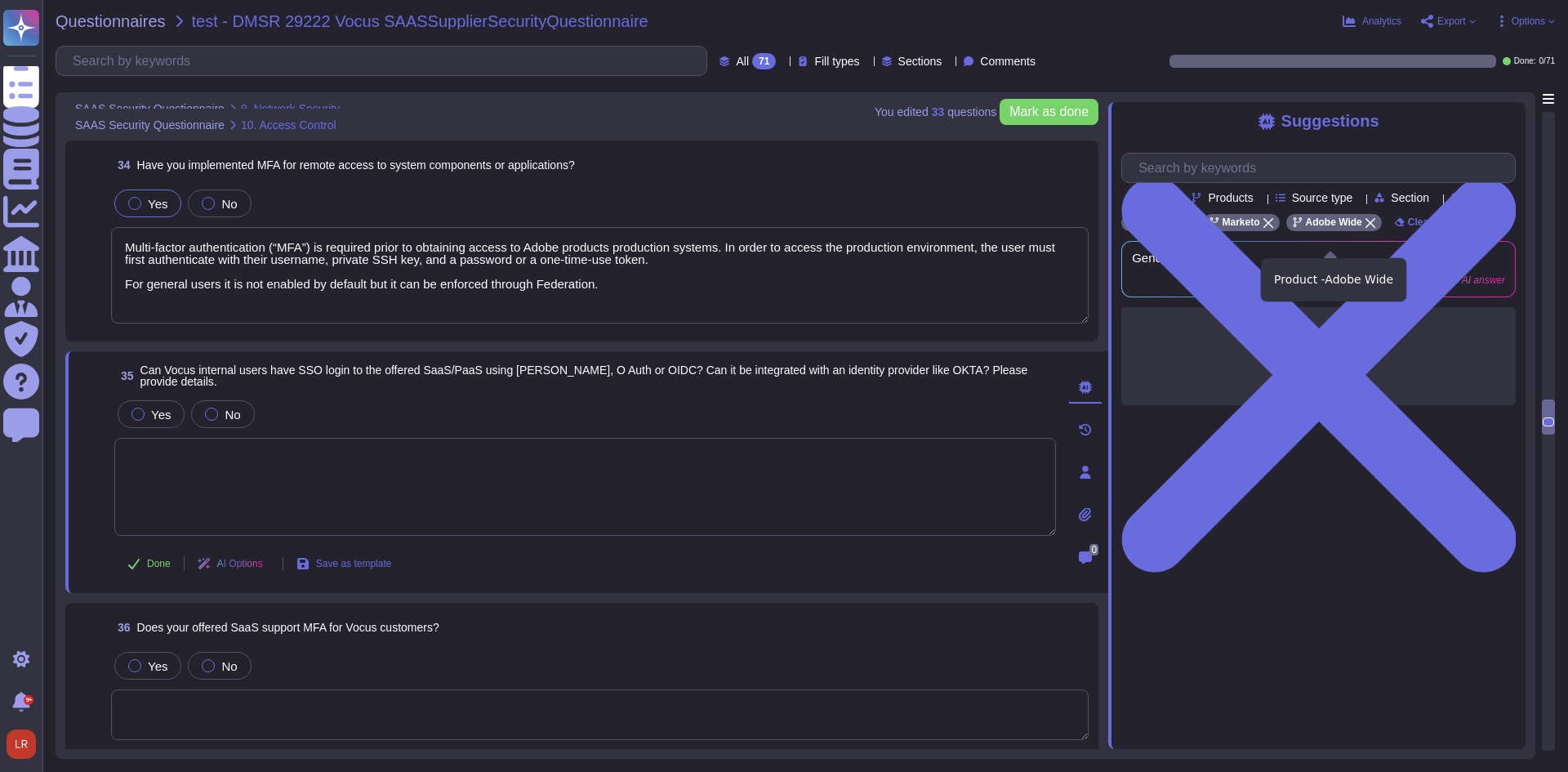
click at [1370, 228] on icon at bounding box center [1370, 222] width 10 height 10
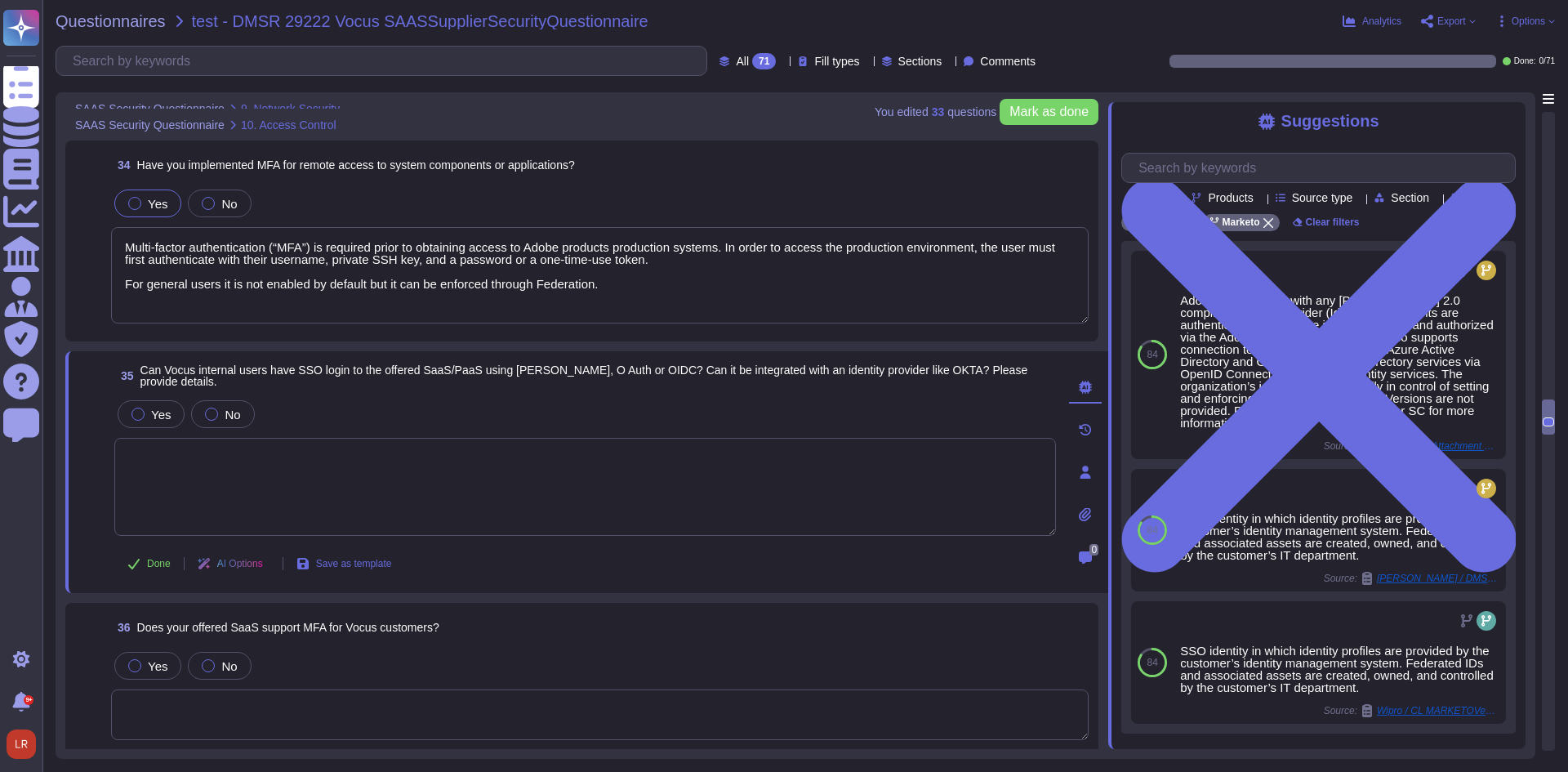
click at [1078, 381] on div at bounding box center [1085, 386] width 32 height 32
click at [570, 467] on textarea at bounding box center [585, 487] width 942 height 98
click at [1353, 201] on span "Source type" at bounding box center [1322, 197] width 61 height 11
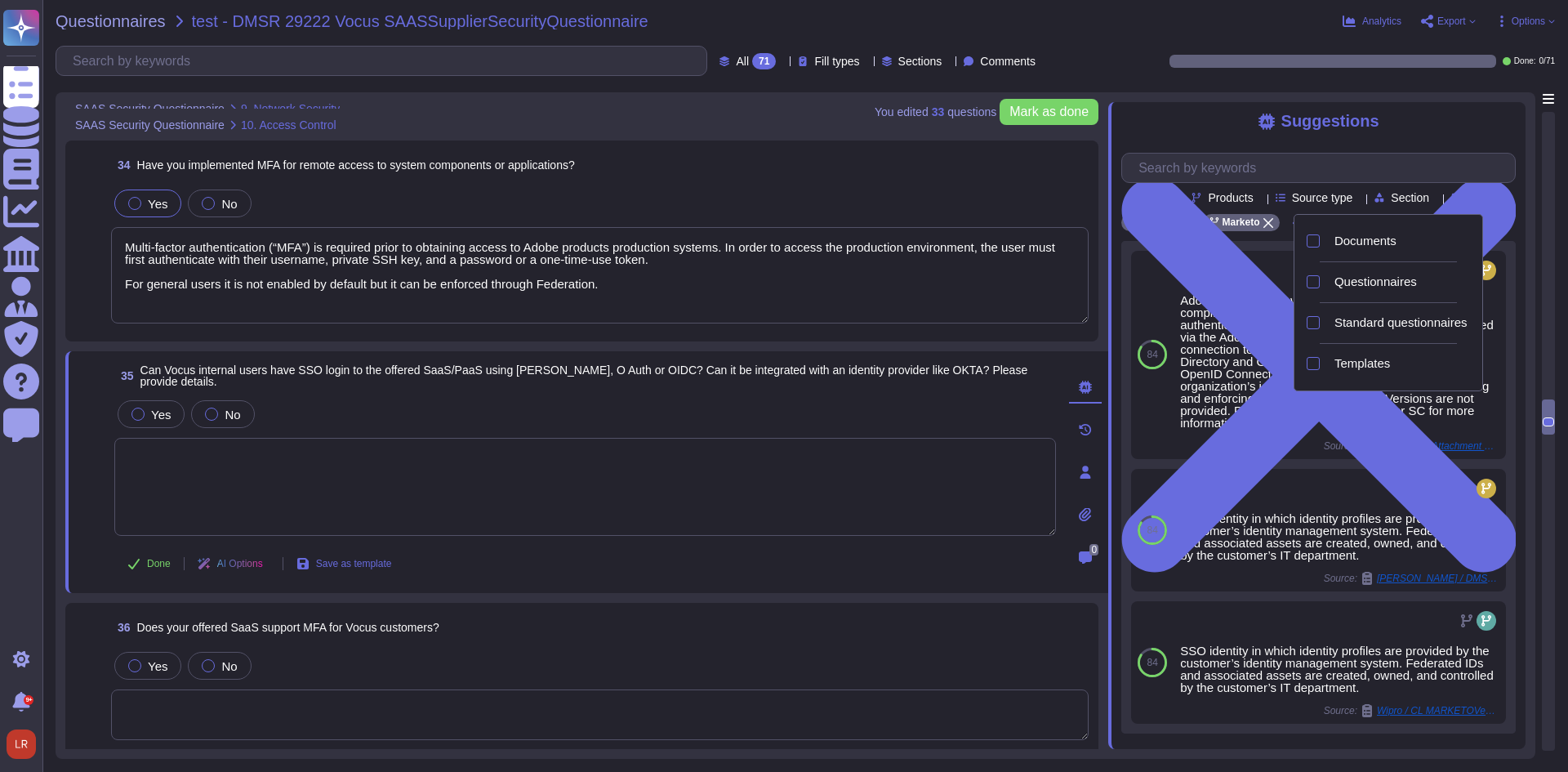
click at [1353, 201] on span "Source type" at bounding box center [1322, 197] width 61 height 11
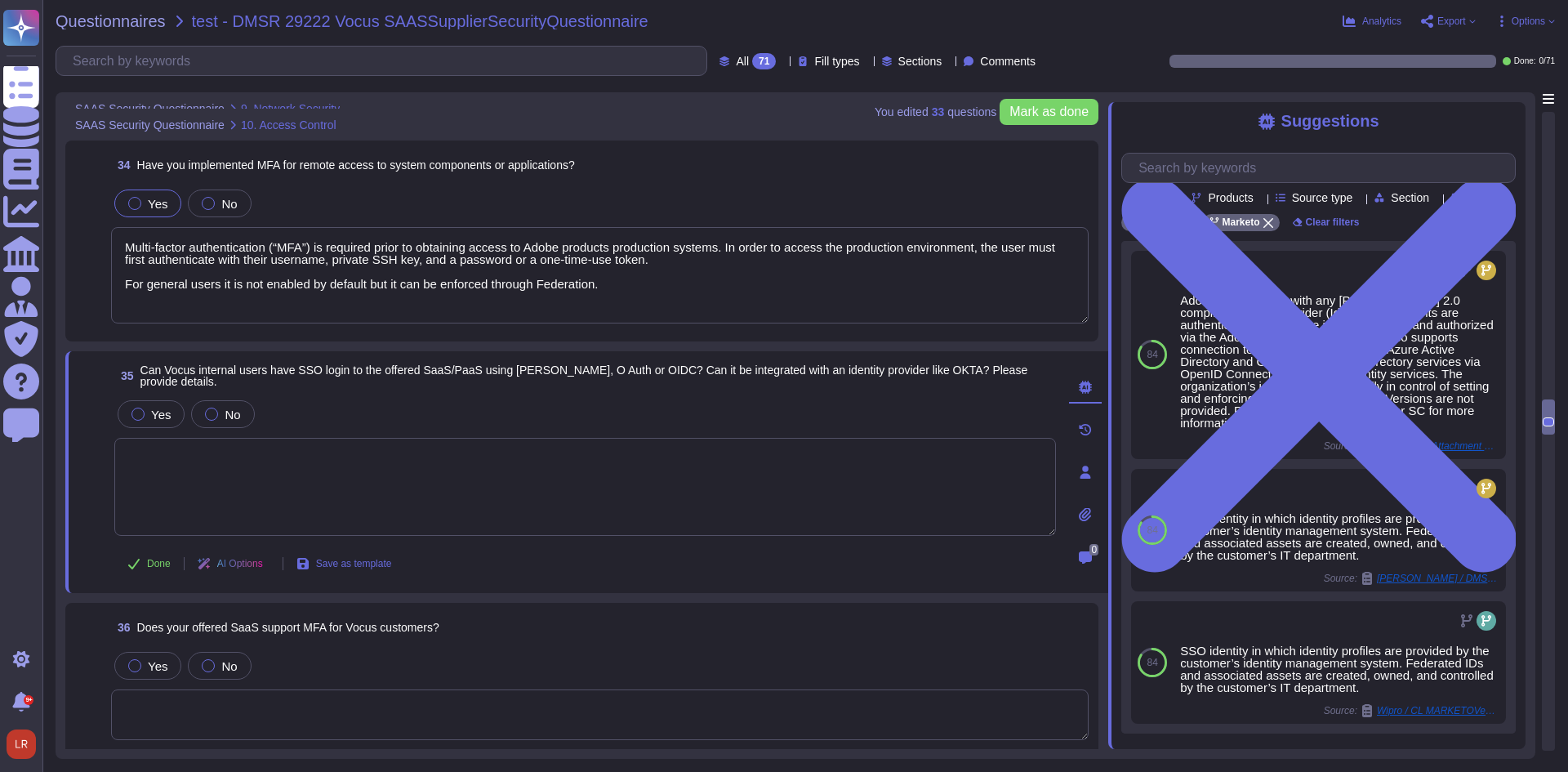
click at [1331, 125] on span "Suggestions" at bounding box center [1331, 121] width 98 height 19
click at [1311, 136] on div "Suggestions Team Products Source type Section Tags Engage Marketo Clear filters…" at bounding box center [1317, 425] width 417 height 647
click at [1361, 129] on span "Suggestions" at bounding box center [1331, 121] width 98 height 19
click at [1385, 131] on div "Suggestions" at bounding box center [1319, 121] width 395 height 19
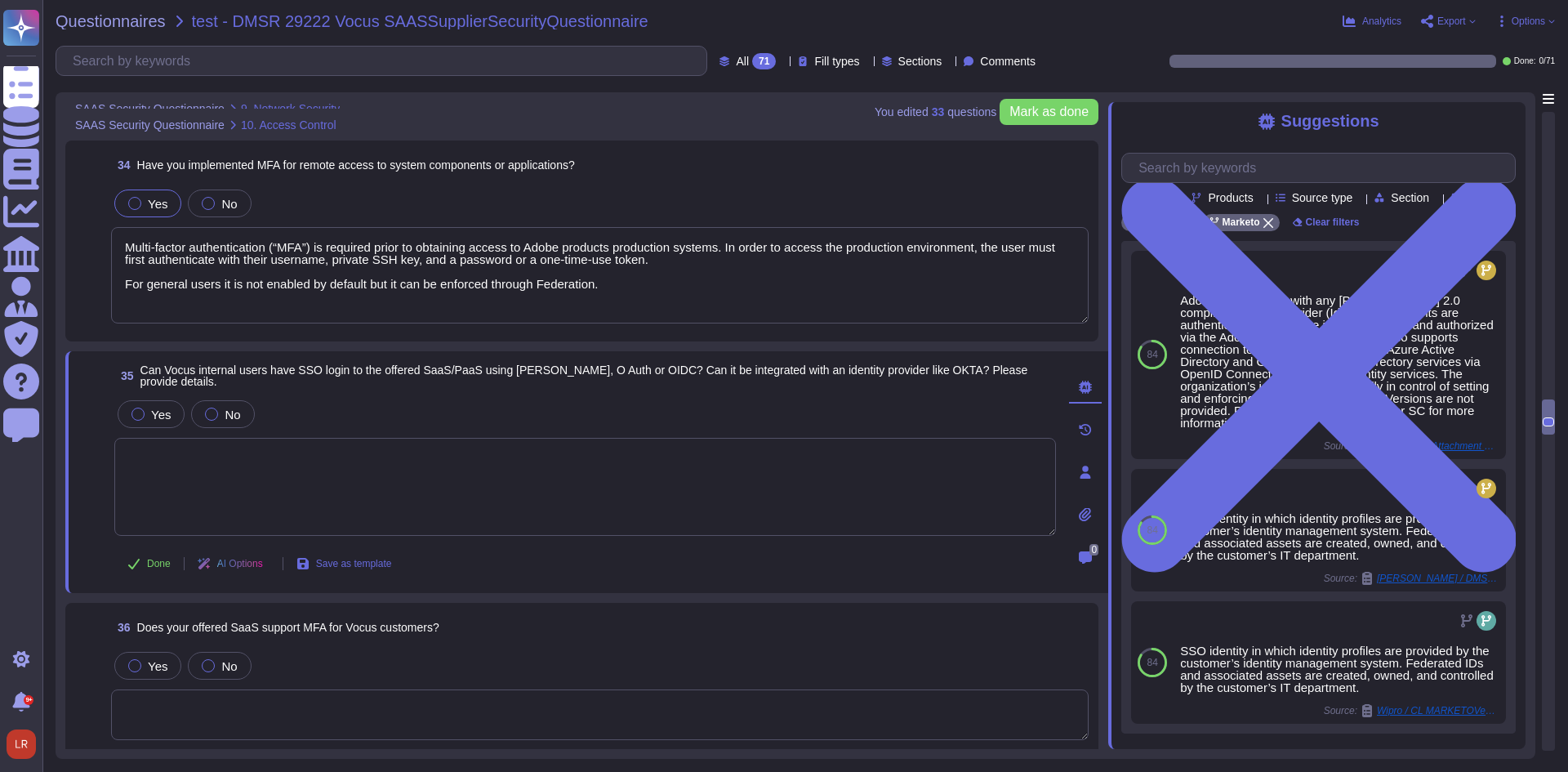
click at [413, 484] on textarea at bounding box center [585, 487] width 942 height 98
click at [363, 718] on textarea at bounding box center [600, 715] width 978 height 51
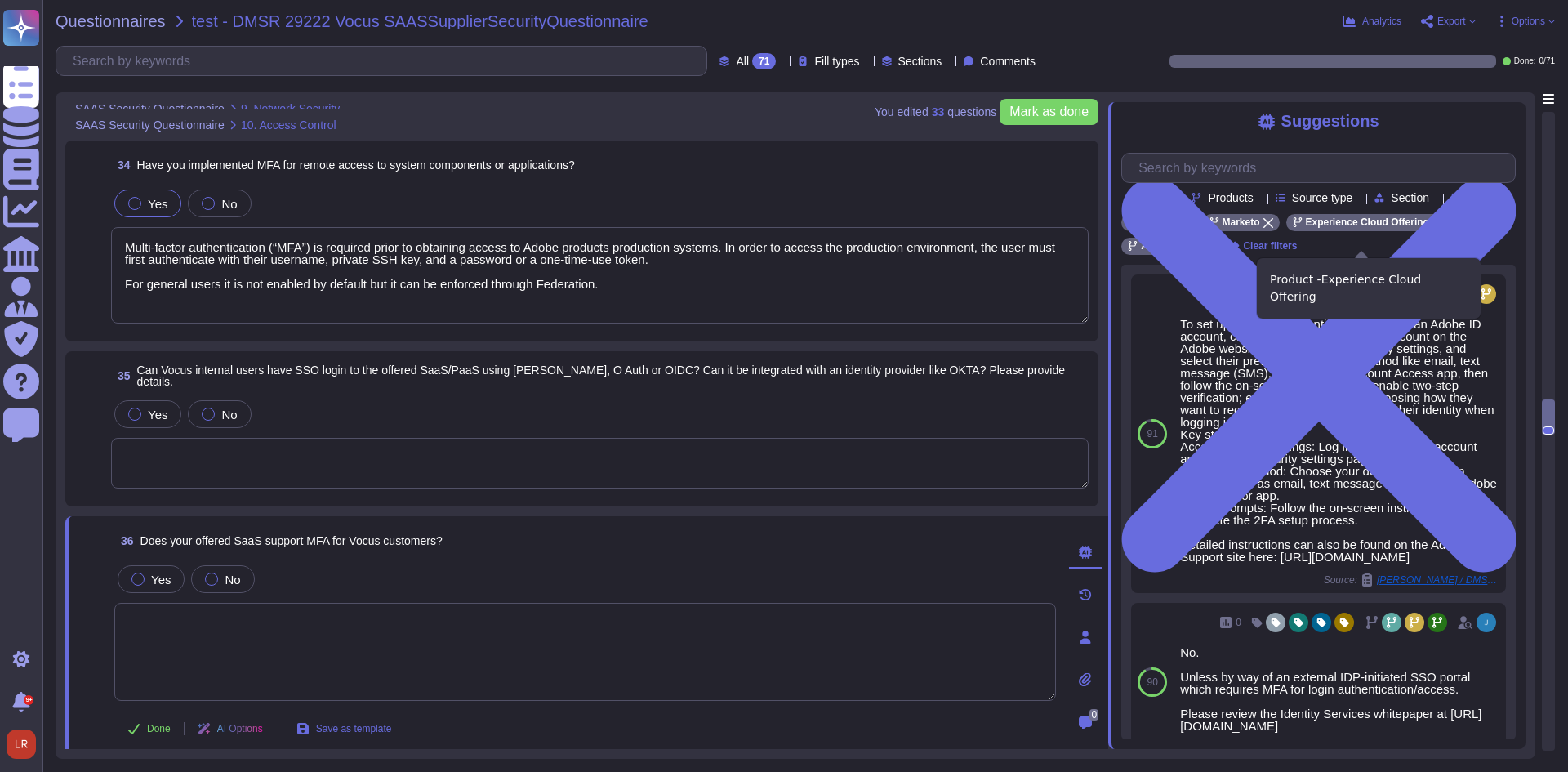
click at [1433, 228] on icon at bounding box center [1437, 222] width 10 height 10
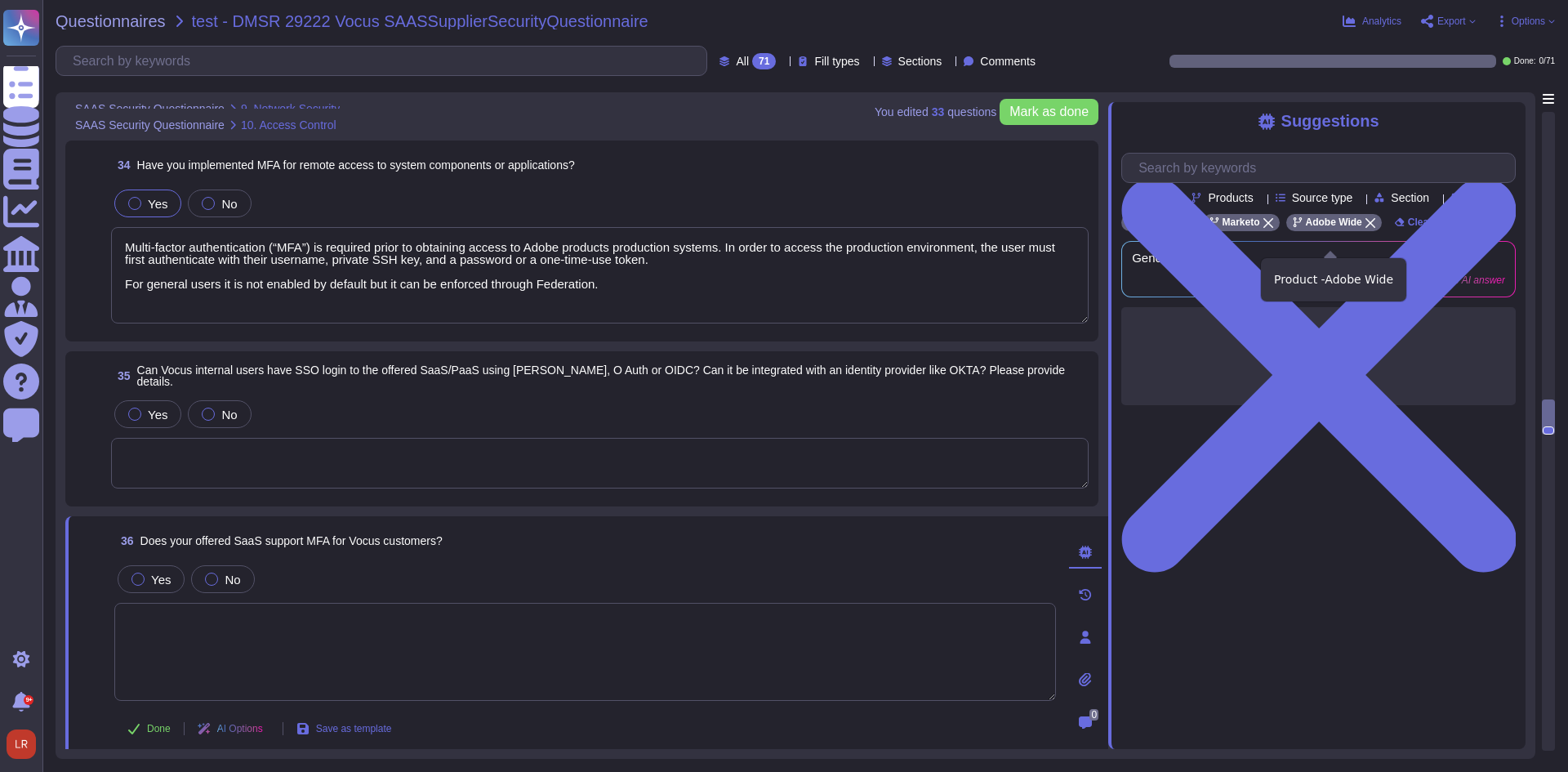
click at [1365, 228] on icon at bounding box center [1370, 222] width 10 height 10
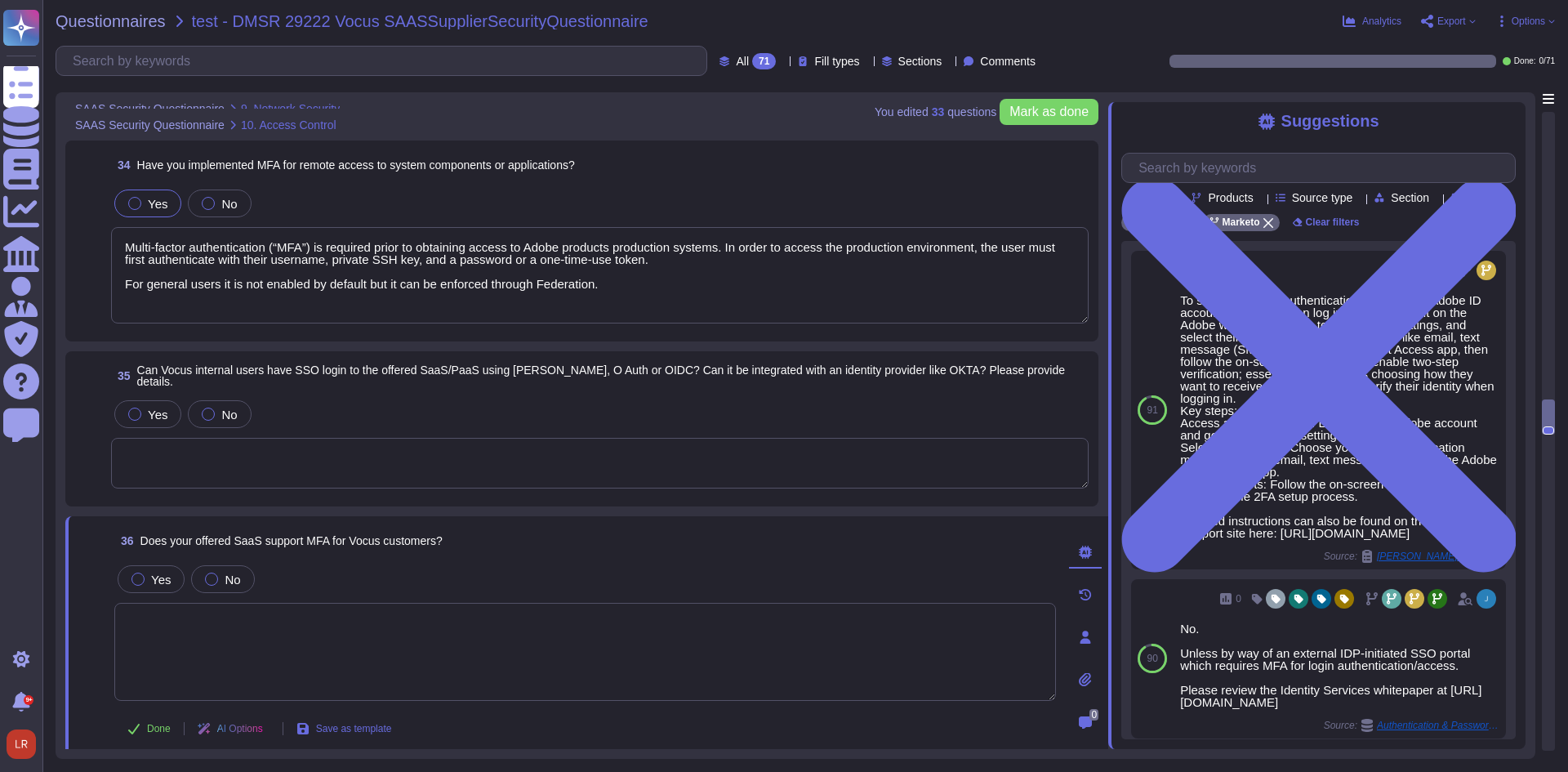
drag, startPoint x: 458, startPoint y: 267, endPoint x: 481, endPoint y: 258, distance: 24.7
click at [461, 267] on textarea "Multi-factor authentication (“MFA”) is required prior to obtaining access to Ad…" at bounding box center [600, 275] width 978 height 96
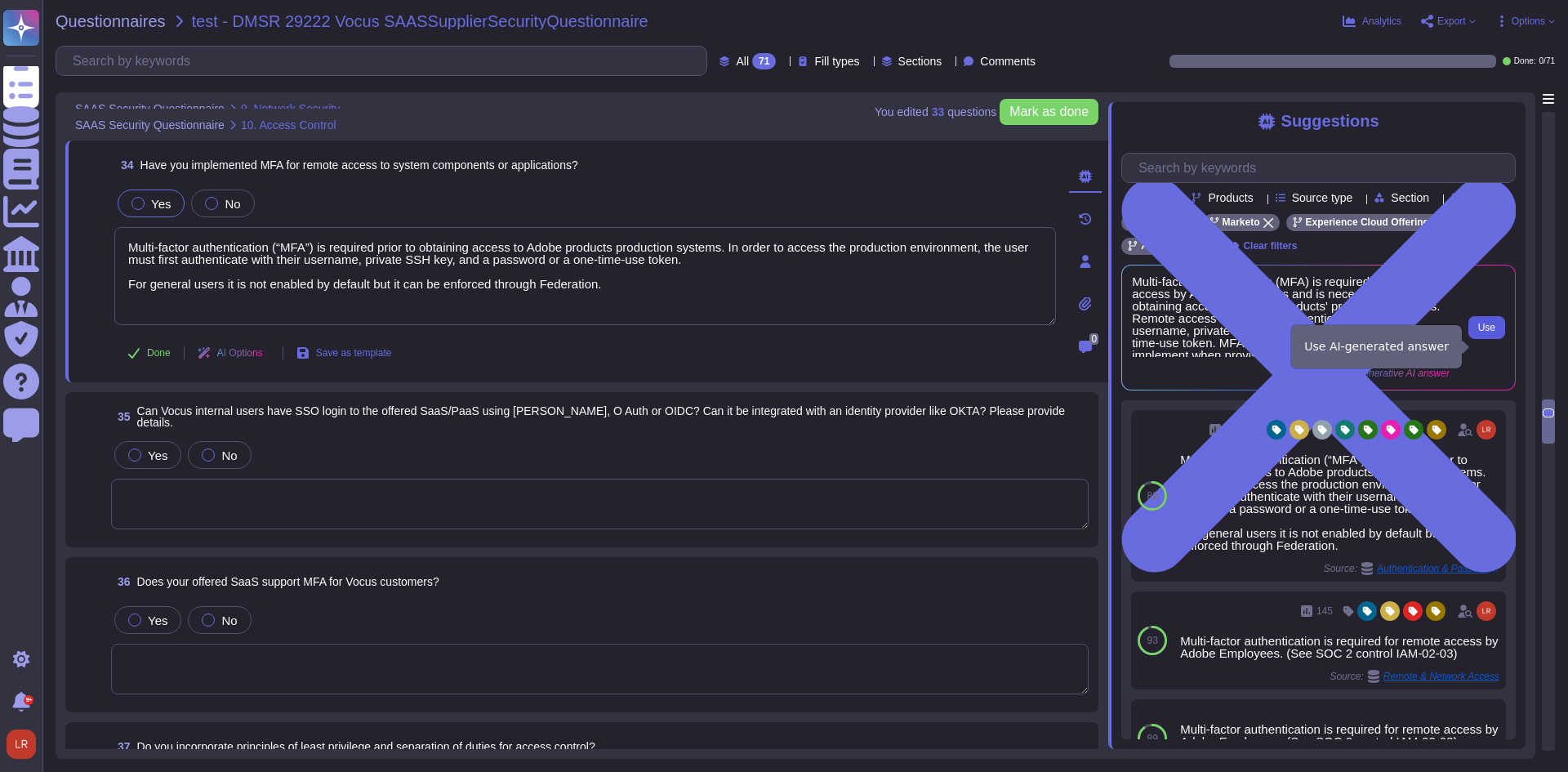
click at [1496, 339] on button "Use" at bounding box center [1486, 327] width 37 height 23
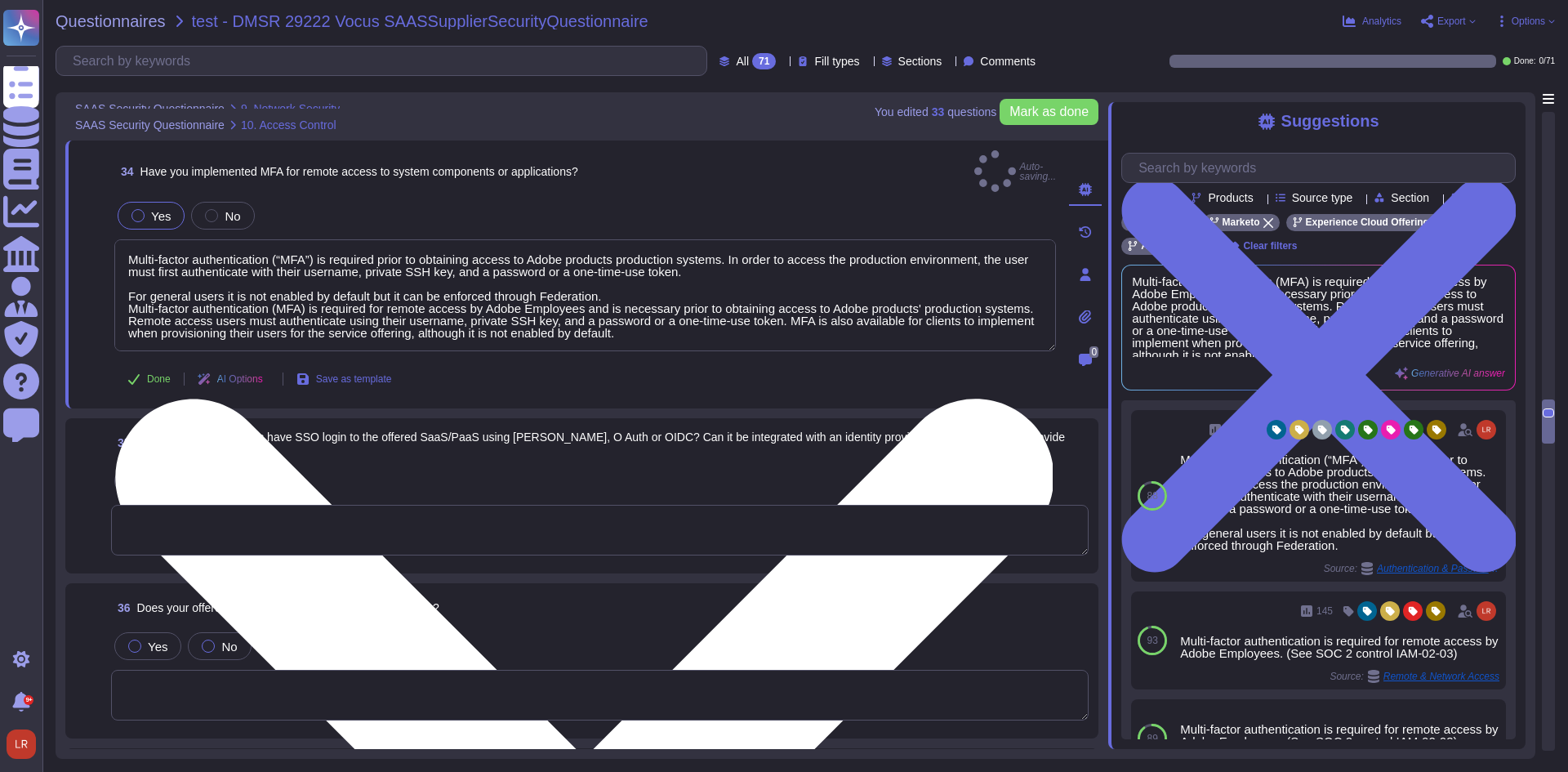
scroll to position [2, 0]
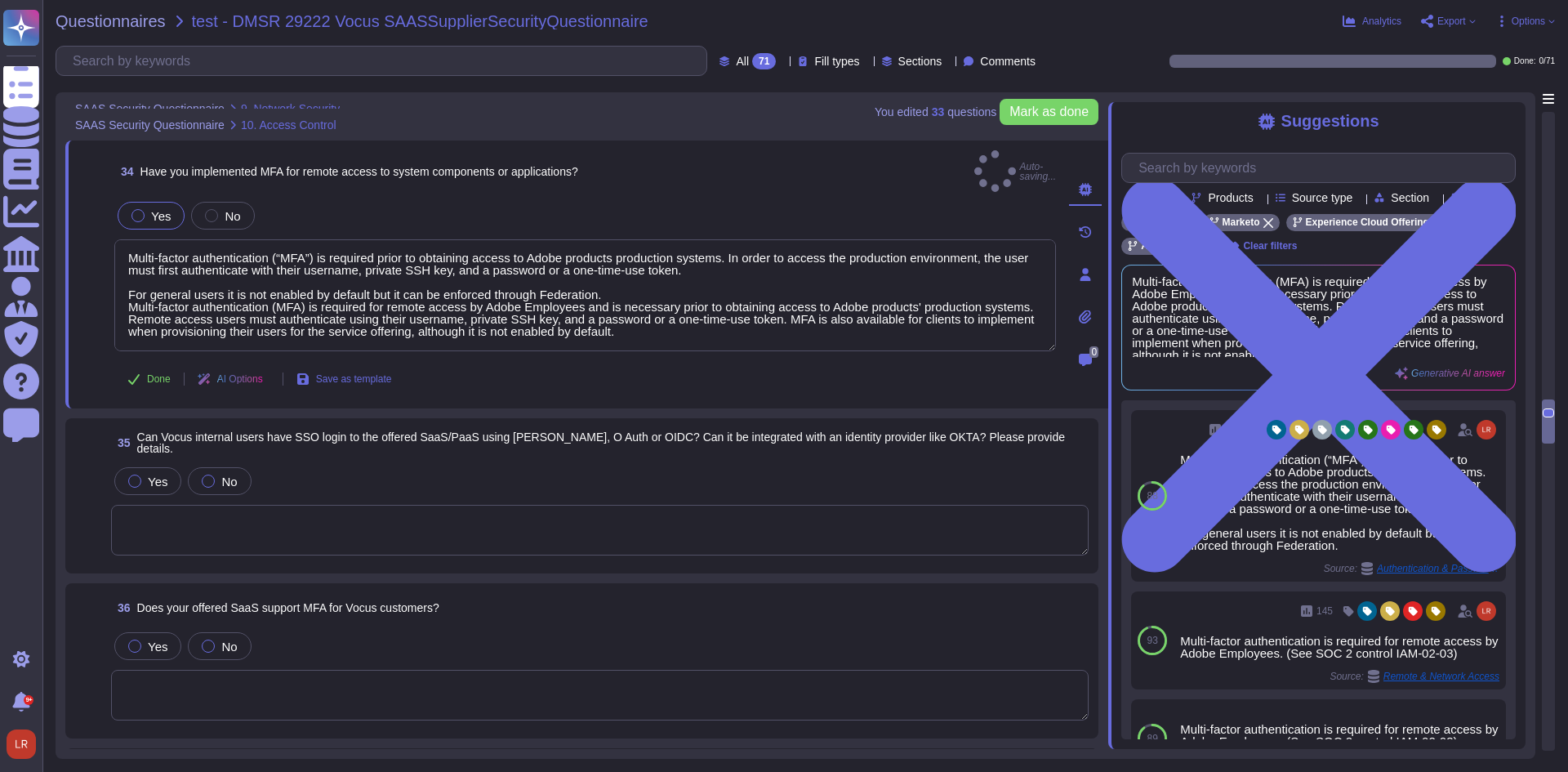
click at [332, 508] on textarea at bounding box center [600, 530] width 978 height 51
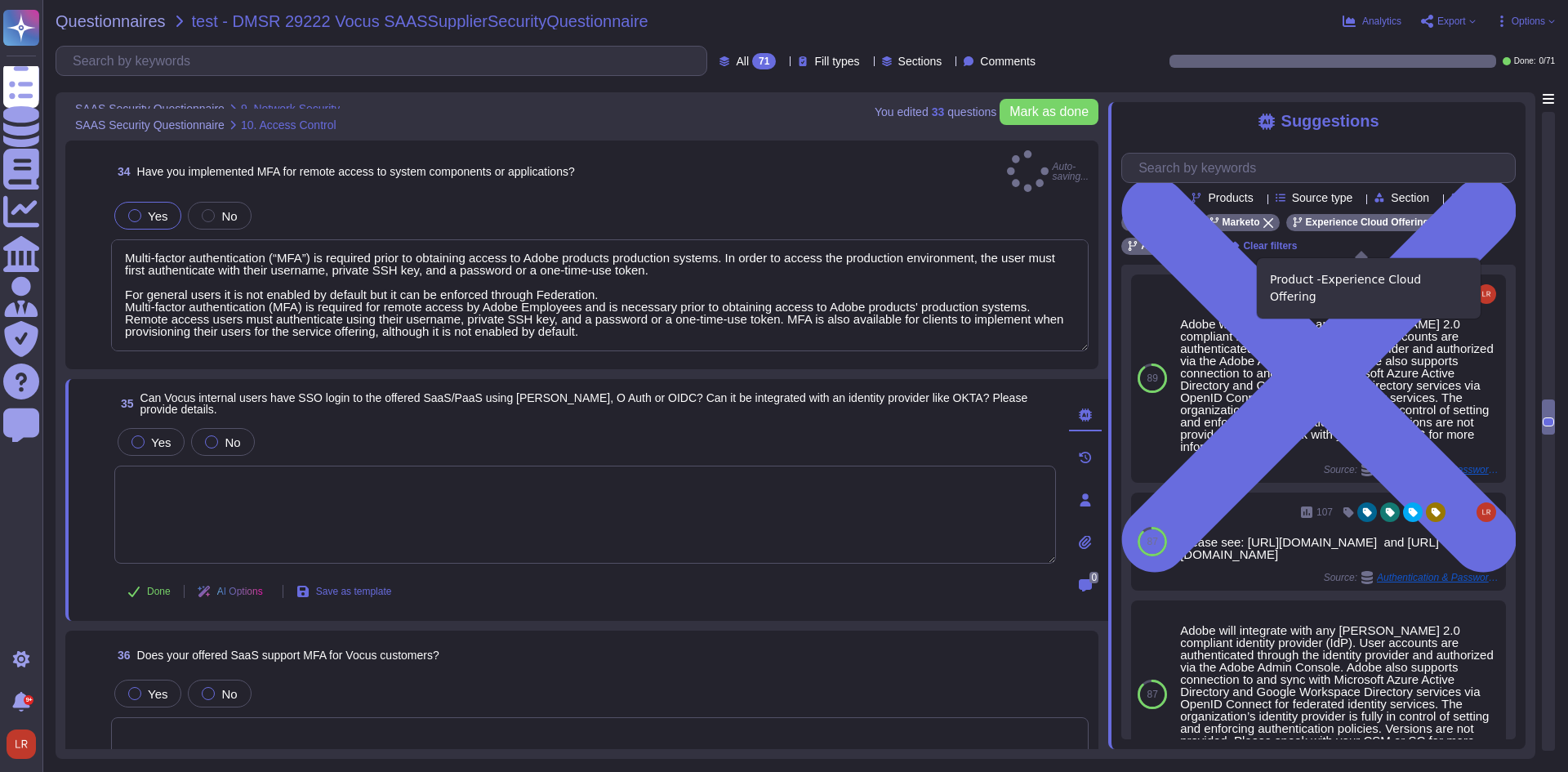
click at [1433, 228] on icon at bounding box center [1437, 222] width 10 height 10
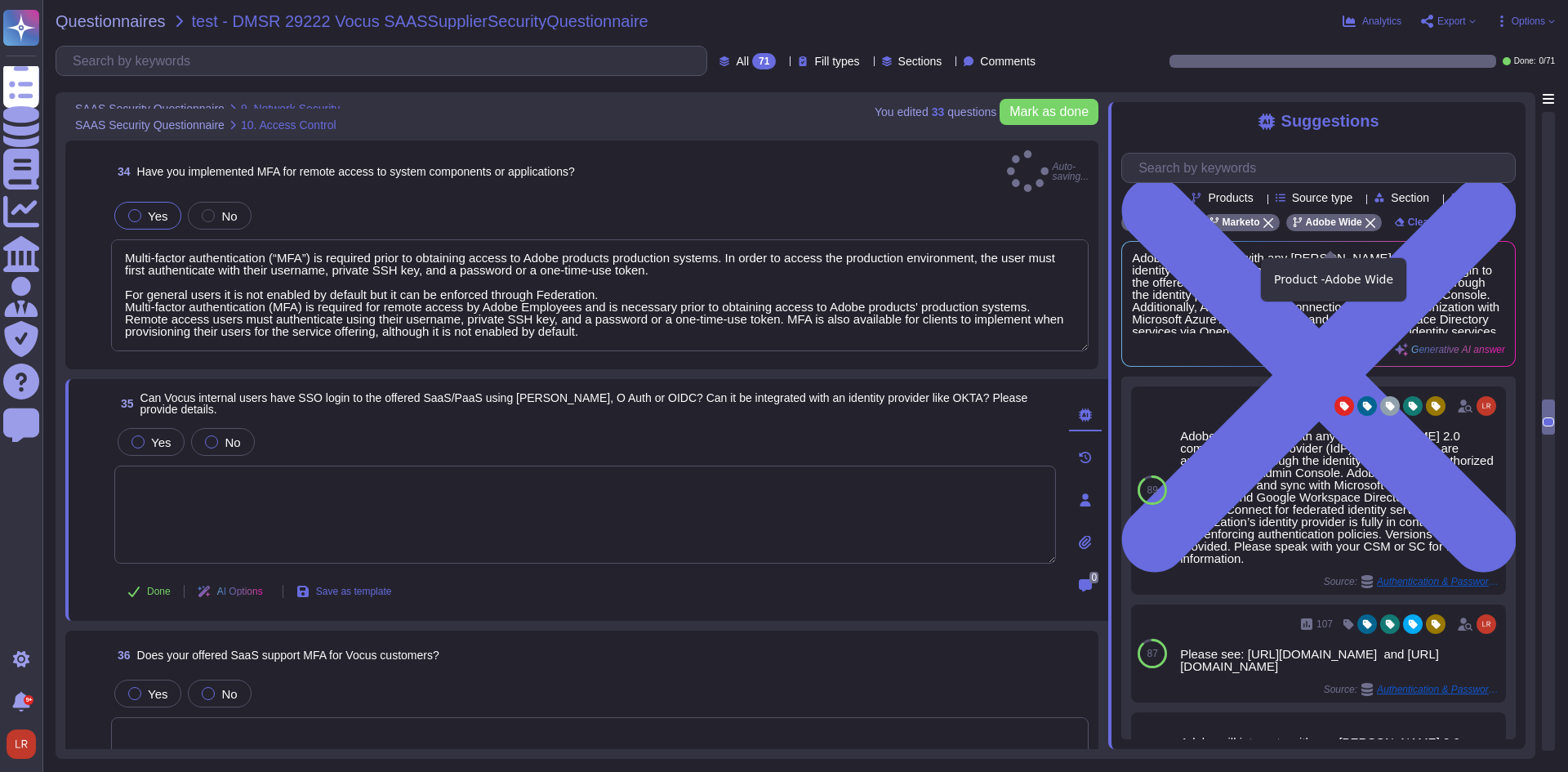
click at [1368, 228] on icon at bounding box center [1370, 222] width 10 height 10
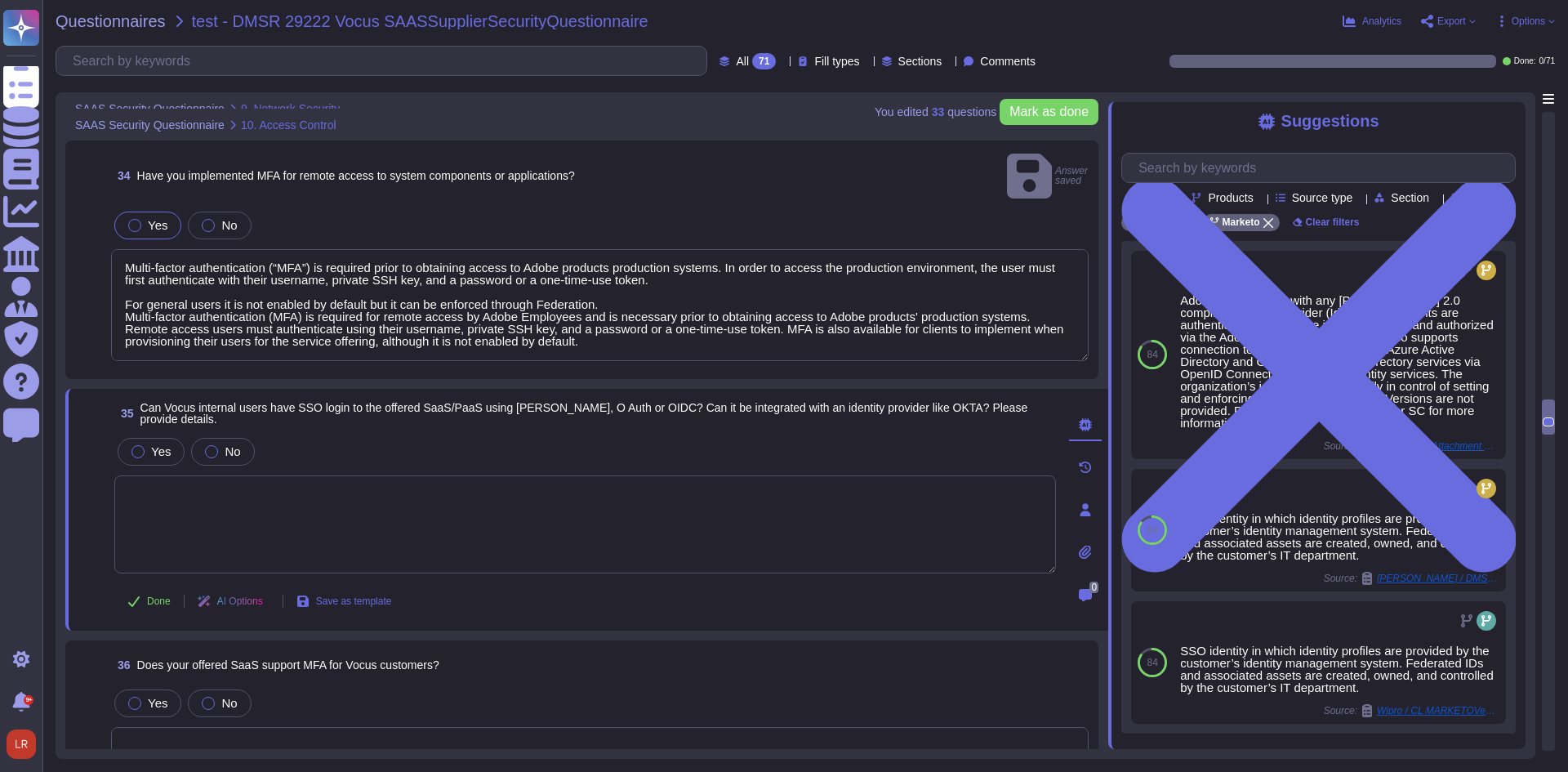
click at [293, 525] on textarea at bounding box center [585, 525] width 942 height 98
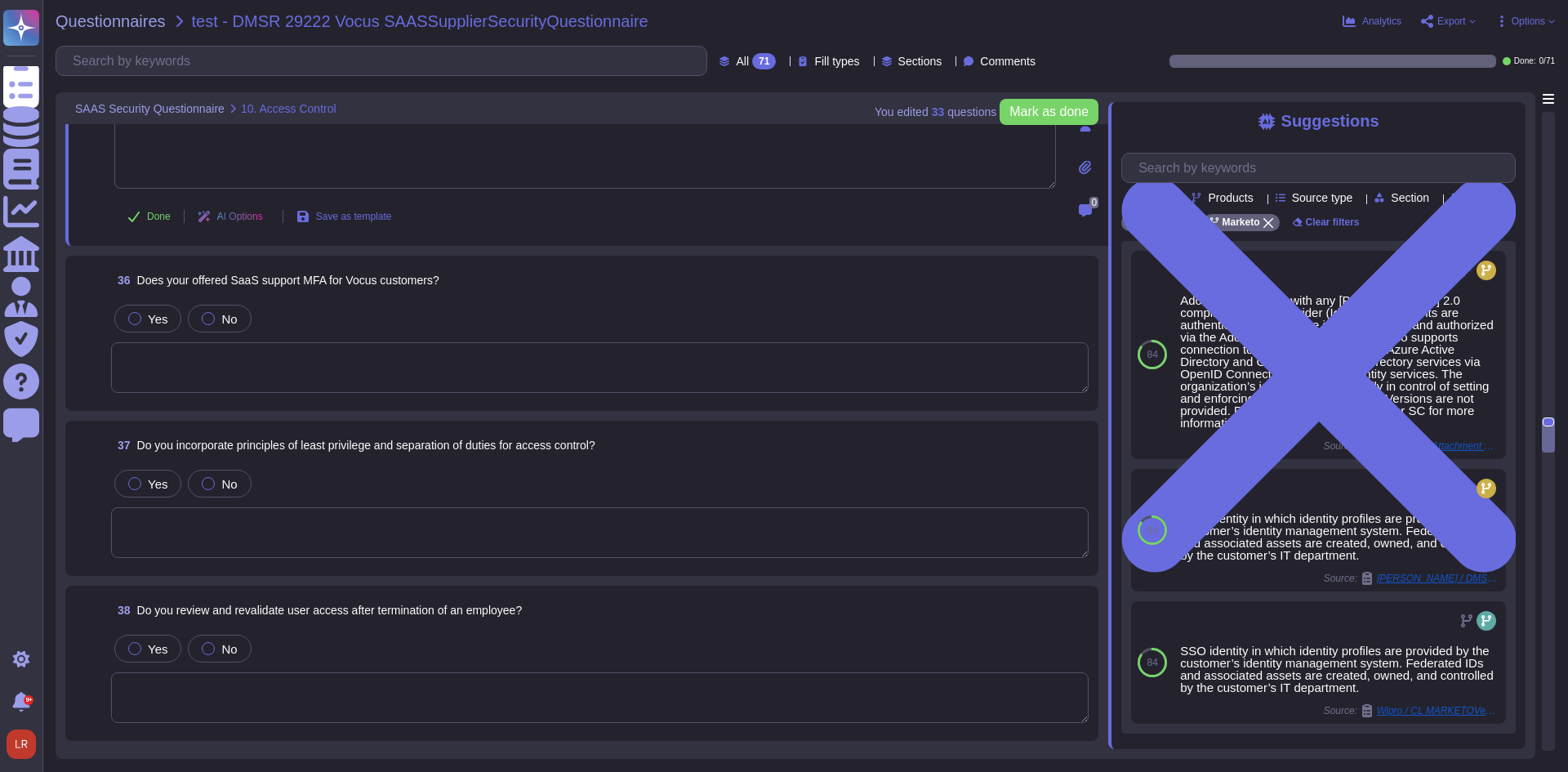
scroll to position [7245, 0]
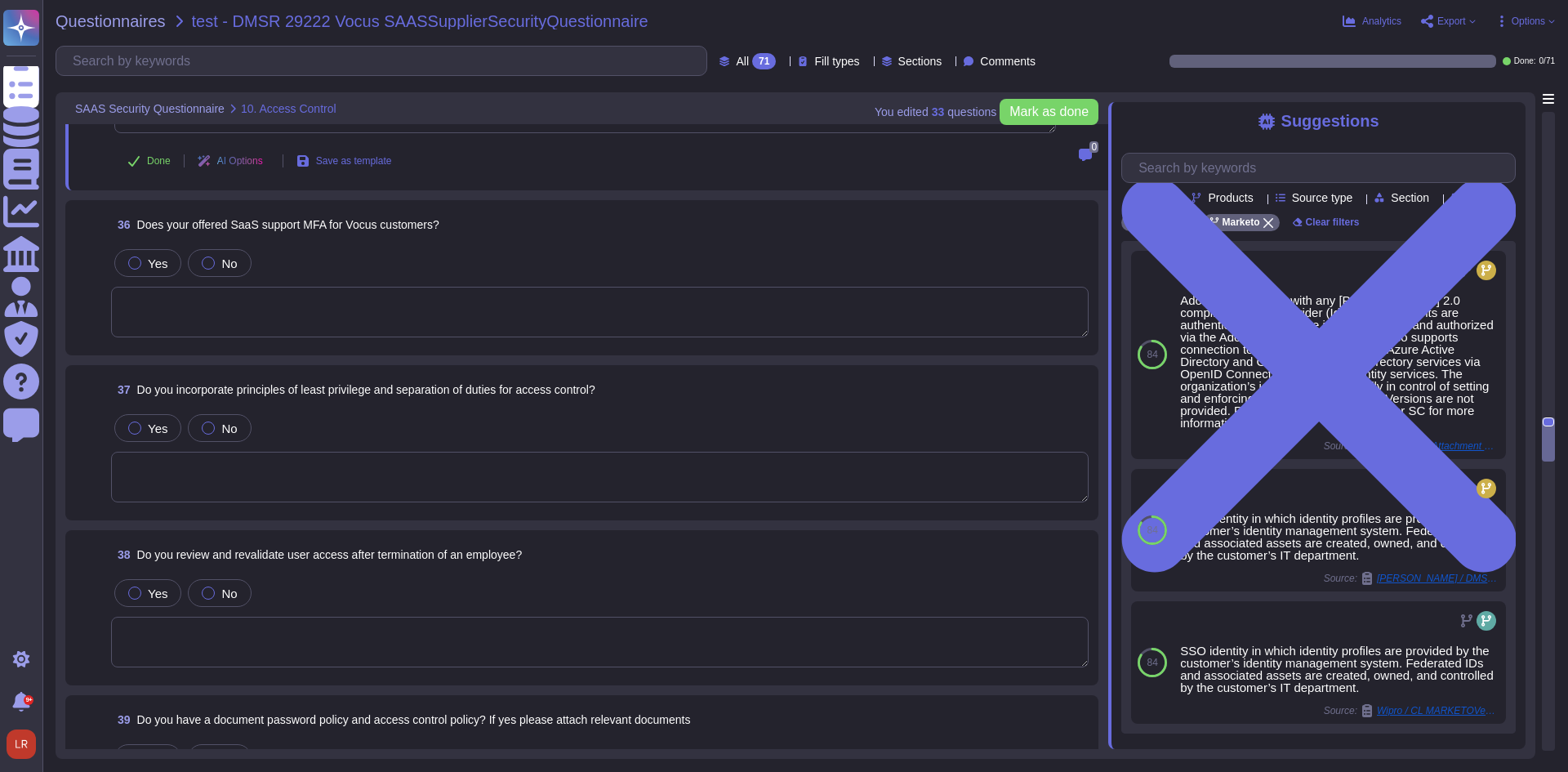
click at [321, 311] on textarea at bounding box center [600, 311] width 978 height 51
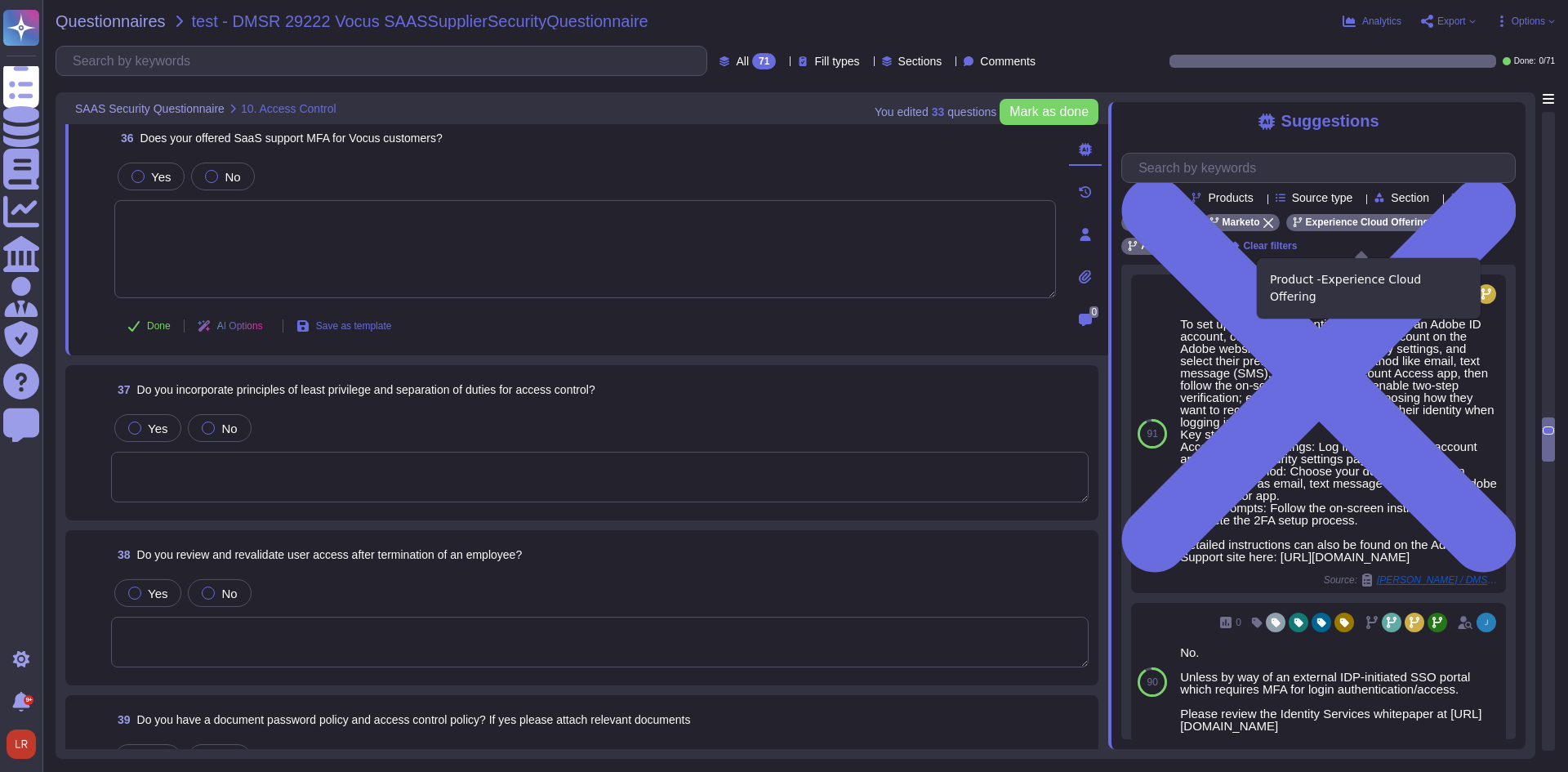
click at [1433, 228] on icon at bounding box center [1437, 222] width 10 height 10
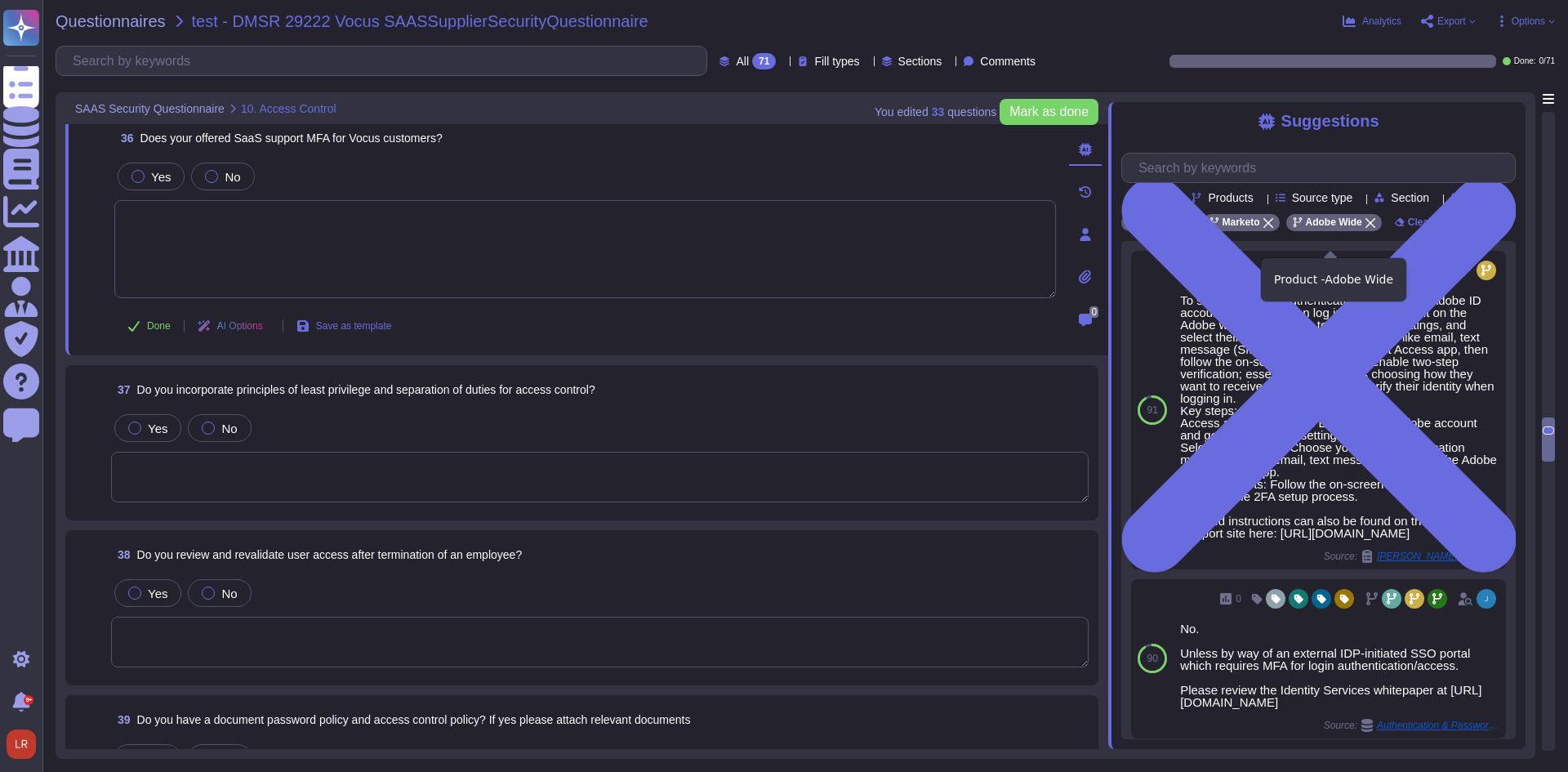
click at [1365, 228] on icon at bounding box center [1370, 222] width 10 height 10
click at [361, 250] on textarea at bounding box center [585, 249] width 942 height 98
drag, startPoint x: 306, startPoint y: 471, endPoint x: 394, endPoint y: 463, distance: 88.4
click at [310, 471] on textarea at bounding box center [600, 476] width 978 height 51
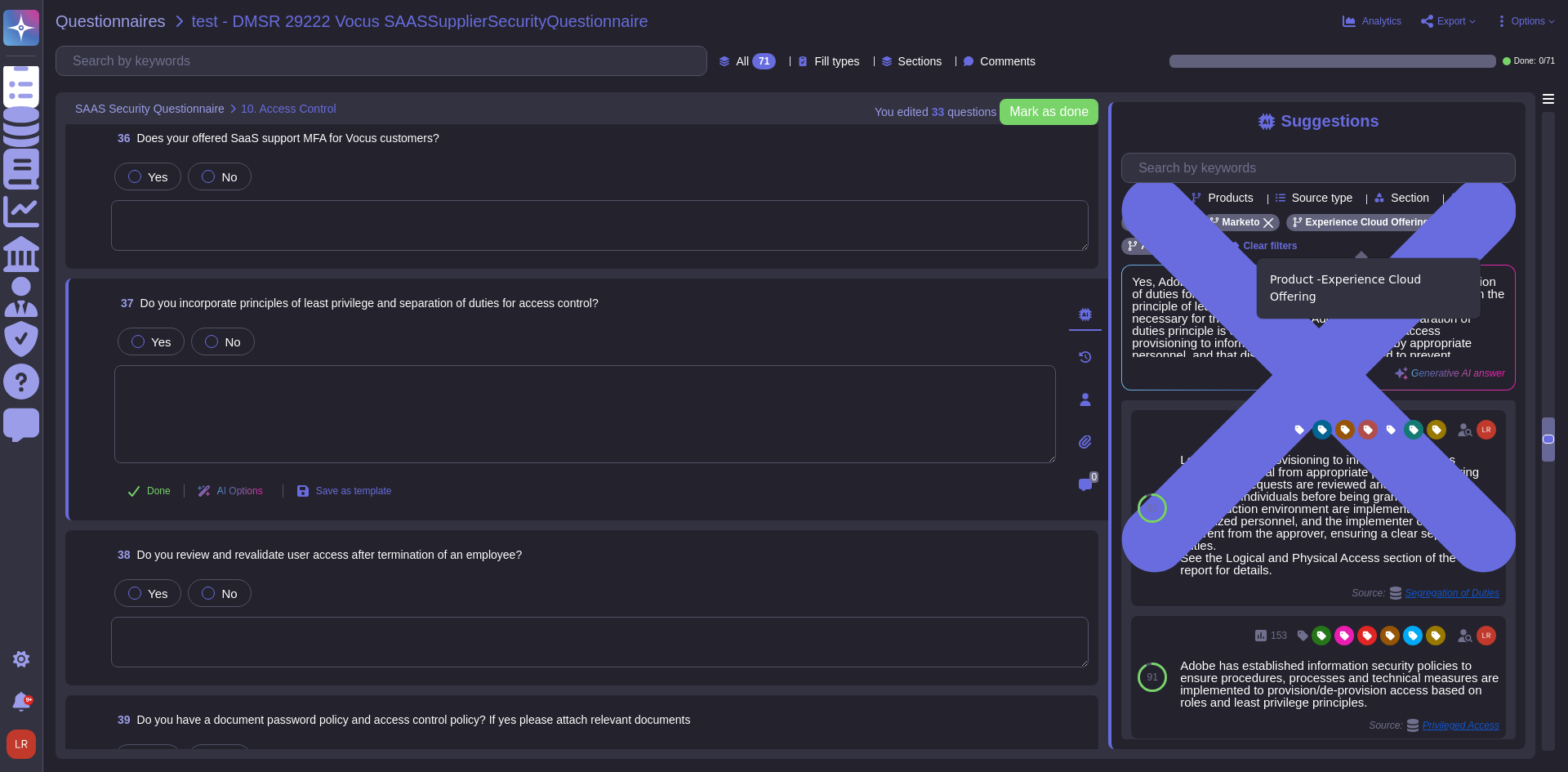
click at [1433, 228] on icon at bounding box center [1437, 222] width 10 height 10
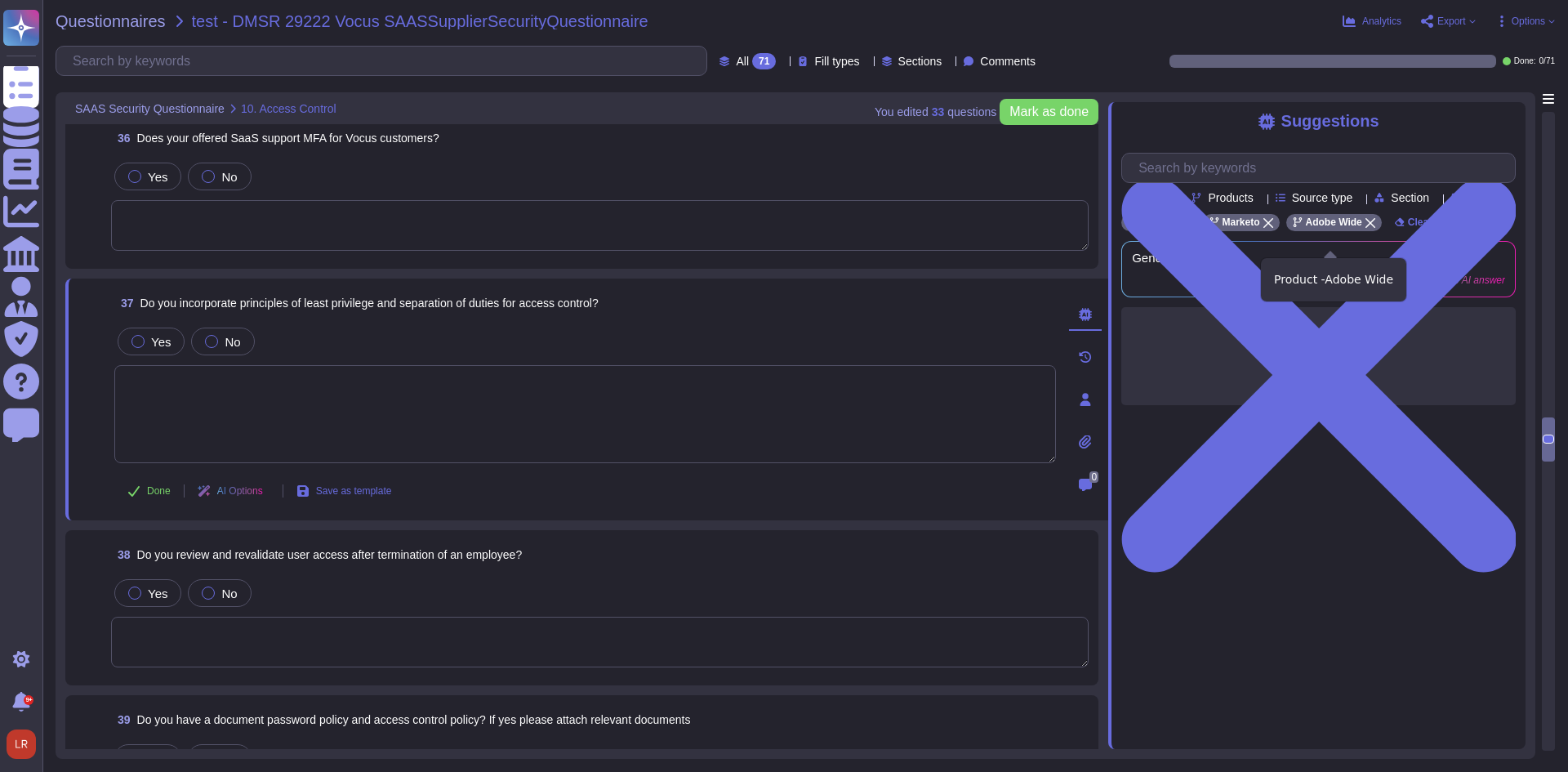
click at [1366, 228] on icon at bounding box center [1370, 222] width 10 height 10
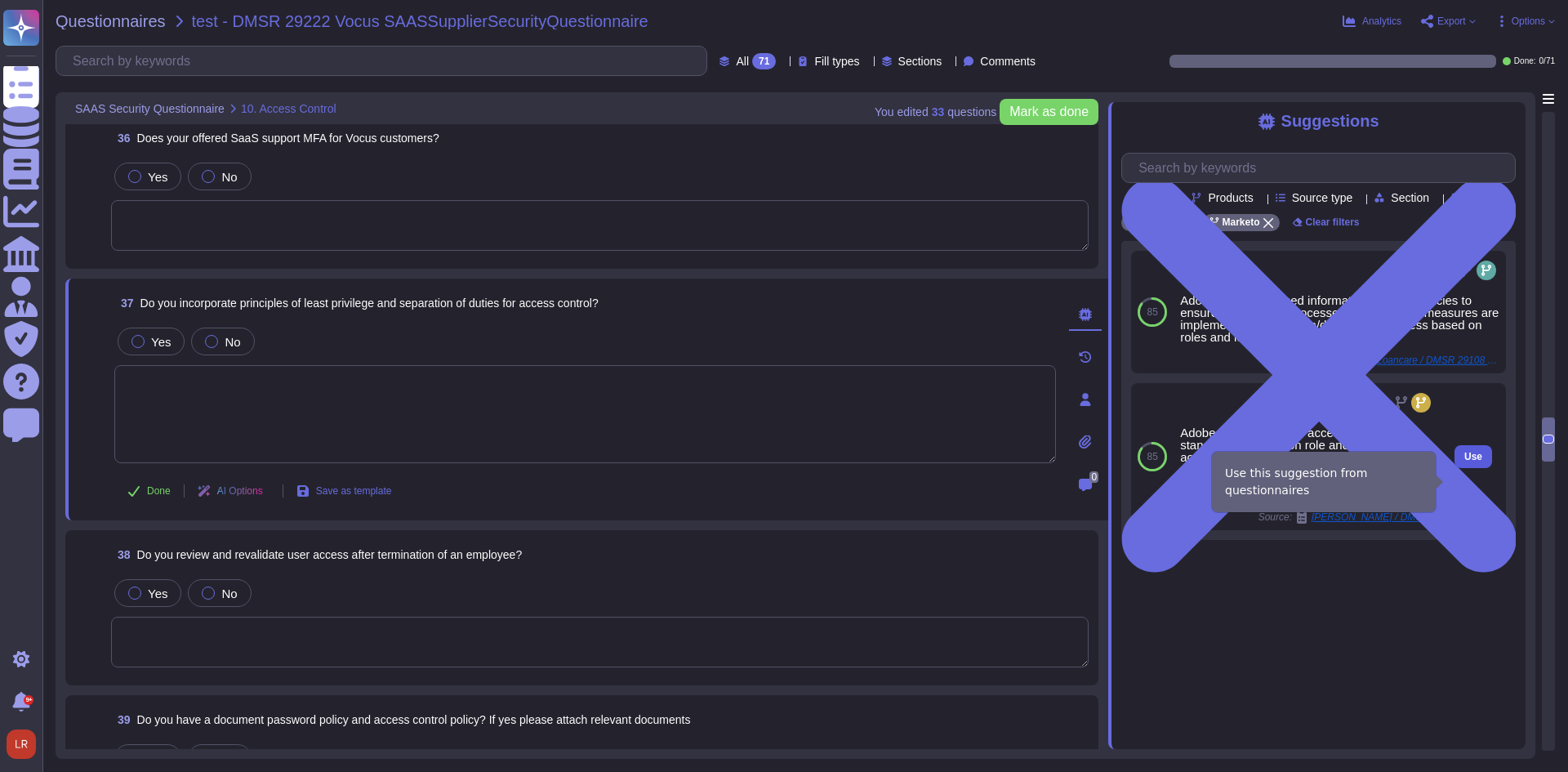
drag, startPoint x: 1462, startPoint y: 478, endPoint x: 1471, endPoint y: 475, distance: 9.5
click at [1471, 468] on button "Use" at bounding box center [1473, 456] width 38 height 23
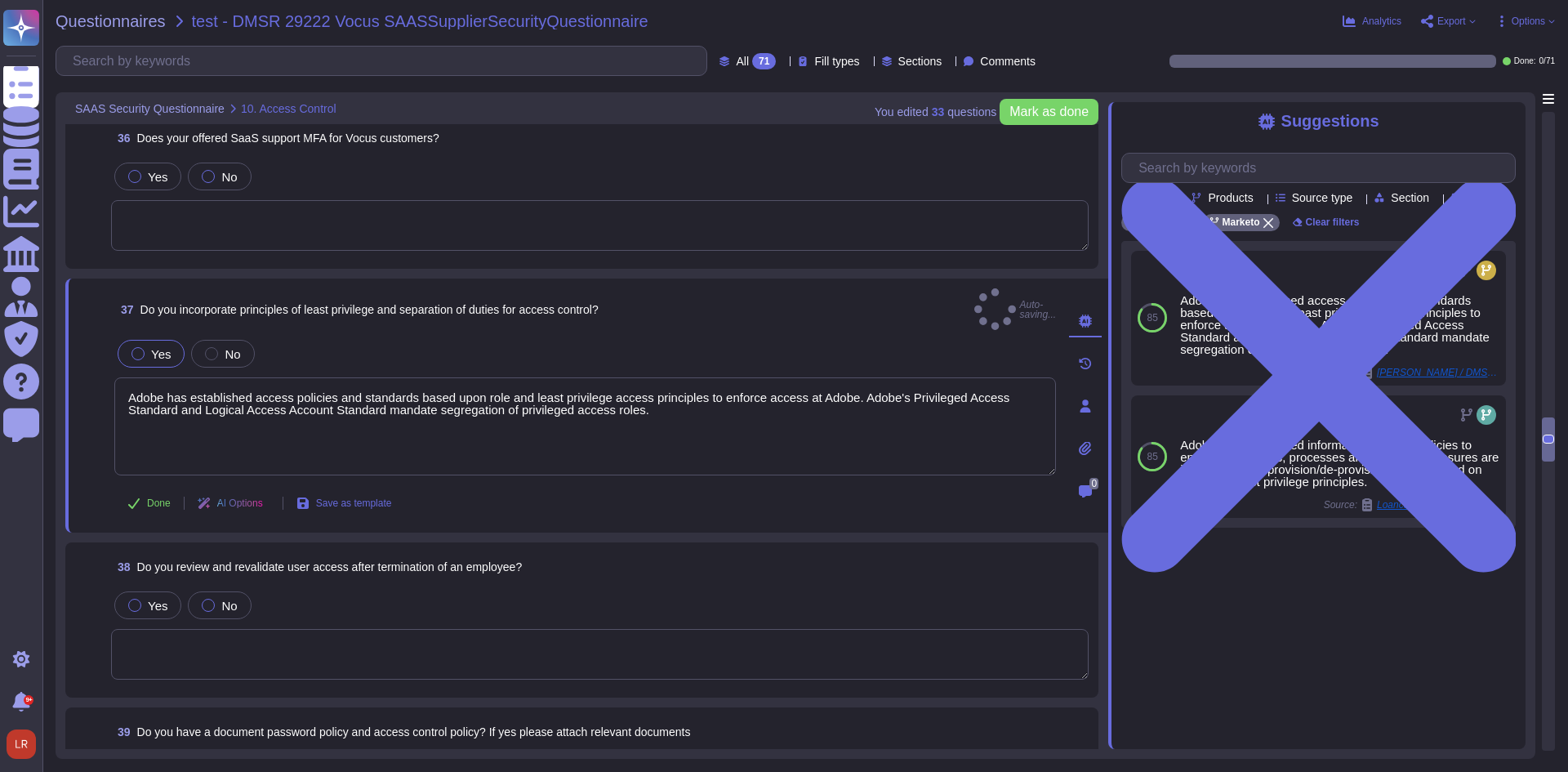
click at [291, 639] on textarea at bounding box center [600, 654] width 978 height 51
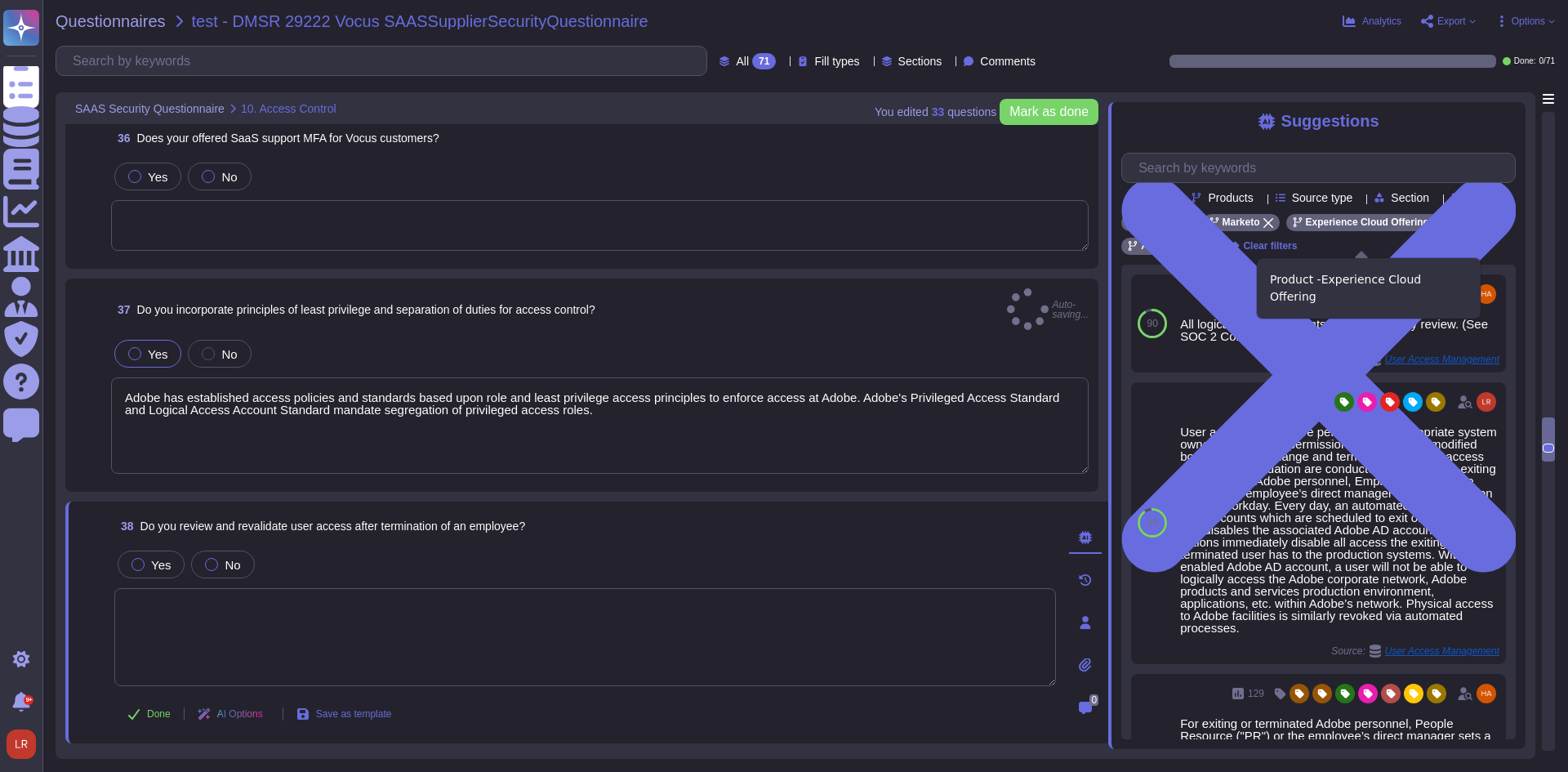
click at [1433, 228] on icon at bounding box center [1437, 222] width 10 height 10
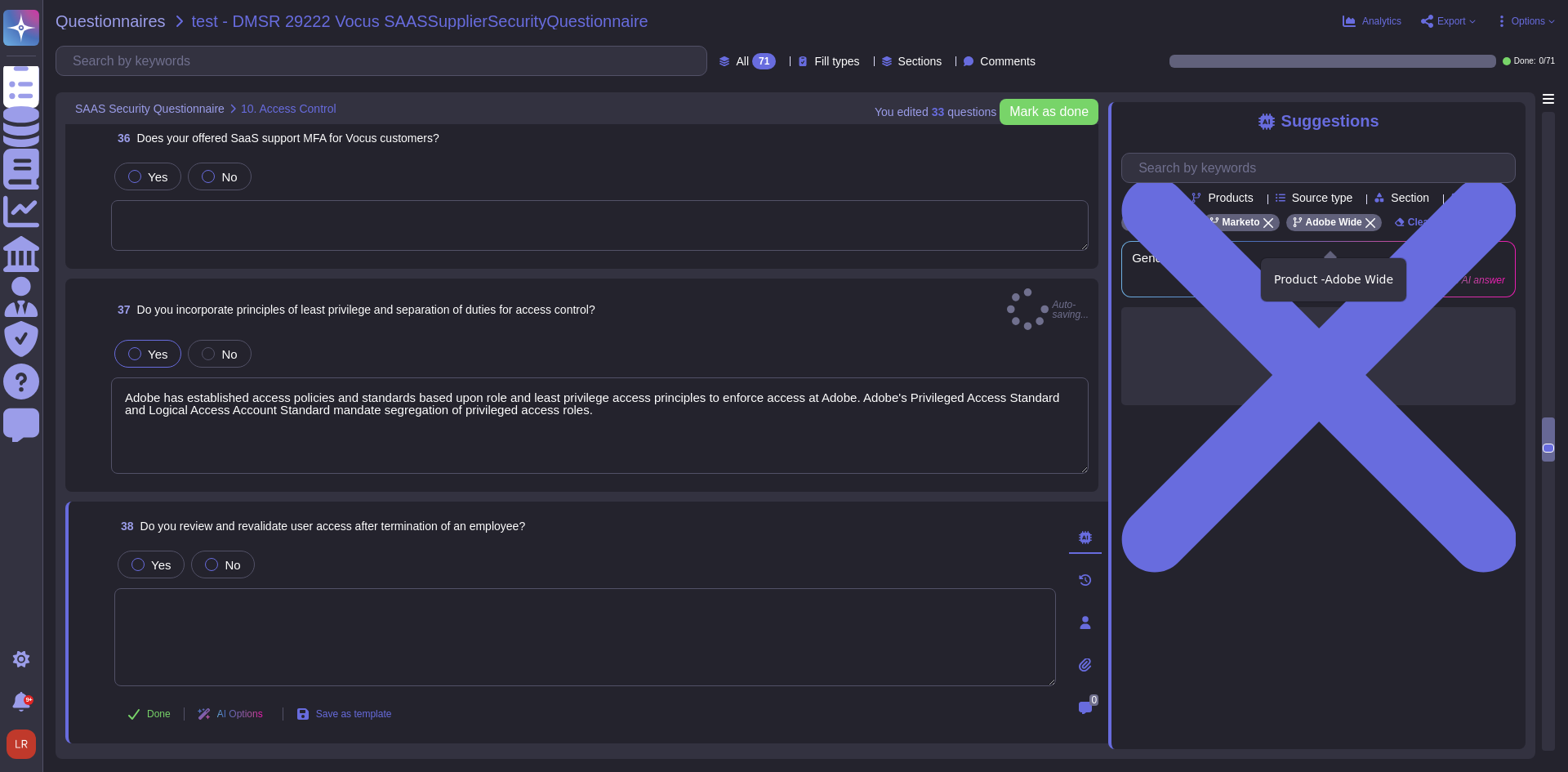
click at [1365, 228] on icon at bounding box center [1370, 222] width 10 height 10
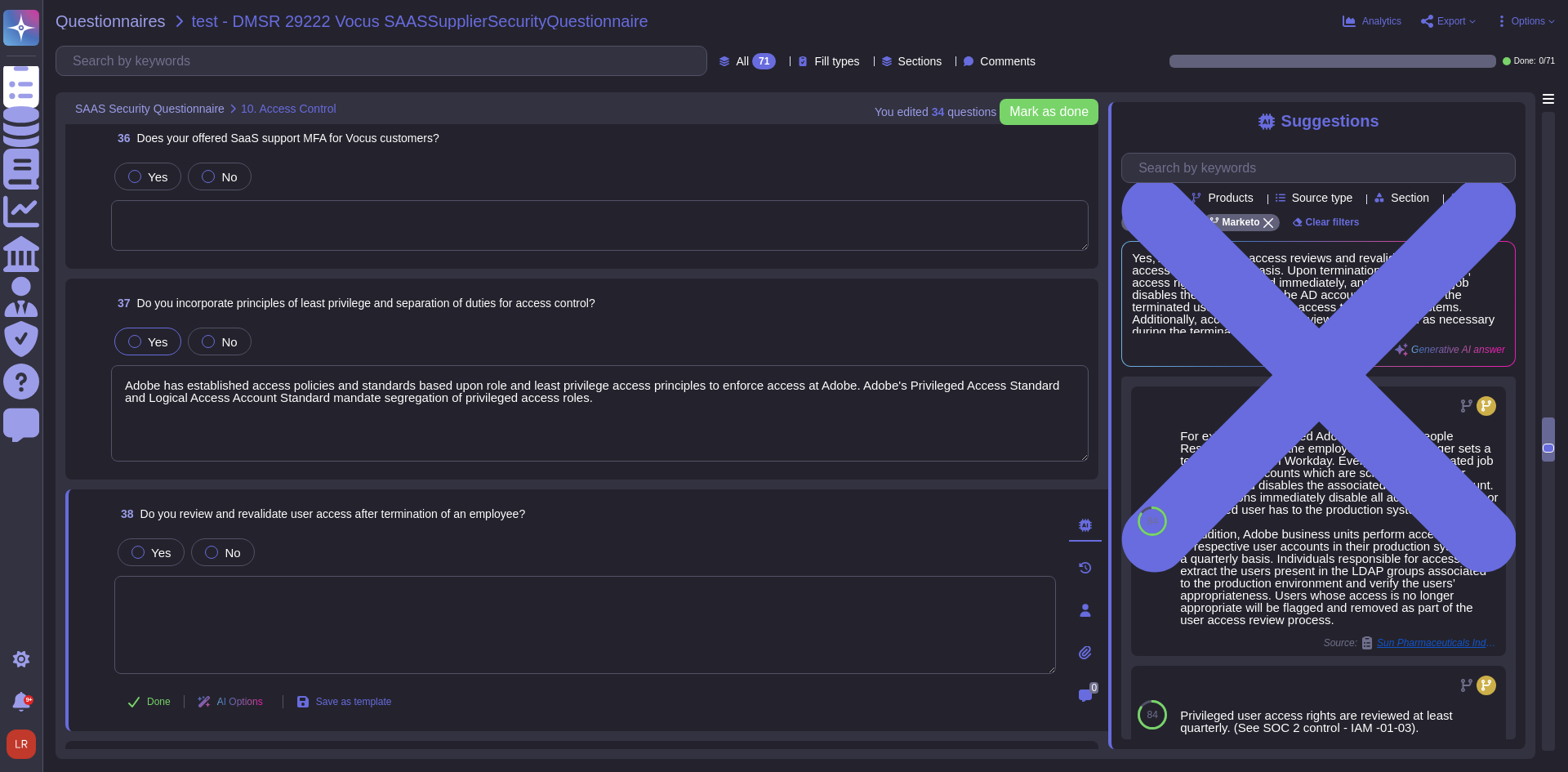
click at [480, 588] on textarea at bounding box center [585, 625] width 942 height 98
click at [1281, 329] on span "Yes, Adobe performs access reviews and revalidations of user access on a quarte…" at bounding box center [1290, 292] width 318 height 82
click at [1327, 326] on span "Yes, Adobe performs access reviews and revalidations of user access on a quarte…" at bounding box center [1290, 292] width 318 height 82
drag, startPoint x: 249, startPoint y: 622, endPoint x: 259, endPoint y: 612, distance: 14.1
click at [251, 620] on textarea at bounding box center [585, 625] width 942 height 98
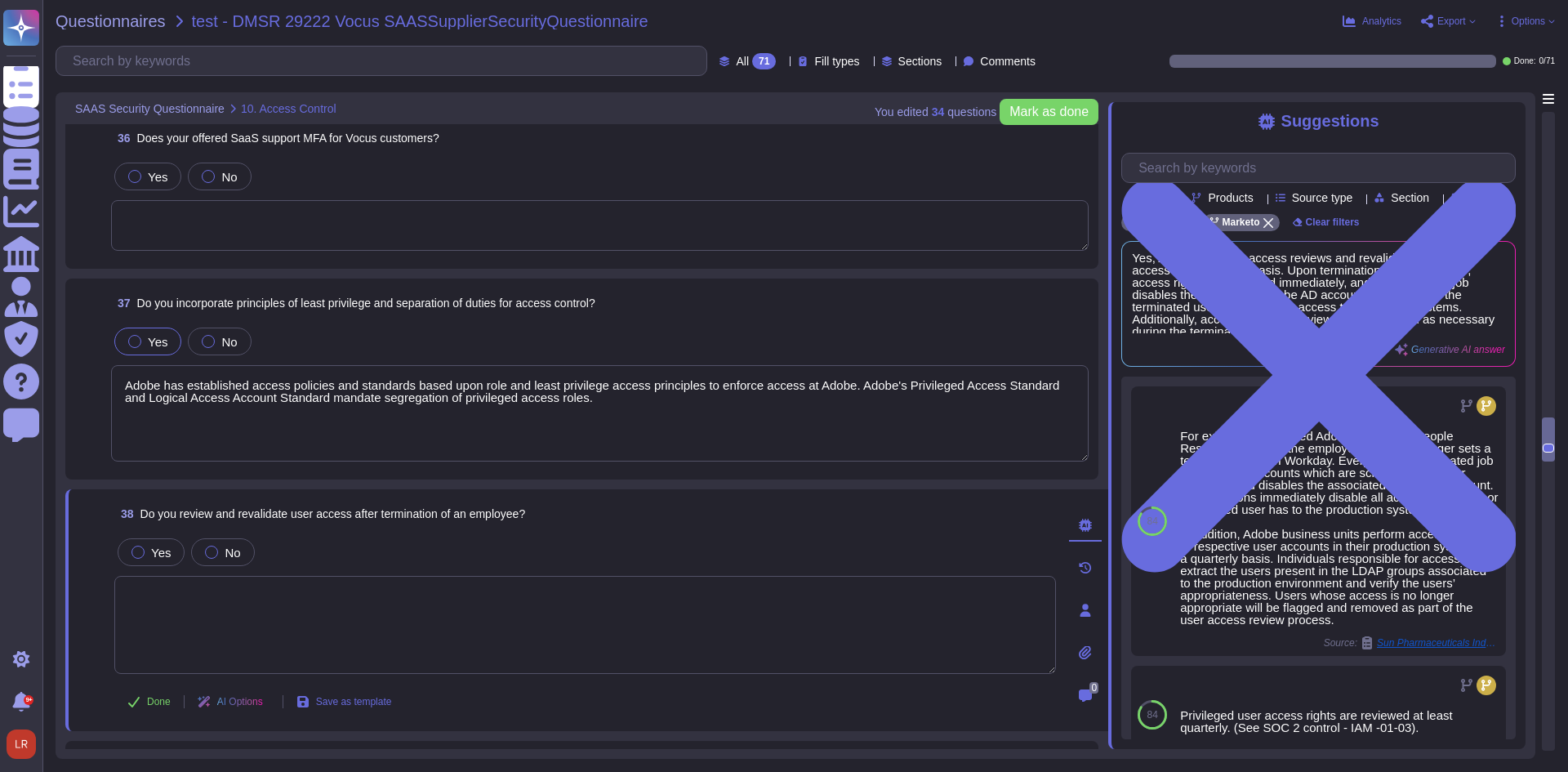
click at [274, 604] on textarea at bounding box center [585, 625] width 942 height 98
click at [383, 512] on span "Do you review and revalidate user access after termination of an employee?" at bounding box center [334, 513] width 386 height 13
copy span "Do you review and revalidate user access after termination of an employee?"
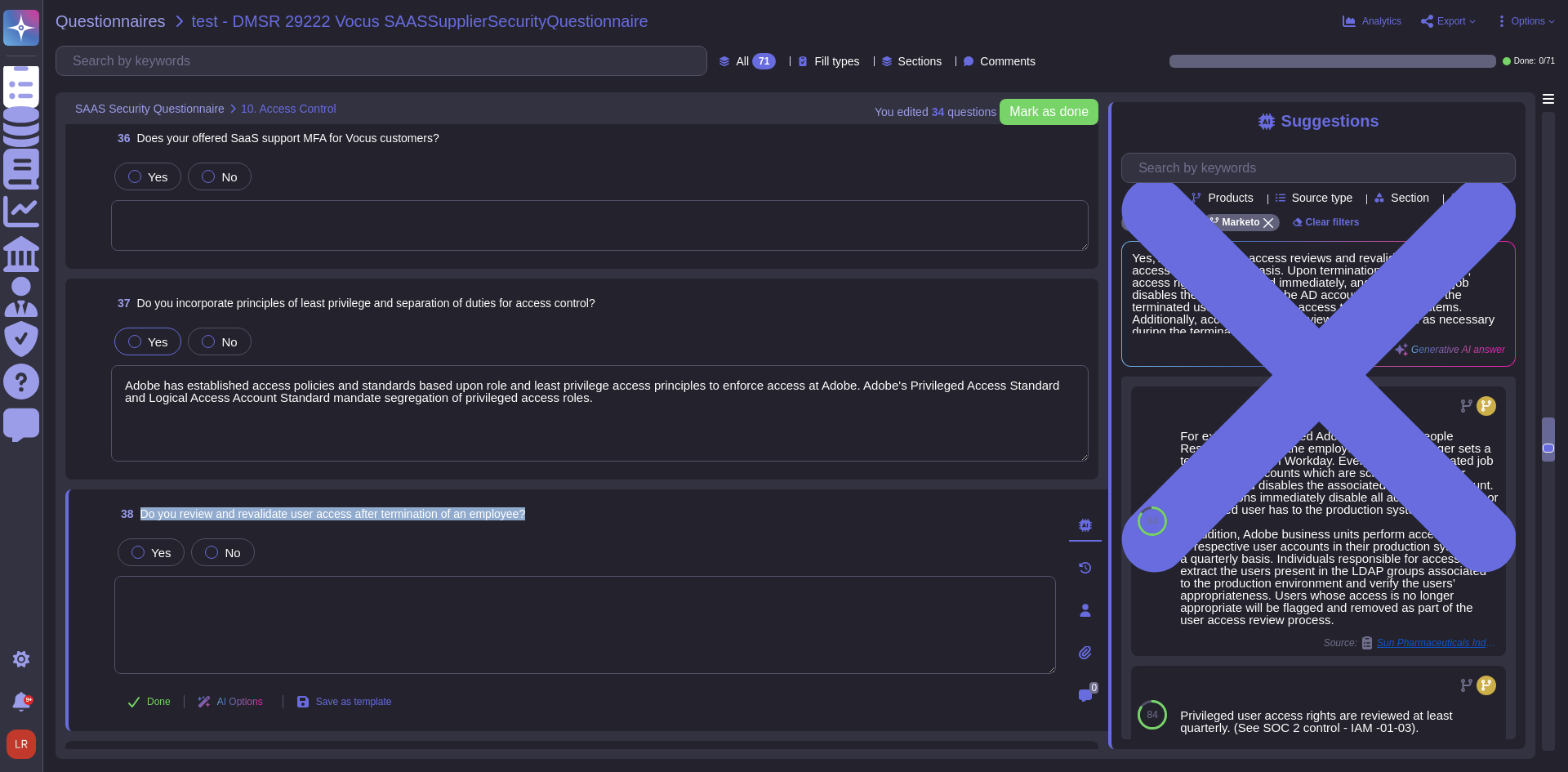
drag, startPoint x: 655, startPoint y: 614, endPoint x: 676, endPoint y: 604, distance: 23.3
click at [655, 614] on textarea at bounding box center [585, 625] width 942 height 98
click at [1506, 318] on div "Yes, Adobe performs access reviews and revalidations of user access on a quarte…" at bounding box center [1319, 304] width 393 height 124
click at [1509, 317] on div "Yes, Adobe performs access reviews and revalidations of user access on a quarte…" at bounding box center [1319, 304] width 393 height 124
click at [1284, 312] on span "Yes, Adobe performs access reviews and revalidations of user access on a quarte…" at bounding box center [1290, 292] width 318 height 82
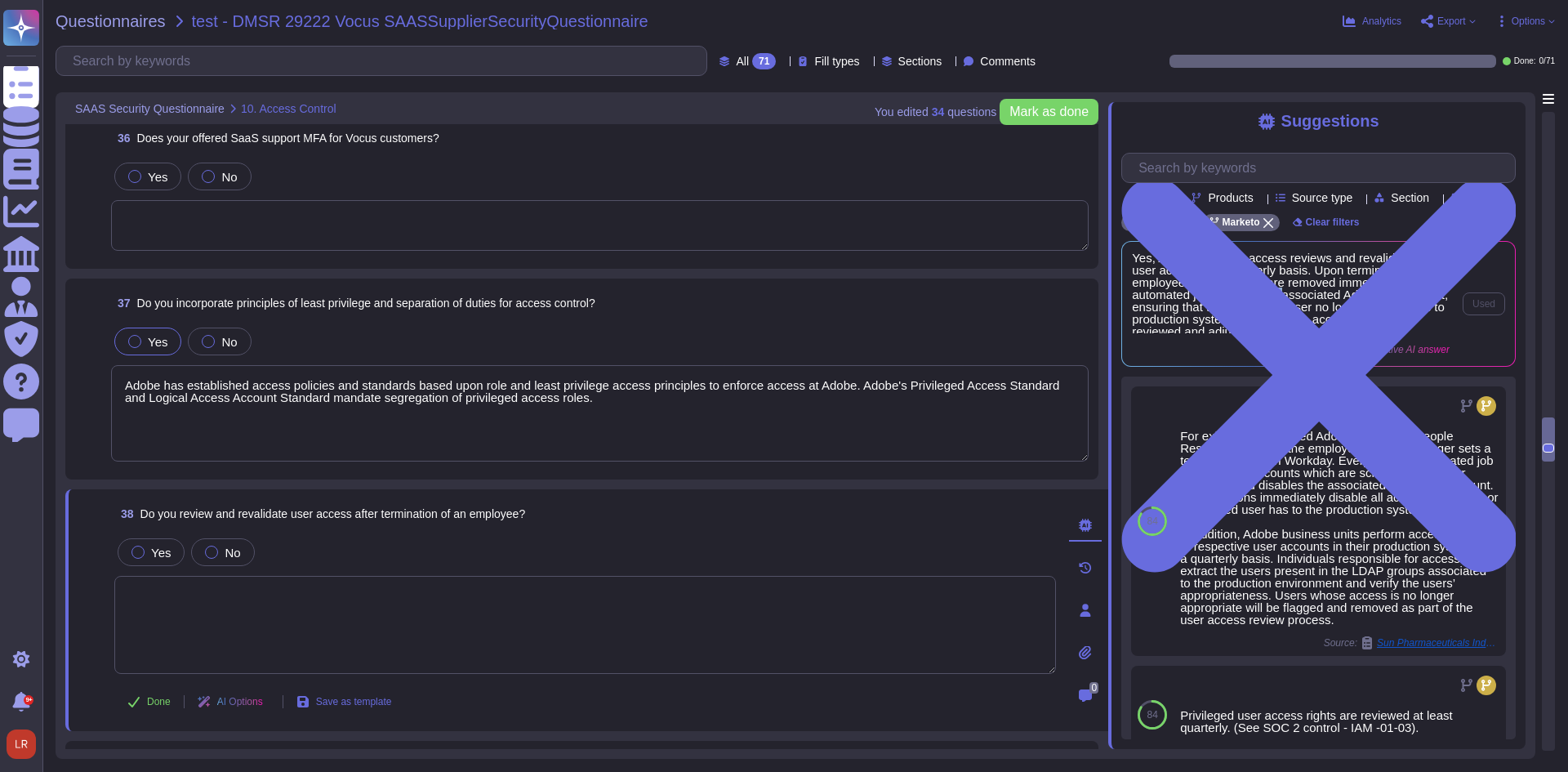
click at [1284, 312] on span "Yes, Adobe performs access reviews and revalidations of user access on a quarte…" at bounding box center [1290, 292] width 318 height 82
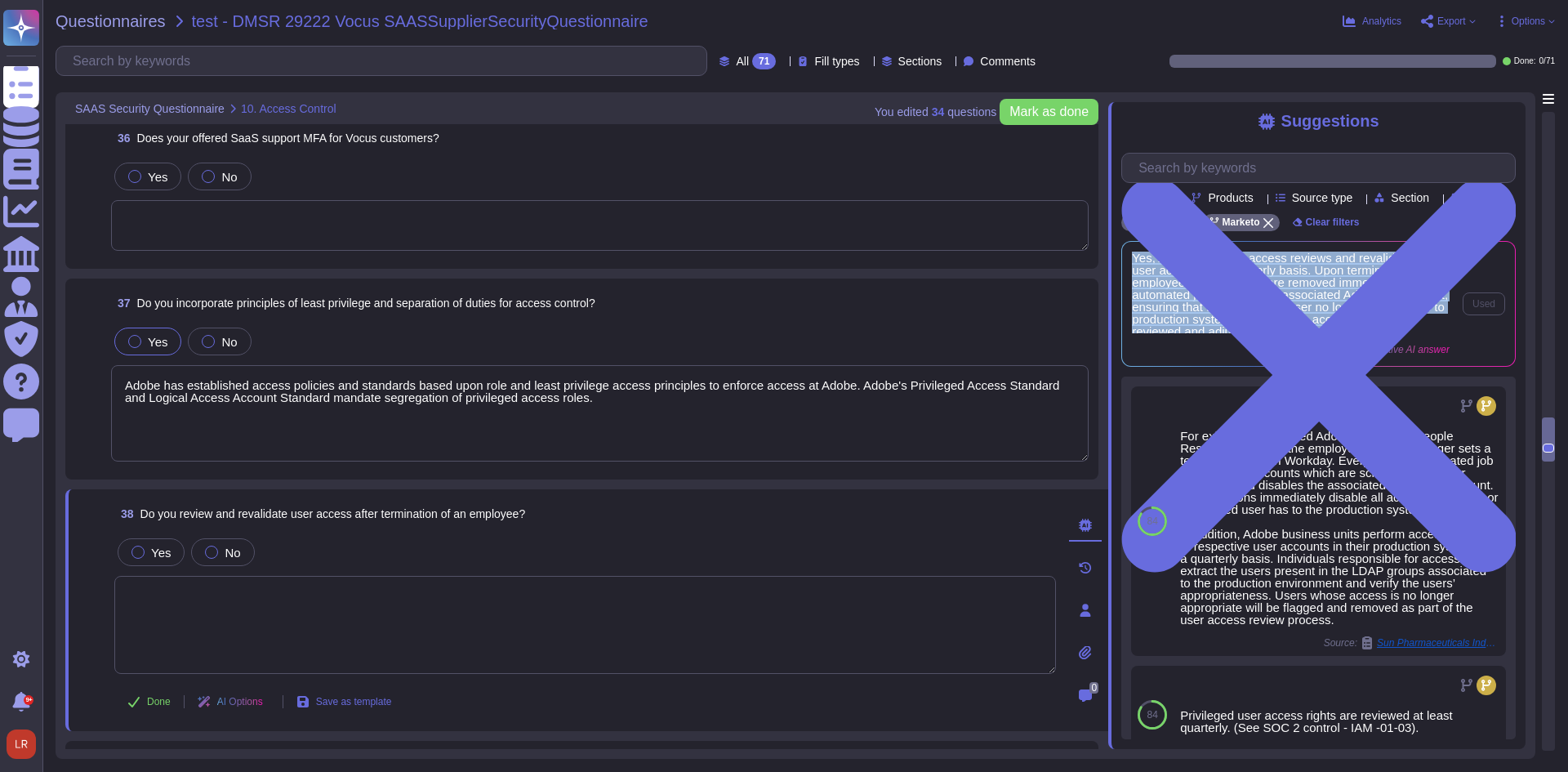
click at [1284, 312] on span "Yes, Adobe performs access reviews and revalidations of user access on a quarte…" at bounding box center [1290, 292] width 318 height 82
copy div "Yes, Adobe performs access reviews and revalidations of user access on a quarte…"
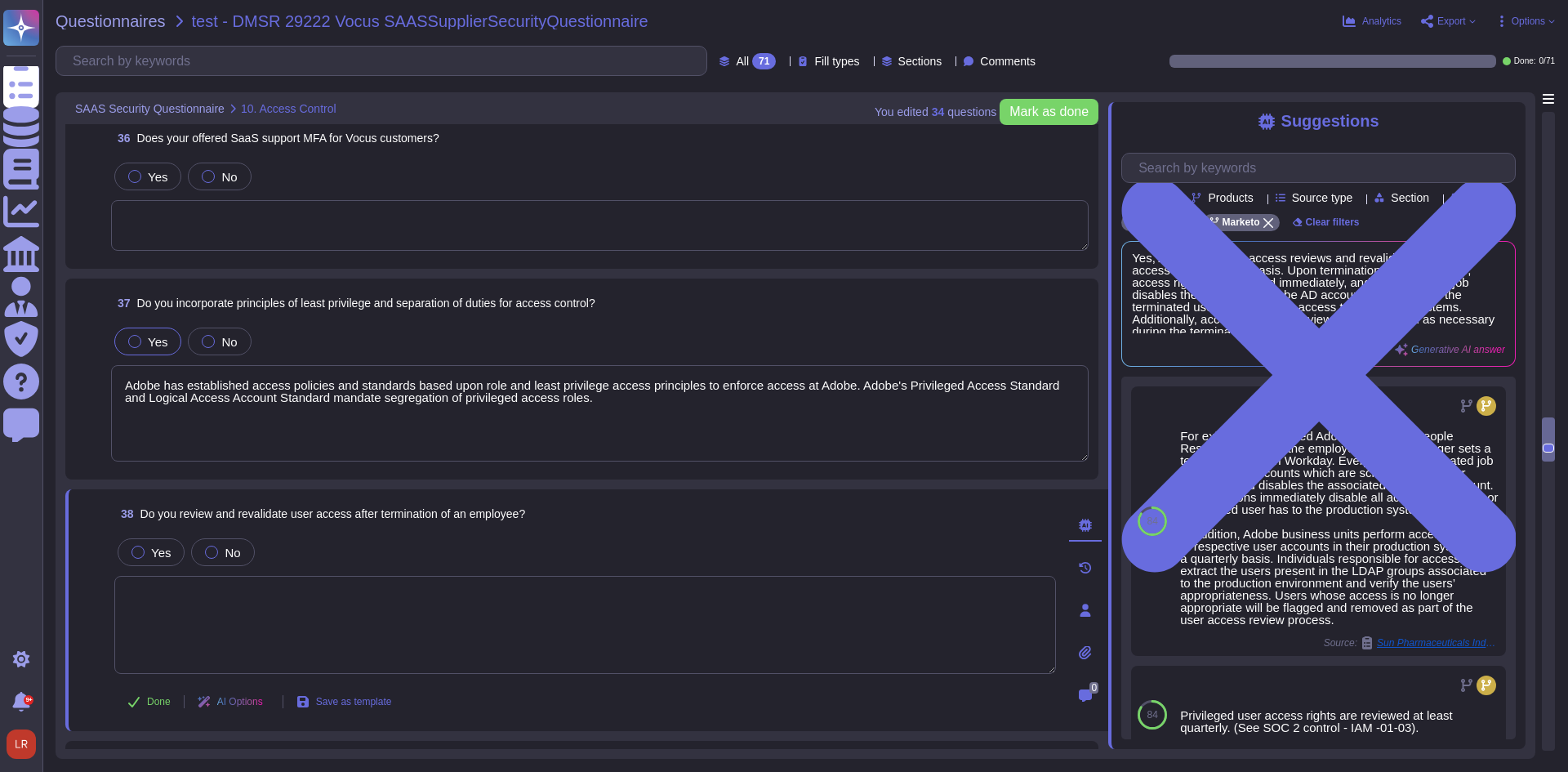
click at [589, 603] on textarea at bounding box center [585, 625] width 942 height 98
click at [525, 612] on textarea at bounding box center [585, 625] width 942 height 98
click at [512, 431] on textarea "Adobe has established access policies and standards based upon role and least p…" at bounding box center [600, 413] width 978 height 96
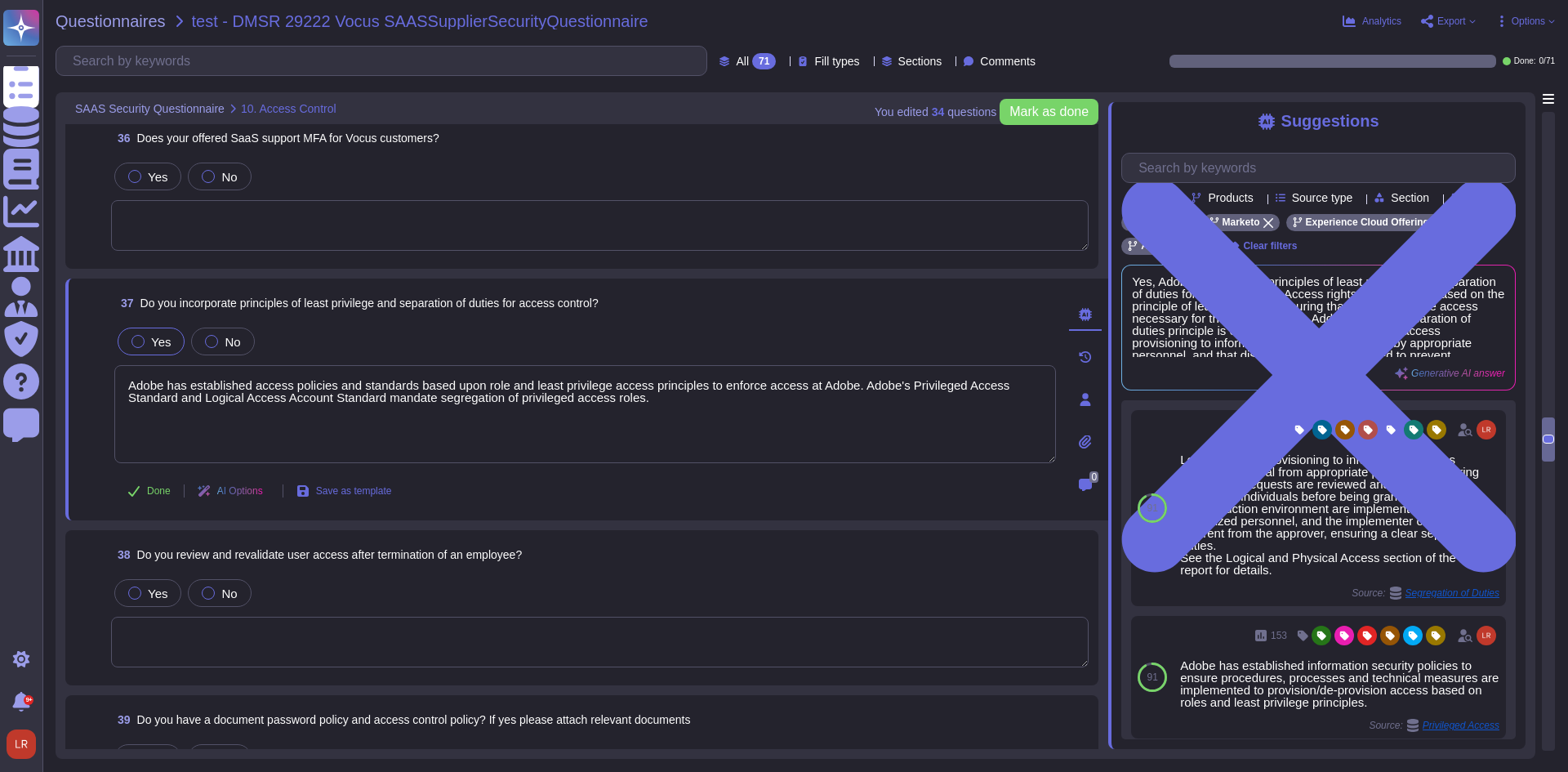
click at [444, 639] on textarea at bounding box center [600, 641] width 978 height 51
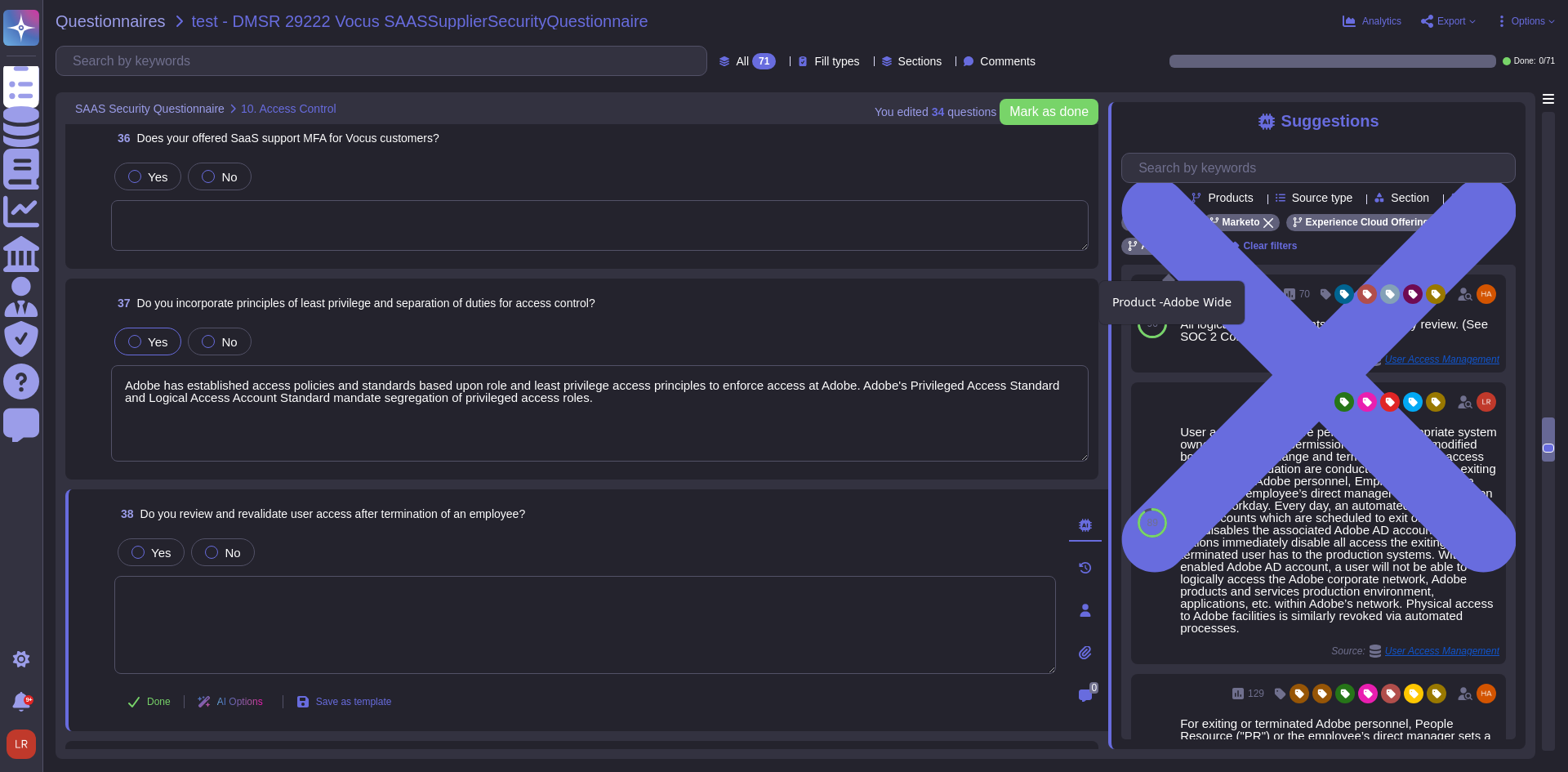
click at [1208, 251] on icon at bounding box center [1205, 247] width 10 height 10
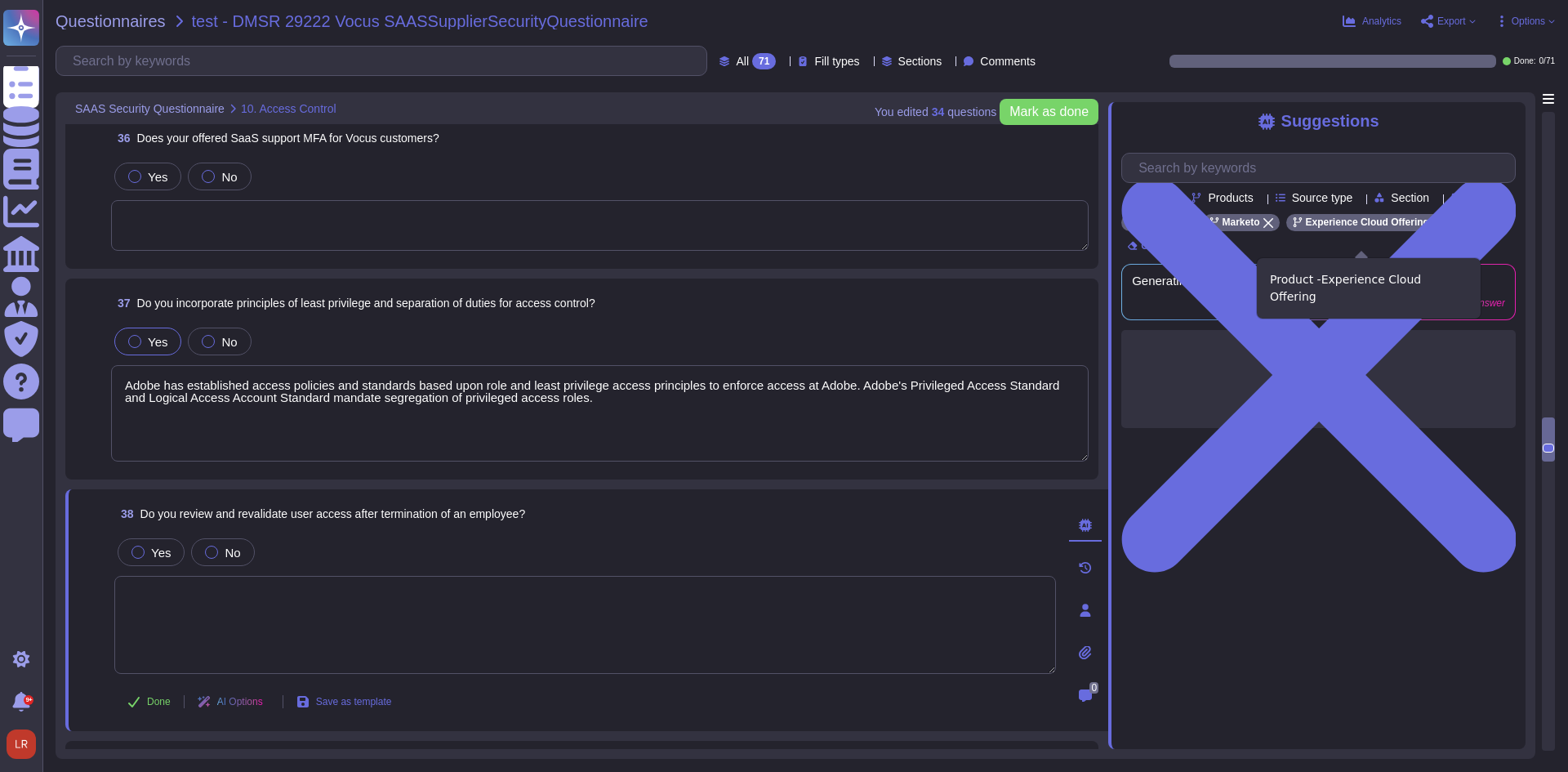
click at [1433, 228] on icon at bounding box center [1437, 222] width 10 height 10
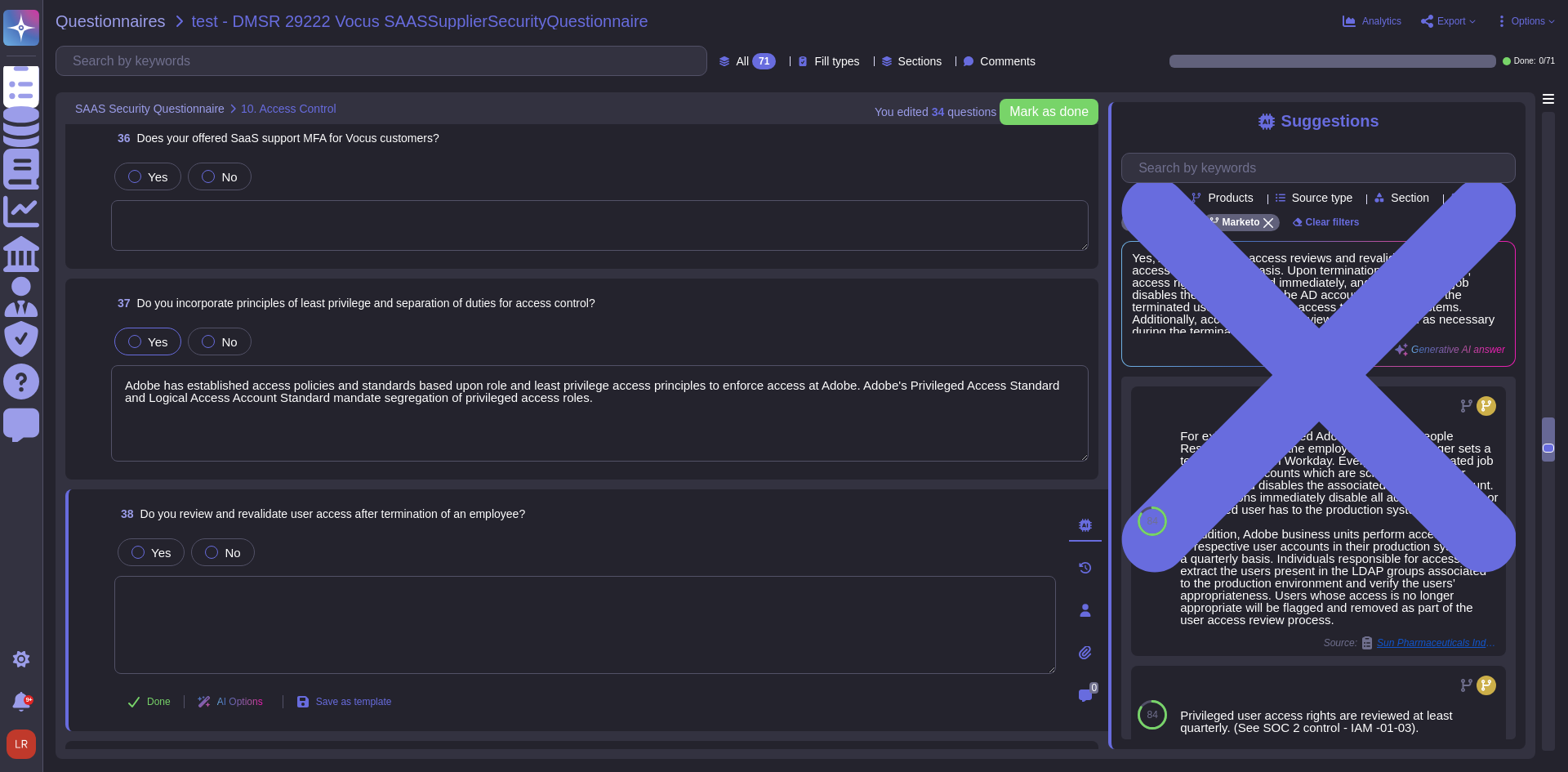
click at [666, 413] on textarea "Adobe has established access policies and standards based upon role and least p…" at bounding box center [600, 413] width 978 height 96
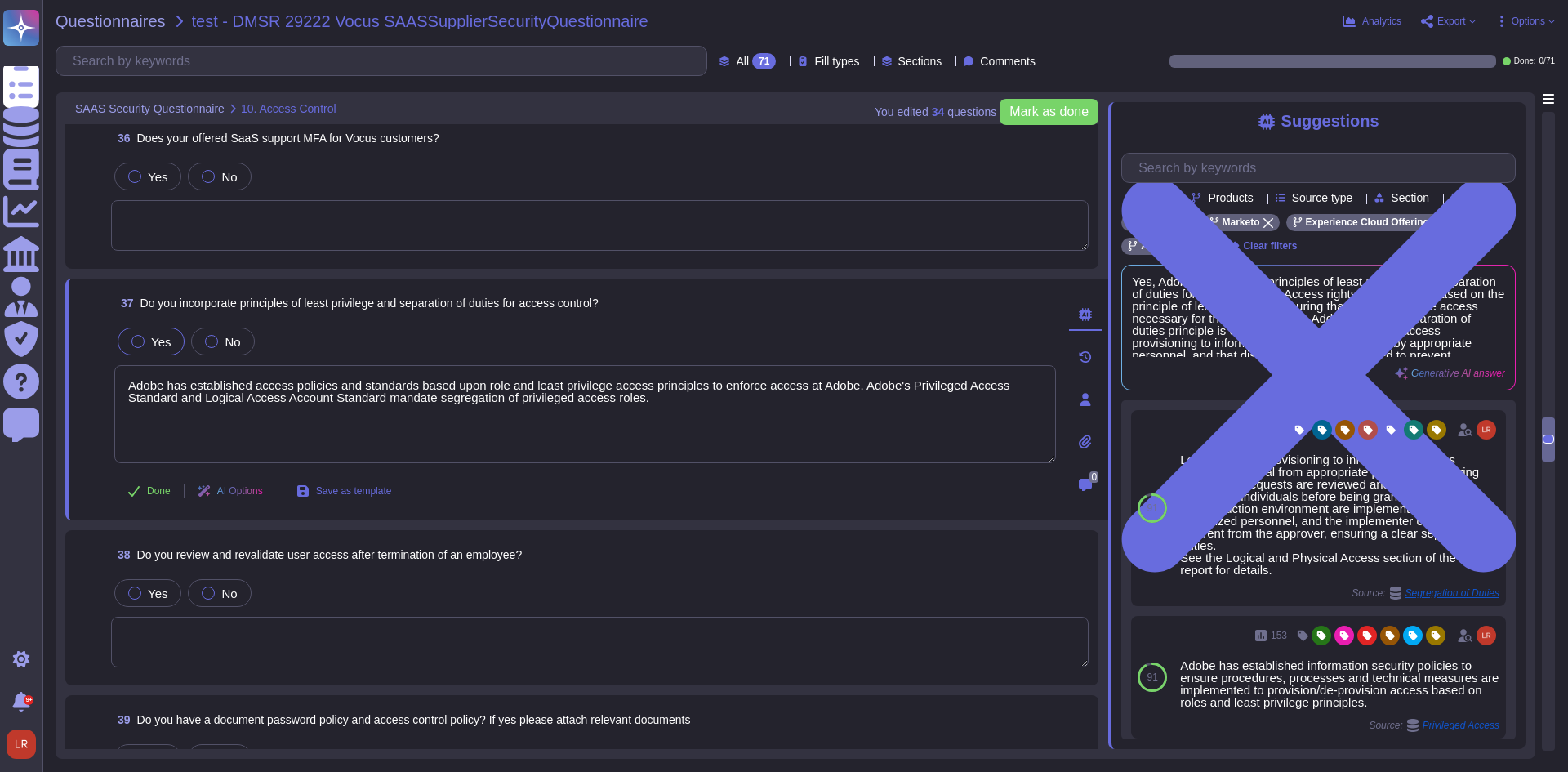
click at [478, 633] on textarea at bounding box center [600, 641] width 978 height 51
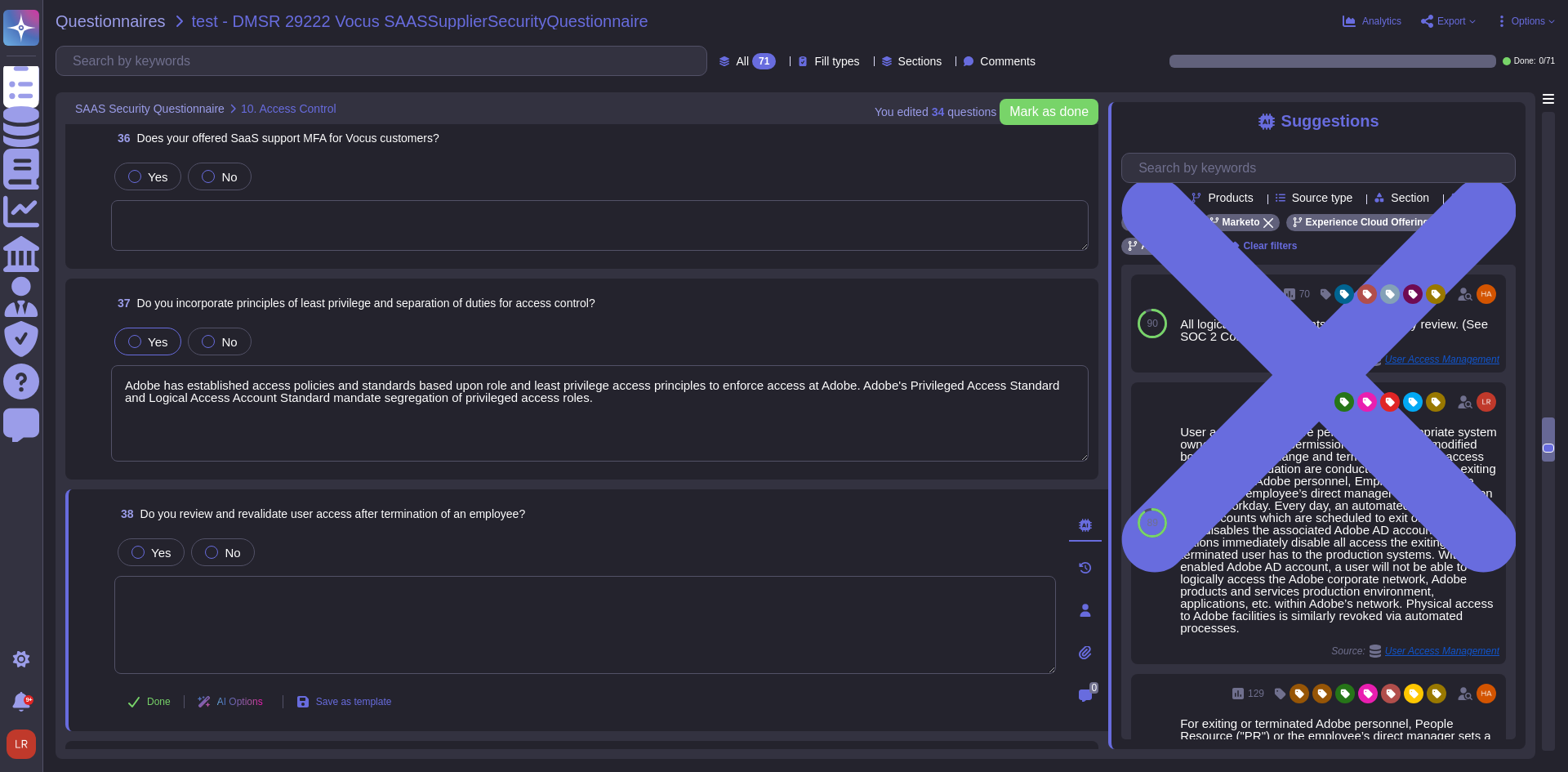
click at [270, 703] on icon at bounding box center [270, 703] width 0 height 0
click at [452, 639] on textarea at bounding box center [585, 625] width 942 height 98
click at [1433, 228] on icon at bounding box center [1437, 222] width 10 height 10
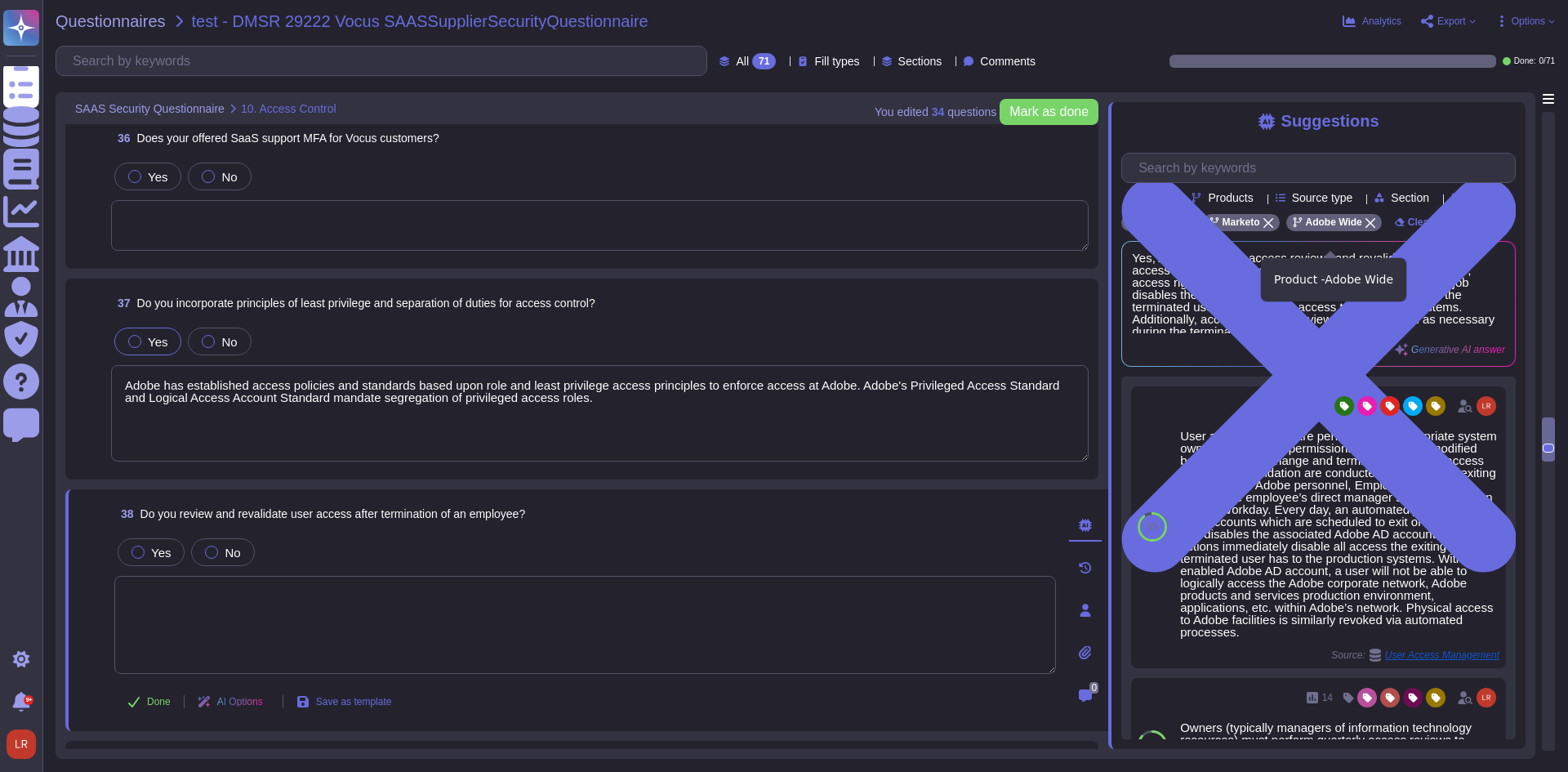
click at [1365, 228] on icon at bounding box center [1370, 222] width 10 height 10
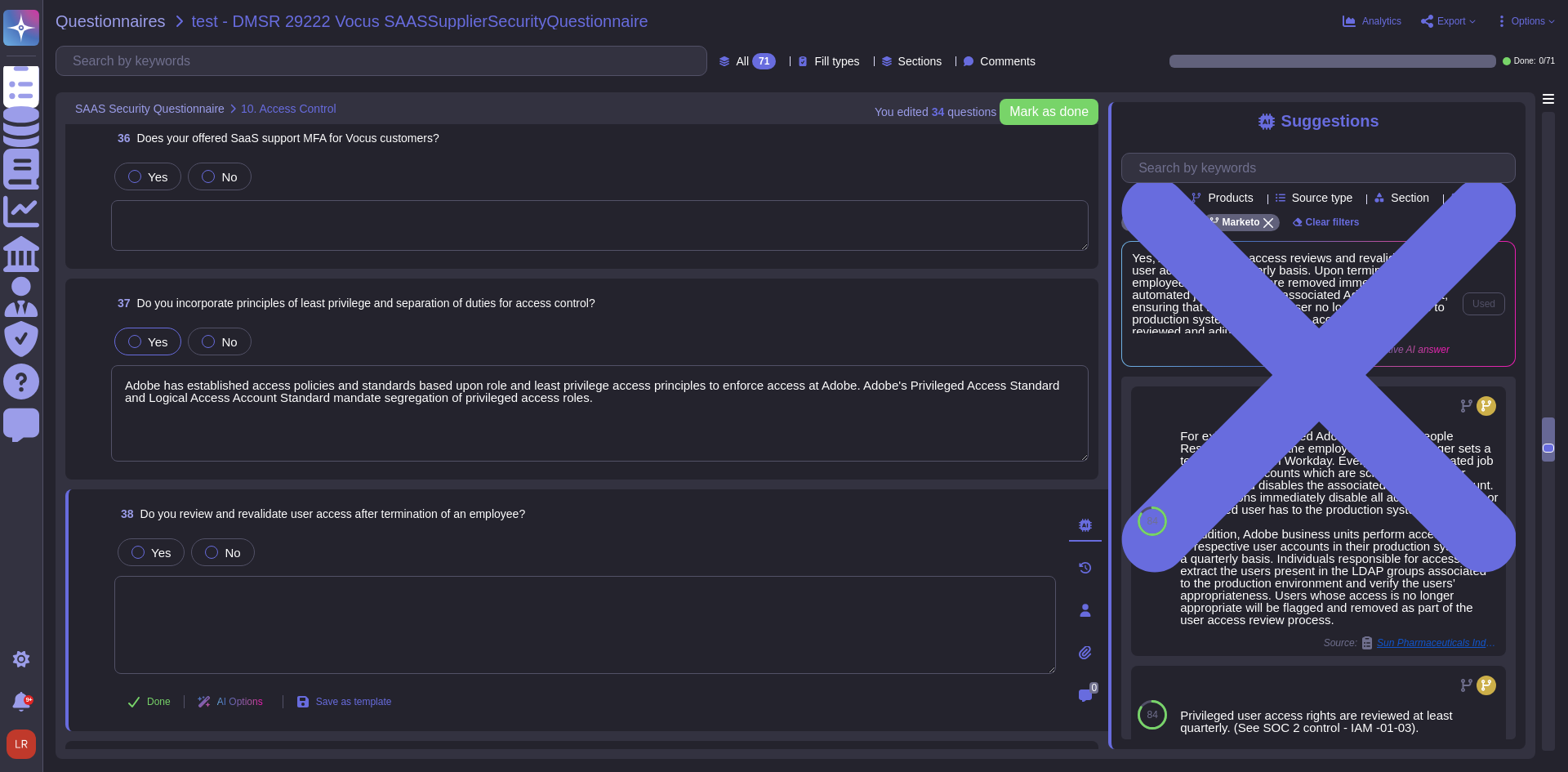
click at [1413, 323] on span "Yes, Adobe performs access reviews and revalidations of user access on a quarte…" at bounding box center [1290, 292] width 318 height 82
click at [1358, 326] on span "Yes, Adobe performs access reviews and revalidations of user access on a quarte…" at bounding box center [1290, 292] width 318 height 82
click at [1322, 325] on span "Yes, Adobe performs access reviews and revalidations of user access on a quarte…" at bounding box center [1290, 292] width 318 height 82
click at [1087, 531] on icon at bounding box center [1085, 525] width 13 height 13
click at [1090, 522] on icon at bounding box center [1085, 525] width 13 height 13
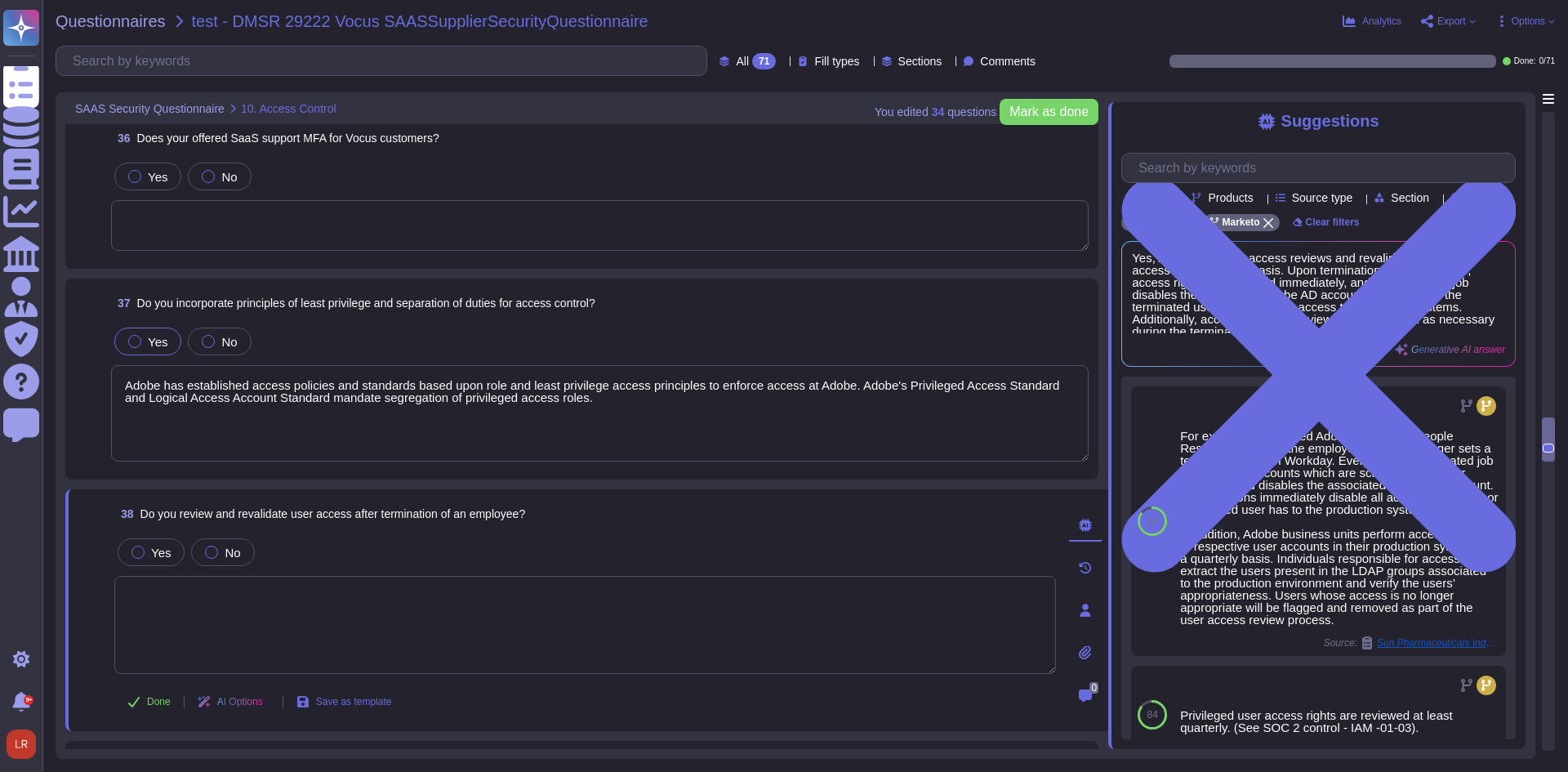
click at [1086, 525] on icon at bounding box center [1085, 525] width 13 height 13
click at [511, 616] on textarea at bounding box center [585, 625] width 942 height 98
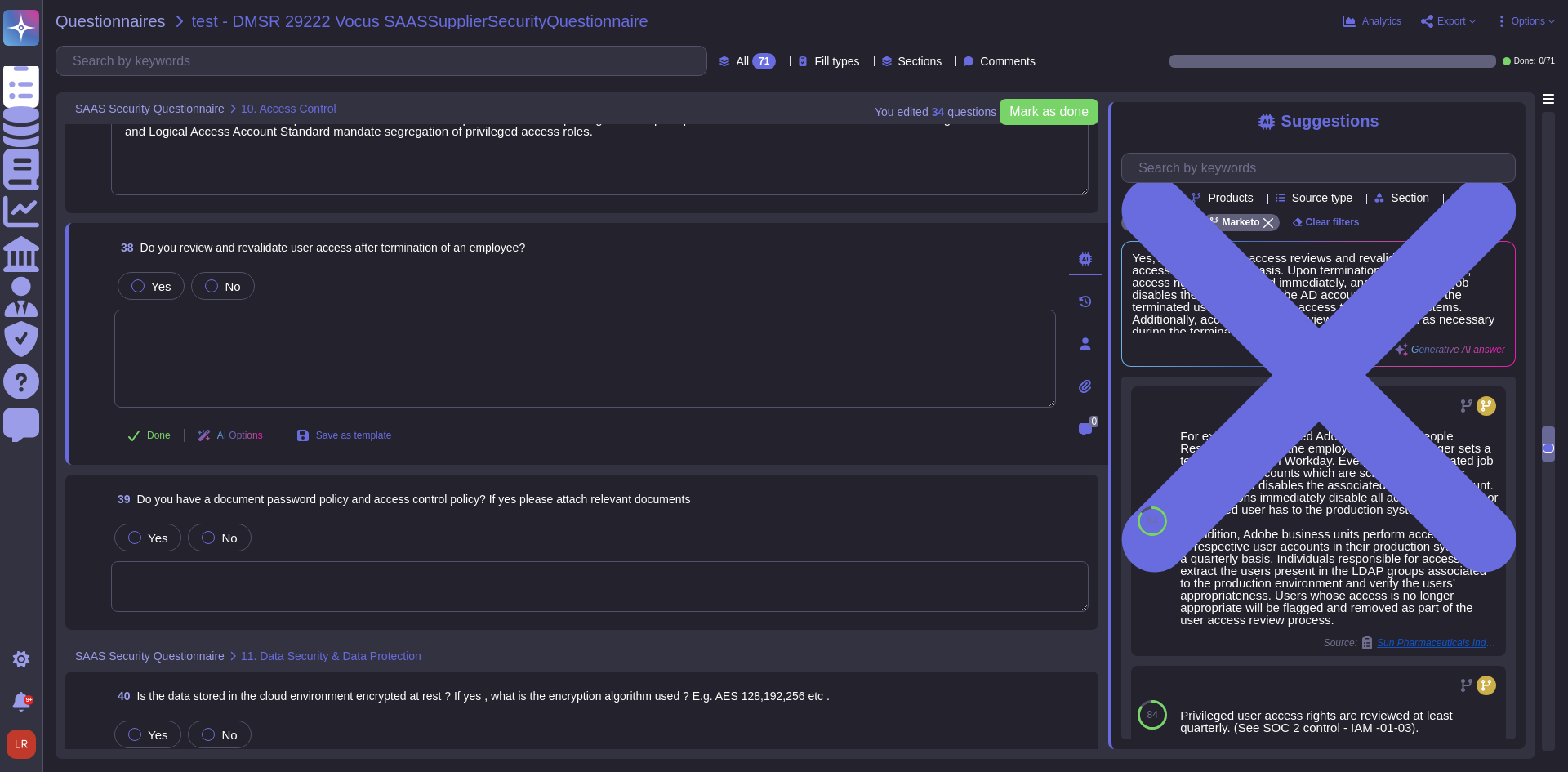
scroll to position [7517, 0]
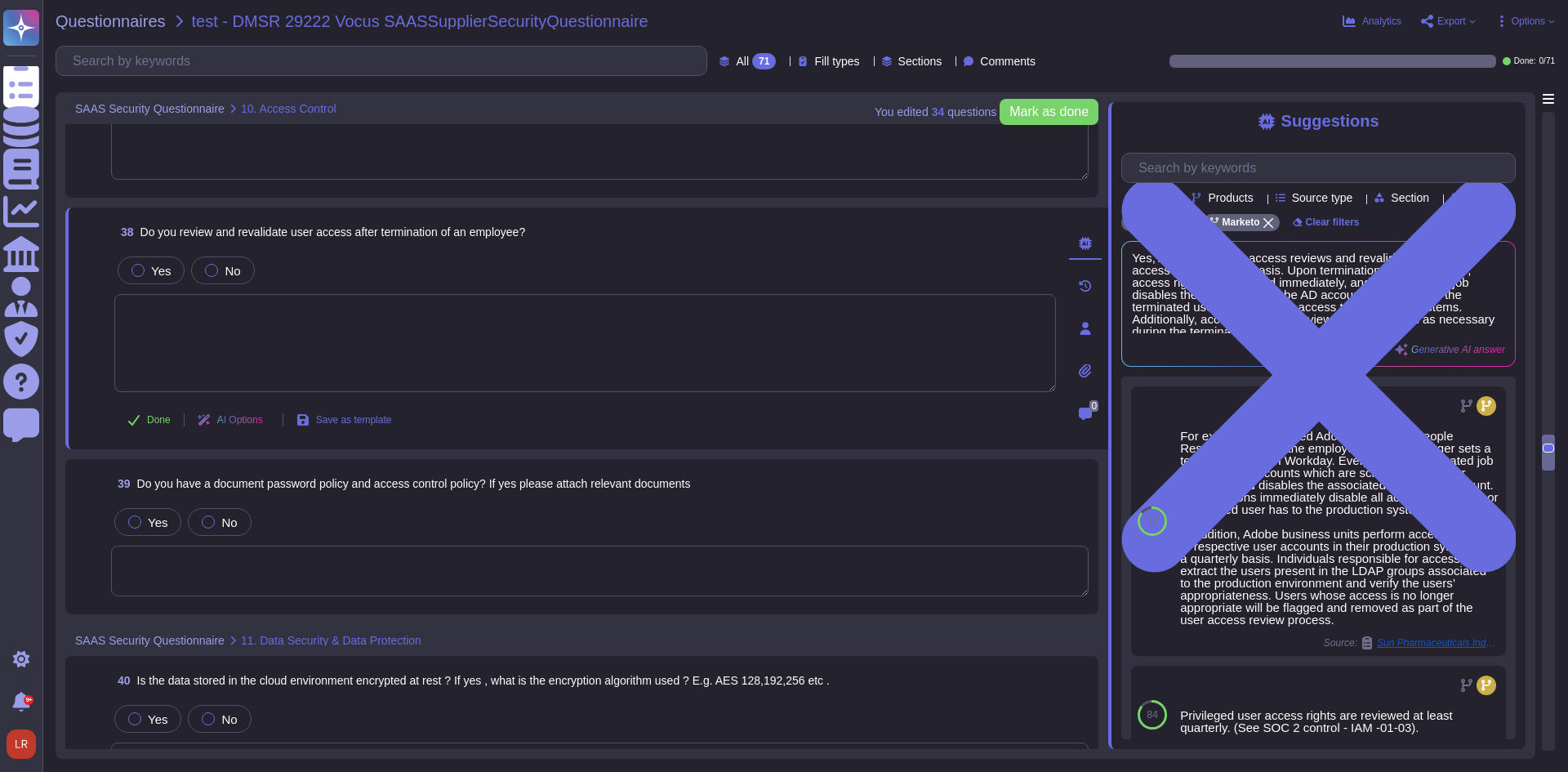
click at [411, 555] on textarea at bounding box center [600, 571] width 978 height 51
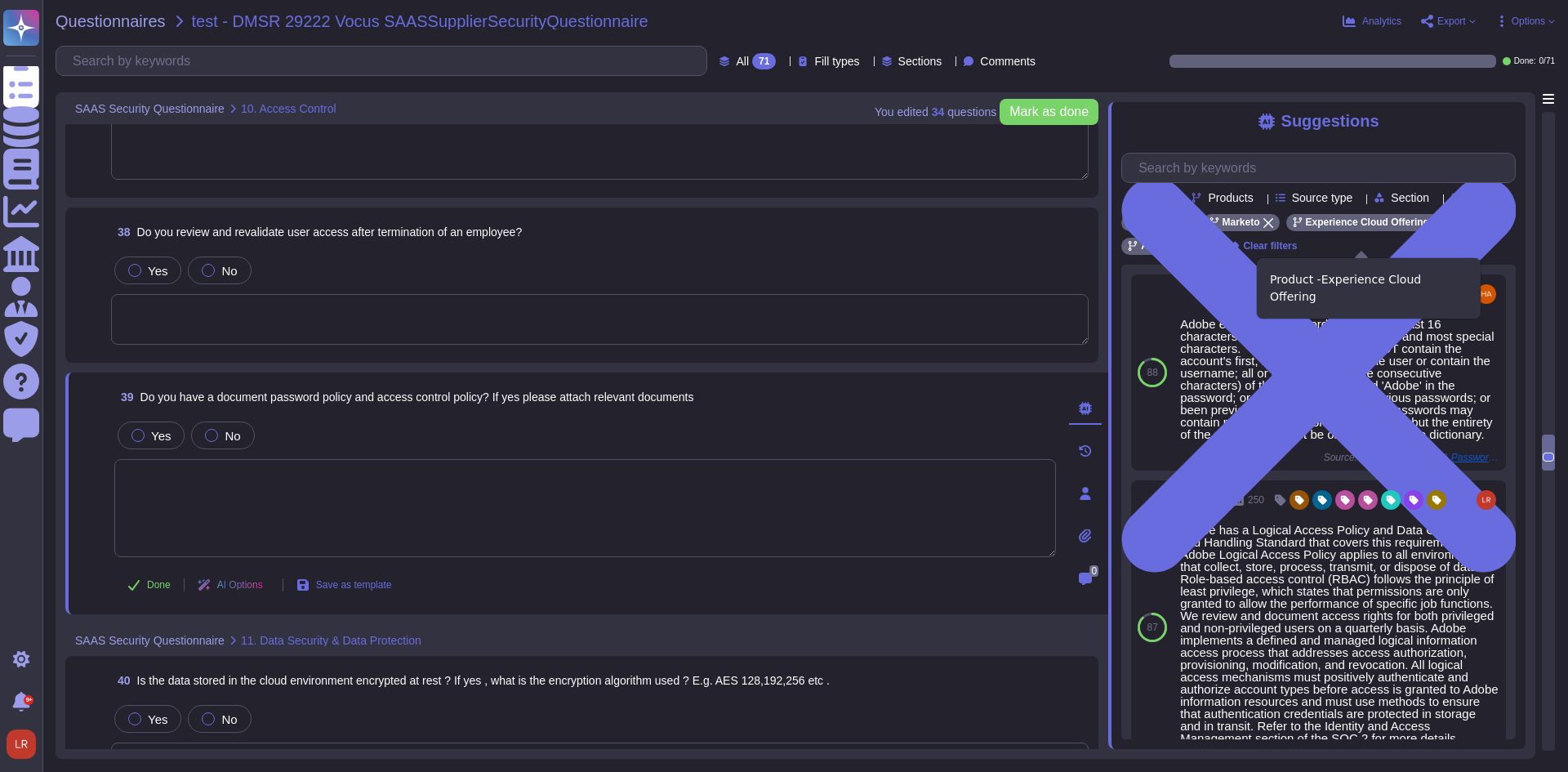
click at [1433, 228] on icon at bounding box center [1437, 222] width 10 height 10
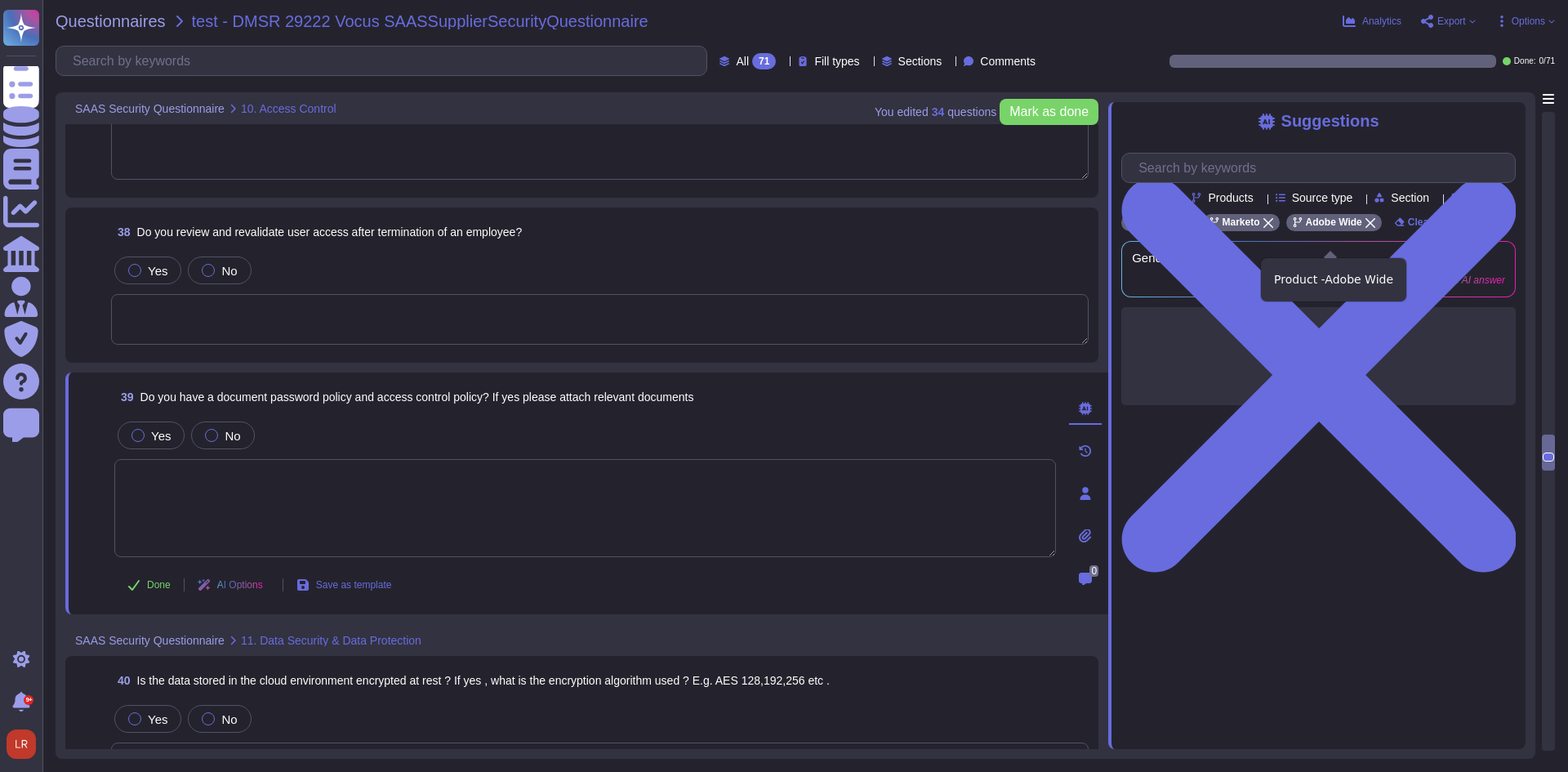
click at [1368, 228] on icon at bounding box center [1370, 222] width 10 height 10
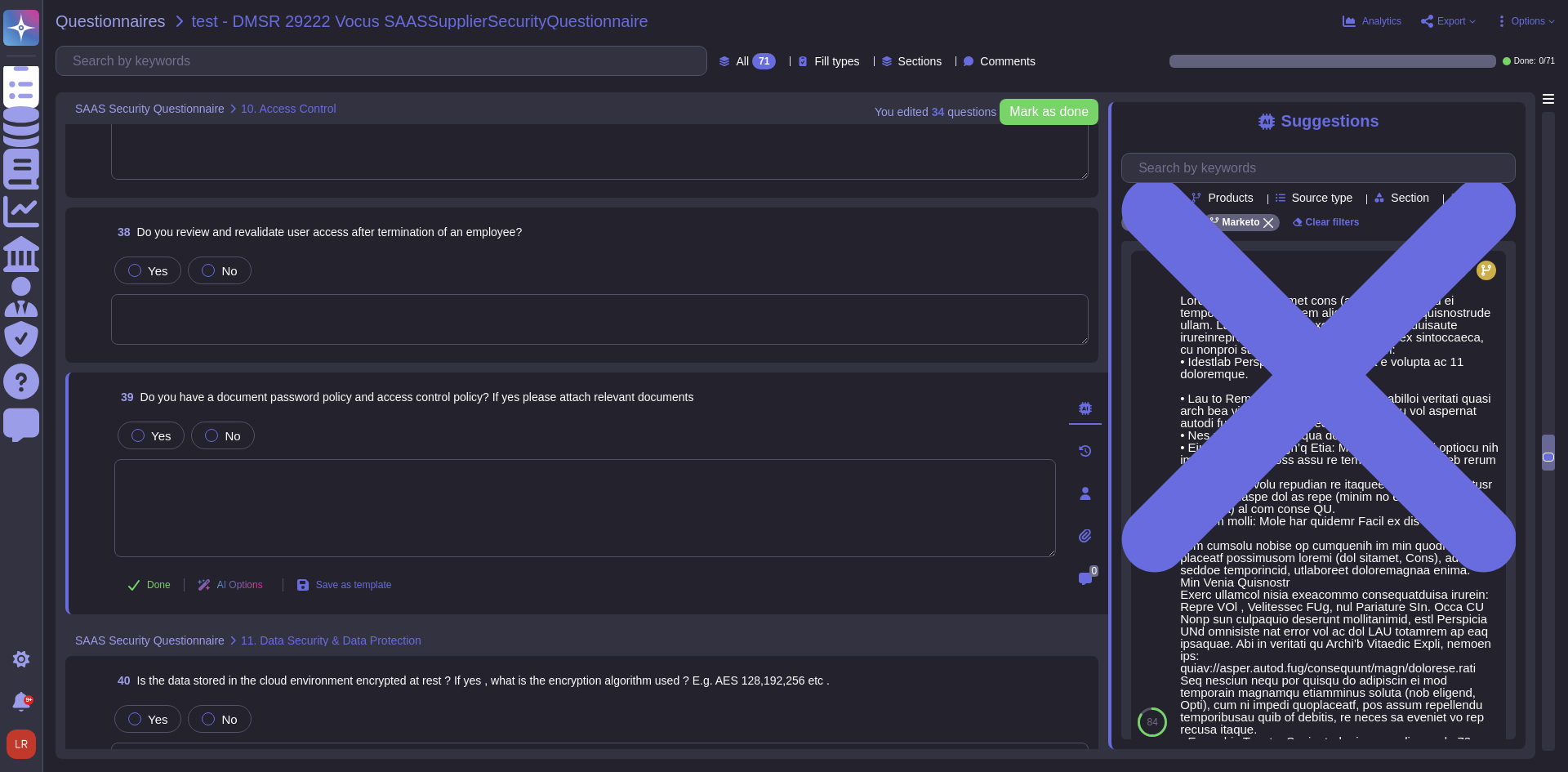
click at [264, 485] on textarea at bounding box center [585, 508] width 942 height 98
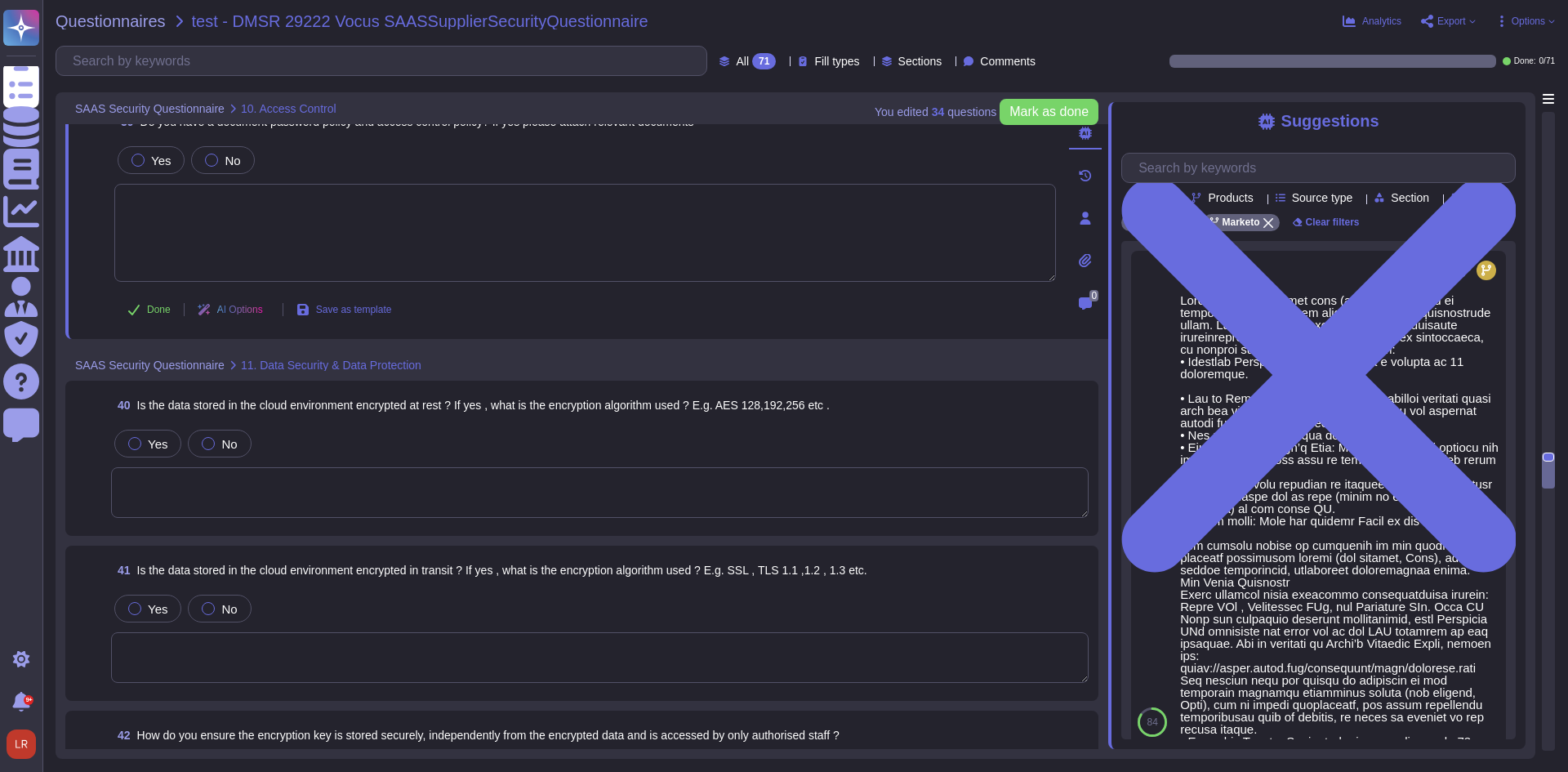
scroll to position [7790, 0]
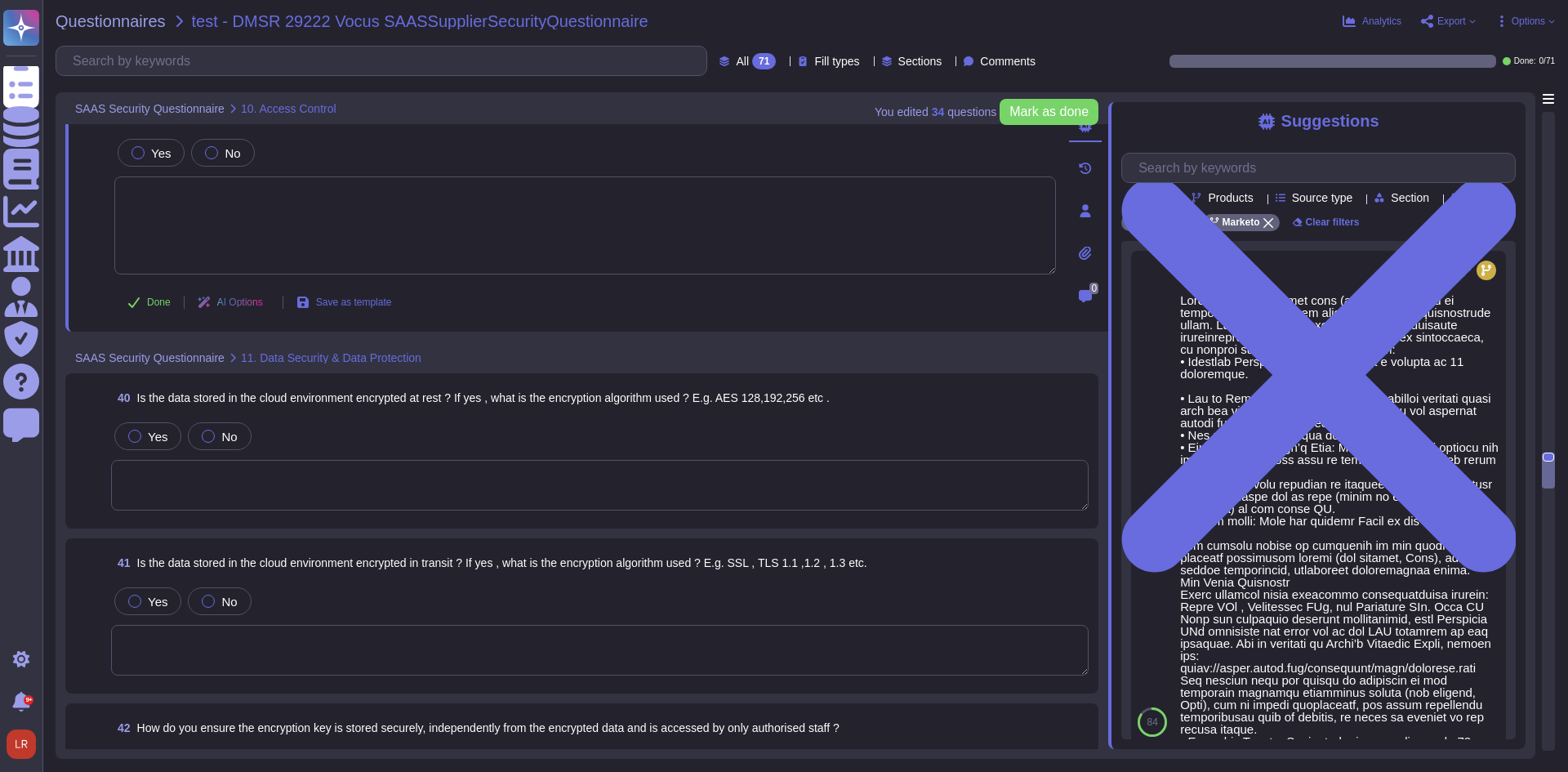
click at [286, 474] on textarea at bounding box center [600, 485] width 978 height 51
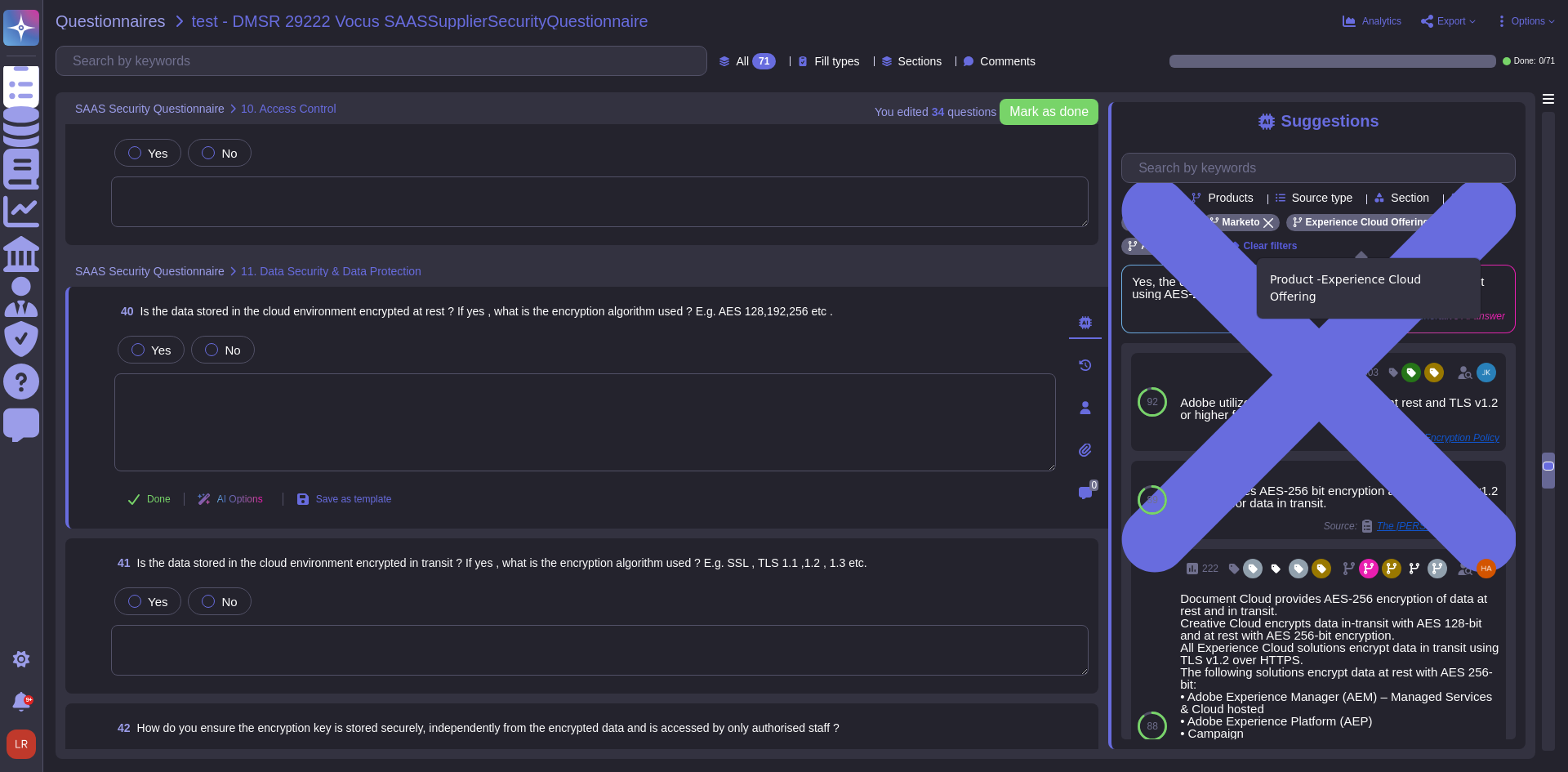
click at [1433, 228] on icon at bounding box center [1437, 222] width 10 height 10
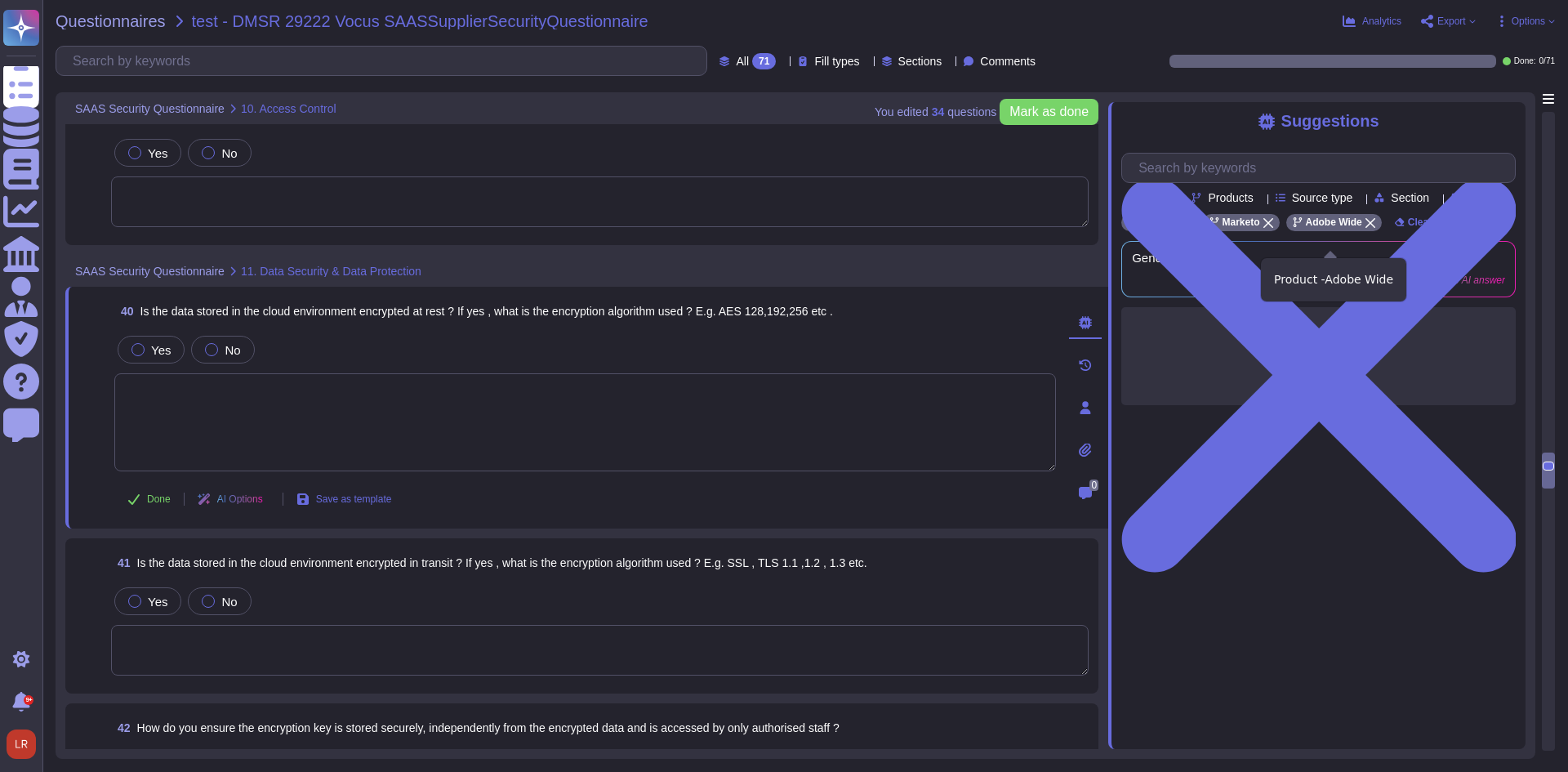
click at [1368, 228] on icon at bounding box center [1370, 222] width 10 height 10
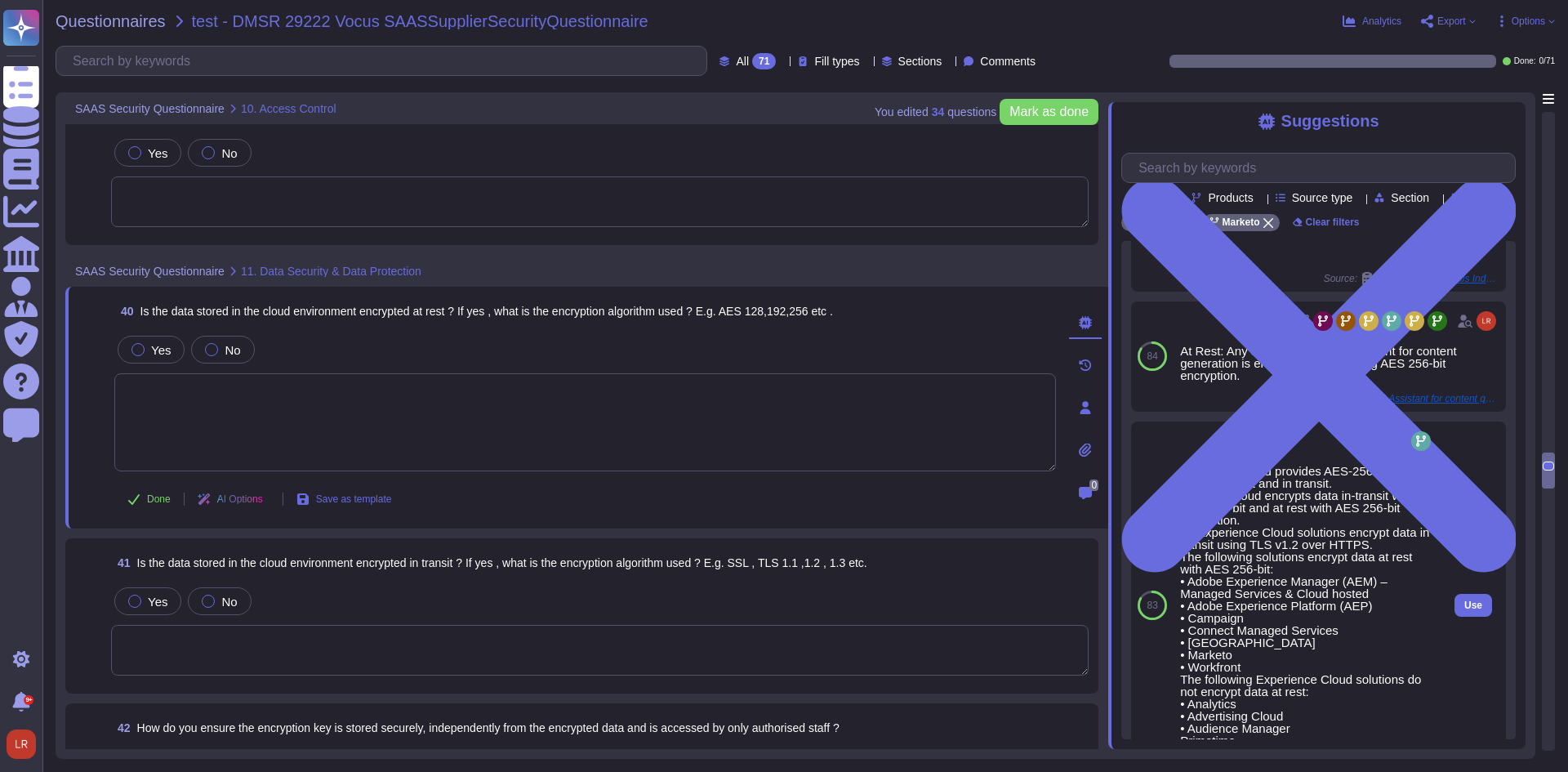
scroll to position [673, 0]
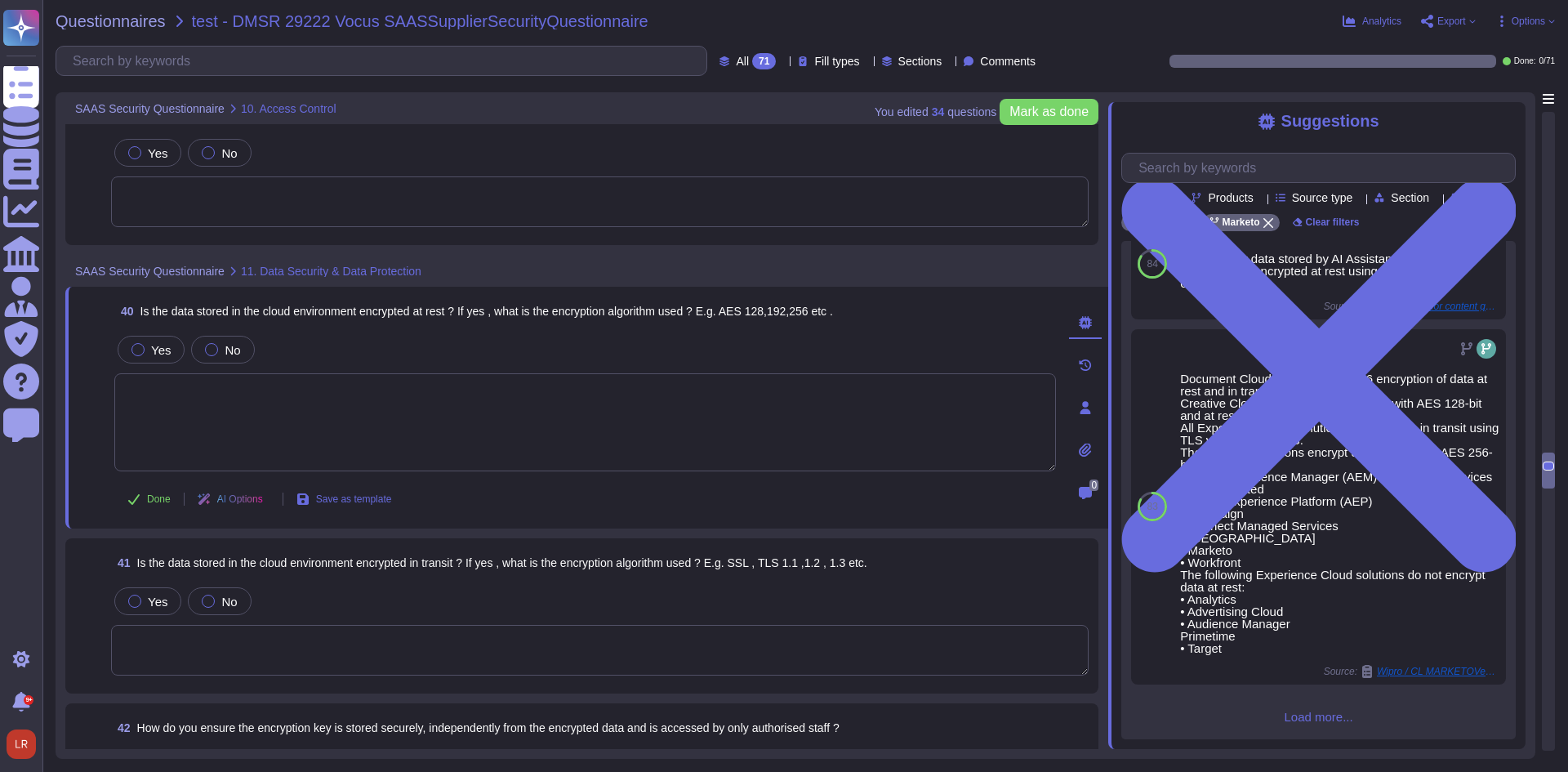
click at [278, 401] on textarea at bounding box center [585, 423] width 942 height 98
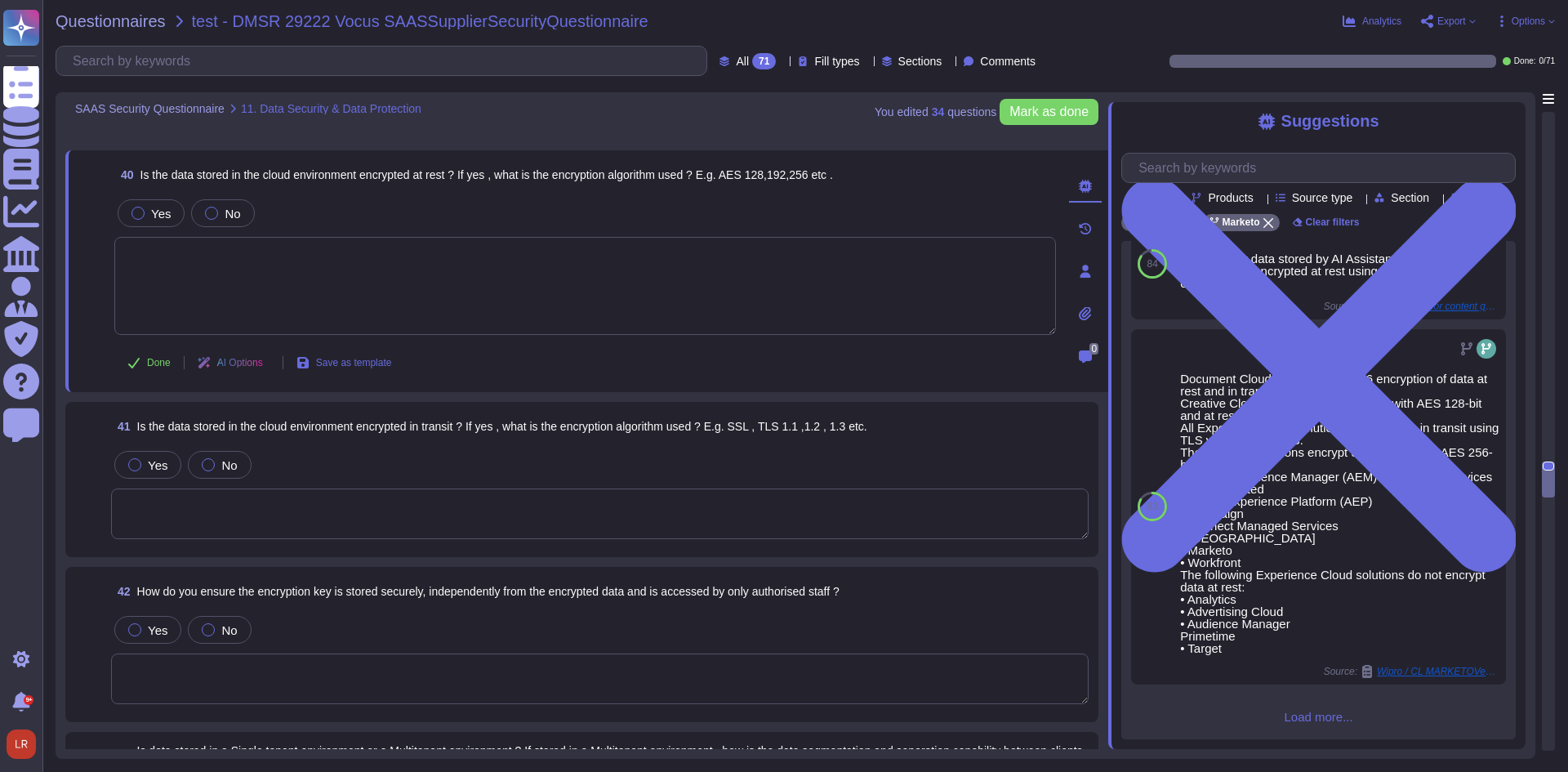
scroll to position [7925, 0]
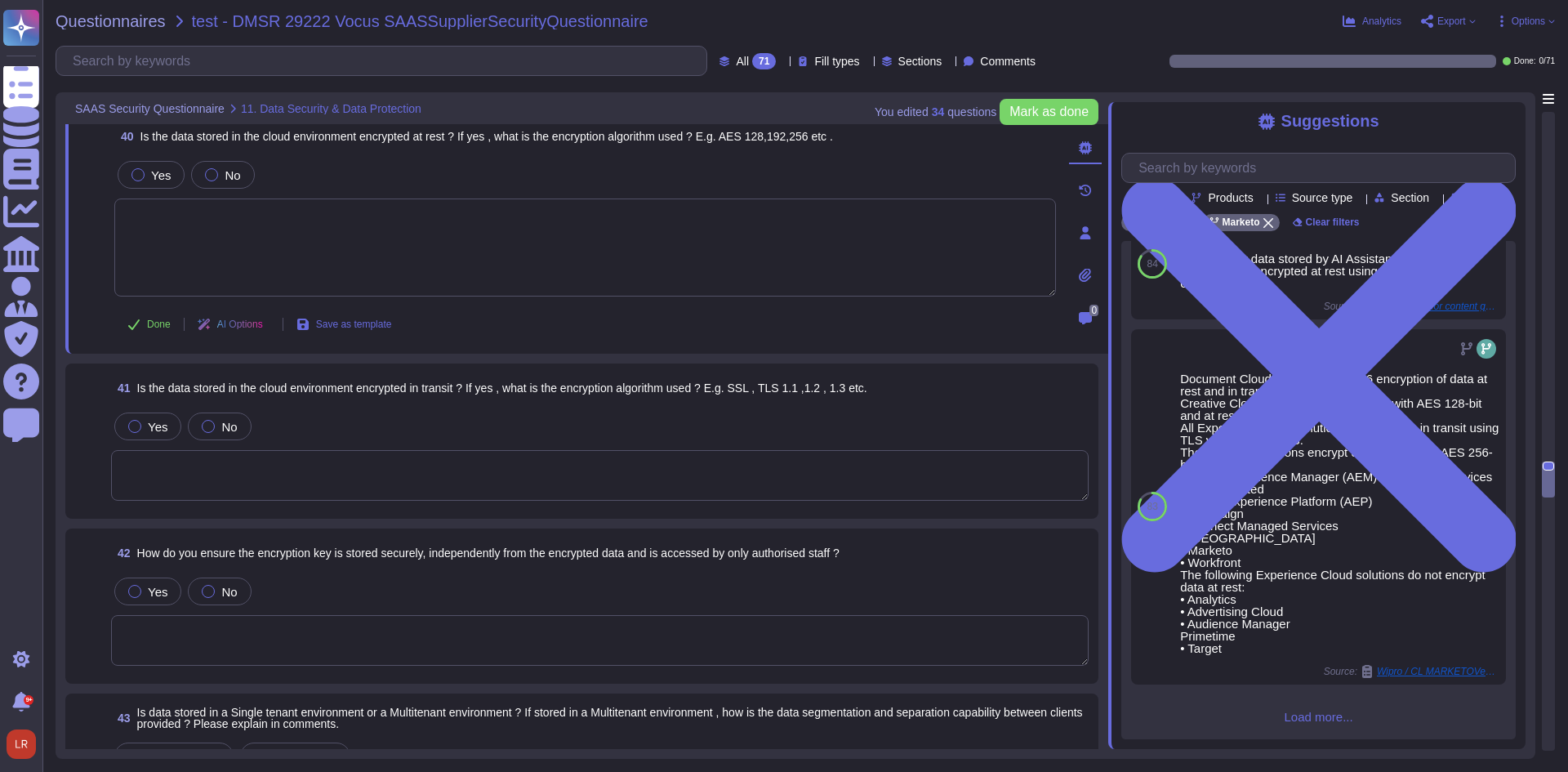
click at [381, 469] on textarea at bounding box center [600, 475] width 978 height 51
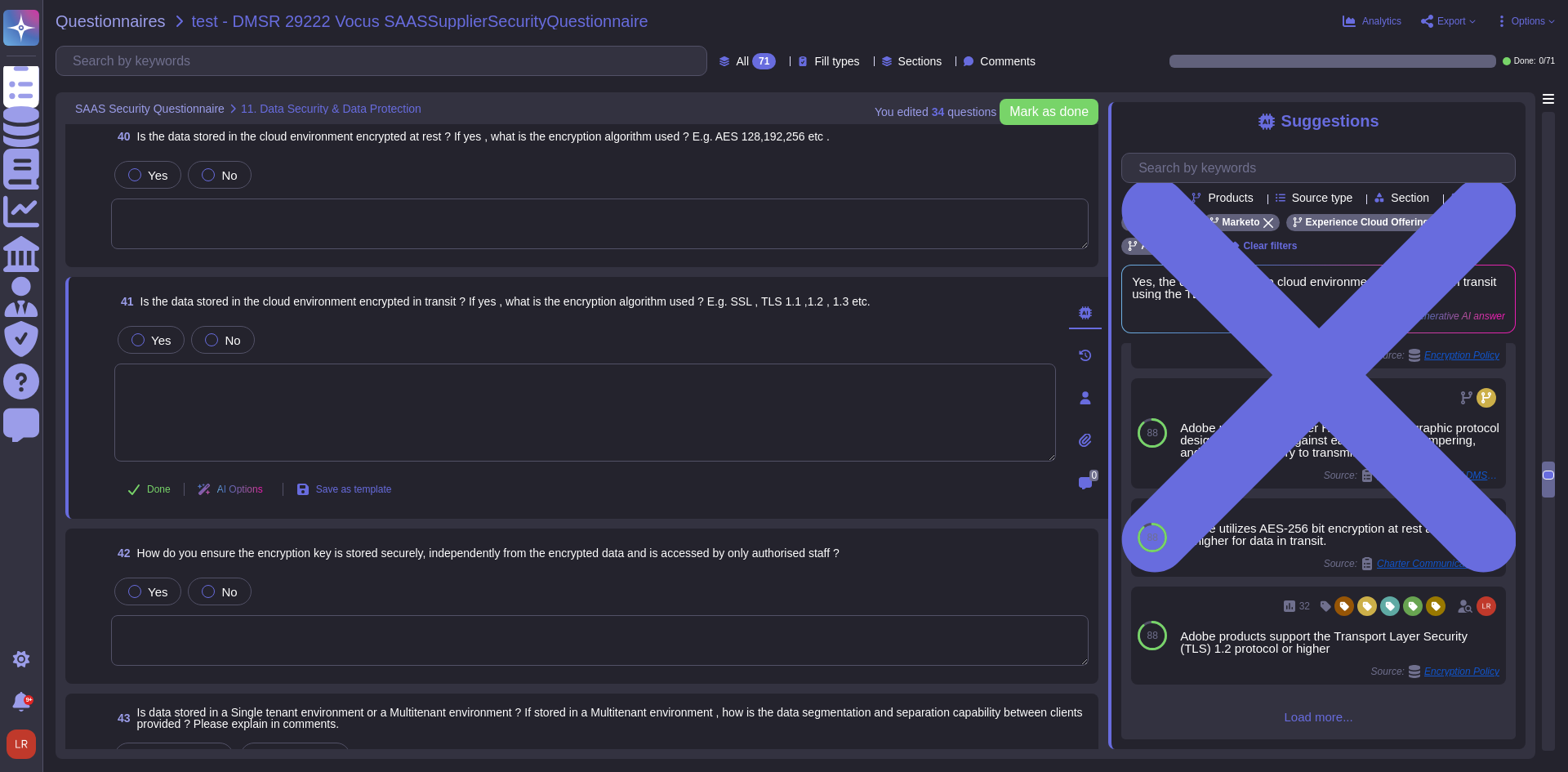
scroll to position [0, 0]
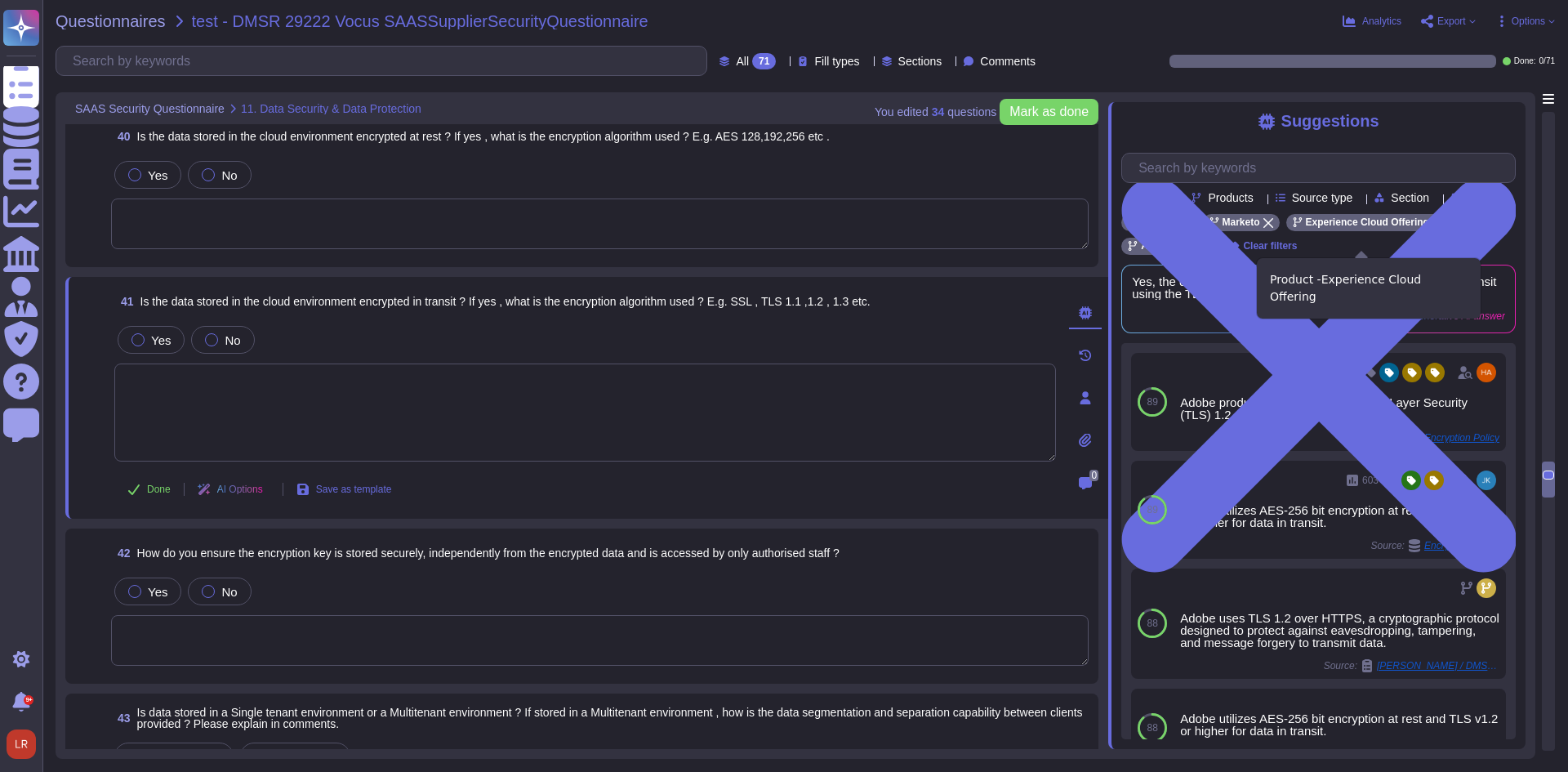
click at [1433, 228] on icon at bounding box center [1437, 222] width 10 height 10
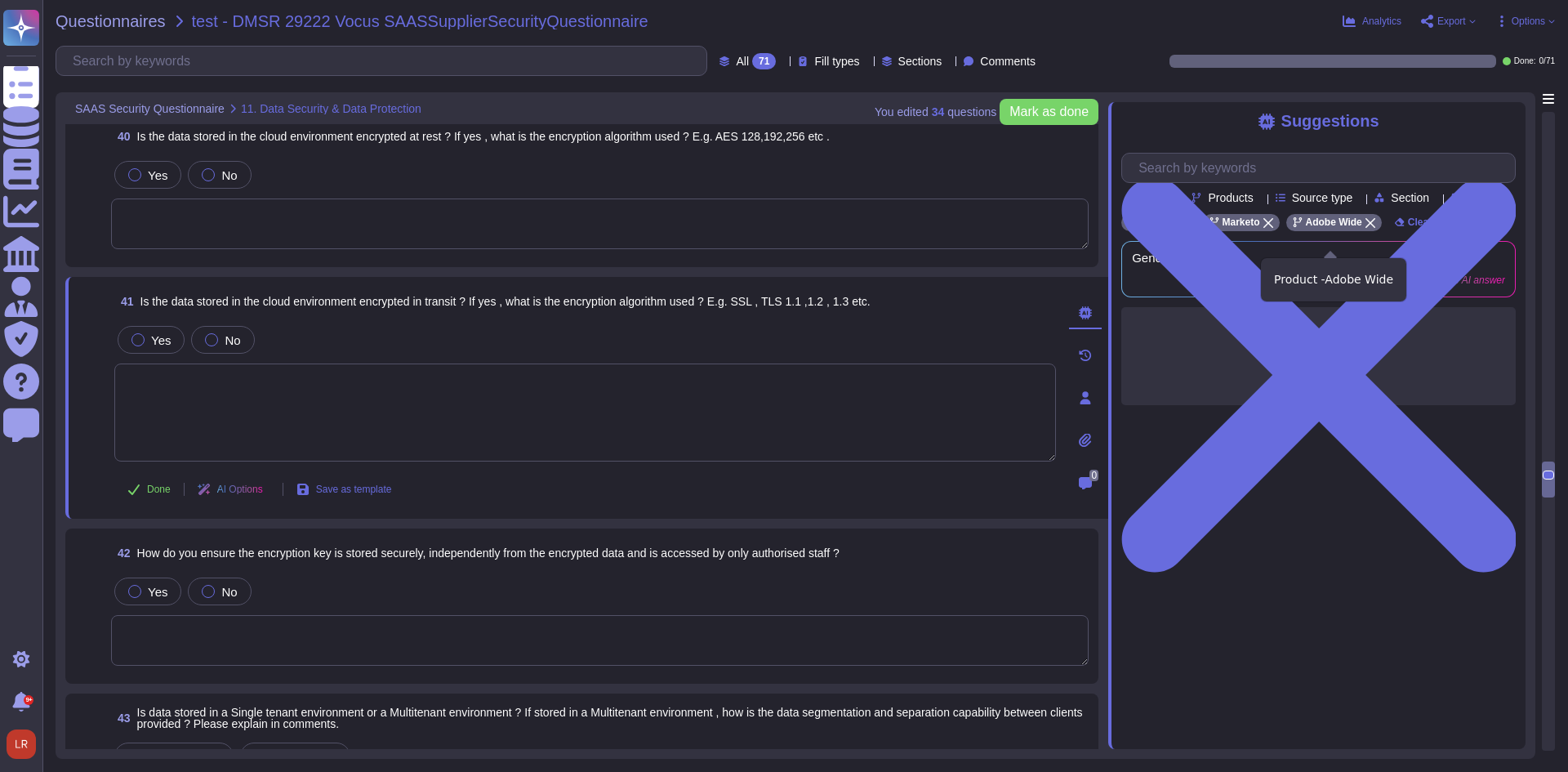
click at [1365, 228] on icon at bounding box center [1370, 222] width 10 height 10
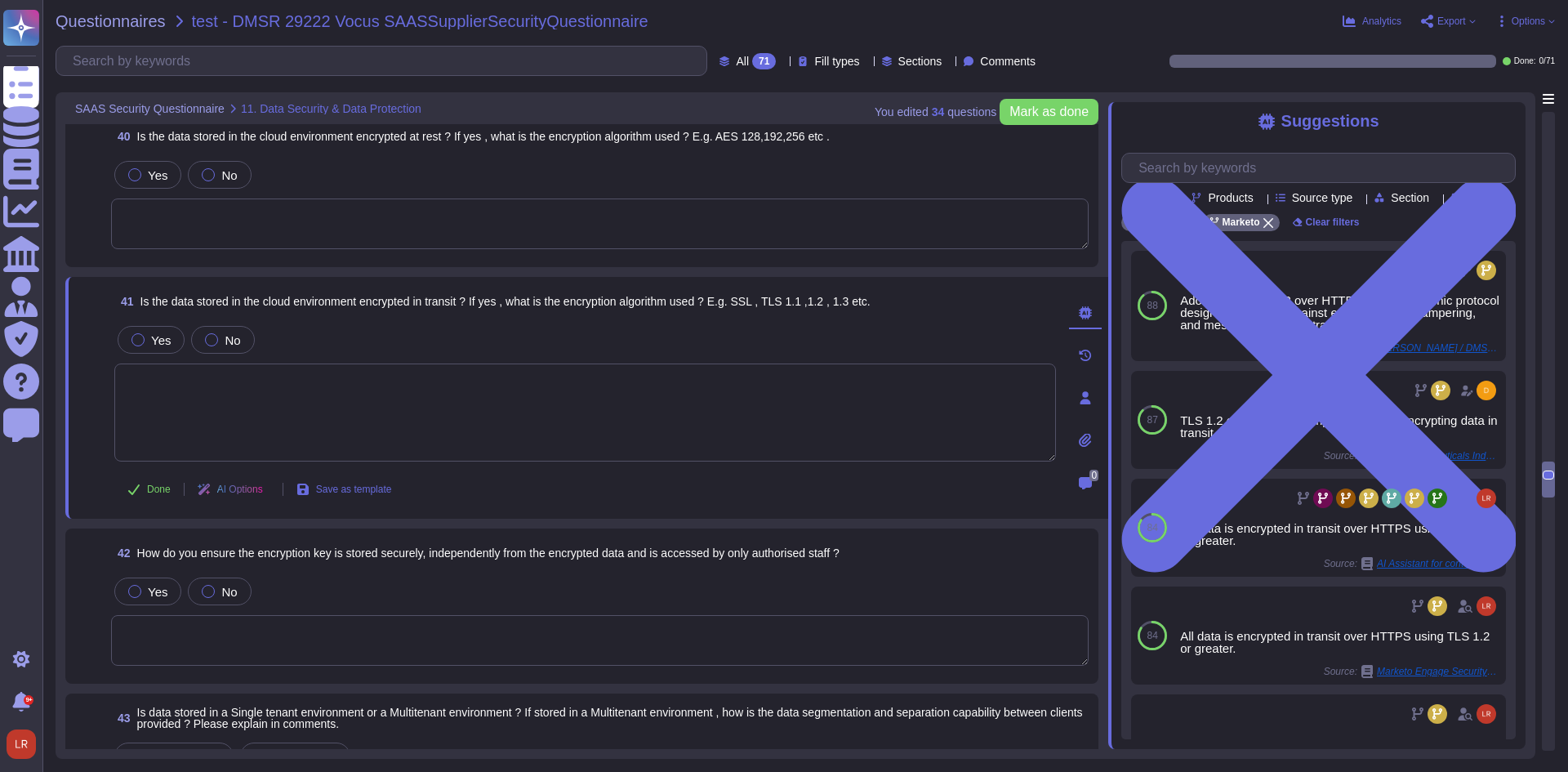
click at [338, 430] on textarea at bounding box center [585, 412] width 942 height 98
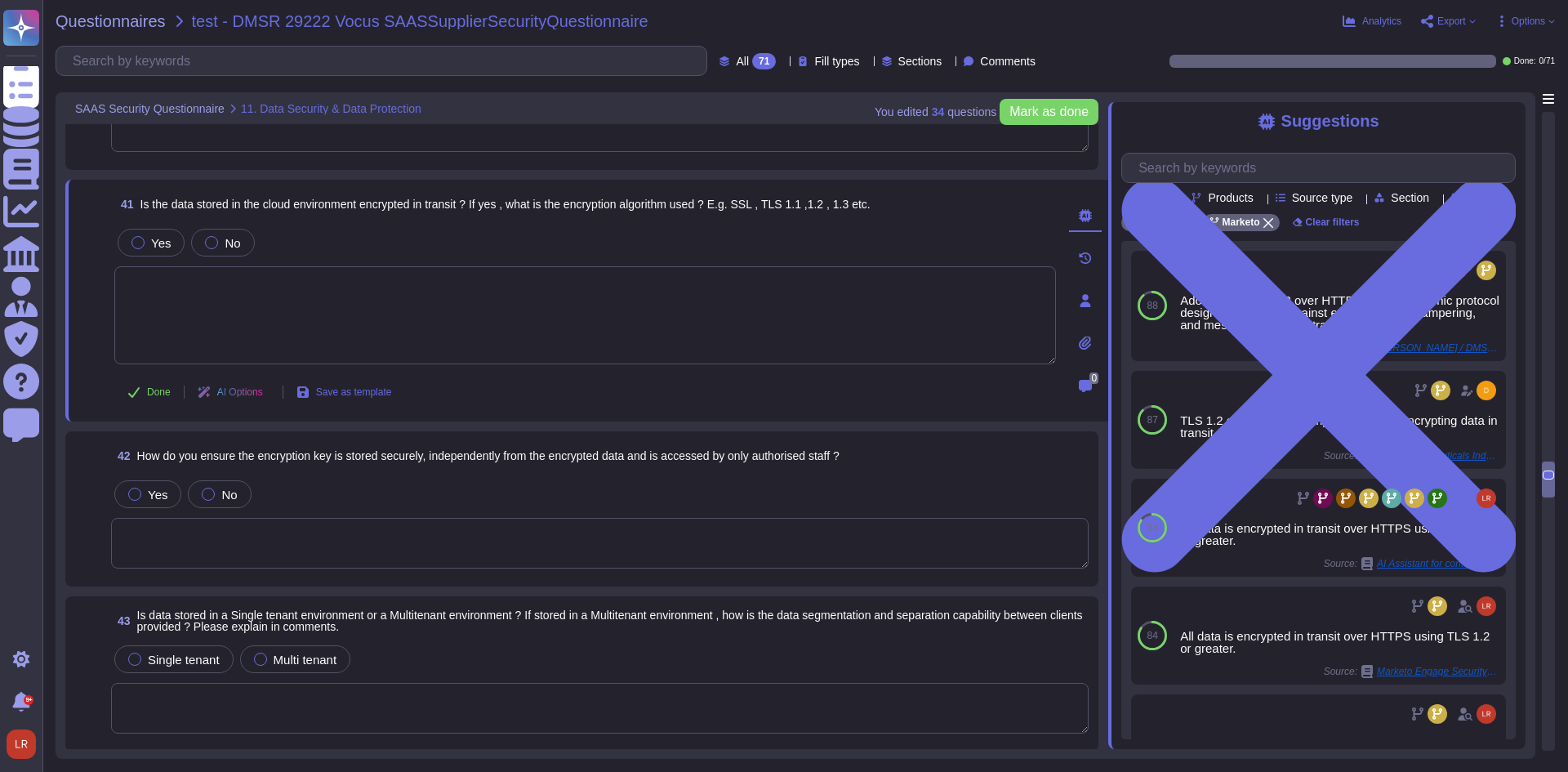
scroll to position [8062, 0]
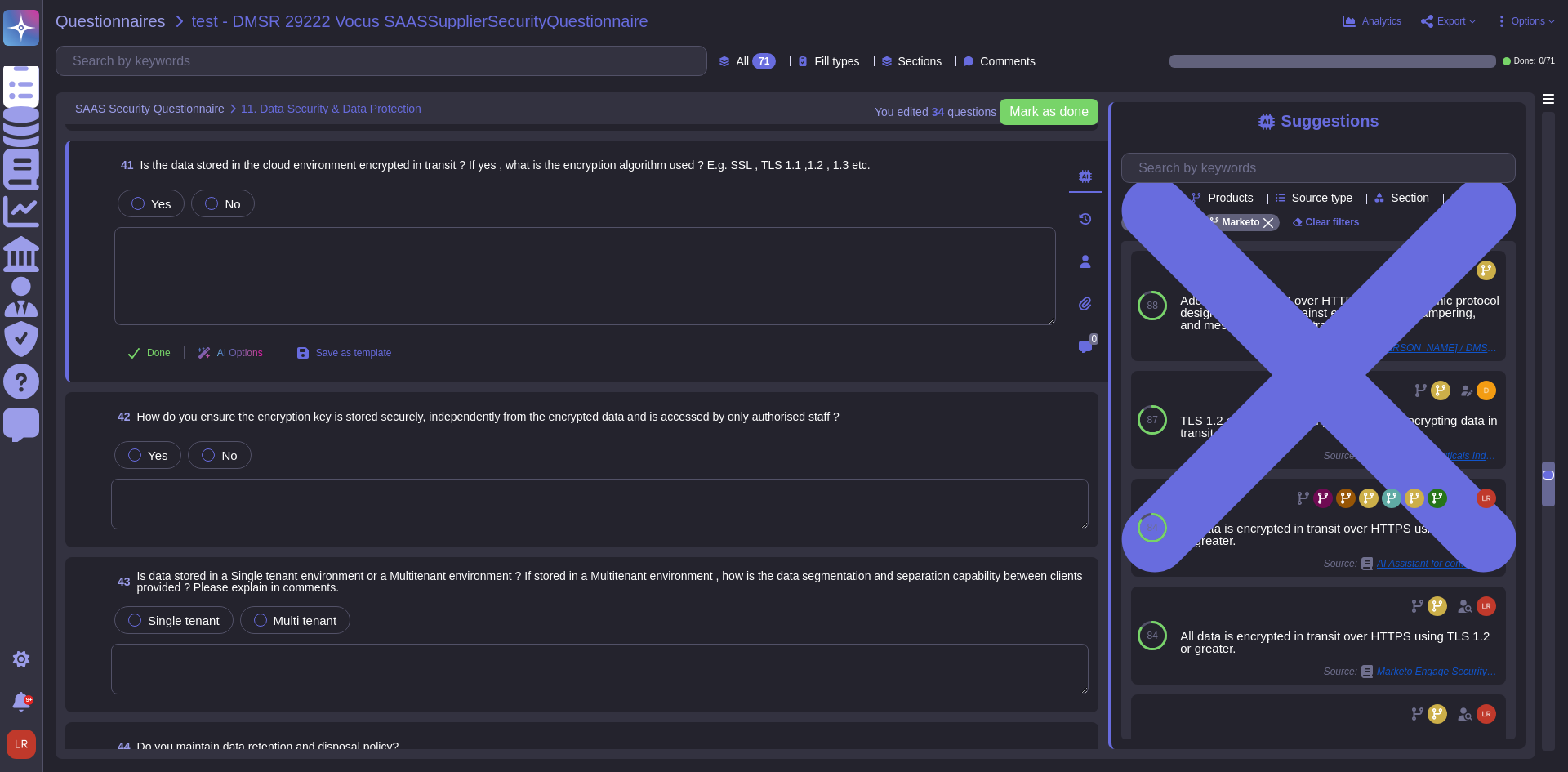
click at [324, 512] on textarea at bounding box center [600, 503] width 978 height 51
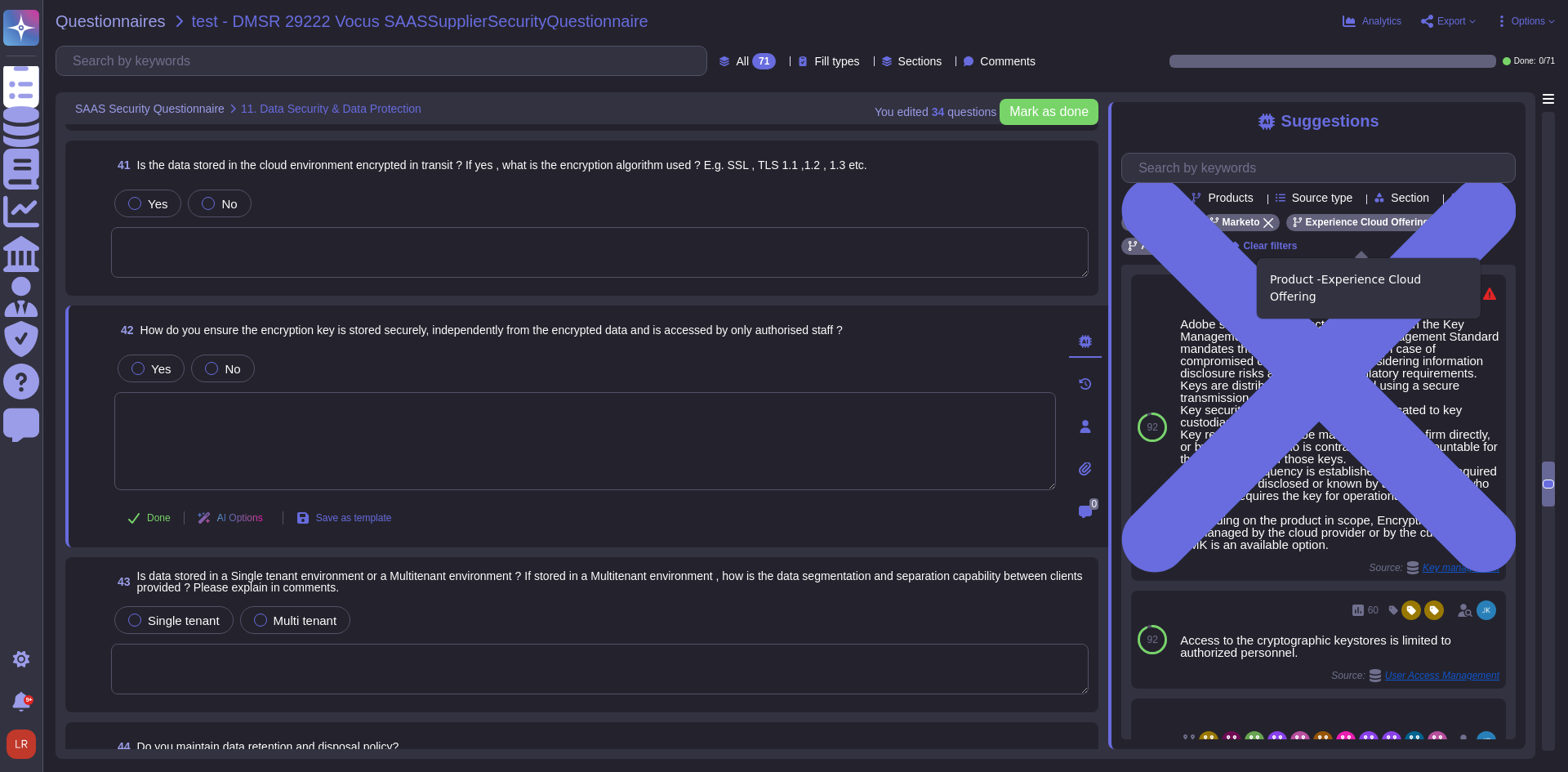
click at [1433, 228] on icon at bounding box center [1437, 222] width 10 height 10
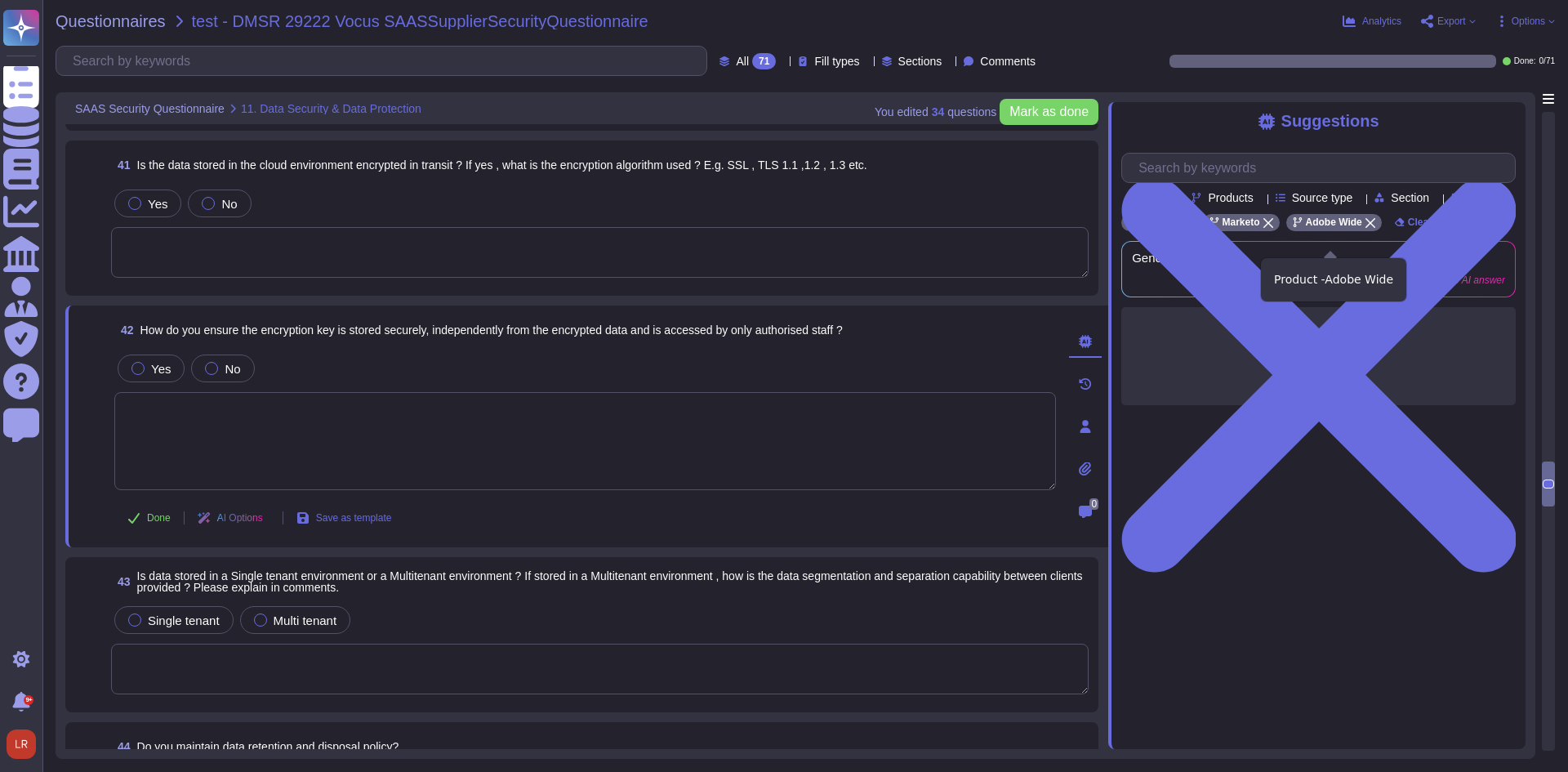
click at [1365, 228] on icon at bounding box center [1370, 222] width 10 height 10
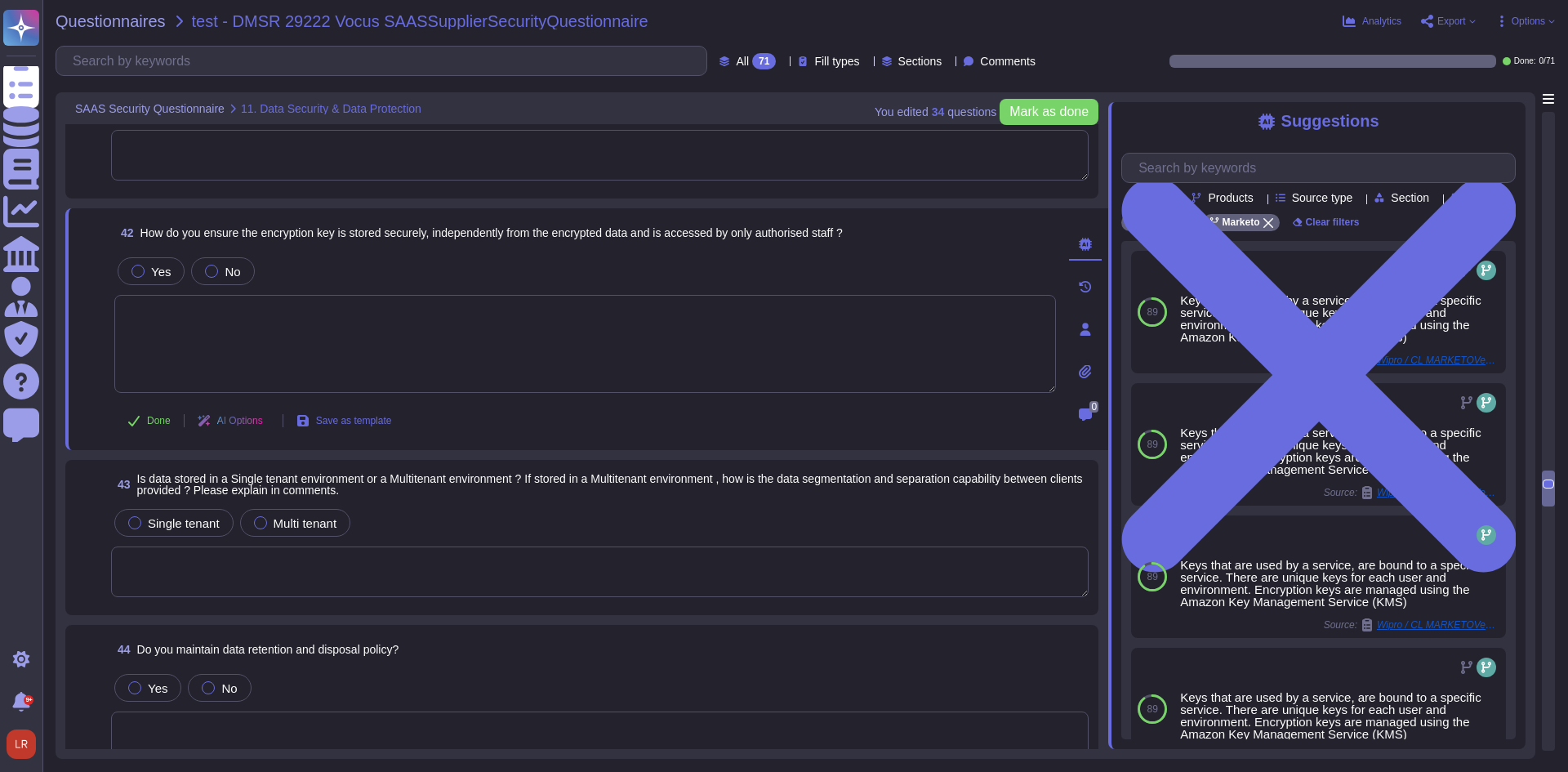
scroll to position [8198, 0]
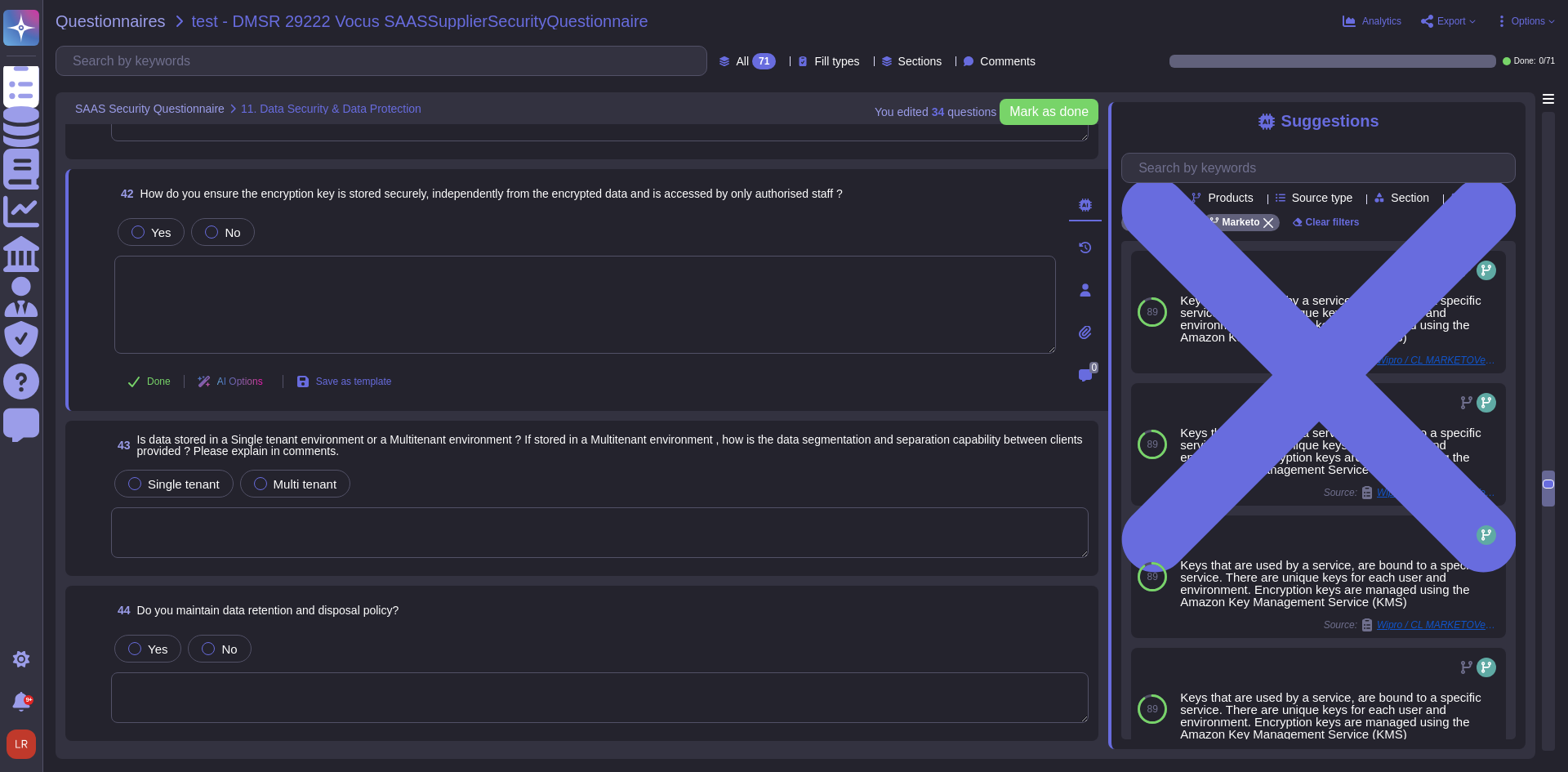
click at [210, 538] on textarea at bounding box center [600, 532] width 978 height 51
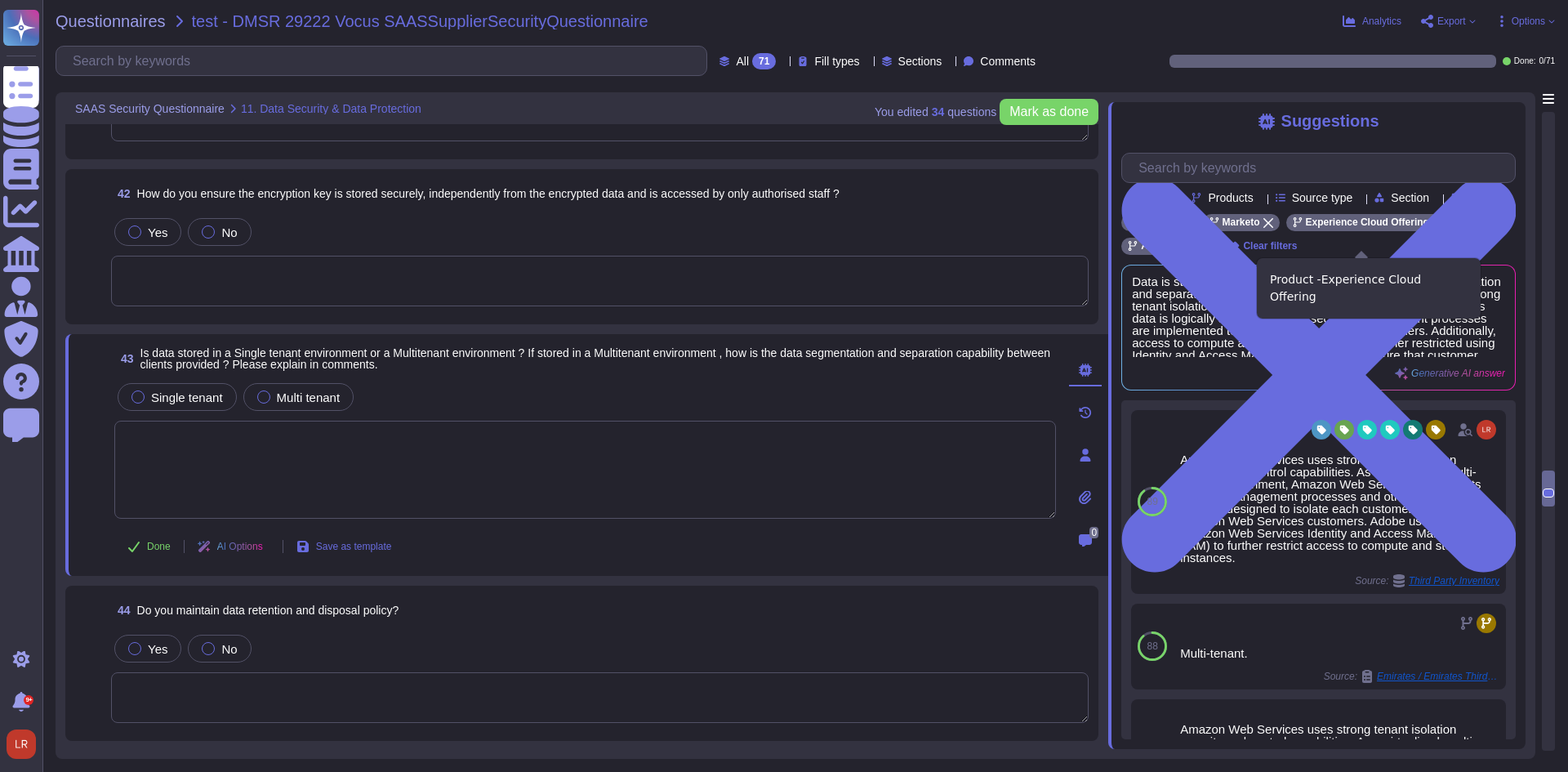
click at [1434, 231] on div "Experience Cloud Offering" at bounding box center [1367, 222] width 162 height 18
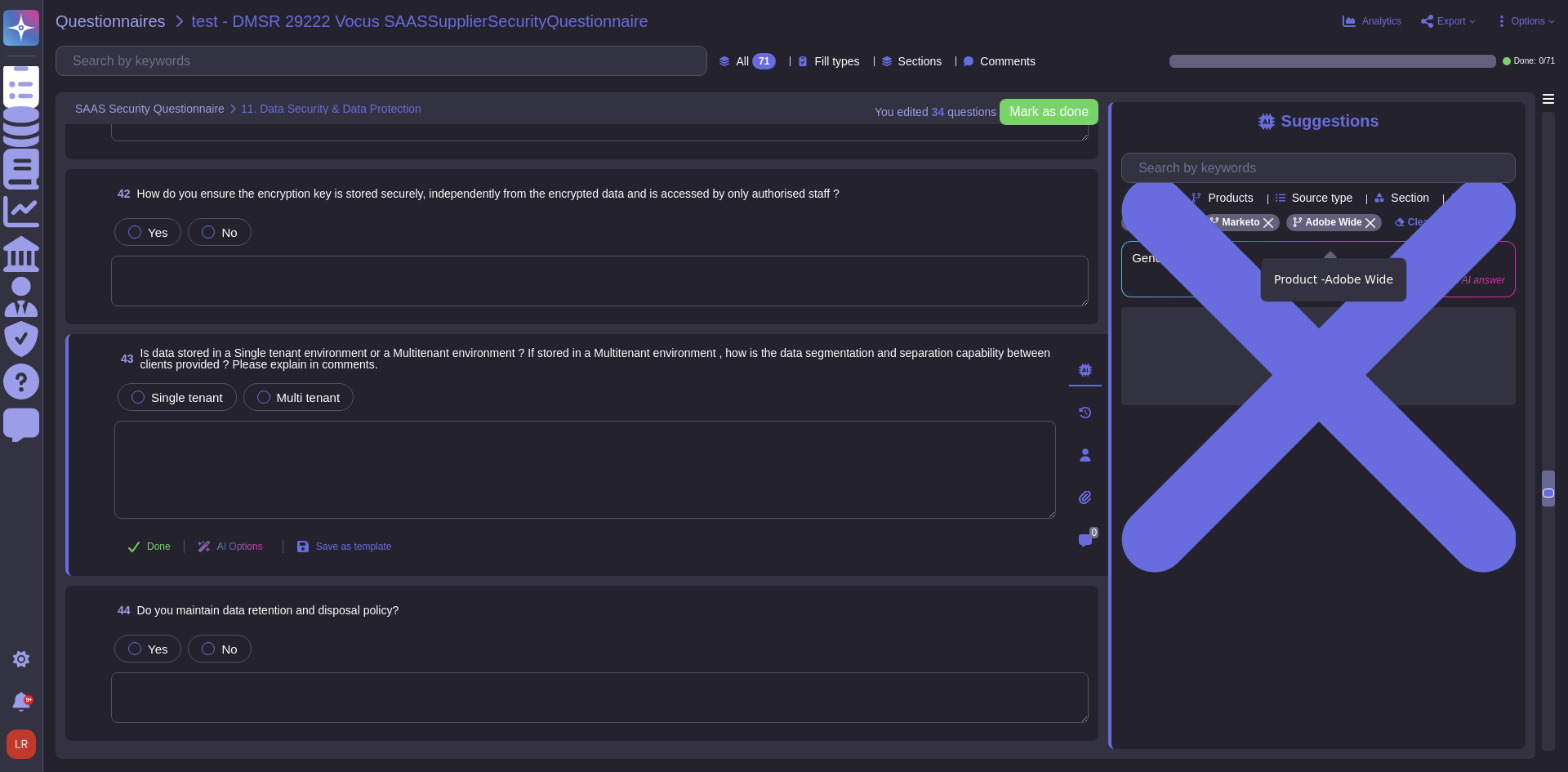
click at [1366, 228] on icon at bounding box center [1370, 222] width 10 height 10
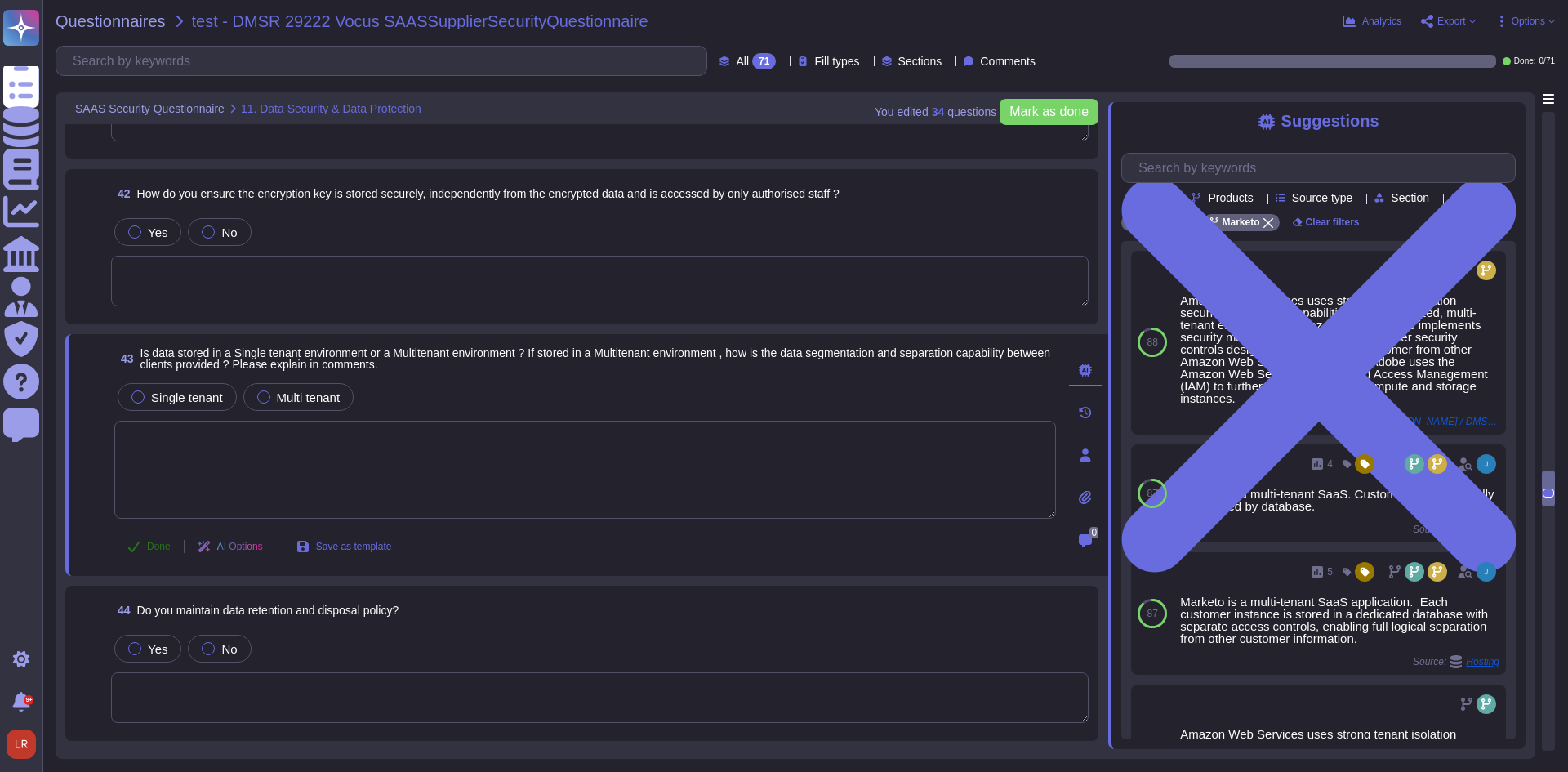
click at [139, 545] on icon at bounding box center [133, 546] width 13 height 13
click at [127, 541] on button "Undo" at bounding box center [148, 546] width 70 height 32
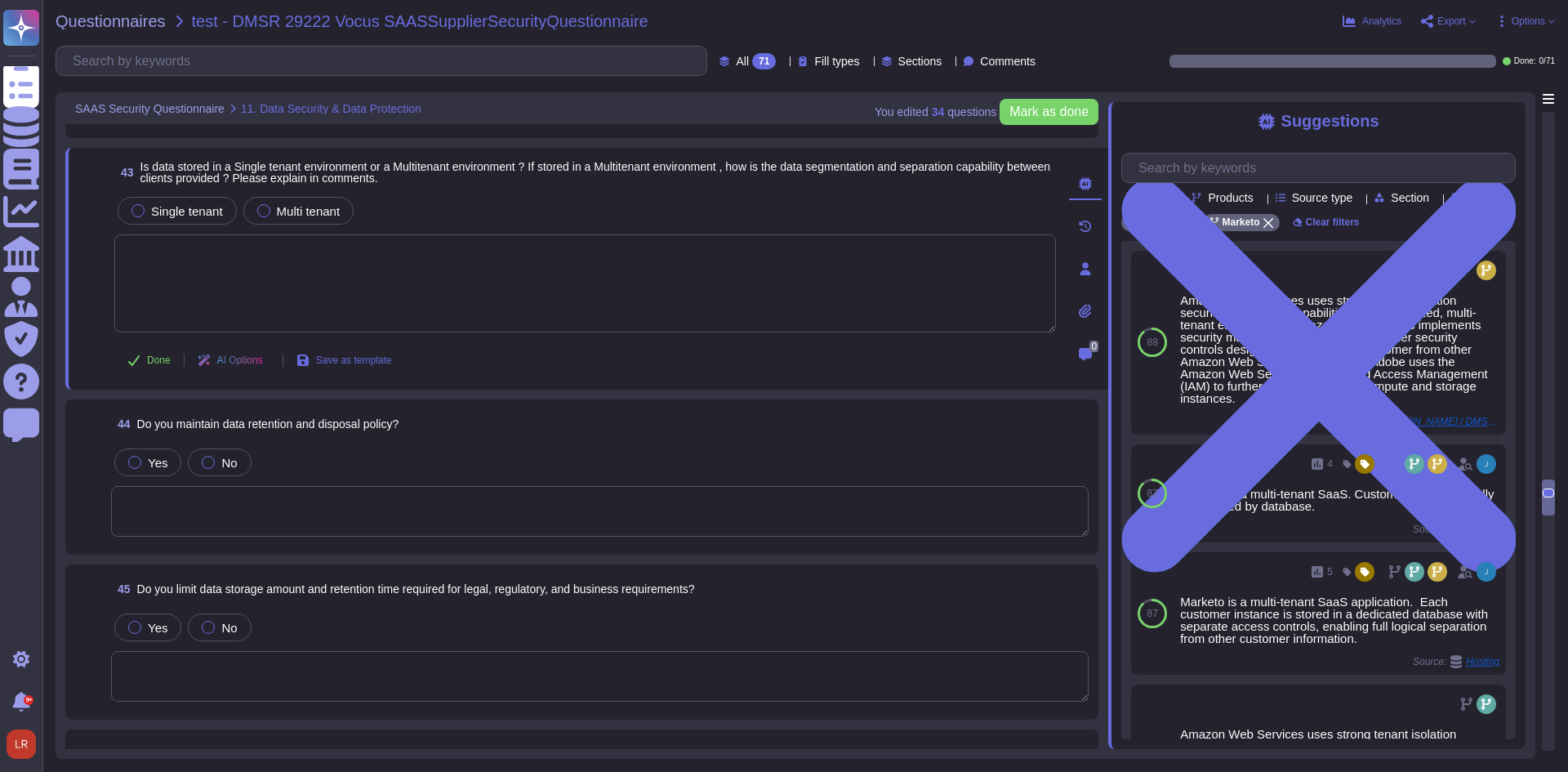
scroll to position [8470, 0]
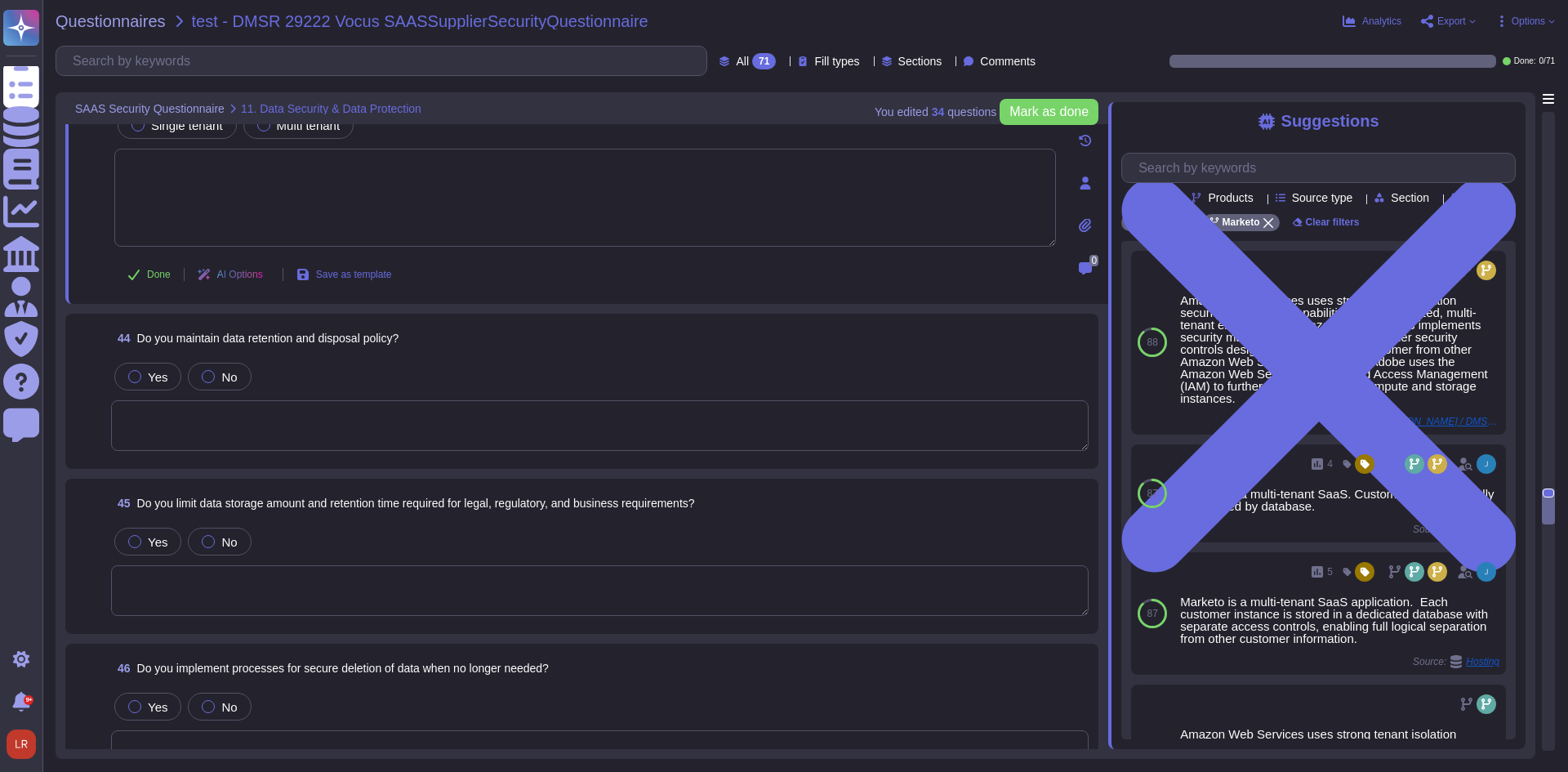
click at [265, 418] on textarea at bounding box center [600, 425] width 978 height 51
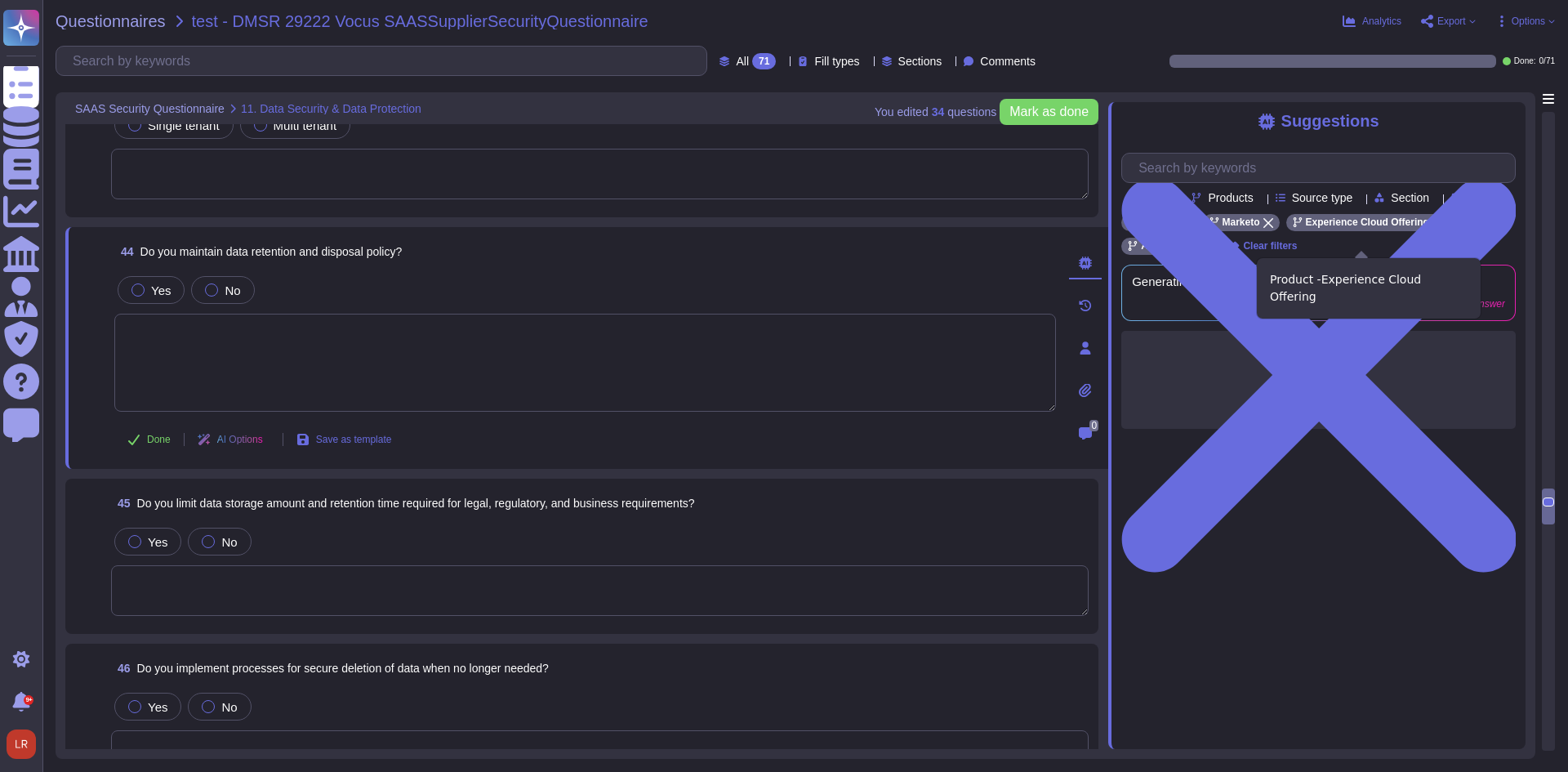
click at [1433, 228] on icon at bounding box center [1437, 222] width 10 height 10
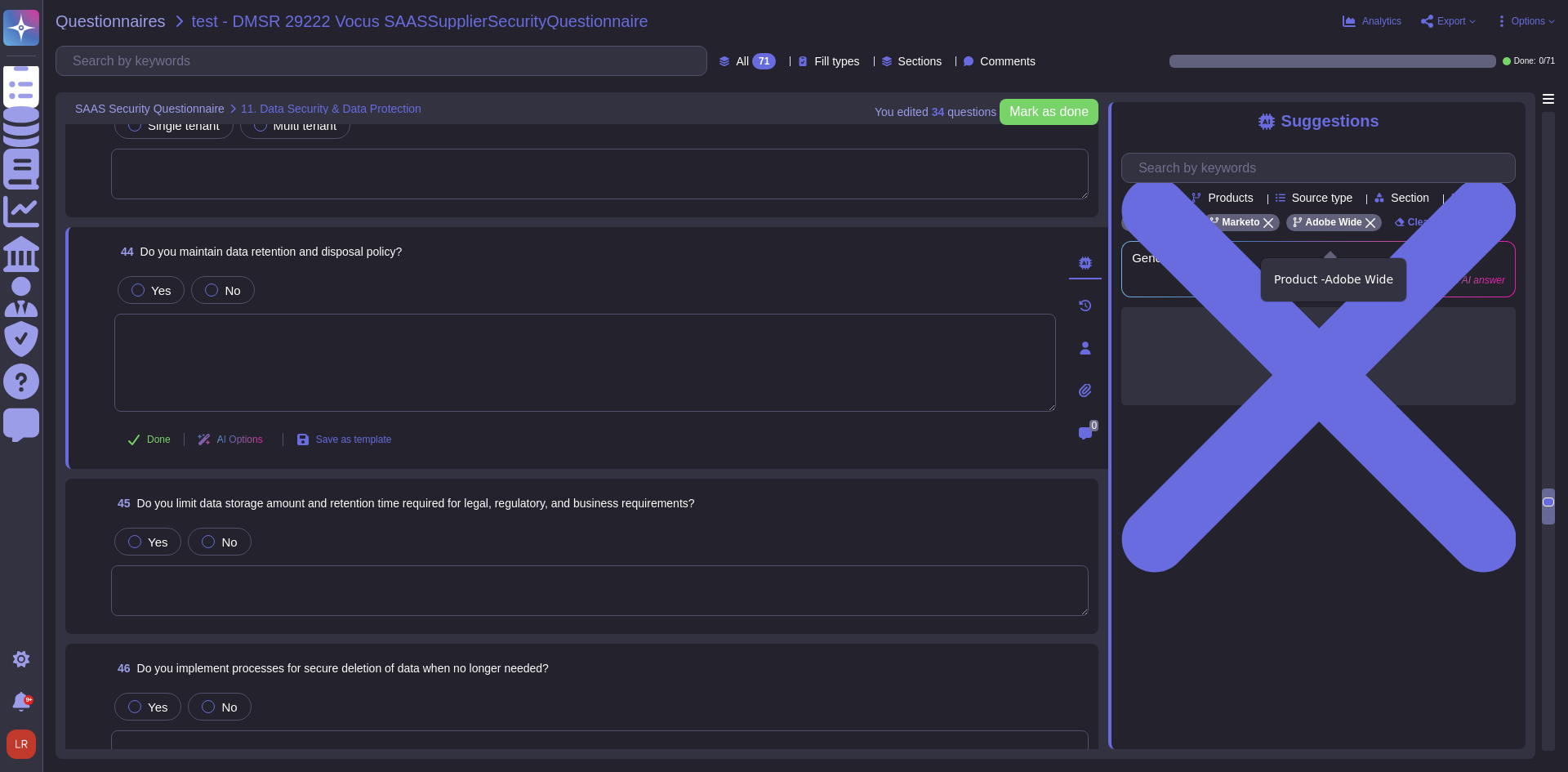
click at [1365, 228] on icon at bounding box center [1370, 222] width 10 height 10
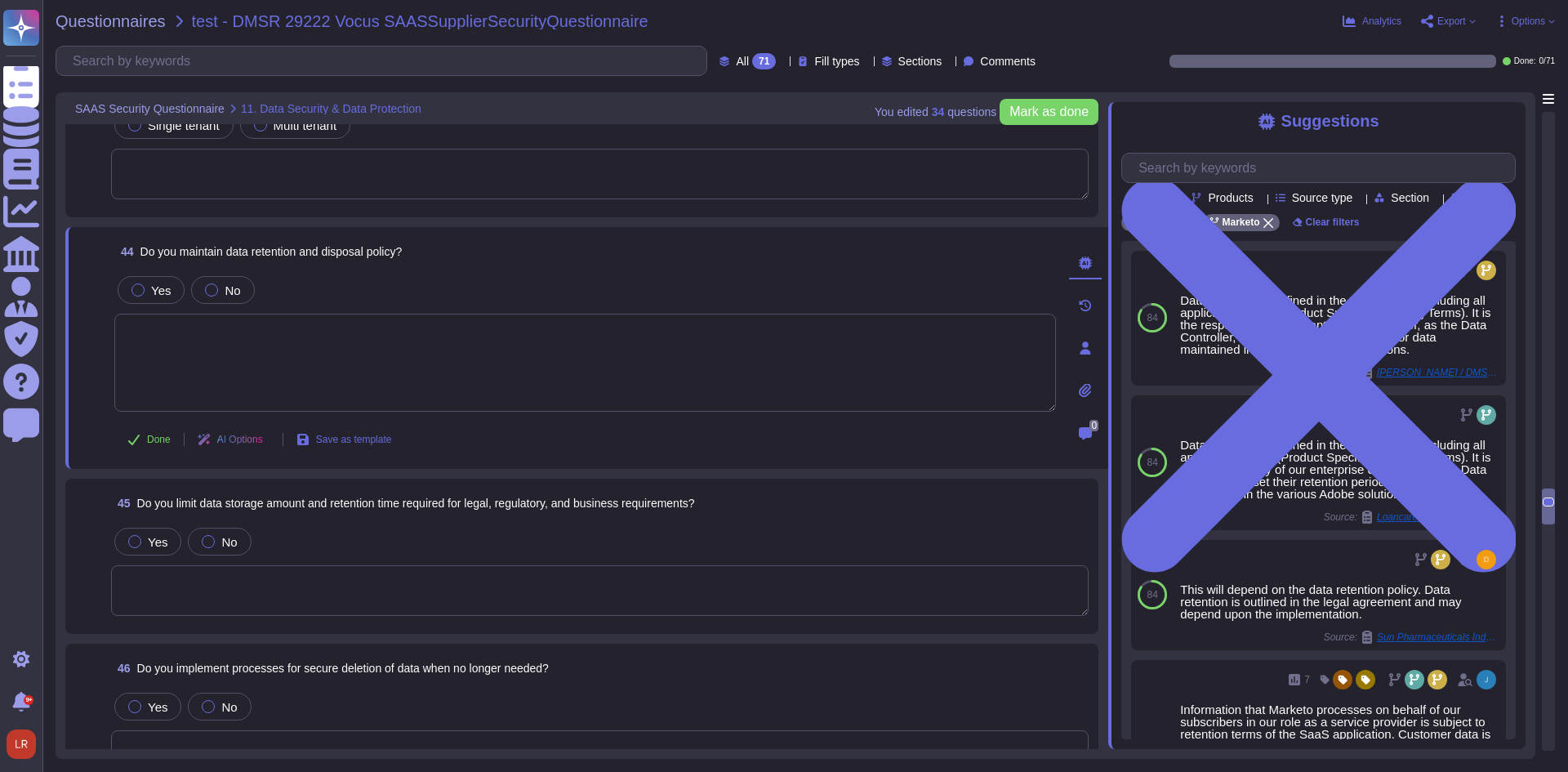
click at [233, 592] on textarea at bounding box center [600, 590] width 978 height 51
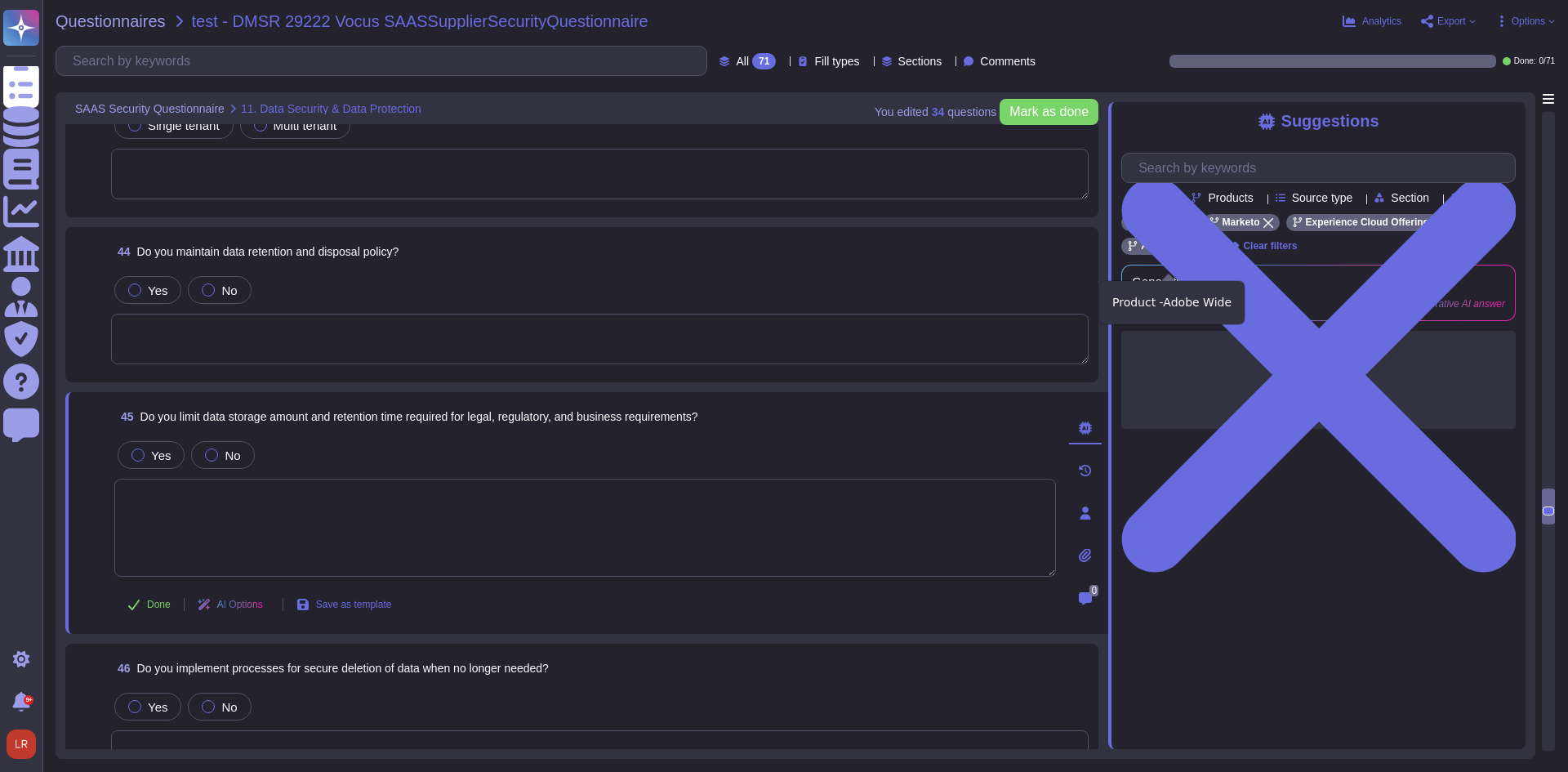
click at [1193, 251] on span "Adobe Wide" at bounding box center [1169, 246] width 57 height 10
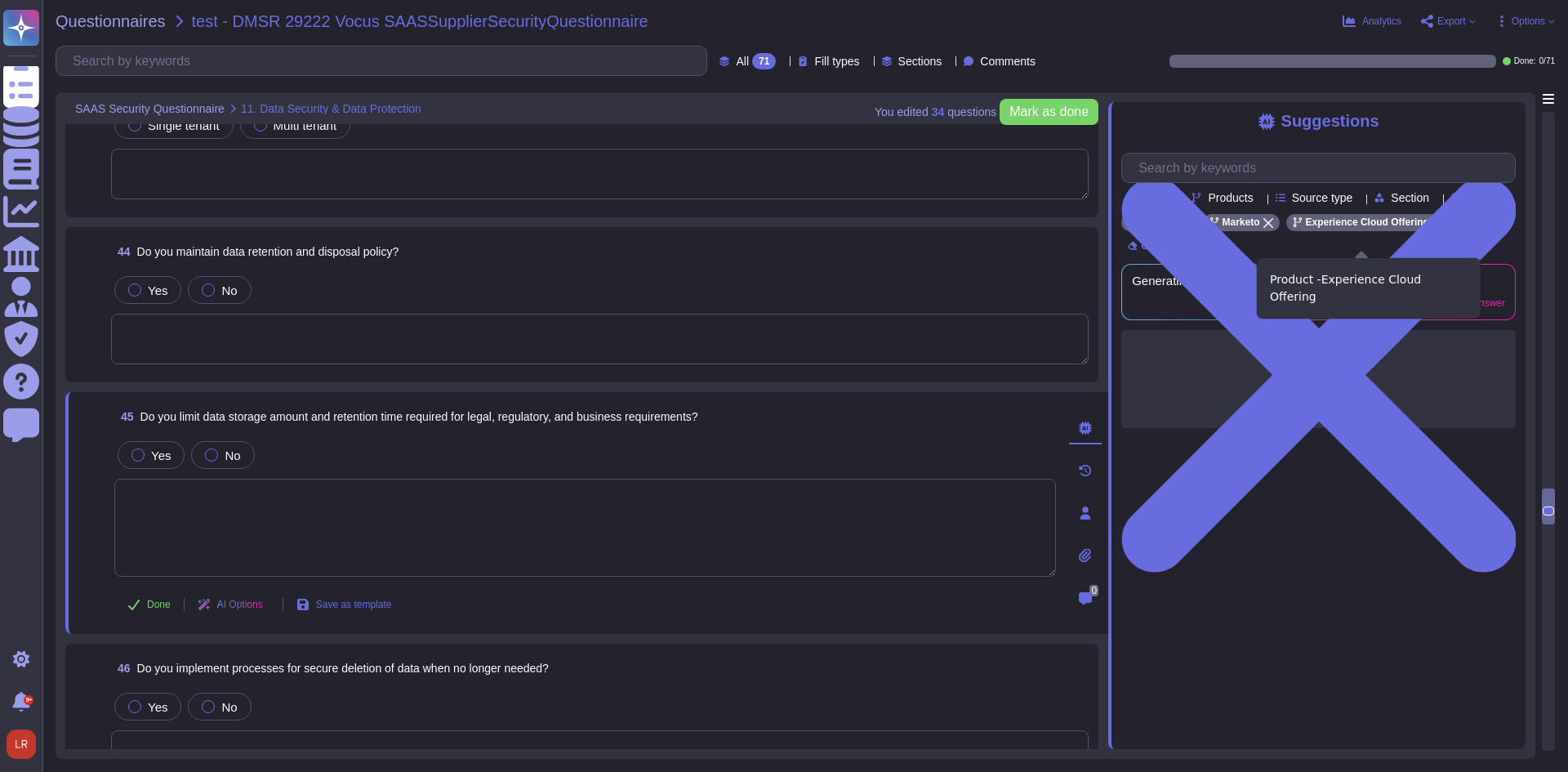
click at [1433, 228] on icon at bounding box center [1437, 222] width 10 height 10
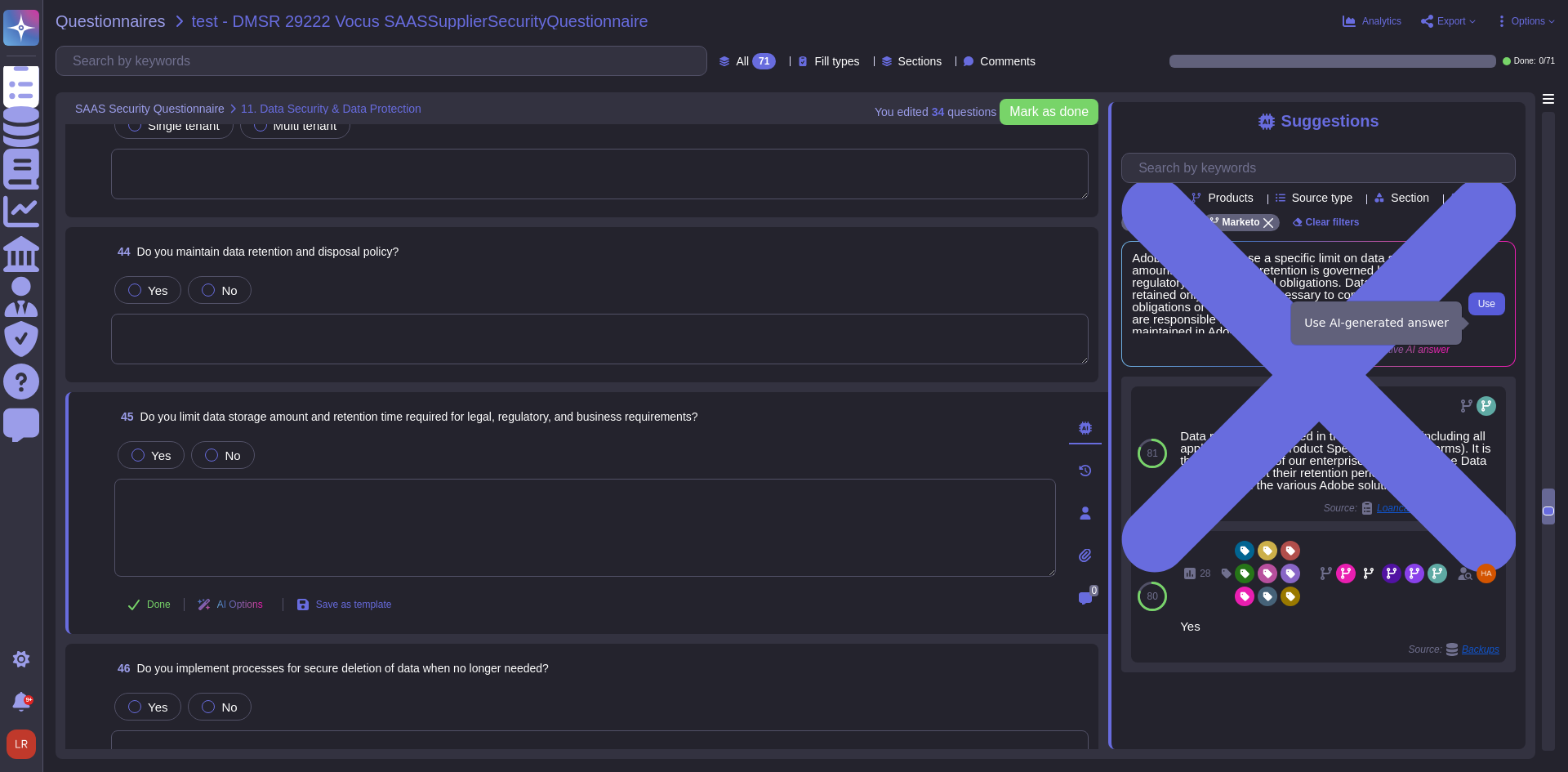
click at [1487, 309] on span "Use" at bounding box center [1486, 304] width 18 height 10
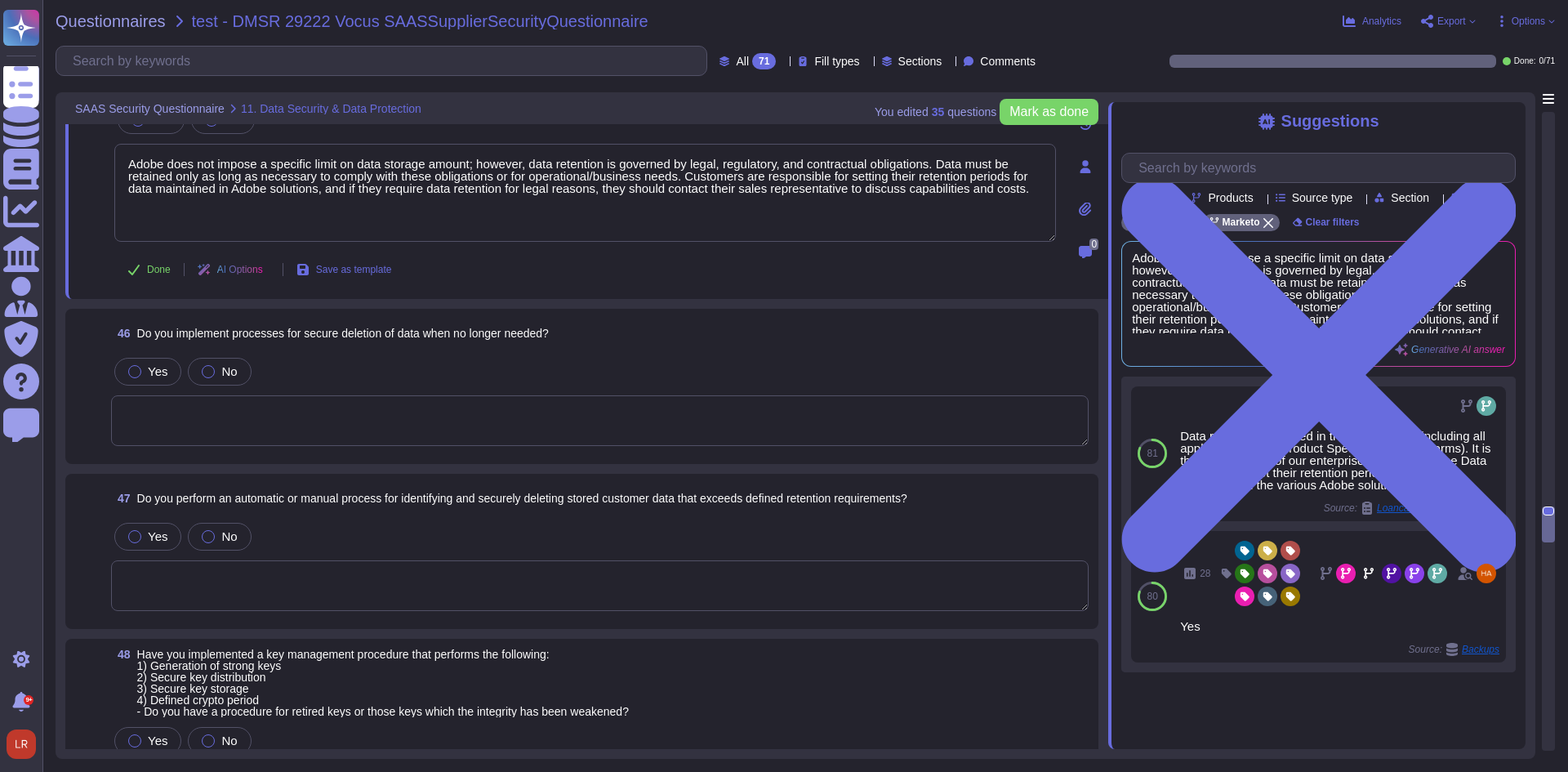
scroll to position [8878, 0]
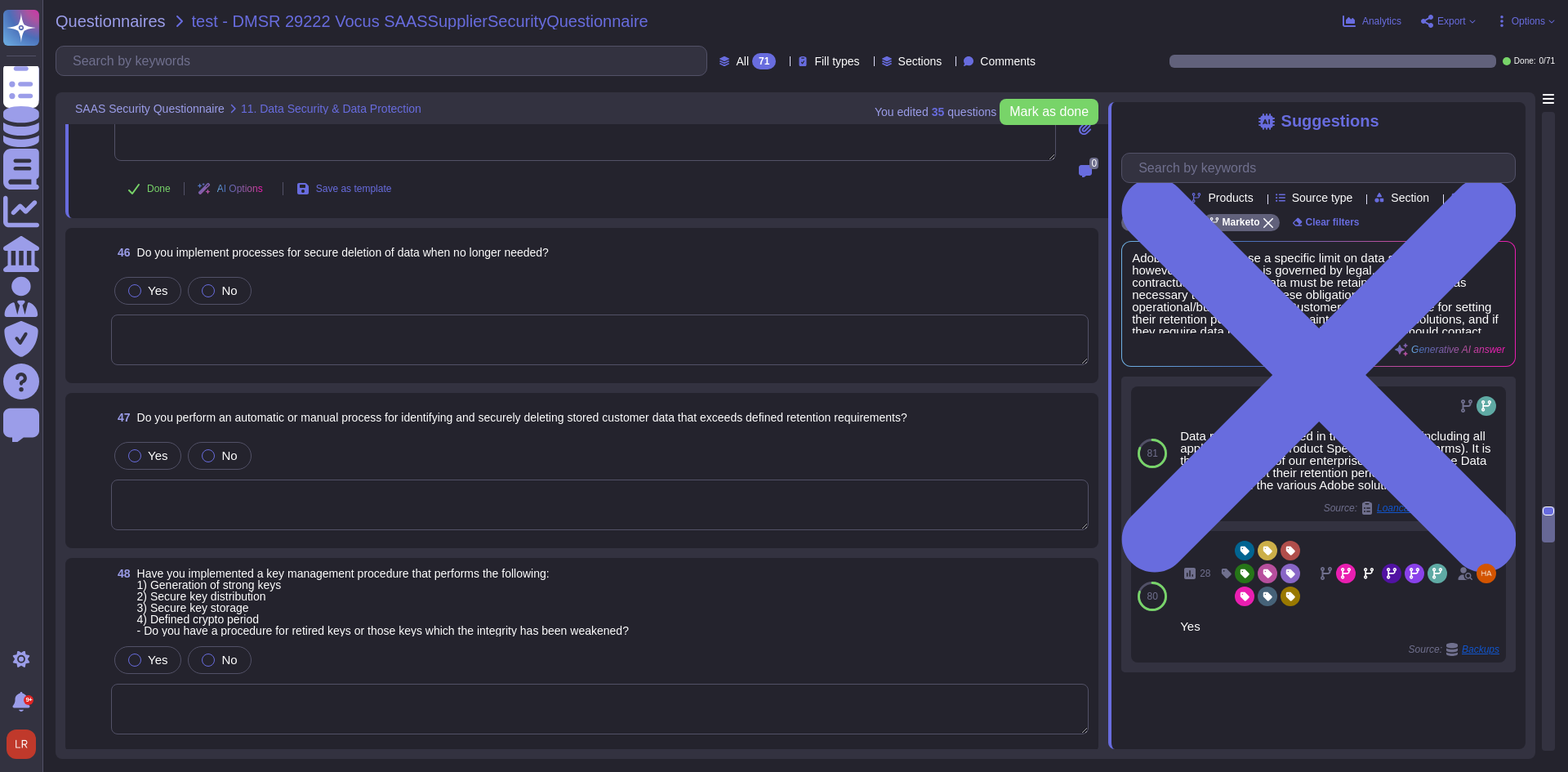
click at [337, 320] on textarea at bounding box center [600, 339] width 978 height 51
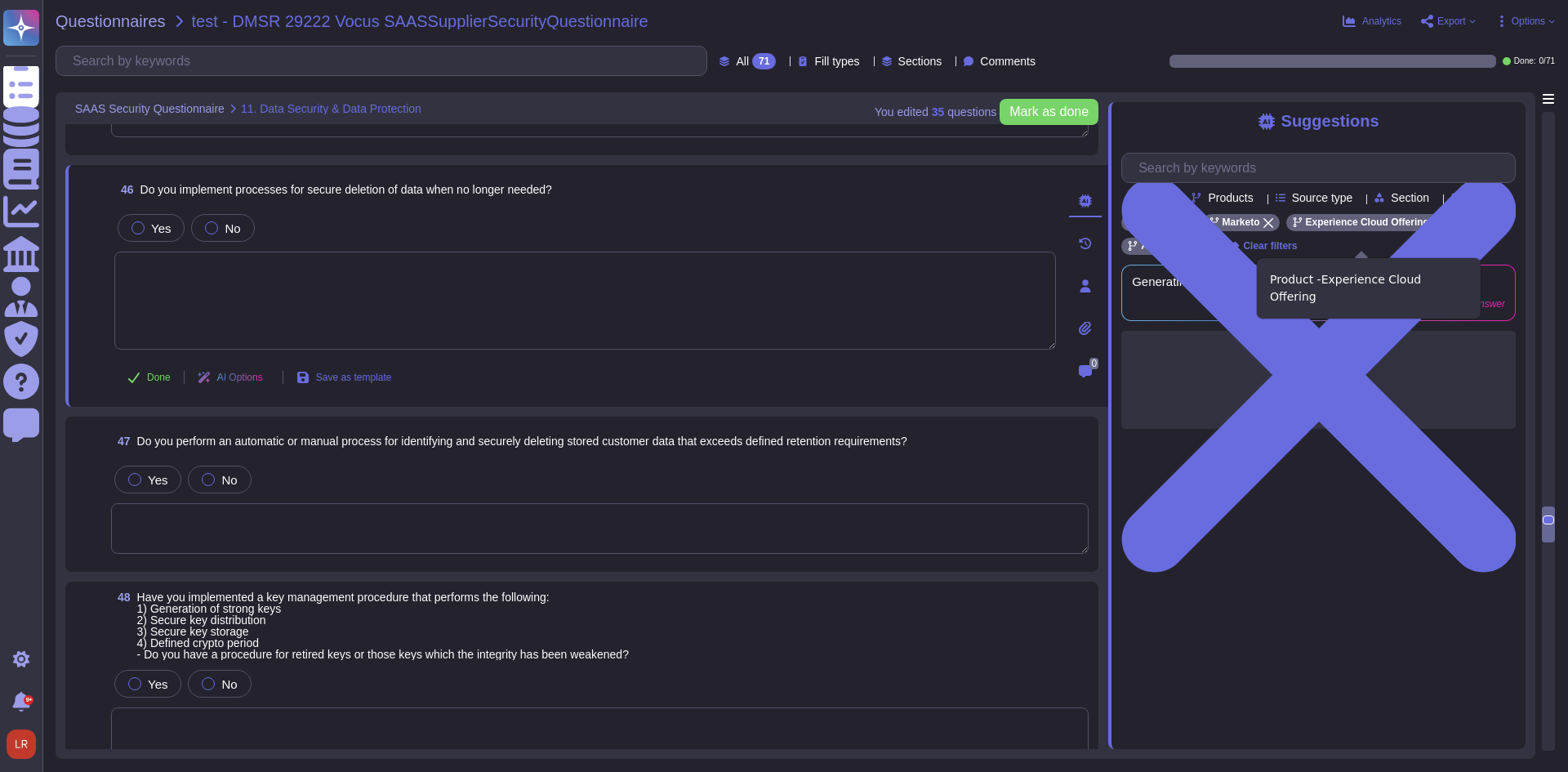
click at [1433, 228] on icon at bounding box center [1437, 222] width 10 height 10
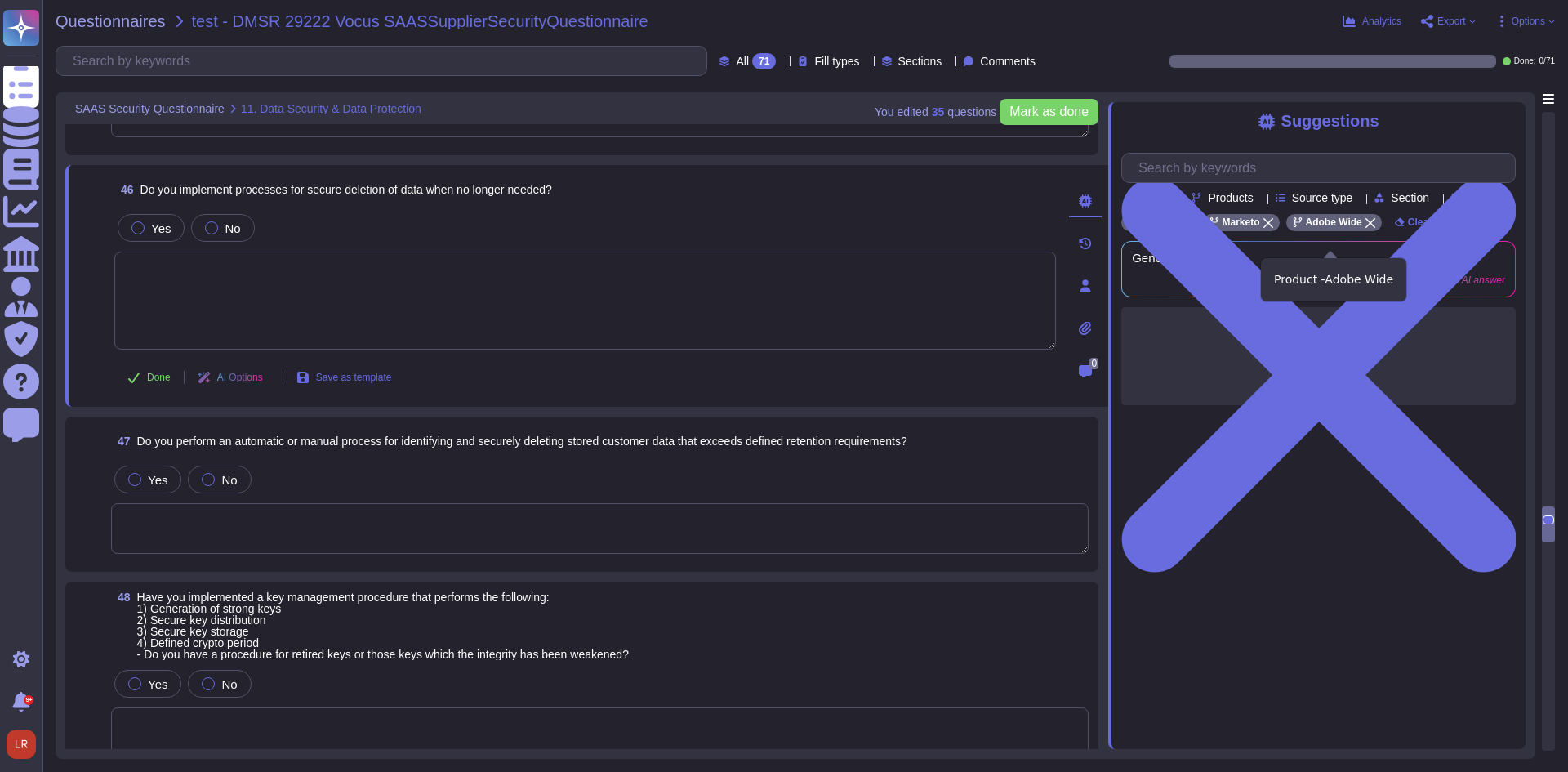
click at [1365, 228] on icon at bounding box center [1370, 222] width 10 height 10
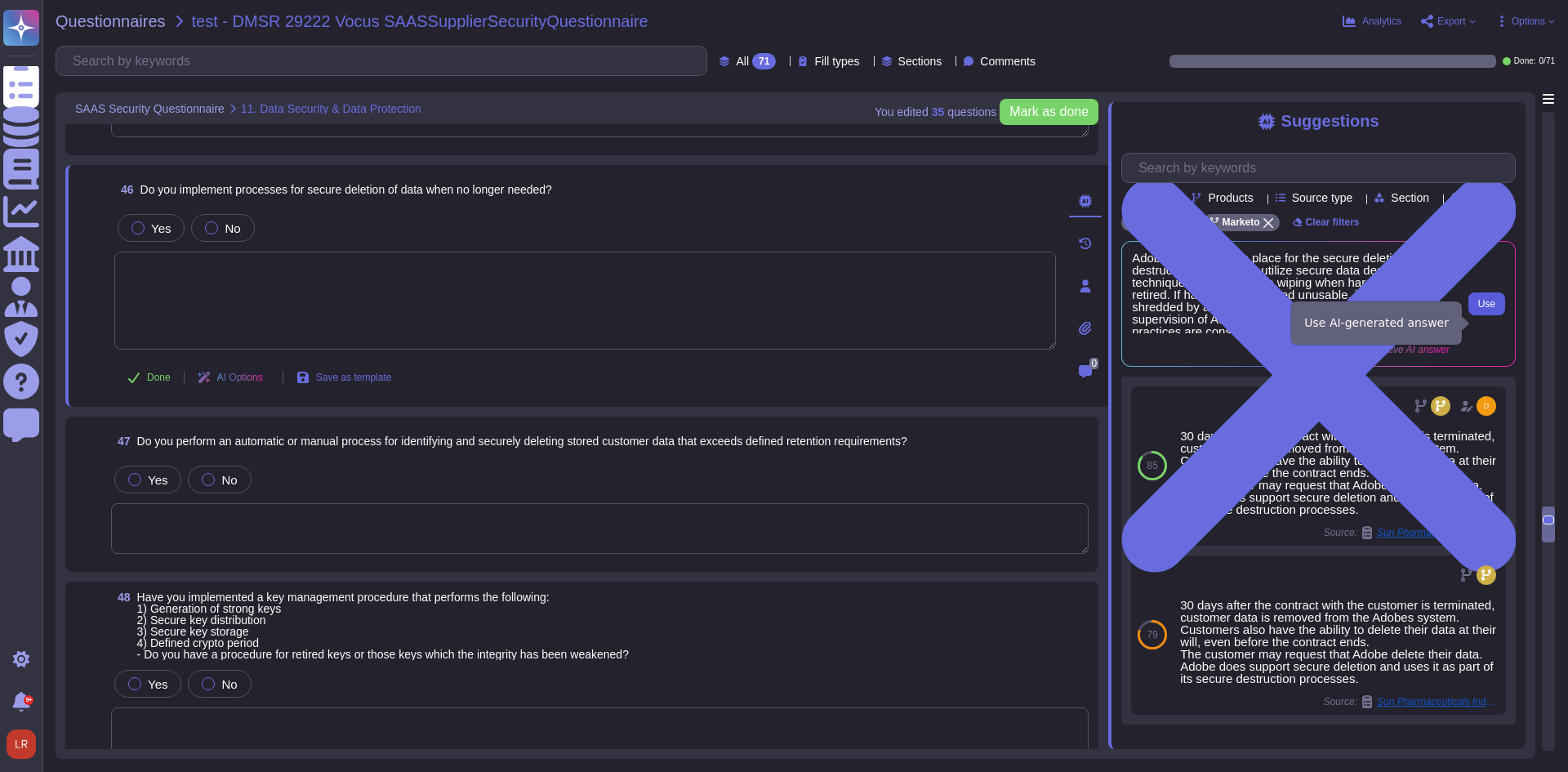
click at [1486, 309] on span "Use" at bounding box center [1486, 304] width 18 height 10
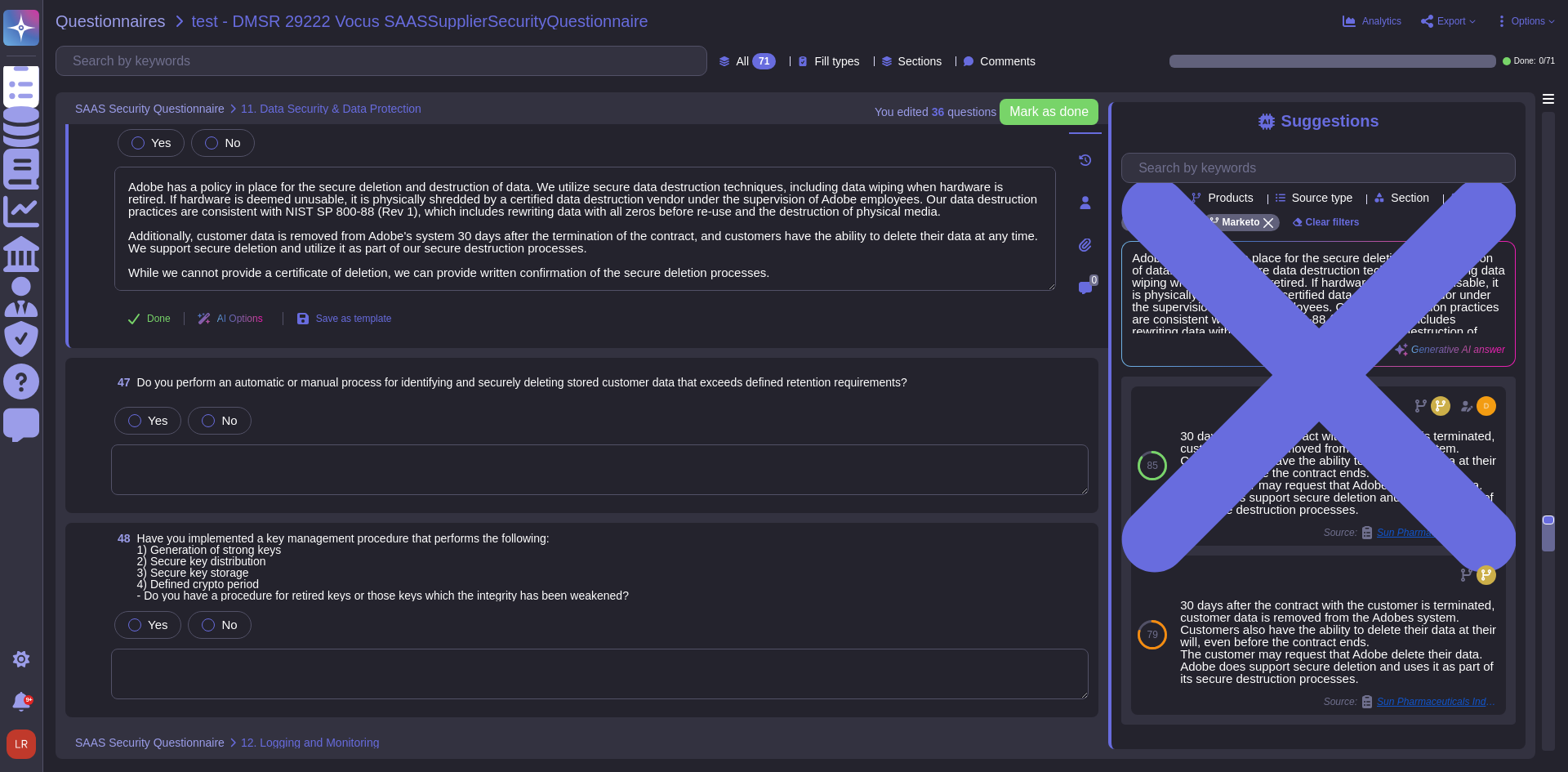
scroll to position [9015, 0]
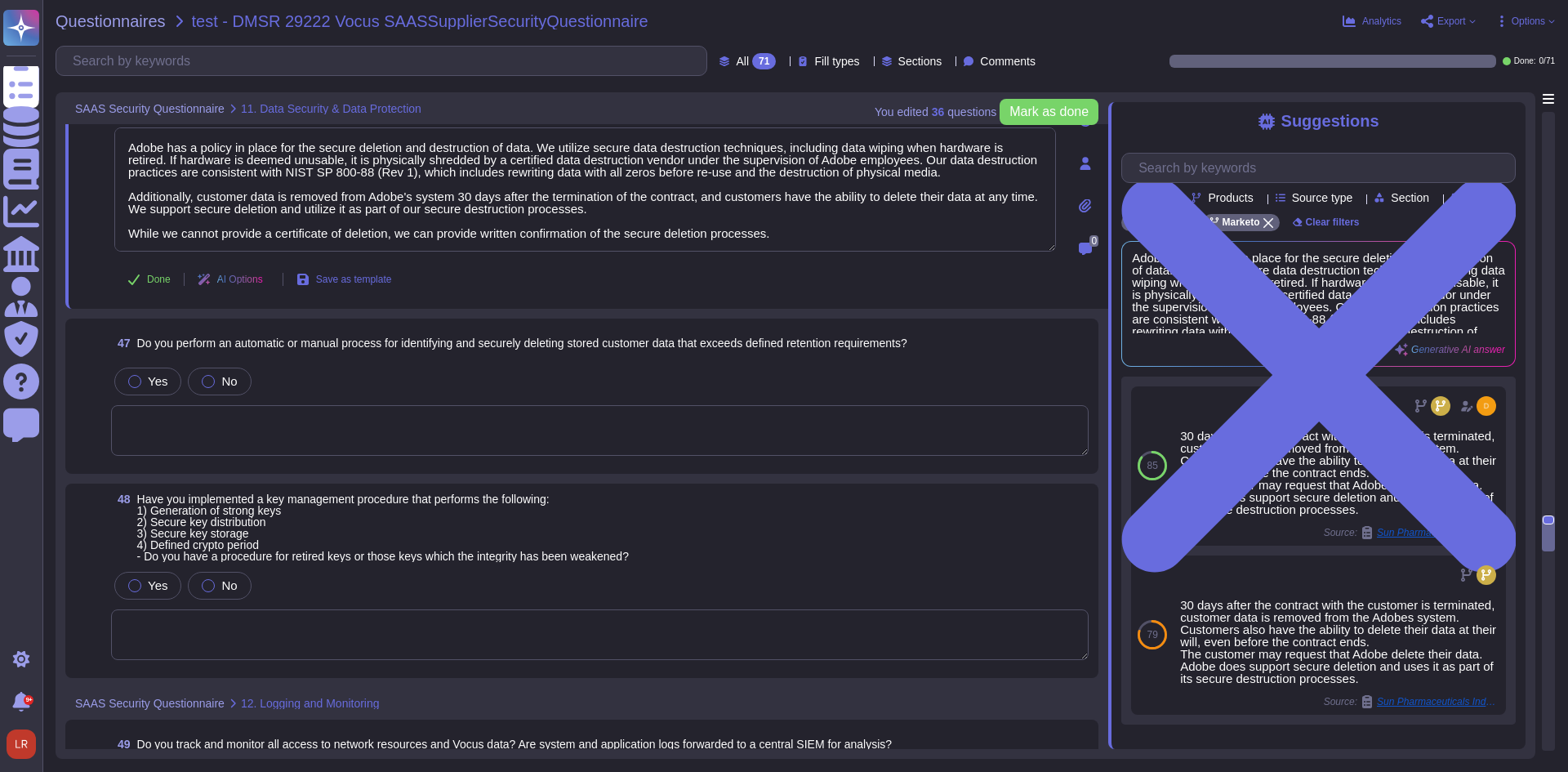
click at [368, 405] on textarea at bounding box center [600, 430] width 978 height 51
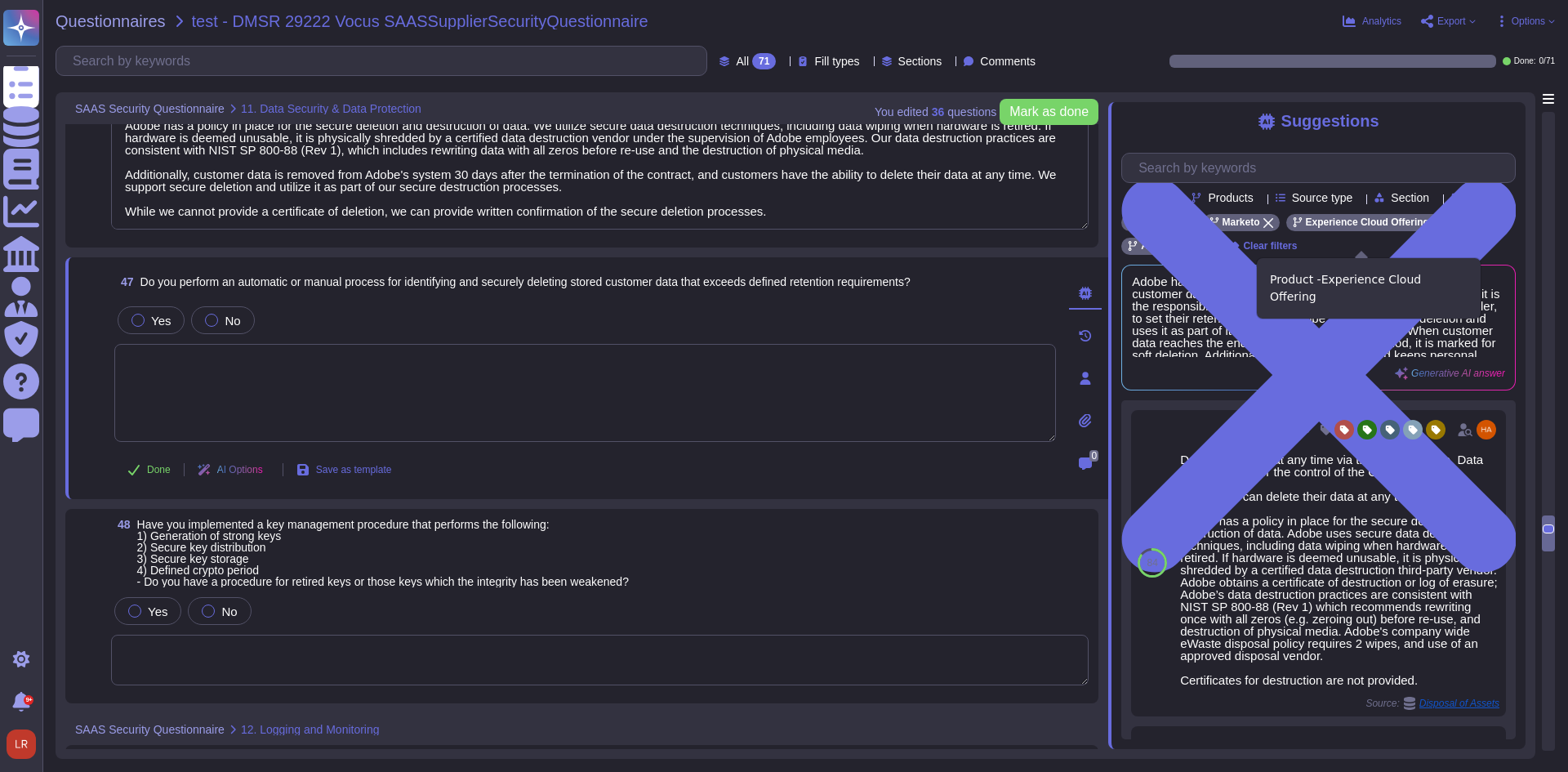
click at [1433, 228] on icon at bounding box center [1437, 222] width 10 height 10
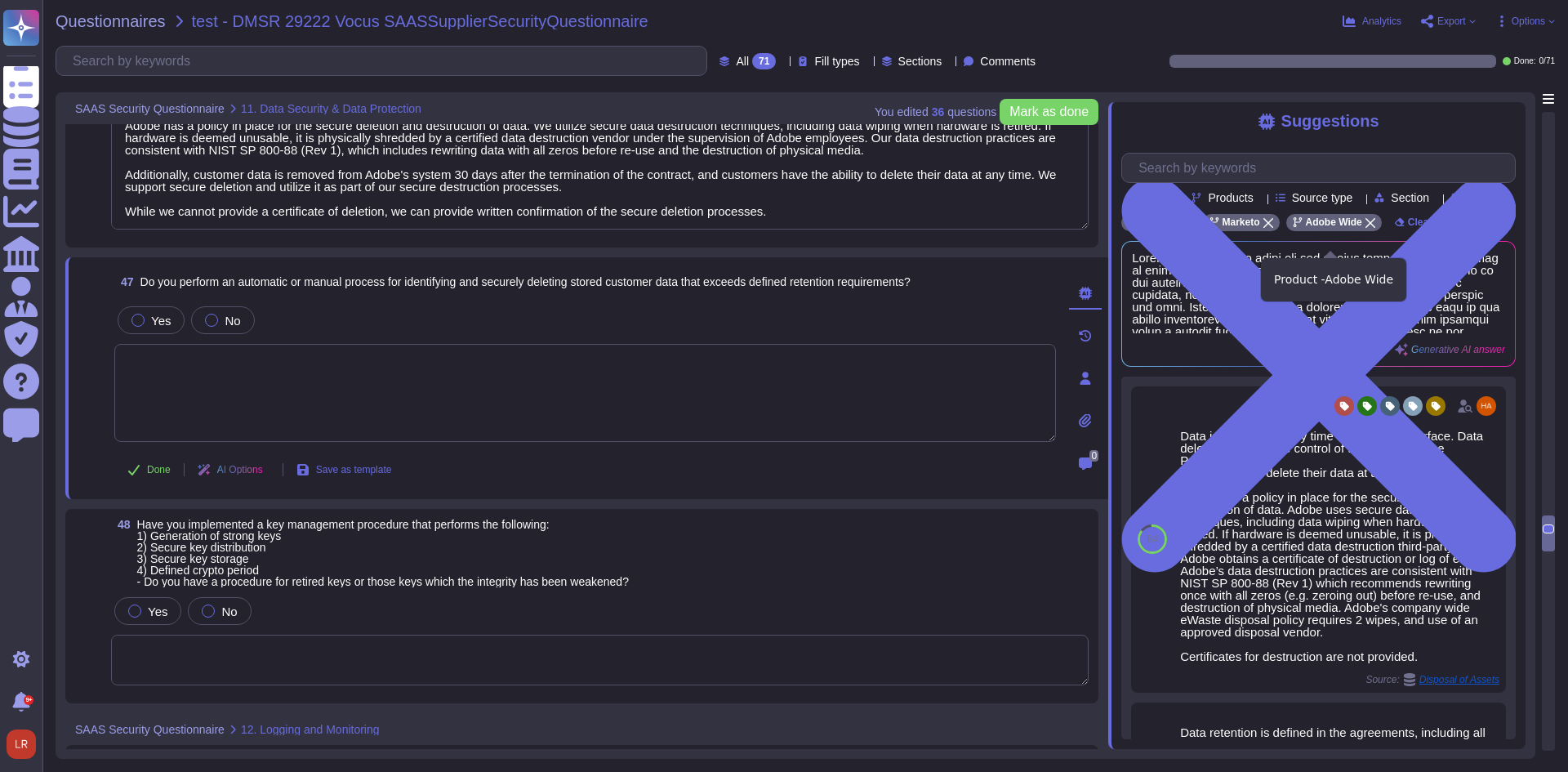
click at [1365, 228] on icon at bounding box center [1370, 222] width 10 height 10
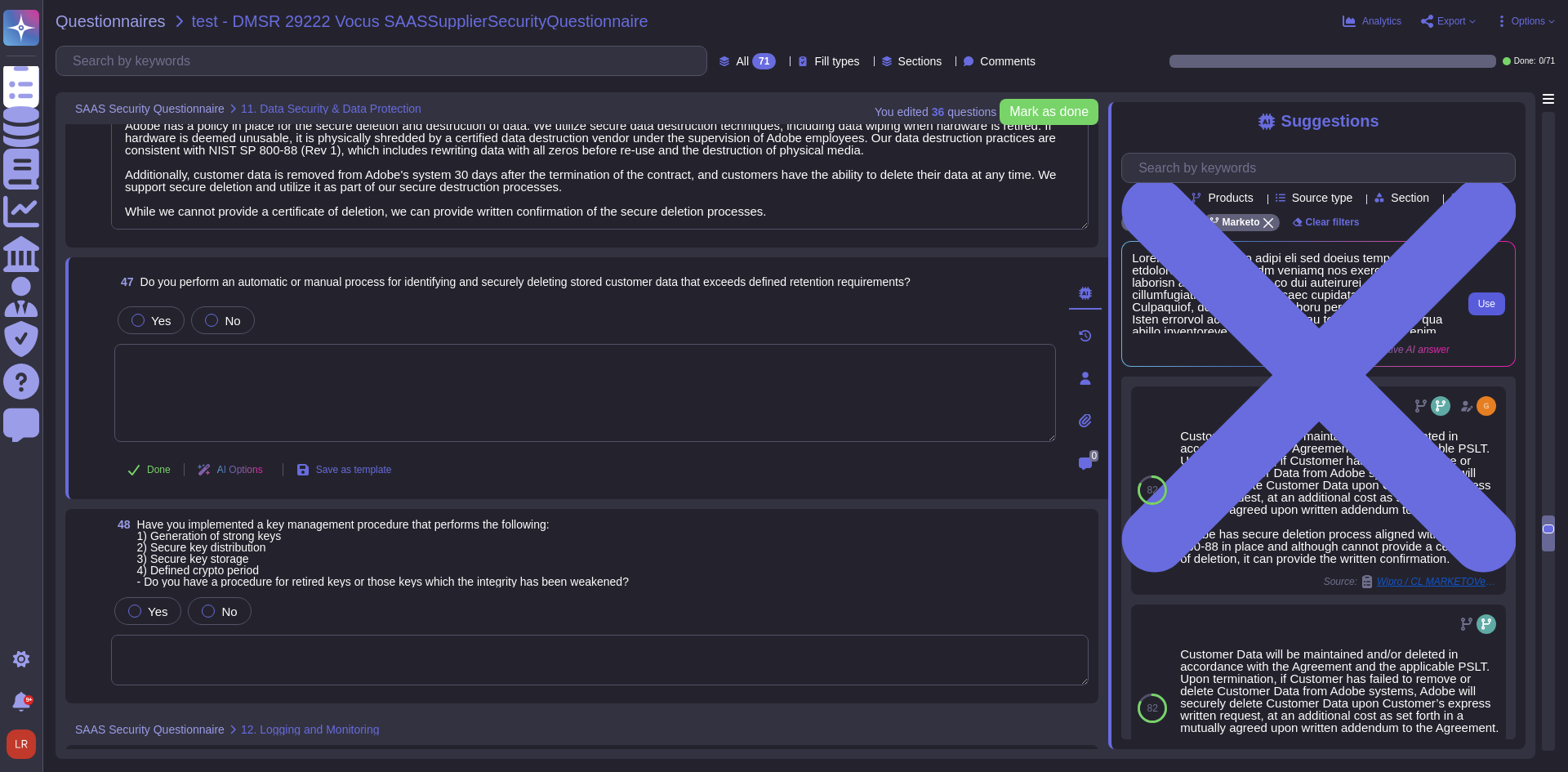
click at [1493, 312] on button "Use" at bounding box center [1486, 303] width 37 height 23
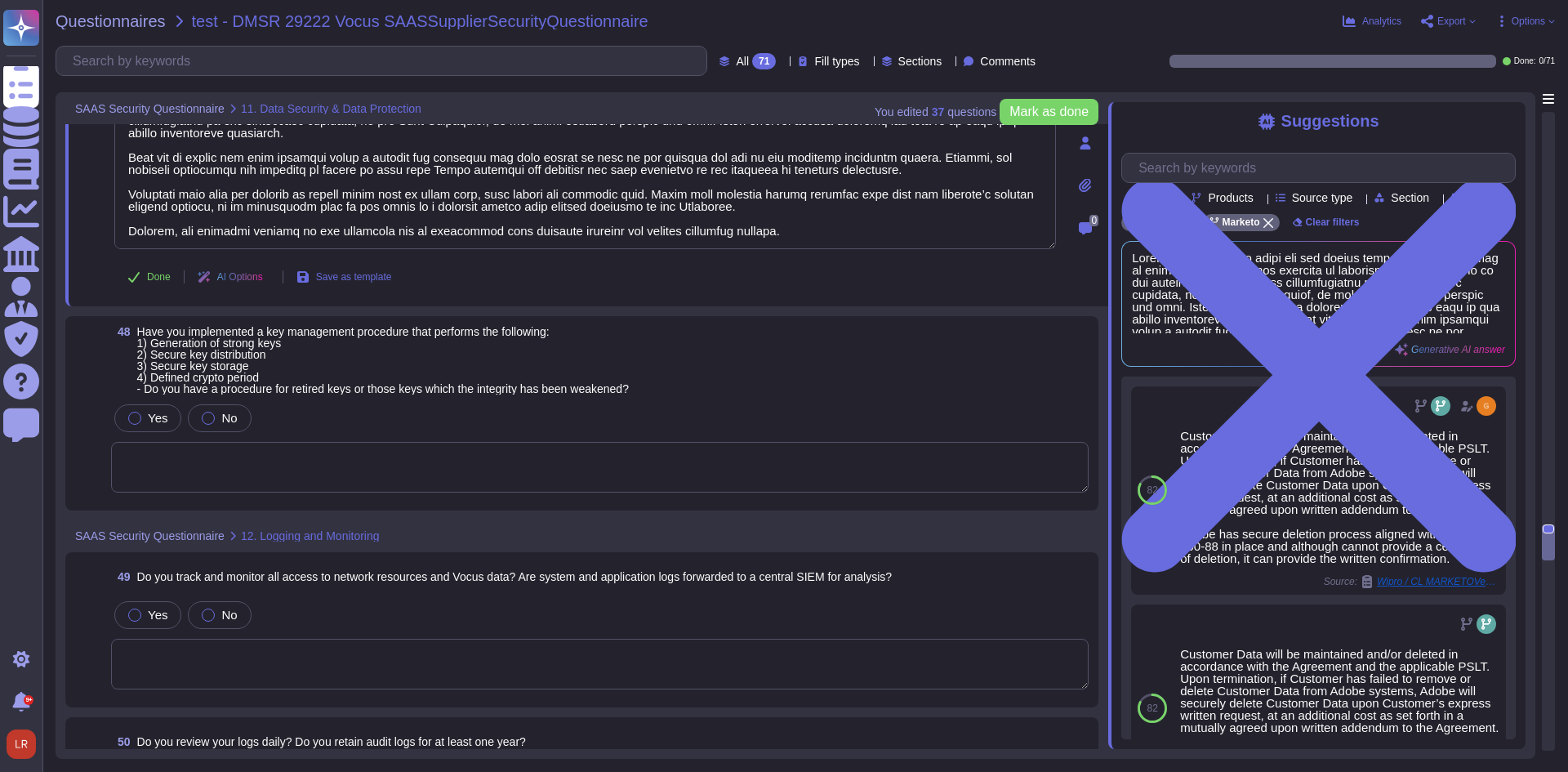
scroll to position [9286, 0]
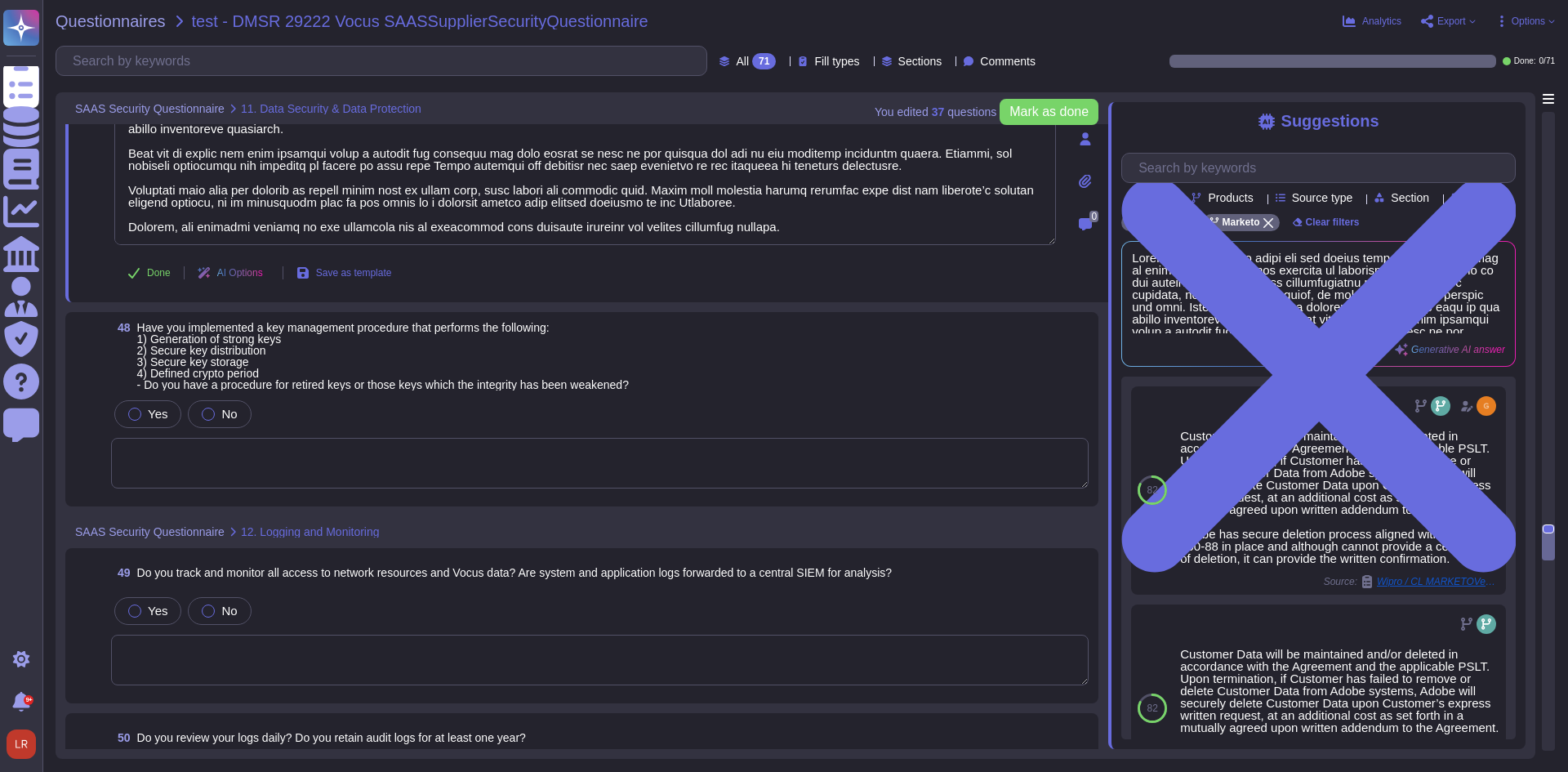
click at [343, 437] on textarea at bounding box center [600, 462] width 978 height 51
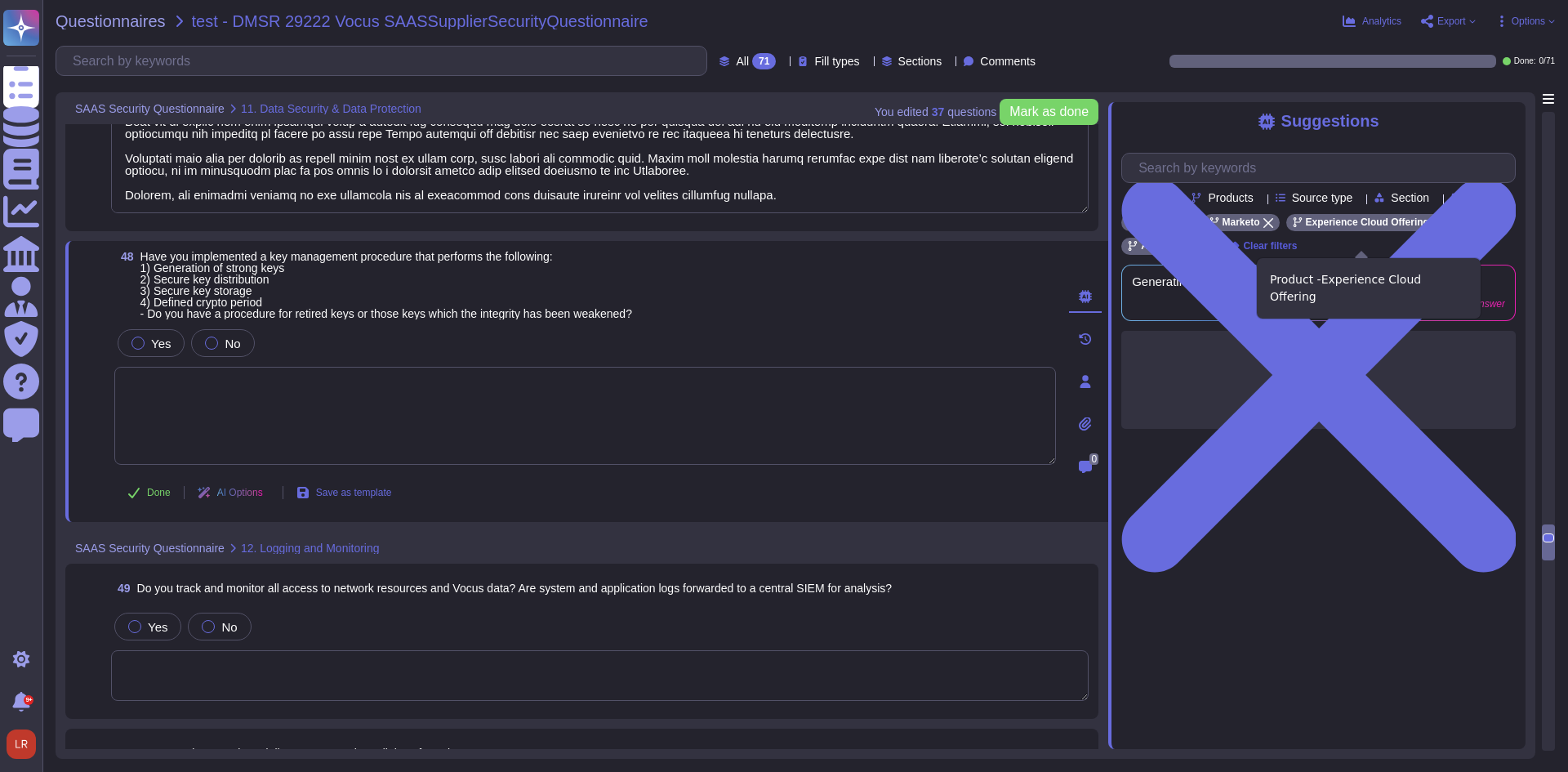
click at [1433, 228] on icon at bounding box center [1437, 222] width 10 height 10
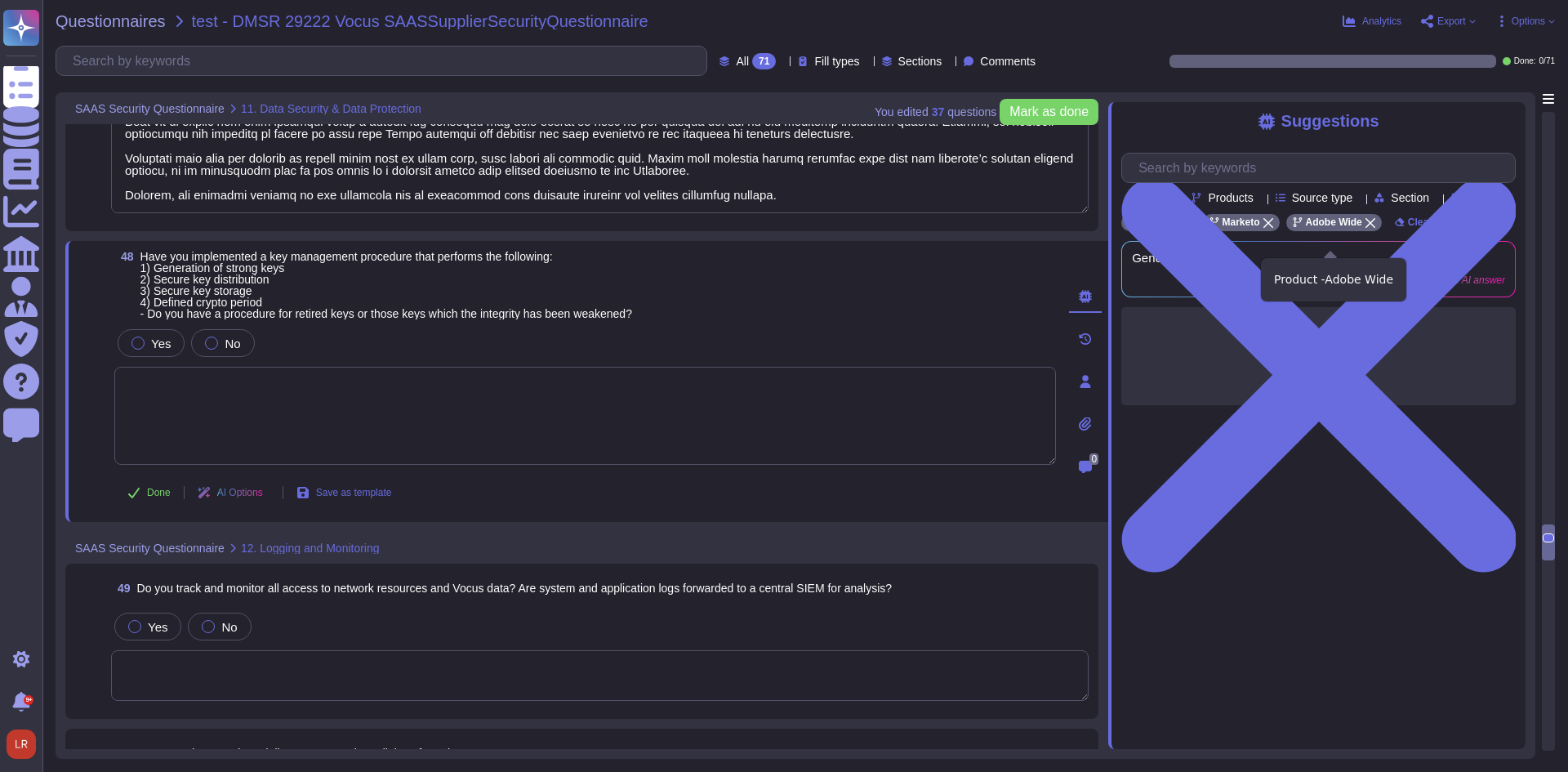
click at [1366, 228] on icon at bounding box center [1370, 222] width 10 height 10
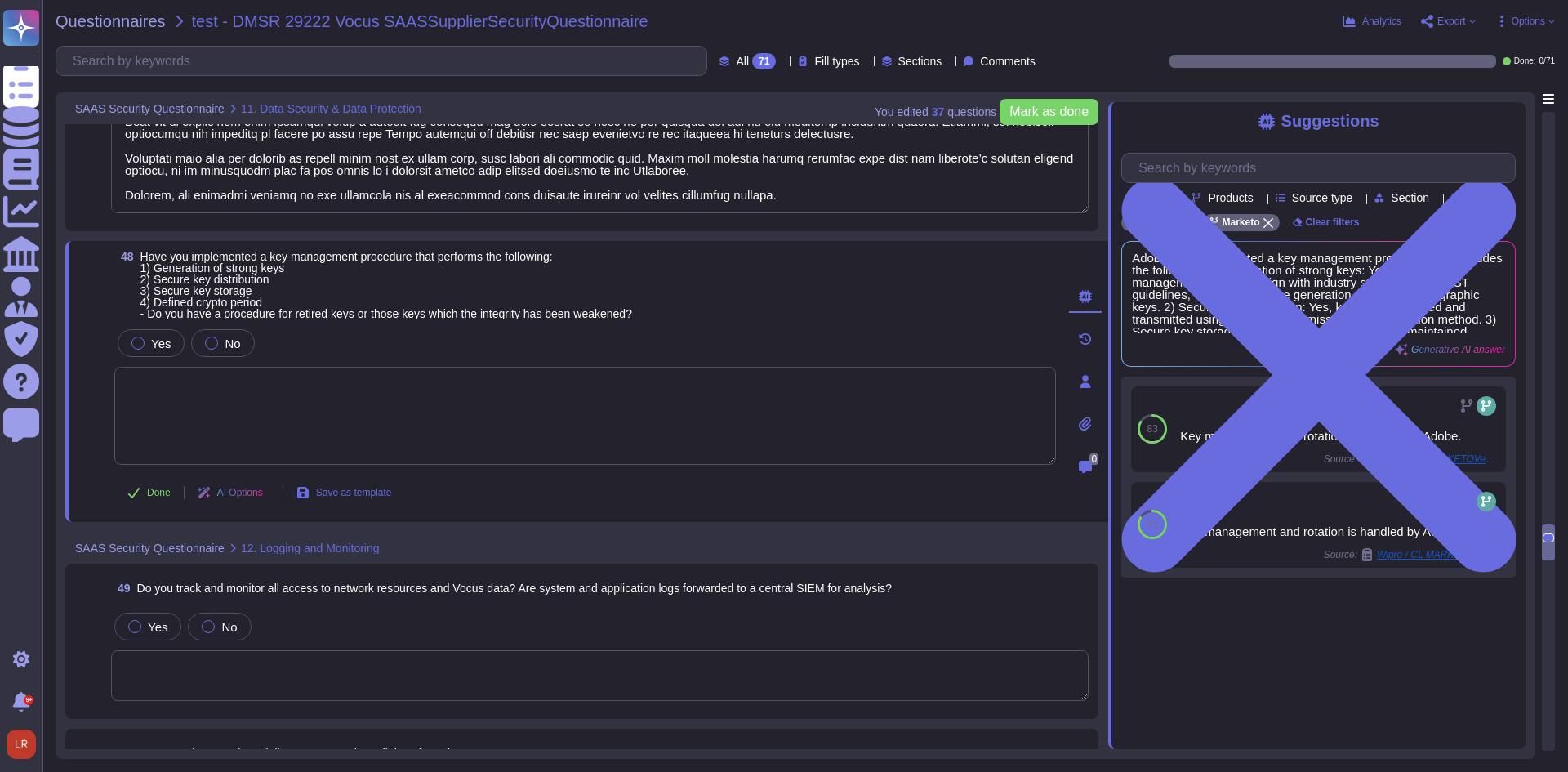
click at [417, 421] on textarea at bounding box center [585, 416] width 942 height 98
click at [1486, 309] on span "Use" at bounding box center [1486, 304] width 18 height 10
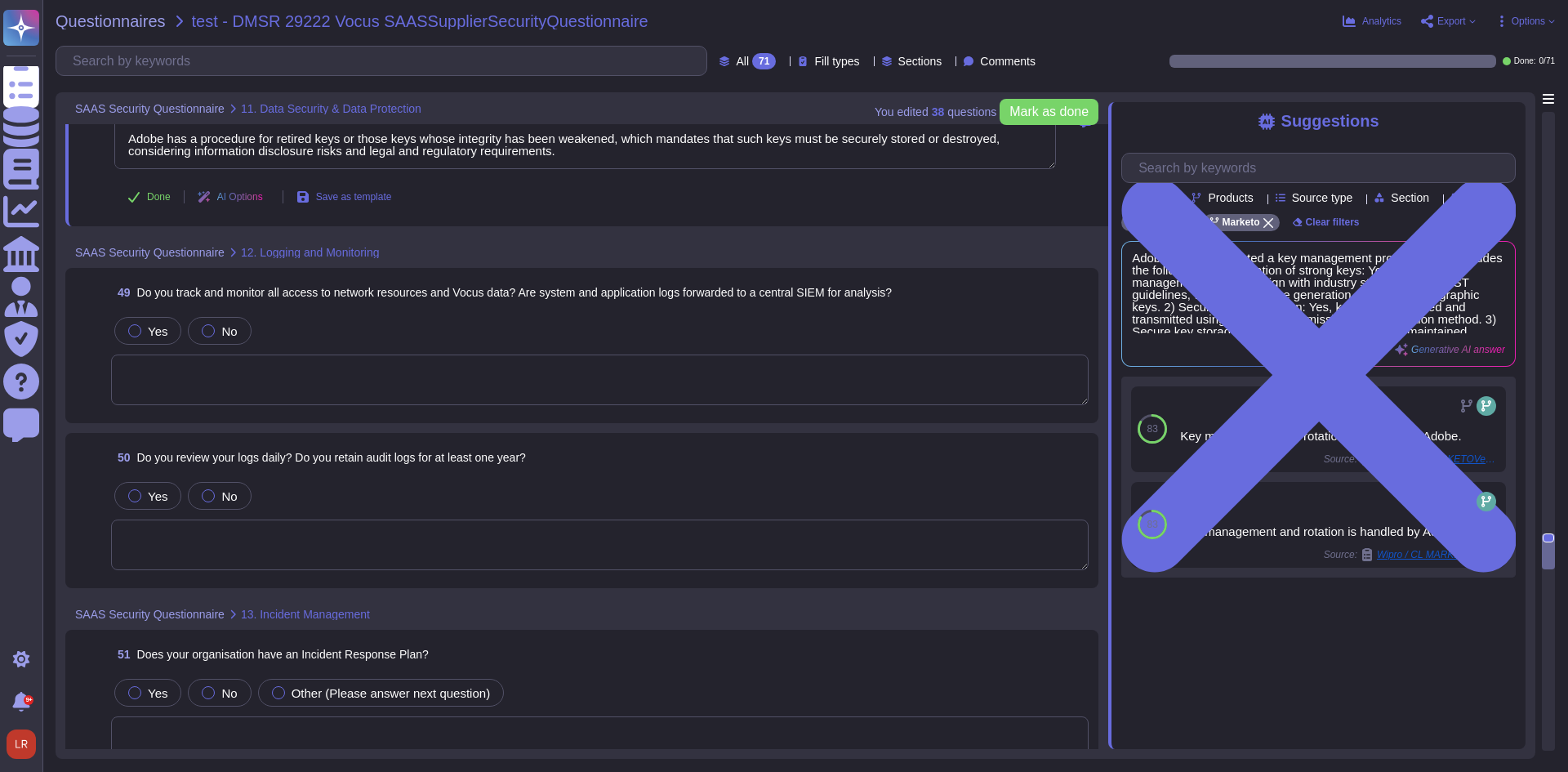
scroll to position [9695, 0]
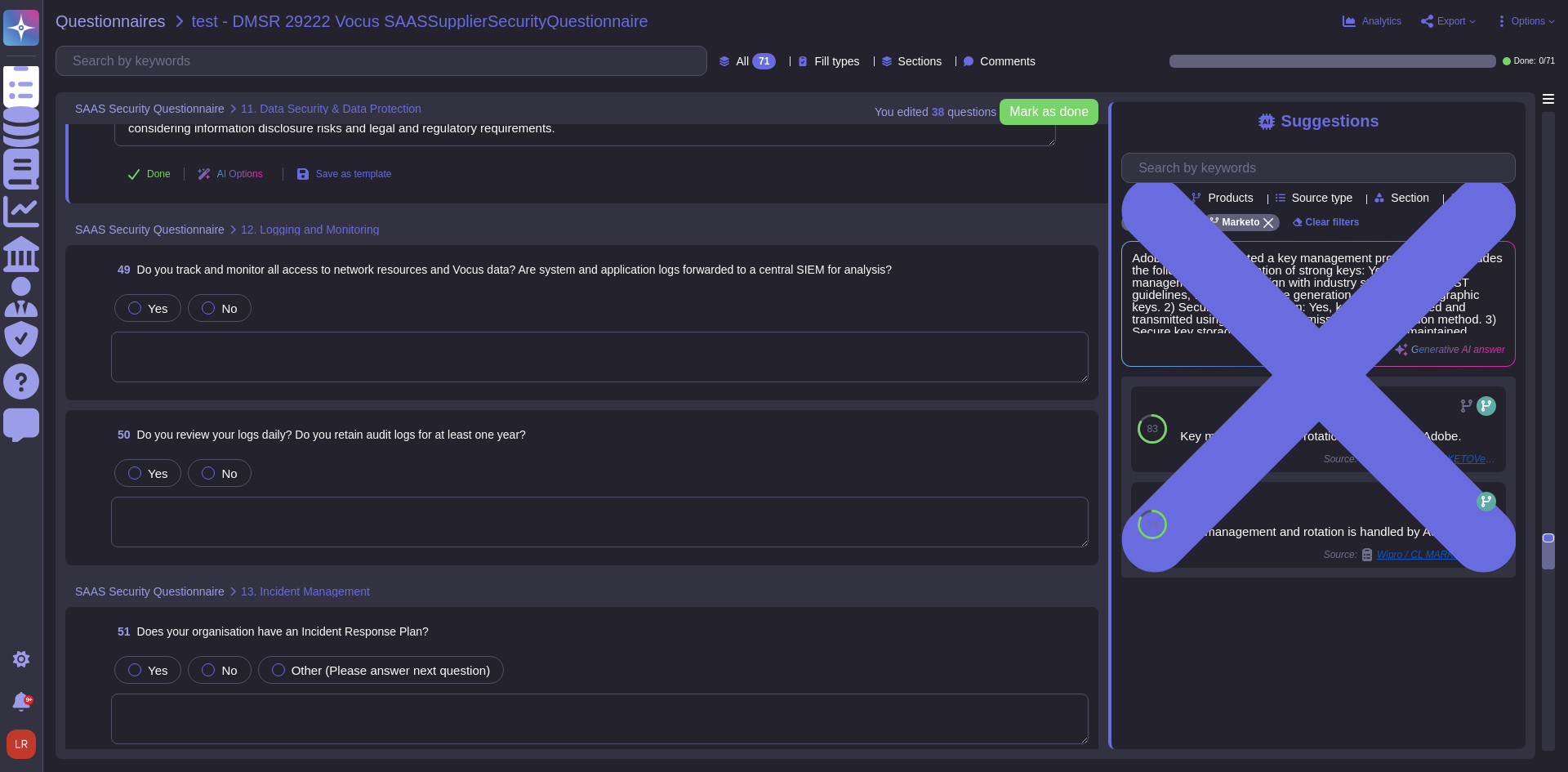
click at [302, 357] on textarea at bounding box center [600, 357] width 978 height 51
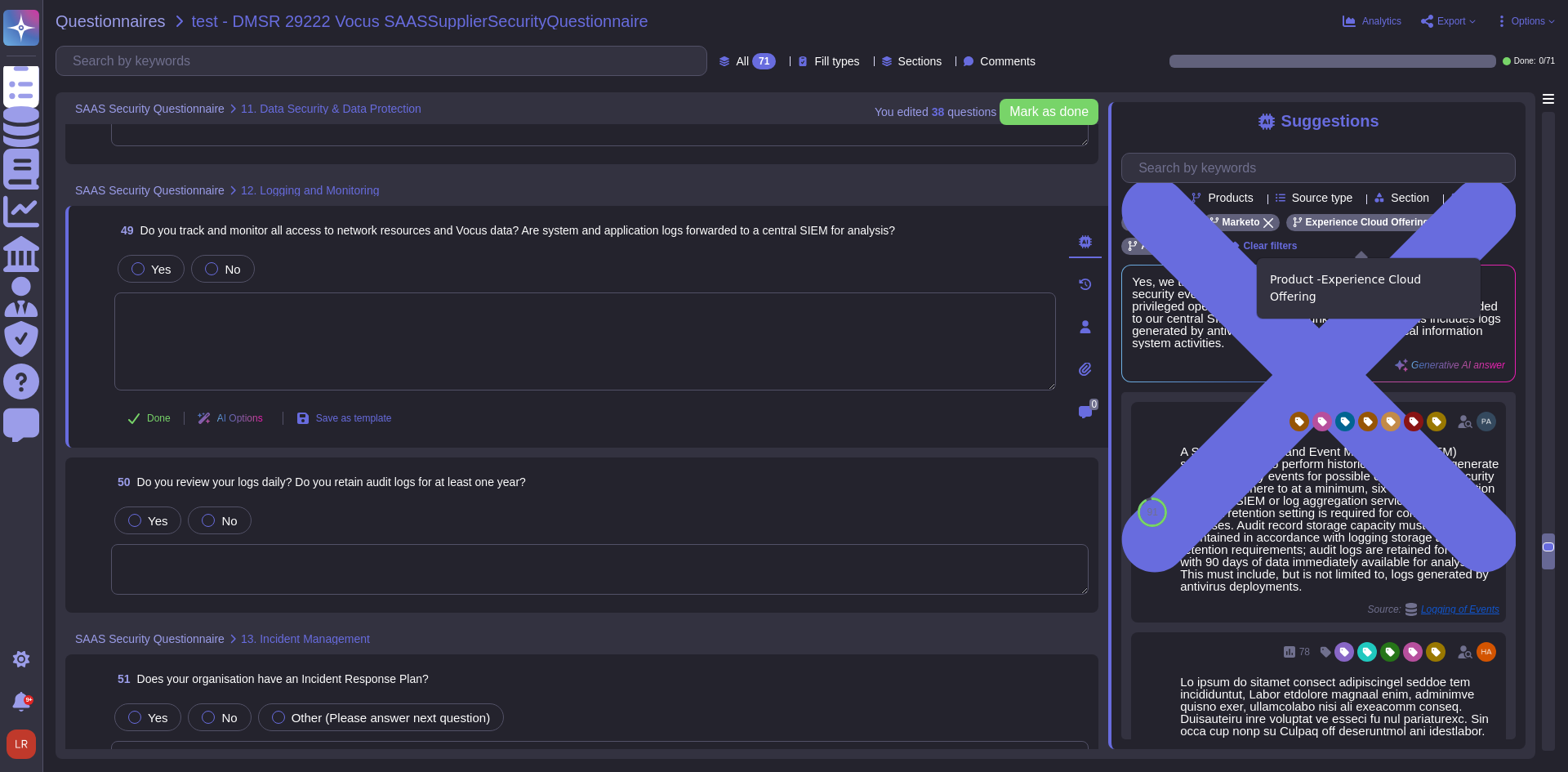
click at [1433, 228] on icon at bounding box center [1437, 222] width 10 height 10
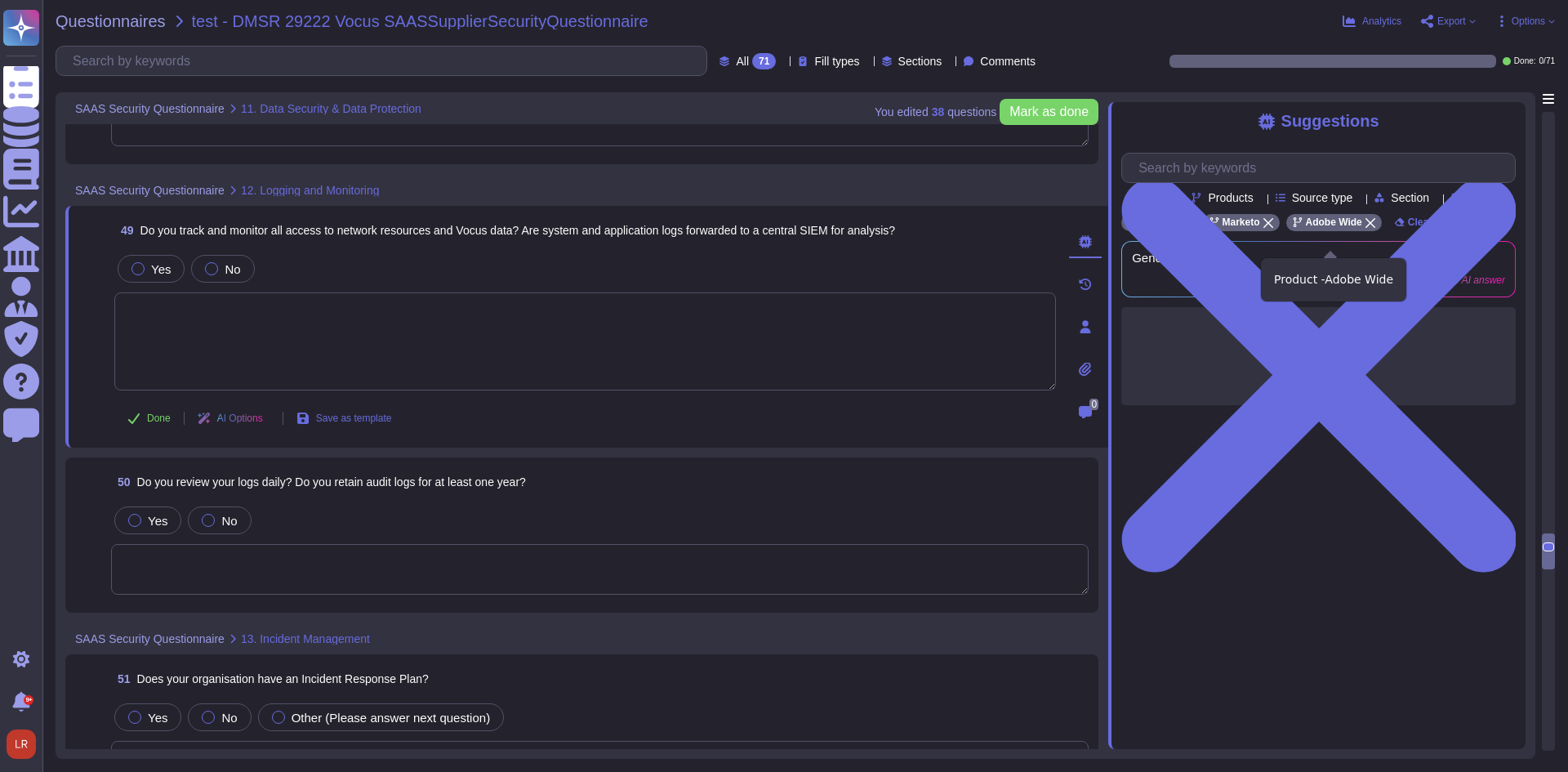
click at [1365, 228] on icon at bounding box center [1370, 222] width 10 height 10
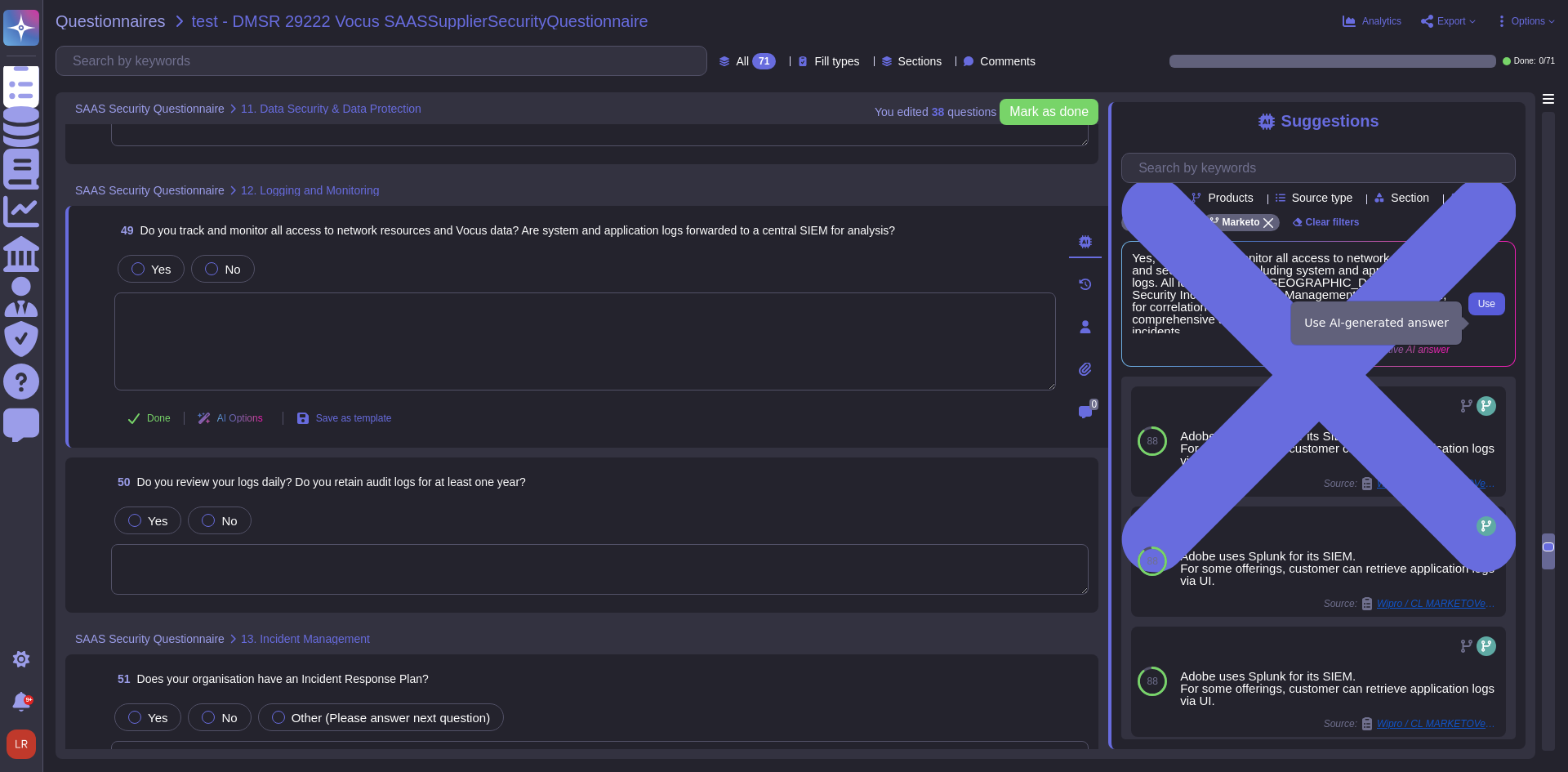
click at [1496, 315] on button "Use" at bounding box center [1486, 303] width 37 height 23
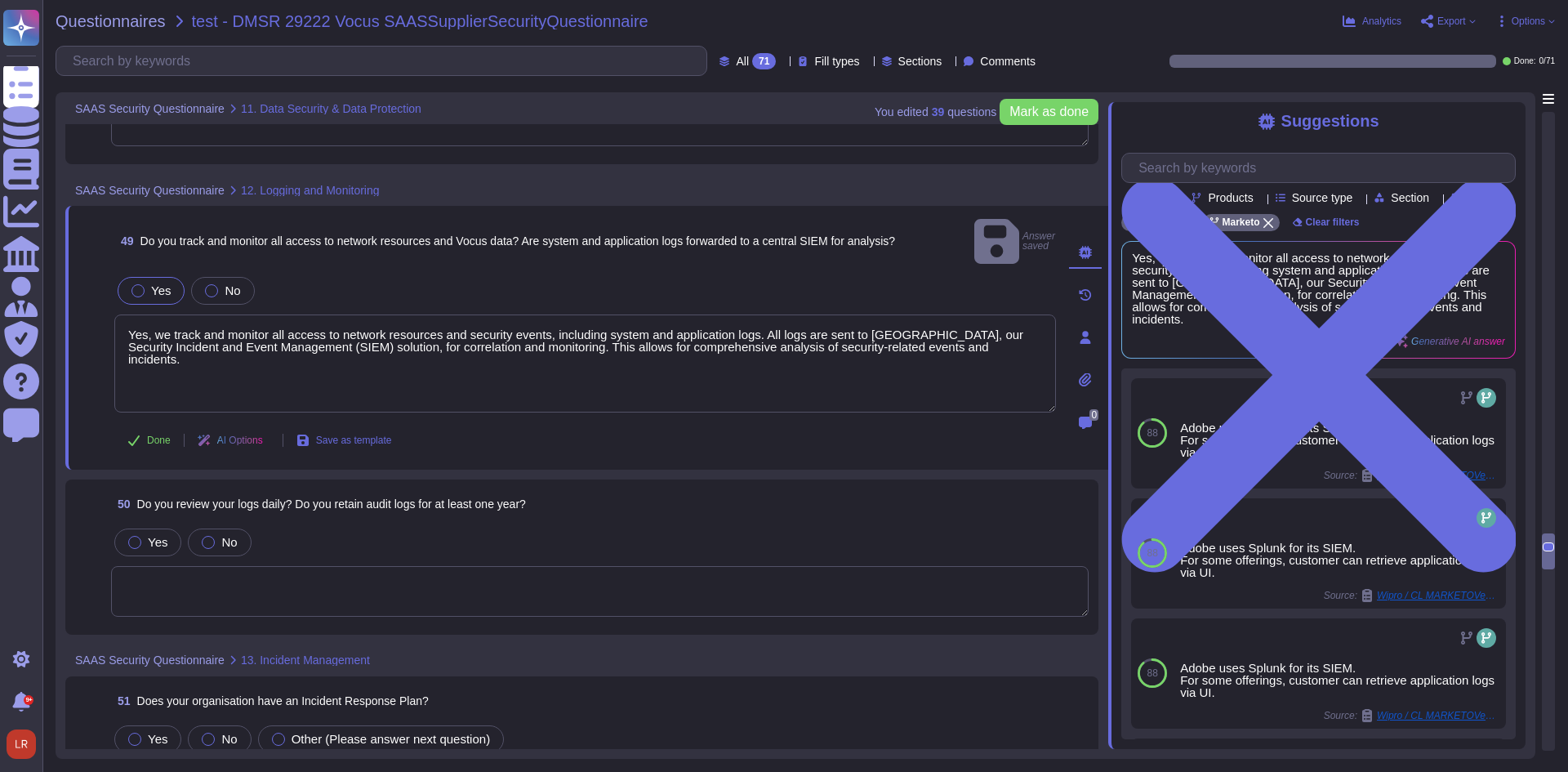
click at [297, 566] on textarea at bounding box center [600, 591] width 978 height 51
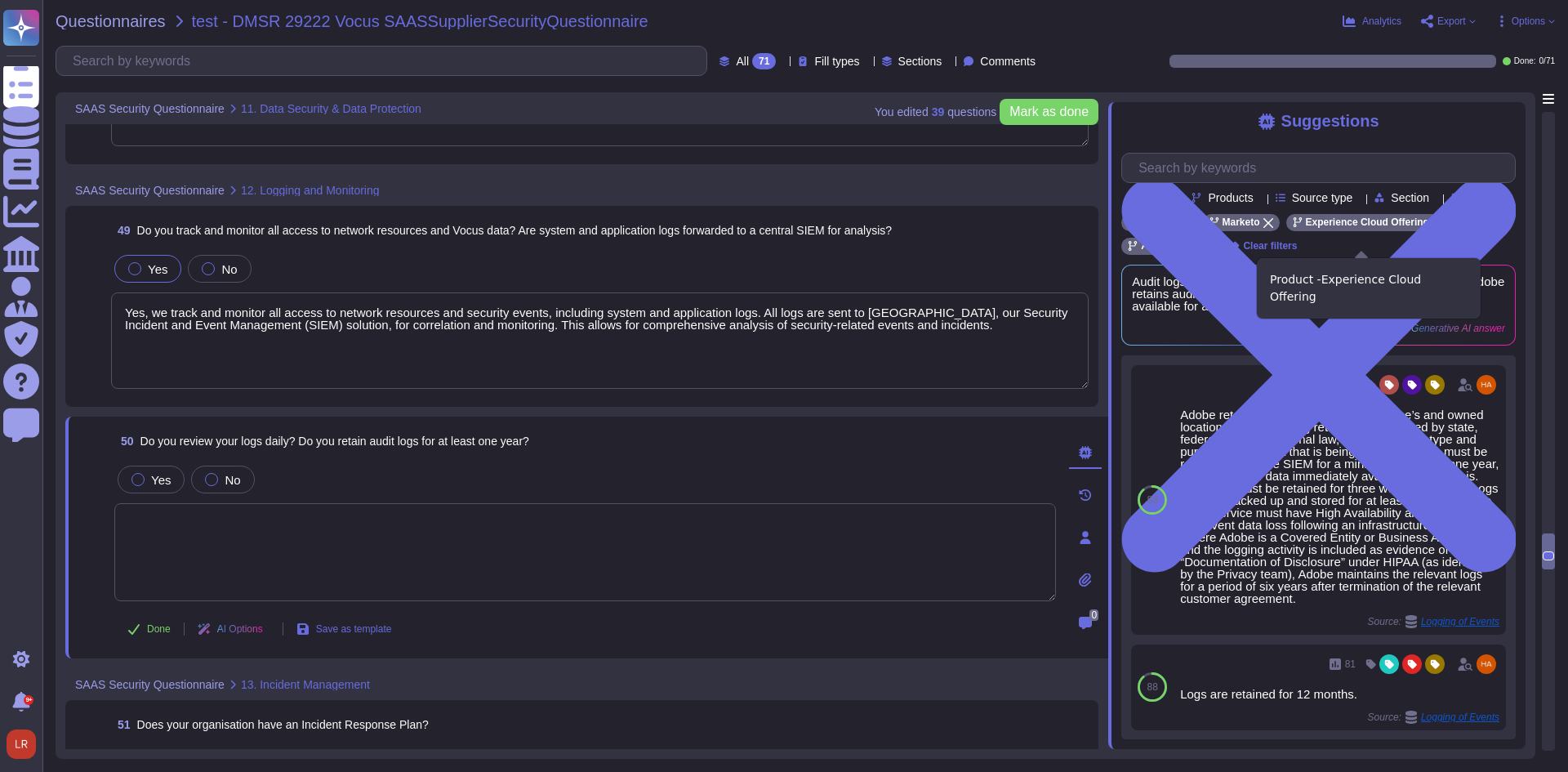
click at [1433, 228] on icon at bounding box center [1437, 222] width 10 height 10
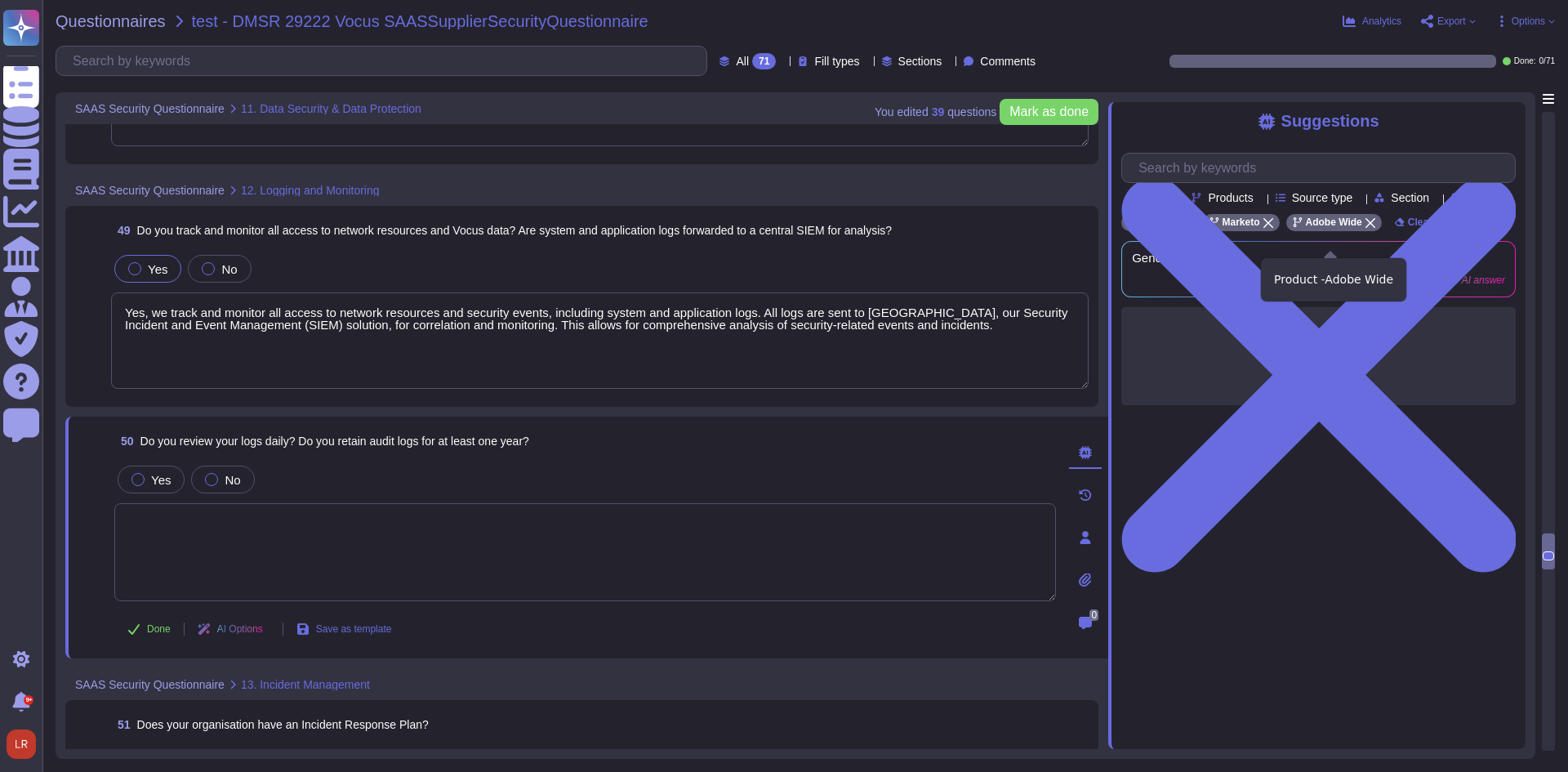
click at [1365, 228] on icon at bounding box center [1370, 222] width 10 height 10
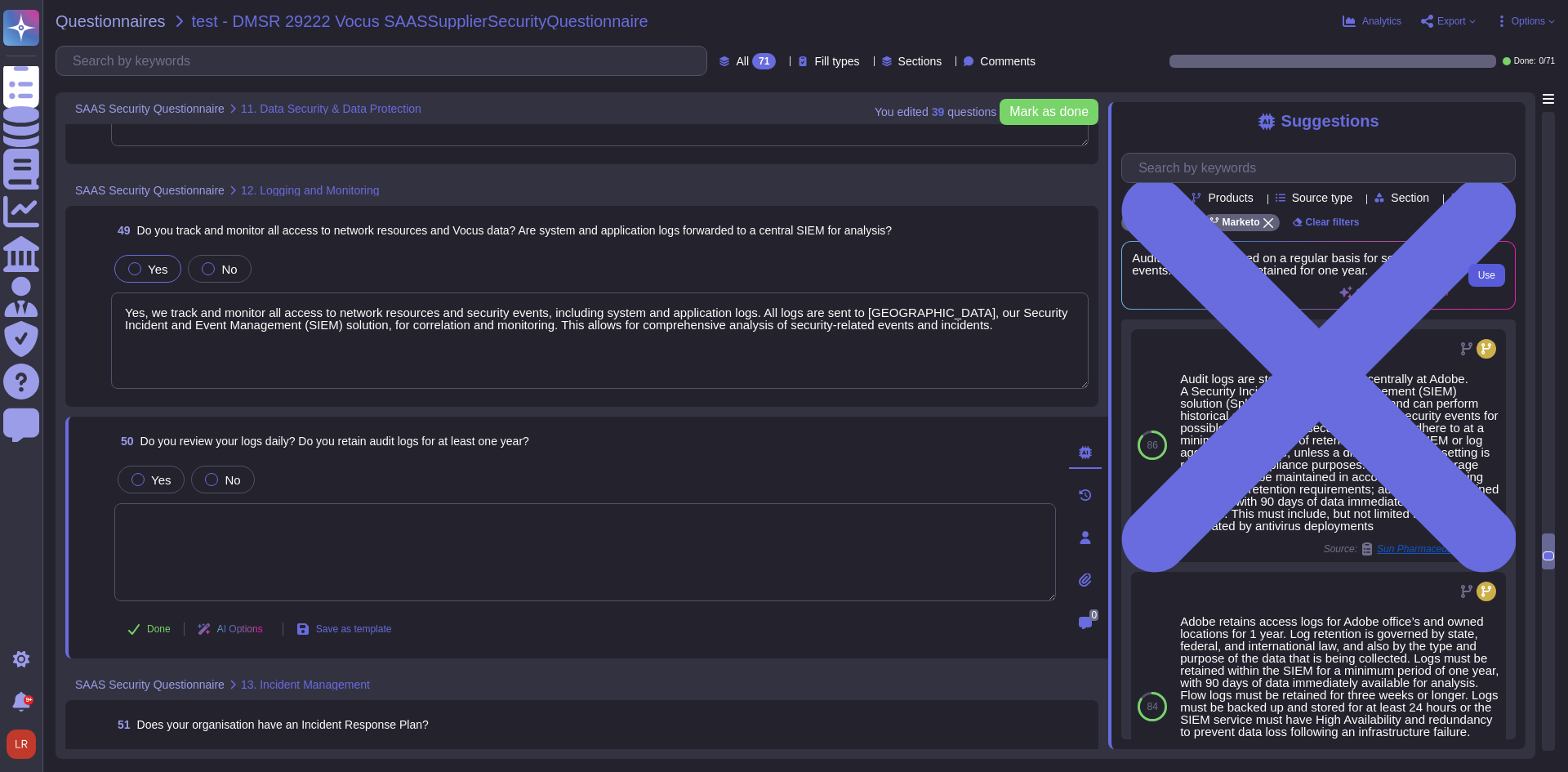
click at [1488, 280] on span "Use" at bounding box center [1486, 275] width 18 height 10
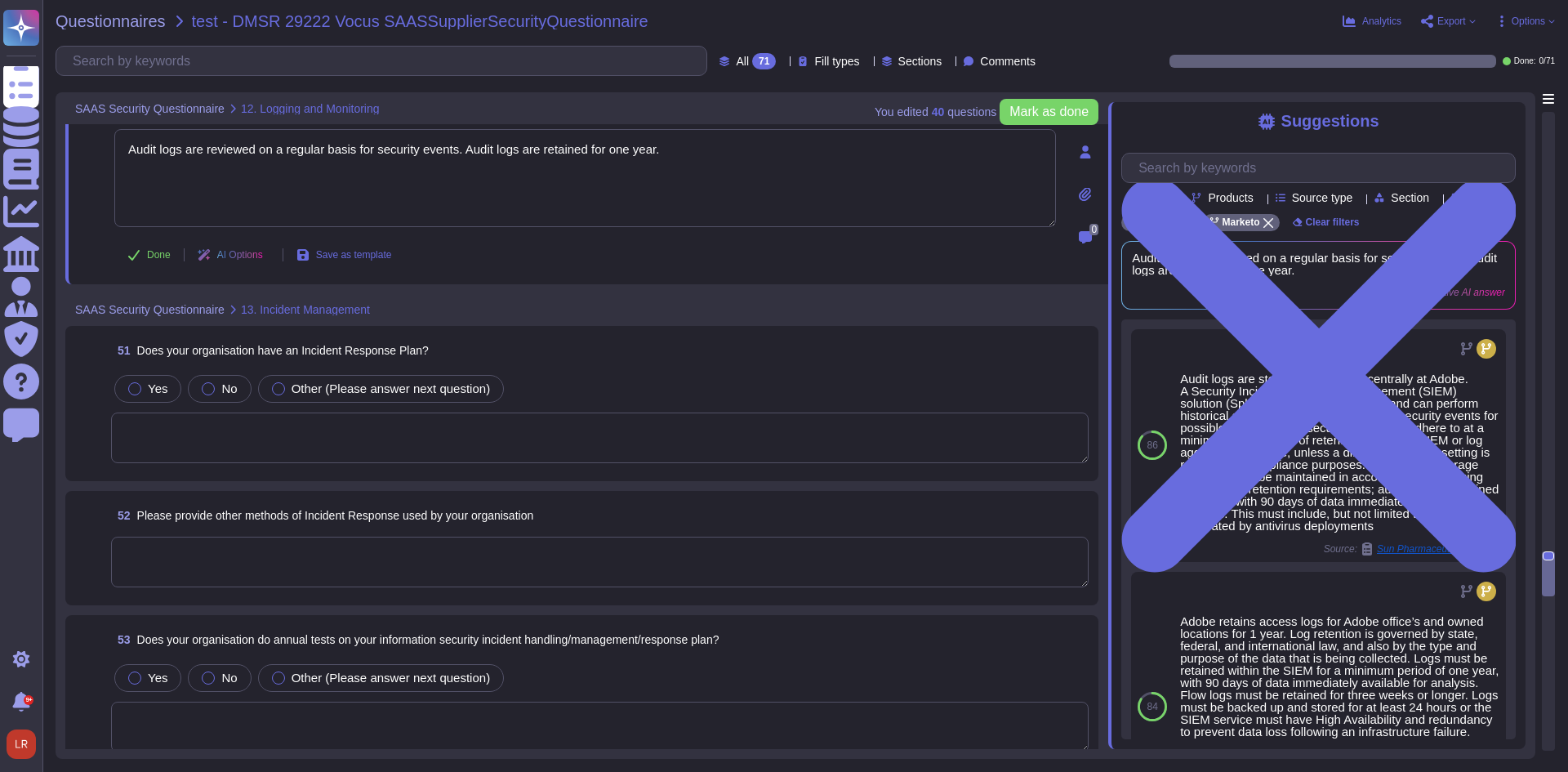
scroll to position [10104, 0]
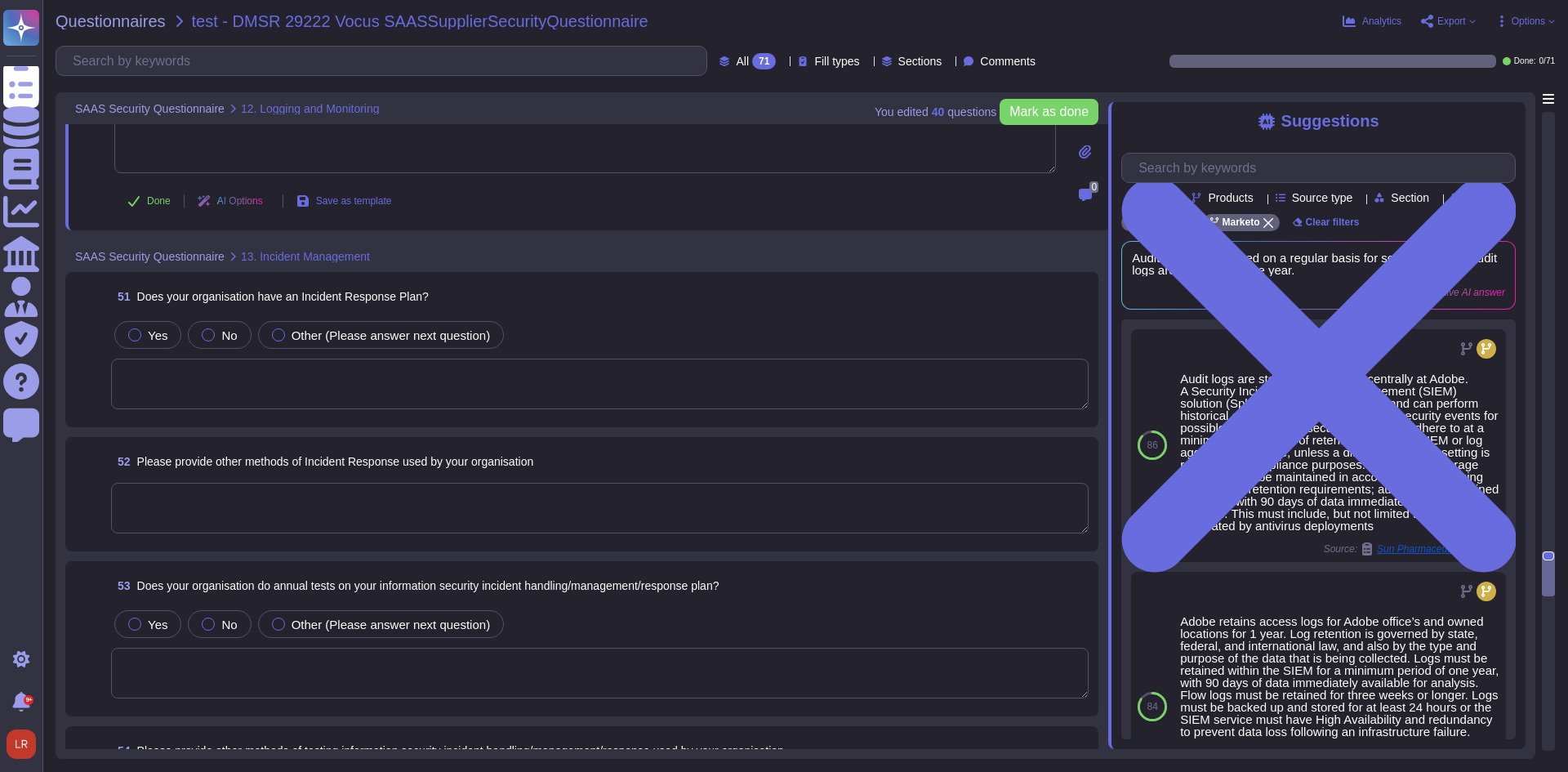
click at [579, 380] on textarea at bounding box center [600, 384] width 978 height 51
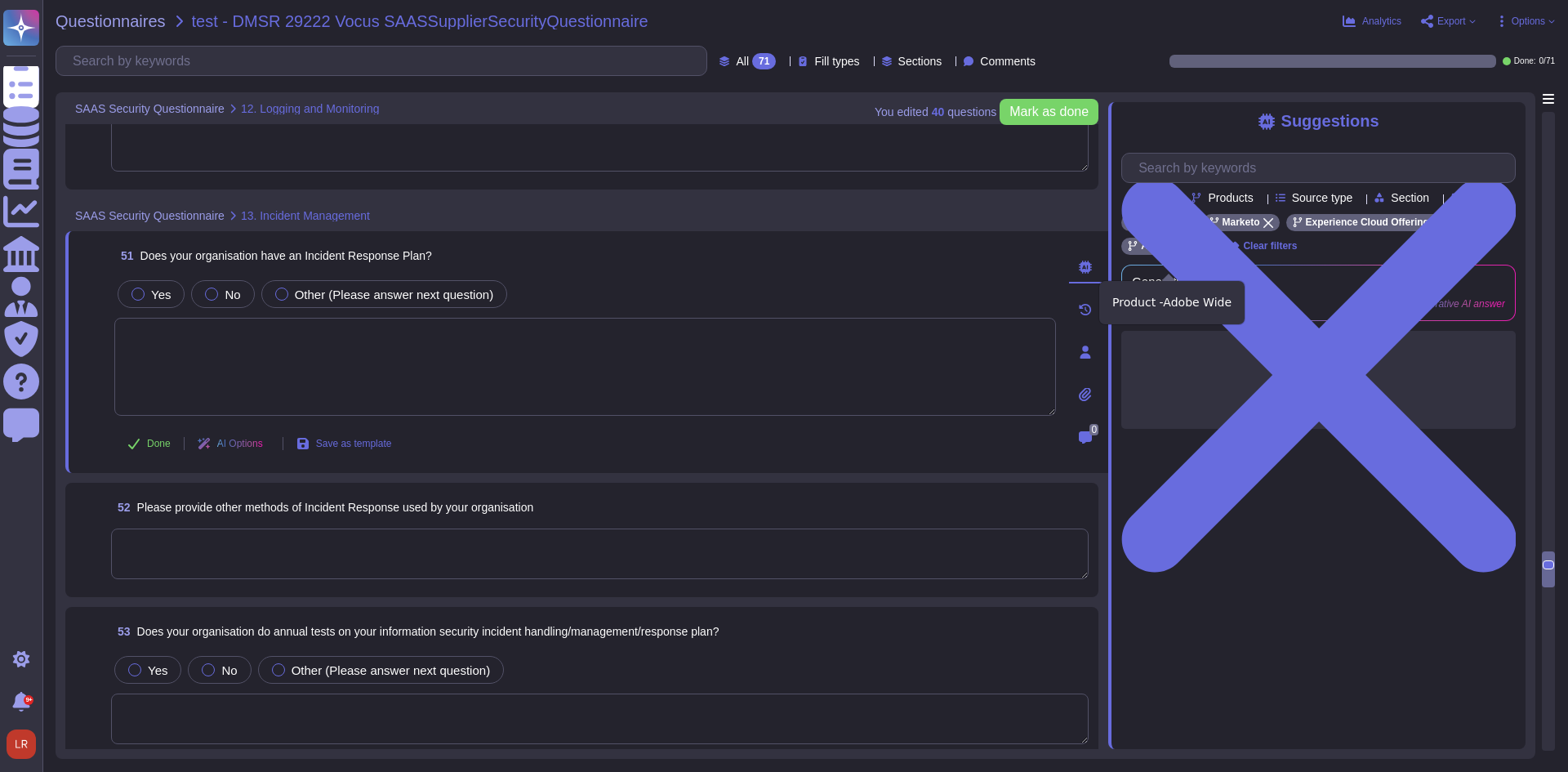
click at [1208, 251] on icon at bounding box center [1205, 247] width 10 height 10
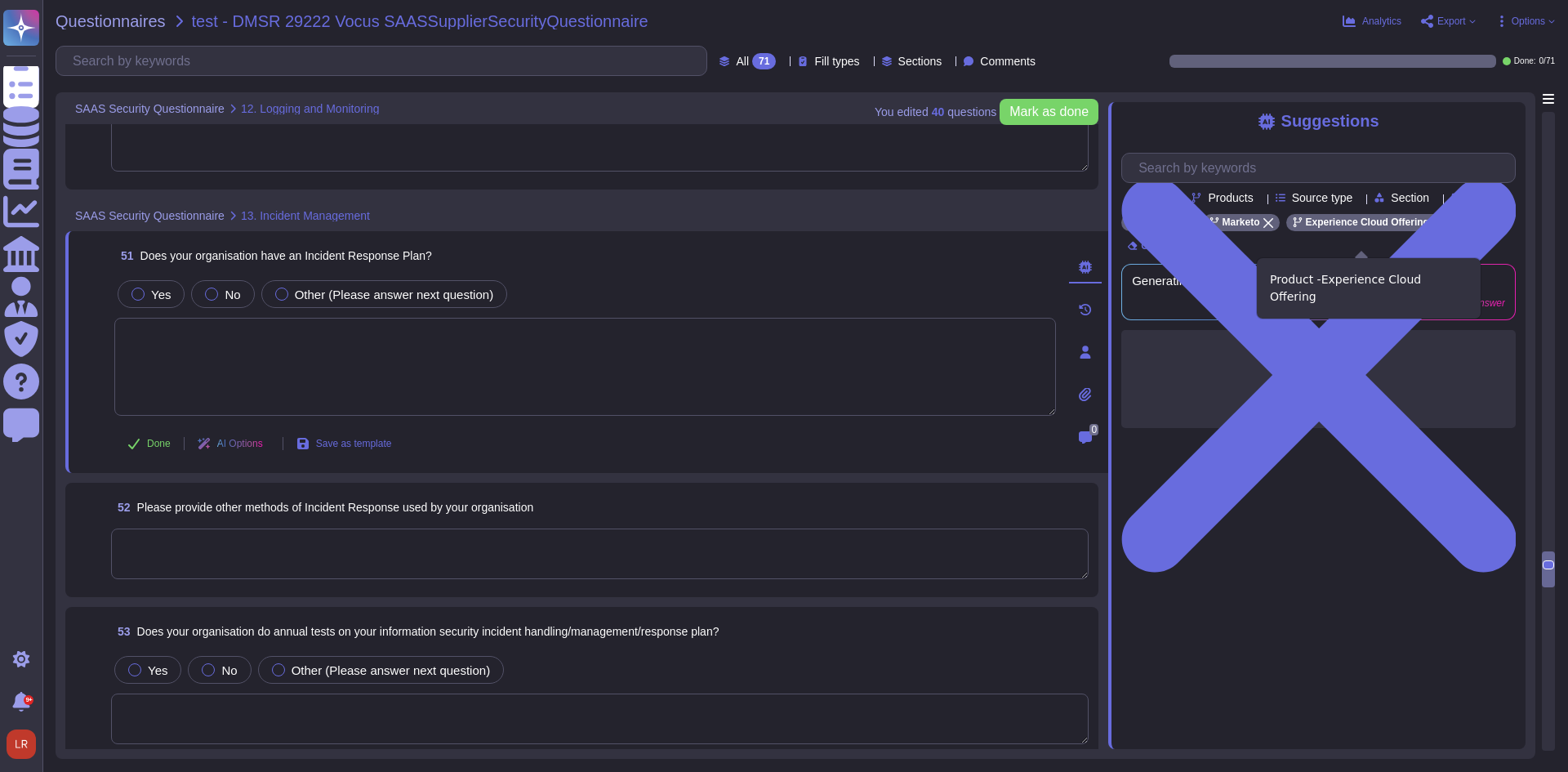
click at [1433, 228] on icon at bounding box center [1437, 222] width 10 height 10
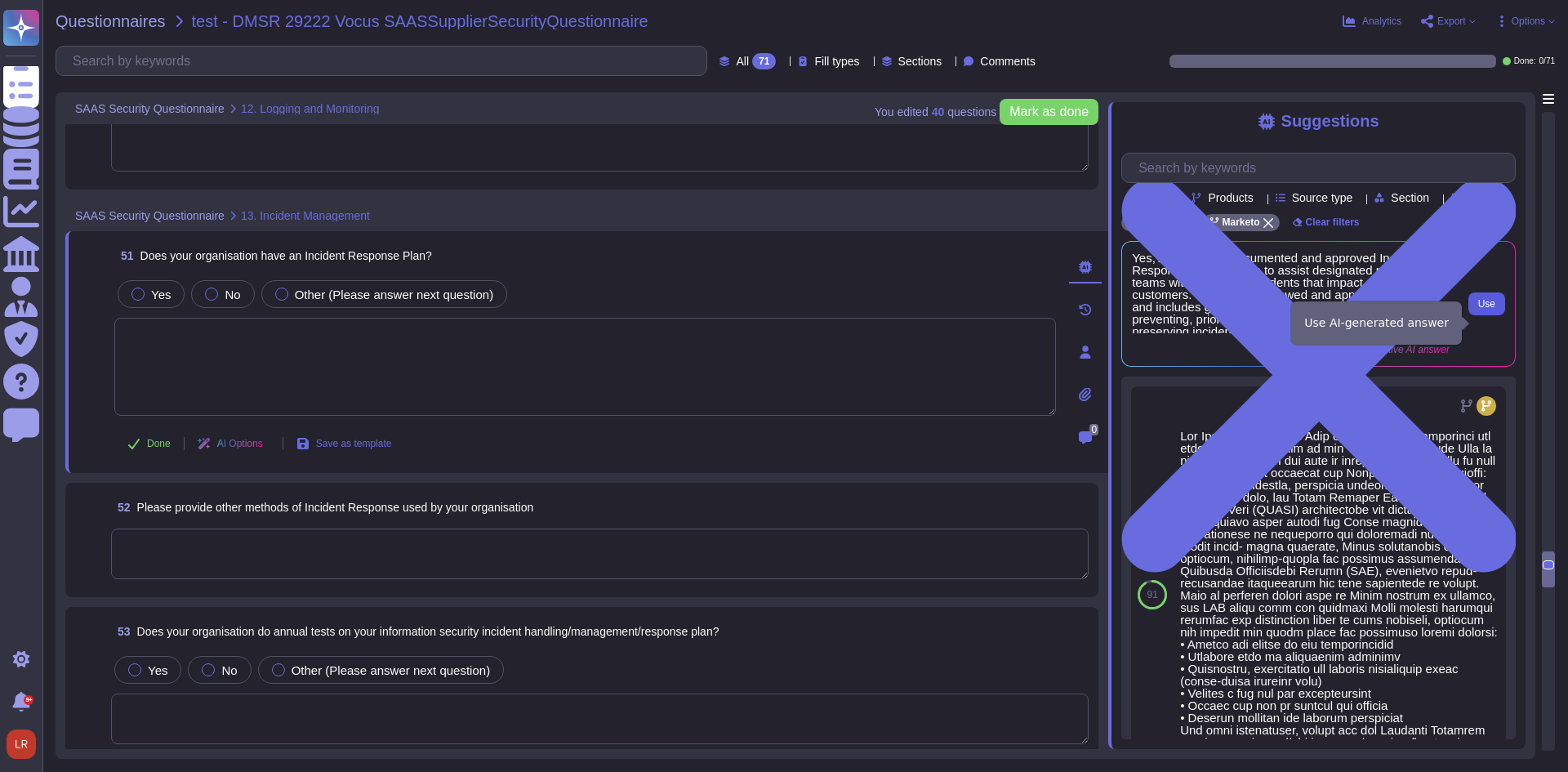
click at [1487, 309] on span "Use" at bounding box center [1486, 304] width 18 height 10
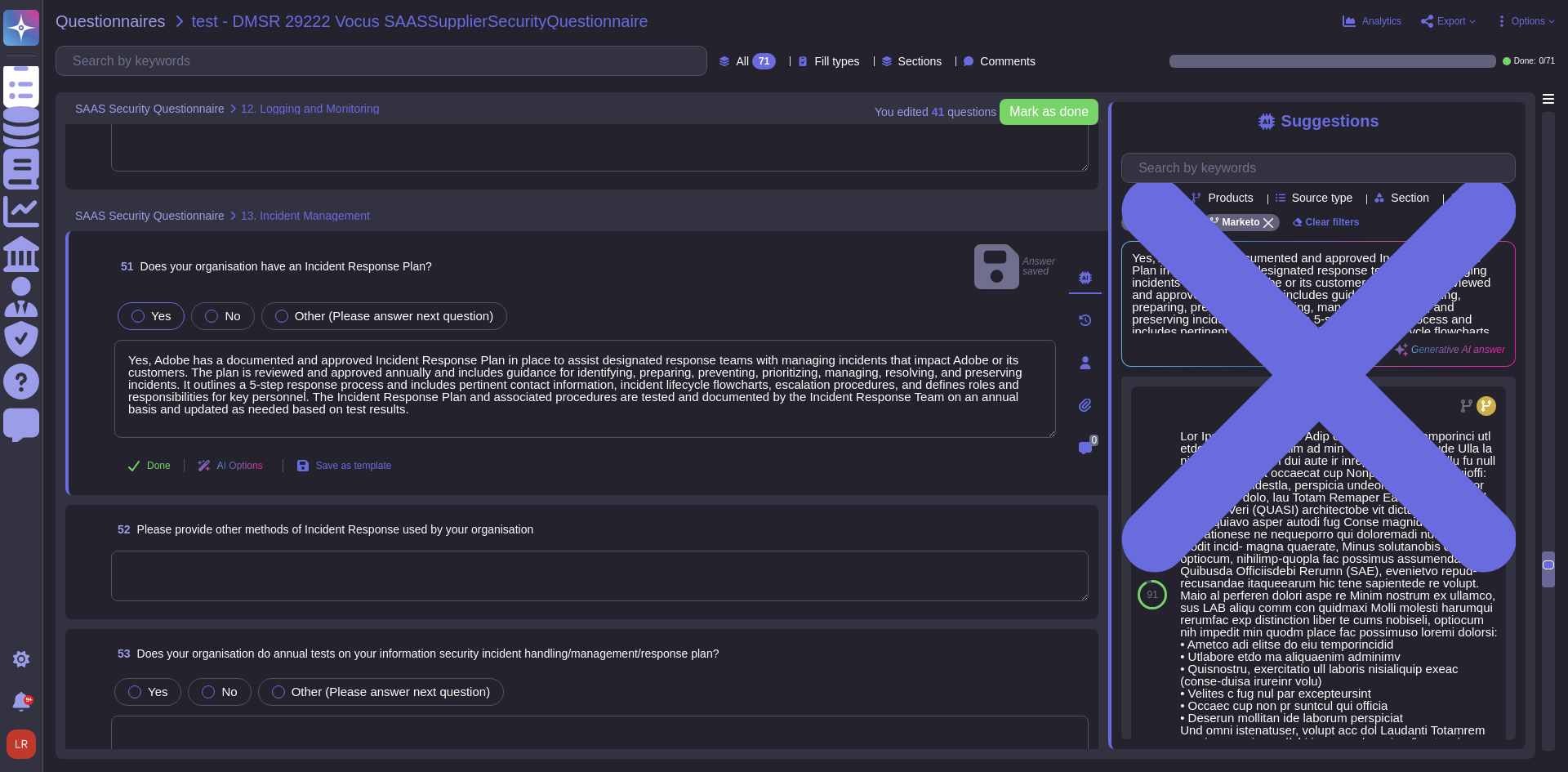
click at [335, 553] on textarea at bounding box center [600, 576] width 978 height 51
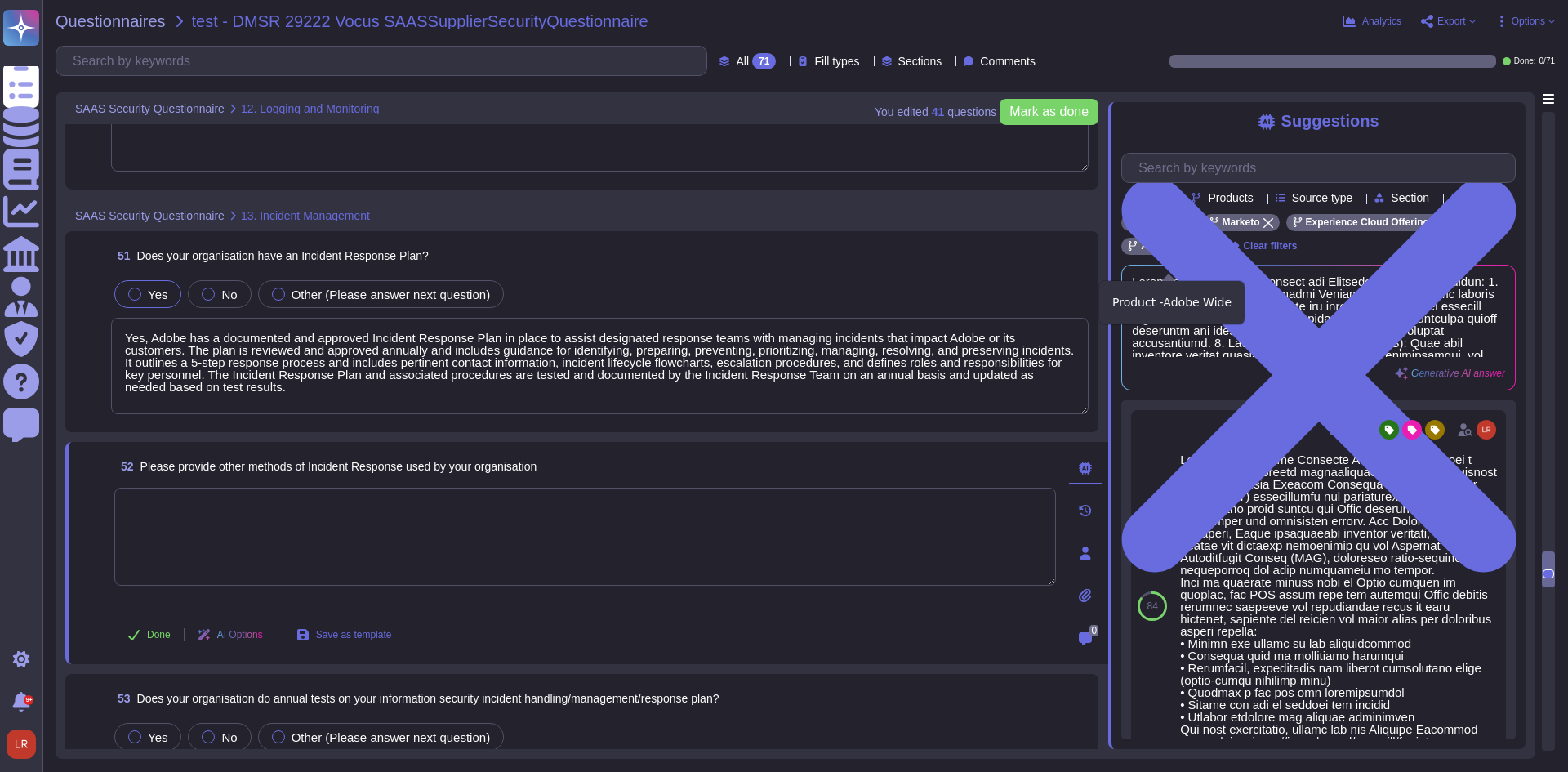
click at [1207, 251] on icon at bounding box center [1205, 247] width 10 height 10
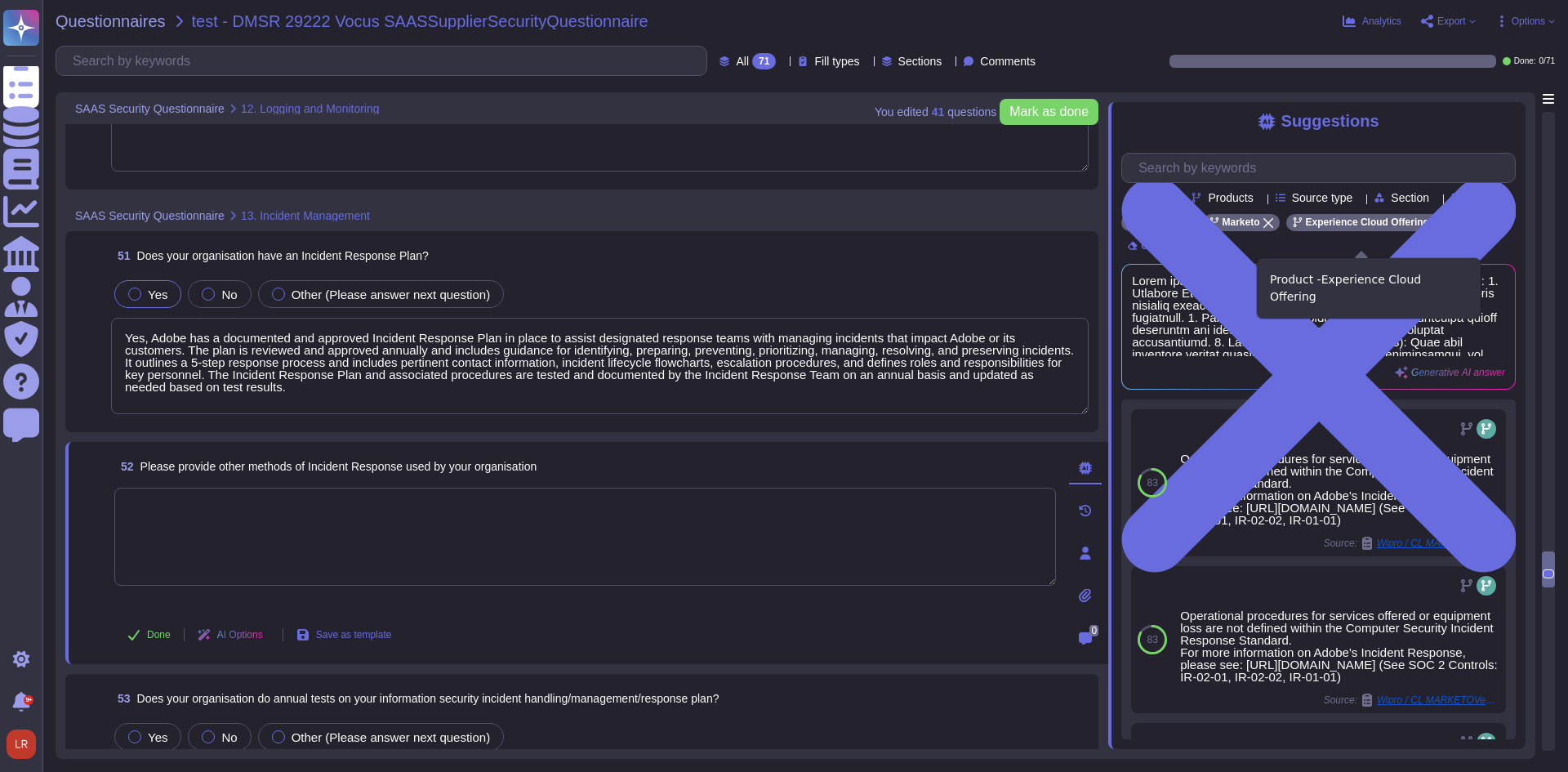
click at [1433, 228] on icon at bounding box center [1437, 222] width 10 height 10
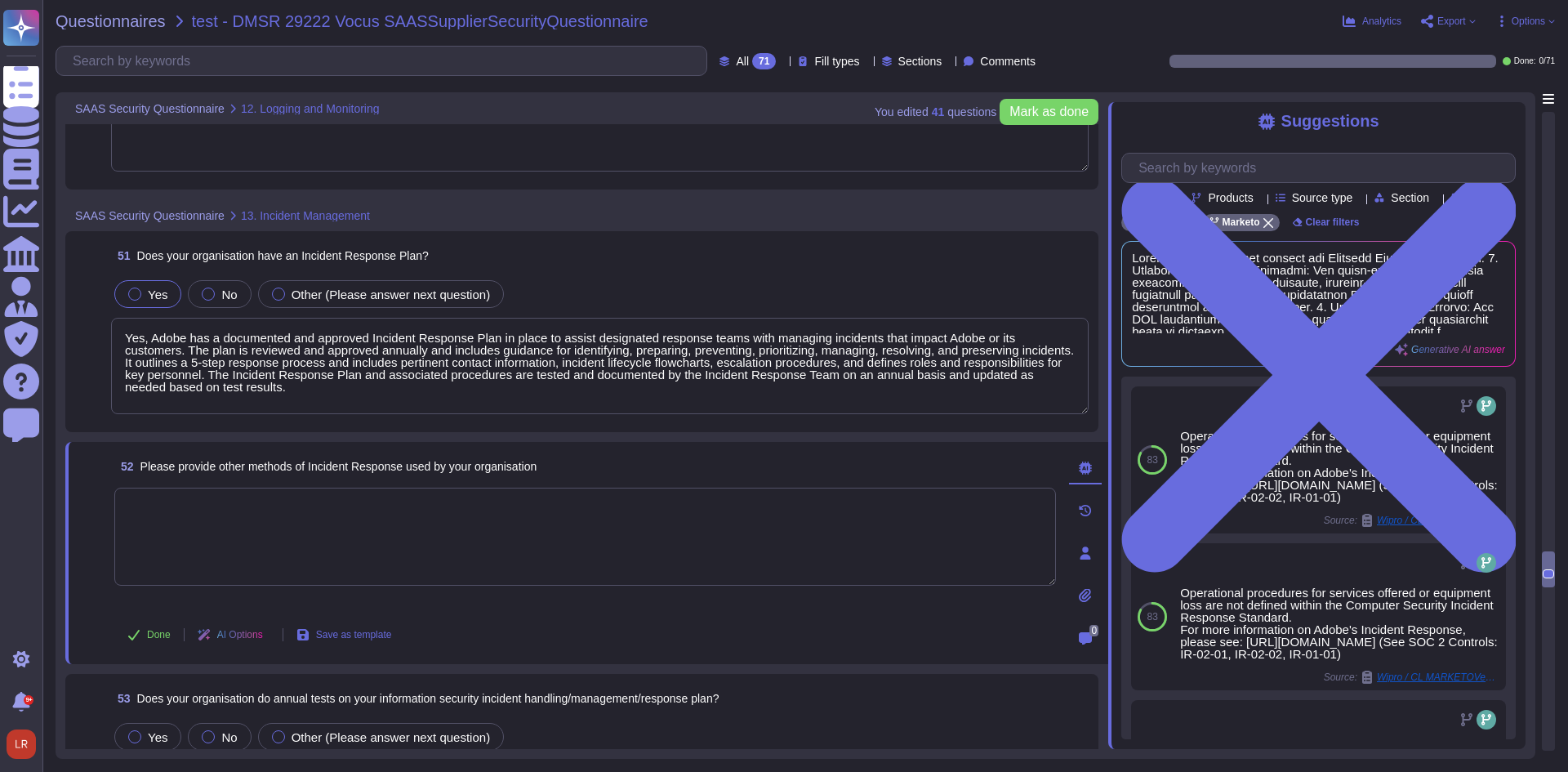
click at [1507, 328] on div "Generative AI answer Use" at bounding box center [1319, 304] width 393 height 124
click at [1492, 309] on span "Use" at bounding box center [1486, 304] width 18 height 10
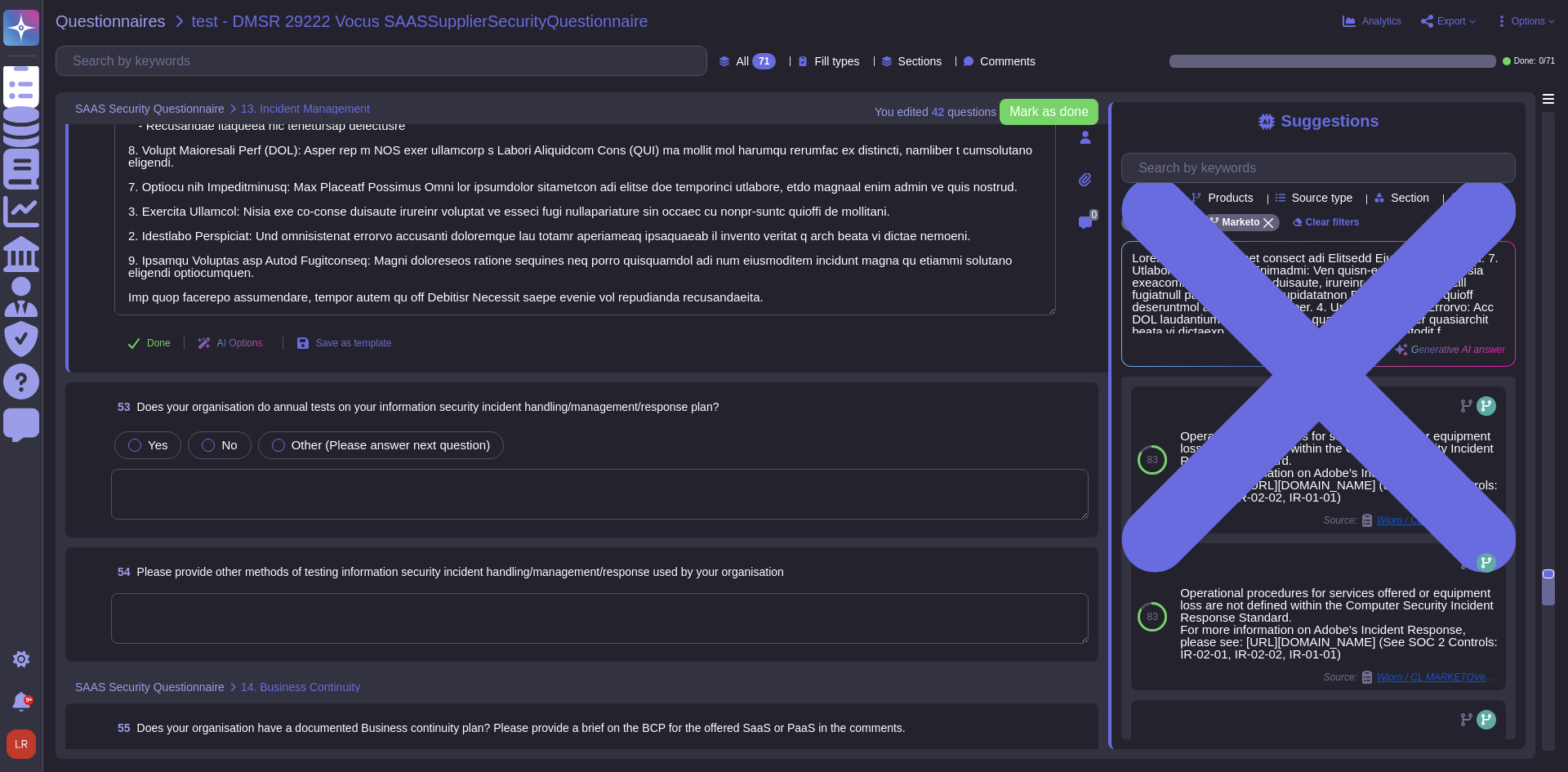
scroll to position [10648, 0]
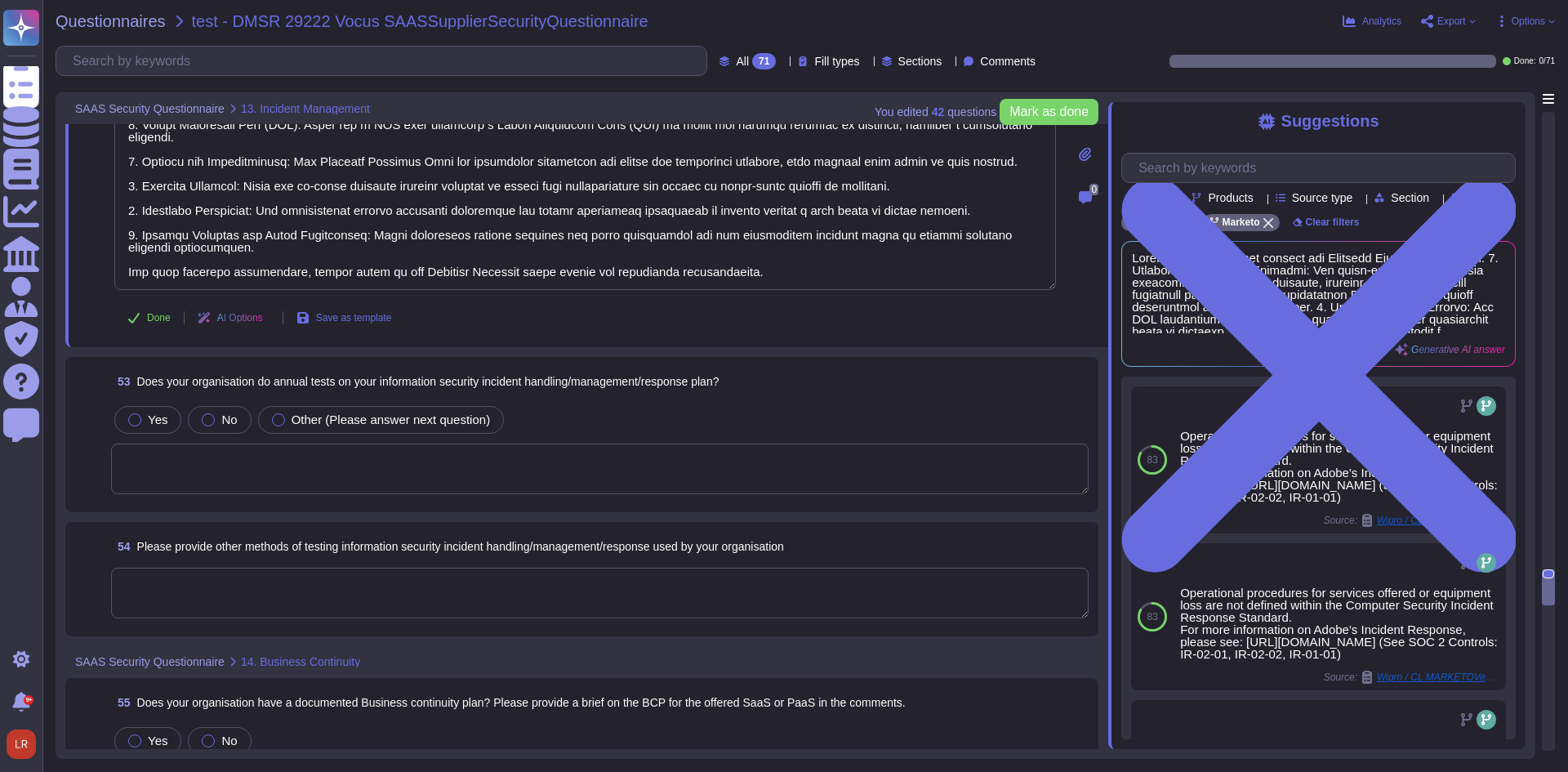
click at [573, 449] on textarea at bounding box center [600, 469] width 978 height 51
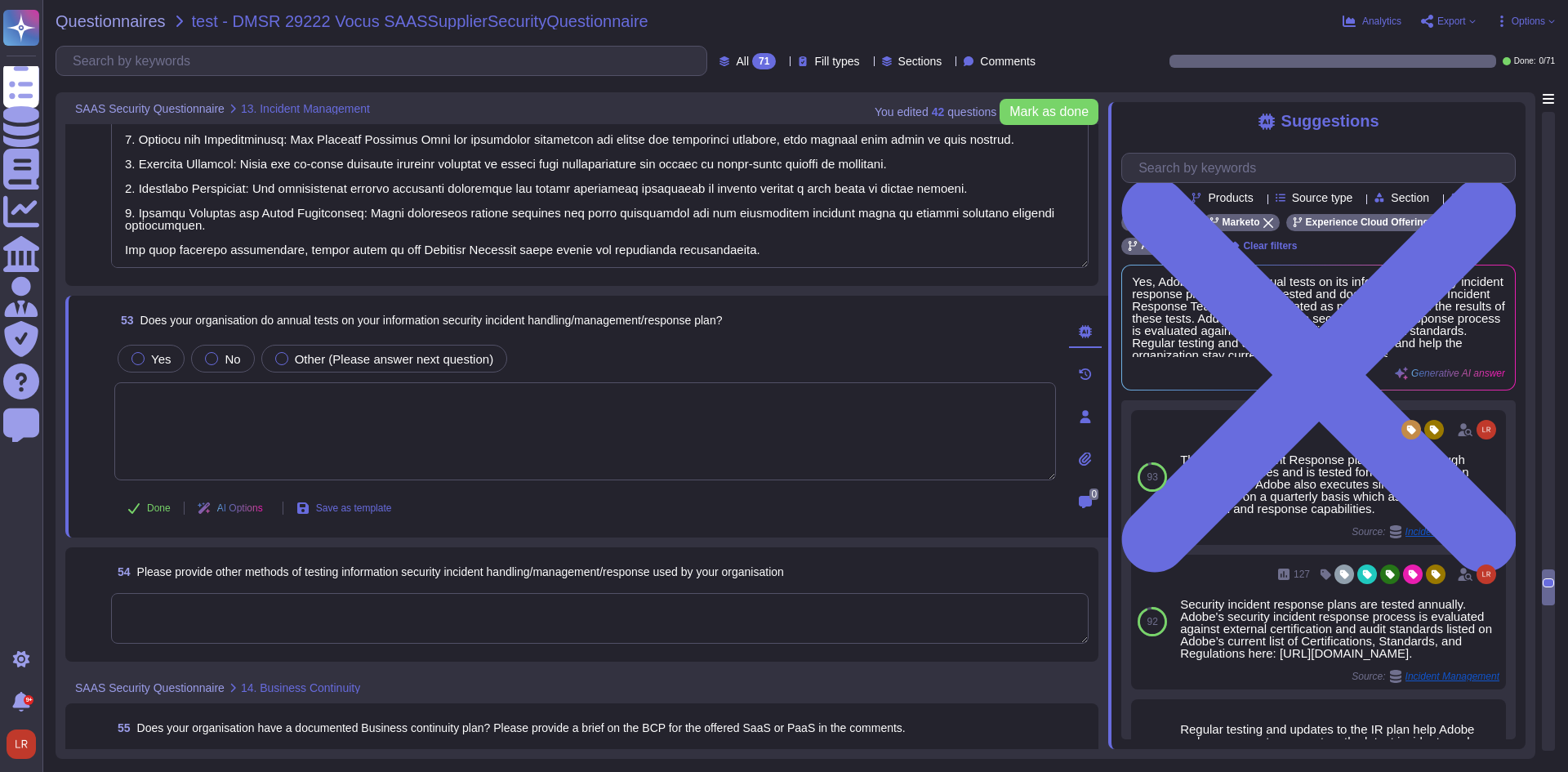
click at [340, 418] on textarea at bounding box center [585, 431] width 942 height 98
click at [1202, 255] on div "Adobe Wide" at bounding box center [1169, 246] width 95 height 18
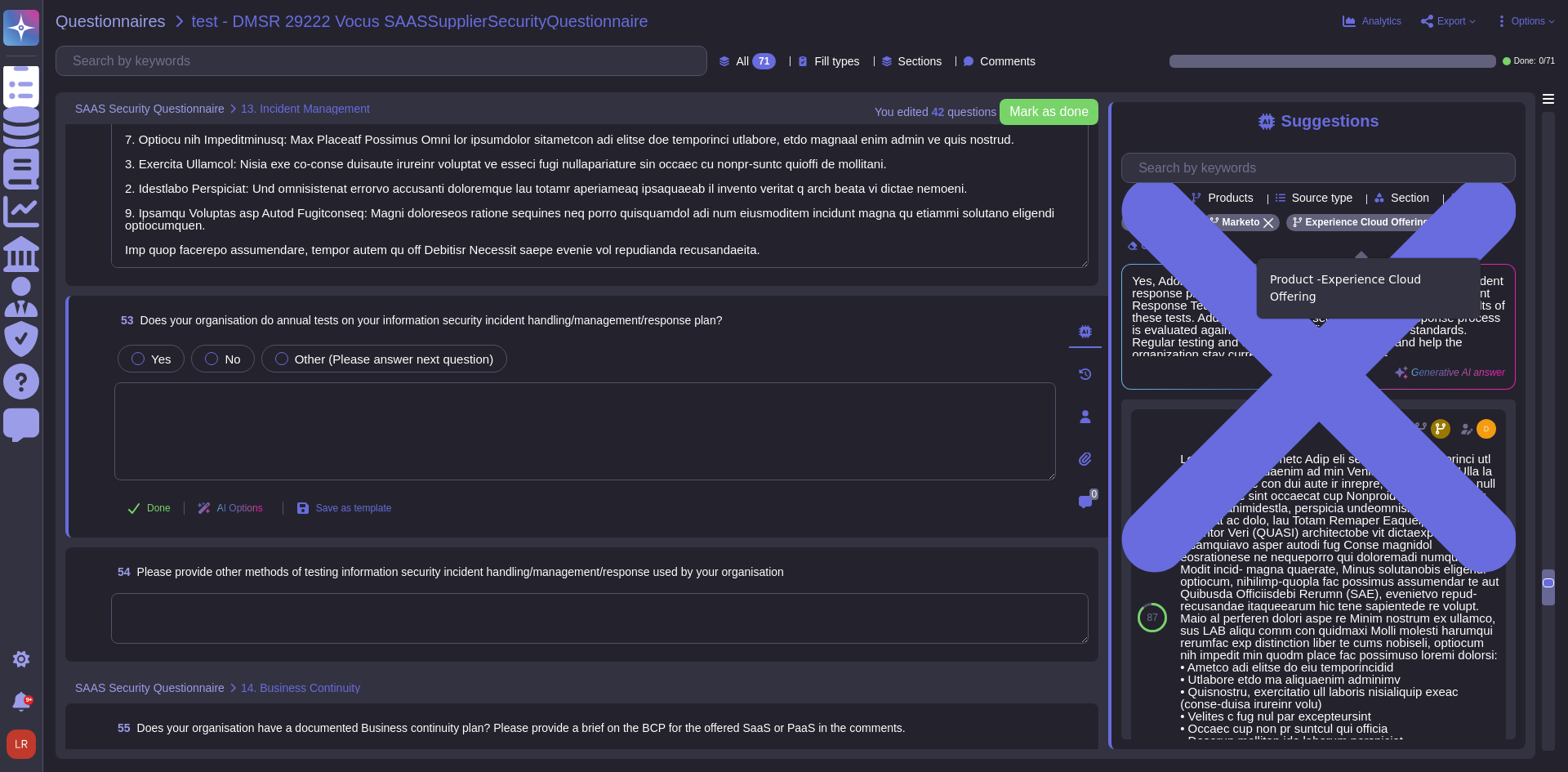
click at [1425, 231] on div "Experience Cloud Offering" at bounding box center [1367, 222] width 162 height 18
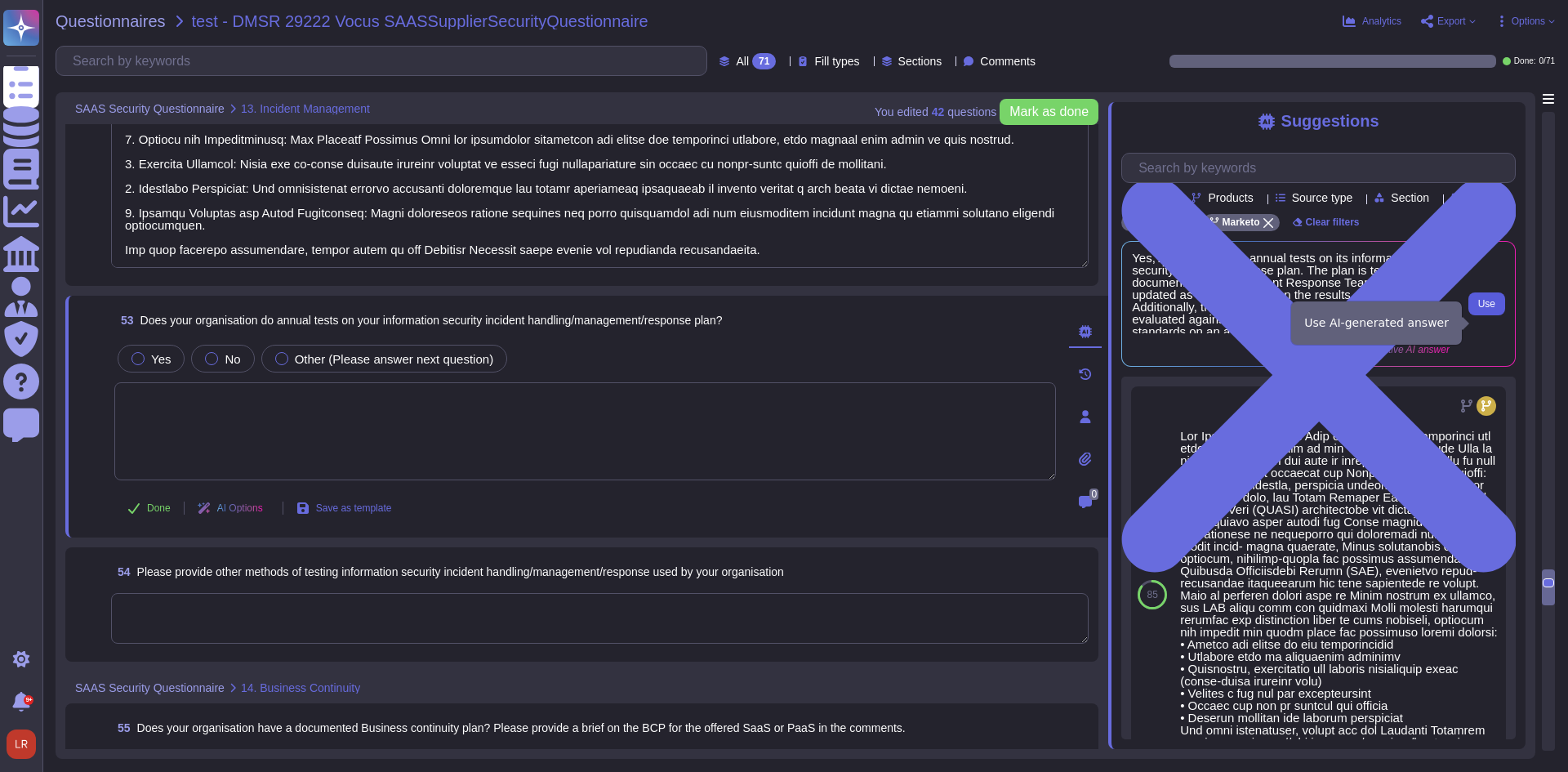
click at [1490, 309] on span "Use" at bounding box center [1486, 304] width 18 height 10
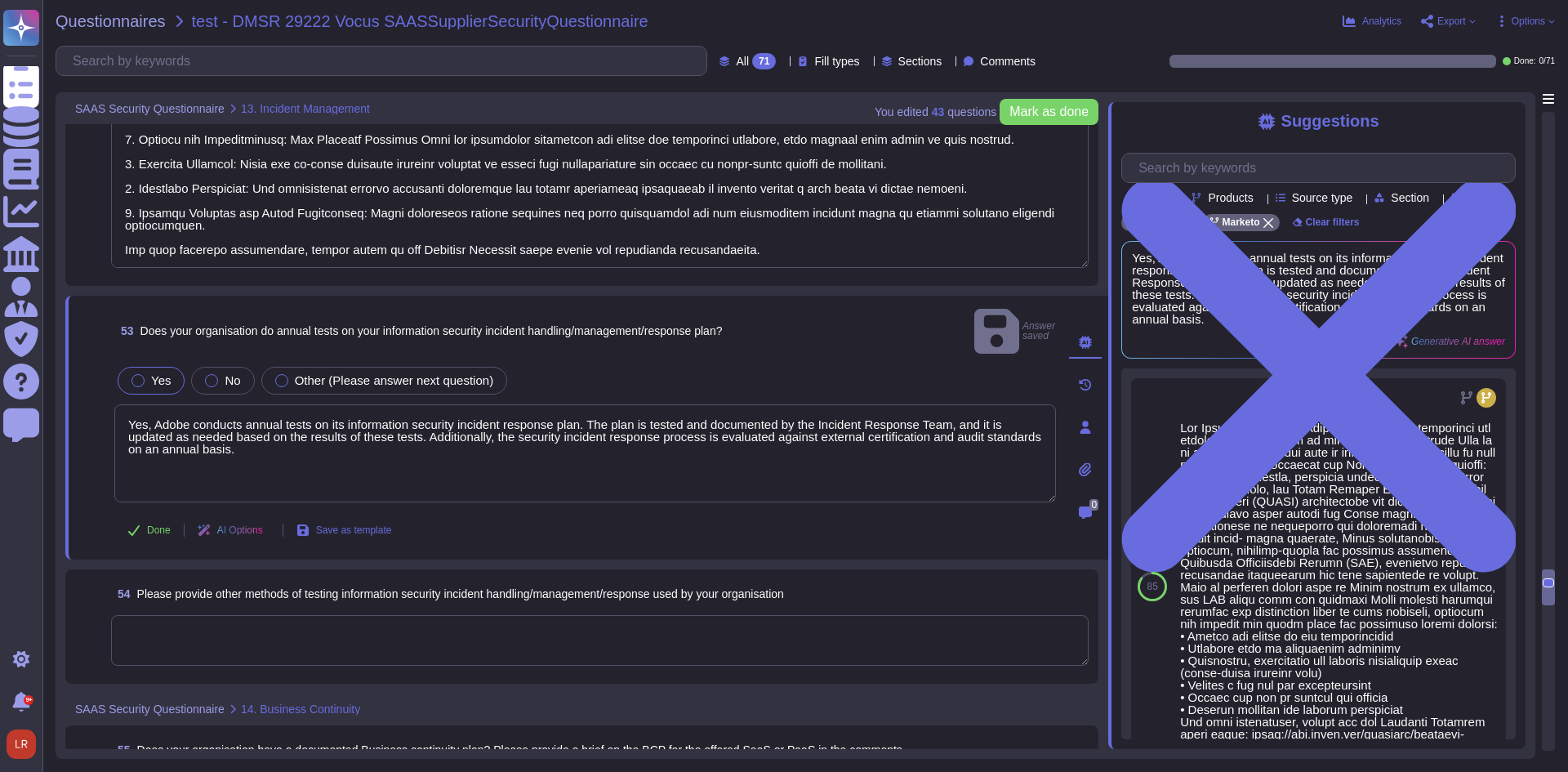
scroll to position [10784, 0]
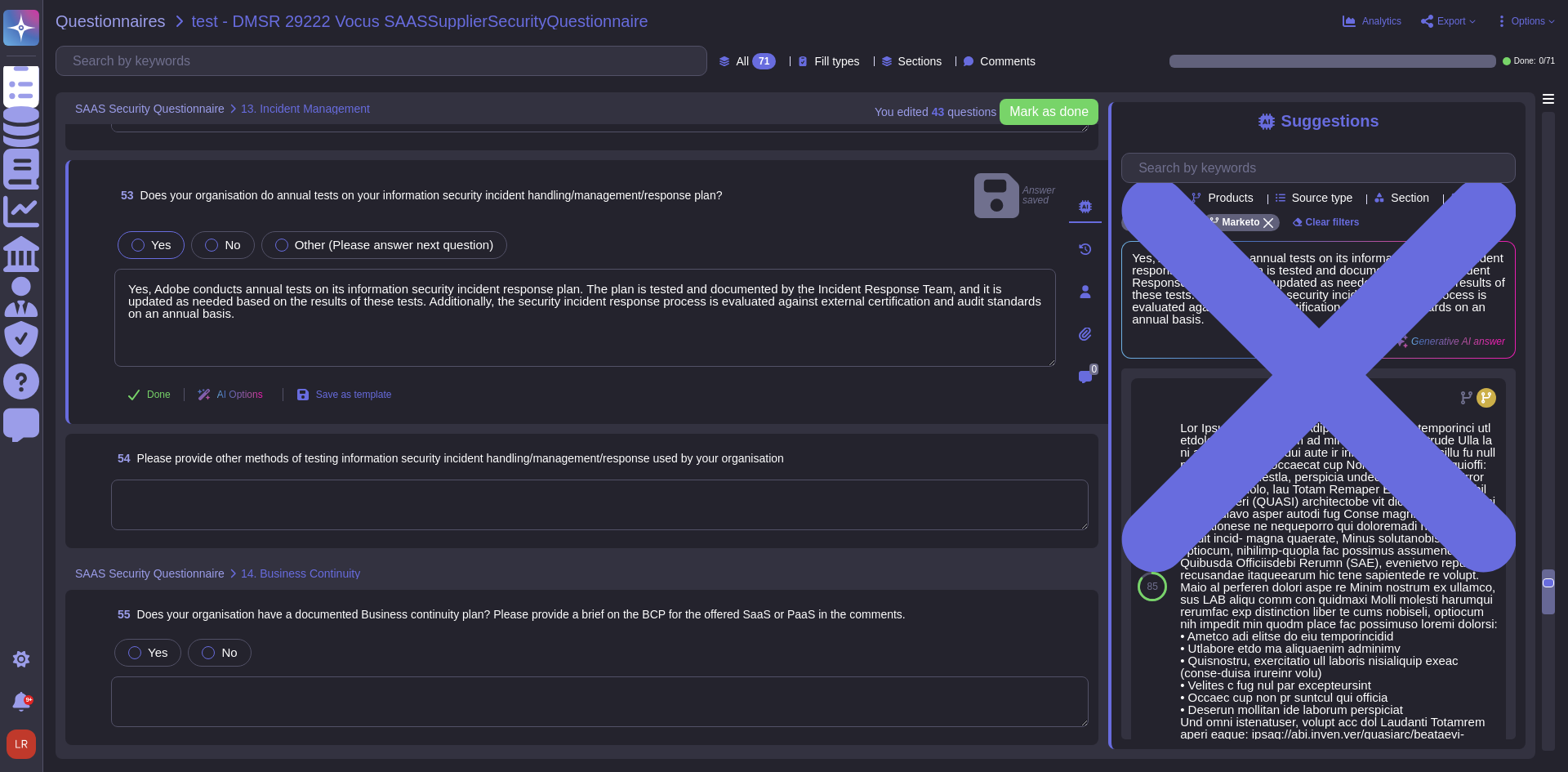
click at [221, 482] on textarea at bounding box center [600, 504] width 978 height 51
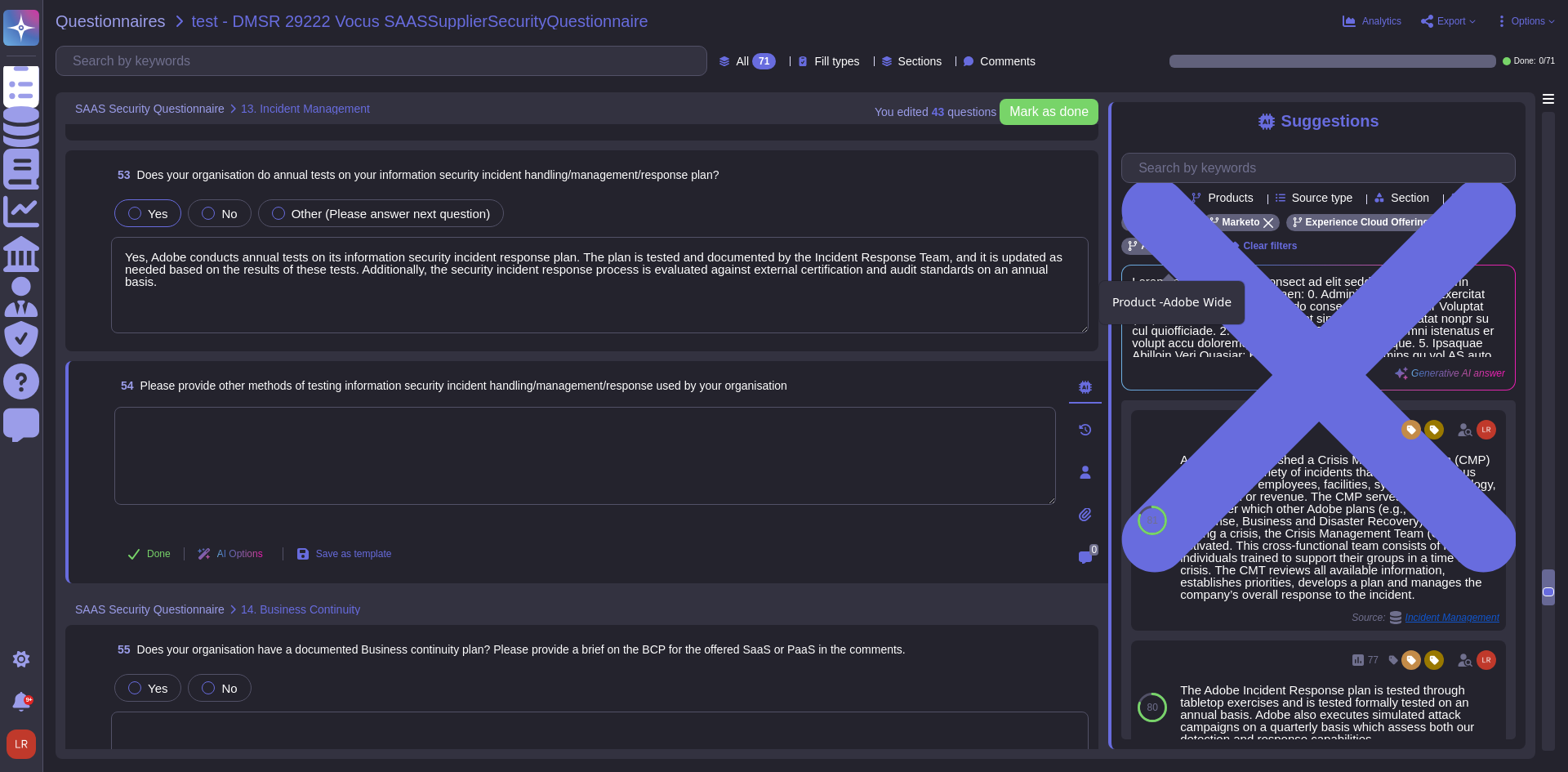
drag, startPoint x: 1203, startPoint y: 265, endPoint x: 1226, endPoint y: 265, distance: 23.0
click at [1204, 251] on icon at bounding box center [1205, 247] width 10 height 10
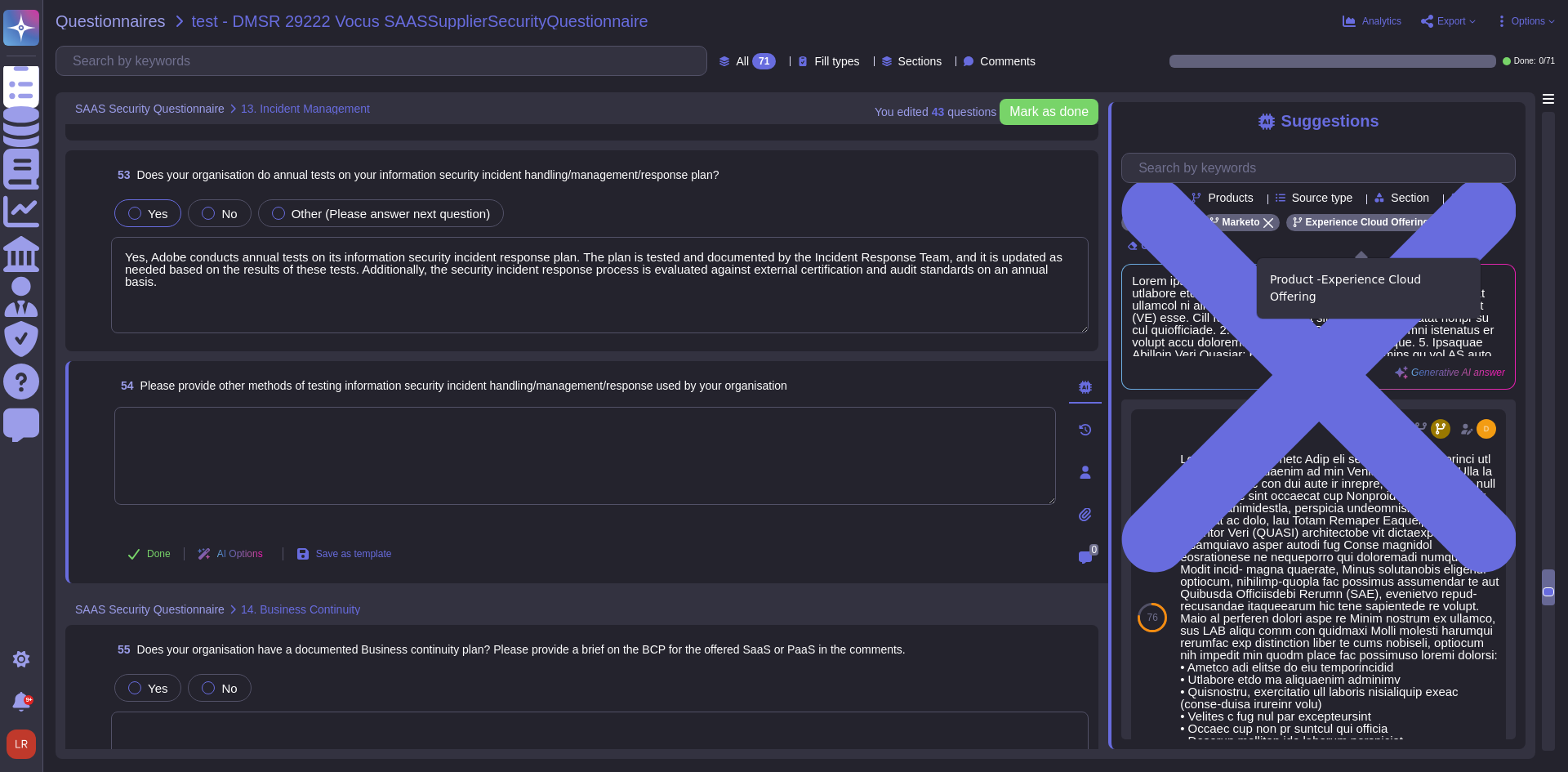
click at [1433, 228] on icon at bounding box center [1437, 222] width 10 height 10
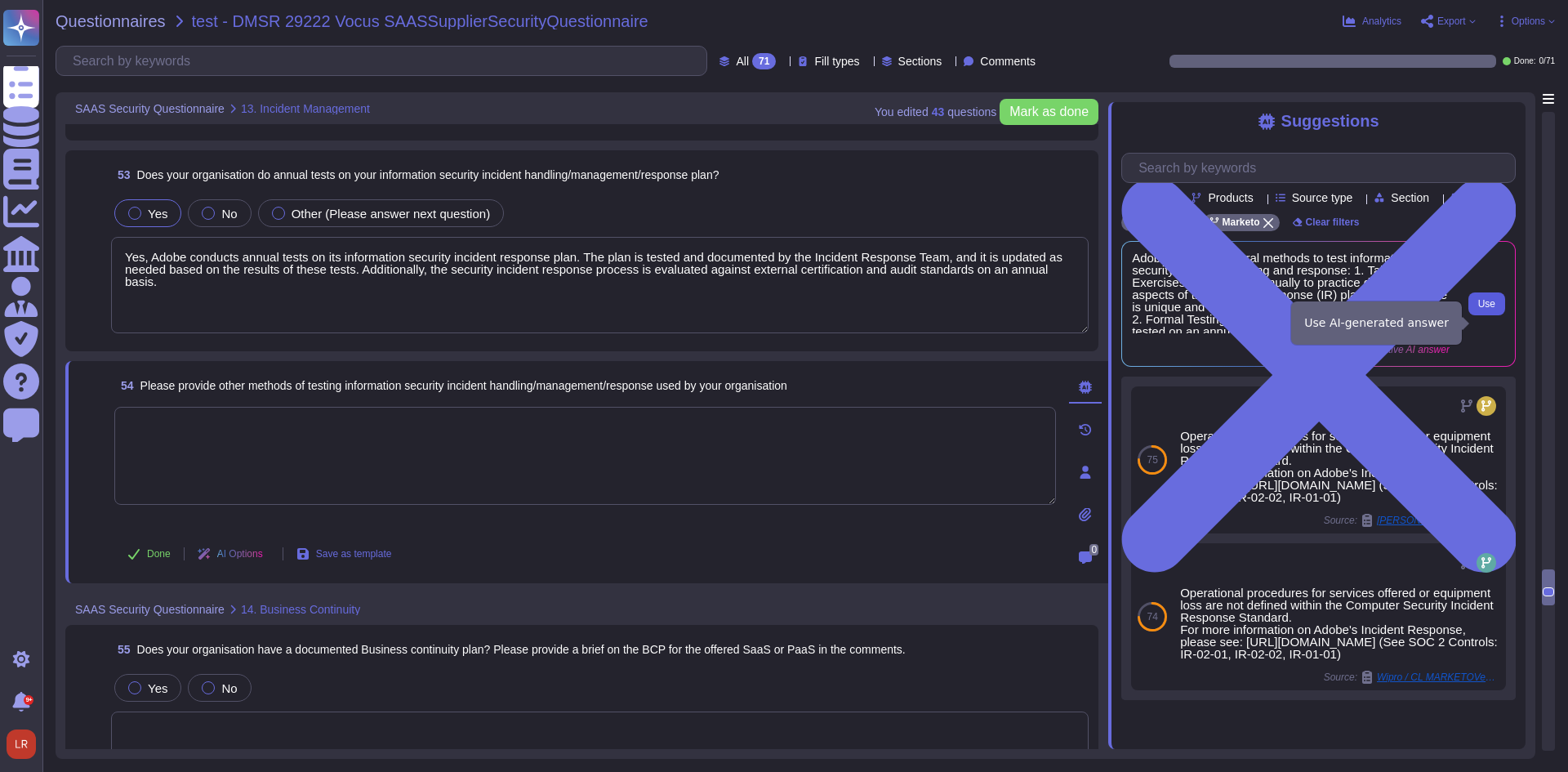
click at [1495, 309] on span "Use" at bounding box center [1486, 304] width 18 height 10
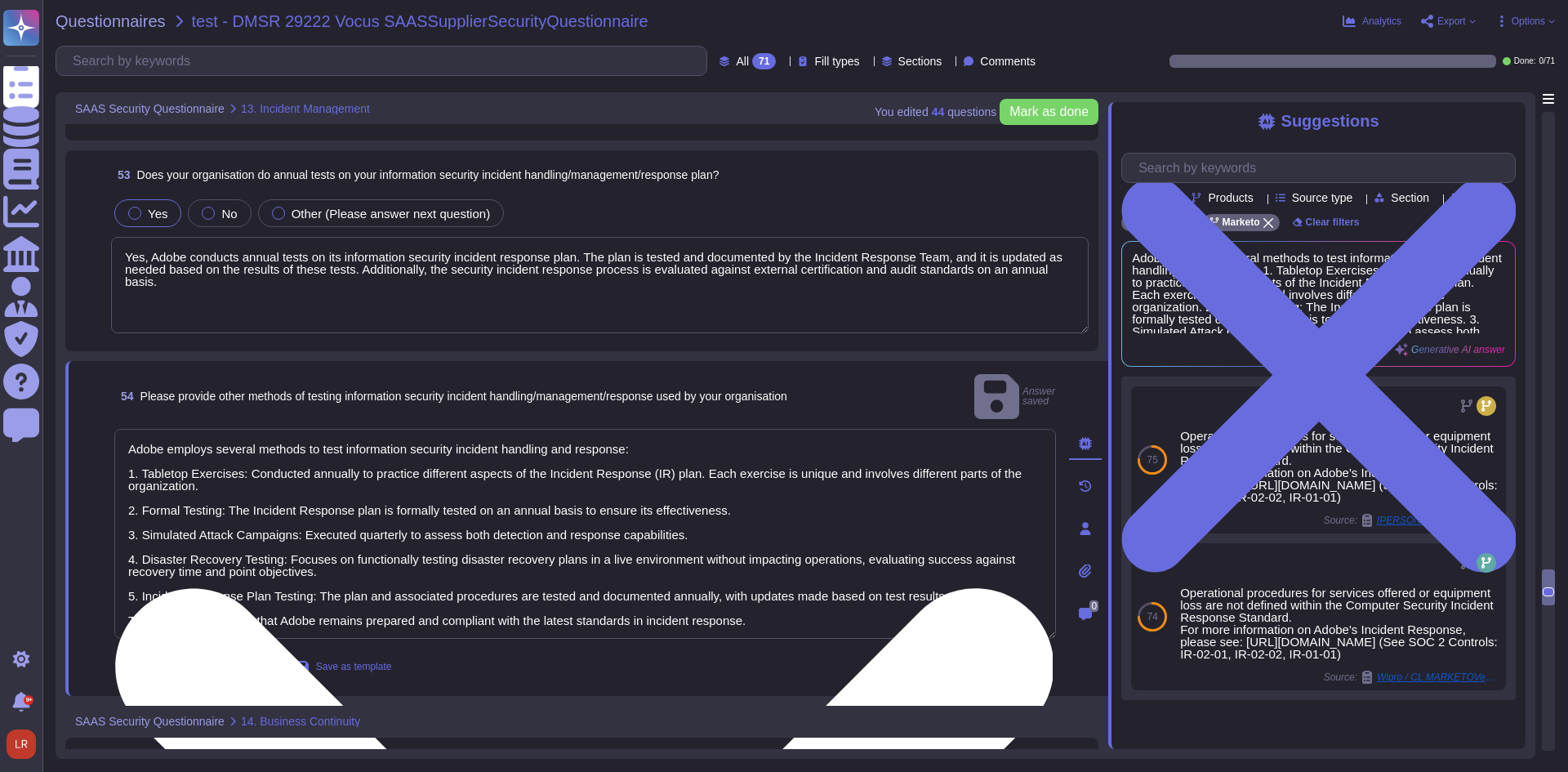
scroll to position [2, 0]
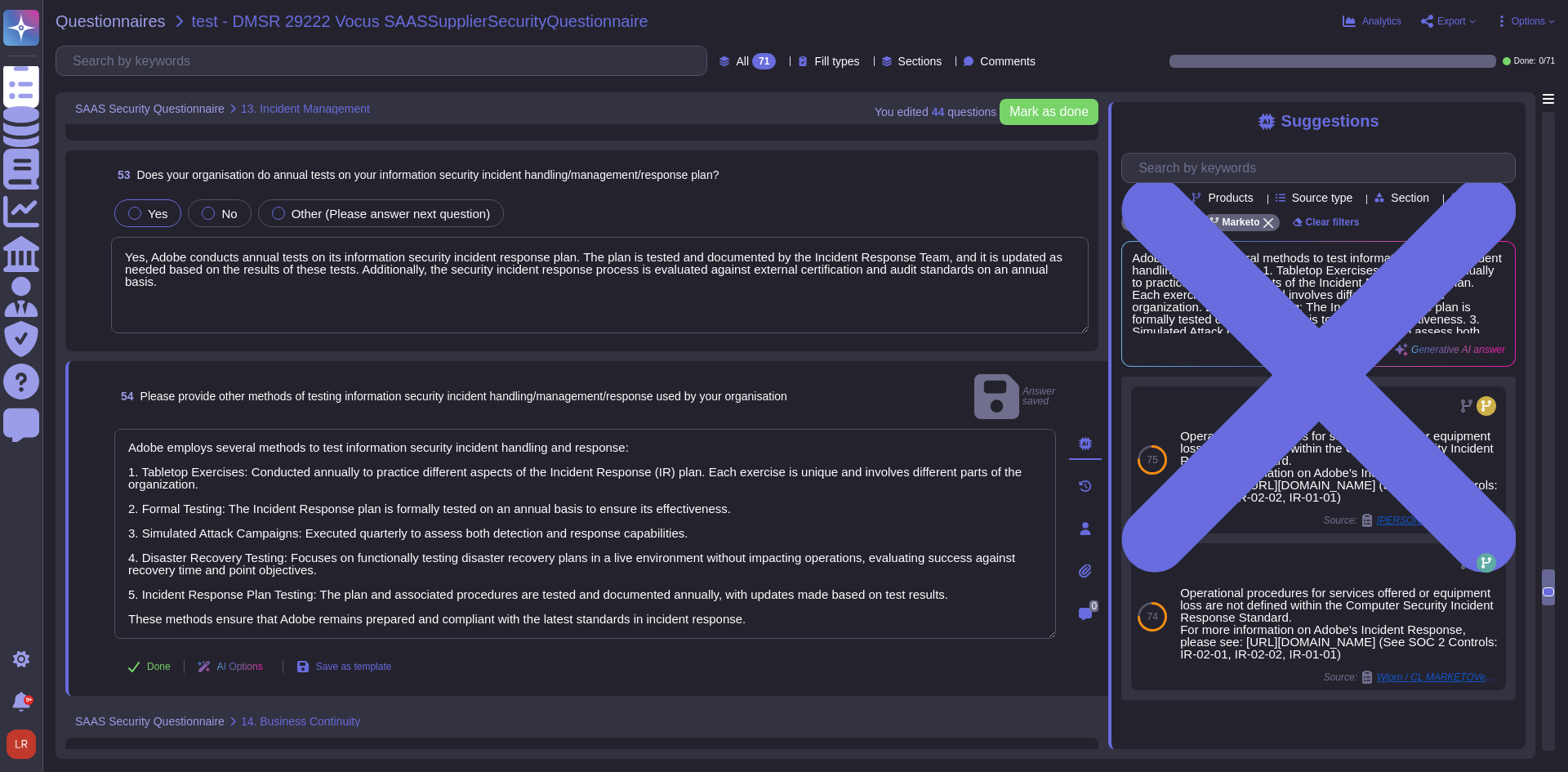
click at [668, 705] on div "SAAS Security Questionnaire 14. Business Continuity" at bounding box center [472, 721] width 815 height 32
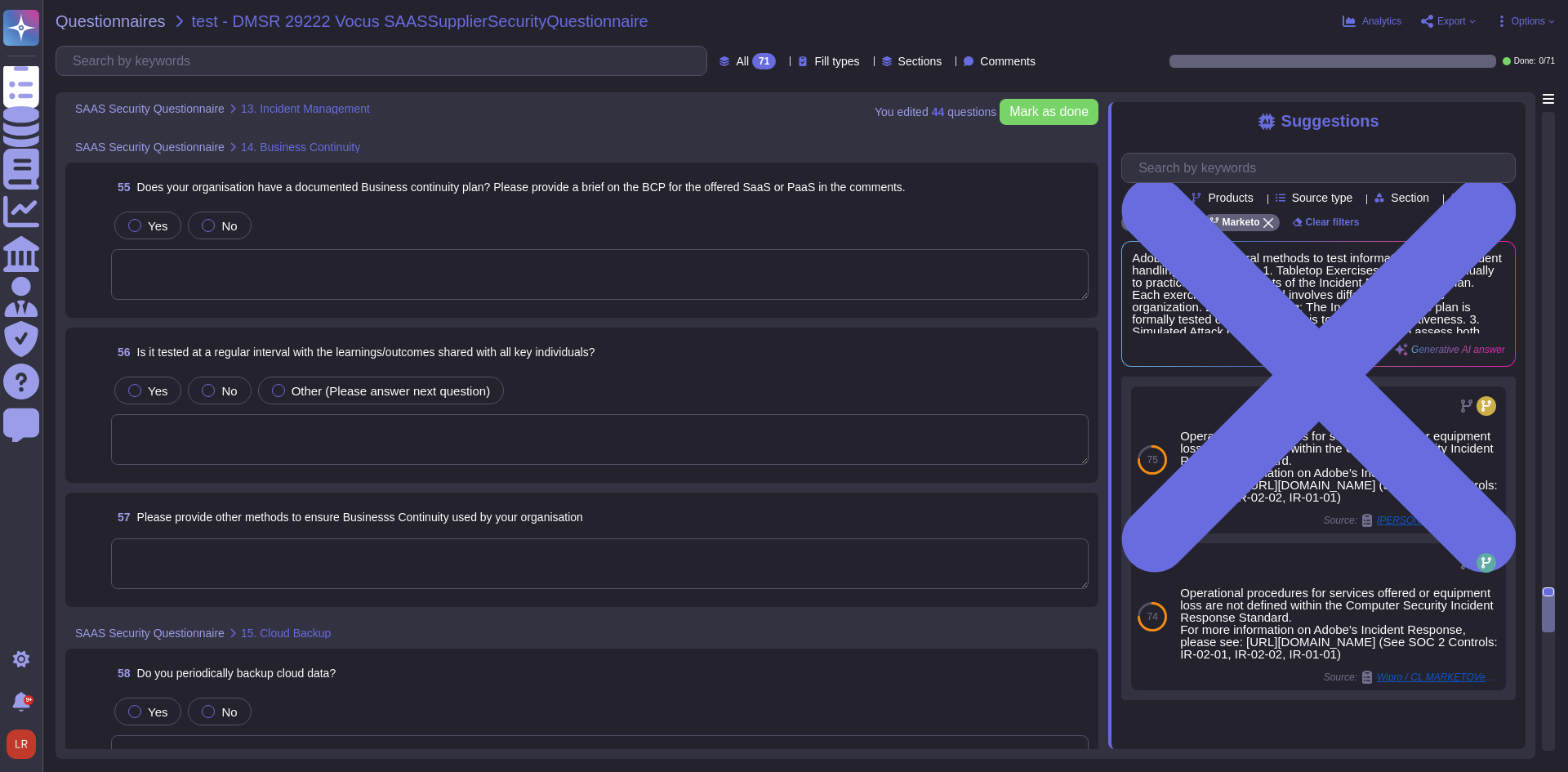
scroll to position [11328, 0]
click at [276, 261] on textarea at bounding box center [600, 272] width 978 height 51
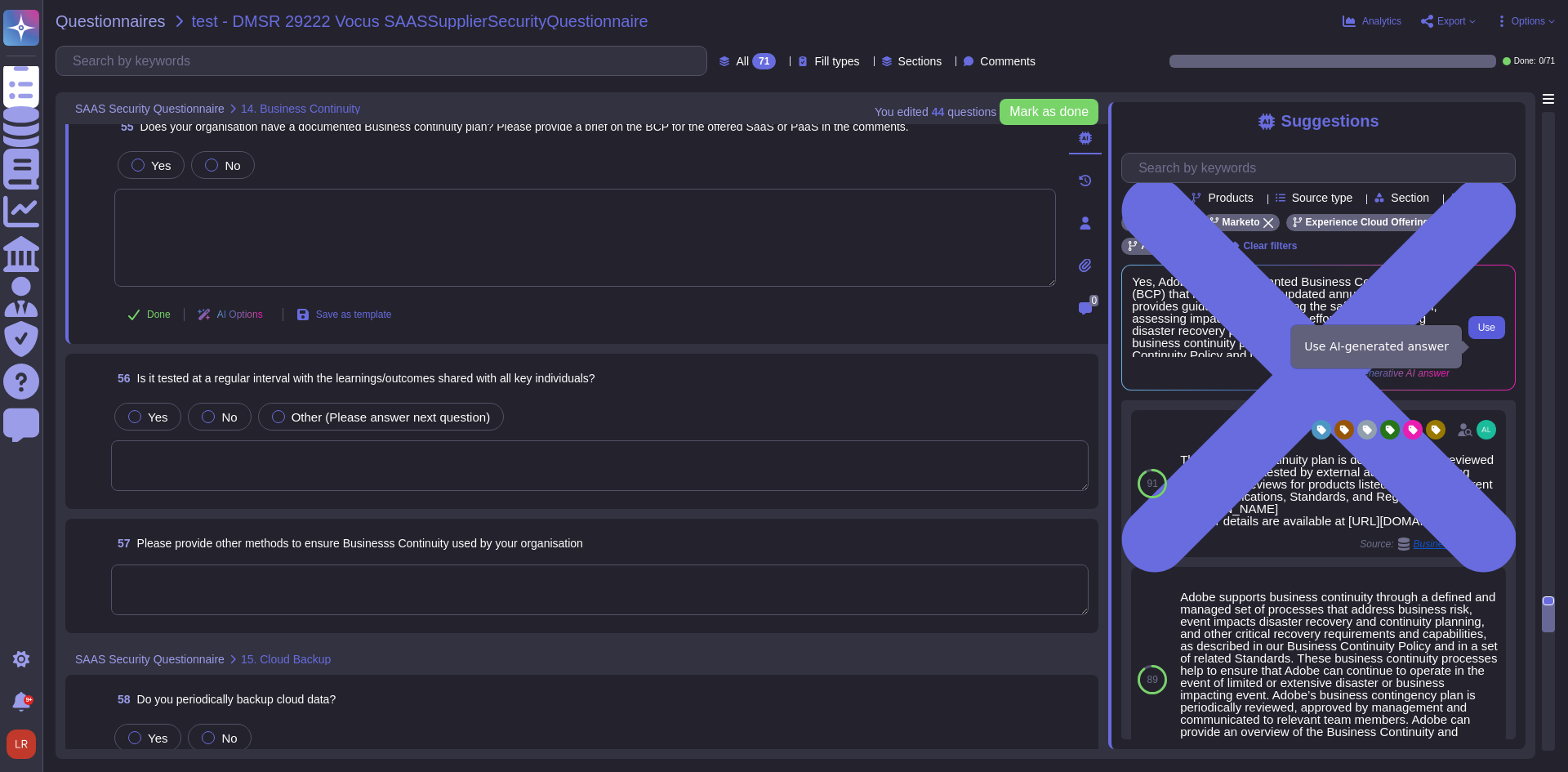
click at [1496, 339] on button "Use" at bounding box center [1486, 327] width 37 height 23
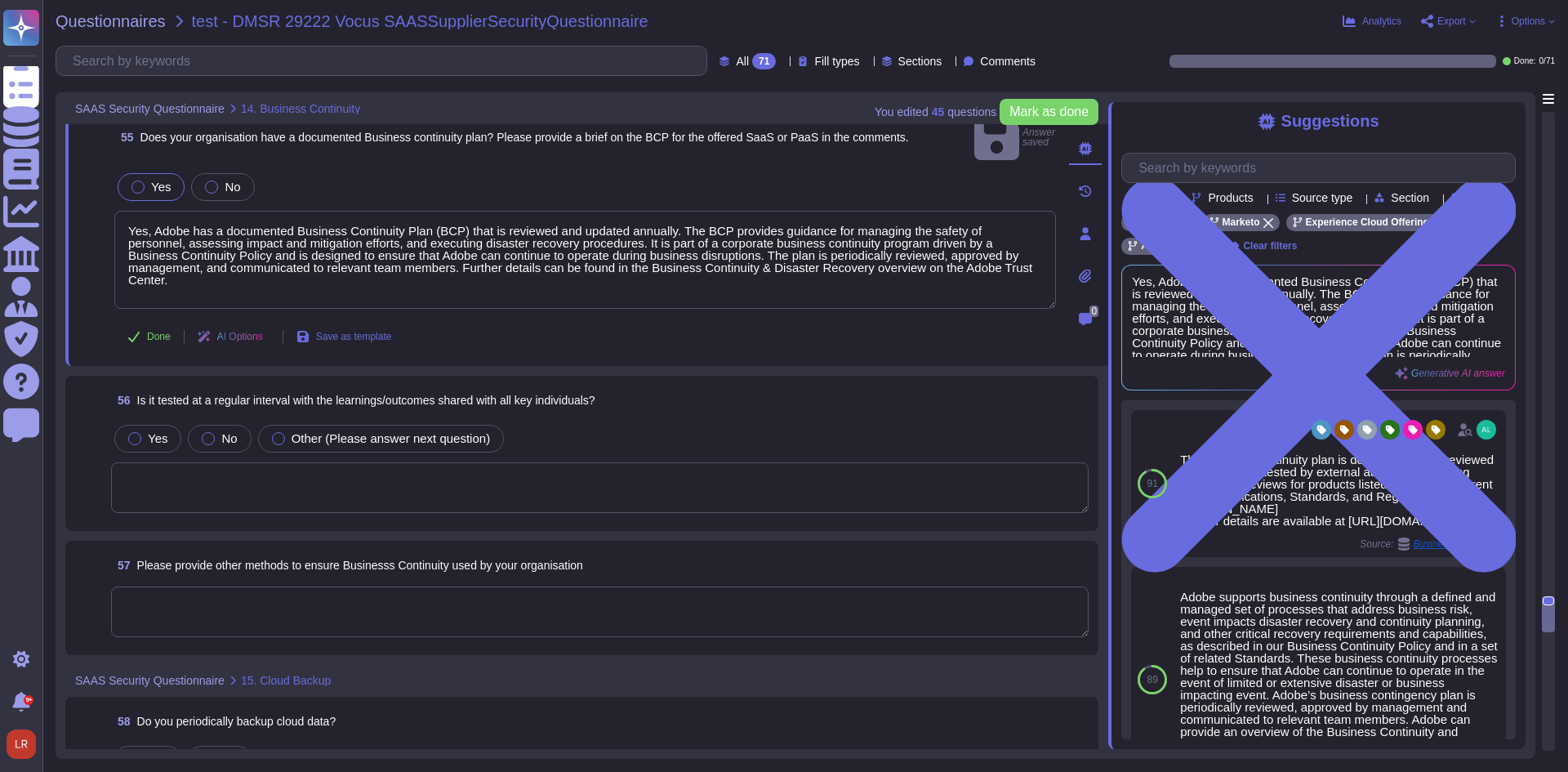
click at [421, 462] on textarea at bounding box center [600, 487] width 978 height 51
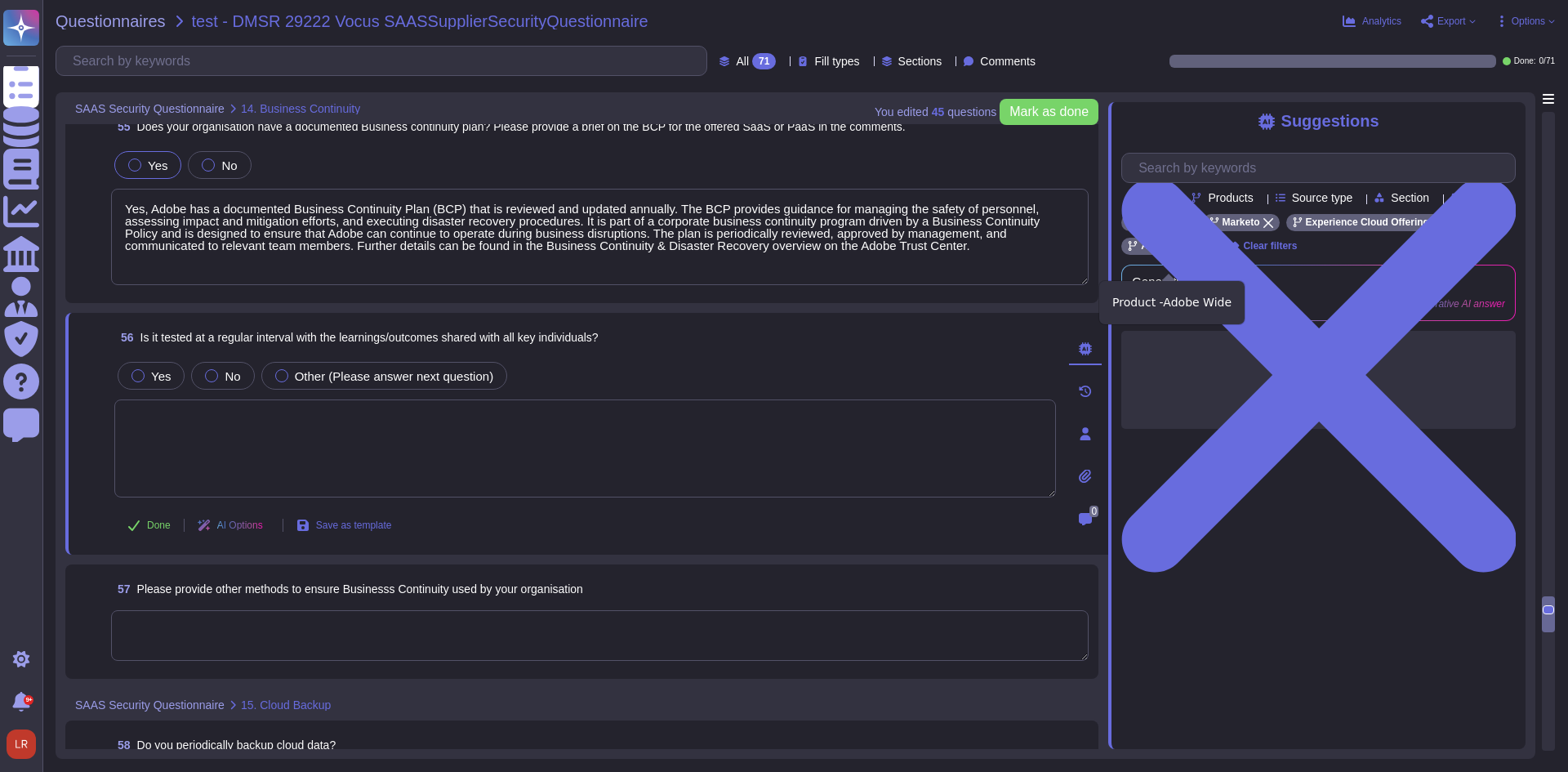
click at [1207, 251] on icon at bounding box center [1205, 247] width 10 height 10
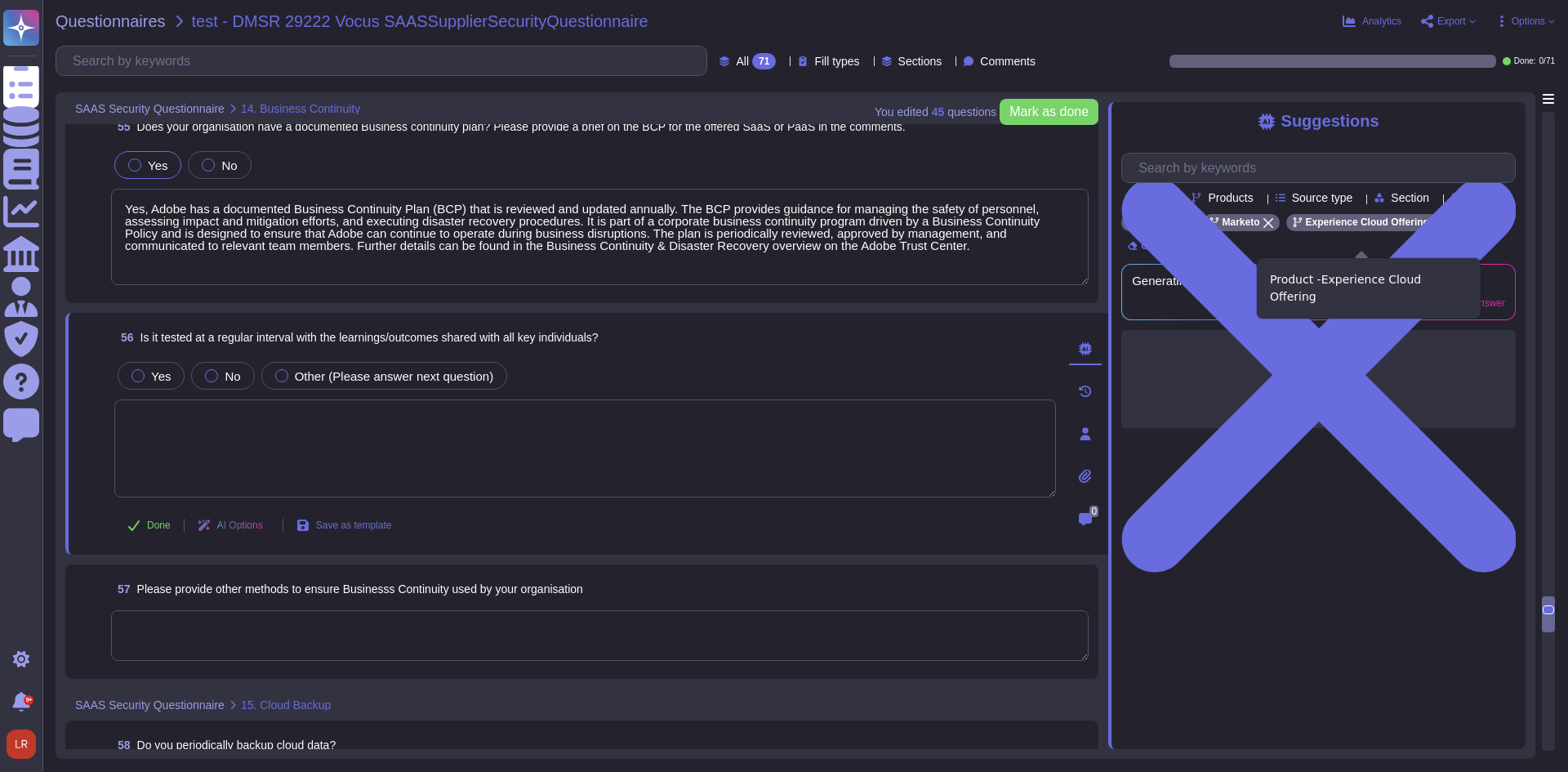
click at [1433, 228] on icon at bounding box center [1437, 222] width 10 height 10
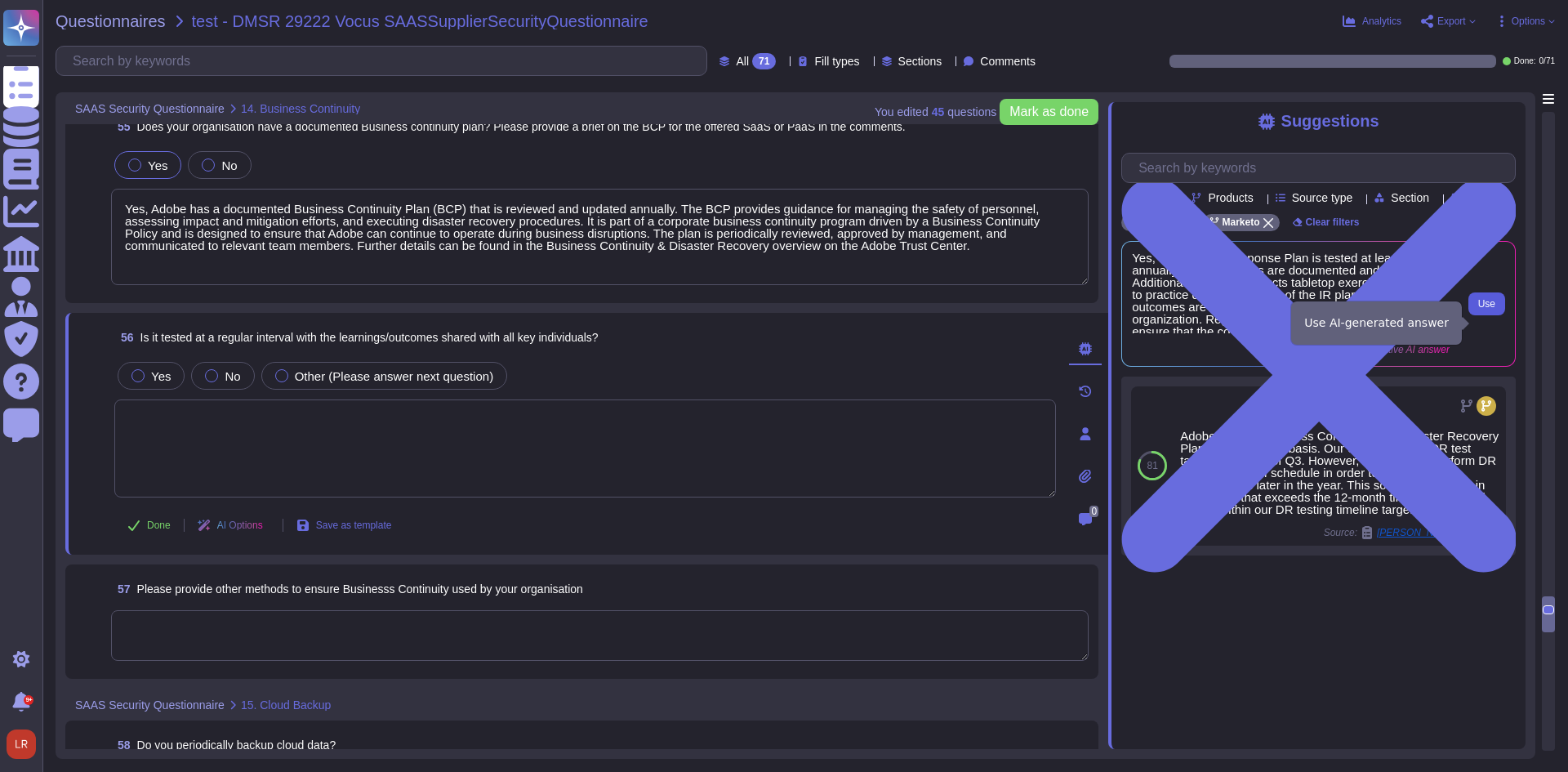
click at [1498, 315] on button "Use" at bounding box center [1486, 303] width 37 height 23
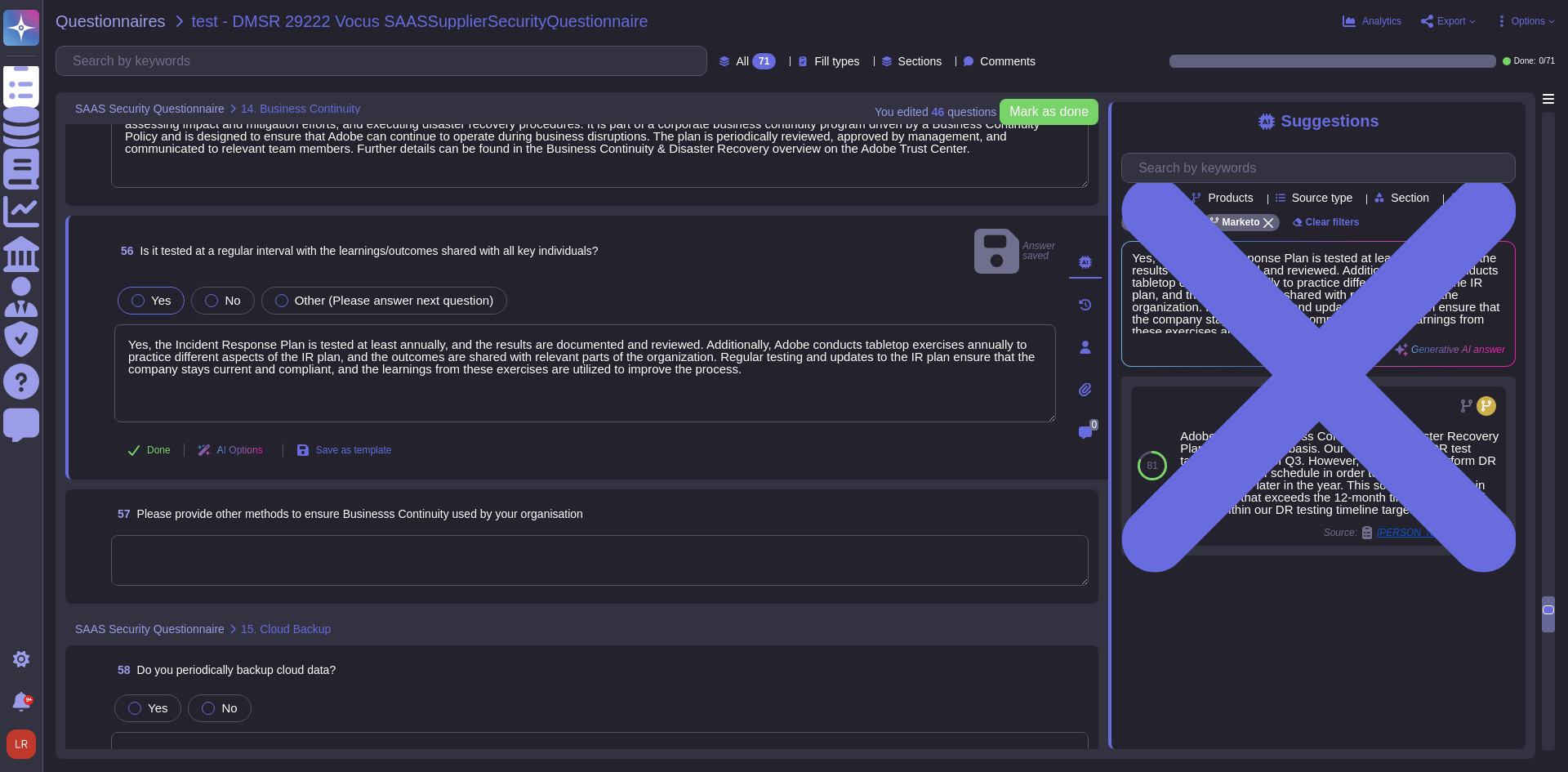
scroll to position [11465, 0]
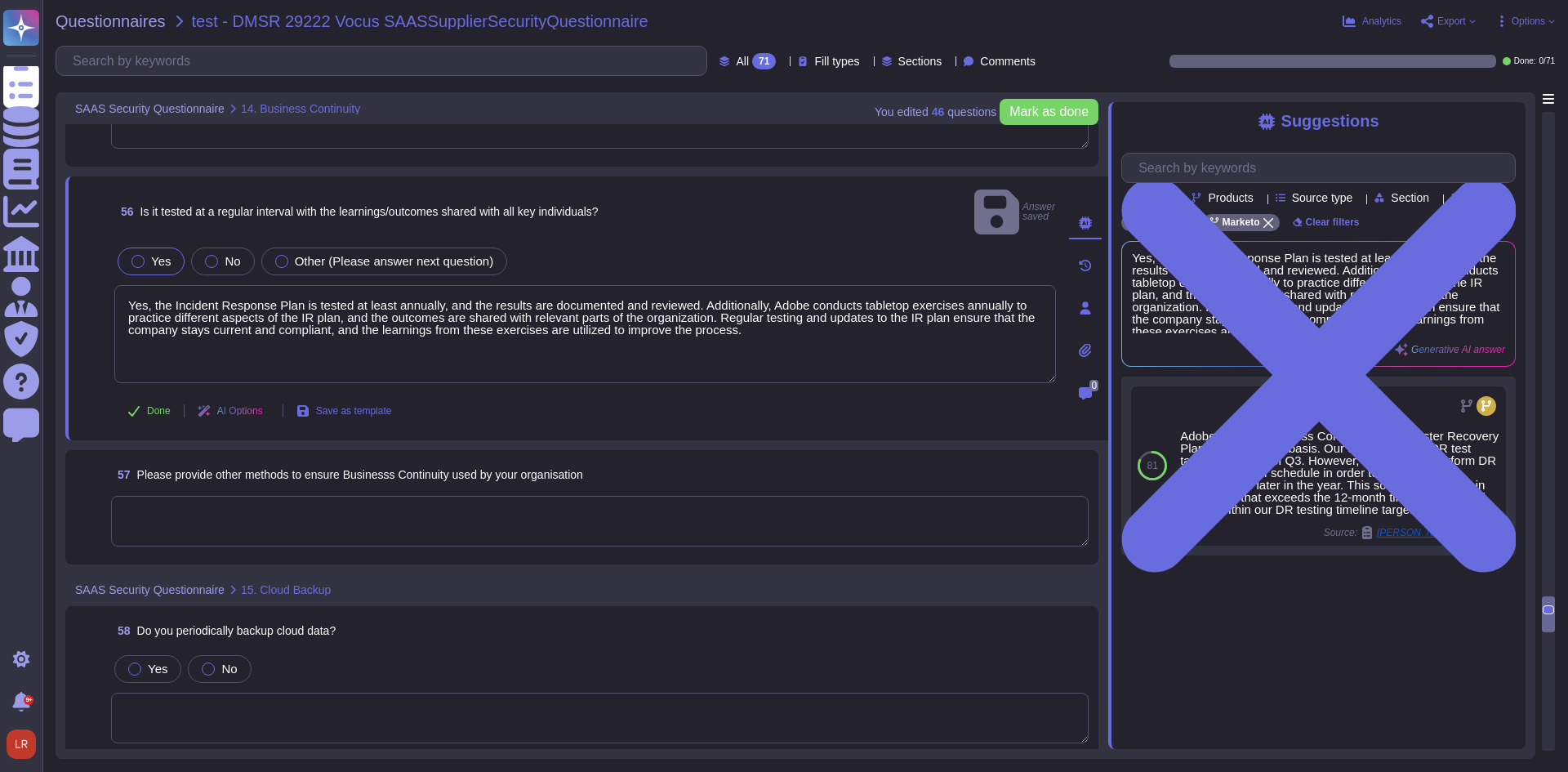
click at [436, 496] on textarea at bounding box center [600, 521] width 978 height 51
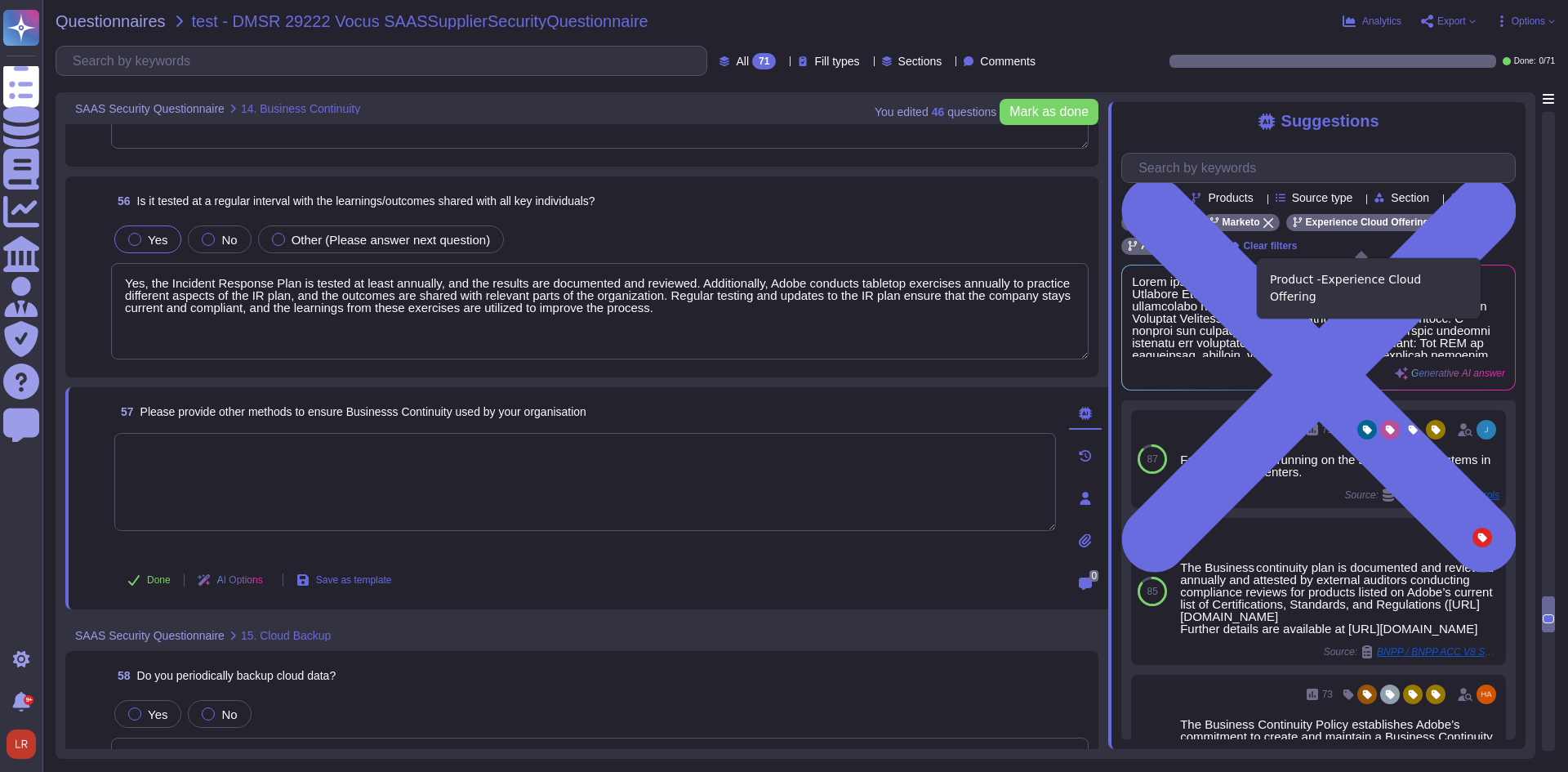
click at [1433, 228] on icon at bounding box center [1437, 222] width 10 height 10
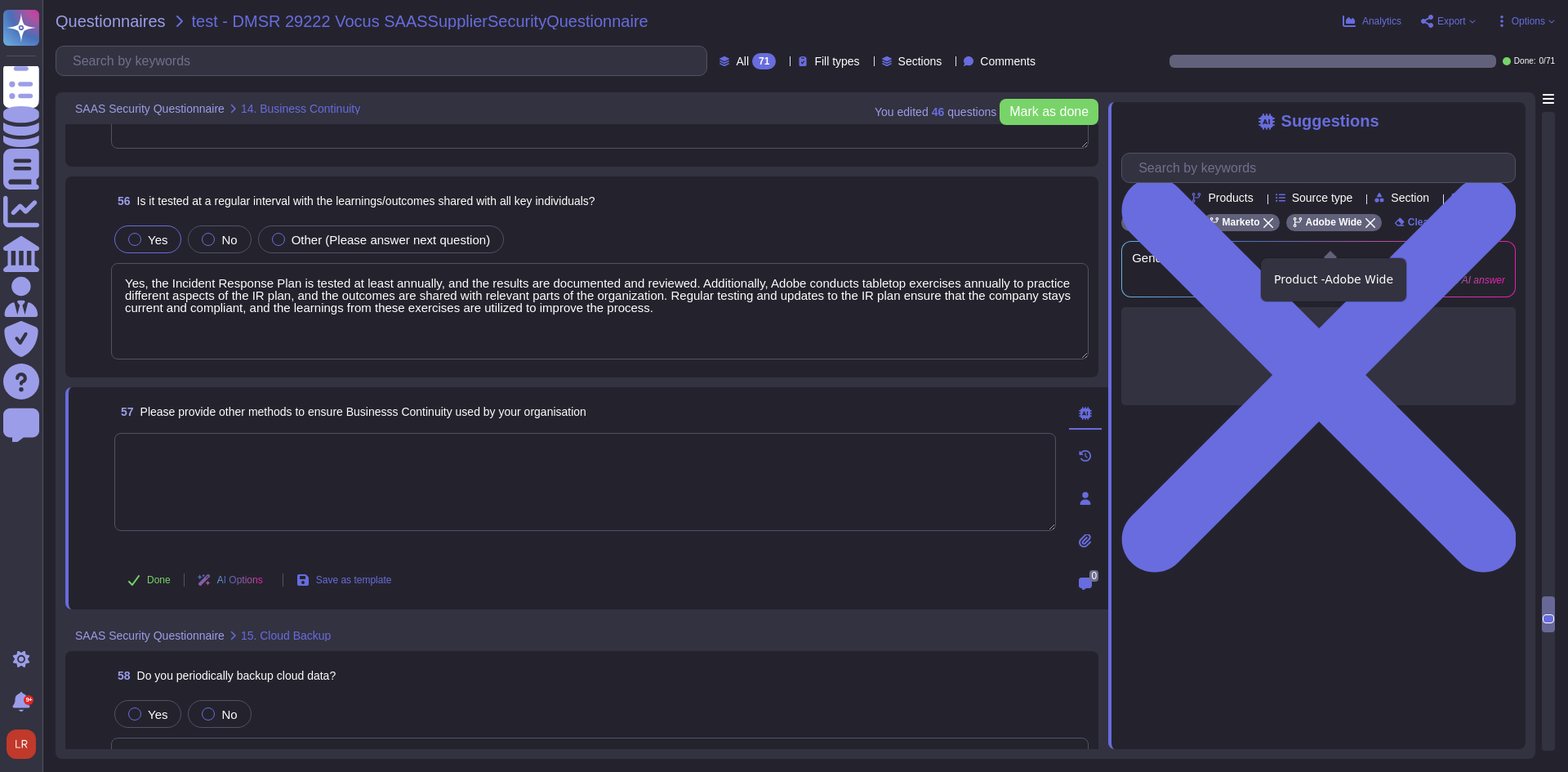
click at [1365, 228] on icon at bounding box center [1370, 222] width 10 height 10
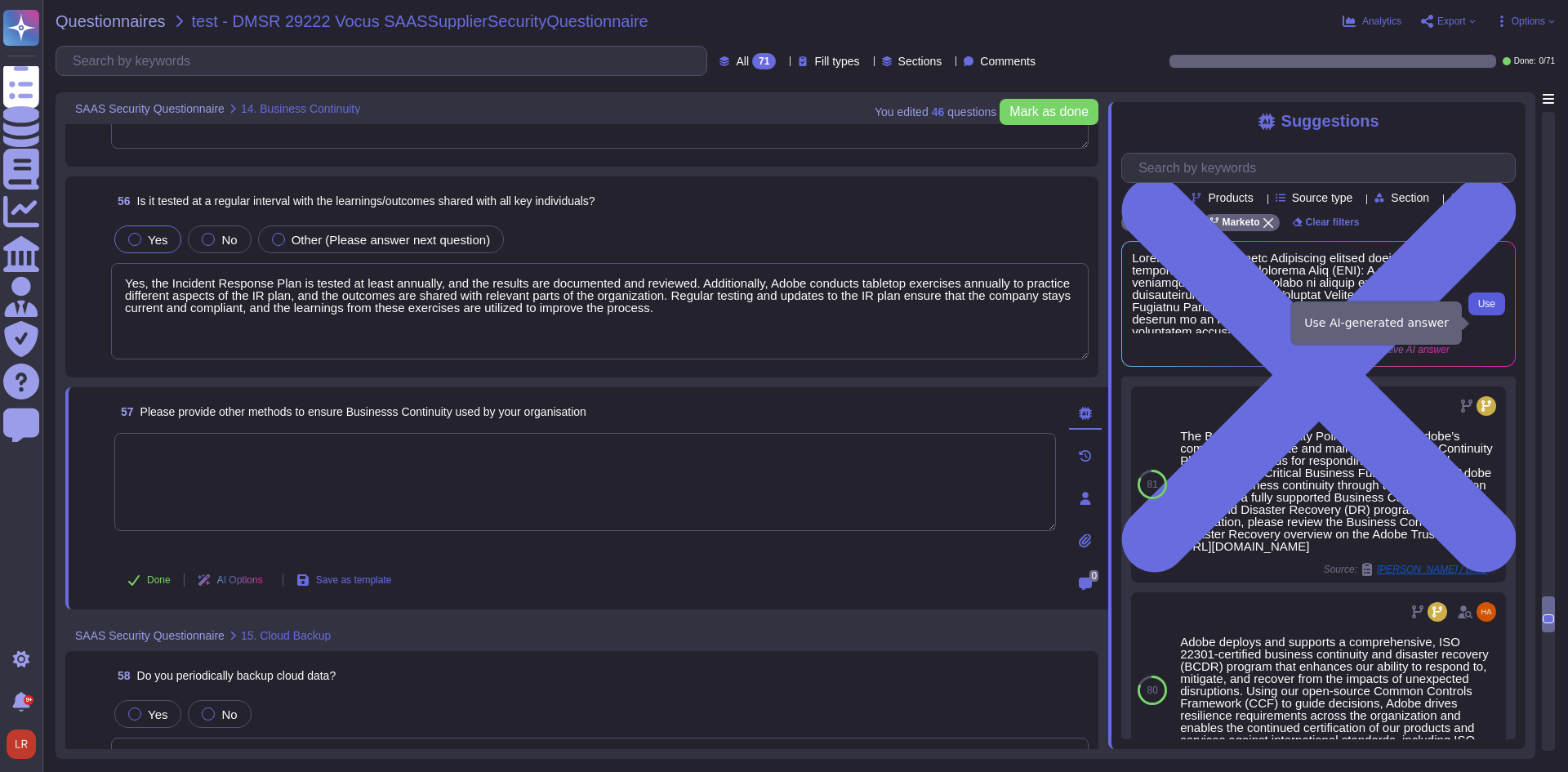
click at [1485, 309] on span "Use" at bounding box center [1486, 304] width 18 height 10
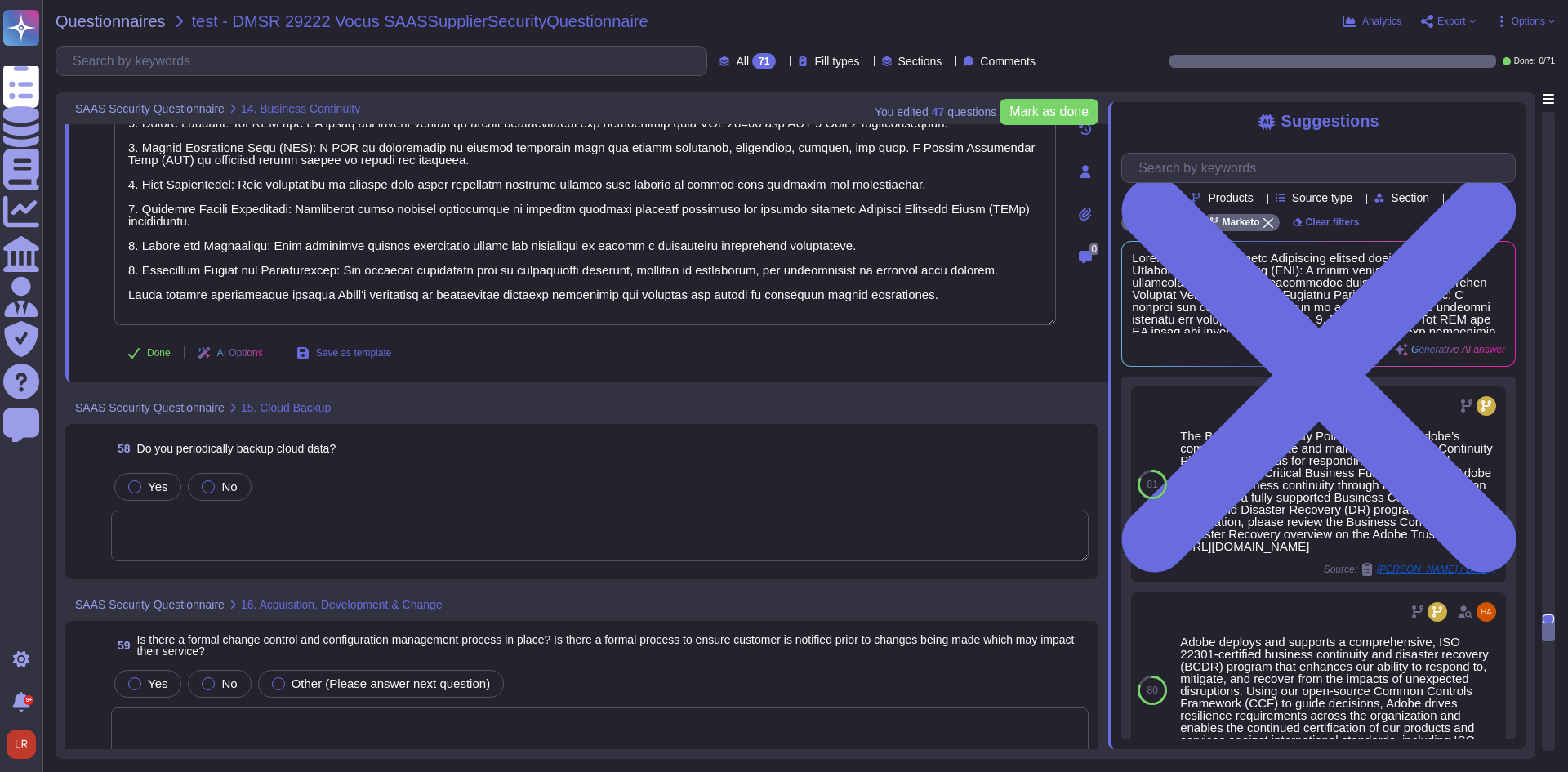
scroll to position [12008, 0]
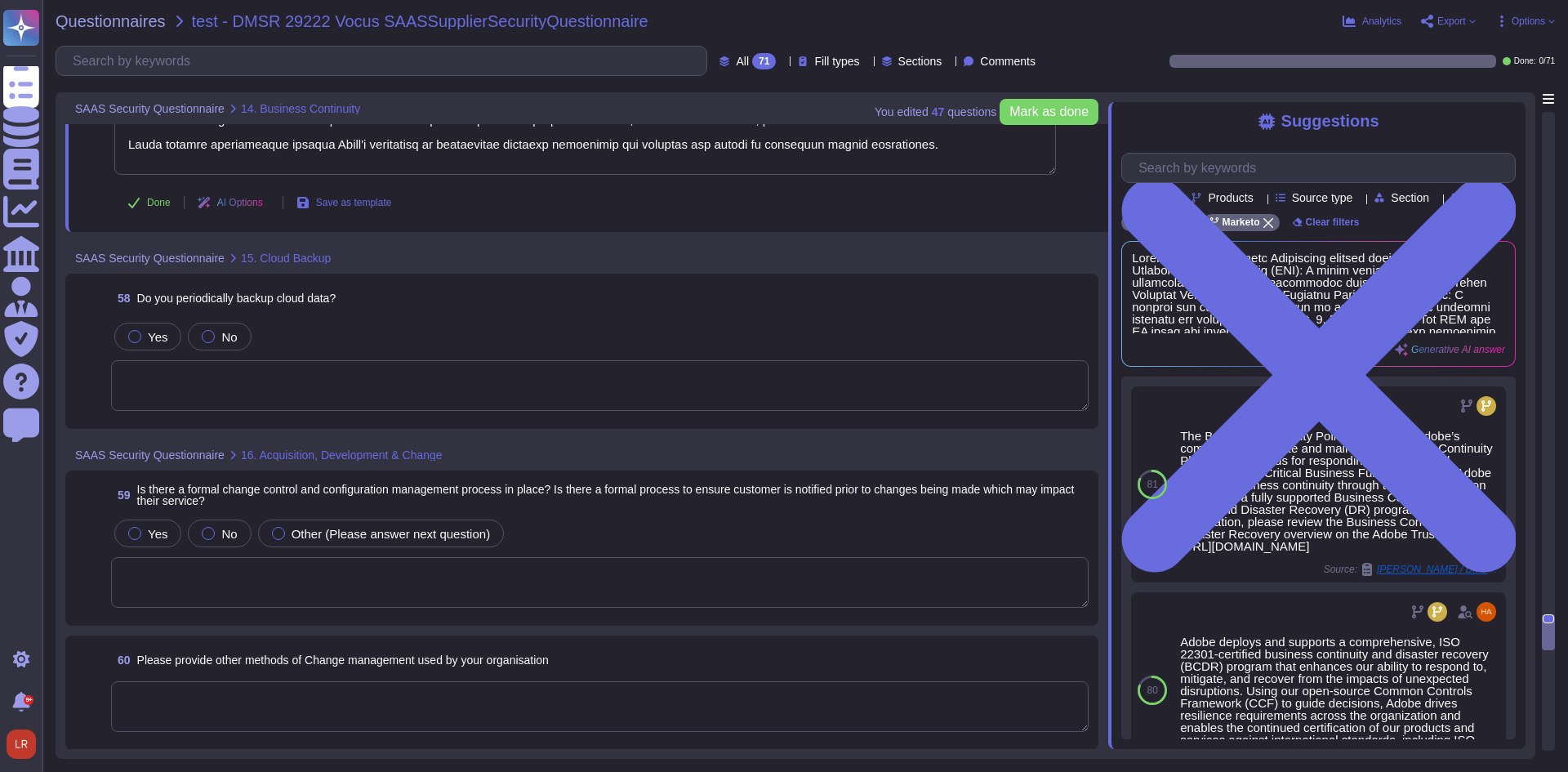
click at [396, 388] on textarea at bounding box center [600, 386] width 978 height 51
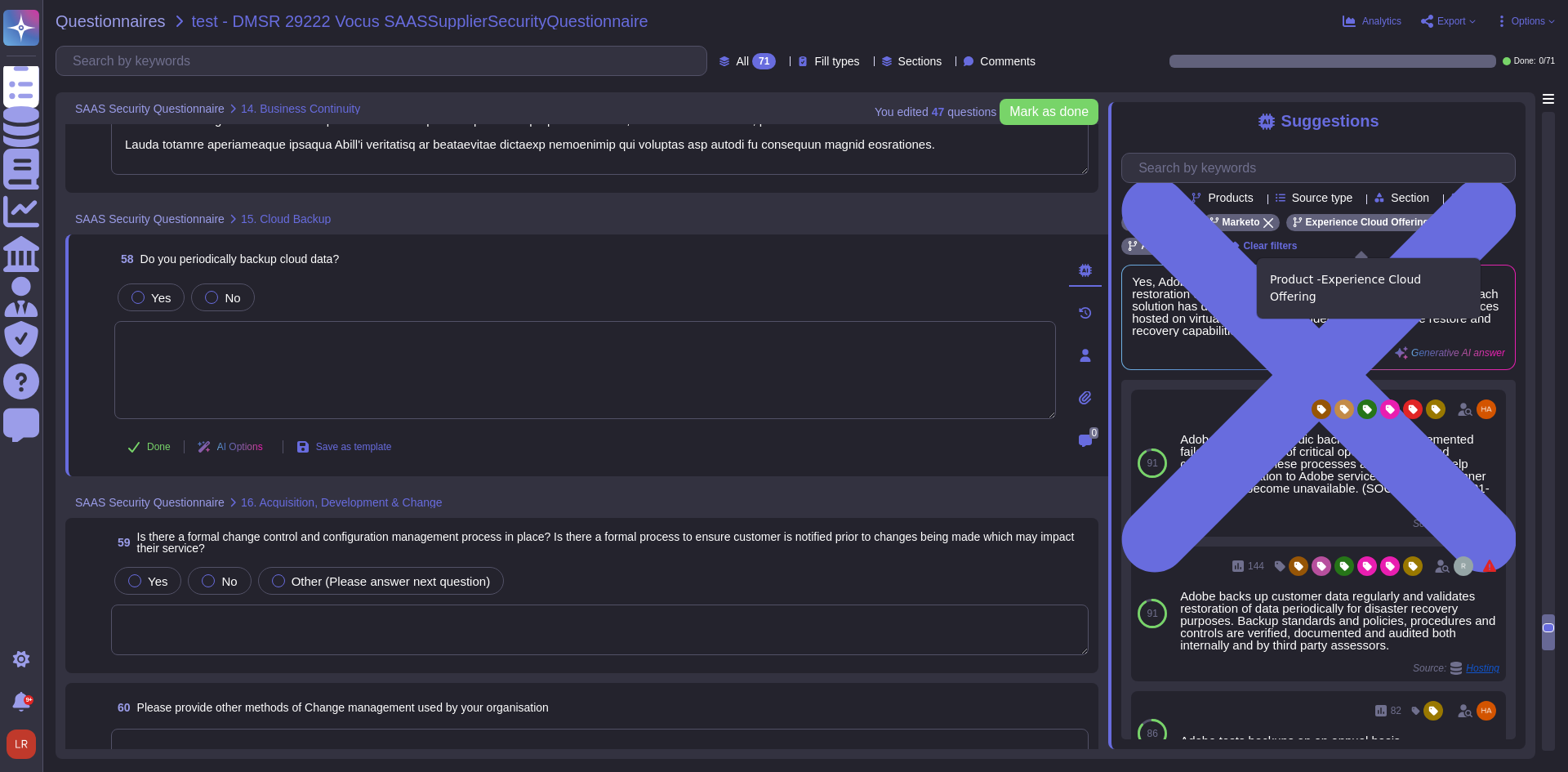
click at [1433, 228] on icon at bounding box center [1437, 222] width 10 height 10
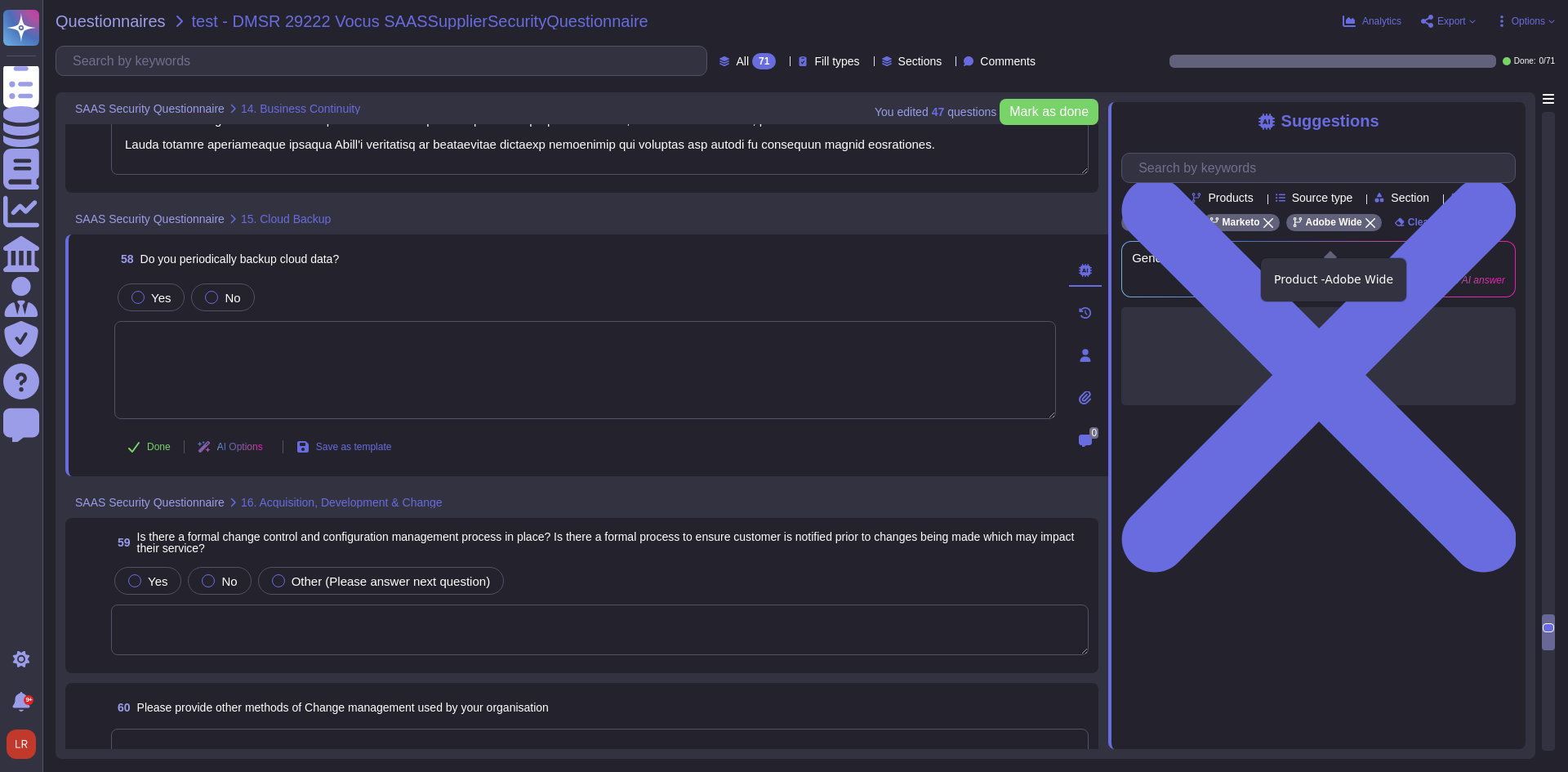
click at [1365, 228] on icon at bounding box center [1370, 222] width 10 height 10
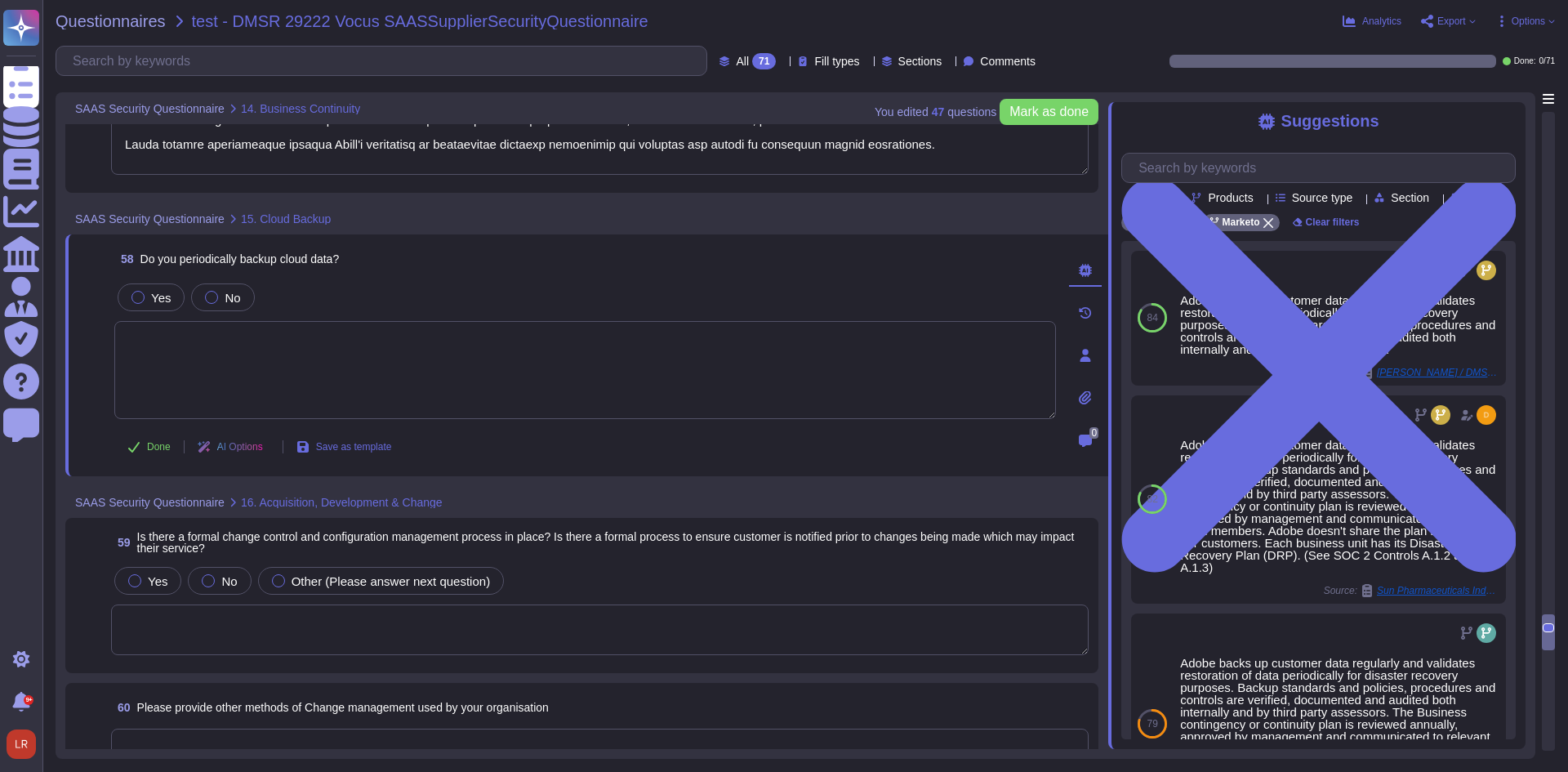
click at [389, 626] on textarea at bounding box center [600, 629] width 978 height 51
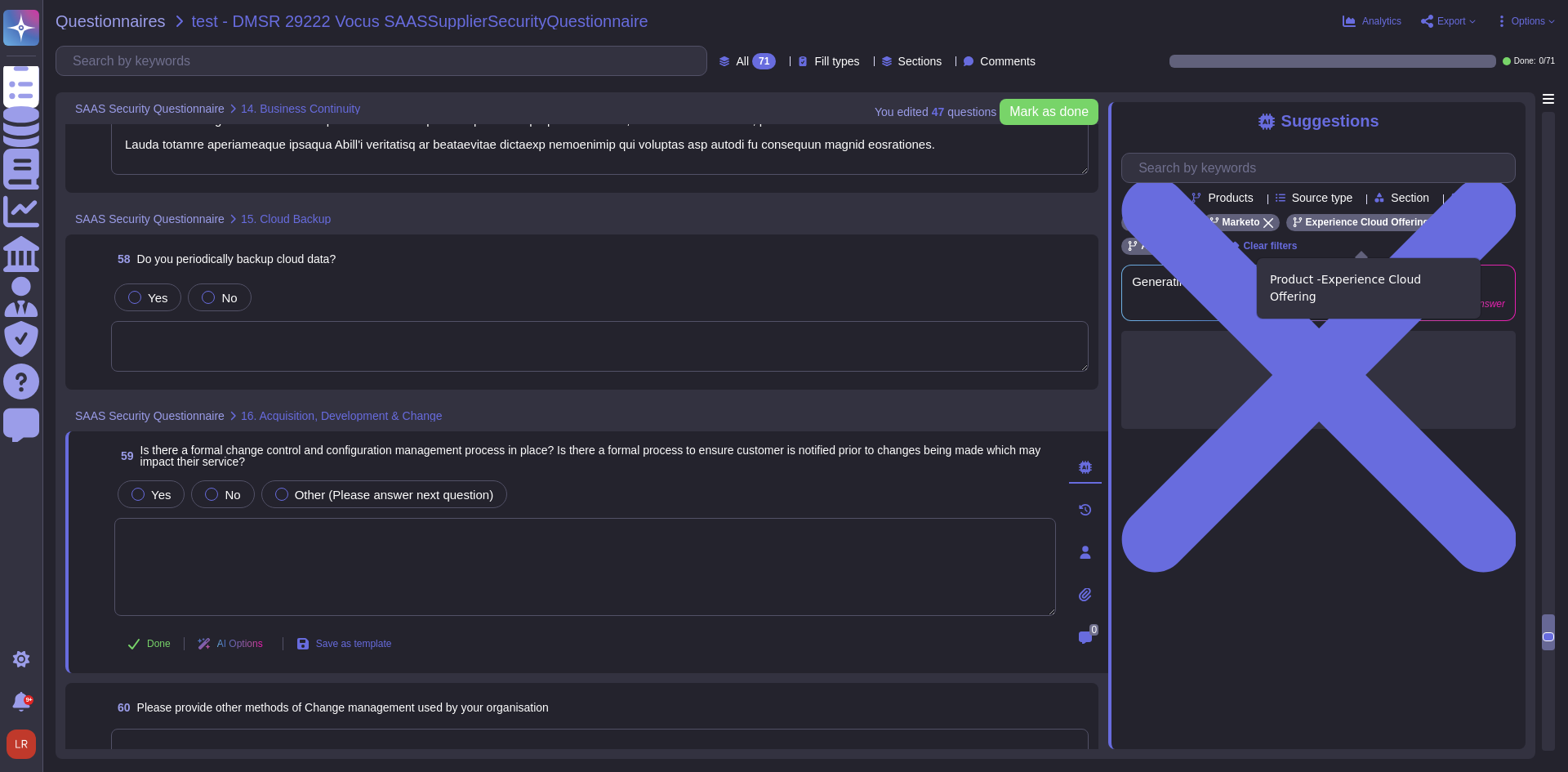
click at [1434, 231] on div "Experience Cloud Offering" at bounding box center [1367, 222] width 162 height 18
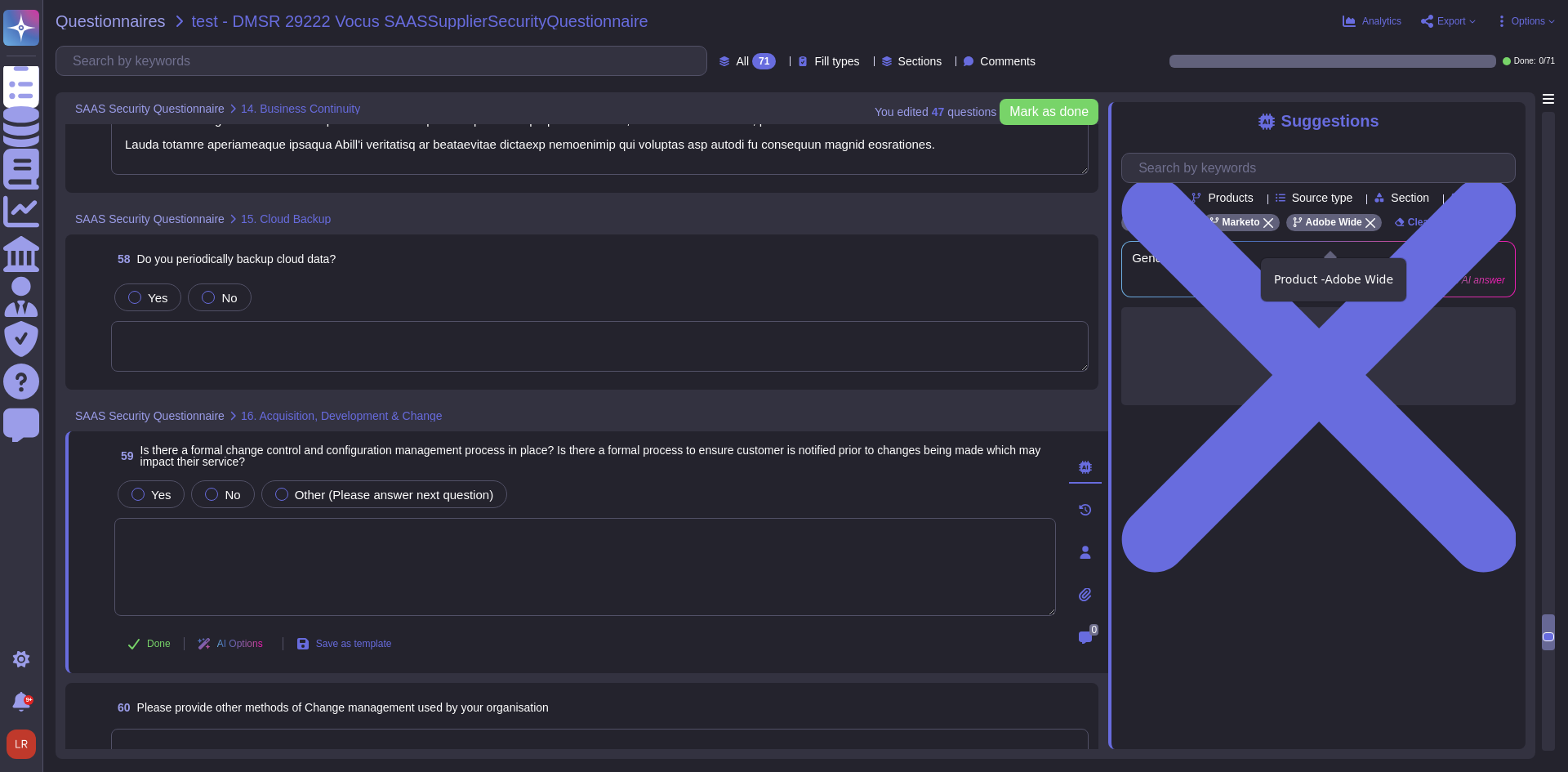
click at [1365, 228] on icon at bounding box center [1370, 222] width 10 height 10
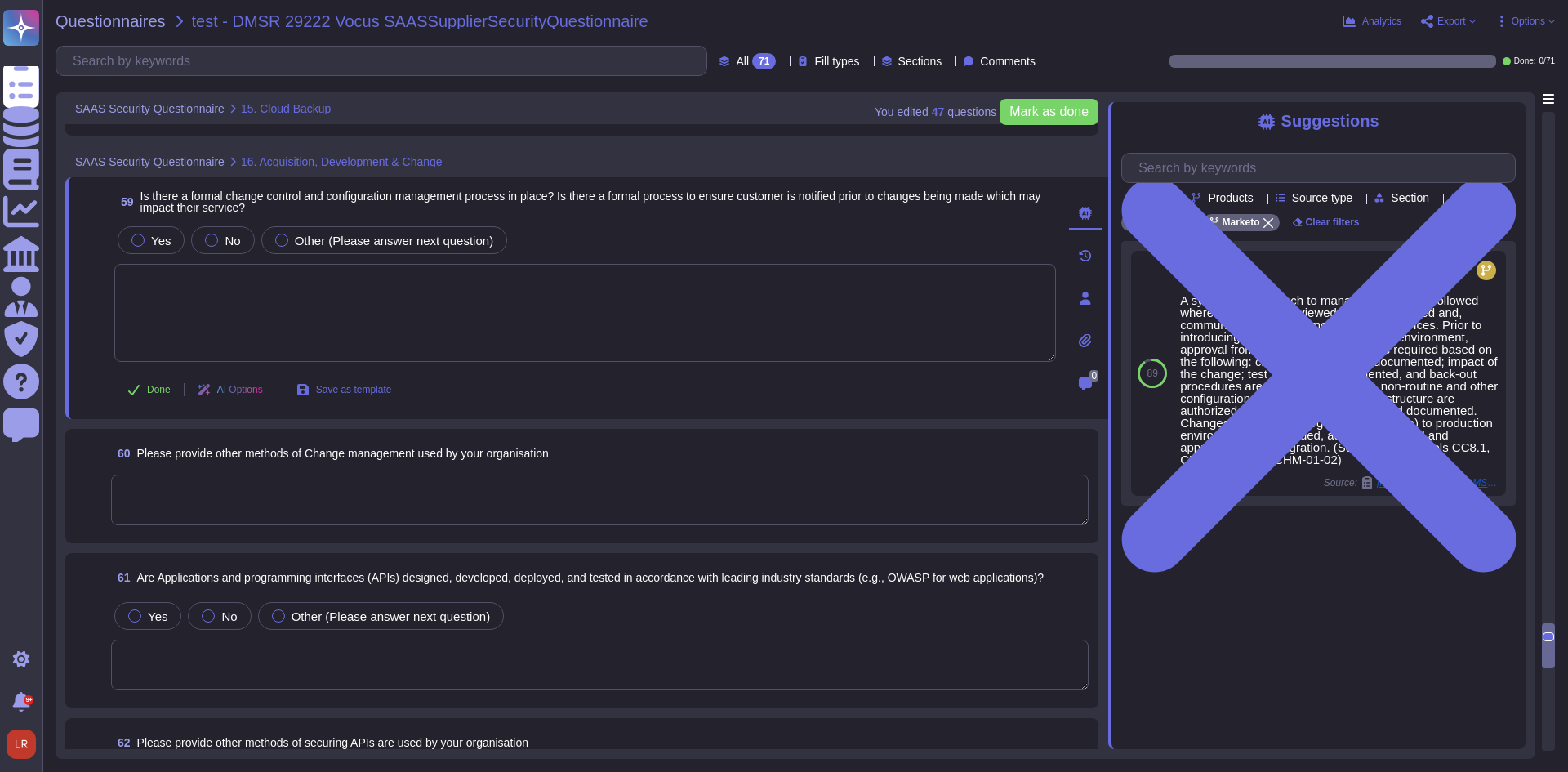
scroll to position [12282, 0]
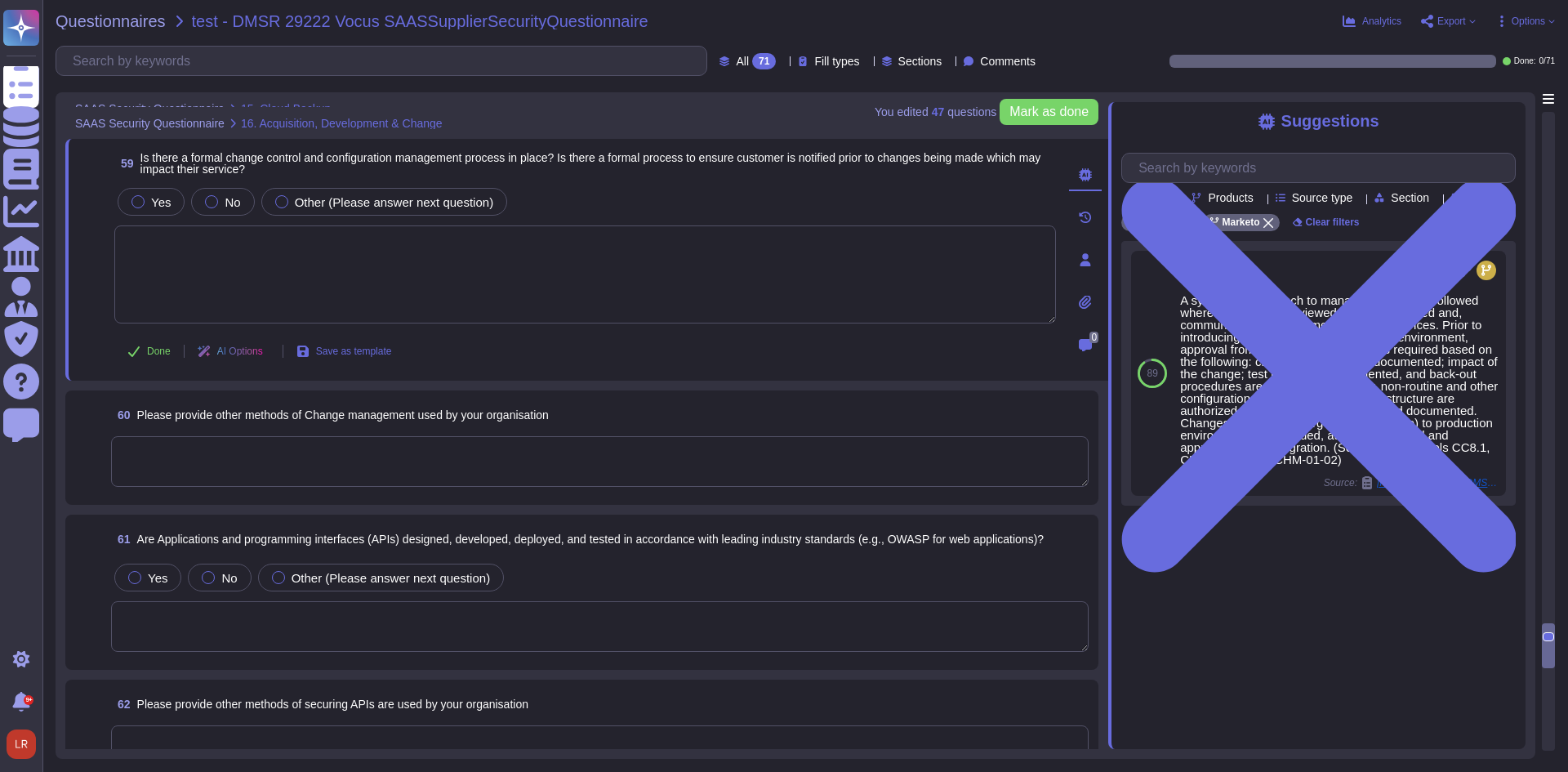
click at [373, 462] on textarea at bounding box center [600, 462] width 978 height 51
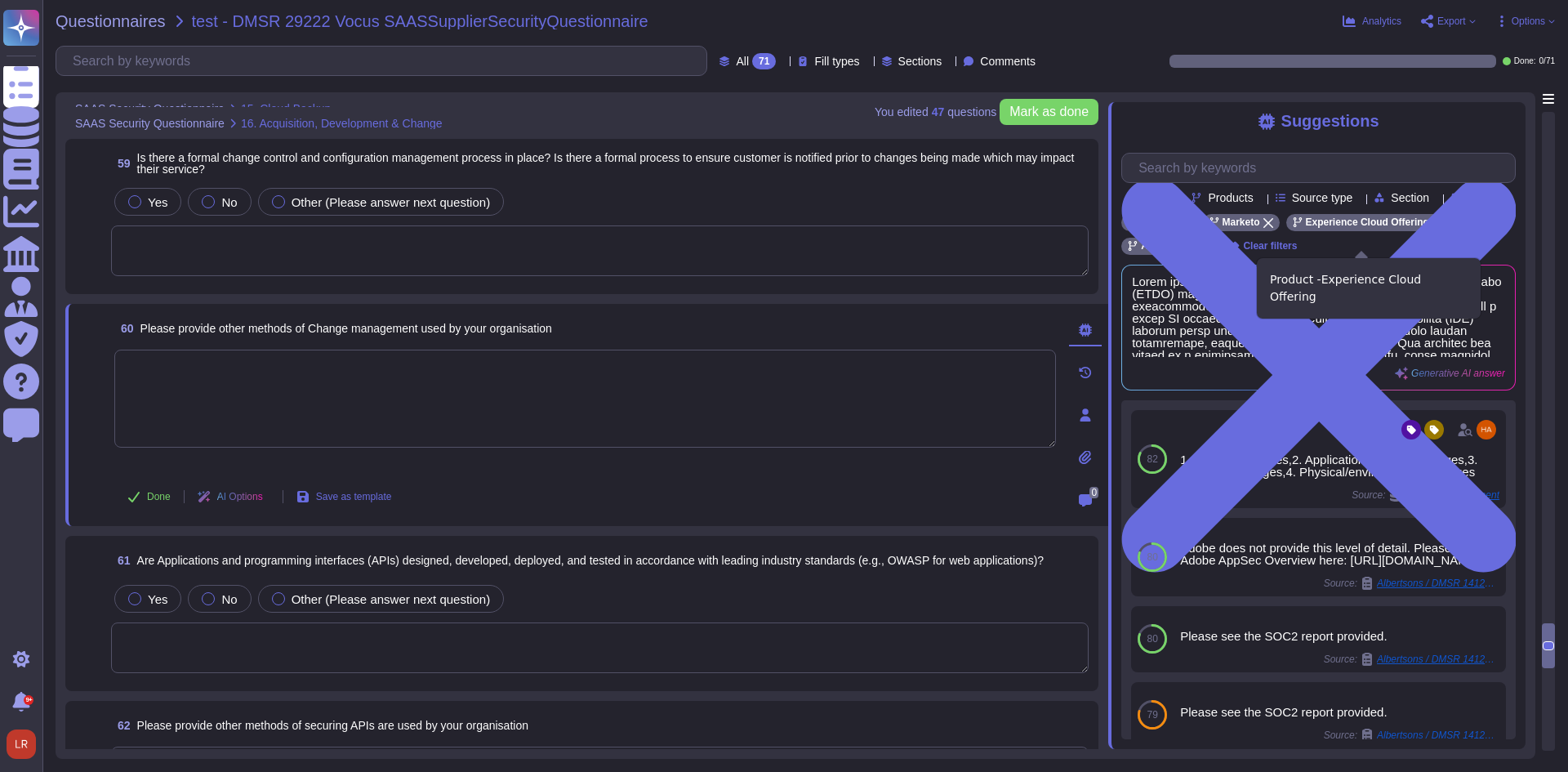
click at [1433, 228] on icon at bounding box center [1437, 222] width 10 height 10
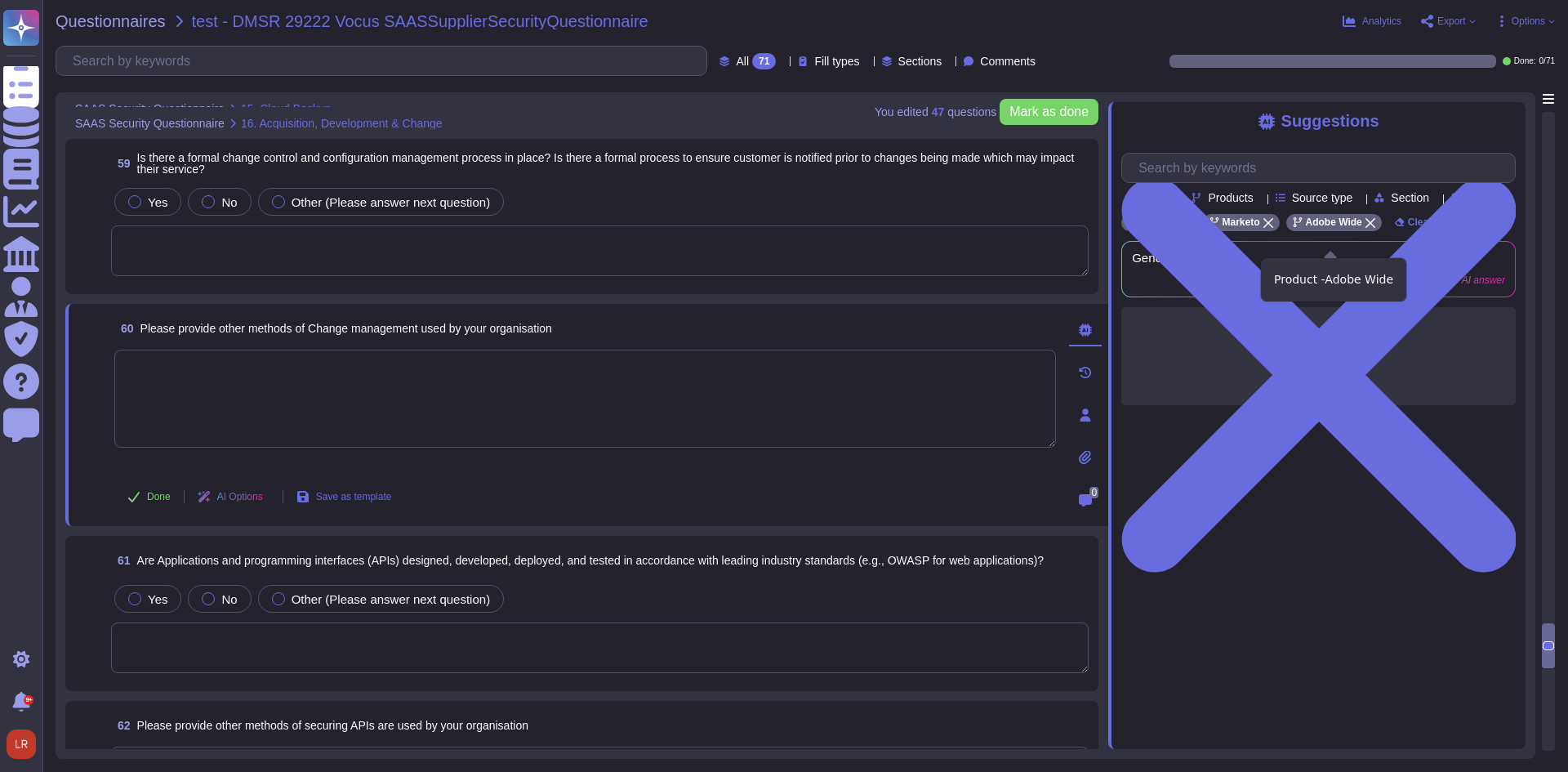
click at [1365, 228] on icon at bounding box center [1370, 222] width 10 height 10
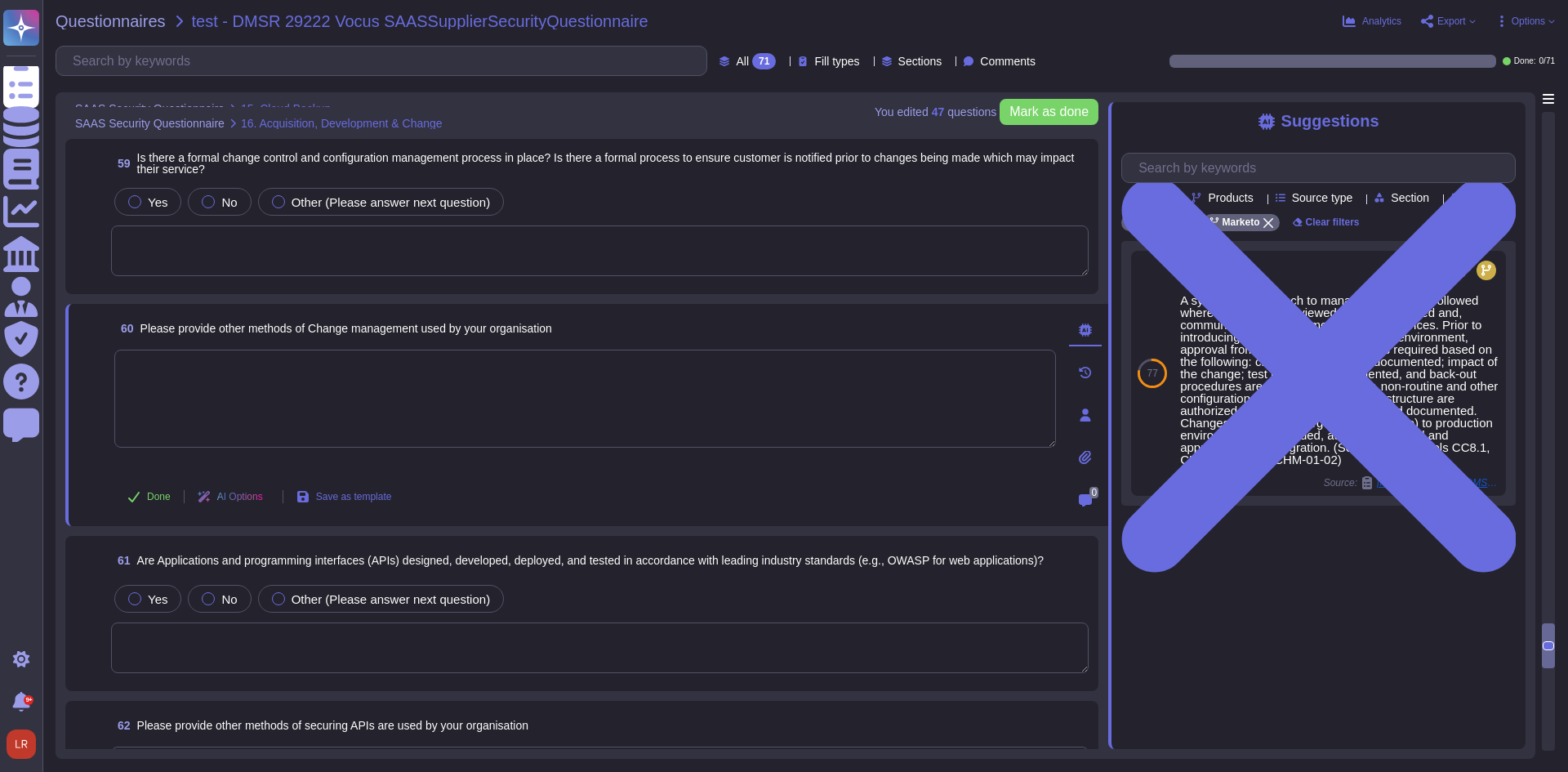
click at [291, 402] on textarea at bounding box center [585, 399] width 942 height 98
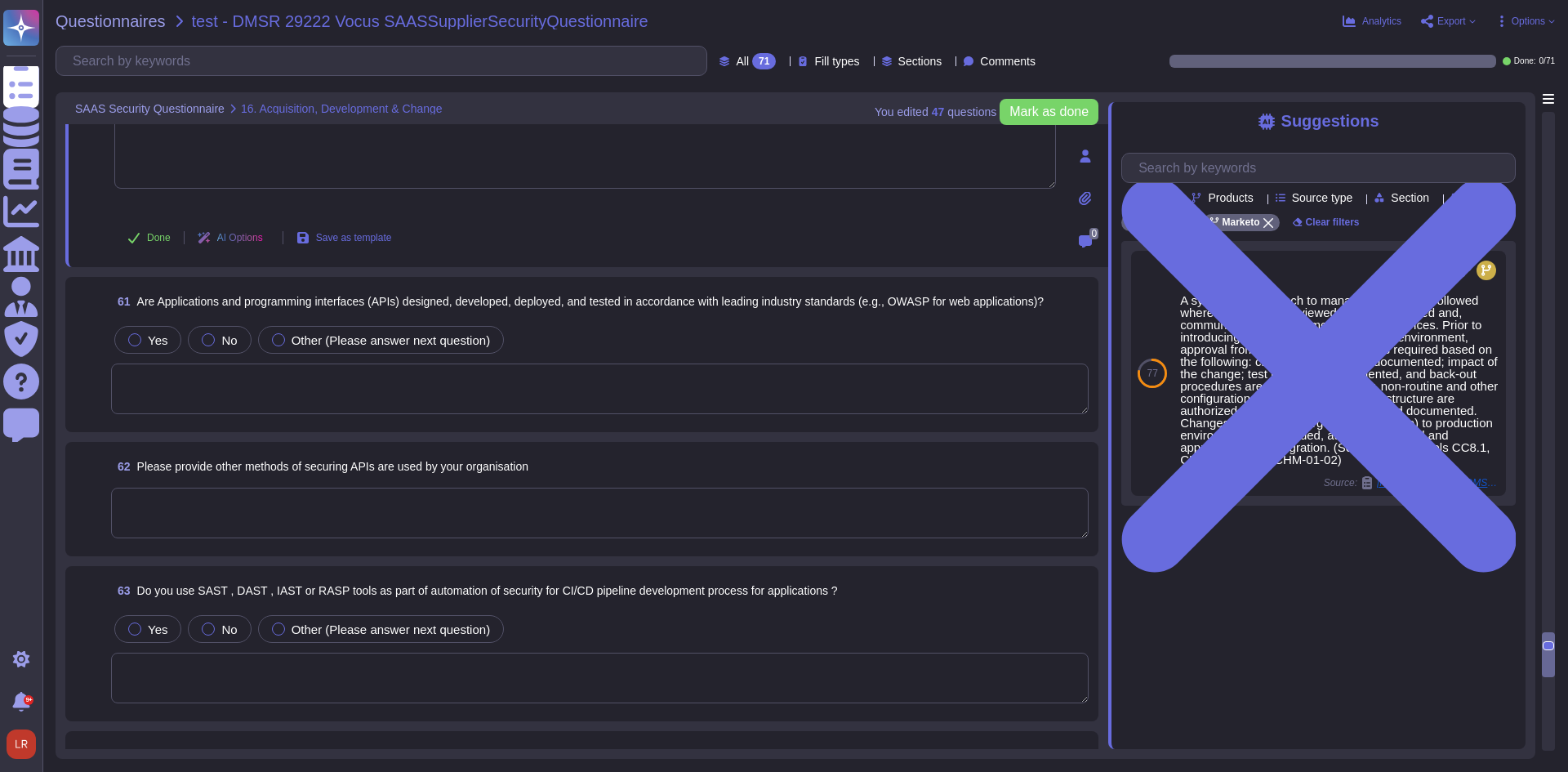
scroll to position [12553, 0]
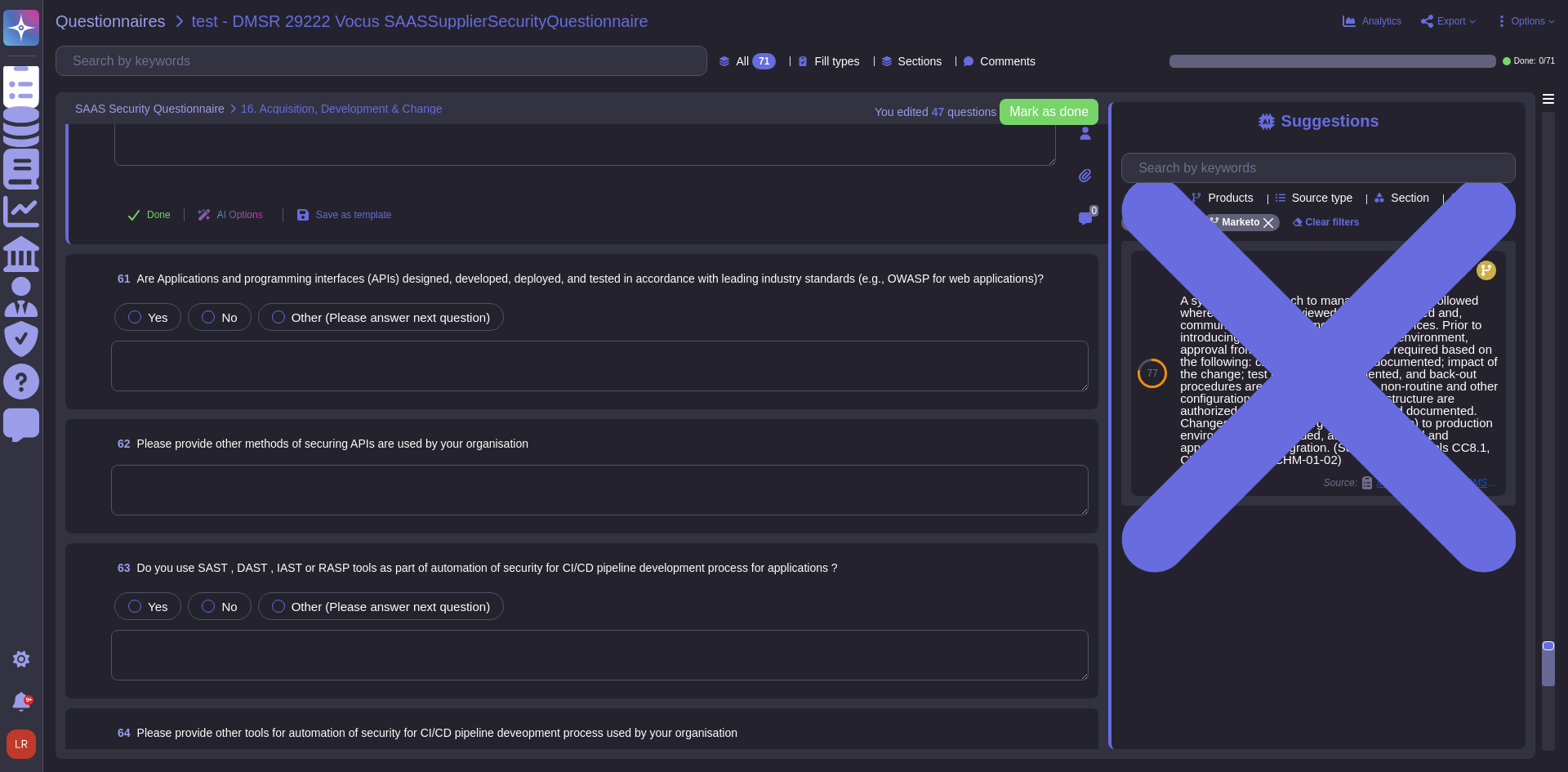
drag, startPoint x: 457, startPoint y: 361, endPoint x: 476, endPoint y: 368, distance: 20.2
click at [457, 361] on textarea at bounding box center [600, 365] width 978 height 51
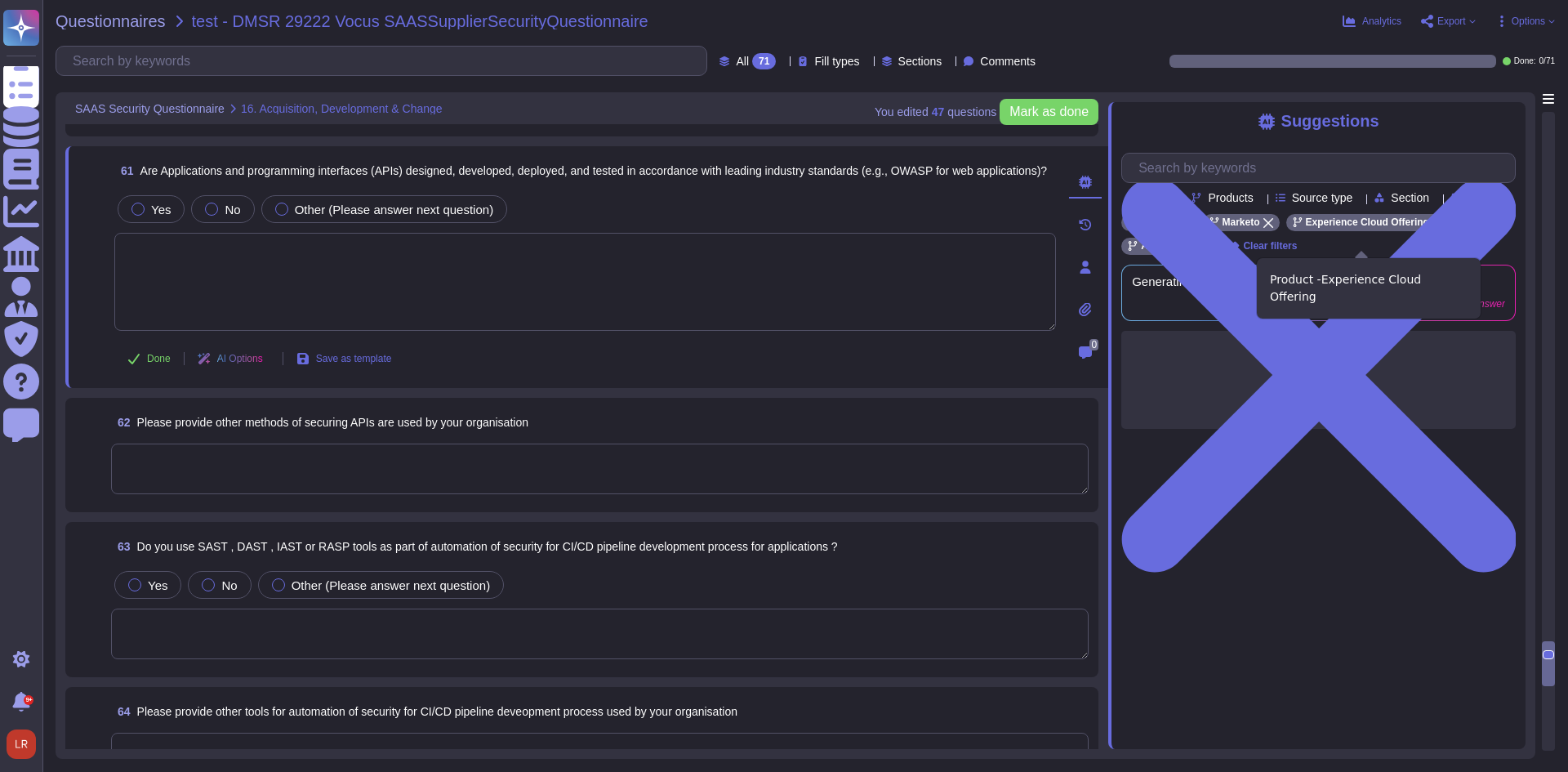
click at [1433, 228] on icon at bounding box center [1437, 222] width 10 height 10
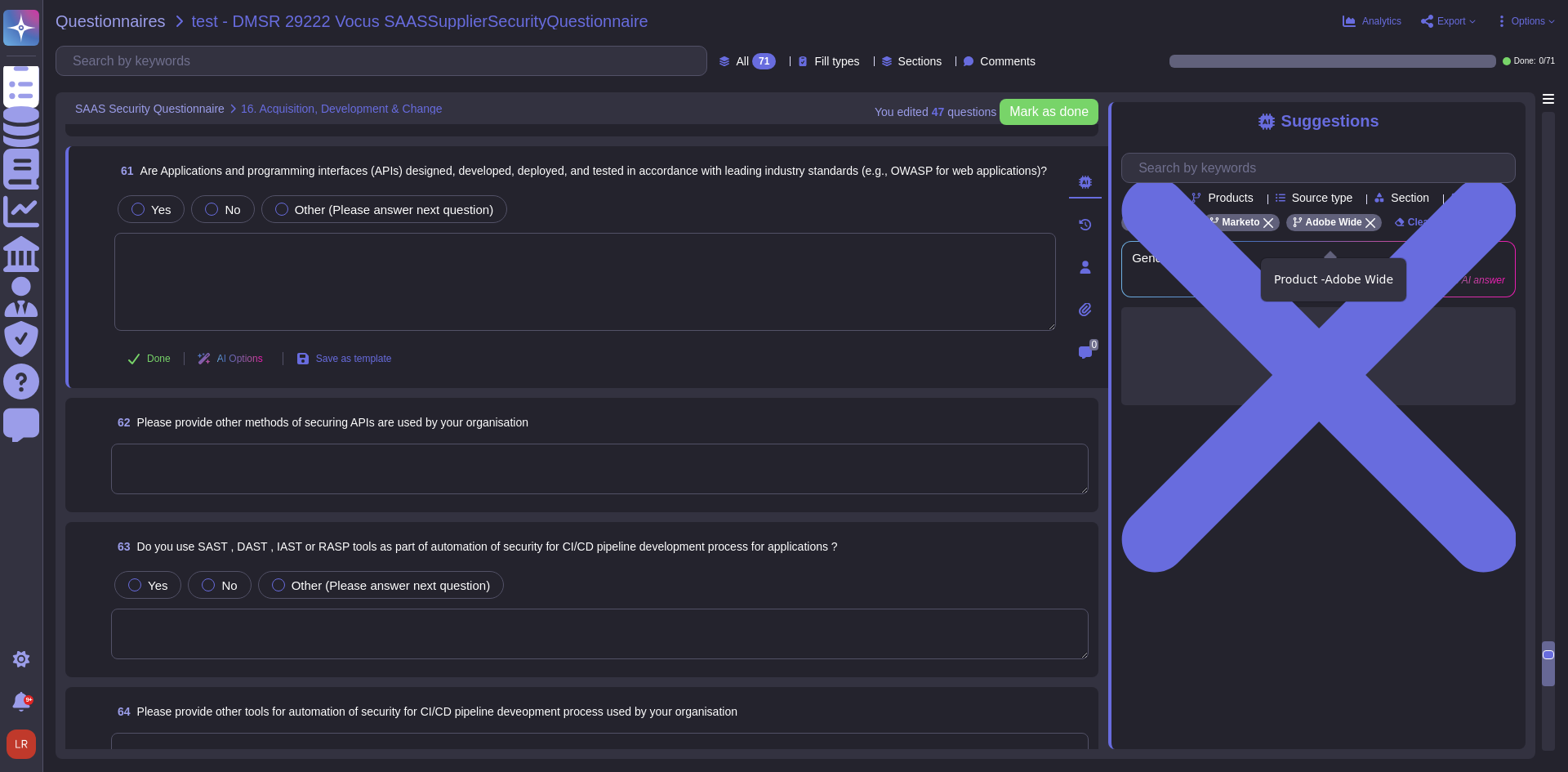
click at [1365, 228] on icon at bounding box center [1370, 222] width 10 height 10
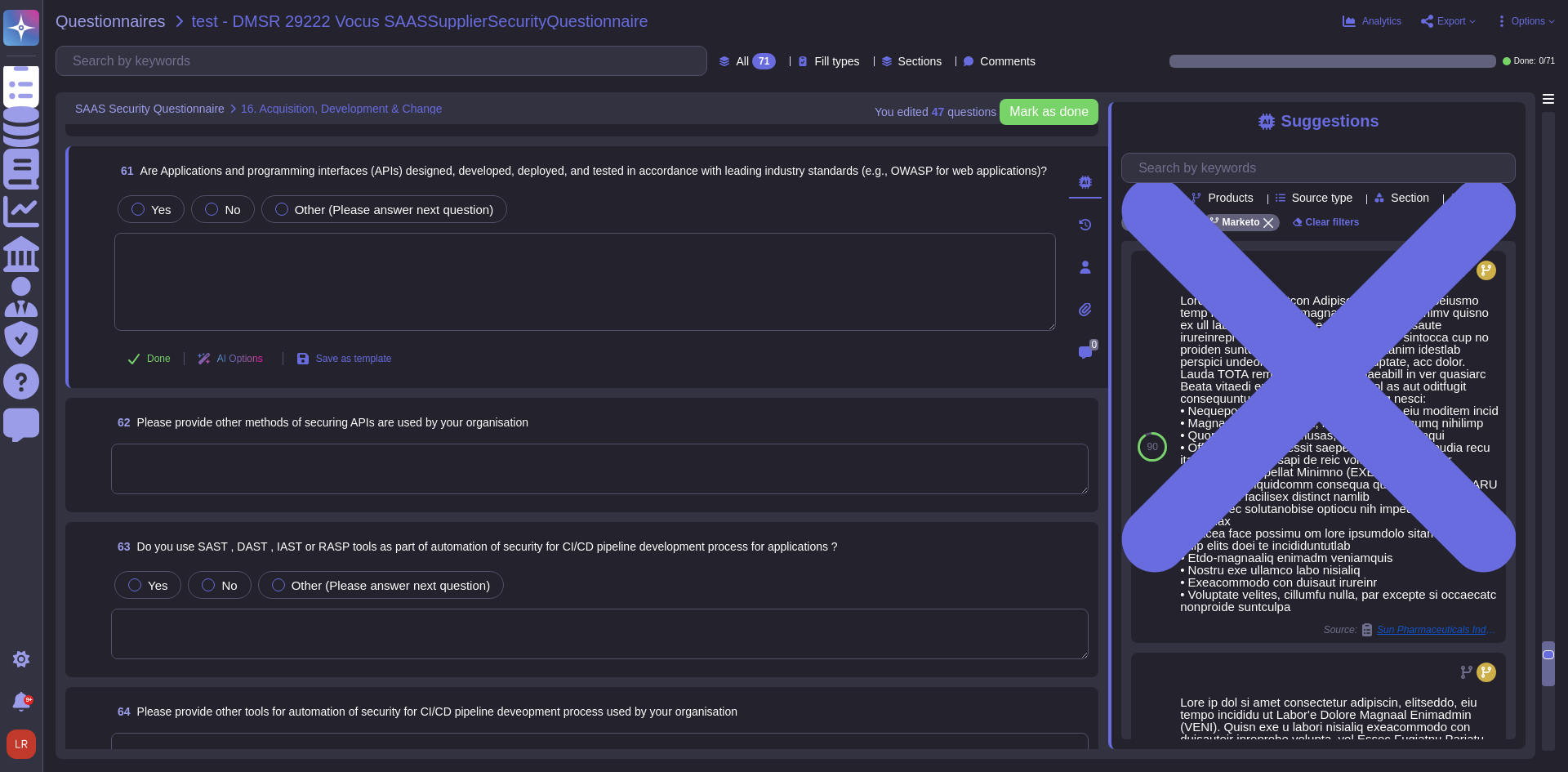
click at [397, 454] on textarea at bounding box center [600, 469] width 978 height 51
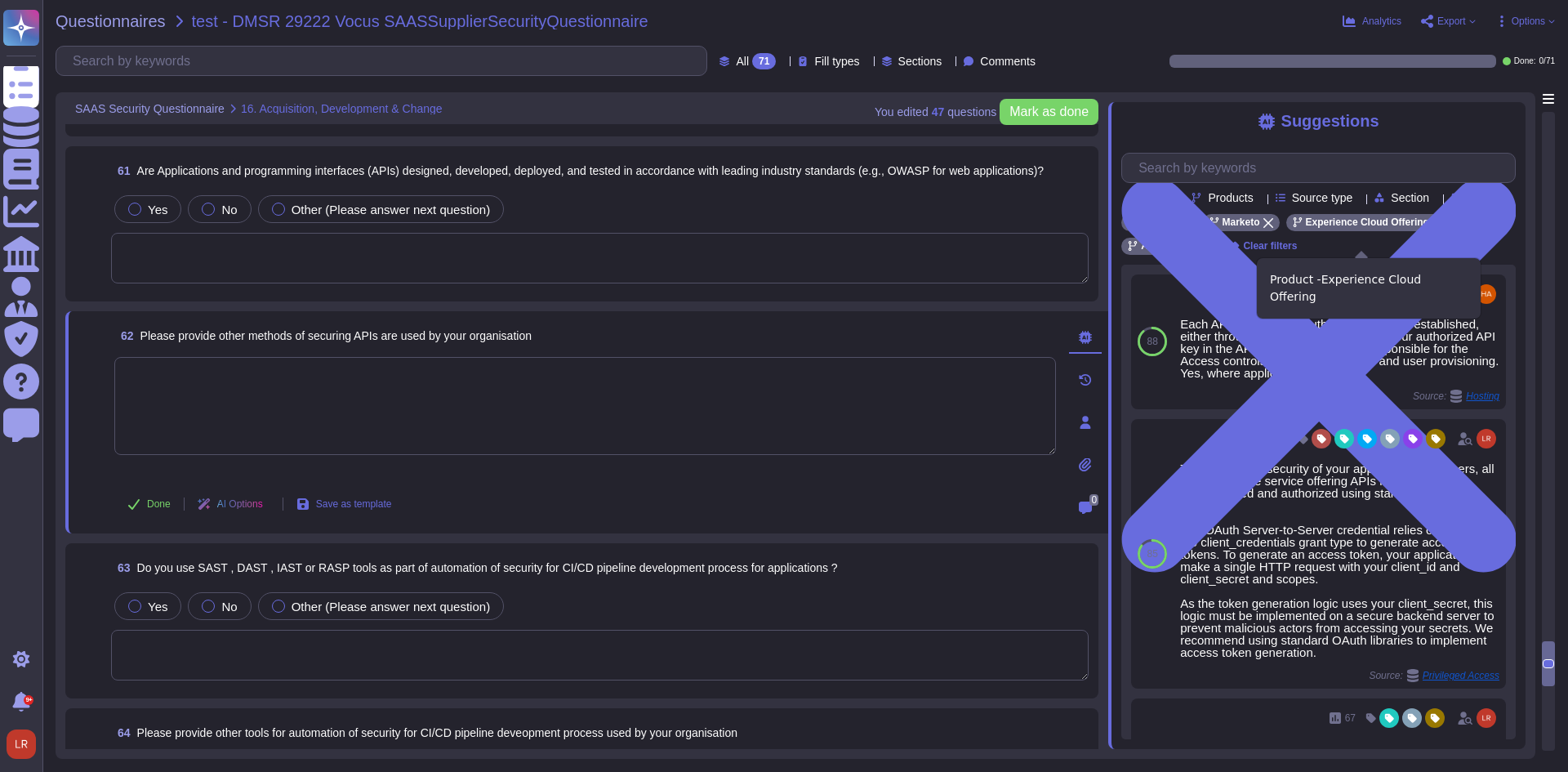
click at [1433, 228] on icon at bounding box center [1437, 222] width 10 height 10
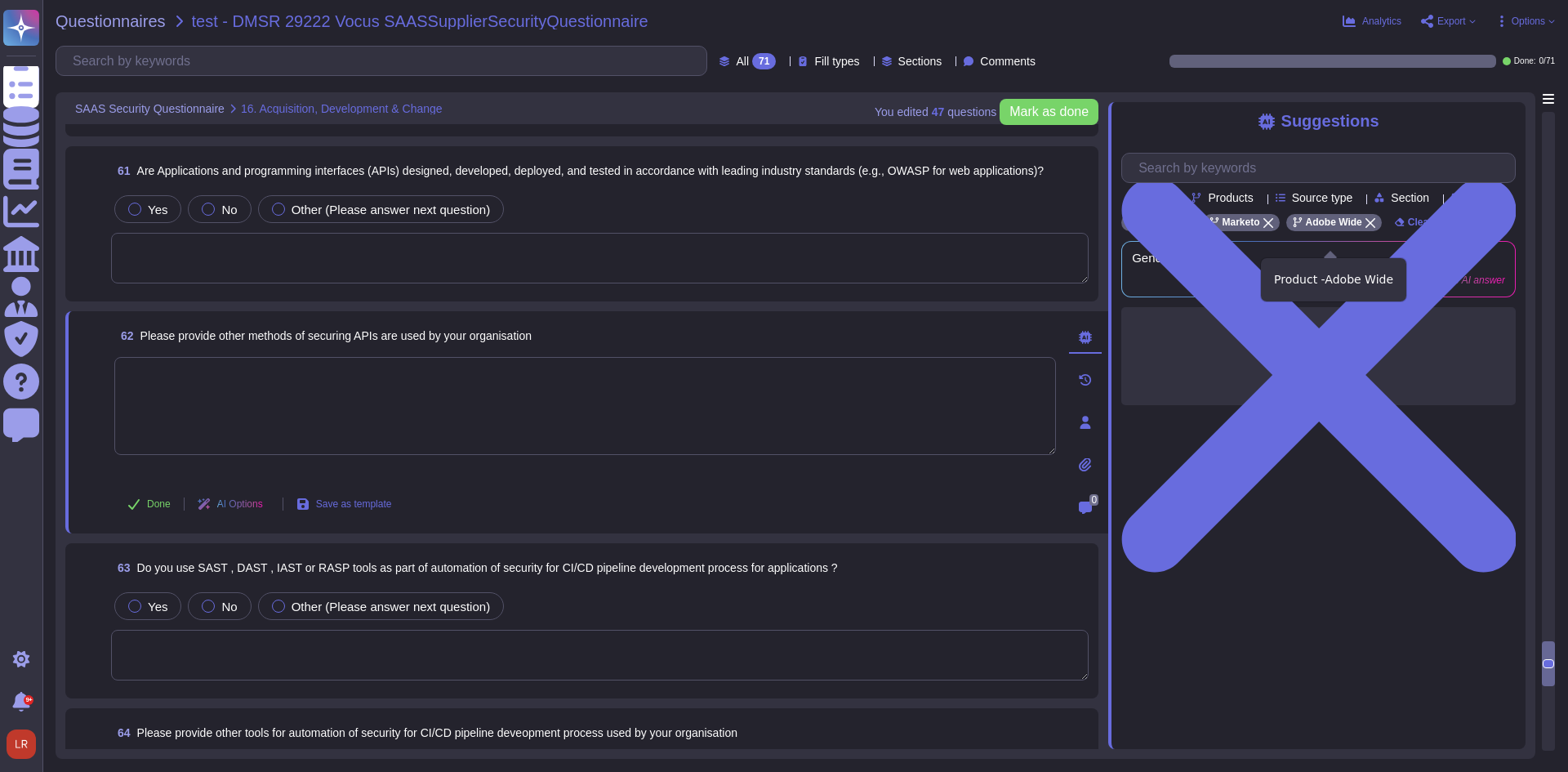
click at [1365, 228] on icon at bounding box center [1370, 222] width 10 height 10
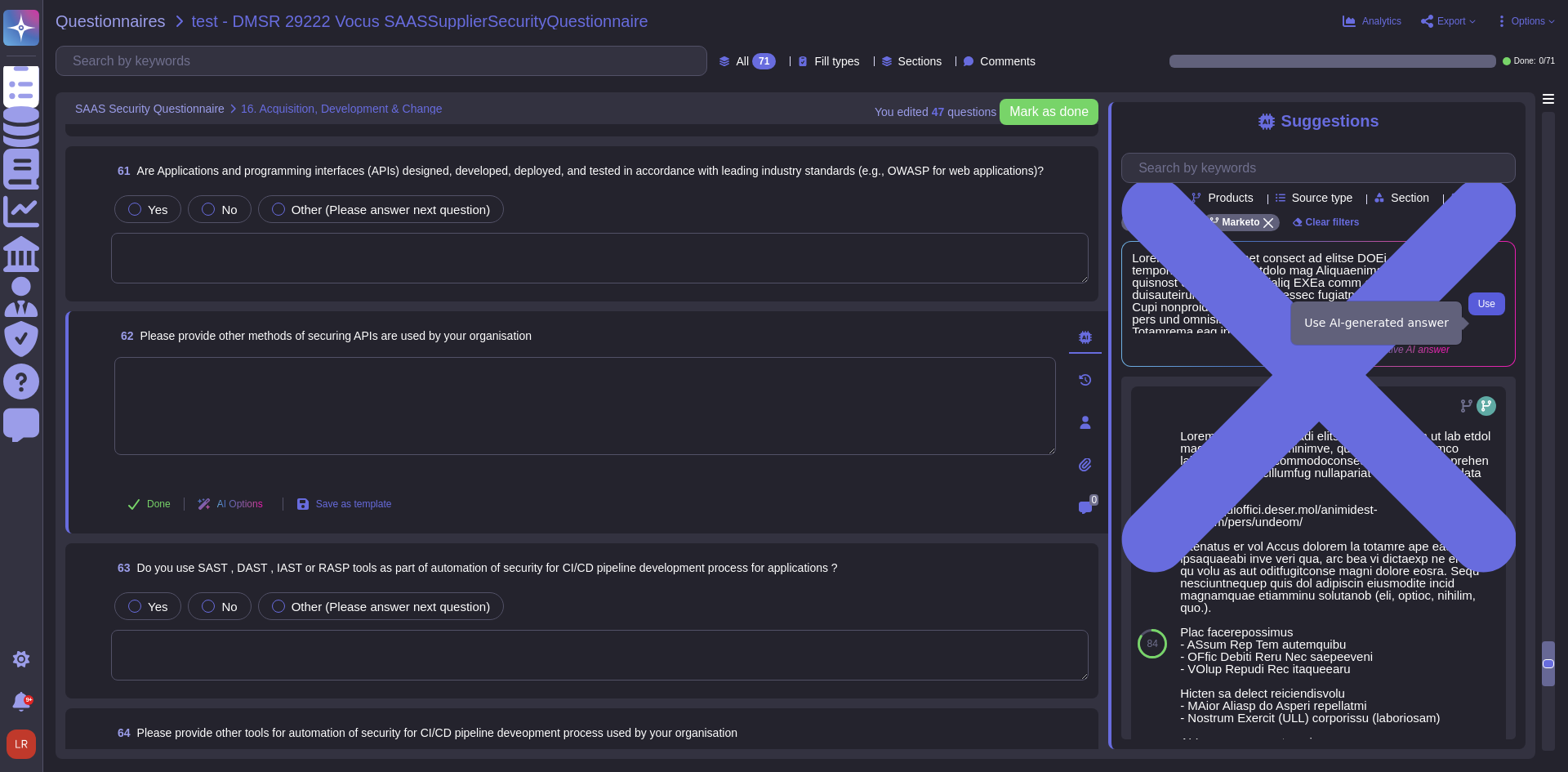
click at [1487, 309] on span "Use" at bounding box center [1486, 304] width 18 height 10
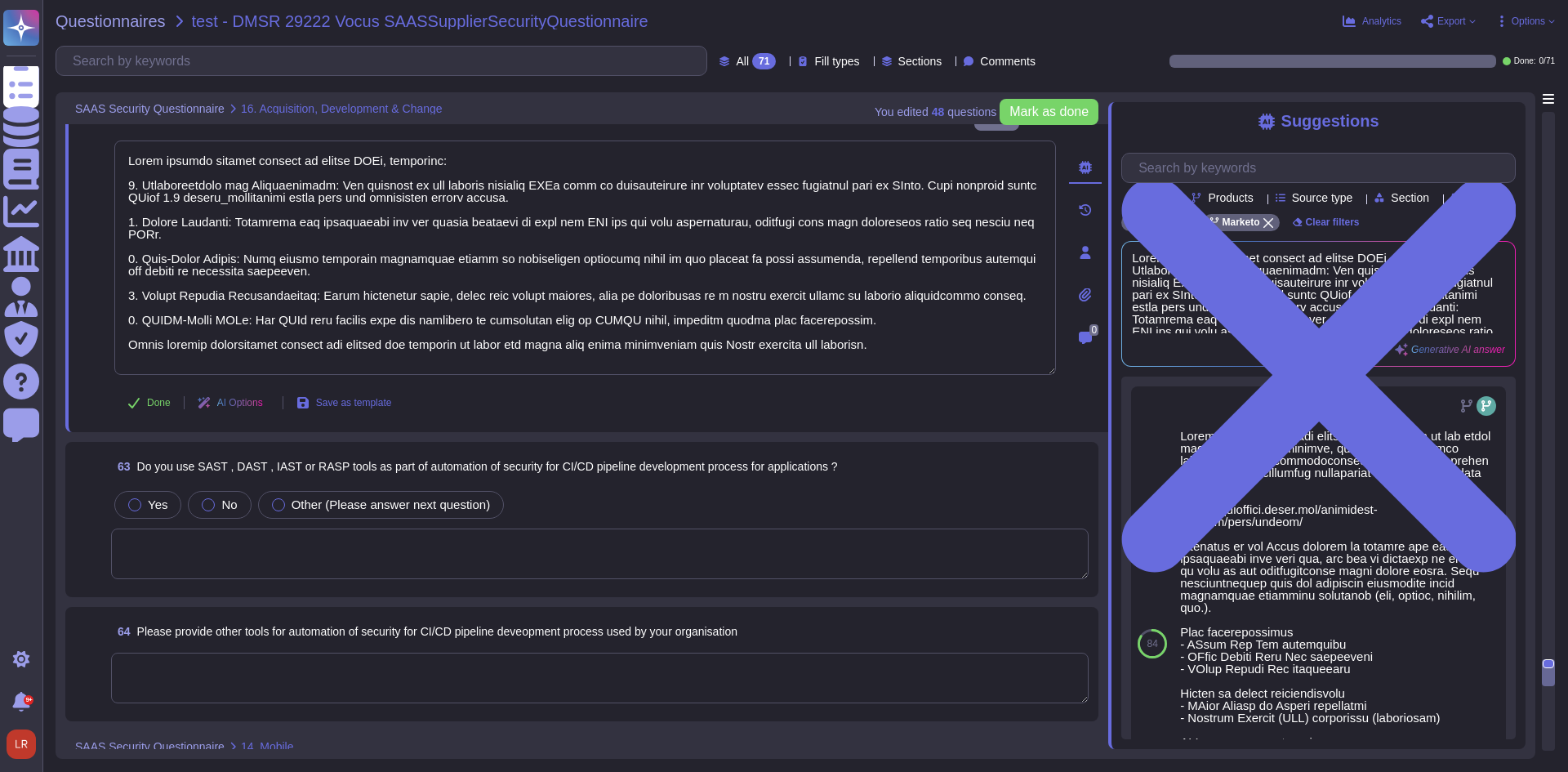
scroll to position [12826, 0]
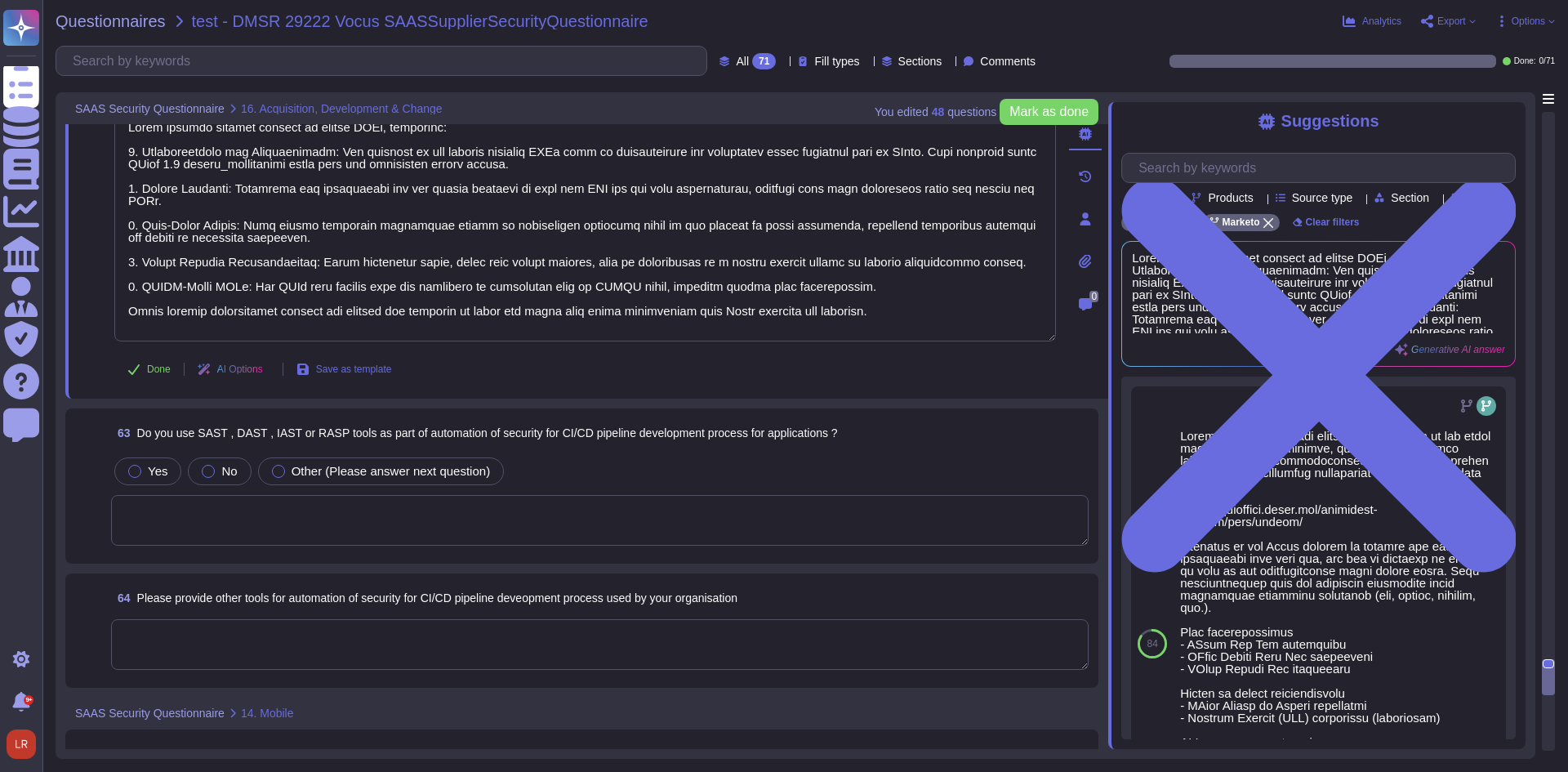
click at [491, 505] on textarea at bounding box center [600, 520] width 978 height 51
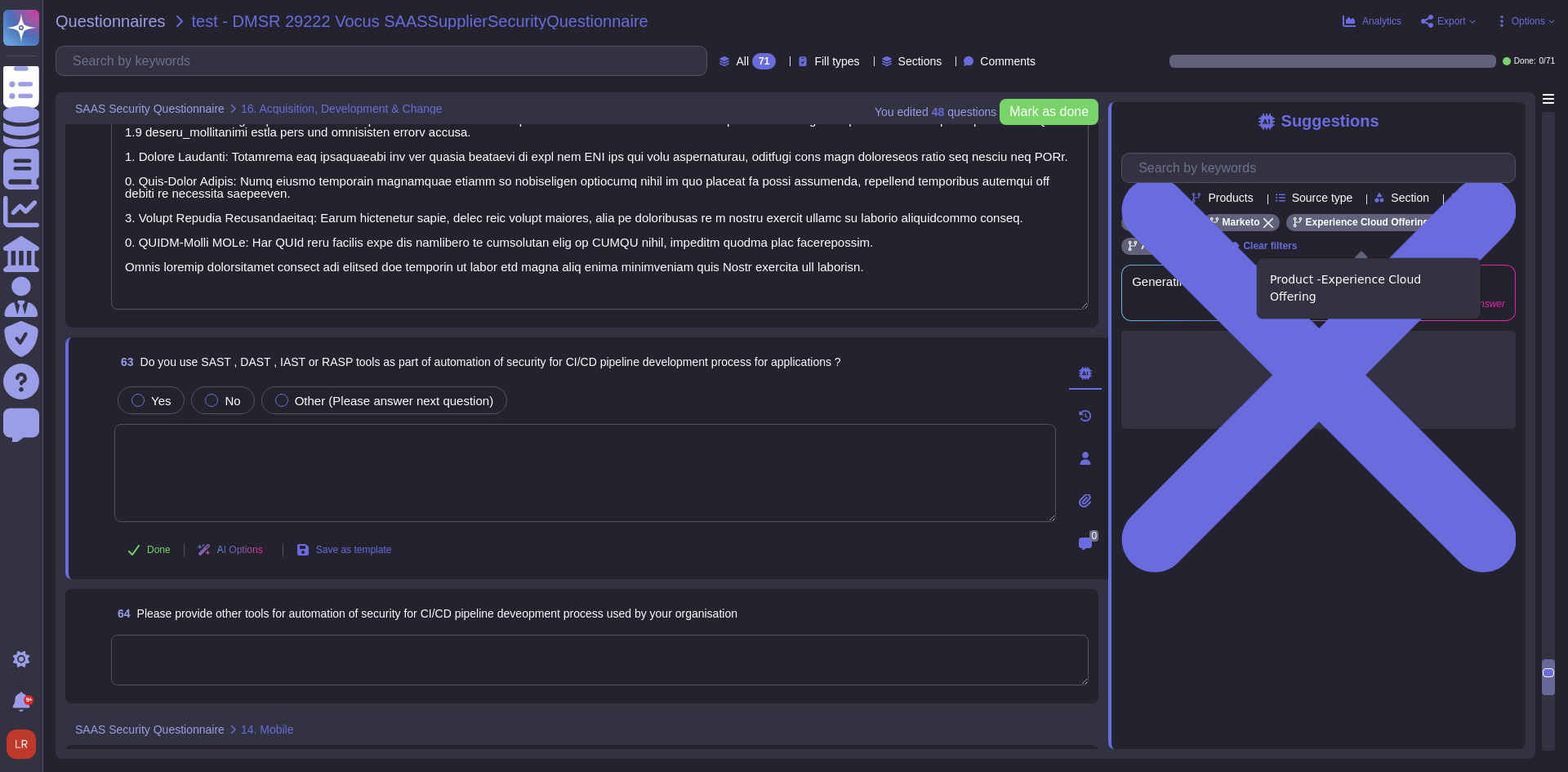
click at [1426, 231] on div "Experience Cloud Offering" at bounding box center [1367, 222] width 162 height 18
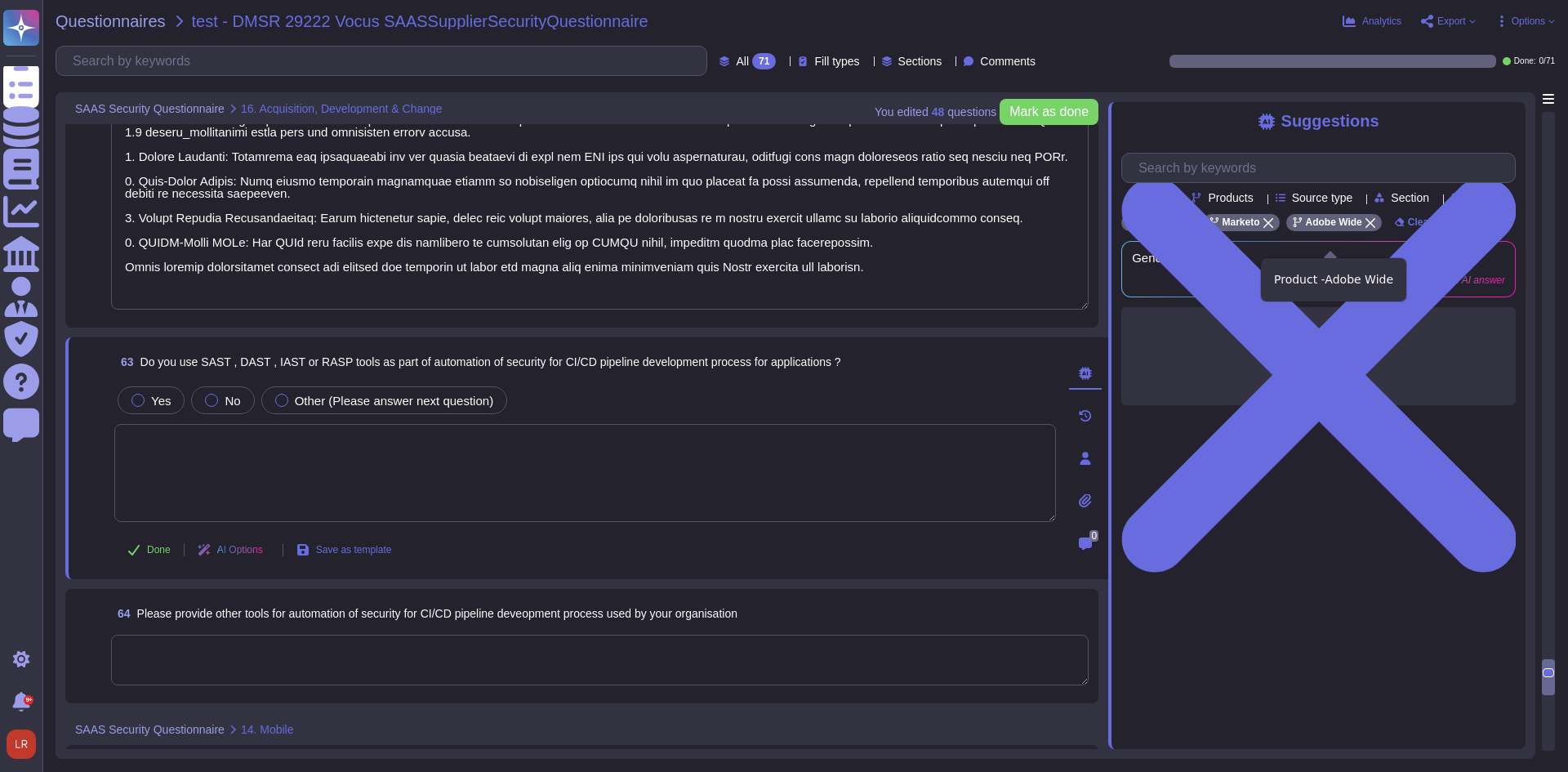
click at [1371, 228] on icon at bounding box center [1370, 222] width 10 height 10
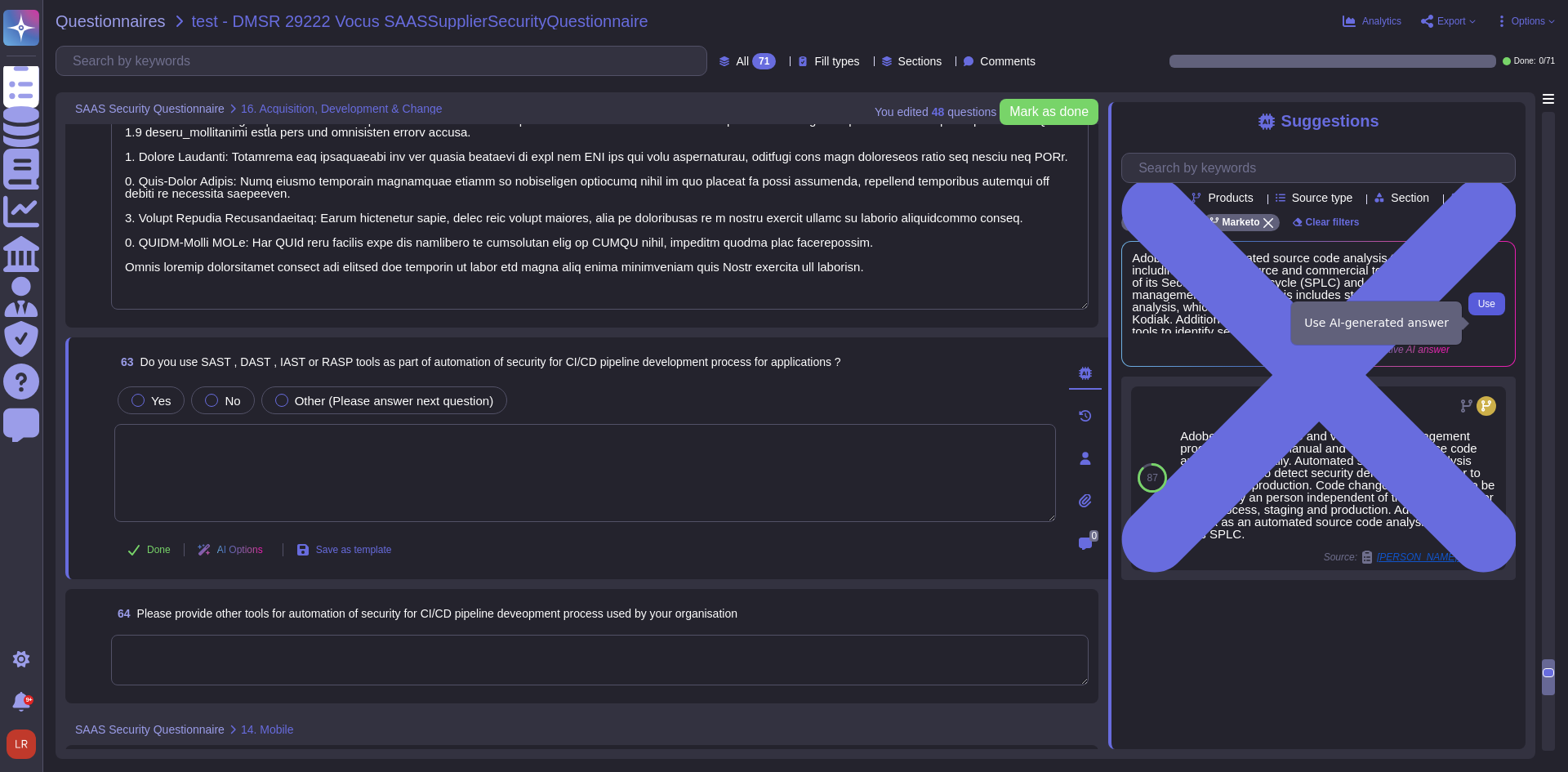
click at [1492, 309] on span "Use" at bounding box center [1486, 304] width 18 height 10
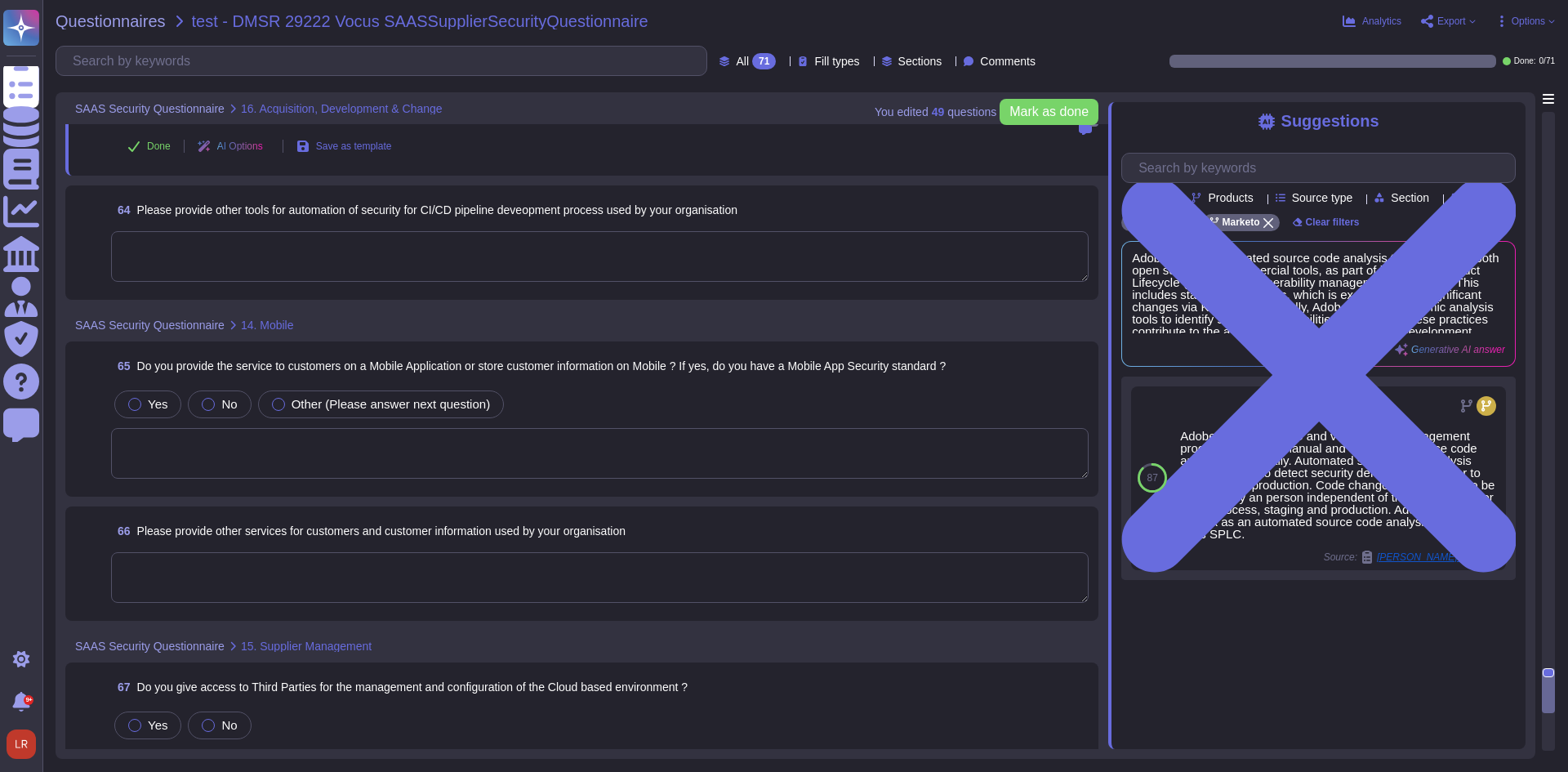
scroll to position [13233, 0]
click at [489, 229] on textarea at bounding box center [600, 254] width 978 height 51
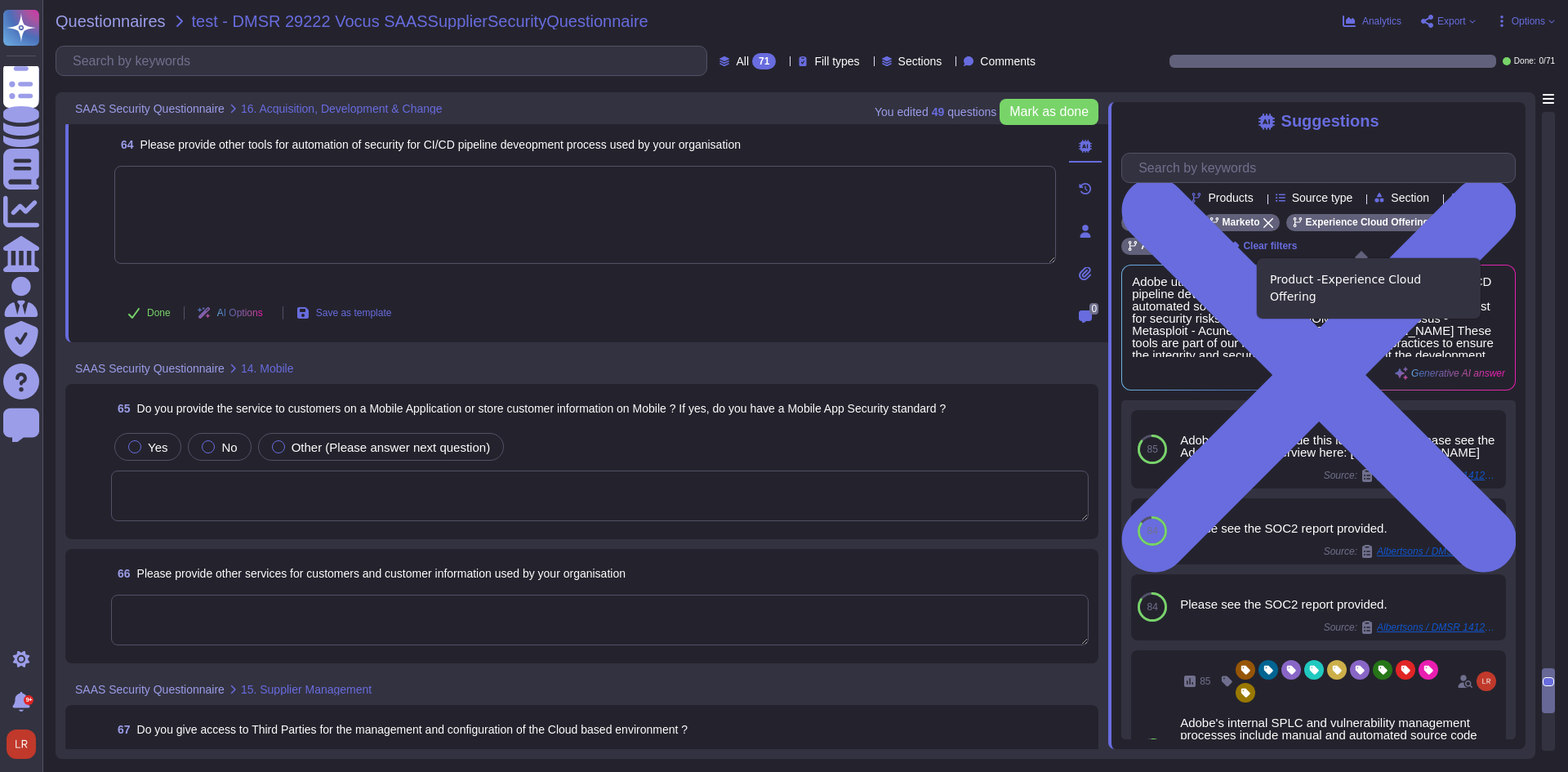
click at [1433, 228] on icon at bounding box center [1437, 222] width 10 height 10
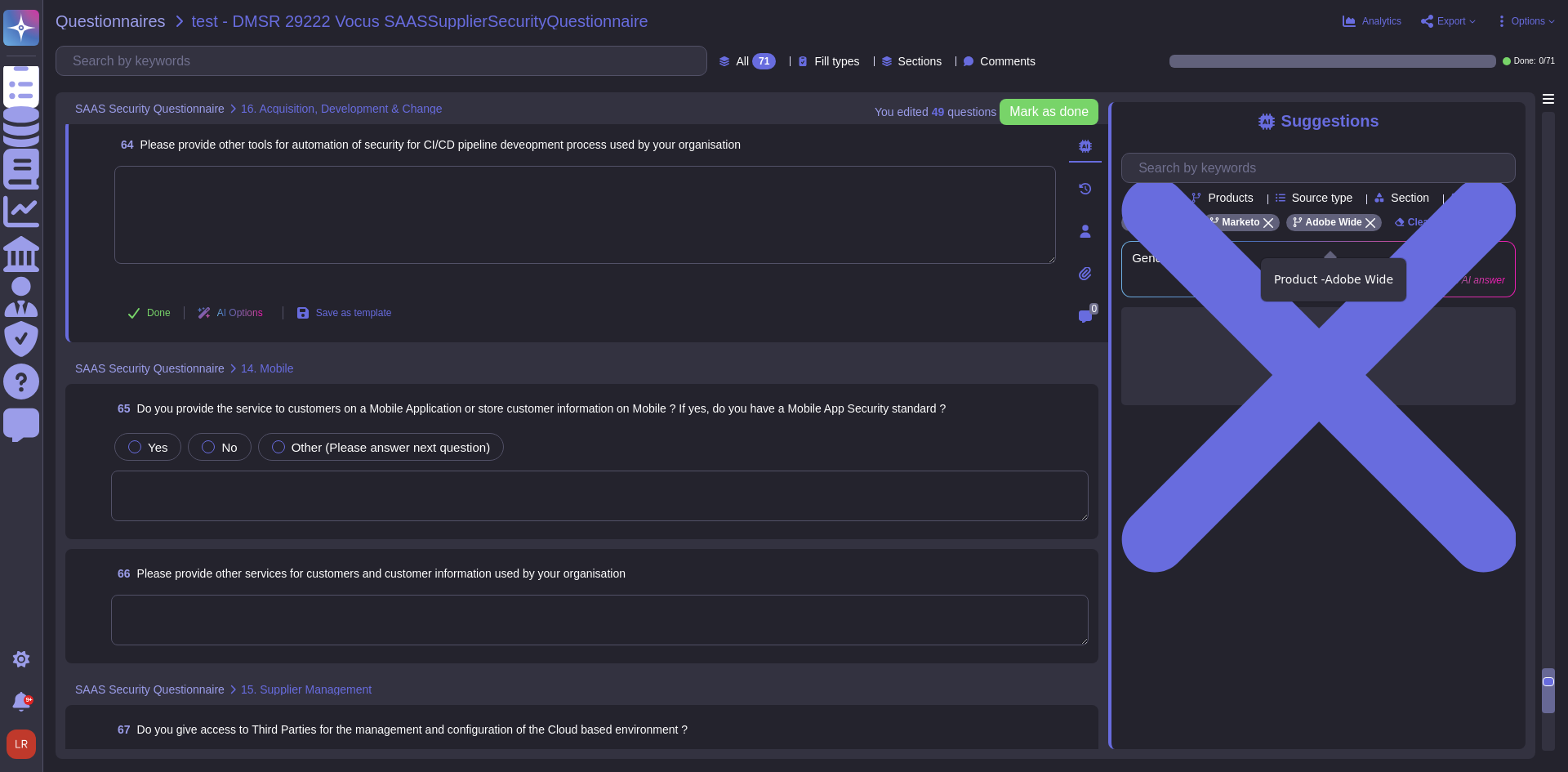
click at [1371, 228] on icon at bounding box center [1370, 222] width 10 height 10
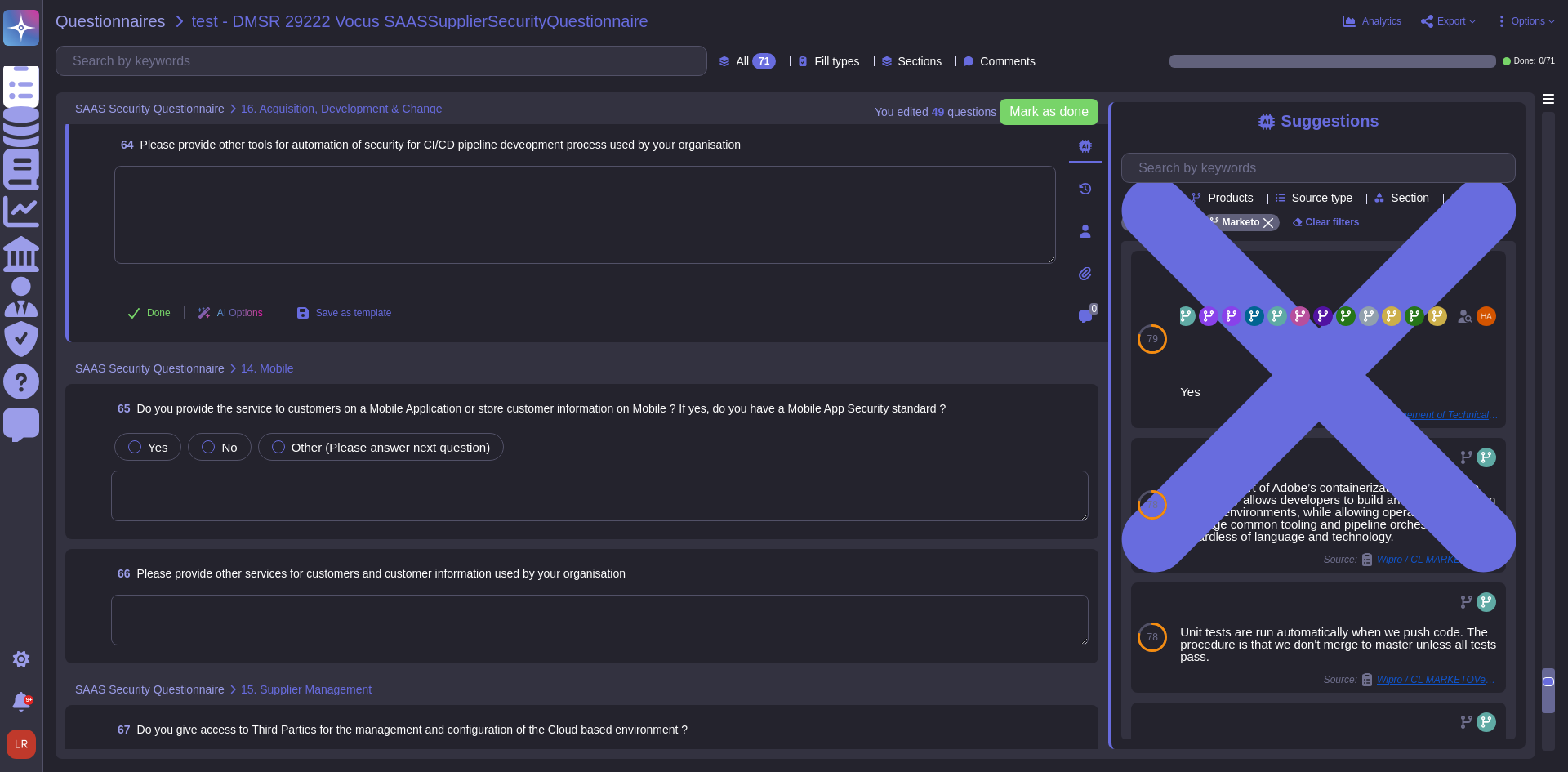
click at [319, 491] on textarea at bounding box center [600, 496] width 978 height 51
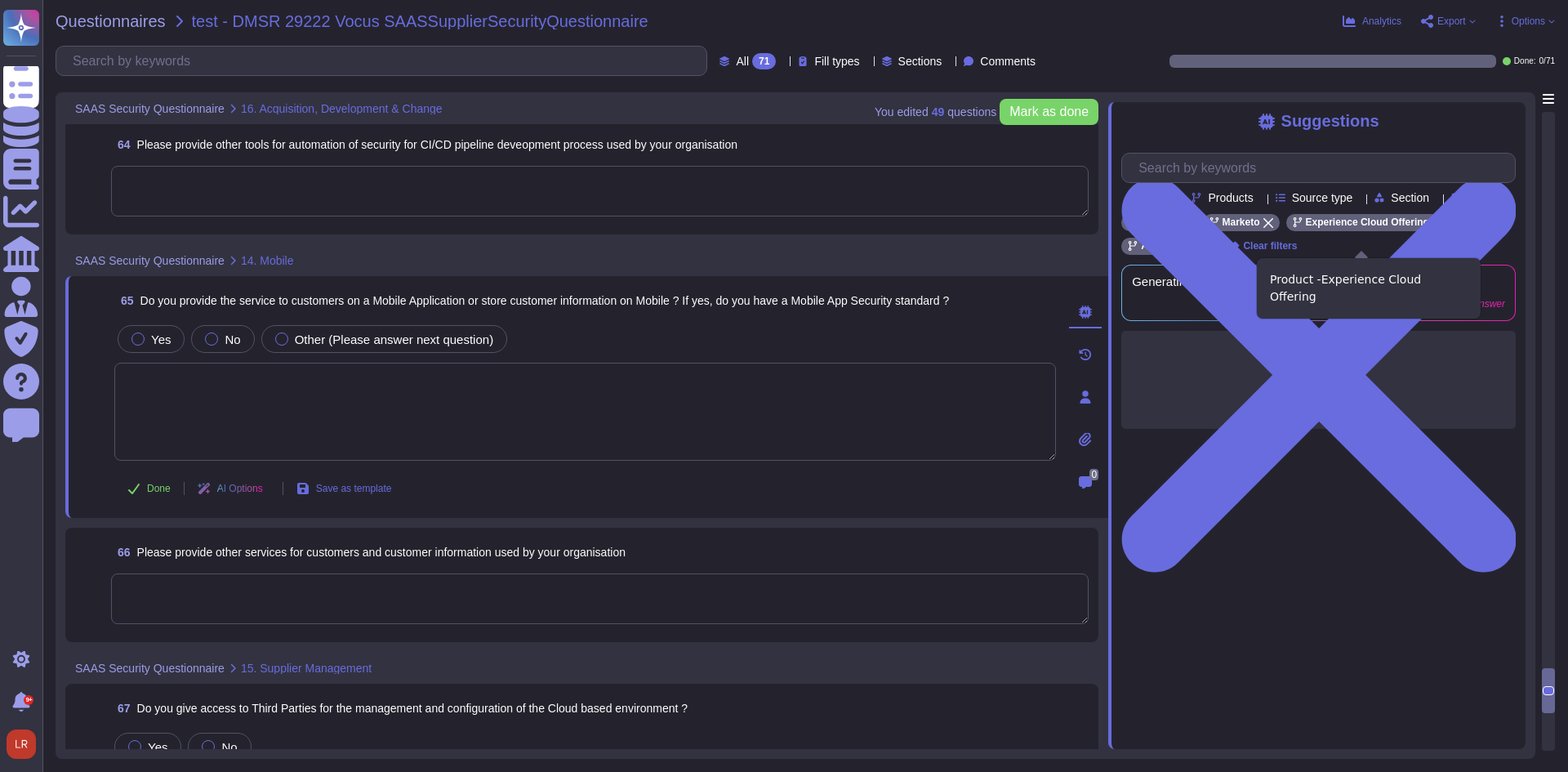
click at [1433, 228] on icon at bounding box center [1437, 222] width 10 height 10
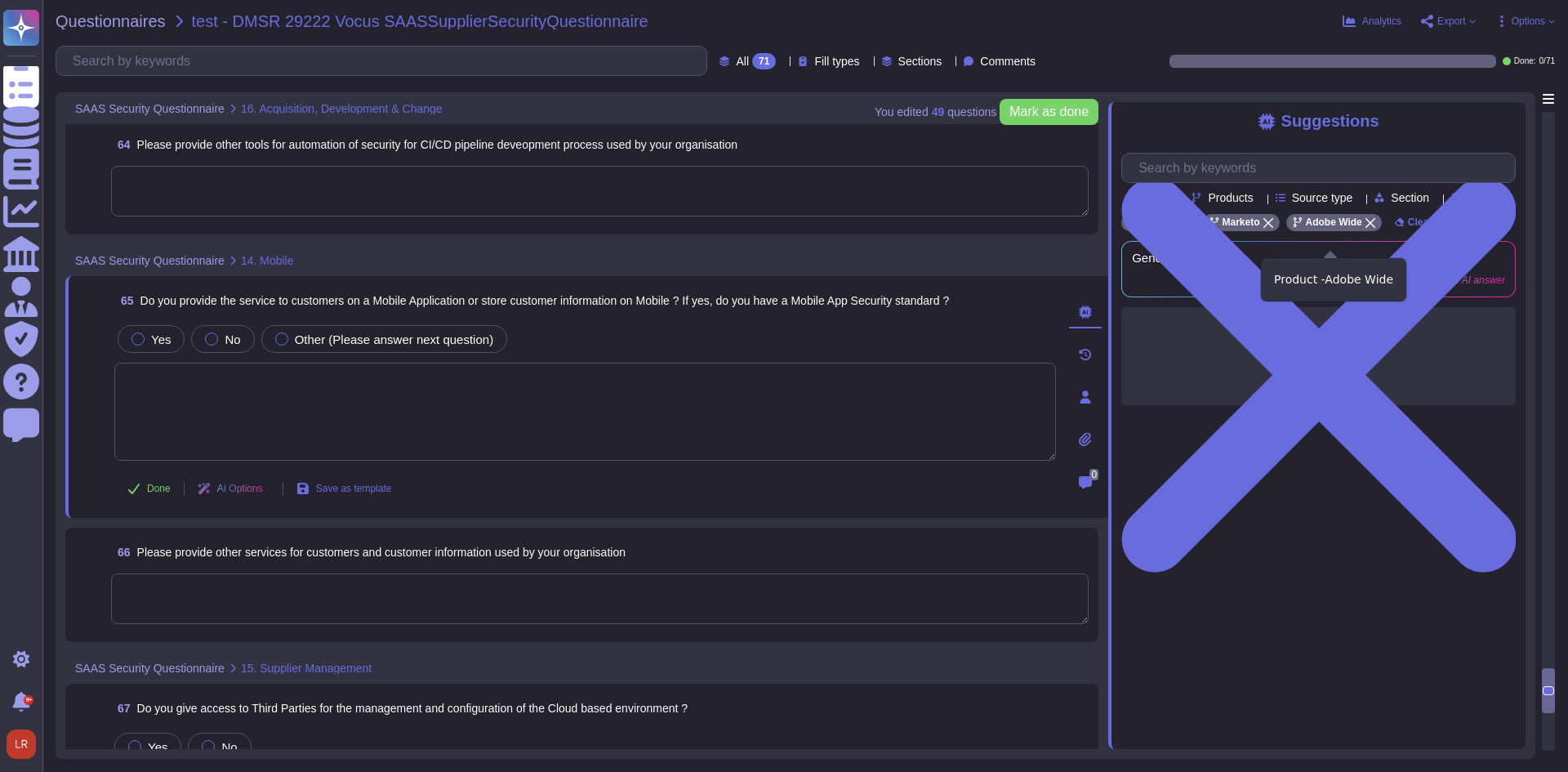
click at [1371, 228] on icon at bounding box center [1370, 222] width 10 height 10
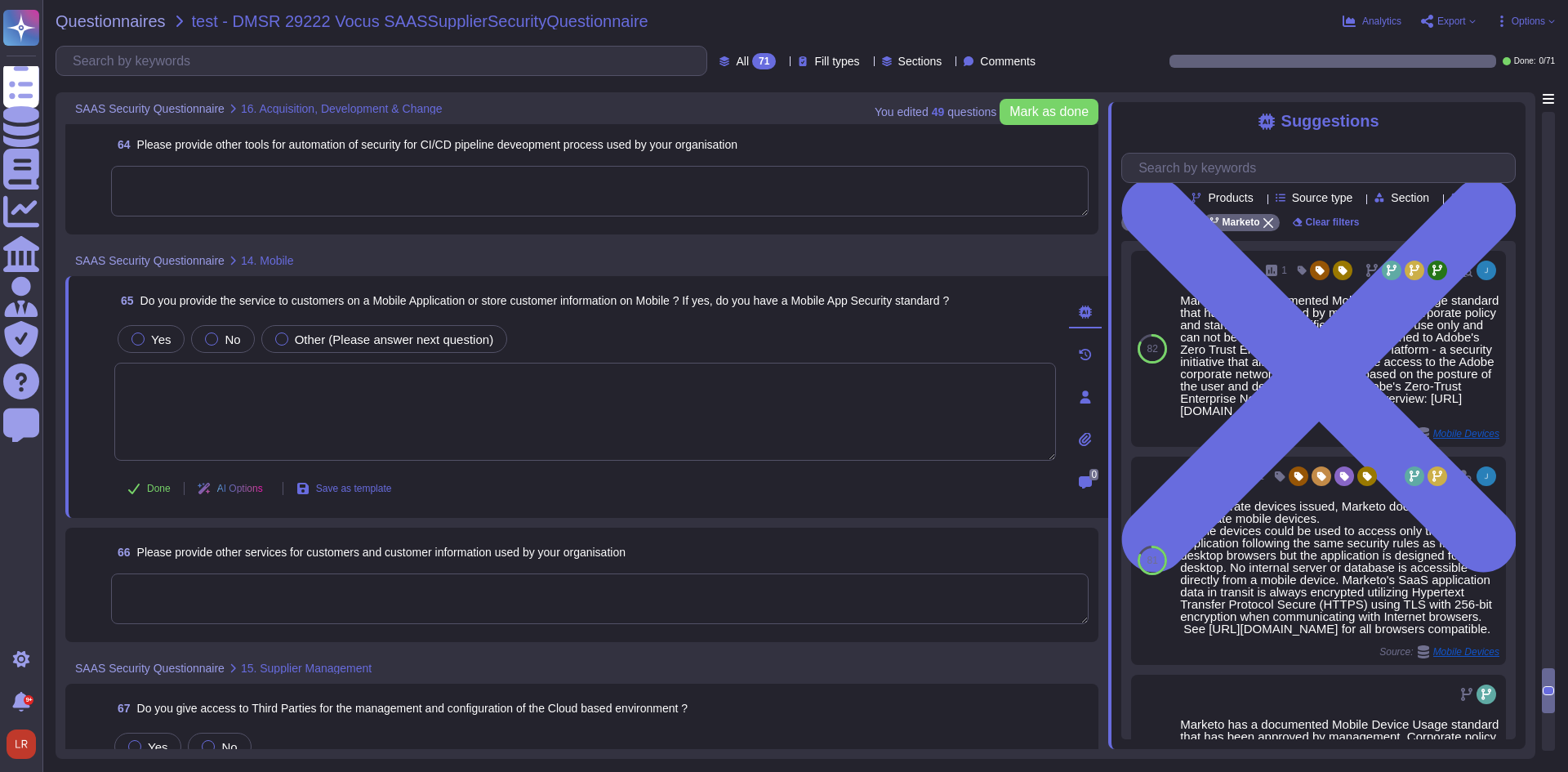
click at [491, 414] on textarea at bounding box center [585, 411] width 942 height 98
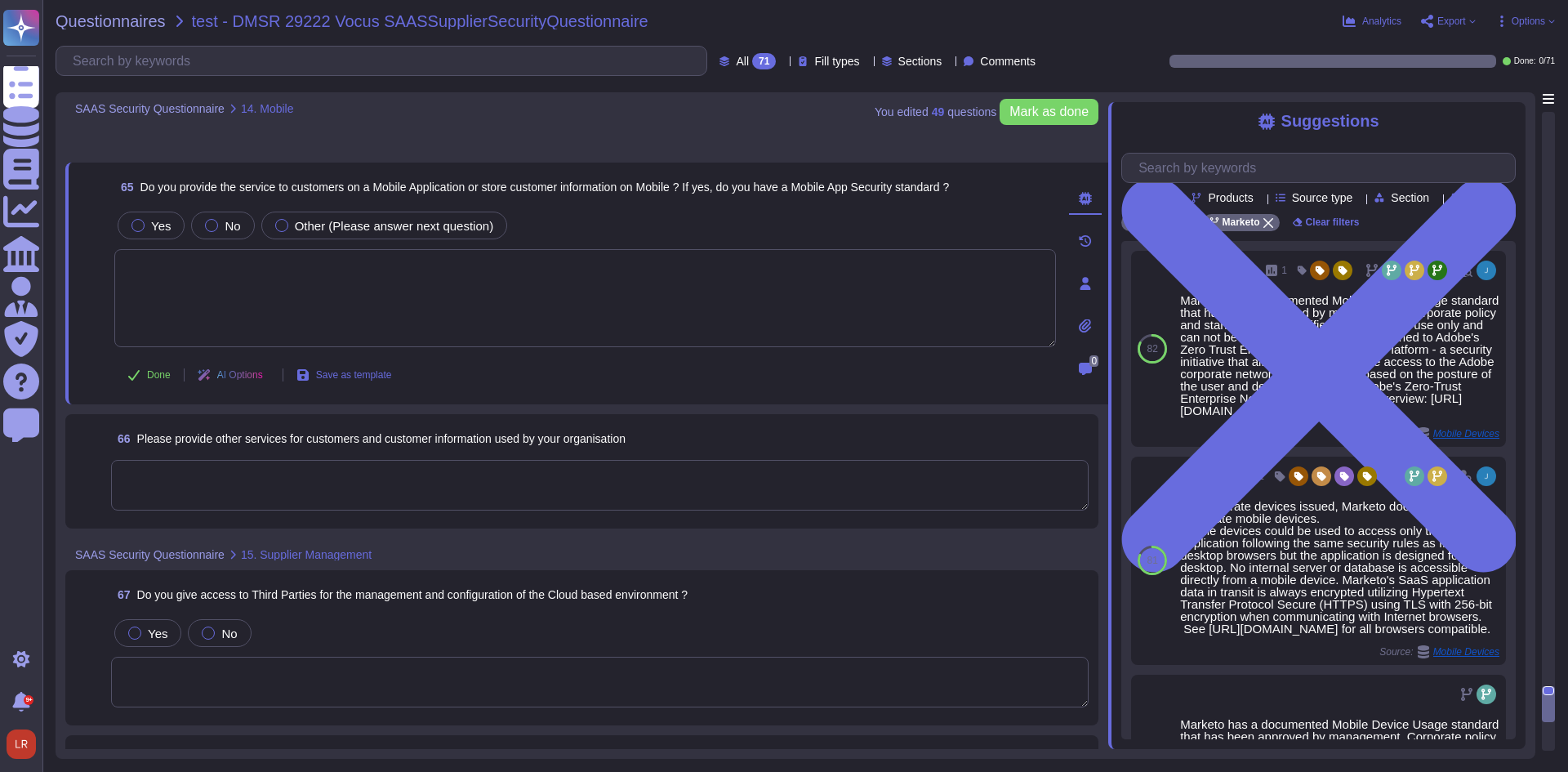
scroll to position [13370, 0]
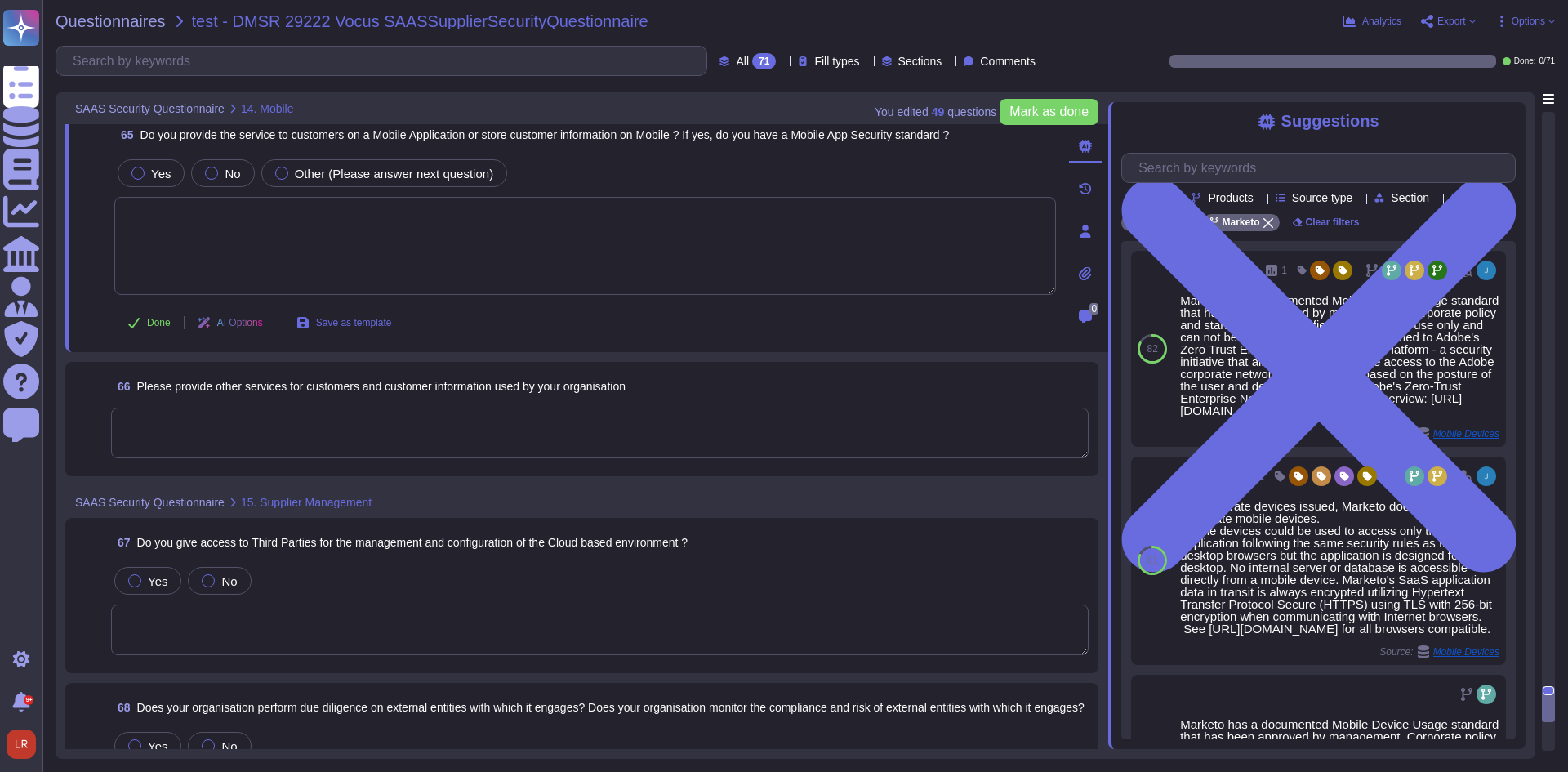
click at [474, 422] on textarea at bounding box center [600, 433] width 978 height 51
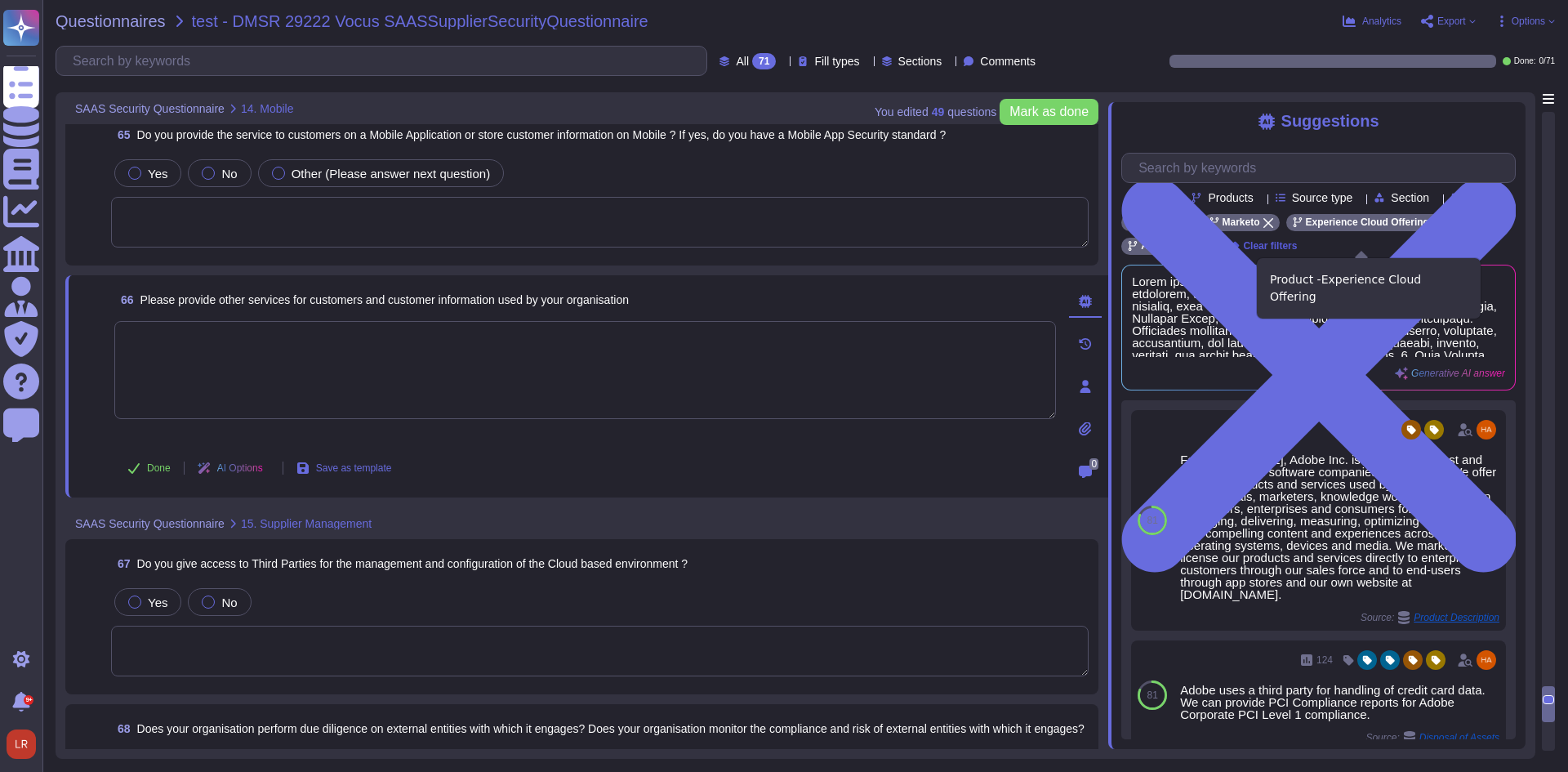
click at [1433, 228] on icon at bounding box center [1437, 222] width 10 height 10
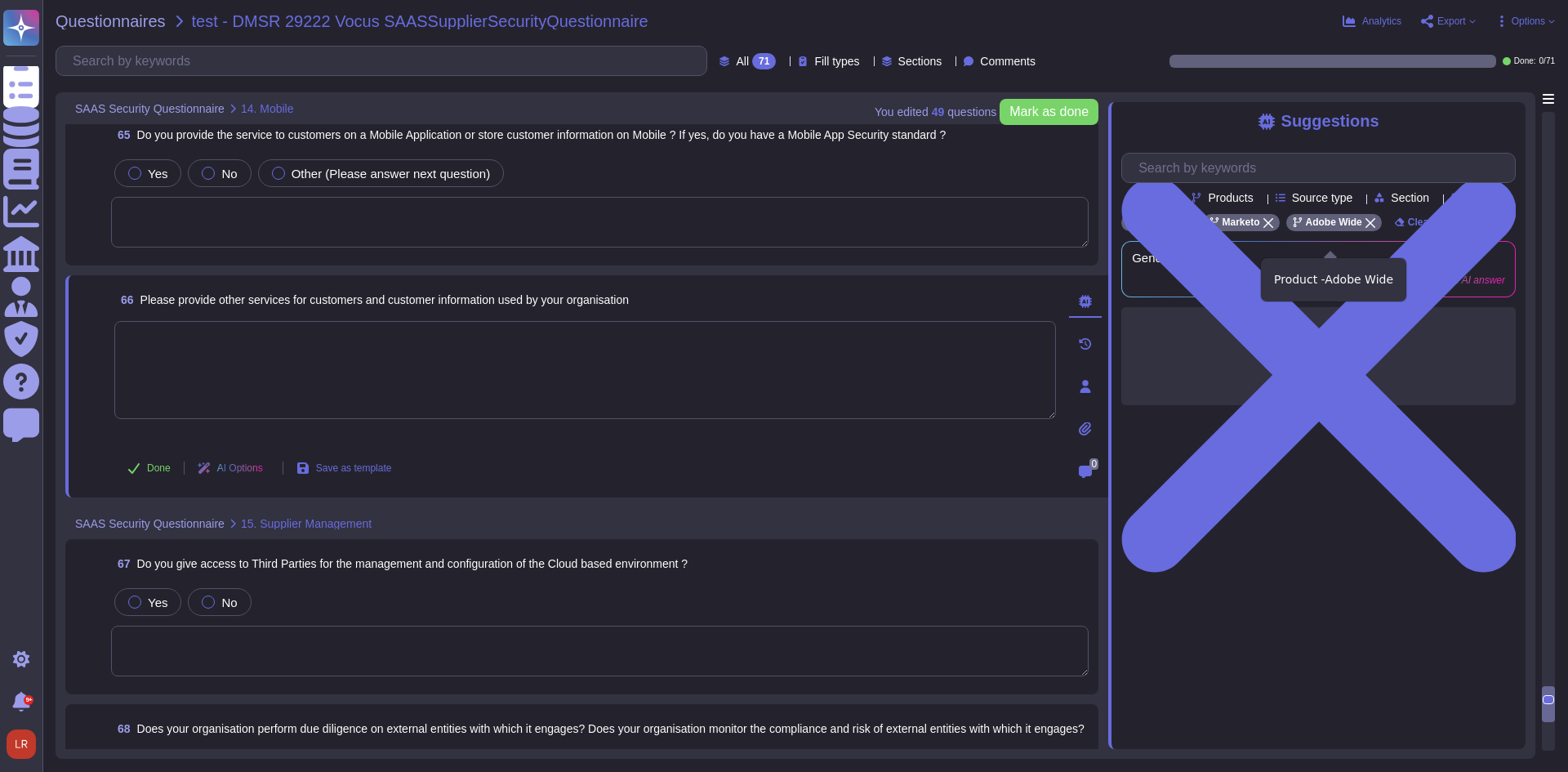
click at [1365, 228] on icon at bounding box center [1370, 222] width 10 height 10
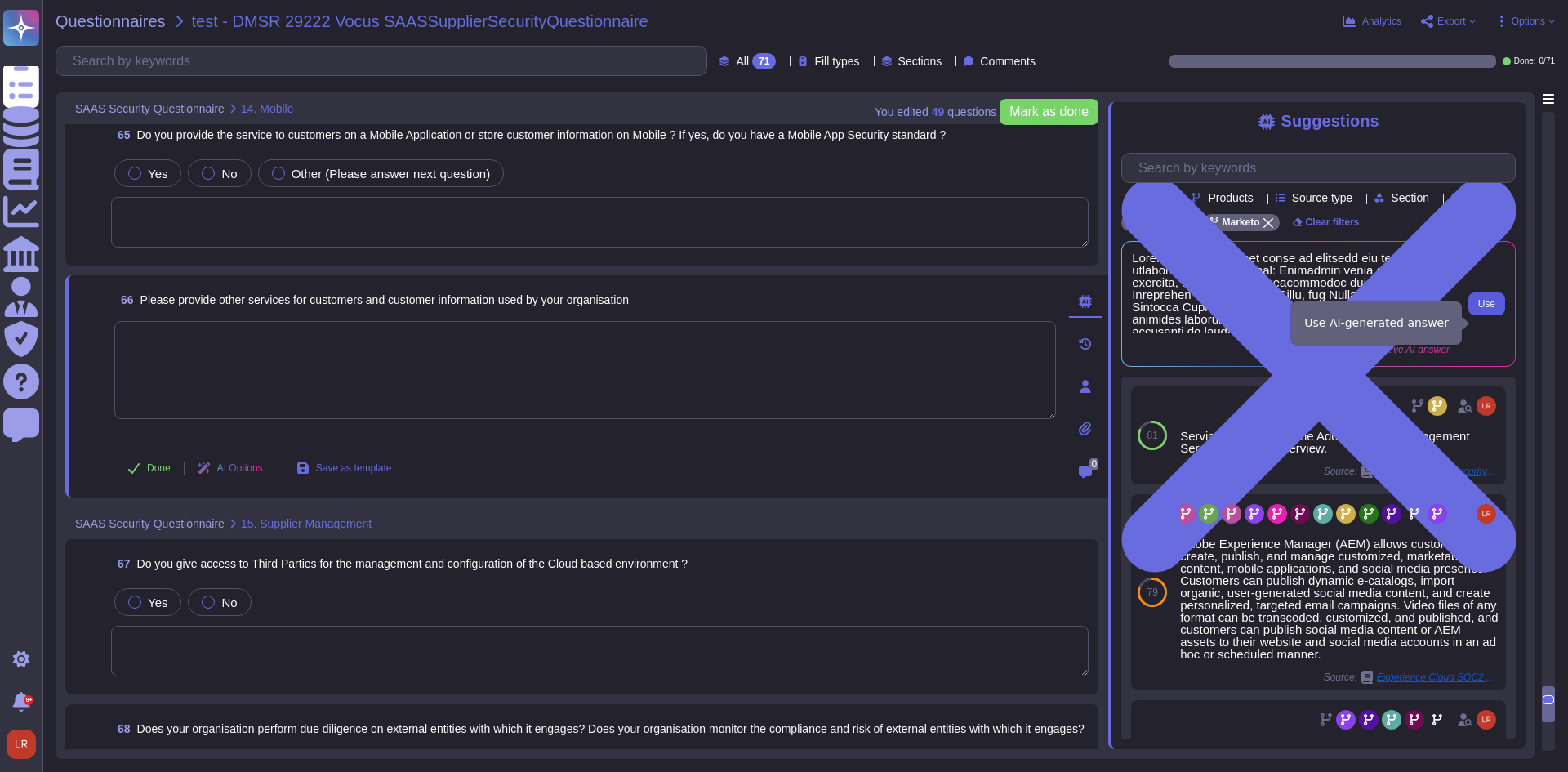
click at [1491, 309] on span "Use" at bounding box center [1486, 304] width 18 height 10
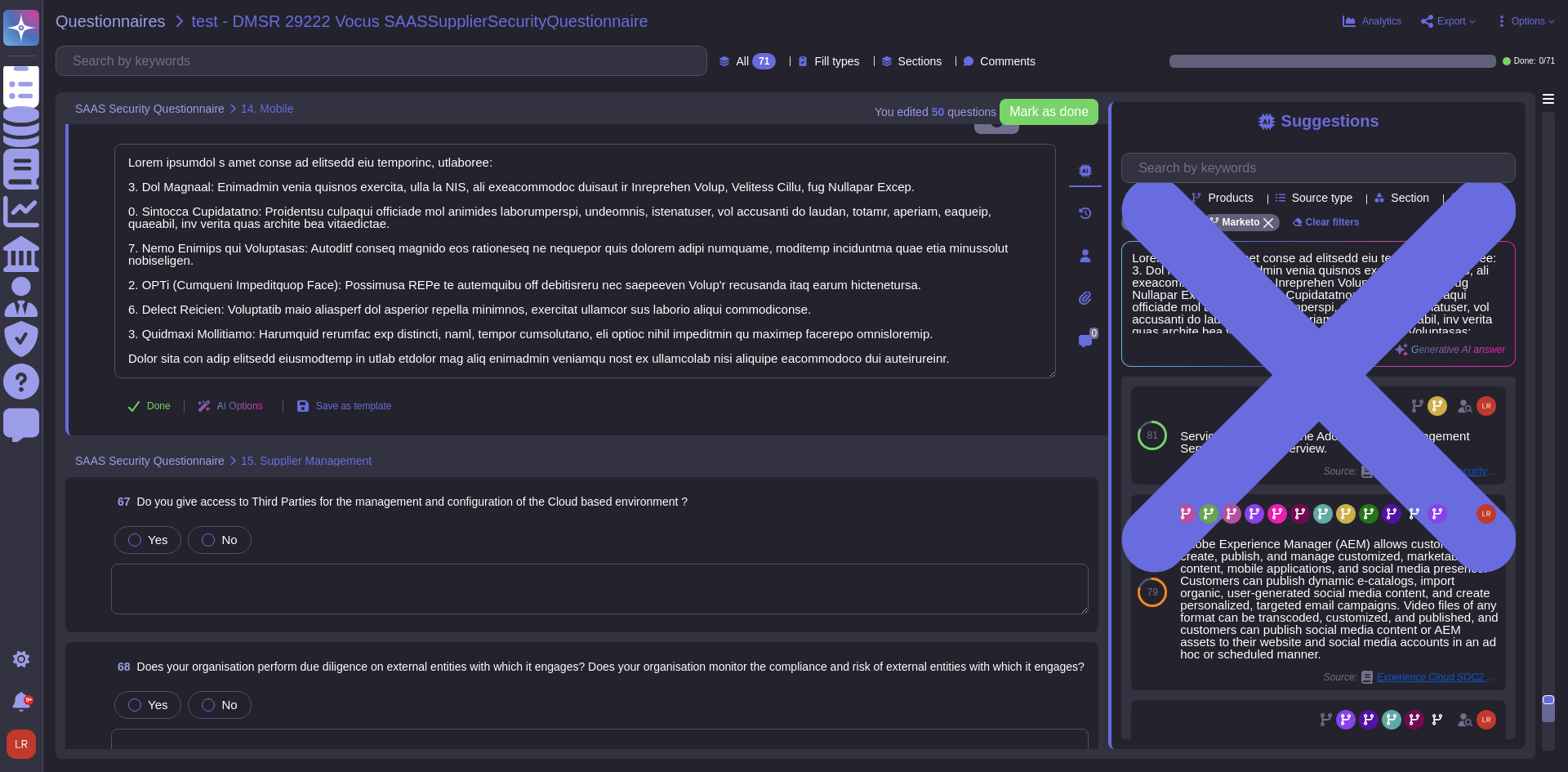
scroll to position [13642, 0]
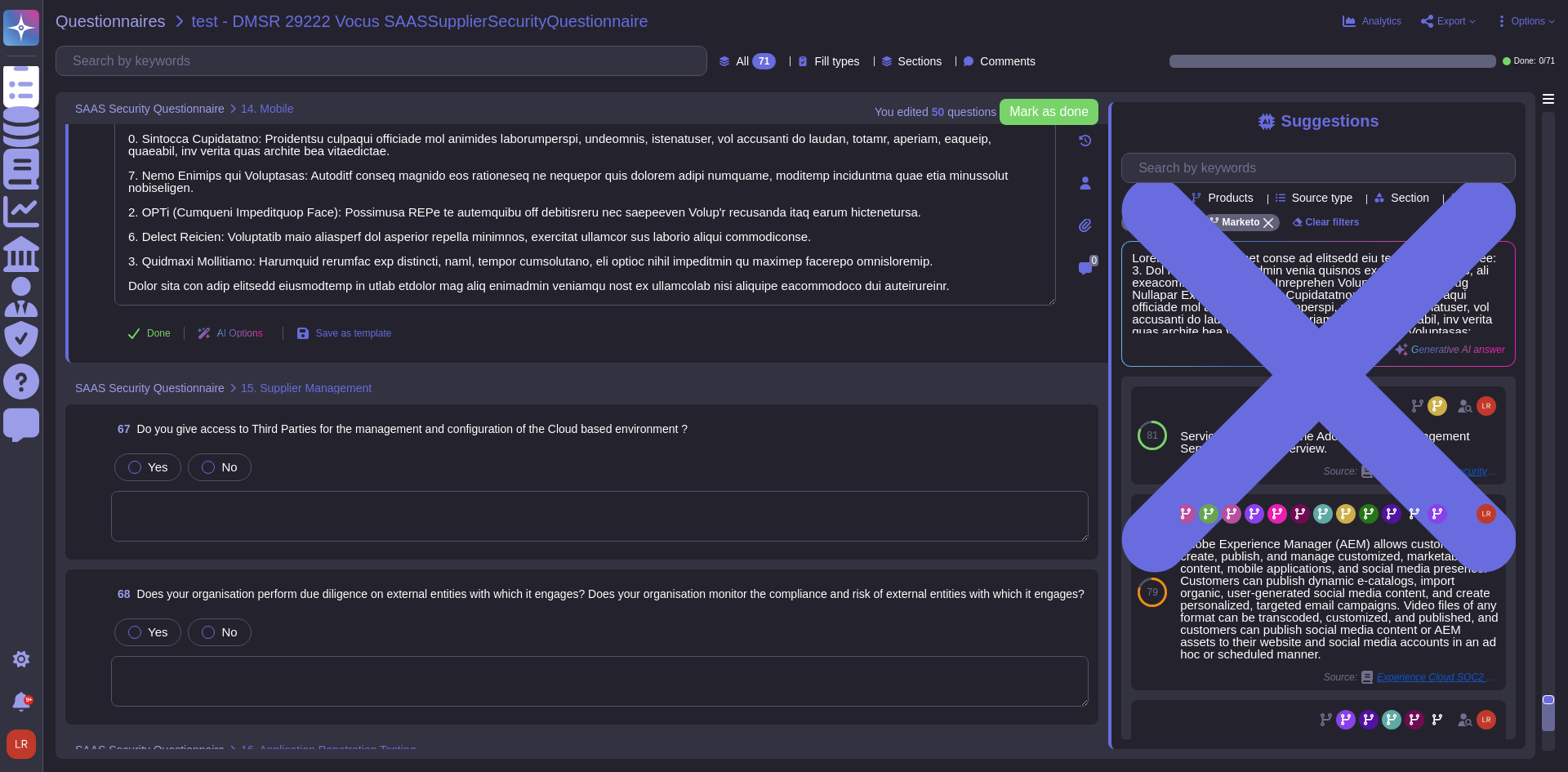
click at [393, 491] on textarea at bounding box center [600, 516] width 978 height 51
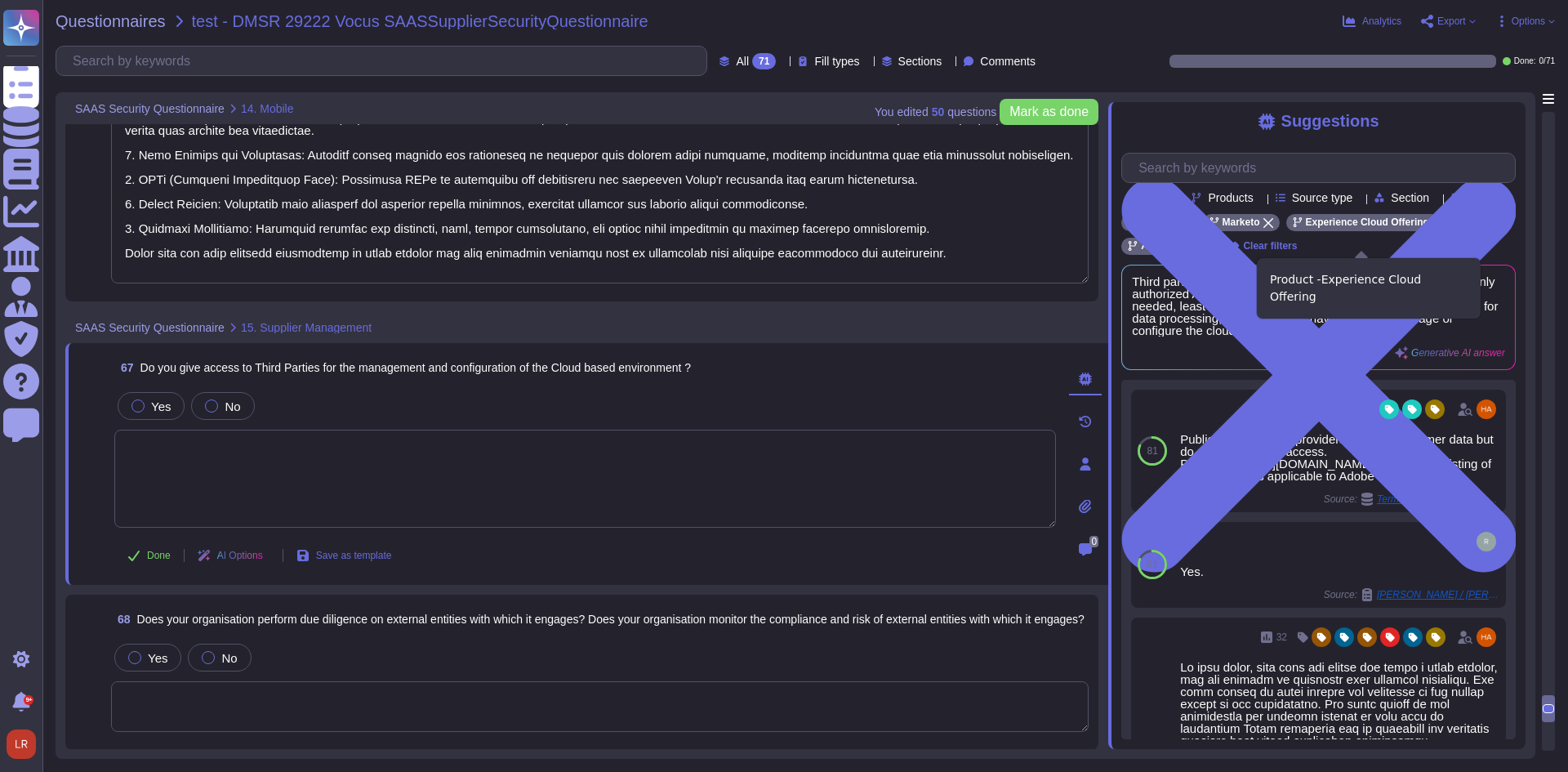
click at [1433, 228] on icon at bounding box center [1437, 222] width 10 height 10
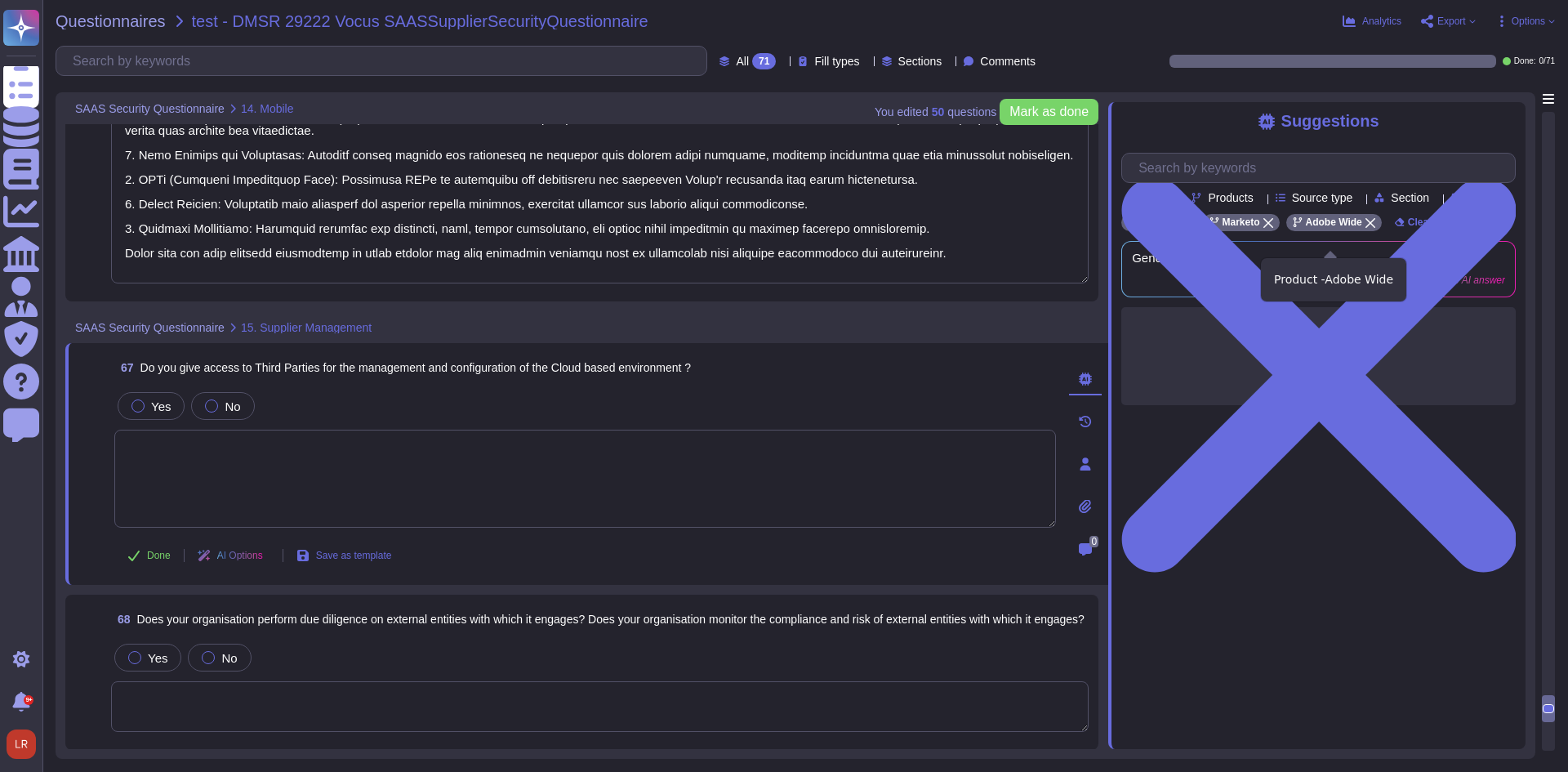
click at [1365, 228] on icon at bounding box center [1370, 222] width 10 height 10
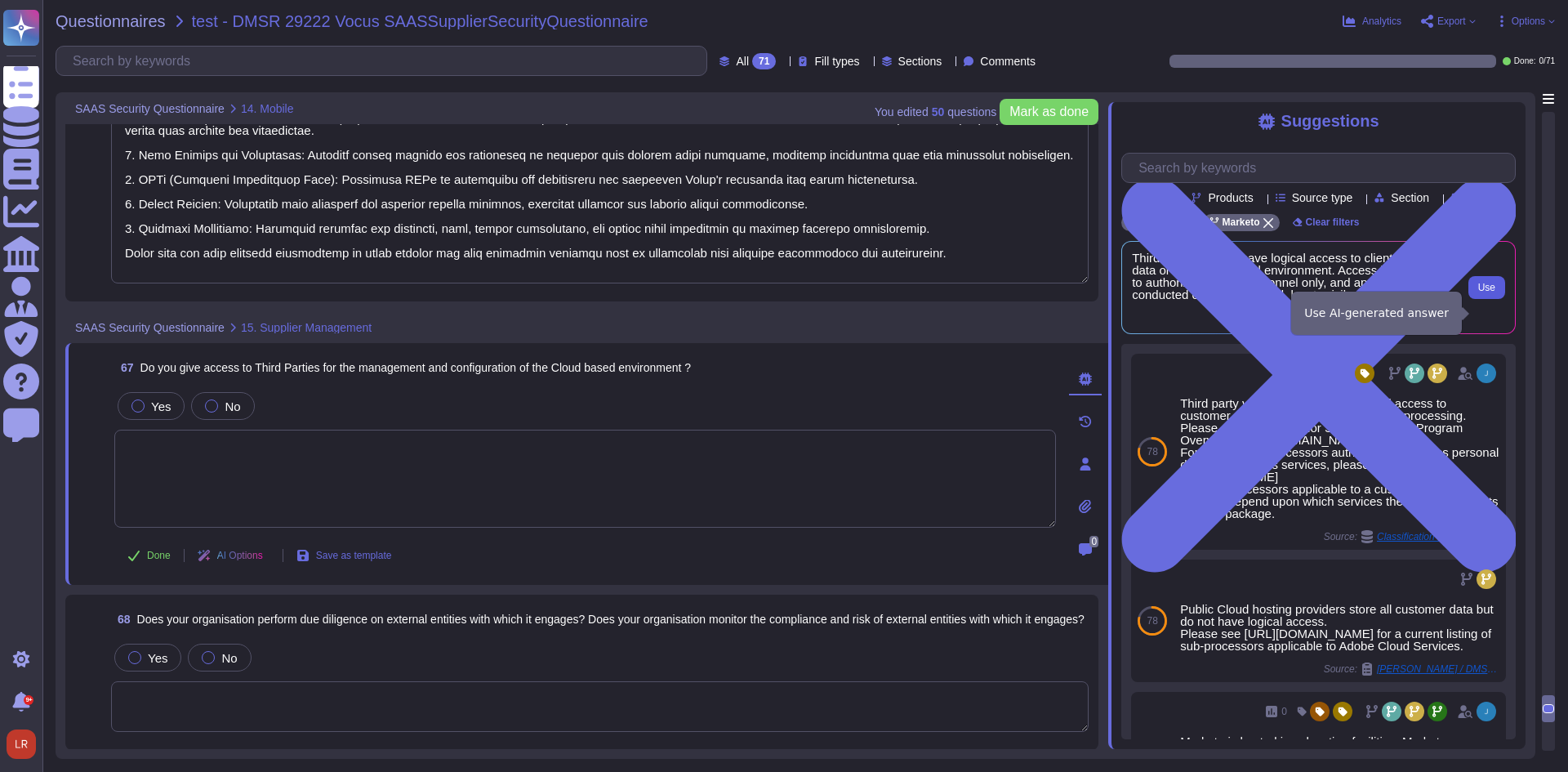
click at [1484, 292] on span "Use" at bounding box center [1486, 287] width 18 height 10
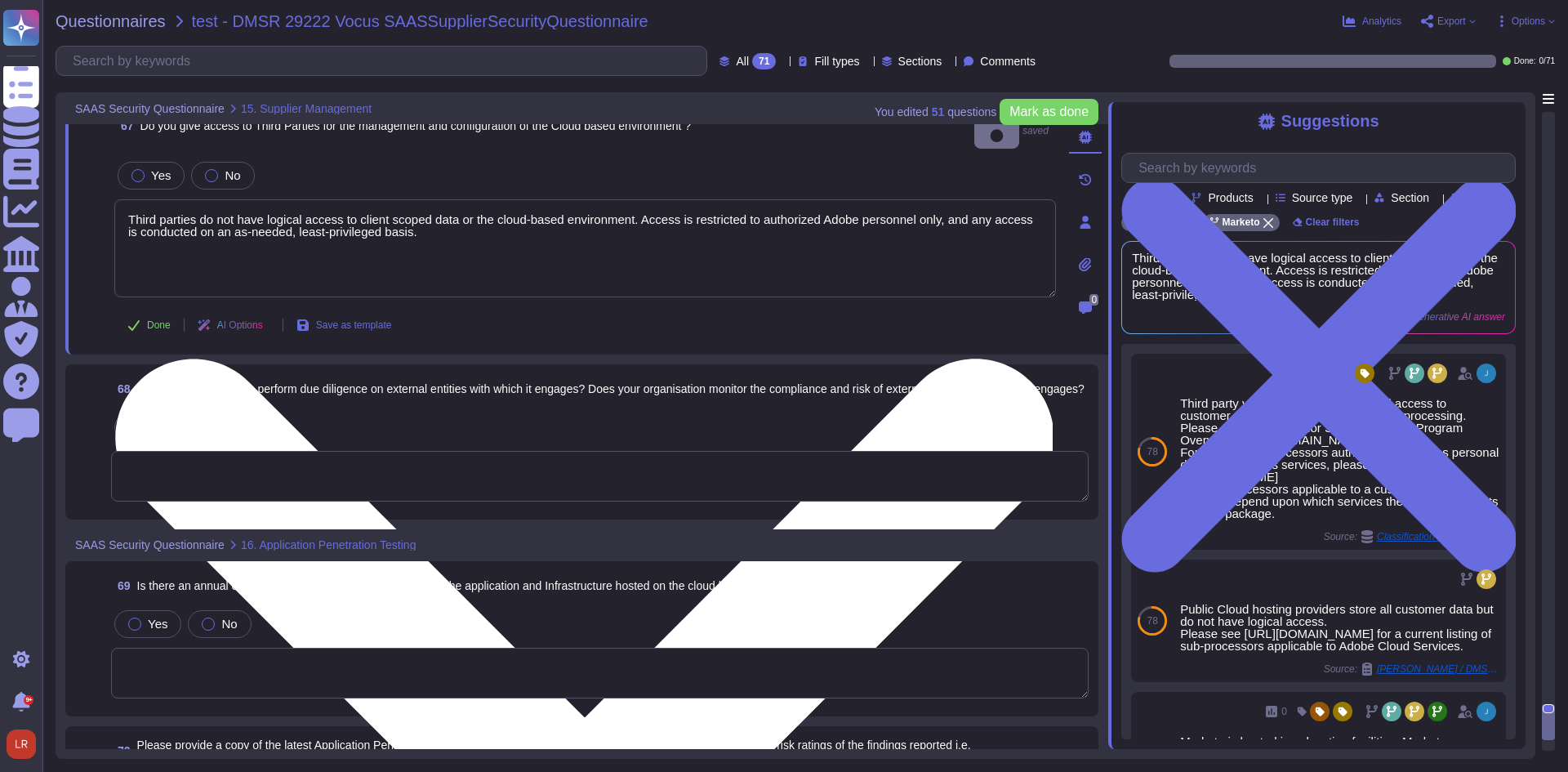
scroll to position [13915, 0]
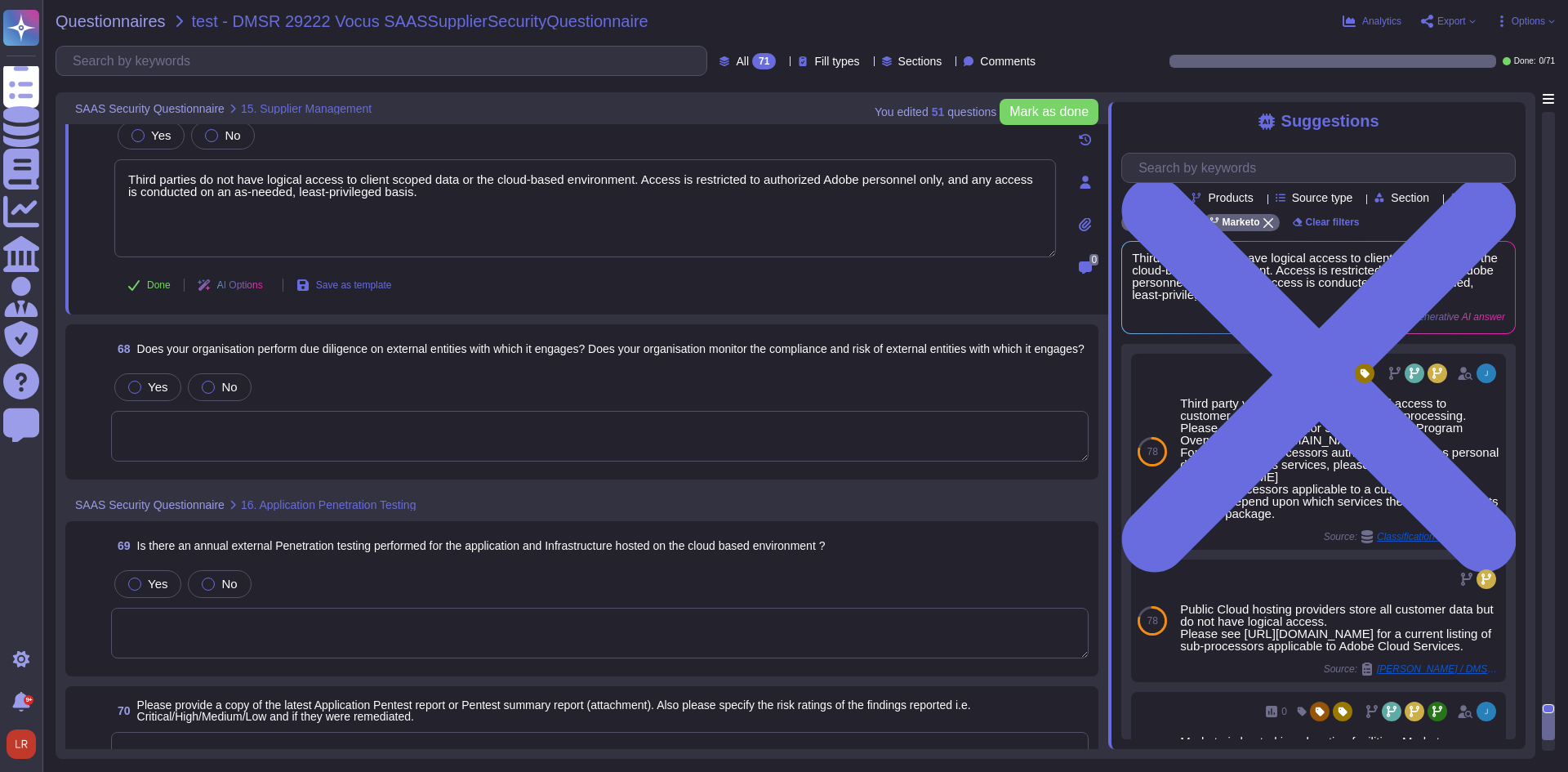
click at [505, 411] on textarea at bounding box center [600, 436] width 978 height 51
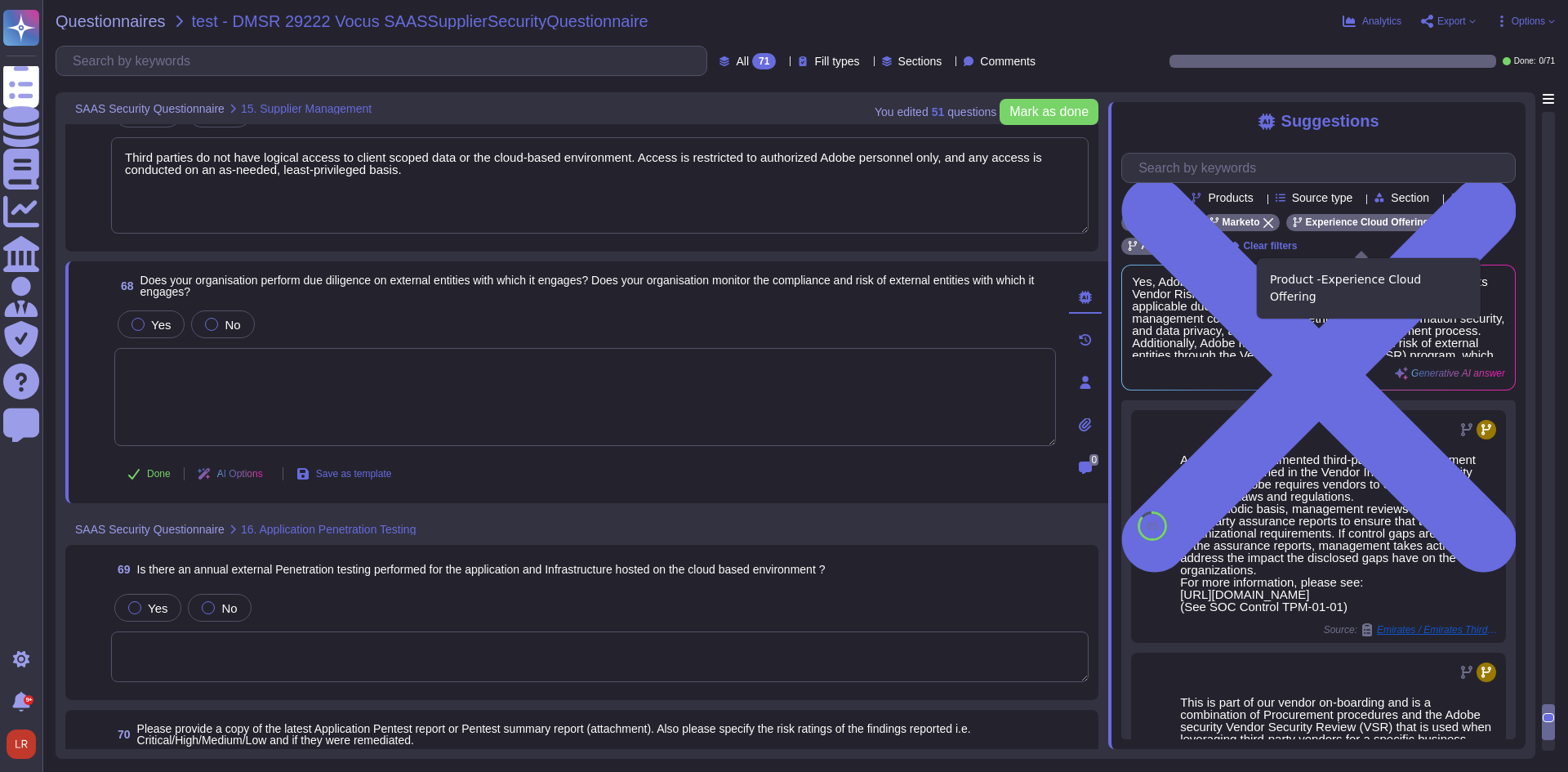
click at [1433, 228] on icon at bounding box center [1437, 222] width 10 height 10
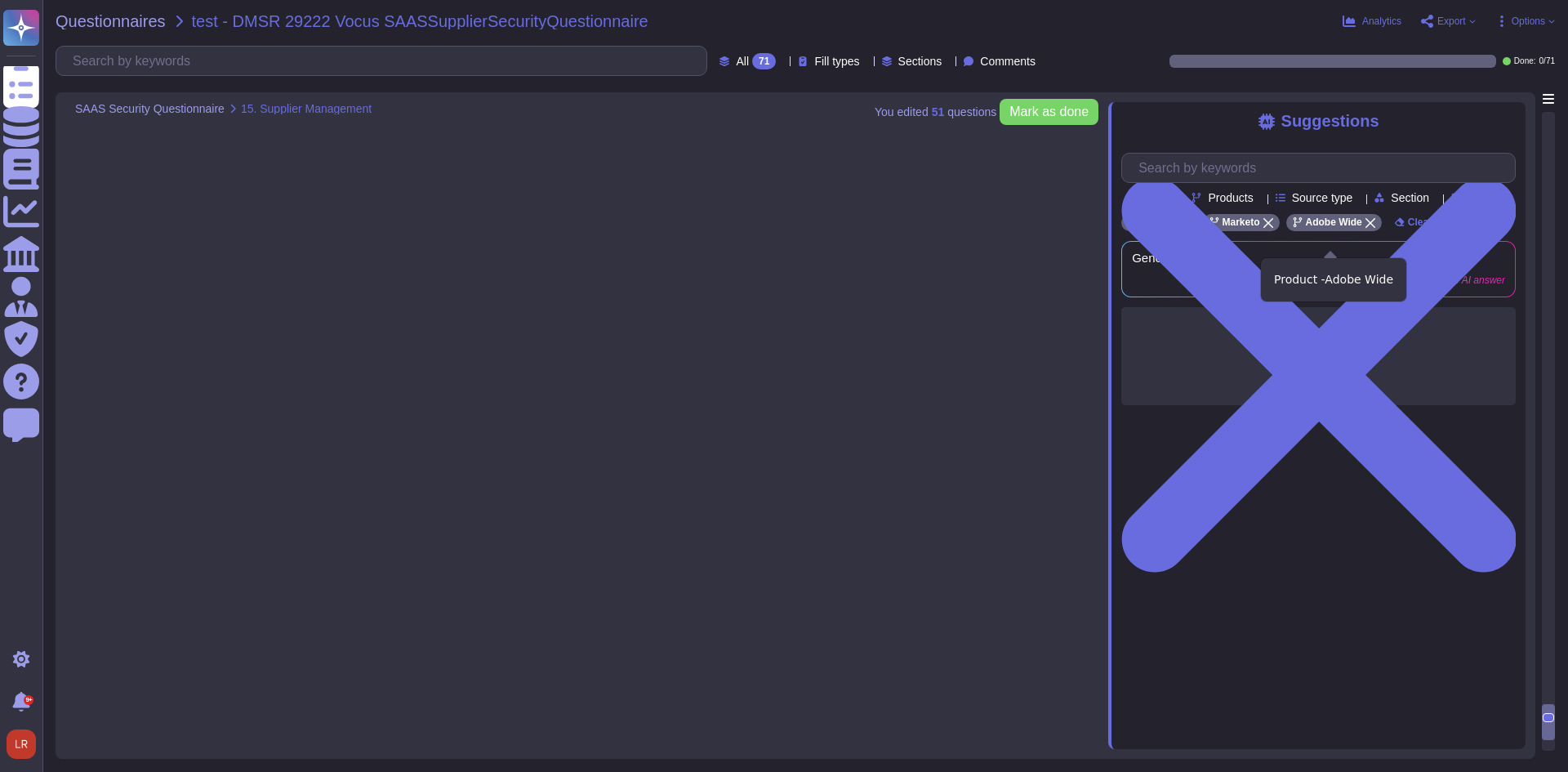
type textarea "Third parties do not have logical access to client scoped data or the cloud-bas…"
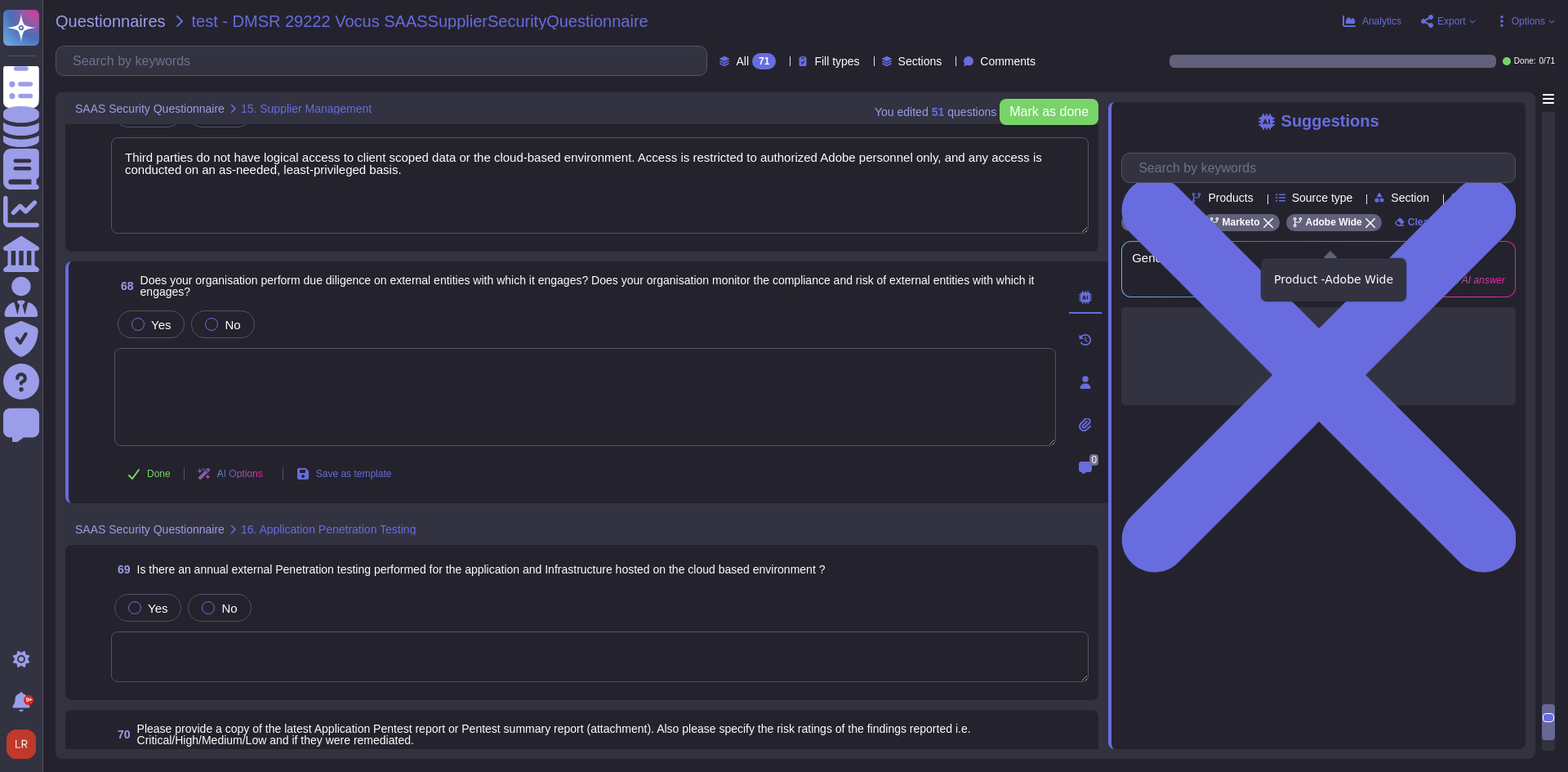
click at [1365, 228] on icon at bounding box center [1370, 222] width 10 height 10
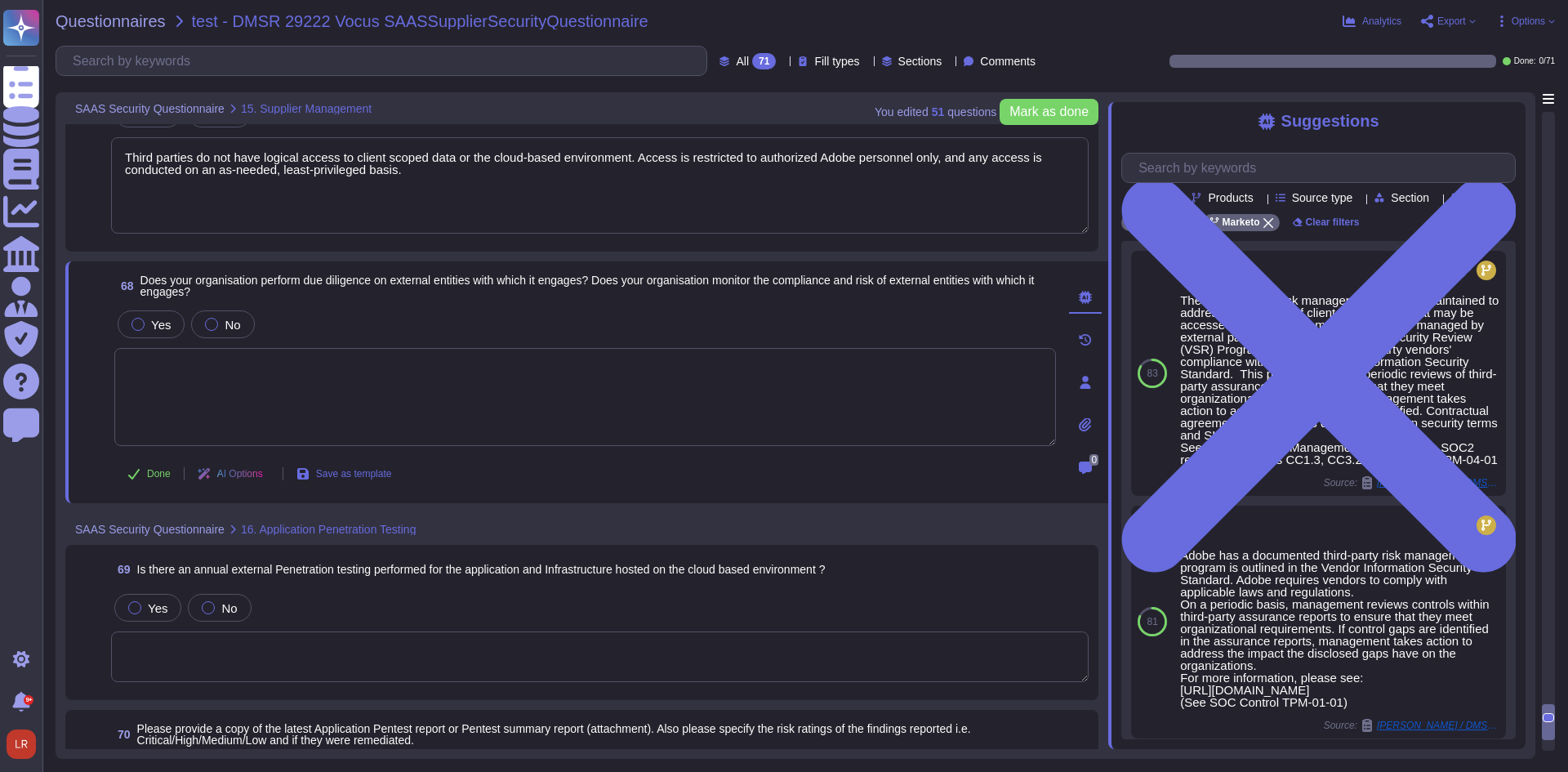
click at [304, 654] on textarea at bounding box center [600, 656] width 978 height 51
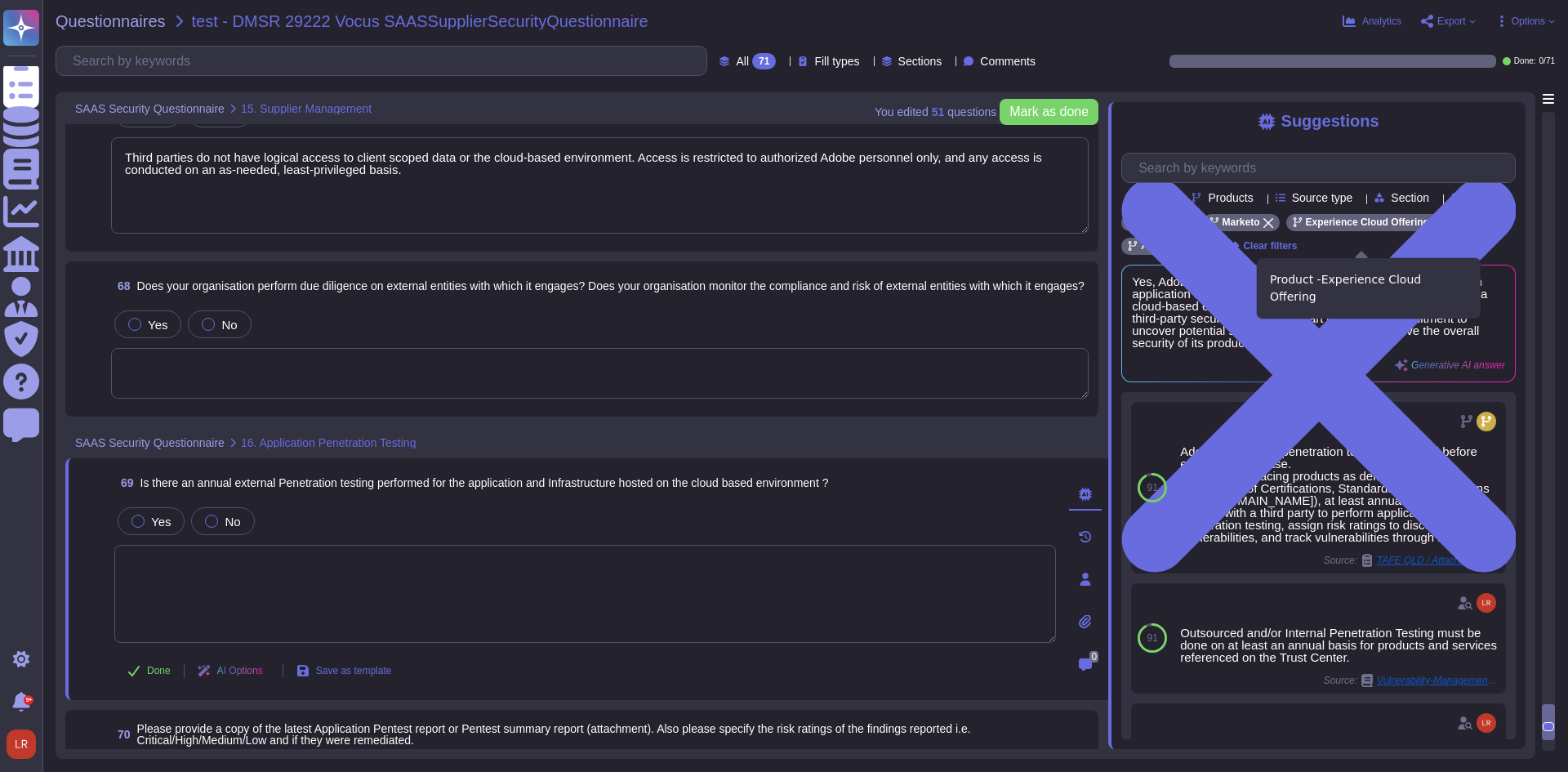
click at [1433, 228] on icon at bounding box center [1437, 222] width 10 height 10
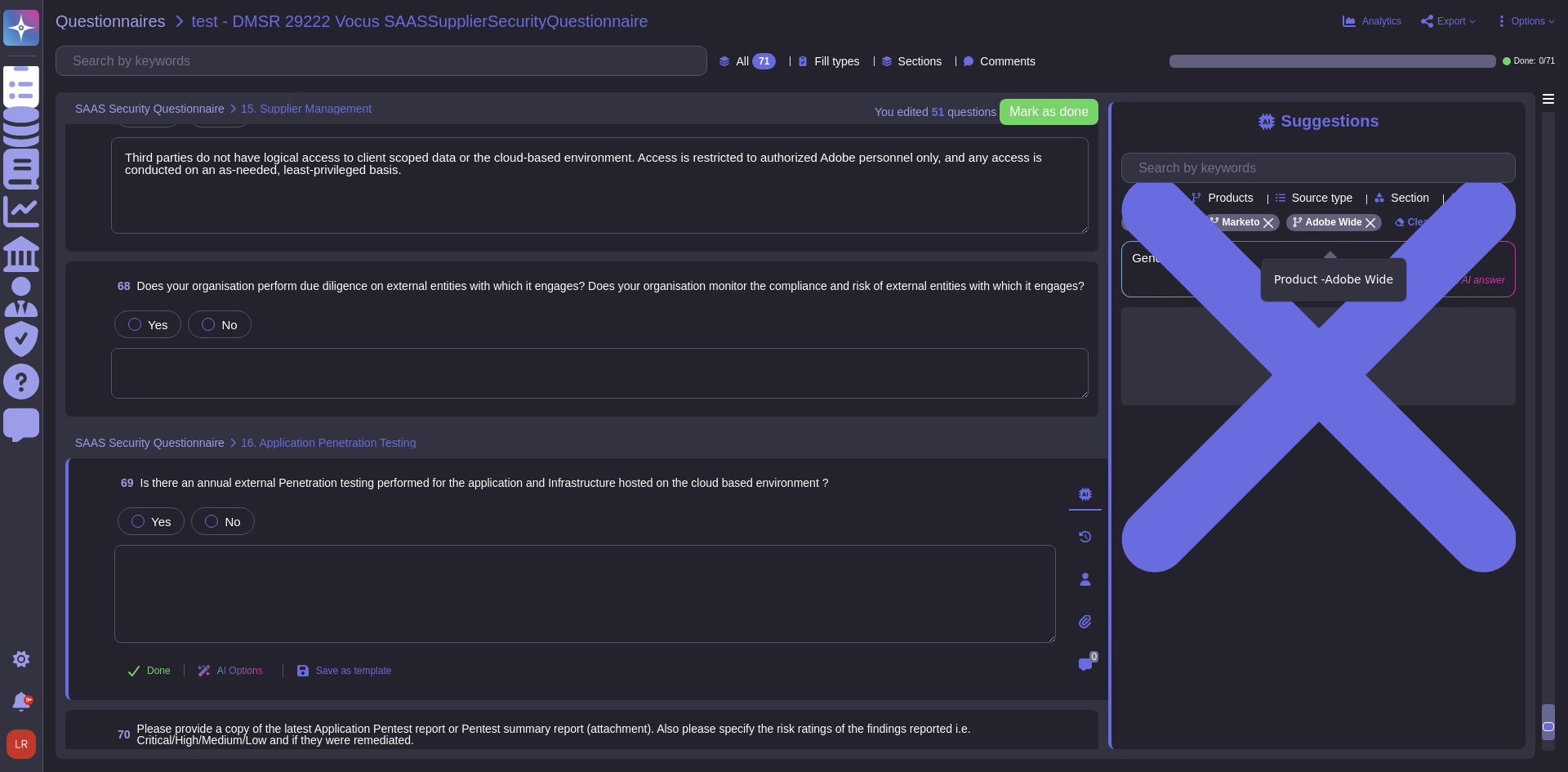
click at [1366, 228] on icon at bounding box center [1370, 222] width 10 height 10
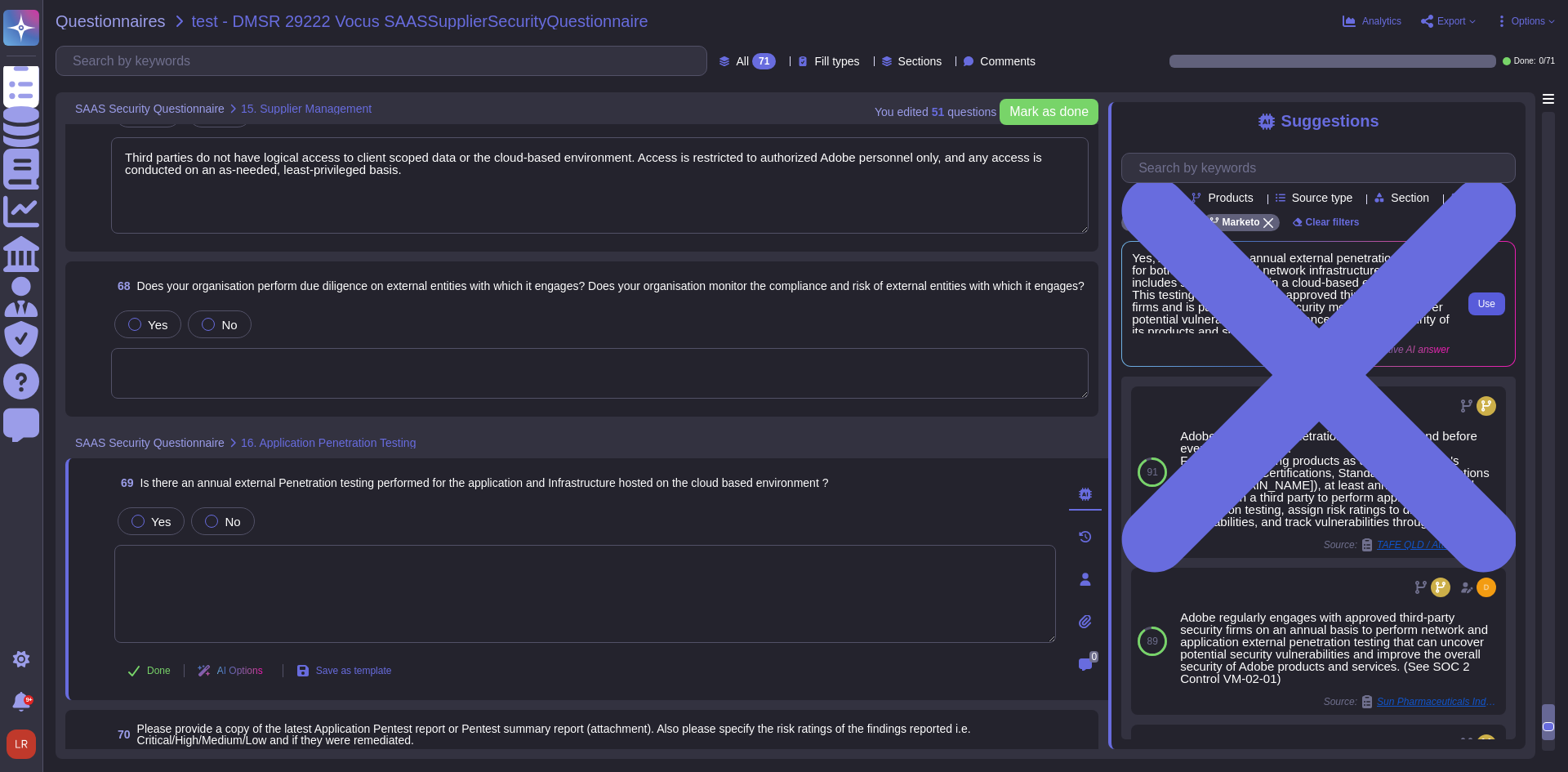
click at [1488, 309] on span "Use" at bounding box center [1486, 304] width 18 height 10
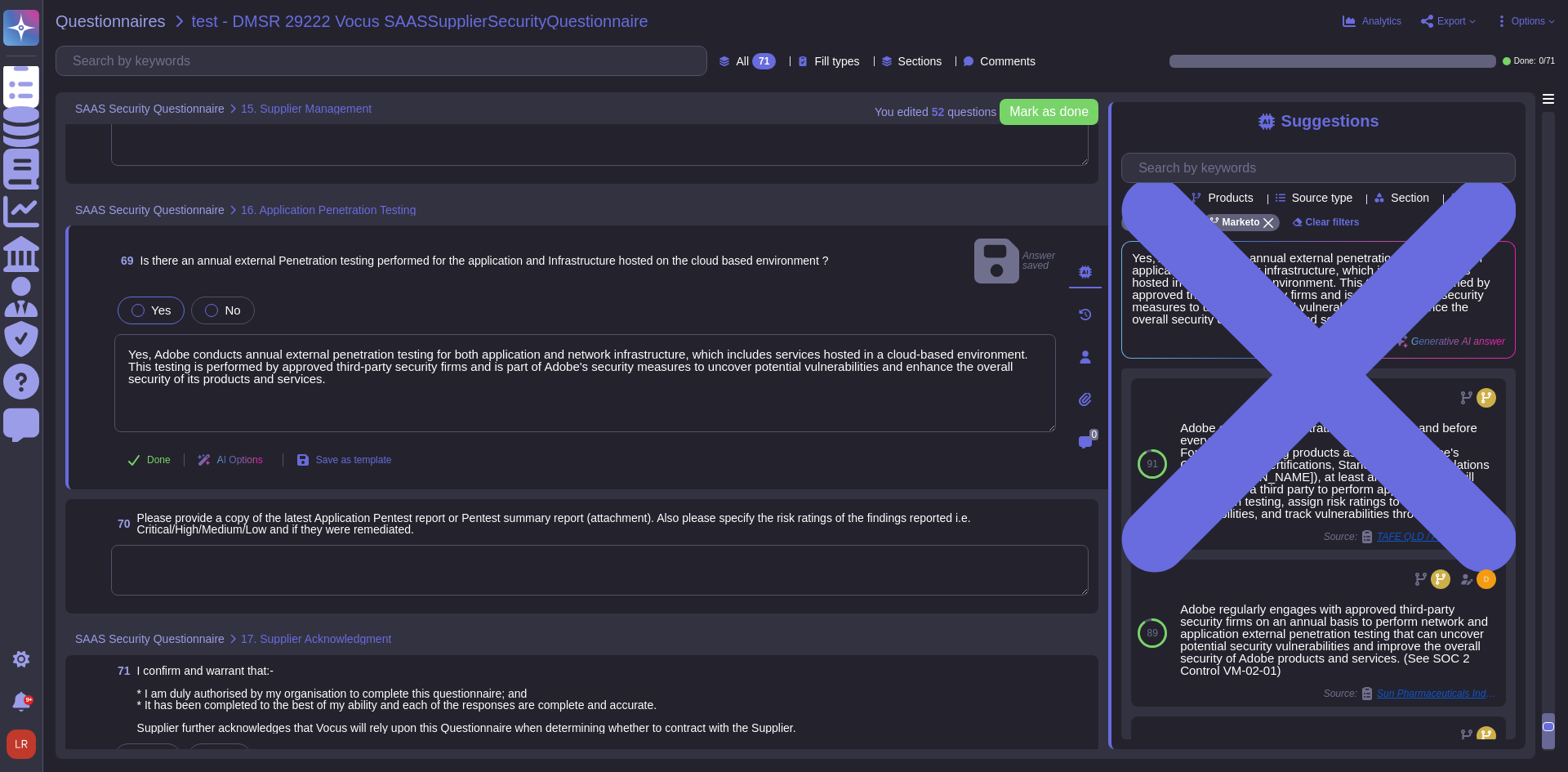
scroll to position [14187, 0]
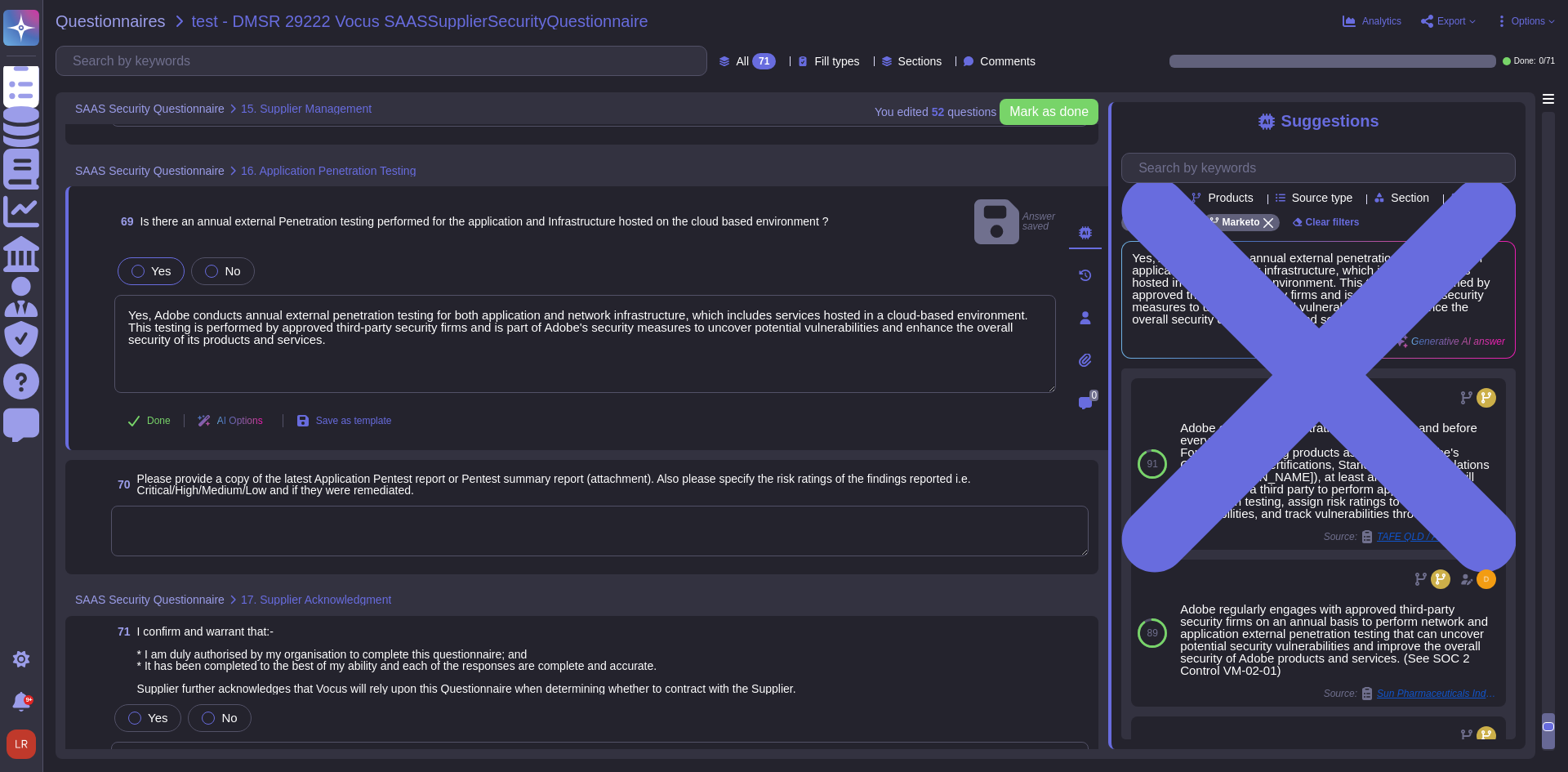
click at [508, 512] on textarea at bounding box center [600, 530] width 978 height 51
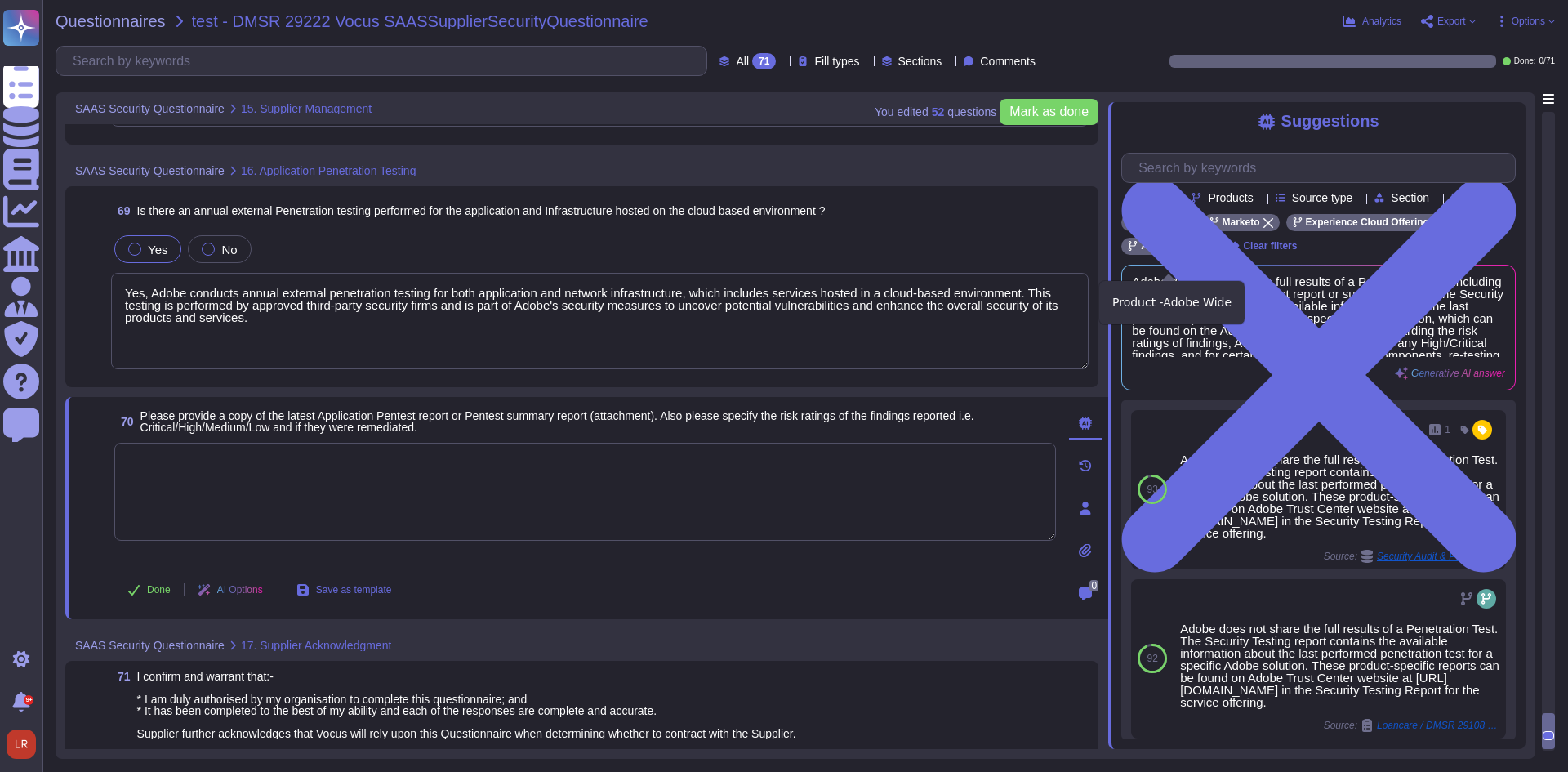
click at [1205, 251] on icon at bounding box center [1205, 247] width 10 height 10
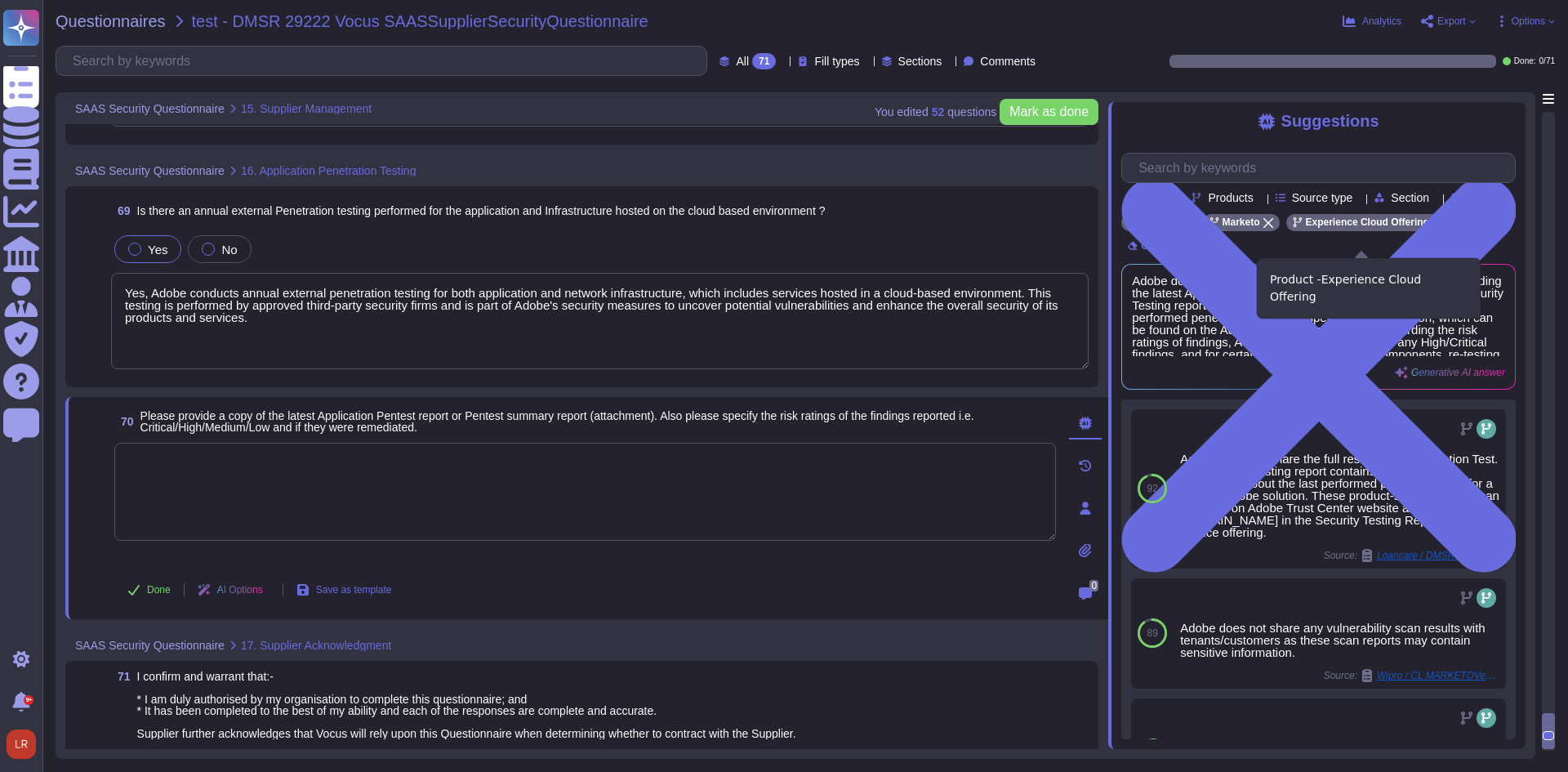
click at [1433, 228] on icon at bounding box center [1437, 222] width 10 height 10
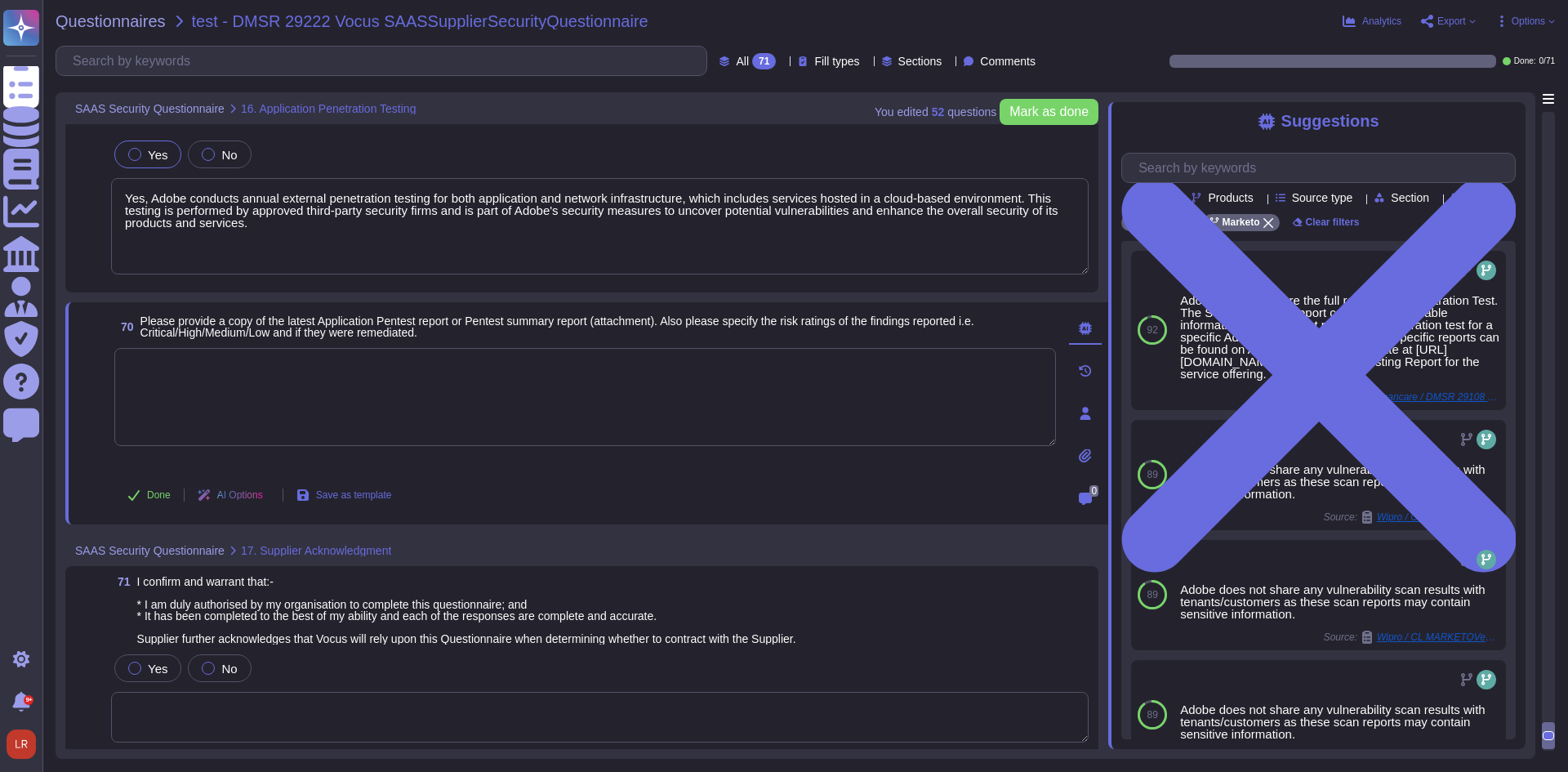
scroll to position [14273, 0]
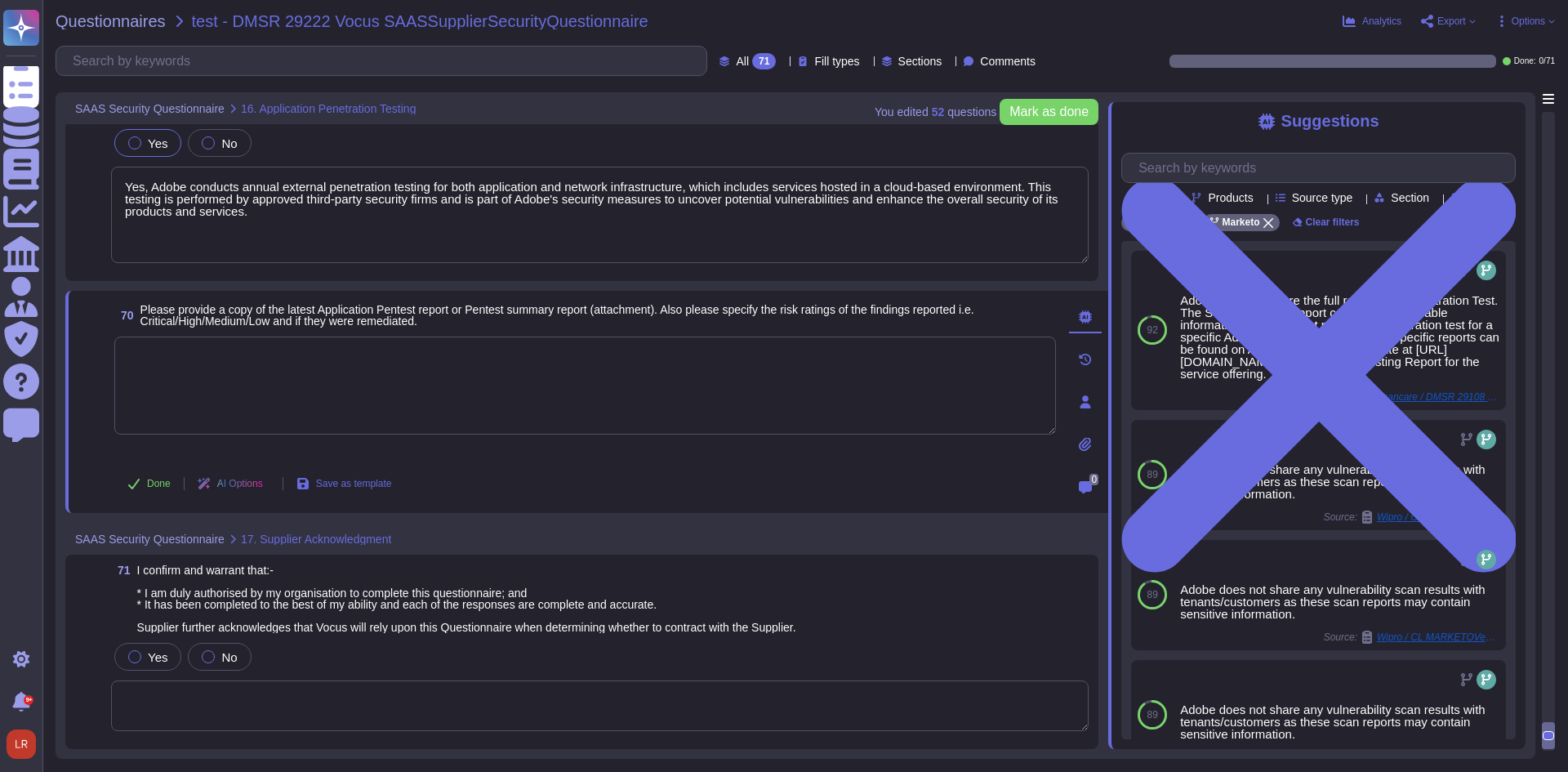
click at [407, 698] on textarea at bounding box center [600, 705] width 978 height 51
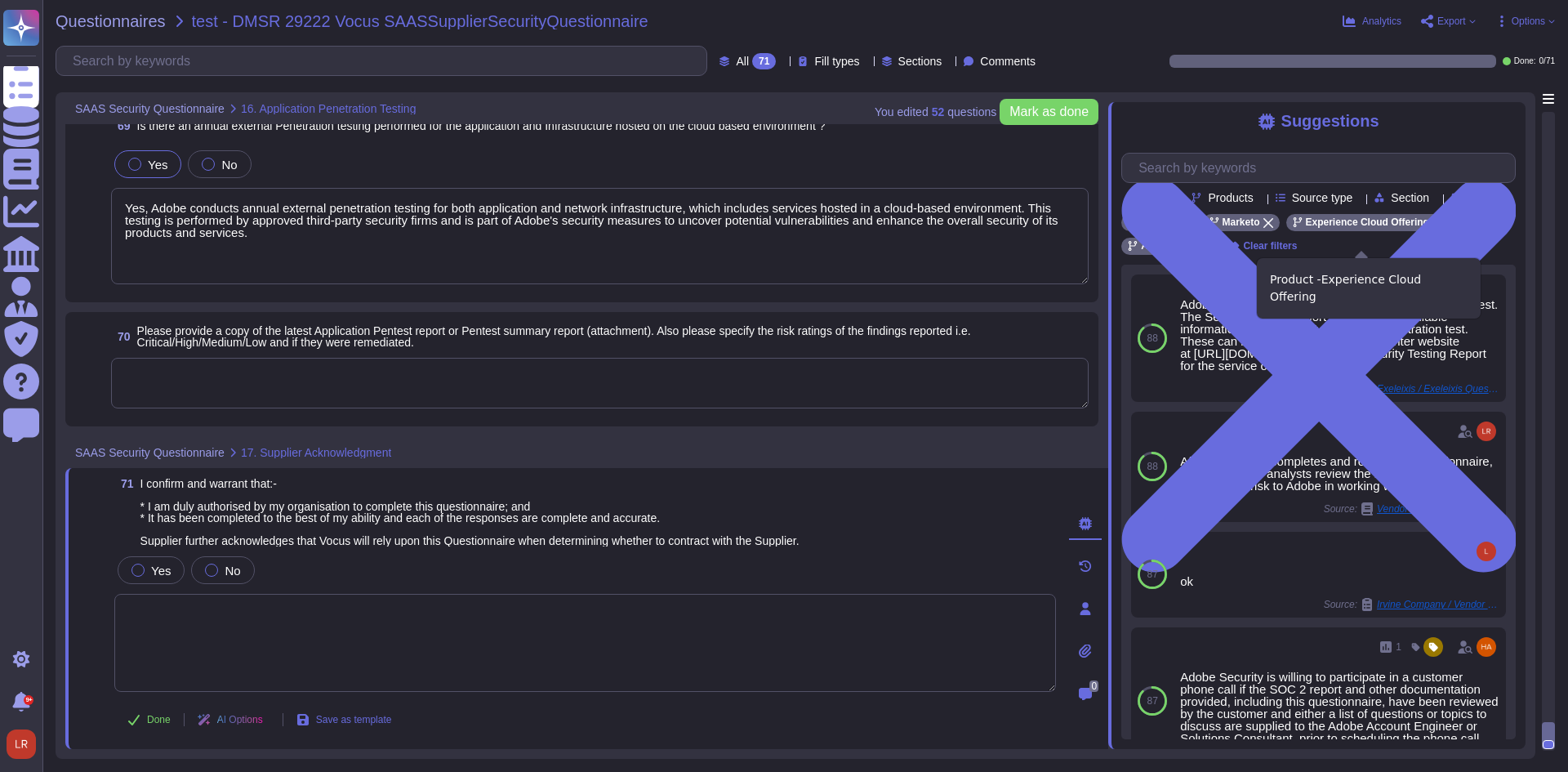
click at [1433, 228] on icon at bounding box center [1437, 222] width 10 height 10
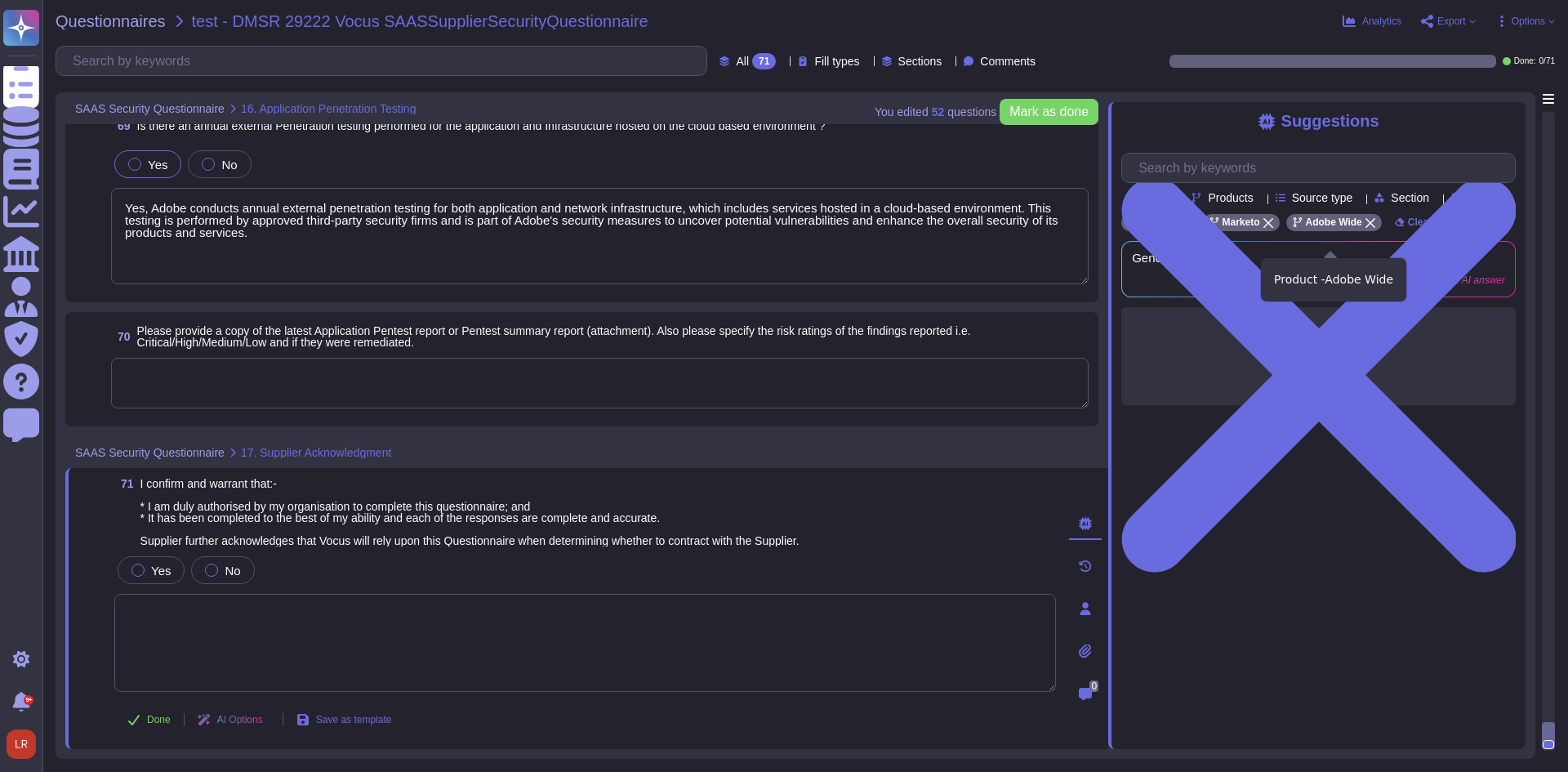
click at [1365, 228] on icon at bounding box center [1370, 222] width 10 height 10
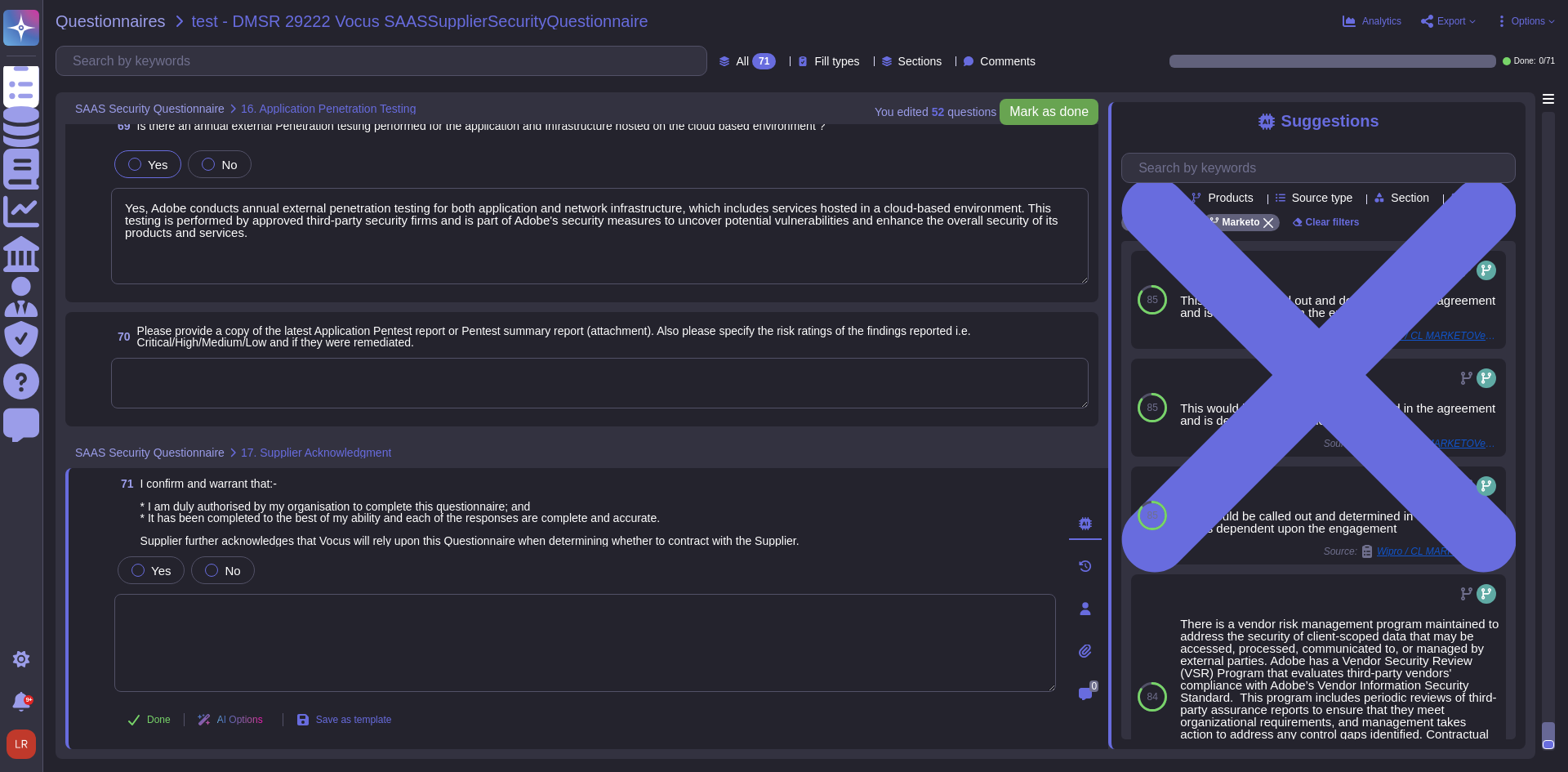
click at [1031, 113] on span "Mark as done" at bounding box center [1048, 112] width 79 height 13
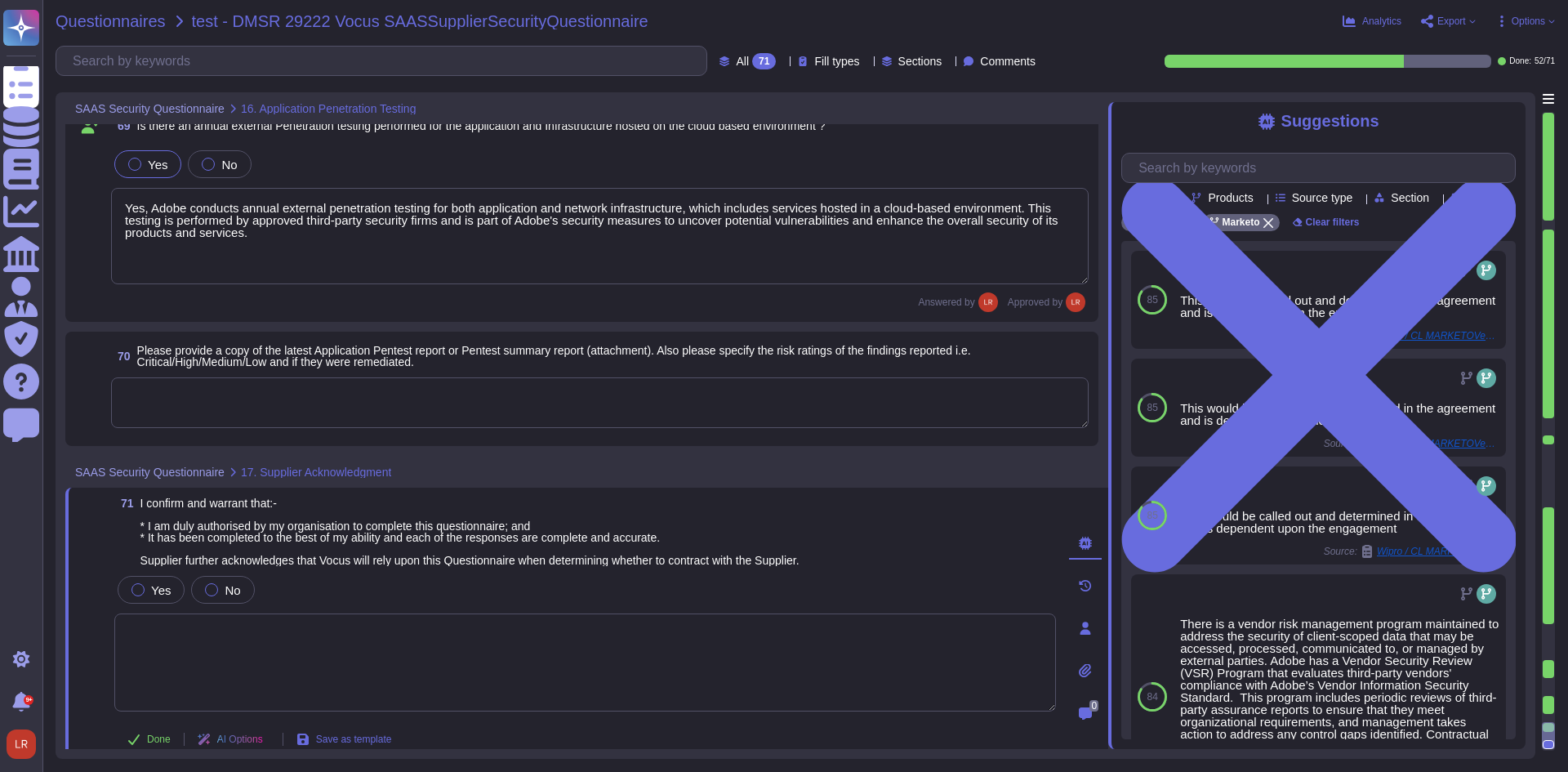
click at [121, 25] on span "Questionnaires" at bounding box center [110, 21] width 110 height 17
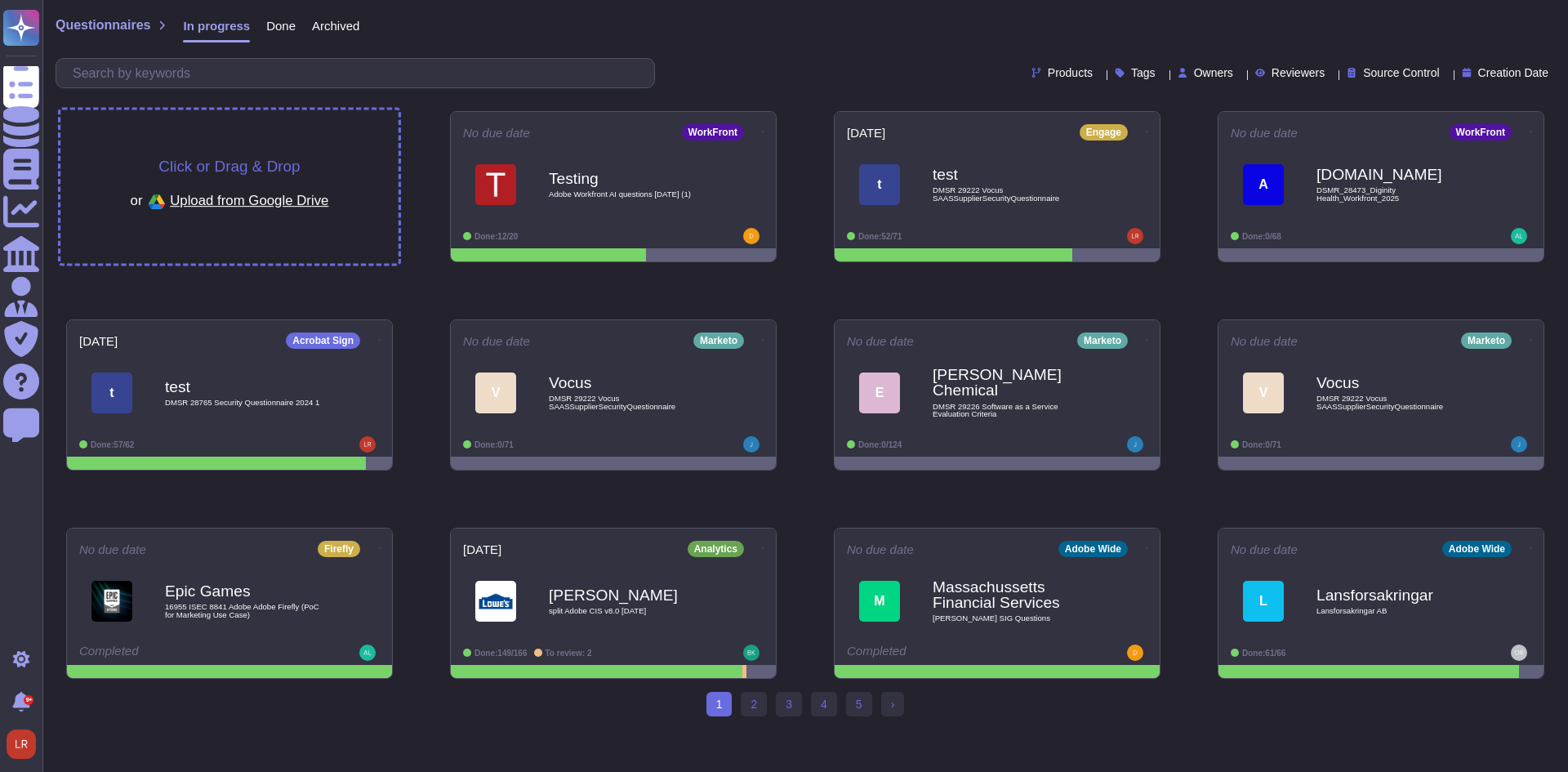
click at [260, 161] on span "Click or Drag & Drop" at bounding box center [229, 166] width 141 height 16
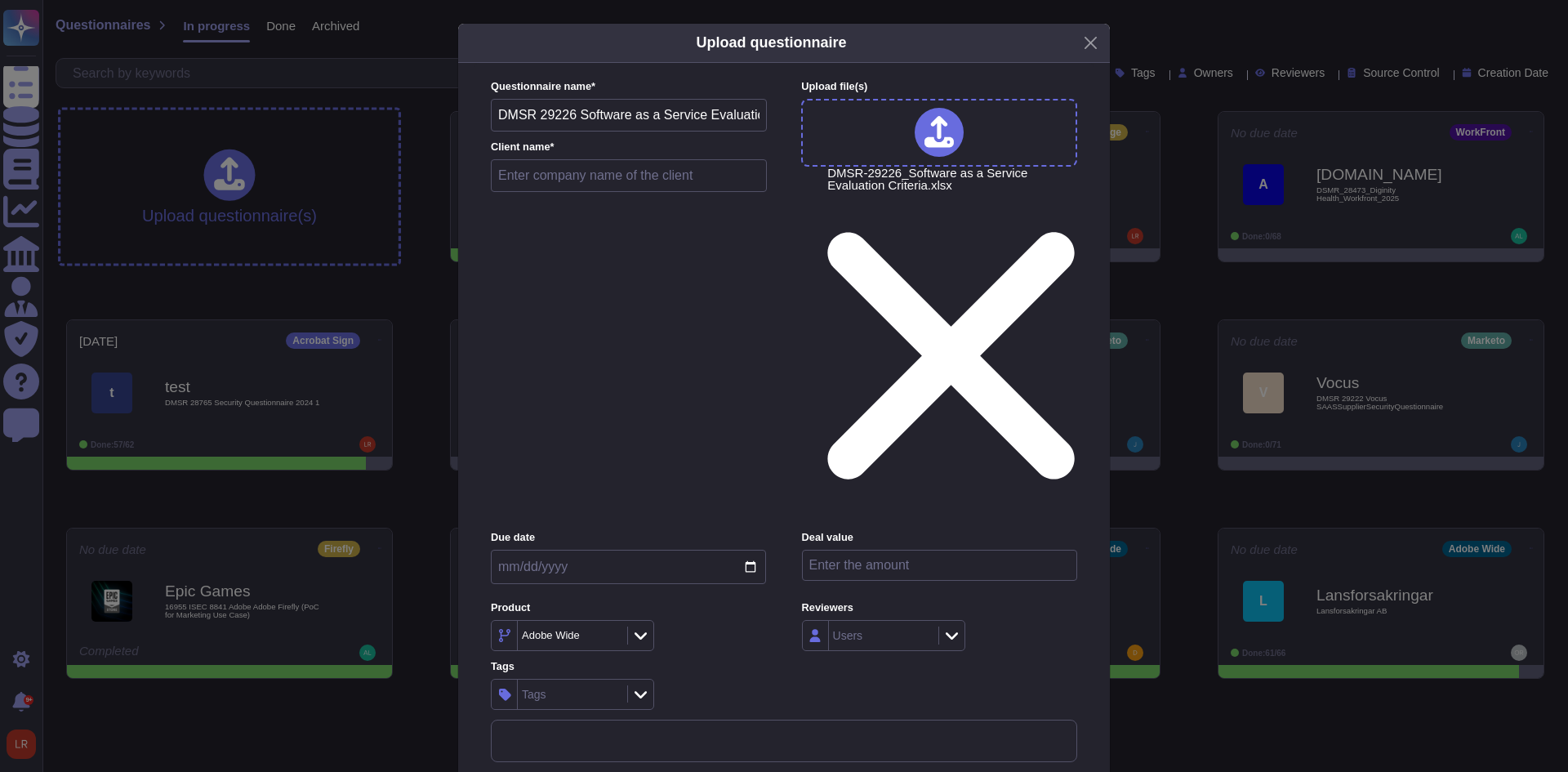
click at [670, 192] on input "text" at bounding box center [629, 175] width 276 height 32
type input "test"
click at [753, 550] on input "date" at bounding box center [628, 566] width 275 height 34
type input "[DATE]"
click at [607, 621] on div "Adobe Wide" at bounding box center [571, 636] width 106 height 30
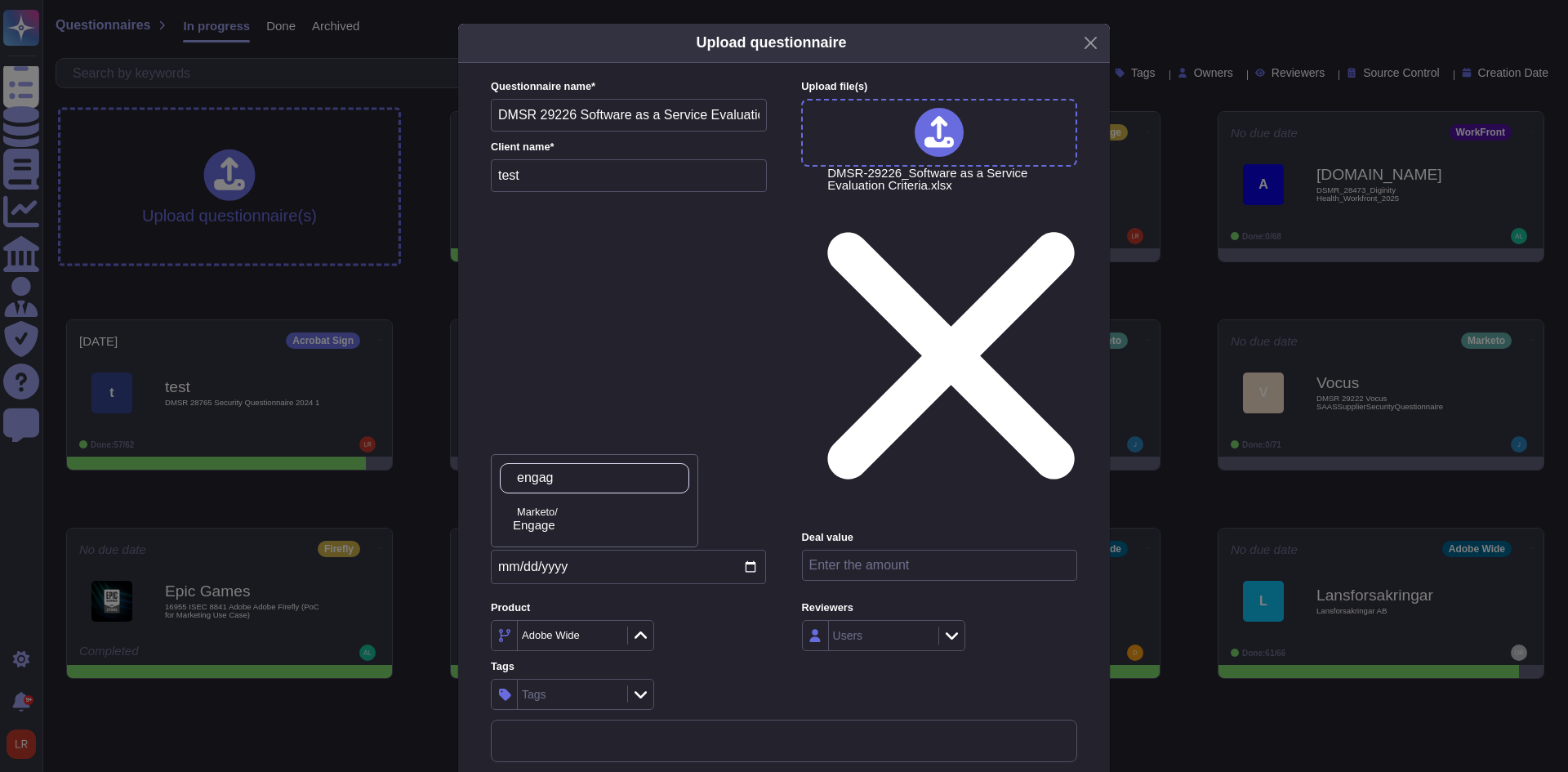
type input "engage"
click at [605, 529] on div "Engage" at bounding box center [597, 525] width 170 height 15
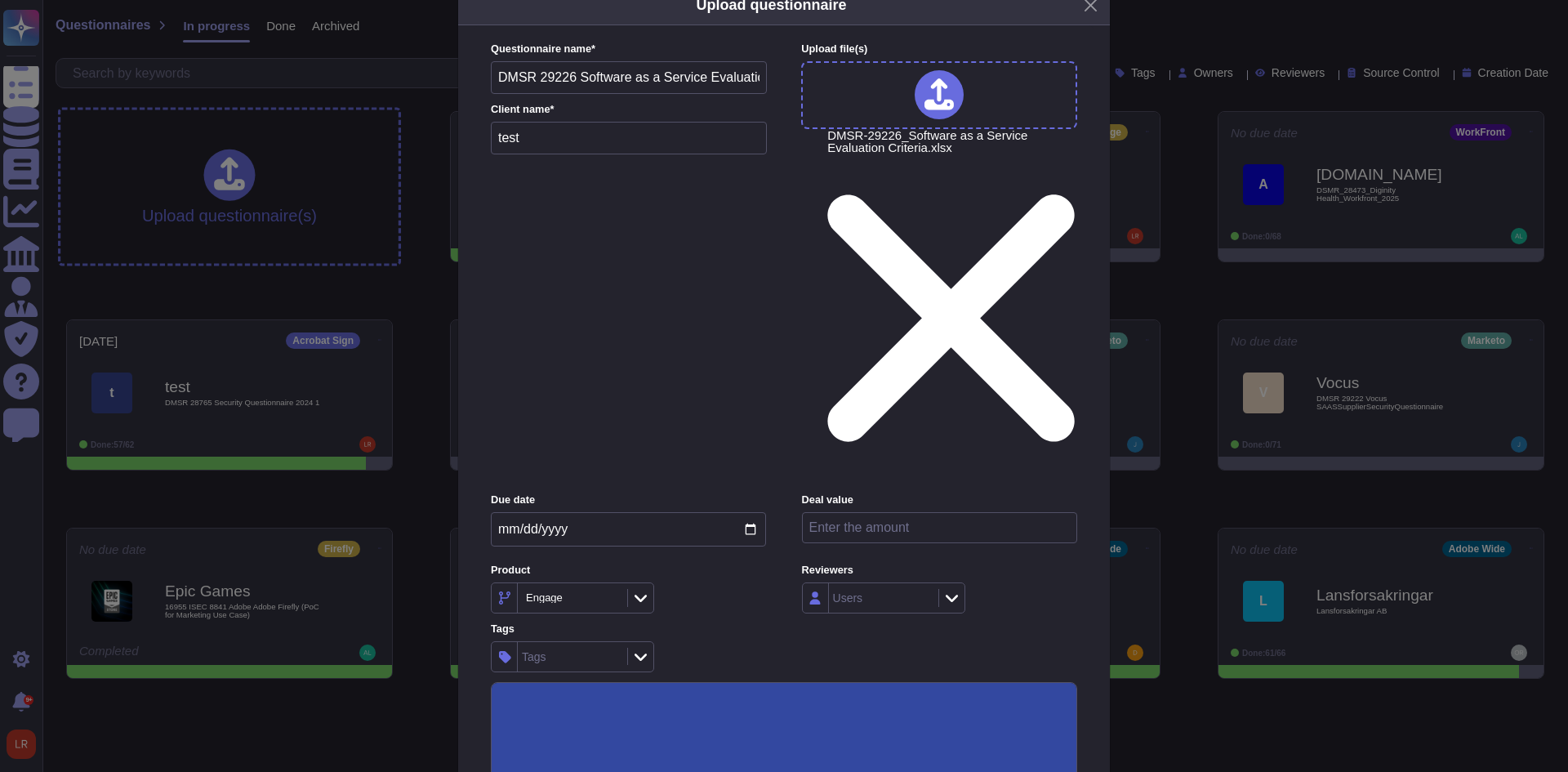
scroll to position [58, 0]
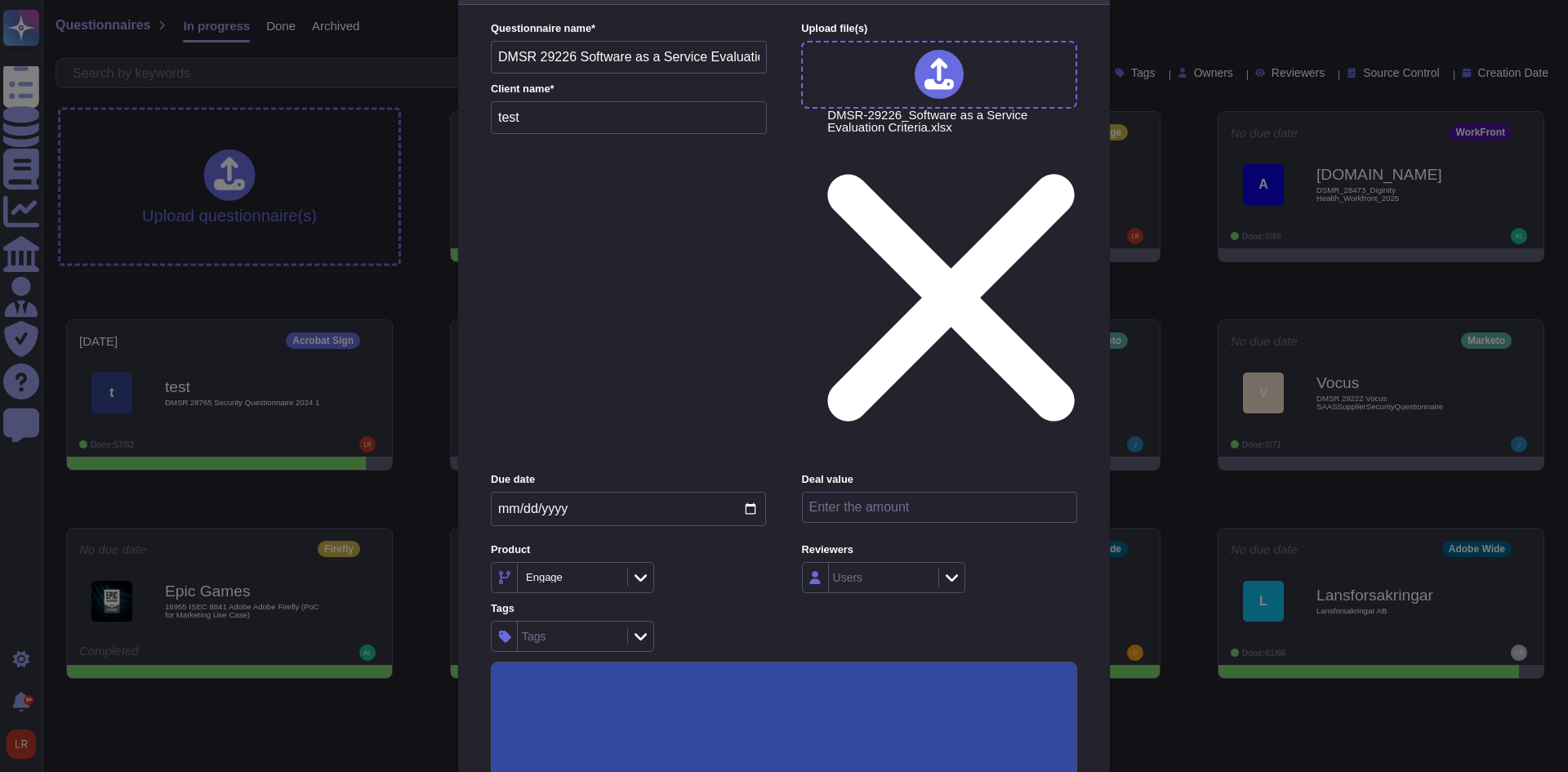
click at [0, 0] on input "Use this questionnaire as a source of suggestions" at bounding box center [0, 0] width 0 height 0
click at [724, 621] on div "Tags" at bounding box center [628, 636] width 275 height 31
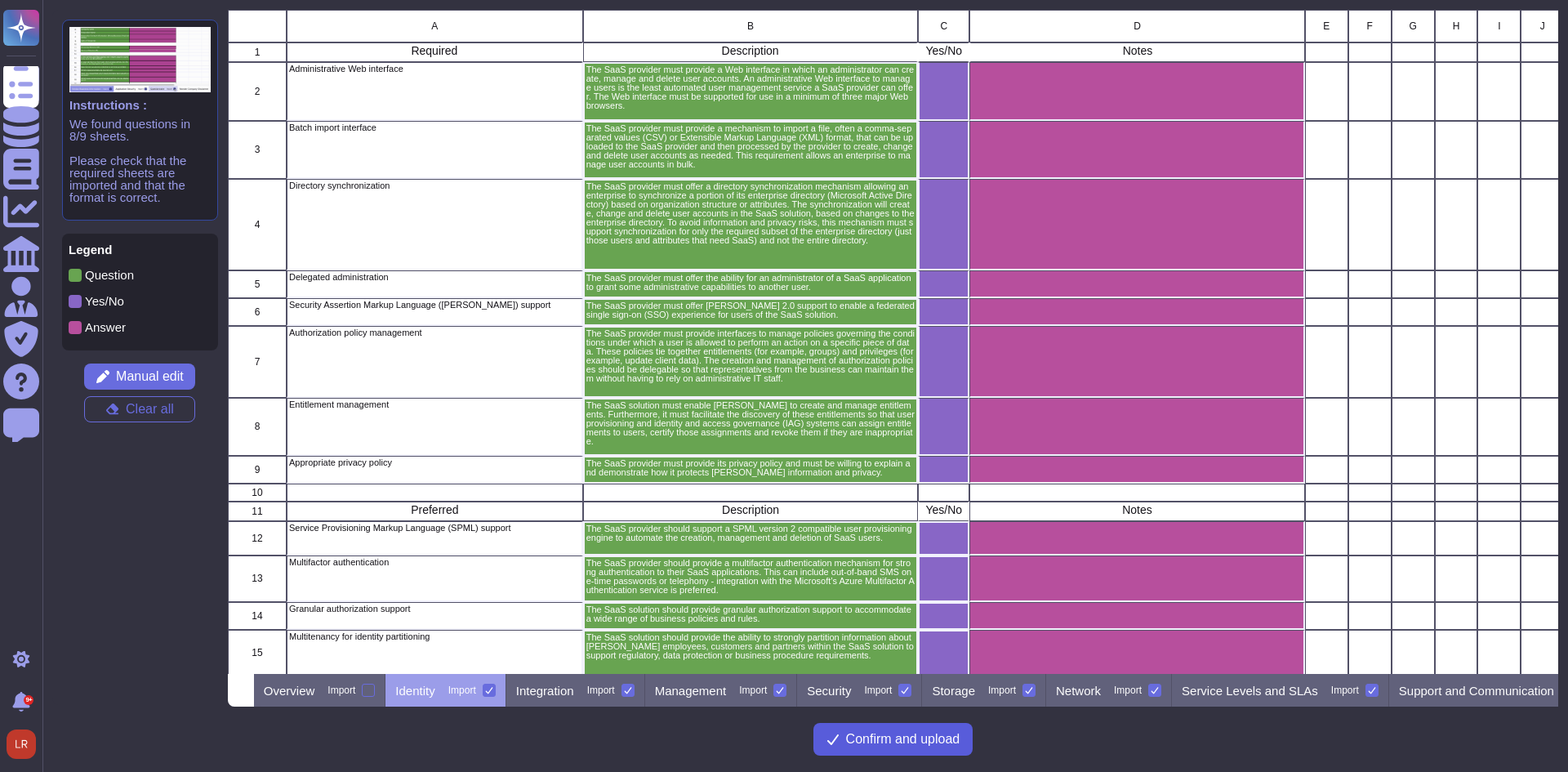
click at [917, 740] on span "Confirm and upload" at bounding box center [903, 739] width 114 height 13
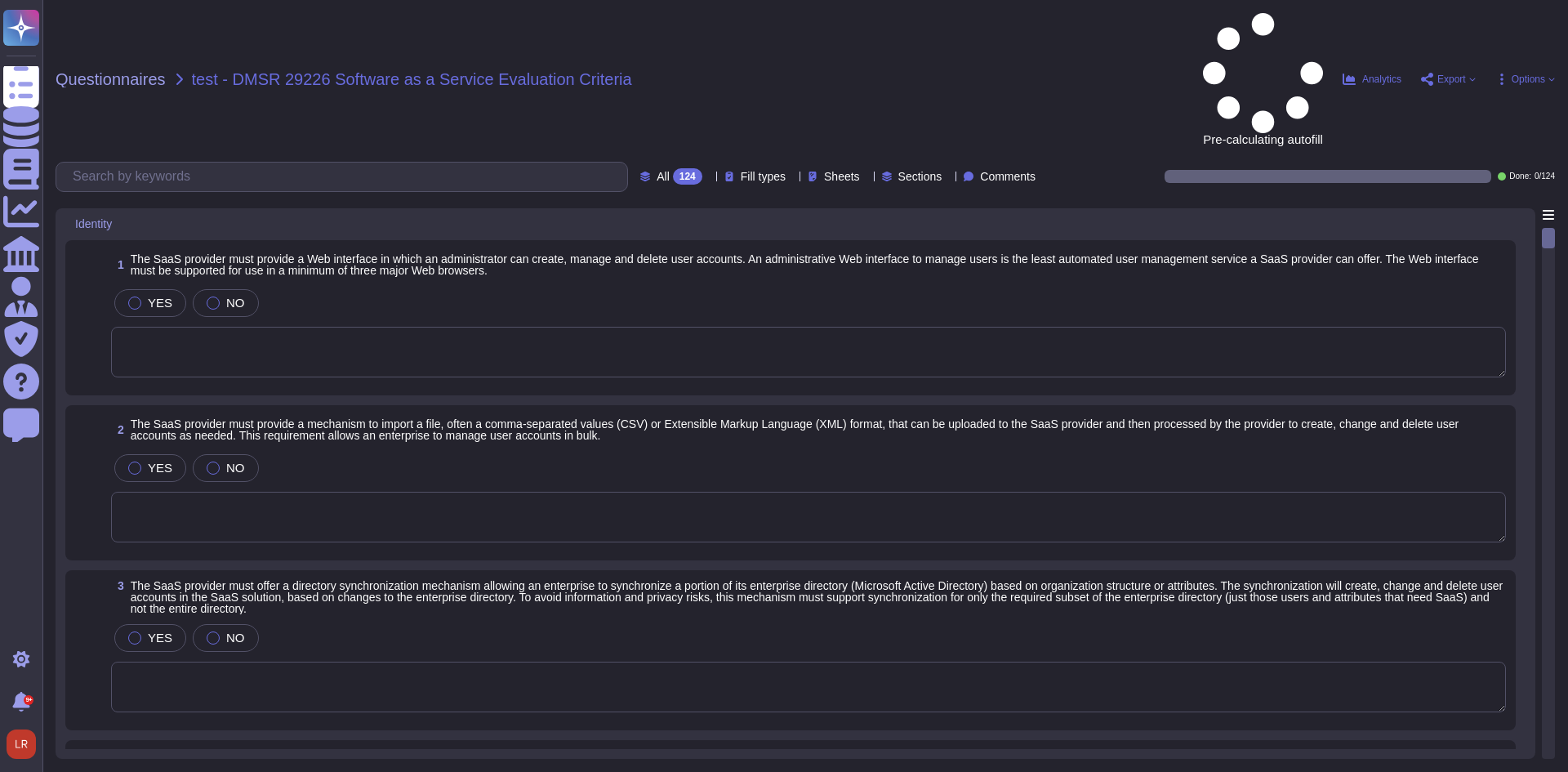
click at [709, 178] on icon at bounding box center [709, 178] width 0 height 0
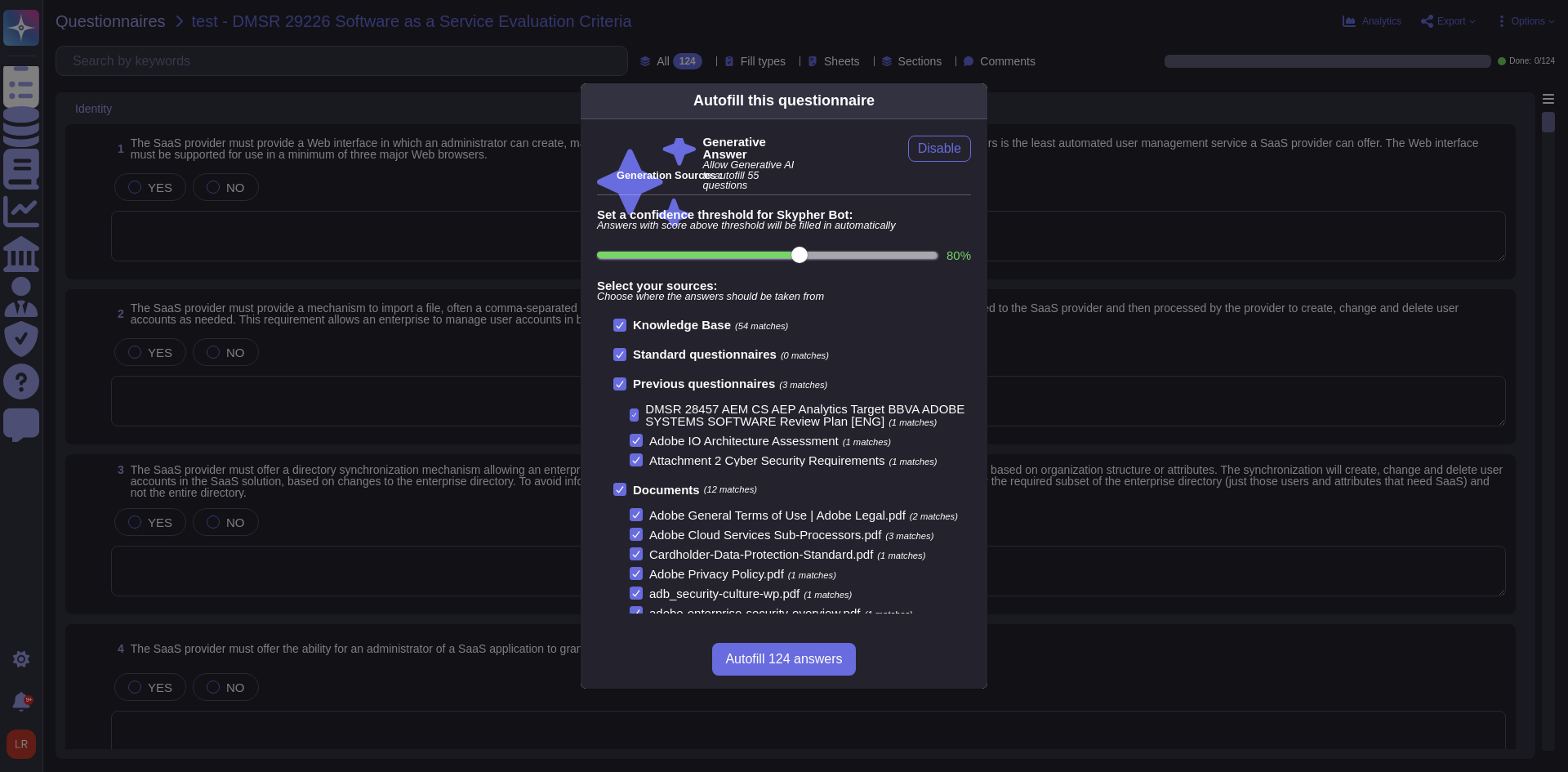
click at [714, 173] on b "Generation Sources :" at bounding box center [669, 174] width 106 height 12
click at [706, 176] on b "Generation Sources :" at bounding box center [669, 174] width 106 height 12
click at [616, 377] on div at bounding box center [620, 384] width 13 height 13
click at [0, 0] on input "Previous questionnaires (3 matches)" at bounding box center [0, 0] width 0 height 0
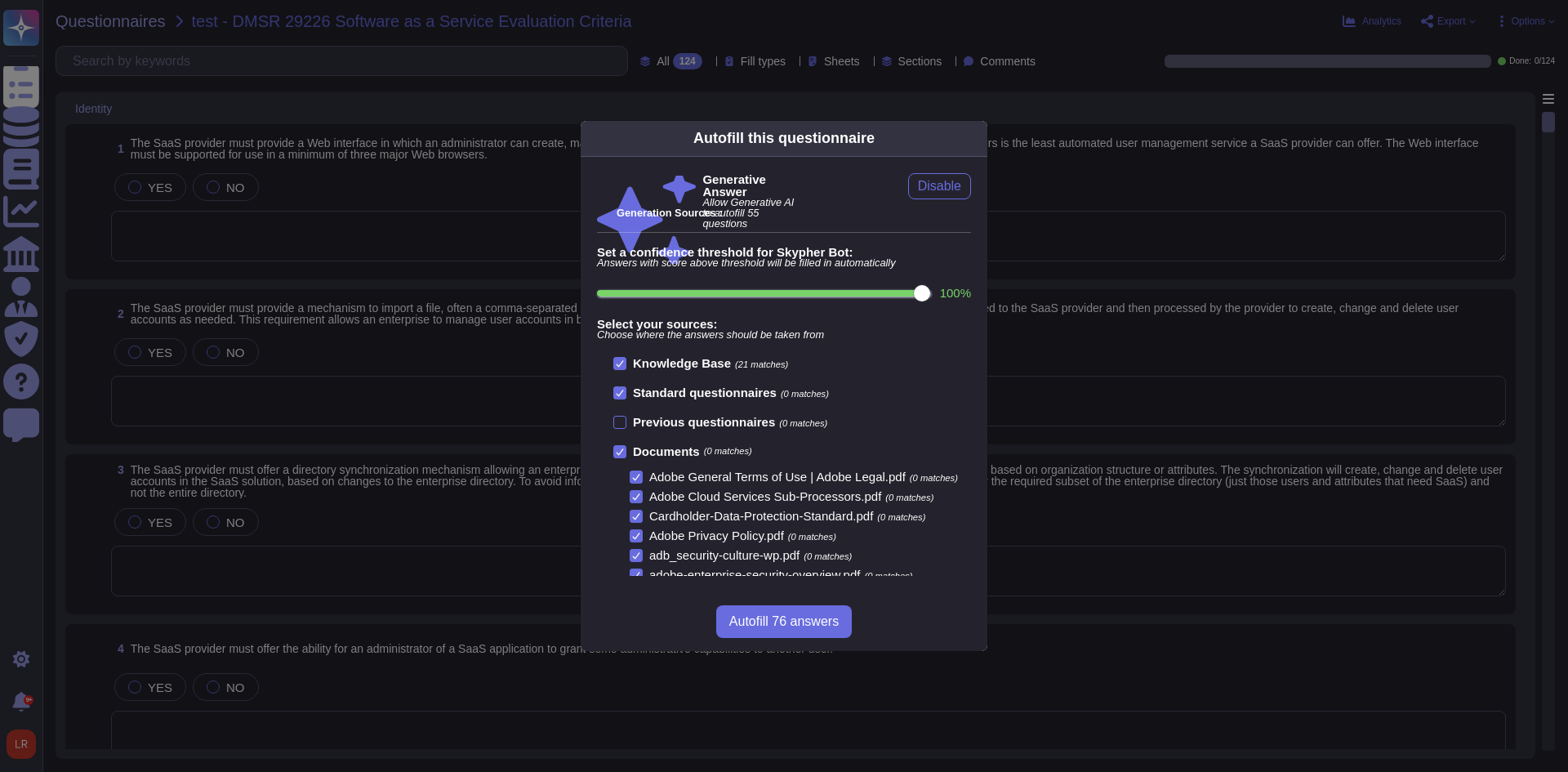
click at [917, 296] on input "100 %" at bounding box center [764, 293] width 334 height 6
click at [828, 292] on input "90 %" at bounding box center [766, 293] width 340 height 6
click at [800, 292] on input "90 %" at bounding box center [766, 293] width 340 height 6
click at [919, 292] on input "80 %" at bounding box center [766, 293] width 340 height 6
type input "100"
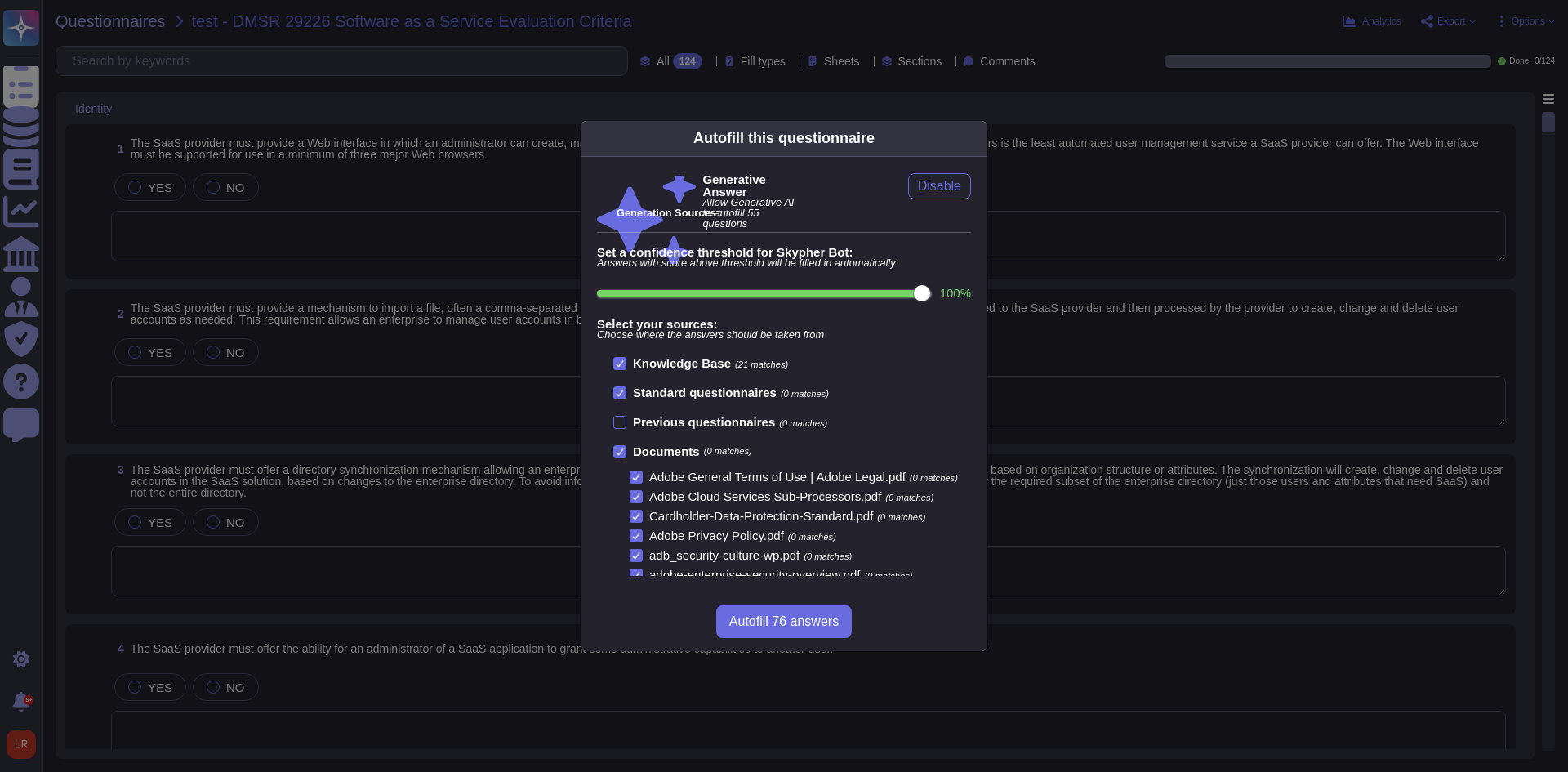
scroll to position [2, 0]
click at [773, 451] on div "Documents (0 matches)" at bounding box center [792, 451] width 358 height 13
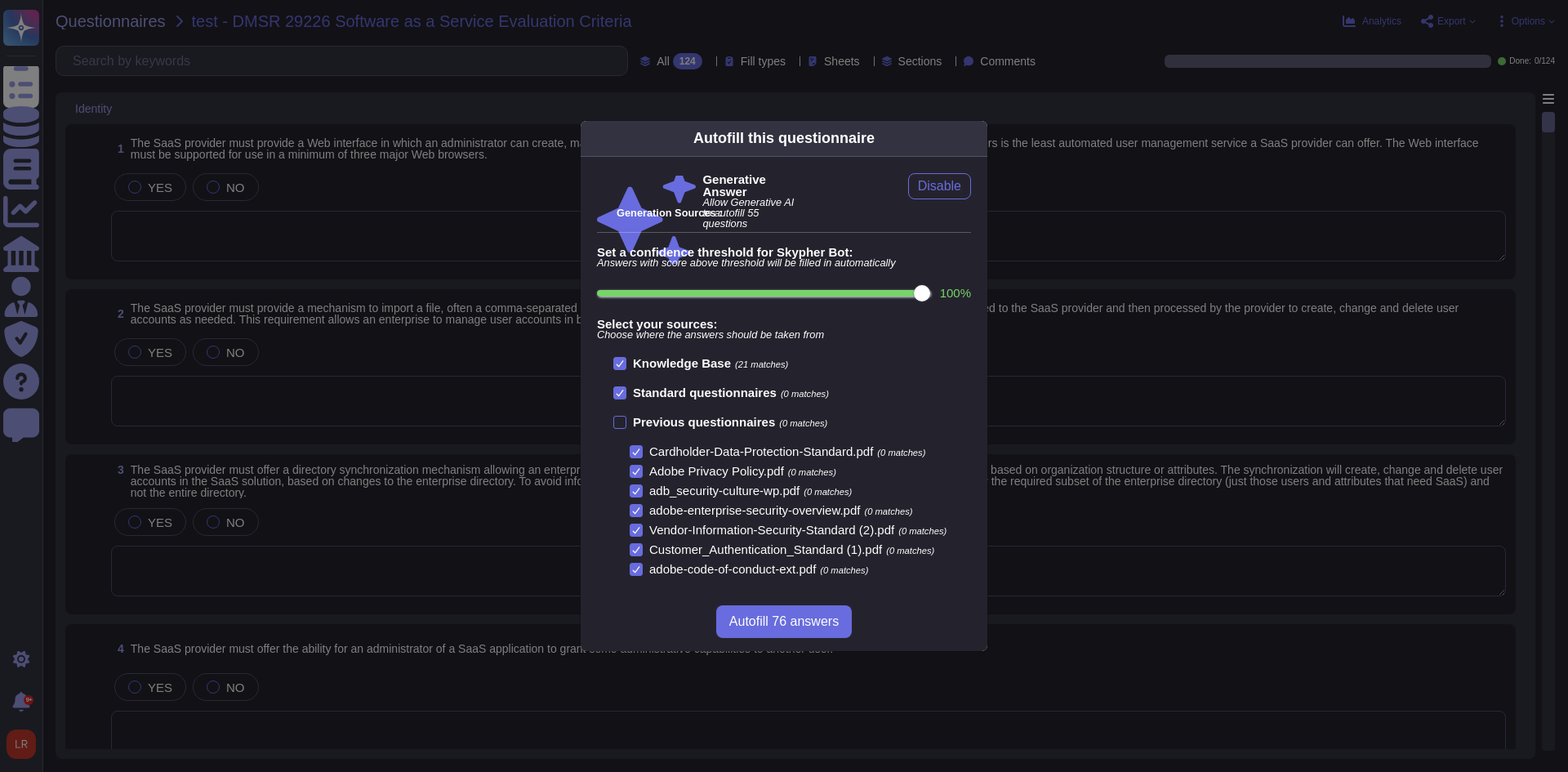
scroll to position [0, 0]
click at [623, 362] on icon at bounding box center [619, 363] width 8 height 8
click at [0, 0] on input "Knowledge Base (21 matches)" at bounding box center [0, 0] width 0 height 0
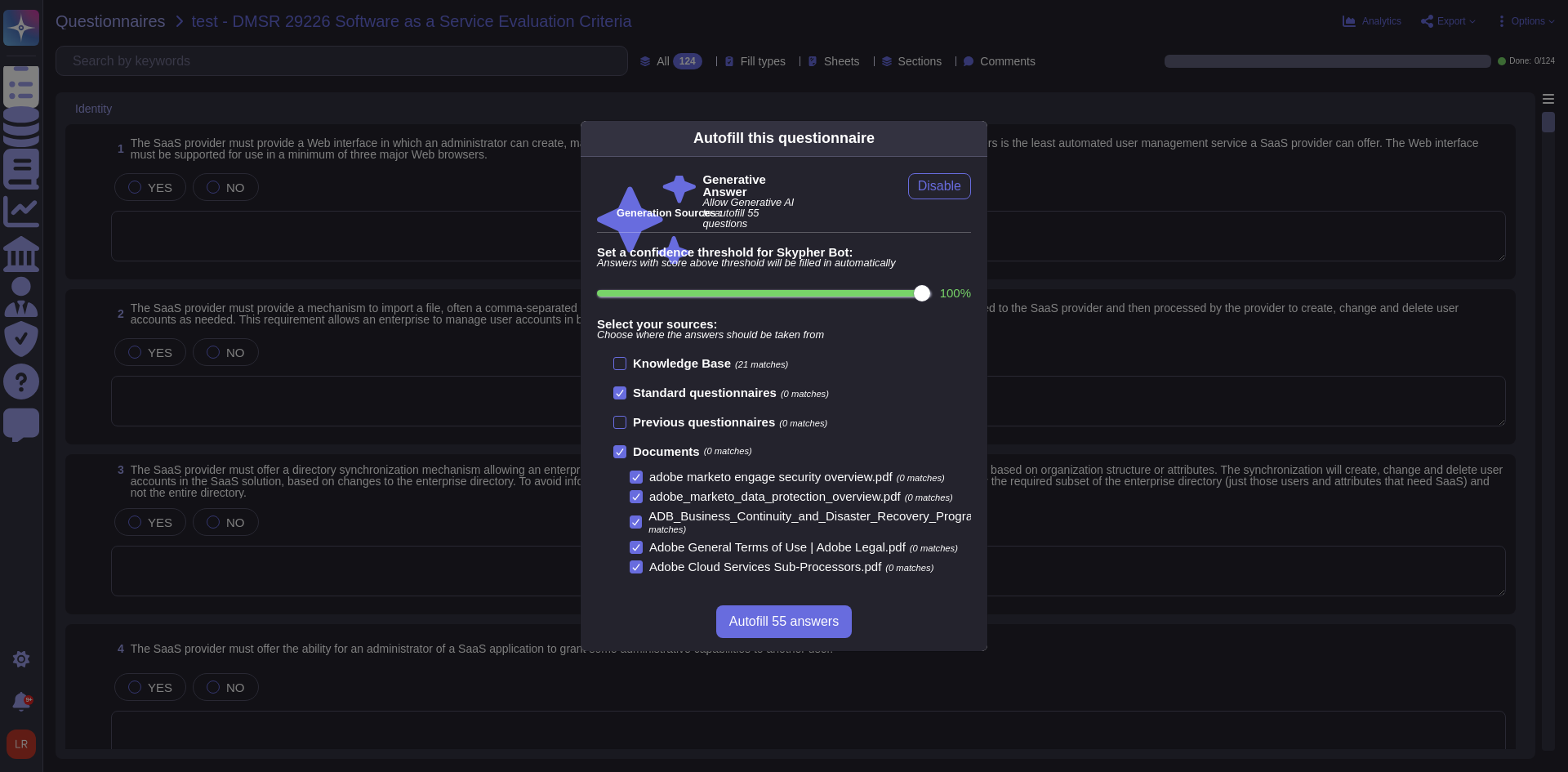
click at [622, 396] on icon at bounding box center [619, 392] width 8 height 8
click at [0, 0] on input "Standard questionnaires (0 matches)" at bounding box center [0, 0] width 0 height 0
click at [622, 448] on icon at bounding box center [619, 451] width 8 height 8
click at [0, 0] on input "Documents (0 matches)" at bounding box center [0, 0] width 0 height 0
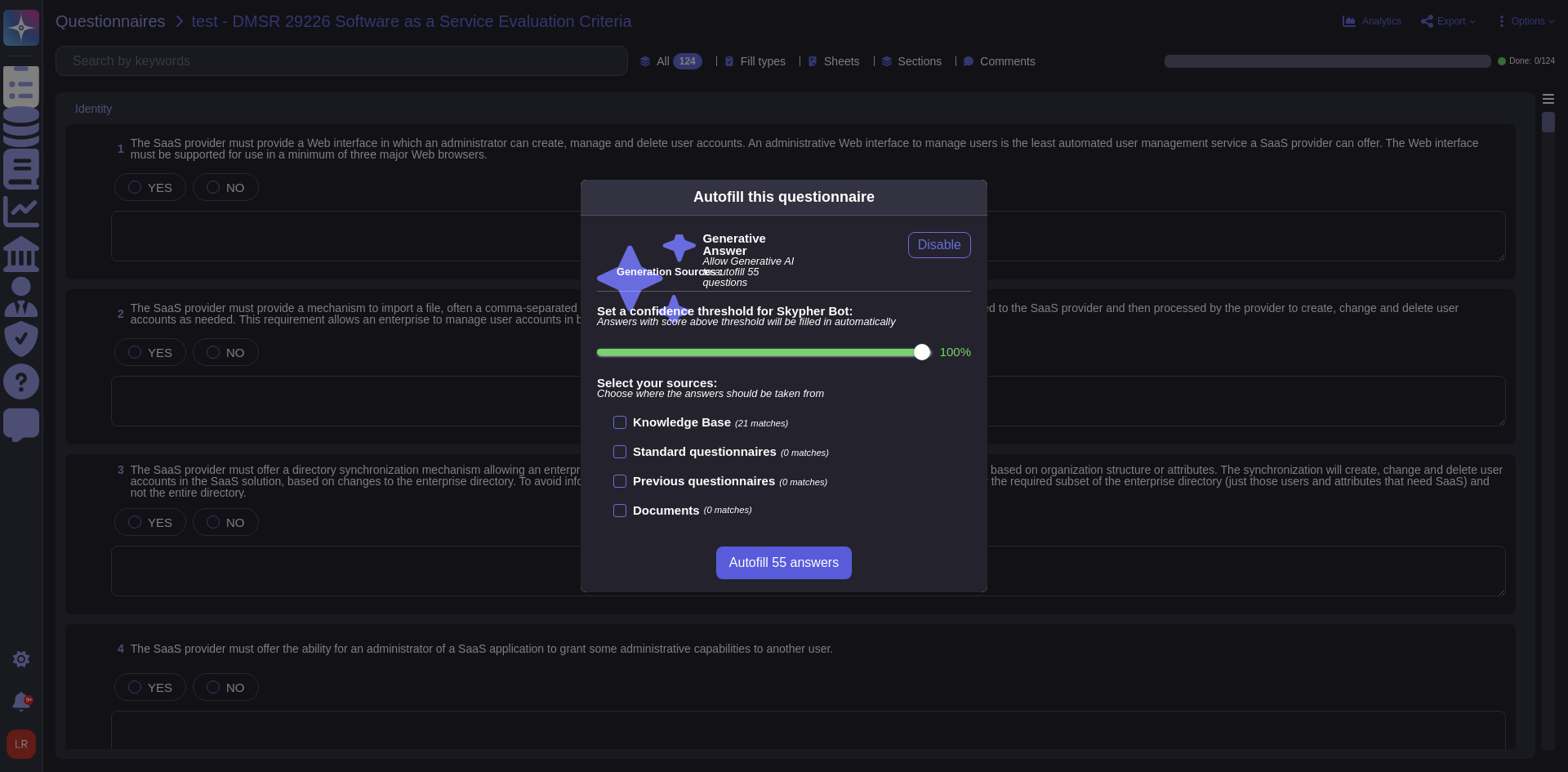
click at [818, 562] on span "Autofill 55 answers" at bounding box center [784, 563] width 109 height 13
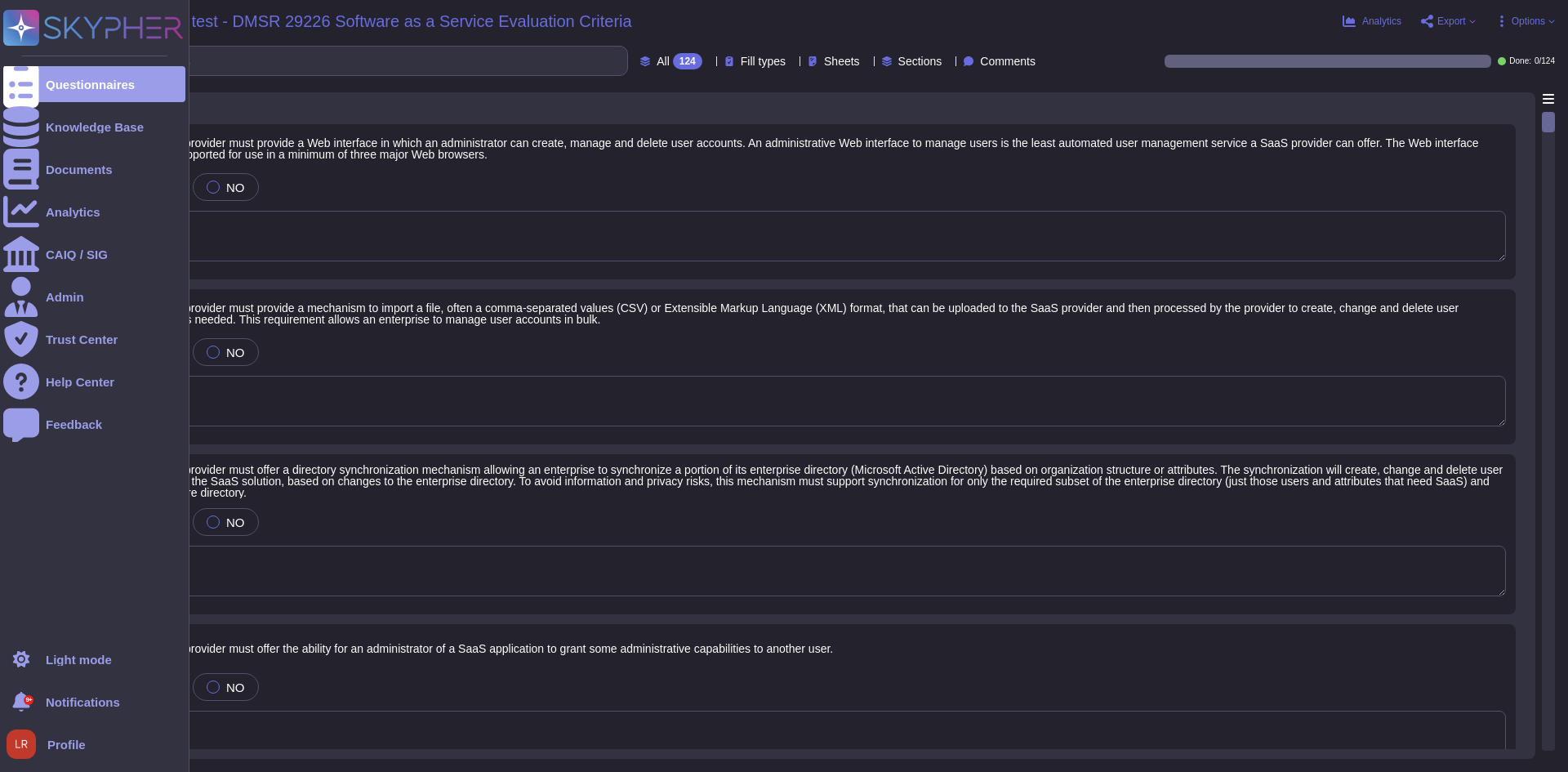
type textarea "Adobe provides a web interface through the Adobe Admin Console, which allows ad…"
type textarea "Adobe supports the ability to manage user accounts in bulk through various meth…"
type textarea "Adobe provides a directory synchronization mechanism that allows enterprises to…"
type textarea "Adobe allows administrators to create additional roles and assign appropriate r…"
type textarea "Yes, our services support SAML 2.0, enabling a federated single sign-on (SSO) e…"
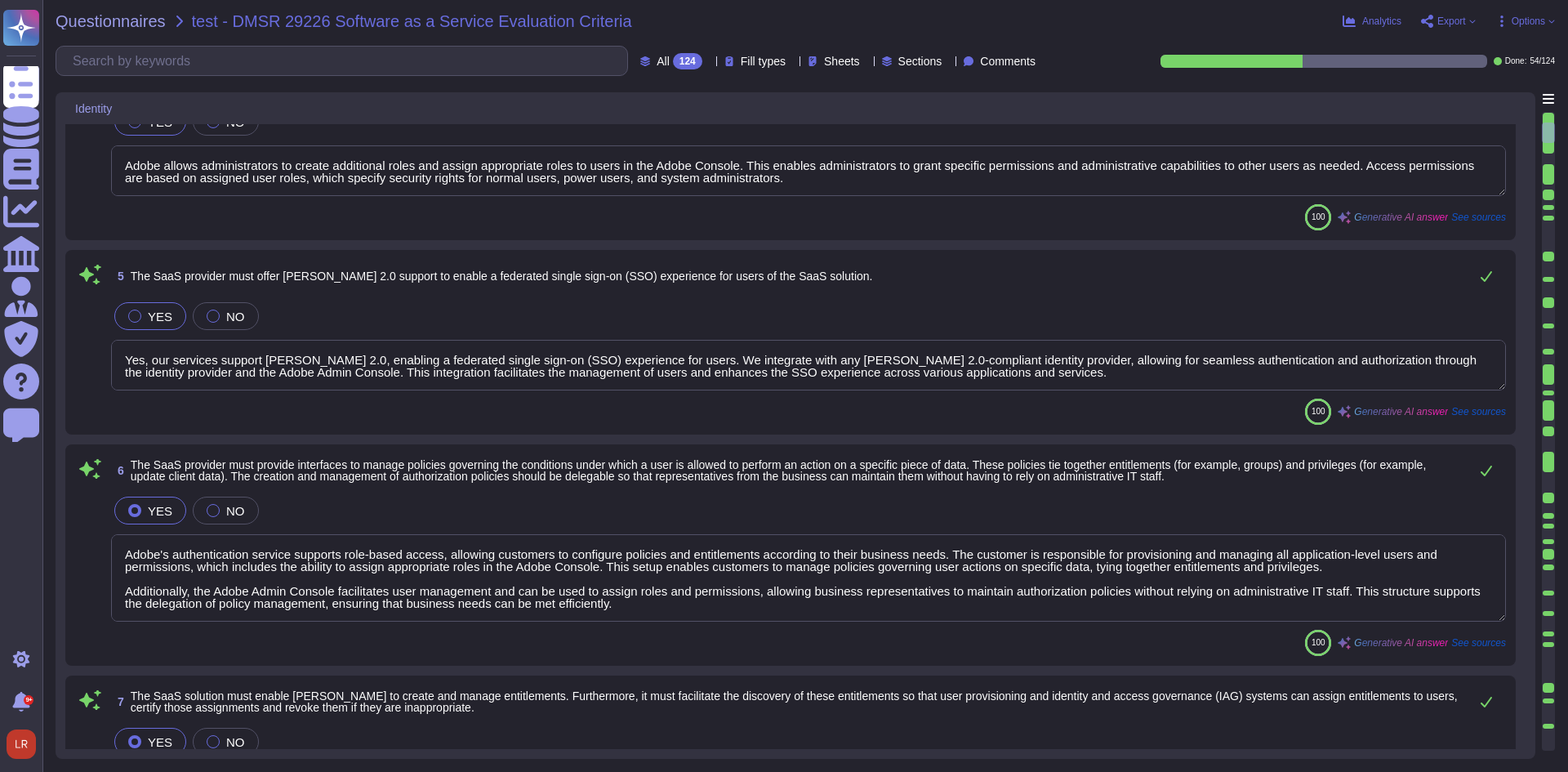
type textarea "Adobe's authentication service supports role-based access, allowing customers t…"
type textarea "Adobe's solutions support identity and access management governance requirement…"
type textarea "Adobe maintains and publishes a comprehensive Privacy Policy that describes the…"
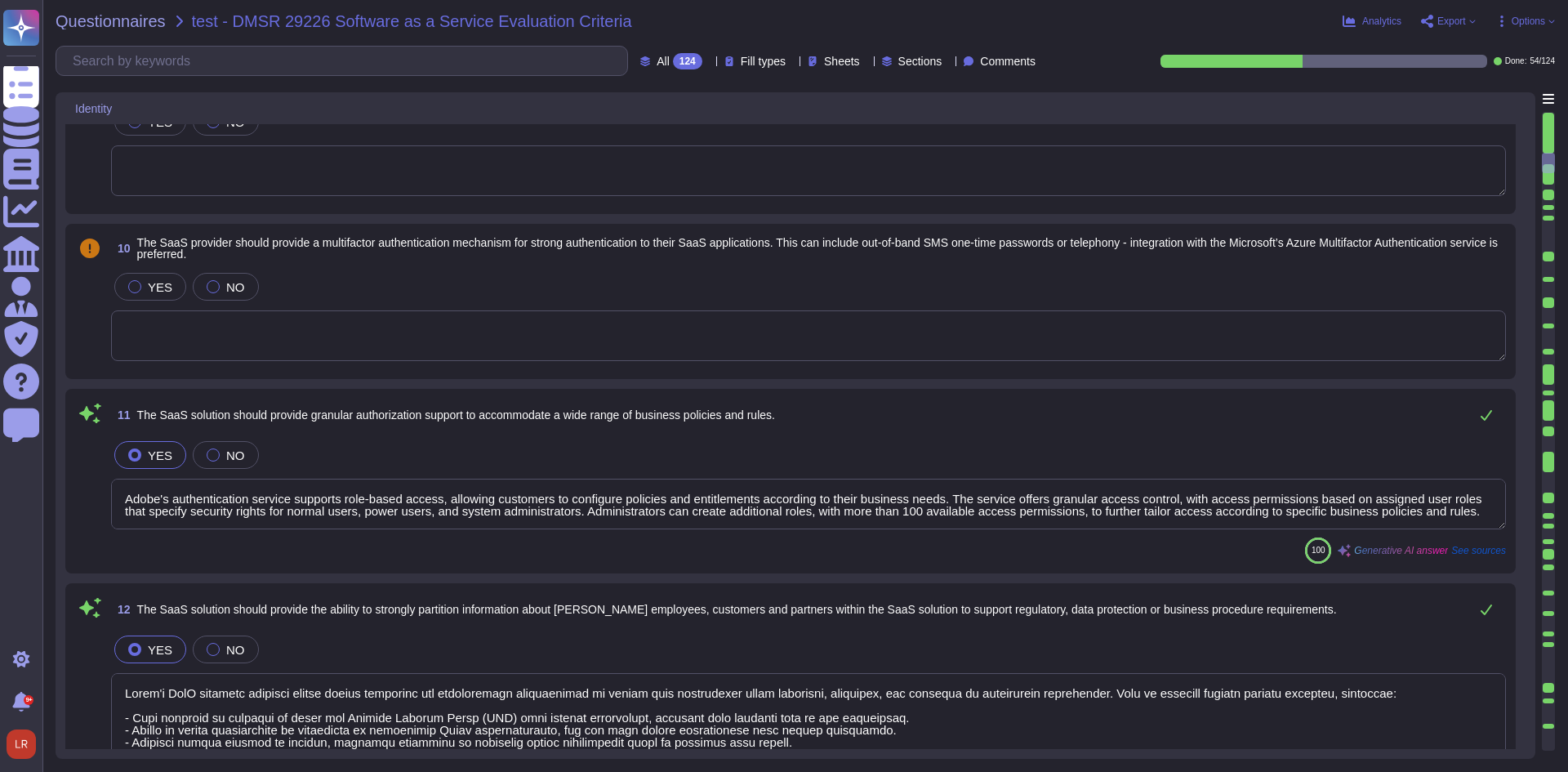
type textarea "Adobe's authentication service supports role-based access, allowing customers t…"
type textarea "Adobe's SaaS solution supports strong tenant isolation and segmentation capabil…"
type textarea "Adobe provides an API for user management through the Adobe User Management API…"
type textarea "Adobe supports SCIM for Azure Active Directory and Google. This aligns with the…"
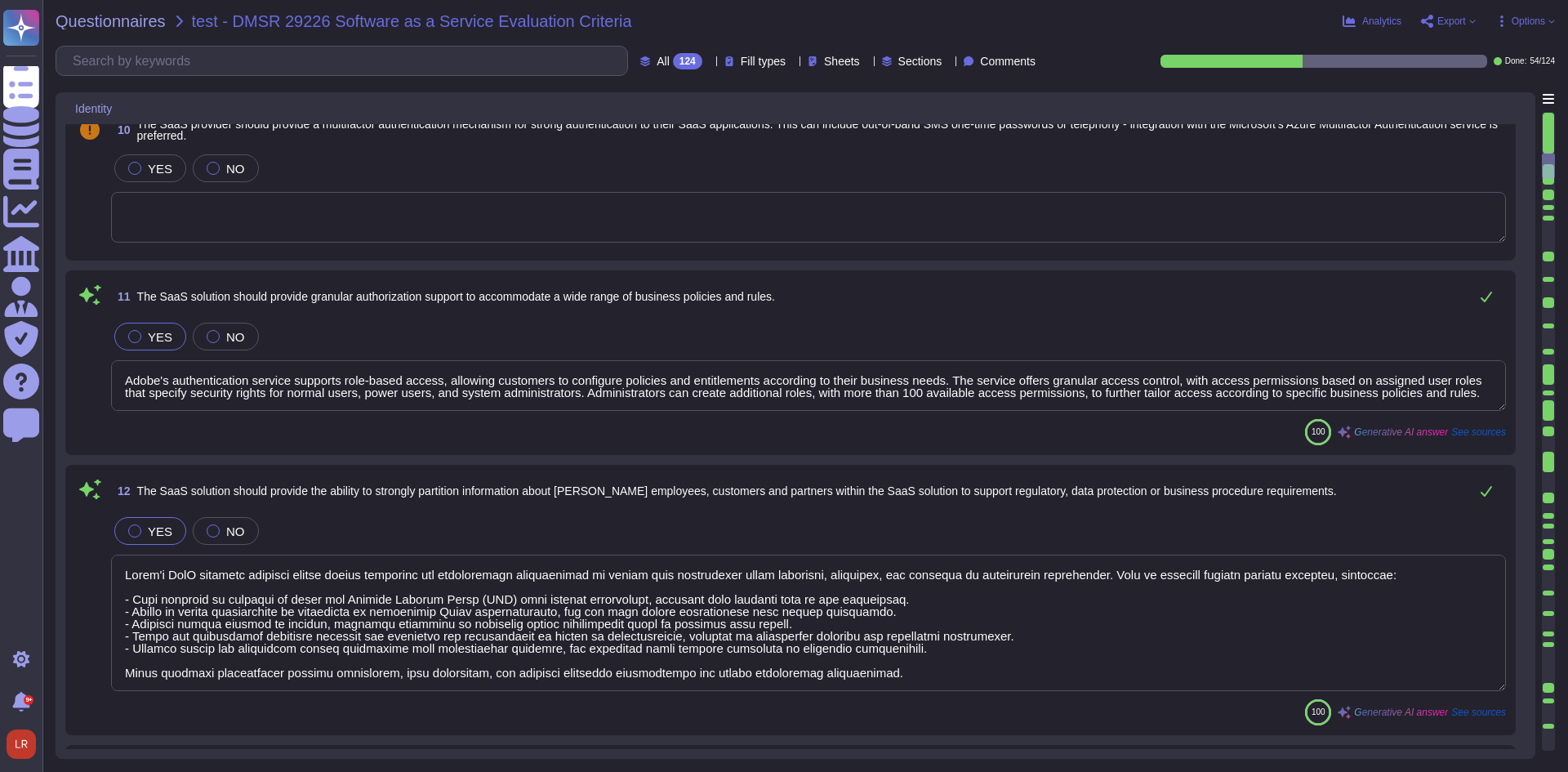
type textarea "Yes, our services support OAuth as an open standard for authorization, which pr…"
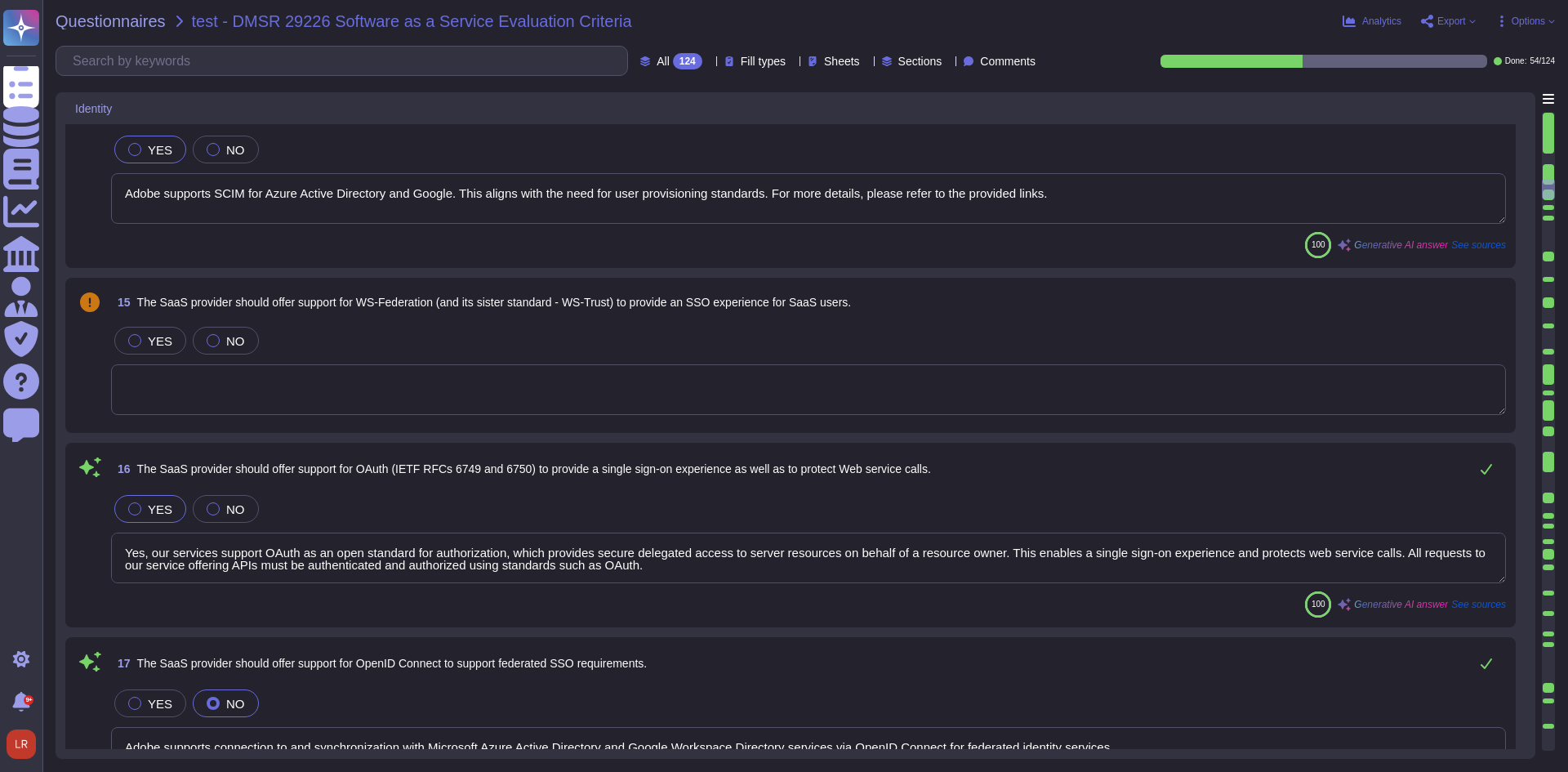
type textarea "Adobe supports connection to and synchronization with Microsoft Azure Active Di…"
type textarea "Adobe provides REST and SOAP APIs for programmatic access to its services, enab…"
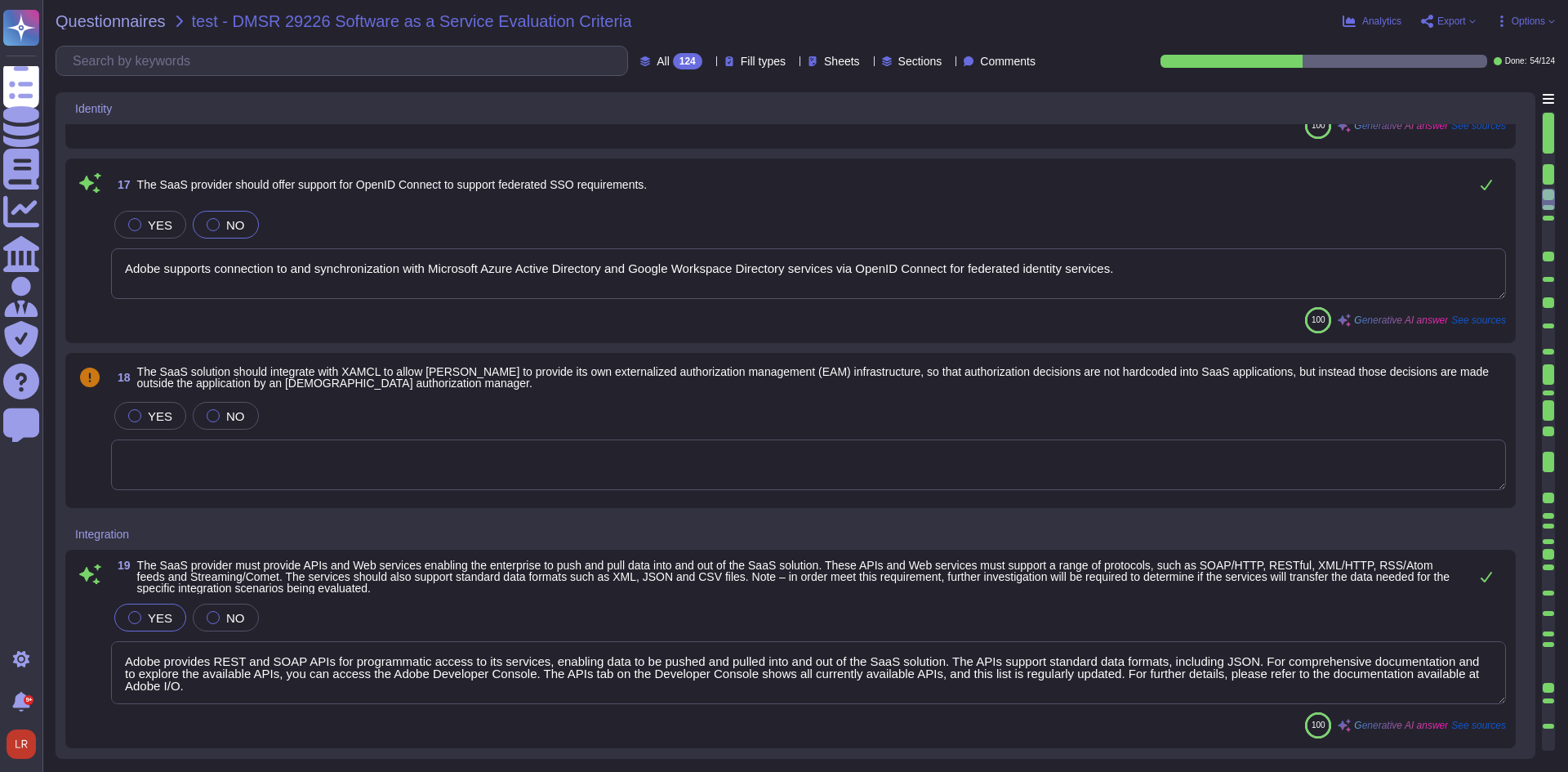
type textarea "Adobe provides a comprehensive development center that includes documentation f…"
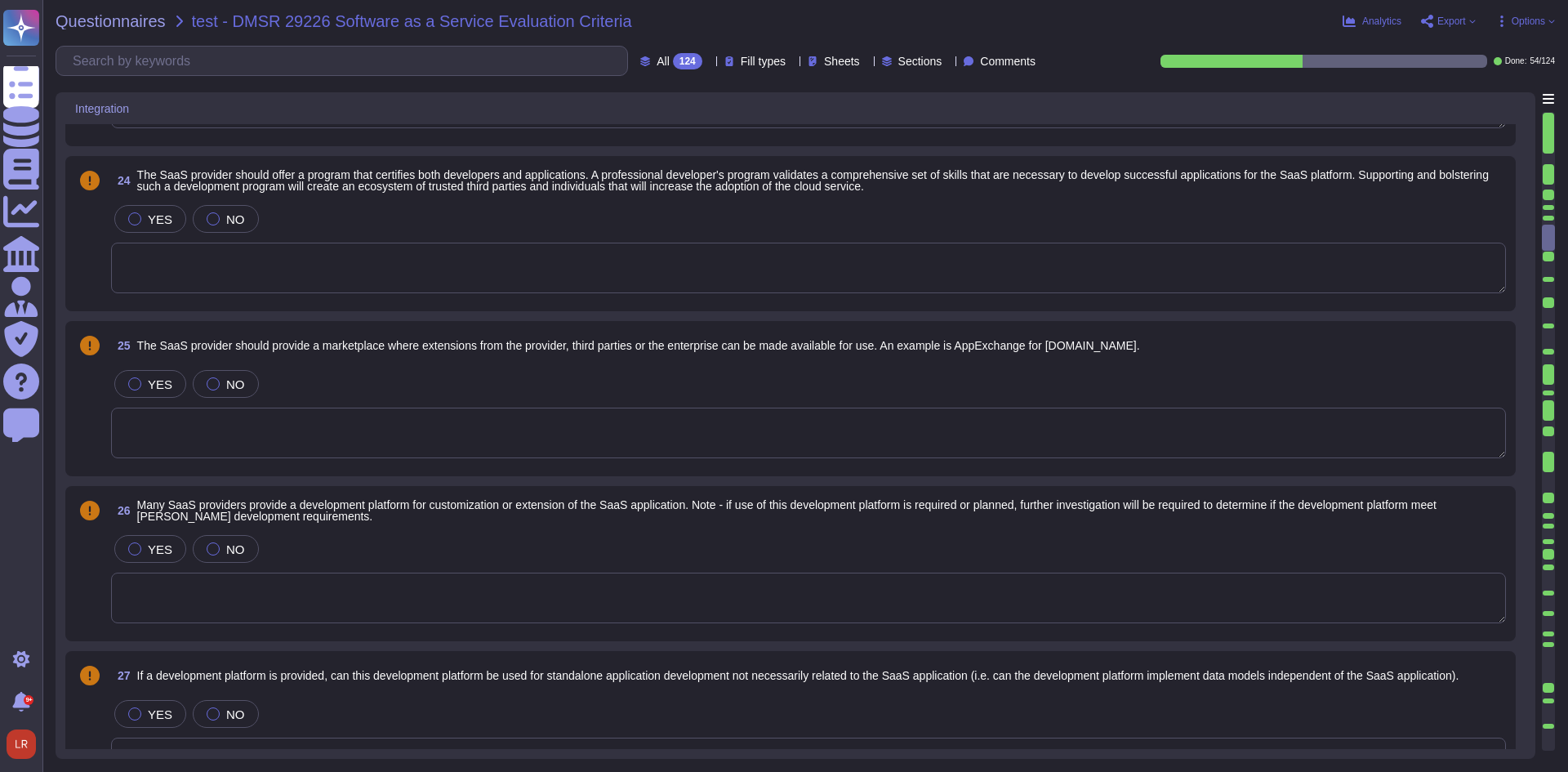
type textarea "Adobe provides a Web-based management console known as the Adobe Admin Console.…"
type textarea "The SaaS infrastructure is designed with redundancy in every component, ensurin…"
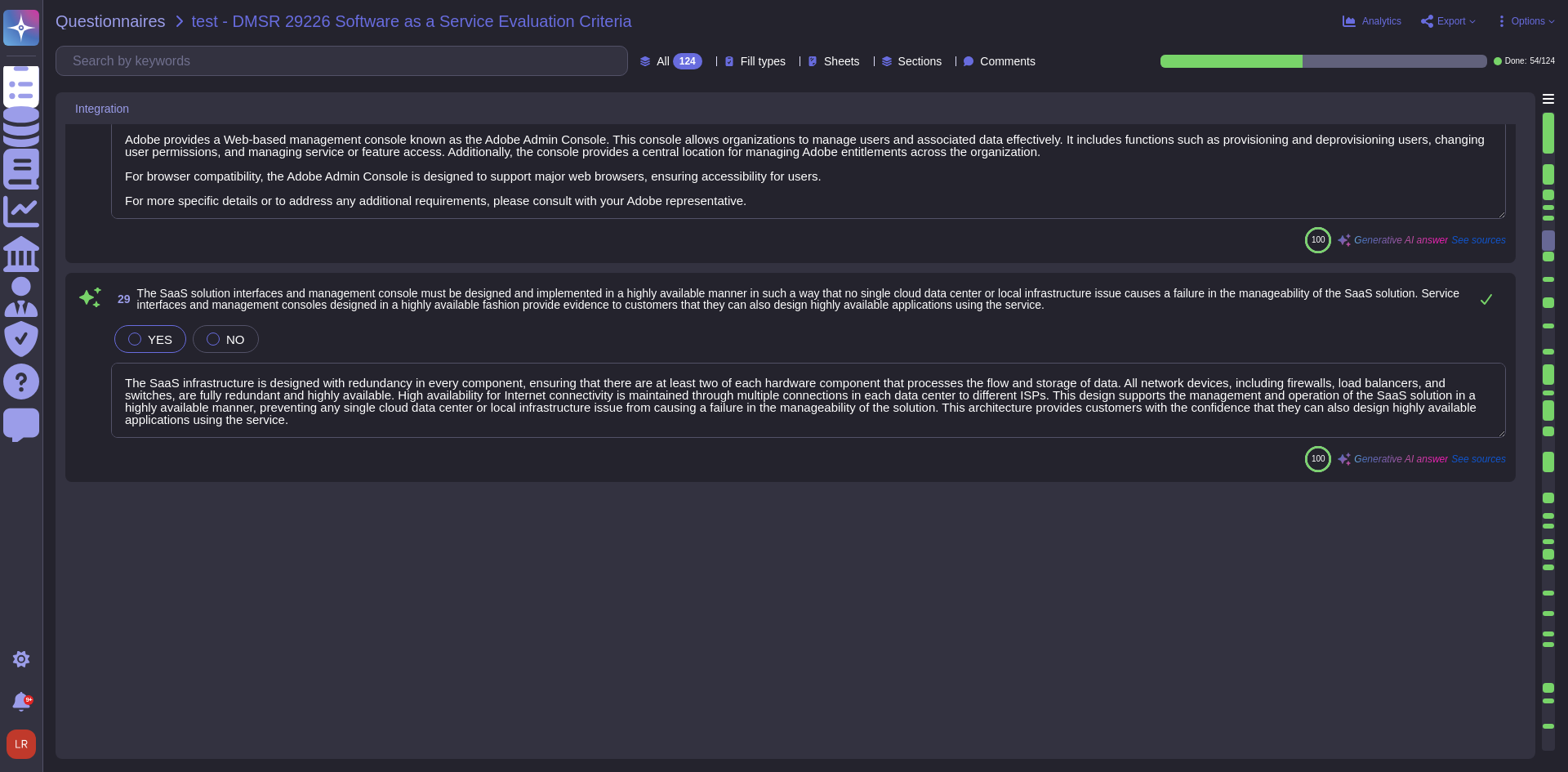
scroll to position [5445, 0]
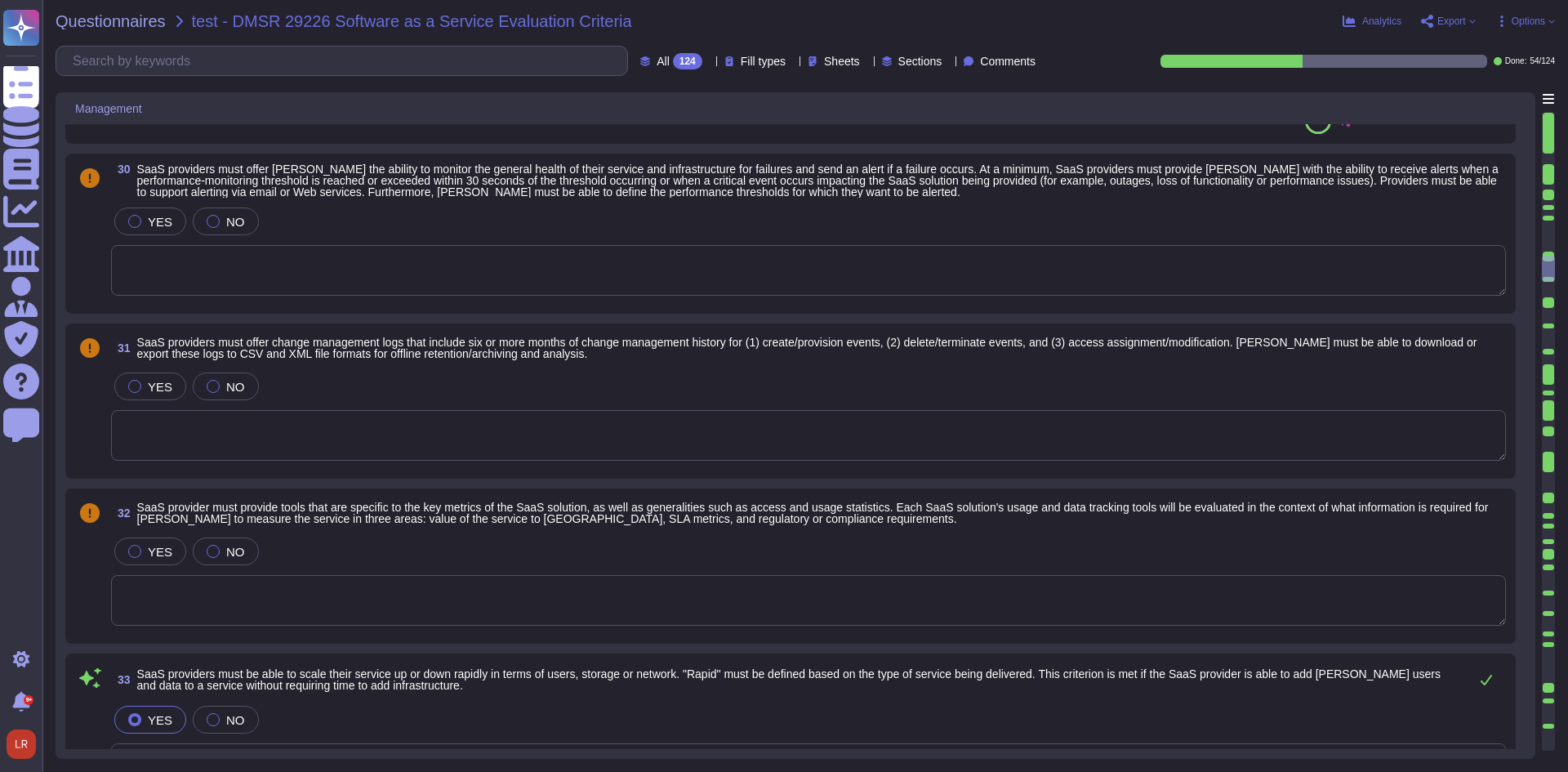
type textarea "Adobe's solutions are designed to be scalable, allowing for rapid adjustments i…"
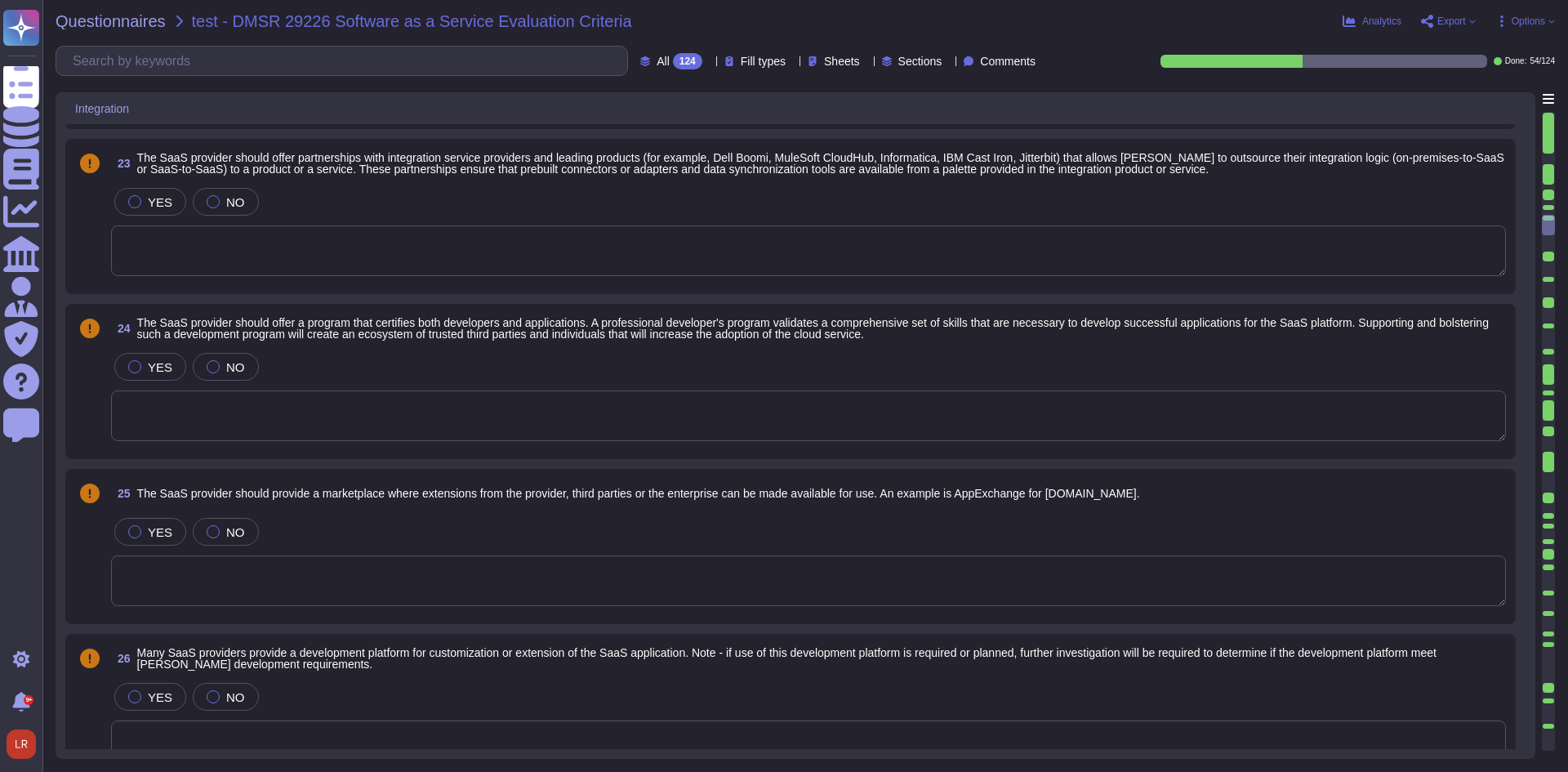
type textarea "Adobe provides REST and SOAP APIs for programmatic access to its services, enab…"
type textarea "Adobe provides a comprehensive development center that includes documentation f…"
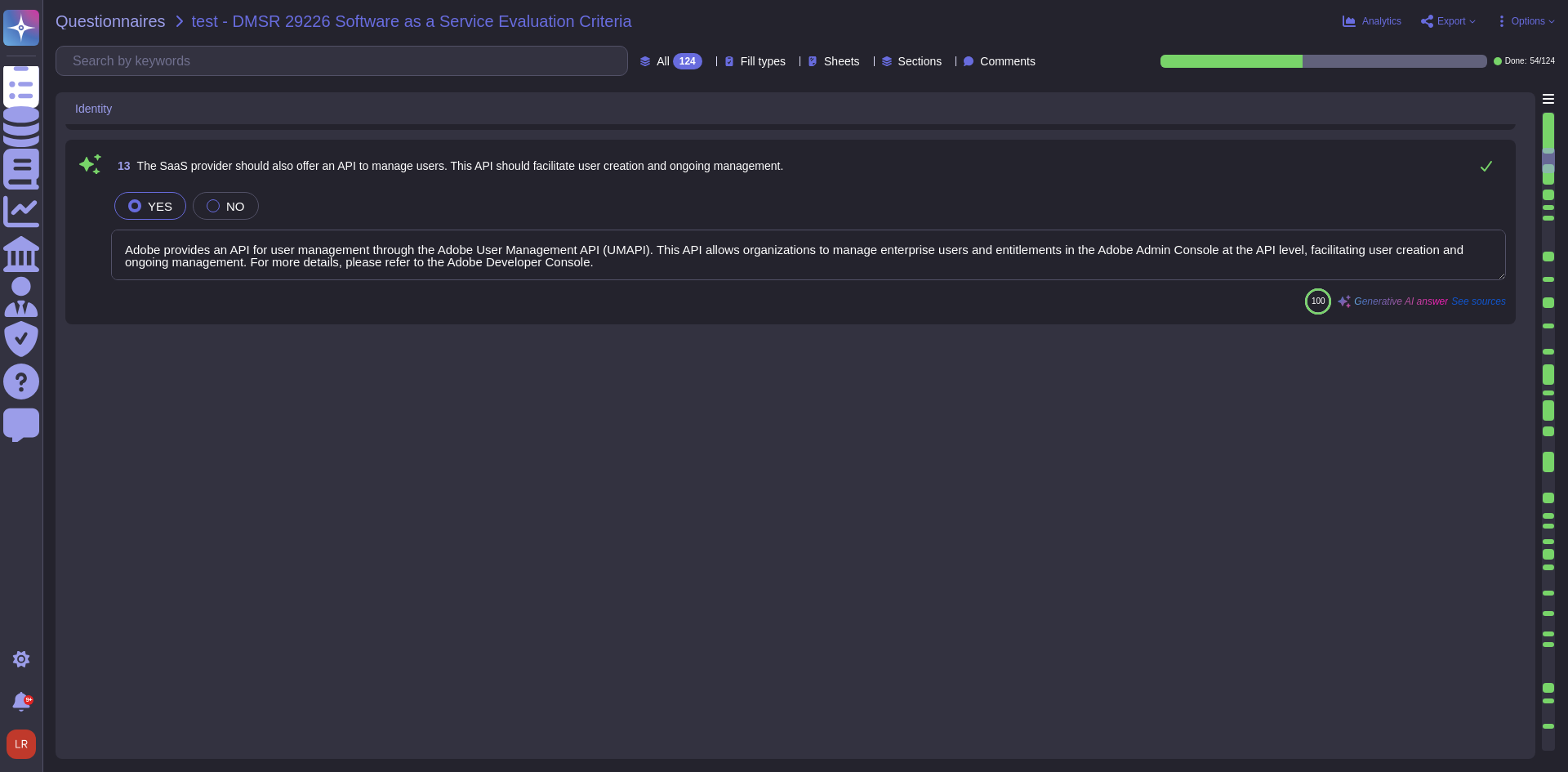
scroll to position [112, 0]
type textarea "Adobe's solutions support identity and access management governance requirement…"
type textarea "Adobe maintains and publishes a comprehensive Privacy Policy that describes the…"
type textarea "Adobe's authentication service supports role-based access, allowing customers t…"
type textarea "Adobe's SaaS solution supports strong tenant isolation and segmentation capabil…"
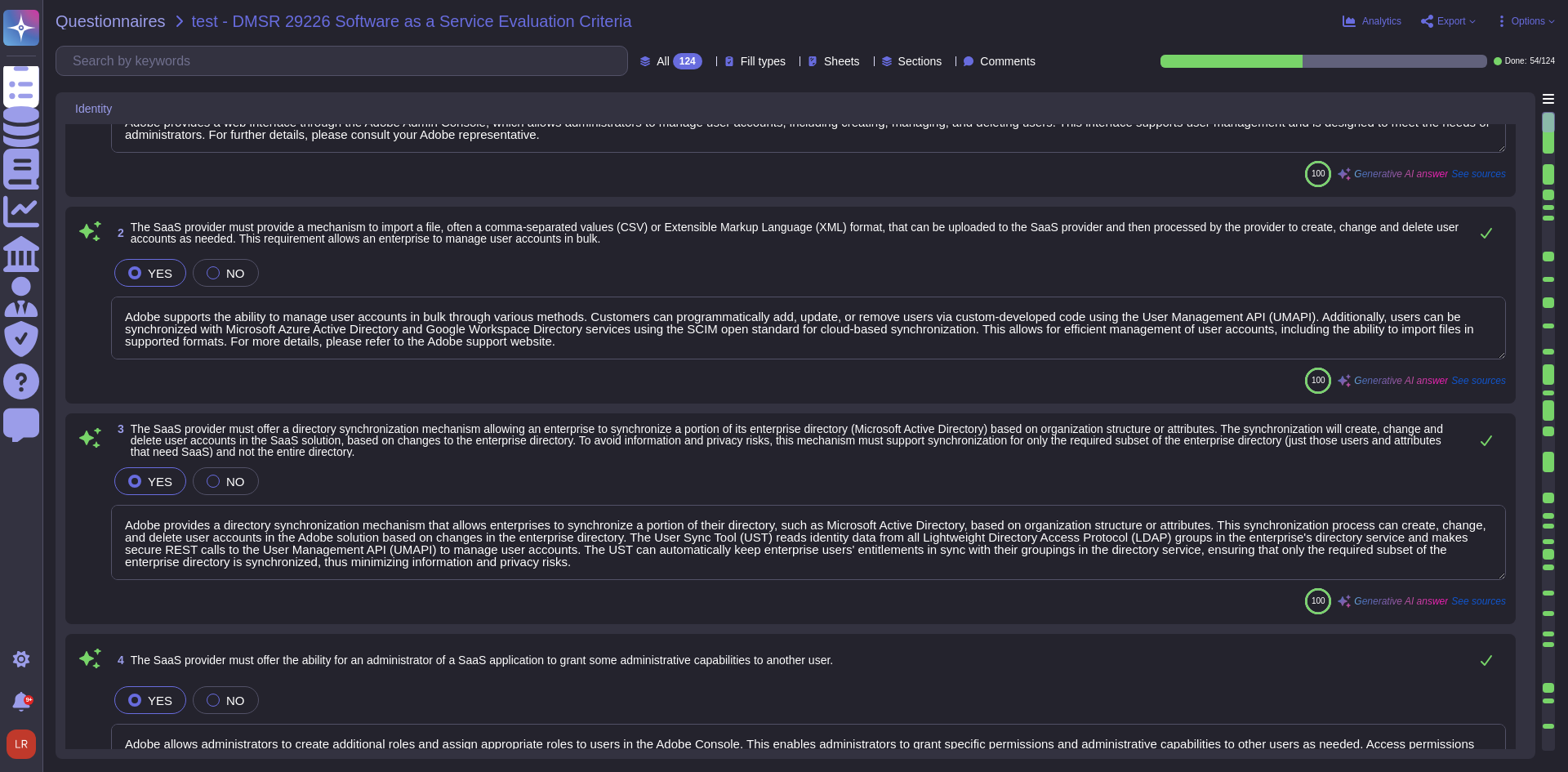
scroll to position [0, 0]
type textarea "Adobe provides a web interface through the Adobe Admin Console, which allows ad…"
type textarea "Adobe supports the ability to manage user accounts in bulk through various meth…"
type textarea "Adobe provides a directory synchronization mechanism that allows enterprises to…"
type textarea "Adobe allows administrators to create additional roles and assign appropriate r…"
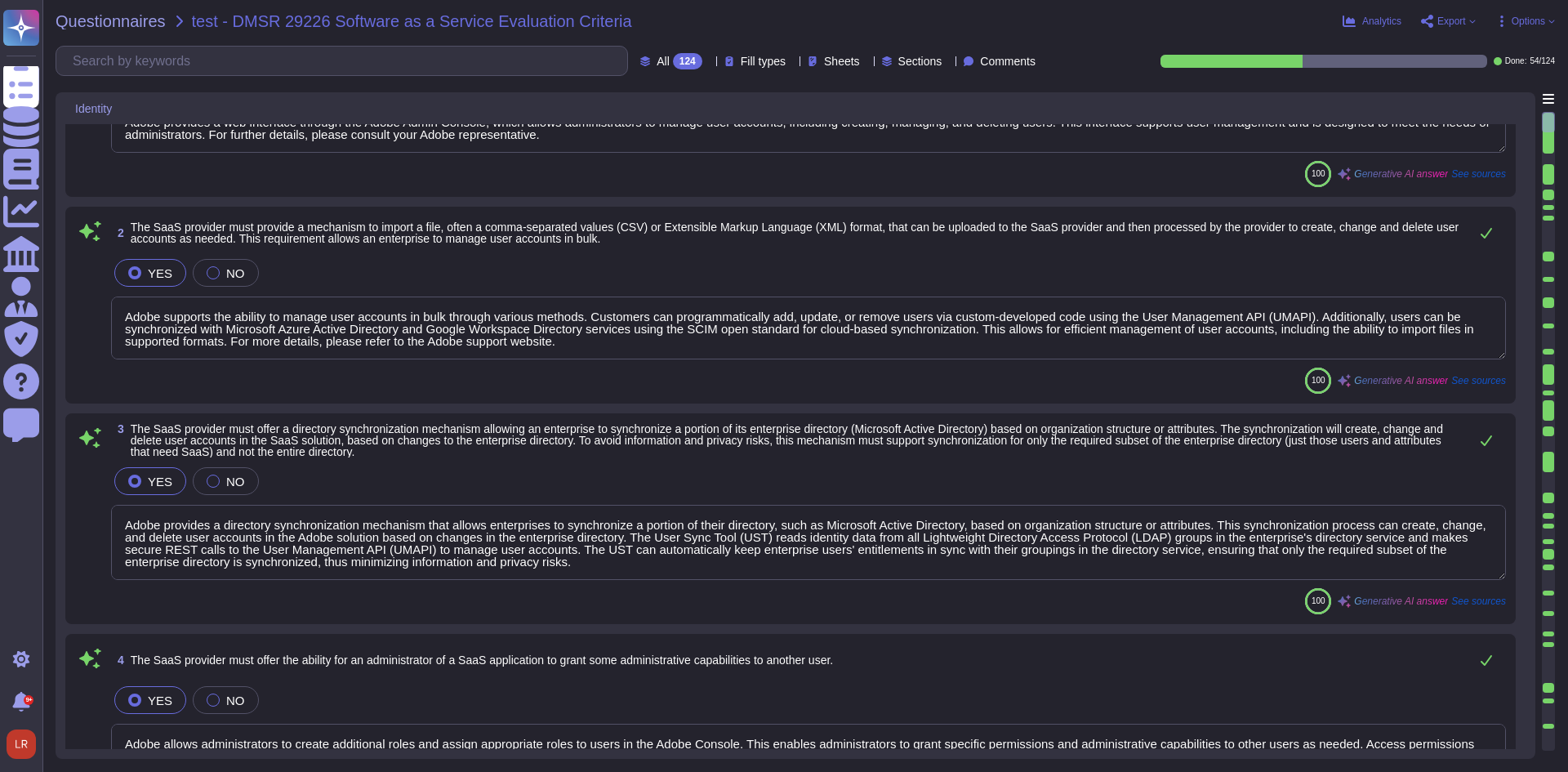
type textarea "Yes, our services support SAML 2.0, enabling a federated single sign-on (SSO) e…"
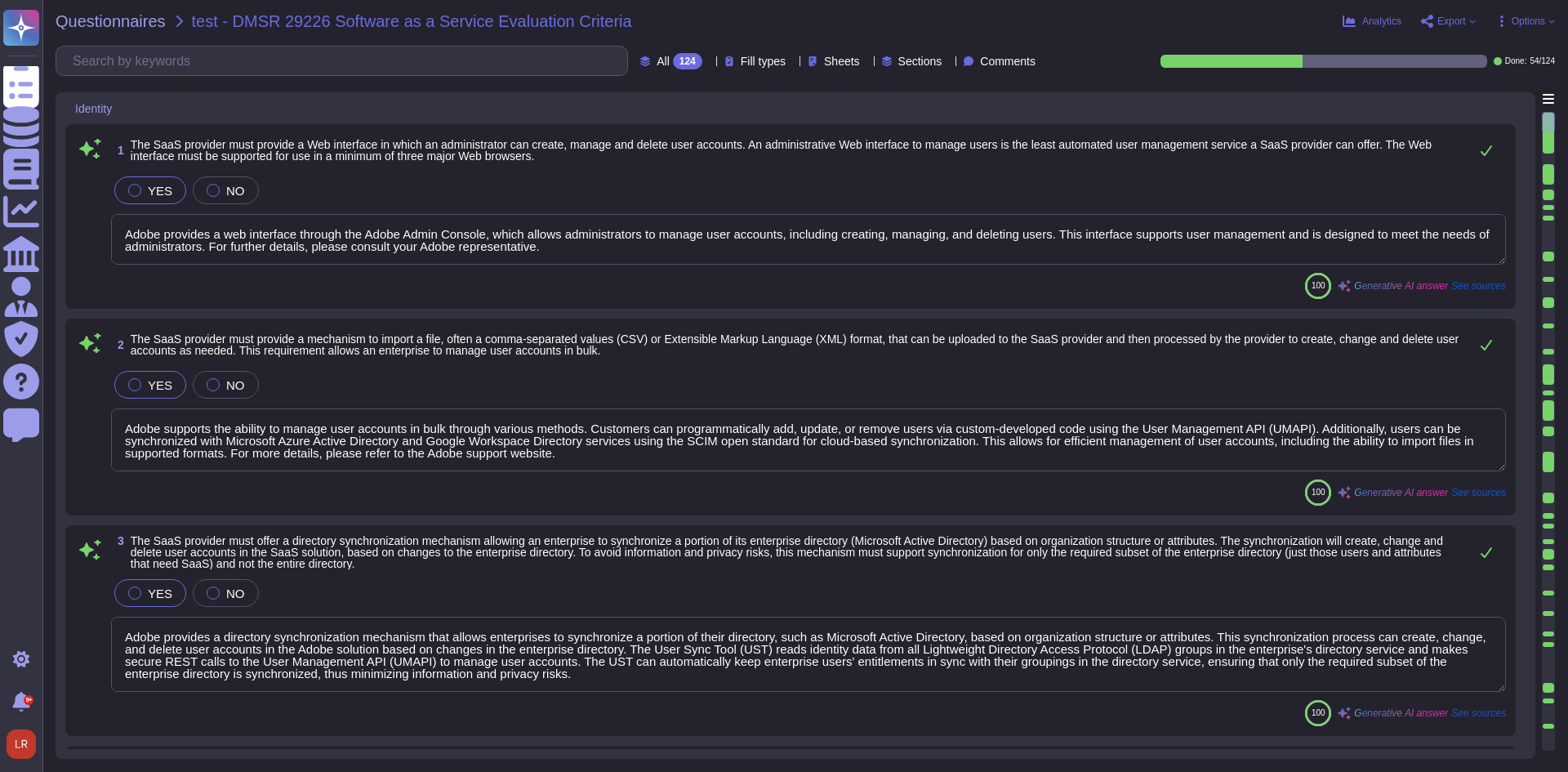
drag, startPoint x: 482, startPoint y: 380, endPoint x: 485, endPoint y: 133, distance: 247.0
click at [709, 62] on icon at bounding box center [709, 62] width 0 height 0
click at [673, 149] on div "To do 70" at bounding box center [677, 143] width 133 height 18
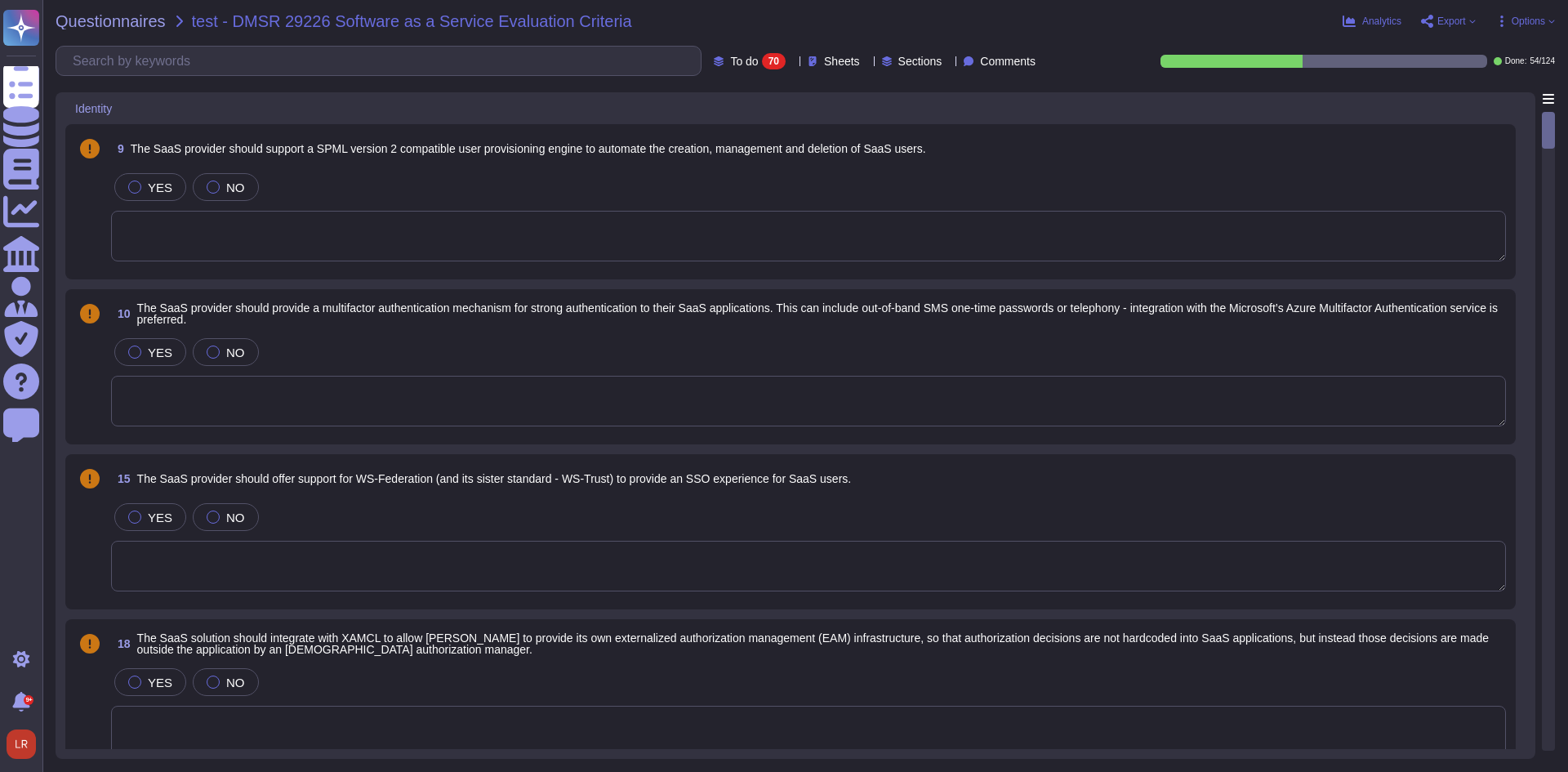
click at [1540, 26] on span "Options" at bounding box center [1528, 21] width 33 height 10
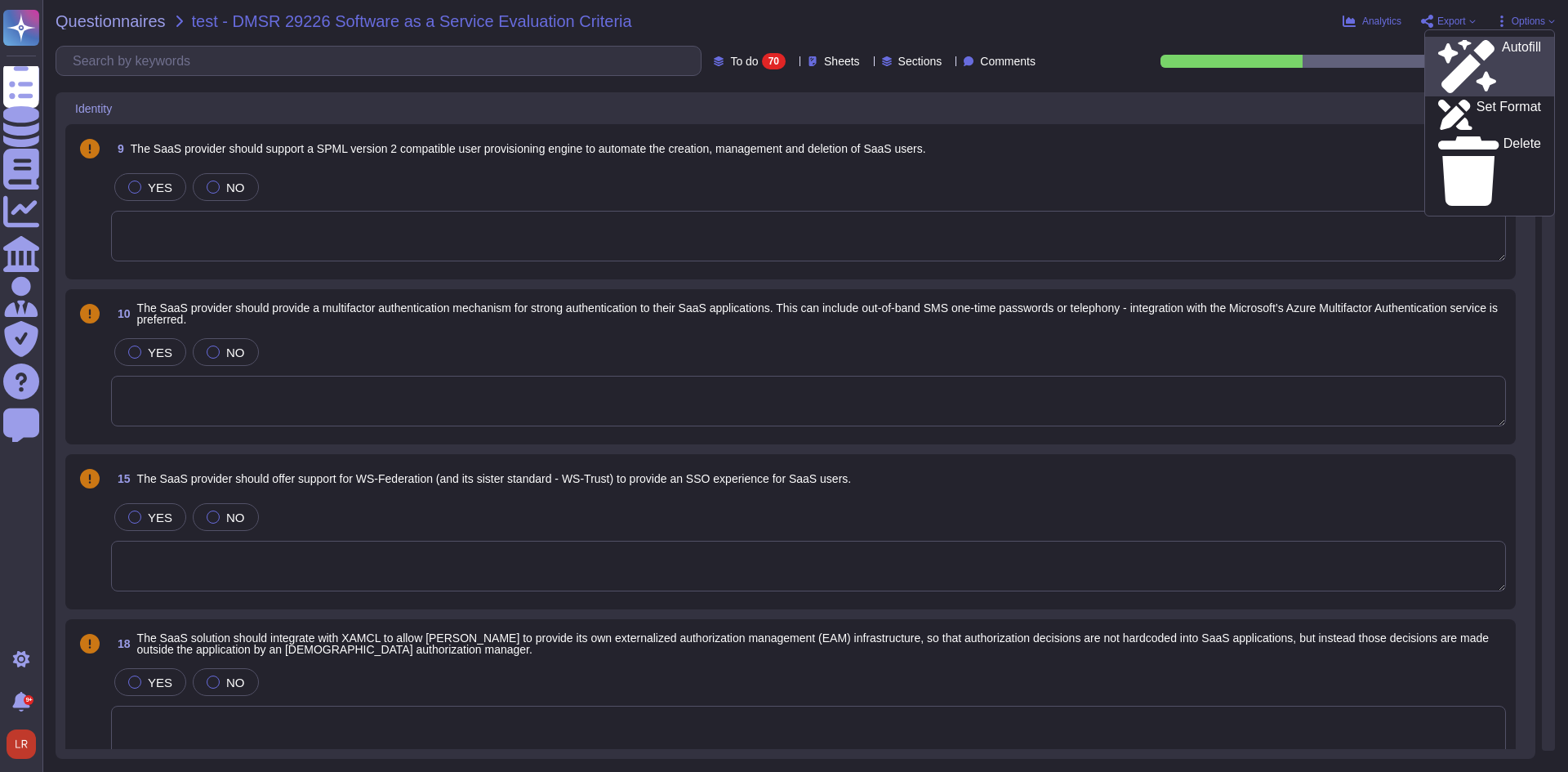
click at [1516, 50] on div "Autofill" at bounding box center [1489, 66] width 103 height 53
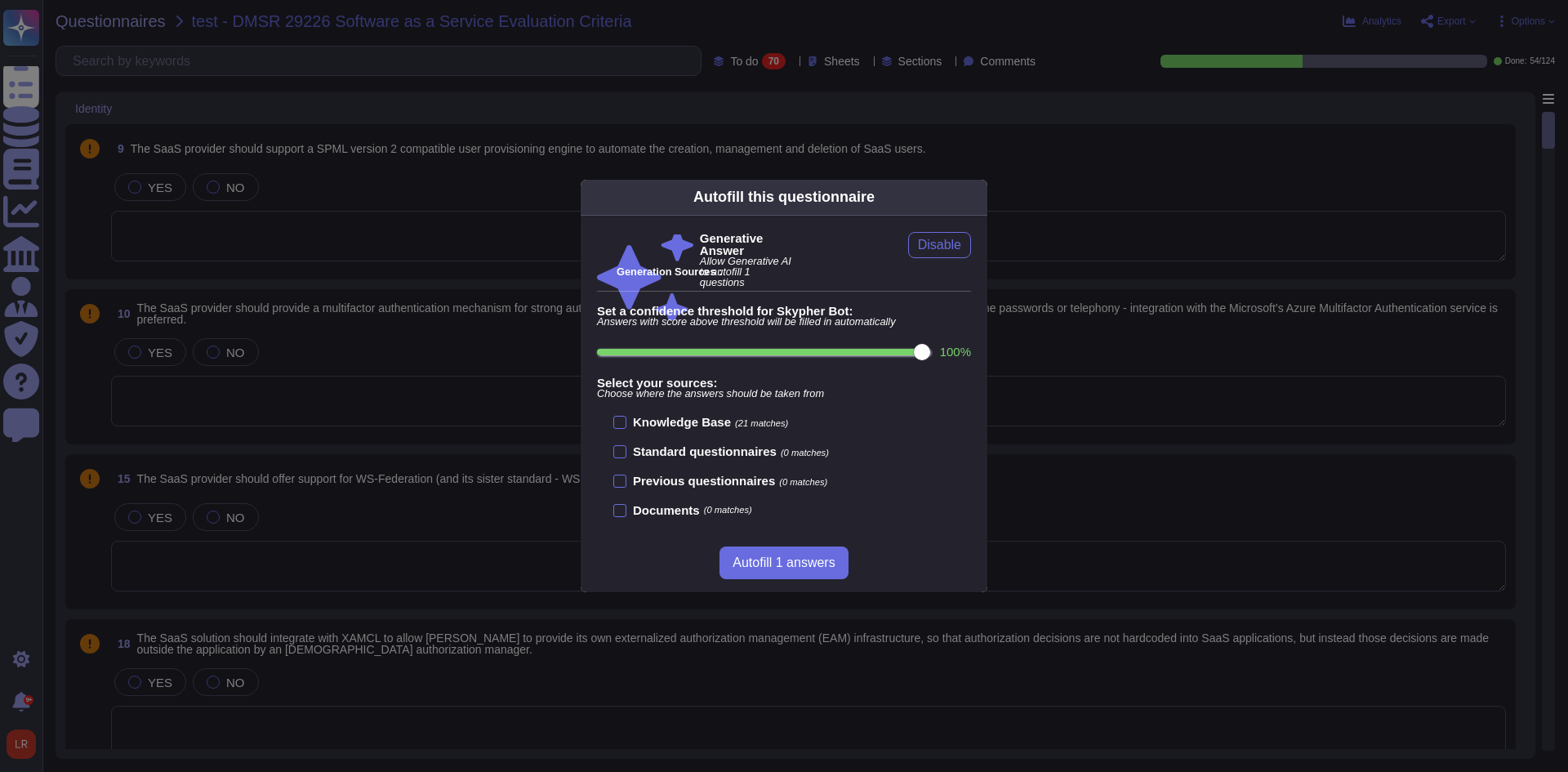
click at [877, 351] on input "100 %" at bounding box center [764, 351] width 334 height 6
click at [825, 352] on input "90 %" at bounding box center [766, 351] width 340 height 6
click at [864, 340] on div "Generative Answer Allow Generative AI to autofill 1 questions Disable Generatio…" at bounding box center [784, 373] width 374 height 285
click at [864, 350] on input "80 %" at bounding box center [766, 351] width 340 height 6
click at [925, 352] on input "90 %" at bounding box center [766, 351] width 340 height 6
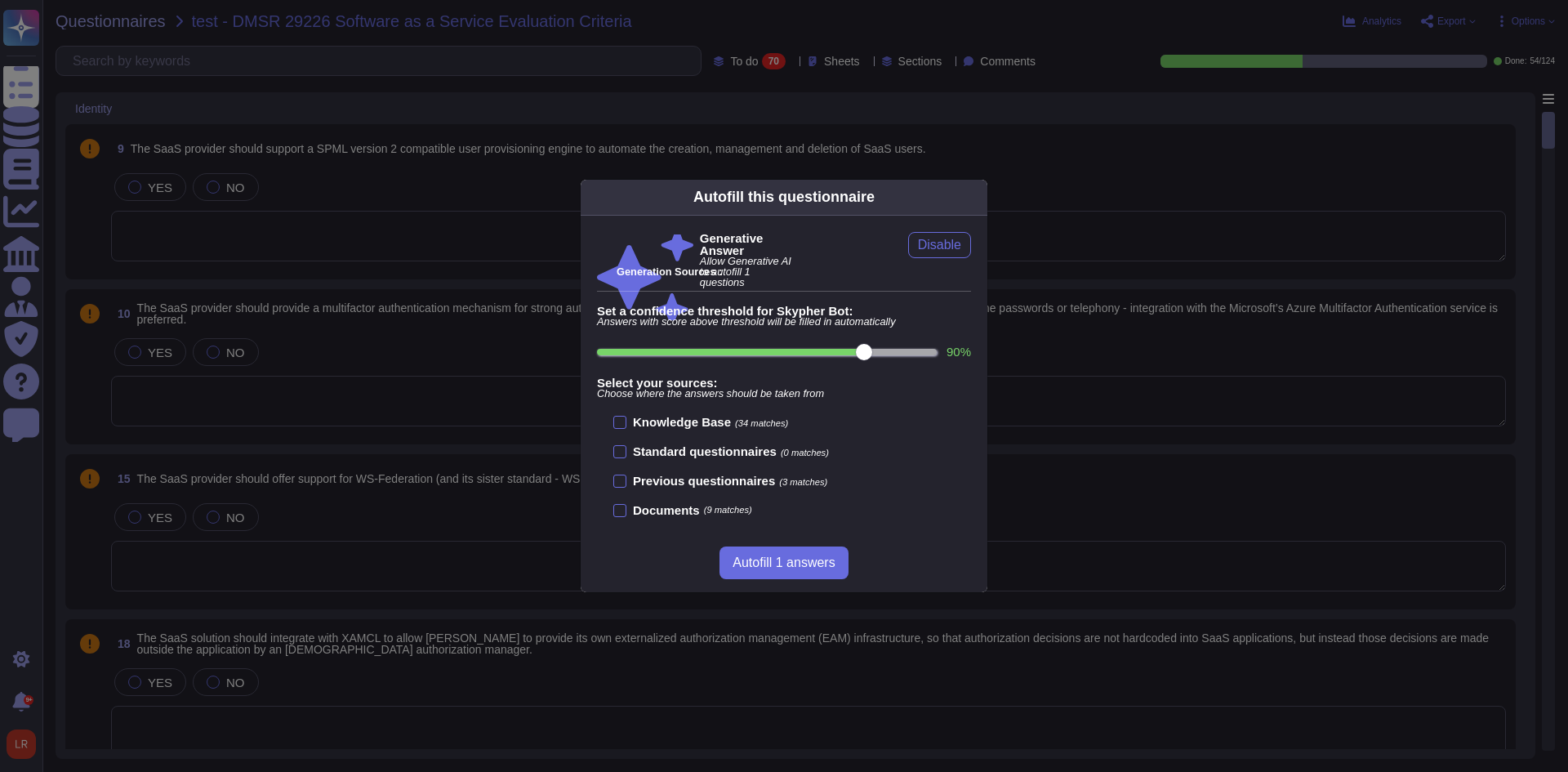
type input "100"
click at [978, 196] on icon at bounding box center [978, 196] width 0 height 0
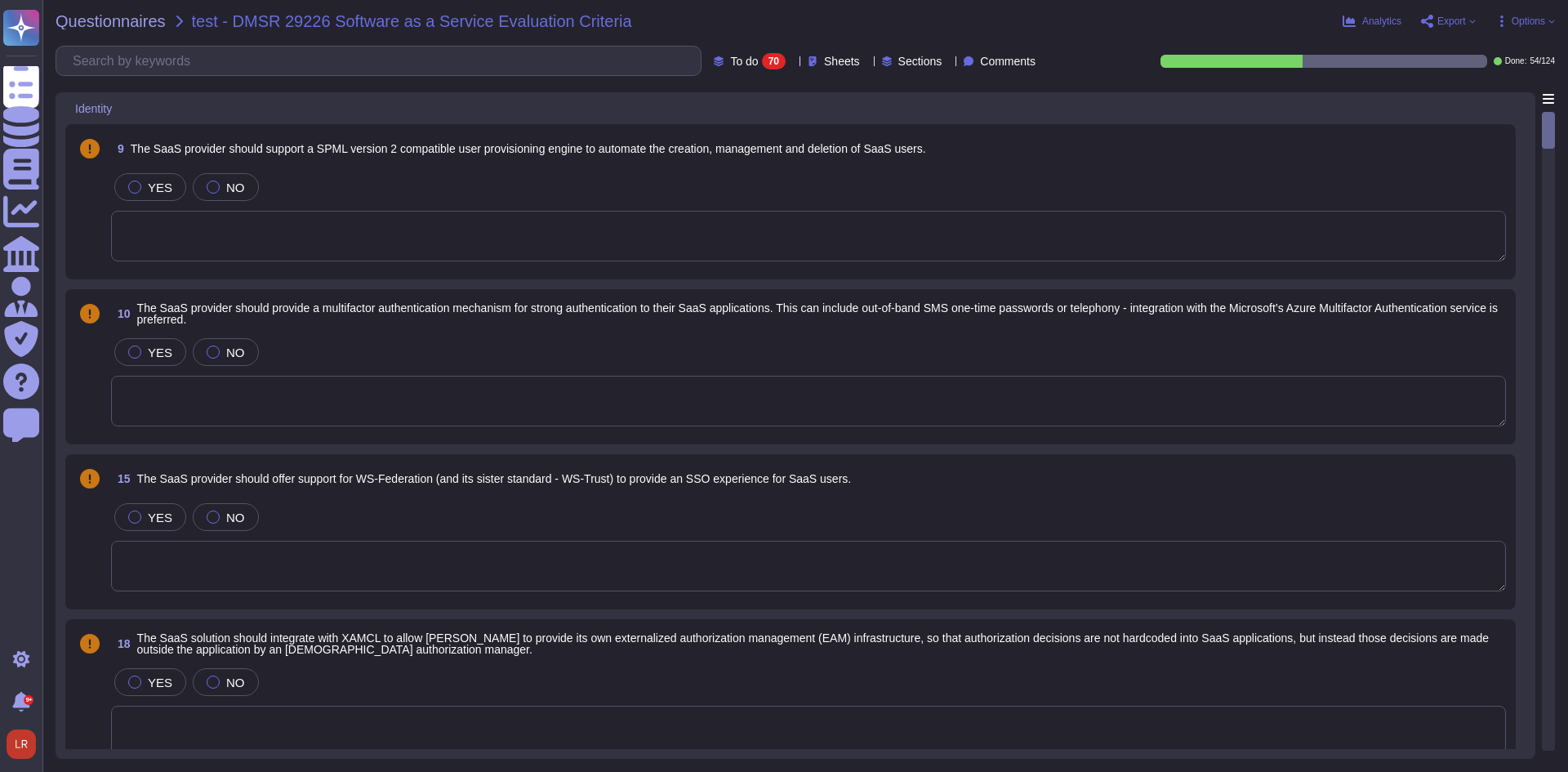
click at [1519, 26] on span "Options" at bounding box center [1528, 21] width 33 height 10
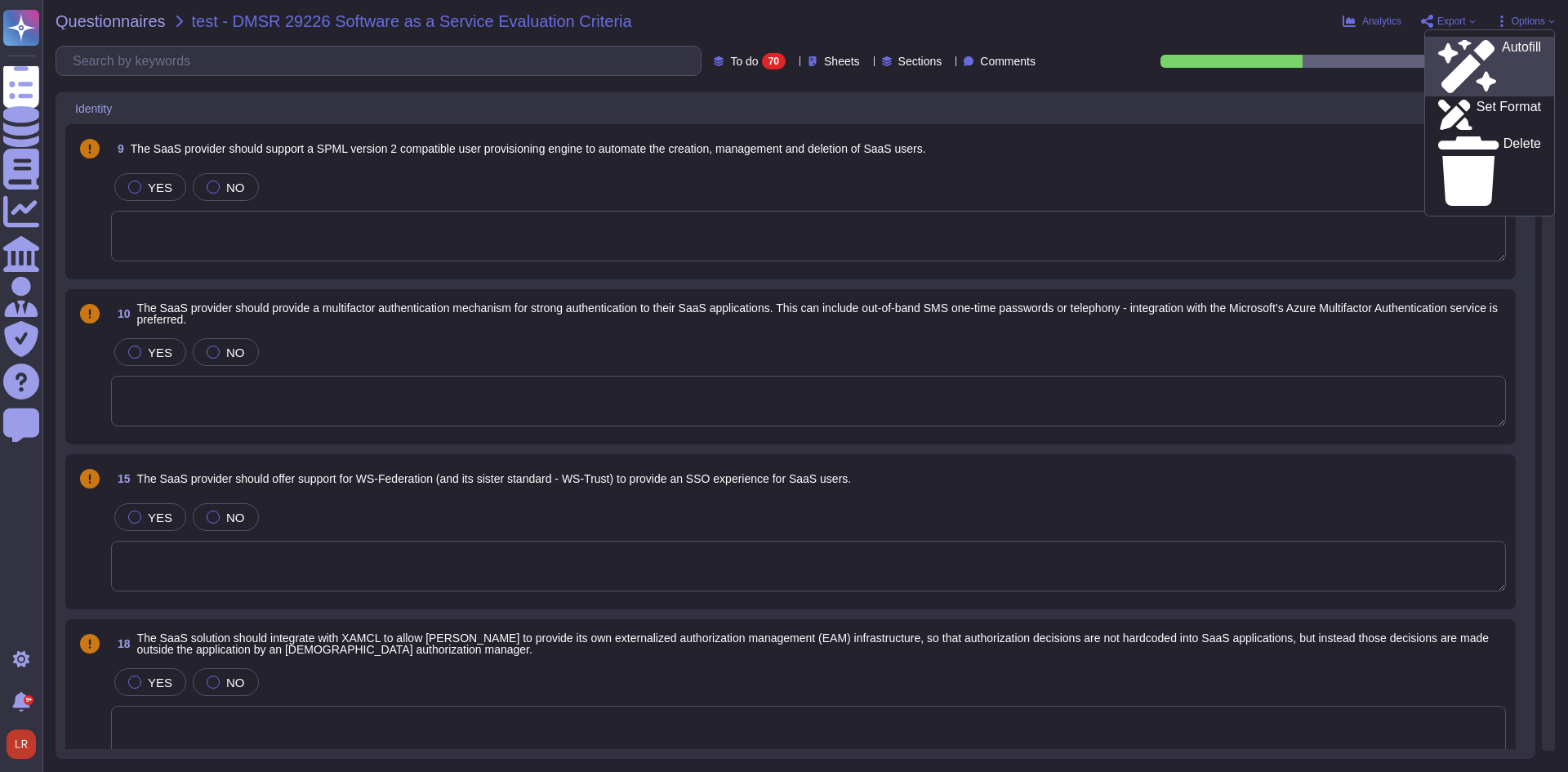
click at [1502, 47] on p "Autofill" at bounding box center [1522, 67] width 39 height 52
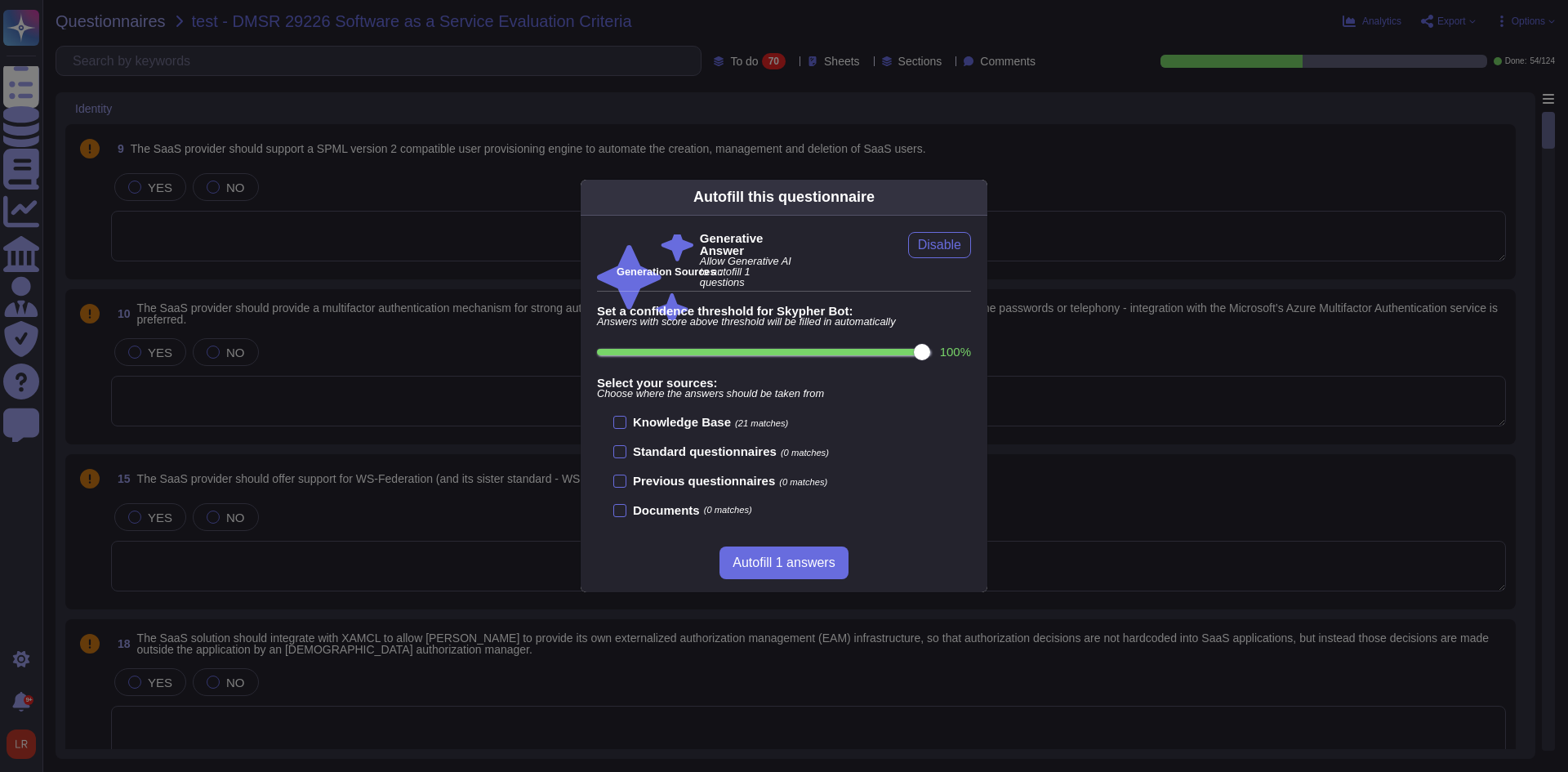
click at [891, 354] on input "100 %" at bounding box center [764, 351] width 334 height 6
click at [930, 353] on input "100 %" at bounding box center [764, 351] width 334 height 6
type input "100"
click at [622, 417] on div at bounding box center [620, 423] width 13 height 13
click at [0, 0] on input "Knowledge Base (21 matches)" at bounding box center [0, 0] width 0 height 0
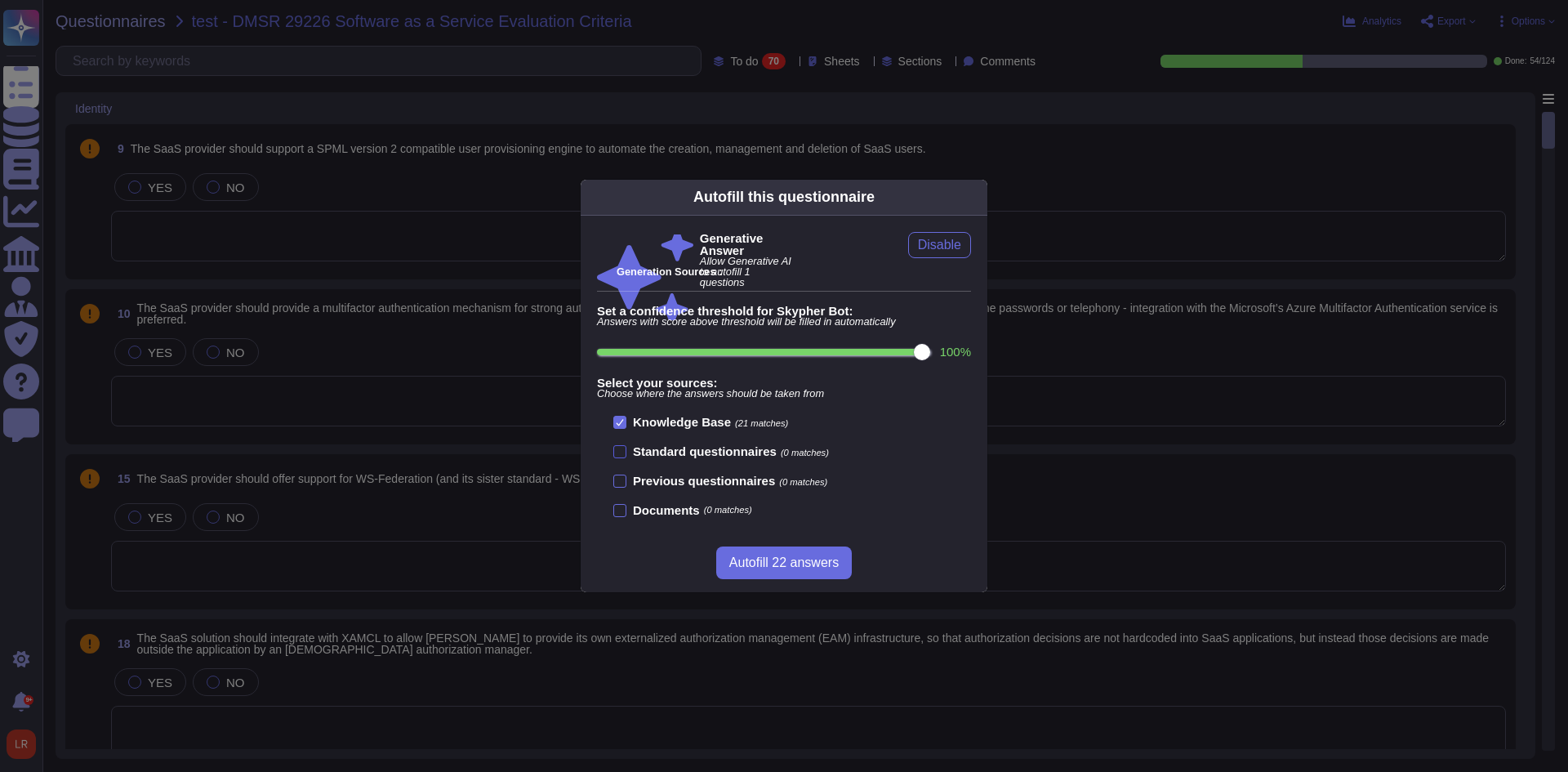
click at [619, 452] on div at bounding box center [620, 451] width 13 height 13
click at [0, 0] on input "Standard questionnaires (0 matches)" at bounding box center [0, 0] width 0 height 0
click at [625, 483] on div at bounding box center [620, 481] width 13 height 13
click at [0, 0] on input "Previous questionnaires (0 matches)" at bounding box center [0, 0] width 0 height 0
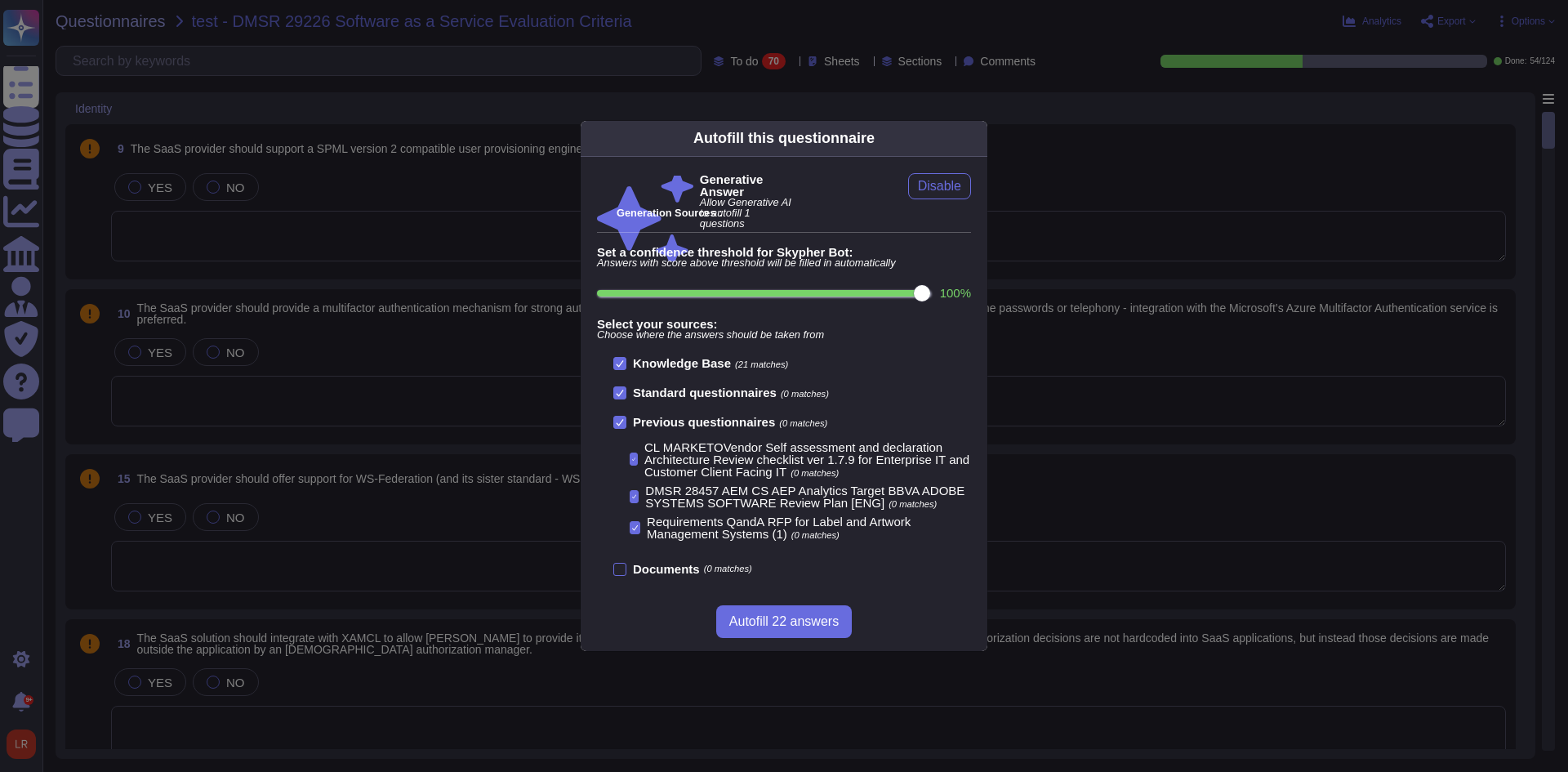
click at [618, 571] on div at bounding box center [620, 569] width 13 height 13
click at [0, 0] on input "Documents (0 matches)" at bounding box center [0, 0] width 0 height 0
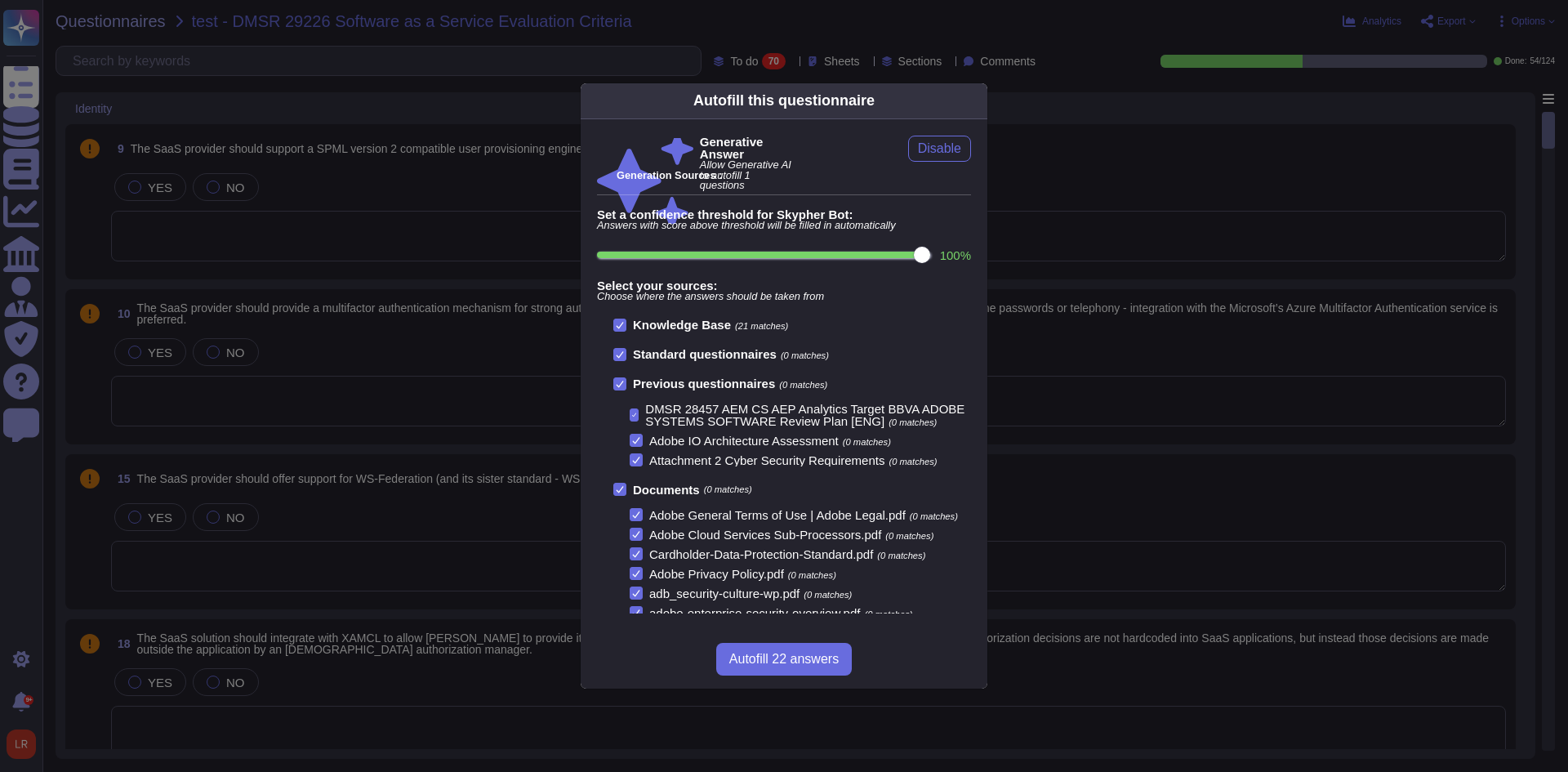
click at [652, 490] on b "Documents" at bounding box center [666, 489] width 67 height 12
click at [0, 0] on input "Documents (0 matches)" at bounding box center [0, 0] width 0 height 0
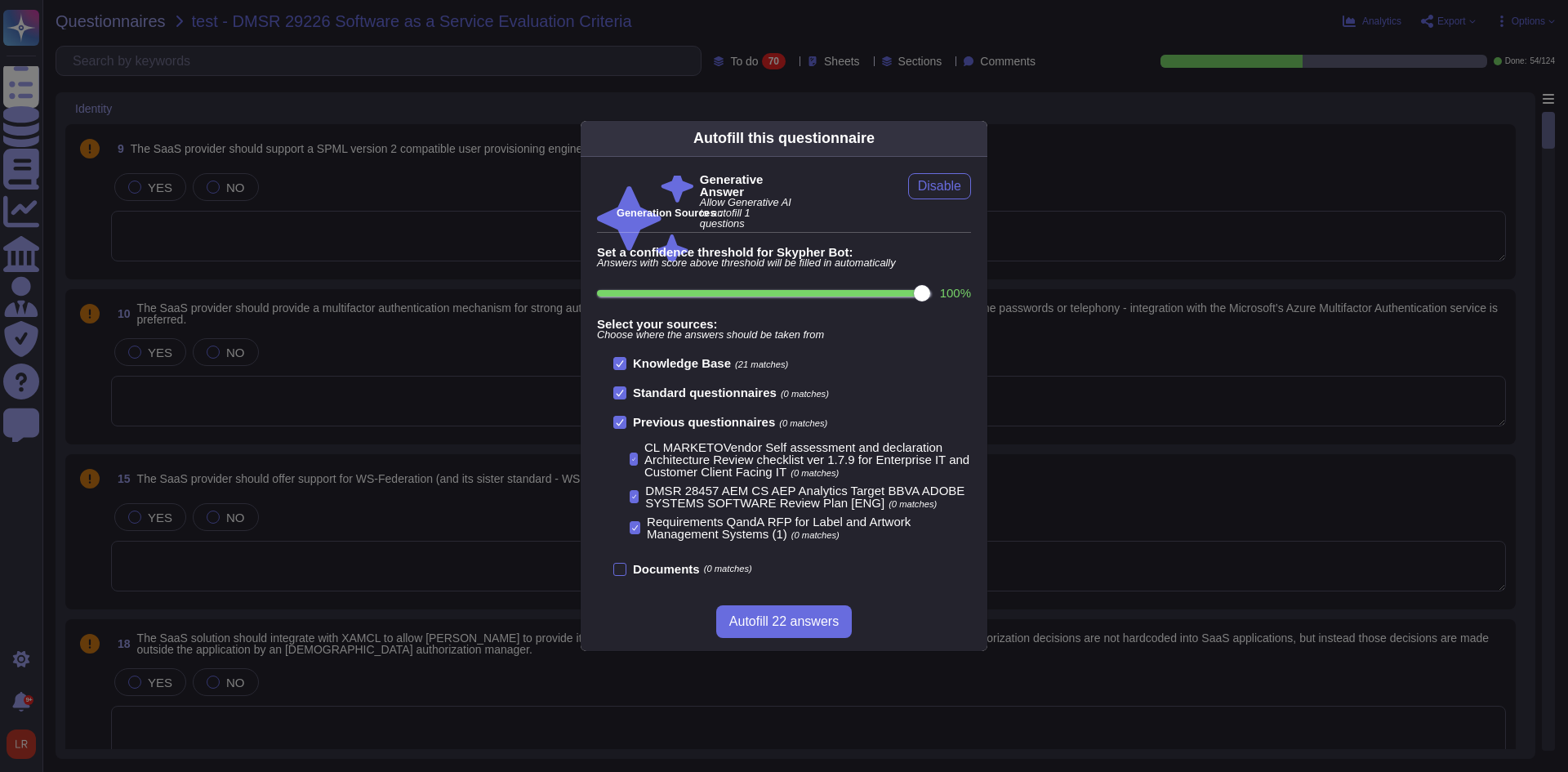
click at [732, 424] on b "Previous questionnaires" at bounding box center [703, 422] width 142 height 14
click at [0, 0] on input "Previous questionnaires (0 matches)" at bounding box center [0, 0] width 0 height 0
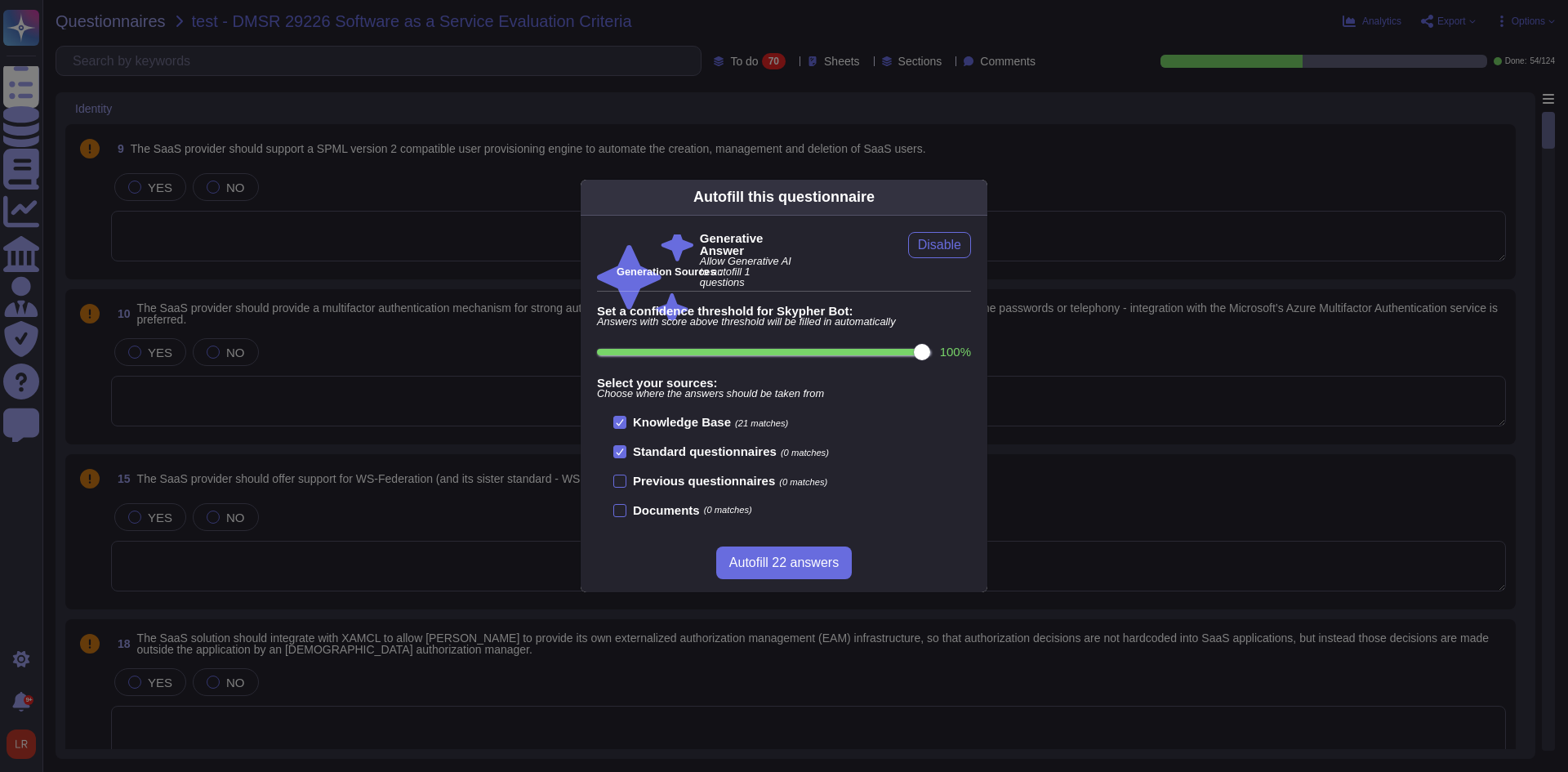
click at [702, 449] on b "Standard questionnaires" at bounding box center [704, 450] width 144 height 14
click at [0, 0] on input "Standard questionnaires (0 matches)" at bounding box center [0, 0] width 0 height 0
click at [801, 563] on span "Autofill 22 answers" at bounding box center [784, 563] width 109 height 13
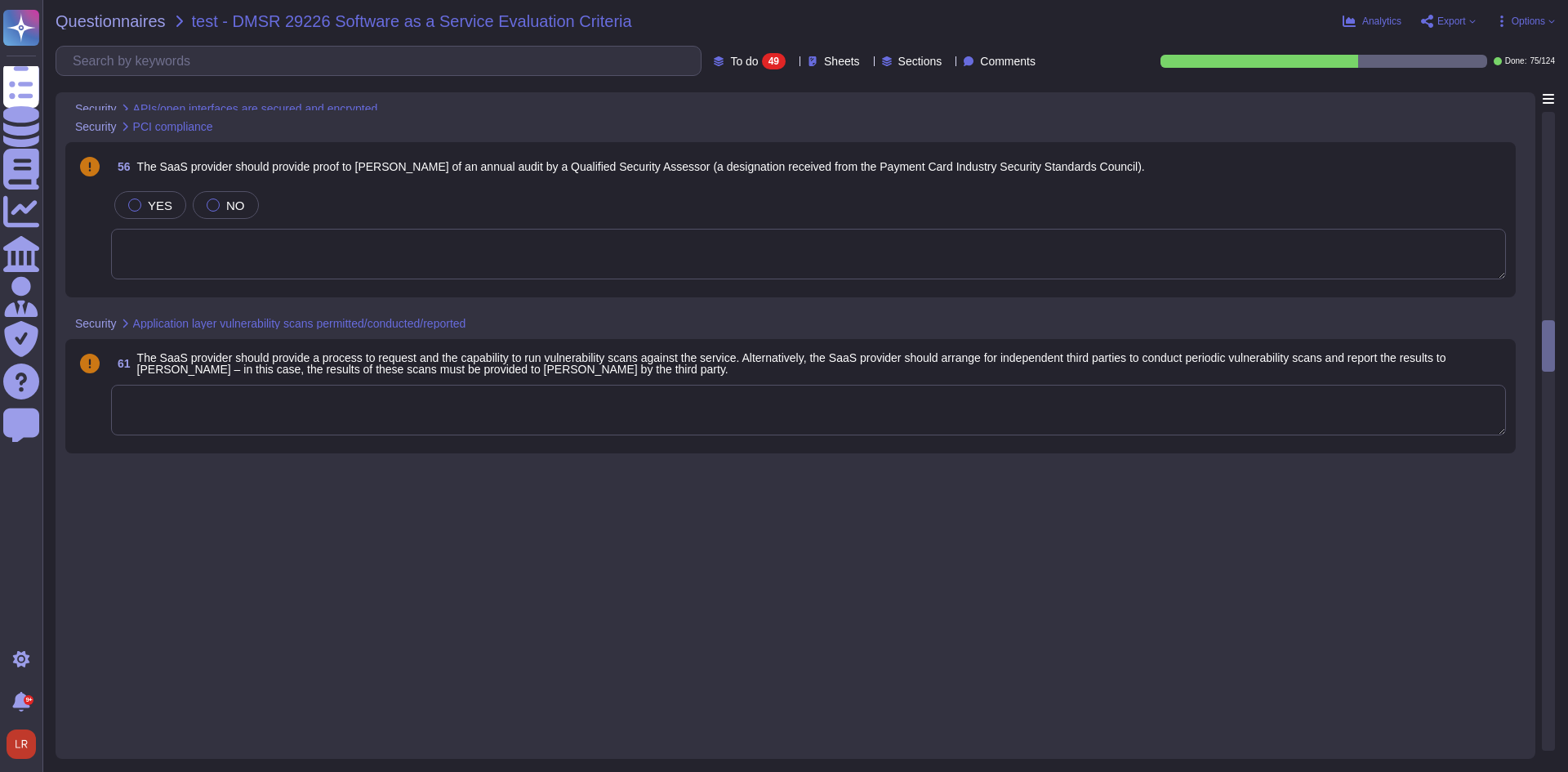
scroll to position [3947, 0]
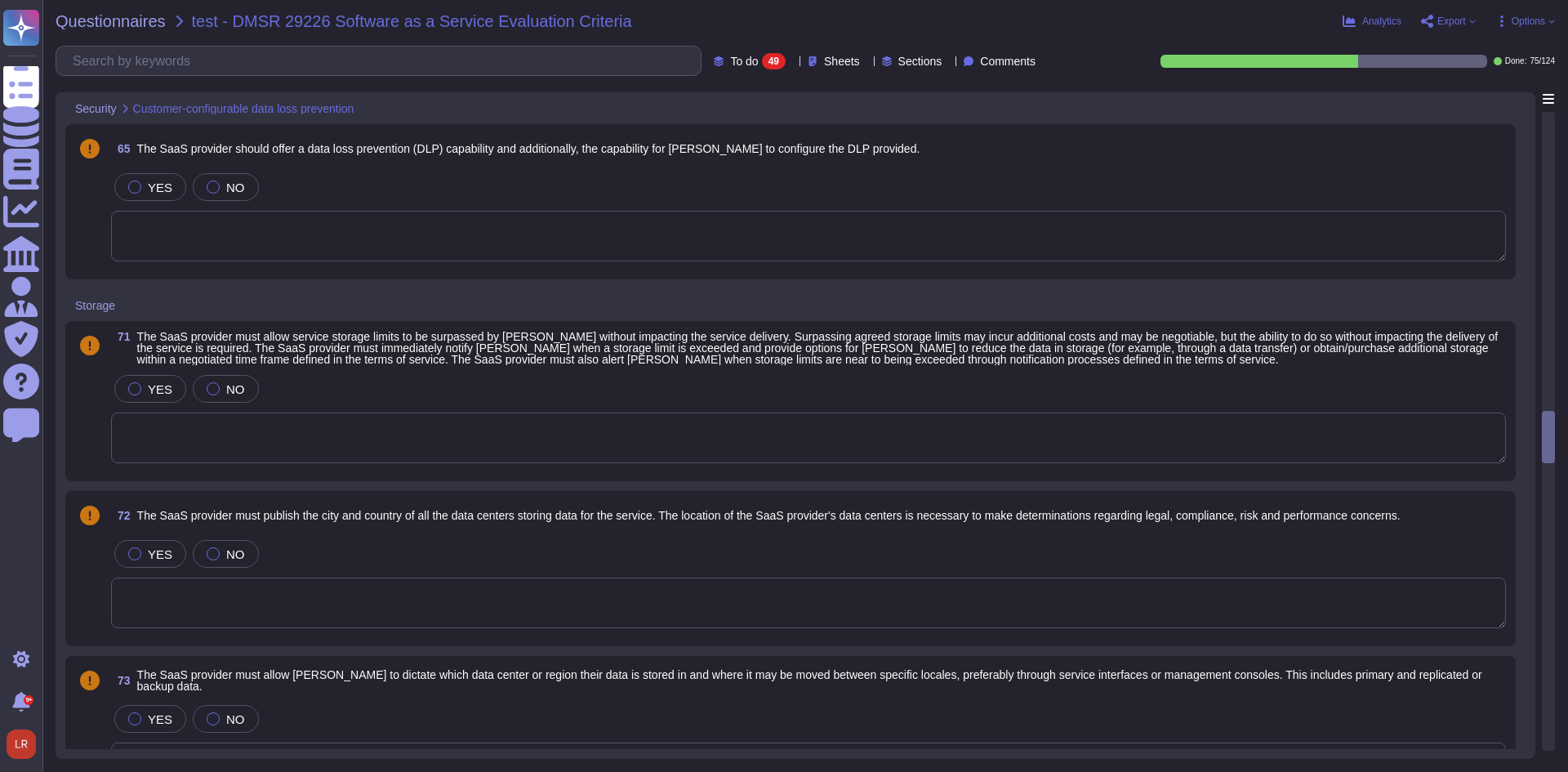
click at [792, 62] on icon at bounding box center [792, 62] width 0 height 0
click at [1535, 21] on span "Options" at bounding box center [1528, 21] width 33 height 10
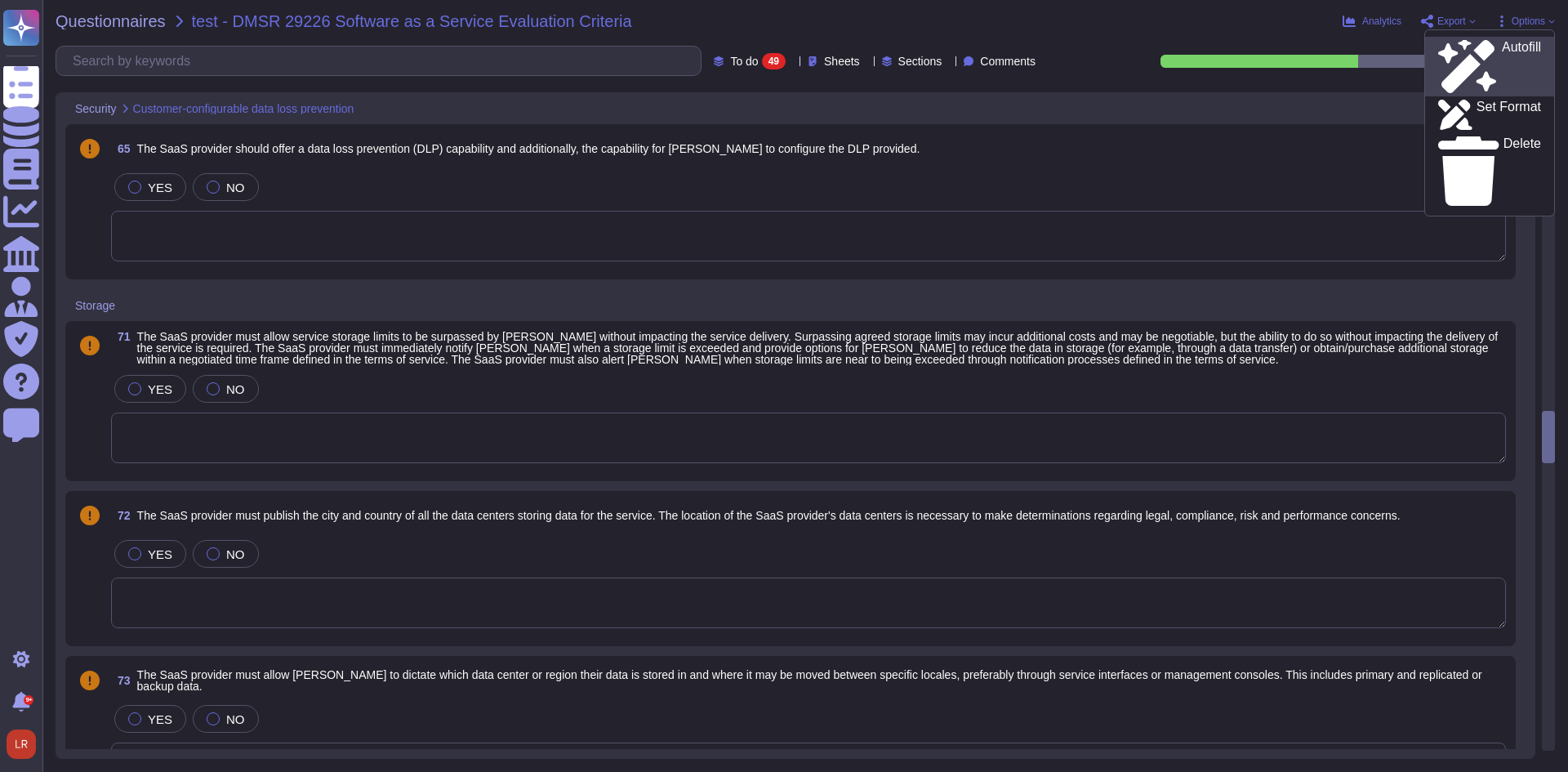
click at [1502, 47] on p "Autofill" at bounding box center [1522, 67] width 39 height 52
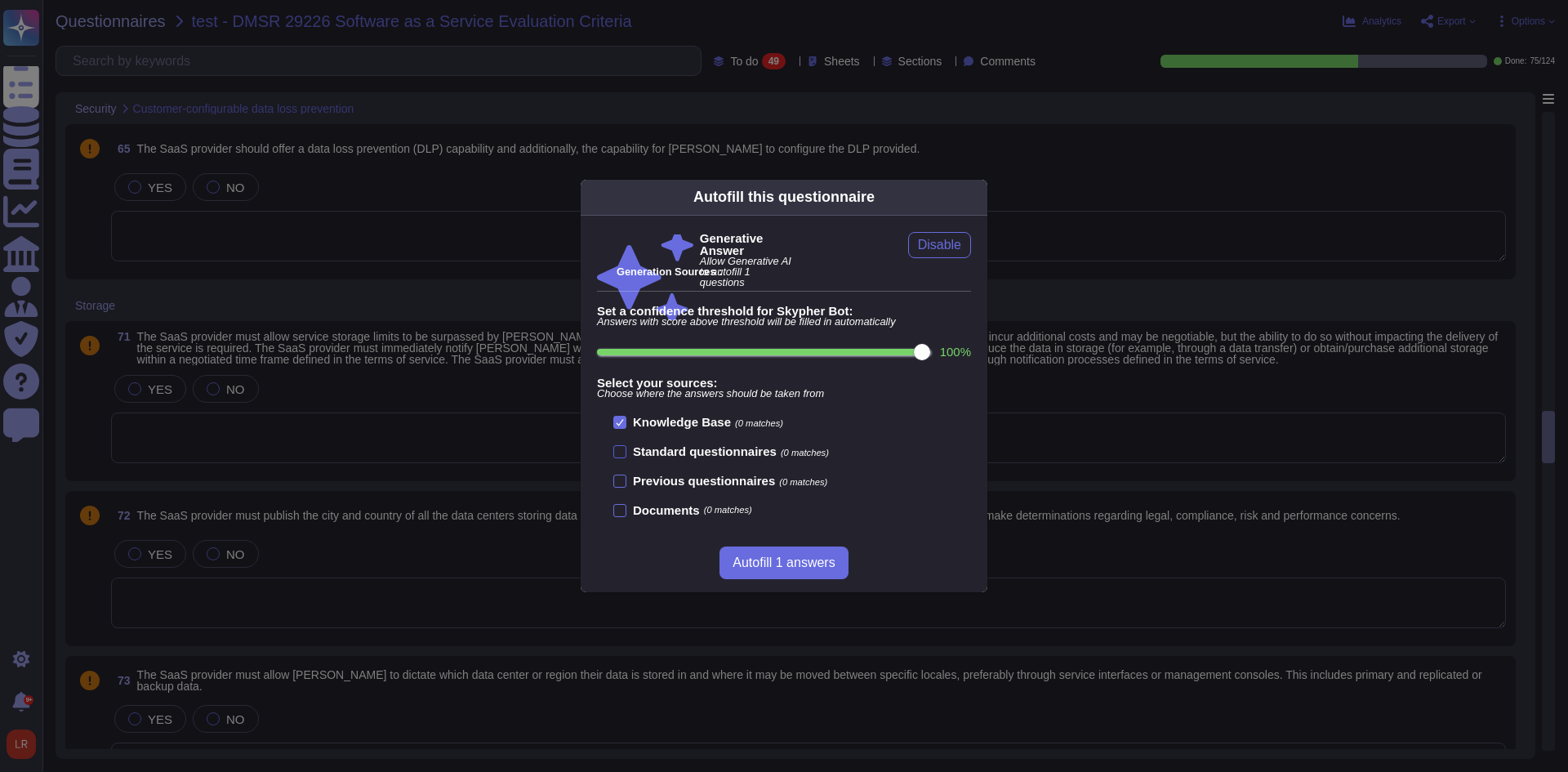
click at [675, 452] on b "Standard questionnaires" at bounding box center [704, 450] width 144 height 14
click at [0, 0] on input "Standard questionnaires (0 matches)" at bounding box center [0, 0] width 0 height 0
click at [668, 485] on b "Previous questionnaires" at bounding box center [703, 480] width 142 height 14
click at [0, 0] on input "Previous questionnaires (0 matches)" at bounding box center [0, 0] width 0 height 0
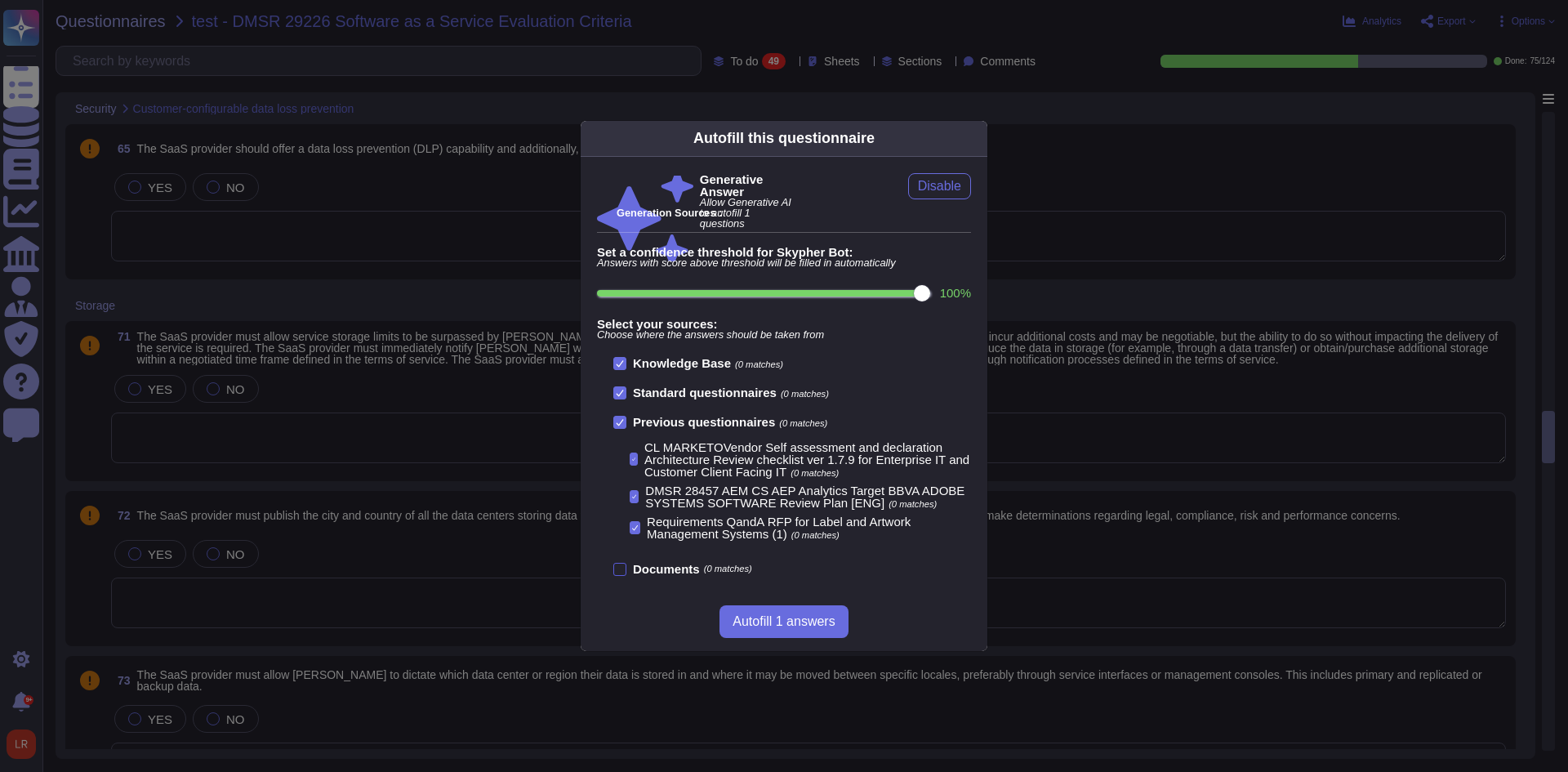
click at [670, 566] on b "Documents" at bounding box center [666, 568] width 67 height 12
click at [0, 0] on input "Documents (0 matches)" at bounding box center [0, 0] width 0 height 0
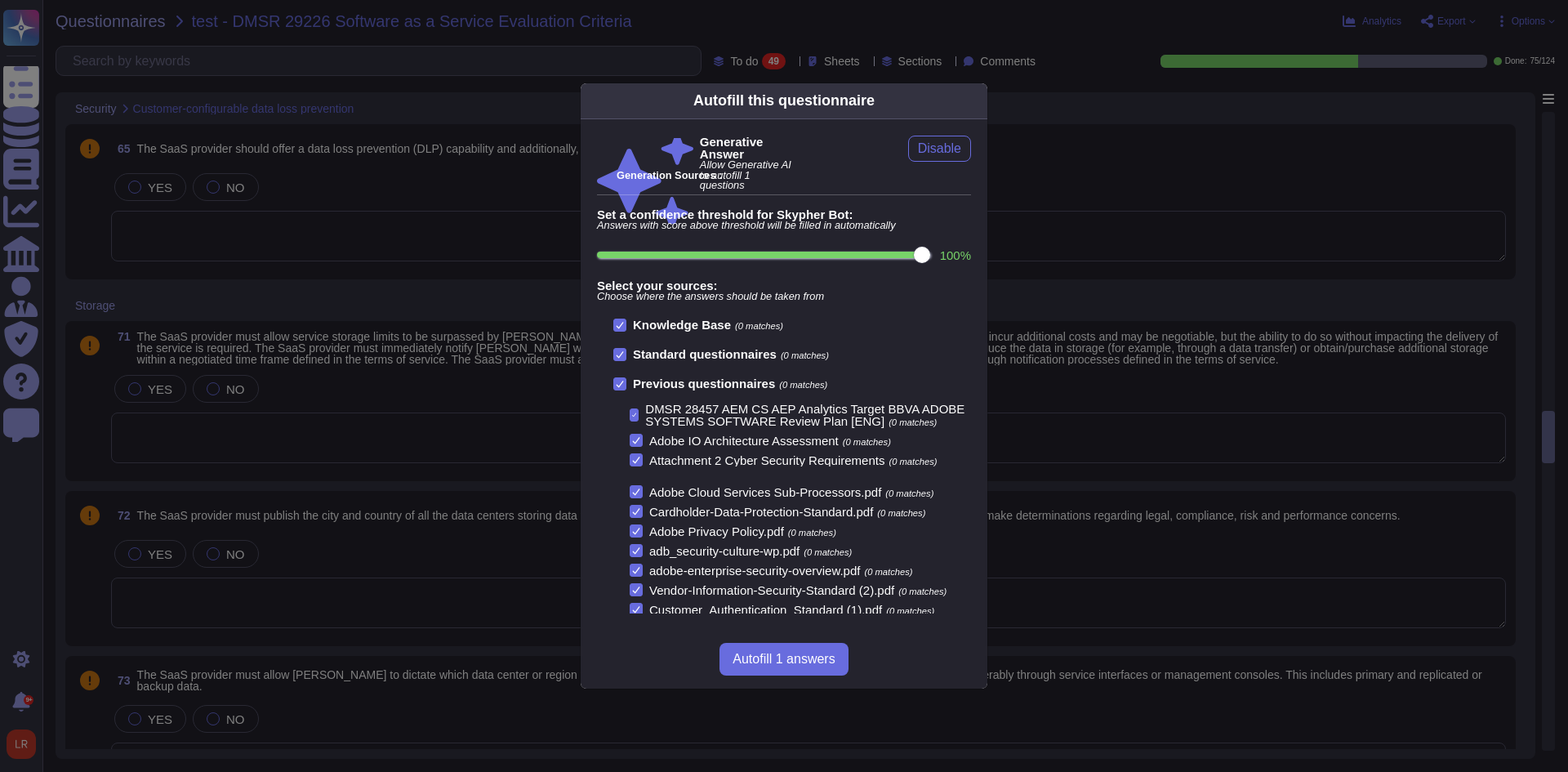
scroll to position [65, 0]
click at [898, 257] on input "100 %" at bounding box center [764, 254] width 334 height 6
click at [882, 255] on input "90 %" at bounding box center [766, 254] width 340 height 6
type input "90"
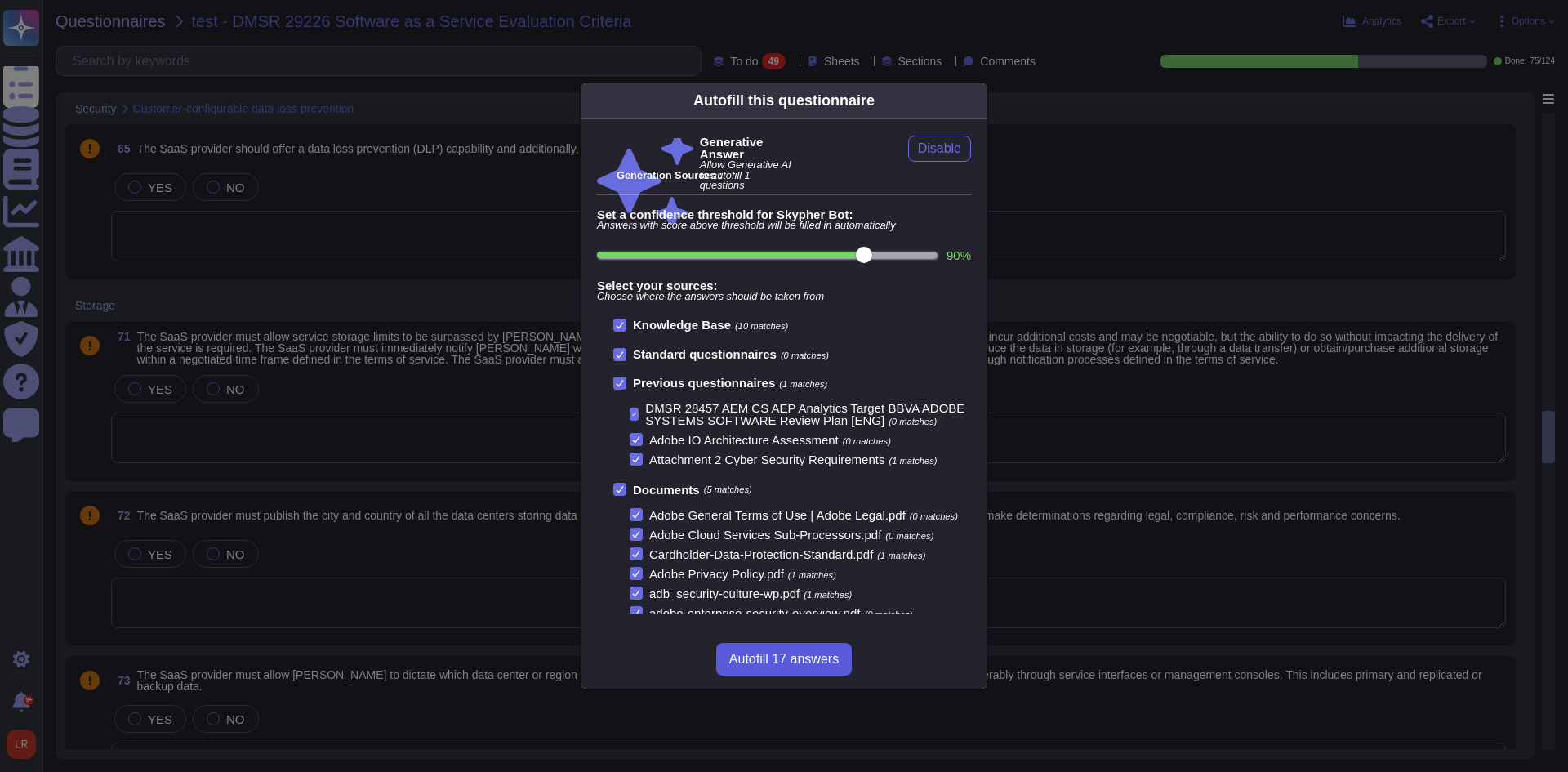
click at [814, 664] on span "Autofill 17 answers" at bounding box center [784, 659] width 109 height 13
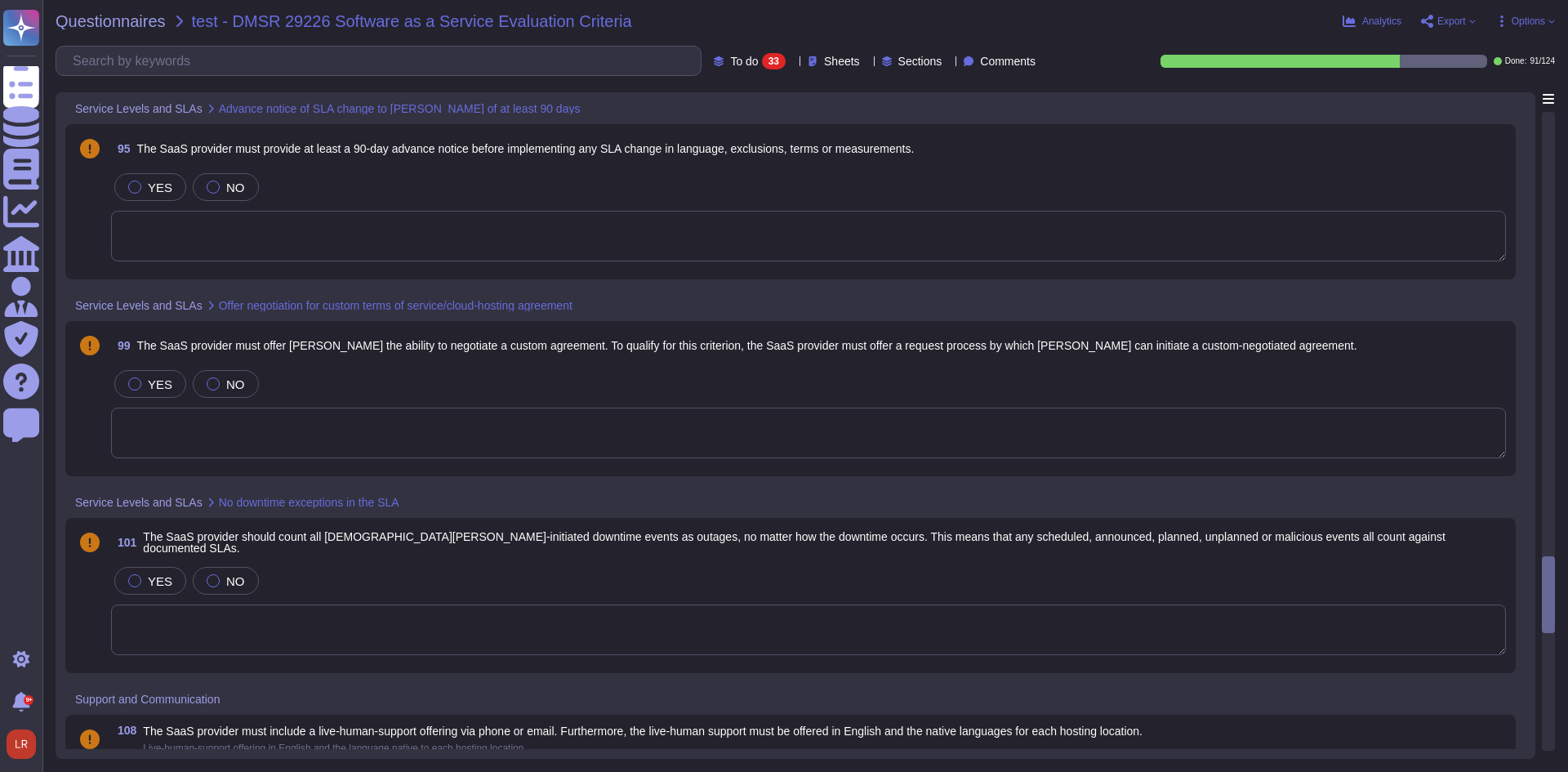
click at [1540, 25] on span "Options" at bounding box center [1528, 21] width 33 height 10
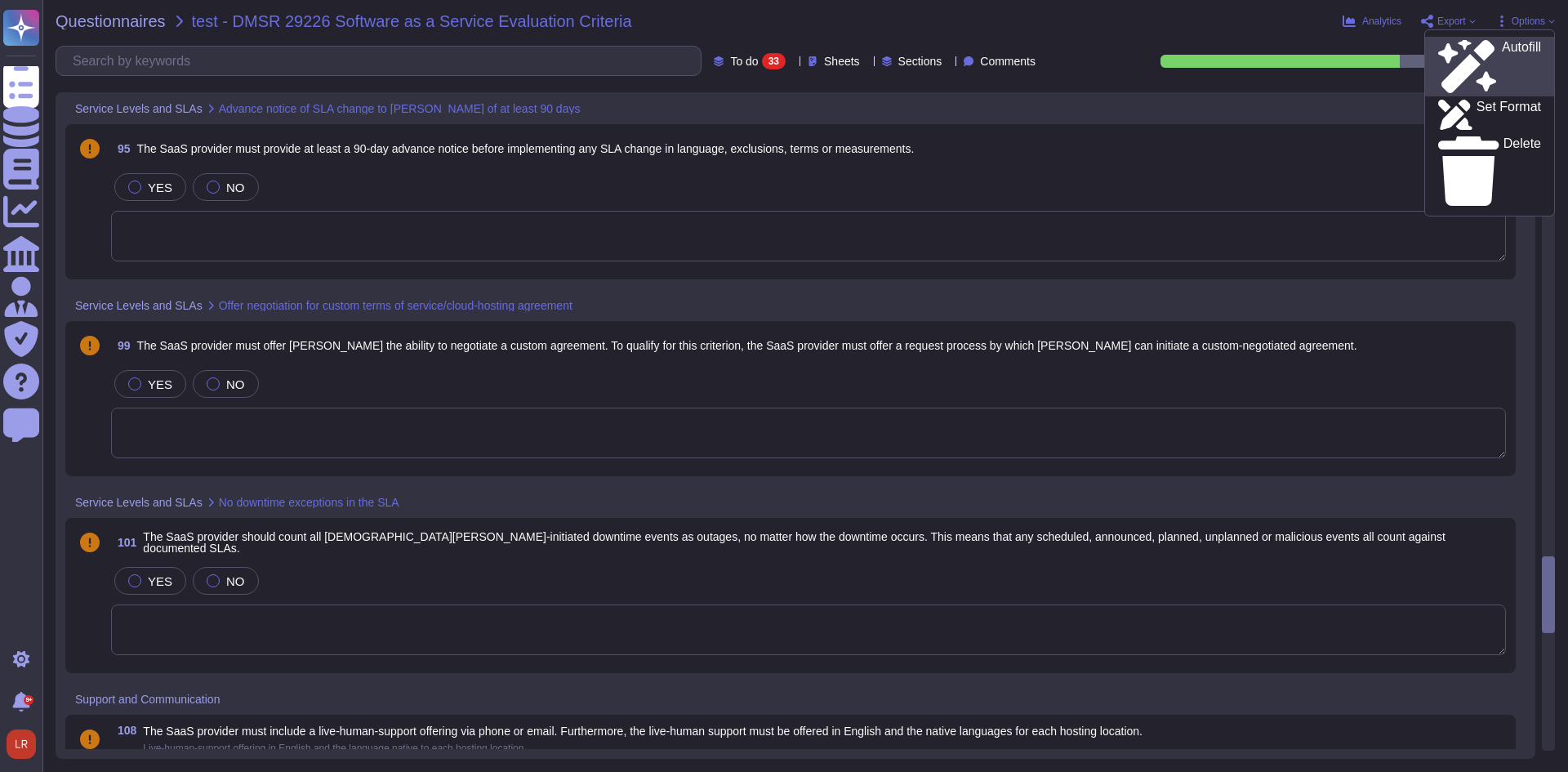
click at [1522, 44] on div "Autofill" at bounding box center [1489, 66] width 103 height 53
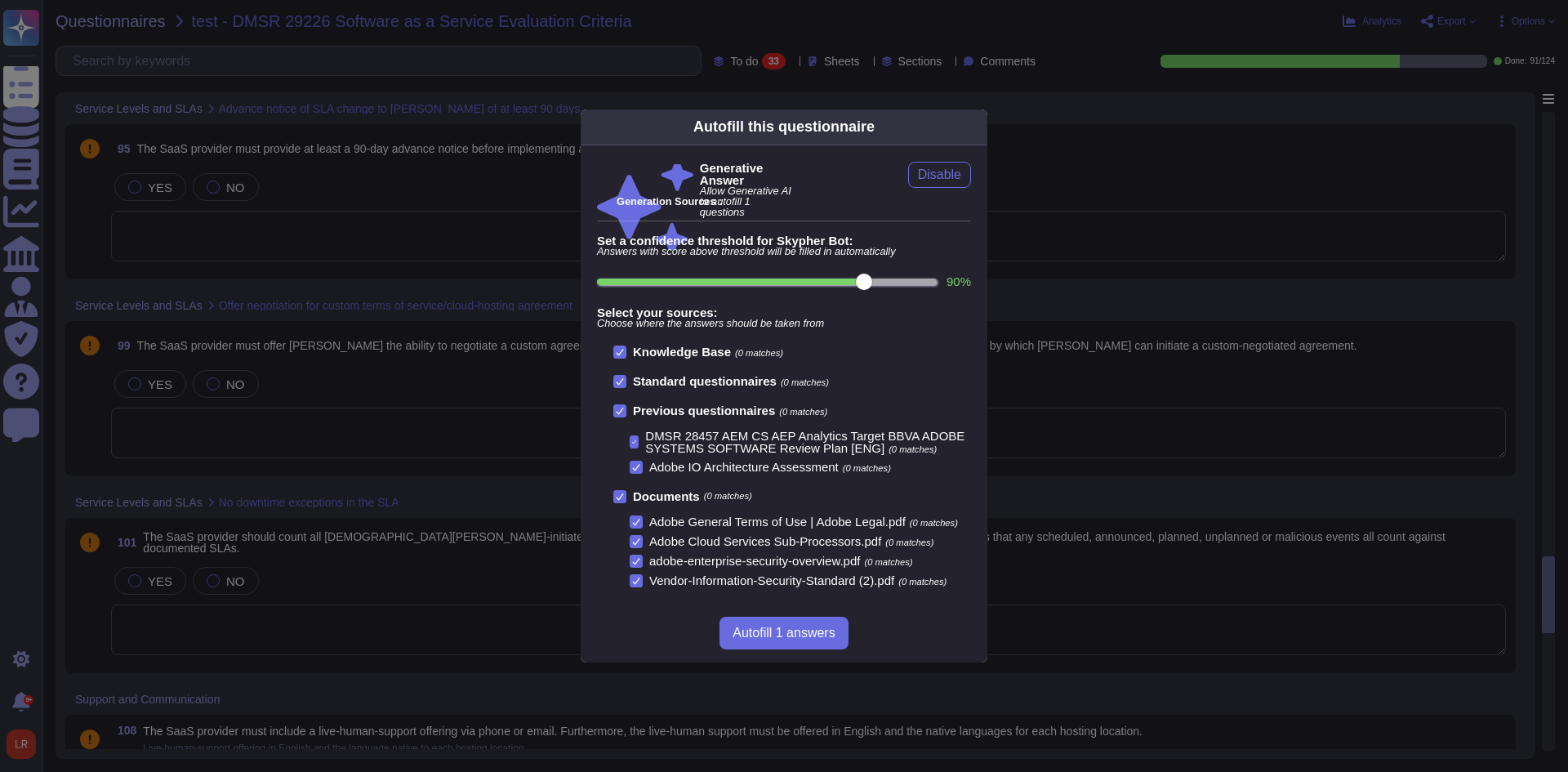
click at [836, 282] on input "90 %" at bounding box center [766, 281] width 340 height 6
click at [832, 282] on input "90 %" at bounding box center [766, 281] width 340 height 6
click at [829, 282] on input "90 %" at bounding box center [766, 281] width 340 height 6
type input "80"
click at [646, 410] on b "Previous questionnaires" at bounding box center [703, 410] width 142 height 14
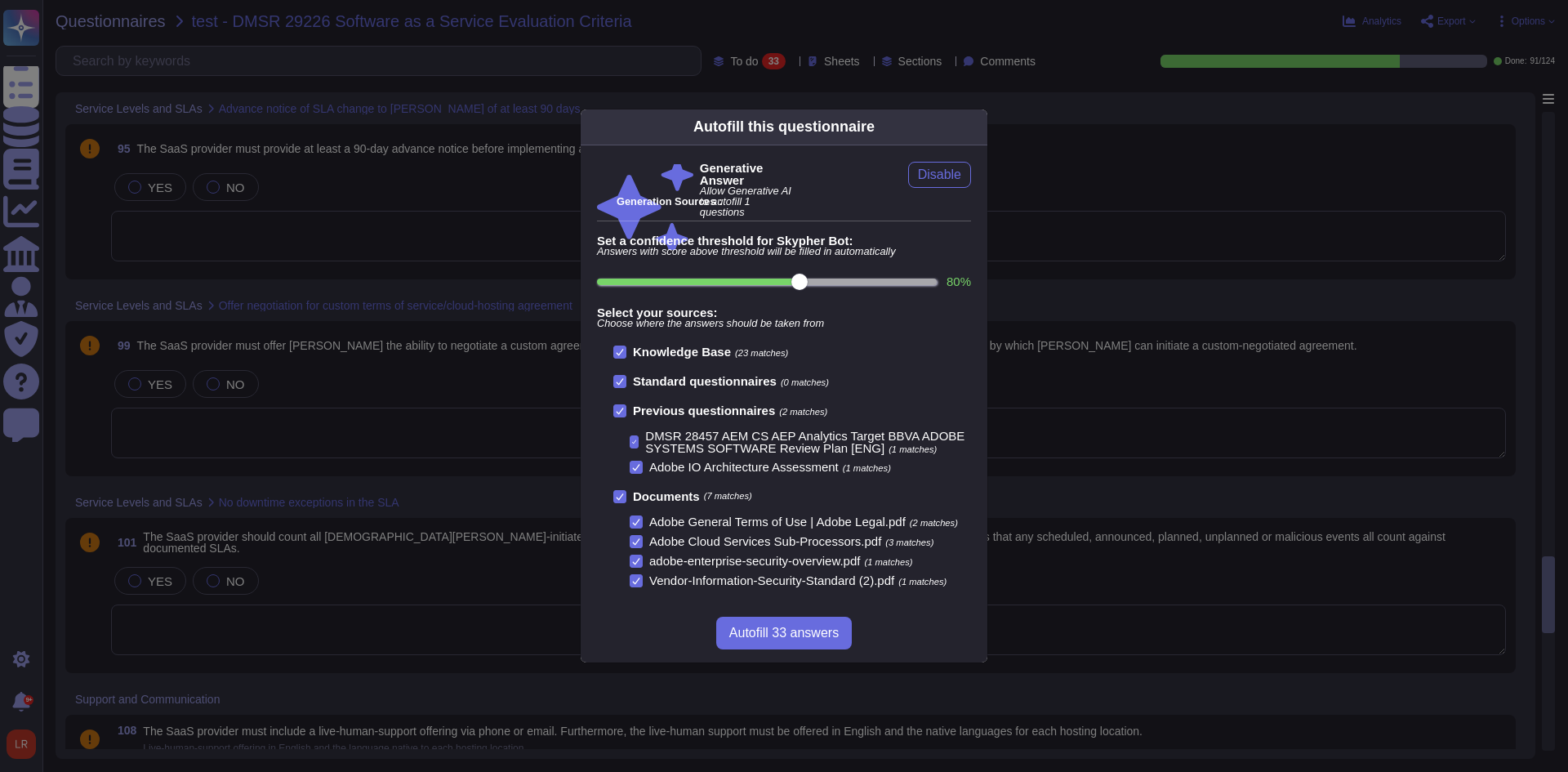
click at [0, 0] on input "Previous questionnaires (2 matches)" at bounding box center [0, 0] width 0 height 0
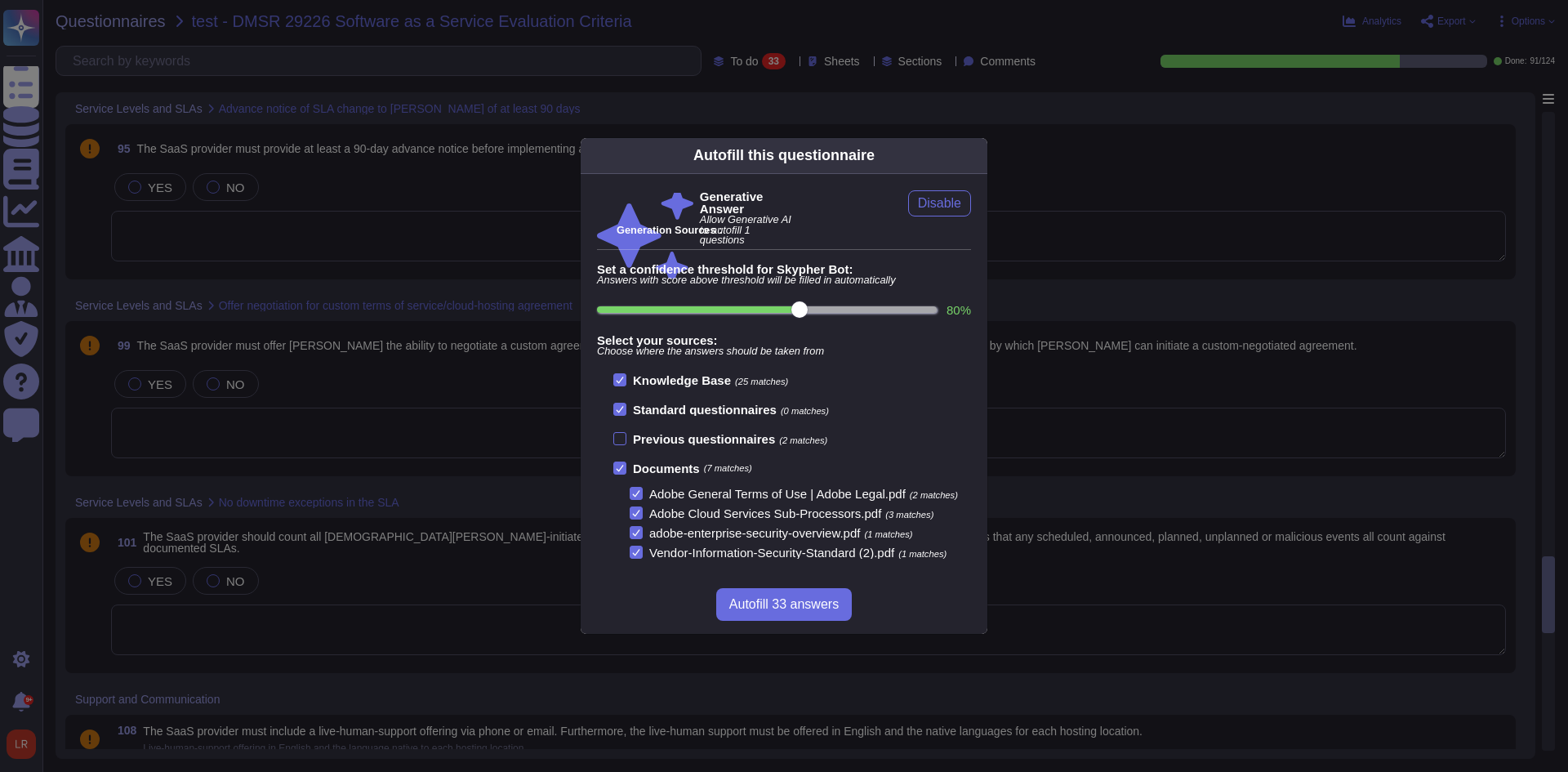
scroll to position [1, 0]
click at [801, 603] on span "Autofill 33 answers" at bounding box center [784, 604] width 109 height 13
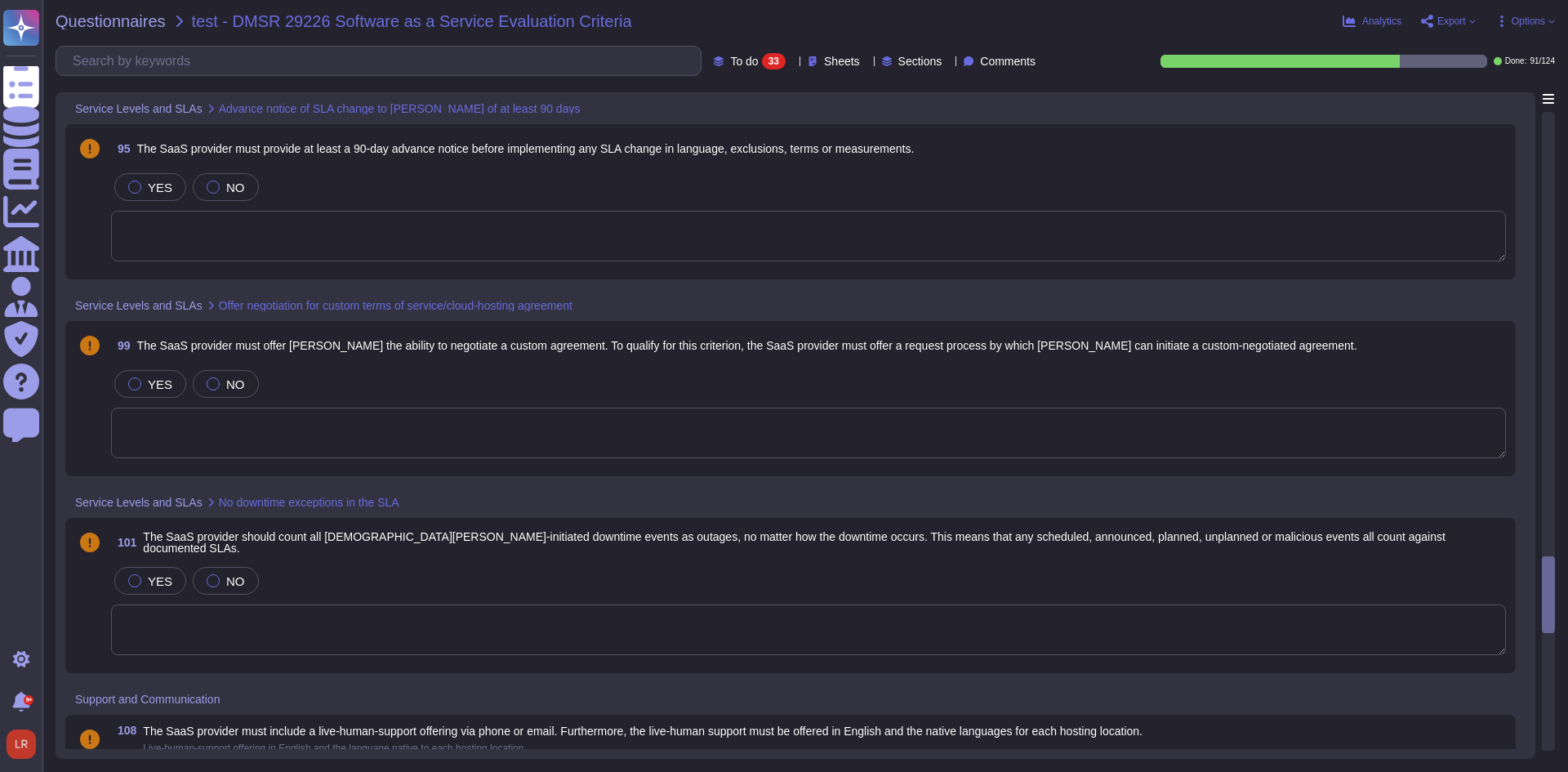
scroll to position [0, 0]
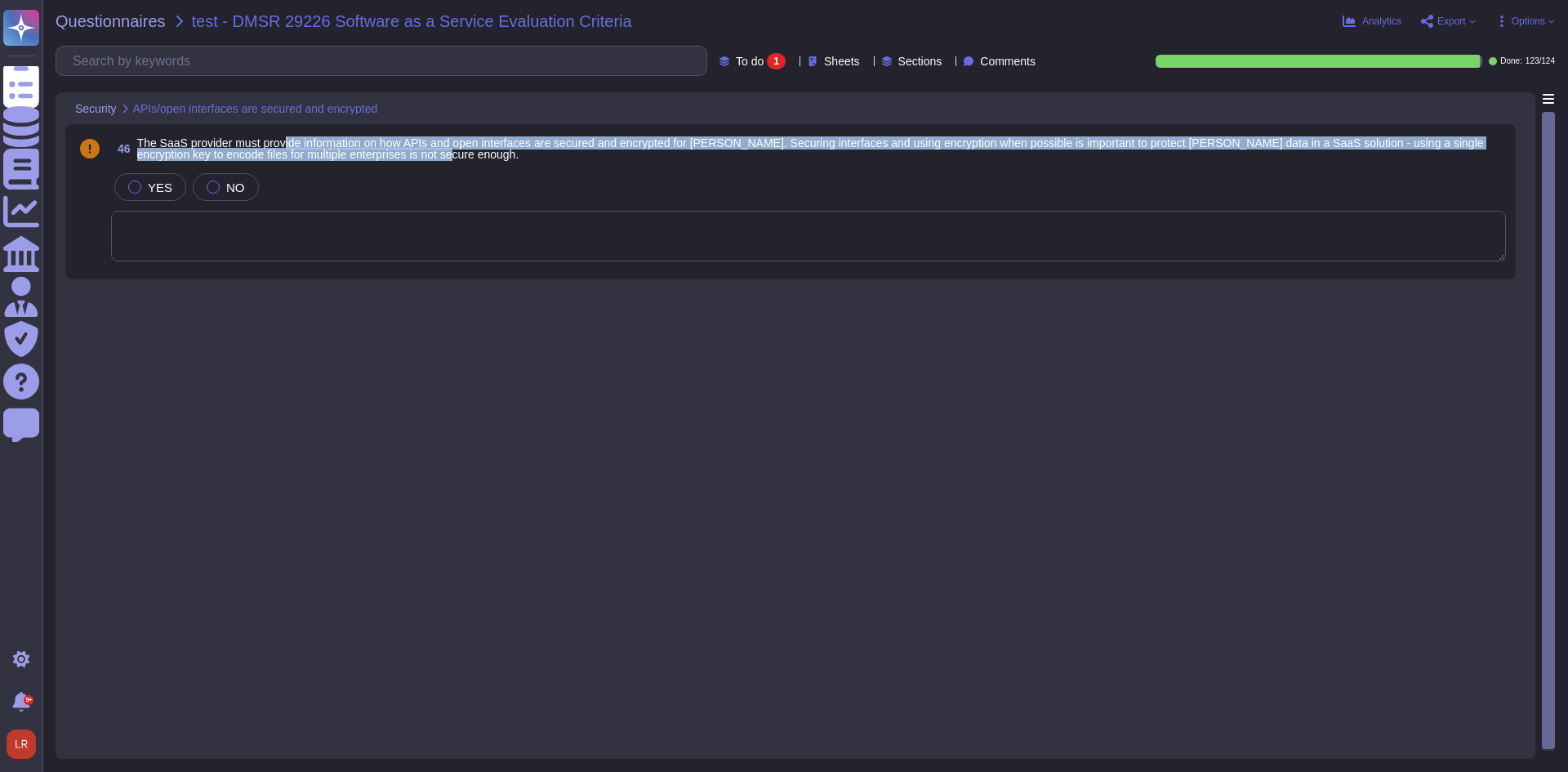
drag, startPoint x: 285, startPoint y: 147, endPoint x: 533, endPoint y: 164, distance: 248.6
click at [533, 164] on div "46 The SaaS provider must provide information on how APIs and open interfaces a…" at bounding box center [790, 202] width 1431 height 135
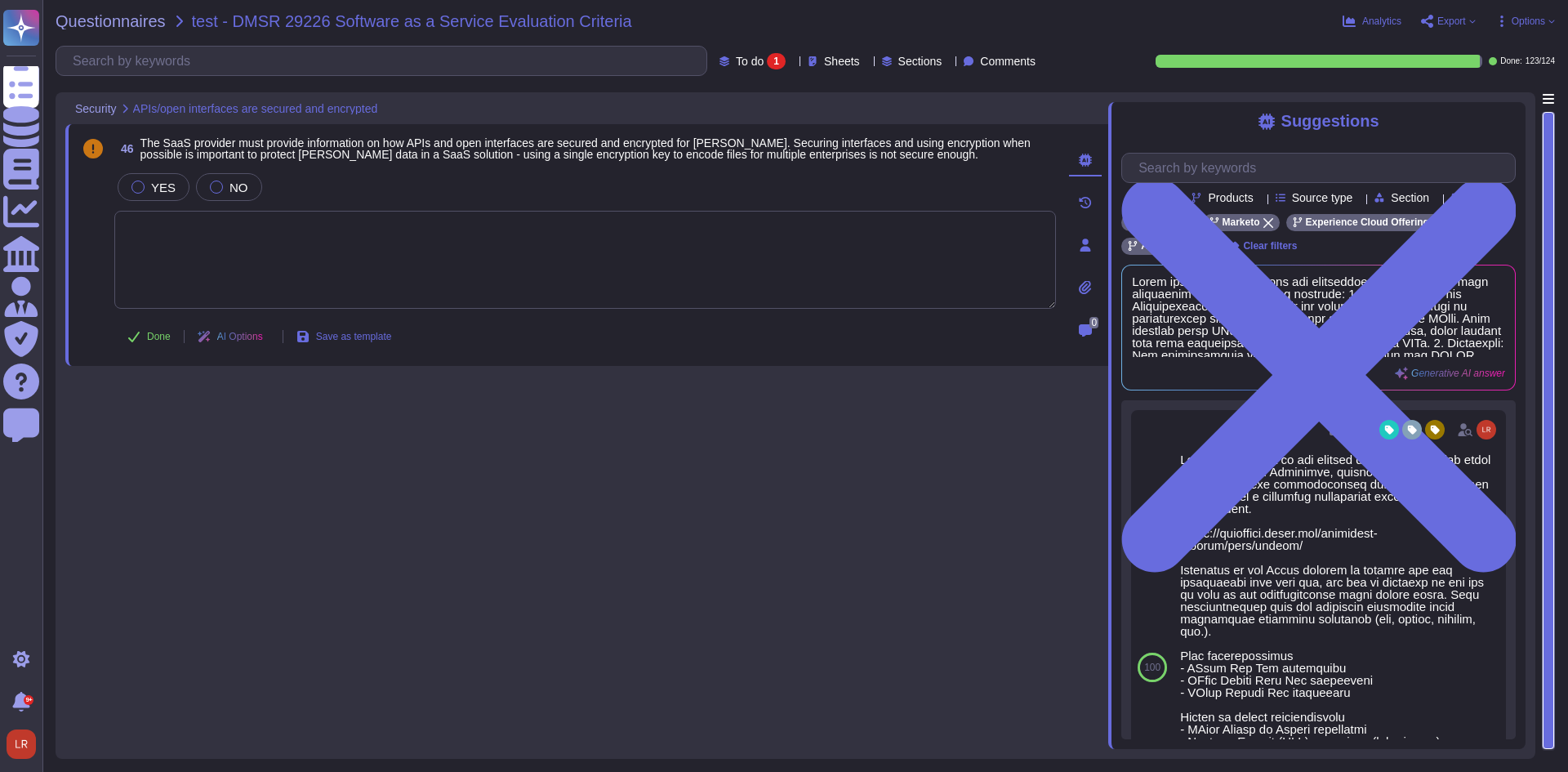
click at [792, 166] on div "46 The SaaS provider must provide information on how APIs and open interfaces a…" at bounding box center [567, 246] width 978 height 222
click at [870, 144] on span "The SaaS provider must provide information on how APIs and open interfaces are …" at bounding box center [586, 148] width 891 height 24
click at [1433, 228] on icon at bounding box center [1437, 222] width 10 height 10
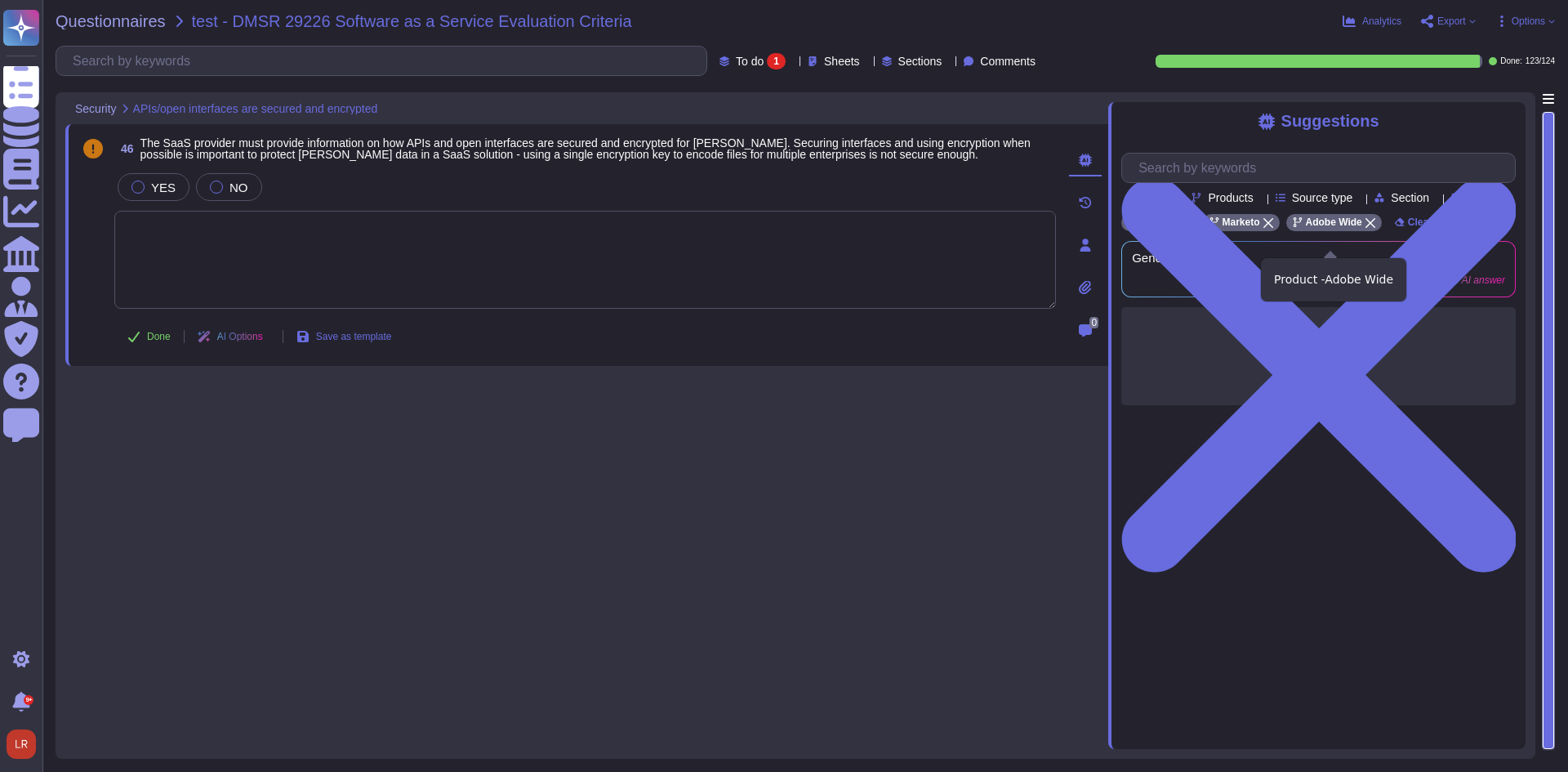
click at [1370, 228] on icon at bounding box center [1370, 222] width 10 height 10
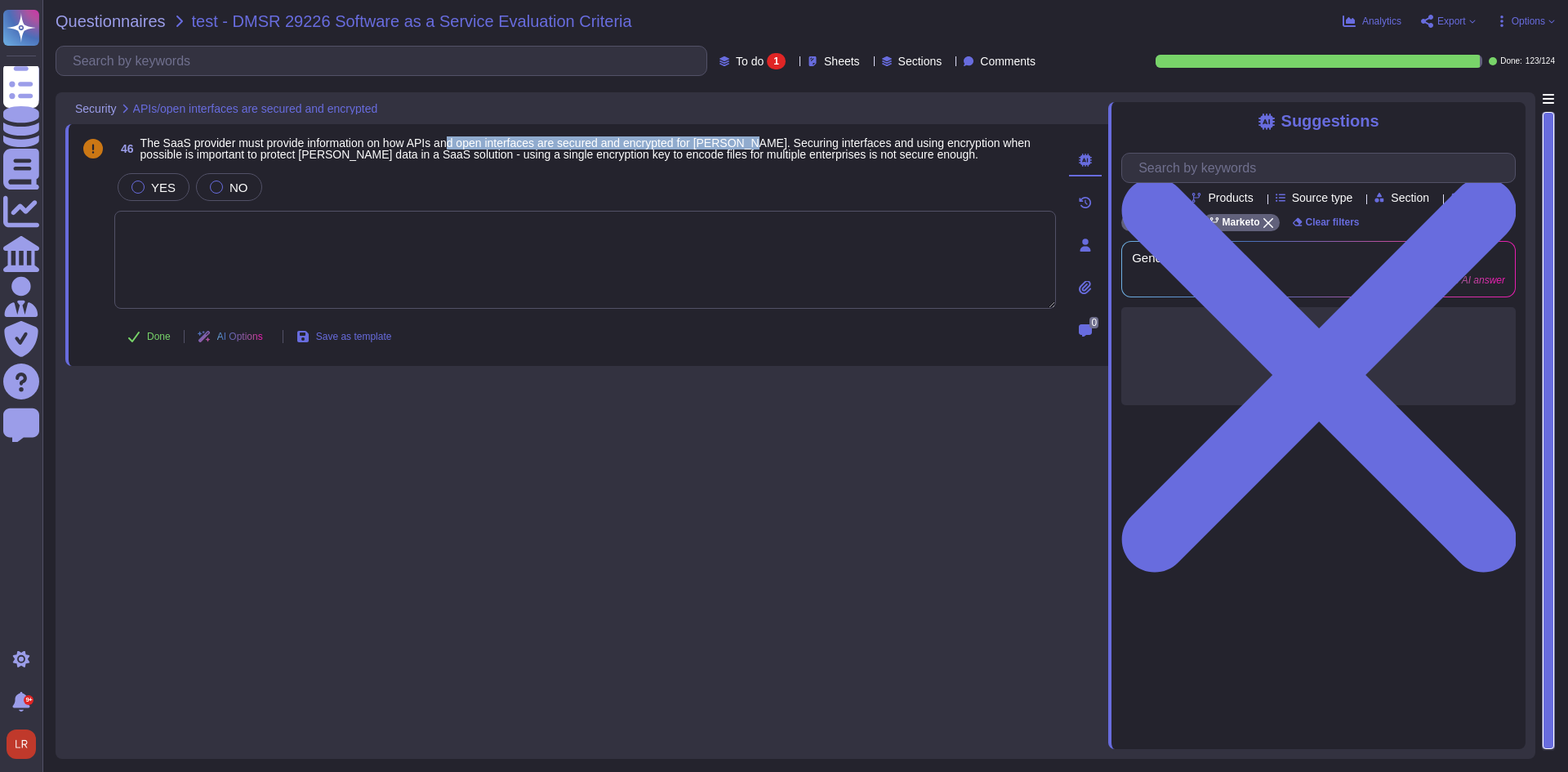
drag, startPoint x: 455, startPoint y: 146, endPoint x: 767, endPoint y: 144, distance: 312.0
click at [760, 148] on span "The SaaS provider must provide information on how APIs and open interfaces are …" at bounding box center [586, 148] width 891 height 24
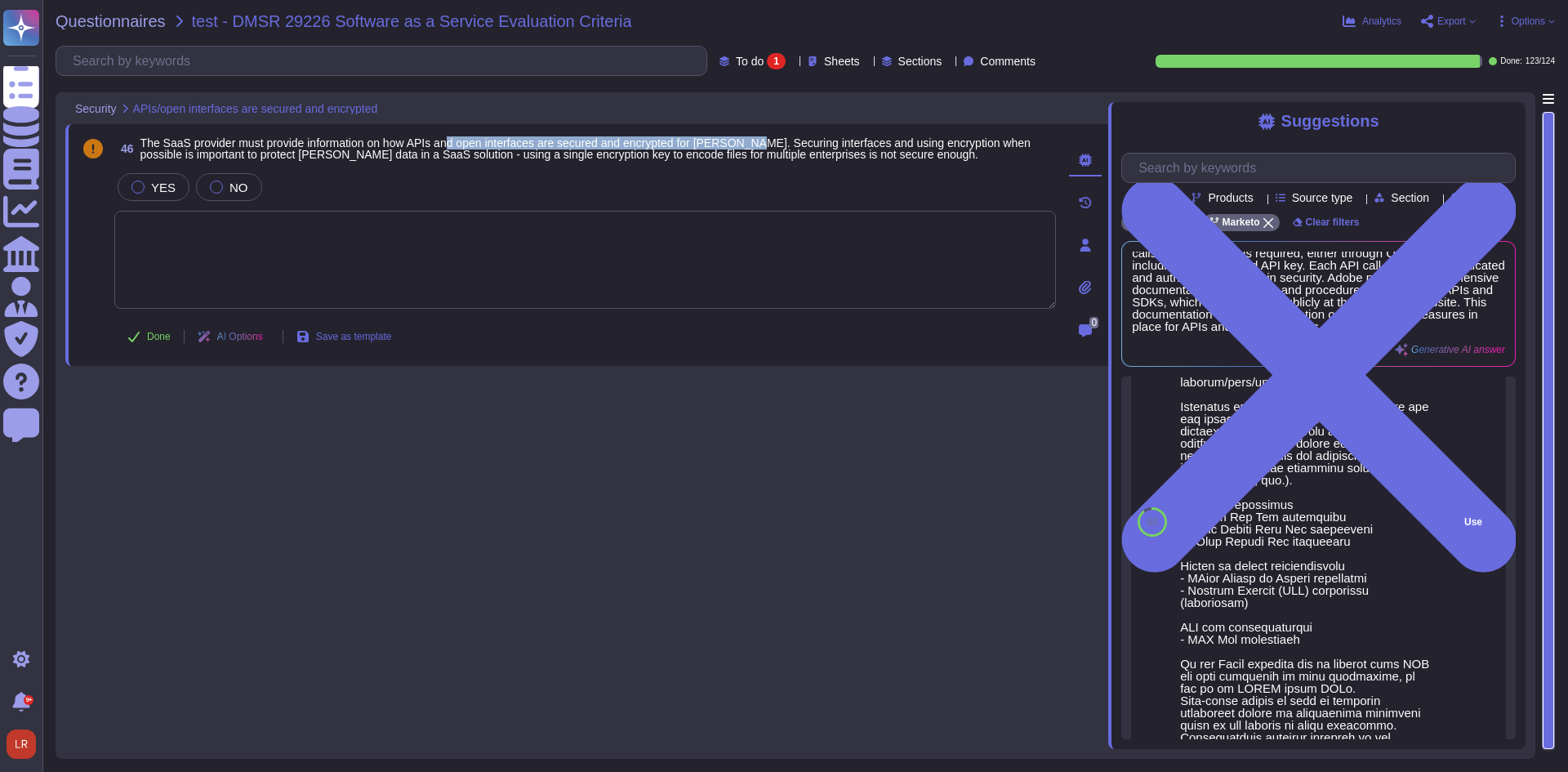
scroll to position [545, 0]
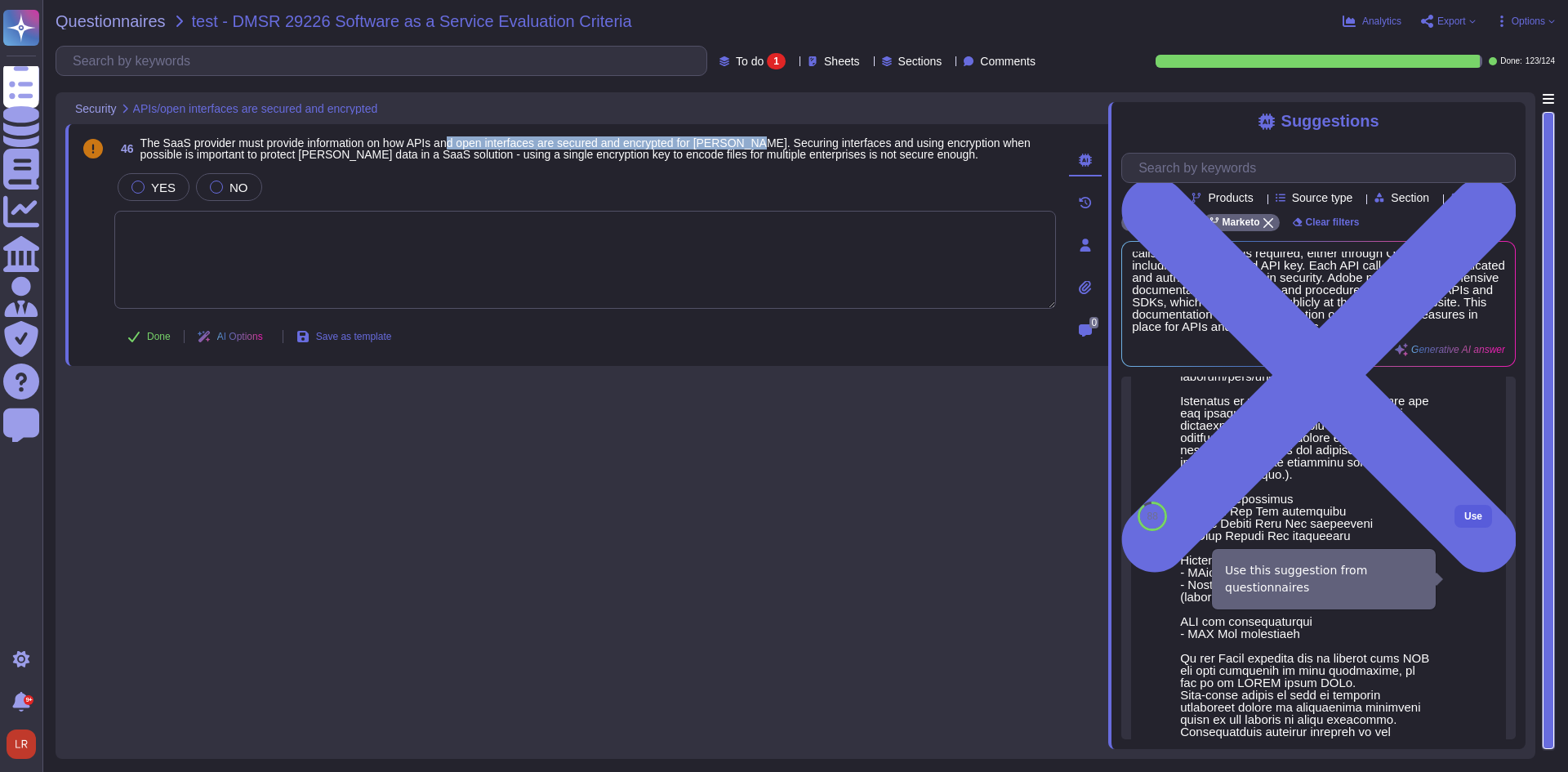
click at [1464, 521] on span "Use" at bounding box center [1473, 516] width 18 height 10
type textarea "Adobe is committed to the privacy and security of our users and their data. The…"
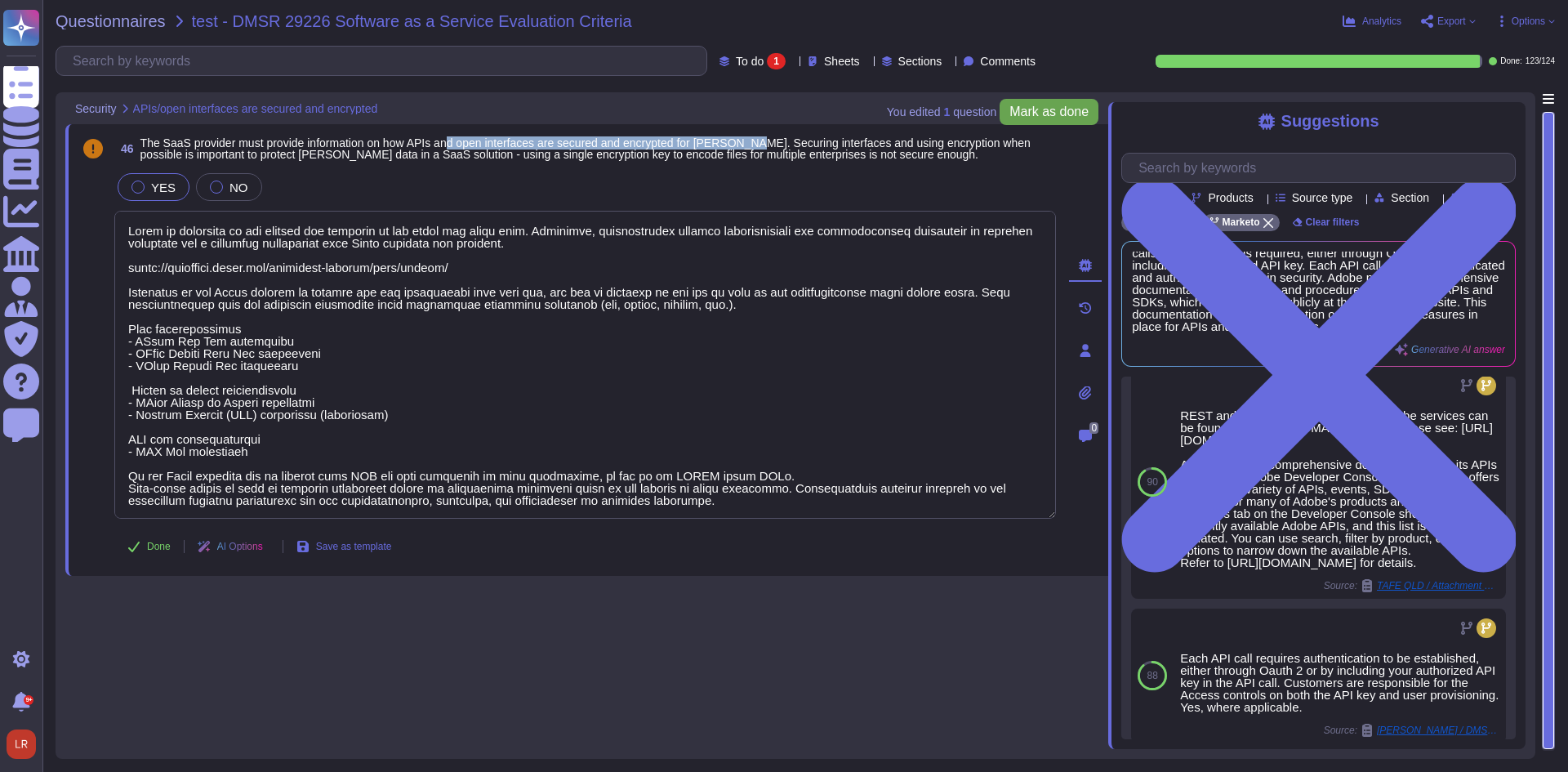
click at [1069, 106] on span "Mark as done" at bounding box center [1048, 112] width 79 height 13
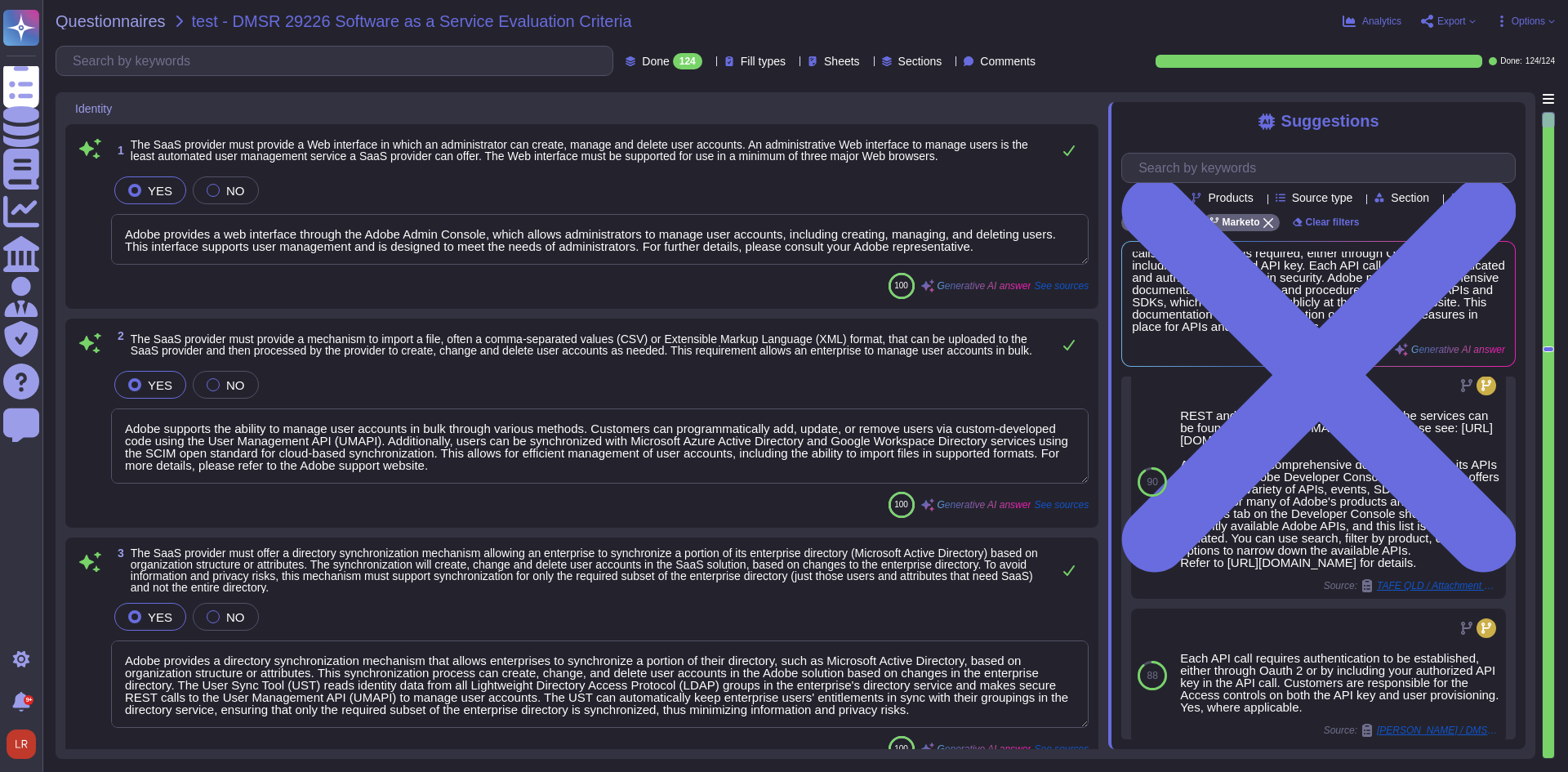
type textarea "Adobe provides a web interface through the Adobe Admin Console, which allows ad…"
type textarea "Adobe supports the ability to manage user accounts in bulk through various meth…"
type textarea "Adobe provides a directory synchronization mechanism that allows enterprises to…"
type textarea "Adobe allows administrators to create additional roles and assign appropriate r…"
type textarea "Yes, our services support SAML 2.0, enabling a federated single sign-on (SSO) e…"
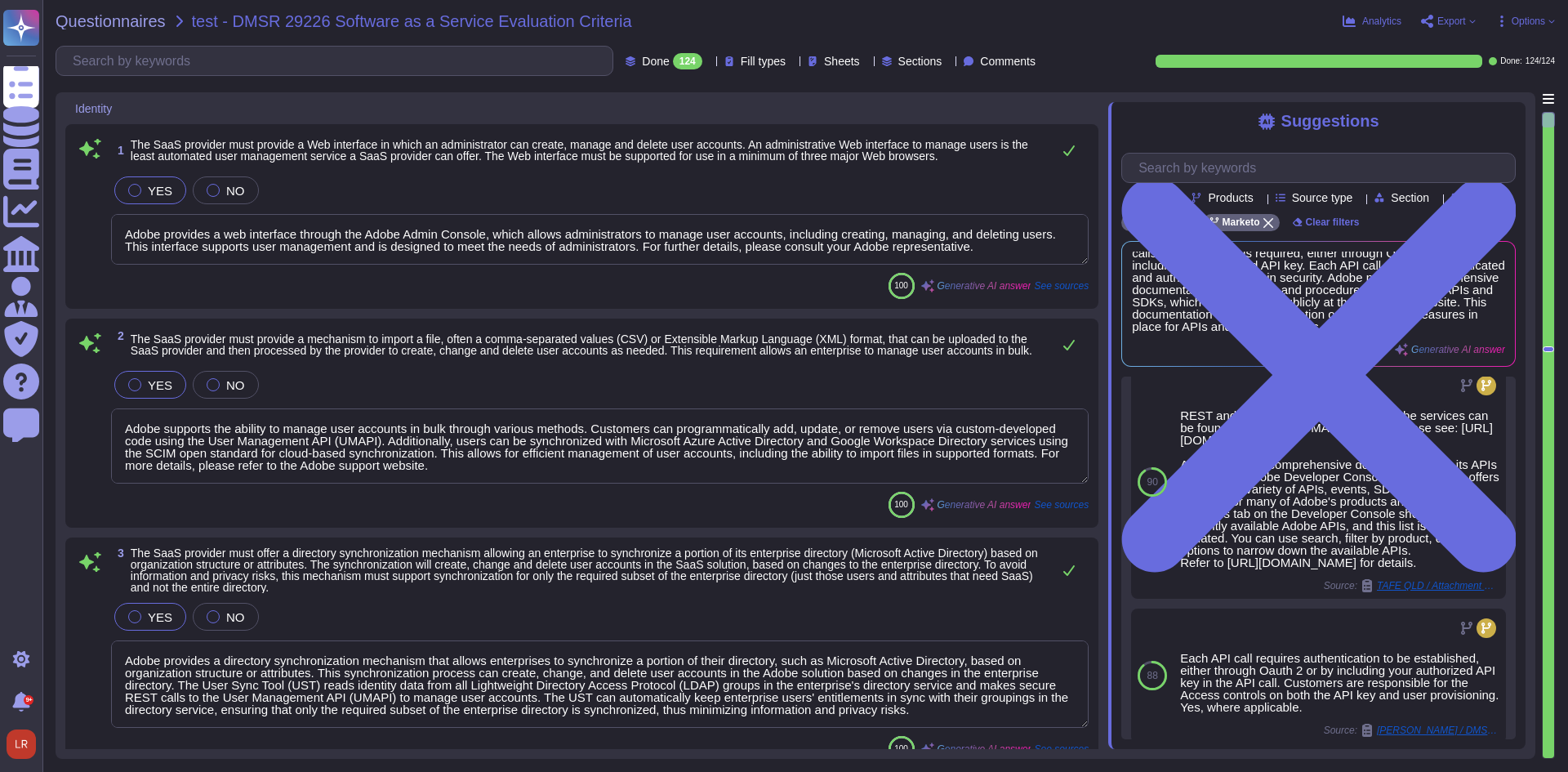
click at [709, 57] on div at bounding box center [709, 60] width 0 height 12
click at [1096, 36] on div "Questionnaires test - DMSR 29226 Software as a Service Evaluation Criteria Anal…" at bounding box center [805, 386] width 1525 height 772
